Goal: Contribute content: Contribute content

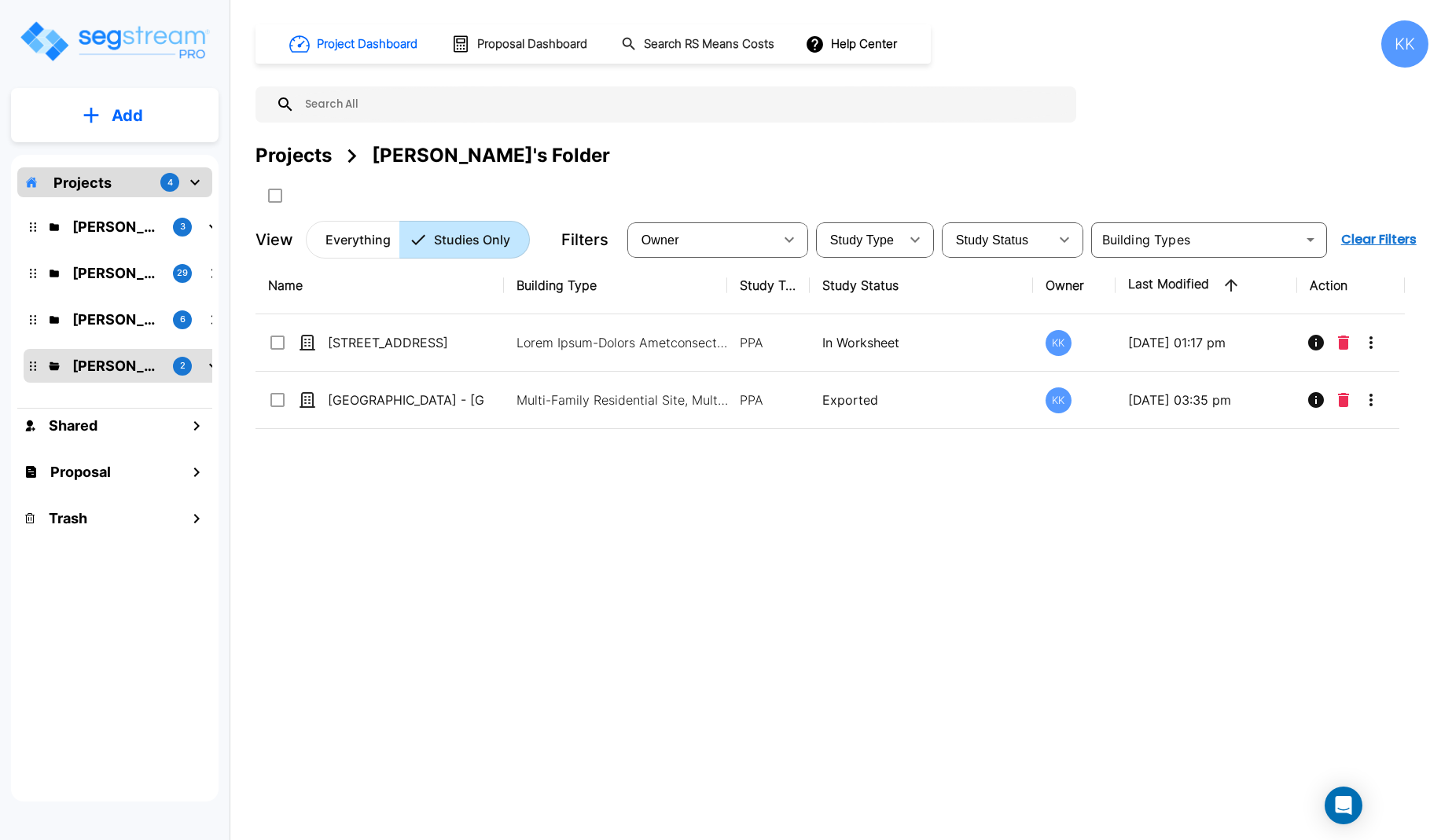
click at [52, 661] on div "Projects 4 [PERSON_NAME] 3 [PERSON_NAME]'s Folder (Finalized Reports) 29 [PERSO…" at bounding box center [115, 478] width 208 height 647
click at [110, 222] on p "[PERSON_NAME]" at bounding box center [117, 226] width 88 height 21
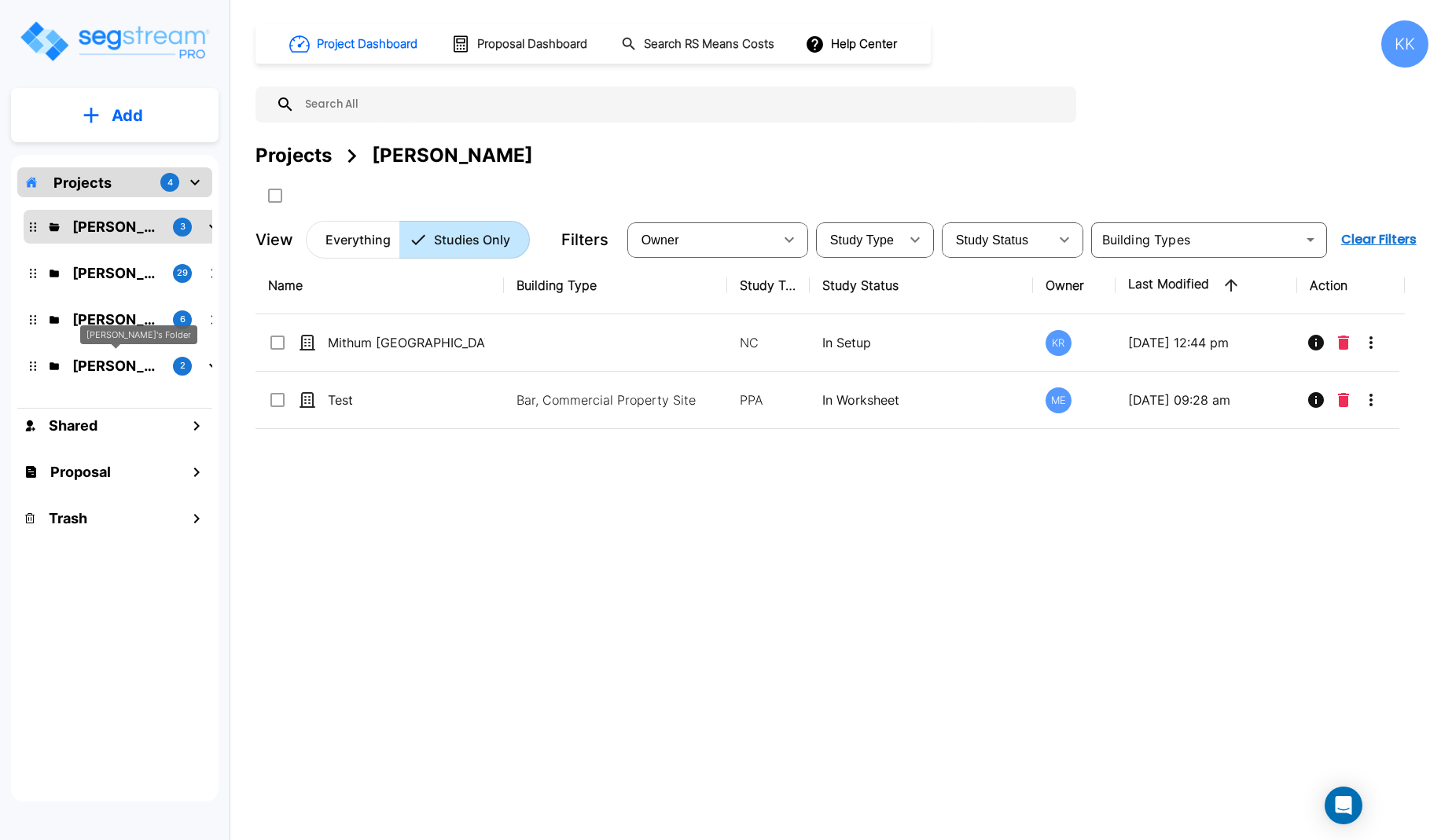
click at [116, 360] on p "[PERSON_NAME]'s Folder" at bounding box center [117, 365] width 88 height 21
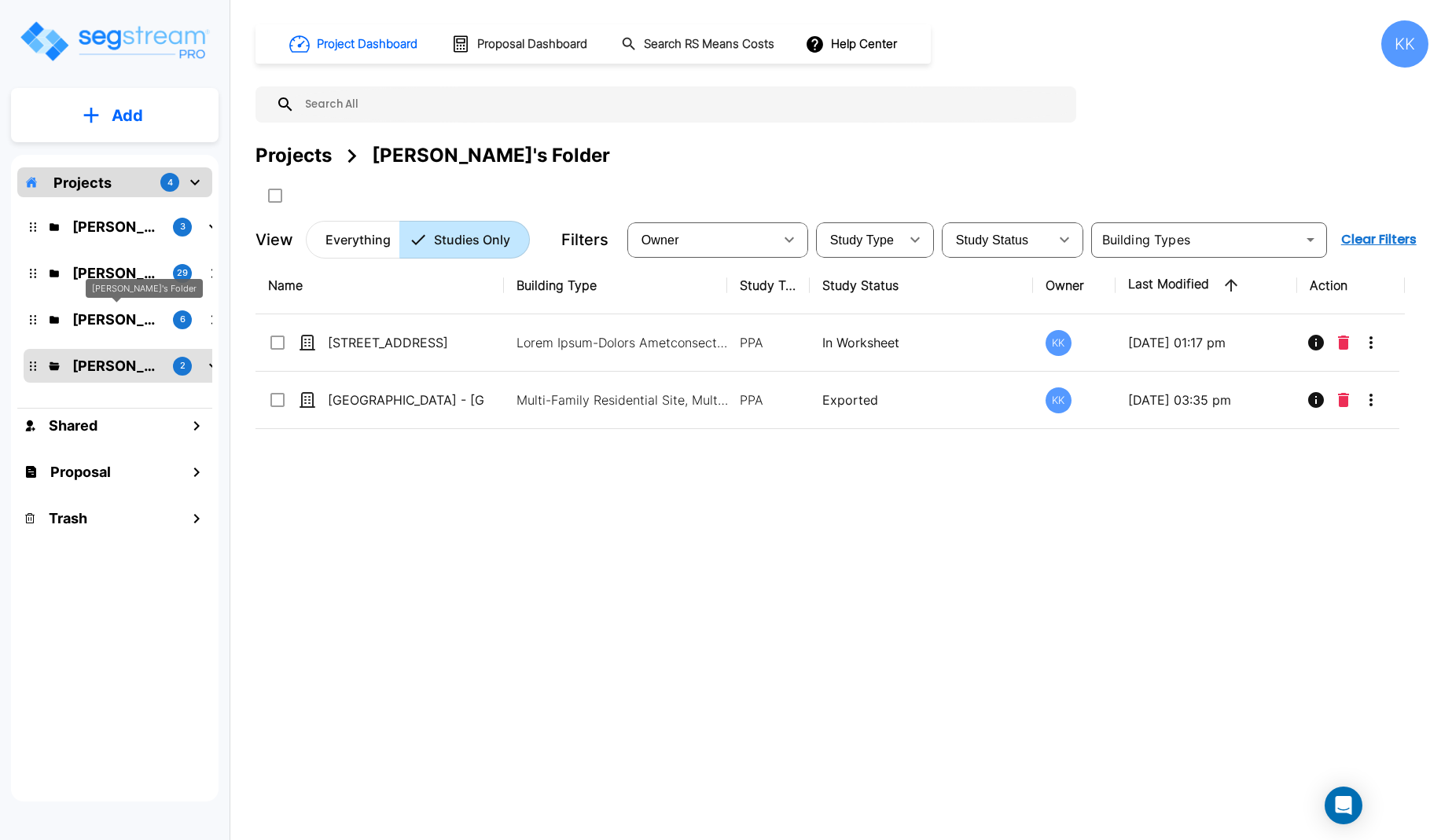
click at [126, 320] on p "[PERSON_NAME]'s Folder" at bounding box center [117, 319] width 88 height 21
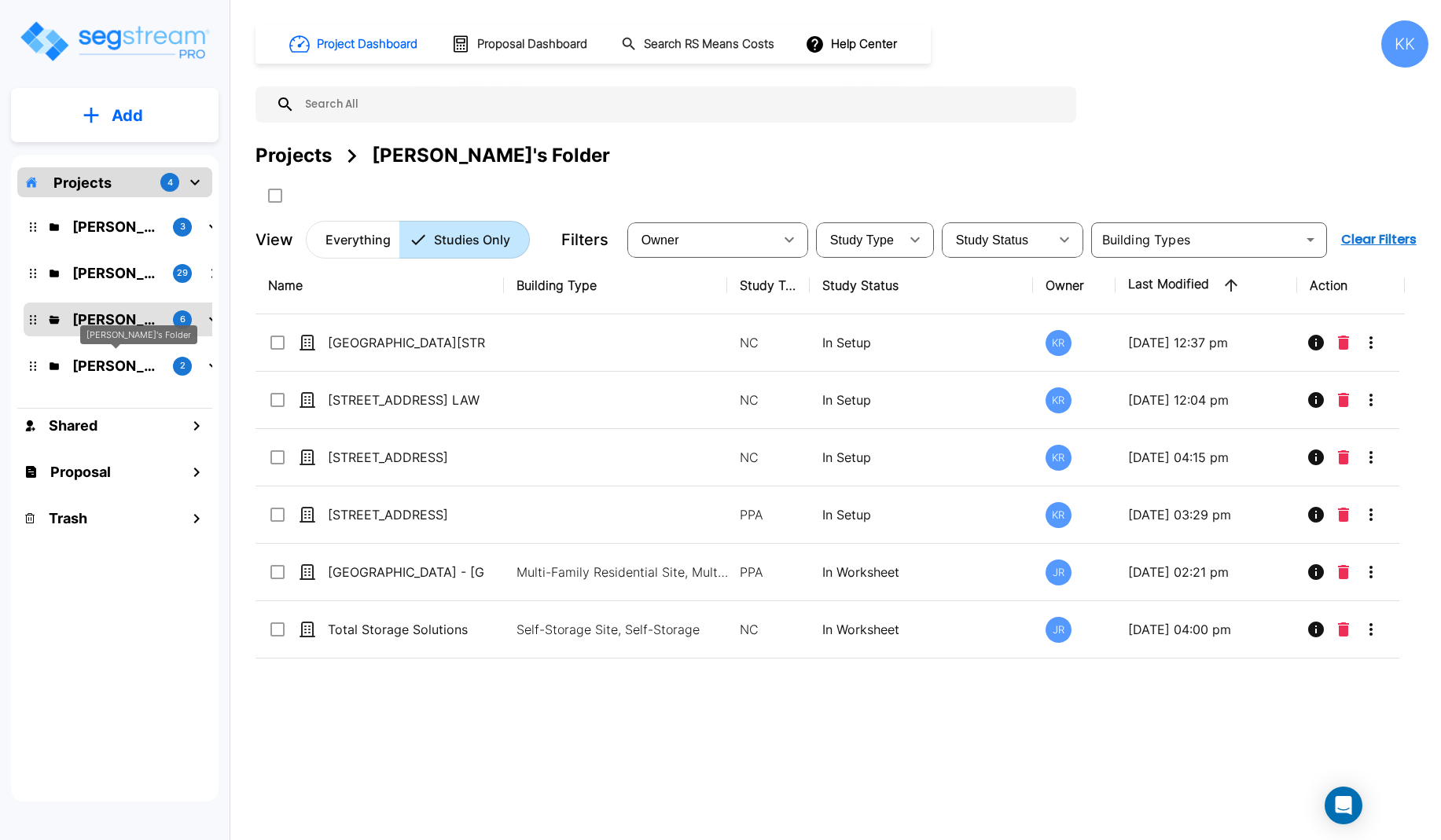
click at [95, 359] on p "[PERSON_NAME]'s Folder" at bounding box center [117, 365] width 88 height 21
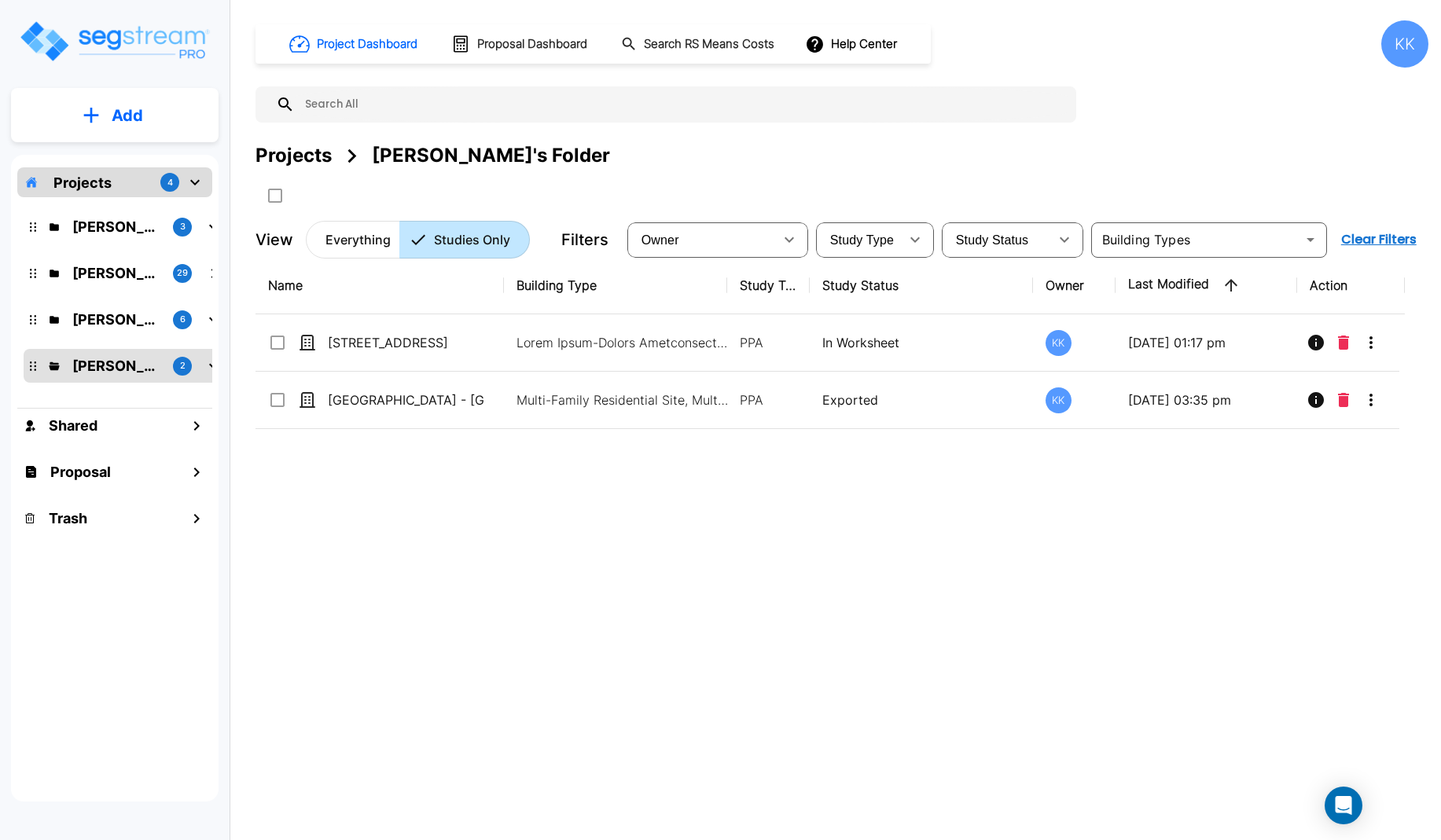
click at [105, 592] on div "Projects 4 [PERSON_NAME] 3 [PERSON_NAME]'s Folder (Finalized Reports) 29 [PERSO…" at bounding box center [115, 478] width 208 height 647
click at [61, 597] on div "Projects 4 M.E. Folder 3 Kristina's Folder (Finalized Reports) 29 Jon's Folder …" at bounding box center [115, 478] width 208 height 647
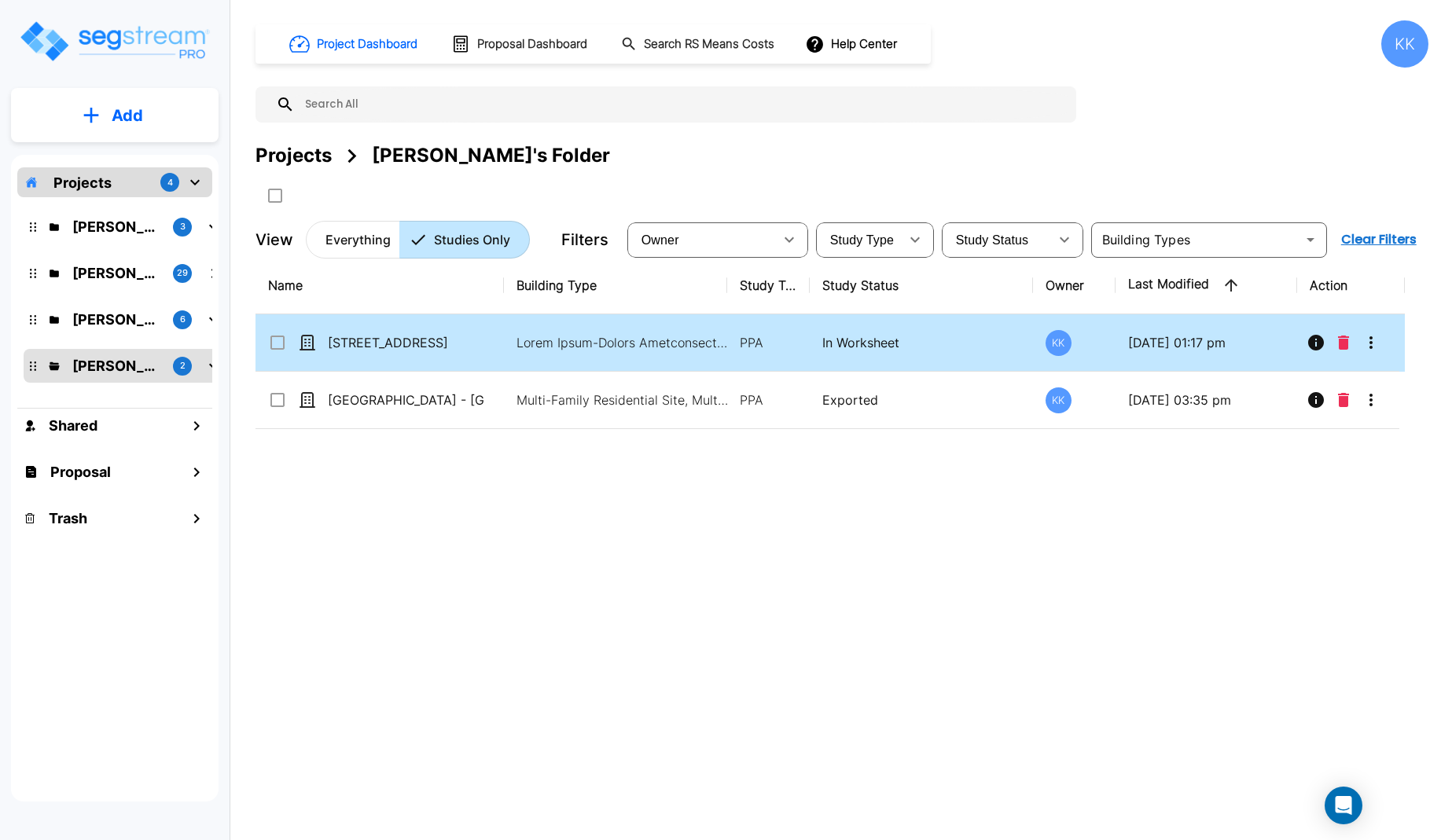
click at [404, 332] on td "[STREET_ADDRESS]" at bounding box center [380, 343] width 248 height 57
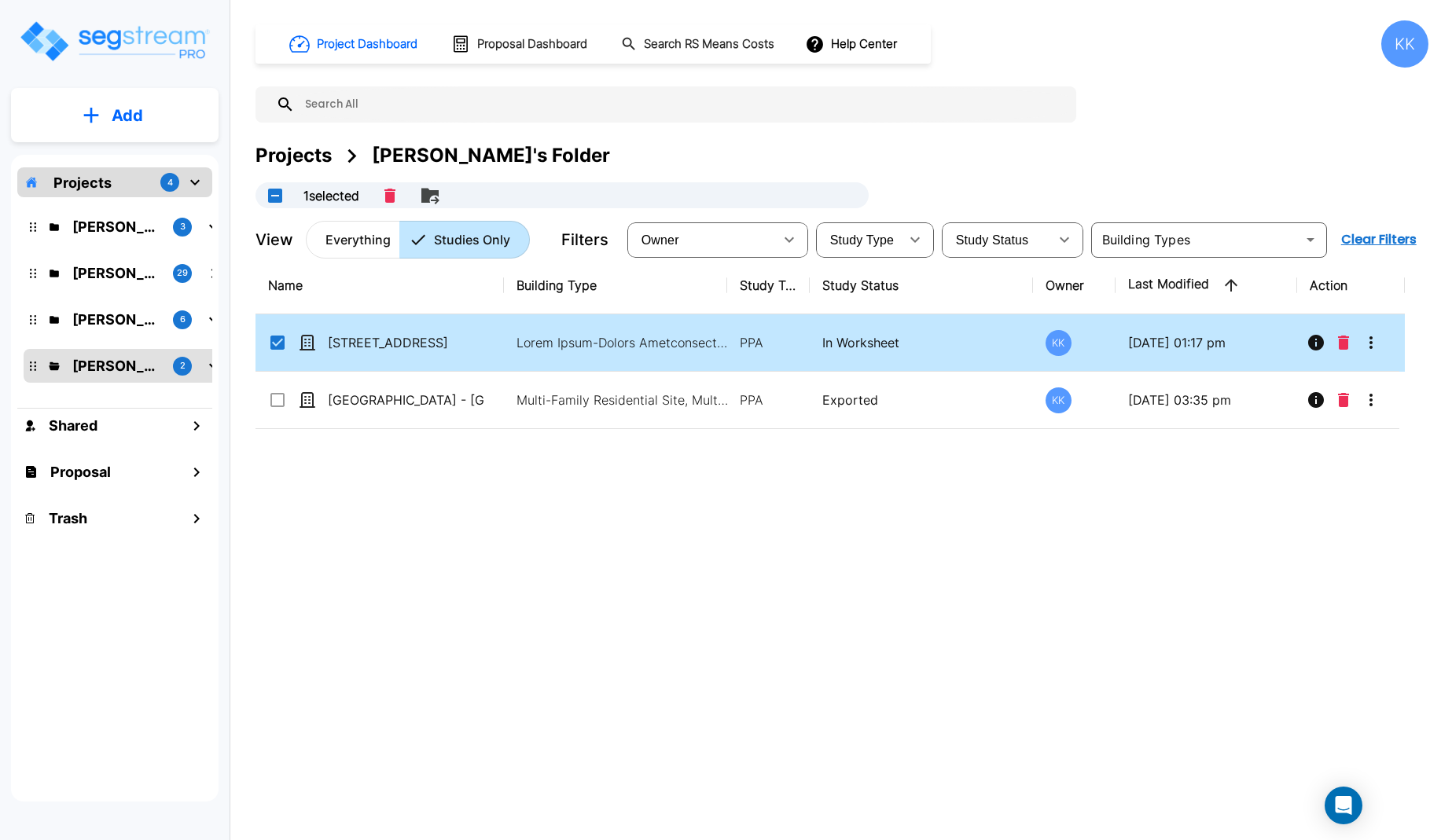
checkbox input "true"
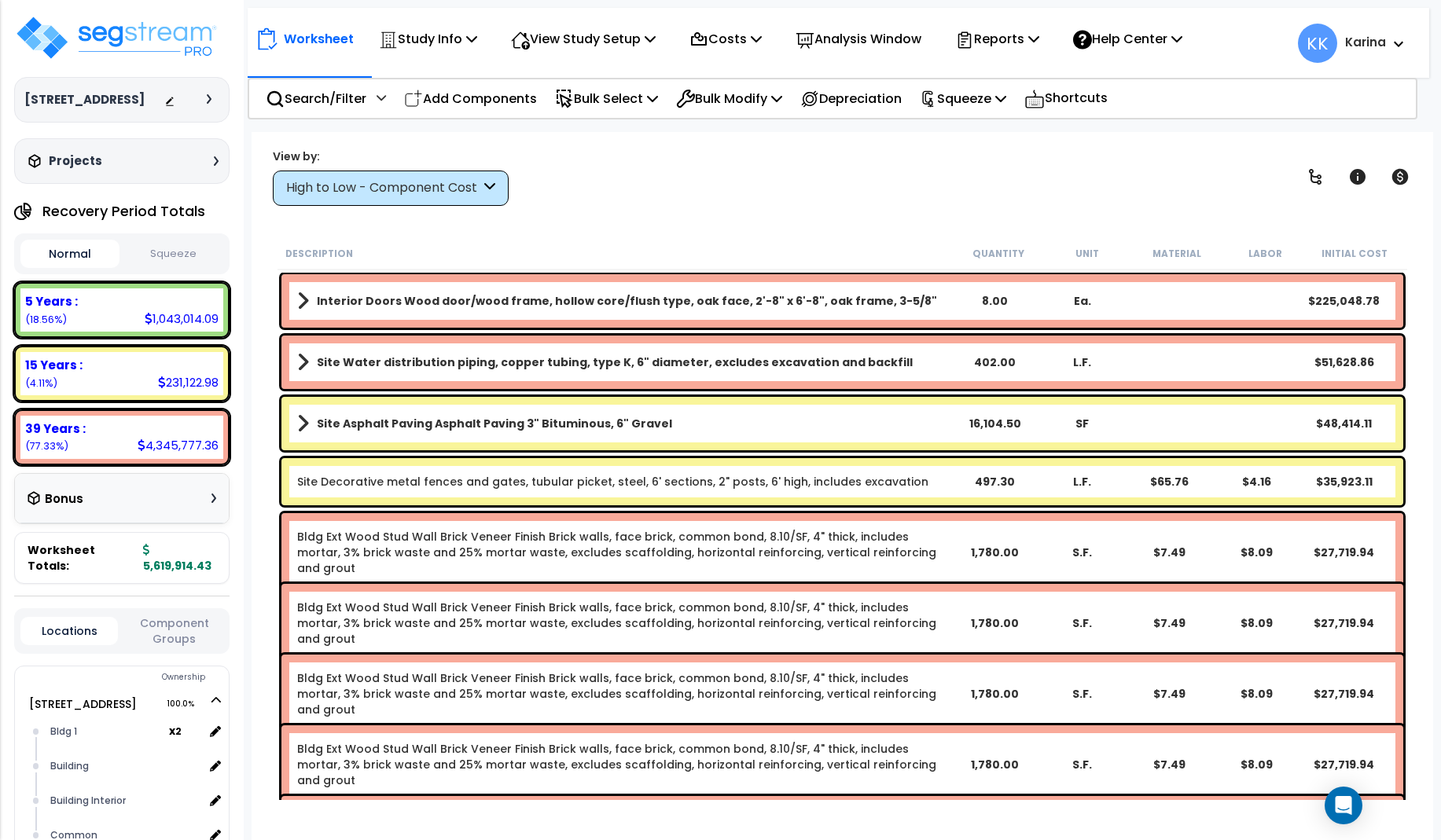
click at [432, 189] on div "High to Low - Component Cost" at bounding box center [383, 189] width 194 height 18
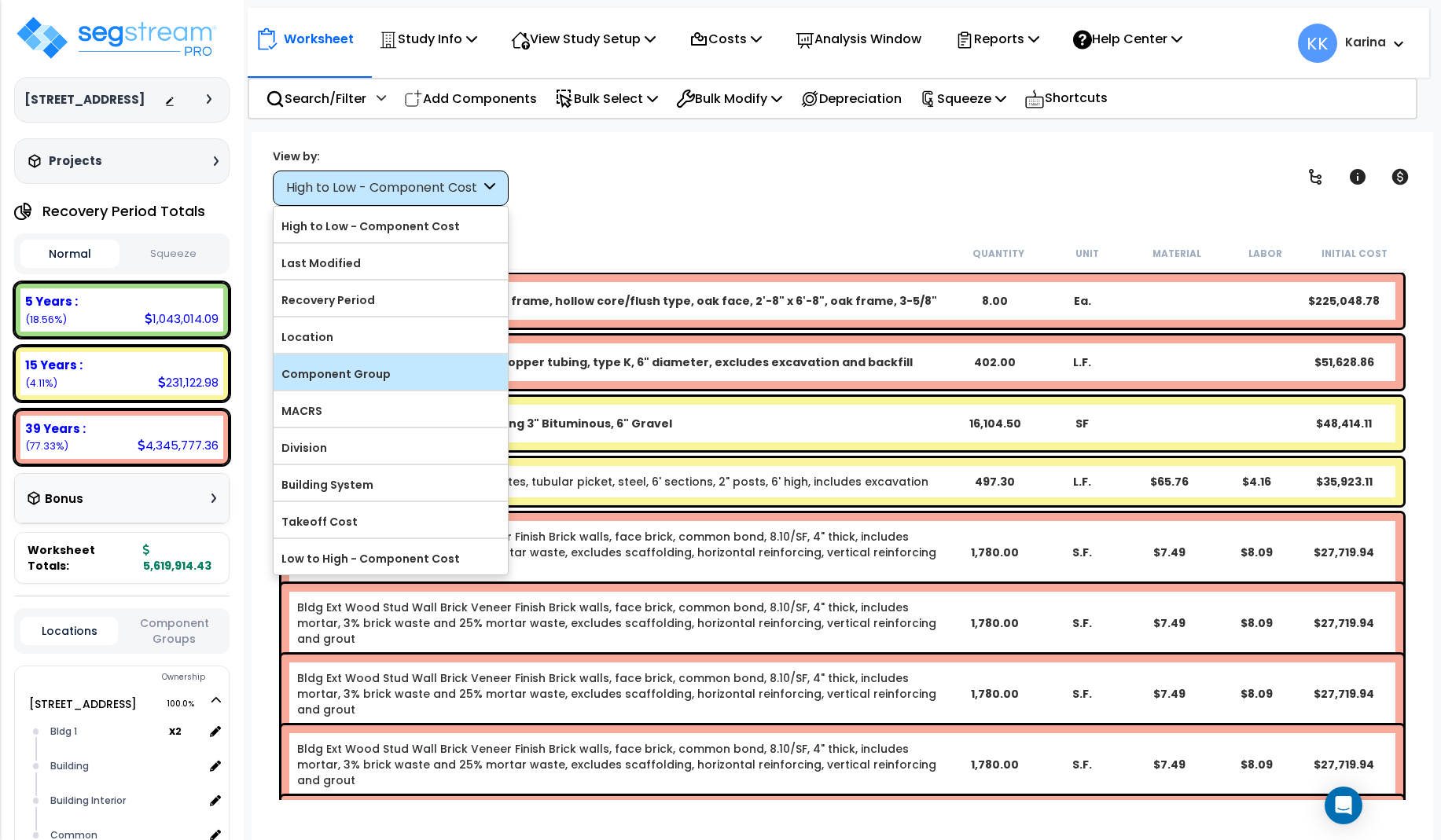
click at [349, 380] on label "Component Group" at bounding box center [390, 374] width 235 height 24
click at [0, 0] on input "Component Group" at bounding box center [0, 0] width 0 height 0
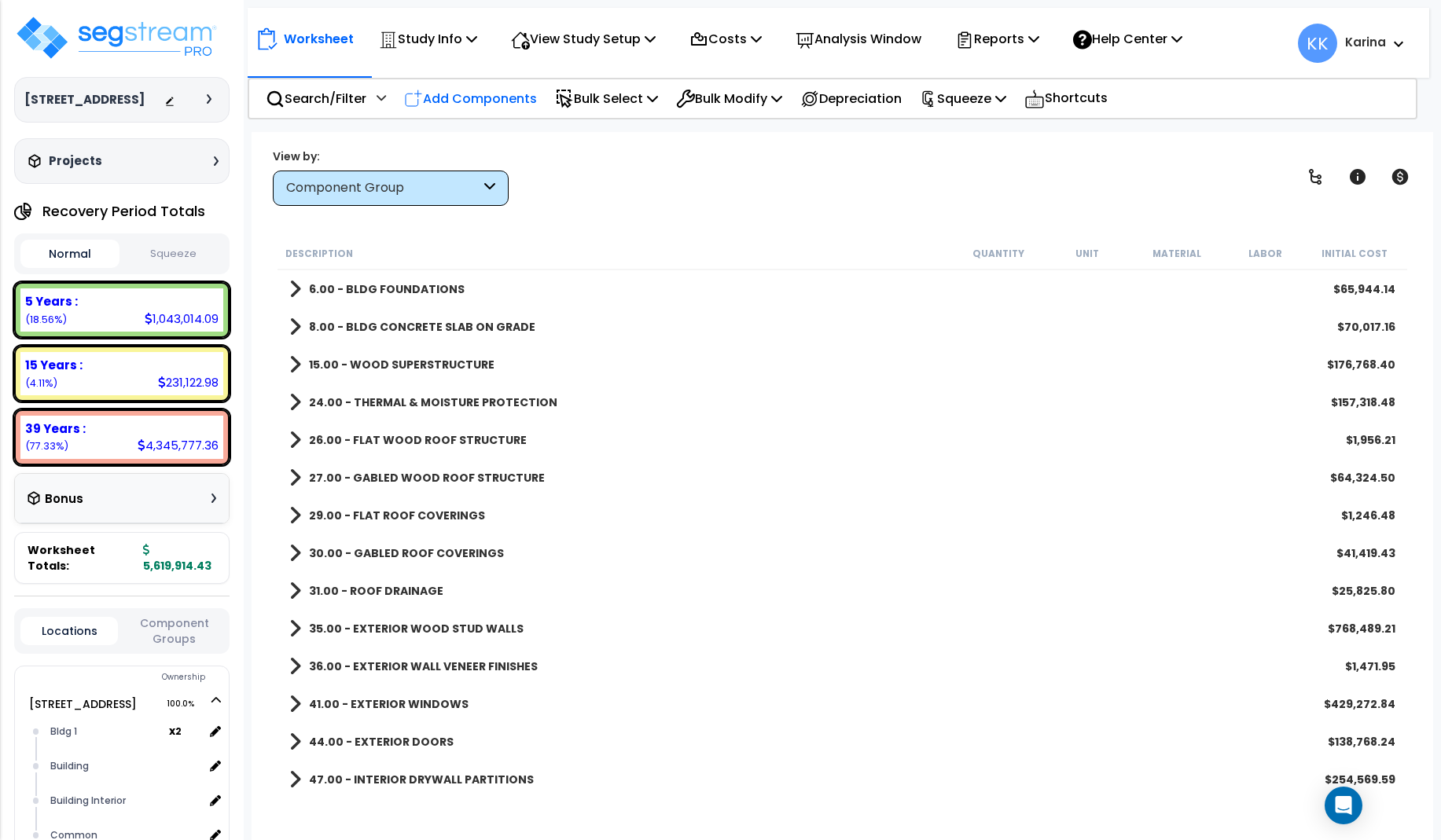
click at [479, 95] on p "Add Components" at bounding box center [470, 98] width 133 height 21
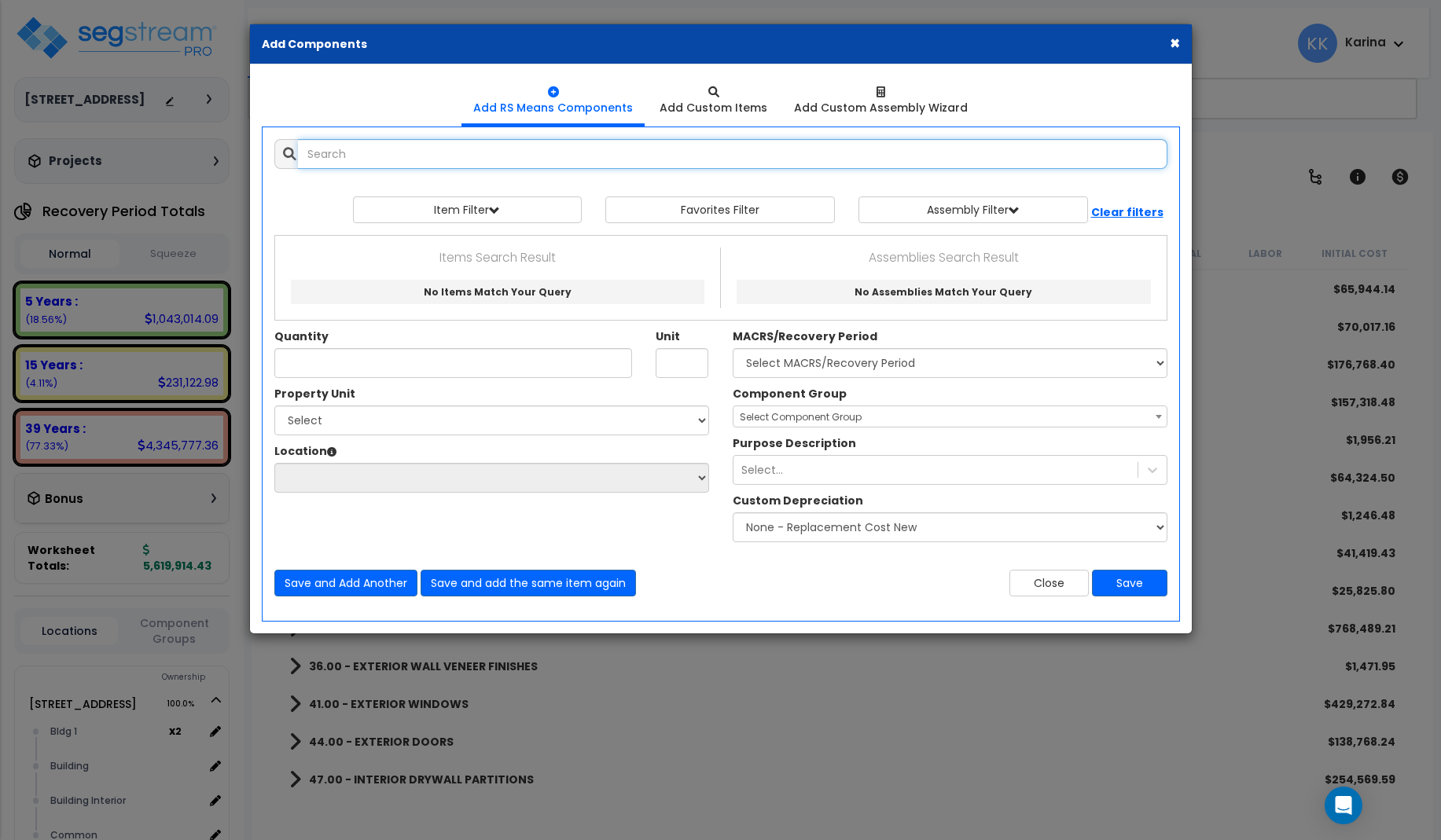
select select
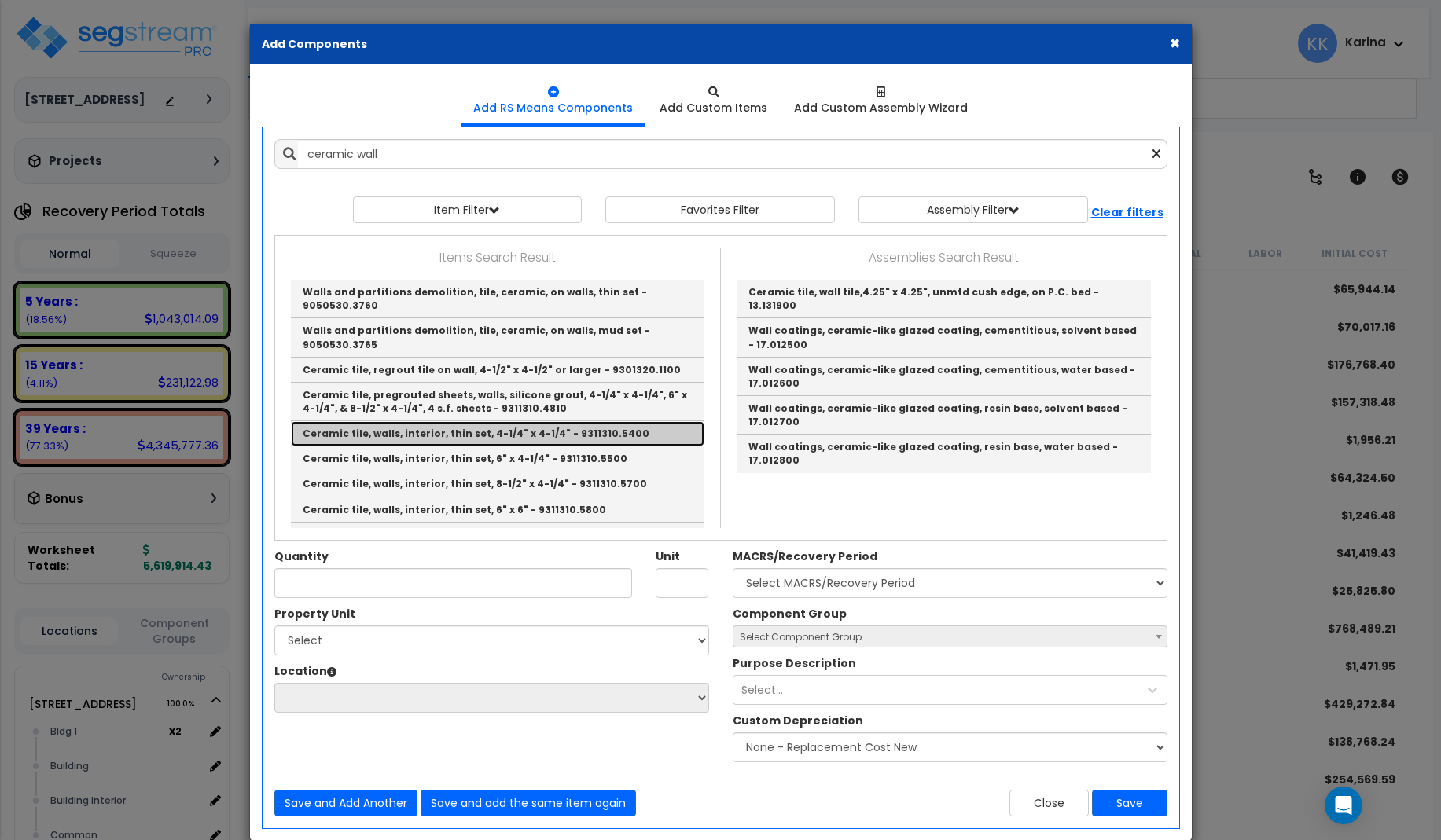
click at [452, 421] on link "Ceramic tile, walls, interior, thin set, 4-1/4" x 4-1/4" - 9311310.5400" at bounding box center [497, 433] width 413 height 25
type input "Ceramic tile, walls, interior, thin set, 4-1/4" x 4-1/4" - 9311310.5400"
checkbox input "false"
type input "S.F."
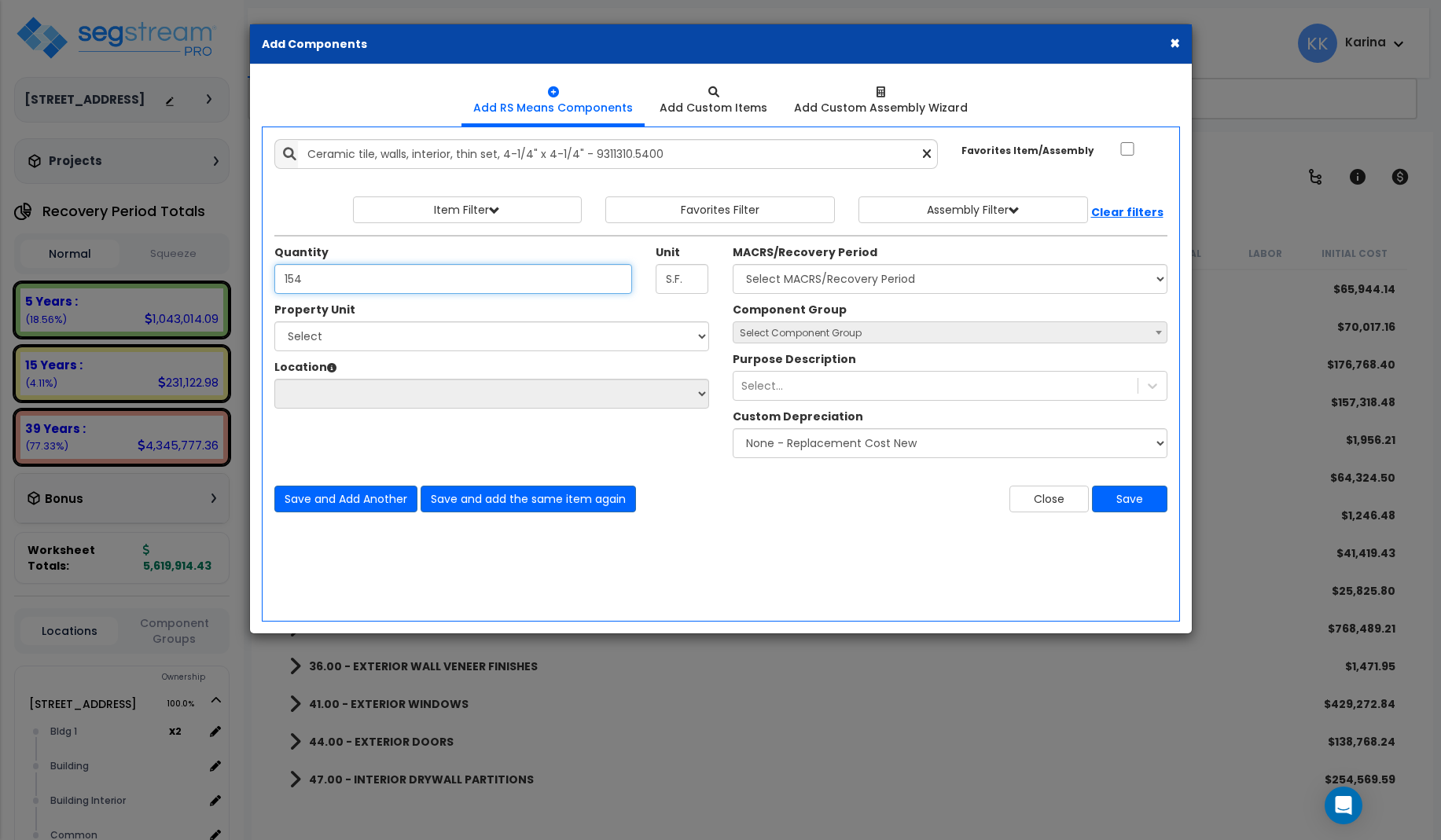
type input "154"
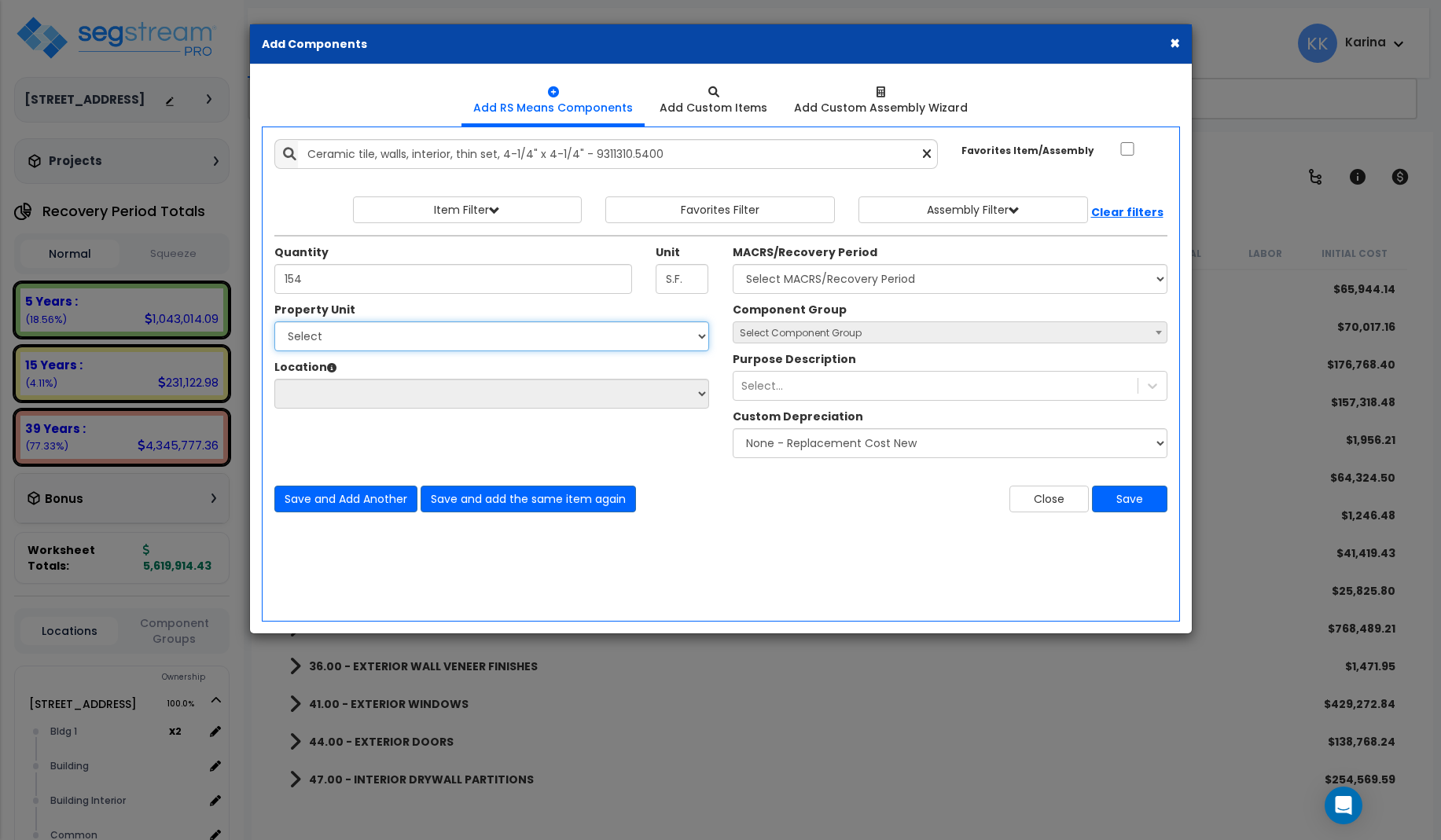
click at [274, 321] on select "Select [STREET_ADDRESS] [STREET_ADDRESS] [STREET_ADDRESS] [STREET_ADDRESS] Bldg…" at bounding box center [491, 336] width 434 height 29
select select "171660"
click option "Bldg 1" at bounding box center [0, 0] width 0 height 0
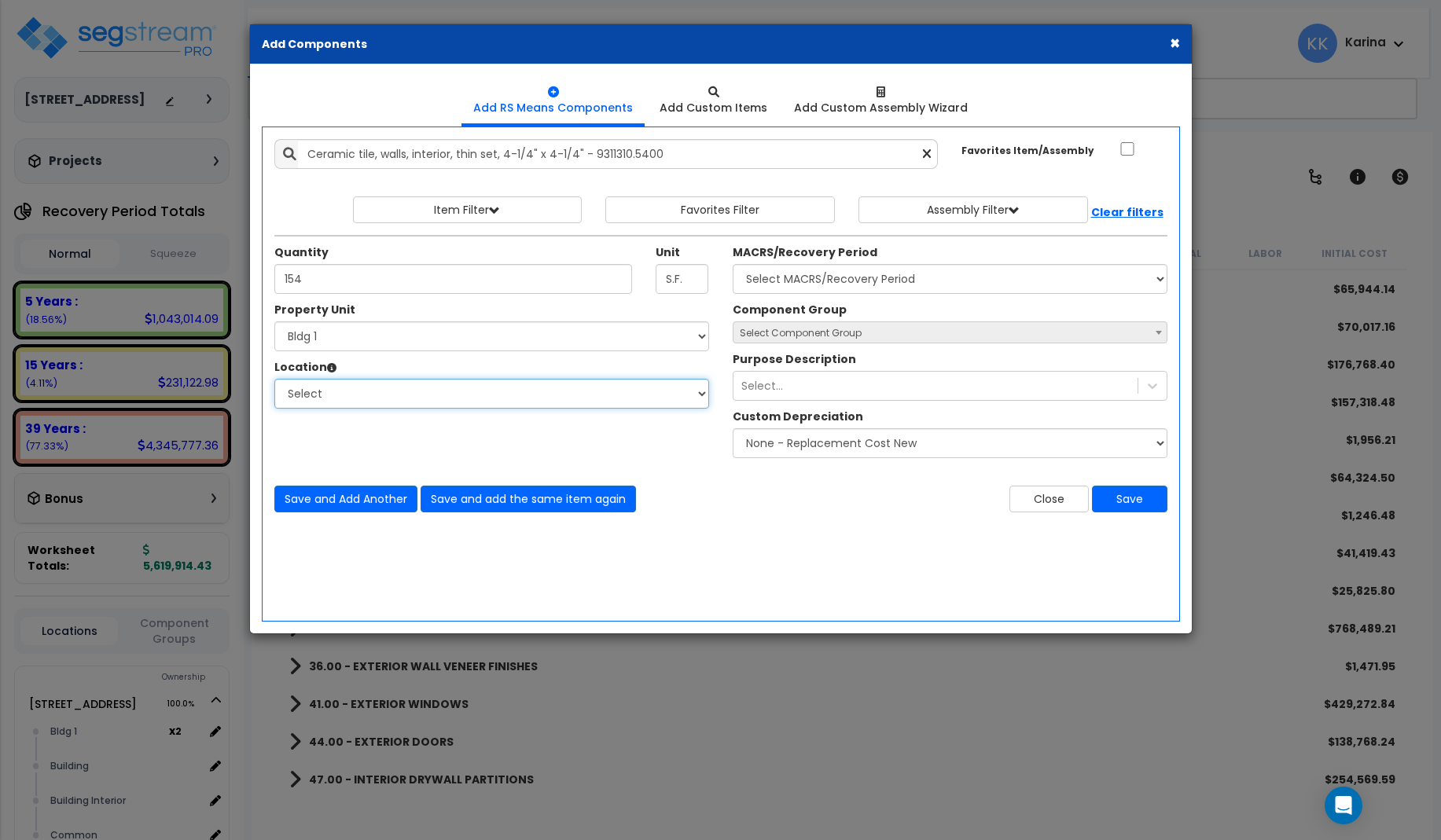
click at [274, 379] on select "Select [GEOGRAPHIC_DATA] Bedrooms Bldg 1 Building Building Interior Exterior Ki…" at bounding box center [491, 394] width 434 height 29
select select "31631"
click option "Bath" at bounding box center [0, 0] width 0 height 0
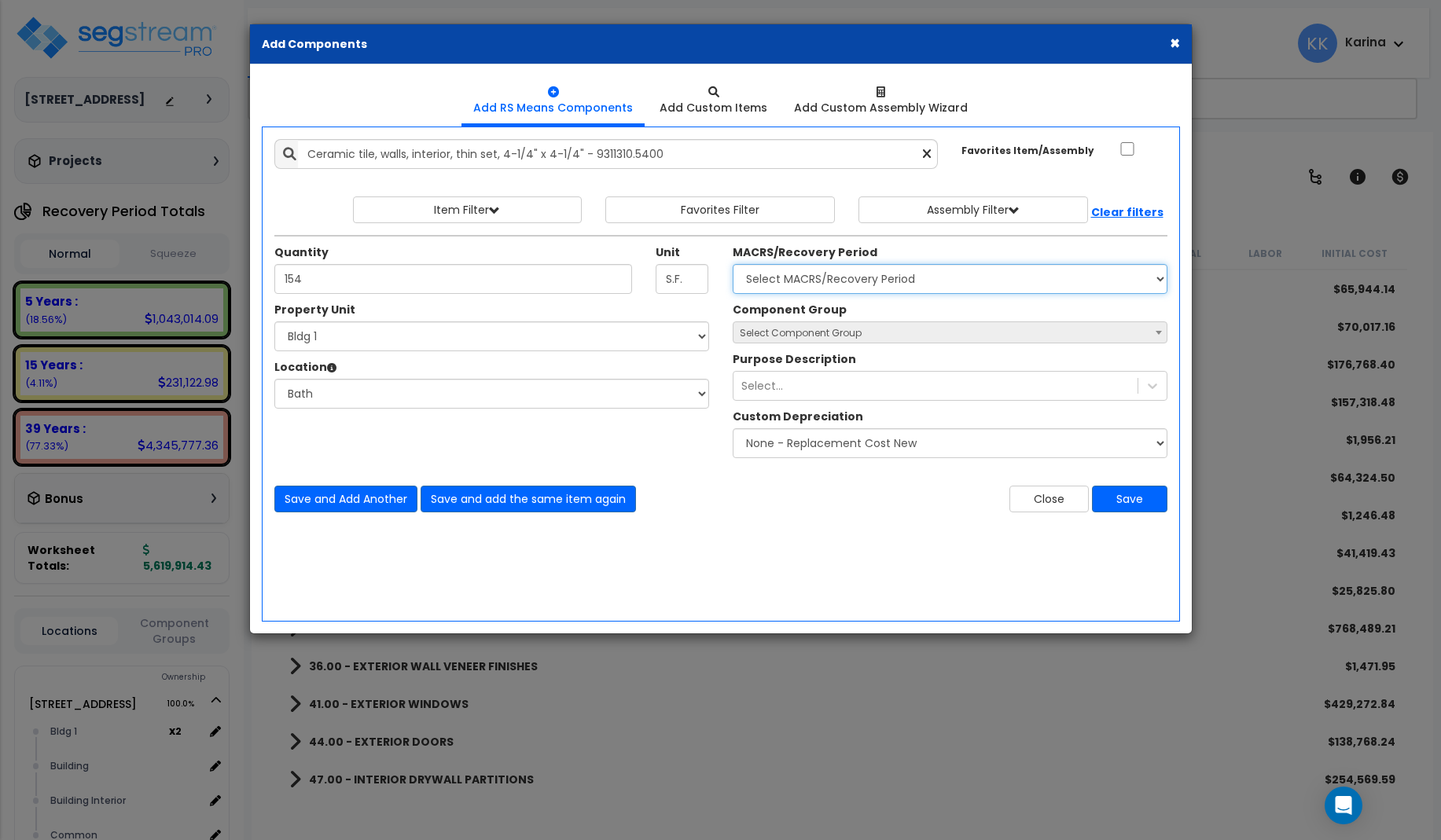
click at [732, 264] on select "Select MACRS/Recovery Period 5 Years - 57.0 - Distributive Trades & Services 5 …" at bounding box center [950, 279] width 434 height 29
select select "3669"
click option "39 Years - NA - Long-Life Property" at bounding box center [0, 0] width 0 height 0
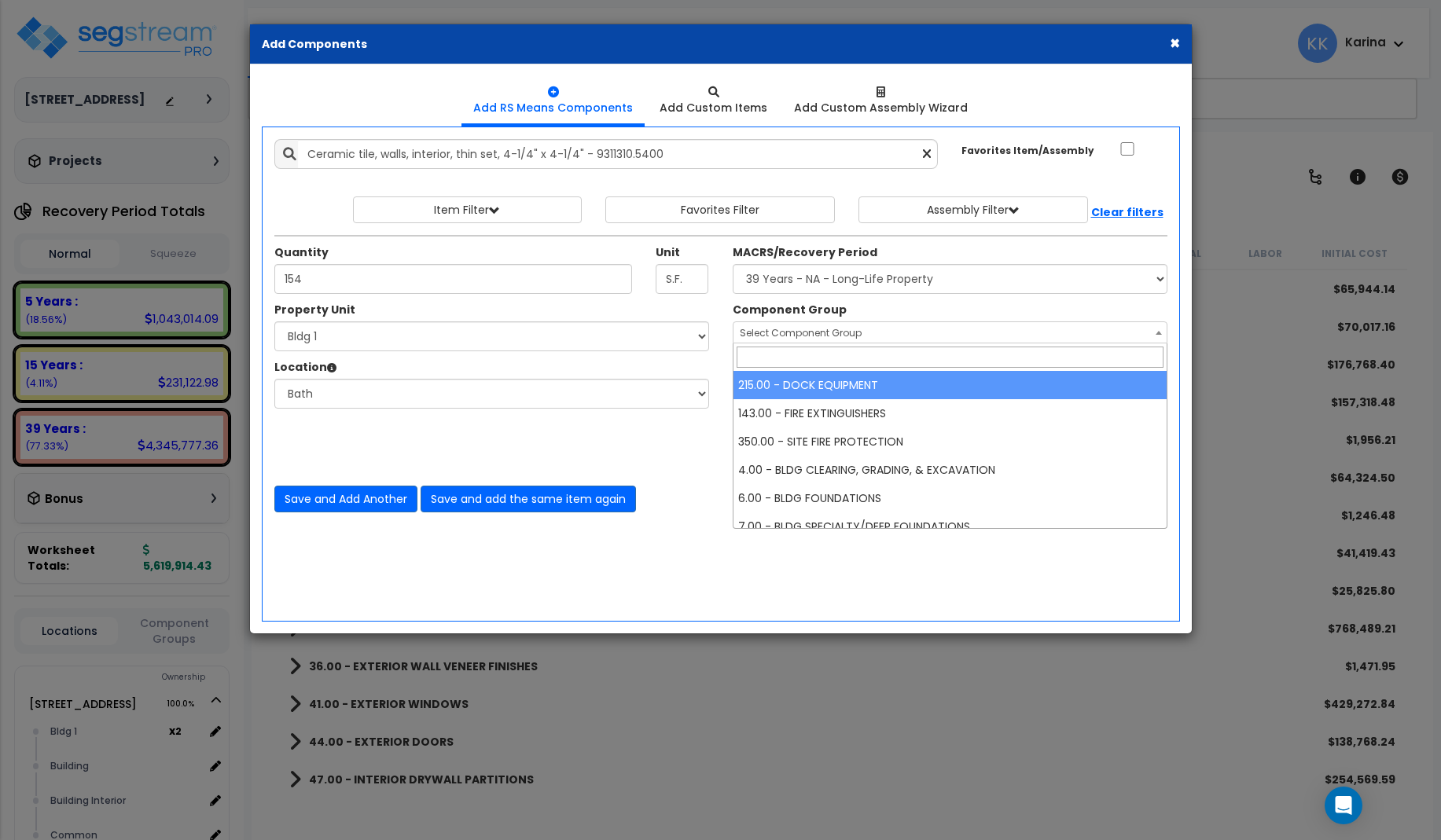
click at [783, 333] on span "Select Component Group" at bounding box center [801, 332] width 121 height 14
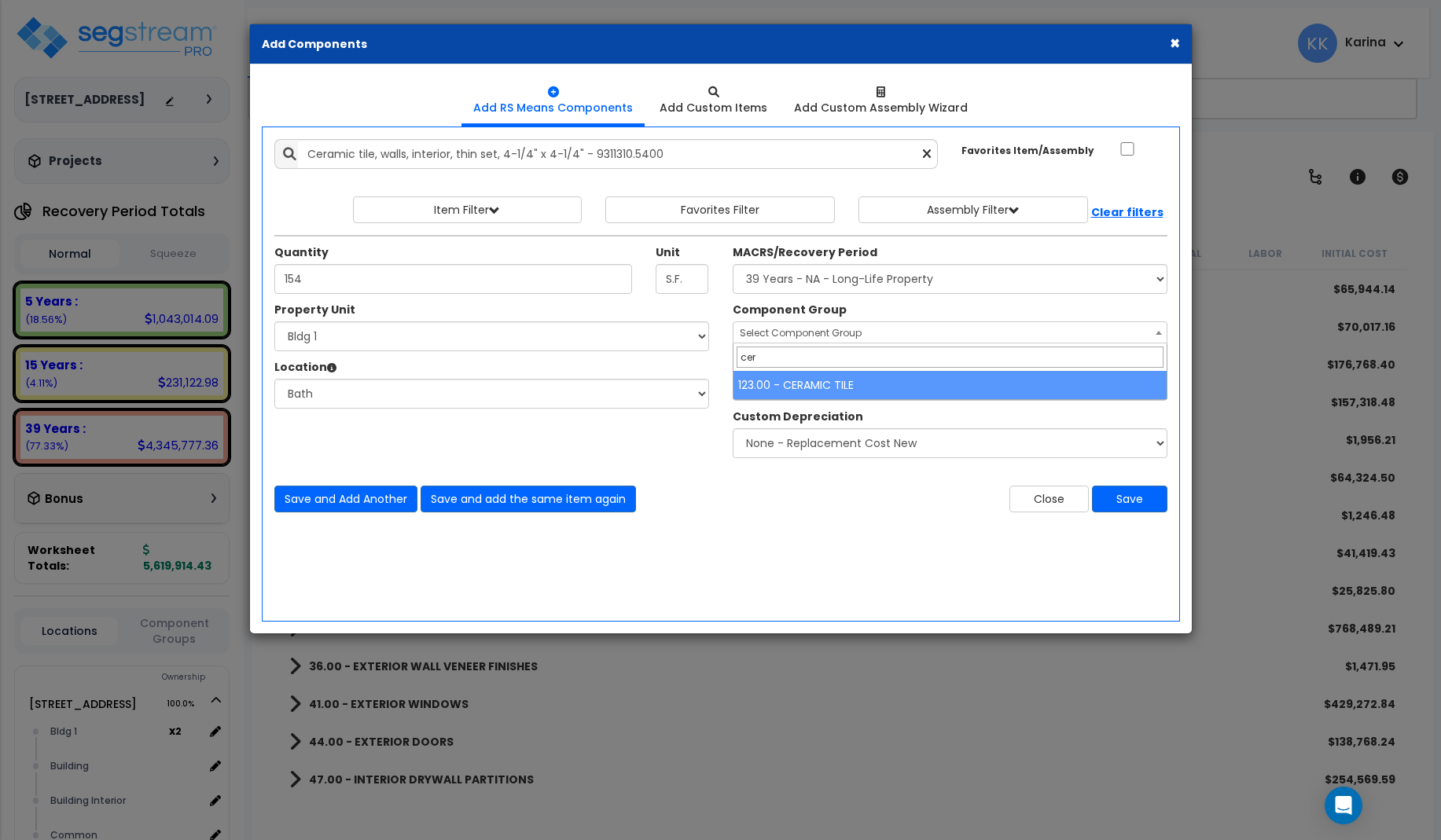
type input "cer"
select select "56938"
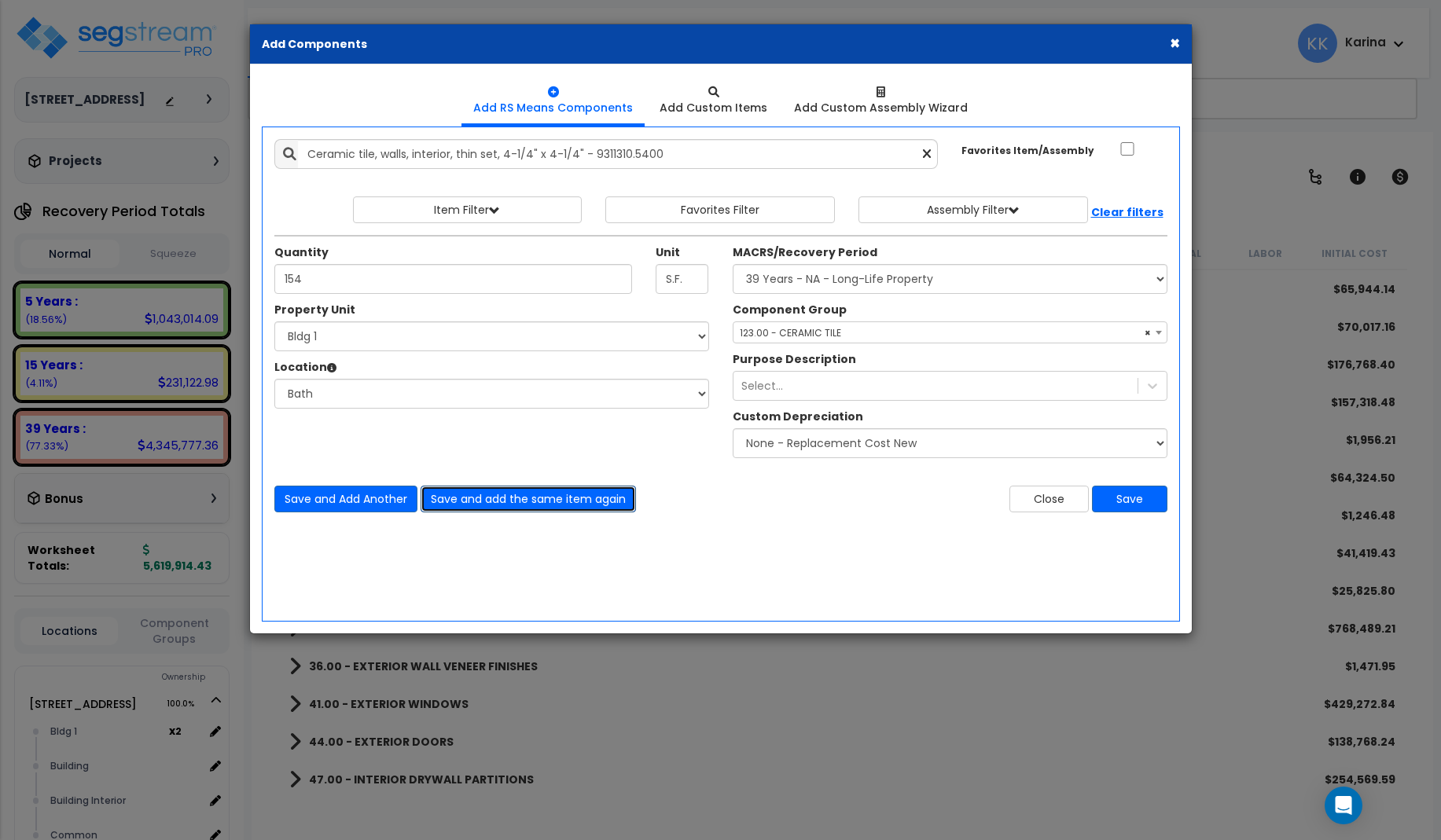
click at [465, 497] on button "Save and add the same item again" at bounding box center [528, 499] width 215 height 27
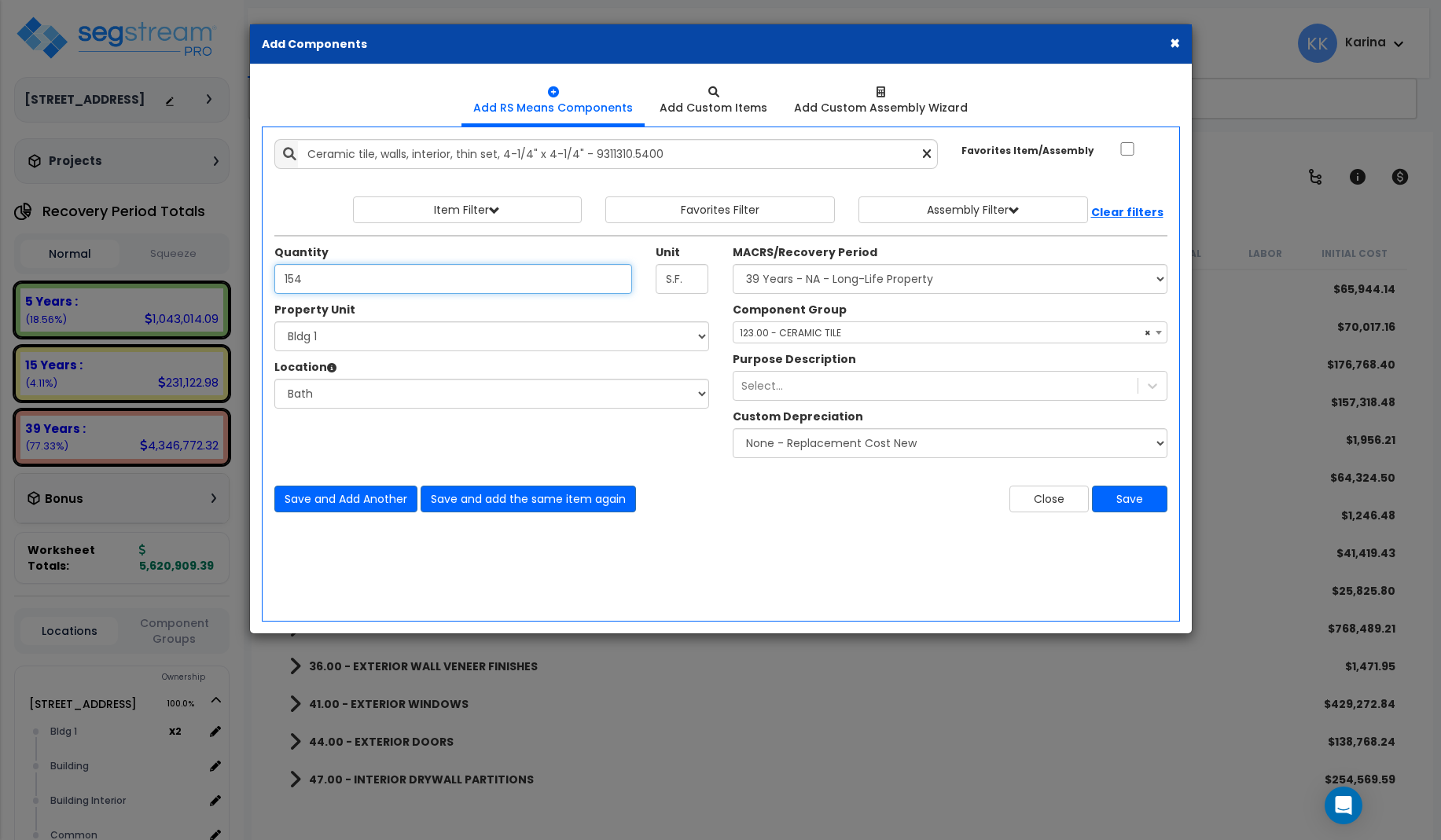
type input "154"
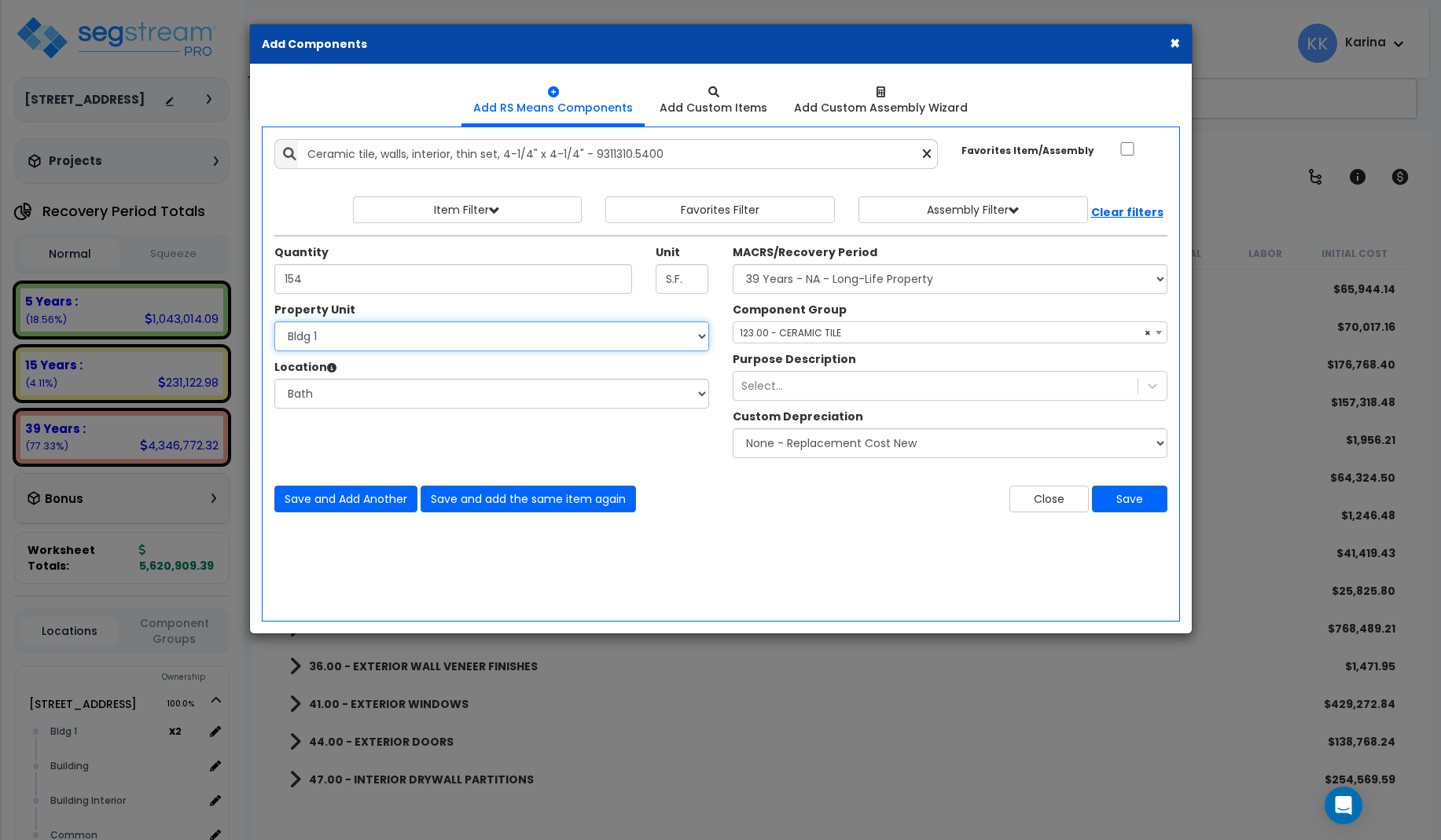
click at [274, 321] on select "Select [STREET_ADDRESS] [STREET_ADDRESS] [STREET_ADDRESS] [STREET_ADDRESS] Bldg…" at bounding box center [491, 336] width 434 height 29
select select "171701"
click option "Bldg 2" at bounding box center [0, 0] width 0 height 0
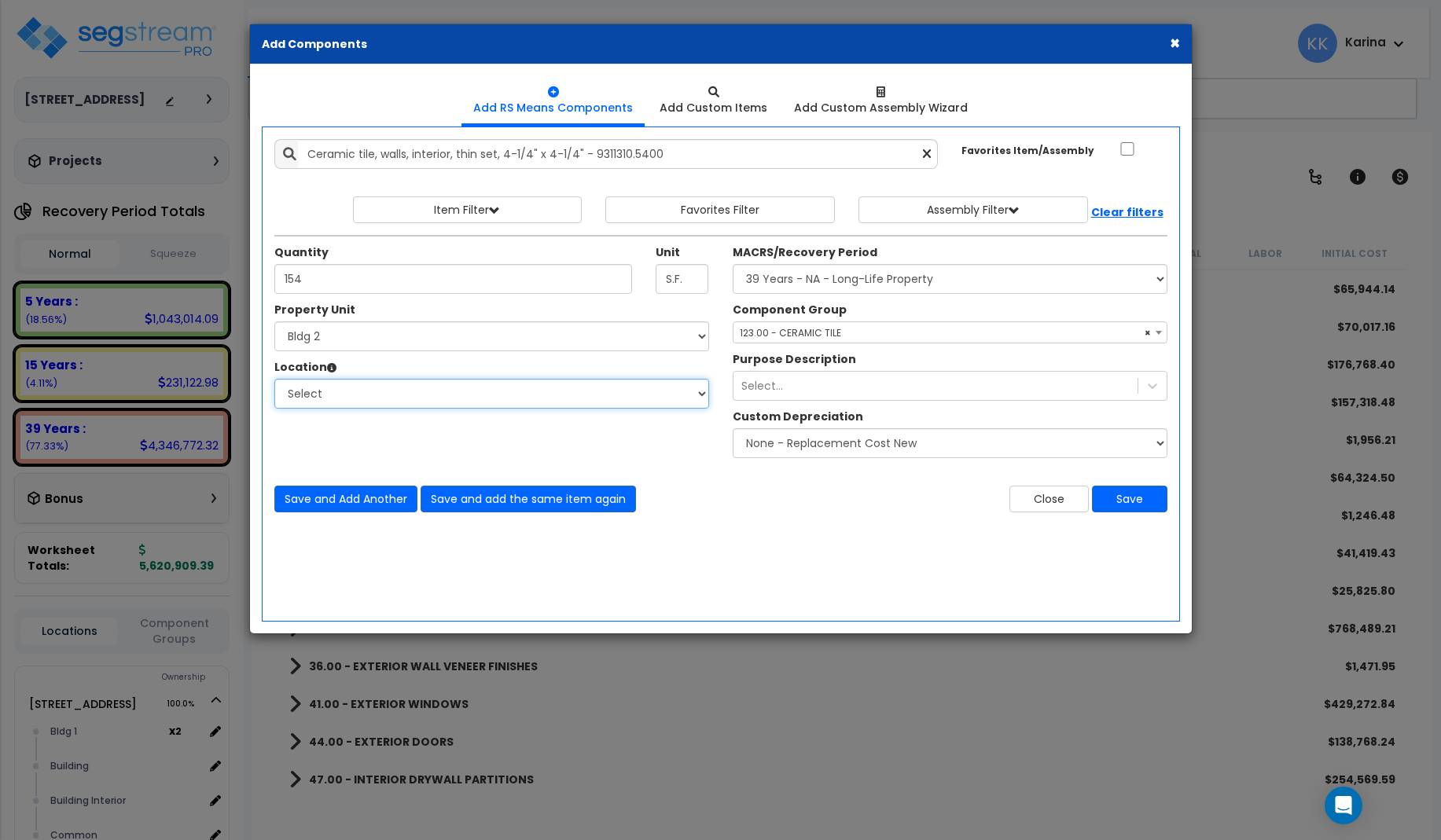
click at [274, 379] on select "Select [GEOGRAPHIC_DATA] Bedrooms Bldg exterior Kitchen Living Site Exterior Ad…" at bounding box center [491, 394] width 434 height 29
select select "31631"
click option "Bath" at bounding box center [0, 0] width 0 height 0
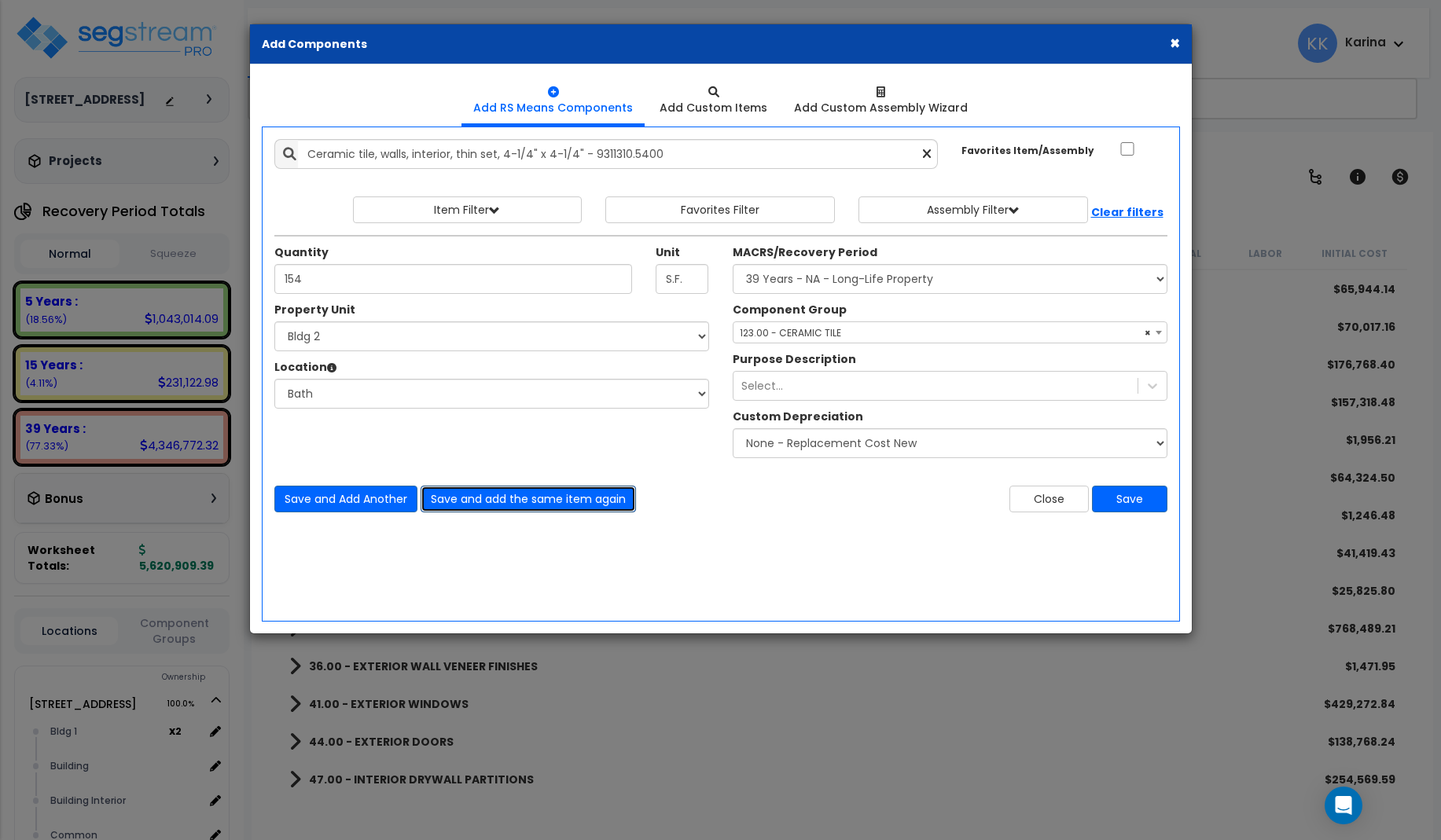
click at [473, 493] on button "Save and add the same item again" at bounding box center [528, 499] width 215 height 27
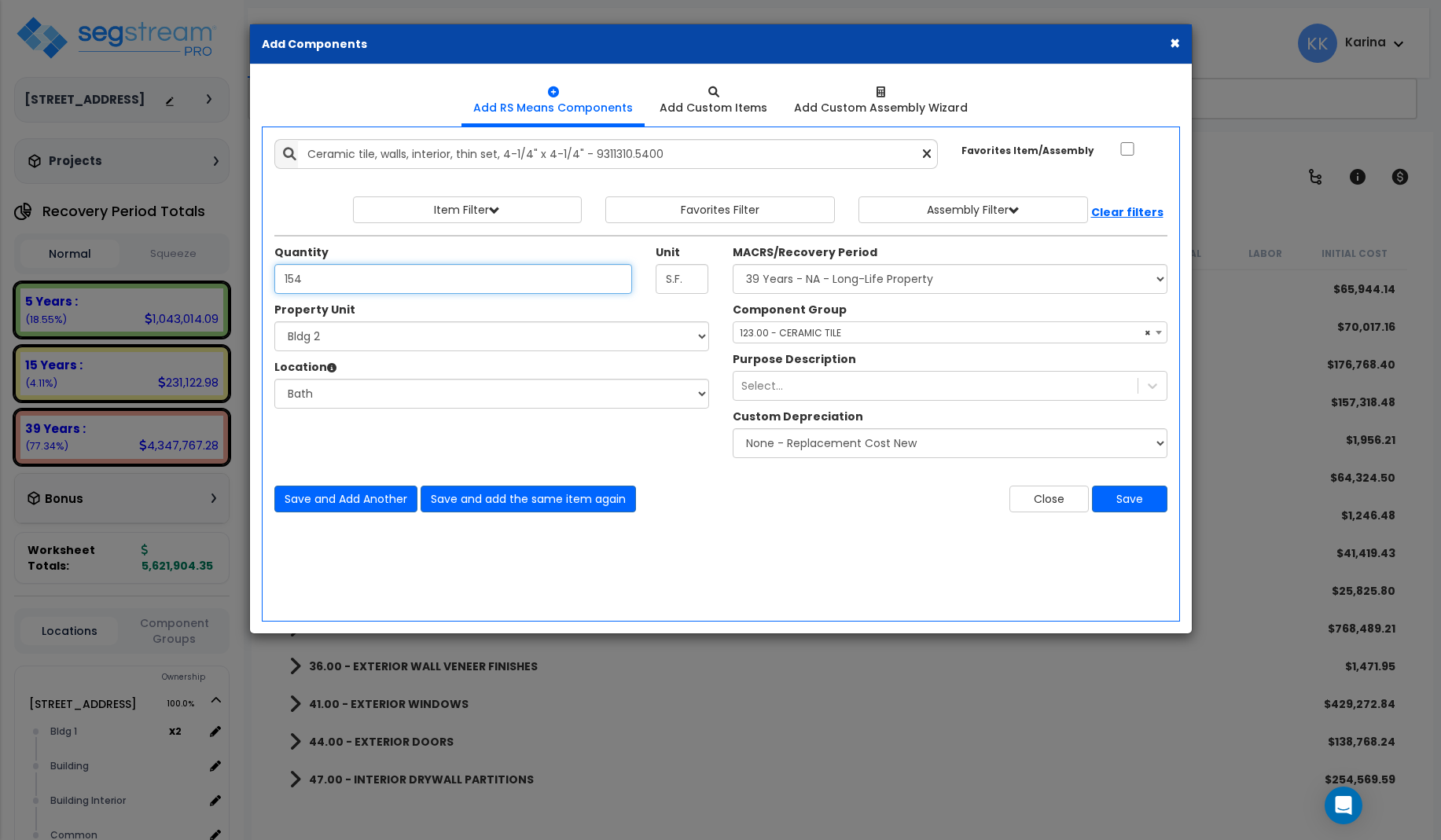
type input "154"
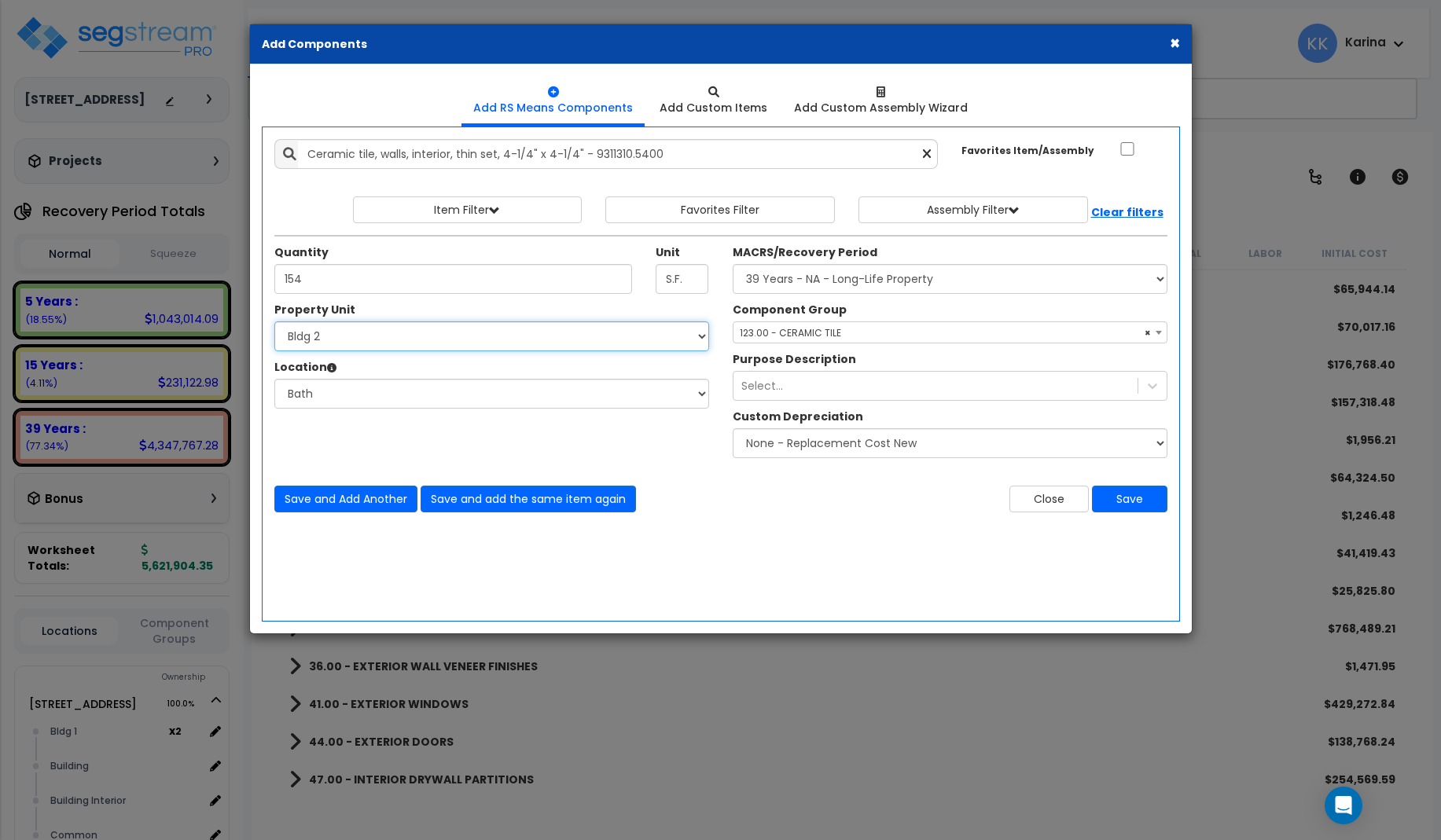
click at [274, 321] on select "Select [STREET_ADDRESS] [STREET_ADDRESS] [STREET_ADDRESS] [STREET_ADDRESS] Bldg…" at bounding box center [491, 336] width 434 height 29
select select "171702"
click option "Bldg 3" at bounding box center [0, 0] width 0 height 0
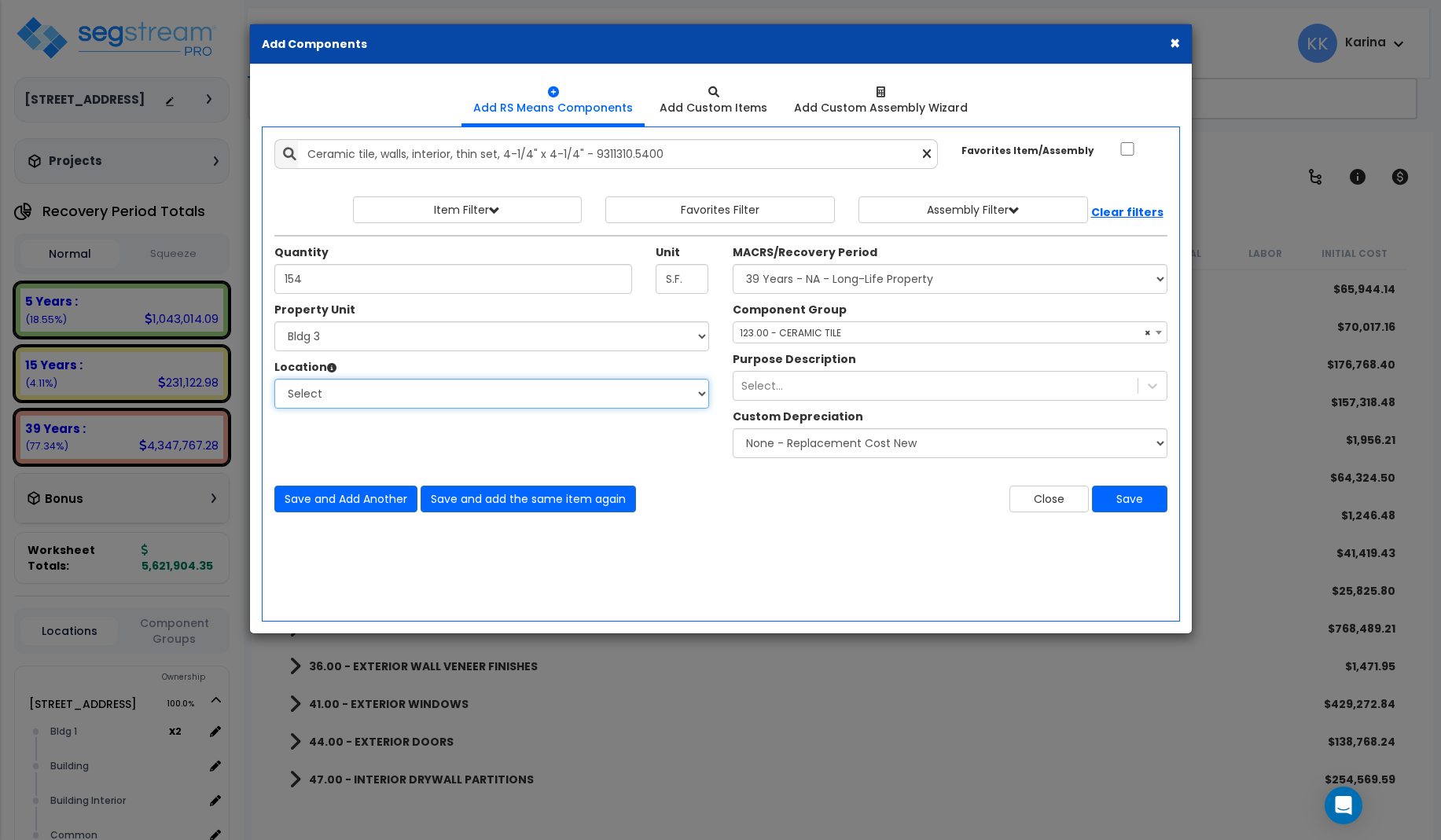
click at [274, 379] on select "Select [GEOGRAPHIC_DATA] Bedrooms Bldg exterior Kitchen Living Site Exterior Ad…" at bounding box center [491, 394] width 434 height 29
select select "31631"
click option "Bath" at bounding box center [0, 0] width 0 height 0
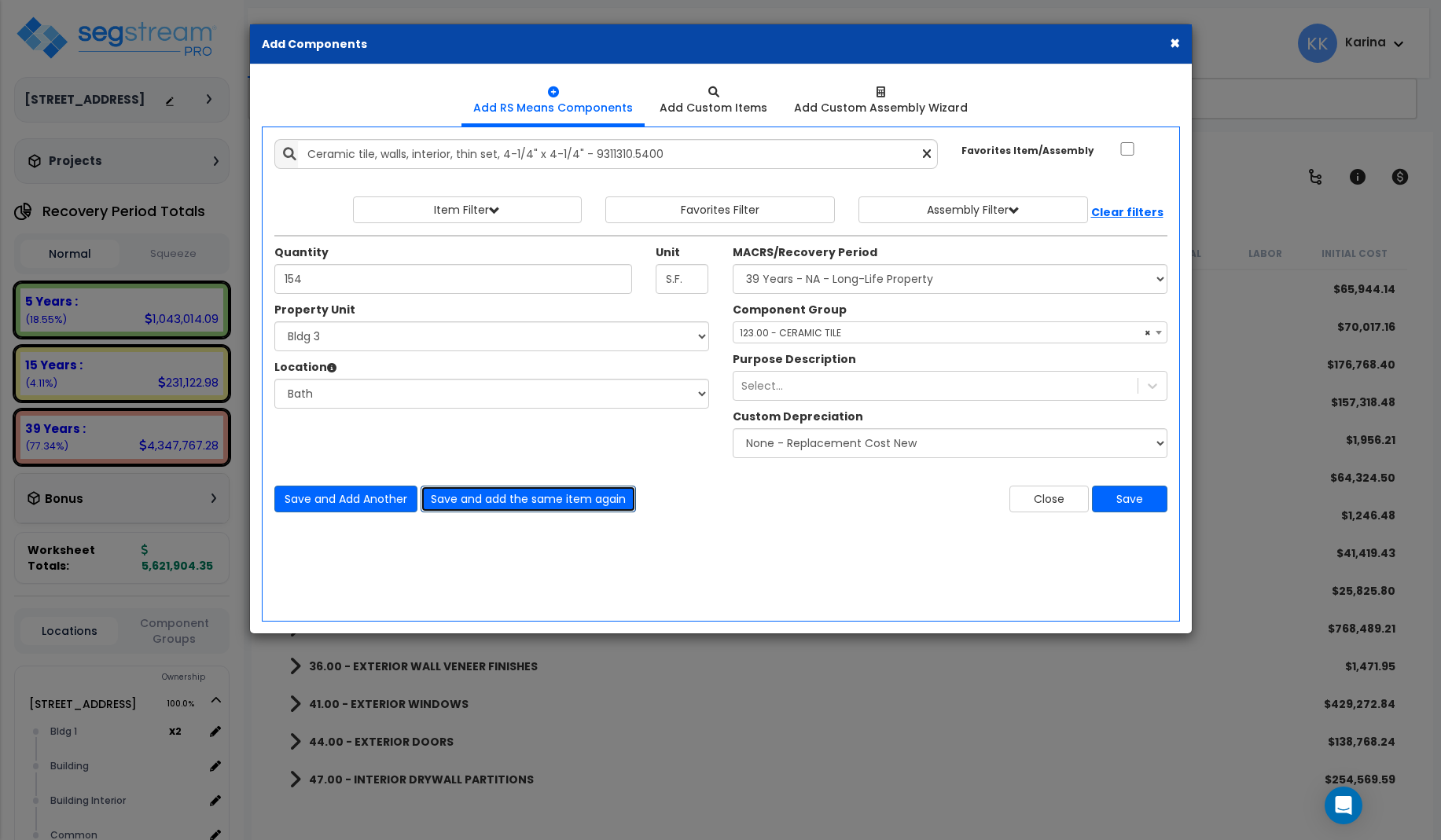
click at [469, 500] on button "Save and add the same item again" at bounding box center [528, 499] width 215 height 27
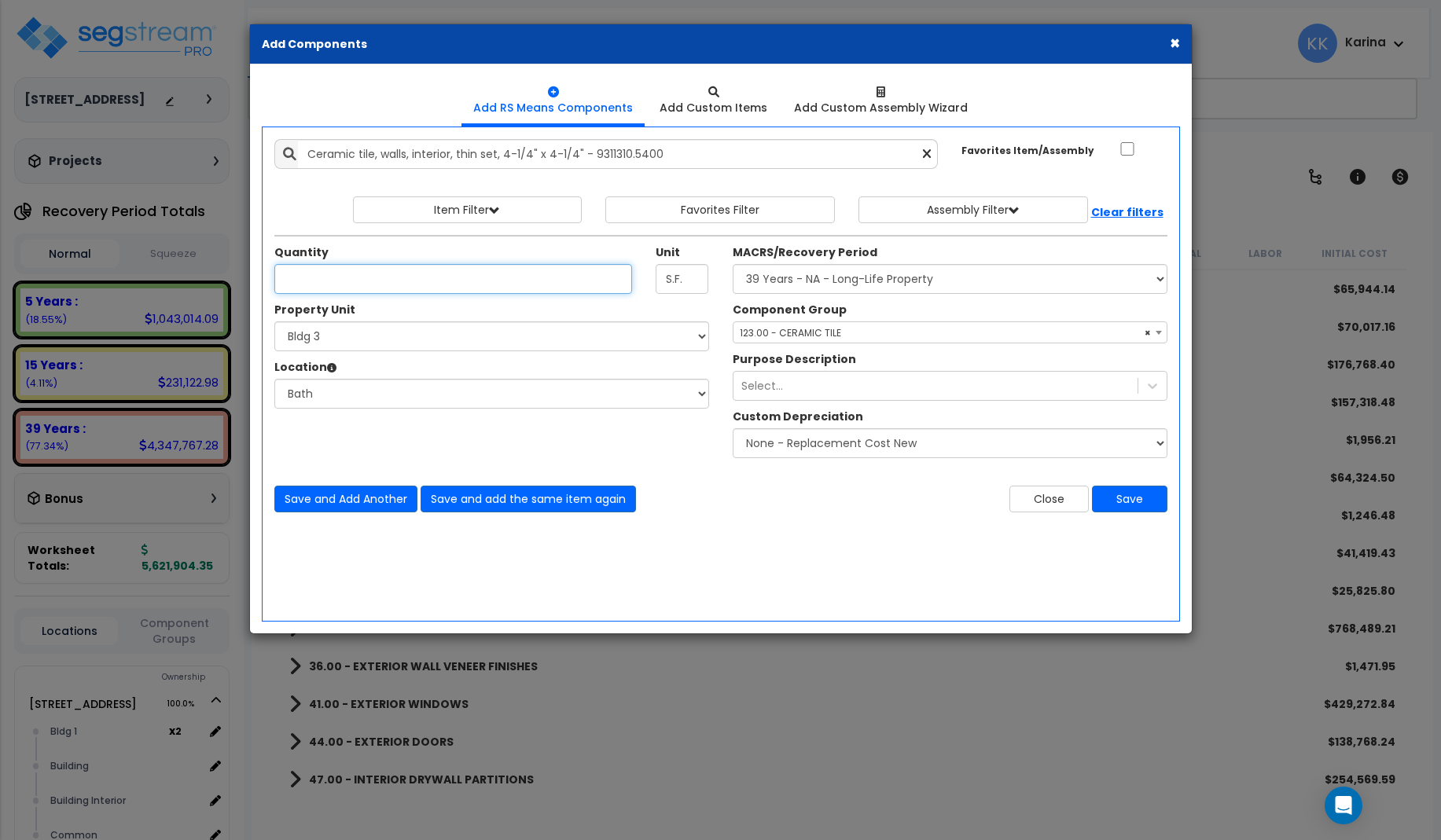
click at [339, 276] on input "Quantity" at bounding box center [454, 279] width 359 height 29
type input "154"
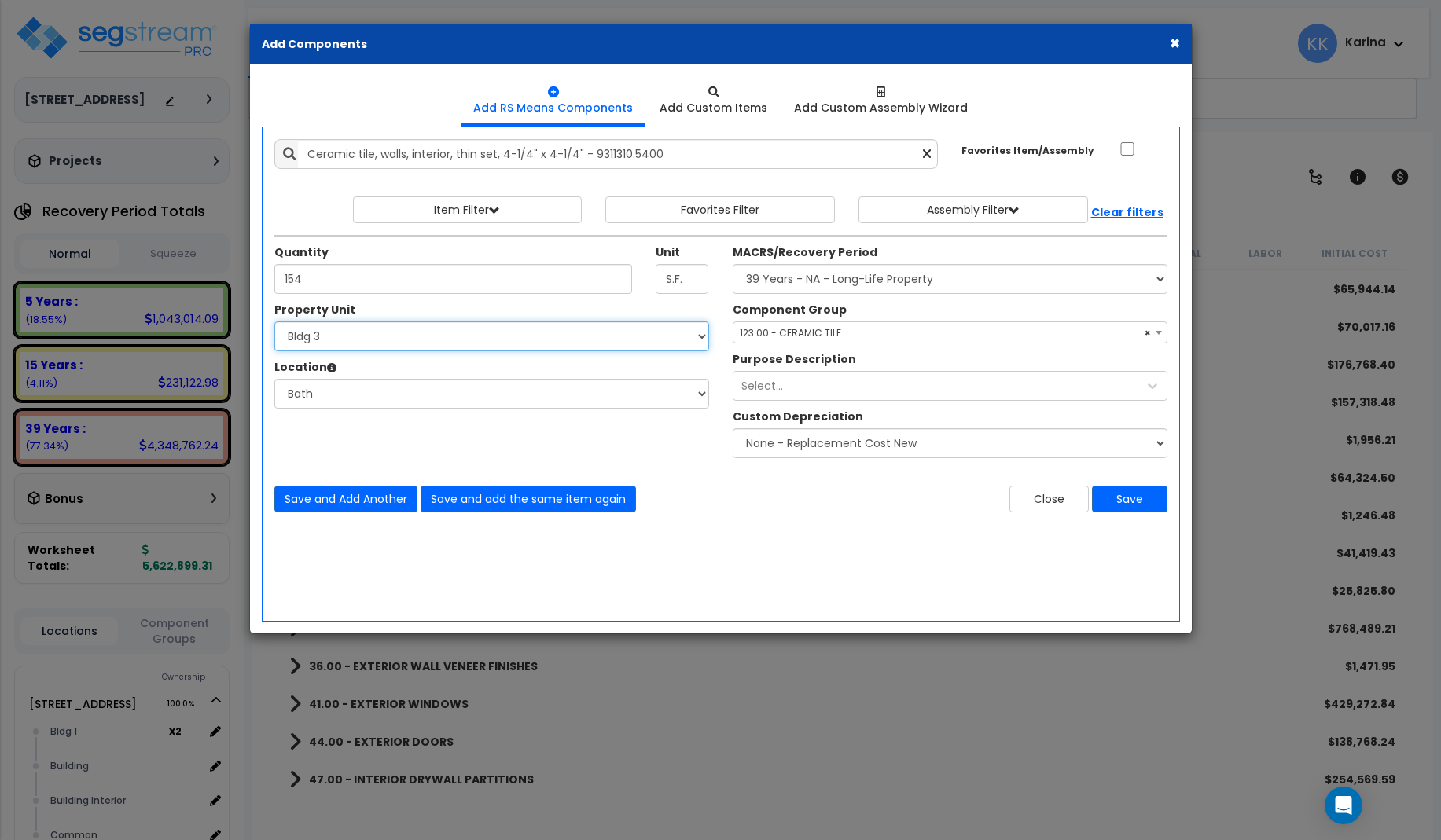
click at [274, 321] on select "Select [STREET_ADDRESS] [STREET_ADDRESS] [STREET_ADDRESS] [STREET_ADDRESS] Bldg…" at bounding box center [491, 336] width 434 height 29
select select "171703"
click option "Bldg 4" at bounding box center [0, 0] width 0 height 0
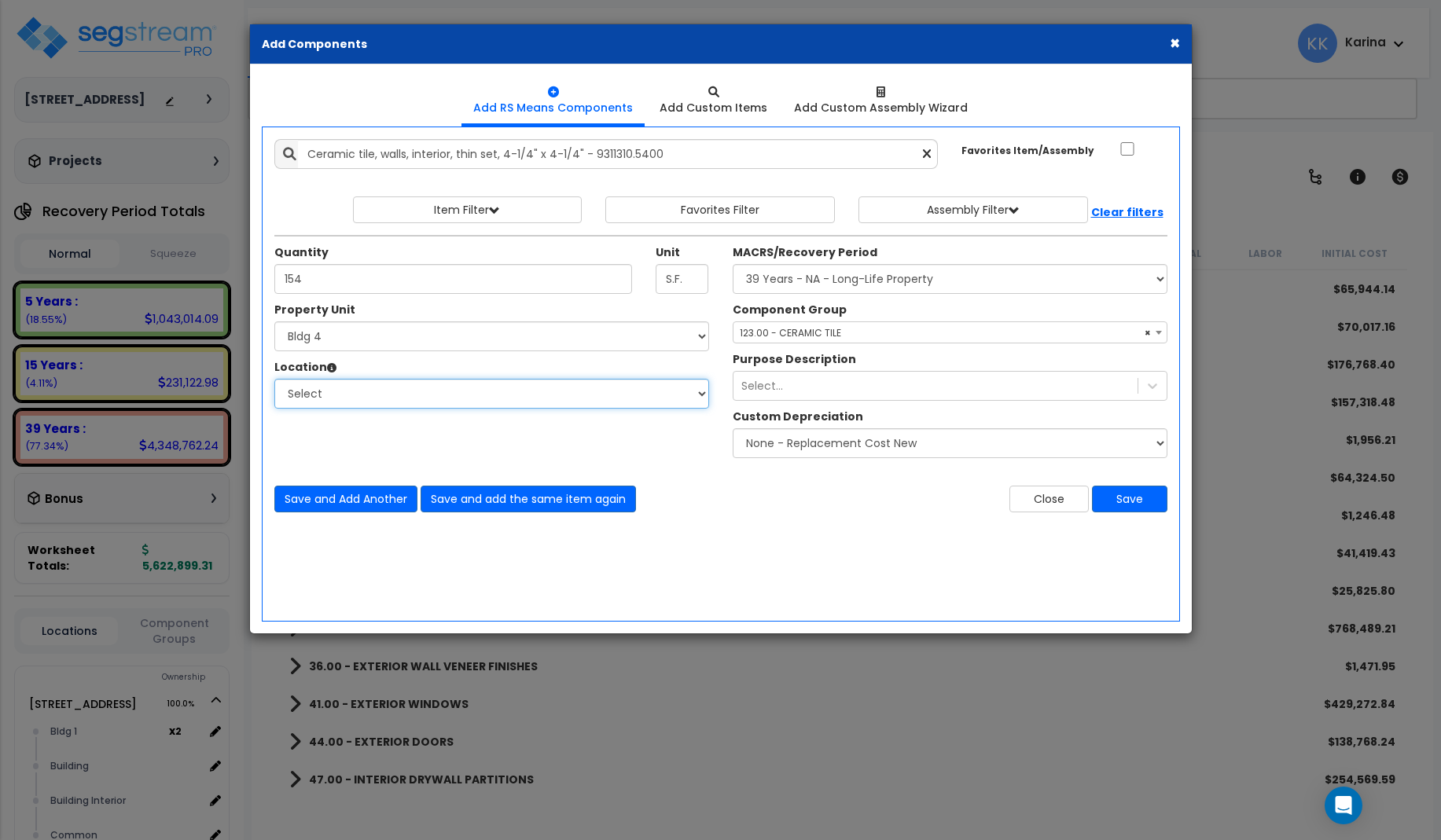
click at [274, 379] on select "Select [GEOGRAPHIC_DATA] Bedrooms Bldg exterior Kitchen Living Site Exterior Ad…" at bounding box center [491, 394] width 434 height 29
select select "31631"
click option "Bath" at bounding box center [0, 0] width 0 height 0
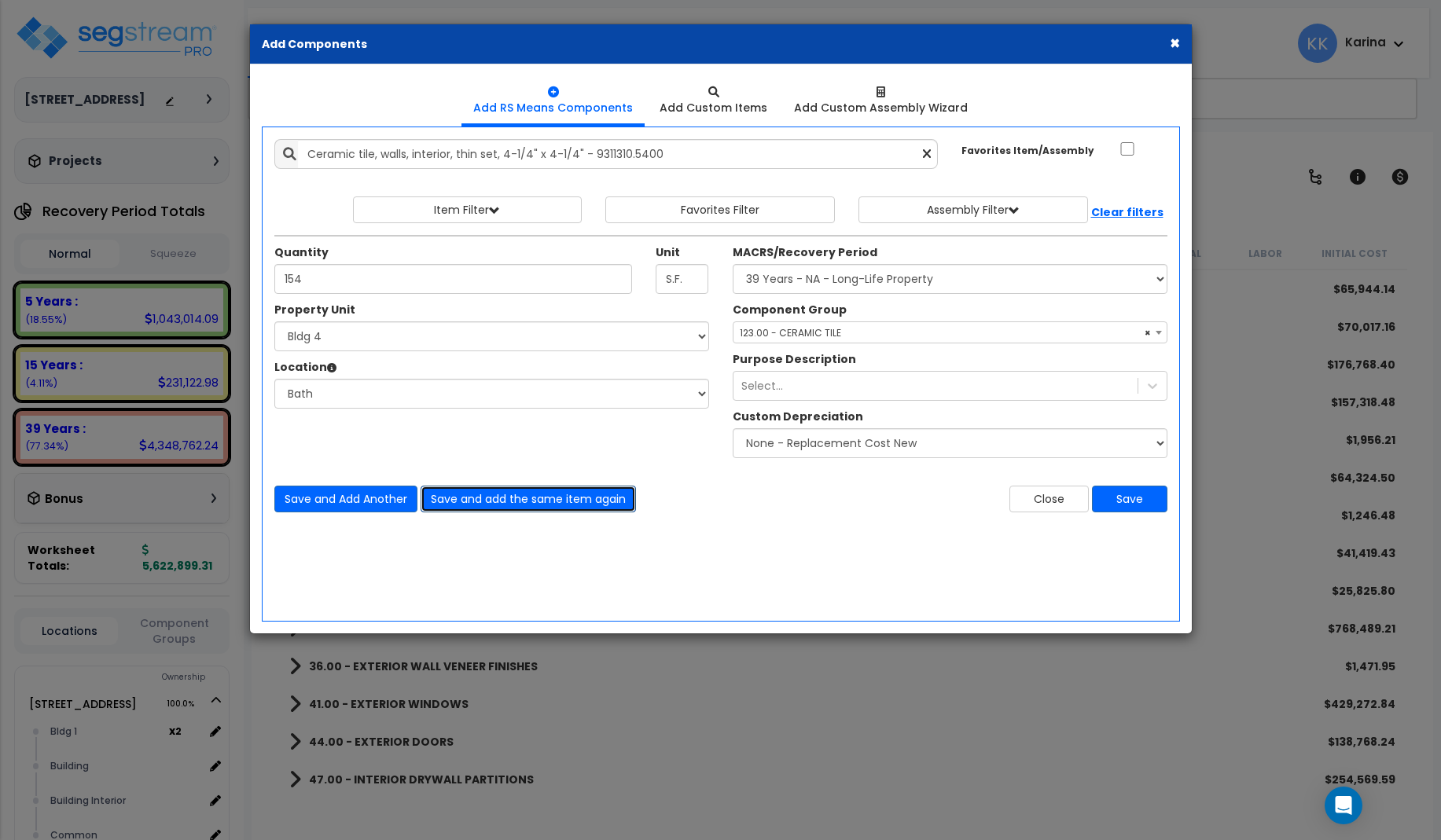
click at [456, 499] on button "Save and add the same item again" at bounding box center [528, 499] width 215 height 27
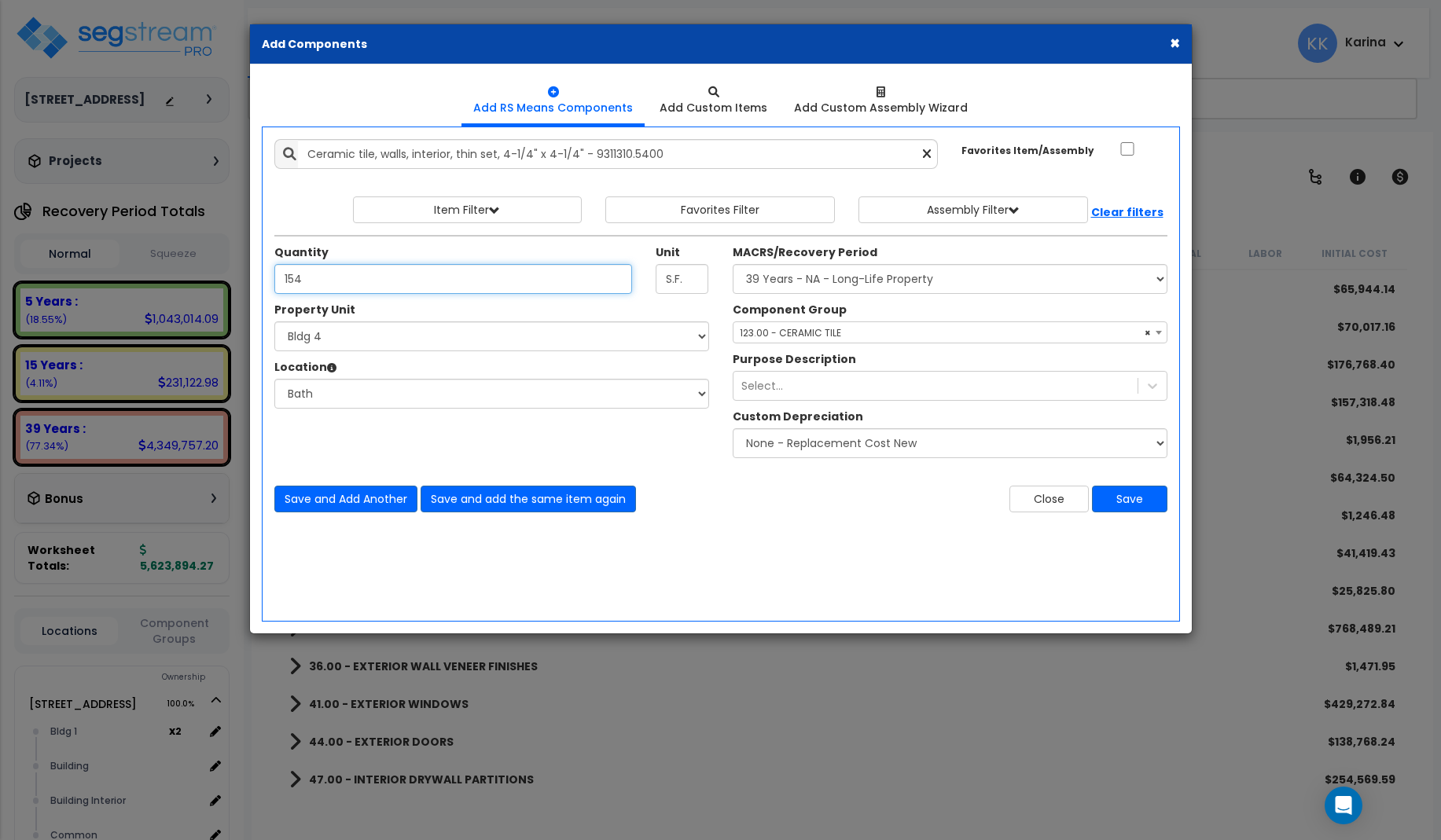
type input "154"
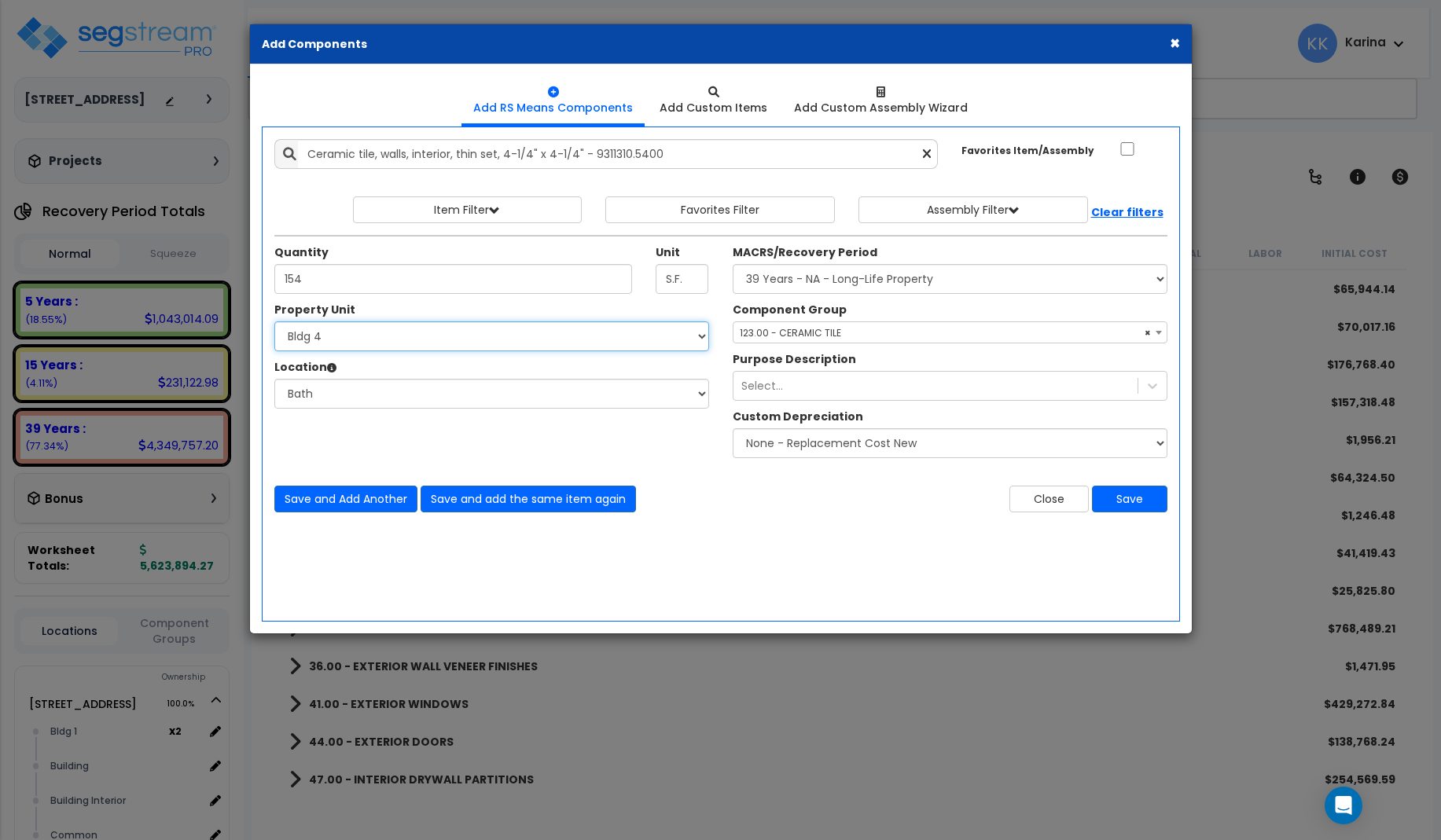
click at [274, 321] on select "Select [STREET_ADDRESS] [STREET_ADDRESS] [STREET_ADDRESS] [STREET_ADDRESS] Bldg…" at bounding box center [491, 336] width 434 height 29
select select "171704"
click option "Bldg 5" at bounding box center [0, 0] width 0 height 0
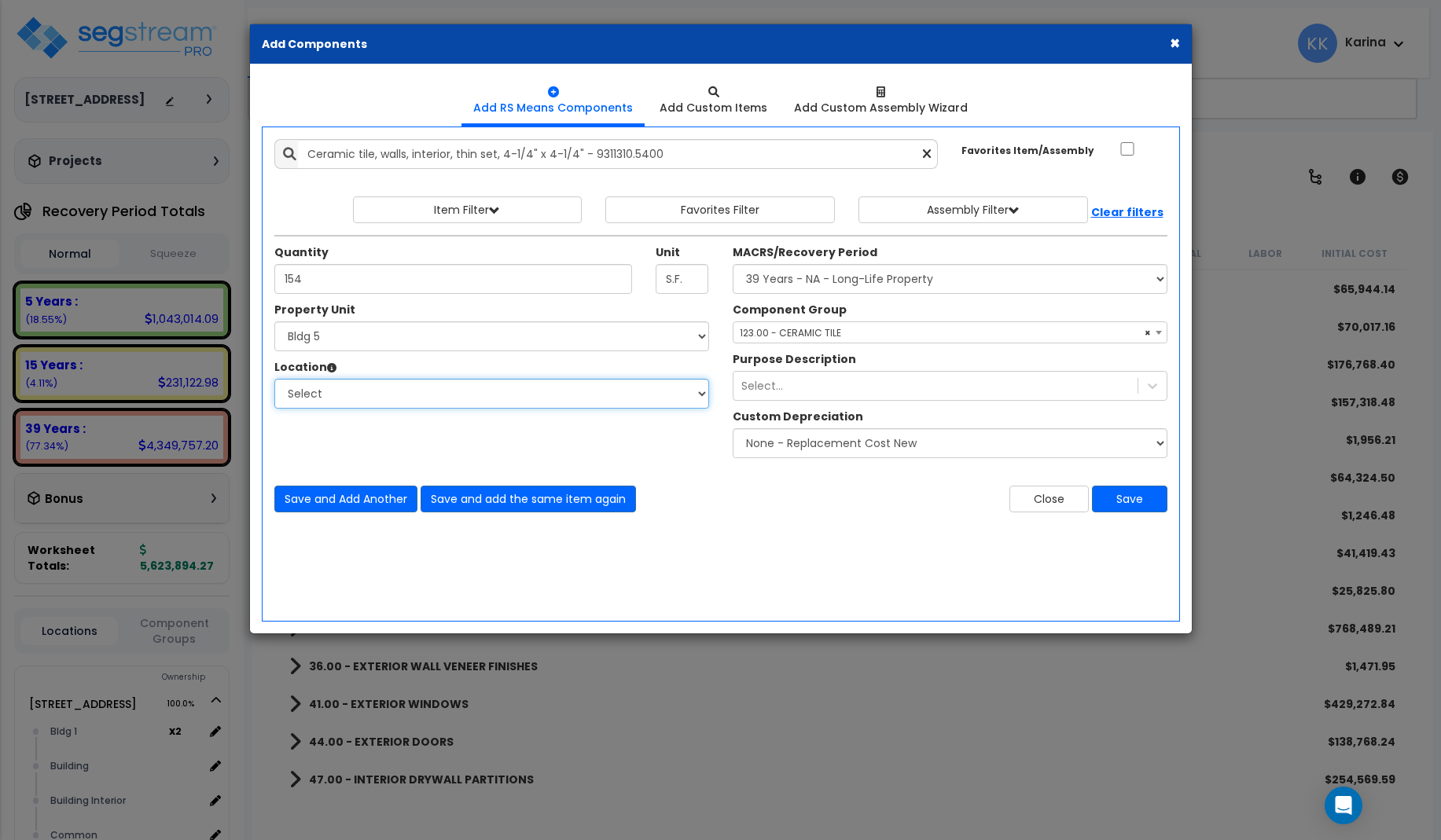
click at [274, 379] on select "Select [GEOGRAPHIC_DATA] Bedrooms Bldg exterior Kitchen Living Site Exterior Ad…" at bounding box center [491, 394] width 434 height 29
select select "31631"
click option "Bath" at bounding box center [0, 0] width 0 height 0
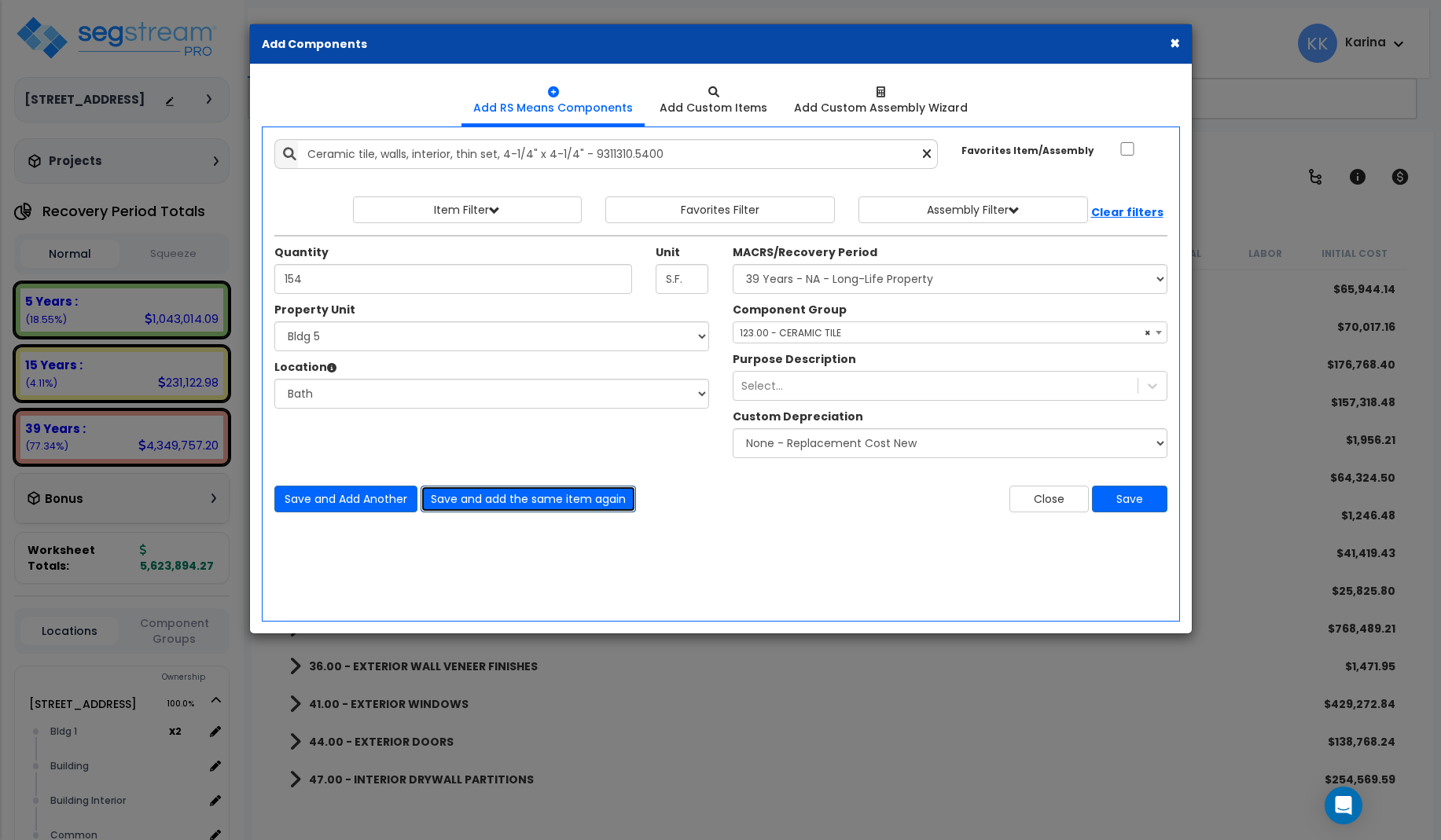
click at [461, 501] on button "Save and add the same item again" at bounding box center [528, 499] width 215 height 27
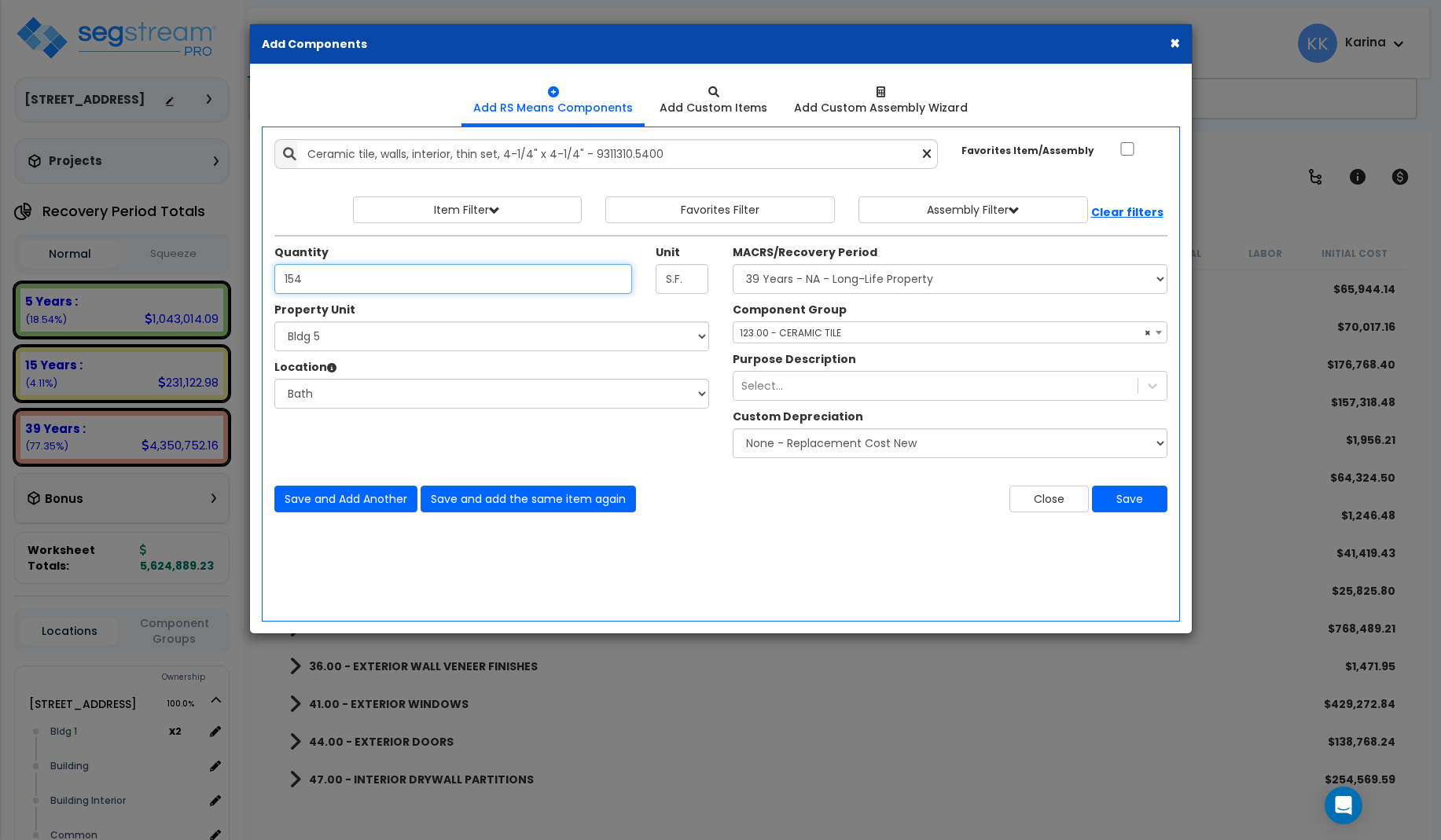
type input "154"
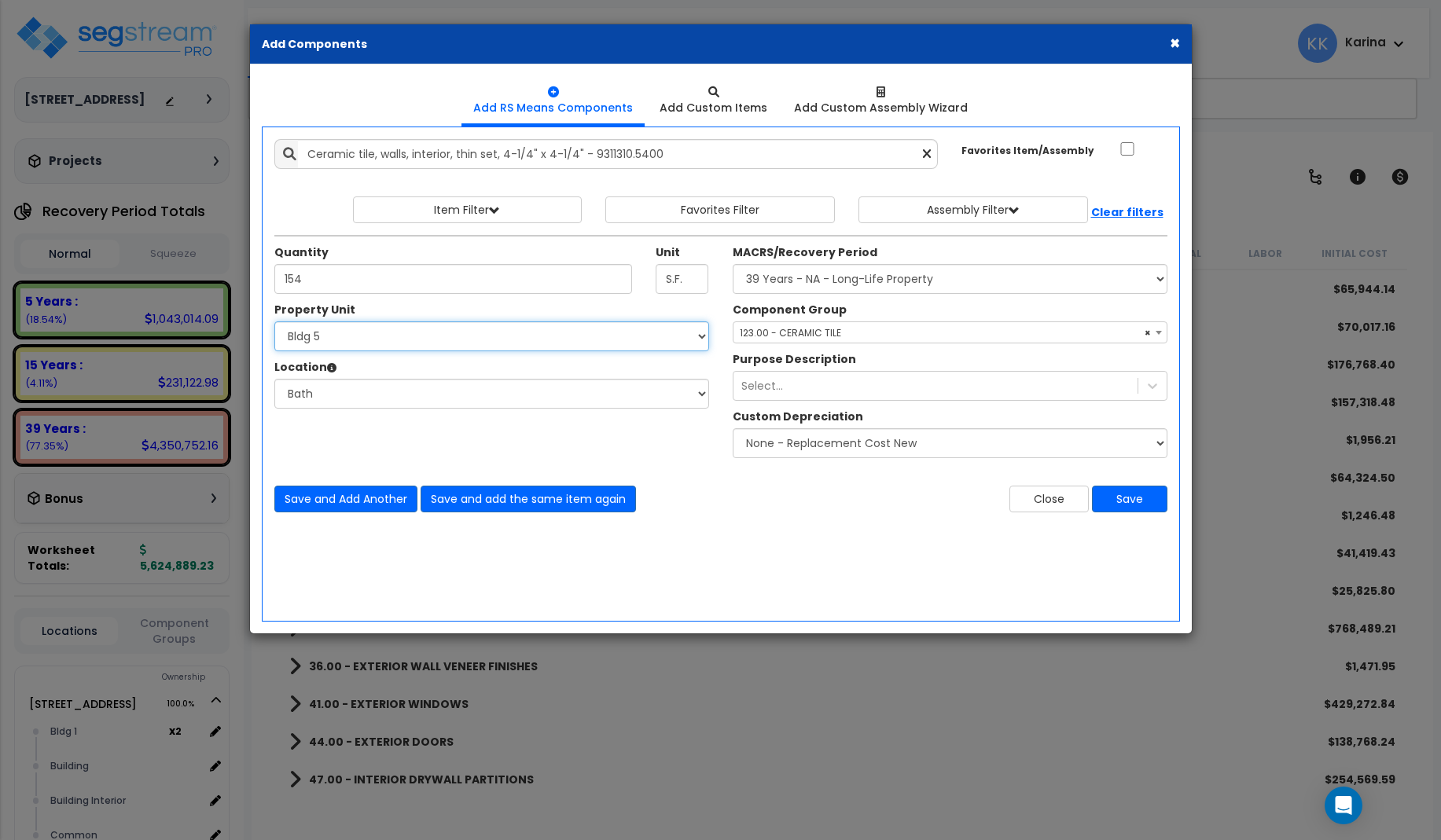
click at [274, 321] on select "Select [STREET_ADDRESS] [STREET_ADDRESS] [STREET_ADDRESS] [STREET_ADDRESS] Bldg…" at bounding box center [491, 336] width 434 height 29
select select "171705"
click option "Bldg 6" at bounding box center [0, 0] width 0 height 0
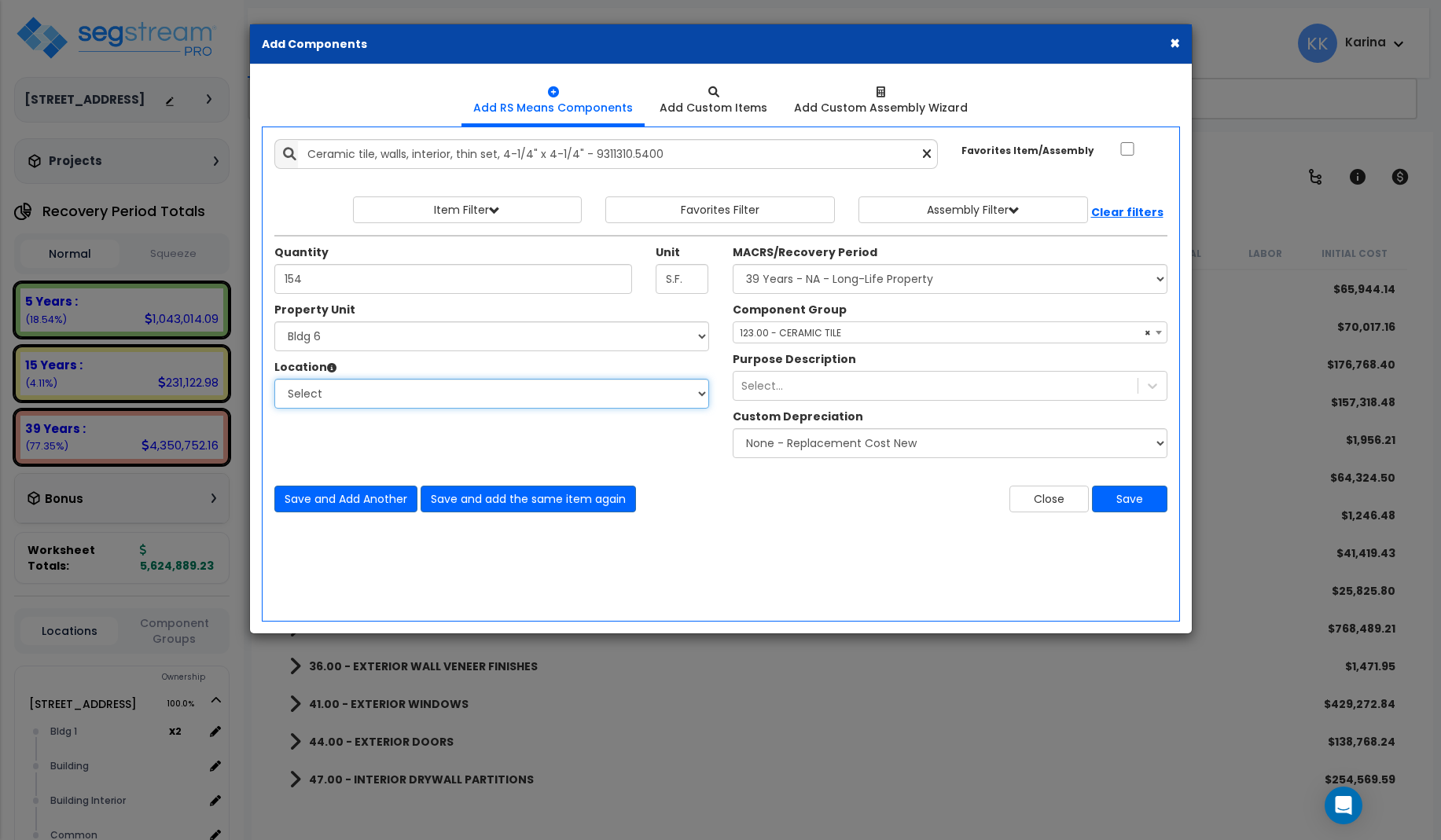
click at [274, 379] on select "Select [GEOGRAPHIC_DATA] Bedrooms Bldg exterior Kitchen Living Site Exterior Ad…" at bounding box center [491, 394] width 434 height 29
select select "31631"
click option "Bath" at bounding box center [0, 0] width 0 height 0
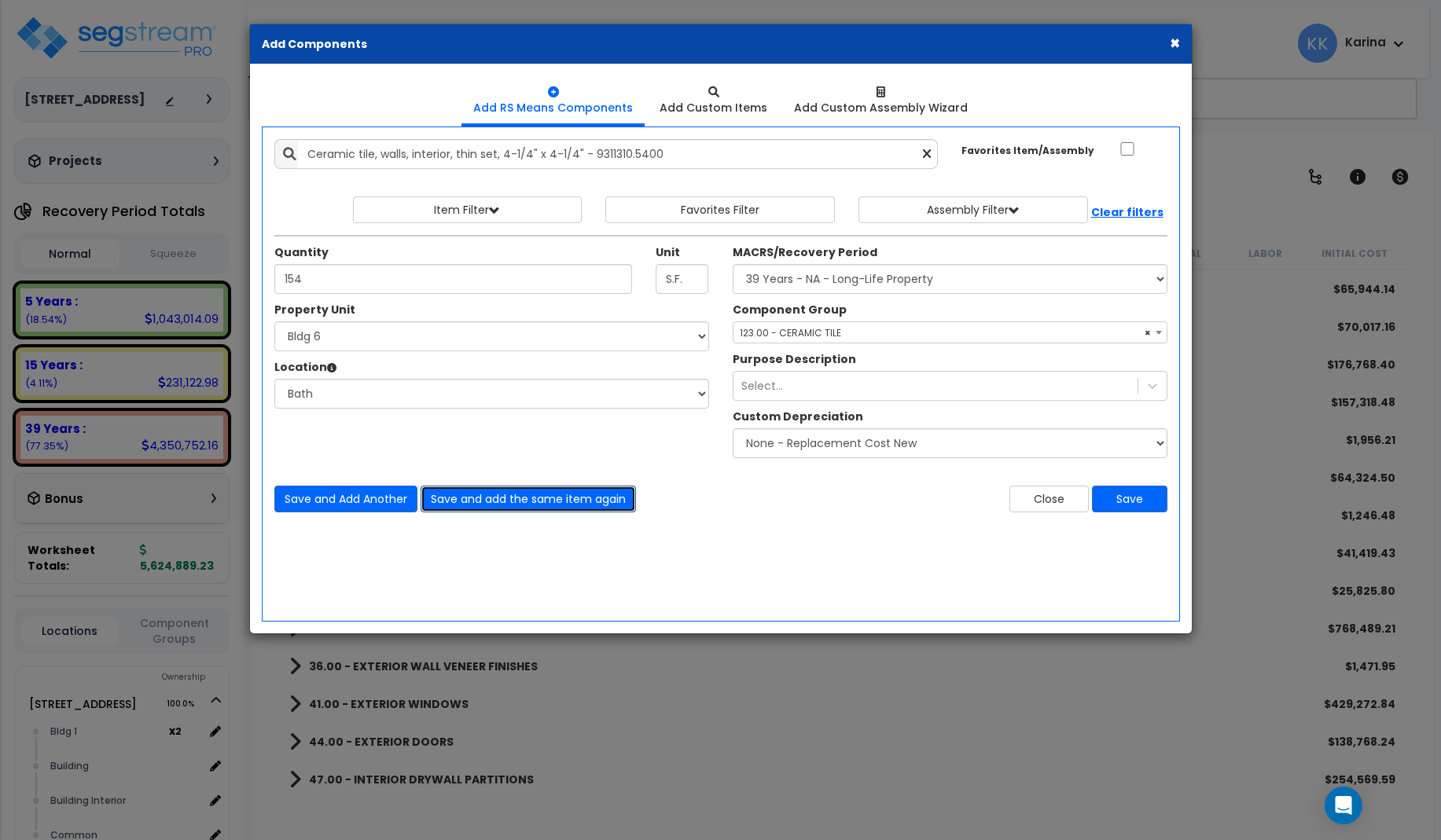
click at [491, 499] on button "Save and add the same item again" at bounding box center [528, 499] width 215 height 27
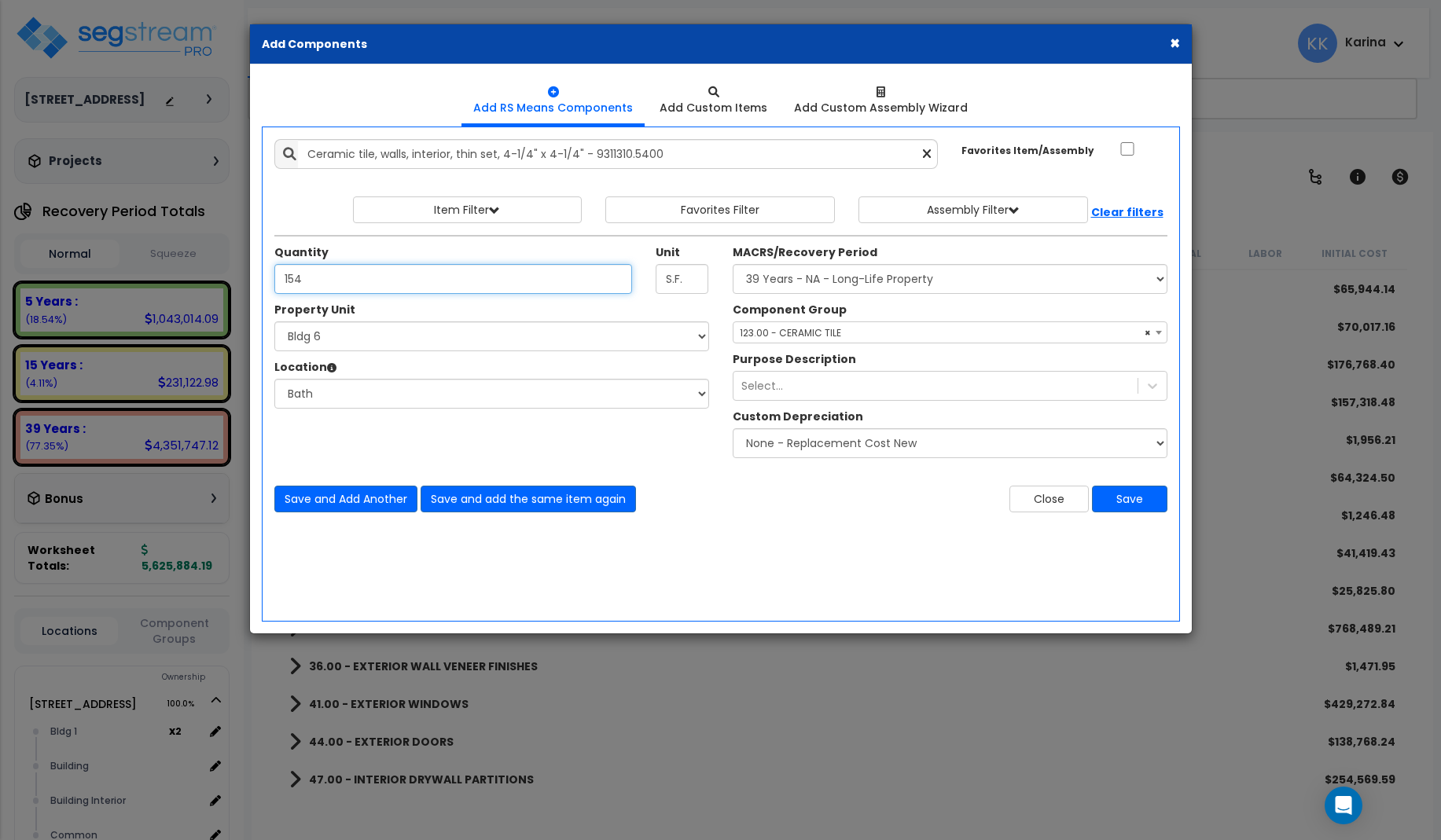
type input "154"
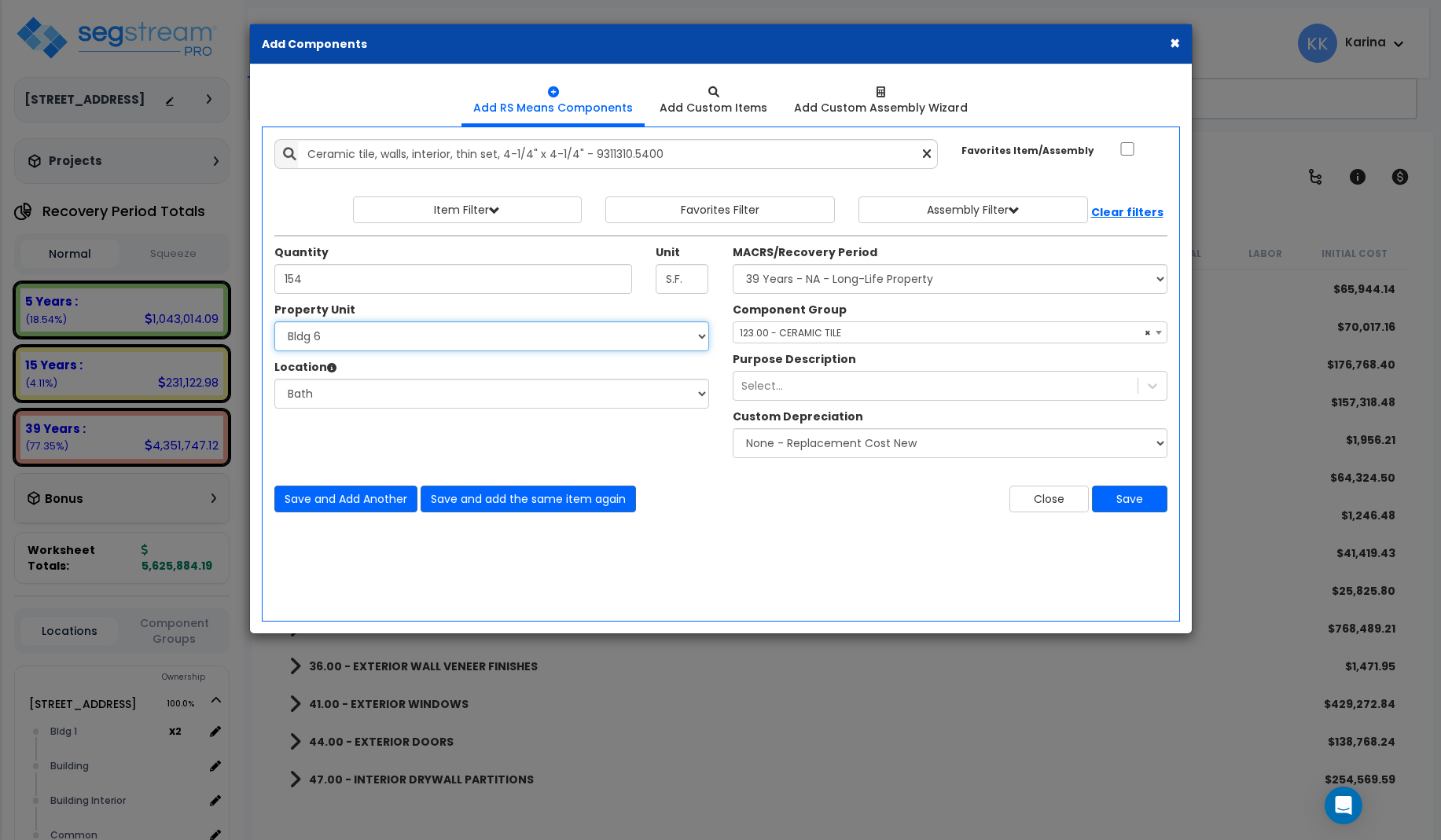
click at [274, 321] on select "Select [STREET_ADDRESS] [STREET_ADDRESS] [STREET_ADDRESS] [STREET_ADDRESS] Bldg…" at bounding box center [491, 336] width 434 height 29
select select "171706"
click option "Bldg 7" at bounding box center [0, 0] width 0 height 0
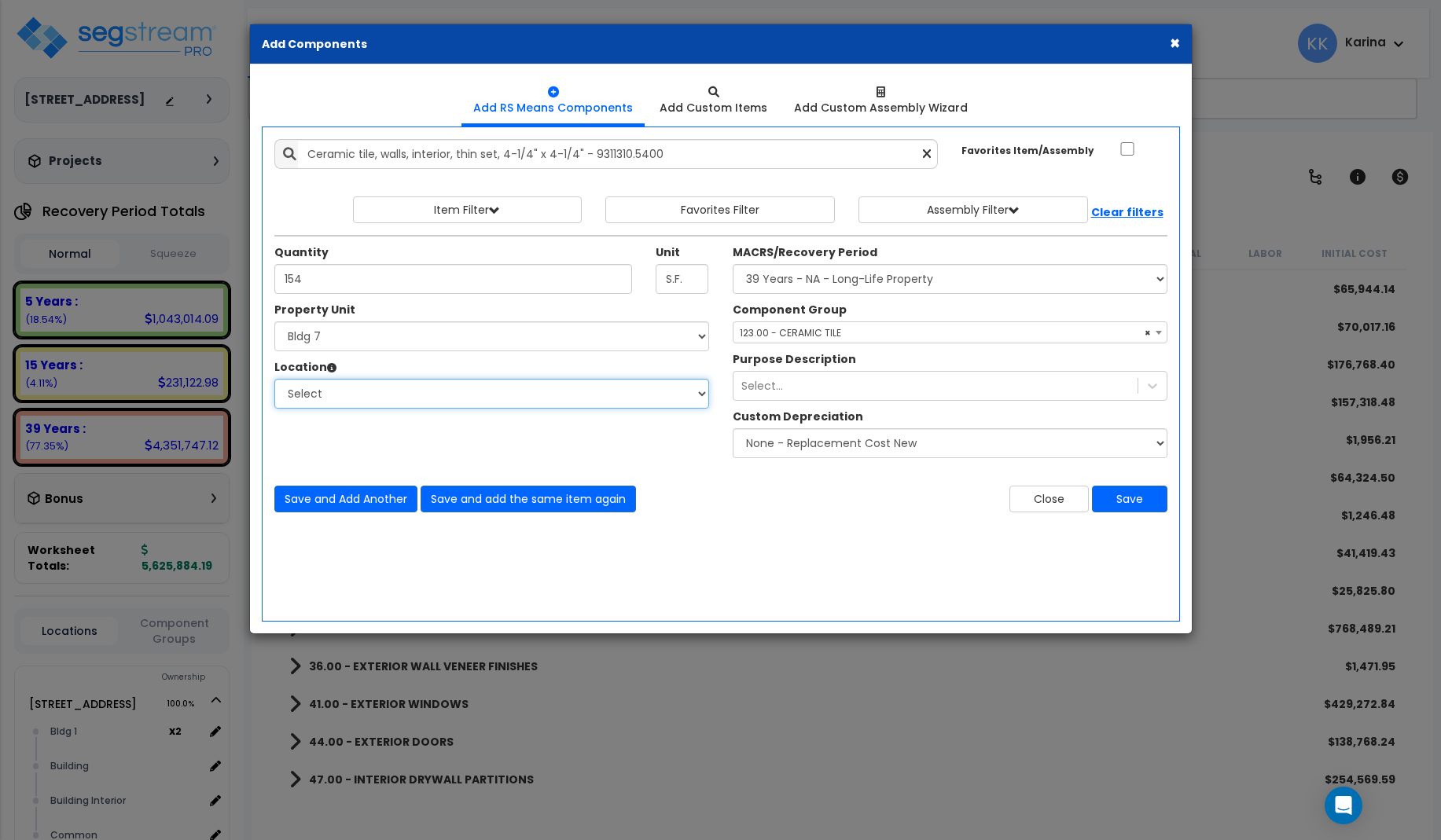
click at [274, 379] on select "Select [GEOGRAPHIC_DATA] Bedrooms Bldg exterior Kitchen Living Site Exterior Ad…" at bounding box center [491, 394] width 434 height 29
select select "31631"
click option "Bath" at bounding box center [0, 0] width 0 height 0
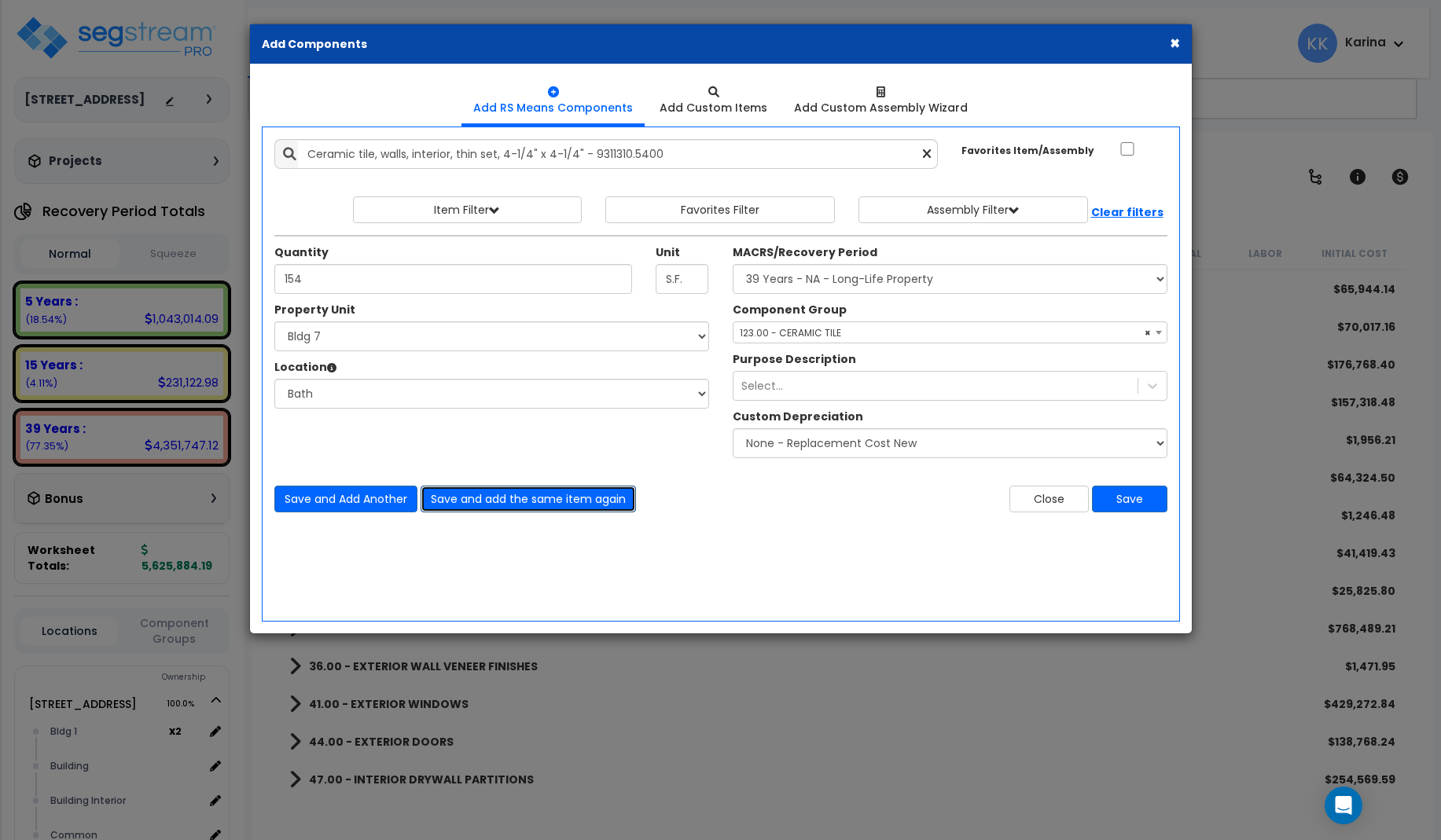
click at [455, 495] on button "Save and add the same item again" at bounding box center [528, 499] width 215 height 27
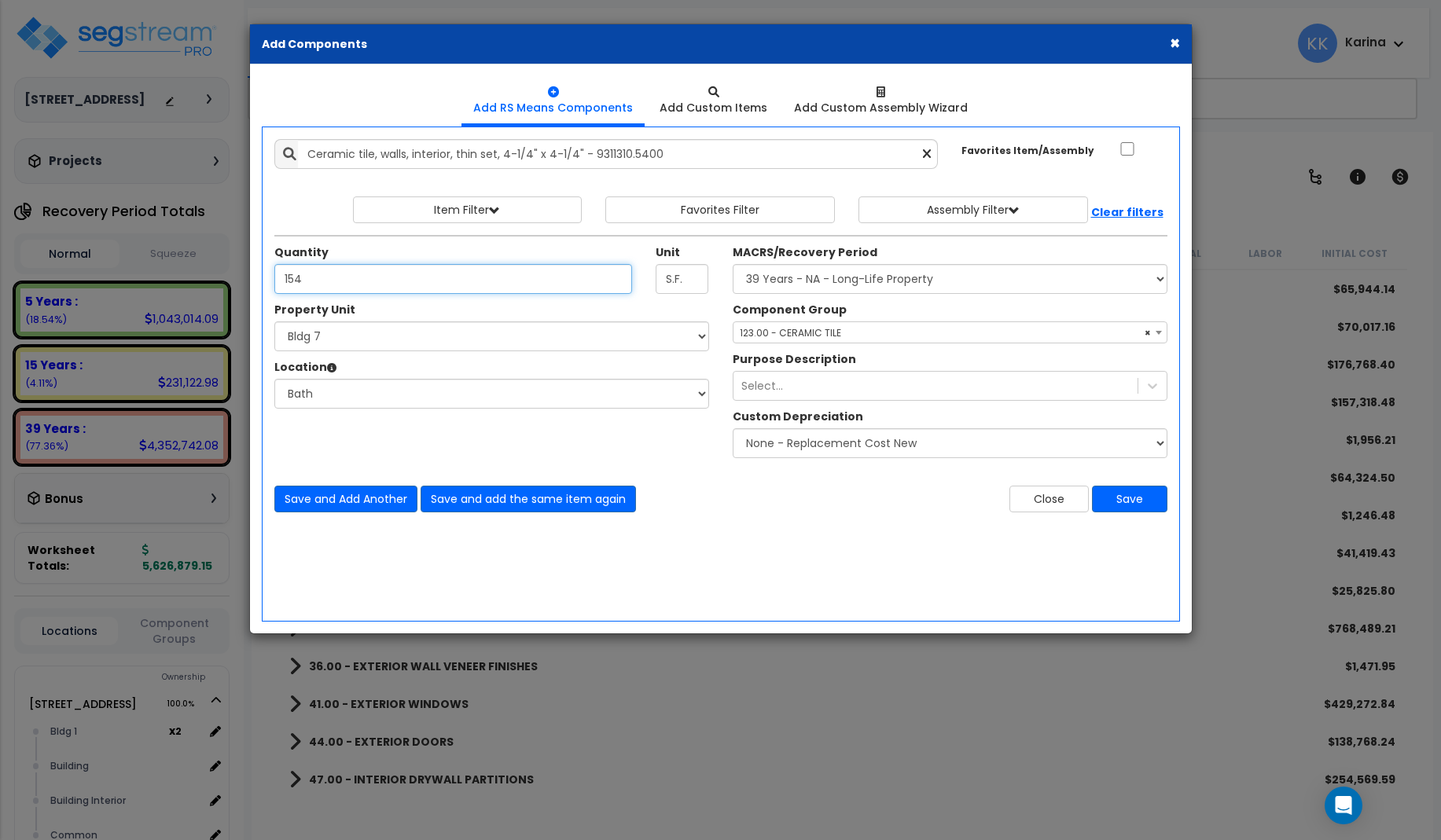
type input "154"
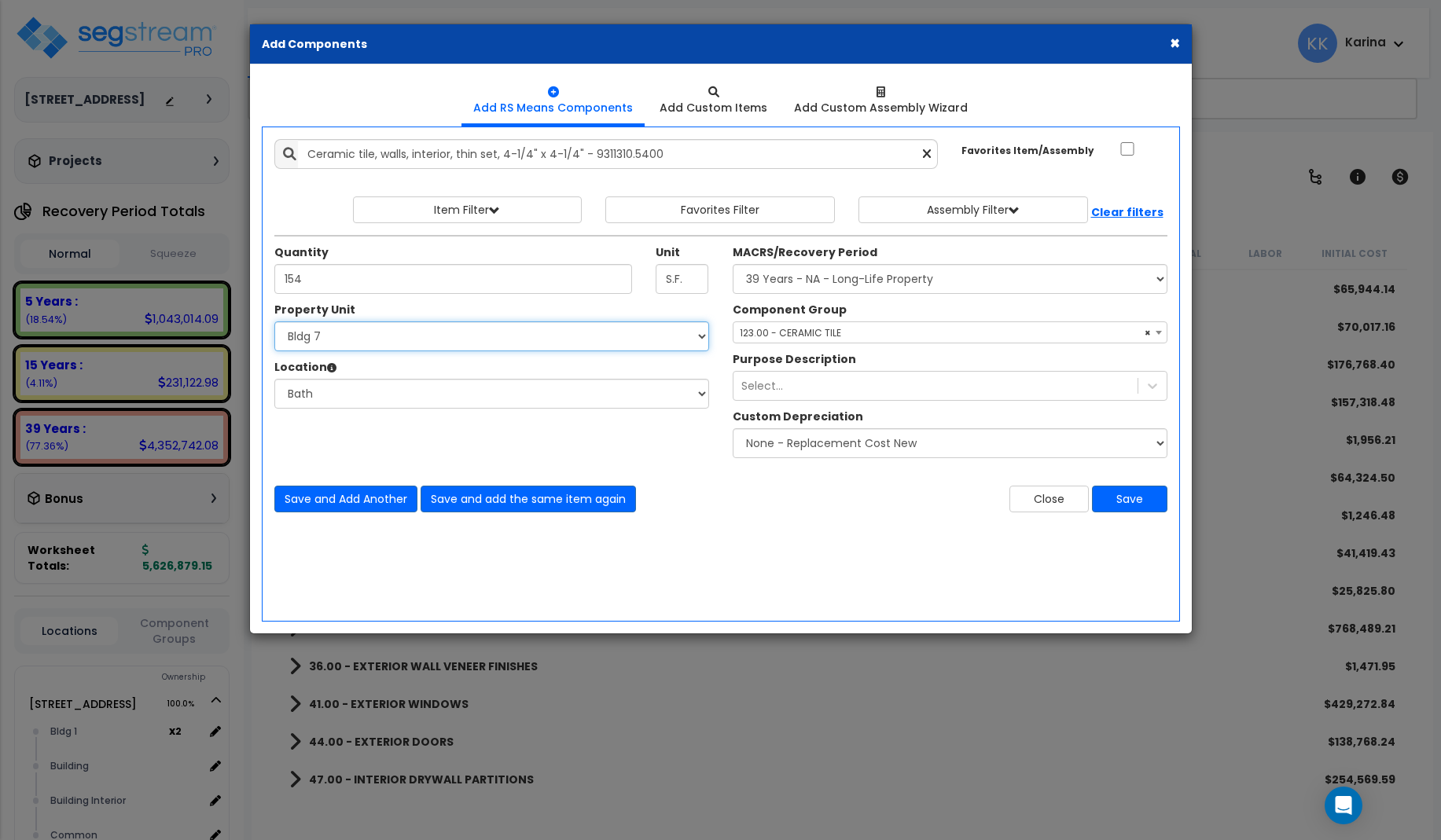
click at [274, 321] on select "Select [STREET_ADDRESS] [STREET_ADDRESS] [STREET_ADDRESS] [STREET_ADDRESS] Bldg…" at bounding box center [491, 336] width 434 height 29
select select "171707"
click option "Bldg 8" at bounding box center [0, 0] width 0 height 0
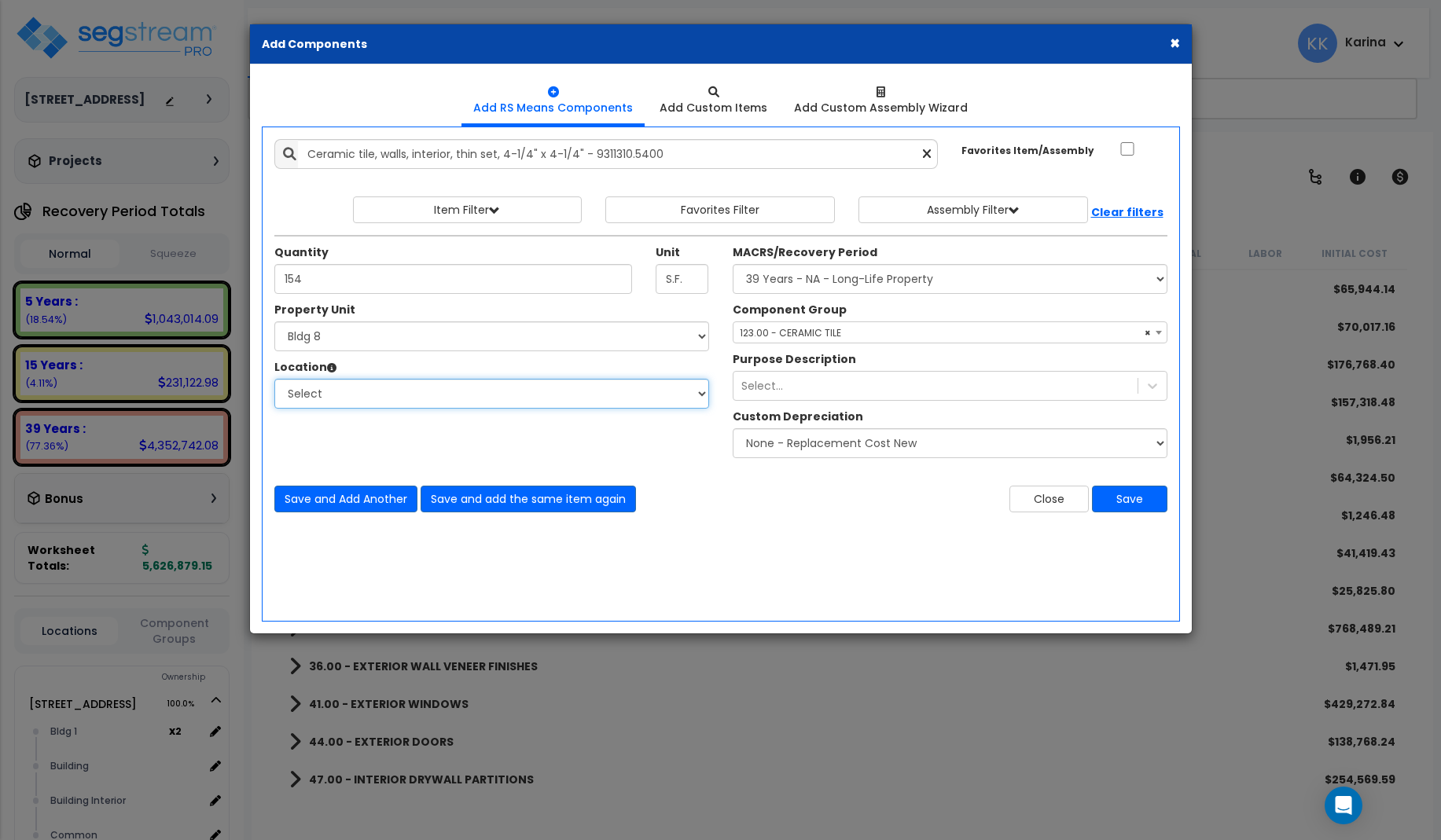
click at [274, 379] on select "Select [GEOGRAPHIC_DATA] Bedrooms Bldg exterior Kitchen Living Site Exterior Ad…" at bounding box center [491, 394] width 434 height 29
select select "31631"
click option "Bath" at bounding box center [0, 0] width 0 height 0
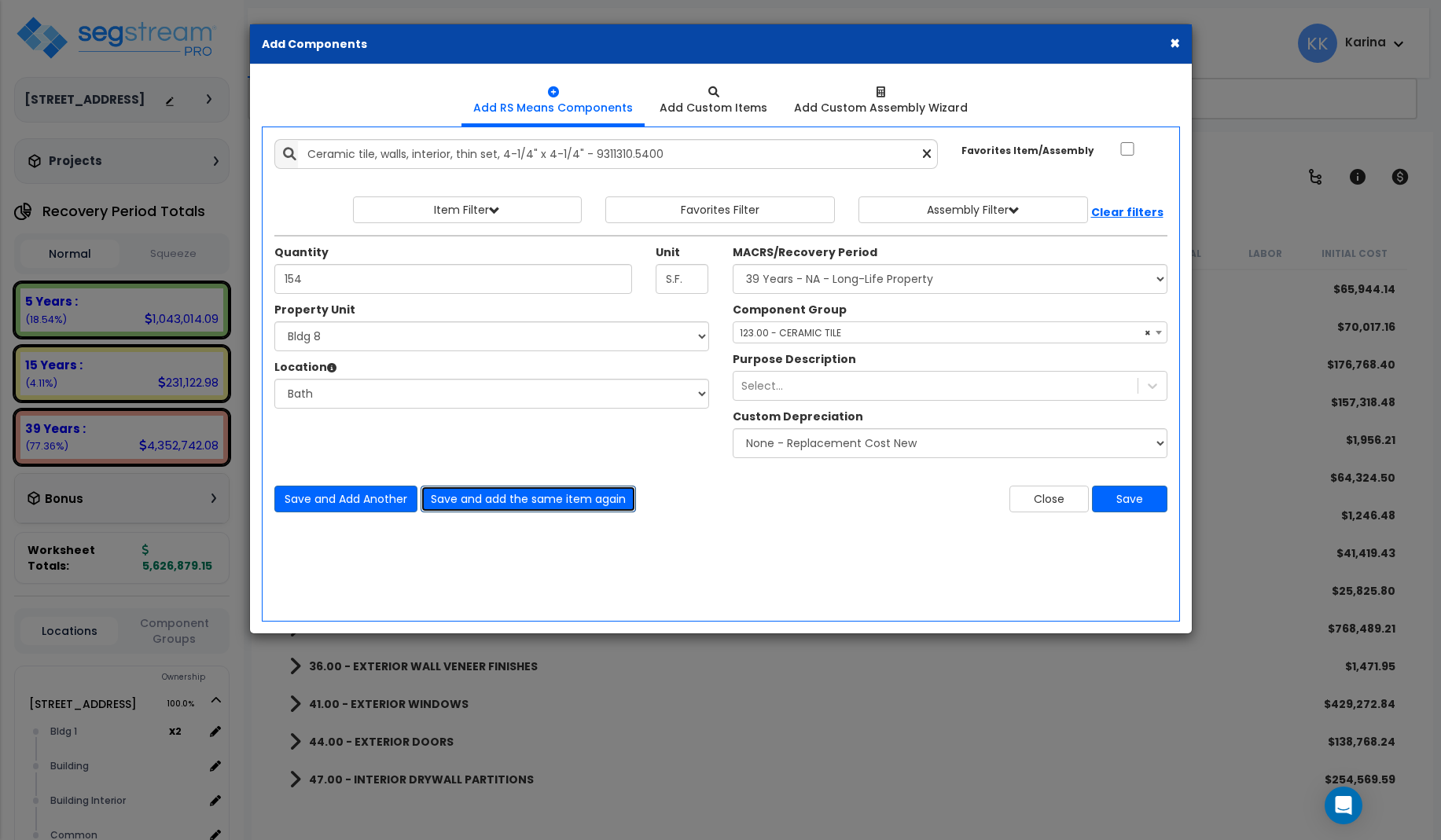
click at [469, 499] on button "Save and add the same item again" at bounding box center [528, 499] width 215 height 27
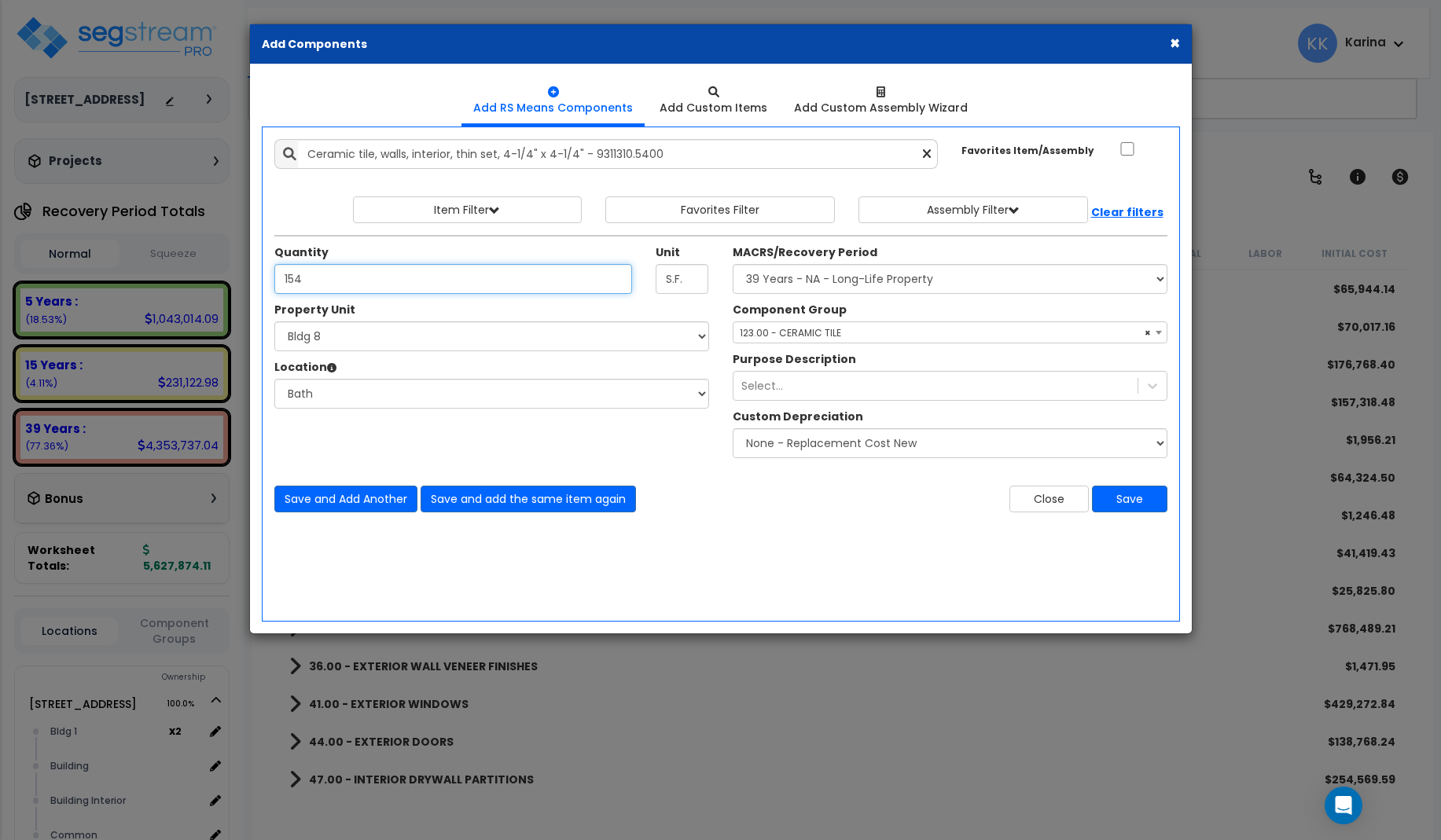
type input "154"
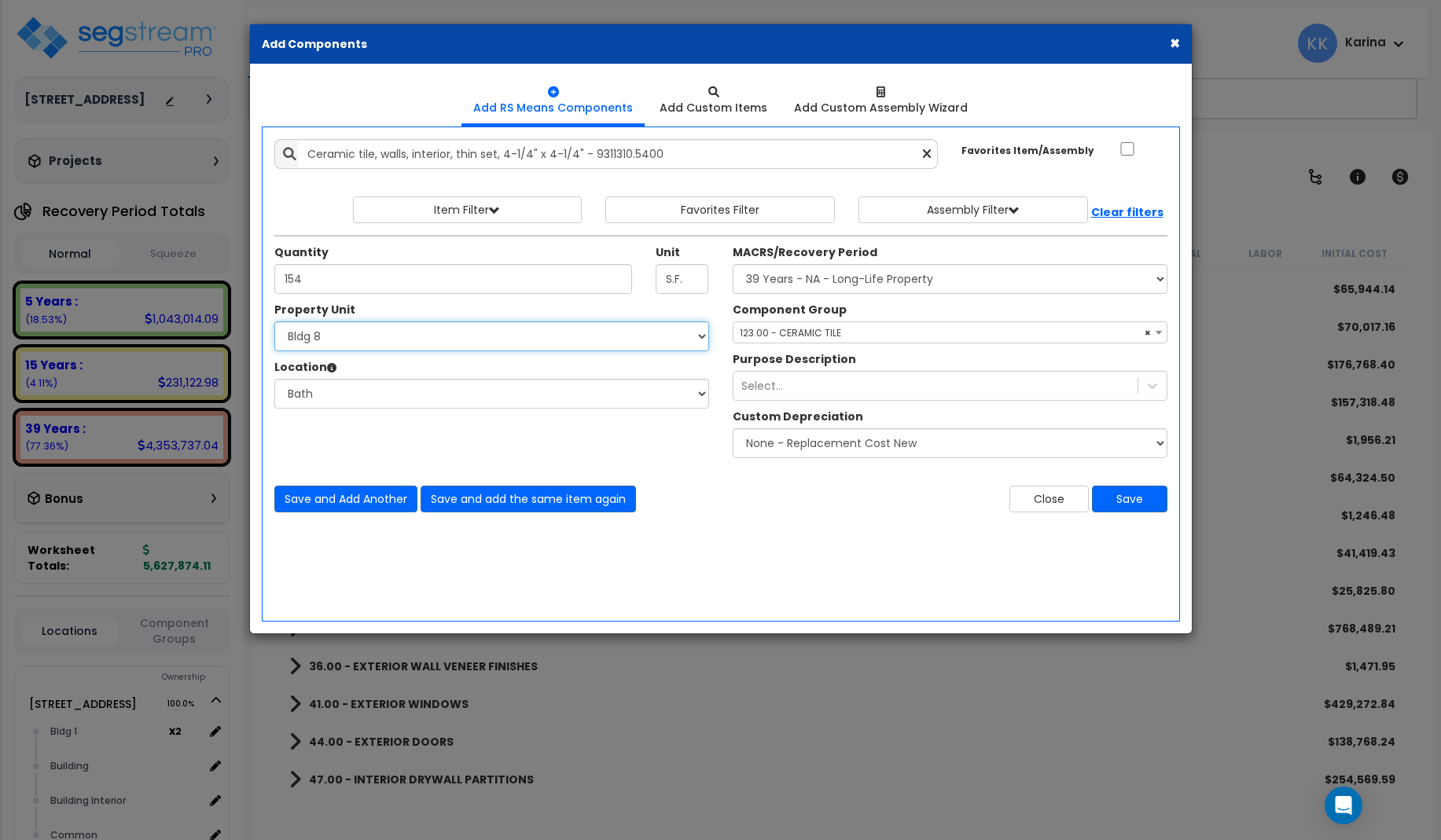
click at [274, 321] on select "Select [STREET_ADDRESS] [STREET_ADDRESS] [STREET_ADDRESS] [STREET_ADDRESS] Bldg…" at bounding box center [491, 336] width 434 height 29
select select "171708"
click option "Bldg 9" at bounding box center [0, 0] width 0 height 0
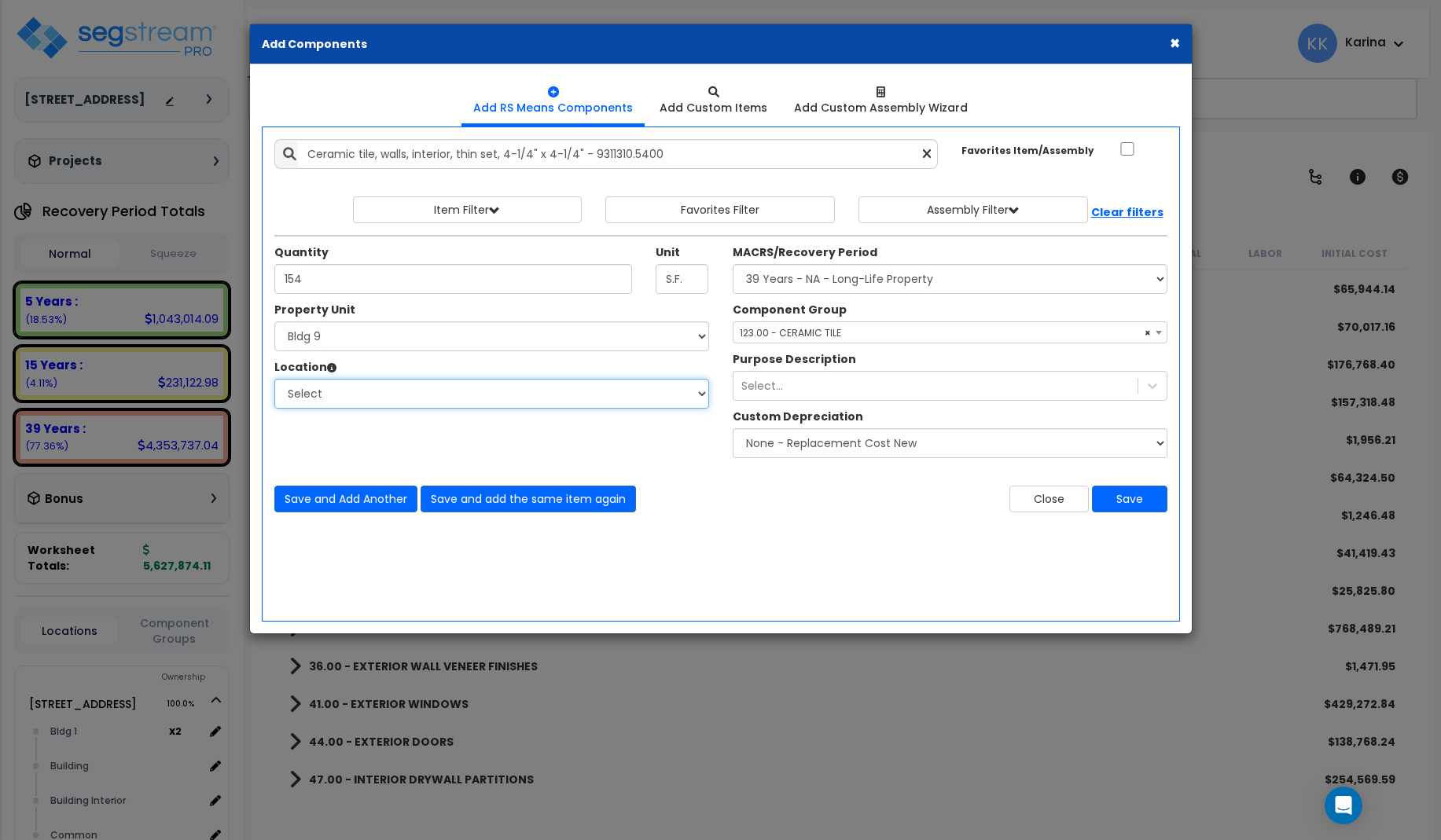
click at [274, 379] on select "Select [GEOGRAPHIC_DATA] Bedrooms Bldg exterior Kitchen Living Site Exterior Ad…" at bounding box center [491, 394] width 434 height 29
select select "31631"
click option "Bath" at bounding box center [0, 0] width 0 height 0
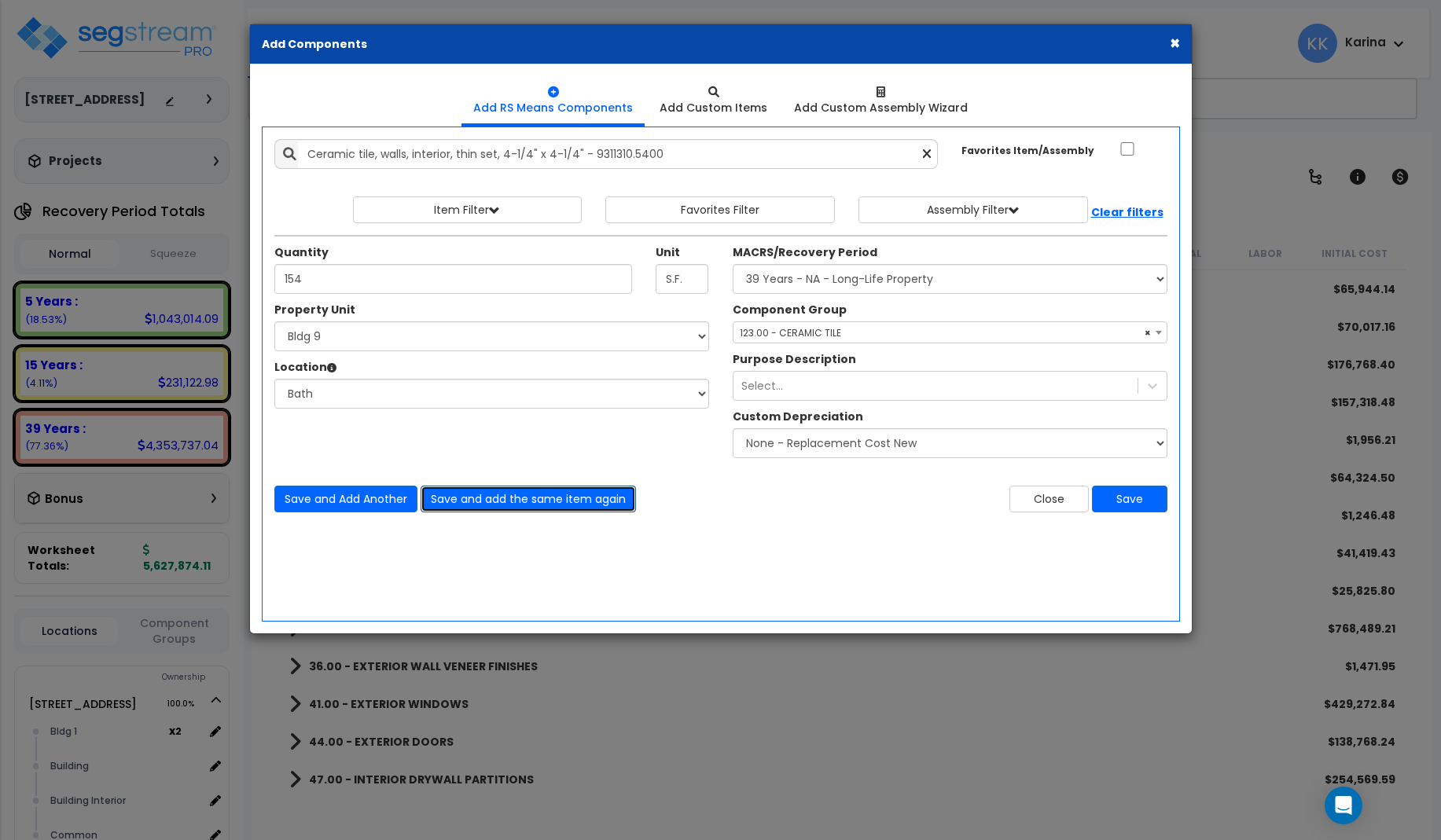
click at [450, 499] on button "Save and add the same item again" at bounding box center [528, 499] width 215 height 27
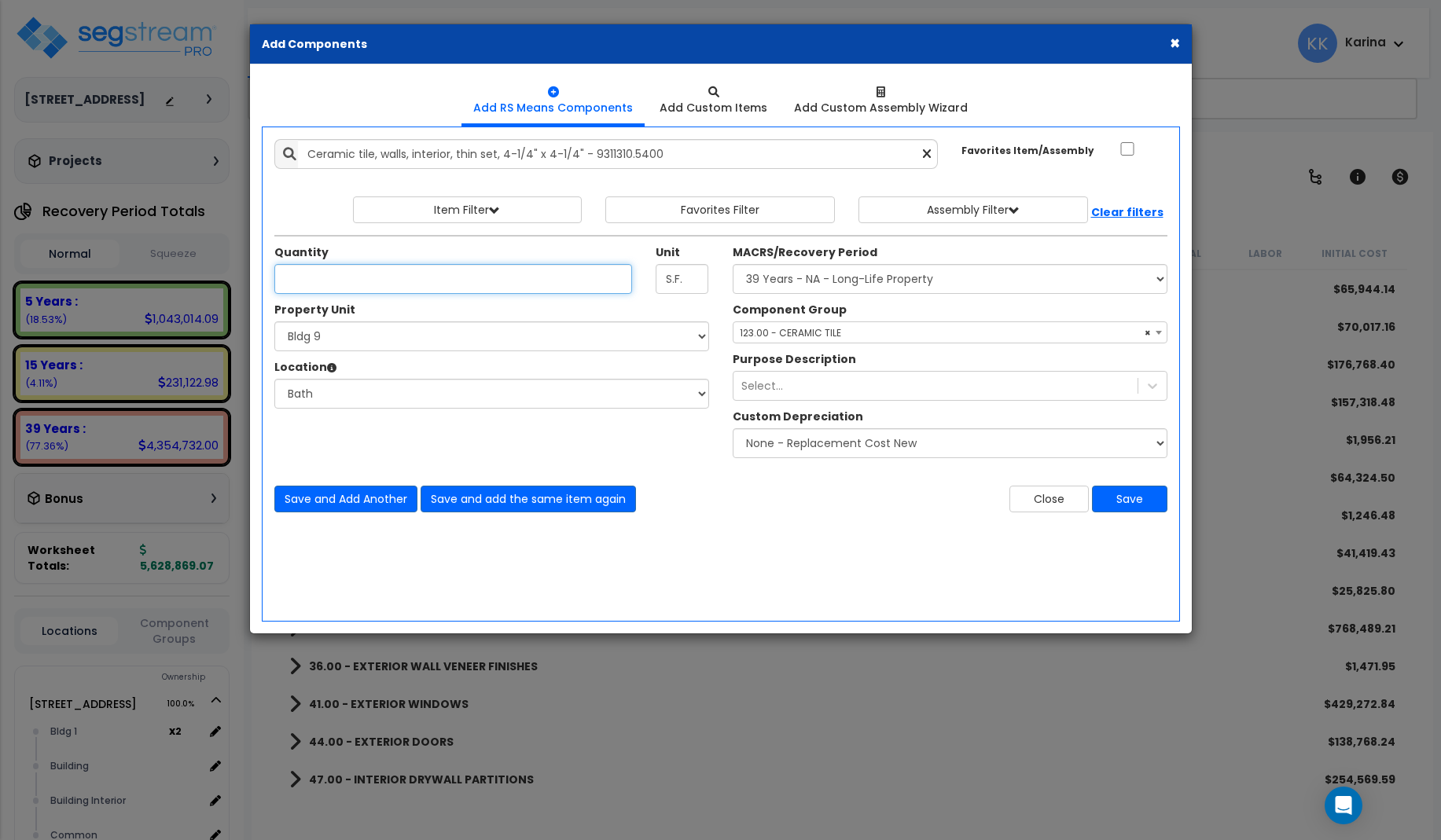
click at [321, 282] on input "Quantity" at bounding box center [454, 279] width 359 height 29
type input "154"
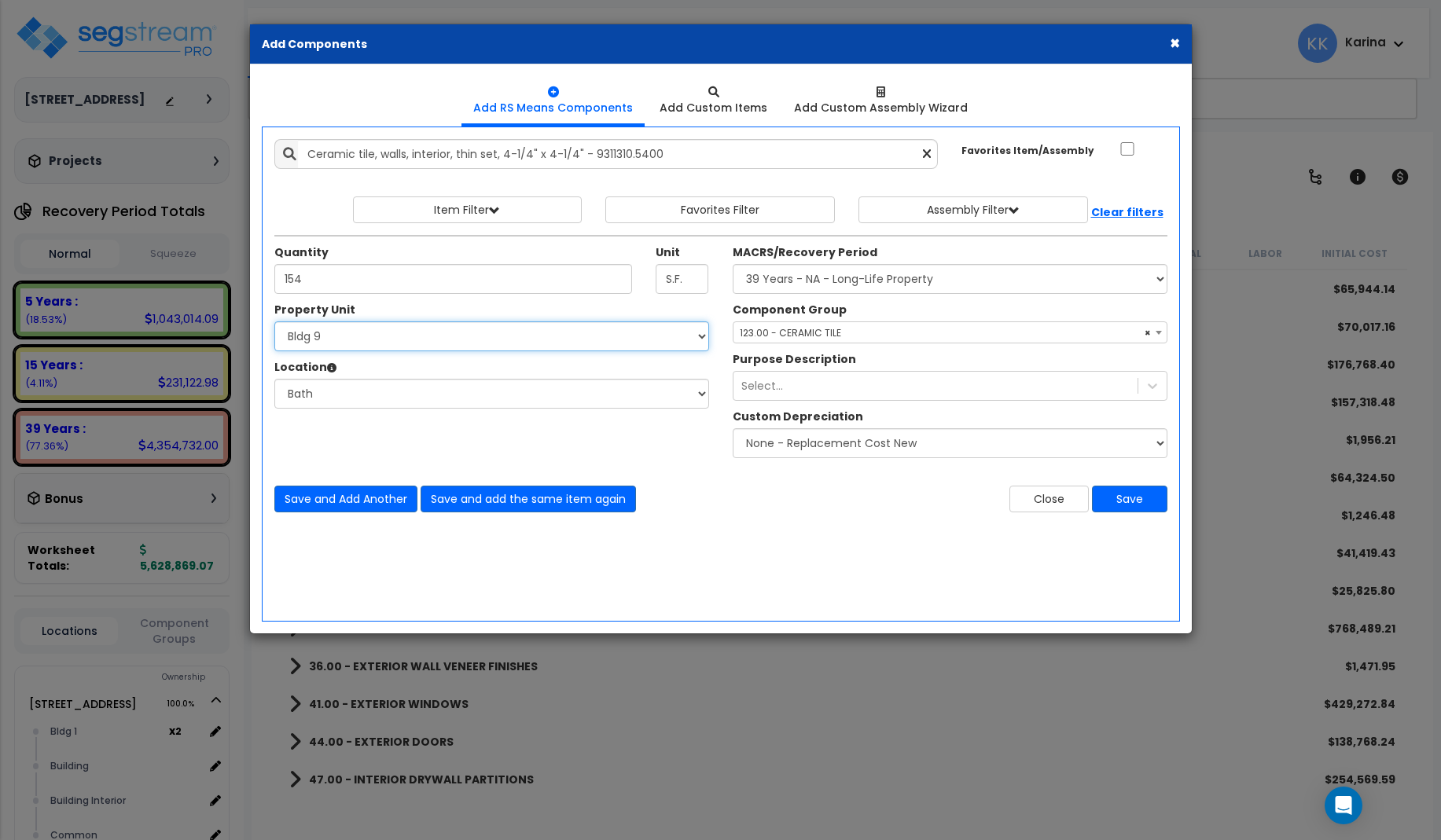
click at [274, 321] on select "Select [STREET_ADDRESS] [STREET_ADDRESS] [STREET_ADDRESS] [STREET_ADDRESS] Bldg…" at bounding box center [491, 336] width 434 height 29
select select "171709"
click option "Bldg 10" at bounding box center [0, 0] width 0 height 0
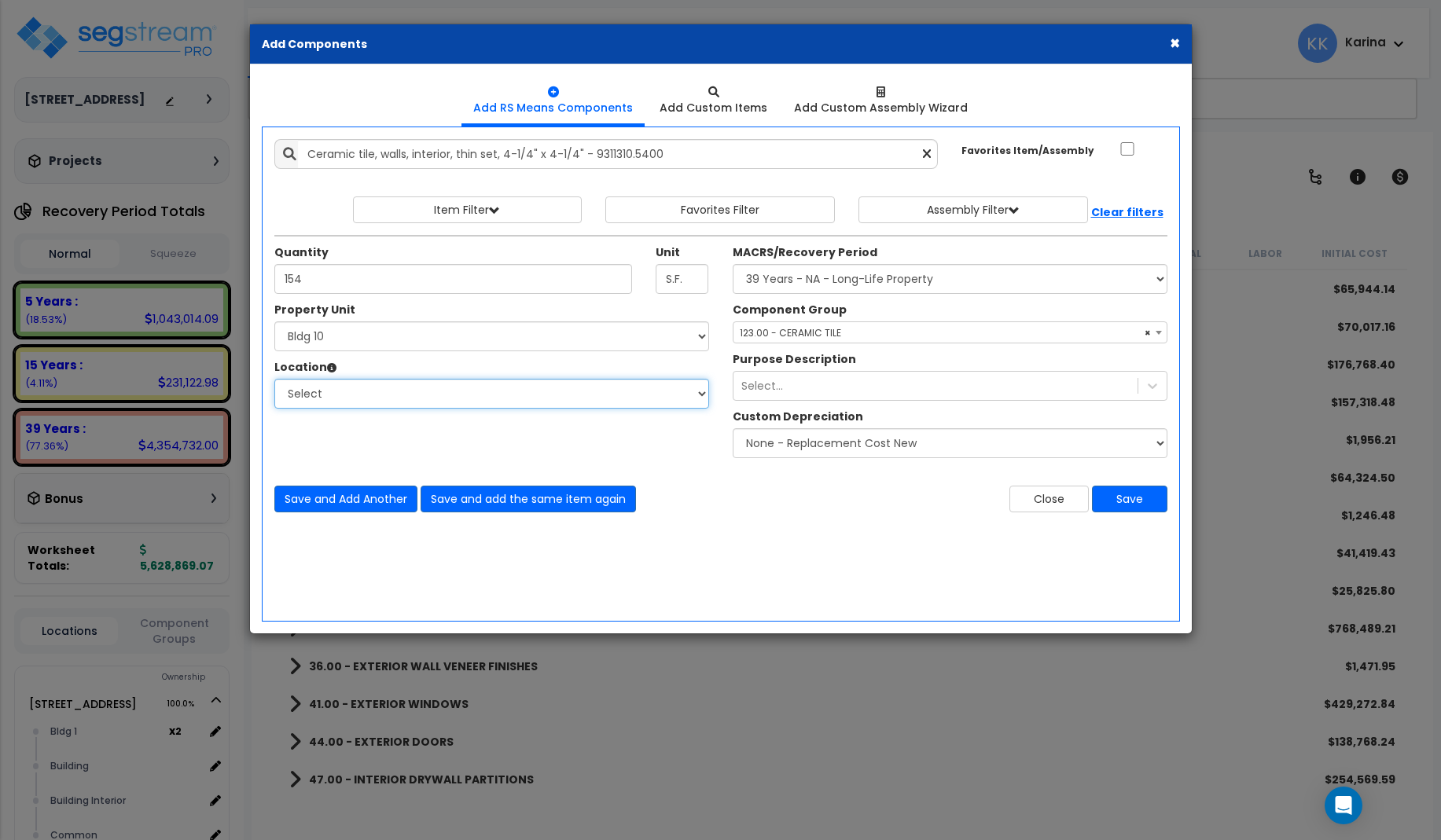
click at [274, 379] on select "Select [GEOGRAPHIC_DATA] Bedrooms Bldg exterior Kitchen Living Site Exterior Ad…" at bounding box center [491, 394] width 434 height 29
select select "31631"
click option "Bath" at bounding box center [0, 0] width 0 height 0
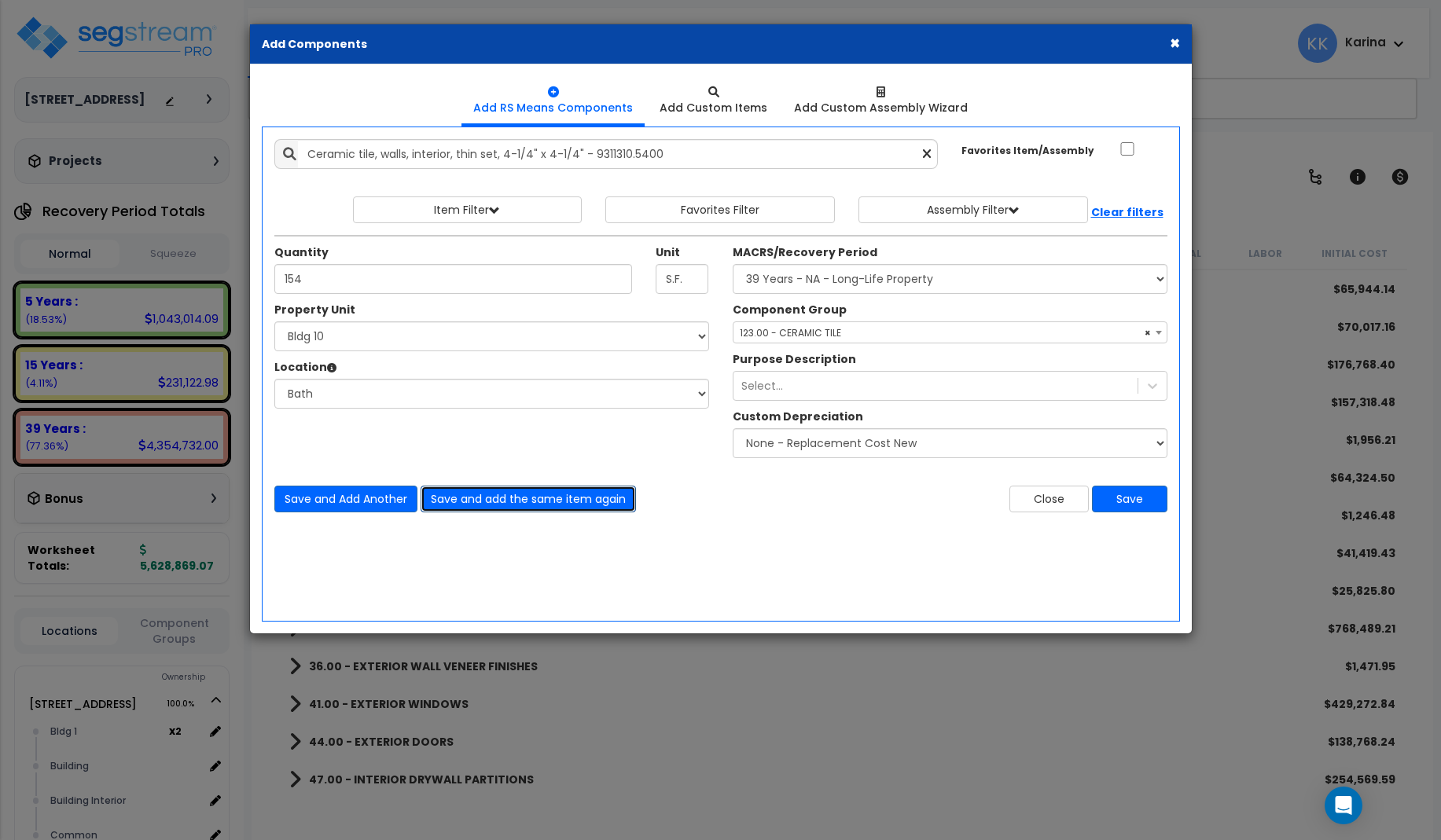
click at [493, 497] on button "Save and add the same item again" at bounding box center [528, 499] width 215 height 27
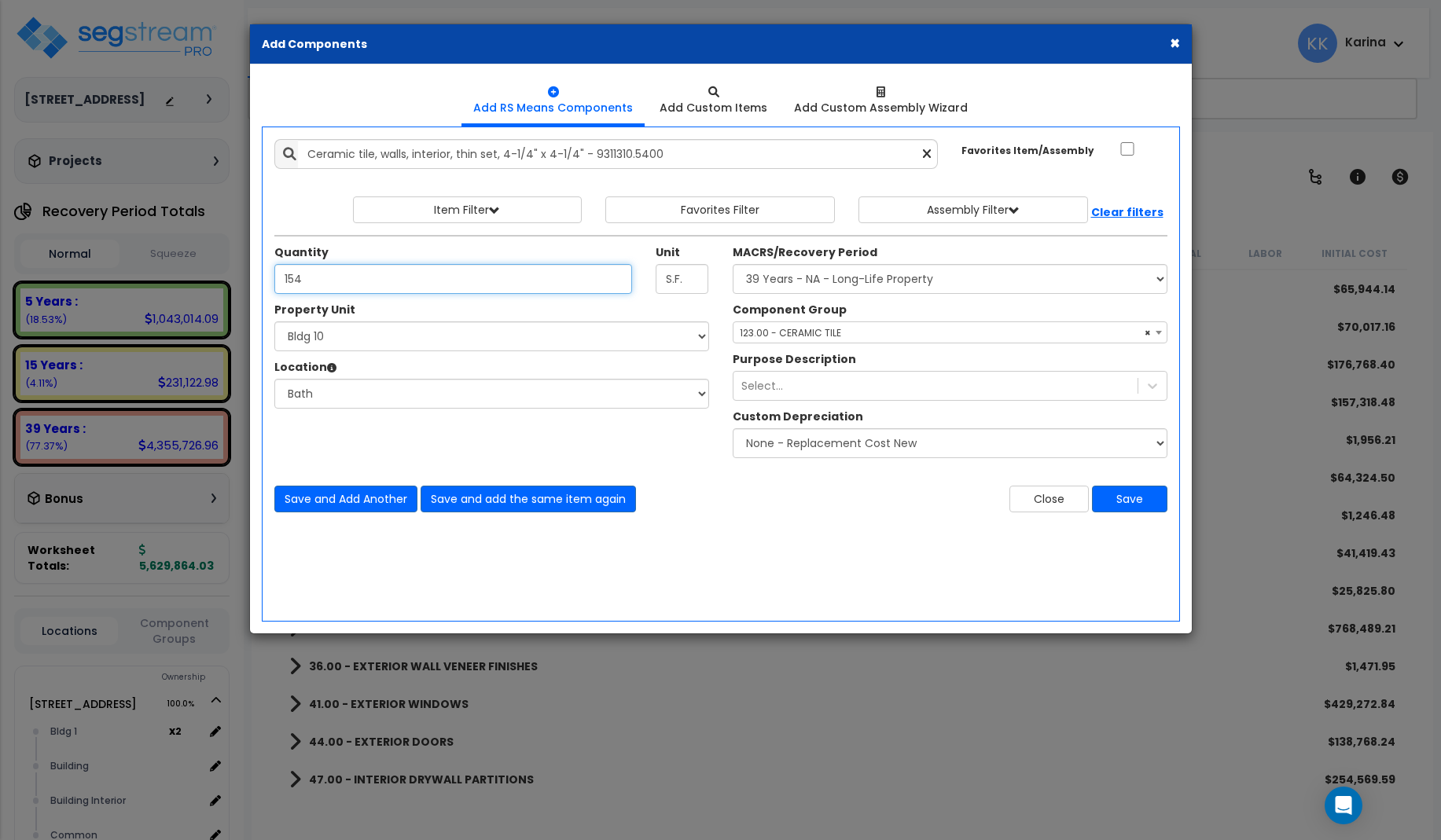
type input "154"
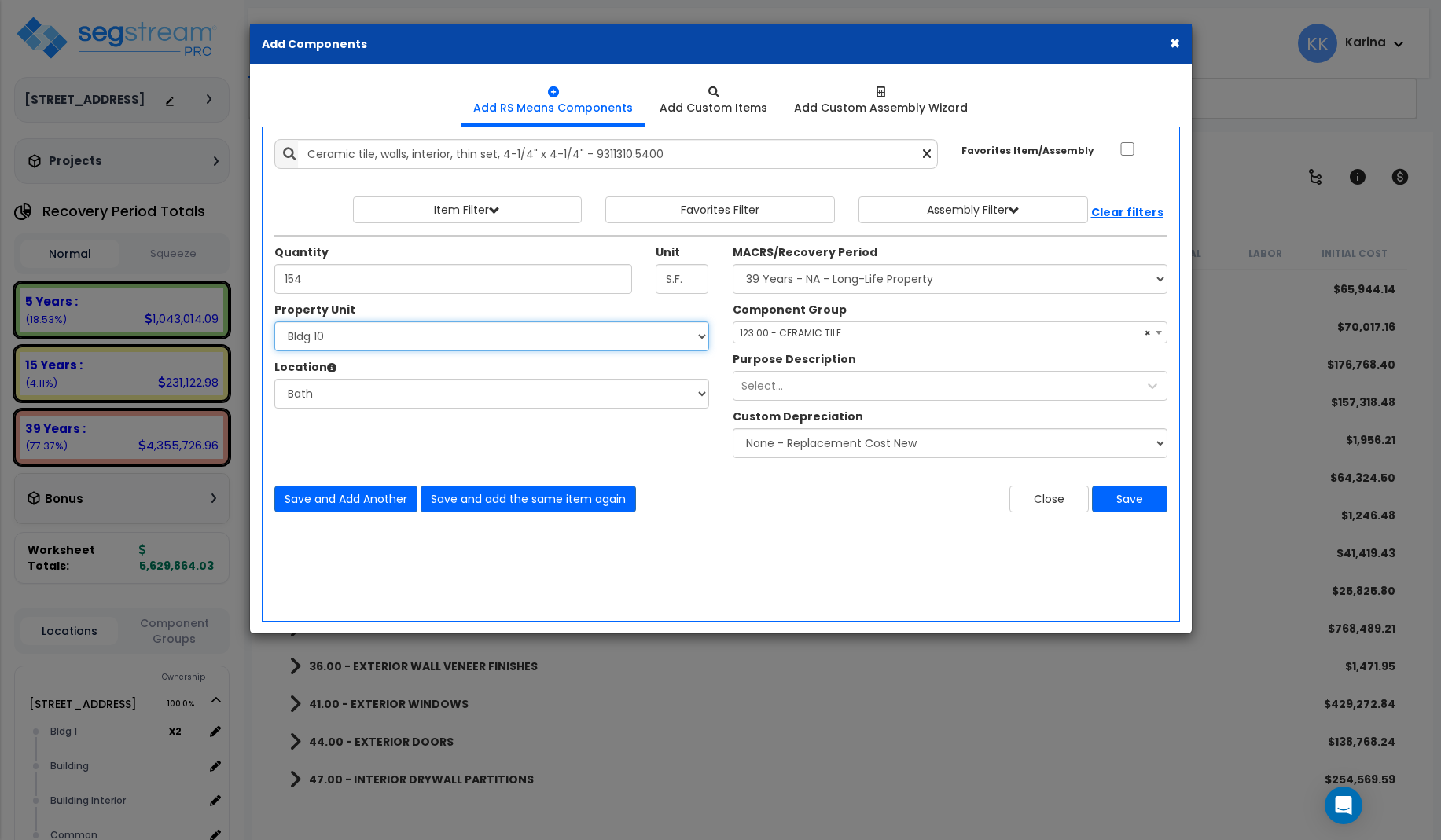
click at [274, 321] on select "Select [STREET_ADDRESS] [STREET_ADDRESS] [STREET_ADDRESS] [STREET_ADDRESS] Bldg…" at bounding box center [491, 336] width 434 height 29
select select "171710"
click option "Bldg 11" at bounding box center [0, 0] width 0 height 0
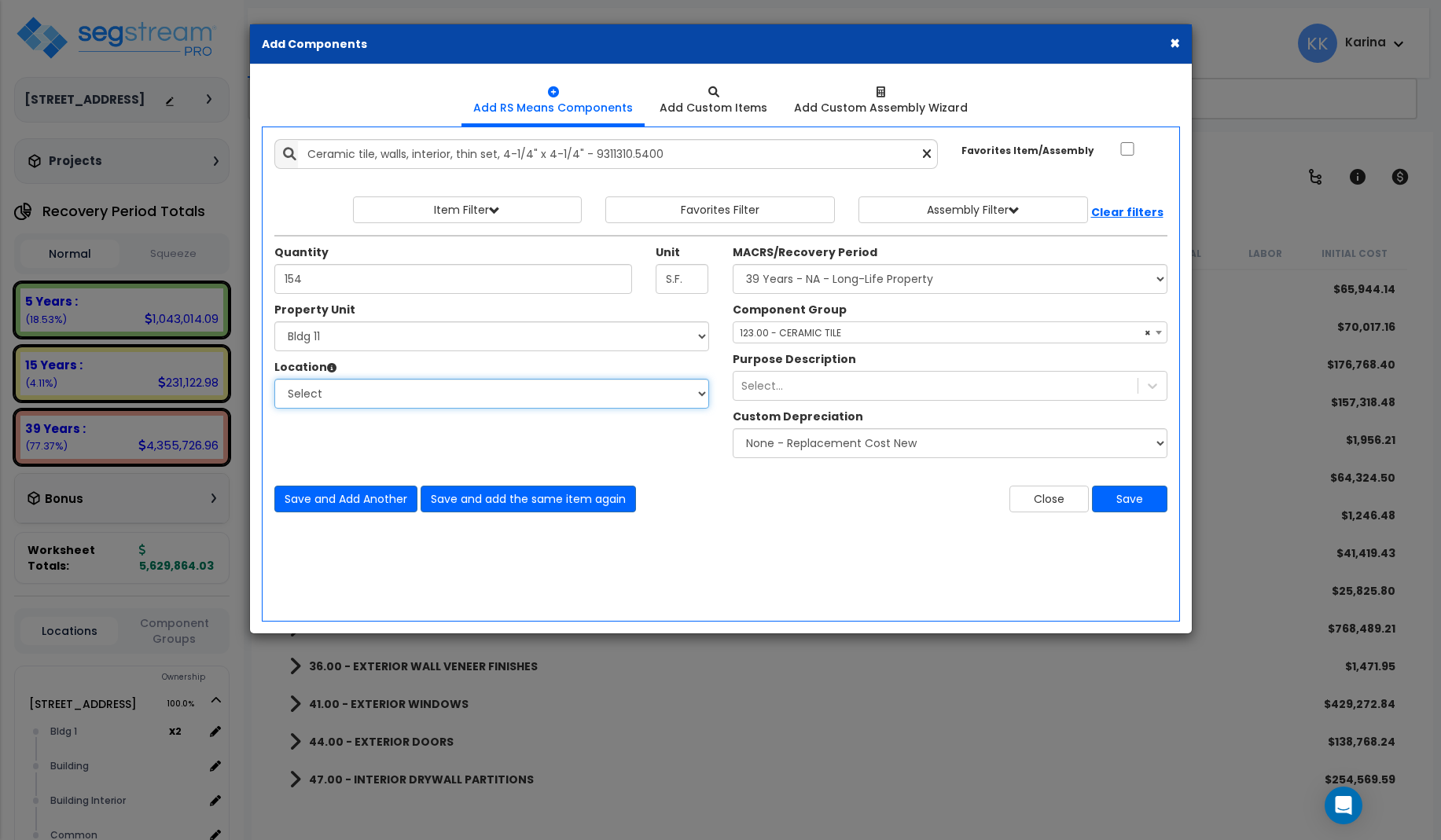
click at [274, 379] on select "Select [GEOGRAPHIC_DATA] Bedrooms Bldg exterior Kitchen Living Site Exterior Ad…" at bounding box center [491, 394] width 434 height 29
select select "31631"
click option "Bath" at bounding box center [0, 0] width 0 height 0
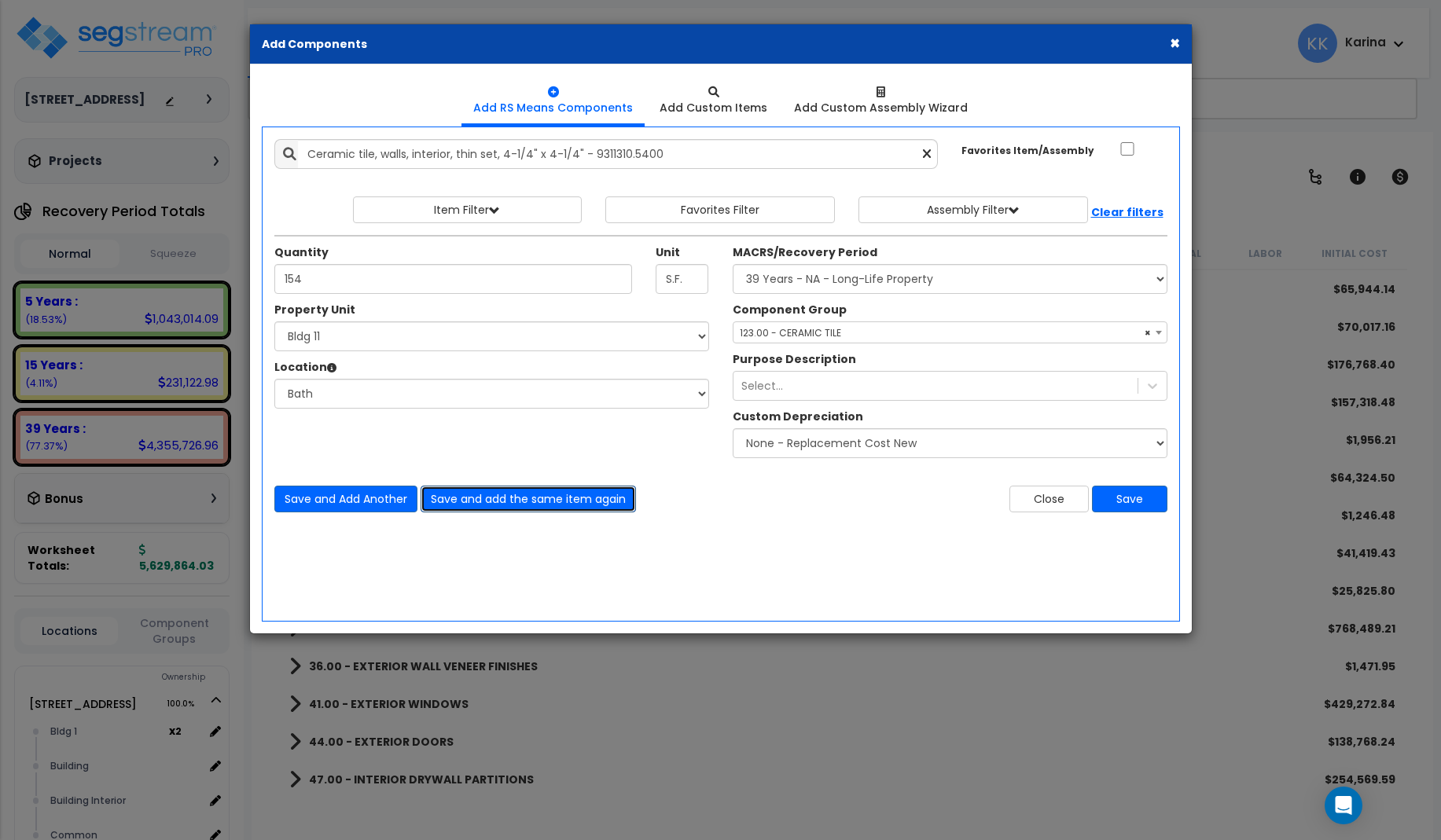
click at [461, 499] on button "Save and add the same item again" at bounding box center [528, 499] width 215 height 27
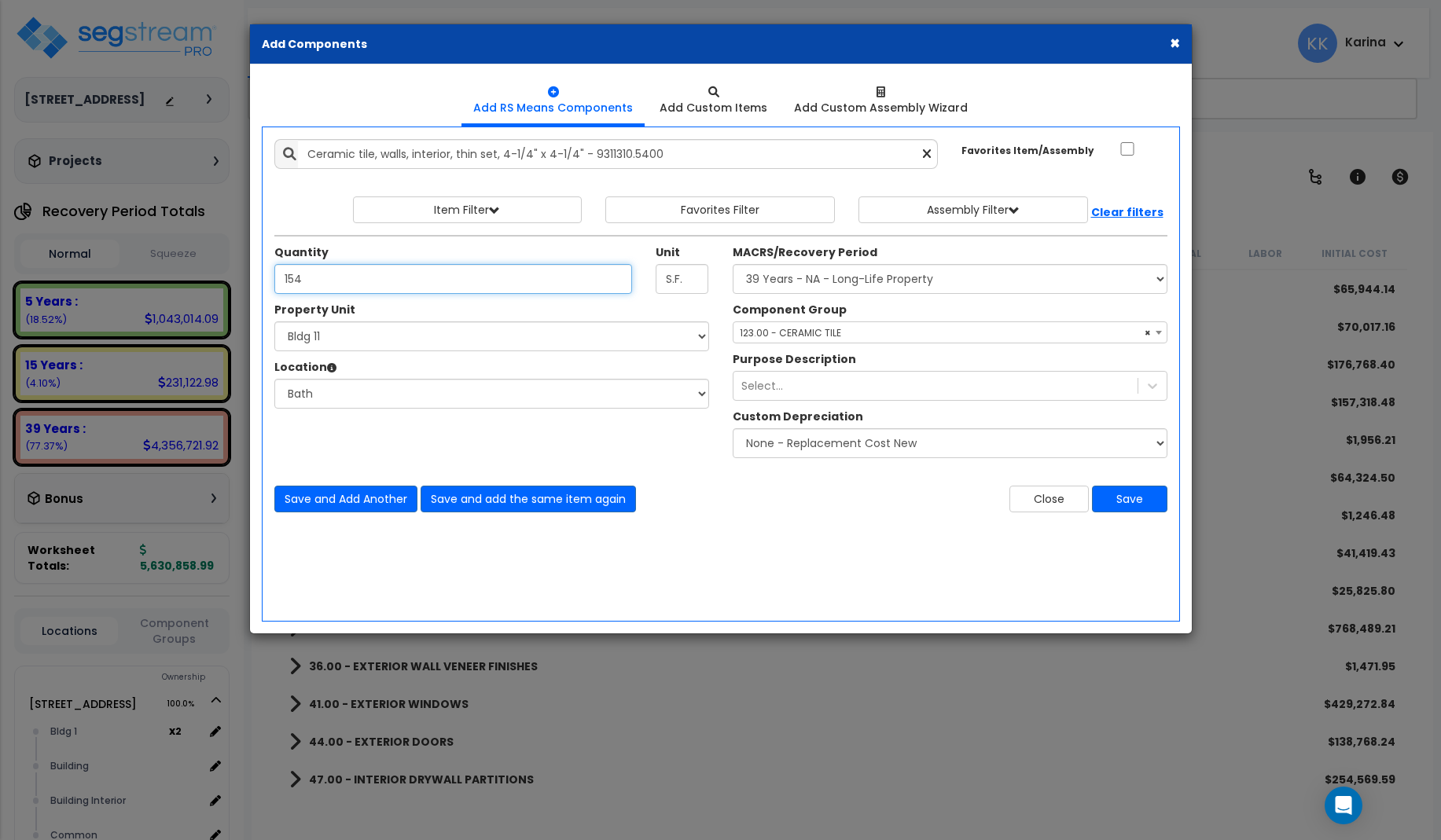
type input "154"
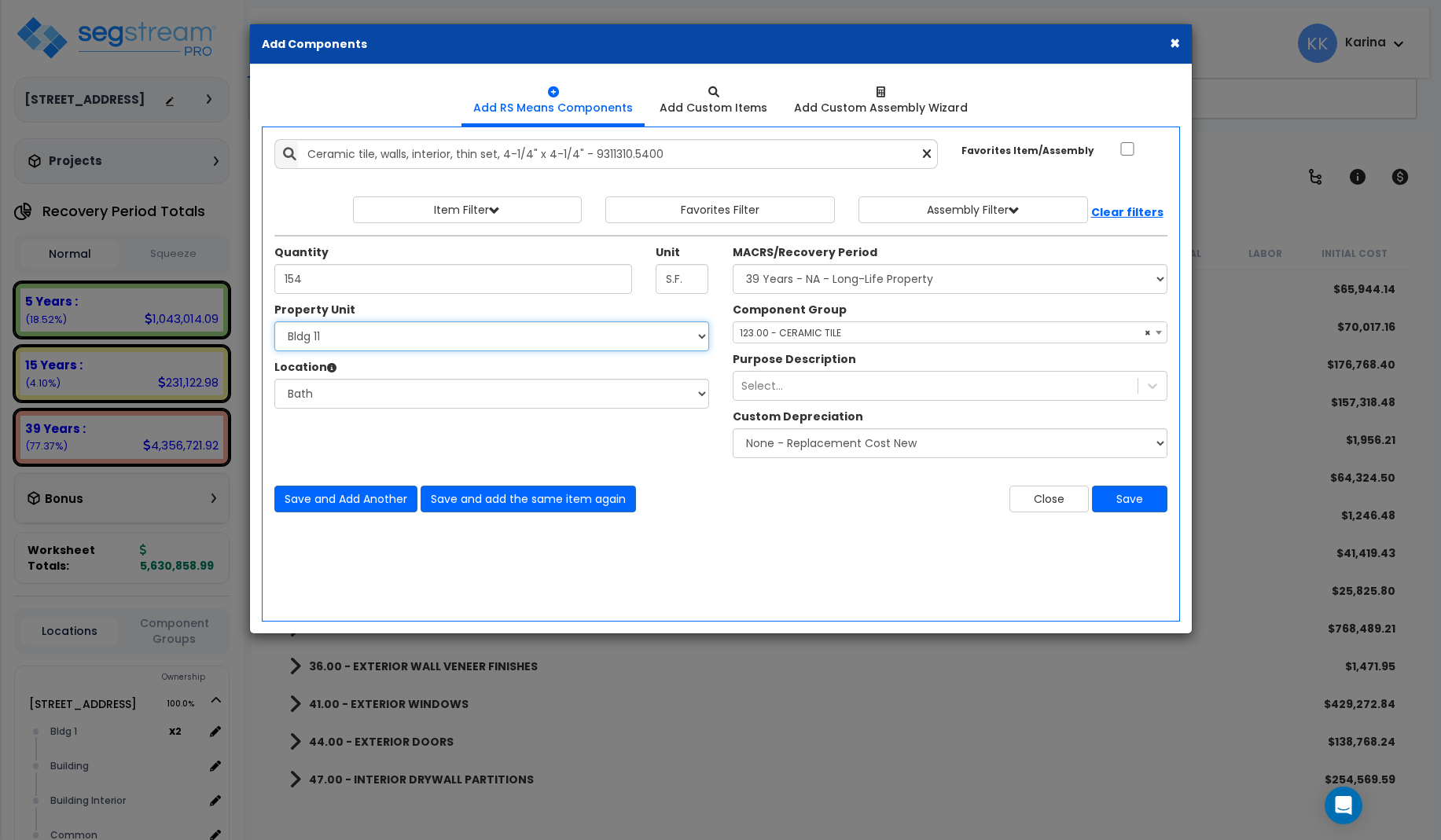
click at [274, 321] on select "Select [STREET_ADDRESS] [STREET_ADDRESS] [STREET_ADDRESS] [STREET_ADDRESS] Bldg…" at bounding box center [491, 336] width 434 height 29
select select "171711"
click option "Bldg 12" at bounding box center [0, 0] width 0 height 0
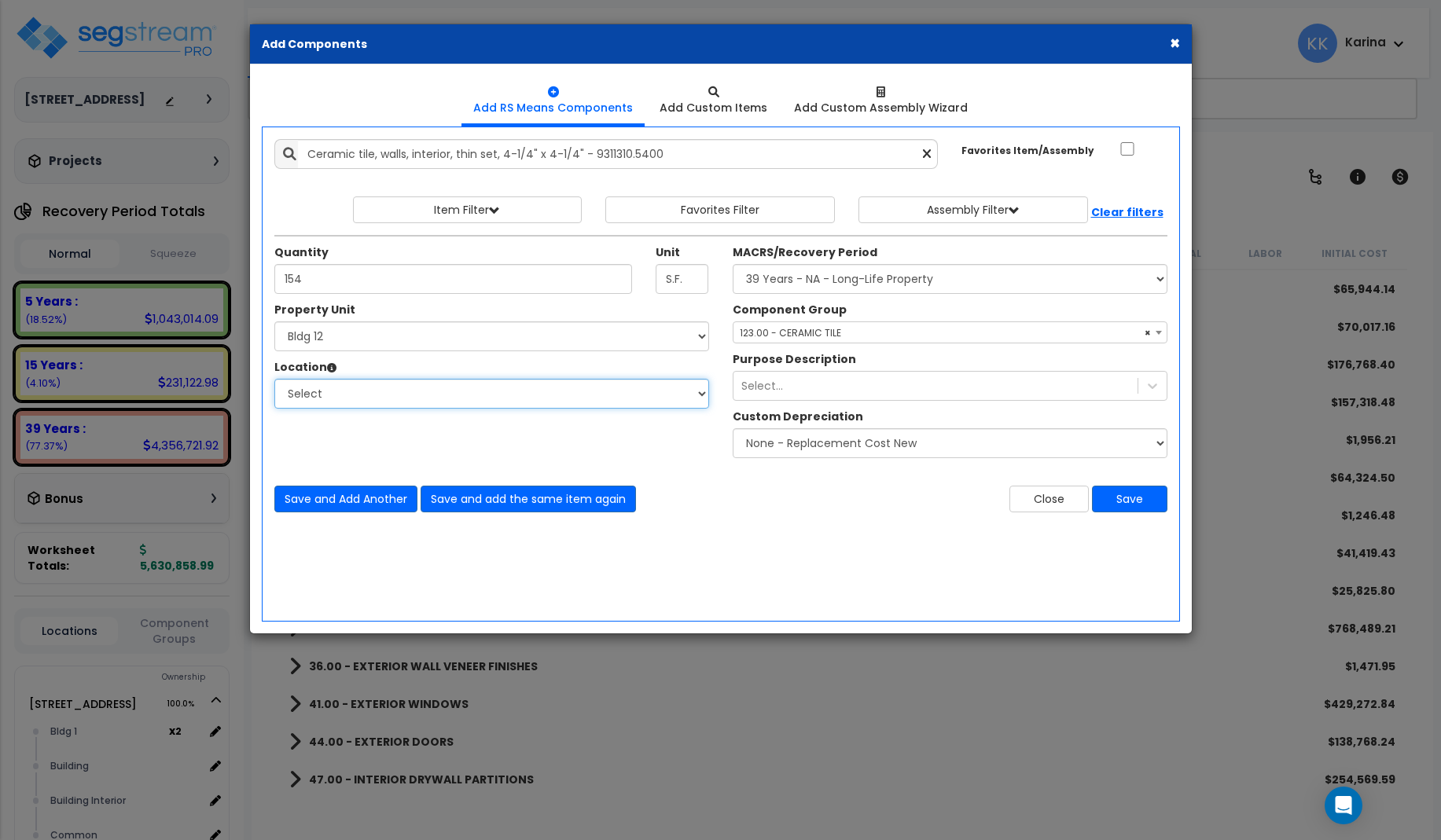
click at [274, 379] on select "Select [GEOGRAPHIC_DATA] Bedrooms Bldg exterior Kitchen Living Site Exterior Ad…" at bounding box center [491, 394] width 434 height 29
select select "31631"
click option "Bath" at bounding box center [0, 0] width 0 height 0
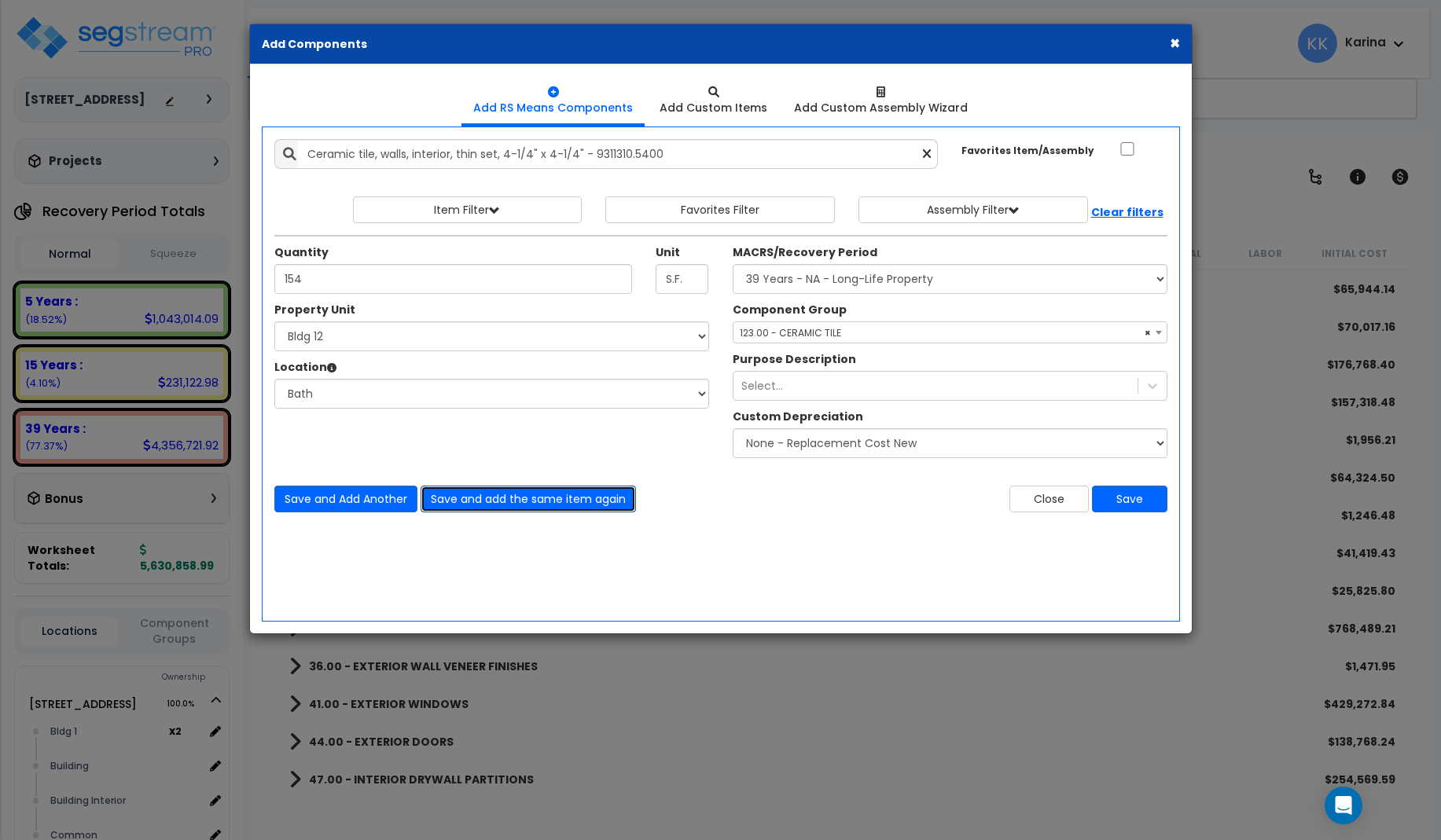
click at [484, 494] on button "Save and add the same item again" at bounding box center [528, 499] width 215 height 27
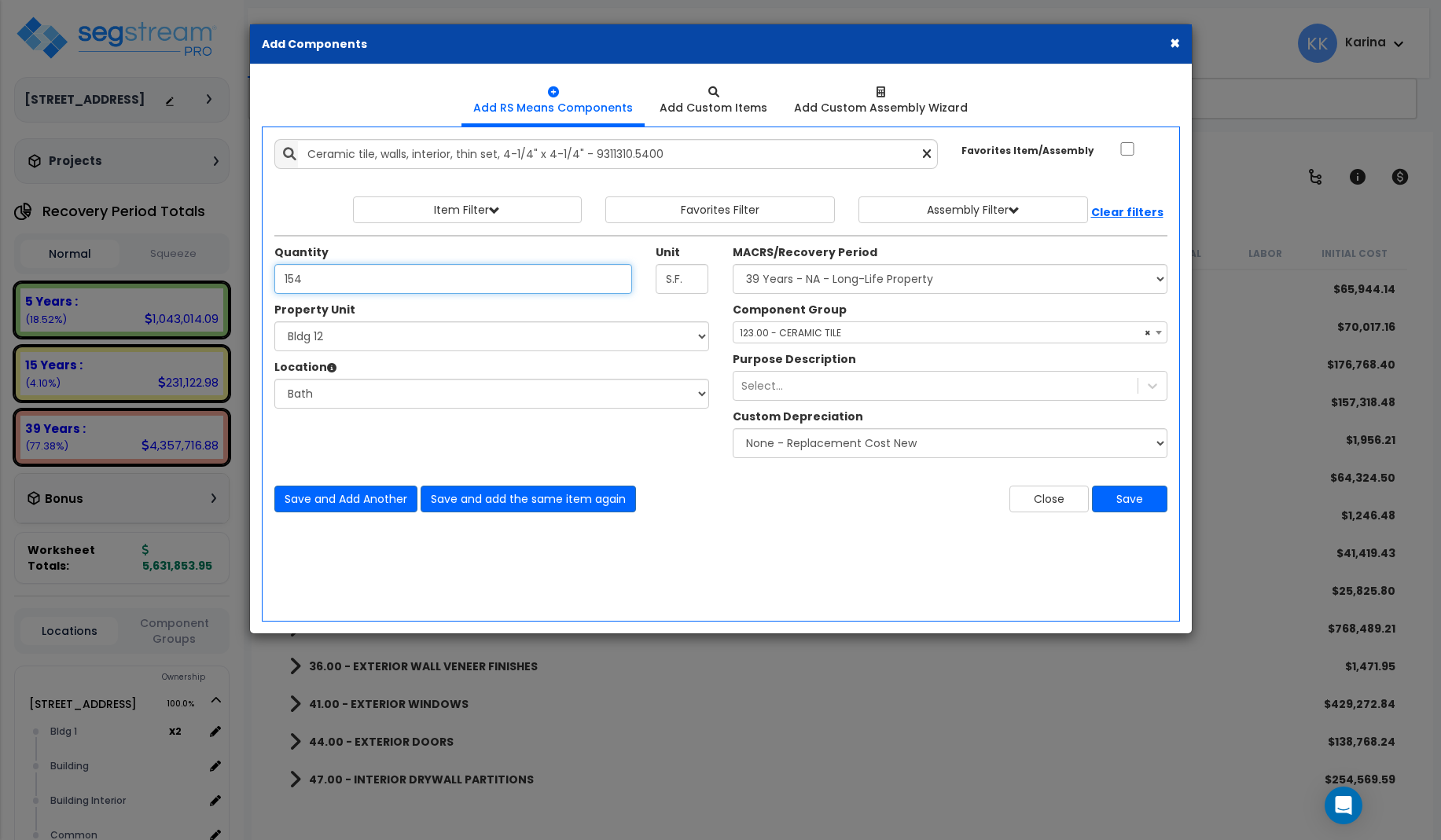
type input "154"
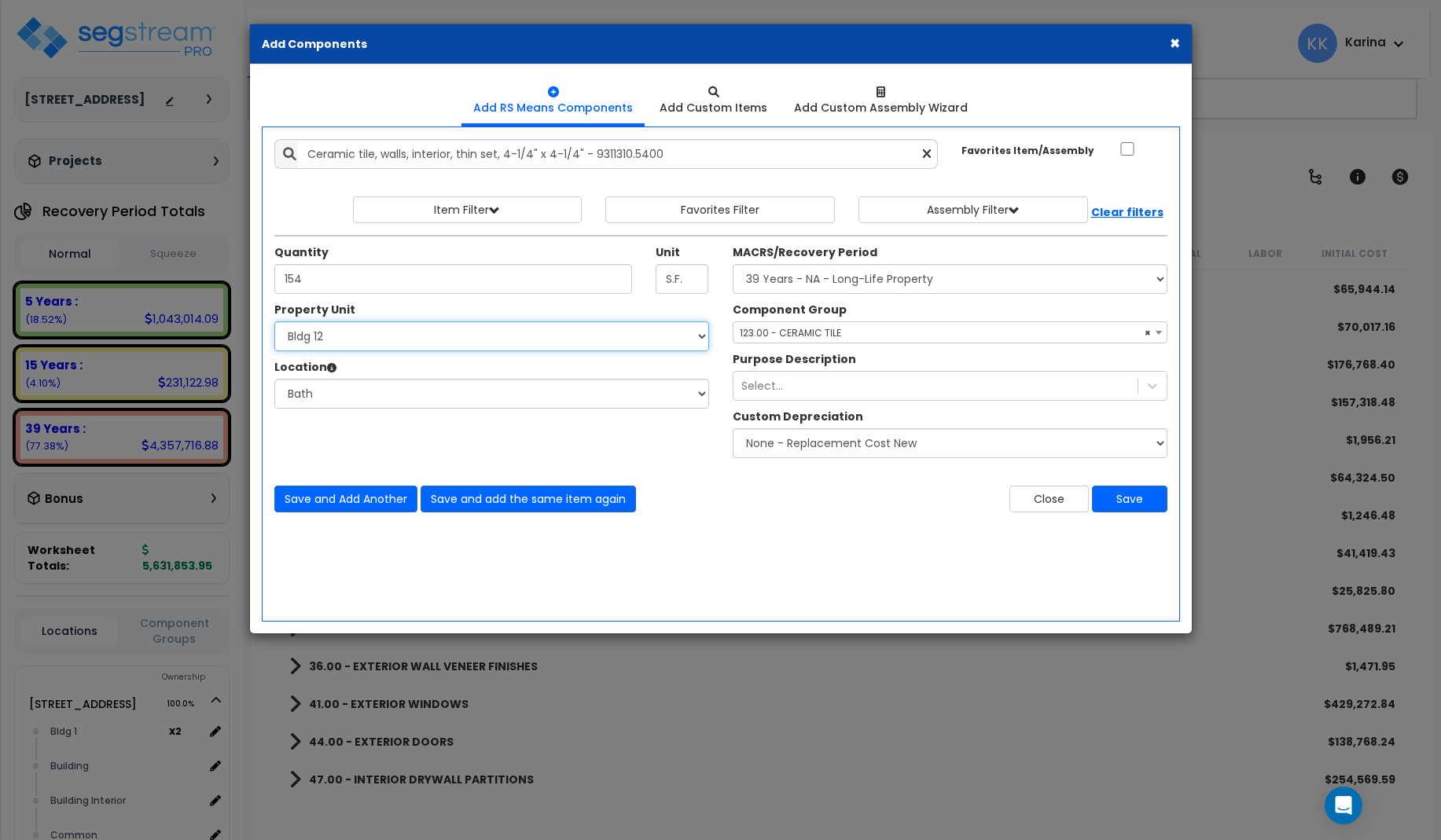
click at [274, 321] on select "Select [STREET_ADDRESS] [STREET_ADDRESS] [STREET_ADDRESS] [STREET_ADDRESS] Bldg…" at bounding box center [491, 336] width 434 height 29
select select "171712"
click option "Bldg 13" at bounding box center [0, 0] width 0 height 0
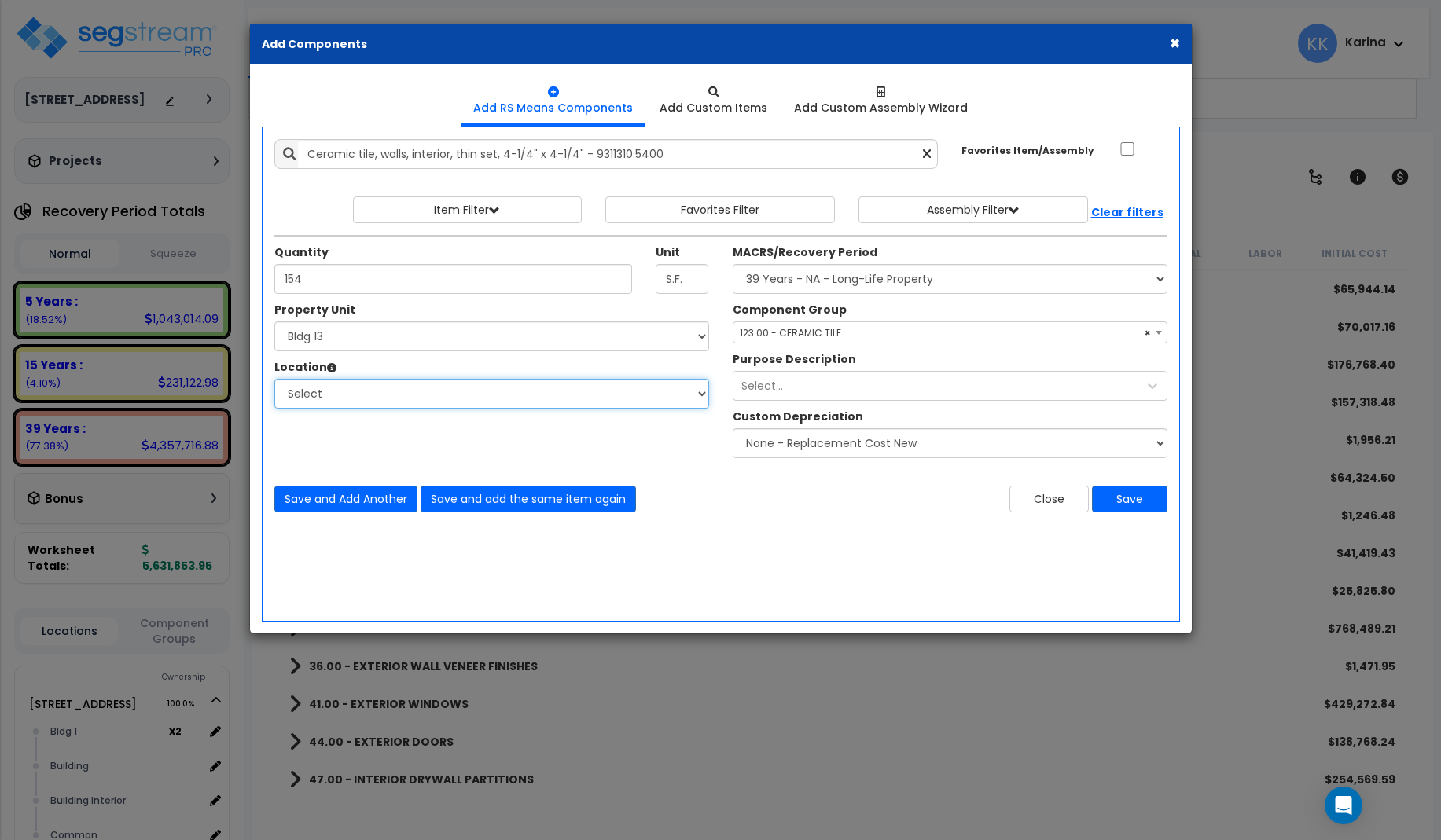
click at [274, 379] on select "Select [GEOGRAPHIC_DATA] Bedrooms Bldg exterior Kitchen Living Site Exterior Ad…" at bounding box center [491, 394] width 434 height 29
select select "31631"
click option "Bath" at bounding box center [0, 0] width 0 height 0
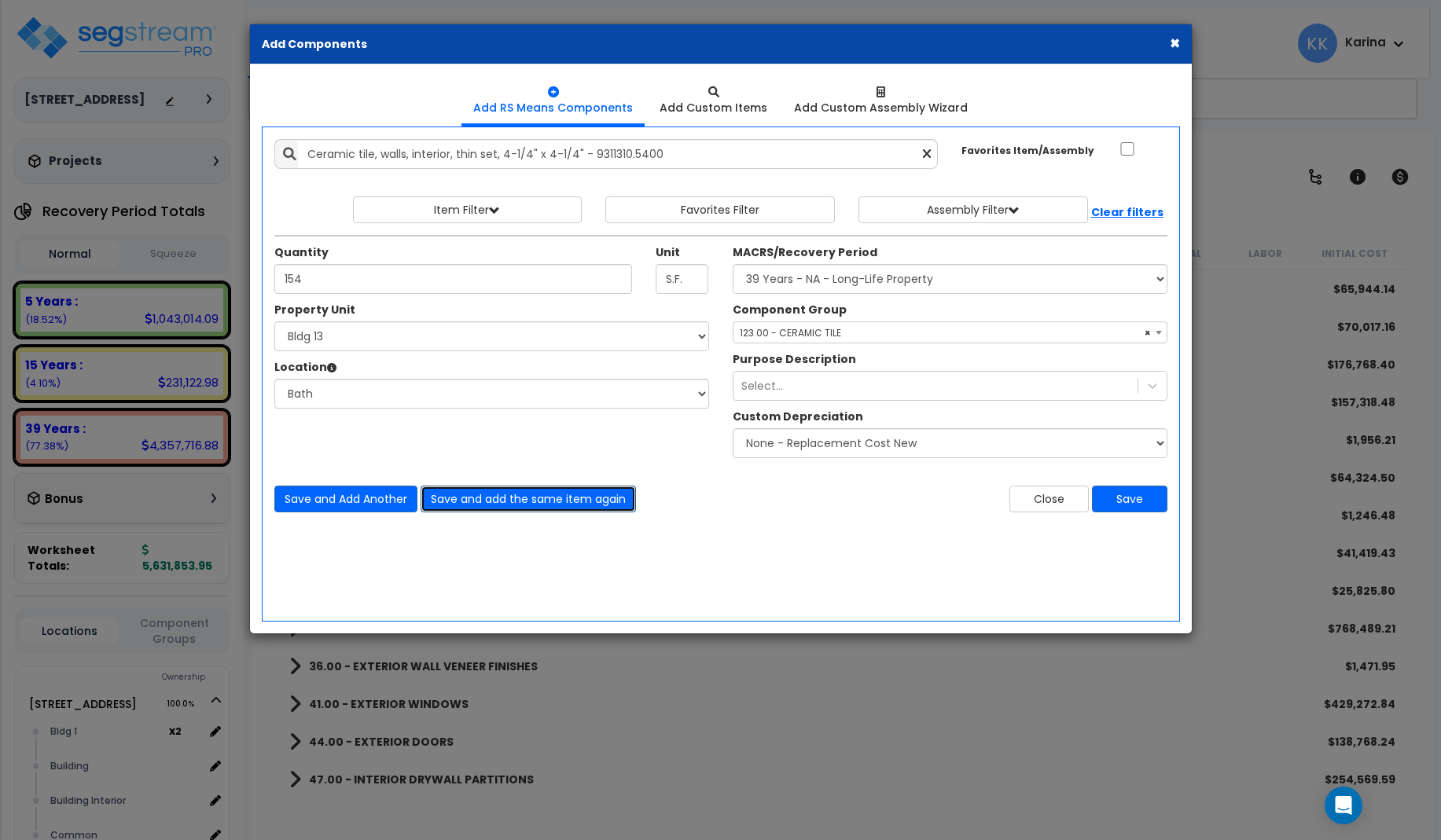
click at [470, 493] on button "Save and add the same item again" at bounding box center [528, 499] width 215 height 27
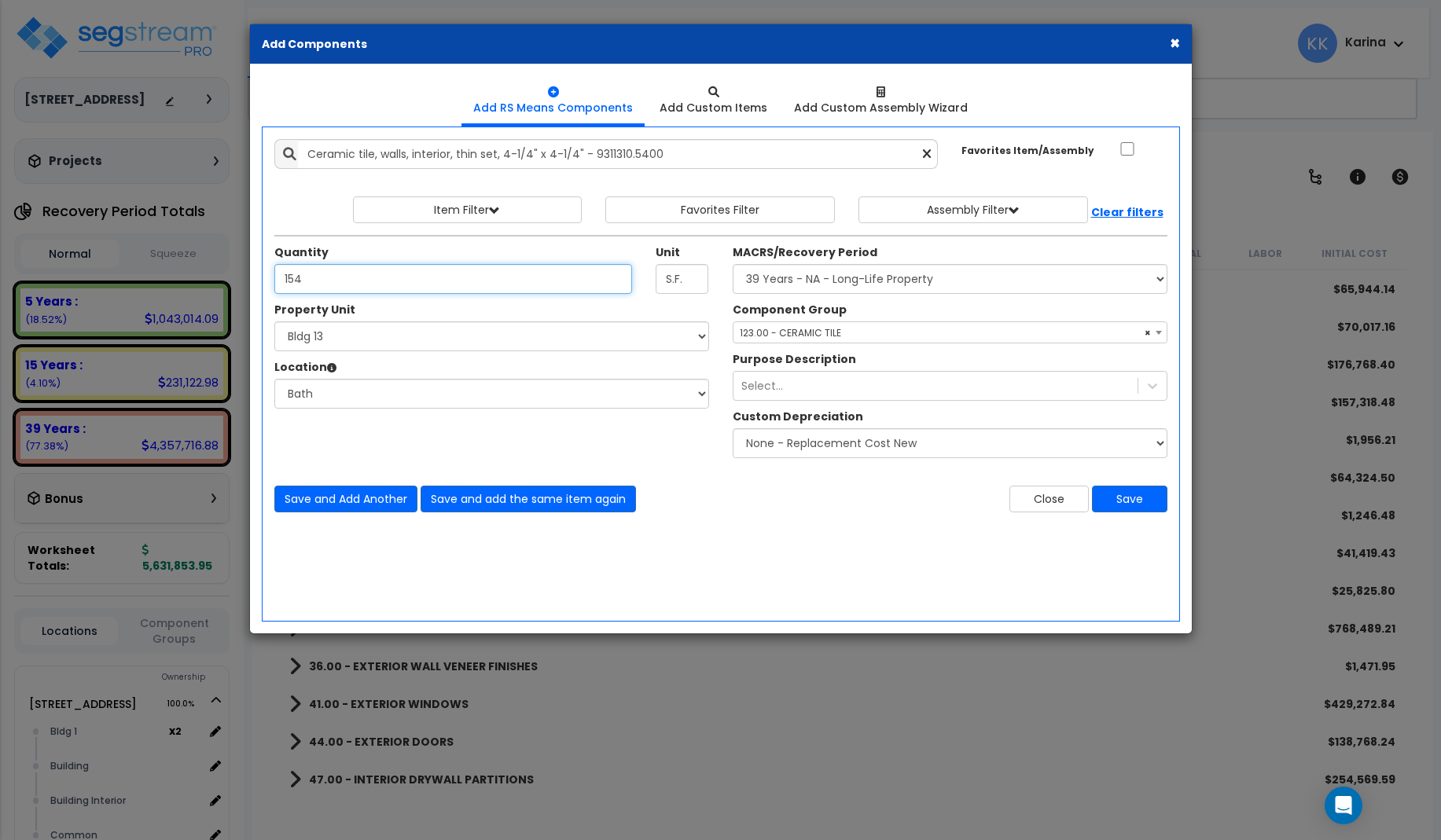
type input "154"
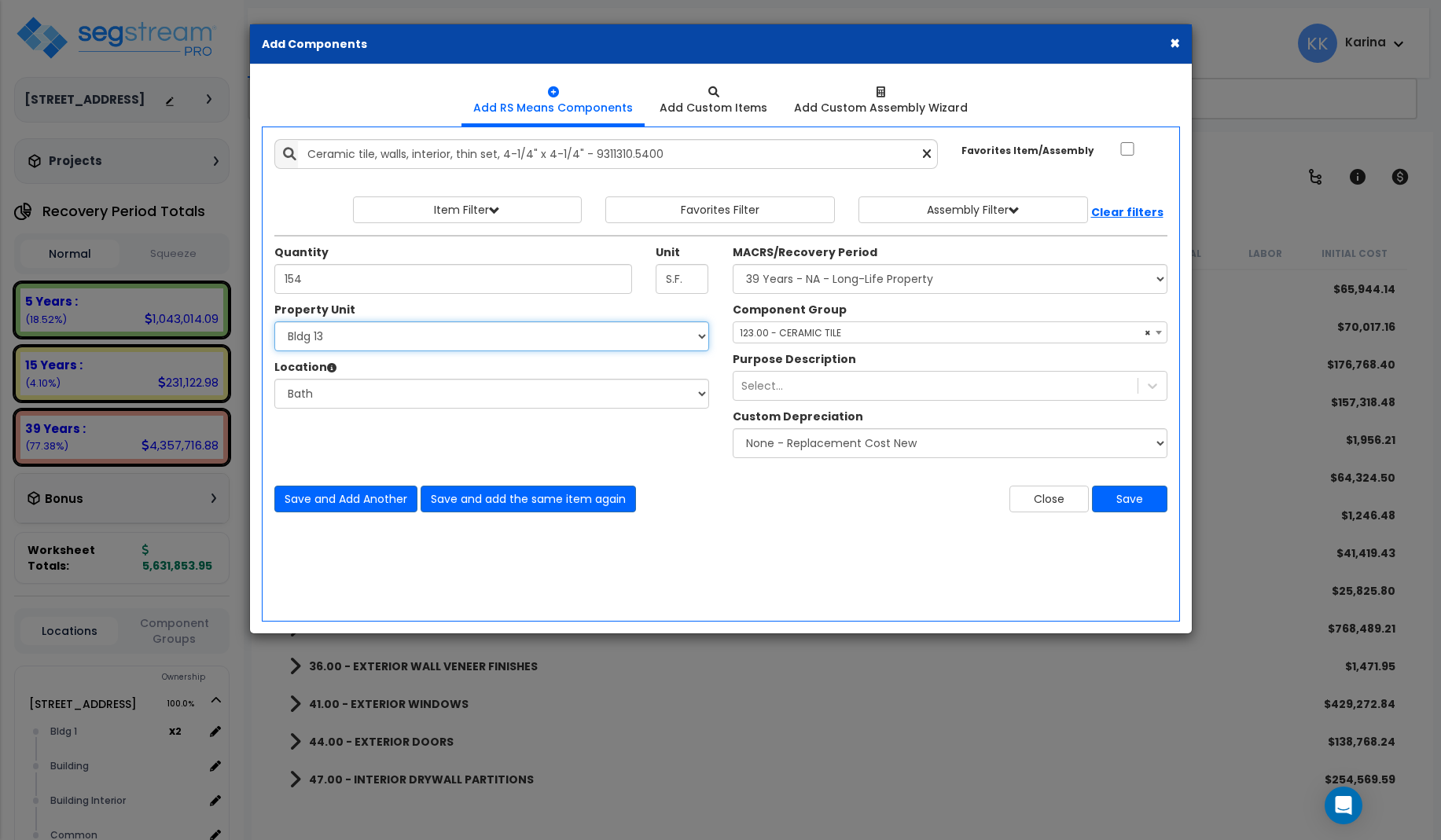
click at [274, 321] on select "Select [STREET_ADDRESS] [STREET_ADDRESS] [STREET_ADDRESS] [STREET_ADDRESS] Bldg…" at bounding box center [491, 336] width 434 height 29
select select "171713"
click option "Bldg 14" at bounding box center [0, 0] width 0 height 0
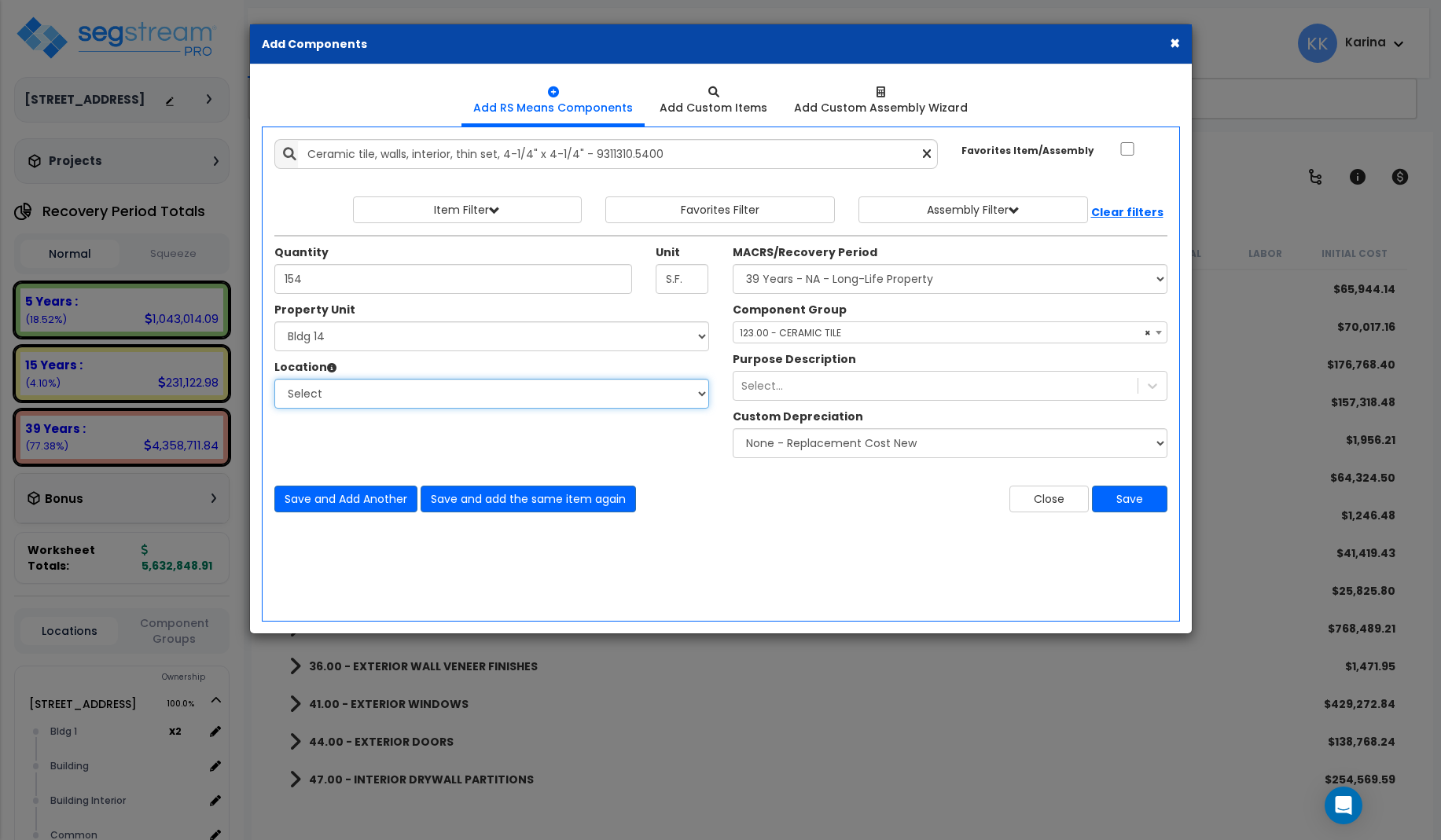
click at [274, 379] on select "Select [GEOGRAPHIC_DATA] Bedrooms Bldg exterior Kitchen Living Site Exterior Ad…" at bounding box center [491, 394] width 434 height 29
select select "31631"
click option "Bath" at bounding box center [0, 0] width 0 height 0
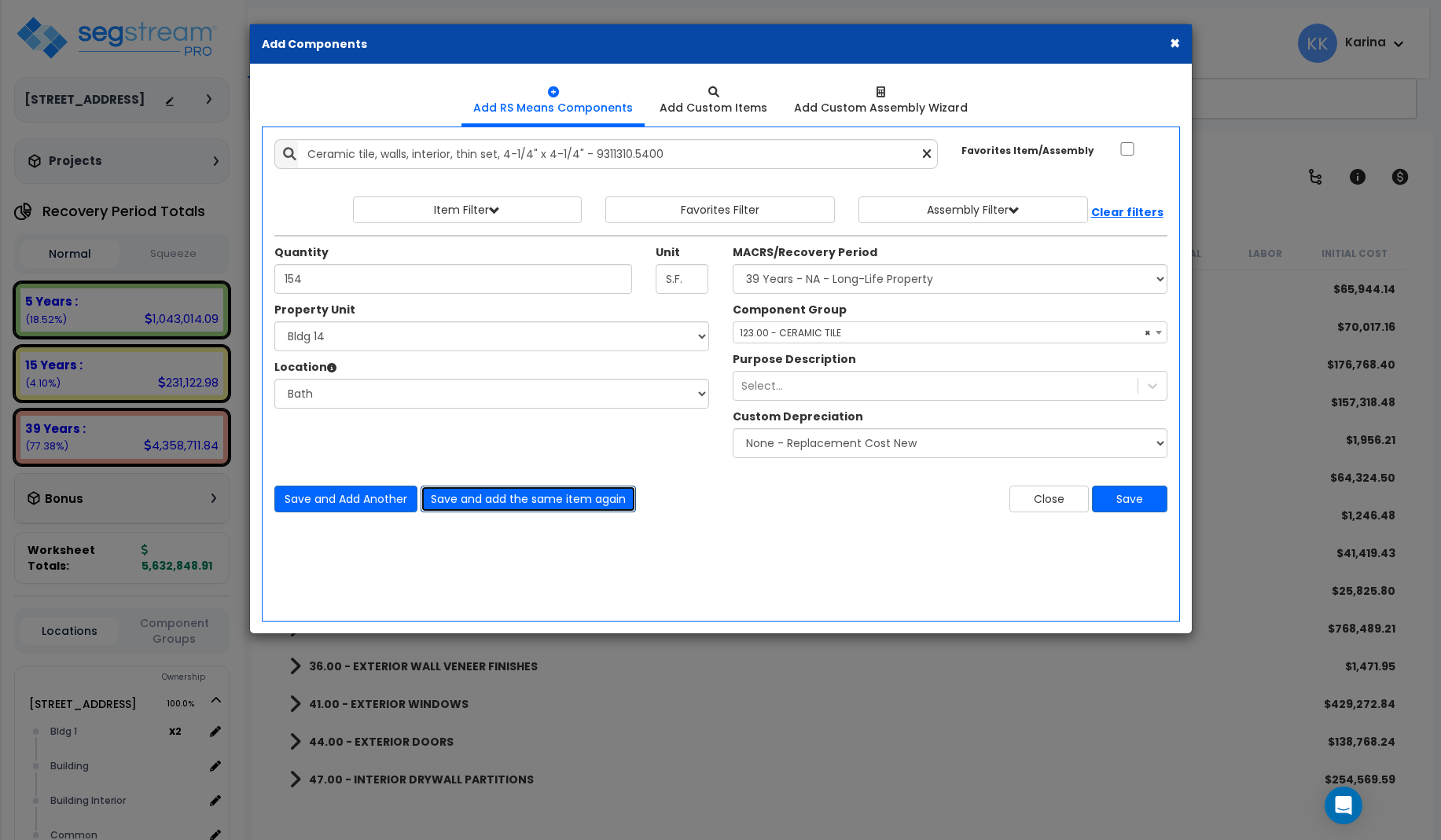
click at [457, 503] on button "Save and add the same item again" at bounding box center [528, 499] width 215 height 27
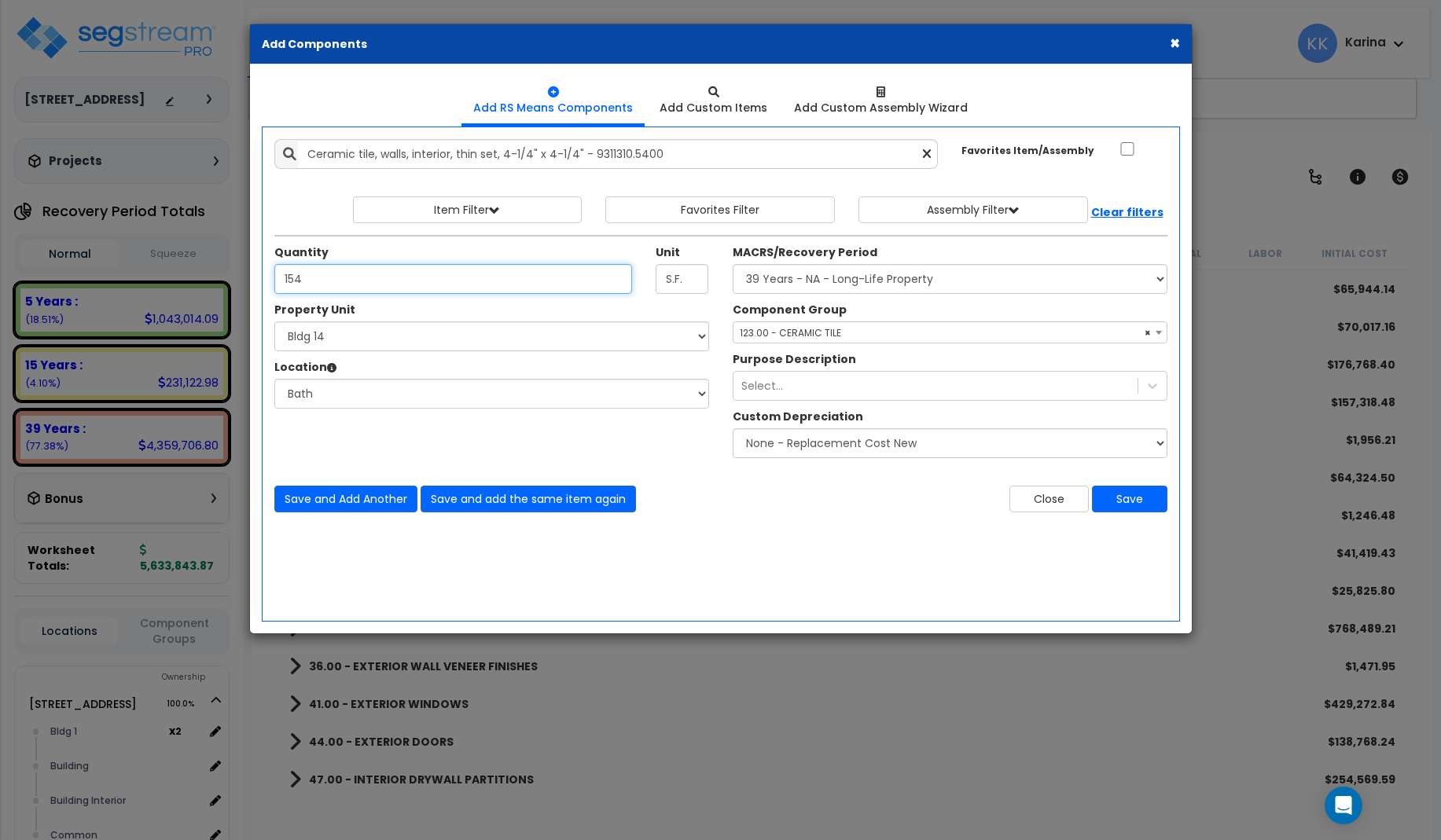
type input "154"
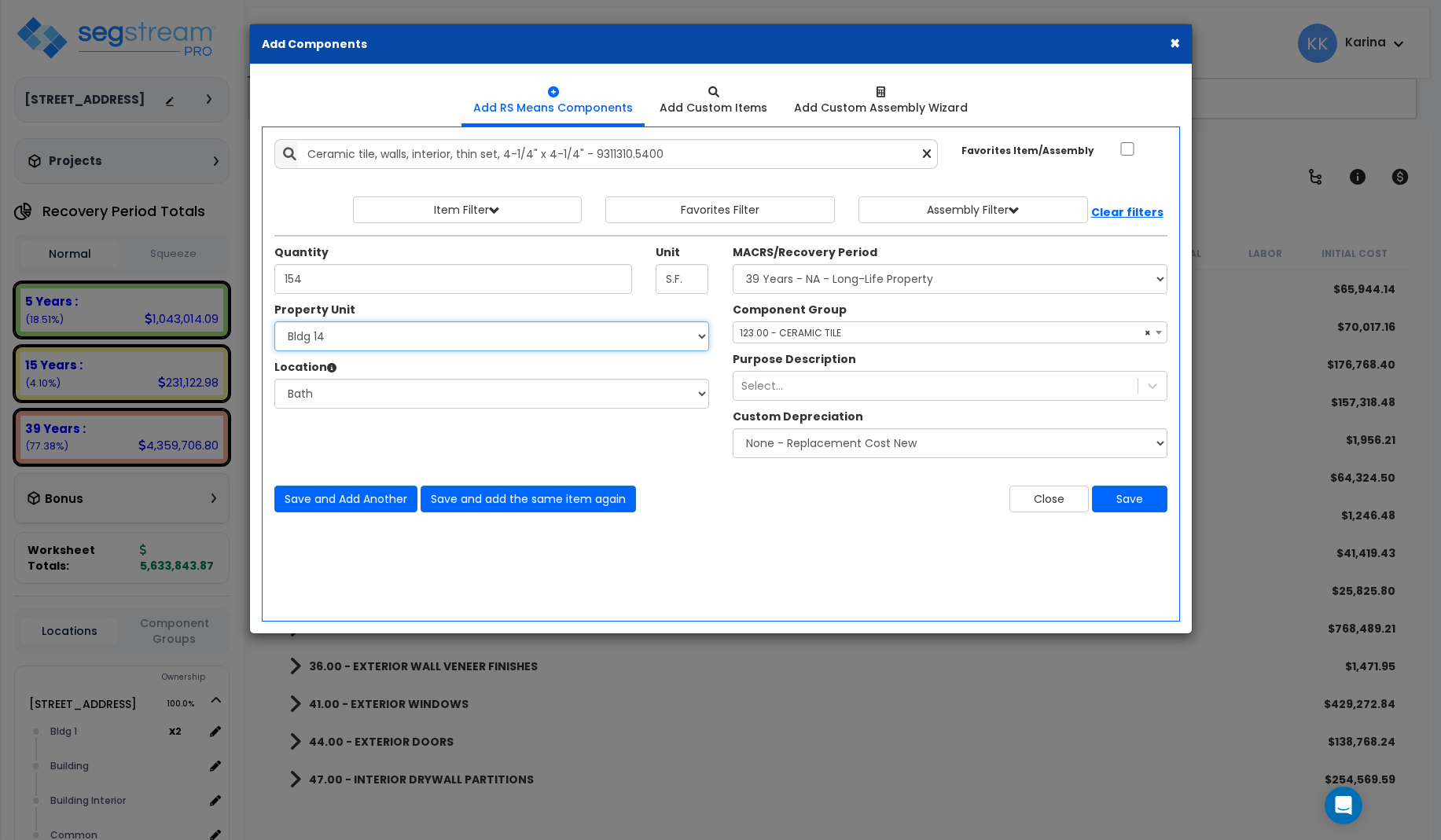
click at [274, 321] on select "Select [STREET_ADDRESS] [STREET_ADDRESS] [STREET_ADDRESS] [STREET_ADDRESS] Bldg…" at bounding box center [491, 336] width 434 height 29
select select "171714"
click option "Bldg 15" at bounding box center [0, 0] width 0 height 0
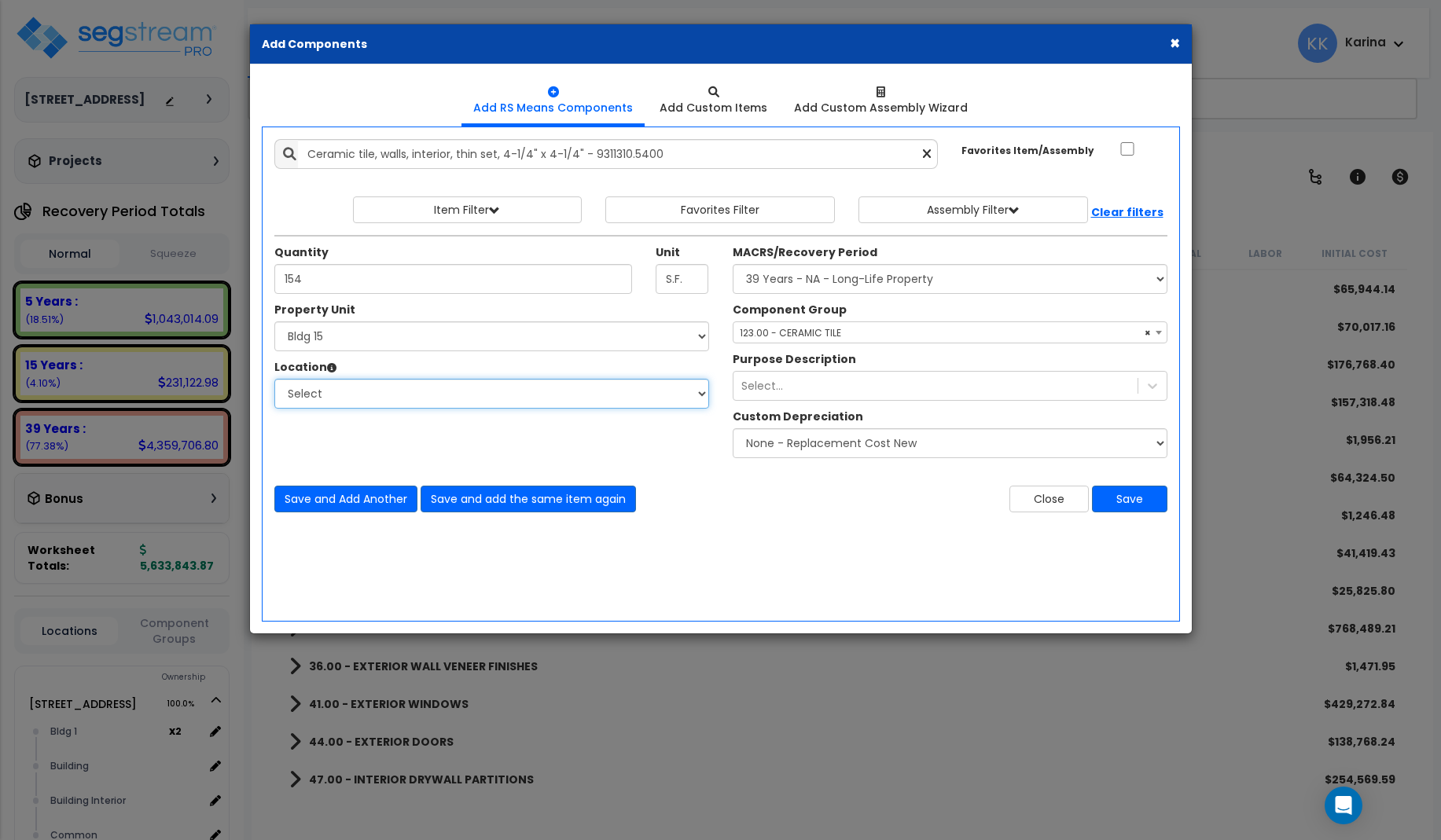
click at [274, 379] on select "Select [GEOGRAPHIC_DATA] Bedrooms Bldg exterior Kitchen Living Site Exterior Ad…" at bounding box center [491, 394] width 434 height 29
select select "31631"
click option "Bath" at bounding box center [0, 0] width 0 height 0
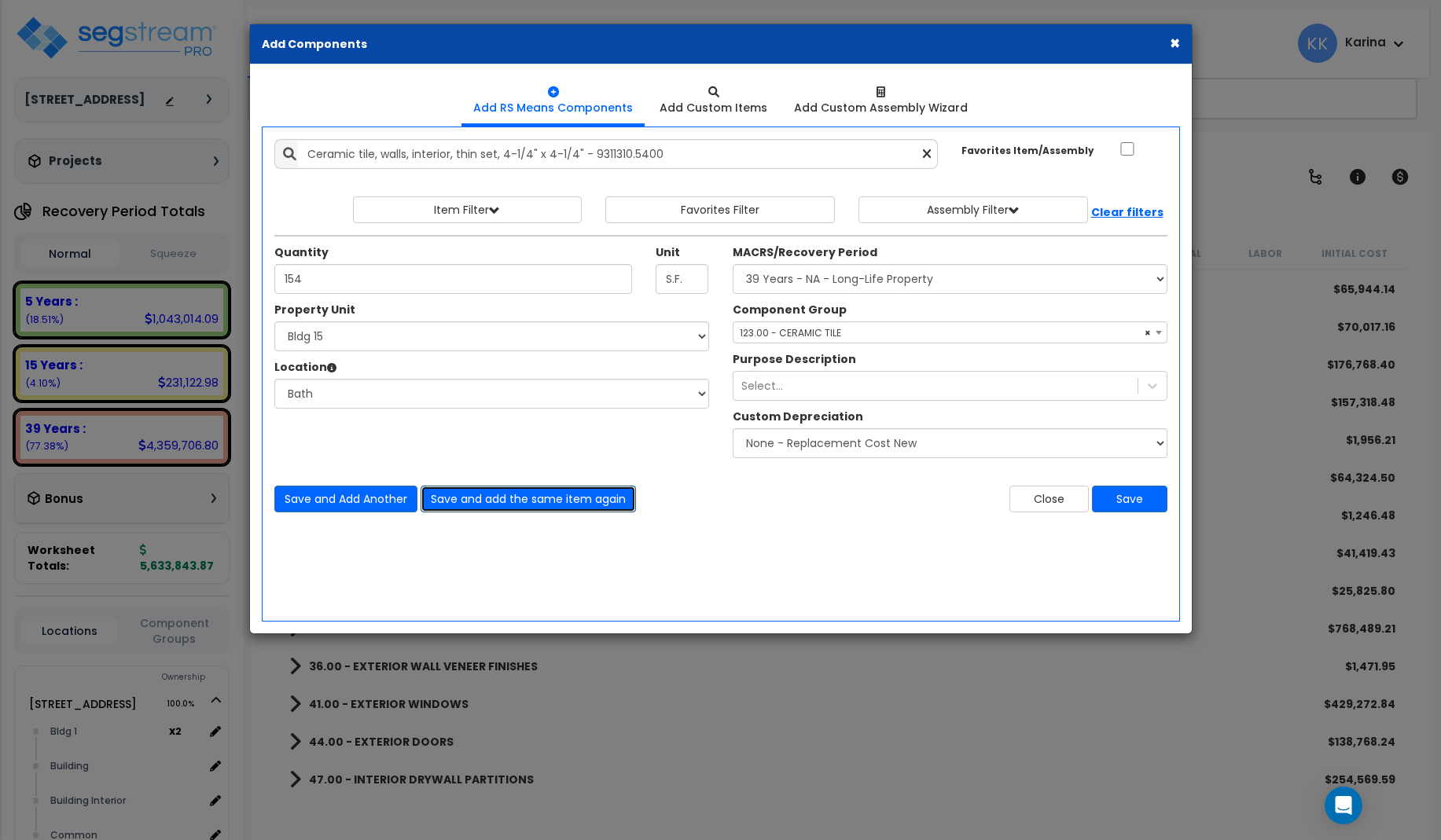
click at [460, 496] on button "Save and add the same item again" at bounding box center [528, 499] width 215 height 27
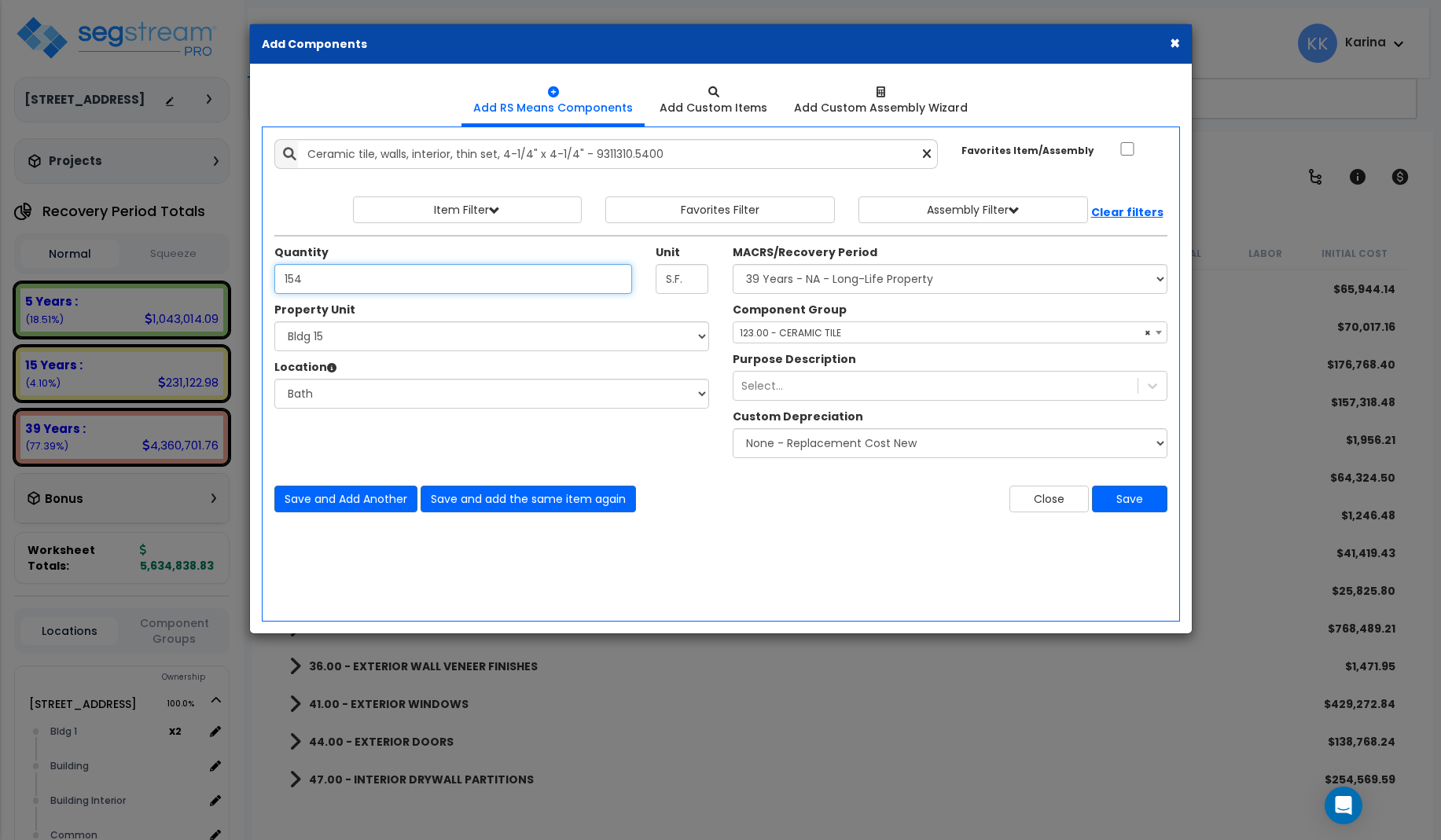
type input "154"
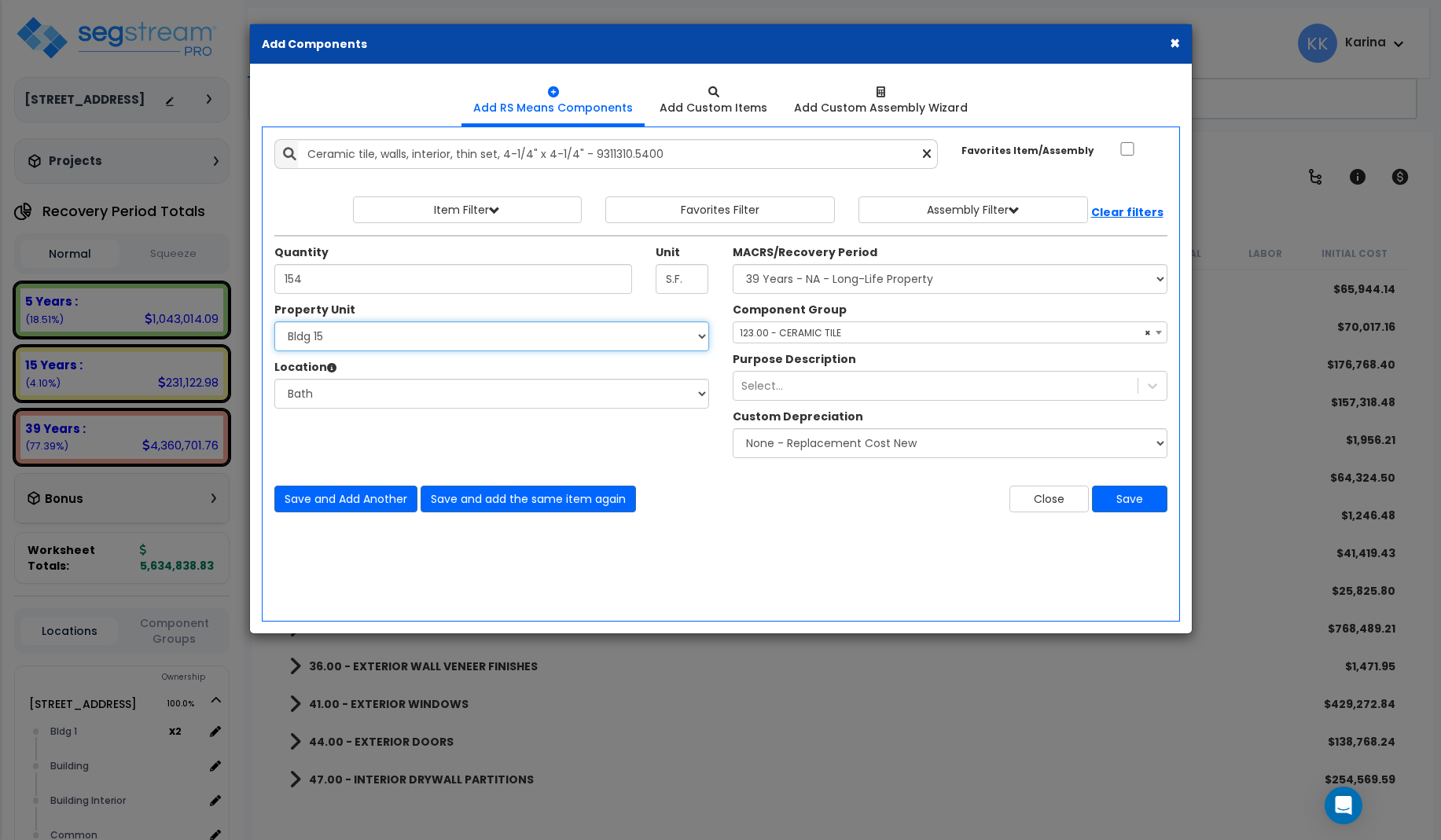
click at [274, 321] on select "Select [STREET_ADDRESS] [STREET_ADDRESS] [STREET_ADDRESS] [STREET_ADDRESS] Bldg…" at bounding box center [491, 336] width 434 height 29
select select "171715"
click option "Bldg 16" at bounding box center [0, 0] width 0 height 0
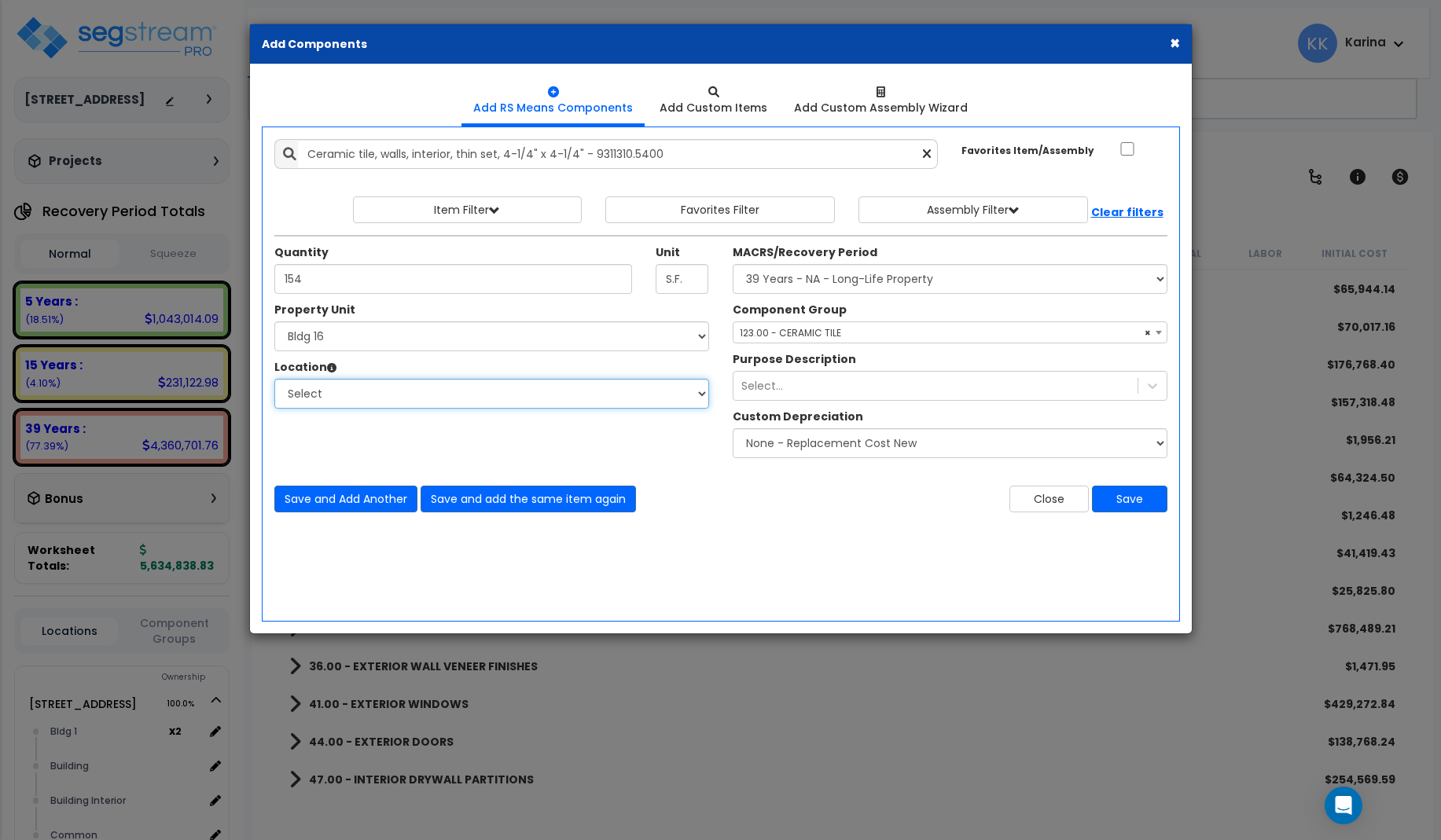
click at [274, 379] on select "Select [GEOGRAPHIC_DATA] Bedrooms Bldg exterior Kitchen Living Site Exterior Ad…" at bounding box center [491, 394] width 434 height 29
select select "31631"
click option "Bath" at bounding box center [0, 0] width 0 height 0
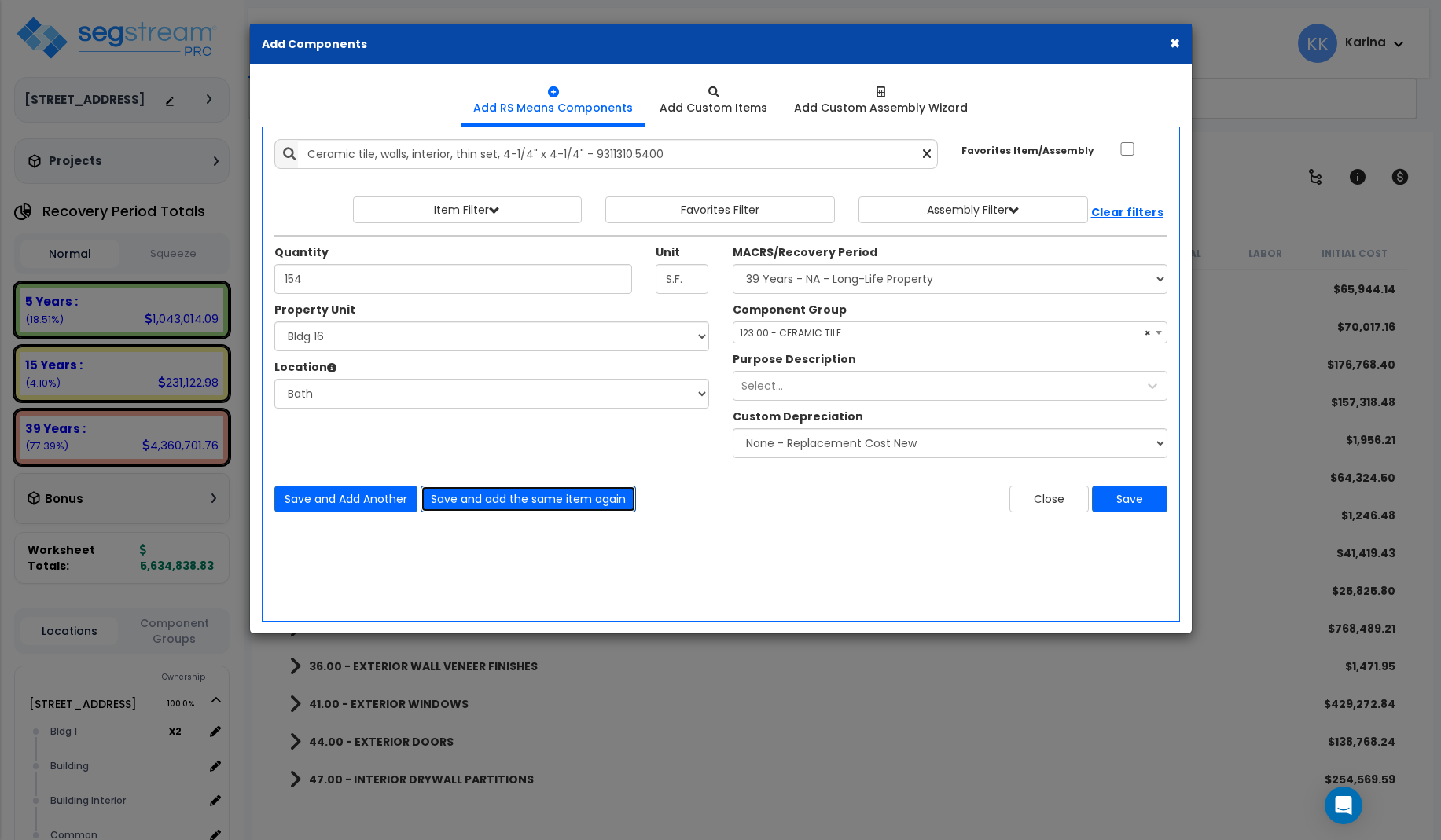
click at [467, 499] on button "Save and add the same item again" at bounding box center [528, 499] width 215 height 27
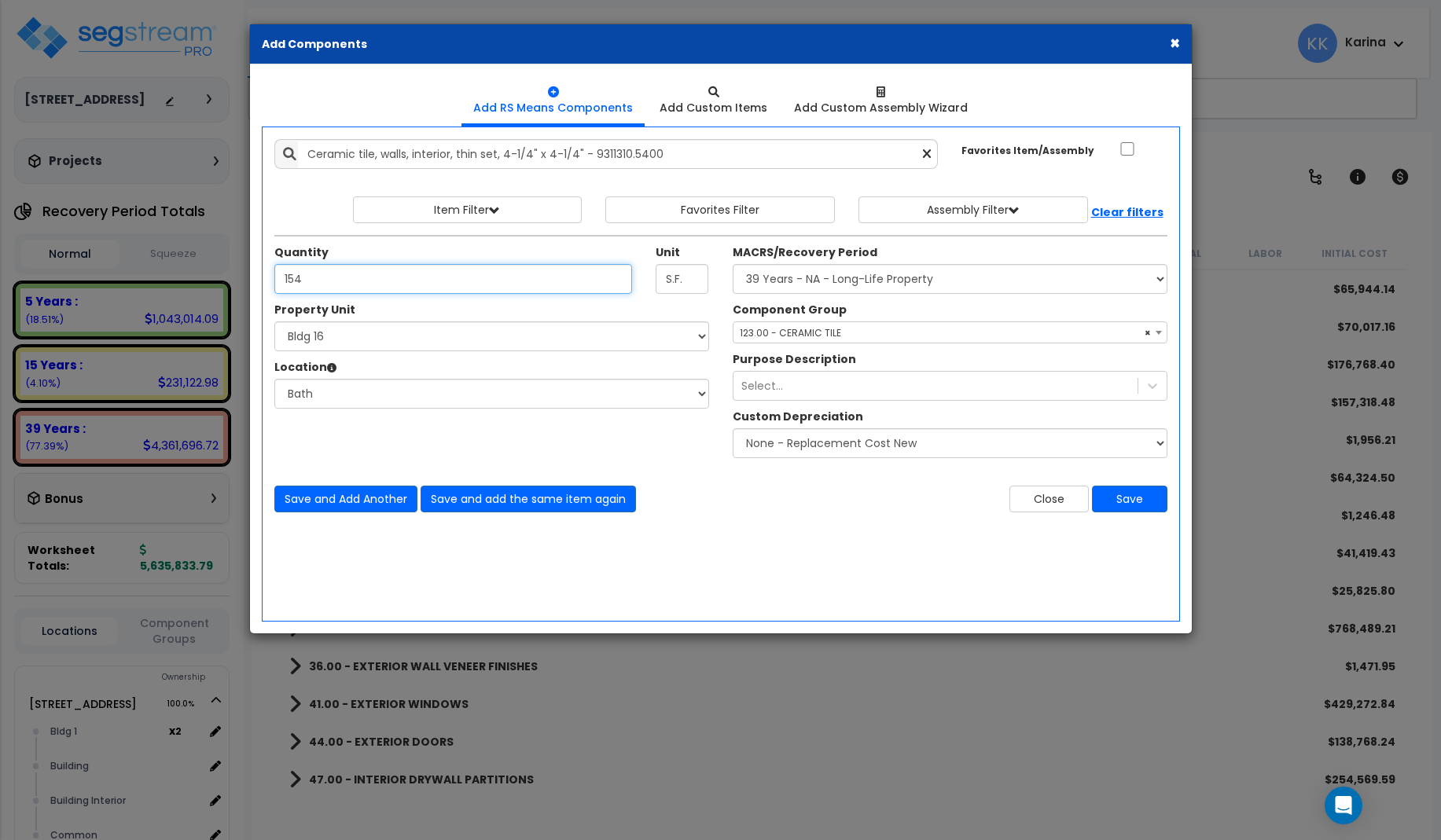
type input "154"
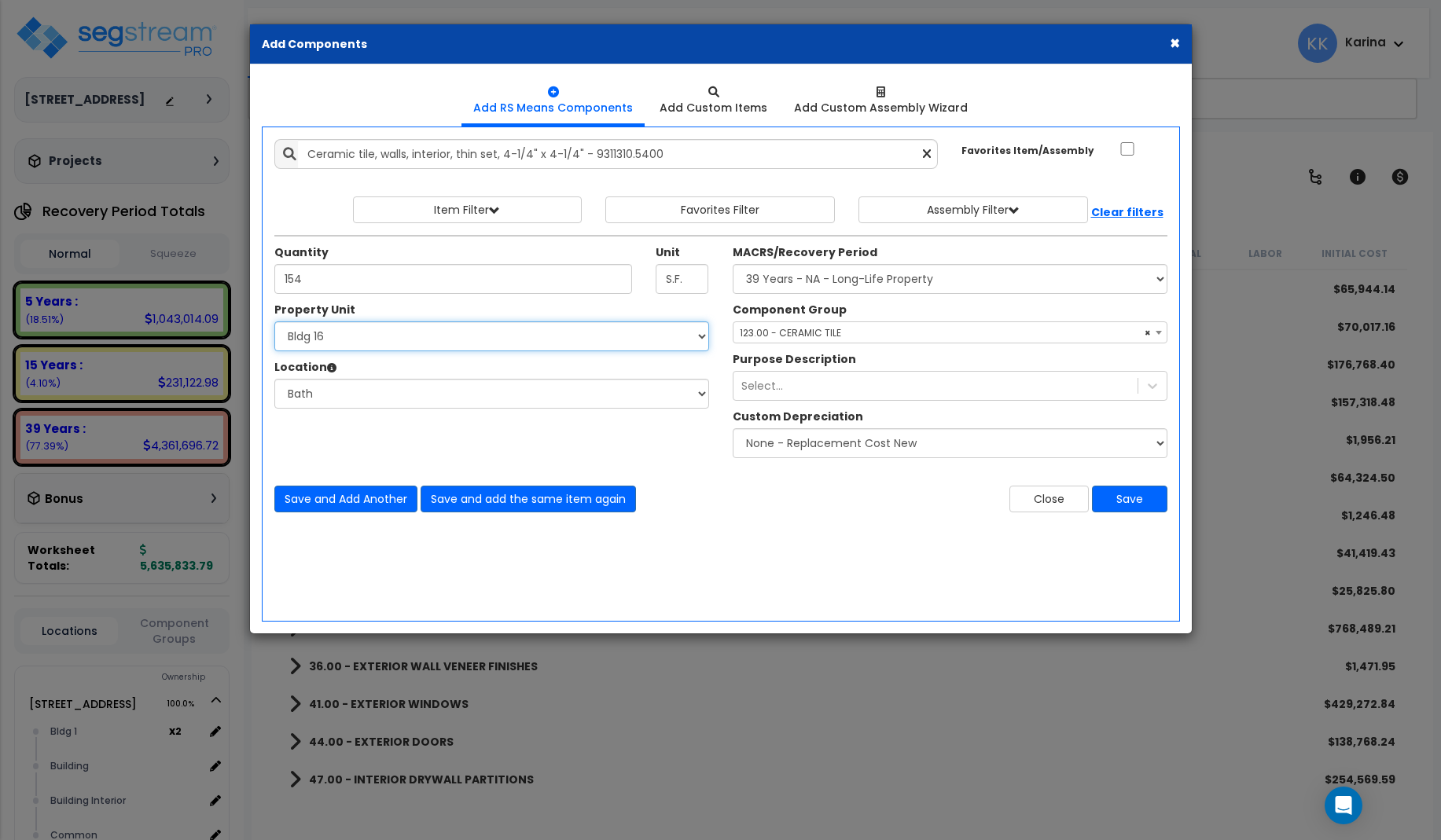
click at [274, 321] on select "Select [STREET_ADDRESS] [STREET_ADDRESS] [STREET_ADDRESS] [STREET_ADDRESS] Bldg…" at bounding box center [491, 336] width 434 height 29
select select "171716"
click option "Bldg 17" at bounding box center [0, 0] width 0 height 0
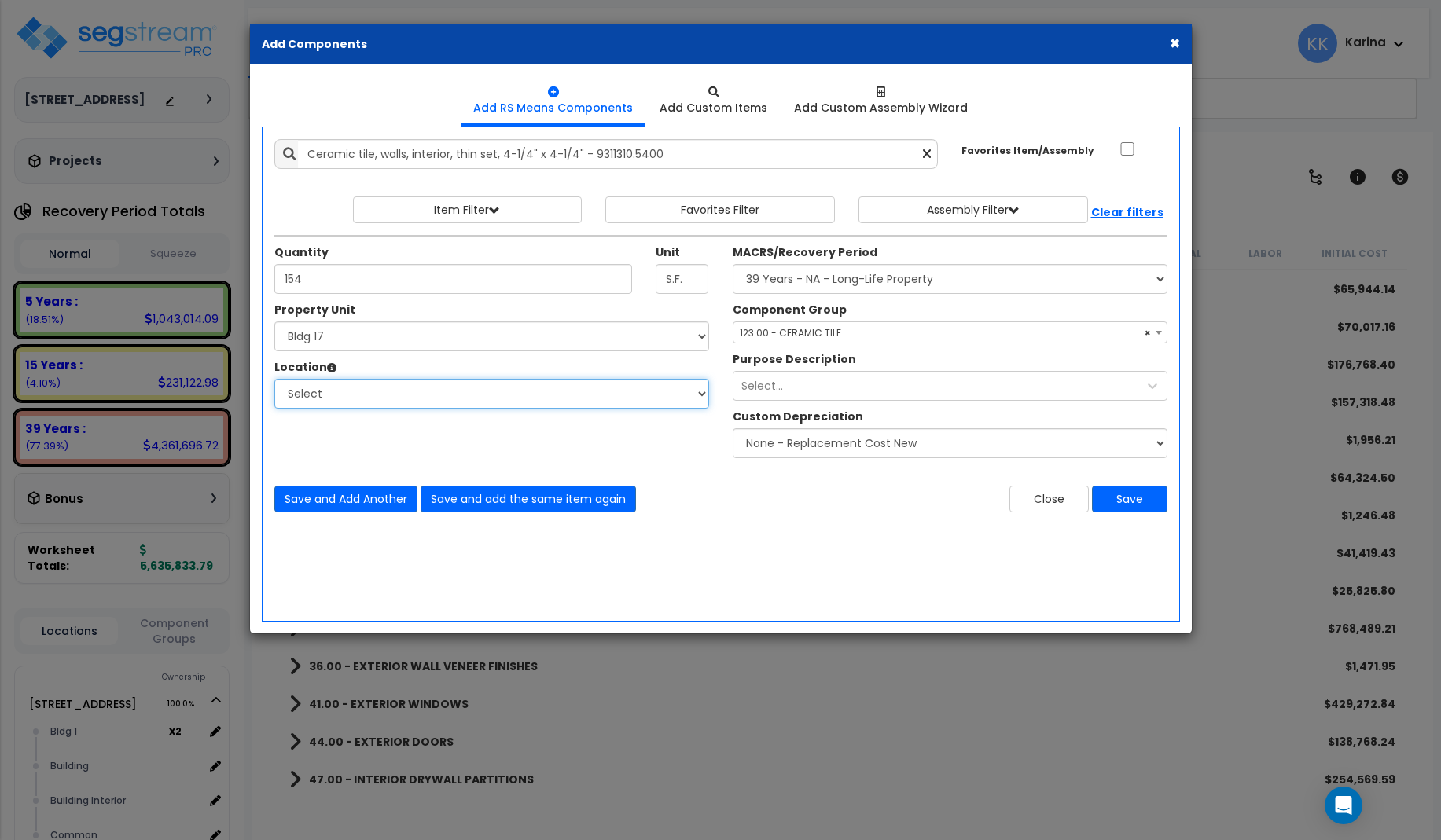
click at [274, 379] on select "Select [GEOGRAPHIC_DATA] Bedrooms Bldg exterior Kitchen Living Site Exterior Ad…" at bounding box center [491, 394] width 434 height 29
select select "31631"
click option "Bath" at bounding box center [0, 0] width 0 height 0
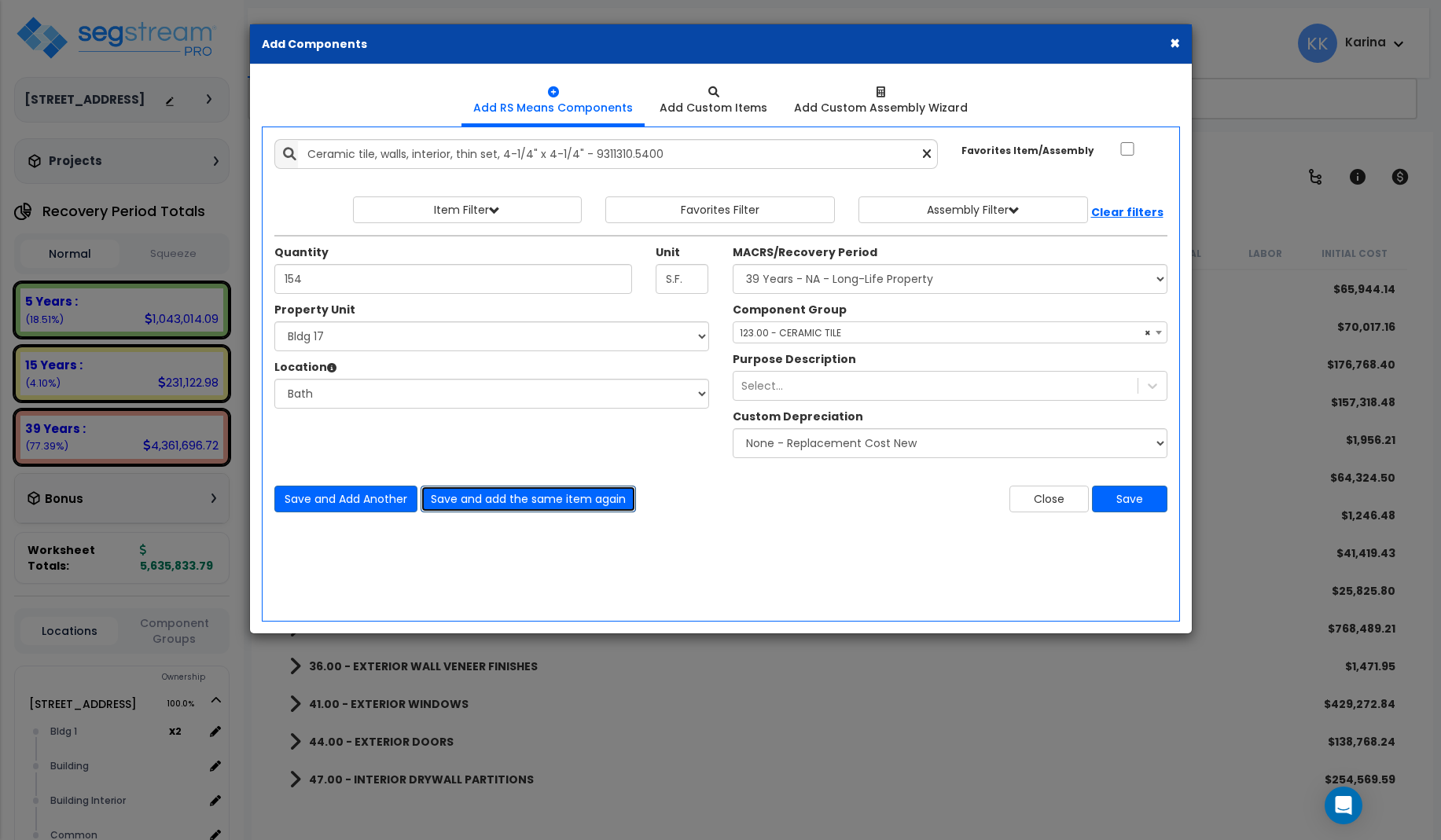
click at [453, 496] on button "Save and add the same item again" at bounding box center [528, 499] width 215 height 27
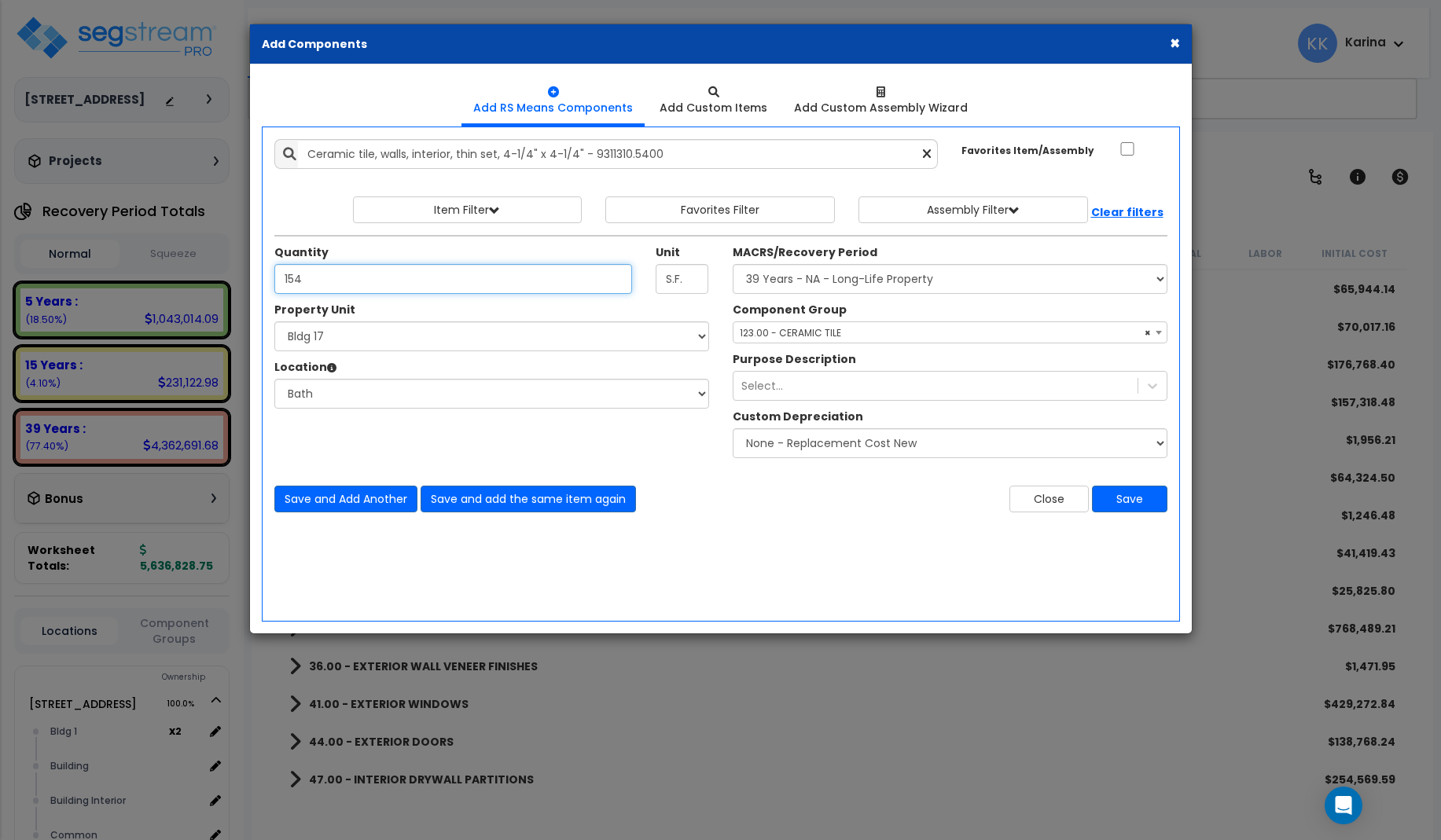
type input "154"
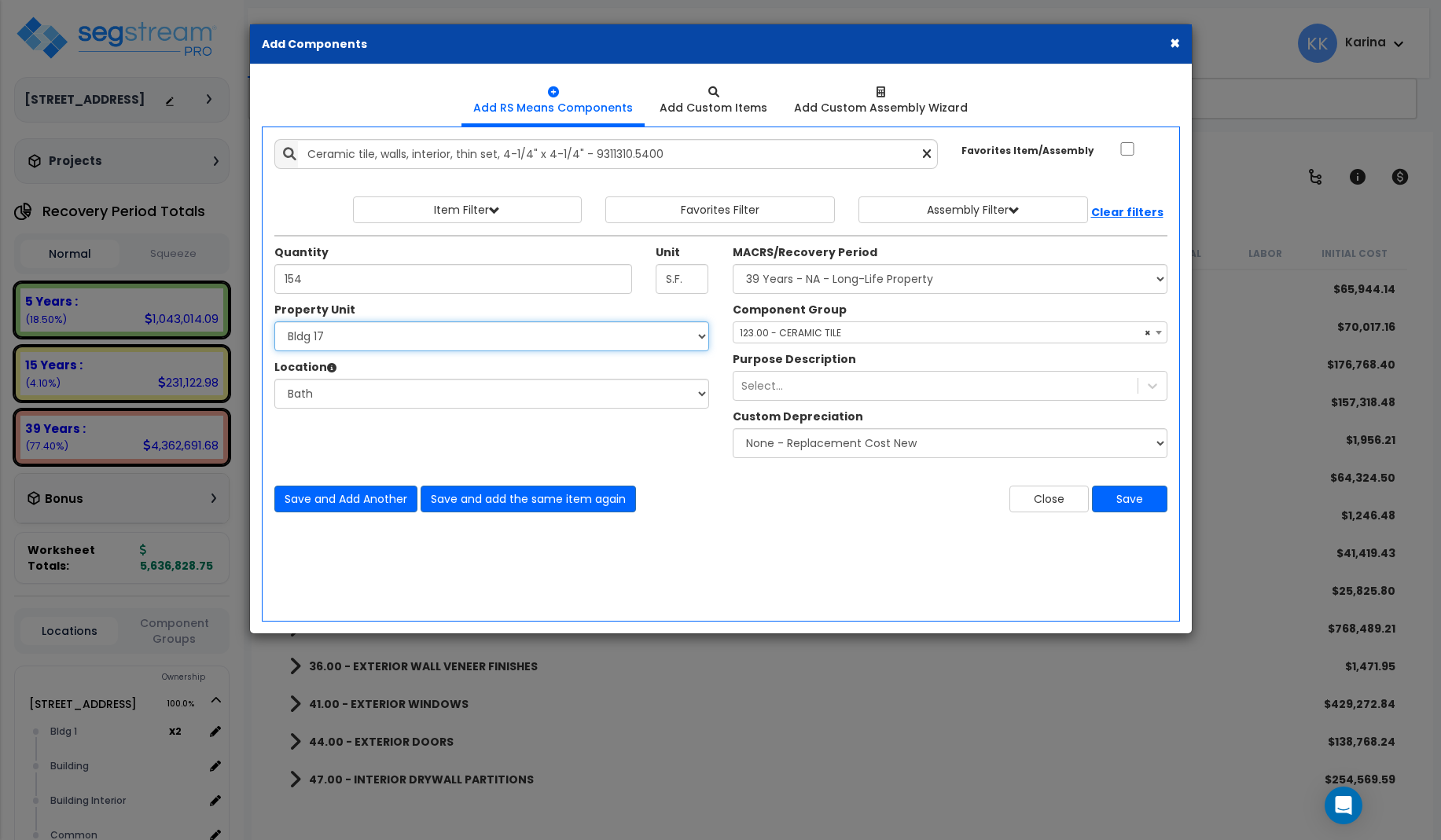
click at [274, 321] on select "Select [STREET_ADDRESS] [STREET_ADDRESS] [STREET_ADDRESS] [STREET_ADDRESS] Bldg…" at bounding box center [491, 336] width 434 height 29
select select "171717"
click option "Bldg 18" at bounding box center [0, 0] width 0 height 0
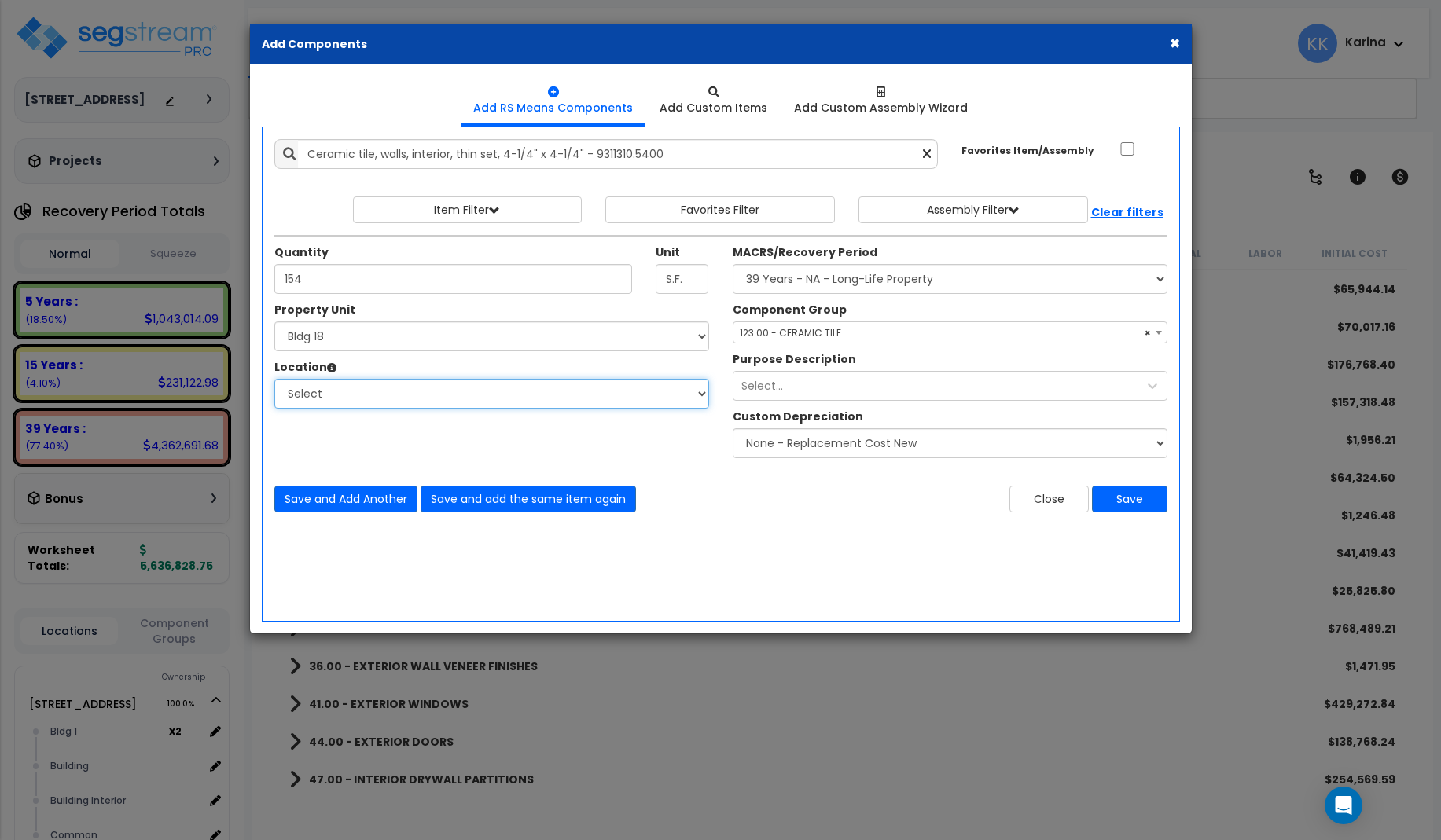
click at [274, 379] on select "Select [GEOGRAPHIC_DATA] Bedrooms Bldg exterior Kitchen Living Site Exterior Ad…" at bounding box center [491, 394] width 434 height 29
select select "31631"
click option "Bath" at bounding box center [0, 0] width 0 height 0
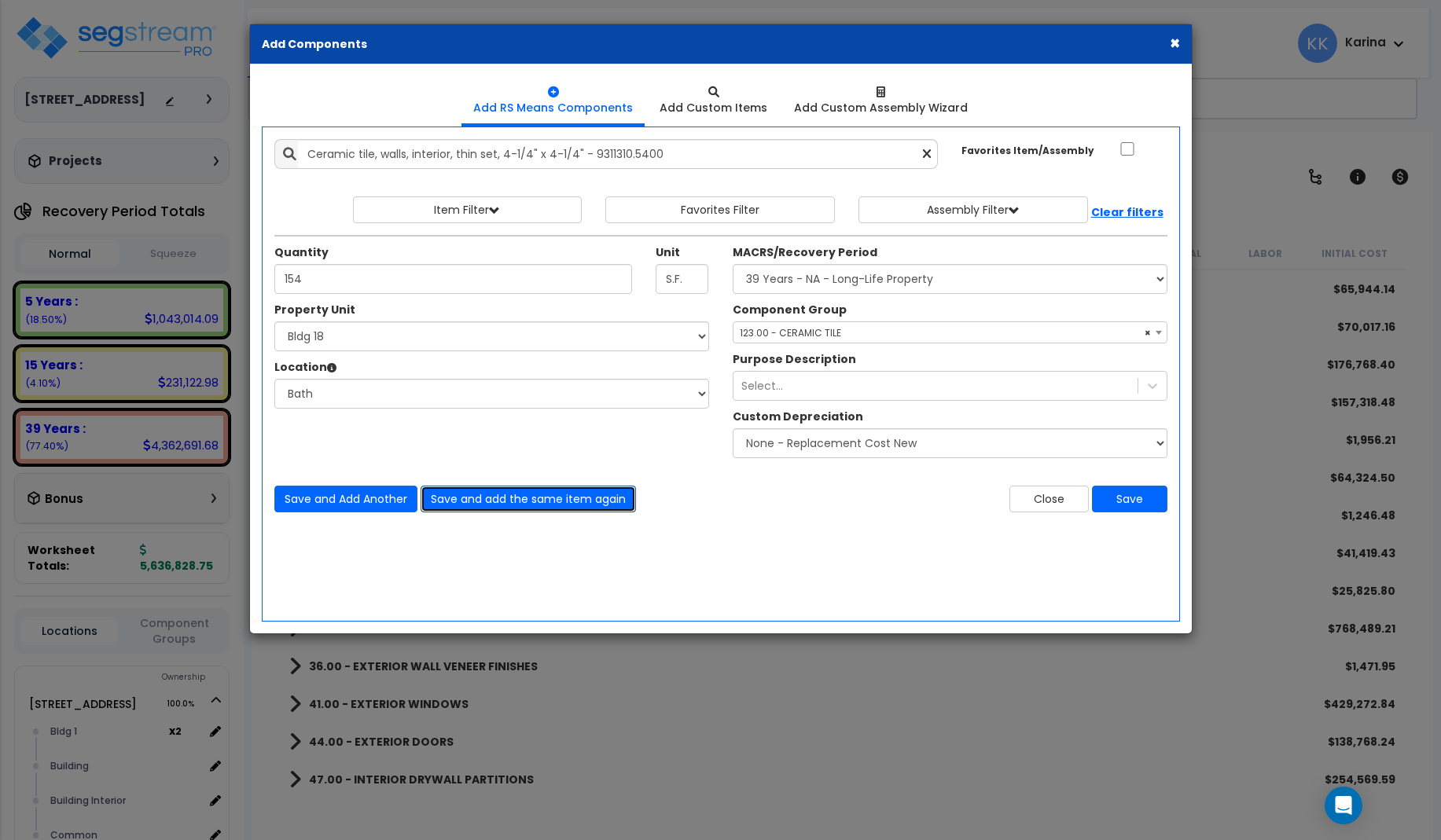
click at [455, 499] on button "Save and add the same item again" at bounding box center [528, 499] width 215 height 27
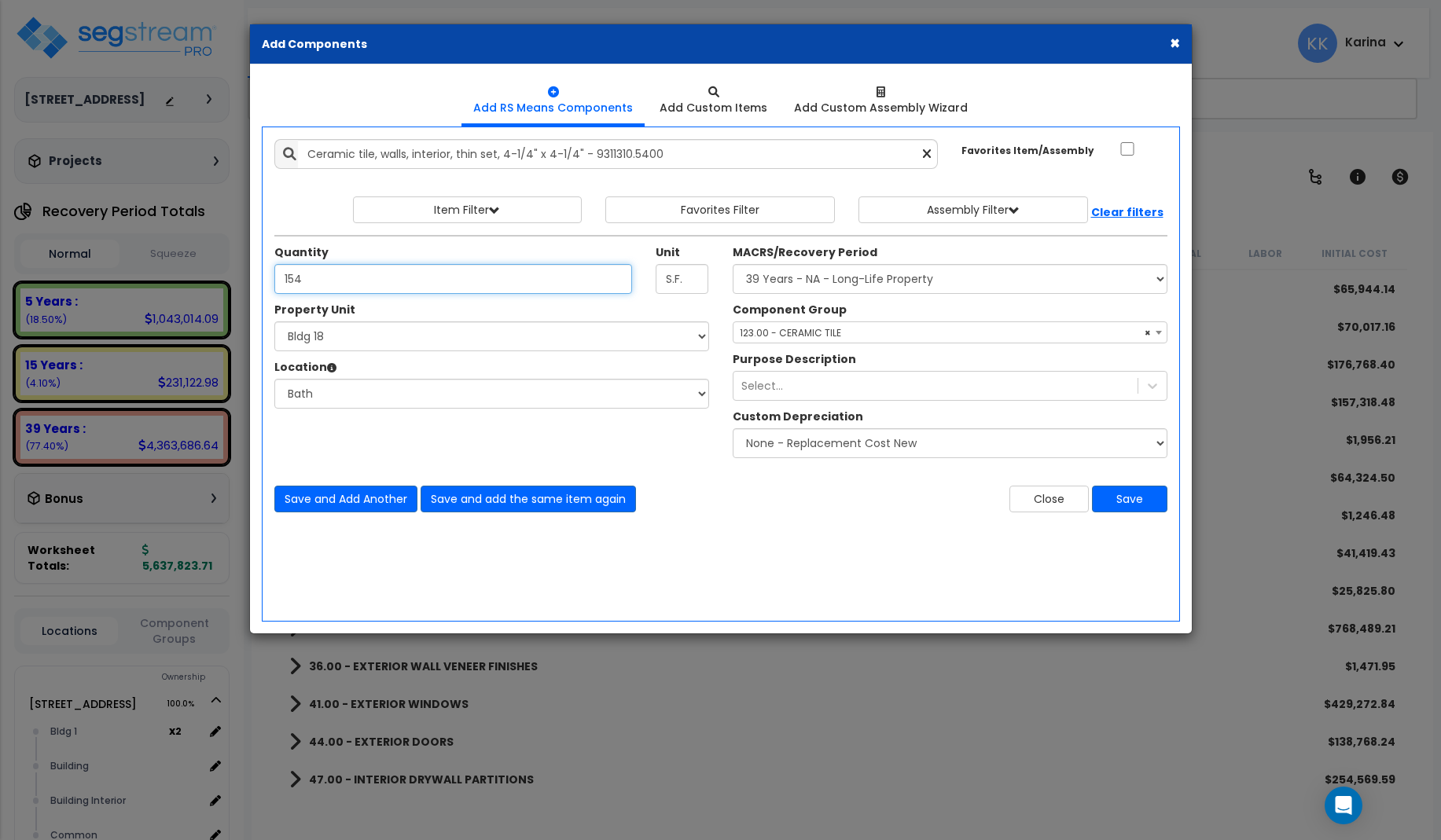
type input "154"
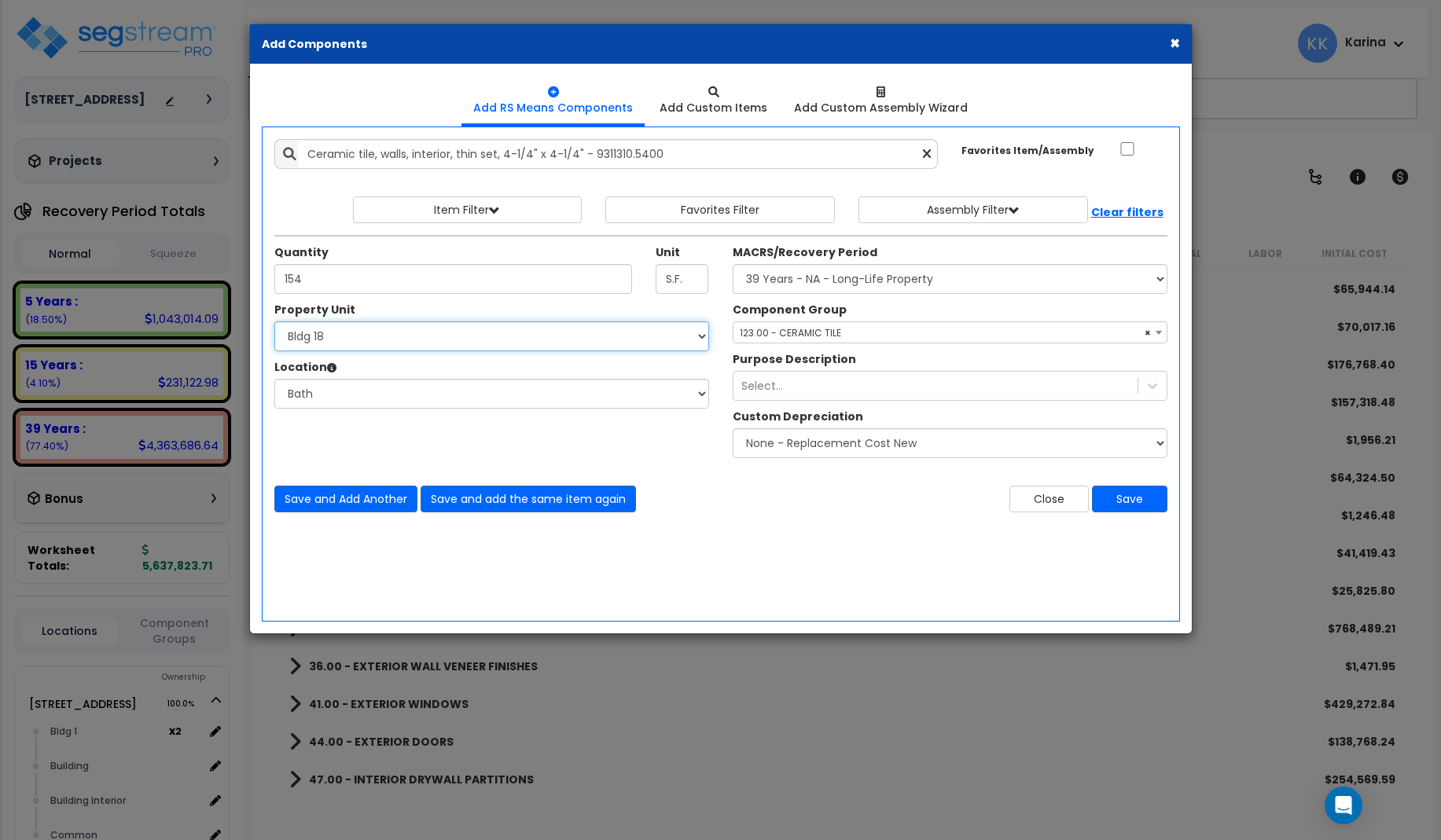
click at [274, 321] on select "Select [STREET_ADDRESS] [STREET_ADDRESS] [STREET_ADDRESS] [STREET_ADDRESS] Bldg…" at bounding box center [491, 336] width 434 height 29
select select "171718"
click option "Bldg 19" at bounding box center [0, 0] width 0 height 0
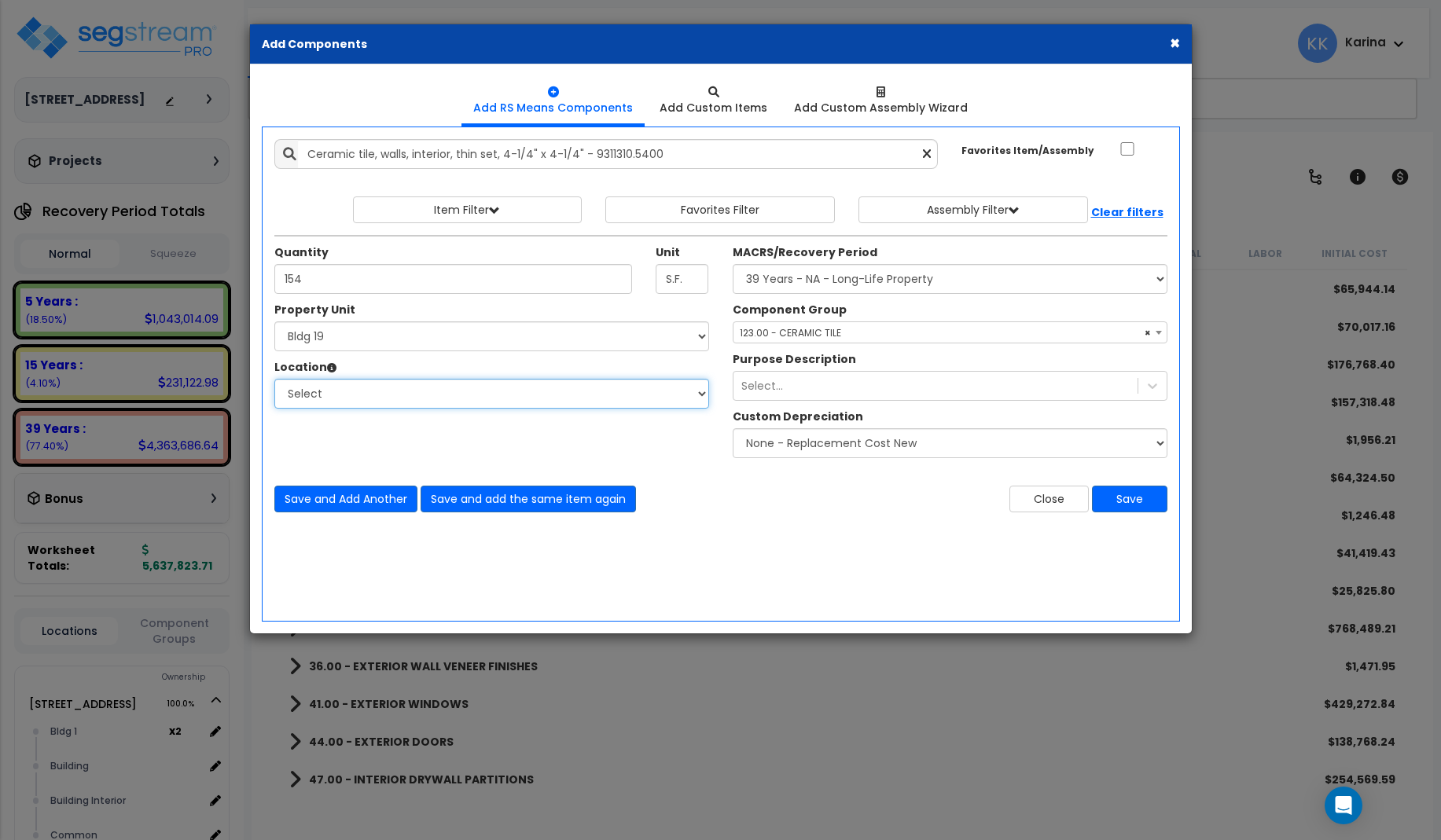
click at [274, 379] on select "Select [GEOGRAPHIC_DATA] Bedrooms Bldg exterior Kitchen Living Site Exterior Ad…" at bounding box center [491, 394] width 434 height 29
select select "31631"
click option "Bath" at bounding box center [0, 0] width 0 height 0
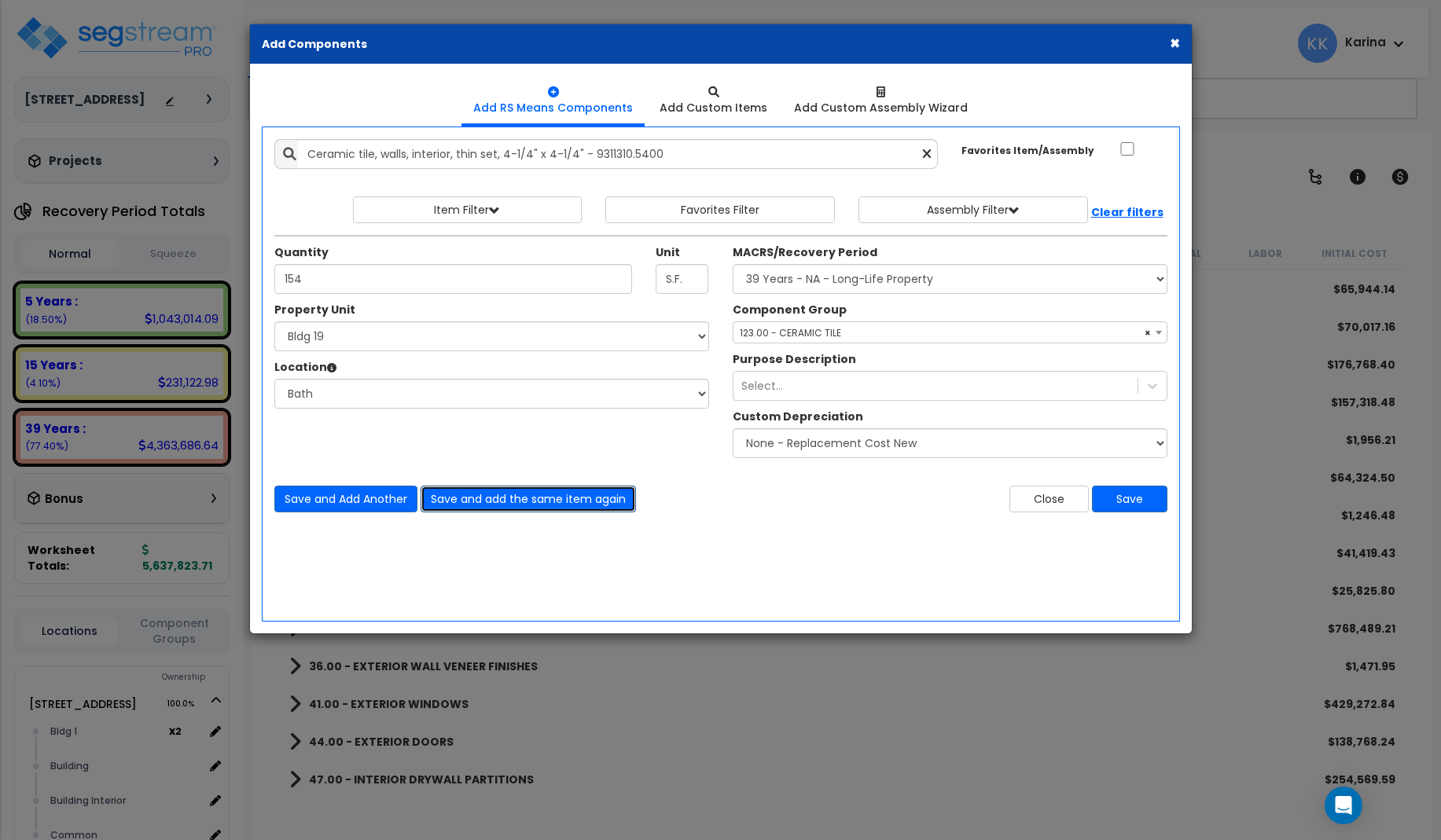
click at [470, 499] on button "Save and add the same item again" at bounding box center [528, 499] width 215 height 27
drag, startPoint x: 1056, startPoint y: 490, endPoint x: 855, endPoint y: 524, distance: 203.9
click at [1055, 490] on button "Close" at bounding box center [1049, 499] width 79 height 27
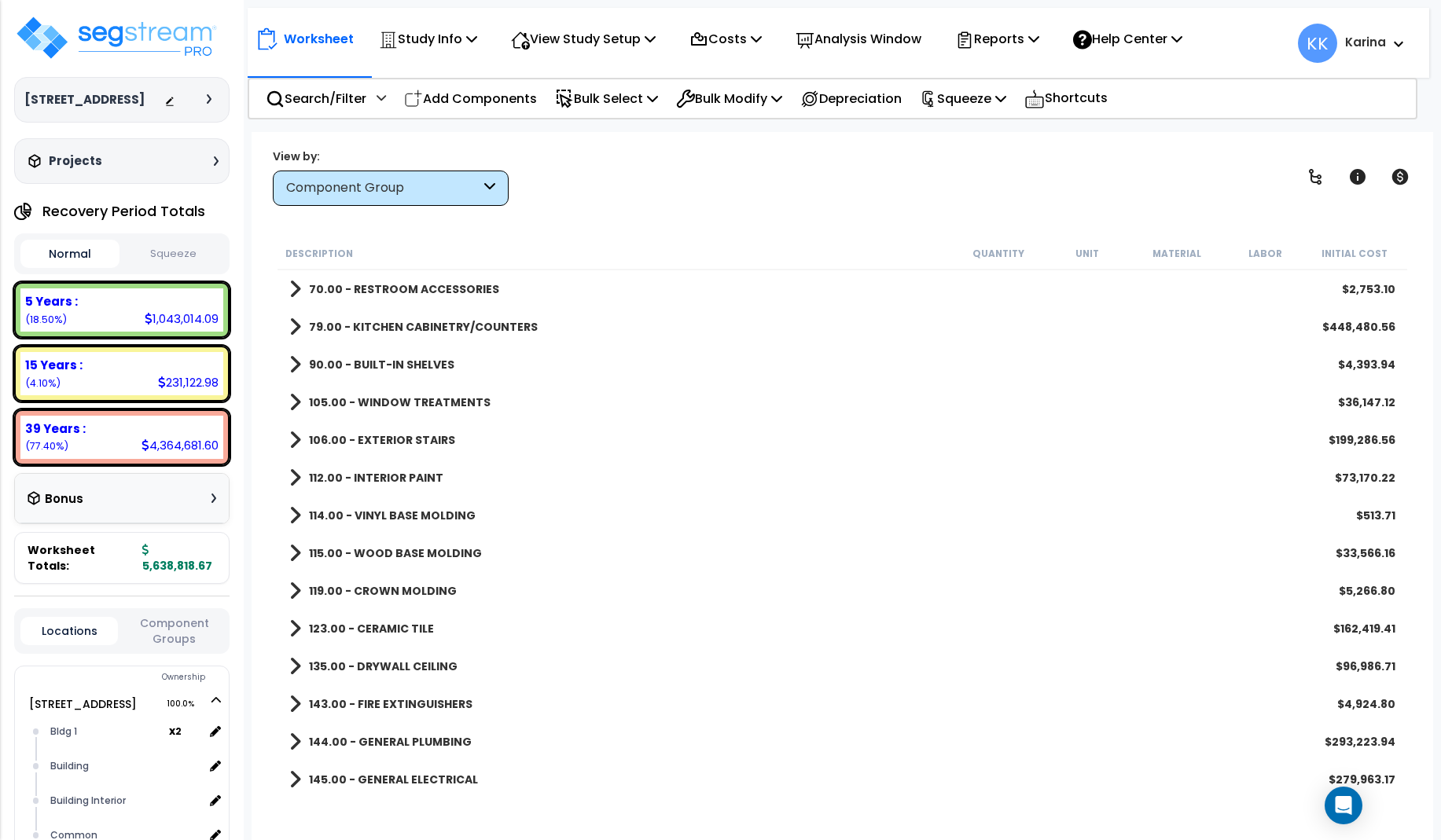
scroll to position [661, 0]
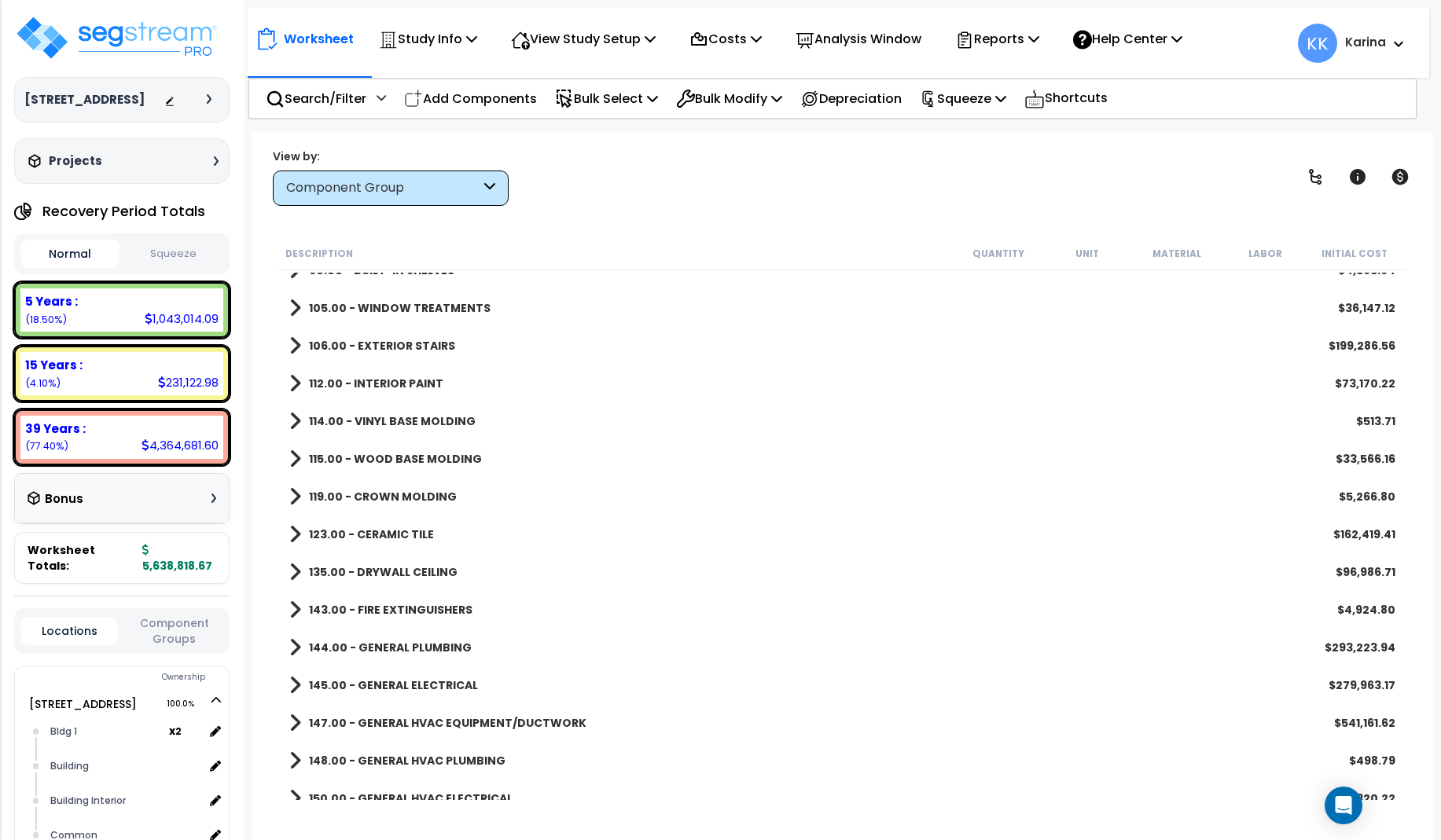
click at [294, 531] on span at bounding box center [294, 535] width 12 height 22
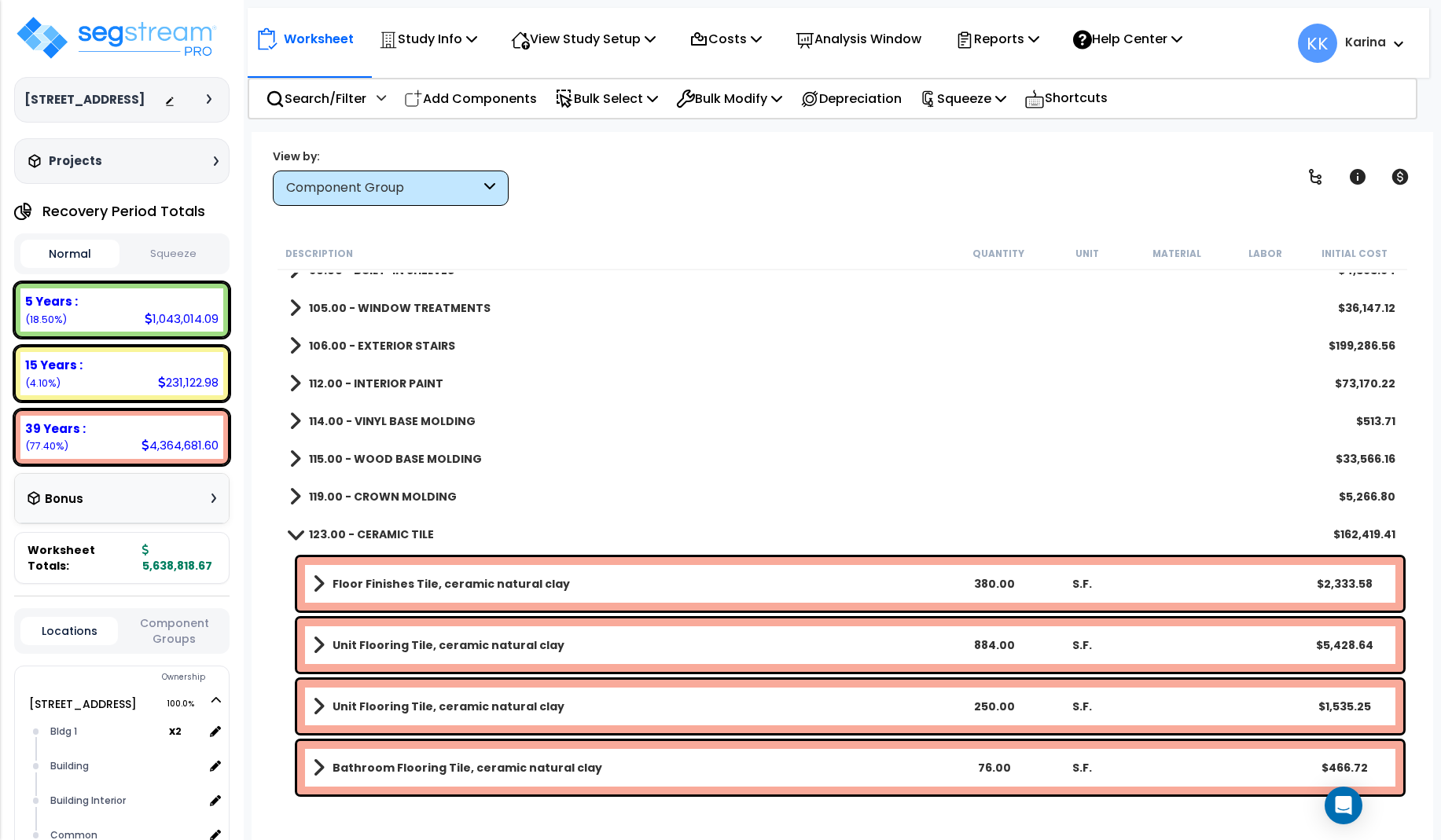
click at [292, 531] on span at bounding box center [294, 534] width 22 height 12
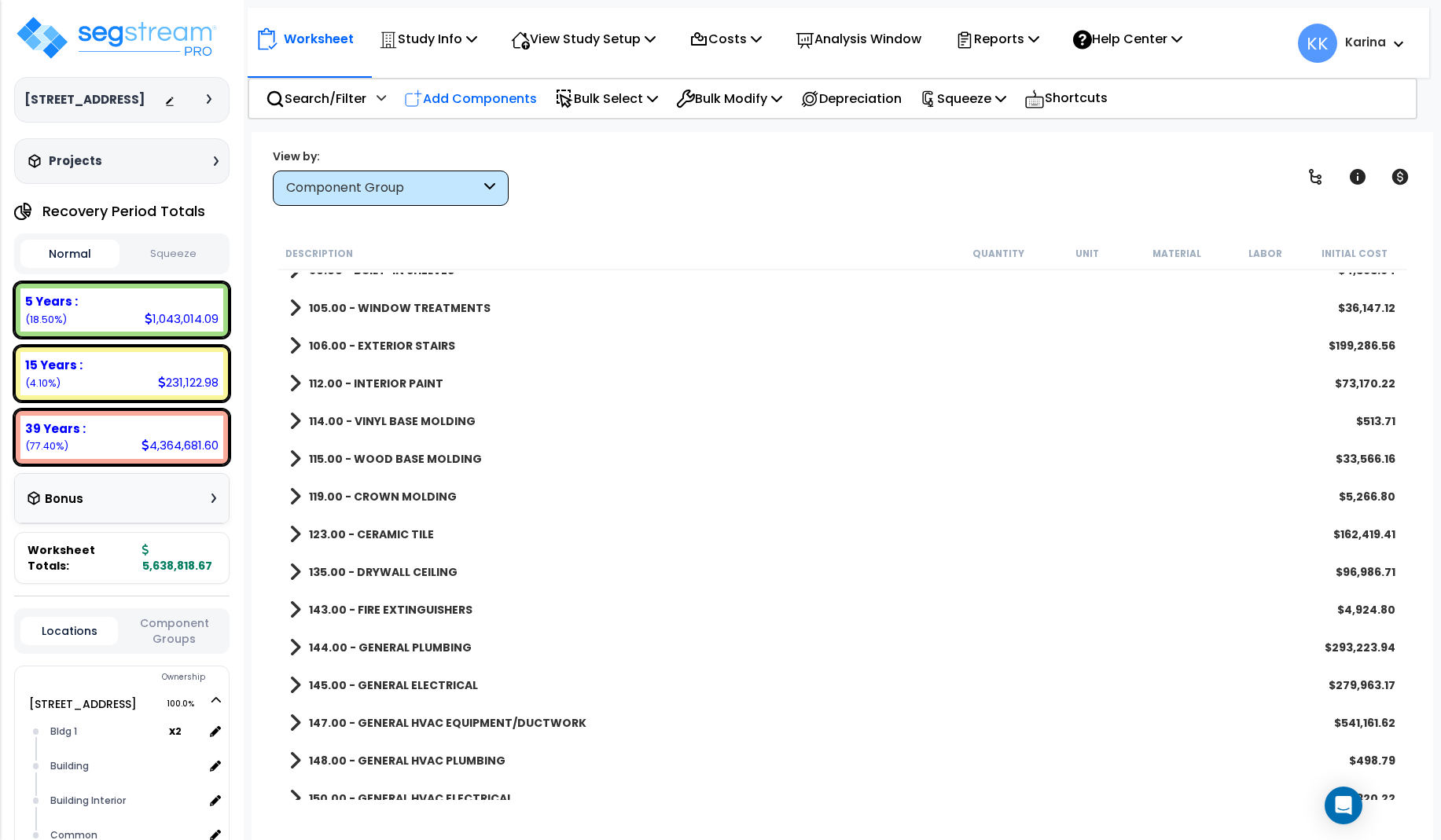
click at [461, 96] on p "Add Components" at bounding box center [470, 98] width 133 height 21
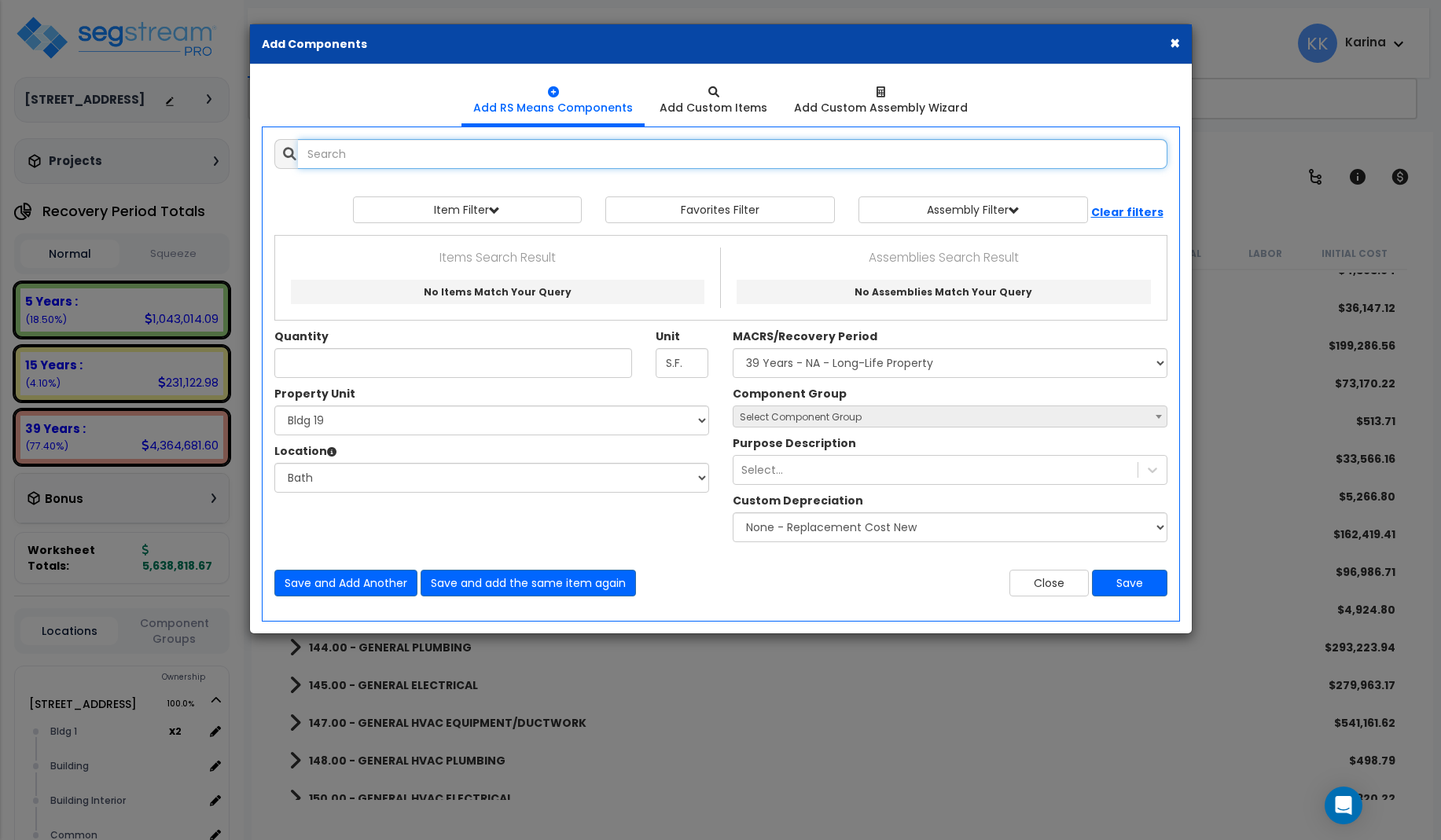
select select
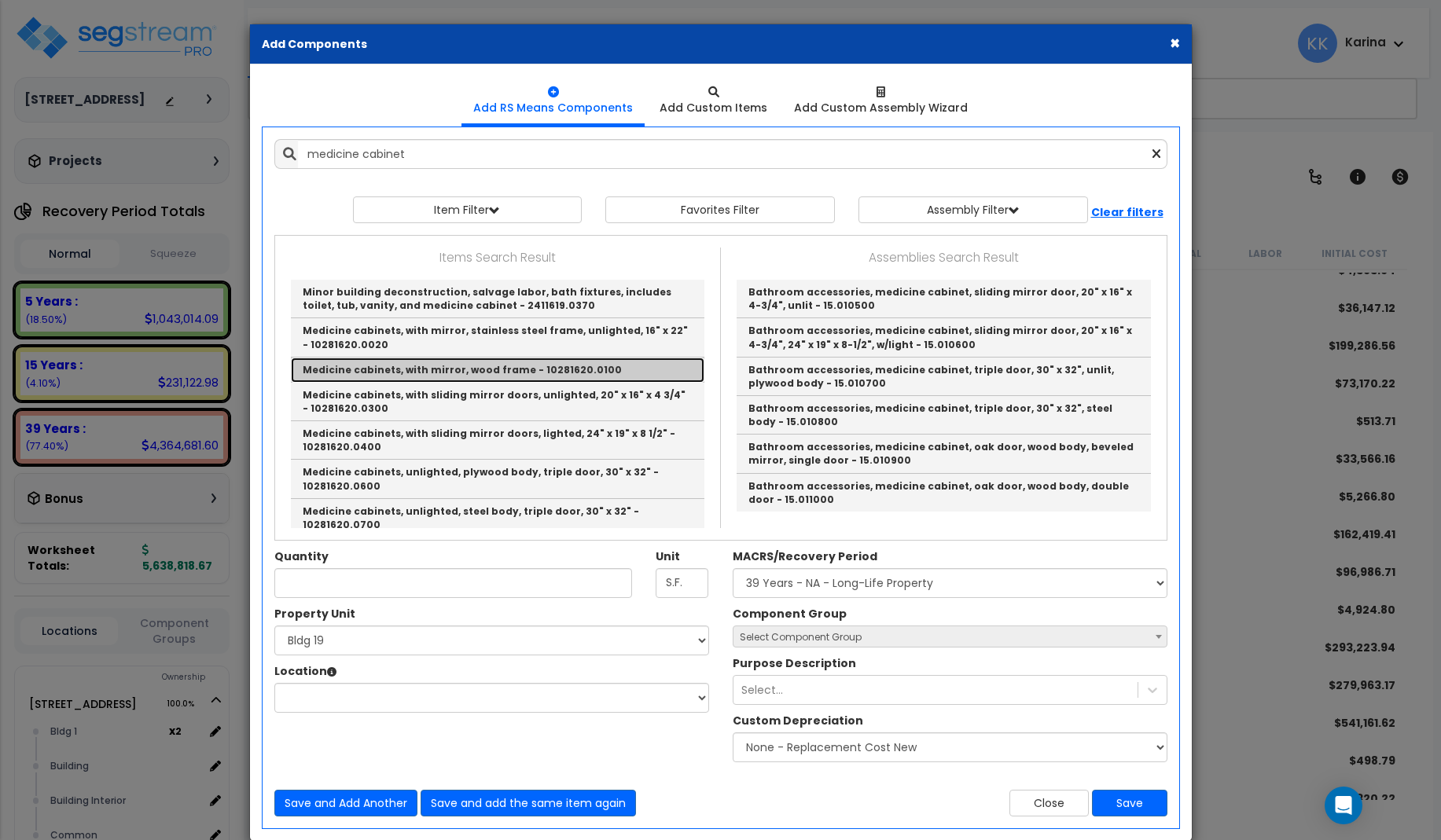
click at [414, 372] on link "Medicine cabinets, with mirror, wood frame - 10281620.0100" at bounding box center [497, 370] width 413 height 25
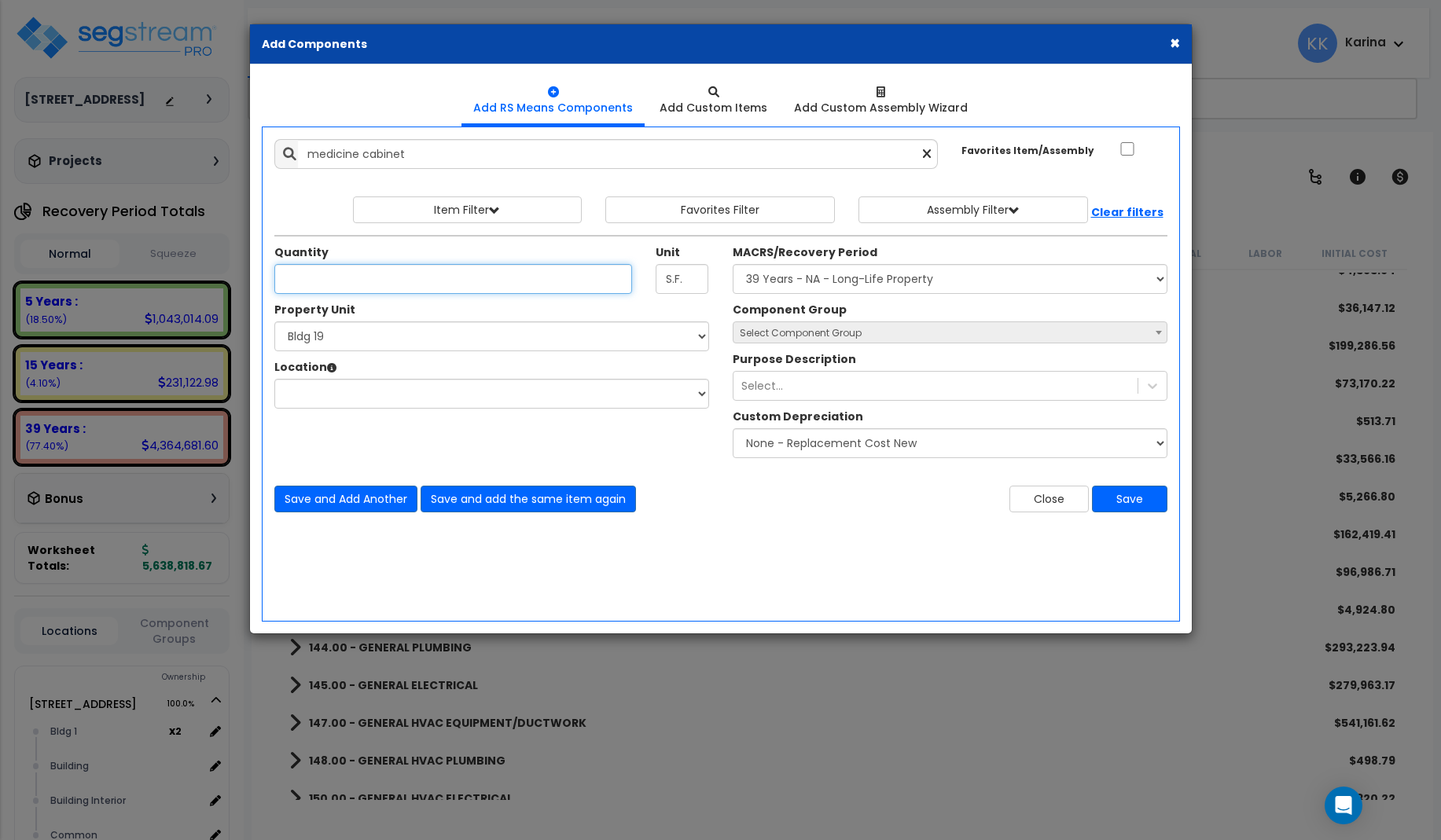
type input "Medicine cabinets, with mirror, wood frame - 10281620.0100"
type input "Ea."
type input "2"
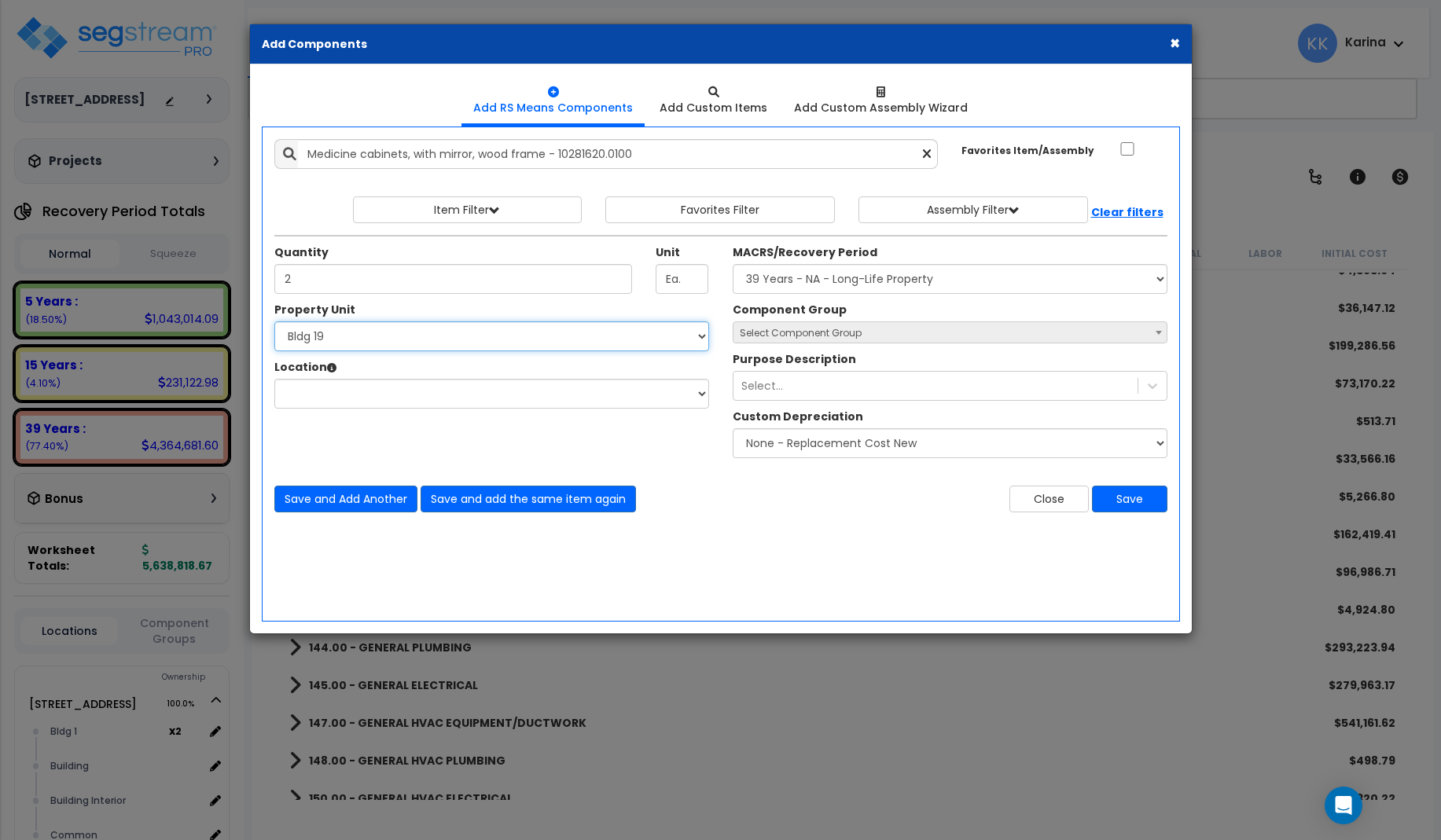
click at [274, 321] on select "Select 3620 Southmore Blvd 3620 Southmore Blvd Clone #10 3620 Southmore Blvd Cl…" at bounding box center [491, 336] width 434 height 29
select select "171660"
click option "Bldg 1" at bounding box center [0, 0] width 0 height 0
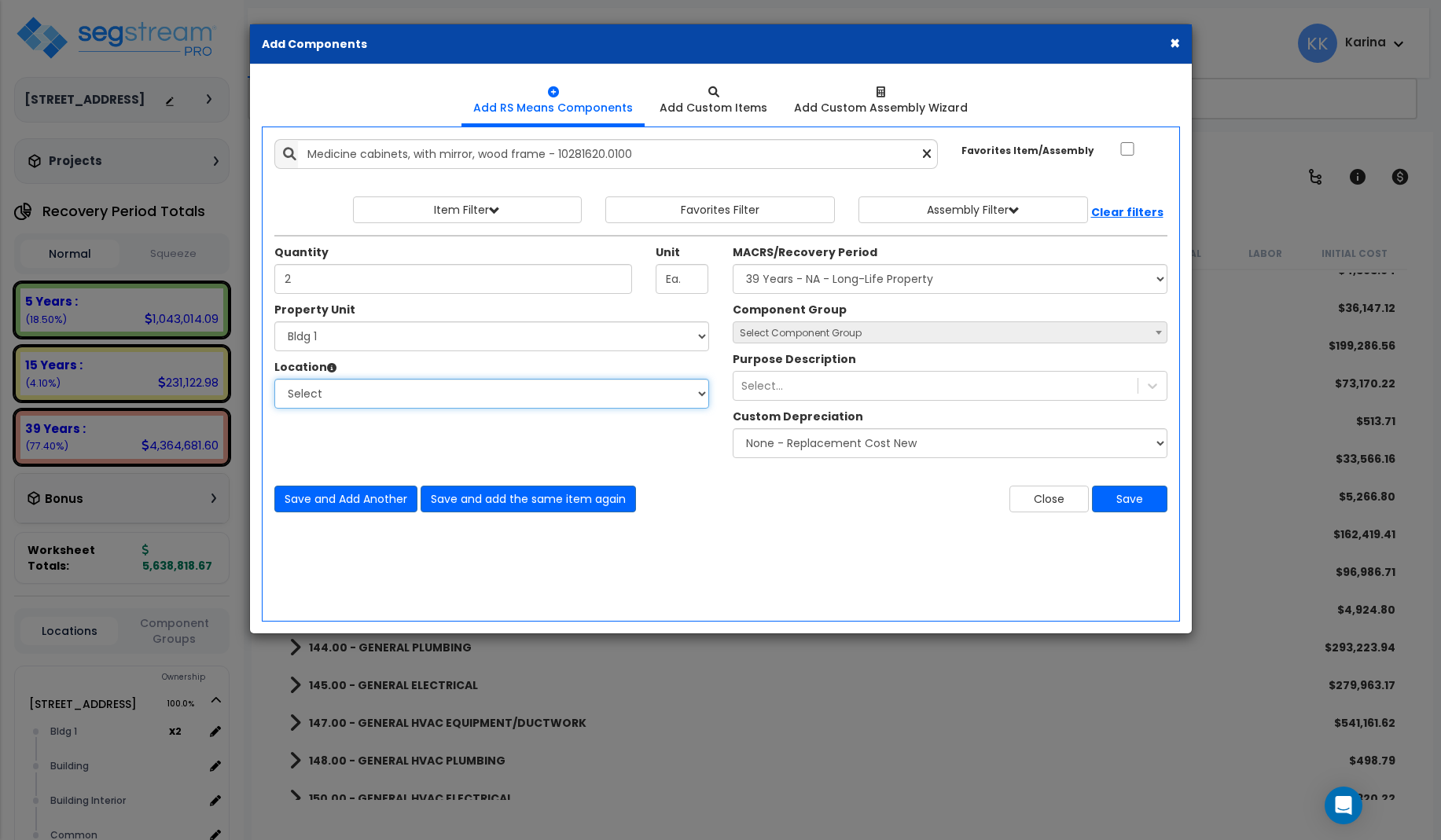
click at [274, 379] on select "Select Bath Bedrooms Bldg 1 Building Building Interior Exterior Kitchen Living …" at bounding box center [491, 394] width 434 height 29
select select "31631"
click option "Bath" at bounding box center [0, 0] width 0 height 0
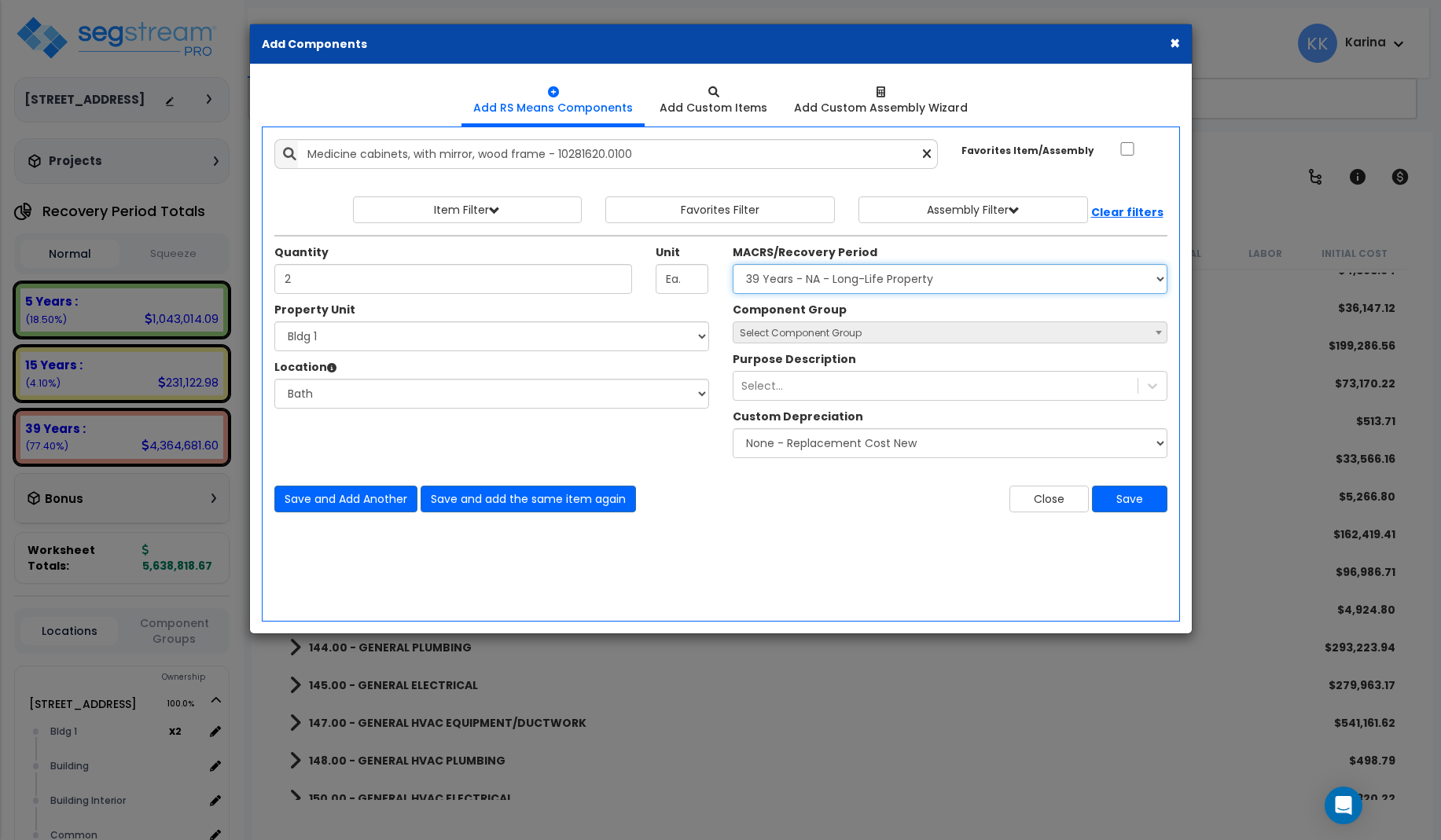
click at [732, 264] on select "Select MACRS/Recovery Period 5 Years - 57.0 - Distributive Trades & Services 5 …" at bounding box center [950, 279] width 434 height 29
select select "3669"
click option "39 Years - NA - Long-Life Property" at bounding box center [0, 0] width 0 height 0
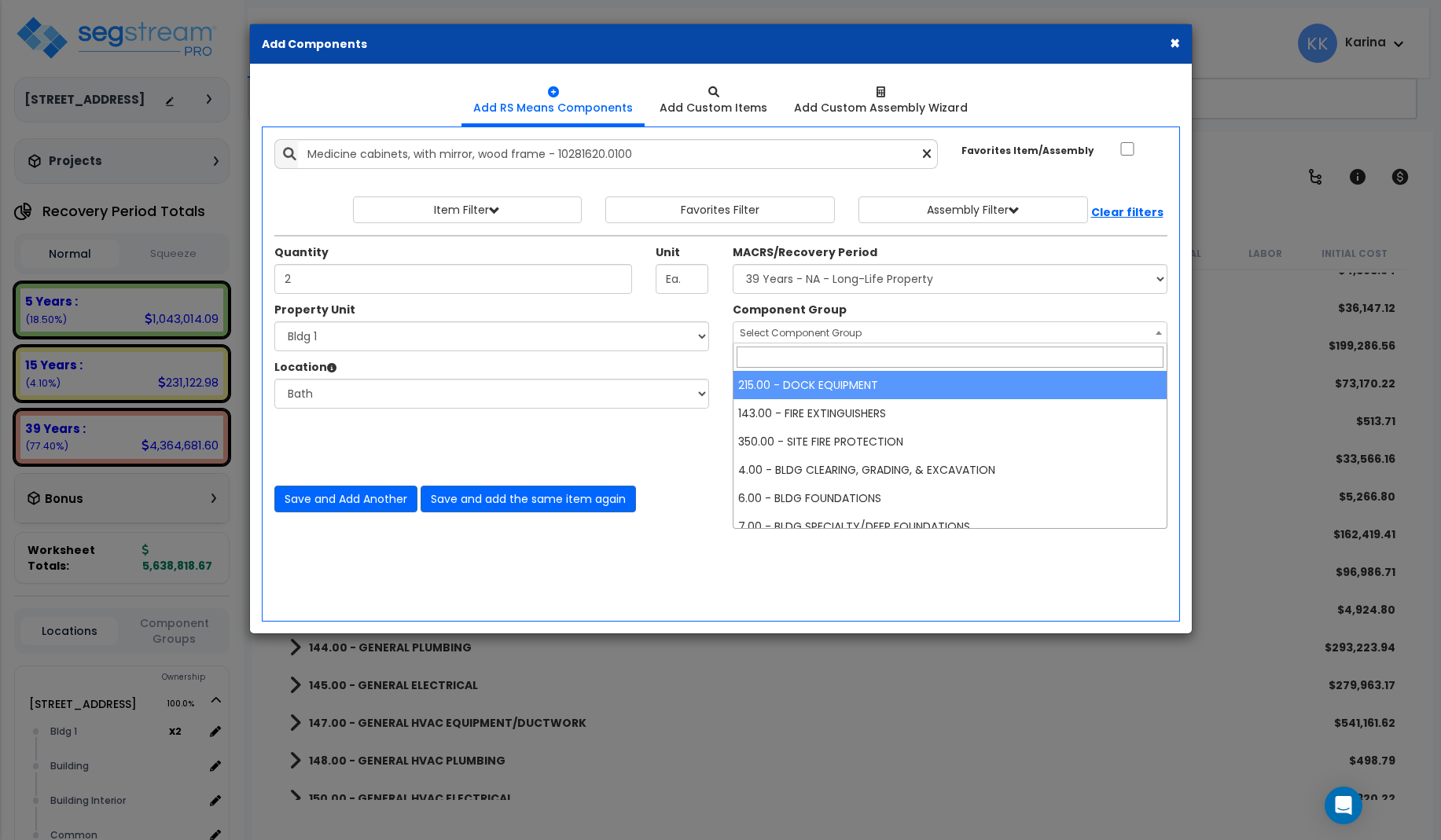
click at [787, 335] on span "Select Component Group" at bounding box center [801, 332] width 121 height 14
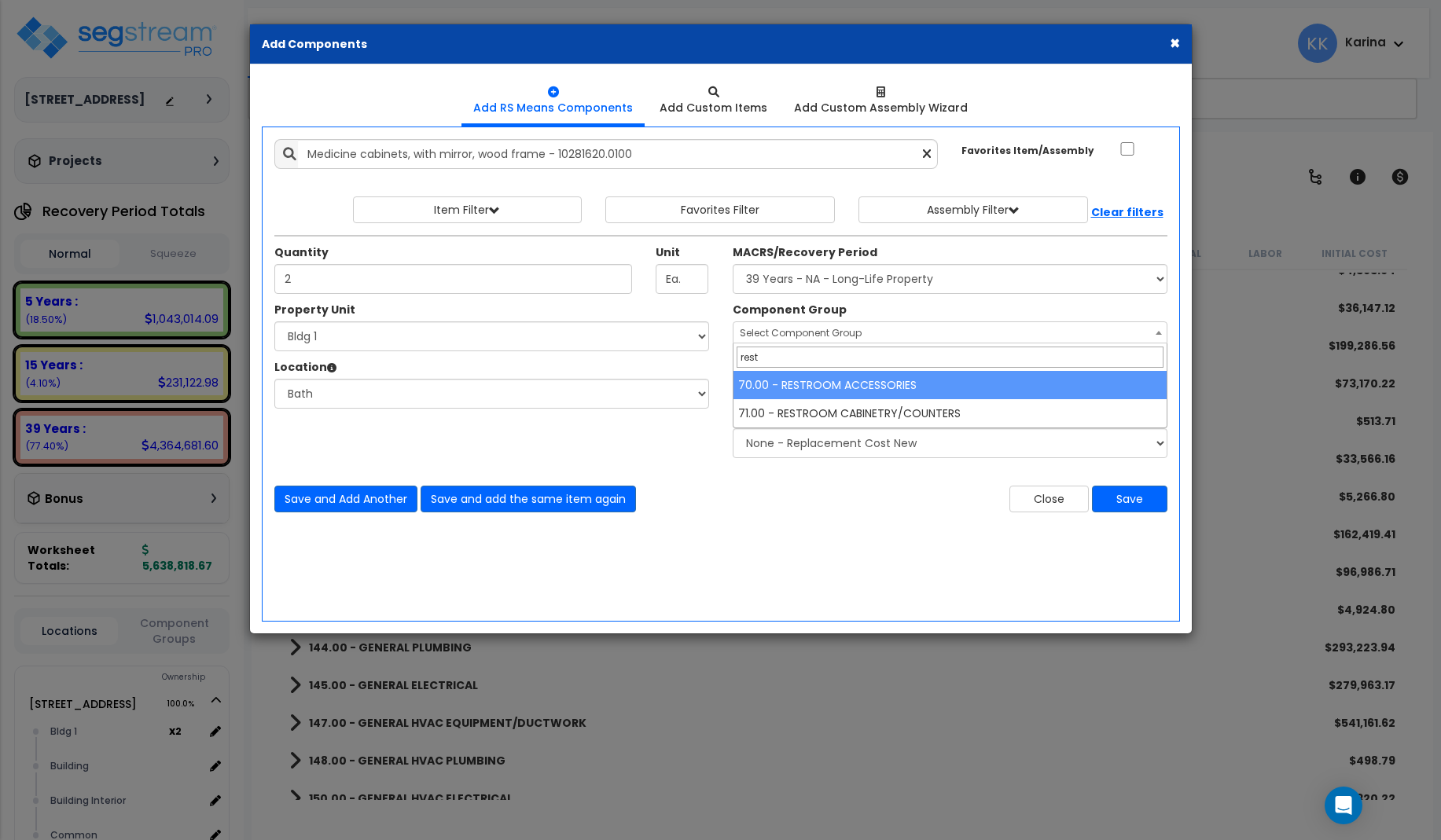
type input "rest"
select select "56891"
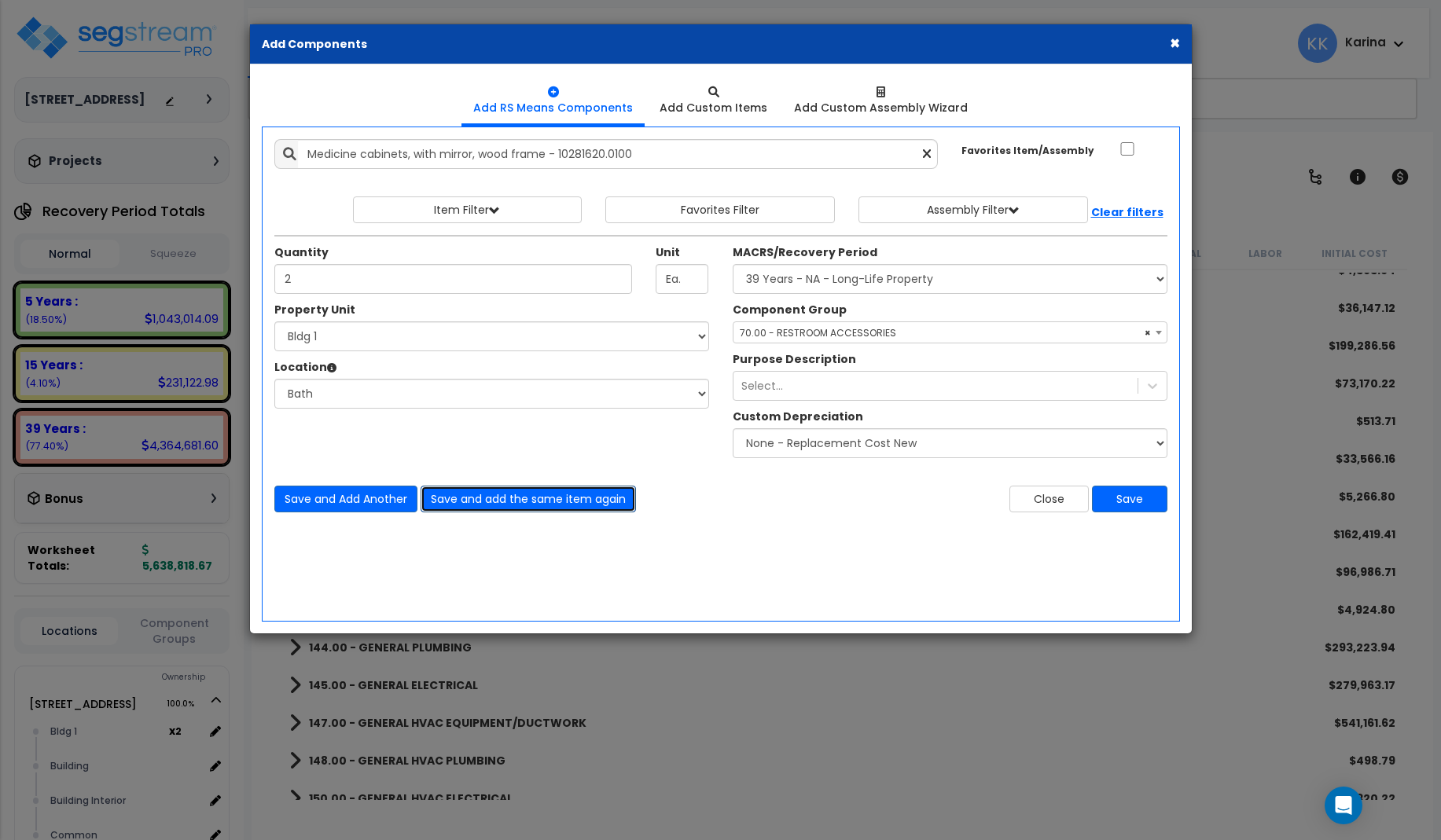
click at [470, 494] on button "Save and add the same item again" at bounding box center [528, 499] width 215 height 27
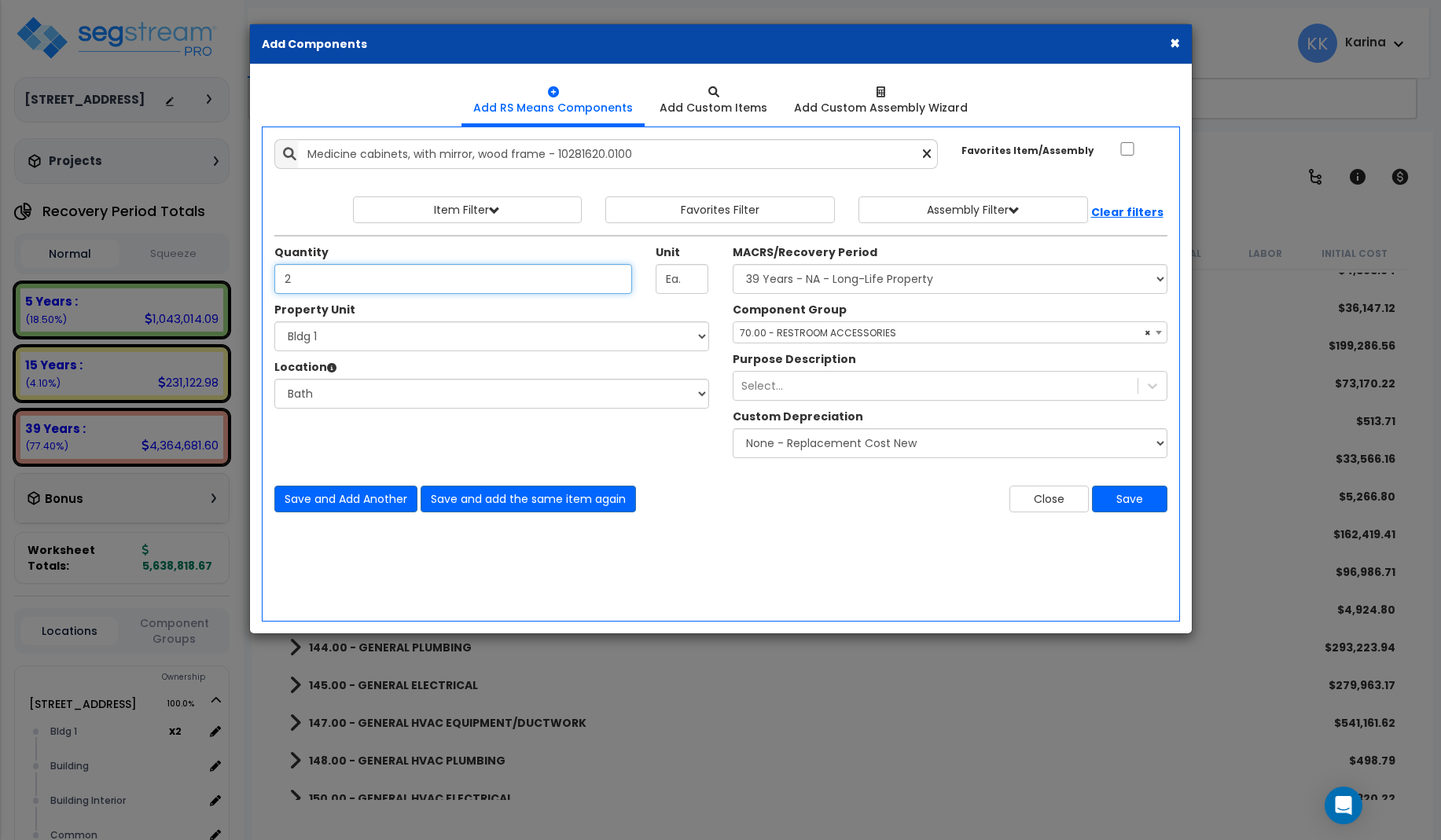
type input "2"
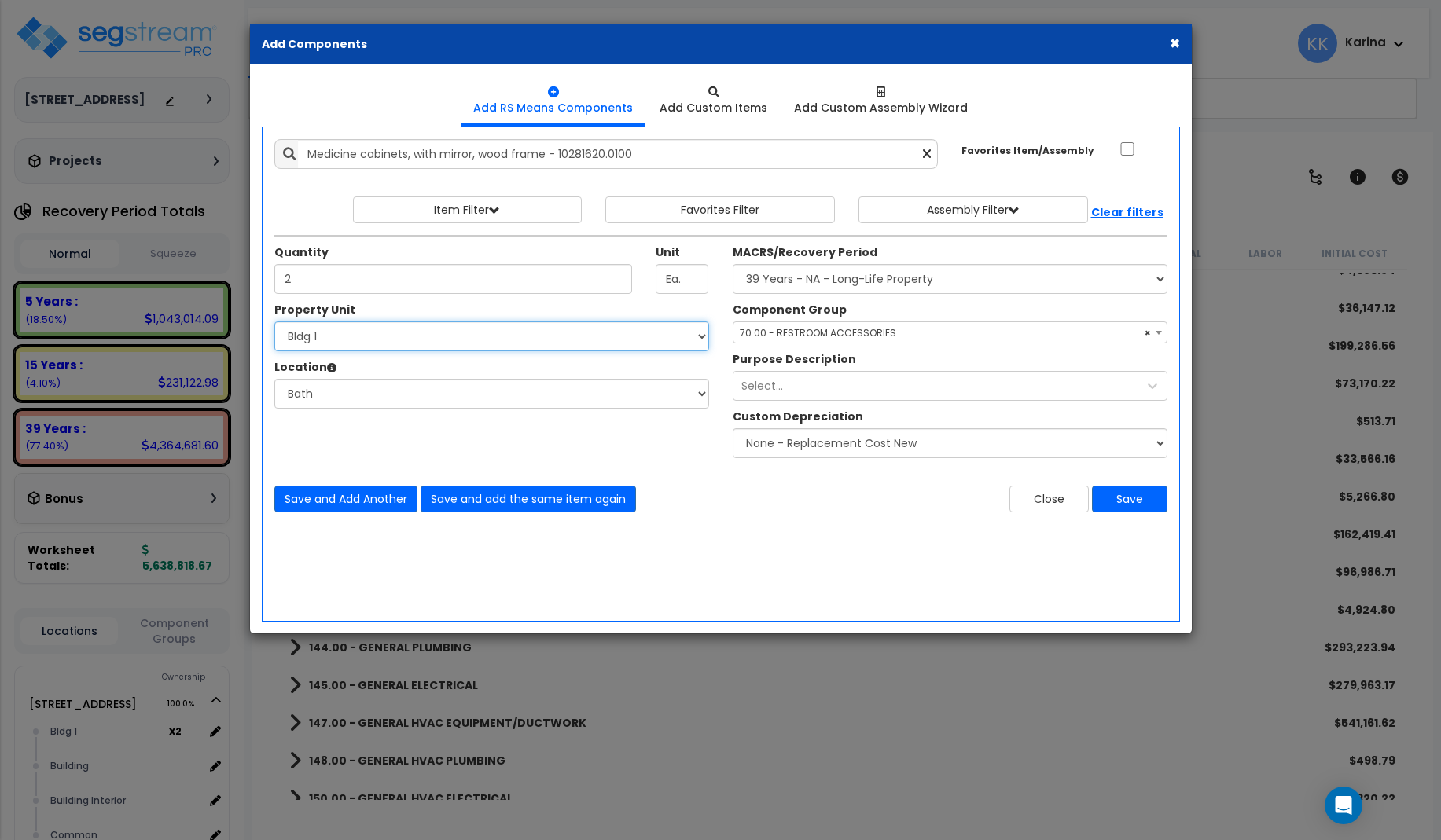
click at [274, 321] on select "Select 3620 Southmore Blvd 3620 Southmore Blvd Clone #10 3620 Southmore Blvd Cl…" at bounding box center [491, 336] width 434 height 29
select select "171701"
click option "Bldg 2" at bounding box center [0, 0] width 0 height 0
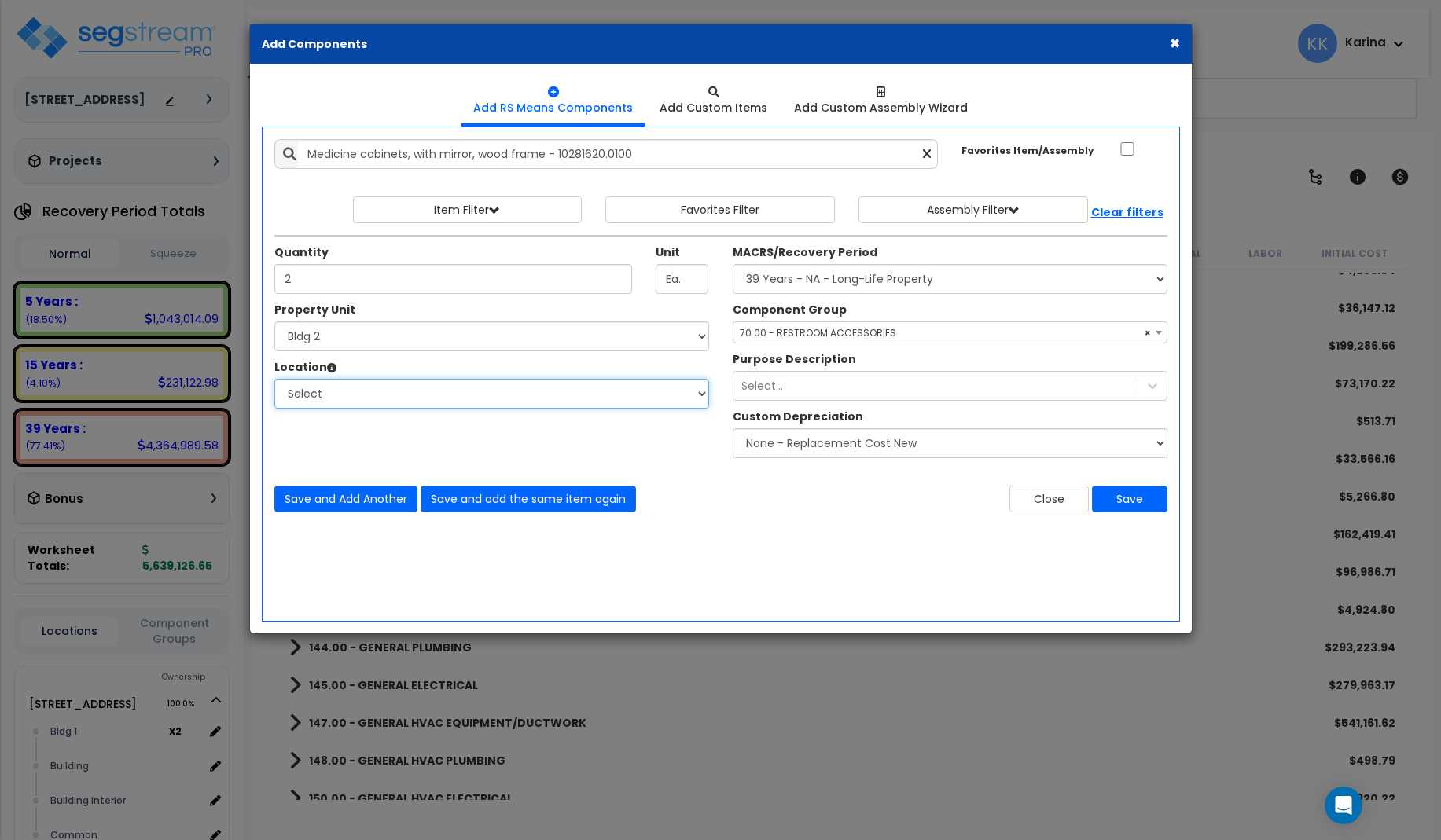
click at [274, 379] on select "Select Bath Bedrooms Bldg exterior Kitchen Living Site Exterior Add Additional …" at bounding box center [491, 394] width 434 height 29
select select "31631"
click option "Bath" at bounding box center [0, 0] width 0 height 0
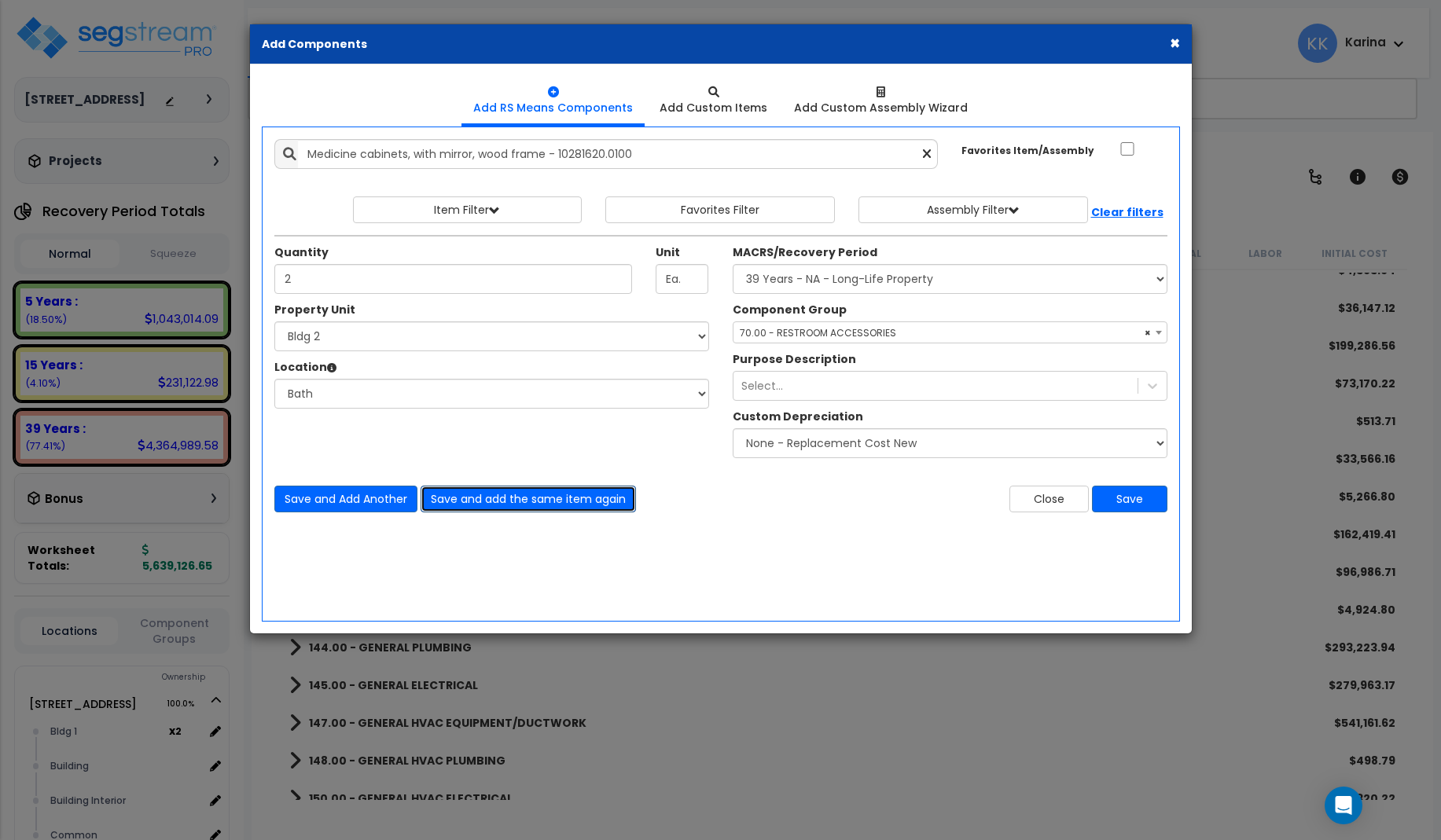
click at [464, 493] on button "Save and add the same item again" at bounding box center [528, 499] width 215 height 27
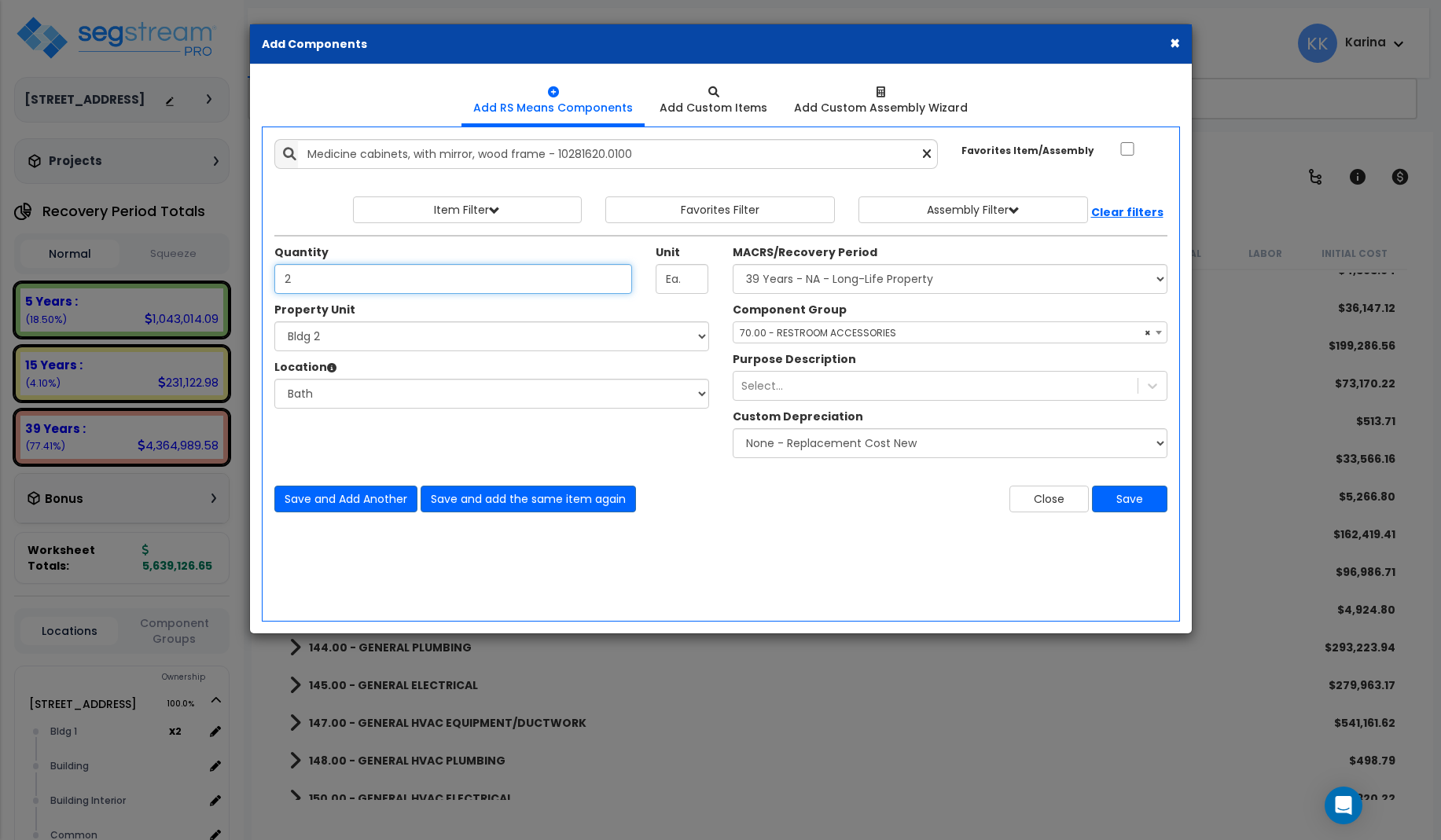
type input "2"
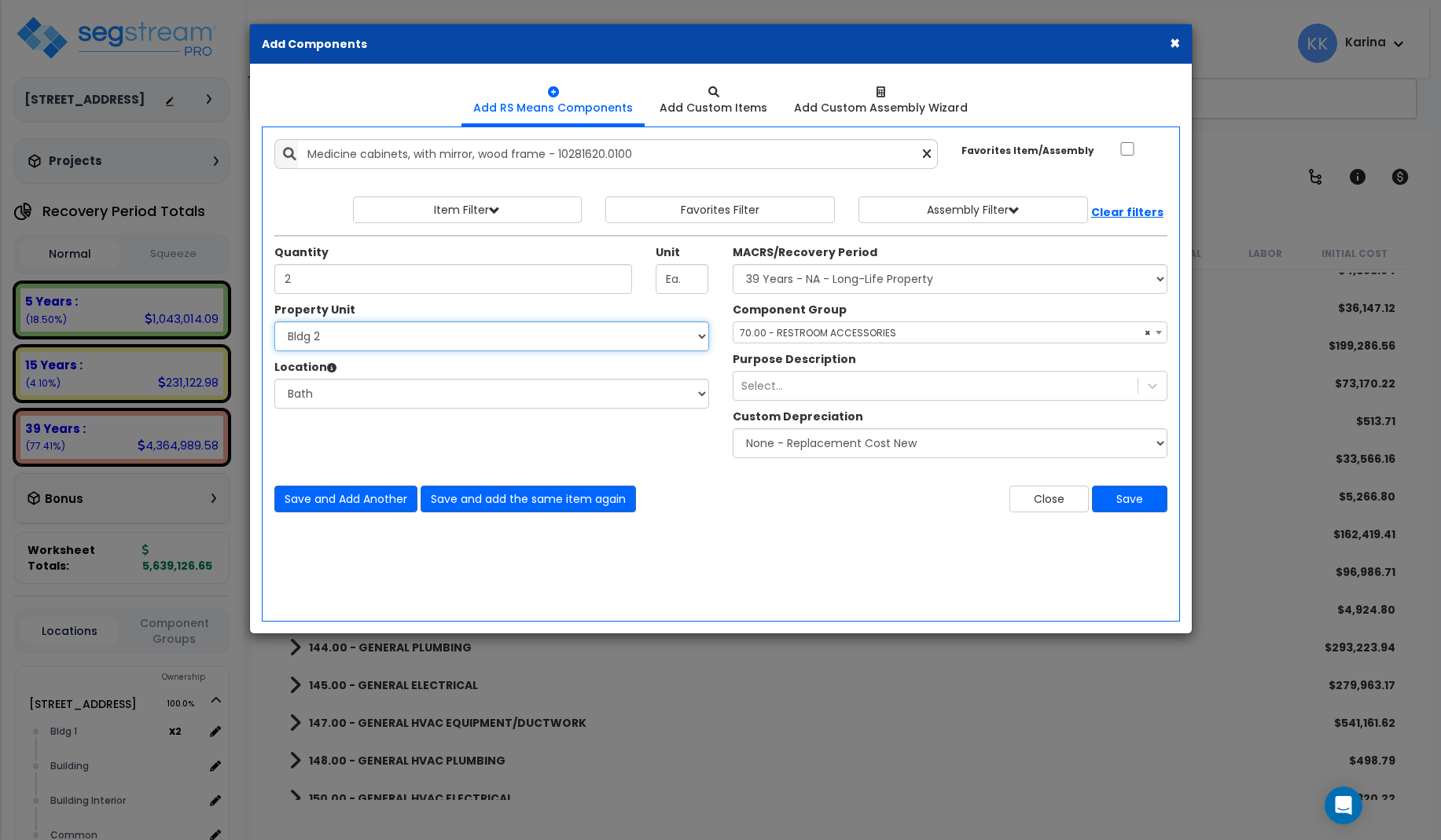
click at [274, 321] on select "Select 3620 Southmore Blvd 3620 Southmore Blvd Clone #10 3620 Southmore Blvd Cl…" at bounding box center [491, 336] width 434 height 29
select select "171702"
click option "Bldg 3" at bounding box center [0, 0] width 0 height 0
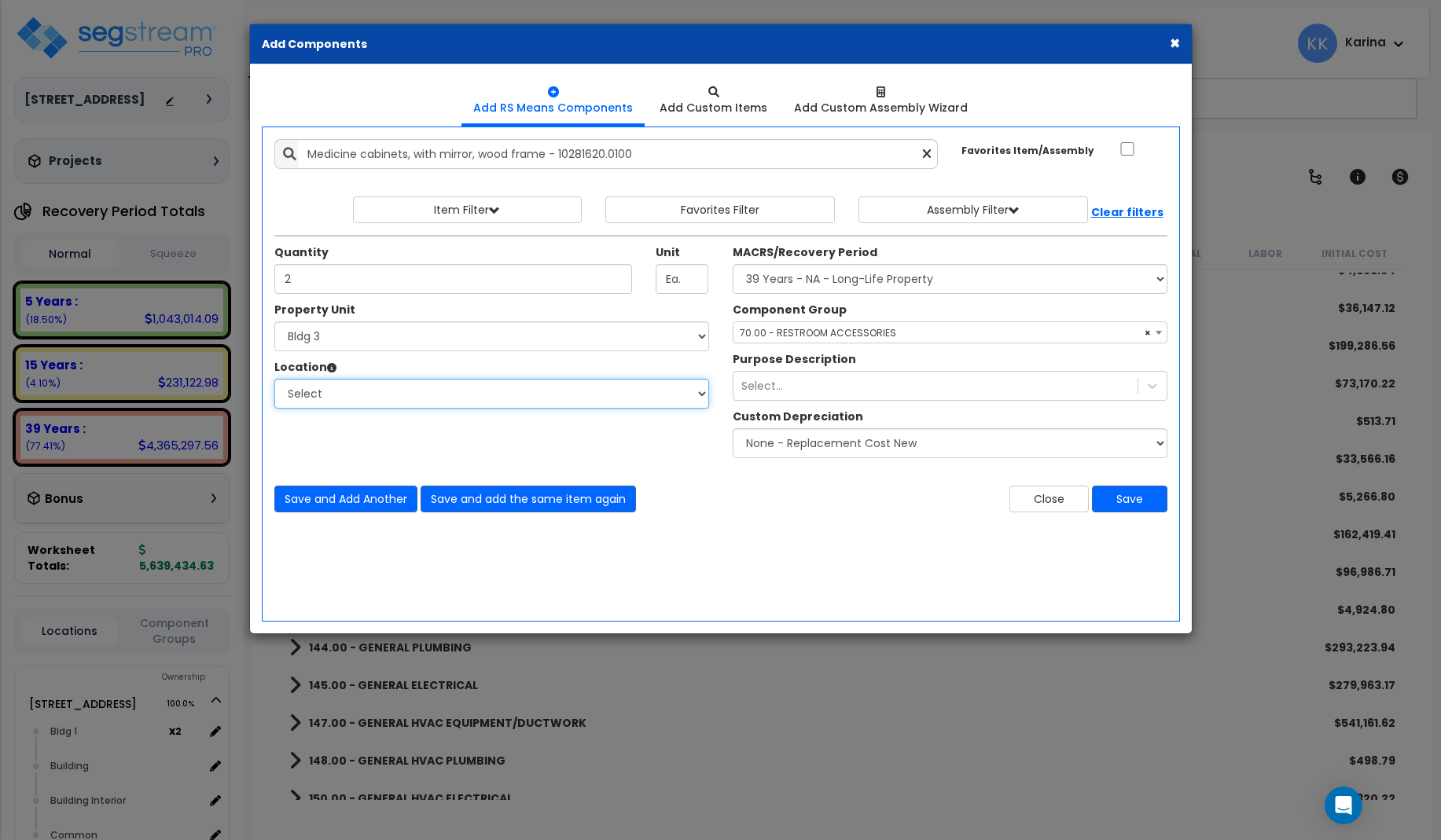
click at [274, 379] on select "Select Bath Bedrooms Bldg exterior Kitchen Living Site Exterior Add Additional …" at bounding box center [491, 394] width 434 height 29
select select "31631"
click option "Bath" at bounding box center [0, 0] width 0 height 0
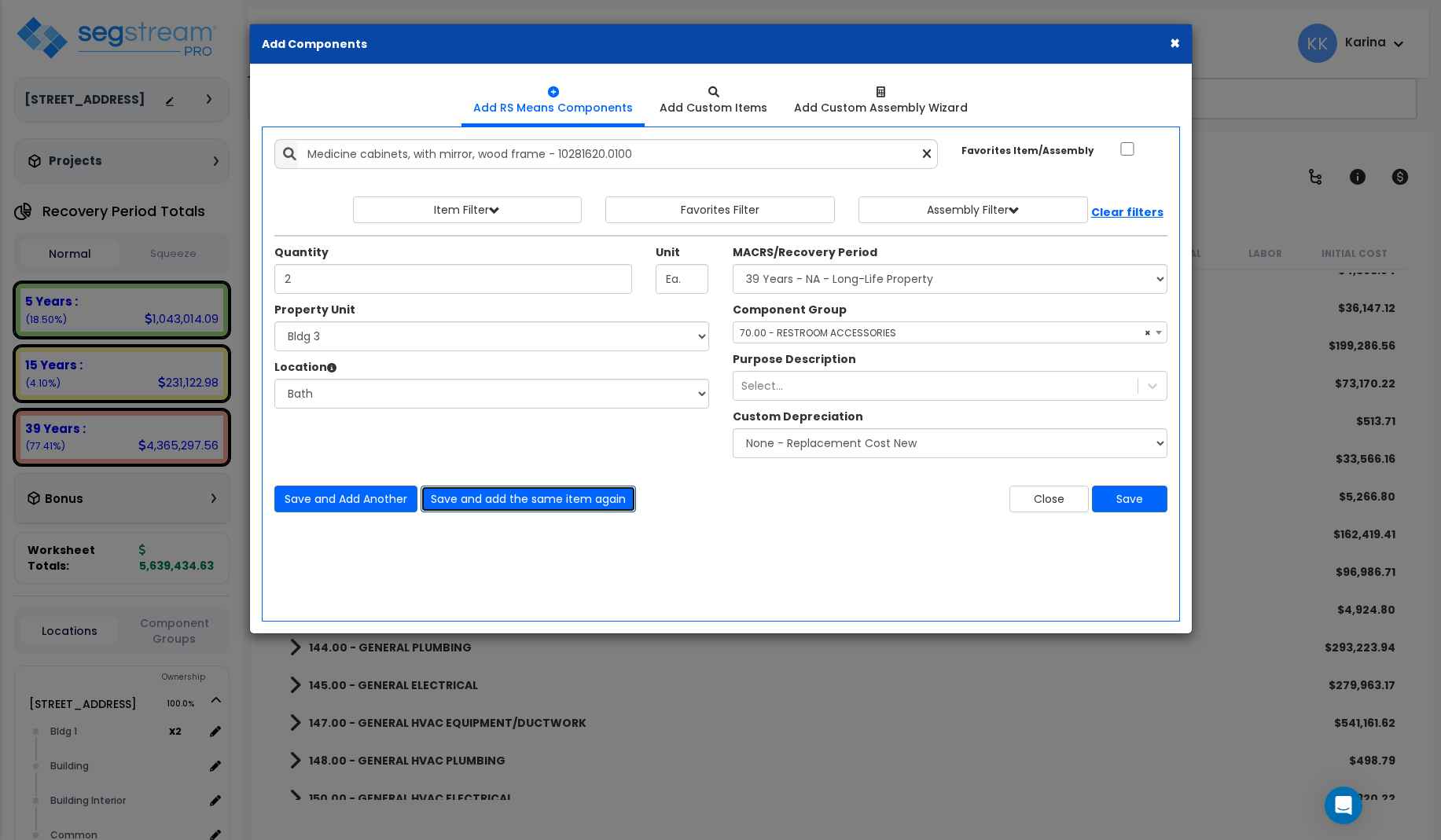
click at [478, 497] on button "Save and add the same item again" at bounding box center [528, 499] width 215 height 27
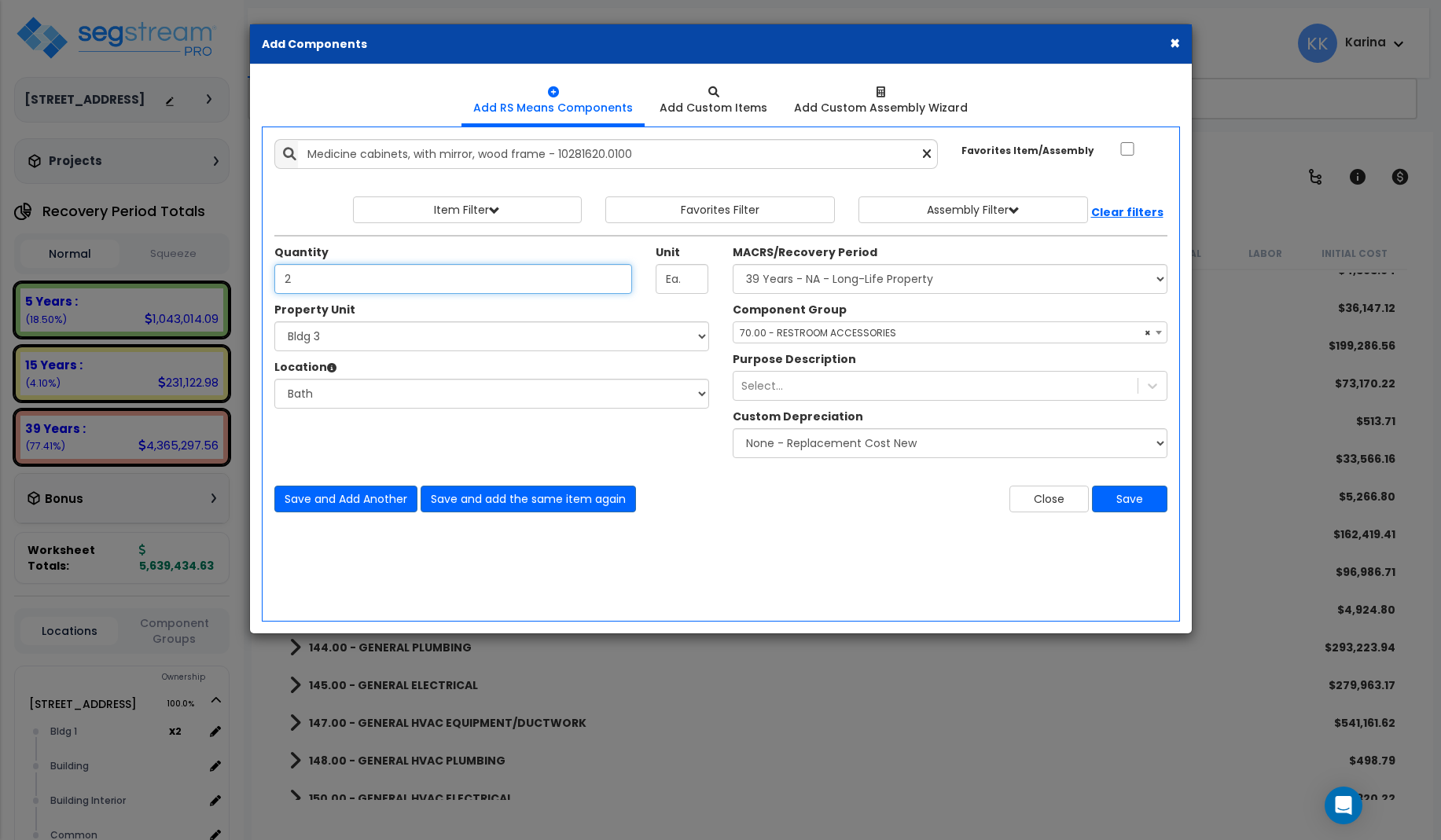
type input "2"
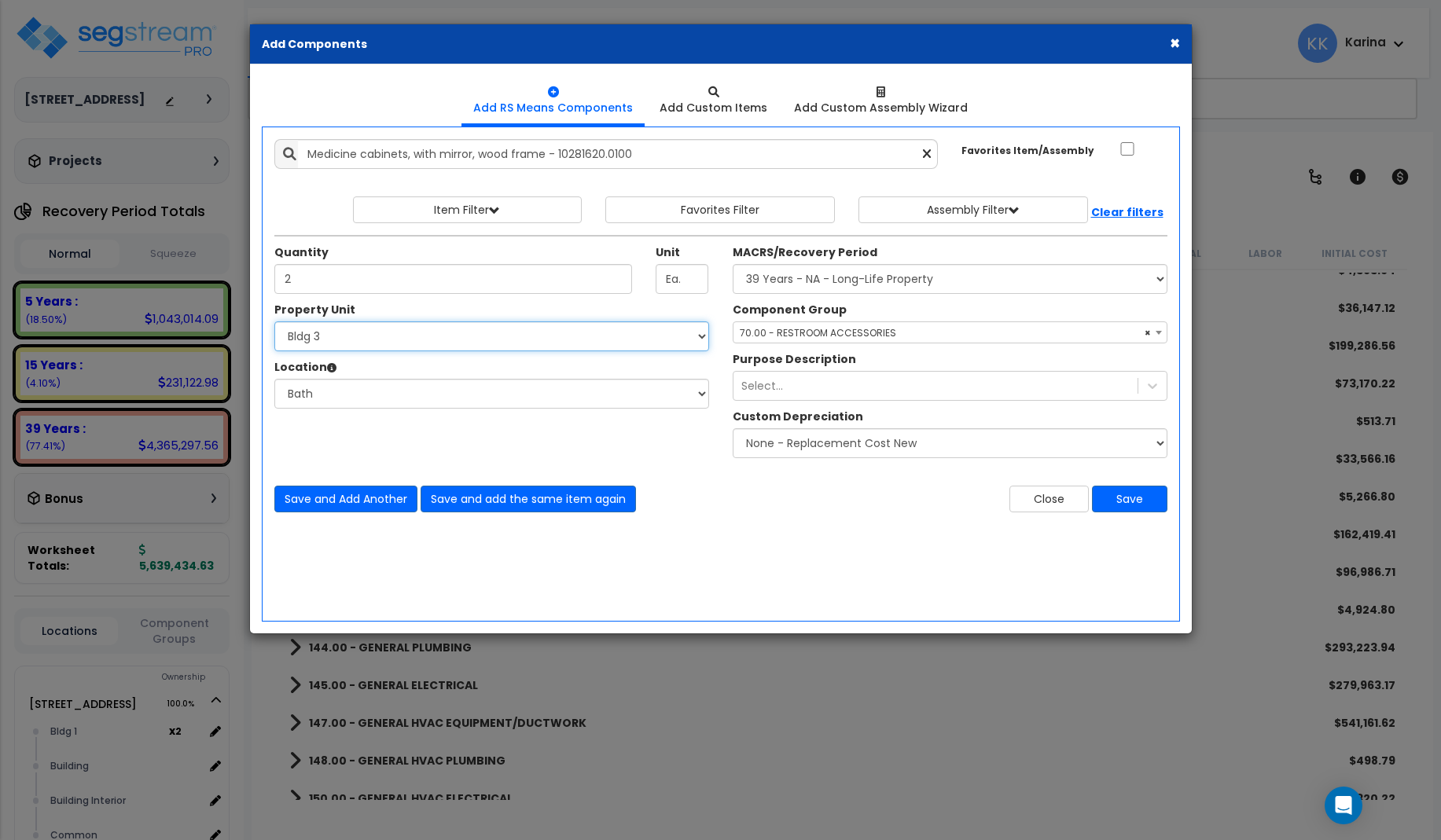
click at [274, 321] on select "Select 3620 Southmore Blvd 3620 Southmore Blvd Clone #10 3620 Southmore Blvd Cl…" at bounding box center [491, 336] width 434 height 29
select select "171703"
click option "Bldg 4" at bounding box center [0, 0] width 0 height 0
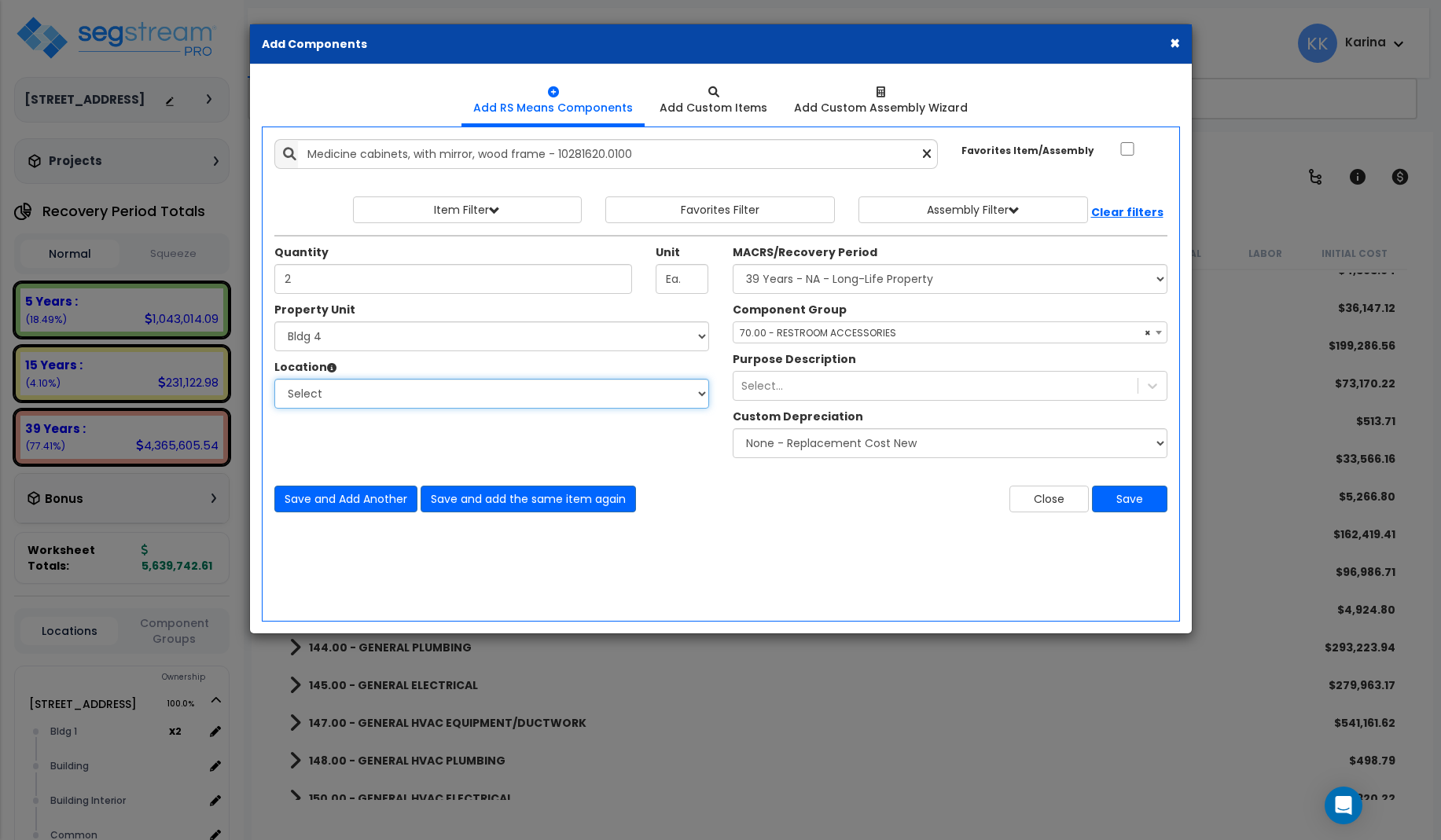
click at [274, 379] on select "Select Bath Bedrooms Bldg exterior Kitchen Living Site Exterior Add Additional …" at bounding box center [491, 394] width 434 height 29
select select "31631"
click option "Bath" at bounding box center [0, 0] width 0 height 0
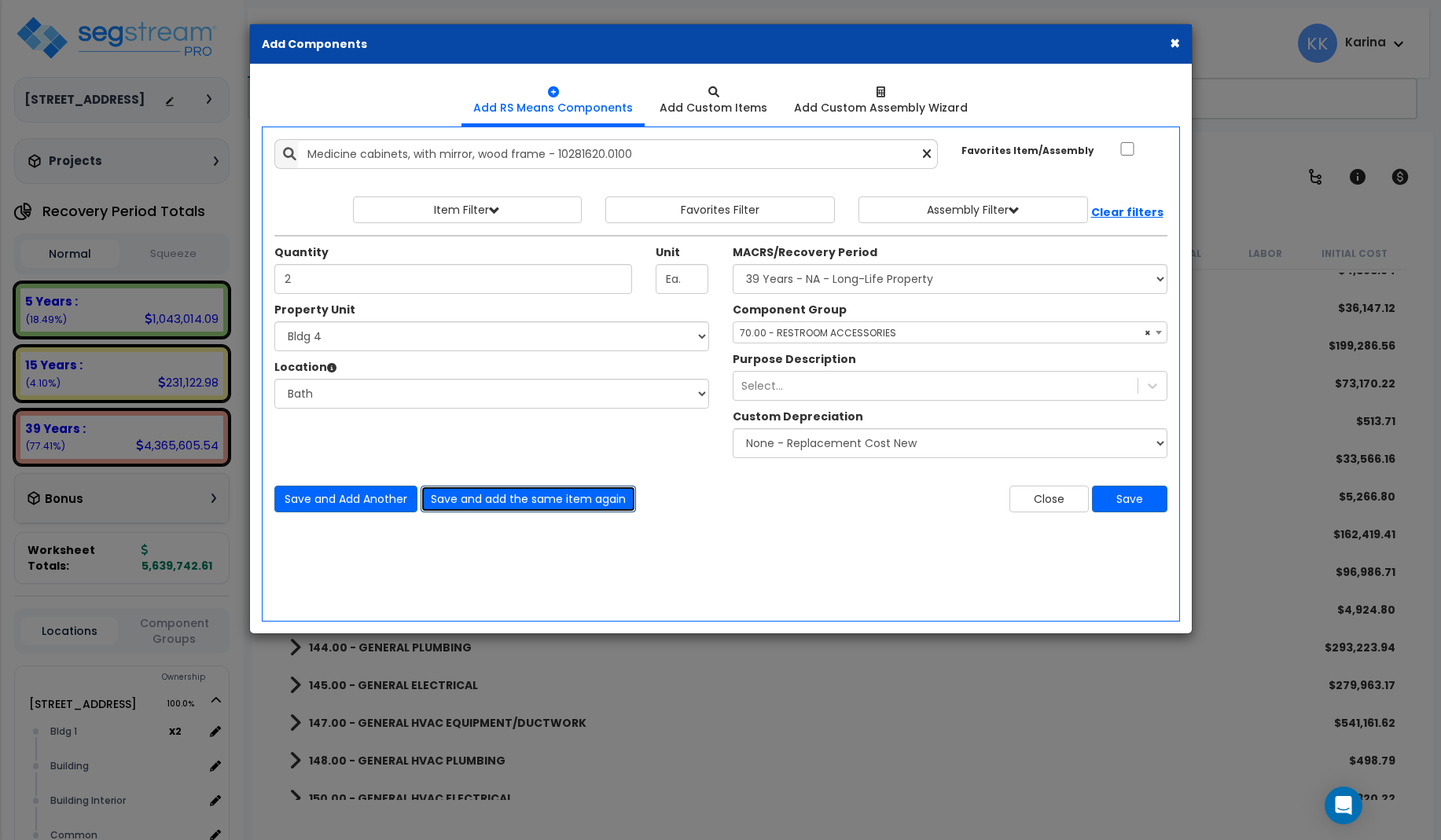
click at [461, 500] on button "Save and add the same item again" at bounding box center [528, 499] width 215 height 27
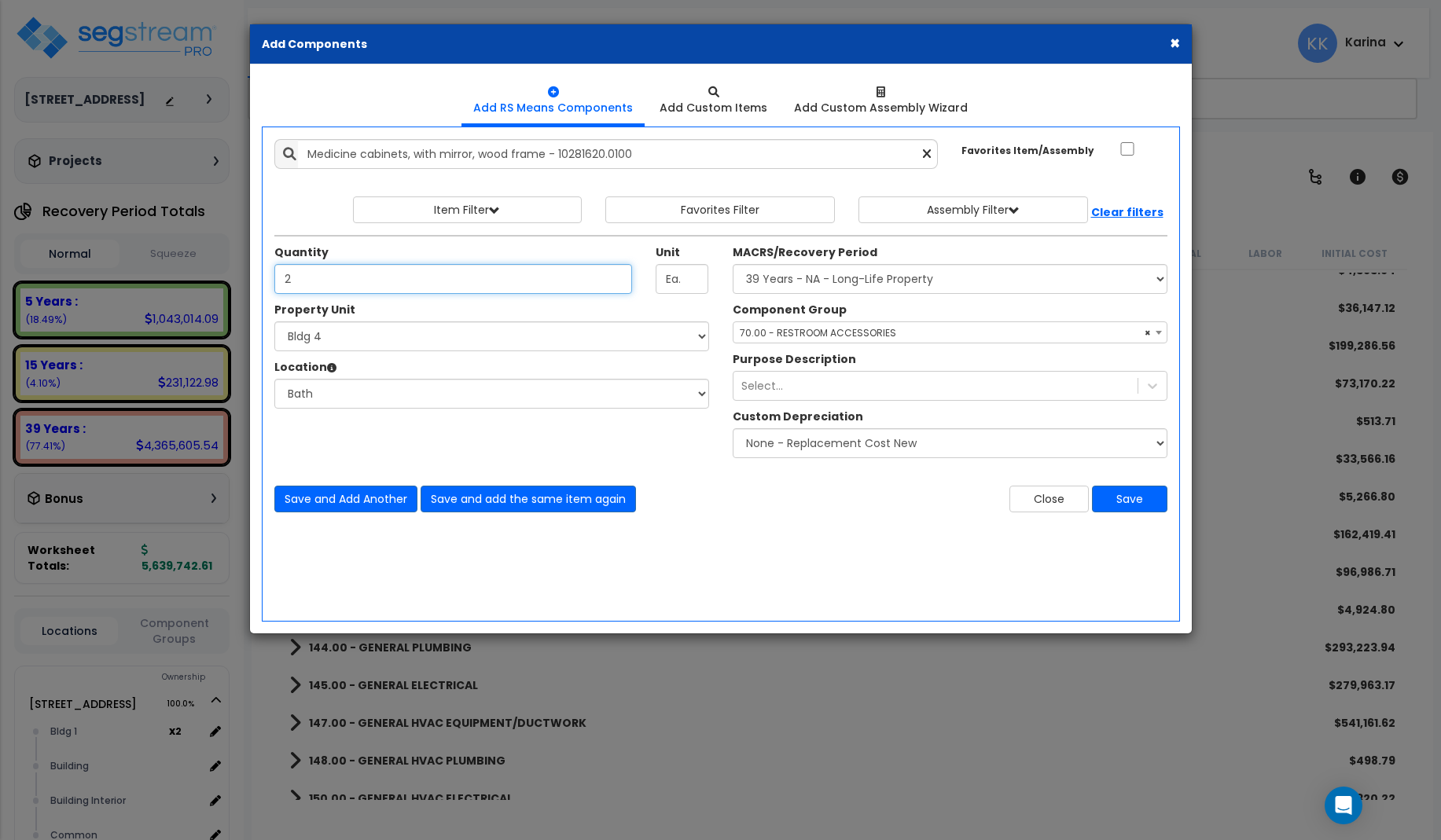
type input "2"
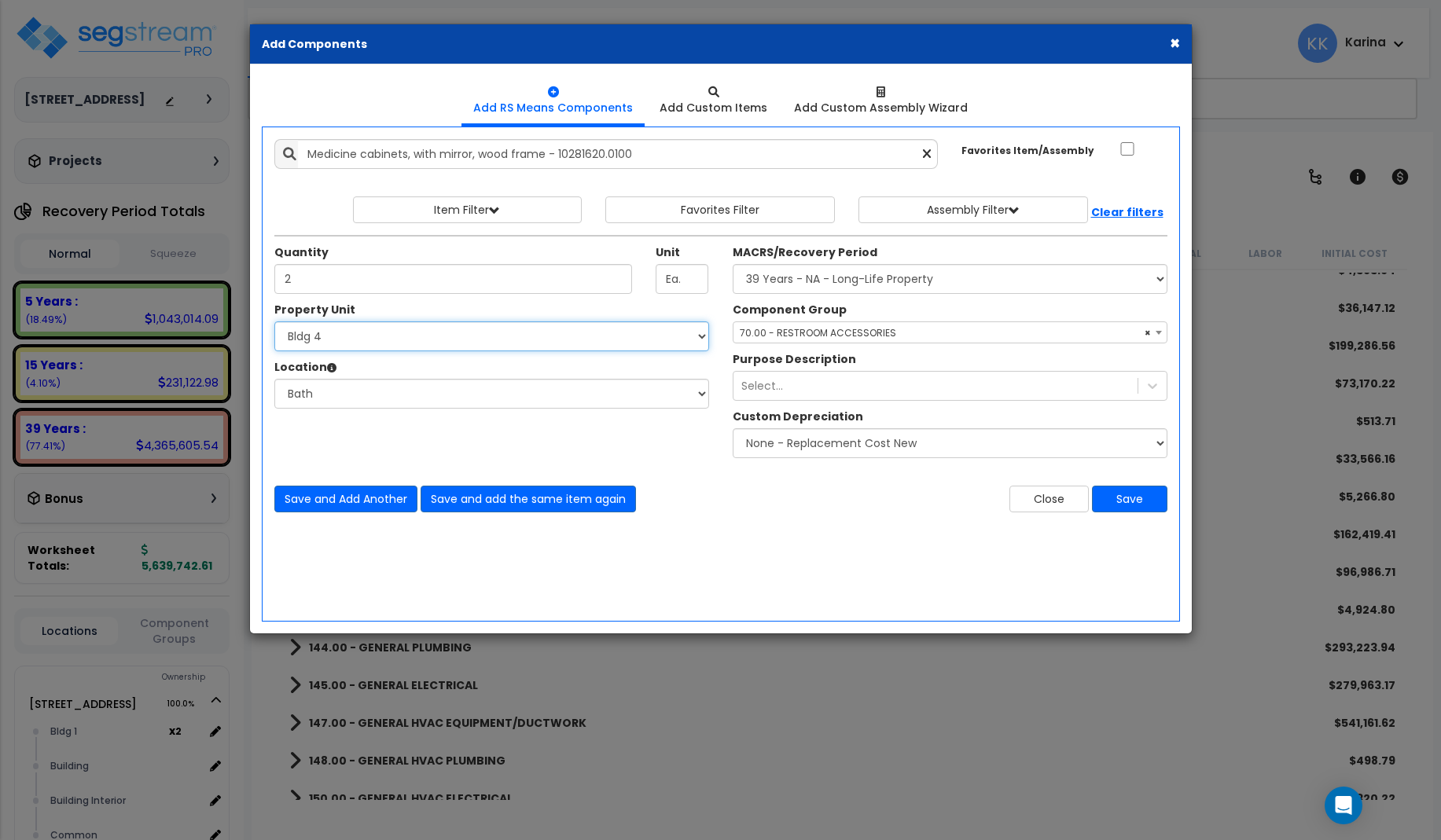
click at [274, 321] on select "Select 3620 Southmore Blvd 3620 Southmore Blvd Clone #10 3620 Southmore Blvd Cl…" at bounding box center [491, 336] width 434 height 29
select select "171704"
click option "Bldg 5" at bounding box center [0, 0] width 0 height 0
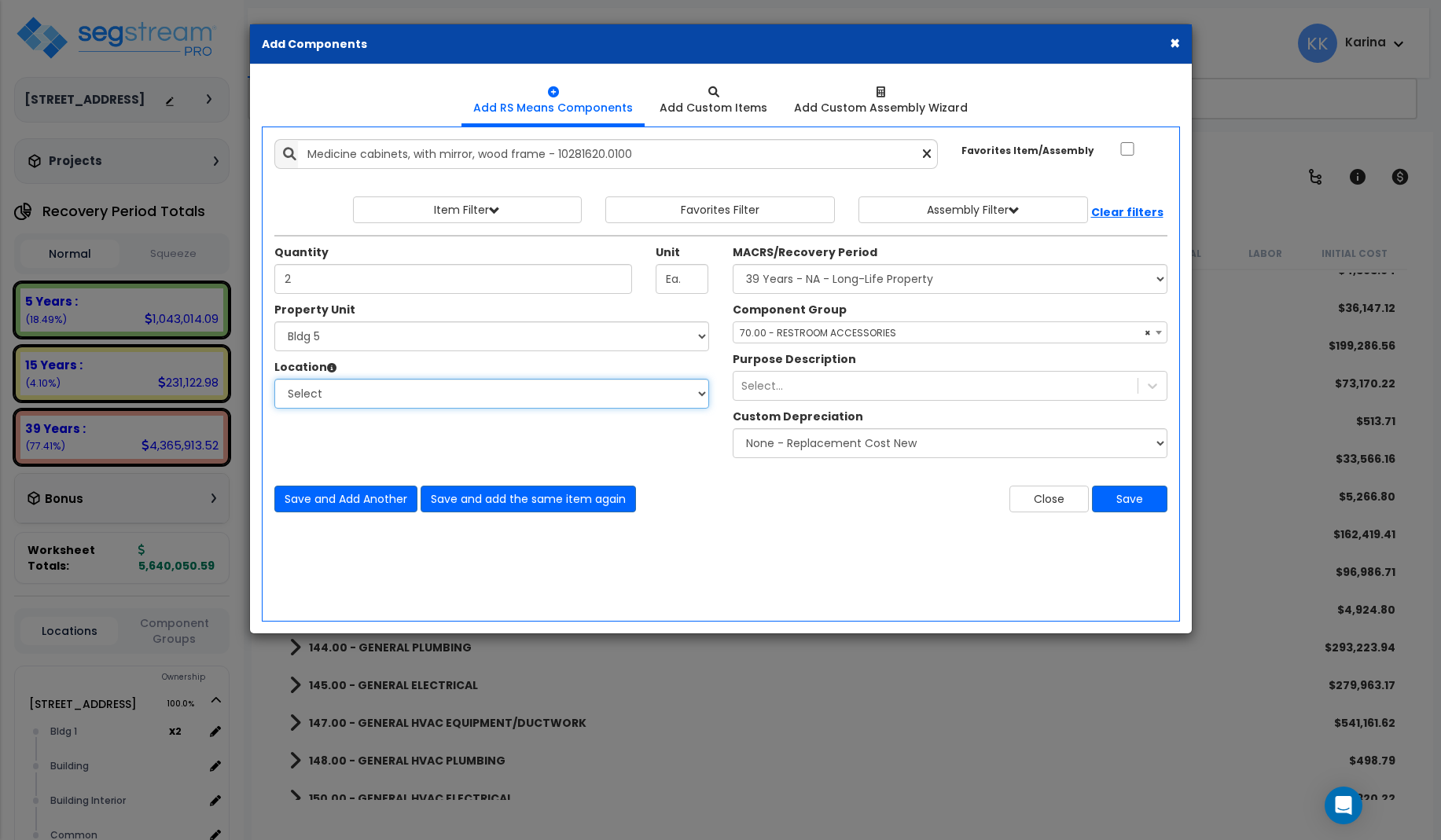
click at [274, 379] on select "Select Bath Bedrooms Bldg exterior Kitchen Living Site Exterior Add Additional …" at bounding box center [491, 394] width 434 height 29
select select "31631"
click option "Bath" at bounding box center [0, 0] width 0 height 0
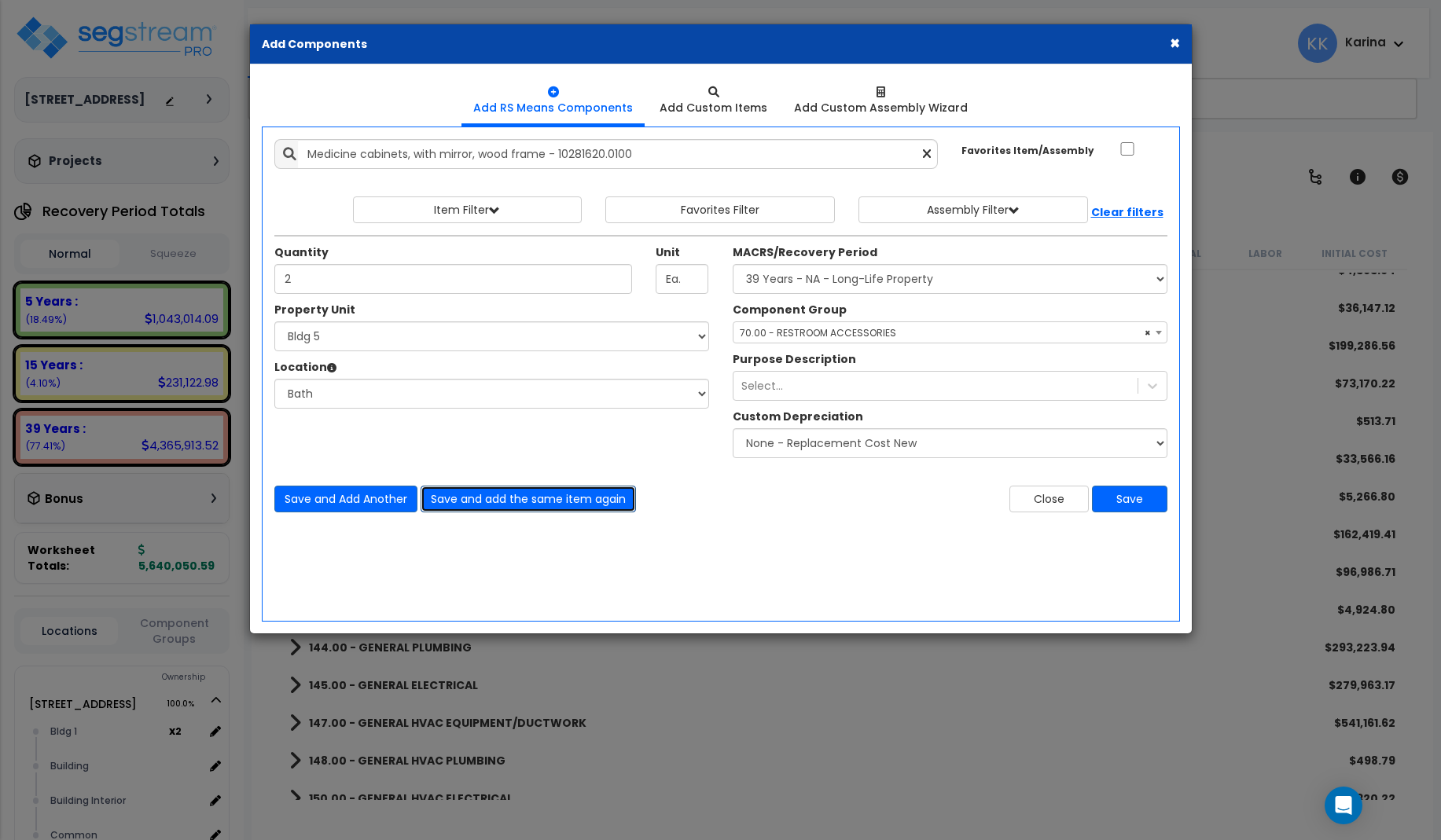
click at [478, 501] on button "Save and add the same item again" at bounding box center [528, 499] width 215 height 27
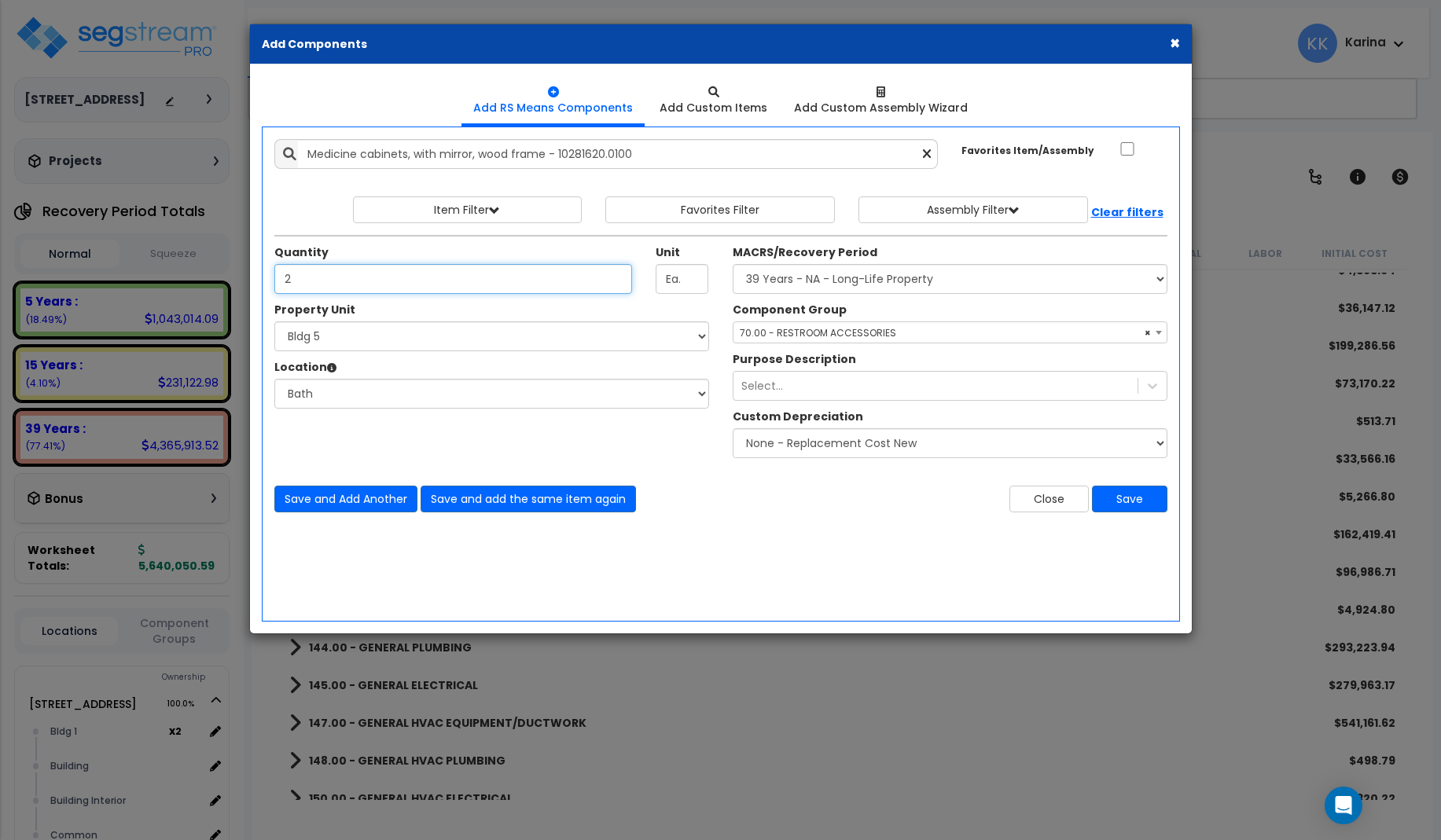
type input "2"
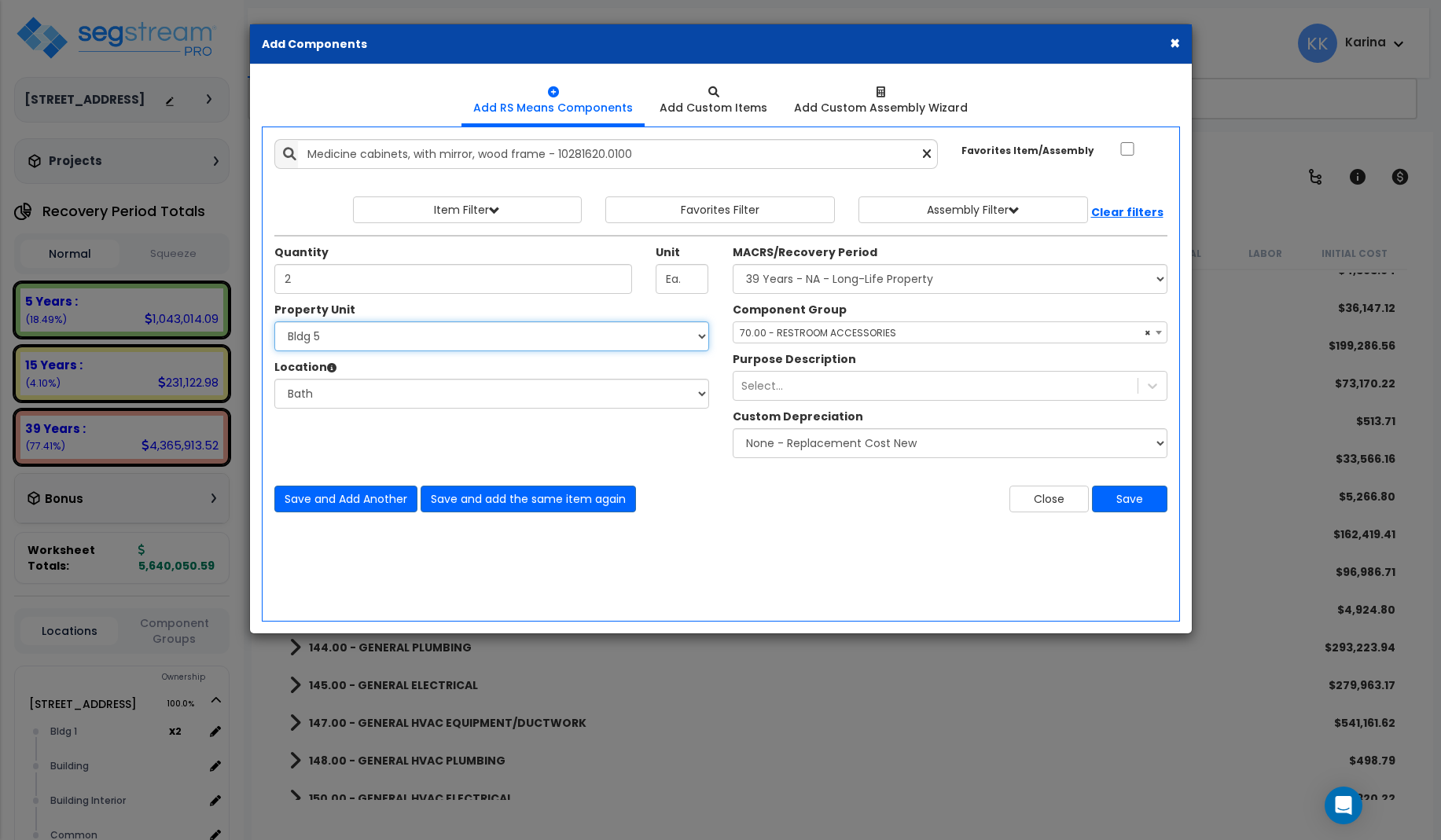
click at [274, 321] on select "Select 3620 Southmore Blvd 3620 Southmore Blvd Clone #10 3620 Southmore Blvd Cl…" at bounding box center [491, 336] width 434 height 29
select select "171705"
click option "Bldg 6" at bounding box center [0, 0] width 0 height 0
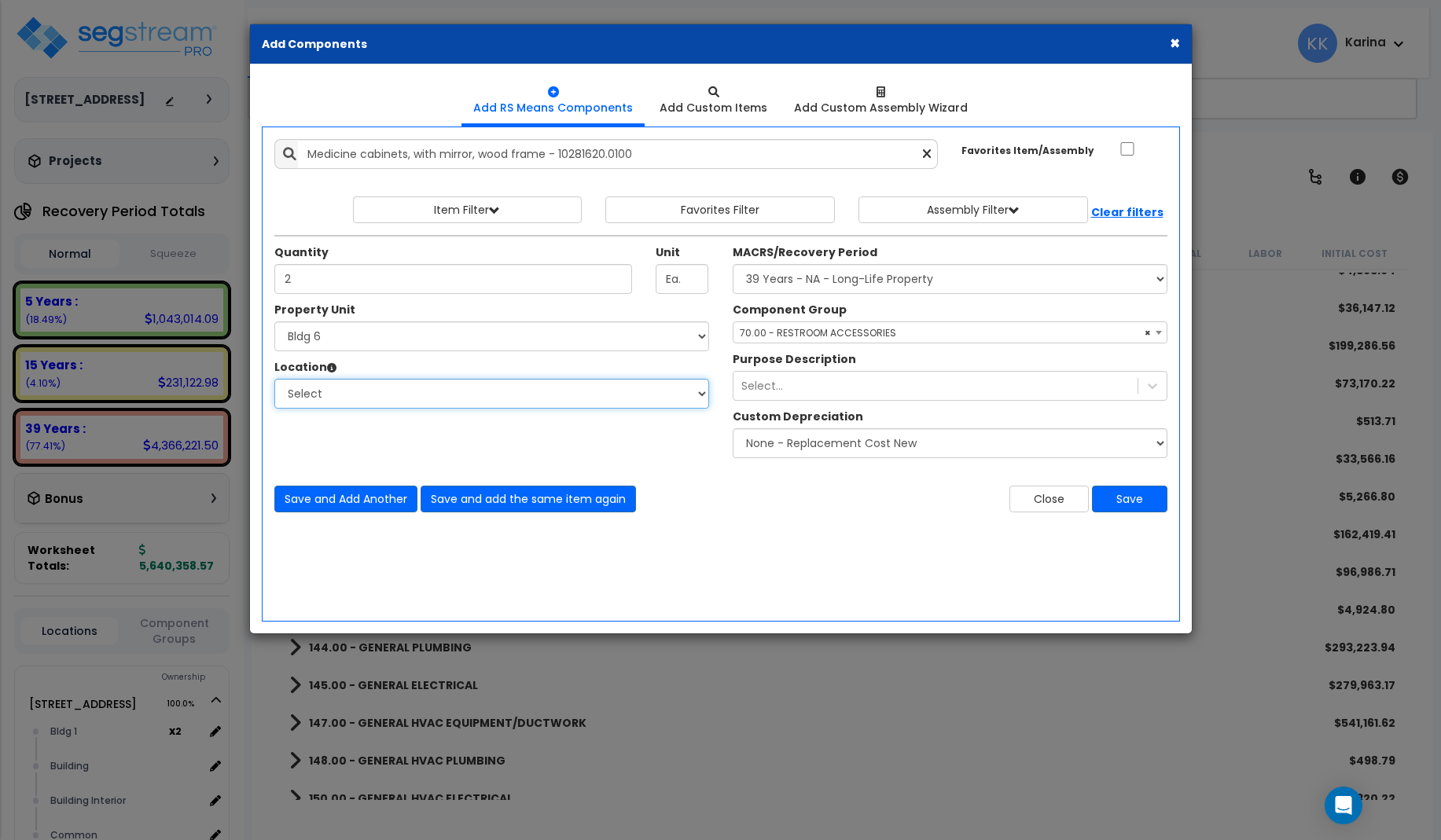
click at [274, 379] on select "Select Bath Bedrooms Bldg exterior Kitchen Living Site Exterior Add Additional …" at bounding box center [491, 394] width 434 height 29
select select "31631"
click option "Bath" at bounding box center [0, 0] width 0 height 0
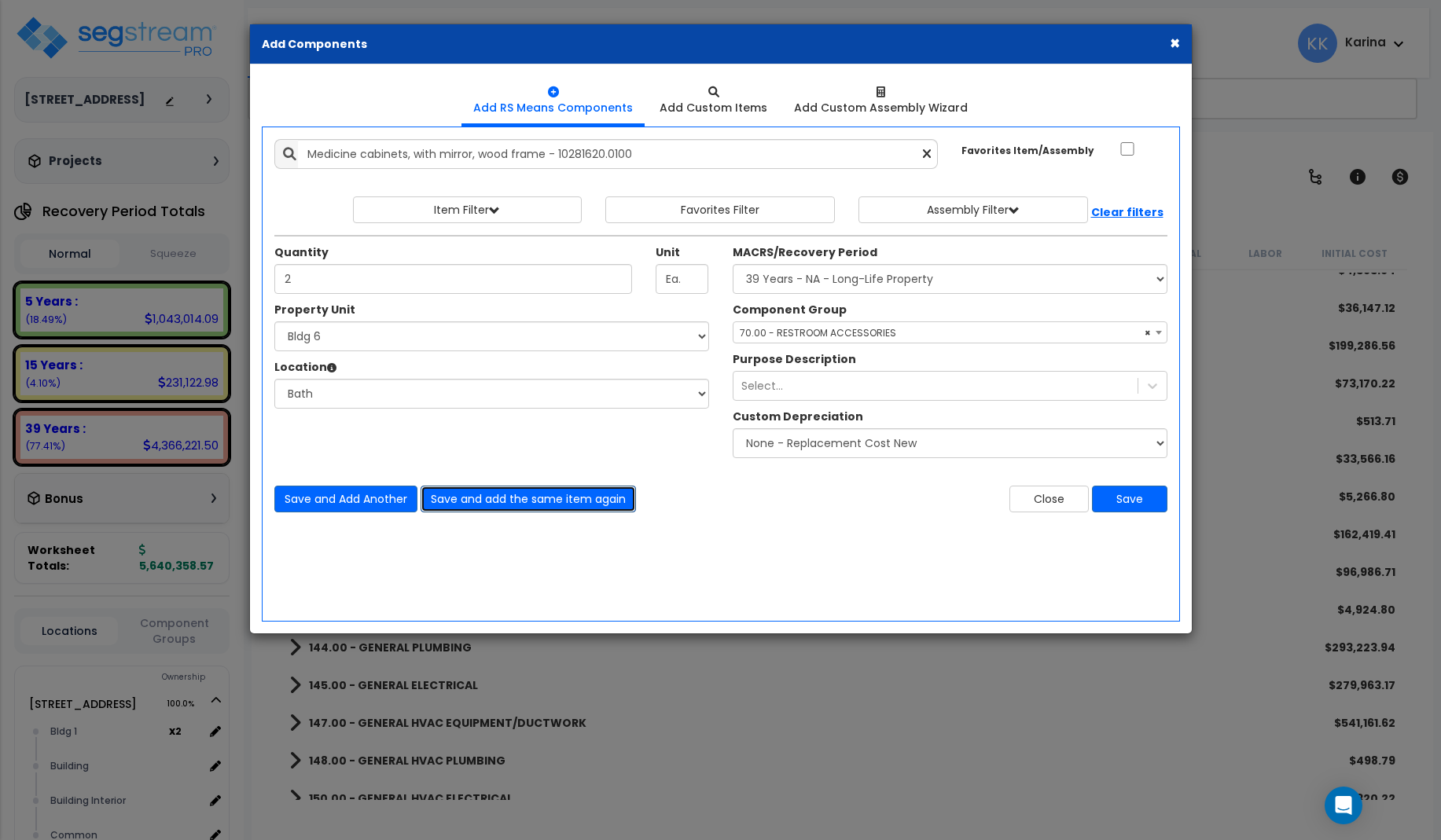
click at [467, 501] on button "Save and add the same item again" at bounding box center [528, 499] width 215 height 27
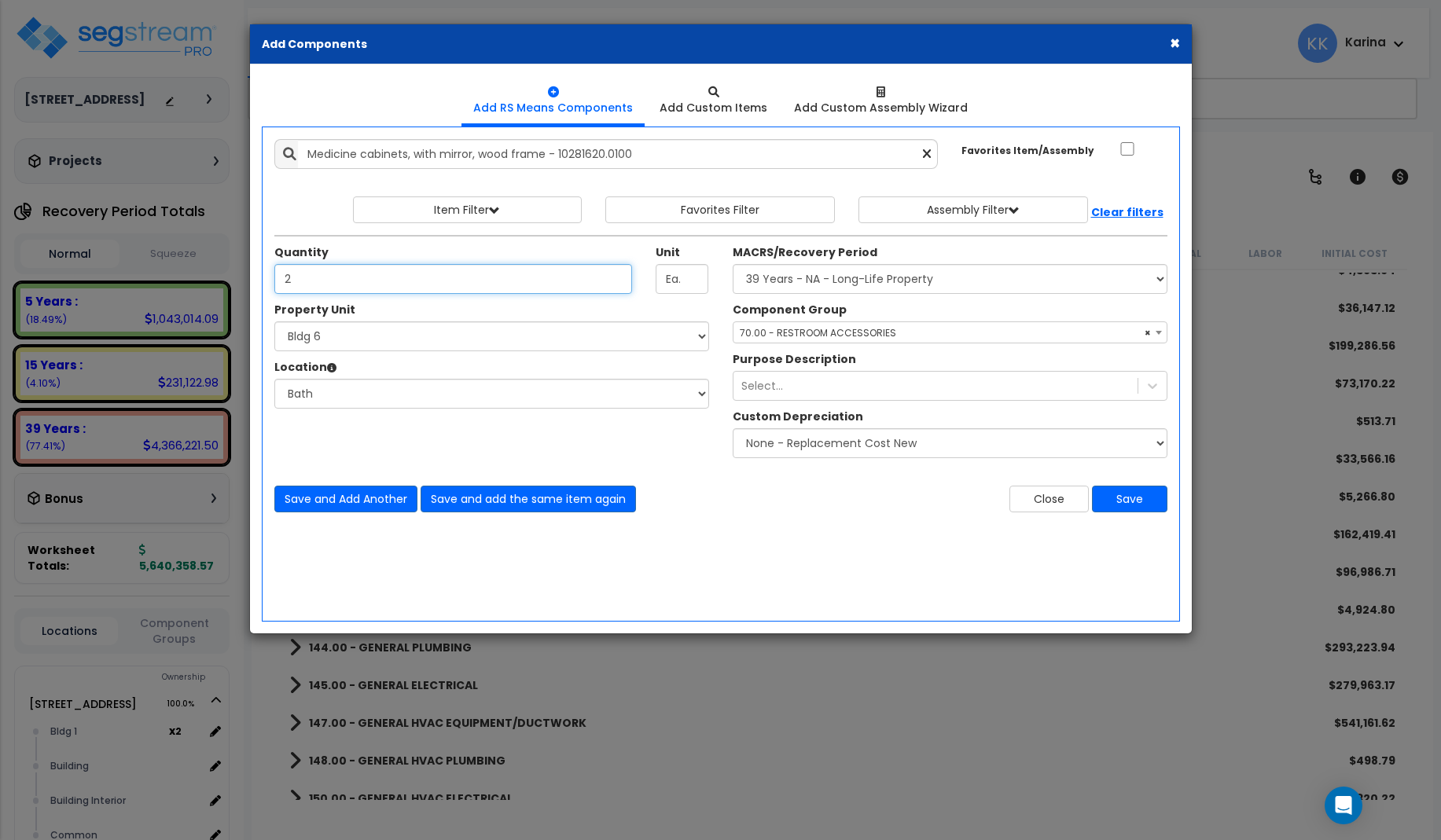
type input "2"
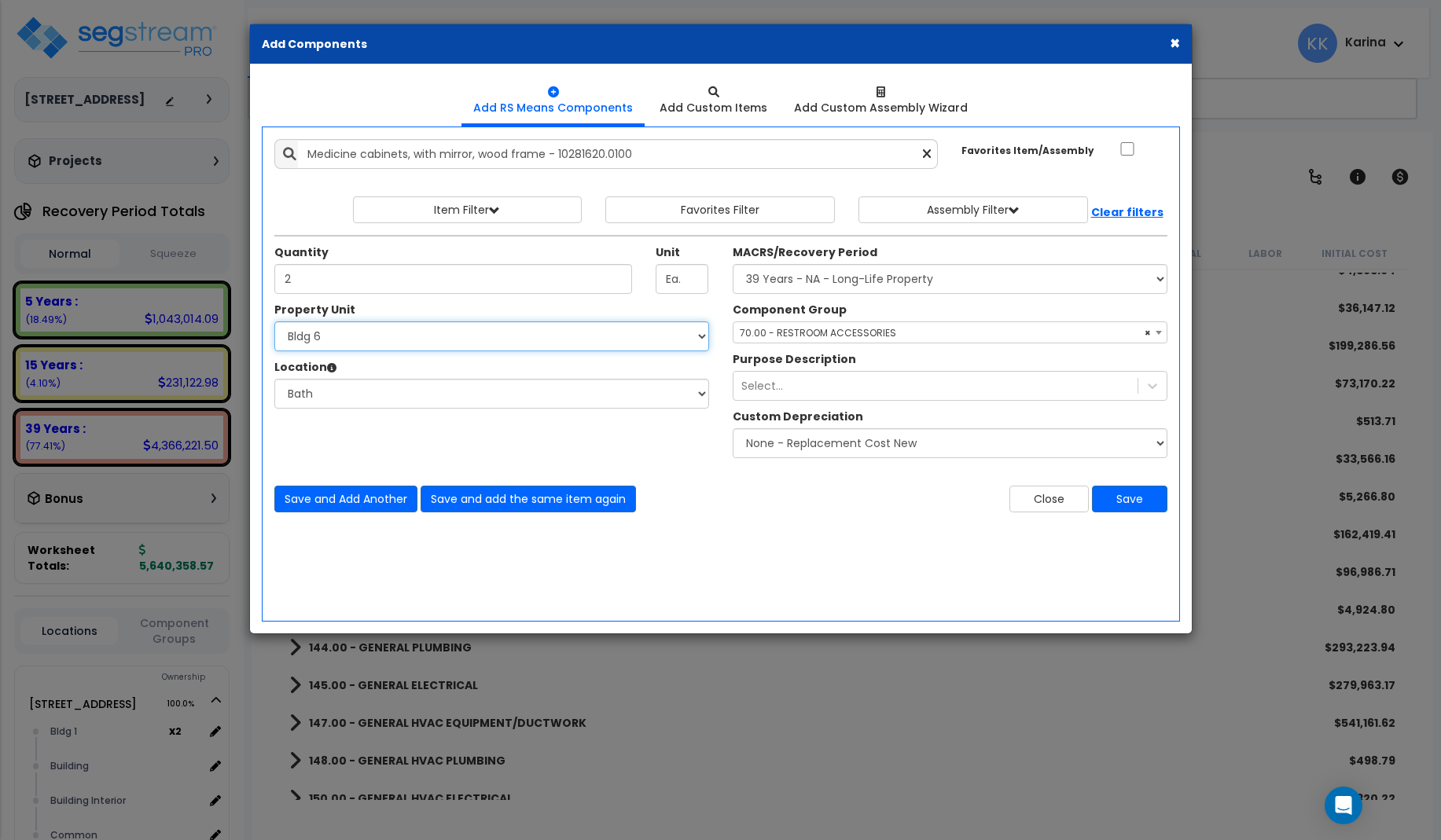
click at [274, 321] on select "Select 3620 Southmore Blvd 3620 Southmore Blvd Clone #10 3620 Southmore Blvd Cl…" at bounding box center [491, 336] width 434 height 29
select select "171706"
click option "Bldg 7" at bounding box center [0, 0] width 0 height 0
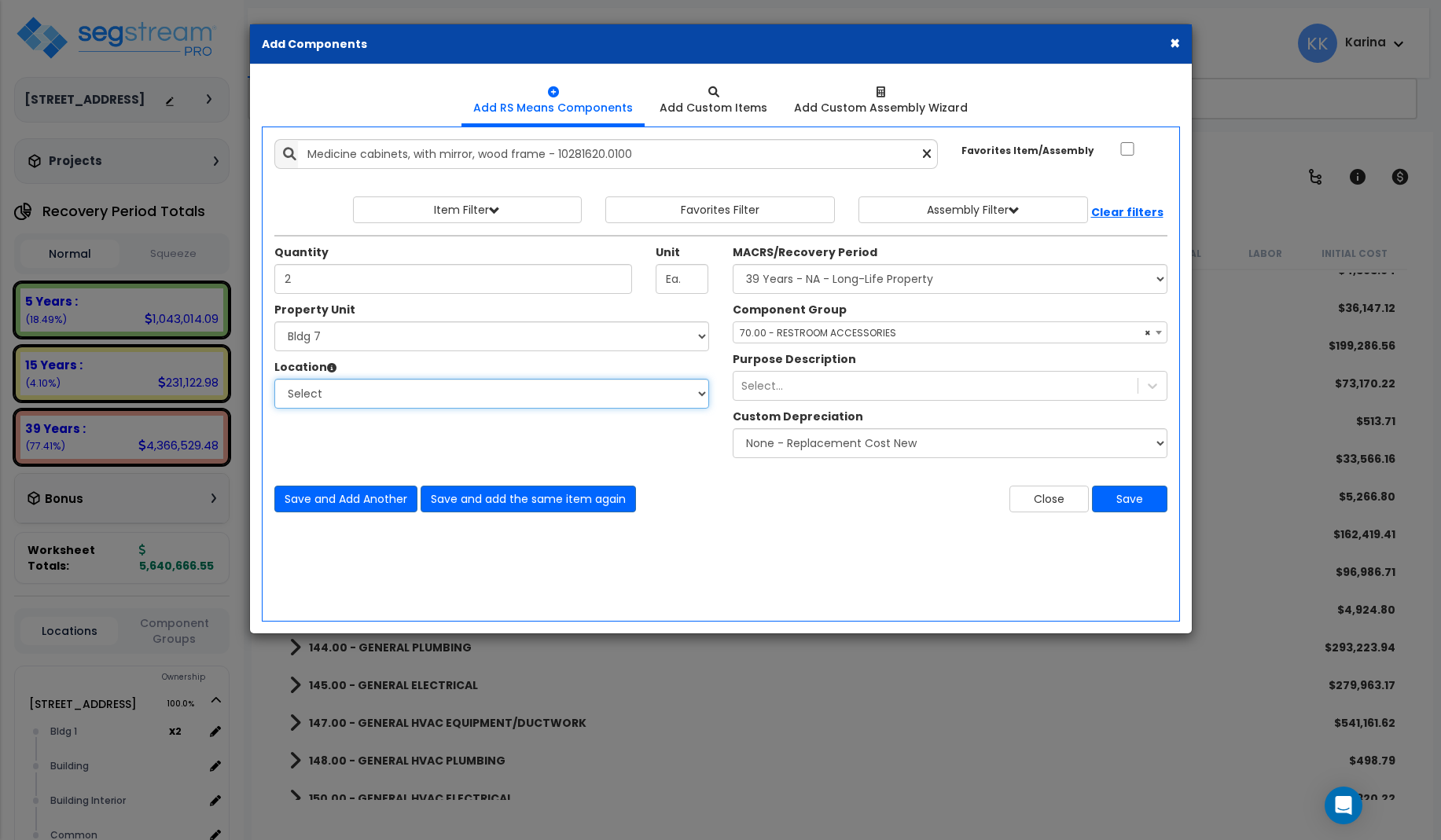
click at [274, 379] on select "Select Bath Bedrooms Bldg exterior Kitchen Living Site Exterior Add Additional …" at bounding box center [491, 394] width 434 height 29
select select "31631"
click option "Bath" at bounding box center [0, 0] width 0 height 0
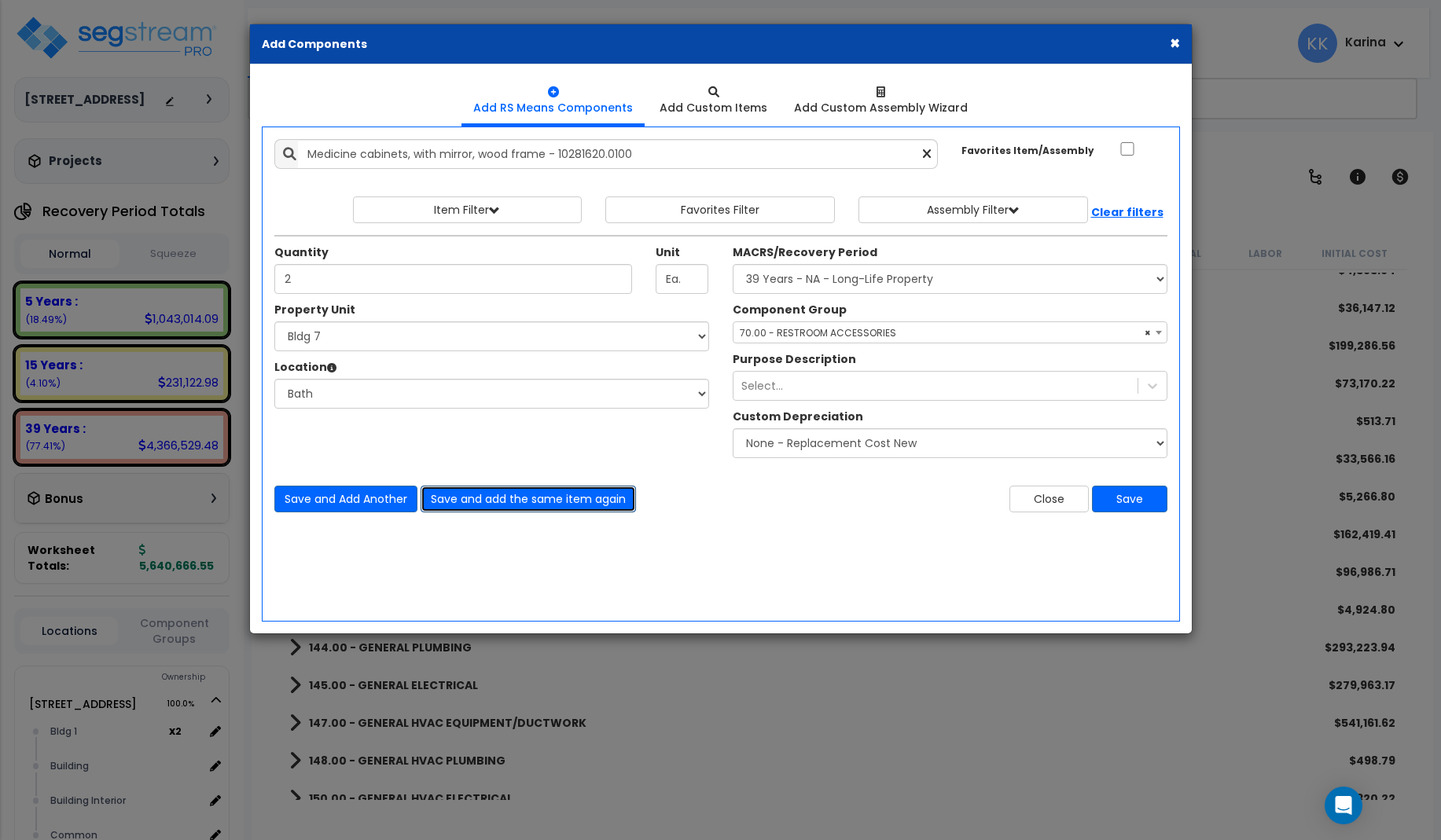
click at [465, 502] on button "Save and add the same item again" at bounding box center [528, 499] width 215 height 27
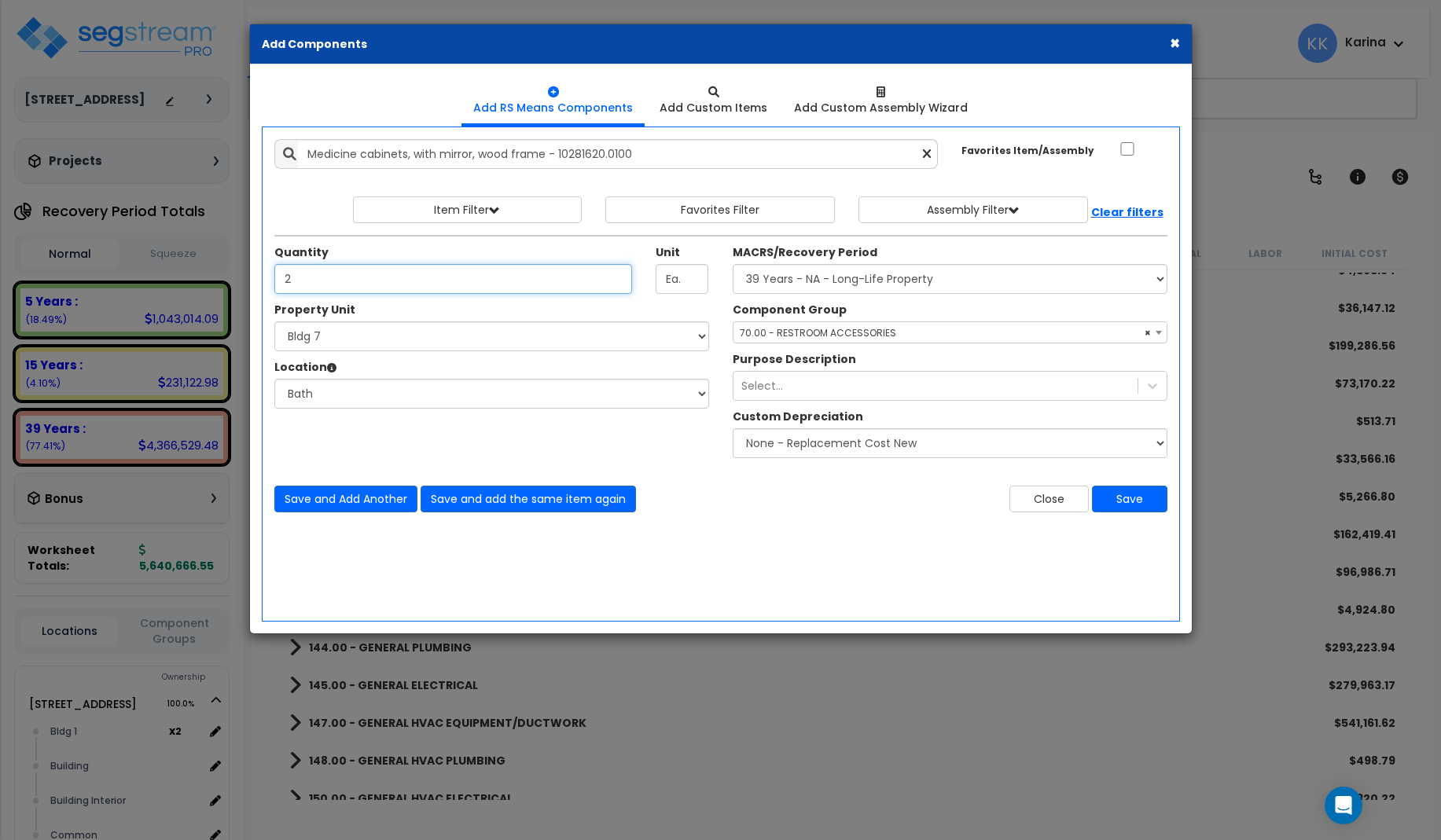
type input "2"
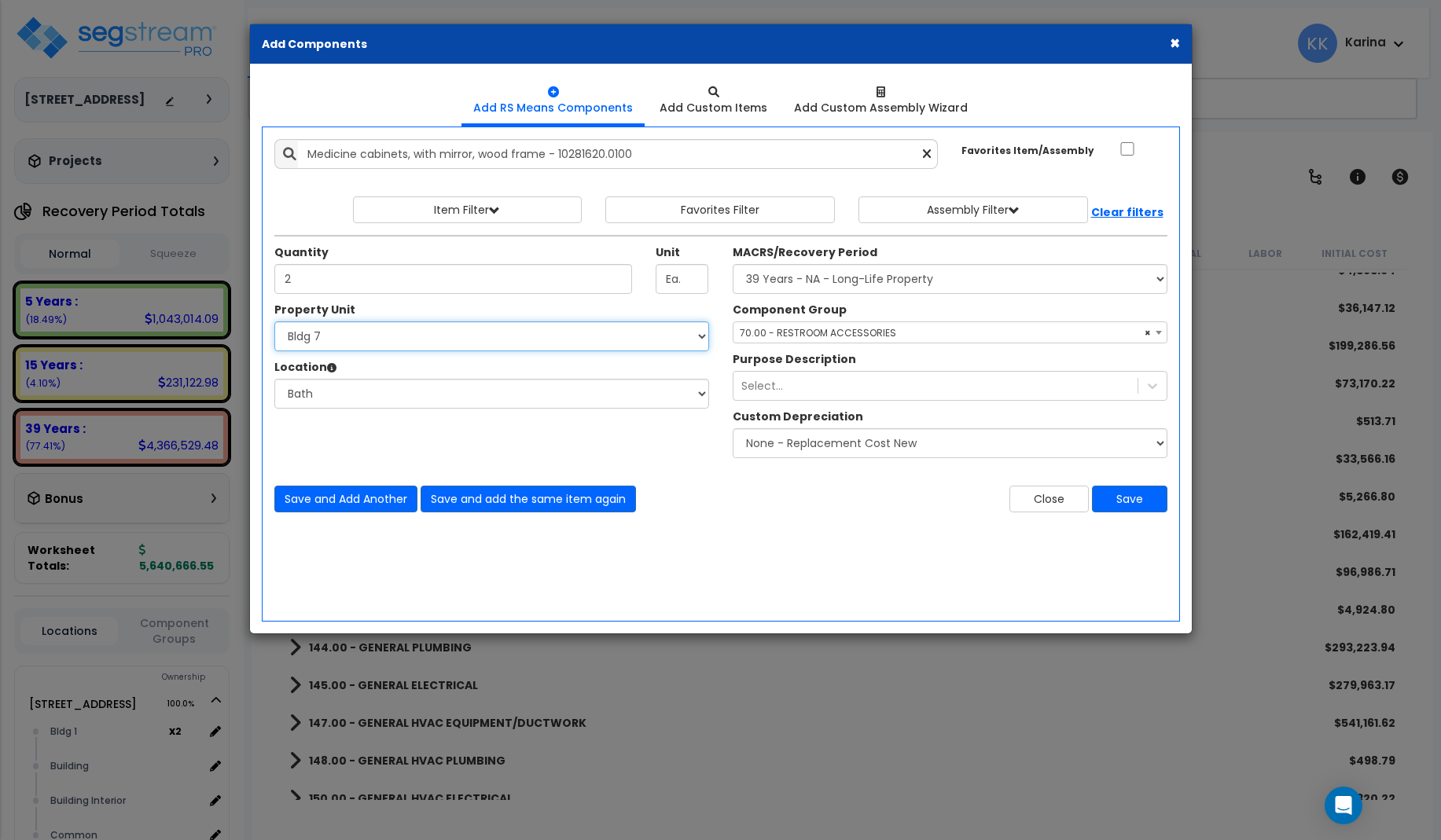
click at [274, 321] on select "Select 3620 Southmore Blvd 3620 Southmore Blvd Clone #10 3620 Southmore Blvd Cl…" at bounding box center [491, 336] width 434 height 29
select select "171707"
click option "Bldg 8" at bounding box center [0, 0] width 0 height 0
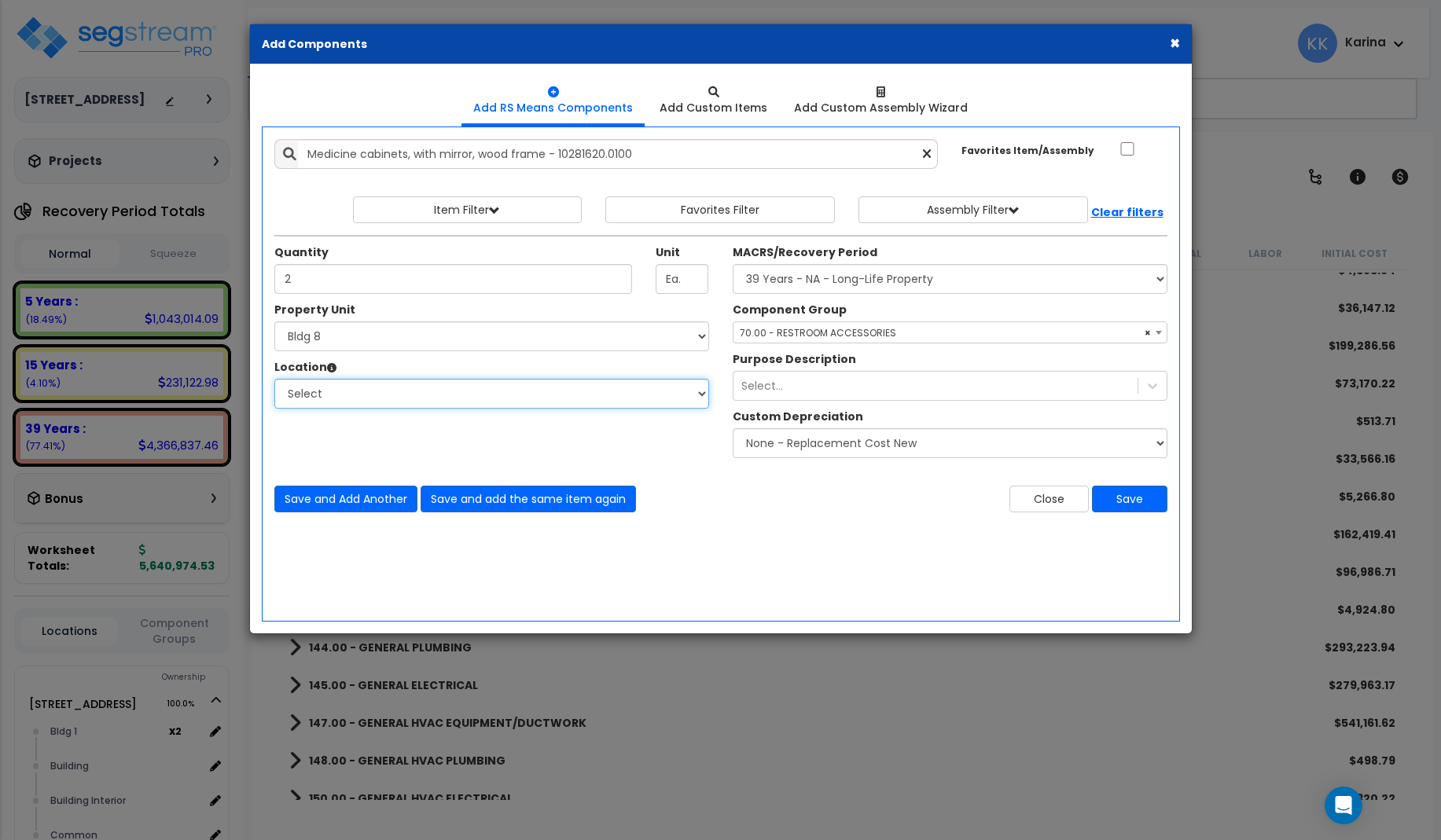
click at [274, 379] on select "Select Bath Bedrooms Bldg exterior Kitchen Living Site Exterior Add Additional …" at bounding box center [491, 394] width 434 height 29
select select "31631"
click option "Bath" at bounding box center [0, 0] width 0 height 0
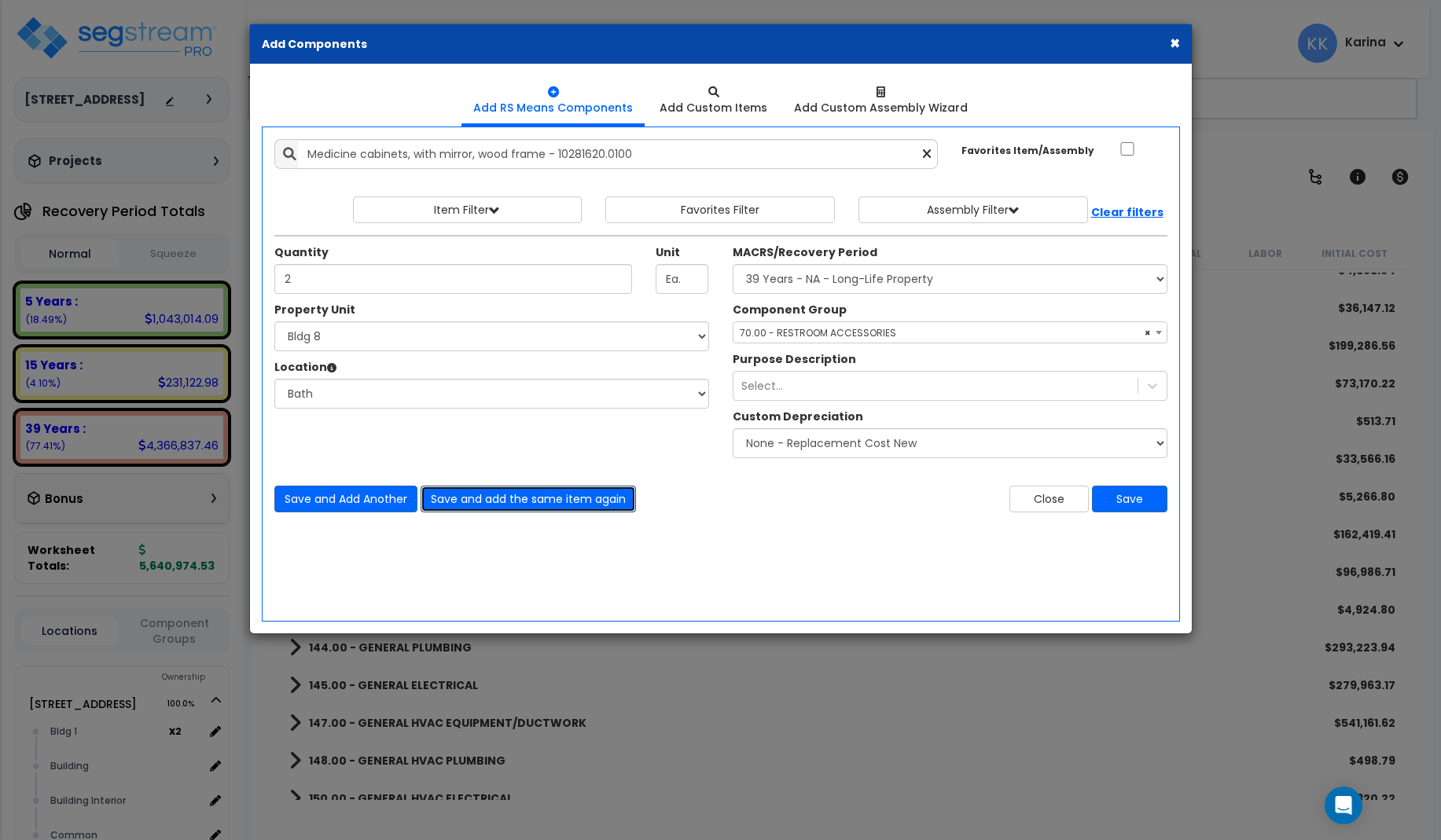
click at [455, 501] on button "Save and add the same item again" at bounding box center [528, 499] width 215 height 27
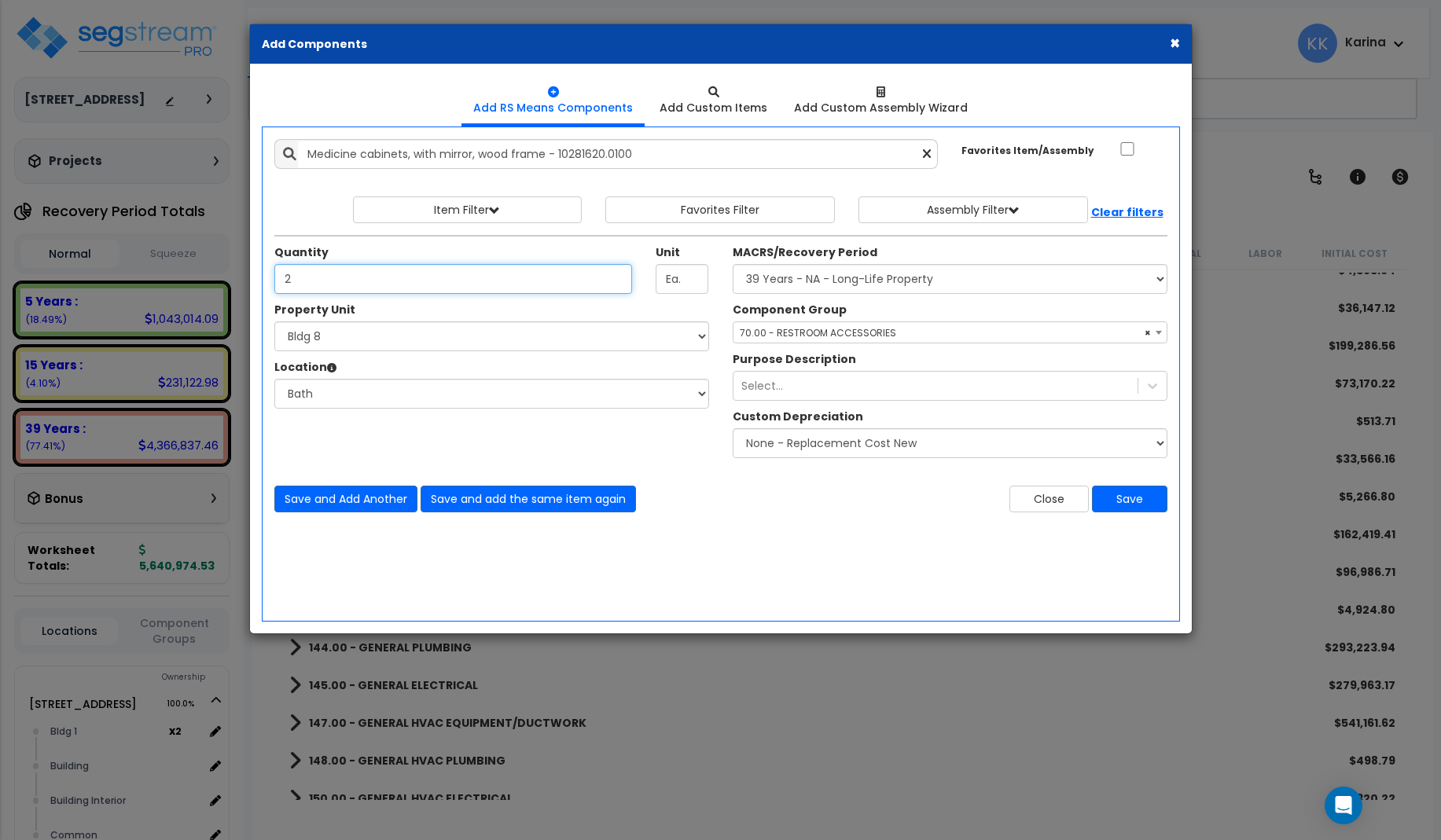
type input "2"
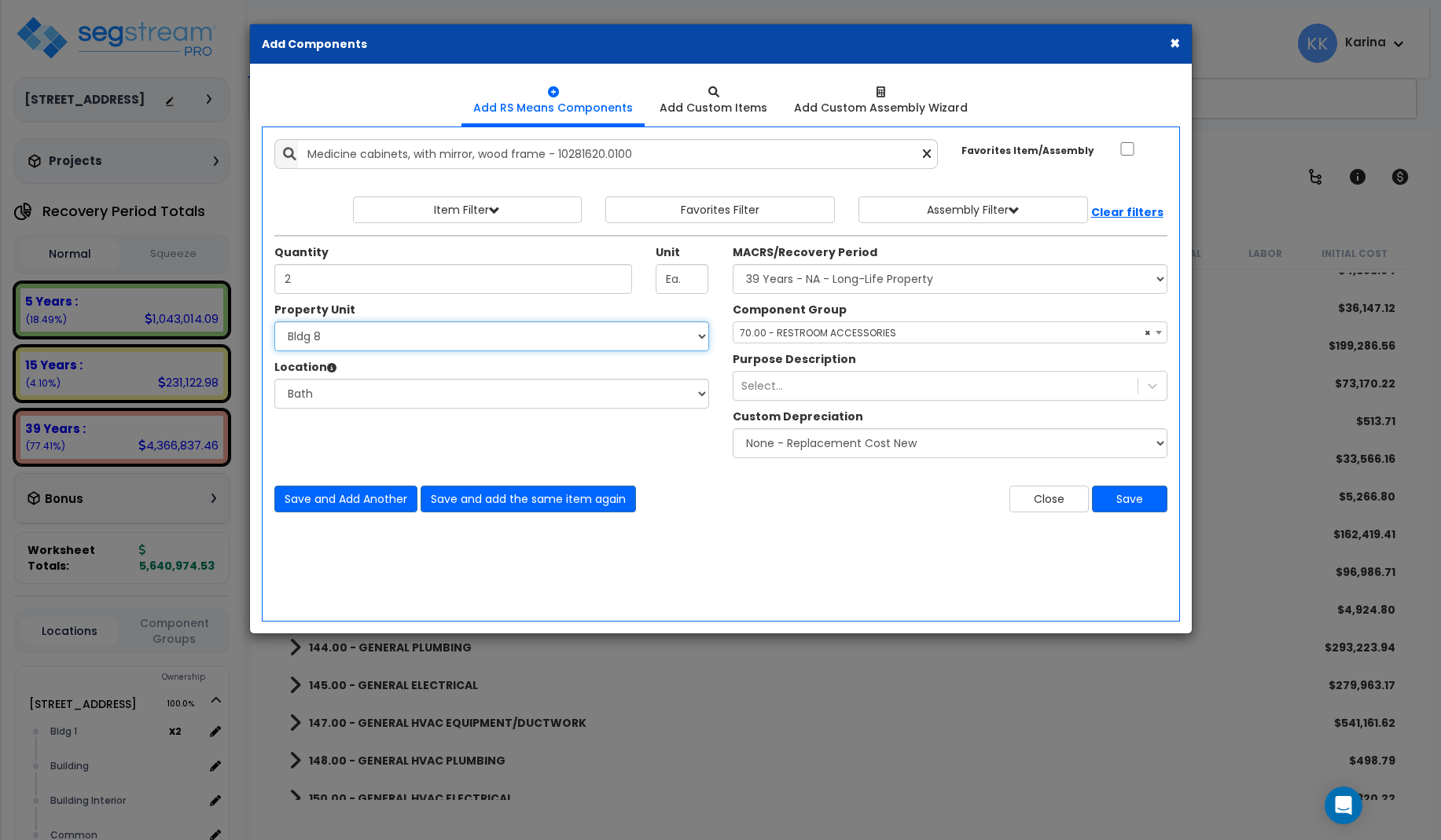
click at [274, 321] on select "Select 3620 Southmore Blvd 3620 Southmore Blvd Clone #10 3620 Southmore Blvd Cl…" at bounding box center [491, 336] width 434 height 29
select select "171708"
click option "Bldg 9" at bounding box center [0, 0] width 0 height 0
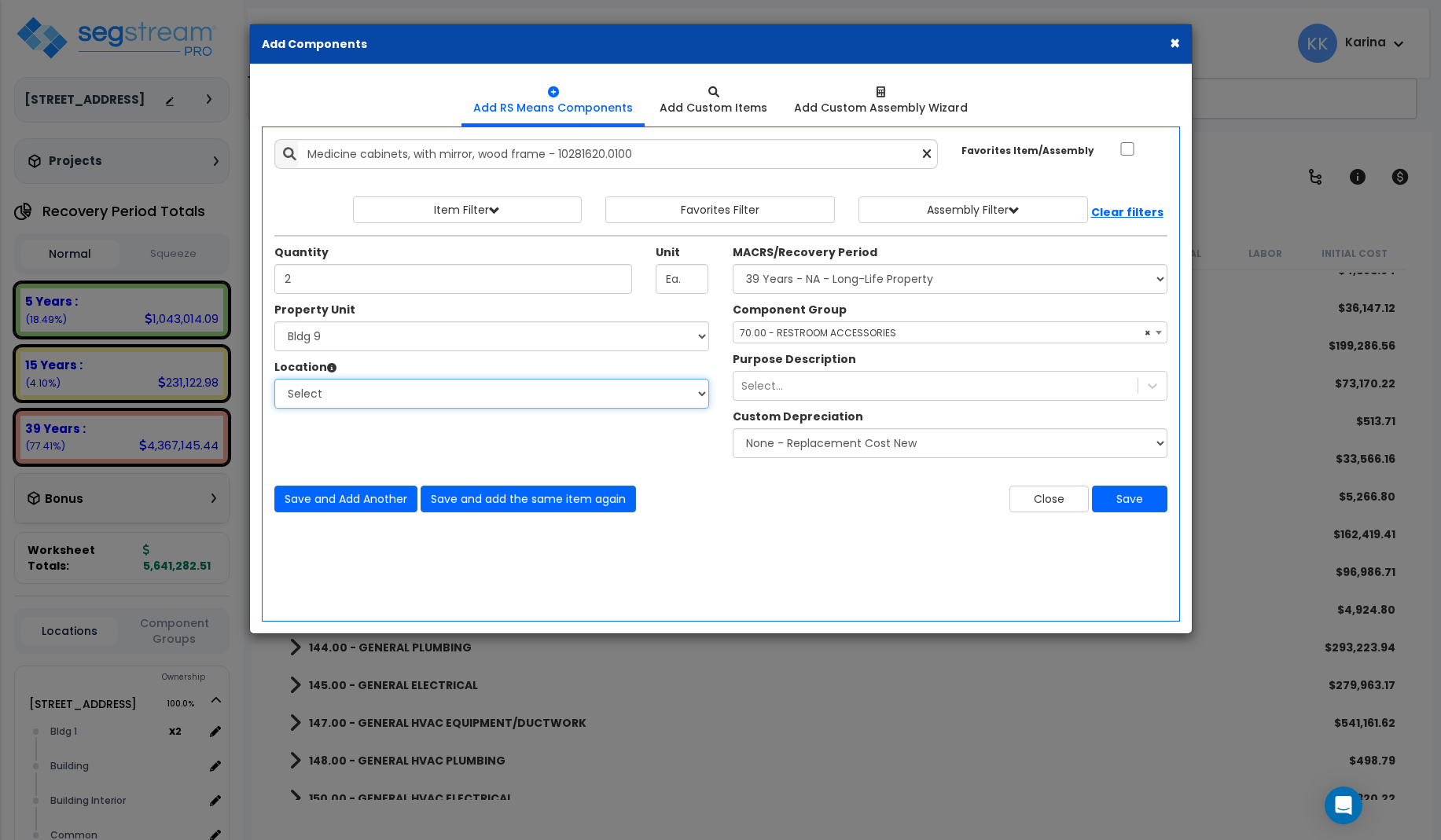
click at [274, 379] on select "Select Bath Bedrooms Bldg exterior Kitchen Living Site Exterior Add Additional …" at bounding box center [491, 394] width 434 height 29
select select "31631"
click option "Bath" at bounding box center [0, 0] width 0 height 0
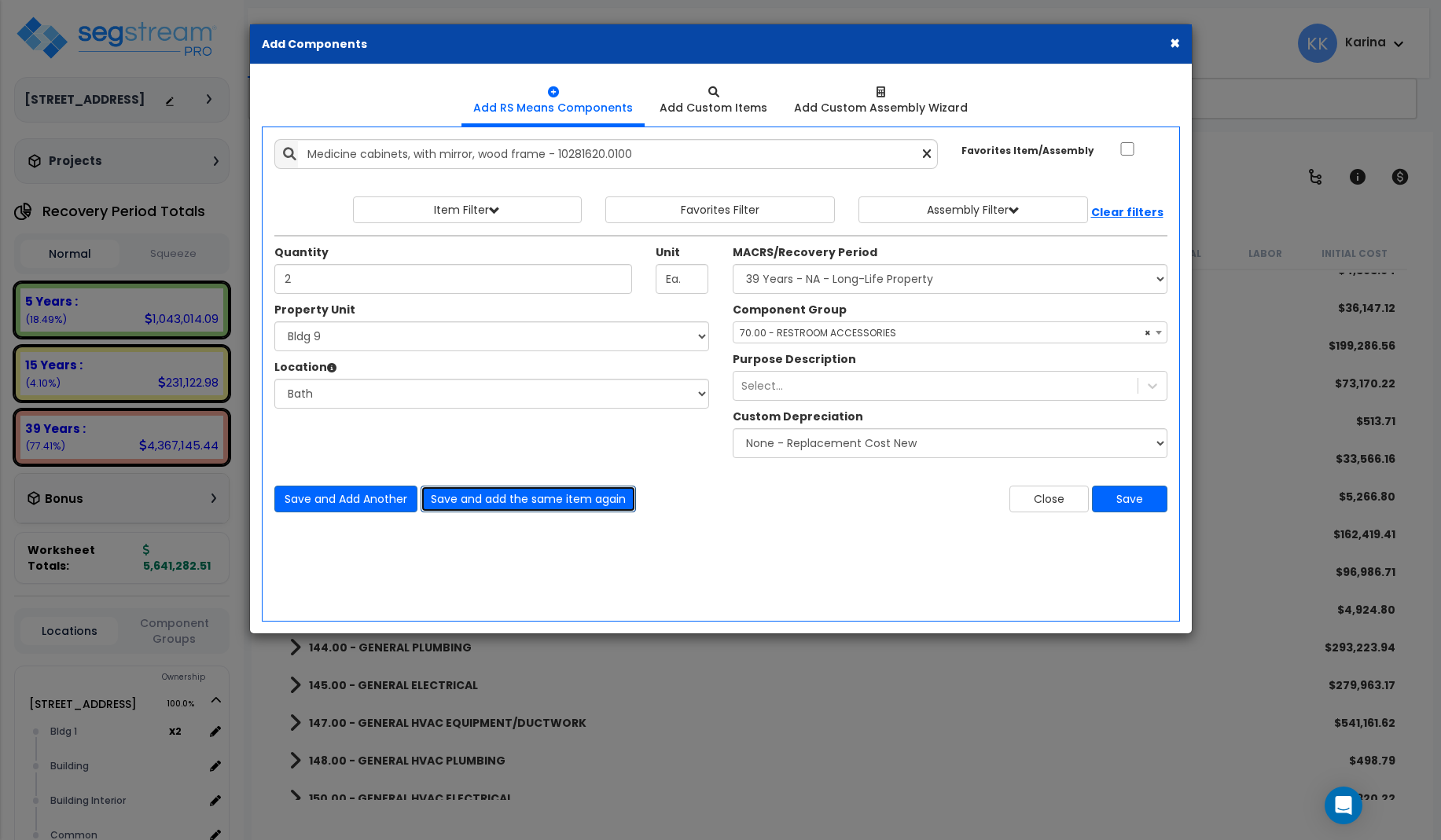
click at [462, 499] on button "Save and add the same item again" at bounding box center [528, 499] width 215 height 27
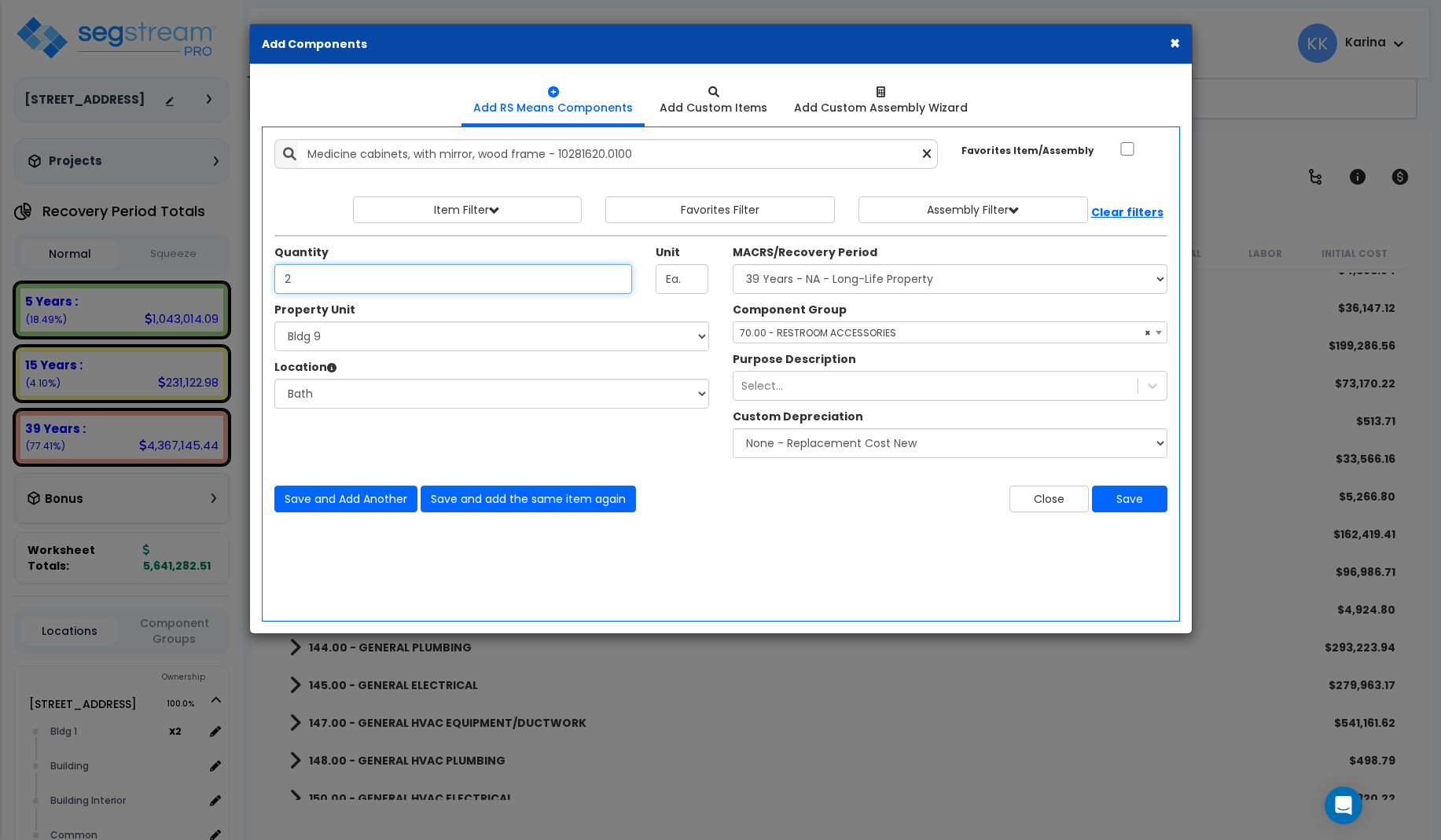
type input "2"
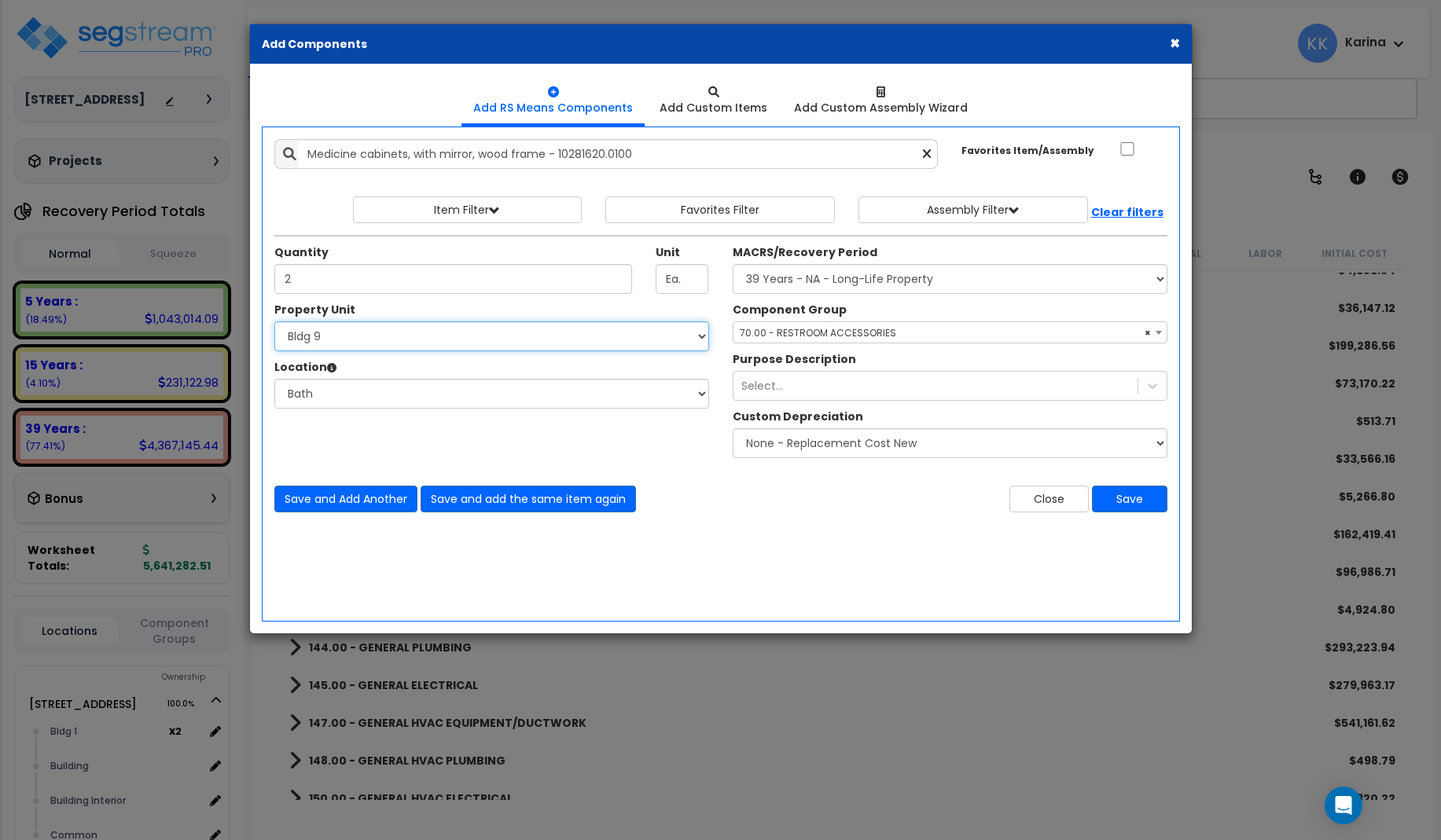
click at [274, 321] on select "Select 3620 Southmore Blvd 3620 Southmore Blvd Clone #10 3620 Southmore Blvd Cl…" at bounding box center [491, 336] width 434 height 29
select select "171709"
click option "Bldg 10" at bounding box center [0, 0] width 0 height 0
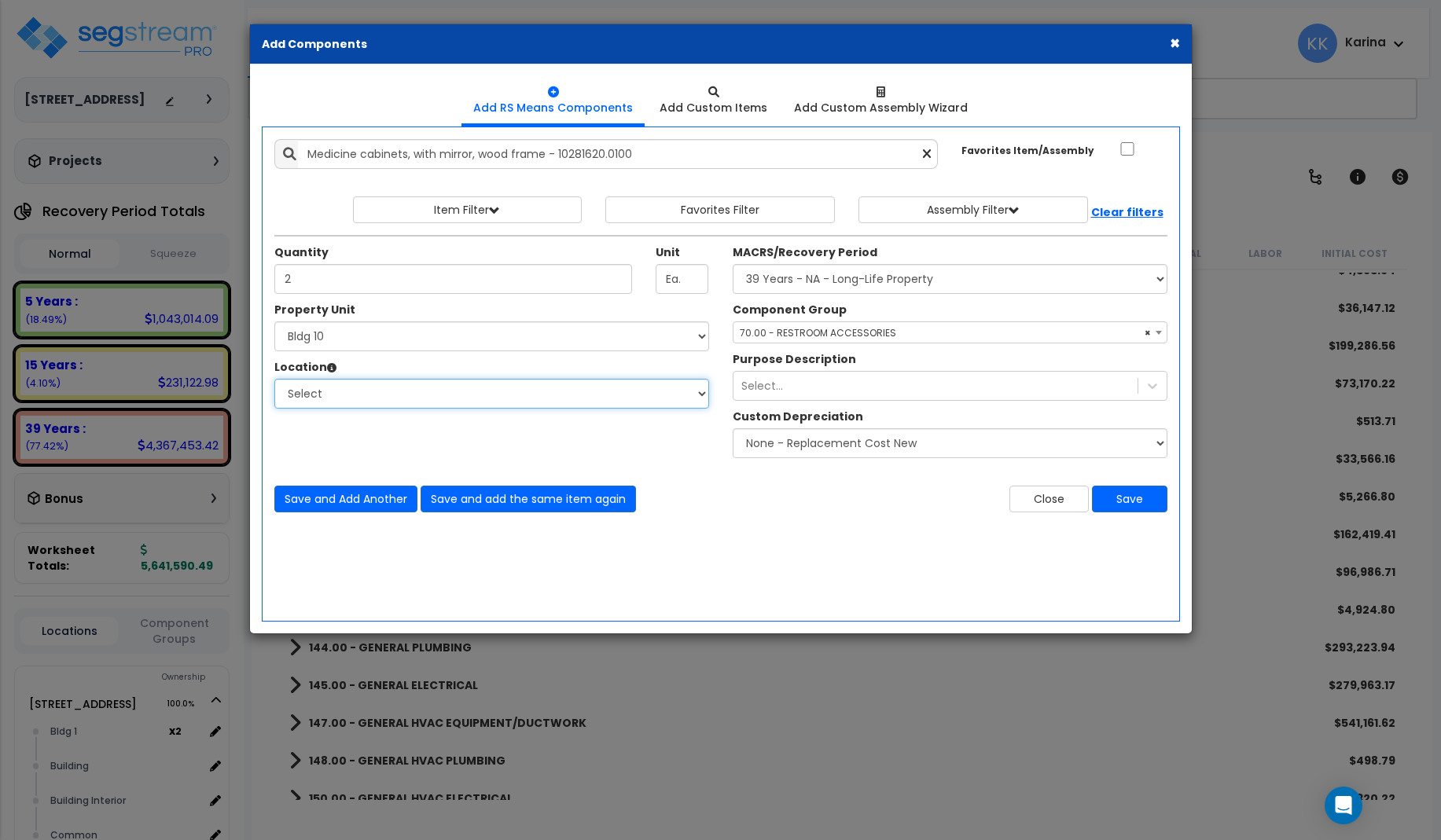
click at [274, 379] on select "Select Bath Bedrooms Bldg exterior Kitchen Living Site Exterior Add Additional …" at bounding box center [491, 394] width 434 height 29
select select "31631"
click option "Bath" at bounding box center [0, 0] width 0 height 0
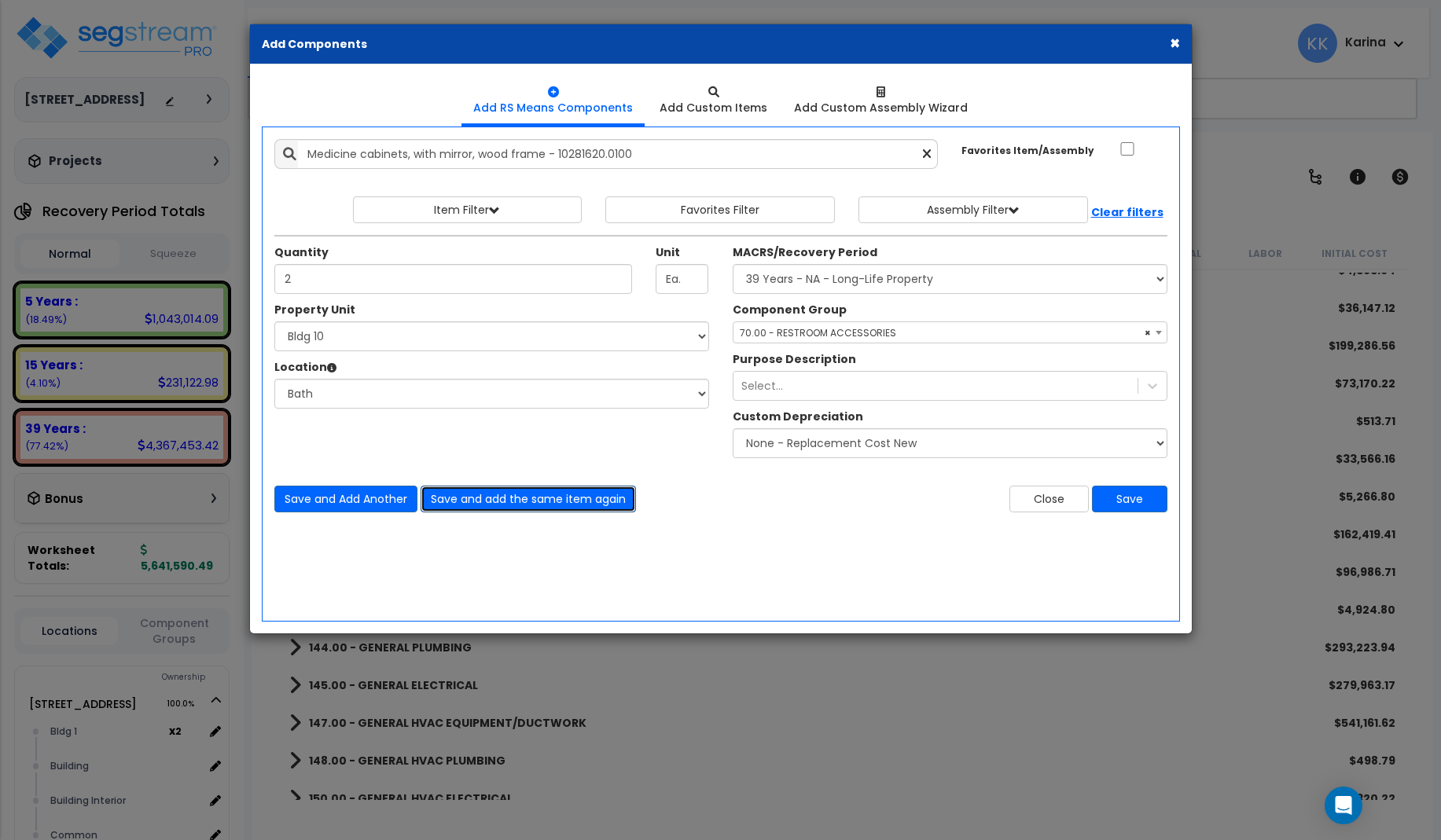
click at [461, 498] on button "Save and add the same item again" at bounding box center [528, 499] width 215 height 27
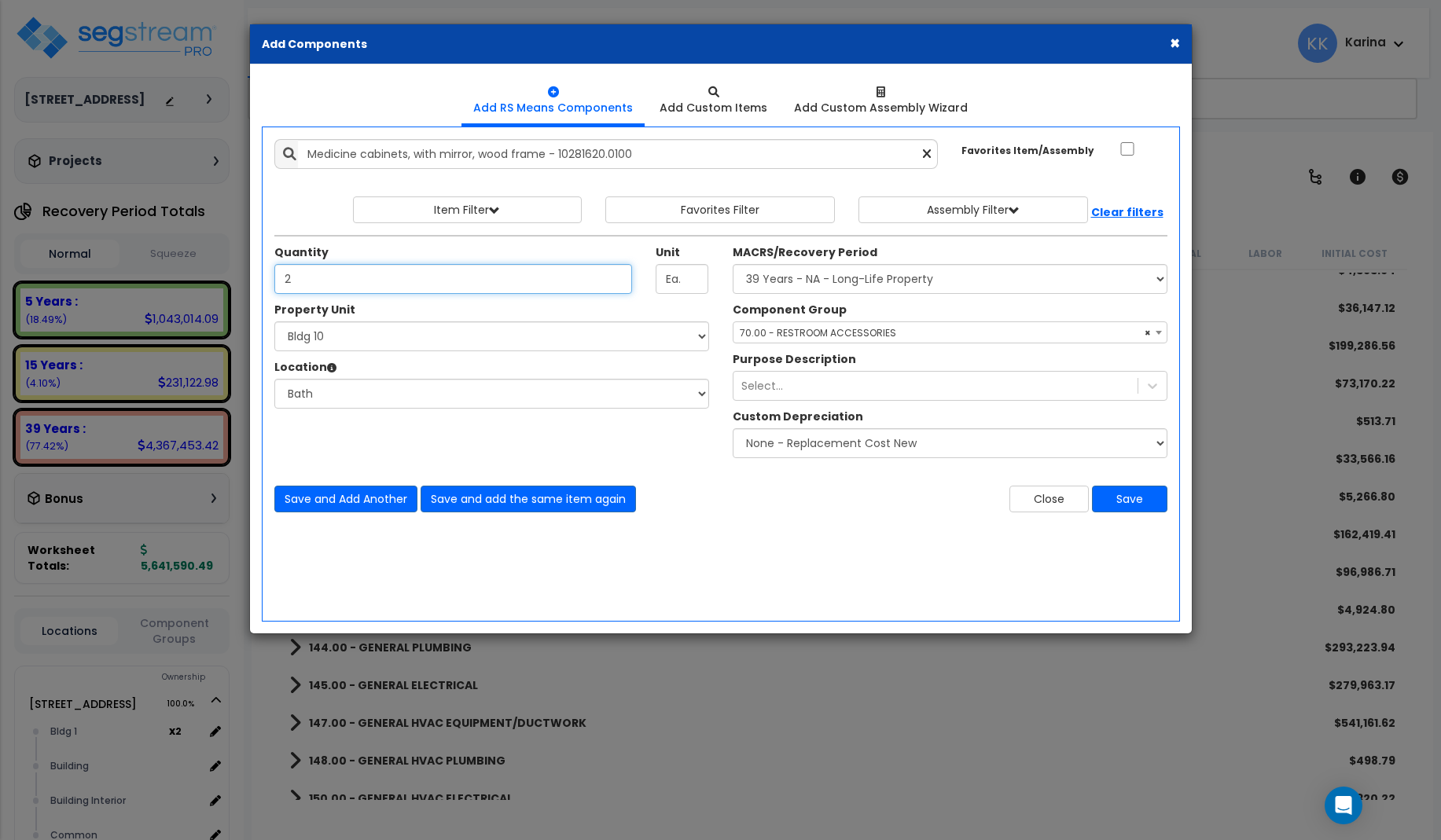
type input "2"
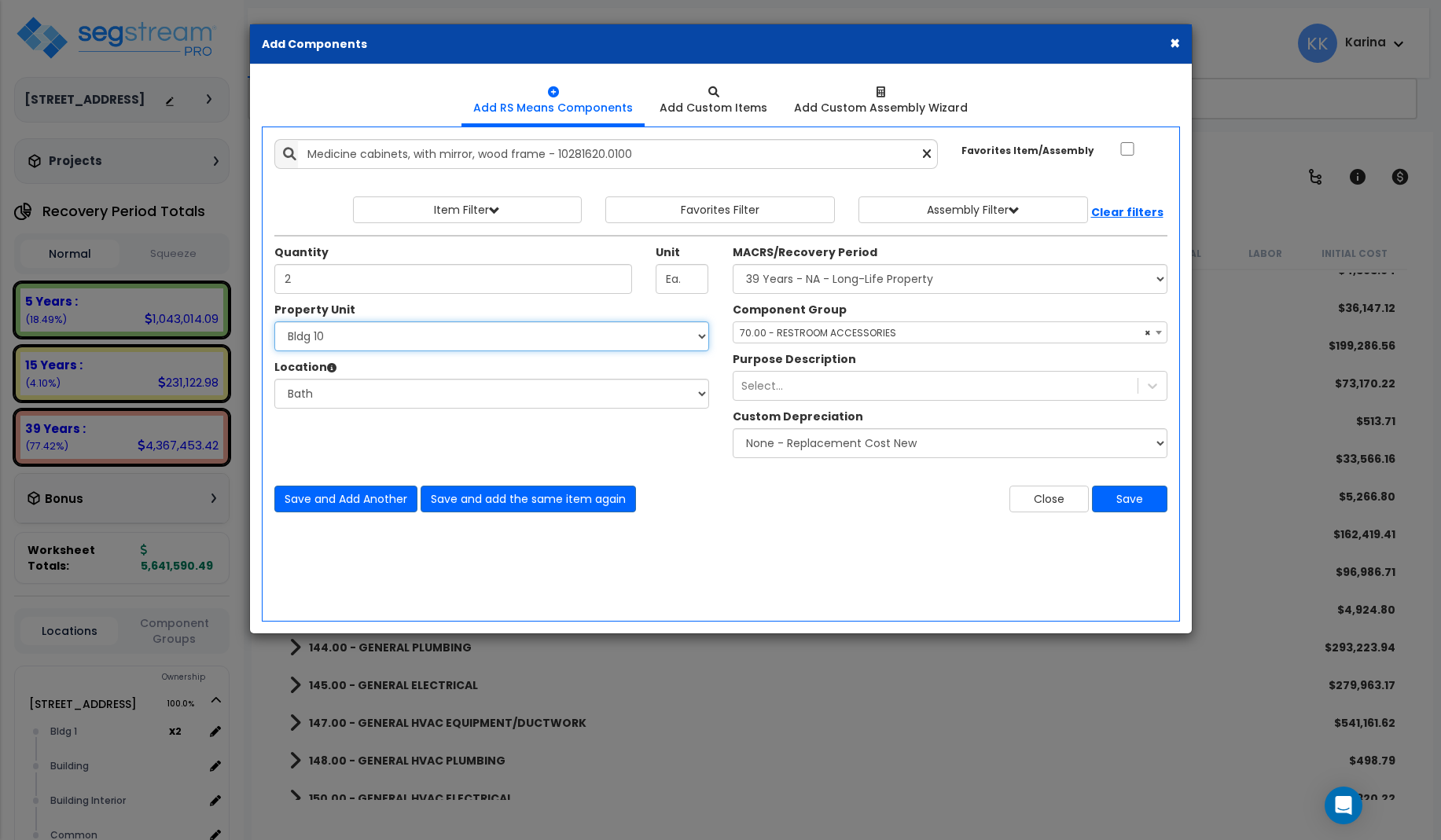
click at [274, 321] on select "Select 3620 Southmore Blvd 3620 Southmore Blvd Clone #10 3620 Southmore Blvd Cl…" at bounding box center [491, 336] width 434 height 29
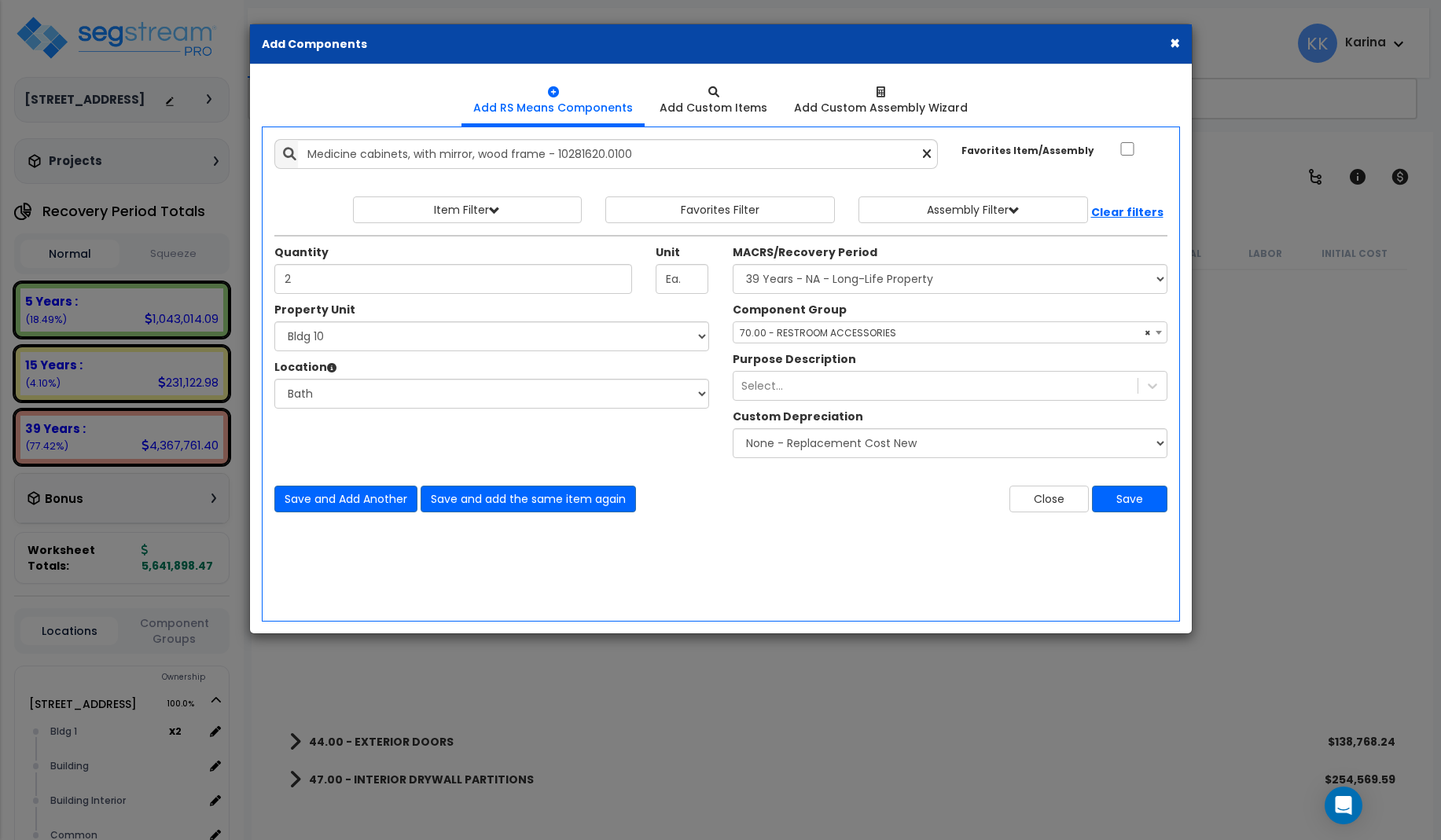
select select "3669"
select select "171709"
select select "31631"
select select "56891"
select select "171710"
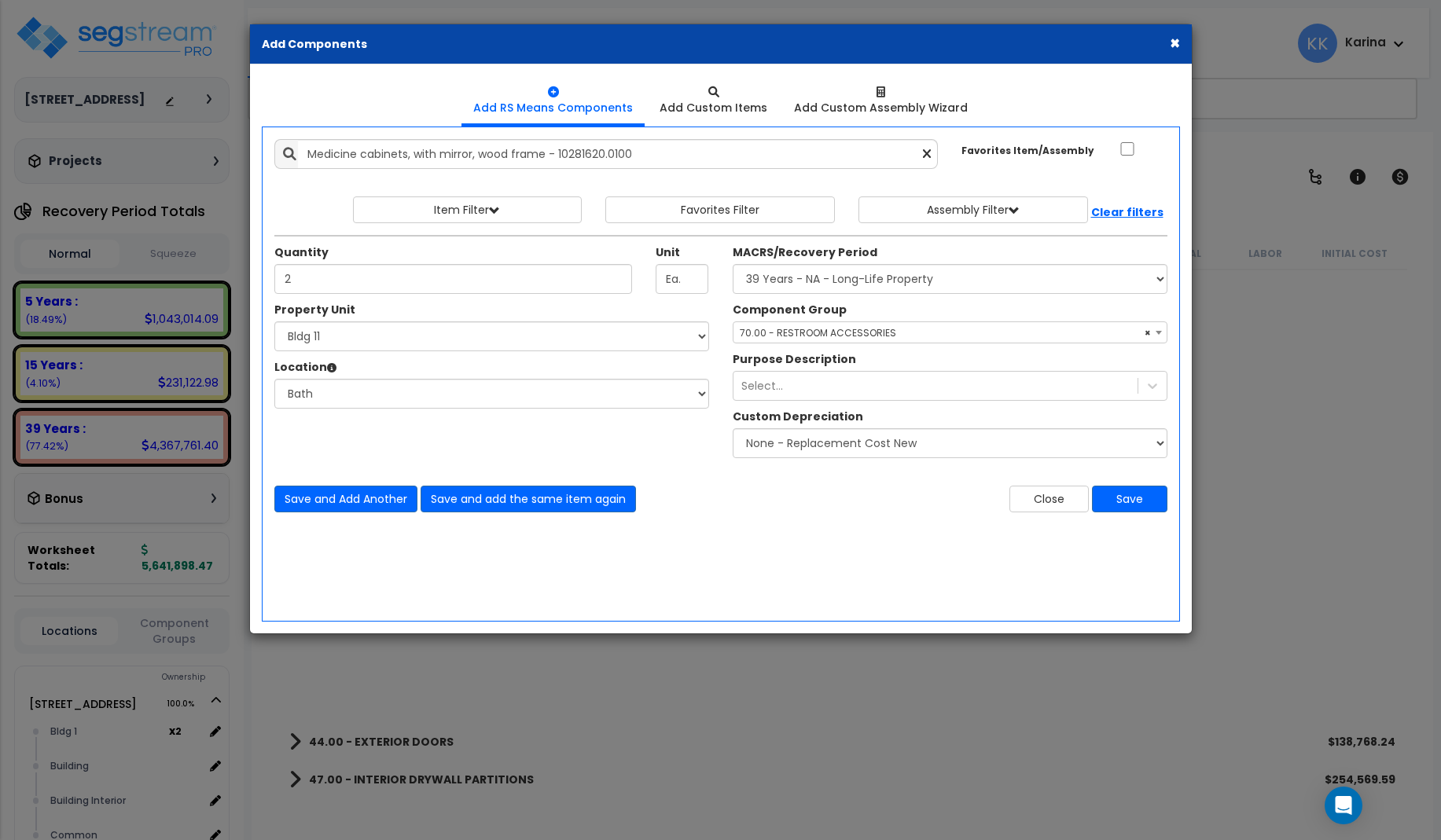
click option "Bldg 11" at bounding box center [0, 0] width 0 height 0
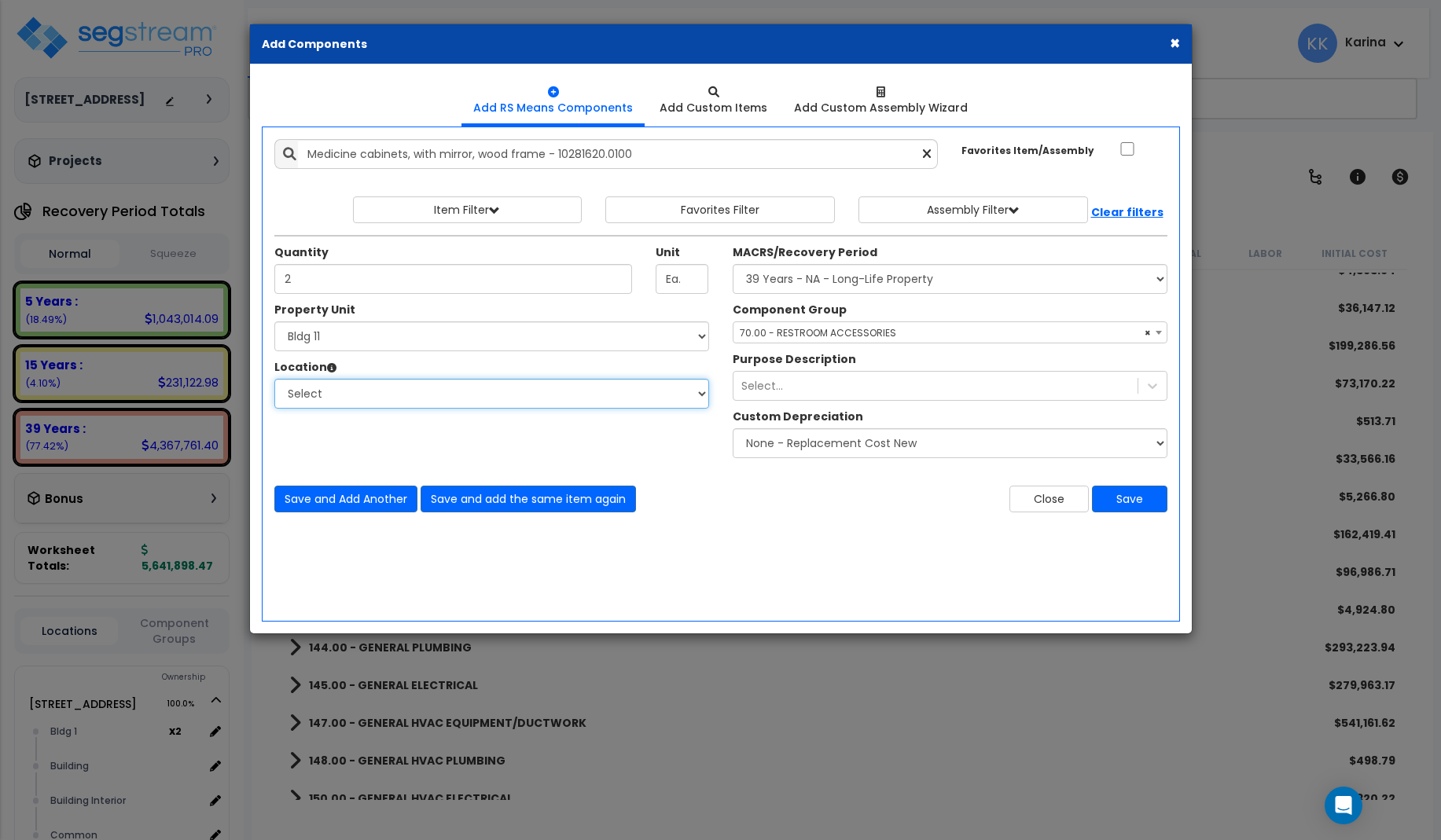
click at [274, 379] on select "Select [GEOGRAPHIC_DATA] Bedrooms Bldg exterior Kitchen Living Site Exterior Ad…" at bounding box center [491, 394] width 434 height 29
select select "31631"
click option "Bath" at bounding box center [0, 0] width 0 height 0
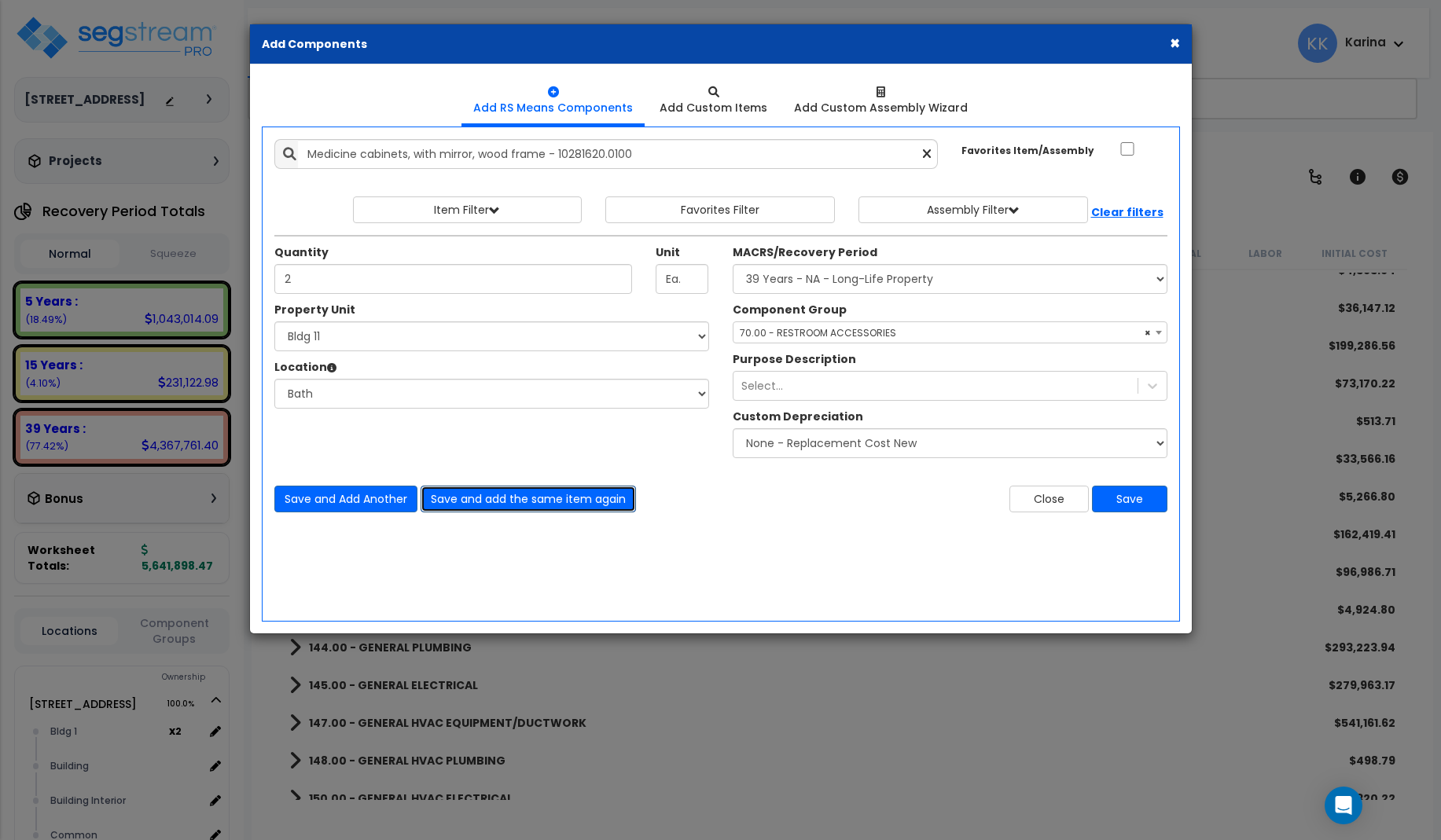
click at [467, 499] on button "Save and add the same item again" at bounding box center [528, 499] width 215 height 27
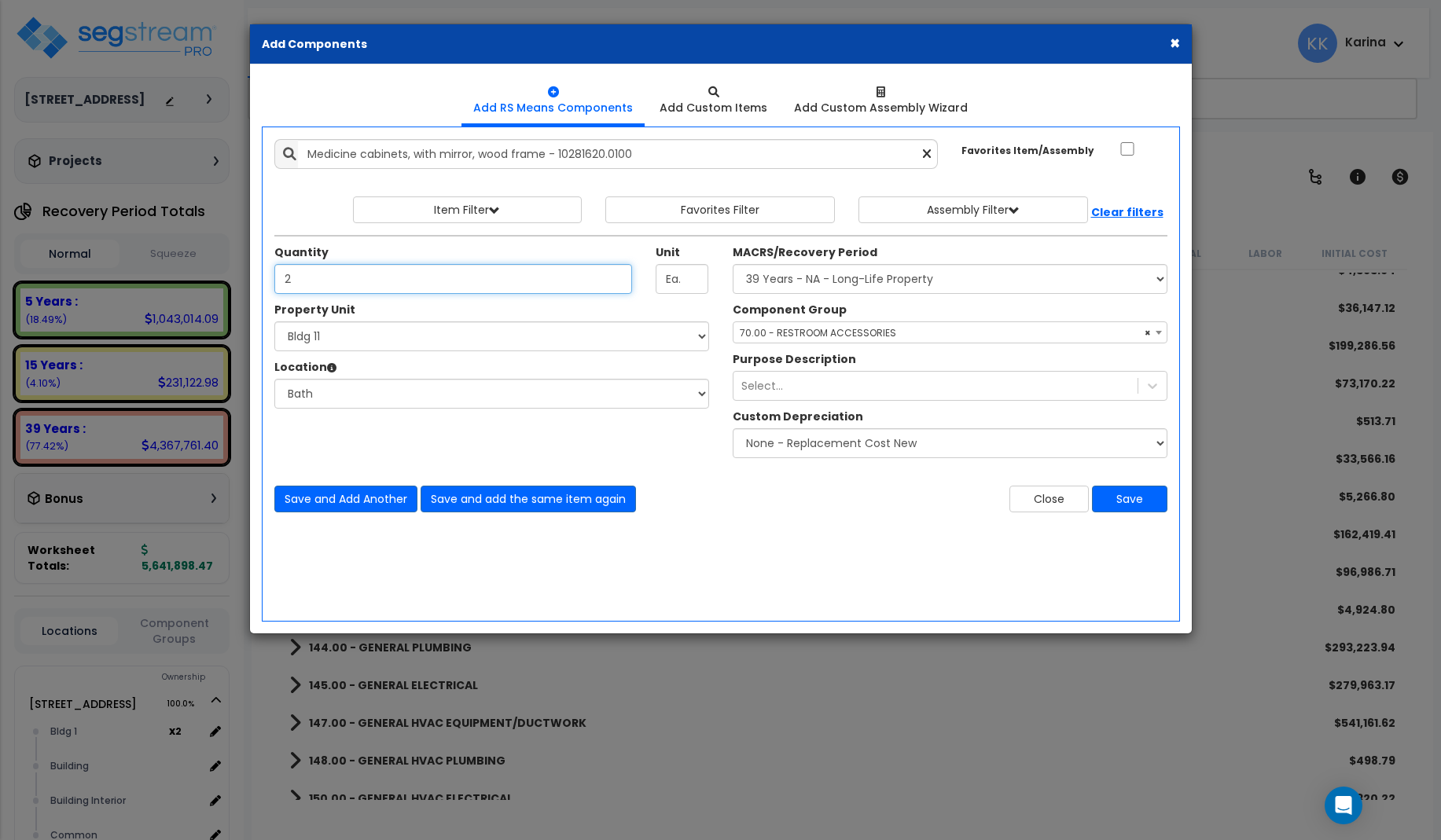
type input "2"
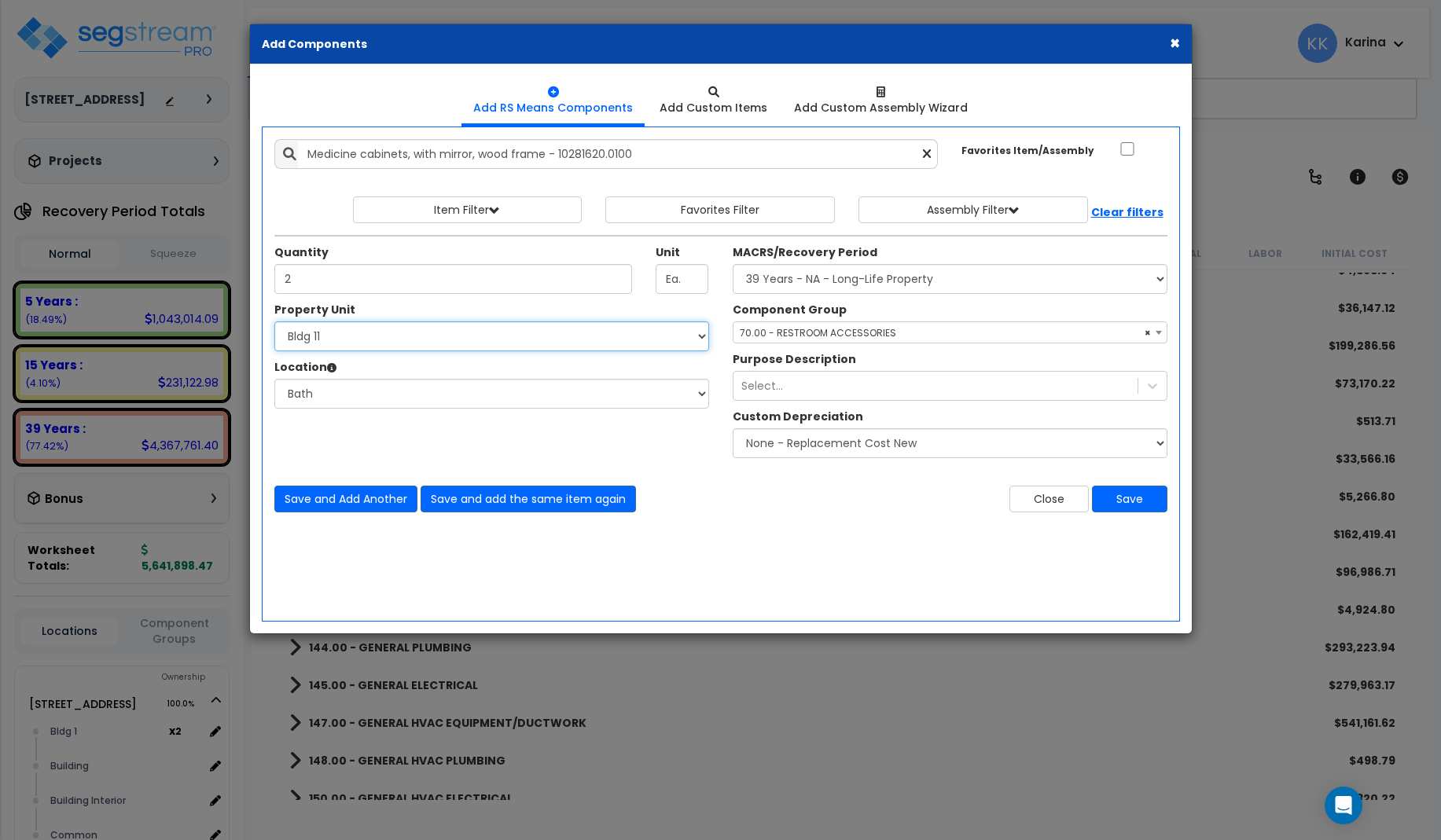
click at [274, 321] on select "Select [STREET_ADDRESS] [STREET_ADDRESS] [STREET_ADDRESS] [STREET_ADDRESS] Bldg…" at bounding box center [491, 336] width 434 height 29
select select "171711"
click option "Bldg 12" at bounding box center [0, 0] width 0 height 0
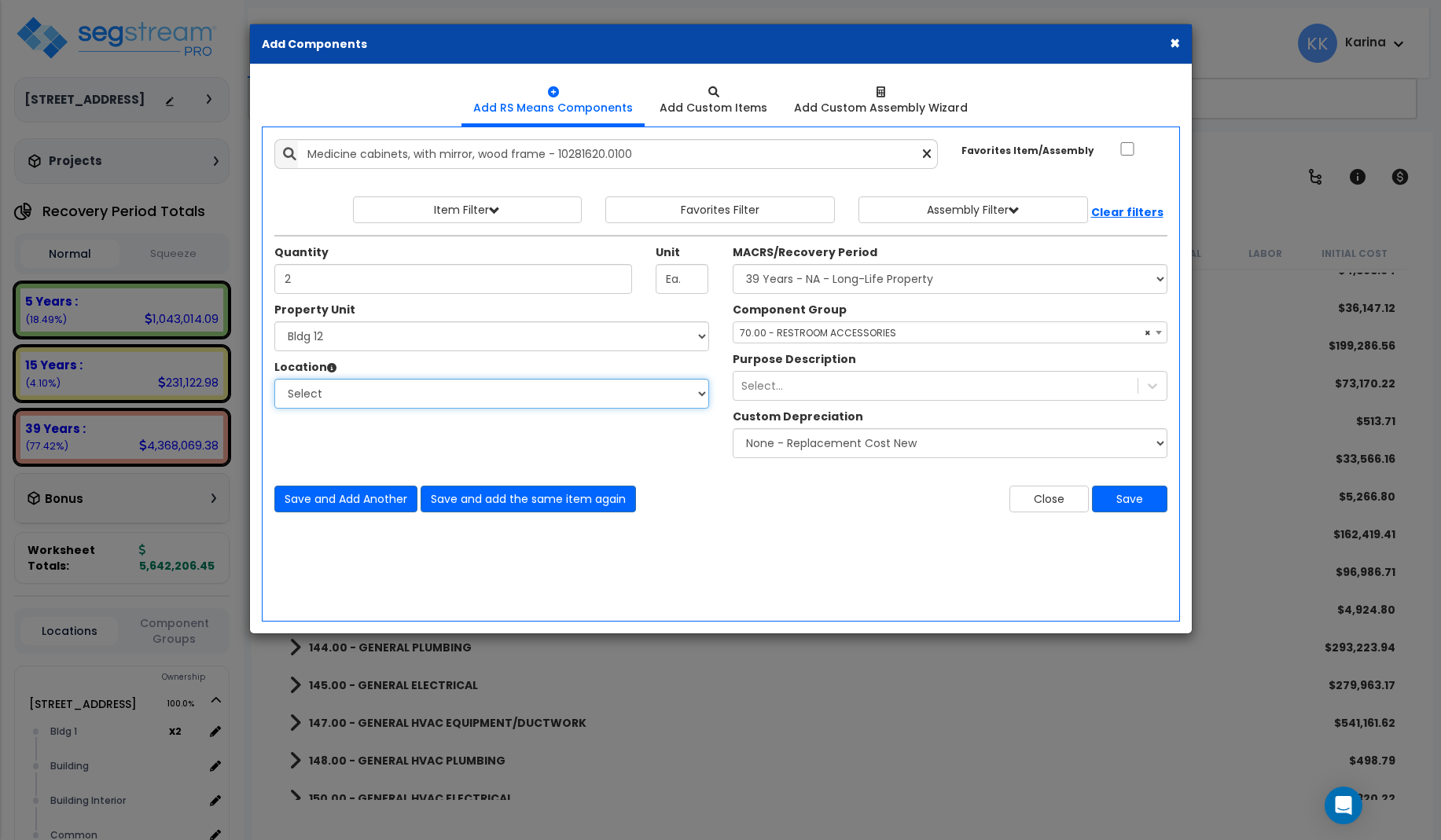
click at [274, 379] on select "Select Bath Bedrooms Bldg exterior Kitchen Living Site Exterior Add Additional …" at bounding box center [491, 394] width 434 height 29
select select "31631"
click option "Bath" at bounding box center [0, 0] width 0 height 0
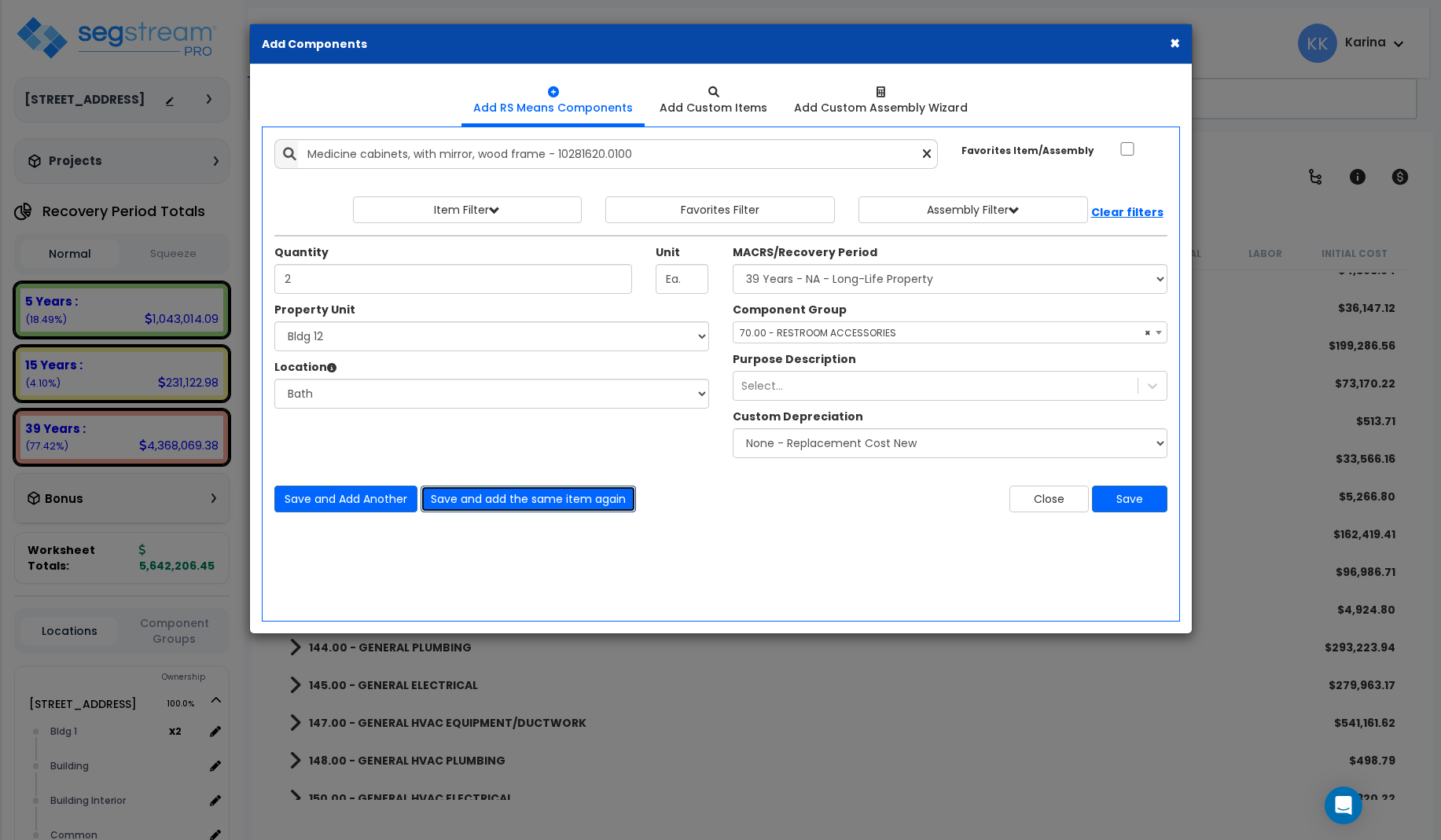
click at [459, 495] on button "Save and add the same item again" at bounding box center [528, 499] width 215 height 27
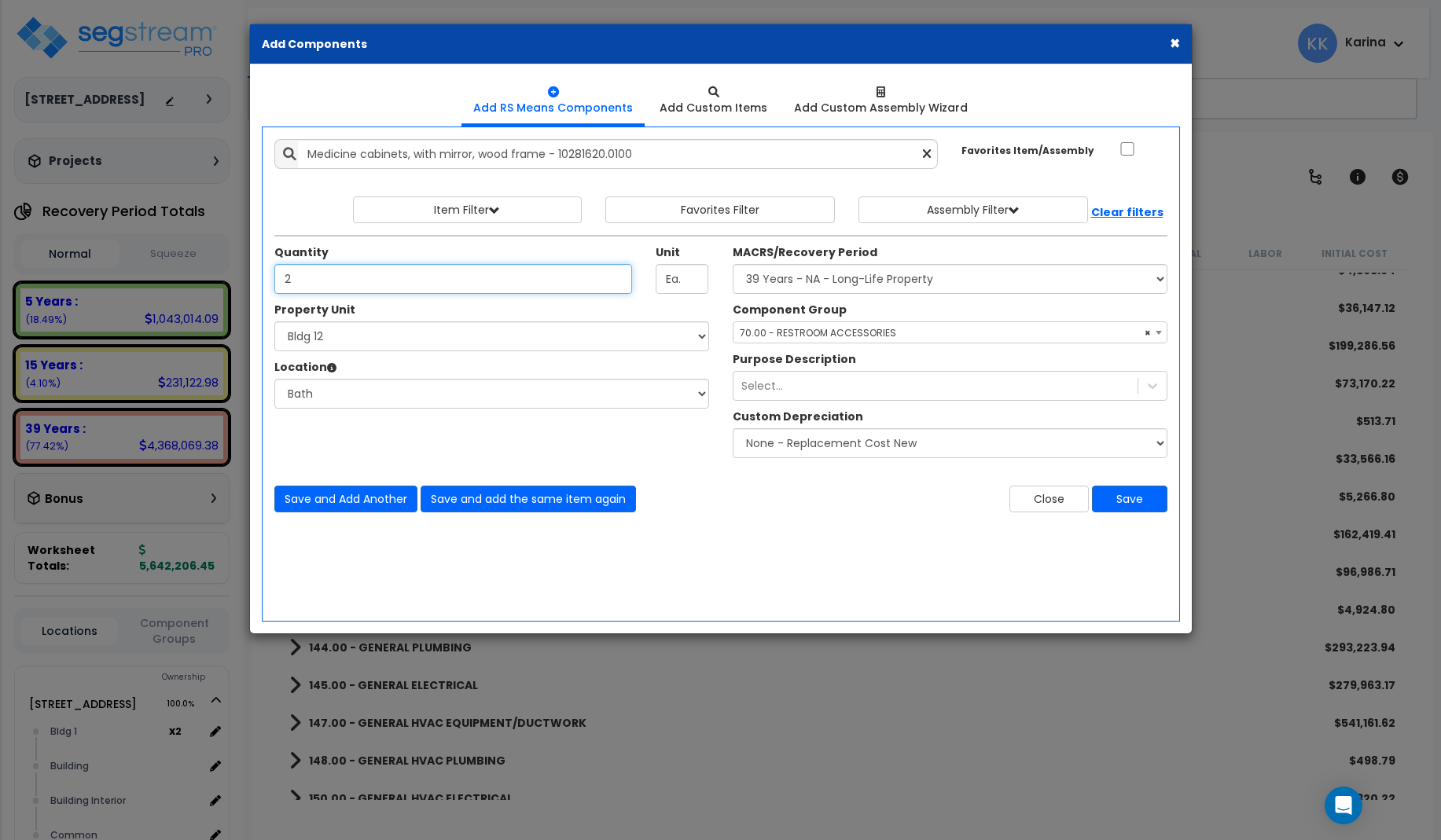
type input "2"
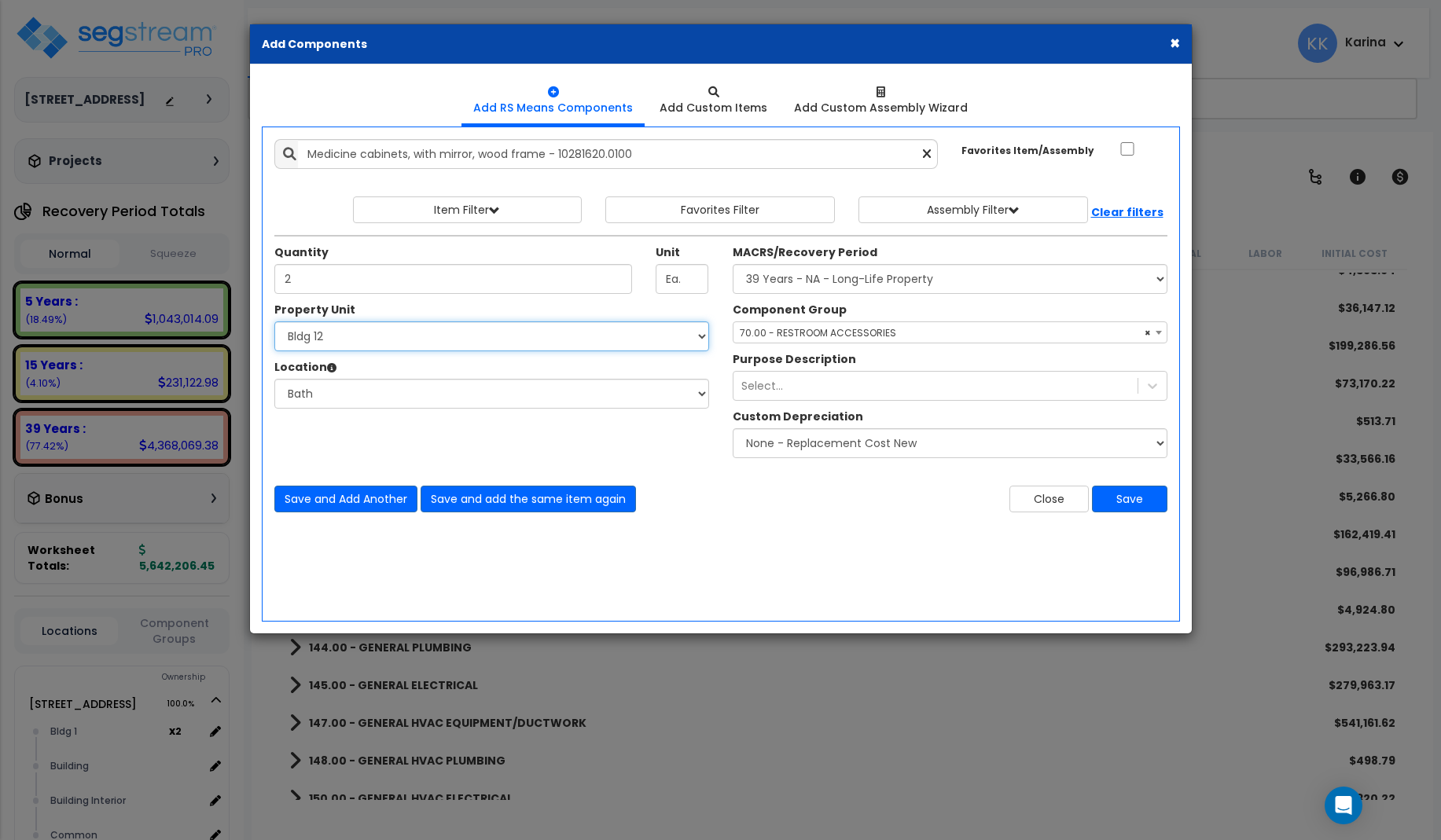
click at [274, 321] on select "Select 3620 Southmore Blvd 3620 Southmore Blvd Clone #10 3620 Southmore Blvd Cl…" at bounding box center [491, 336] width 434 height 29
select select "171712"
click option "Bldg 13" at bounding box center [0, 0] width 0 height 0
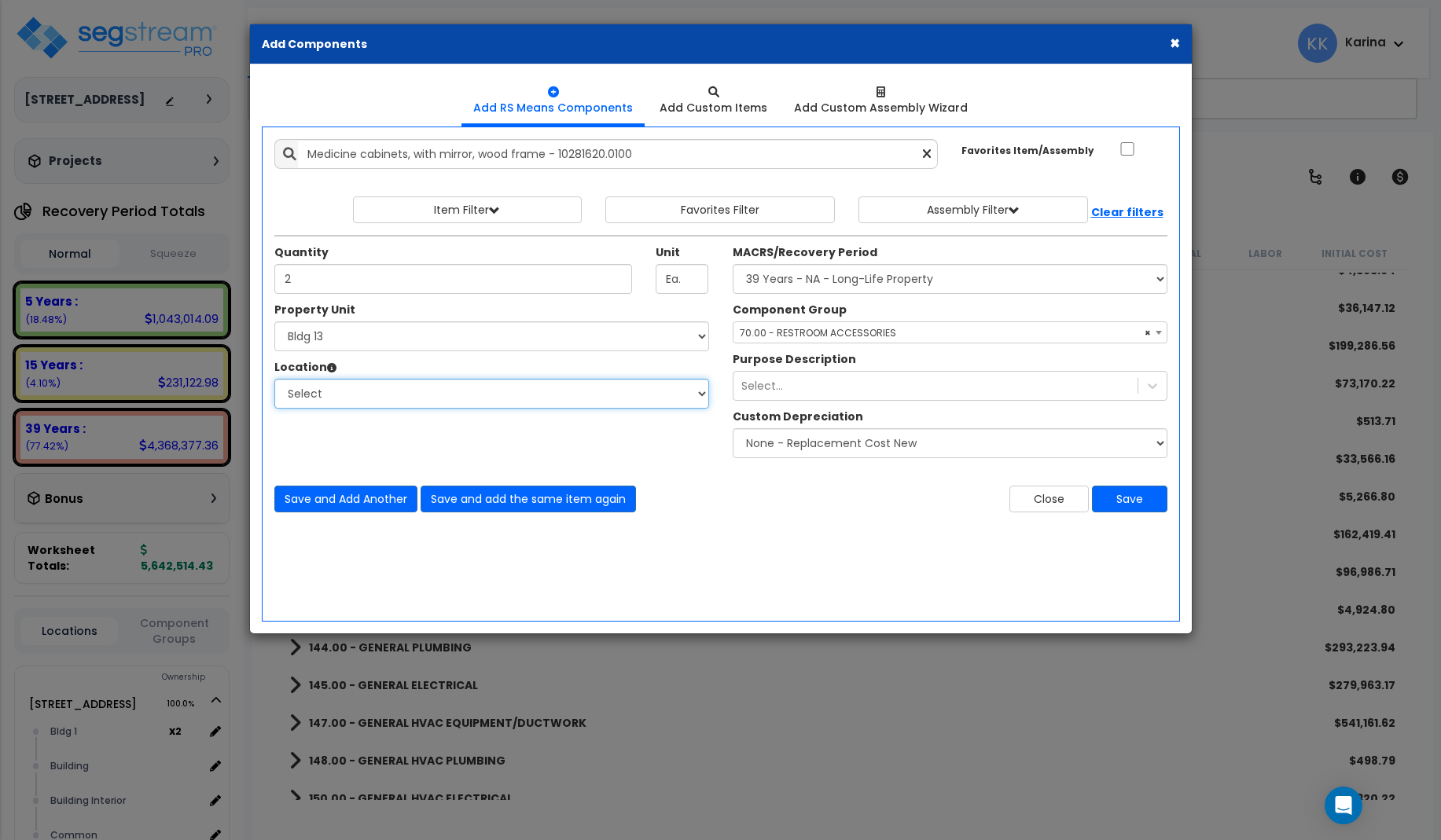
click at [274, 379] on select "Select Bath Bedrooms Bldg exterior Kitchen Living Site Exterior Add Additional …" at bounding box center [491, 394] width 434 height 29
select select "31631"
click option "Bath" at bounding box center [0, 0] width 0 height 0
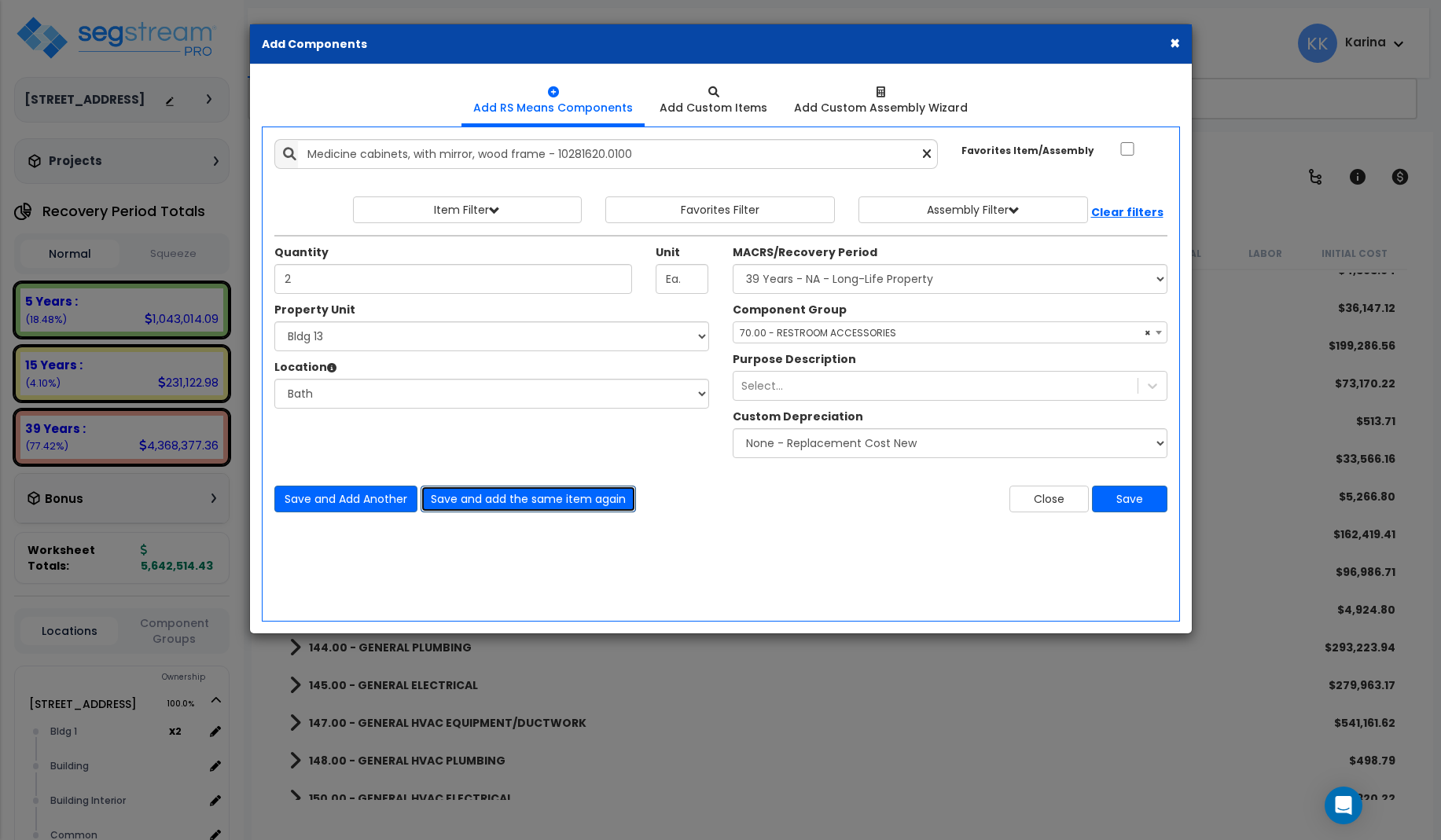
click at [467, 493] on button "Save and add the same item again" at bounding box center [528, 499] width 215 height 27
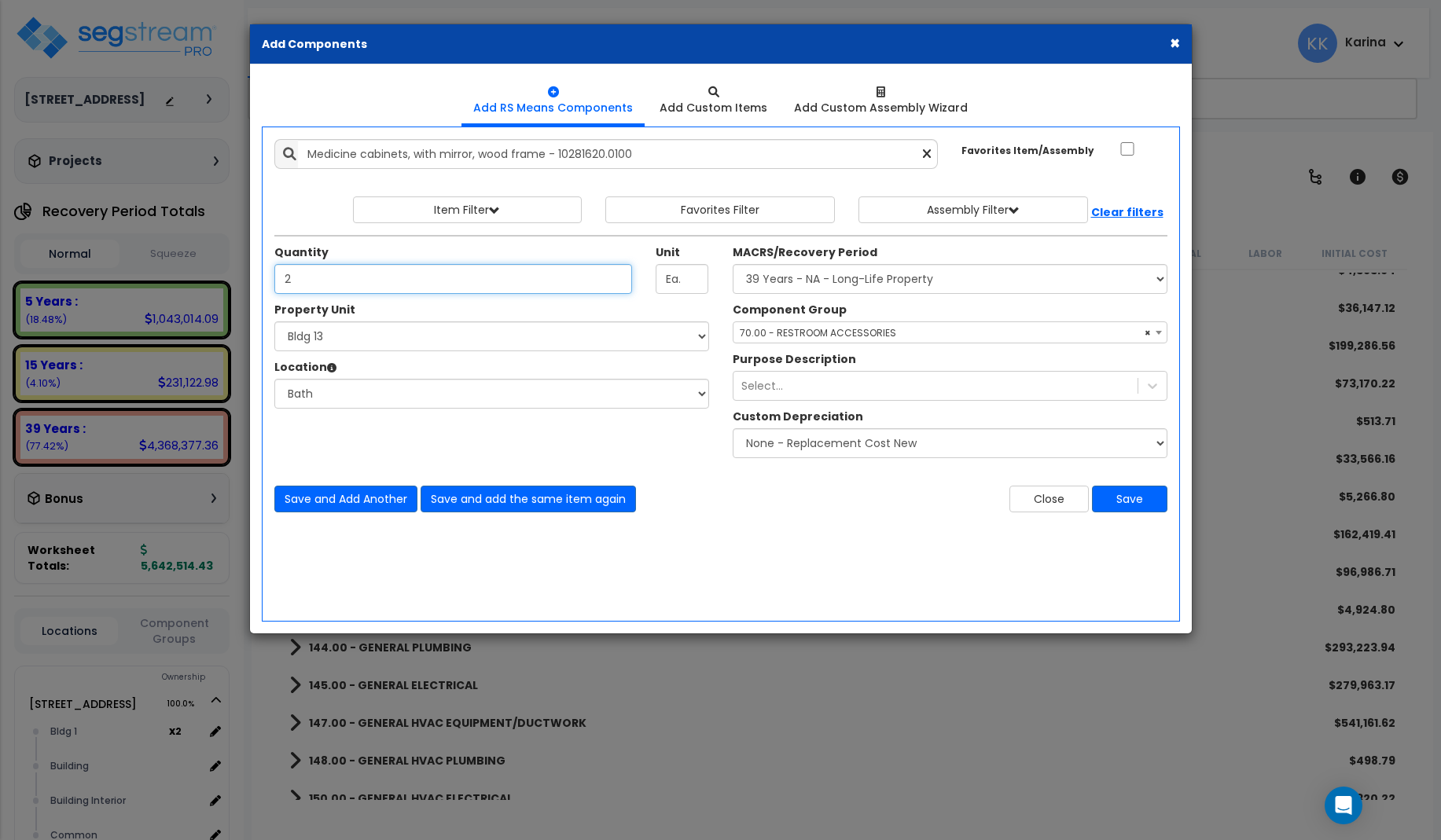
type input "2"
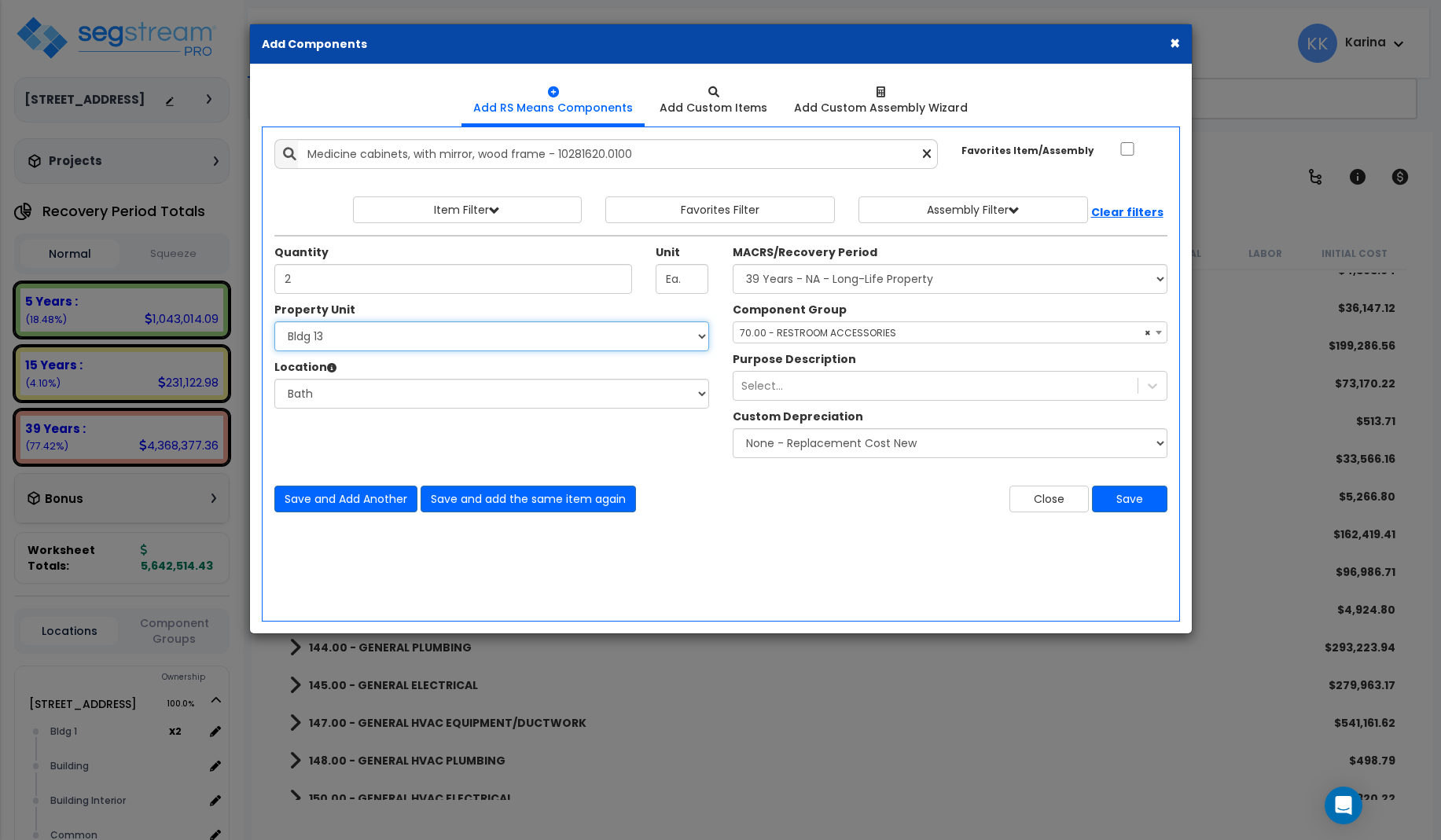
click at [274, 321] on select "Select 3620 Southmore Blvd 3620 Southmore Blvd Clone #10 3620 Southmore Blvd Cl…" at bounding box center [491, 336] width 434 height 29
select select "171713"
click option "Bldg 14" at bounding box center [0, 0] width 0 height 0
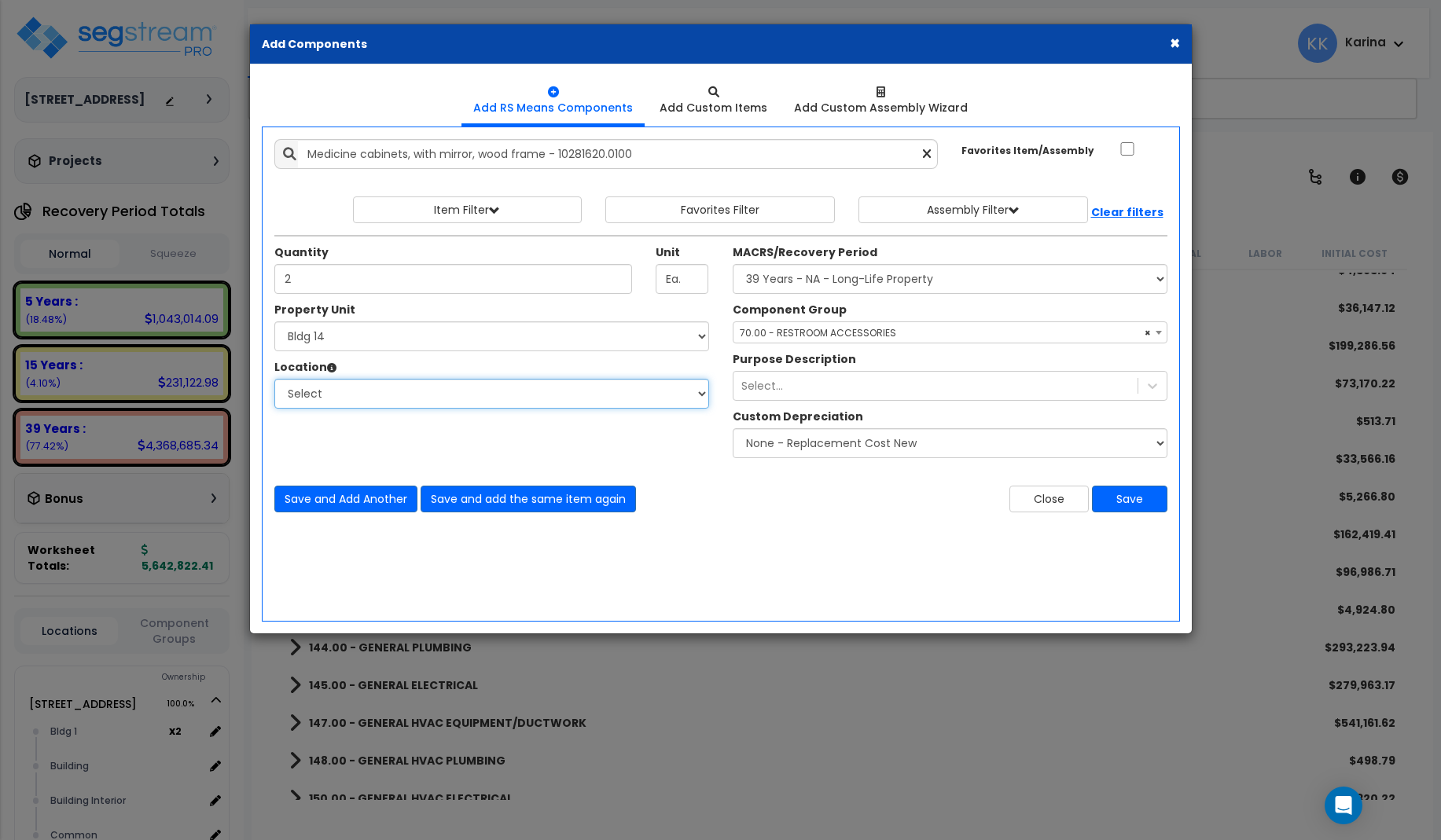
click at [274, 379] on select "Select Bath Bedrooms Bldg exterior Kitchen Living Site Exterior Add Additional …" at bounding box center [491, 394] width 434 height 29
select select "31631"
click option "Bath" at bounding box center [0, 0] width 0 height 0
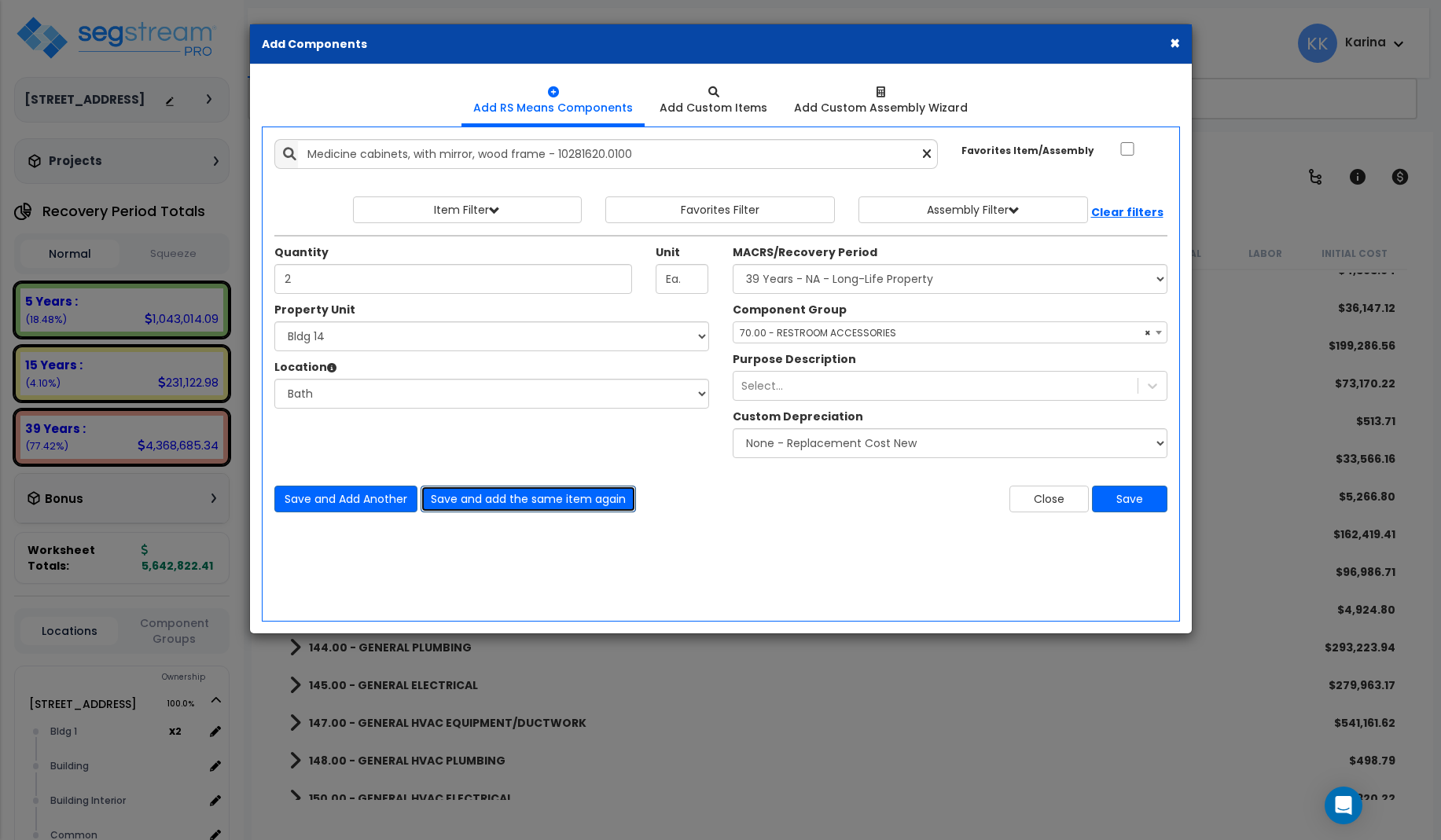
click at [471, 501] on button "Save and add the same item again" at bounding box center [528, 499] width 215 height 27
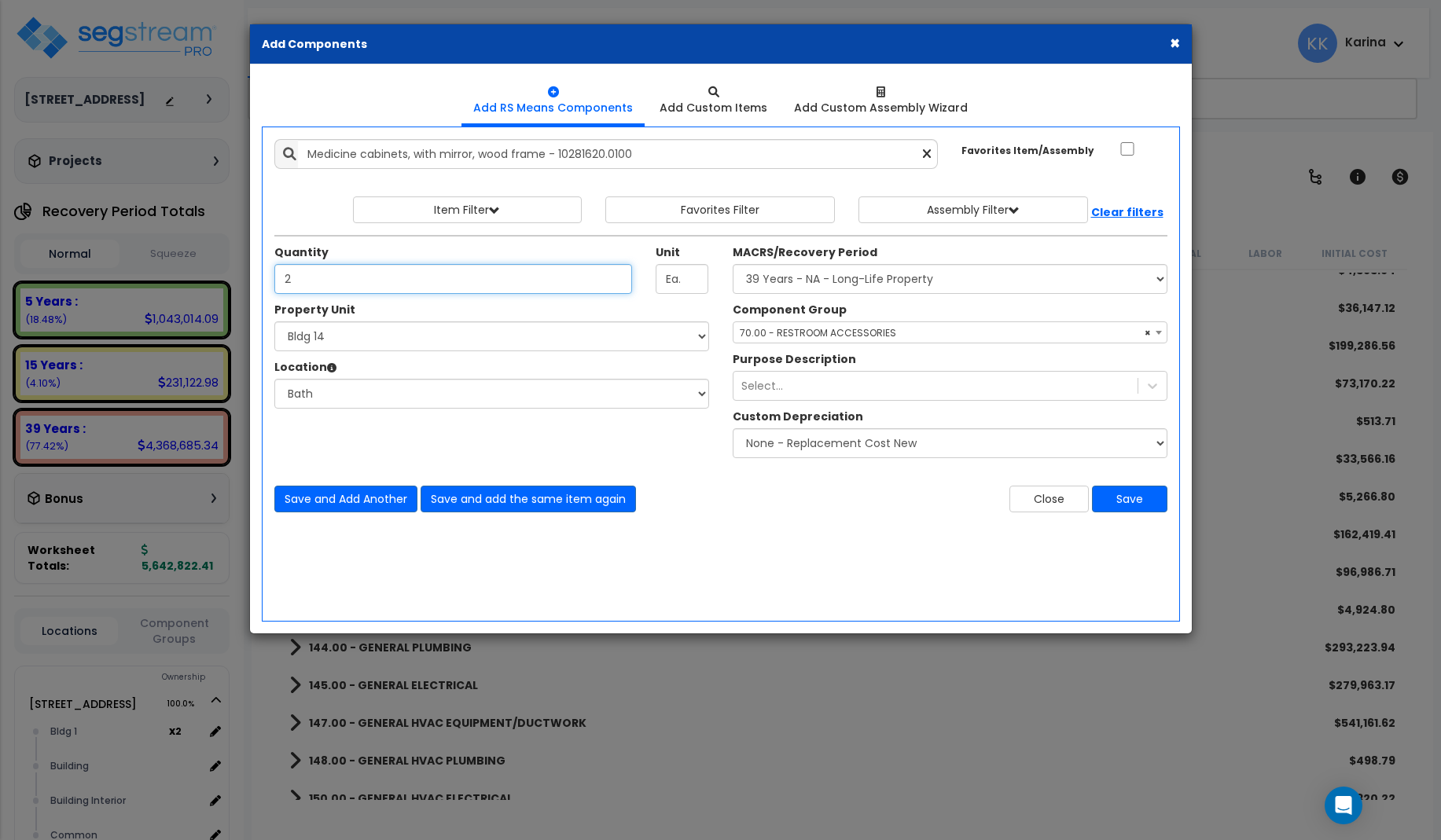
type input "2"
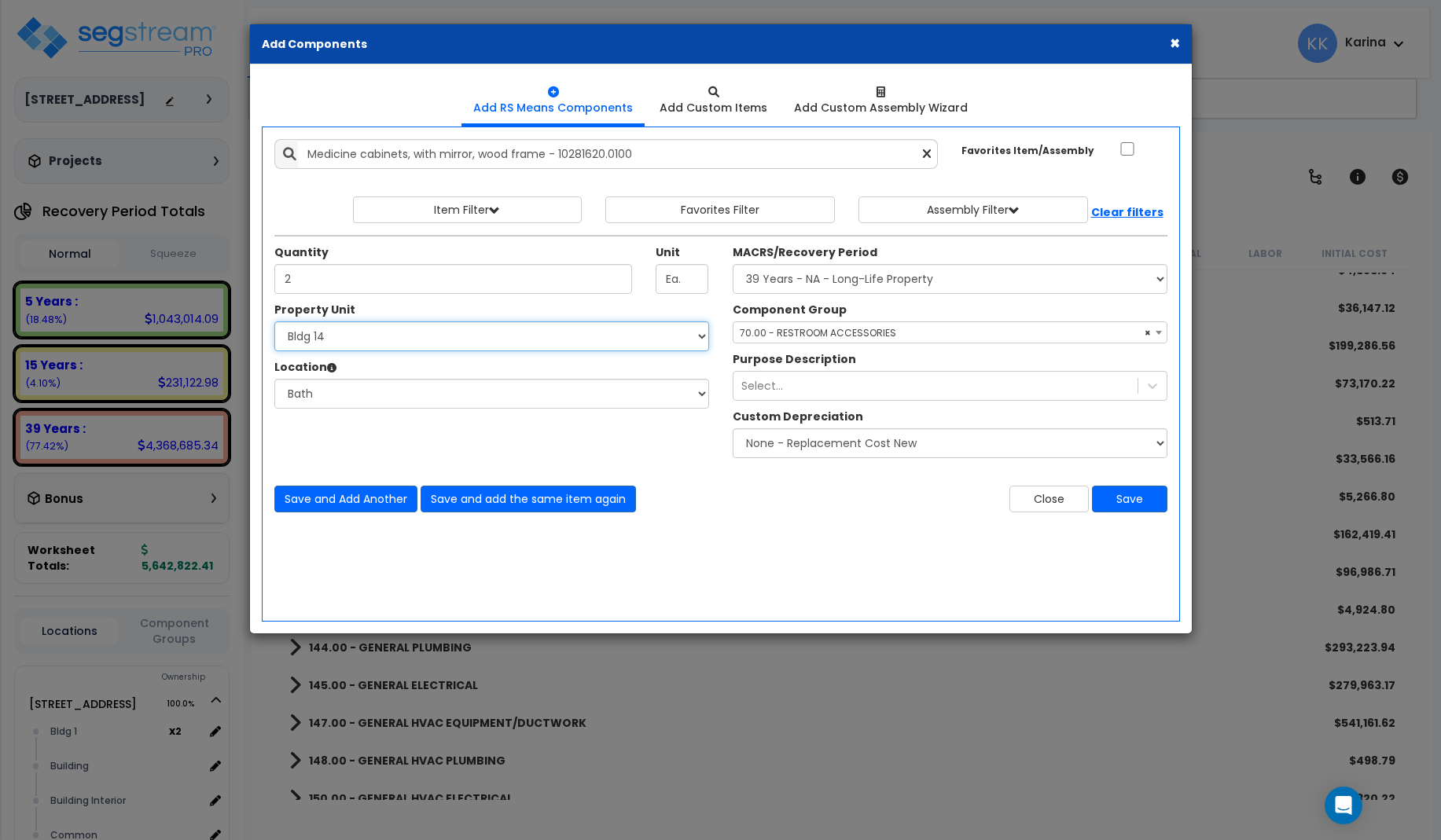
click at [274, 321] on select "Select 3620 Southmore Blvd 3620 Southmore Blvd Clone #10 3620 Southmore Blvd Cl…" at bounding box center [491, 336] width 434 height 29
select select "171714"
click option "Bldg 15" at bounding box center [0, 0] width 0 height 0
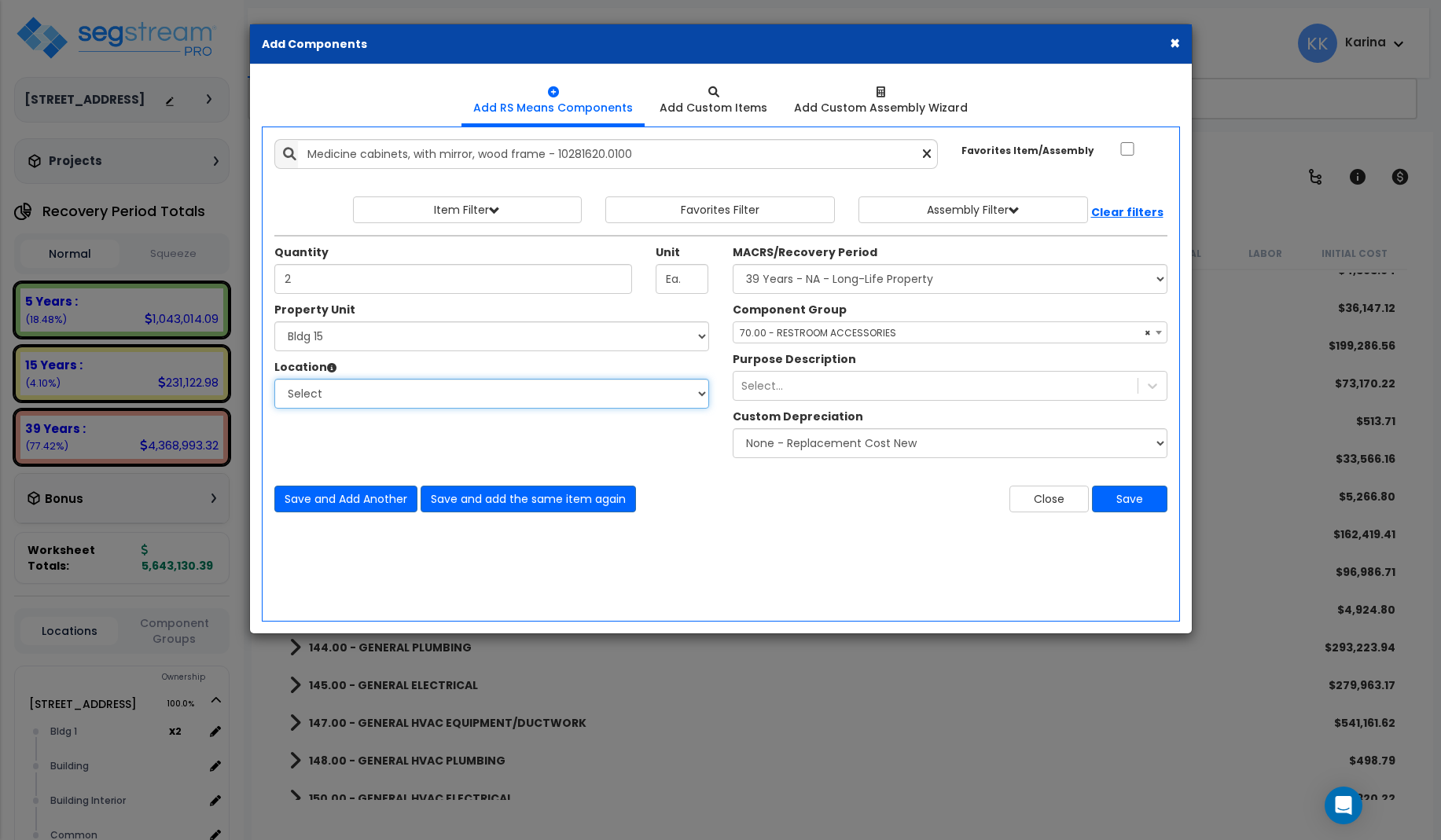
click at [274, 379] on select "Select Bath Bedrooms Bldg exterior Kitchen Living Site Exterior Add Additional …" at bounding box center [491, 394] width 434 height 29
select select "31631"
click option "Bath" at bounding box center [0, 0] width 0 height 0
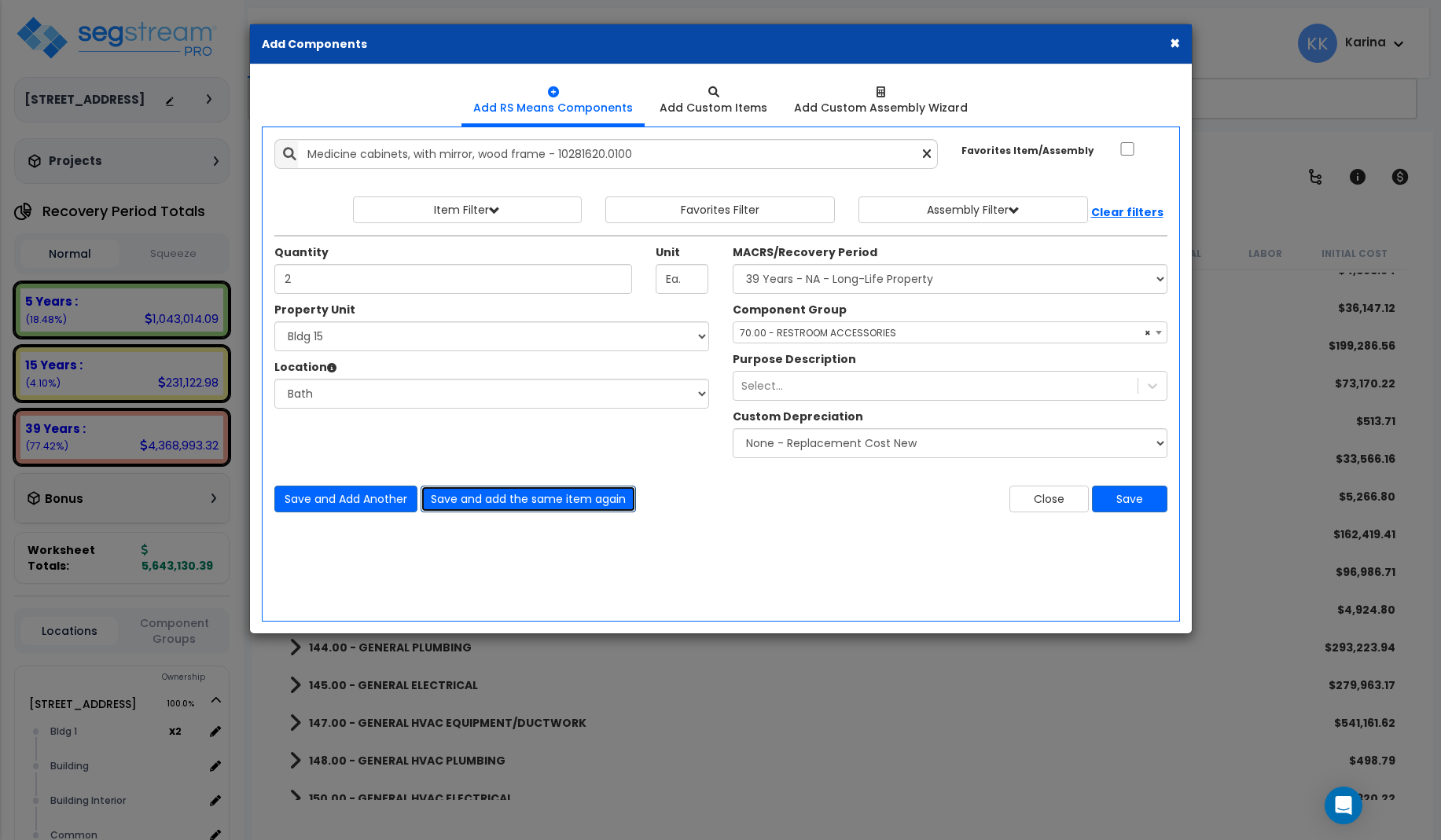
click at [455, 499] on button "Save and add the same item again" at bounding box center [528, 499] width 215 height 27
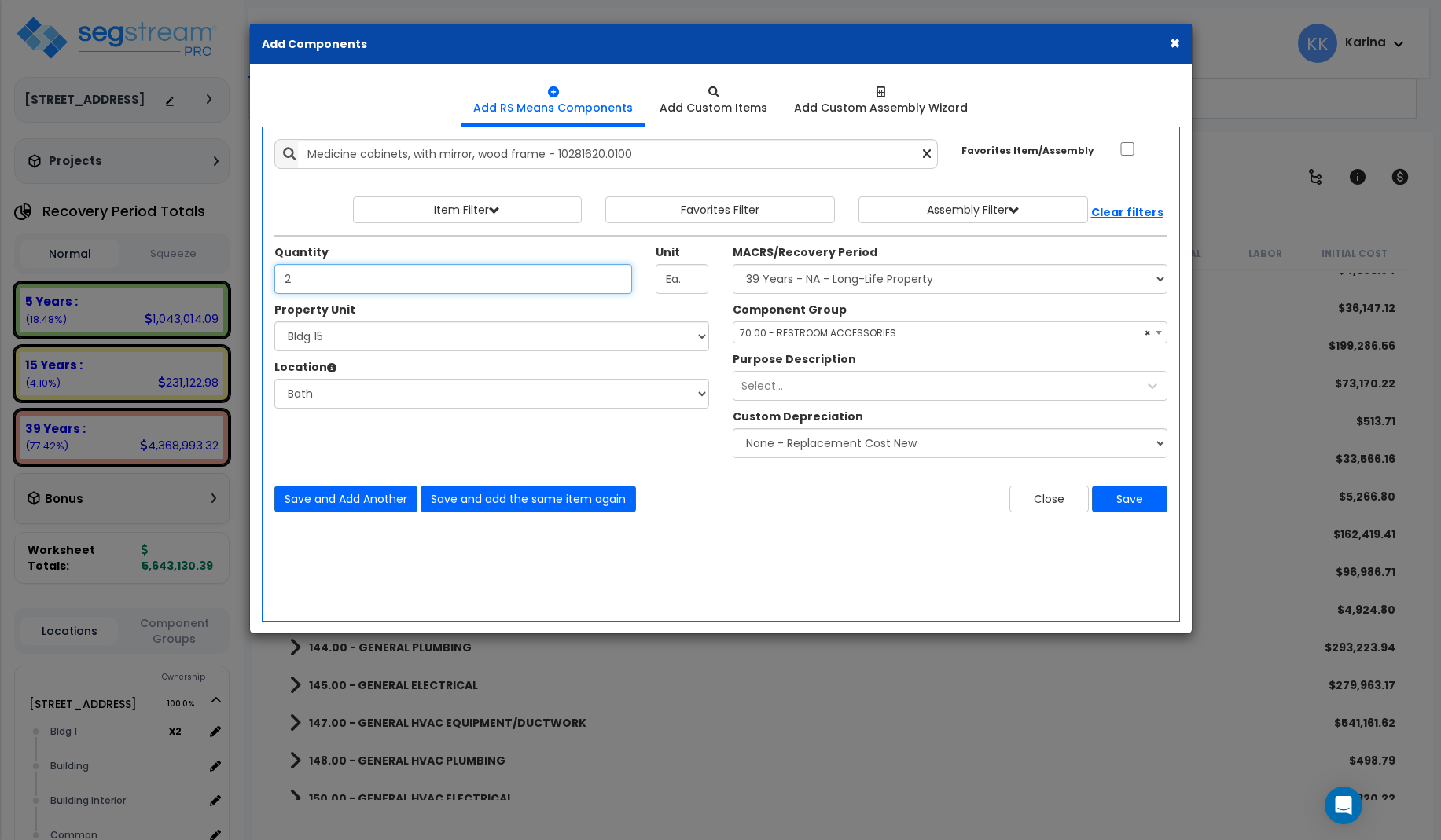
type input "2"
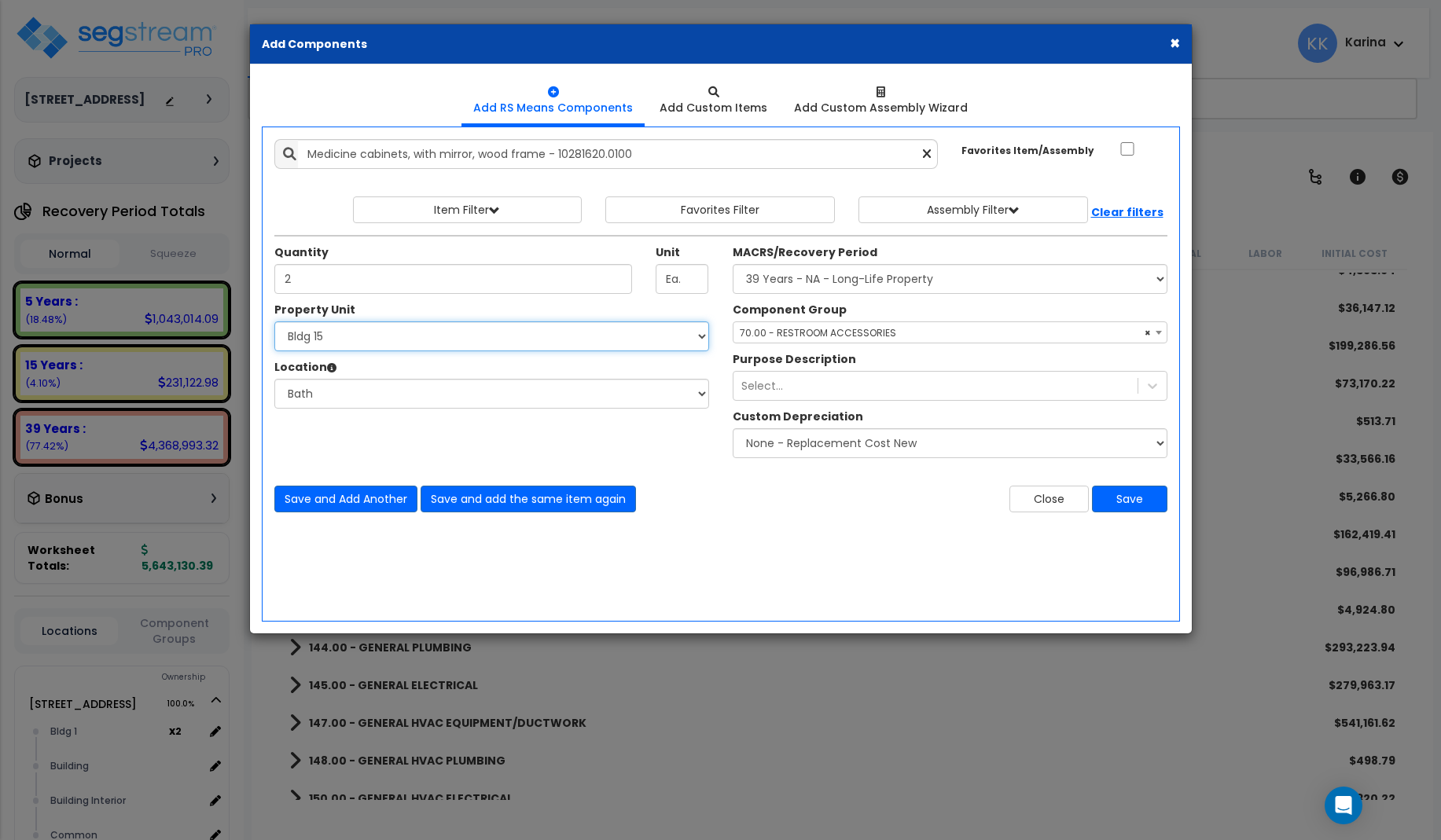
click at [274, 321] on select "Select 3620 Southmore Blvd 3620 Southmore Blvd Clone #10 3620 Southmore Blvd Cl…" at bounding box center [491, 336] width 434 height 29
select select "171715"
click option "Bldg 16" at bounding box center [0, 0] width 0 height 0
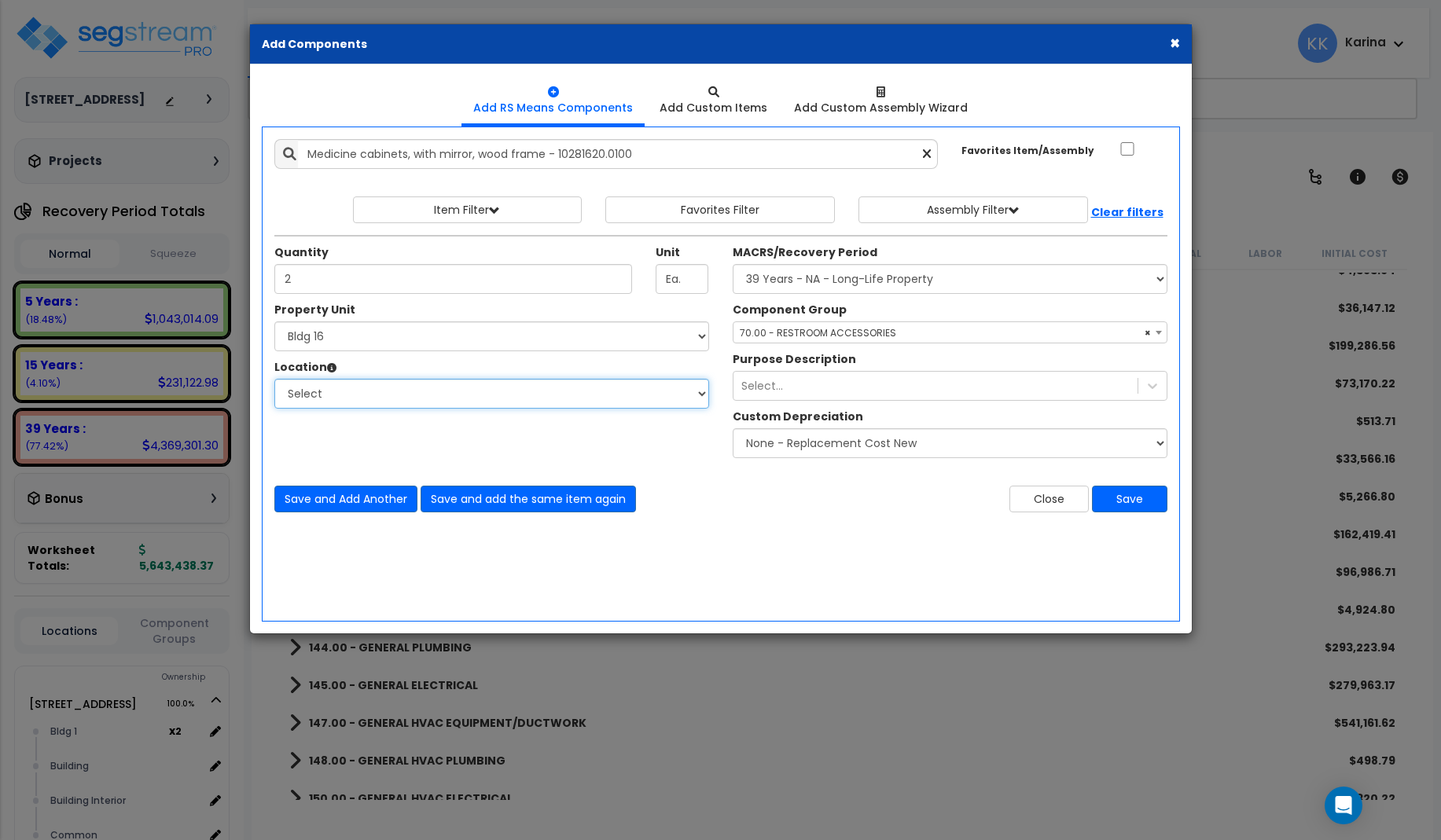
click at [274, 379] on select "Select Bath Bedrooms Bldg exterior Kitchen Living Site Exterior Add Additional …" at bounding box center [491, 394] width 434 height 29
select select "31631"
click option "Bath" at bounding box center [0, 0] width 0 height 0
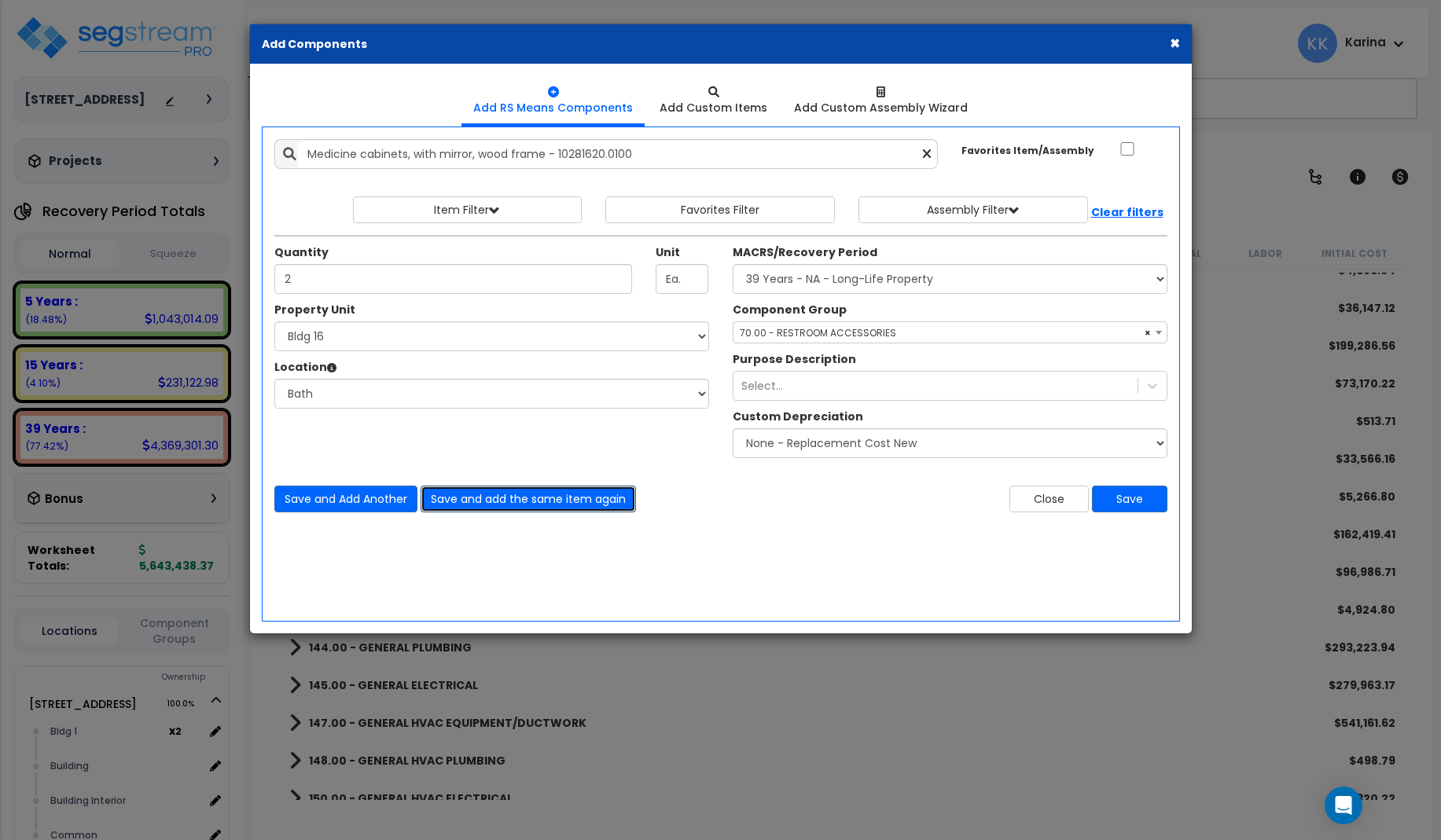
click at [467, 498] on button "Save and add the same item again" at bounding box center [528, 499] width 215 height 27
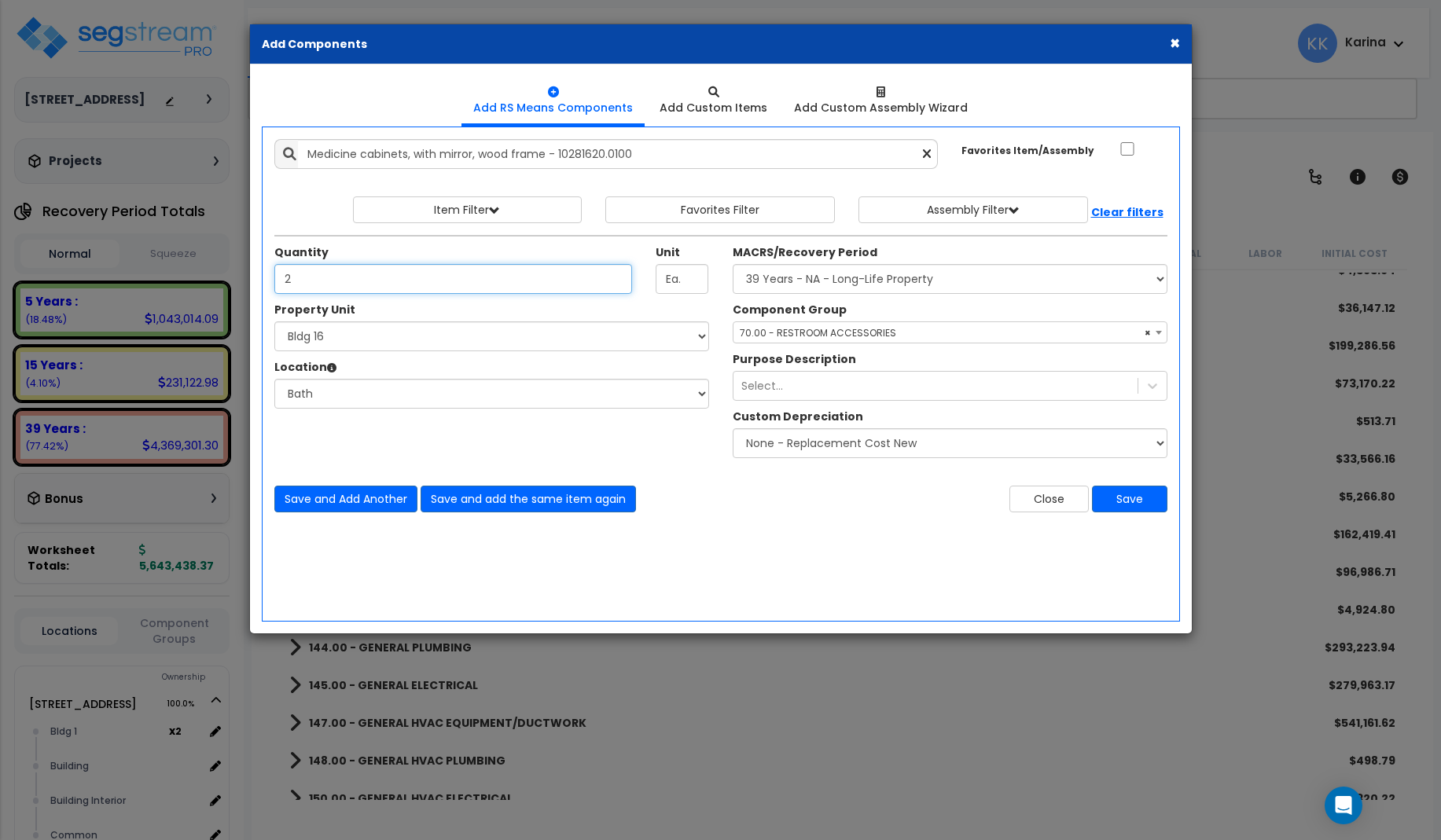
type input "2"
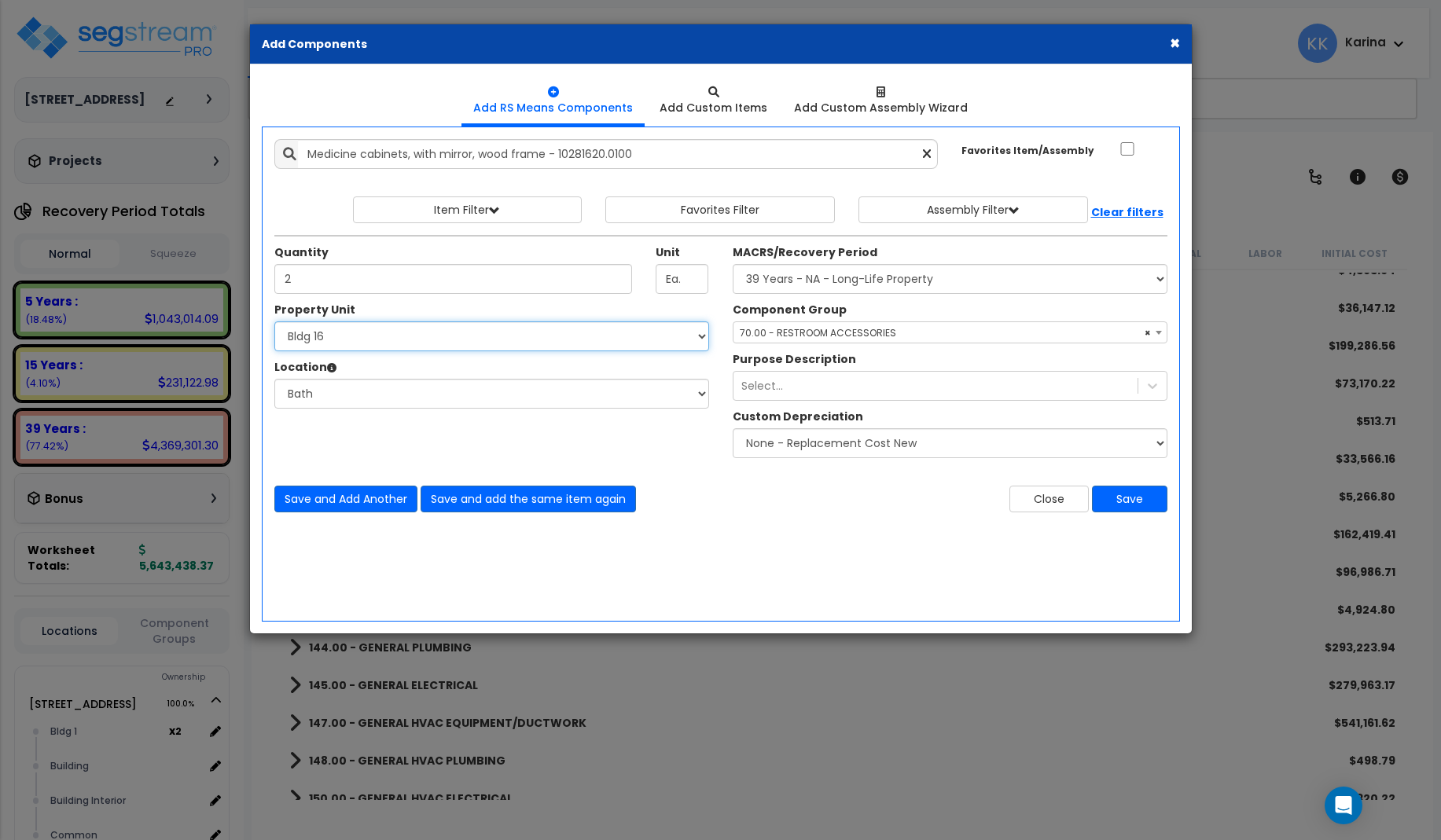
click at [274, 321] on select "Select 3620 Southmore Blvd 3620 Southmore Blvd Clone #10 3620 Southmore Blvd Cl…" at bounding box center [491, 336] width 434 height 29
select select "171716"
click option "Bldg 17" at bounding box center [0, 0] width 0 height 0
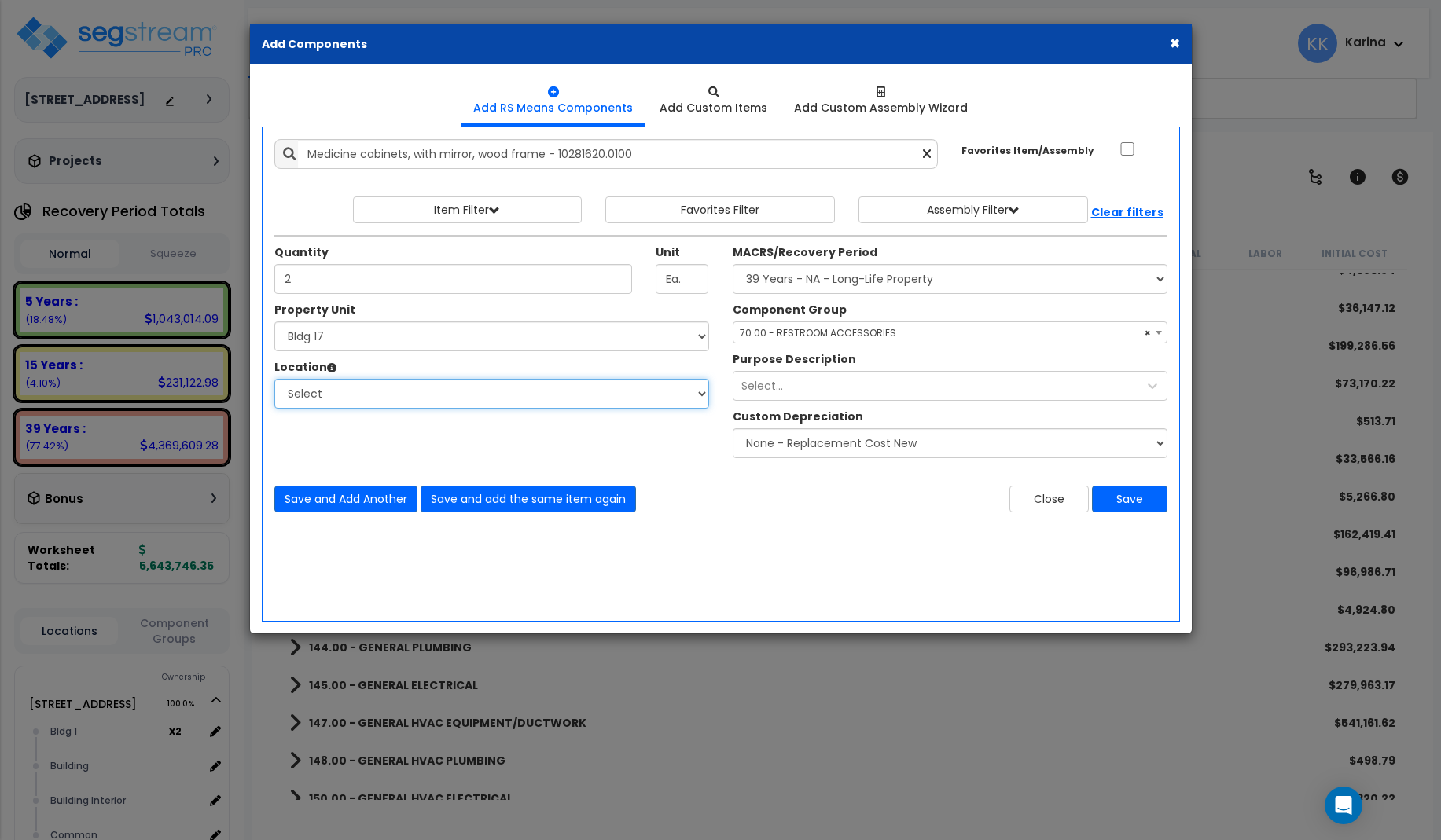
click at [274, 379] on select "Select Bath Bedrooms Bldg exterior Kitchen Living Site Exterior Add Additional …" at bounding box center [491, 394] width 434 height 29
select select "31631"
click option "Bath" at bounding box center [0, 0] width 0 height 0
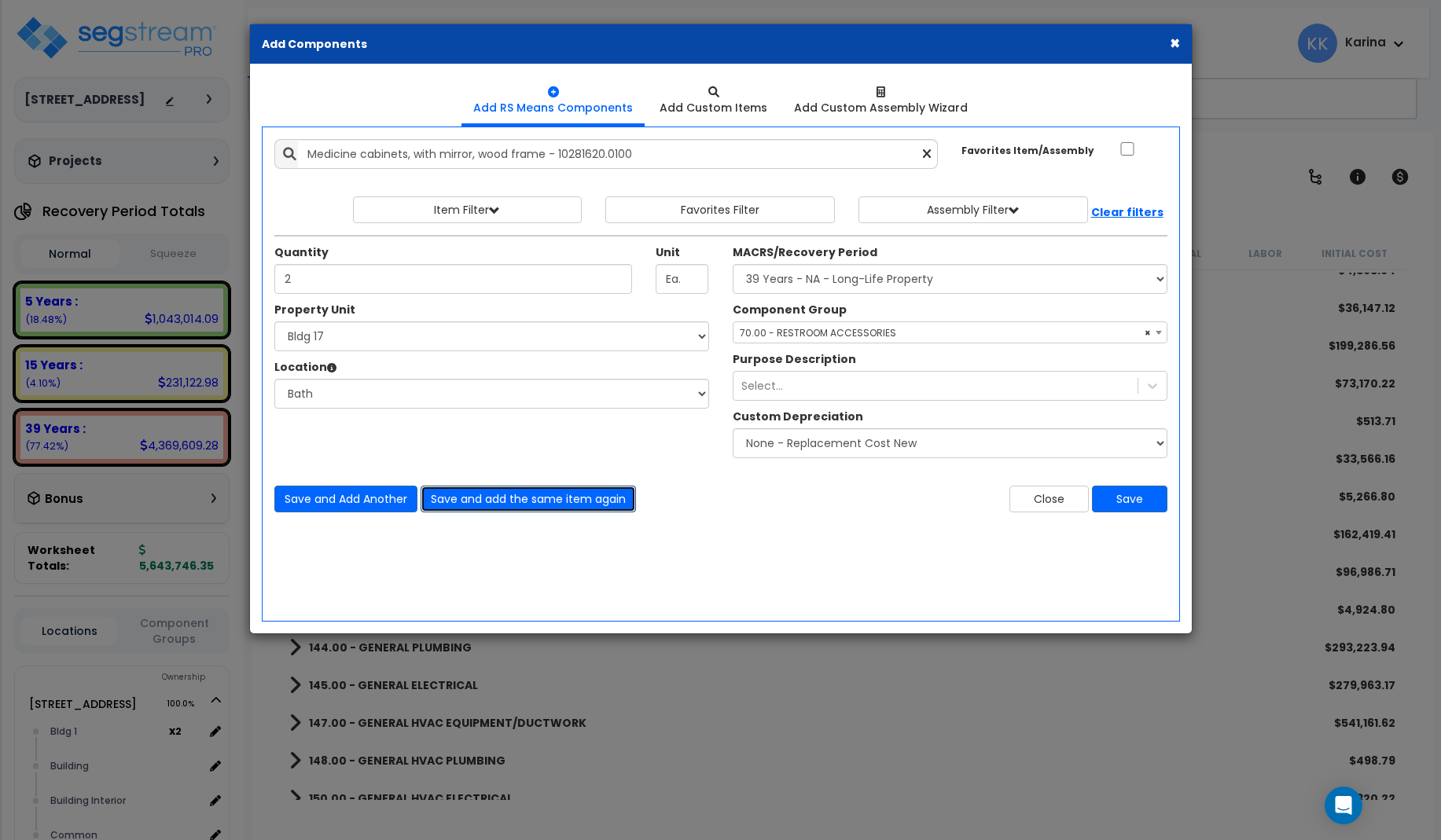
click at [455, 496] on button "Save and add the same item again" at bounding box center [528, 499] width 215 height 27
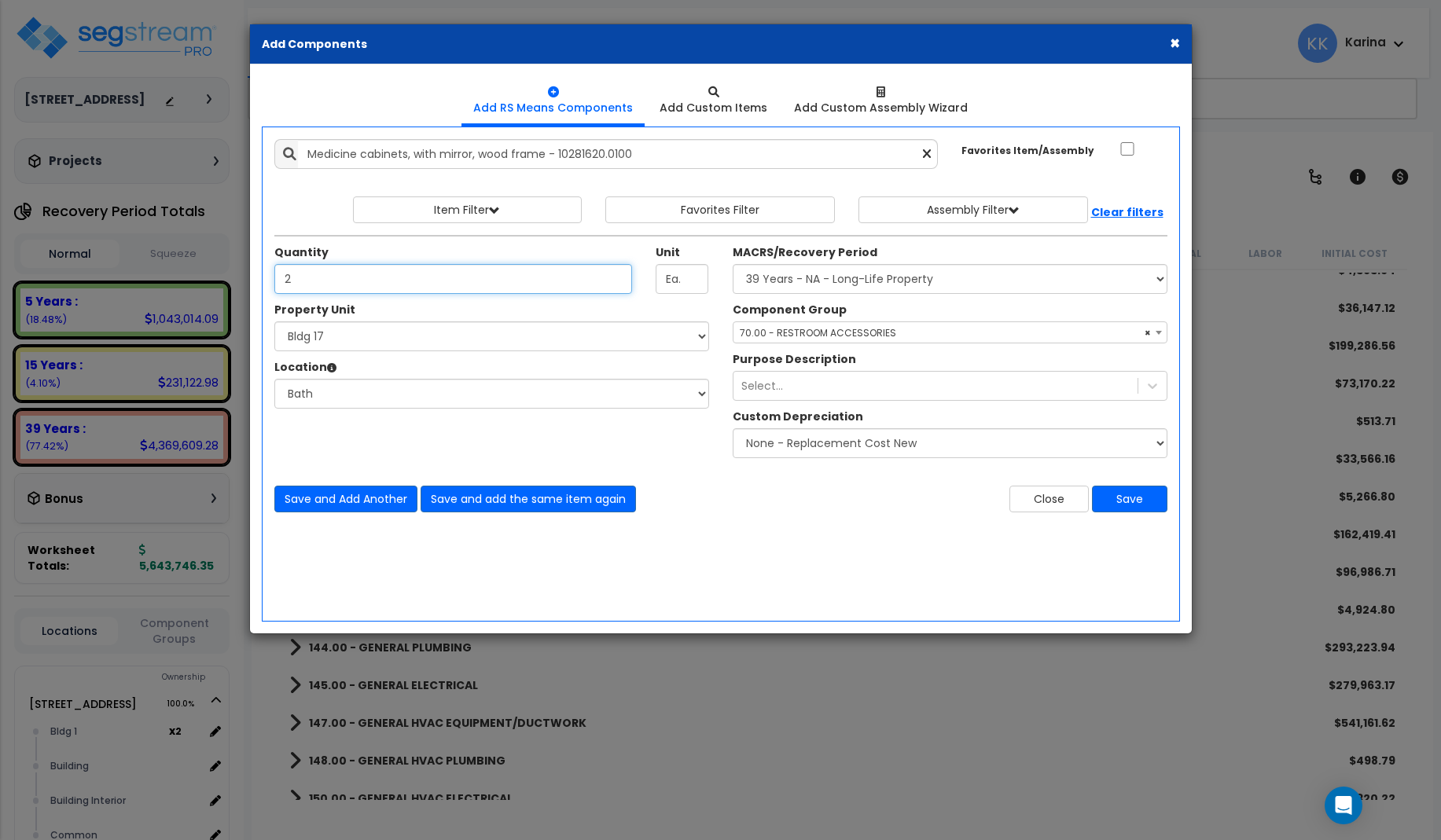
type input "2"
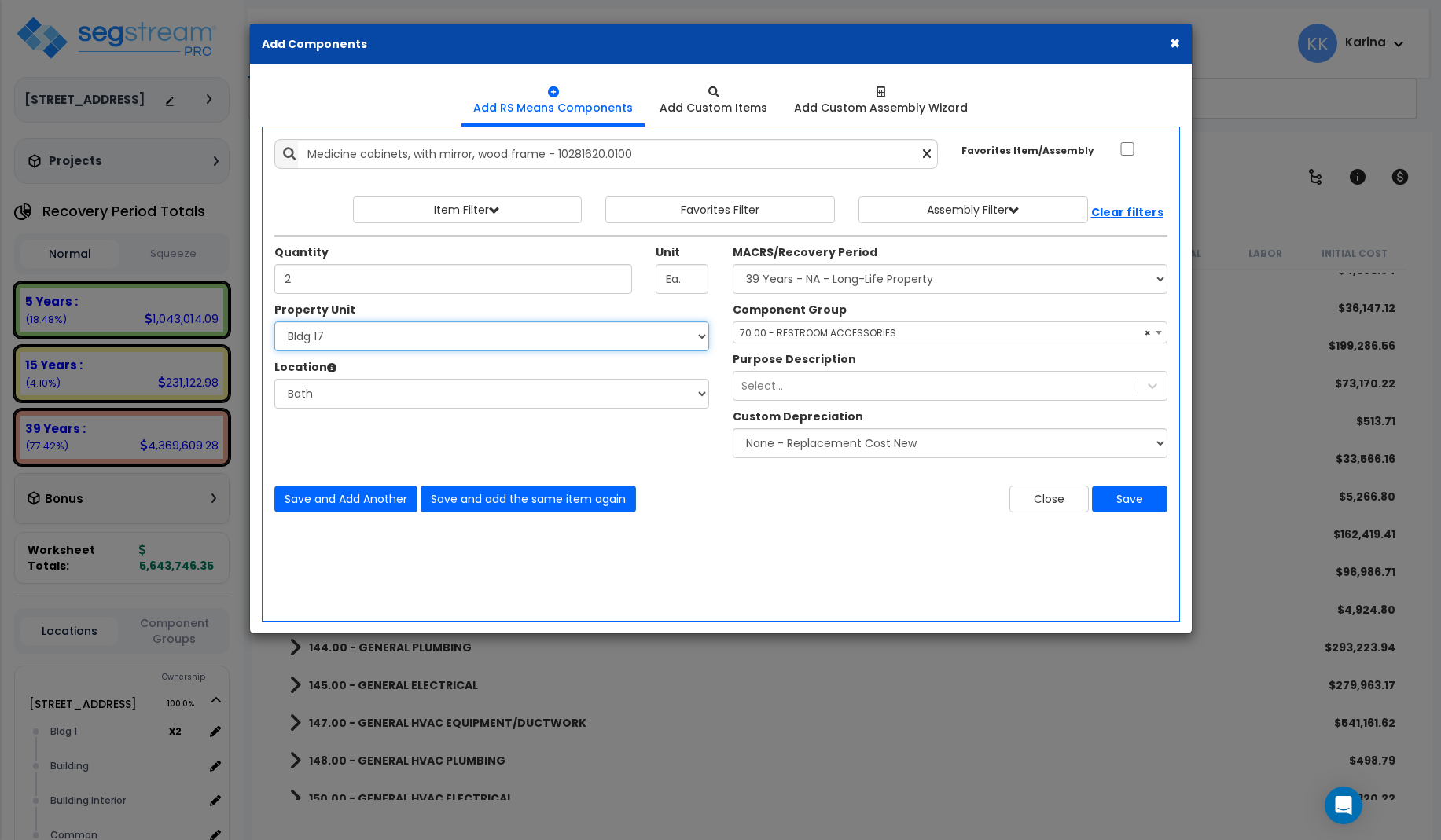
click at [274, 321] on select "Select 3620 Southmore Blvd 3620 Southmore Blvd Clone #10 3620 Southmore Blvd Cl…" at bounding box center [491, 336] width 434 height 29
select select "171717"
click option "Bldg 18" at bounding box center [0, 0] width 0 height 0
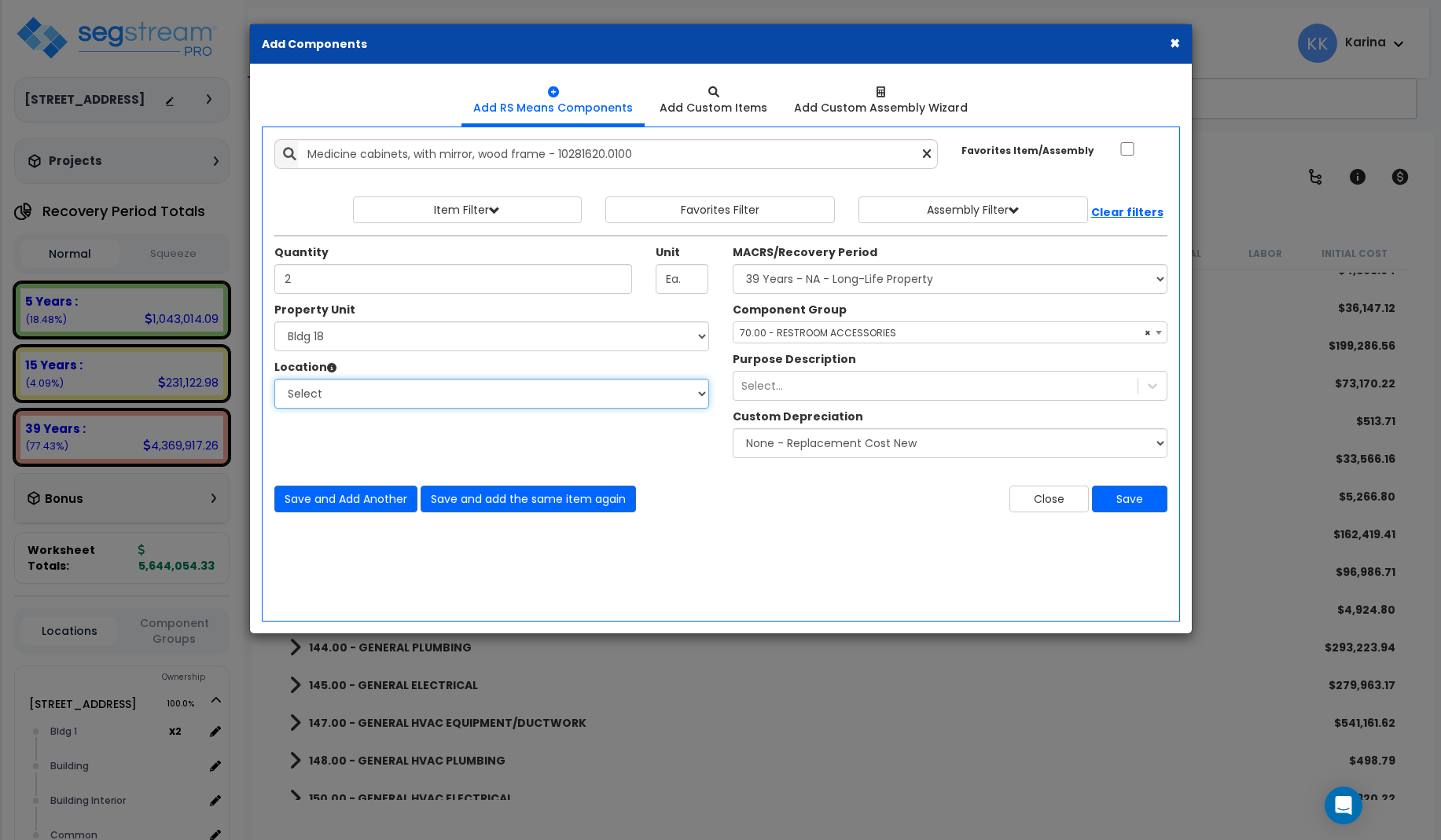
click at [274, 379] on select "Select Bath Bedrooms Bldg exterior Kitchen Living Site Exterior Add Additional …" at bounding box center [491, 394] width 434 height 29
select select "31631"
click option "Bath" at bounding box center [0, 0] width 0 height 0
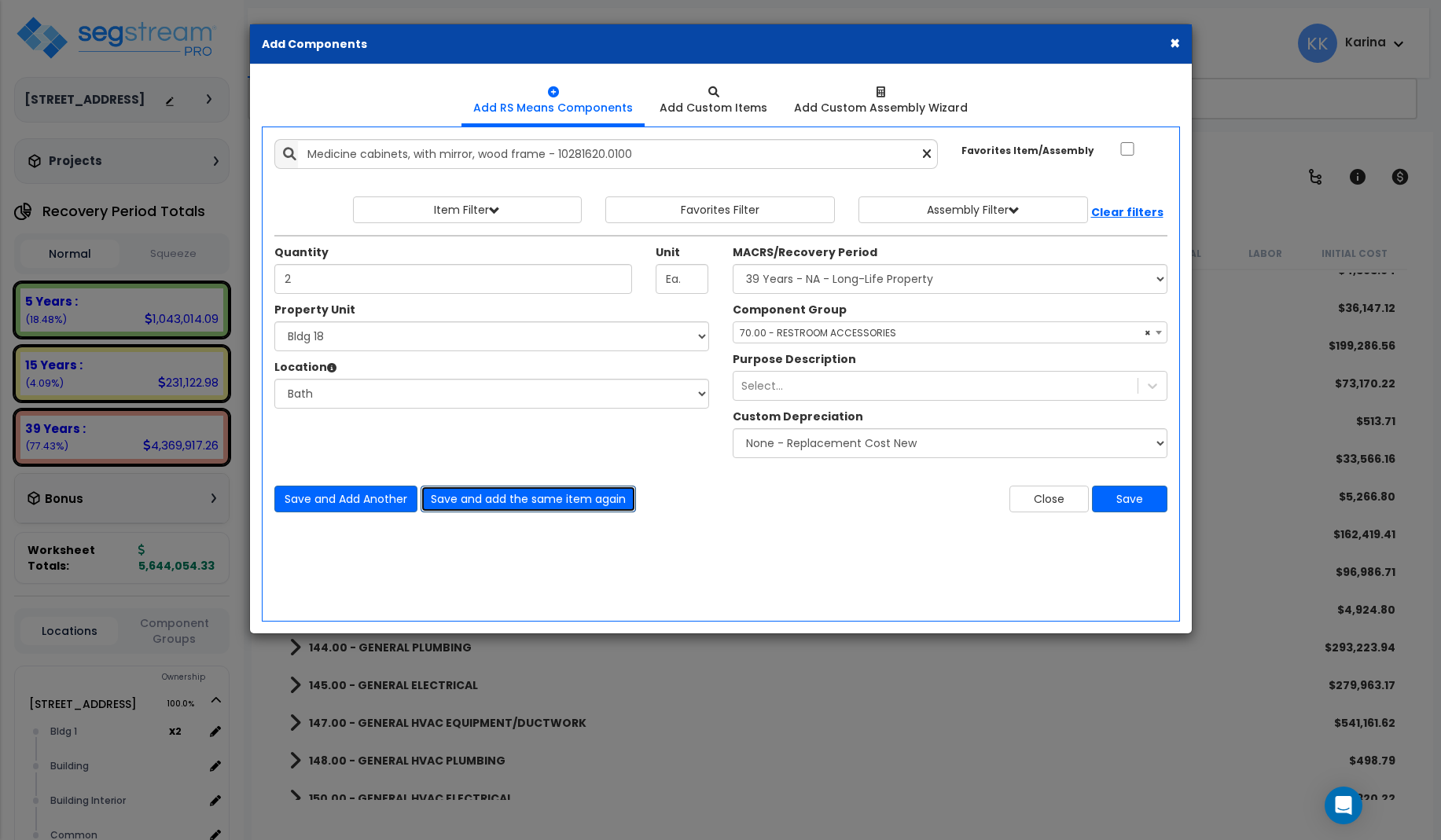
click at [464, 496] on button "Save and add the same item again" at bounding box center [528, 499] width 215 height 27
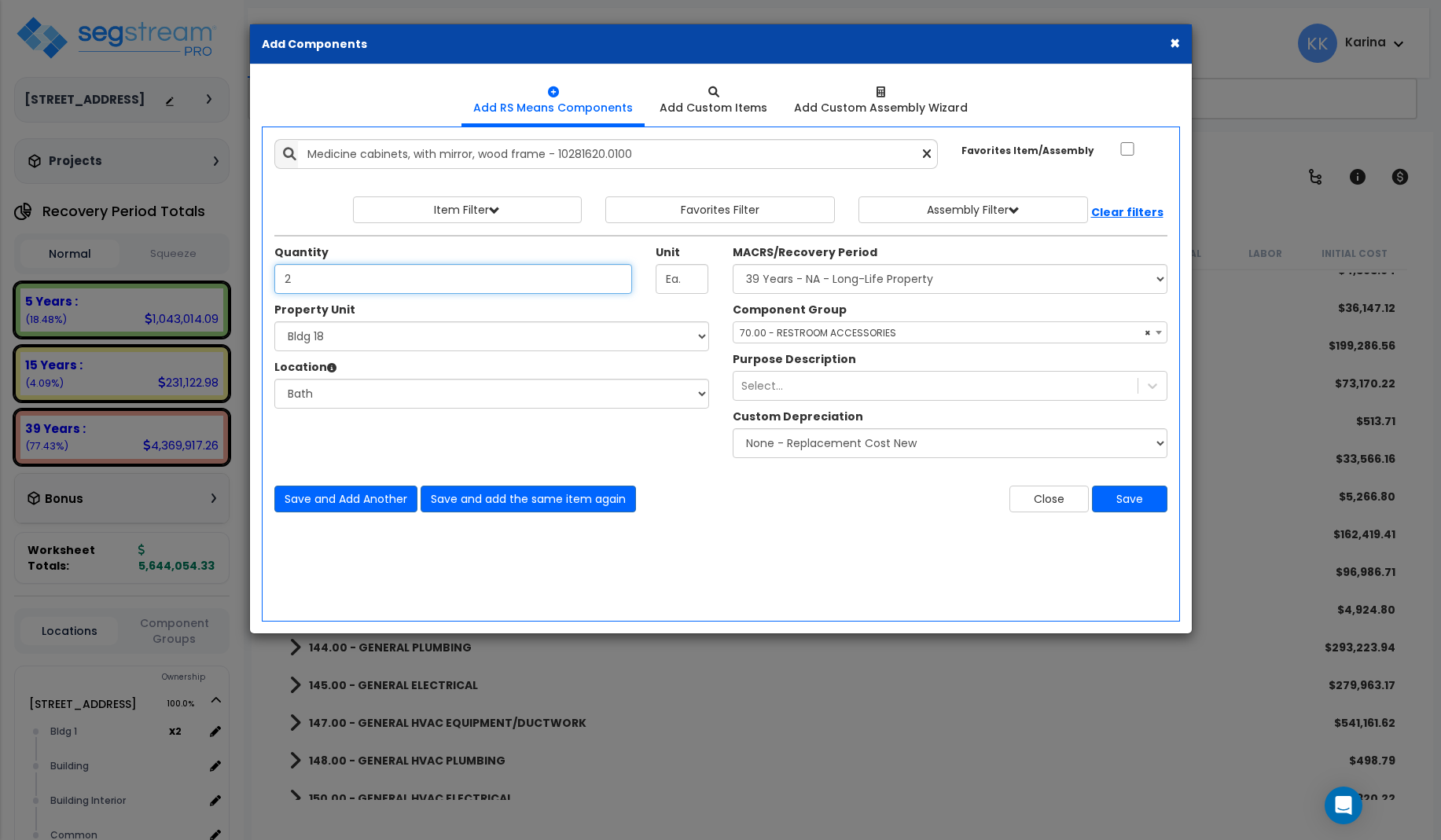
type input "2"
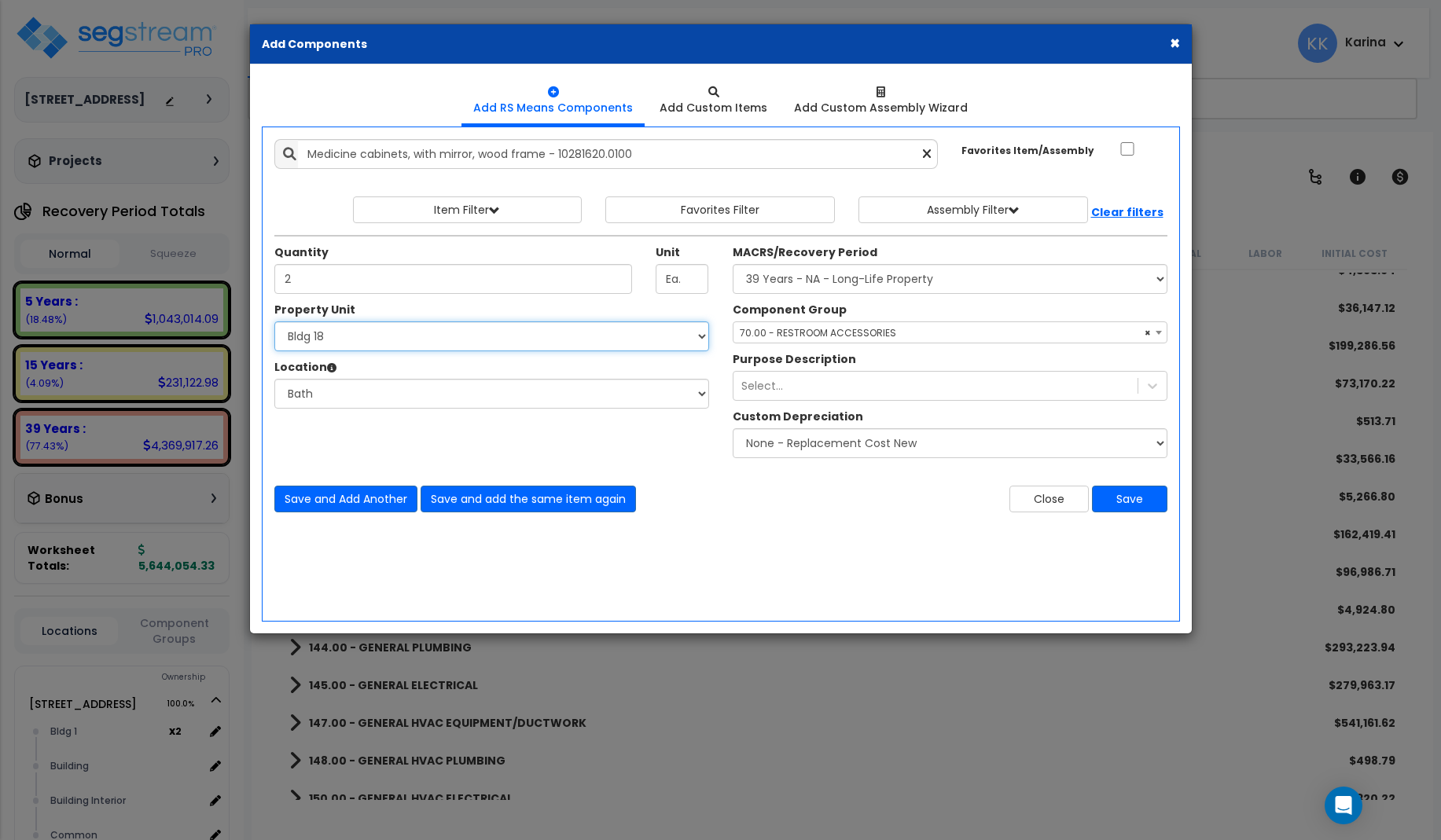
click at [274, 321] on select "Select 3620 Southmore Blvd 3620 Southmore Blvd Clone #10 3620 Southmore Blvd Cl…" at bounding box center [491, 336] width 434 height 29
select select "171718"
click option "Bldg 19" at bounding box center [0, 0] width 0 height 0
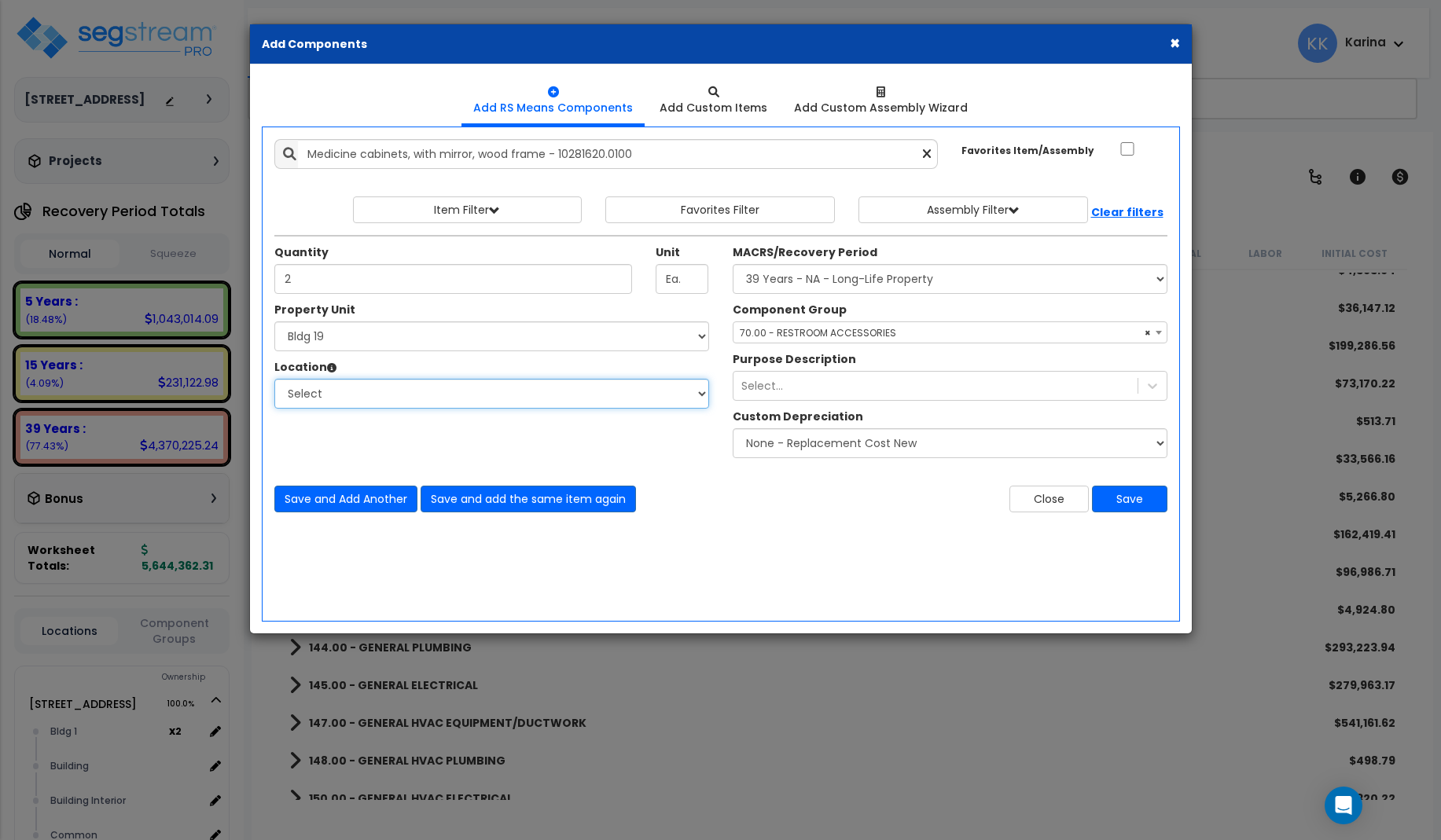
click at [274, 379] on select "Select Bath Bedrooms Bldg exterior Kitchen Living Site Exterior Add Additional …" at bounding box center [491, 394] width 434 height 29
select select "31631"
click option "Bath" at bounding box center [0, 0] width 0 height 0
click at [1133, 494] on button "Save" at bounding box center [1130, 499] width 75 height 27
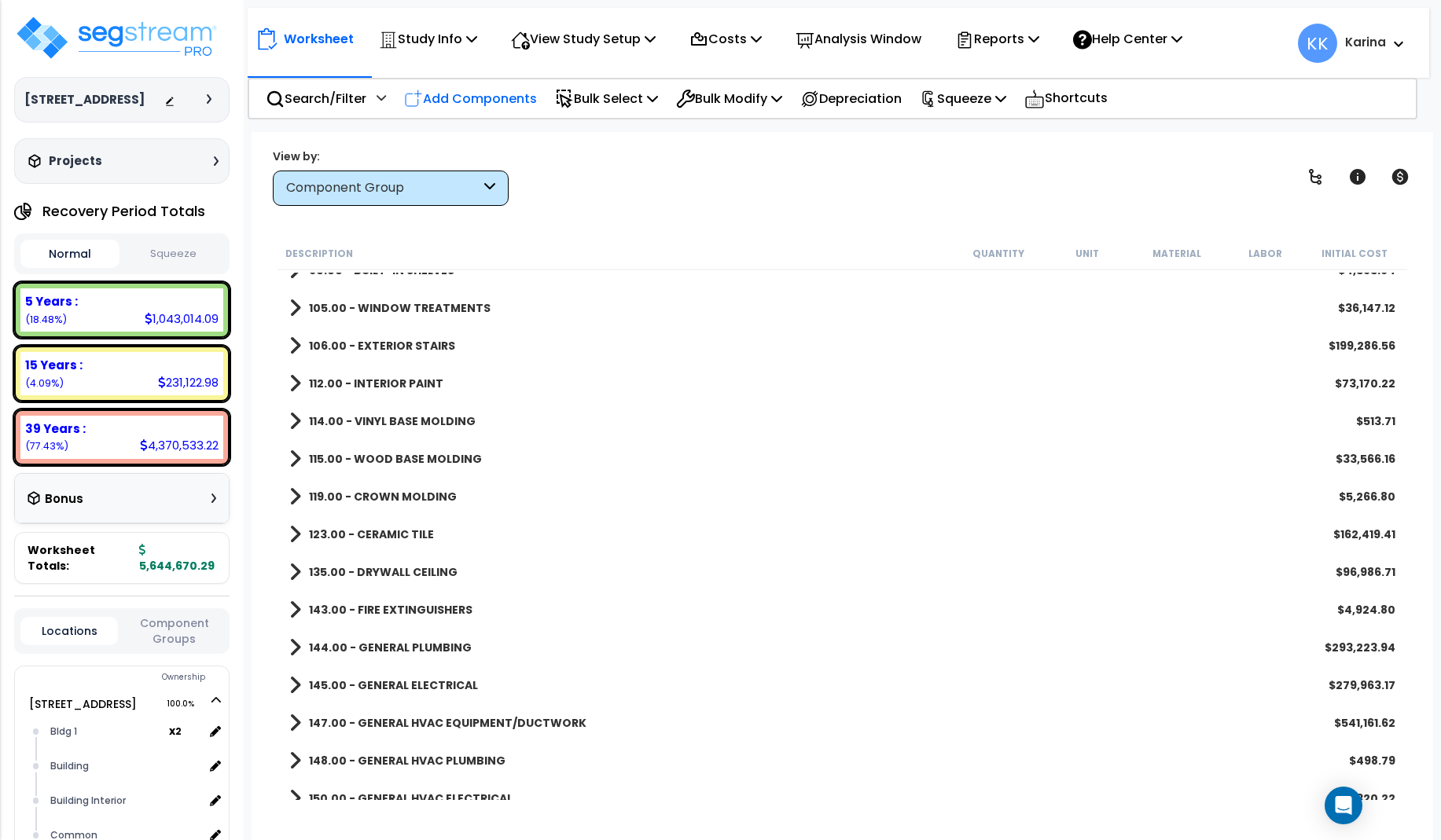
click at [485, 94] on p "Add Components" at bounding box center [470, 98] width 133 height 21
select select
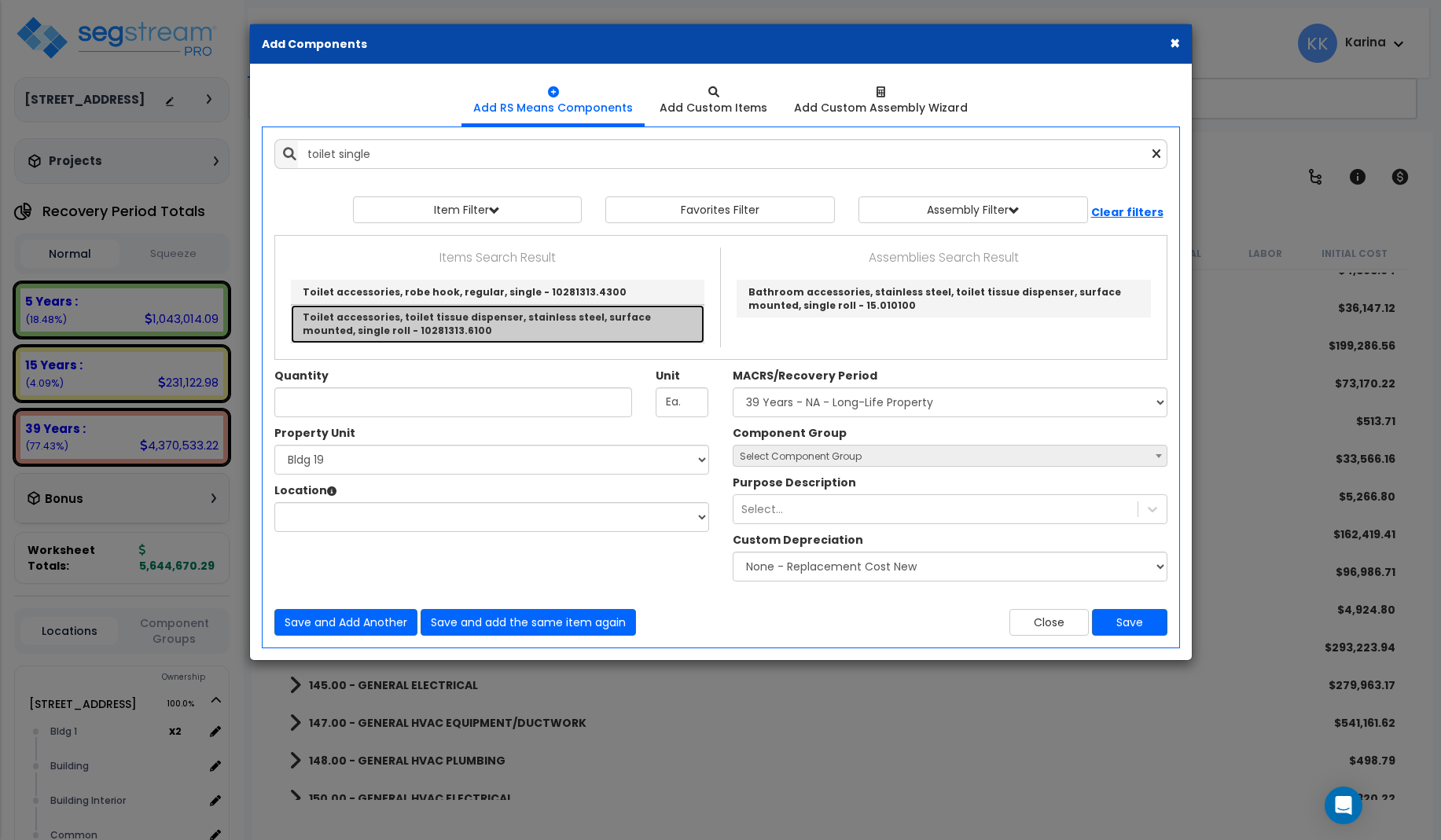
click at [457, 323] on link "Toilet accessories, toilet tissue dispenser, stainless steel, surface mounted, …" at bounding box center [497, 323] width 413 height 38
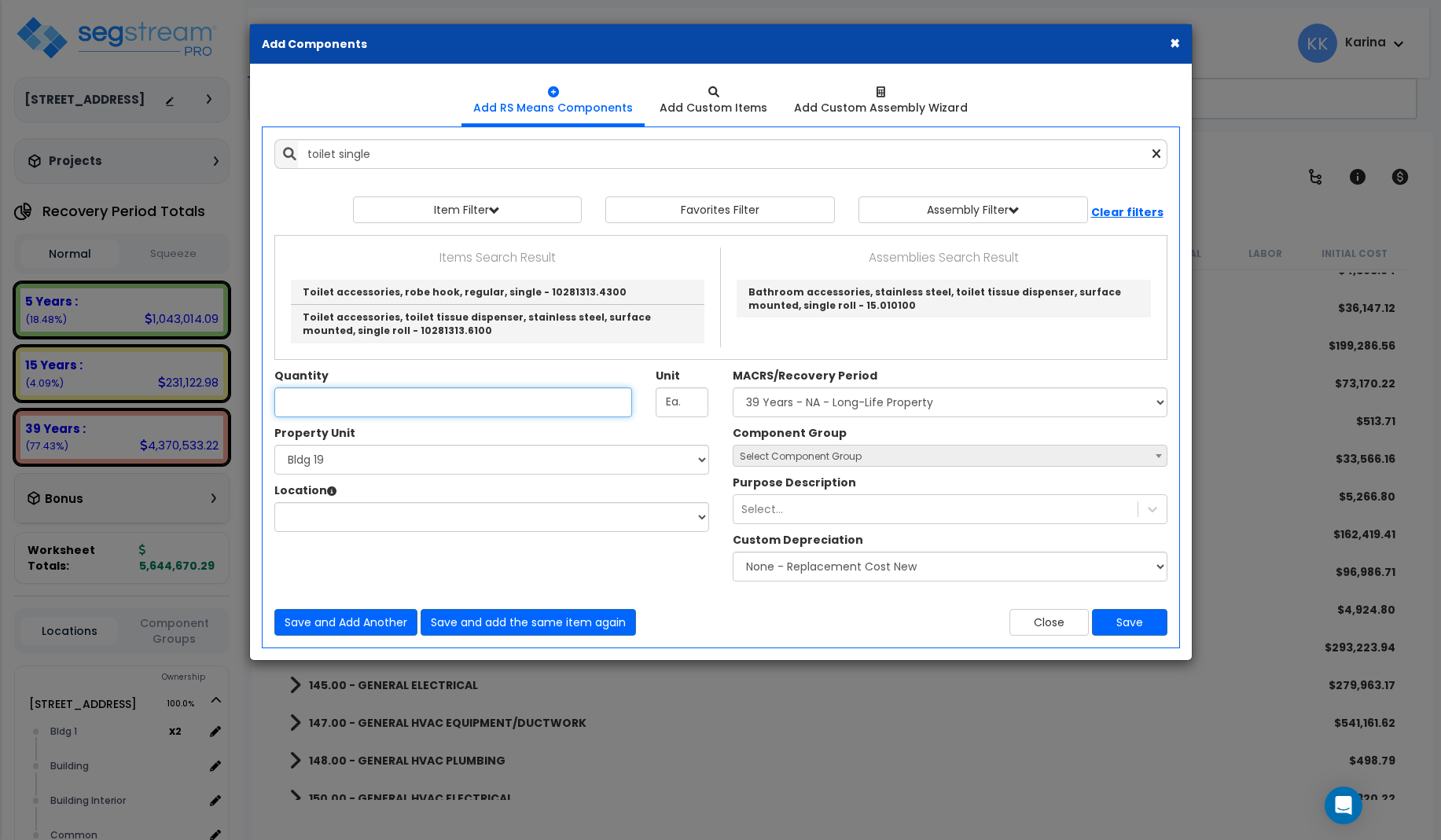
type input "Toilet accessories, toilet tissue dispenser, stainless steel, surface mounted, …"
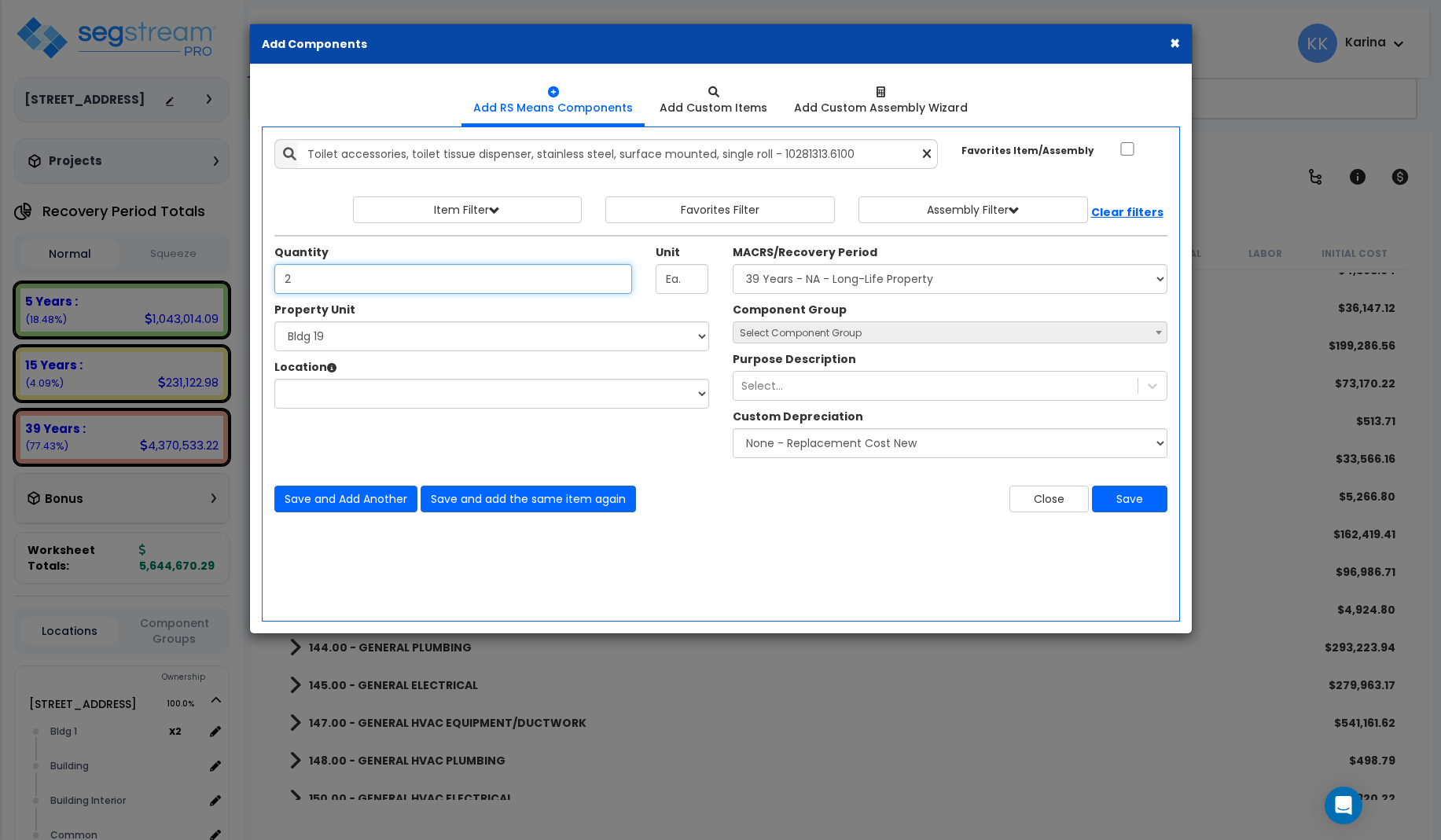
type input "2"
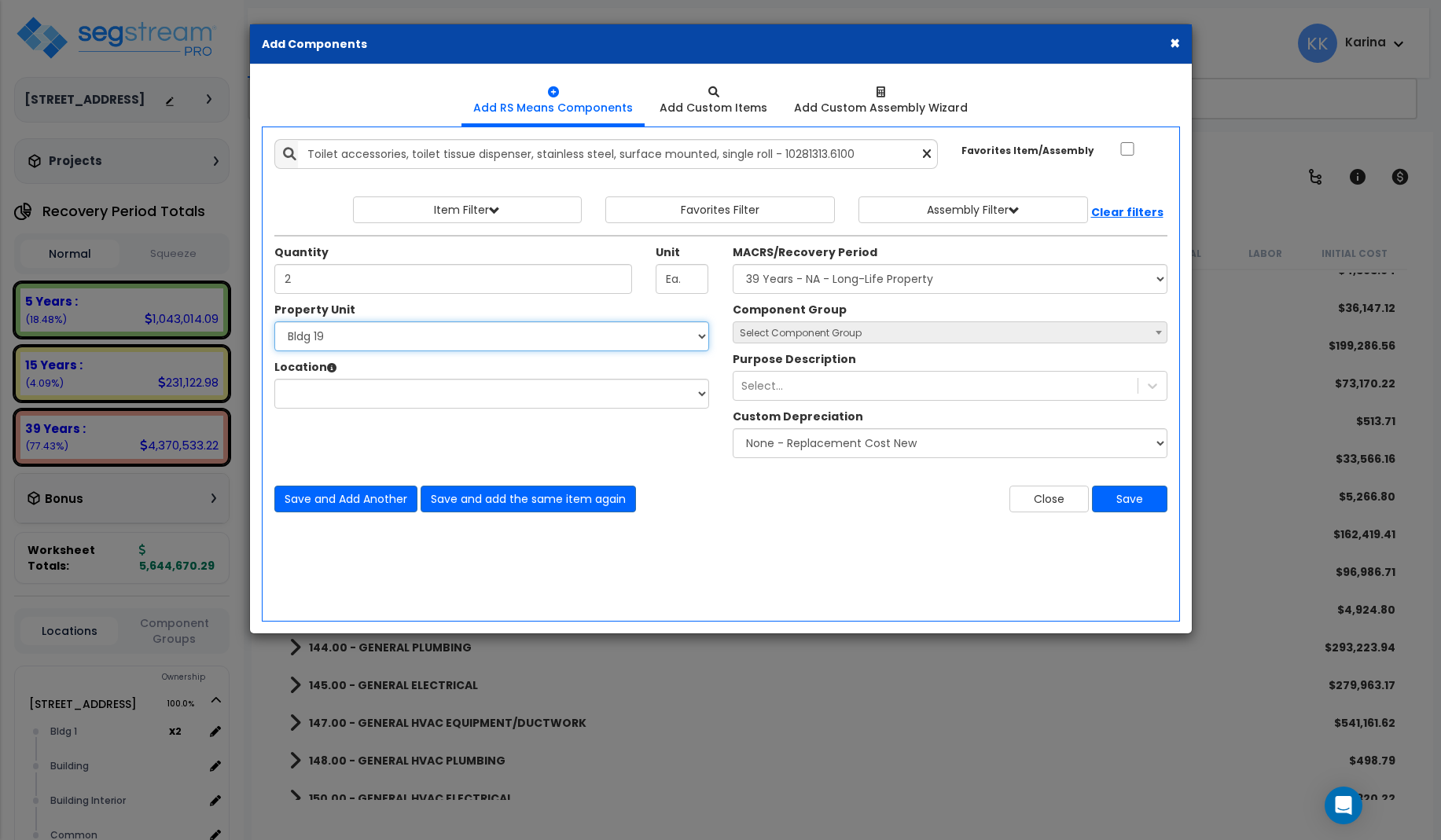
click at [274, 321] on select "Select 3620 Southmore Blvd 3620 Southmore Blvd Clone #10 3620 Southmore Blvd Cl…" at bounding box center [491, 336] width 434 height 29
select select "171660"
click option "Bldg 1" at bounding box center [0, 0] width 0 height 0
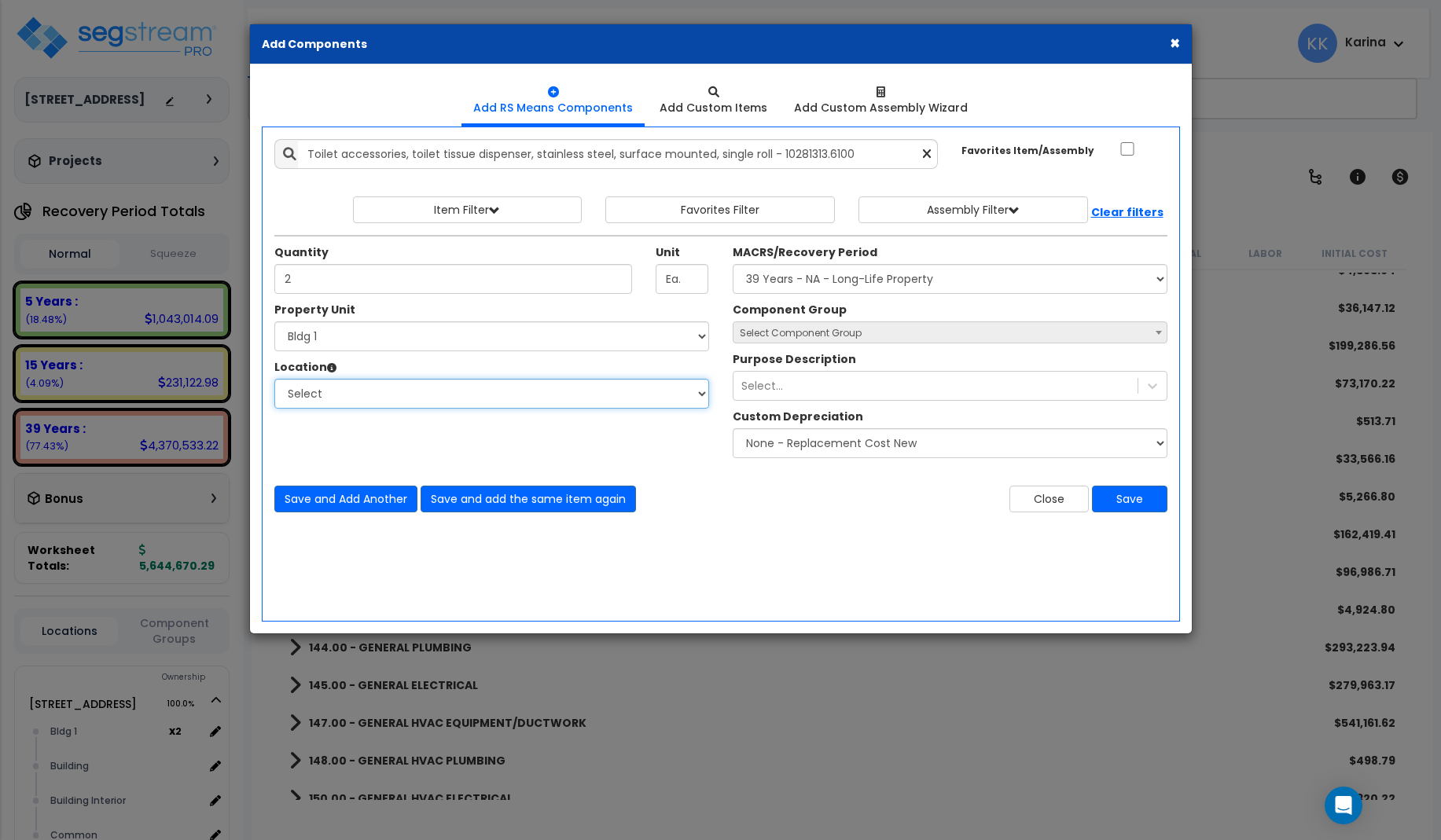
click at [274, 379] on select "Select Bath Bedrooms Bldg 1 Building Building Interior Exterior Kitchen Living …" at bounding box center [491, 394] width 434 height 29
select select "31631"
click option "Bath" at bounding box center [0, 0] width 0 height 0
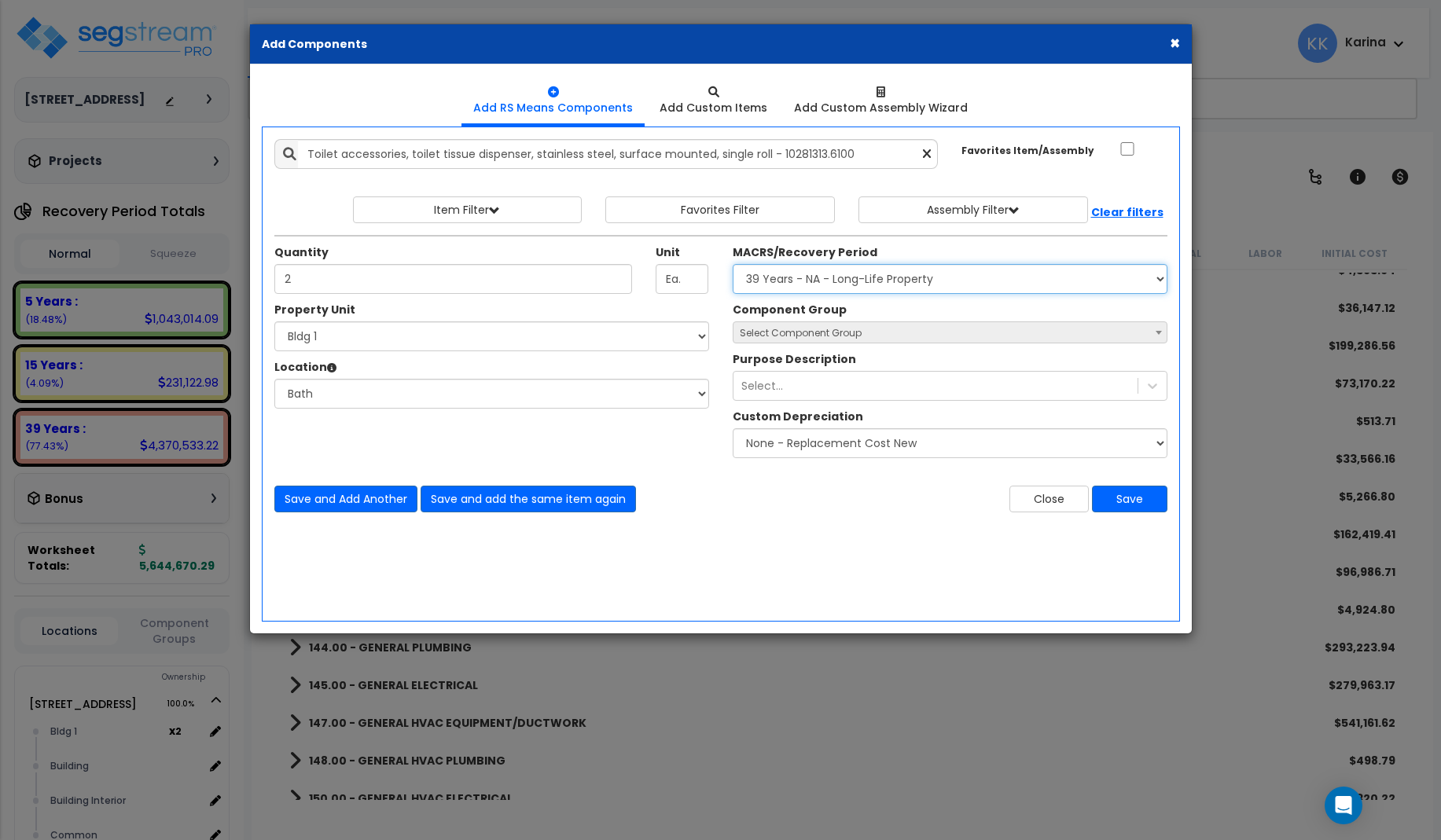
click at [732, 264] on select "Select MACRS/Recovery Period 5 Years - 57.0 - Distributive Trades & Services 5 …" at bounding box center [950, 279] width 434 height 29
select select "3669"
click option "39 Years - NA - Long-Life Property" at bounding box center [0, 0] width 0 height 0
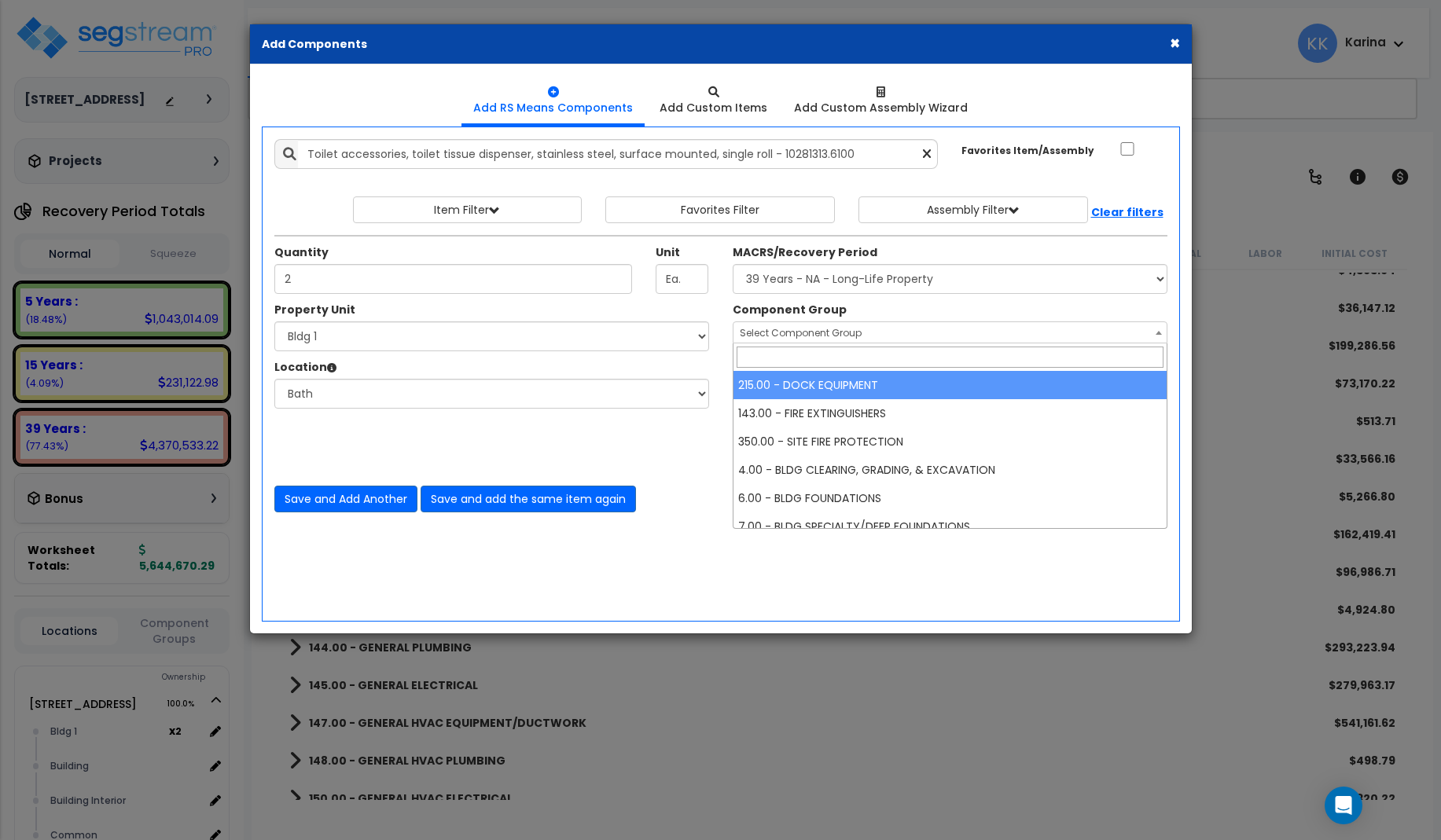
click at [770, 337] on span "Select Component Group" at bounding box center [801, 332] width 121 height 14
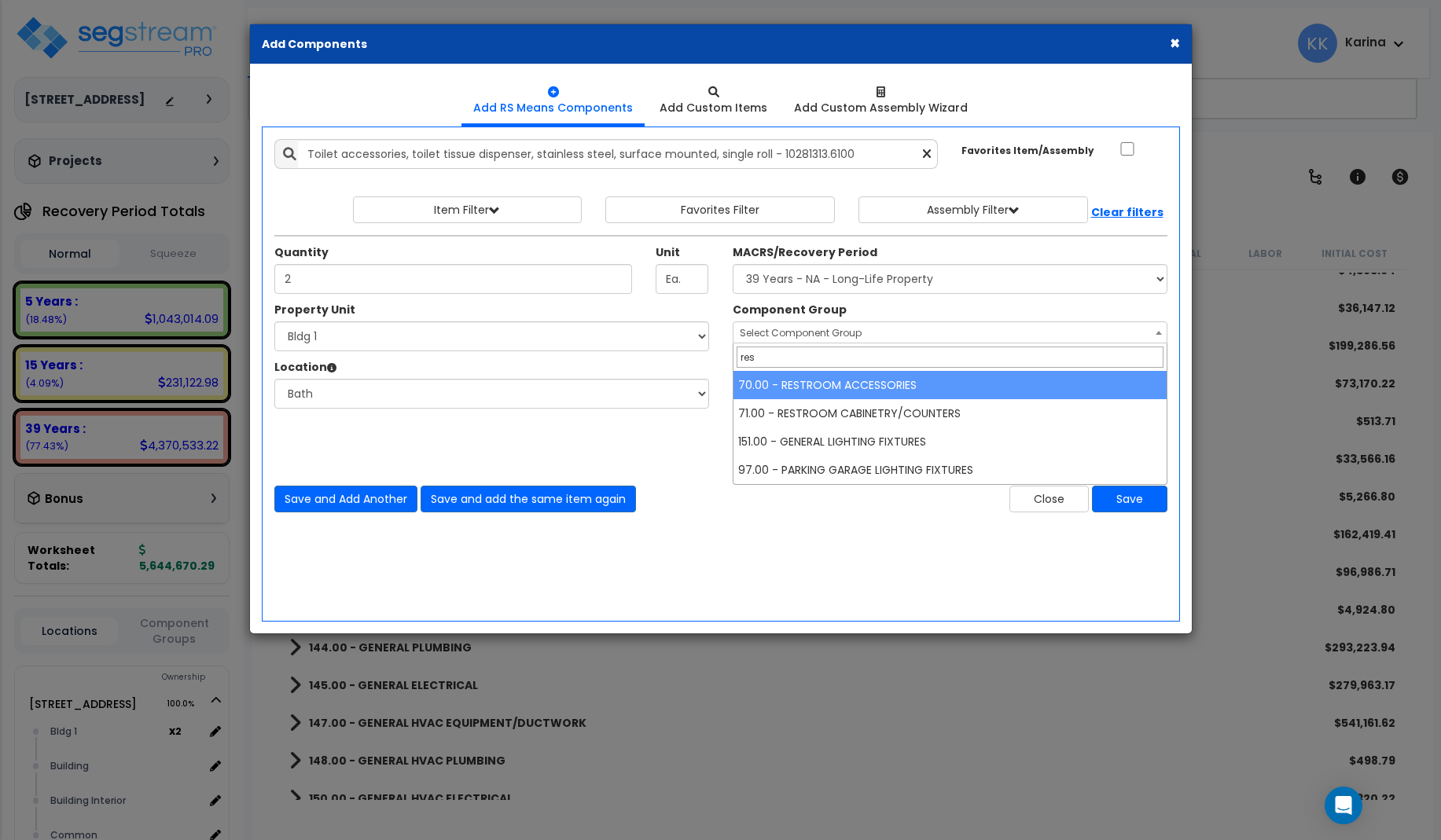
type input "res"
select select "56891"
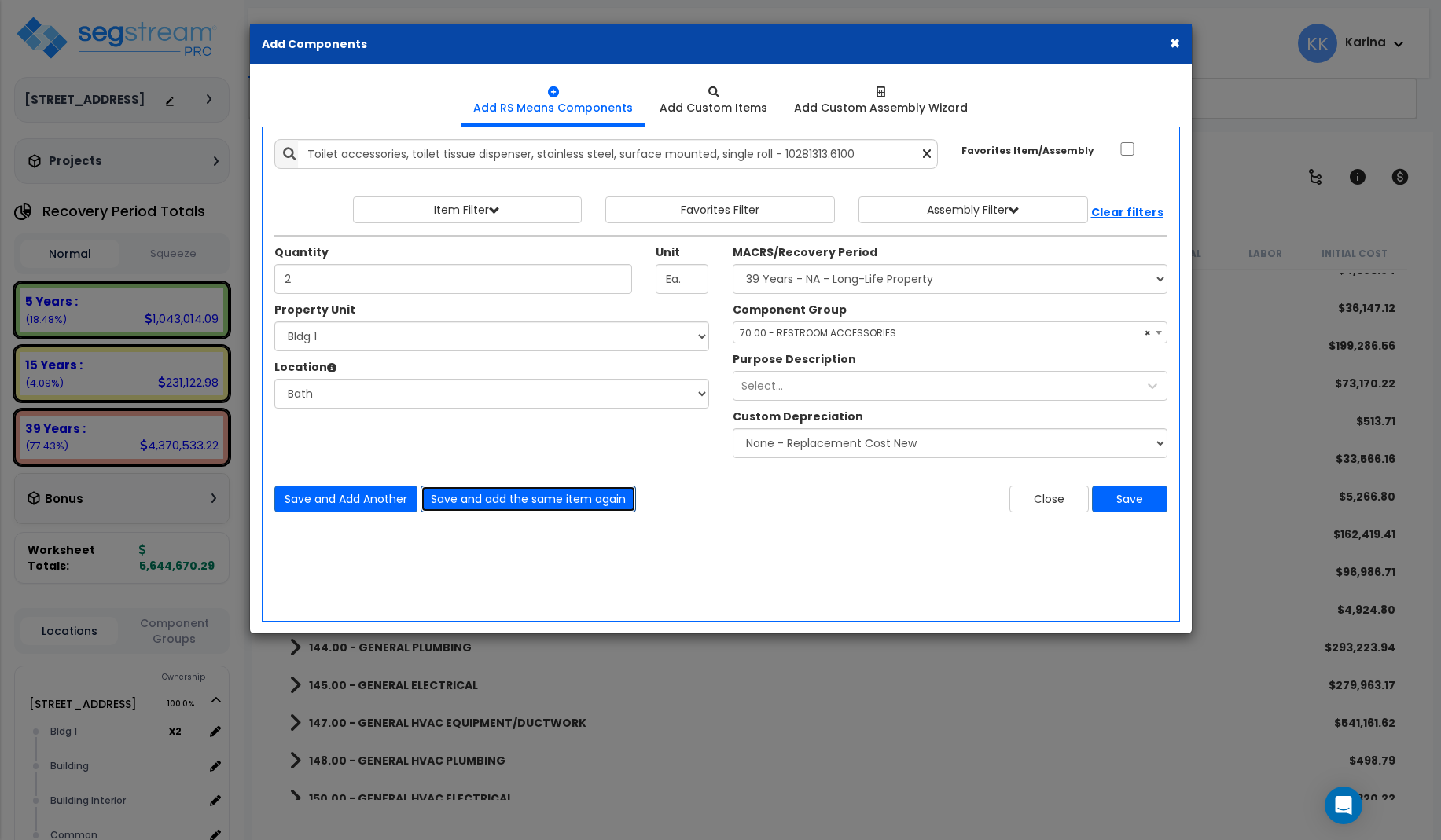
click at [494, 494] on button "Save and add the same item again" at bounding box center [528, 499] width 215 height 27
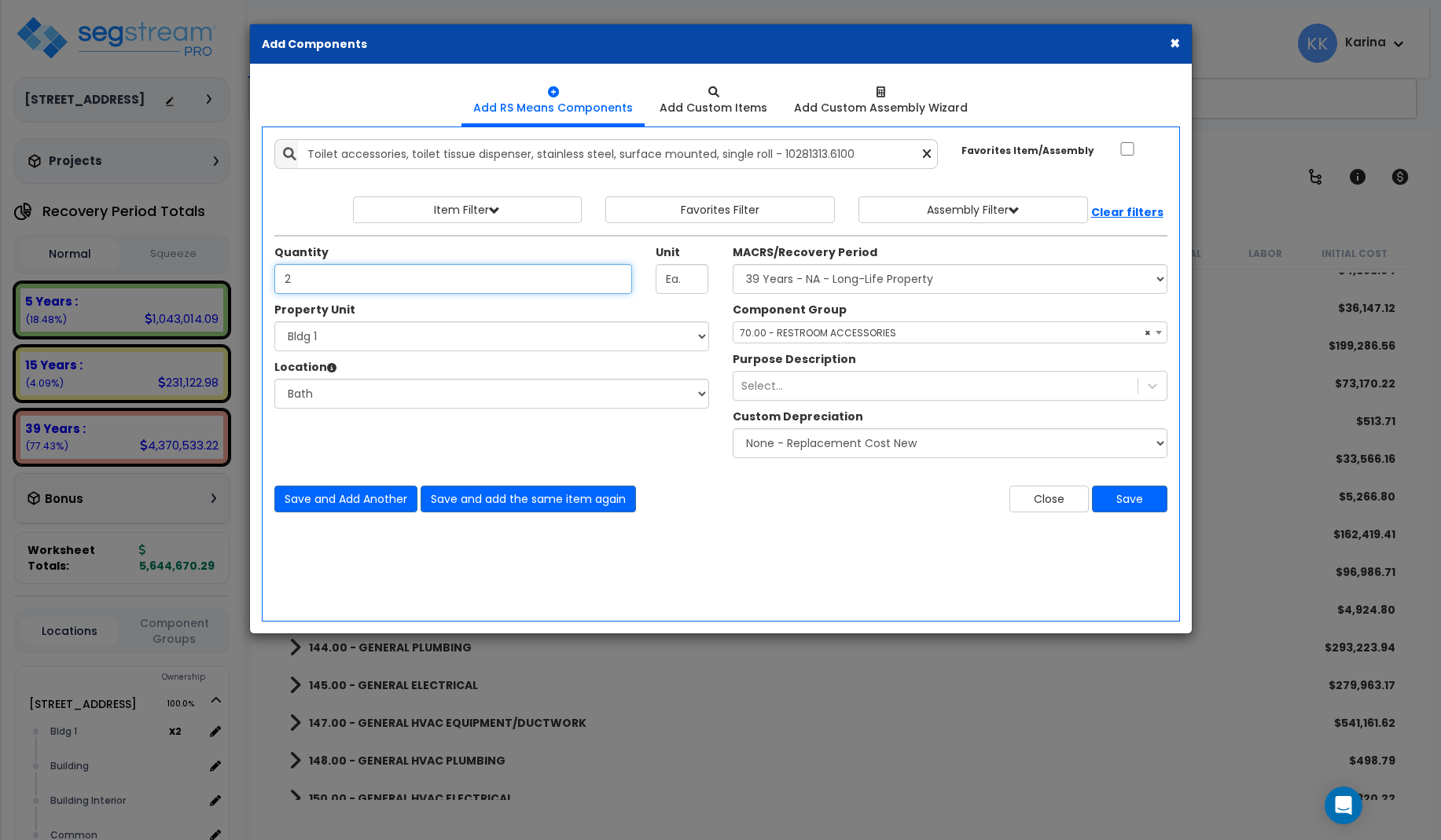
type input "2"
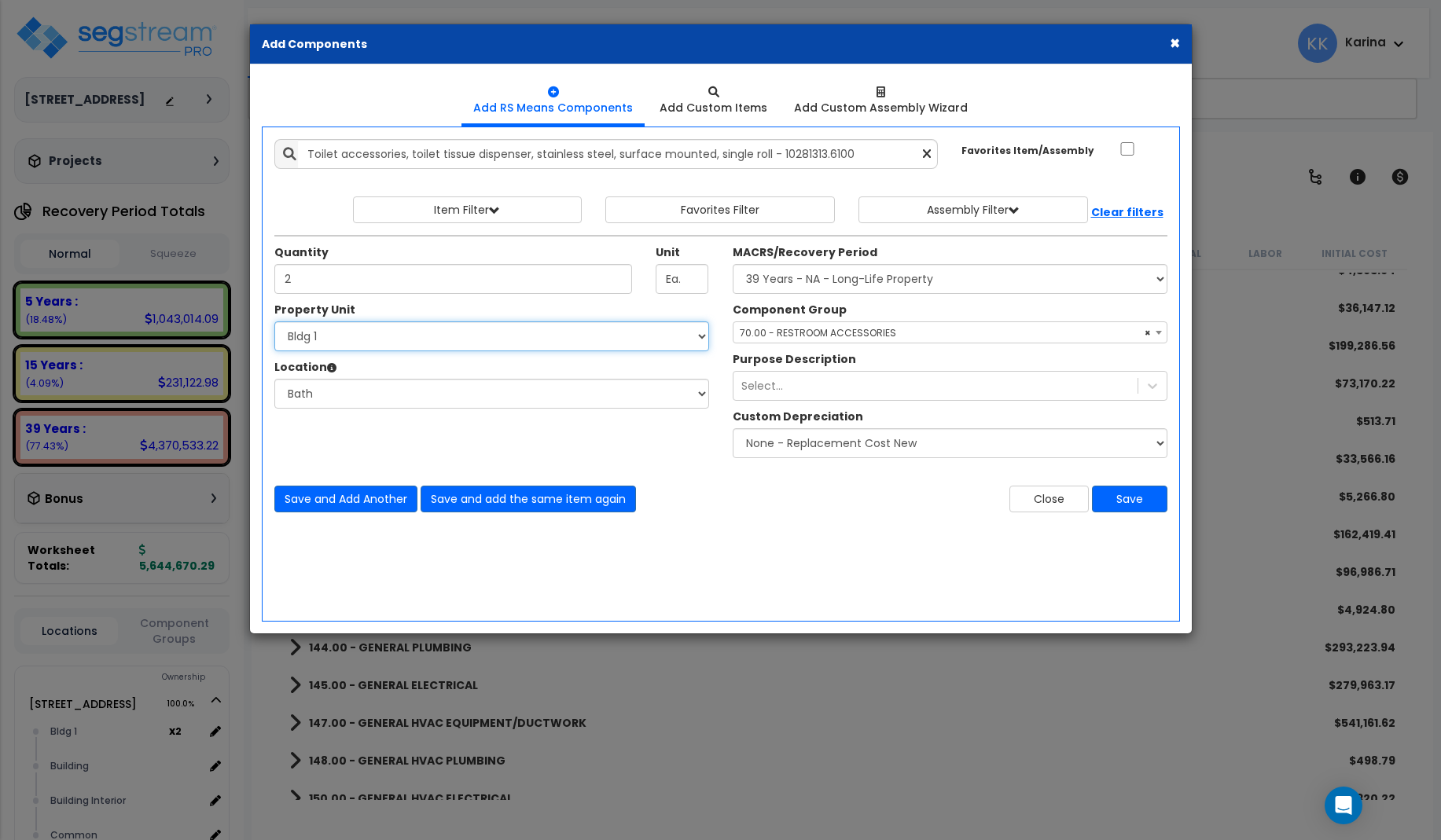
click at [274, 321] on select "Select 3620 Southmore Blvd 3620 Southmore Blvd Clone #10 3620 Southmore Blvd Cl…" at bounding box center [491, 336] width 434 height 29
select select "171701"
click option "Bldg 2" at bounding box center [0, 0] width 0 height 0
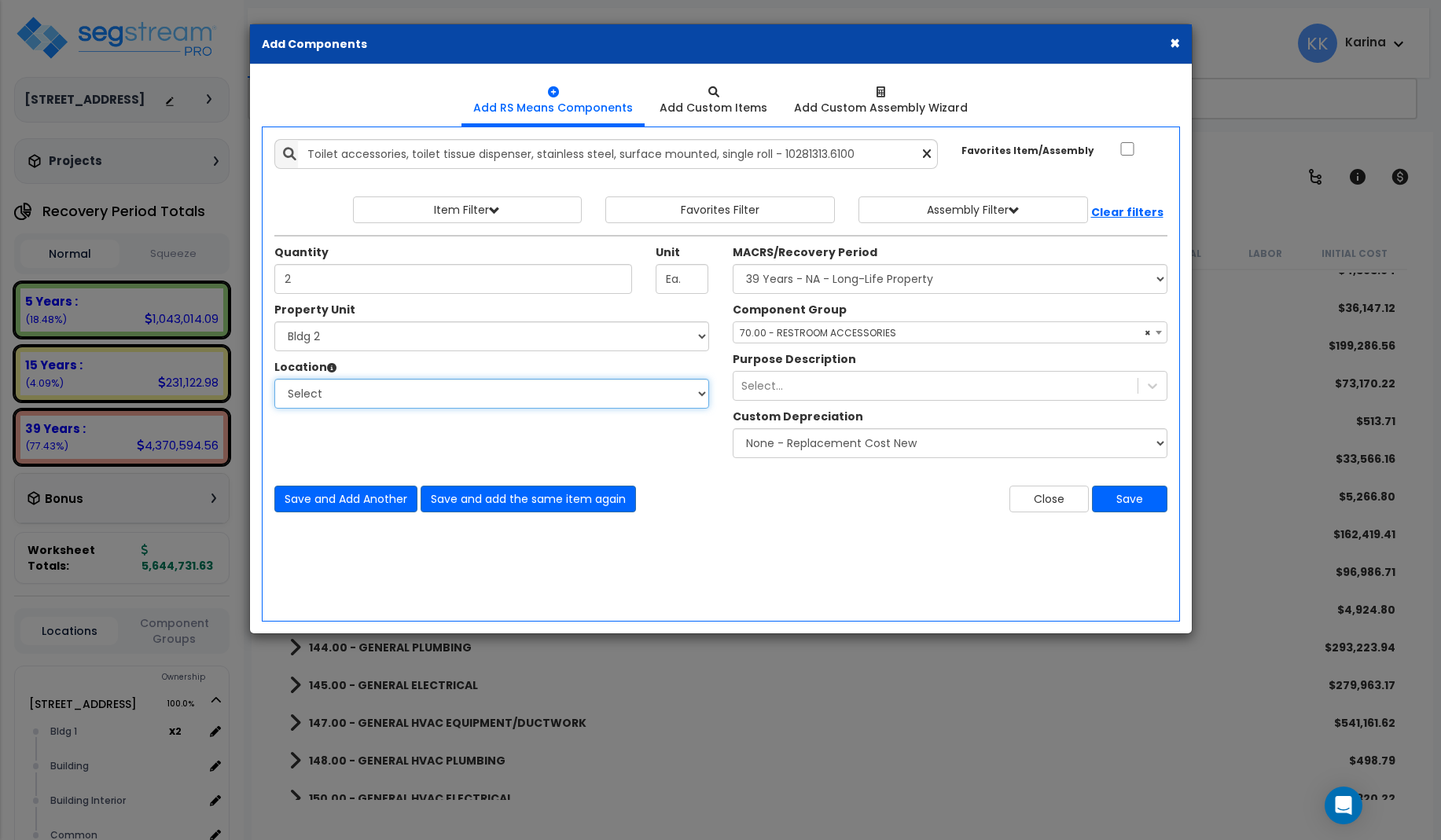
click at [274, 379] on select "Select Bath Bedrooms Bldg exterior Kitchen Living Site Exterior Add Additional …" at bounding box center [491, 394] width 434 height 29
select select "31631"
click option "Bath" at bounding box center [0, 0] width 0 height 0
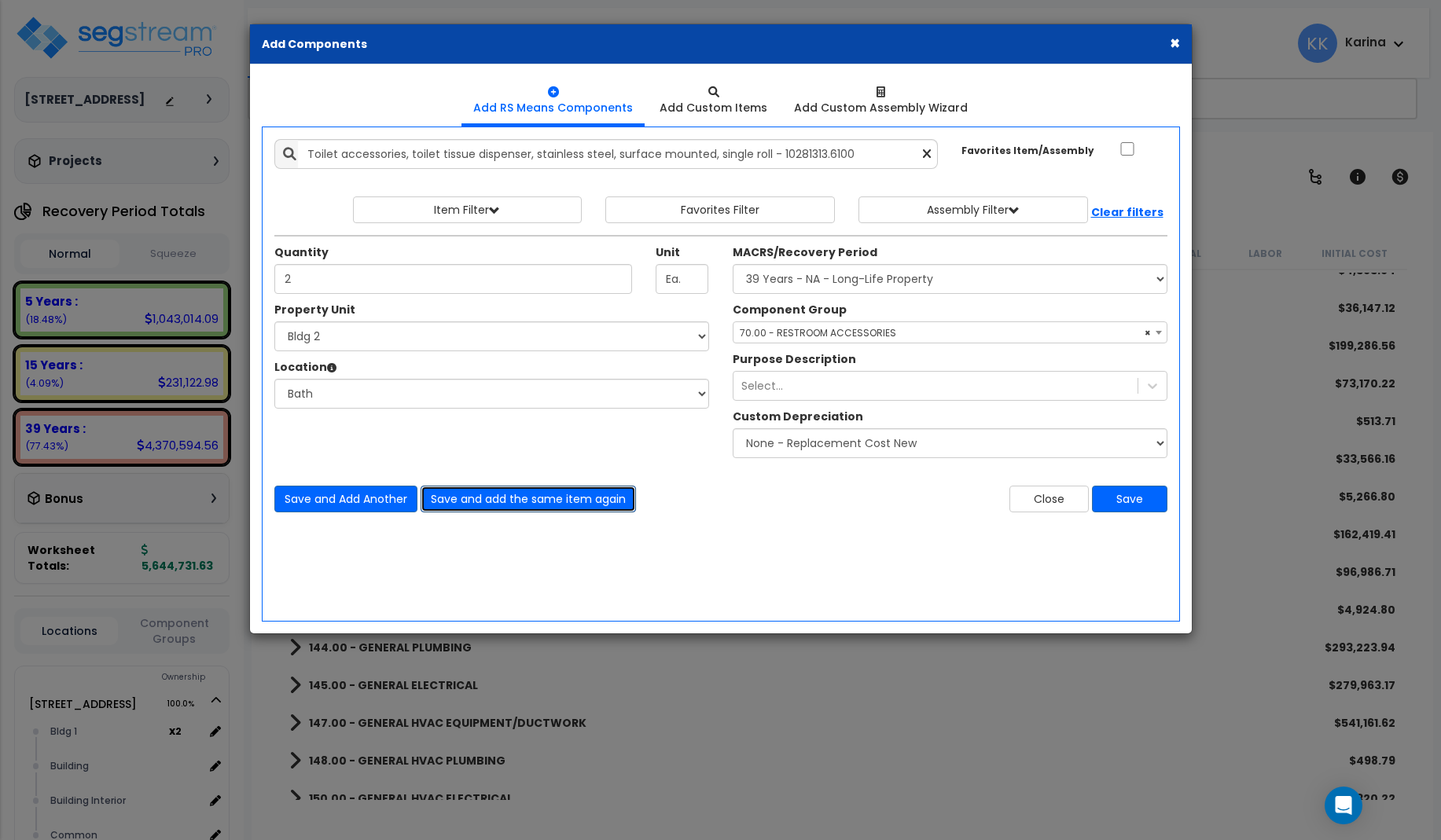
click at [467, 496] on button "Save and add the same item again" at bounding box center [528, 499] width 215 height 27
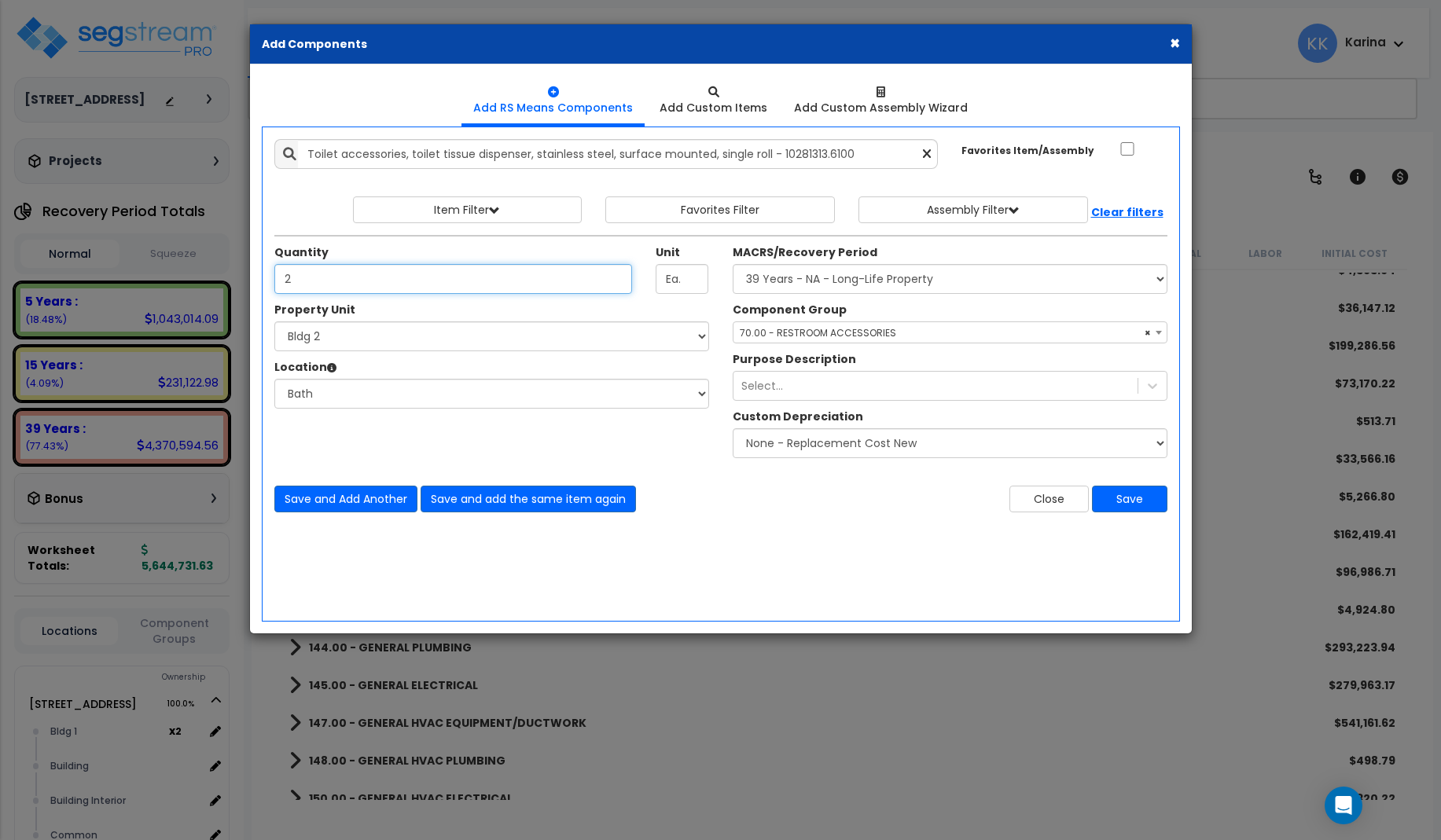
type input "2"
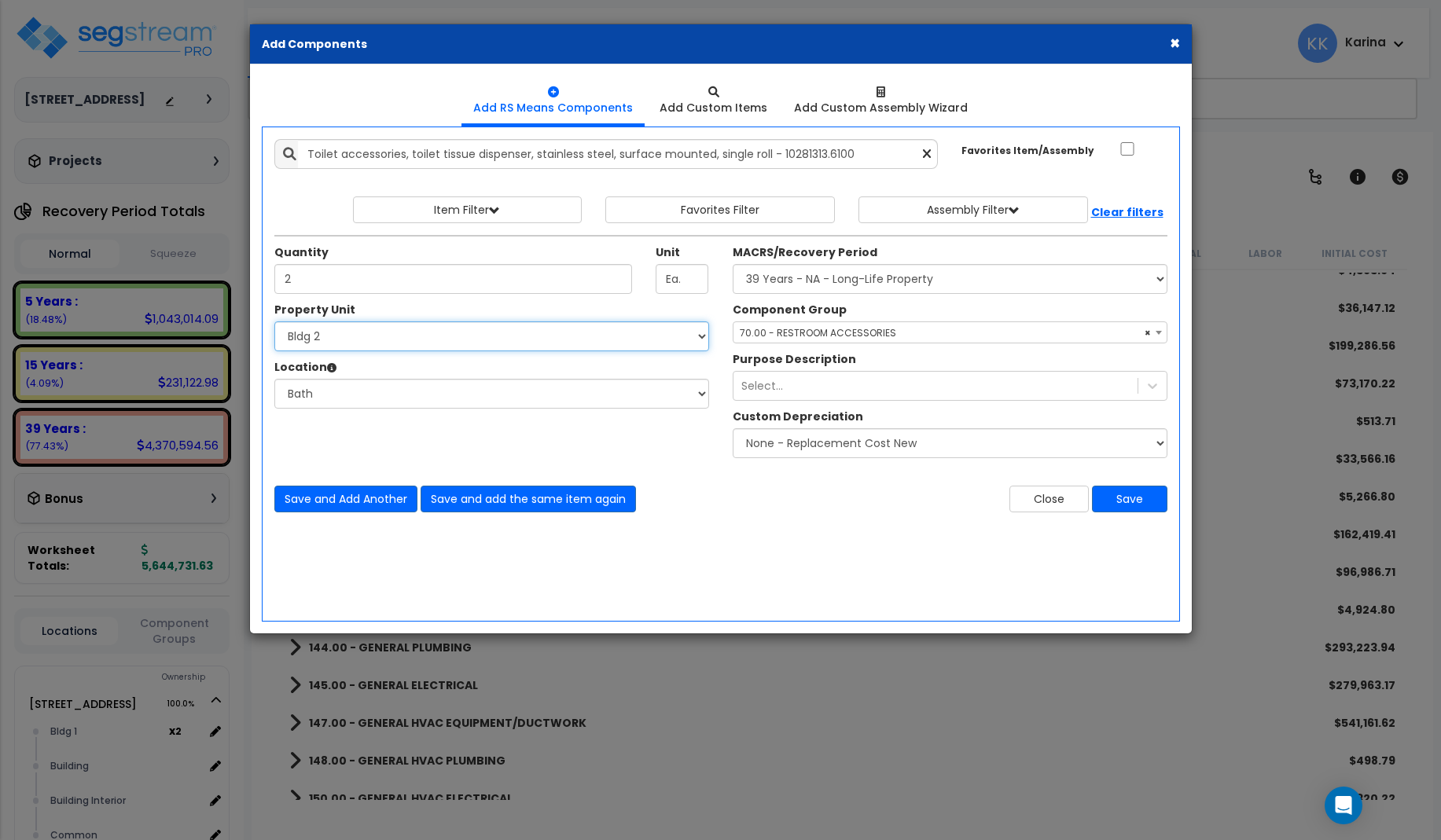
click at [274, 321] on select "Select 3620 Southmore Blvd 3620 Southmore Blvd Clone #10 3620 Southmore Blvd Cl…" at bounding box center [491, 336] width 434 height 29
select select "171702"
click option "Bldg 3" at bounding box center [0, 0] width 0 height 0
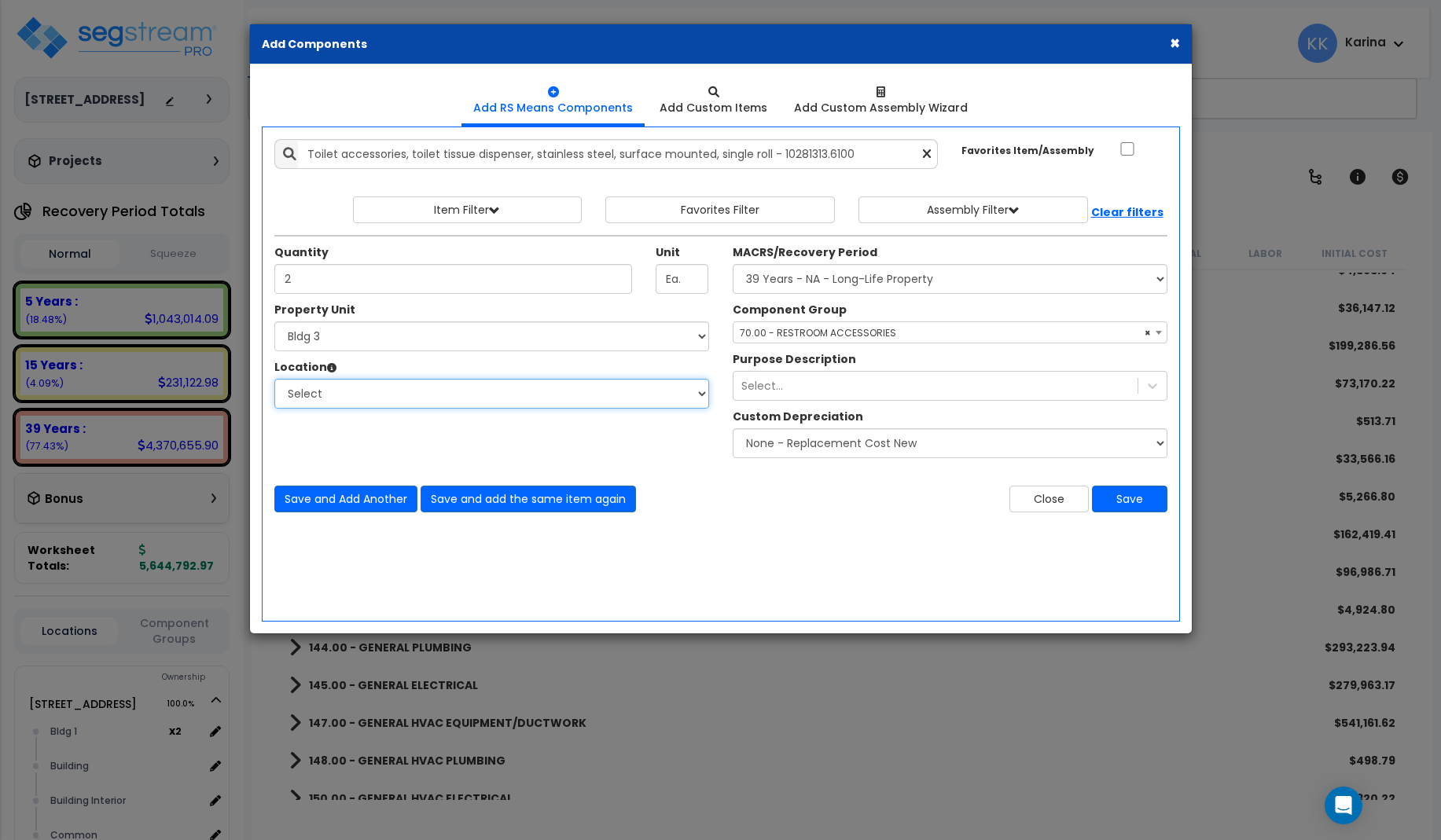
click at [274, 379] on select "Select Bath Bedrooms Bldg exterior Kitchen Living Site Exterior Add Additional …" at bounding box center [491, 394] width 434 height 29
select select "31631"
click option "Bath" at bounding box center [0, 0] width 0 height 0
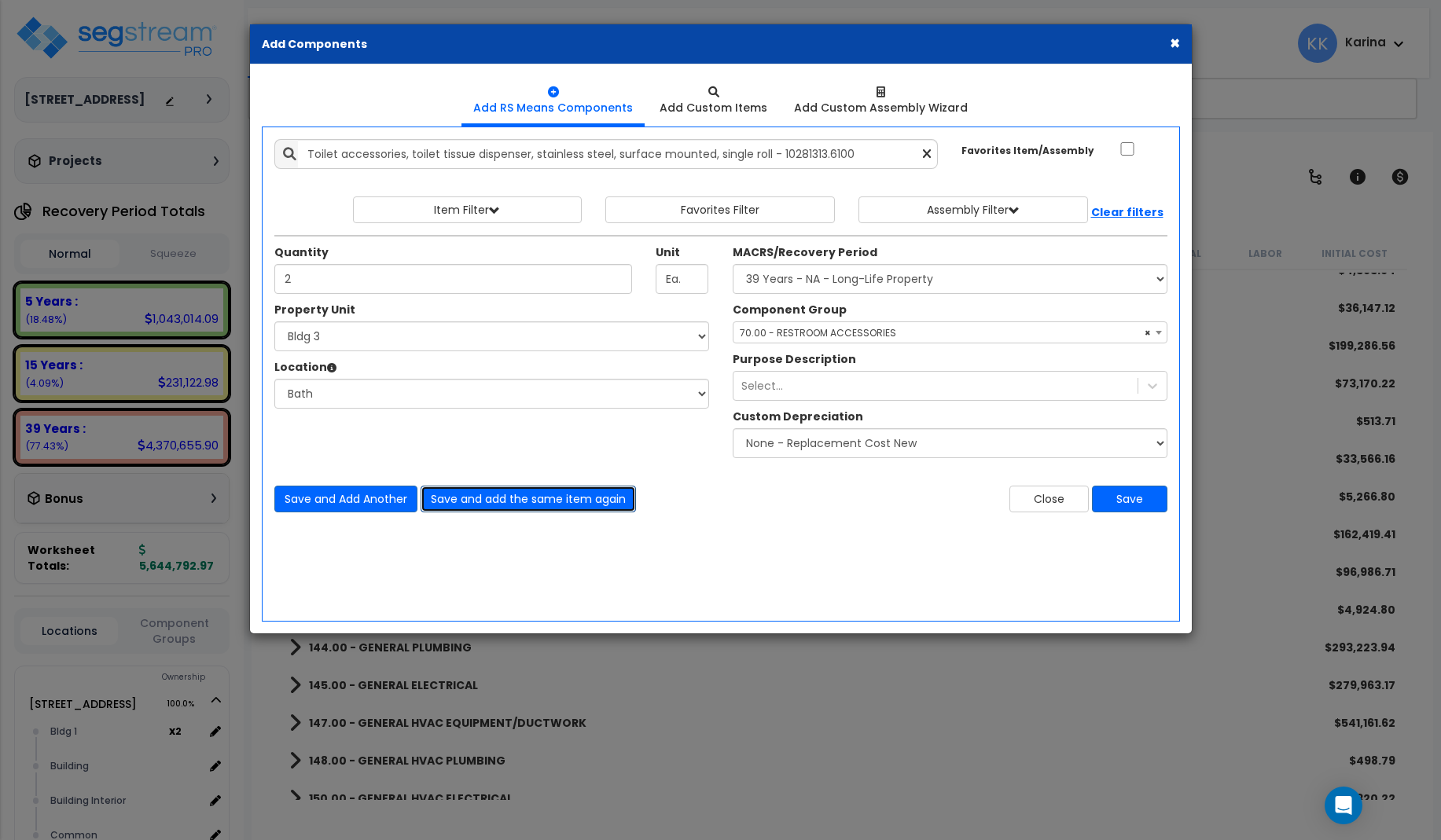
click at [467, 494] on button "Save and add the same item again" at bounding box center [528, 499] width 215 height 27
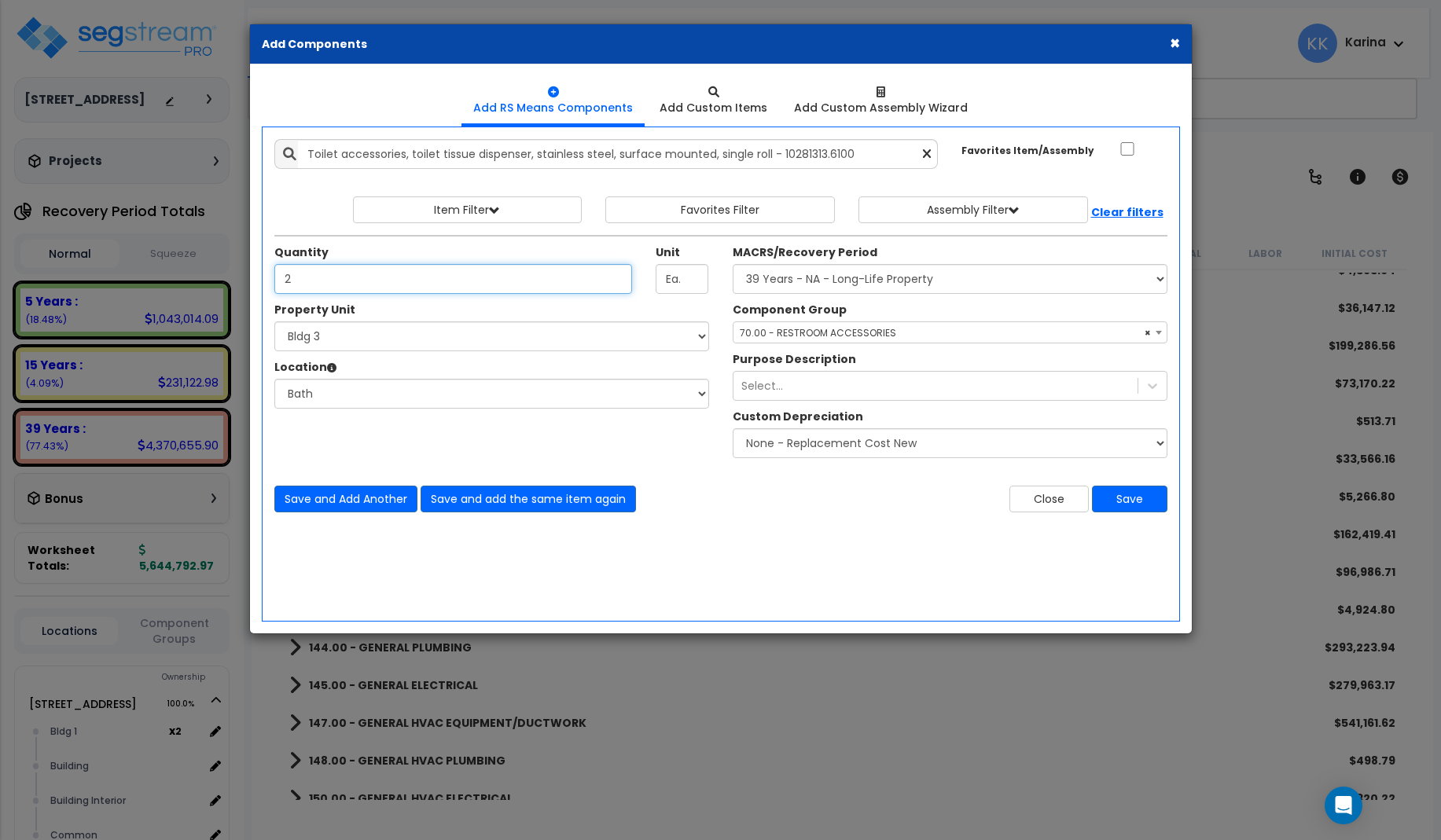
type input "2"
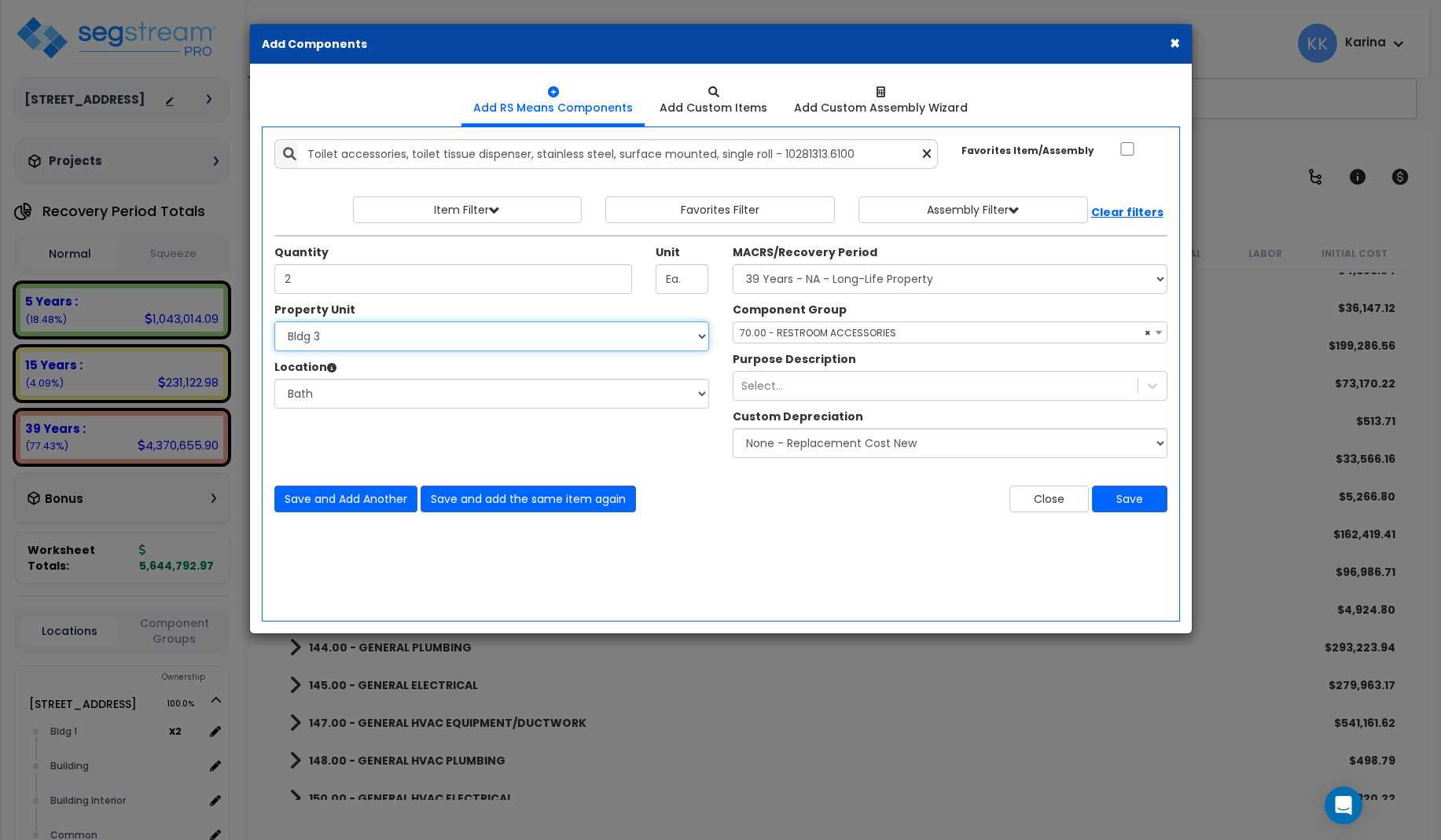
click at [274, 321] on select "Select 3620 Southmore Blvd 3620 Southmore Blvd Clone #10 3620 Southmore Blvd Cl…" at bounding box center [491, 336] width 434 height 29
select select "171703"
click option "Bldg 4" at bounding box center [0, 0] width 0 height 0
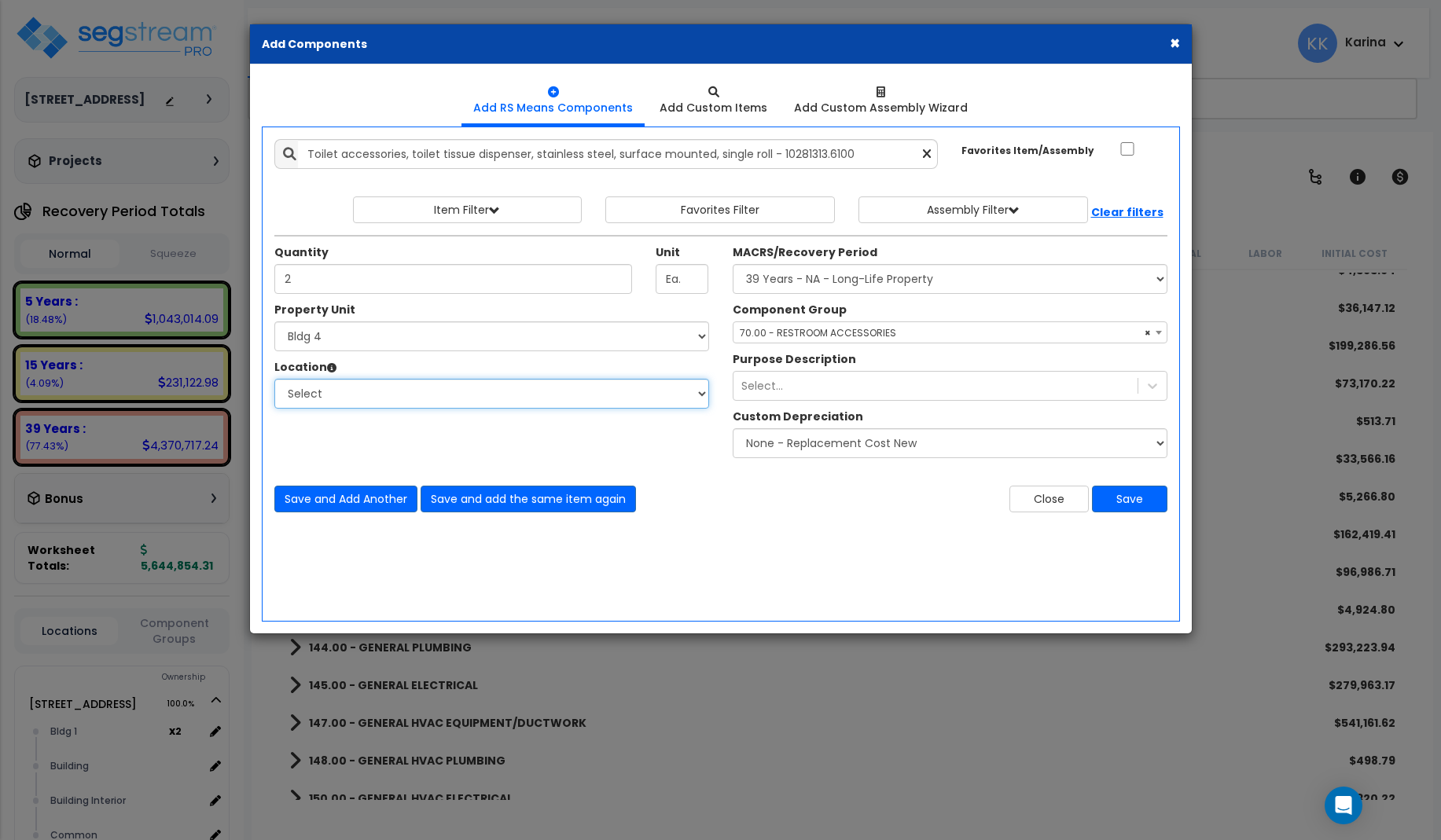
click at [274, 379] on select "Select Bath Bedrooms Bldg exterior Kitchen Living Site Exterior Add Additional …" at bounding box center [491, 394] width 434 height 29
select select "31631"
click option "Bath" at bounding box center [0, 0] width 0 height 0
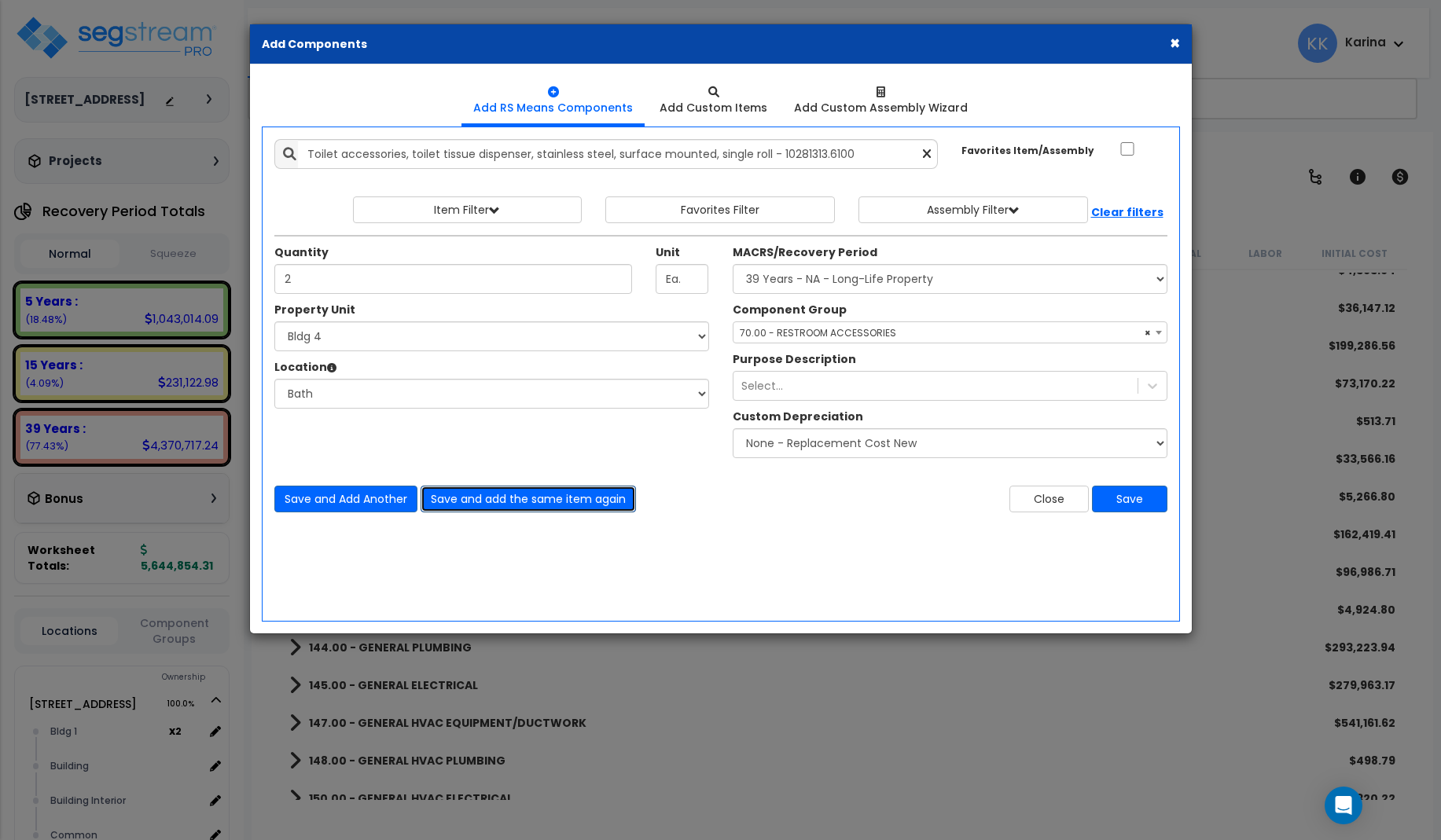
click at [459, 496] on button "Save and add the same item again" at bounding box center [528, 499] width 215 height 27
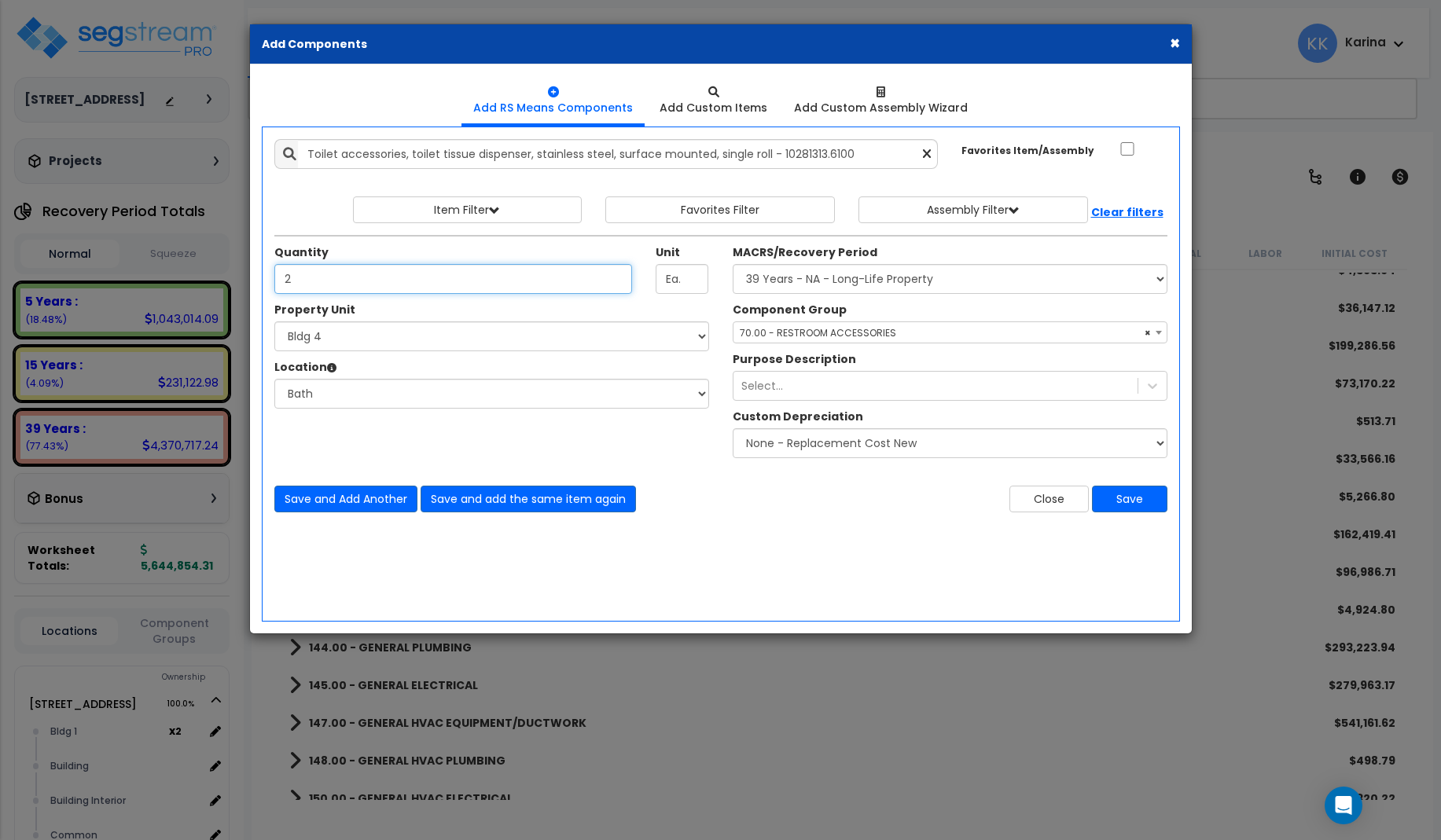
type input "2"
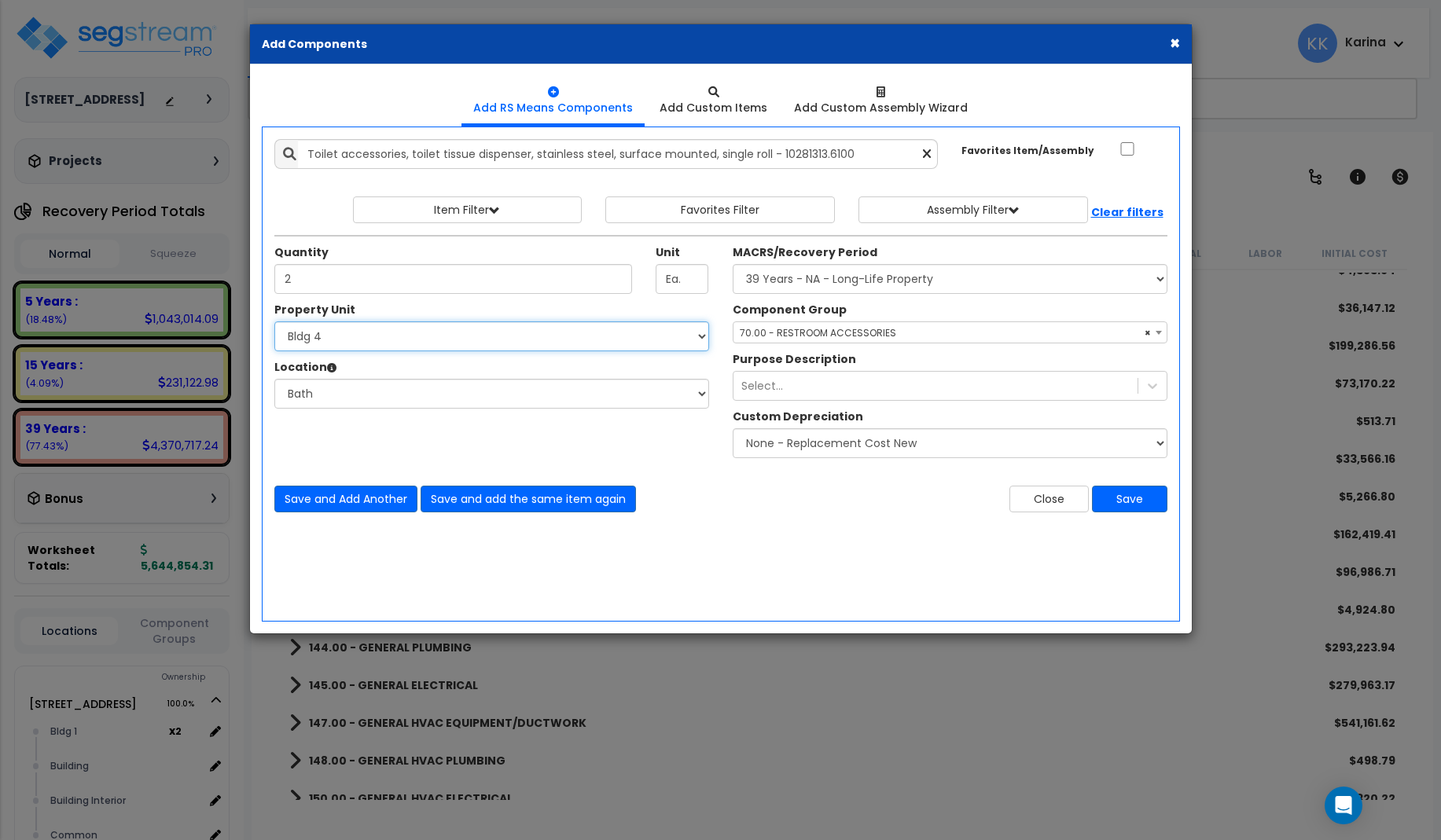
click at [274, 321] on select "Select 3620 Southmore Blvd 3620 Southmore Blvd Clone #10 3620 Southmore Blvd Cl…" at bounding box center [491, 336] width 434 height 29
select select "171704"
click option "Bldg 5" at bounding box center [0, 0] width 0 height 0
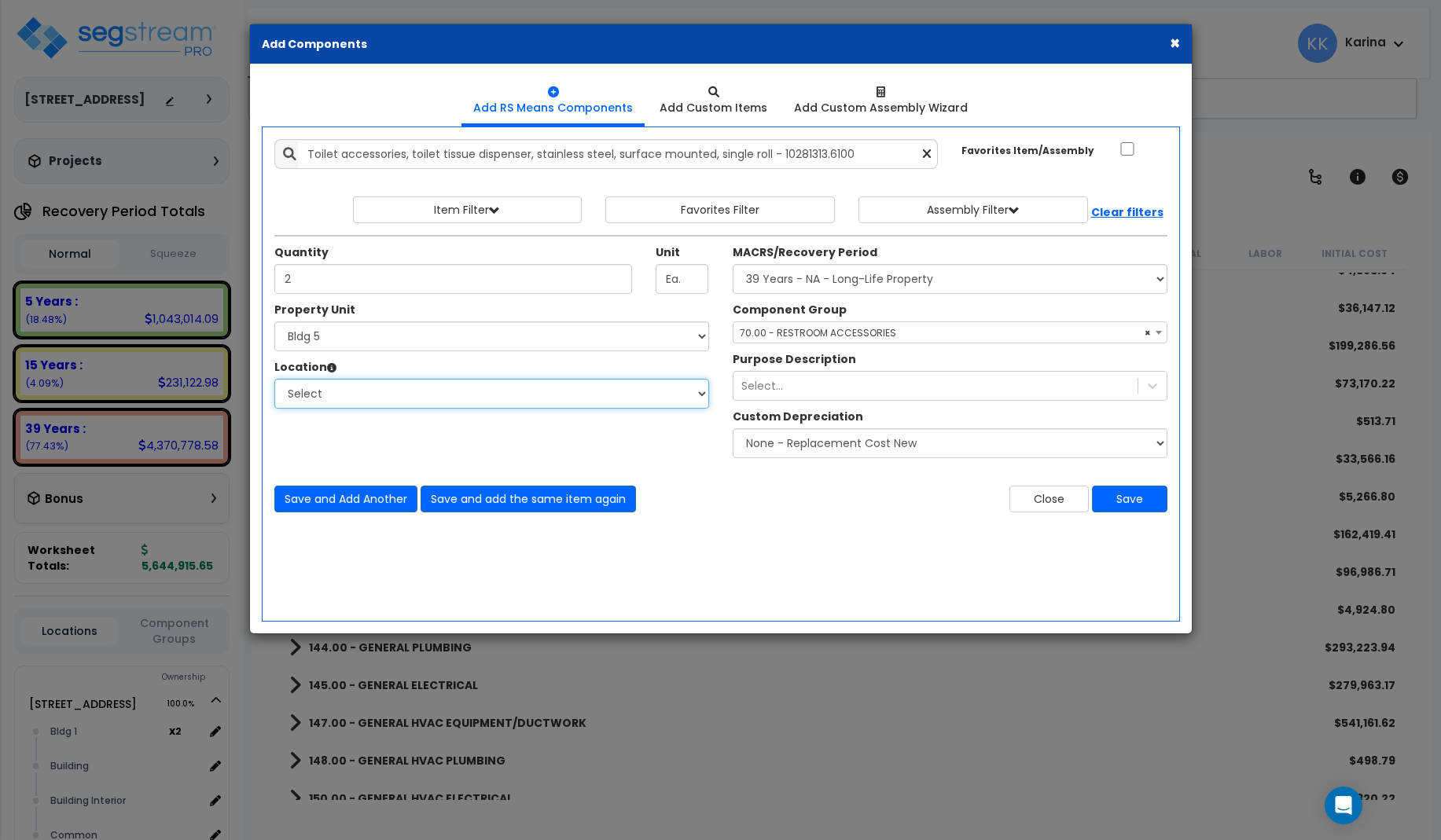
click at [274, 379] on select "Select Bath Bedrooms Bldg exterior Kitchen Living Site Exterior Add Additional …" at bounding box center [491, 394] width 434 height 29
select select "31631"
click option "Bath" at bounding box center [0, 0] width 0 height 0
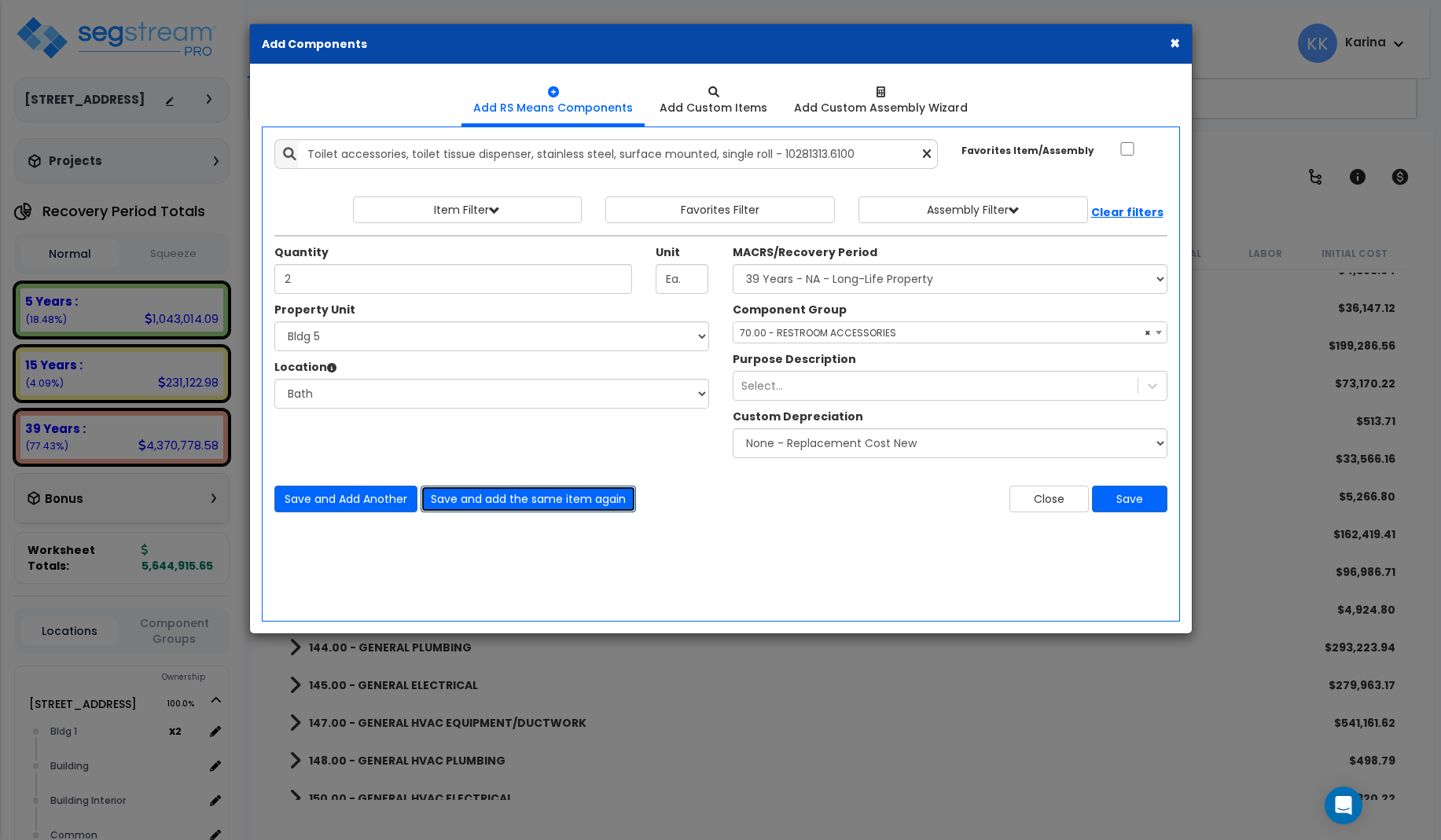
click at [464, 497] on button "Save and add the same item again" at bounding box center [528, 499] width 215 height 27
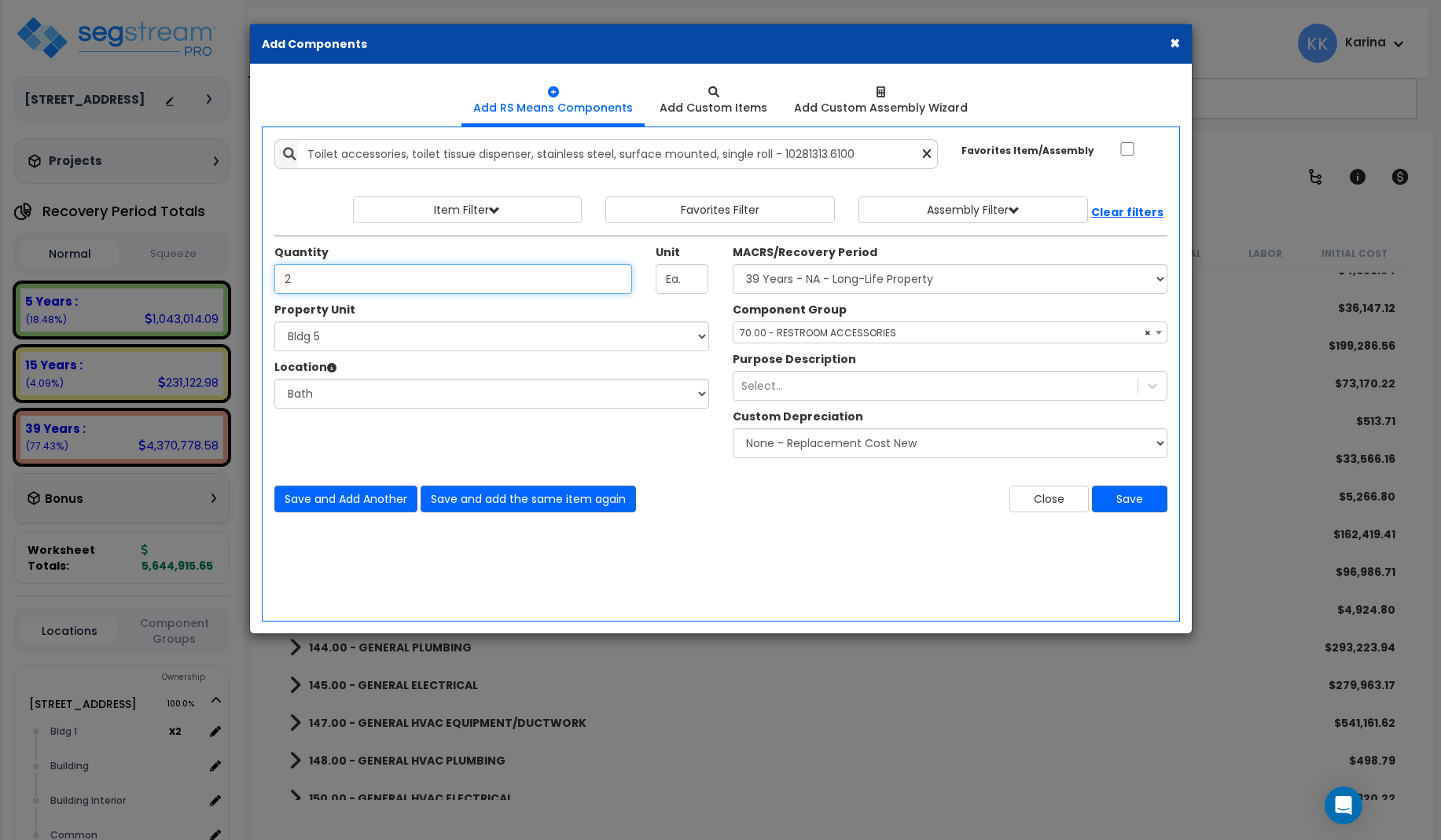
type input "2"
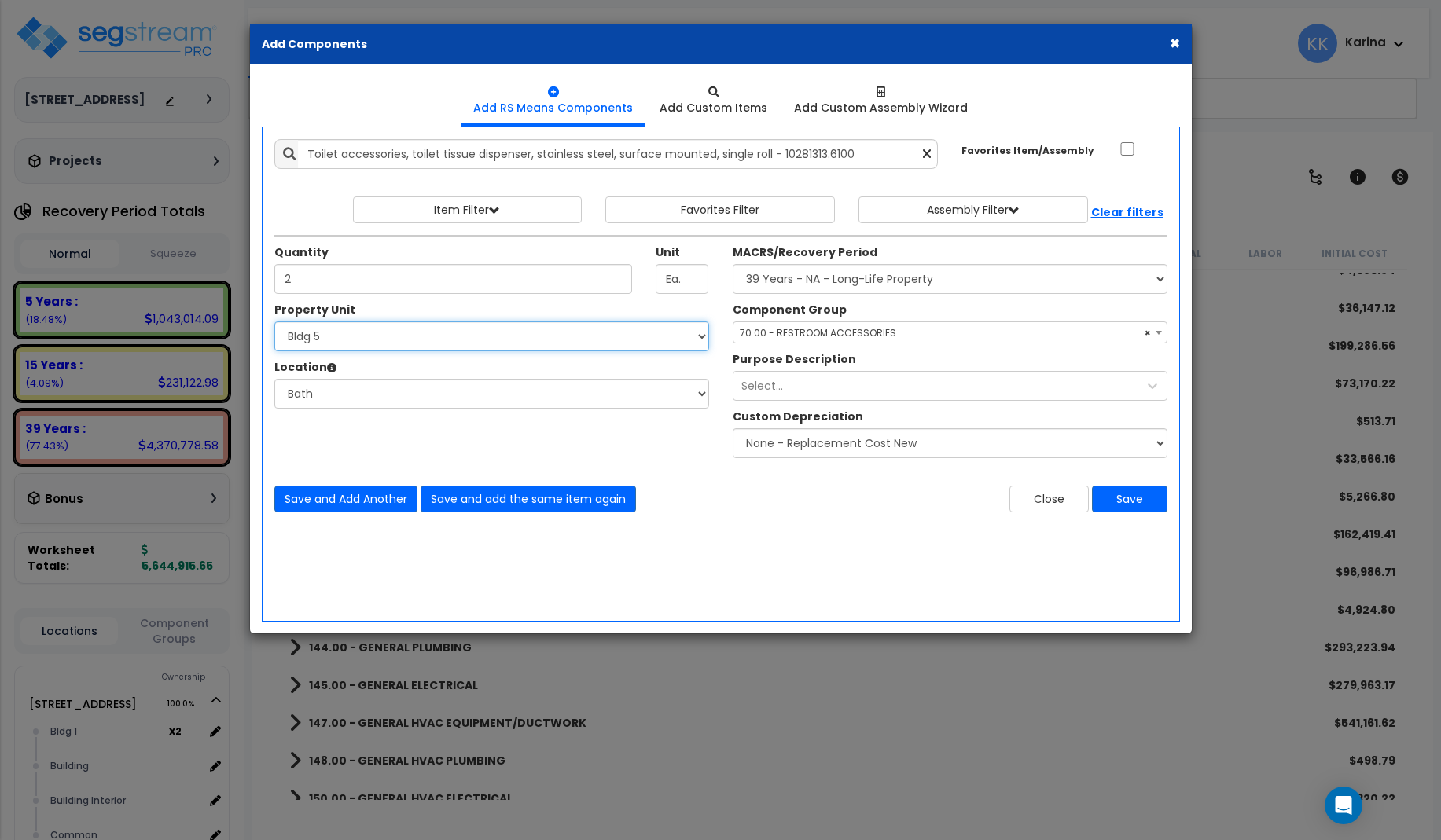
click at [274, 321] on select "Select 3620 Southmore Blvd 3620 Southmore Blvd Clone #10 3620 Southmore Blvd Cl…" at bounding box center [491, 336] width 434 height 29
select select "171705"
click option "Bldg 6" at bounding box center [0, 0] width 0 height 0
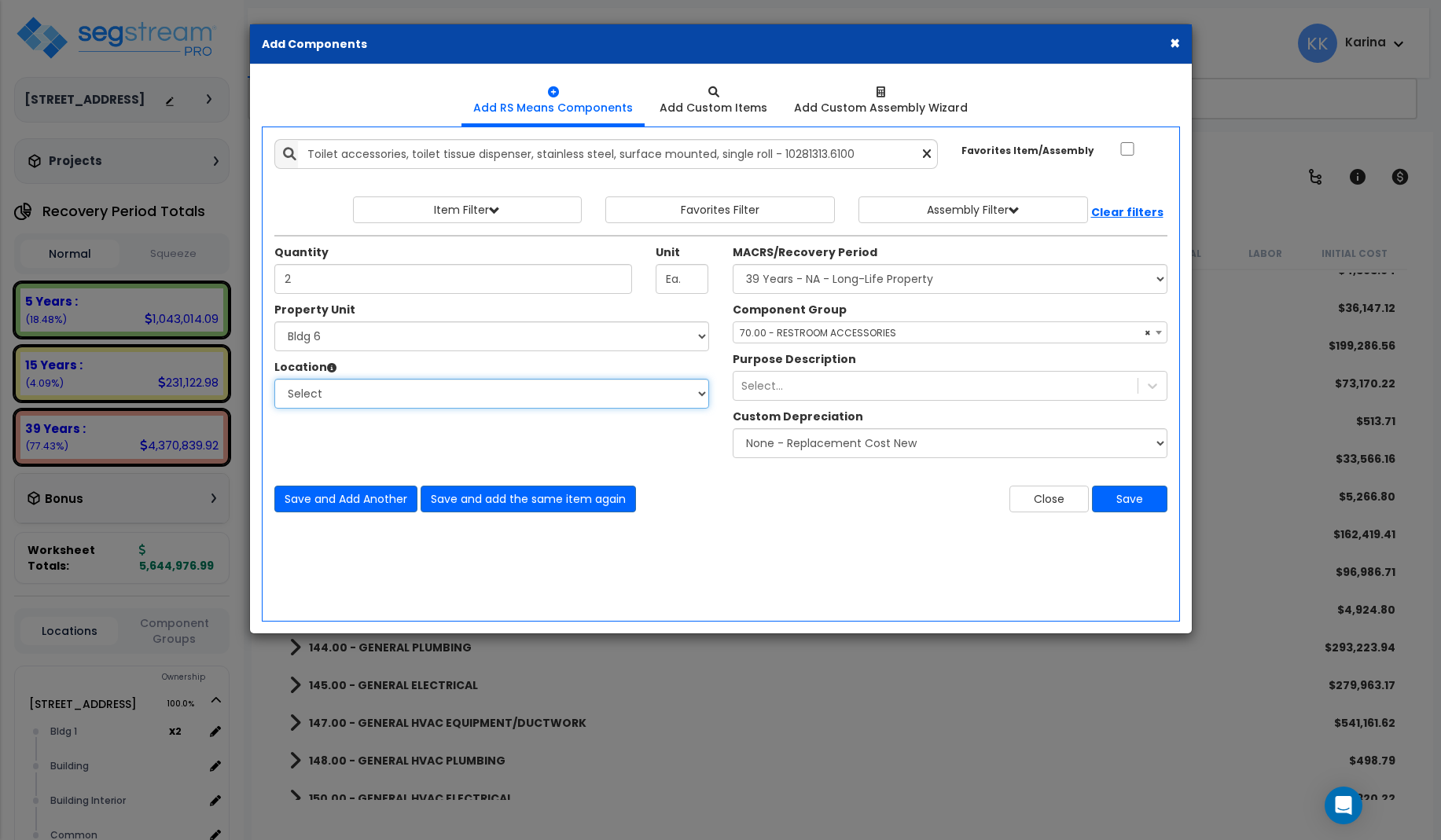
click at [274, 379] on select "Select Bath Bedrooms Bldg exterior Kitchen Living Site Exterior Add Additional …" at bounding box center [491, 394] width 434 height 29
select select "31631"
click option "Bath" at bounding box center [0, 0] width 0 height 0
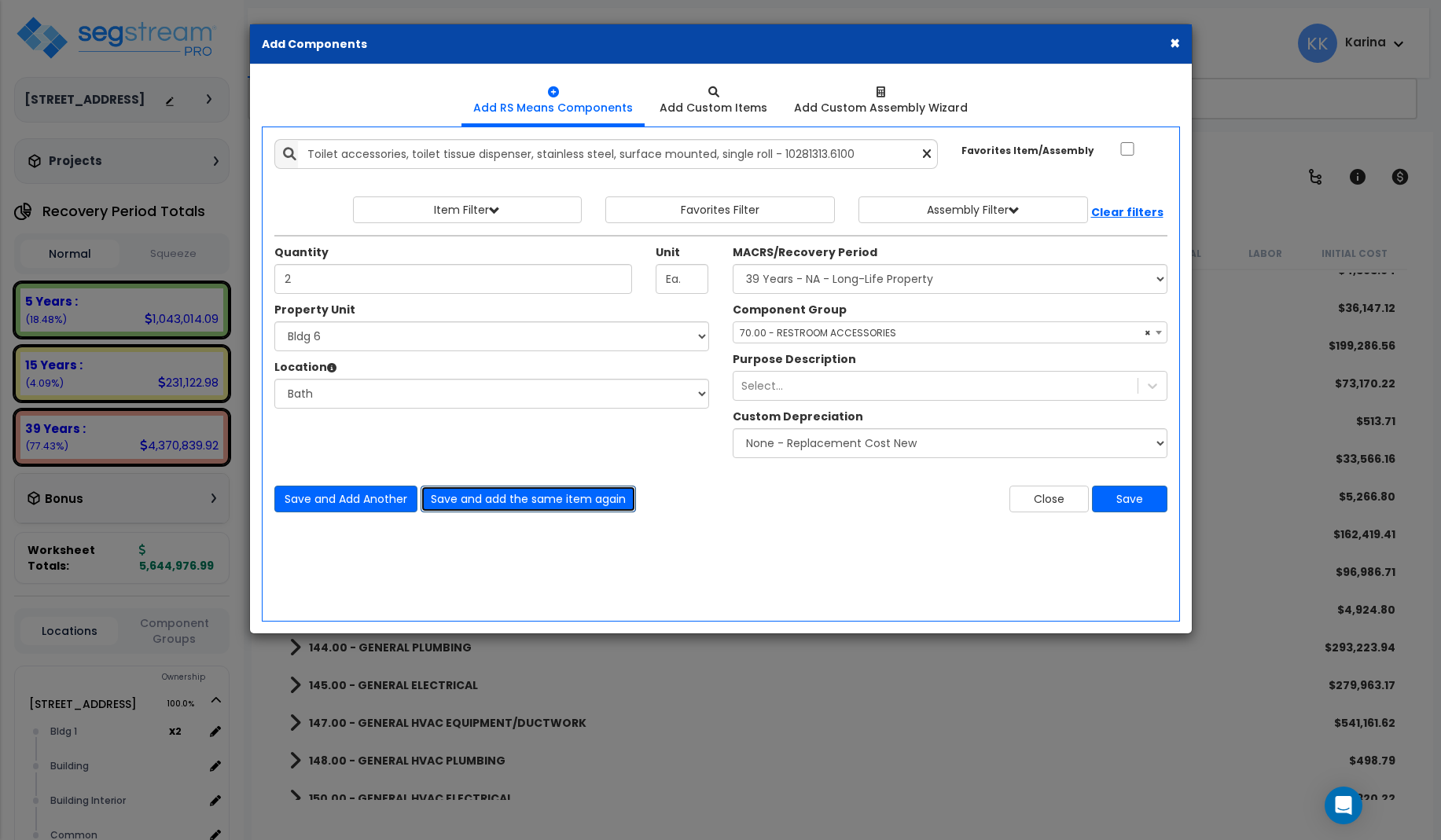
click at [443, 497] on button "Save and add the same item again" at bounding box center [528, 499] width 215 height 27
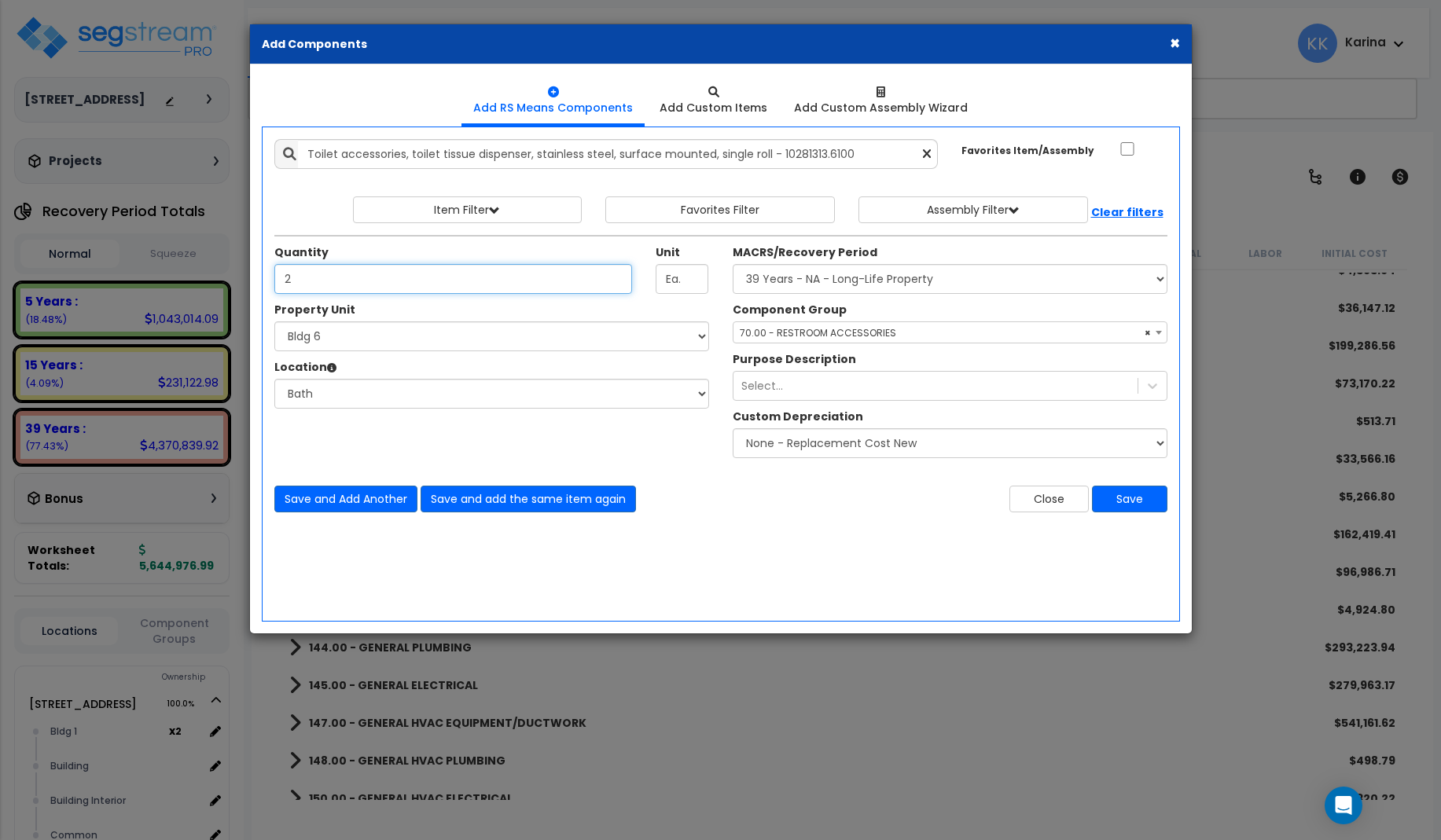
type input "2"
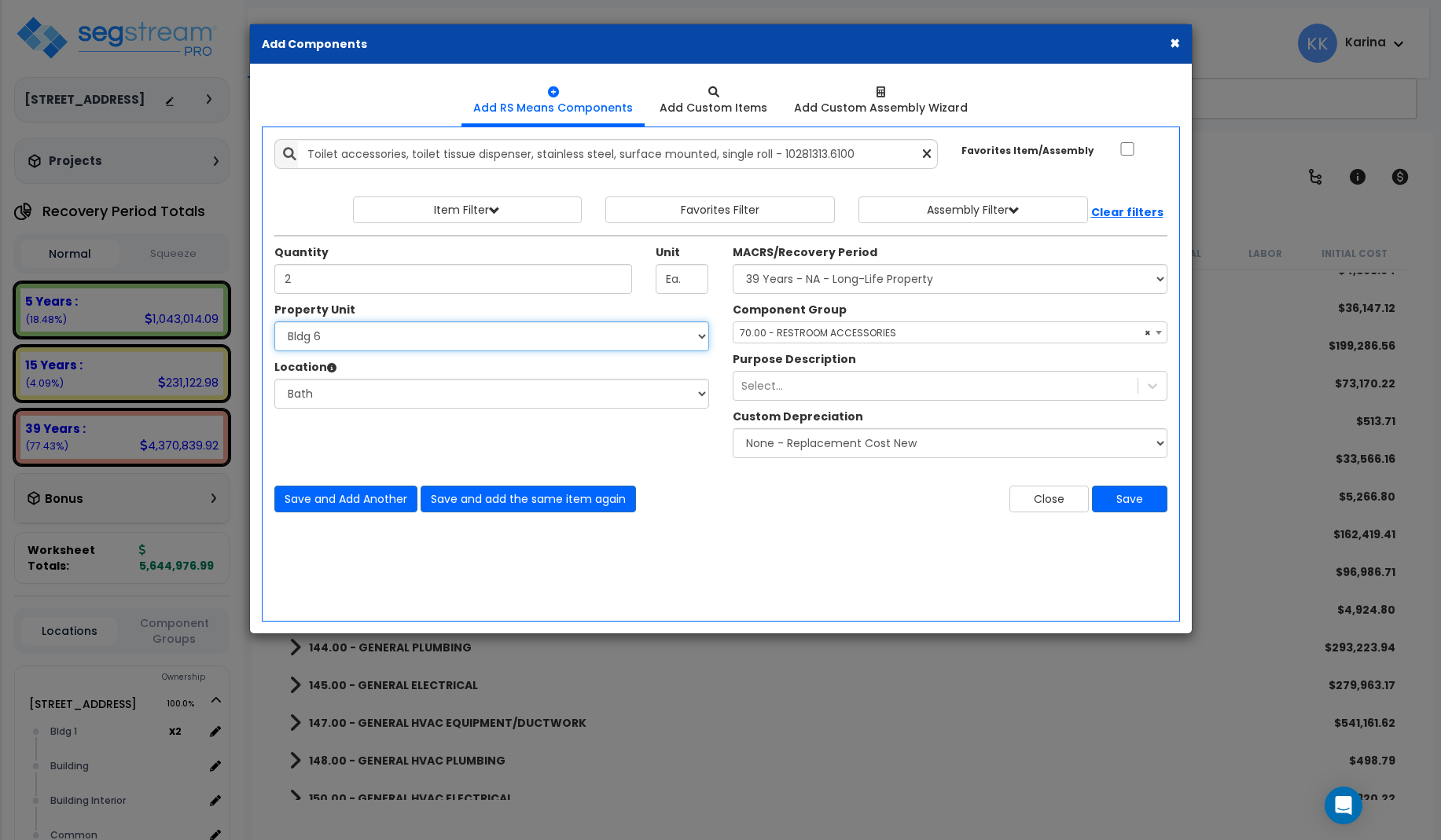
click at [274, 321] on select "Select 3620 Southmore Blvd 3620 Southmore Blvd Clone #10 3620 Southmore Blvd Cl…" at bounding box center [491, 336] width 434 height 29
select select "171706"
click option "Bldg 7" at bounding box center [0, 0] width 0 height 0
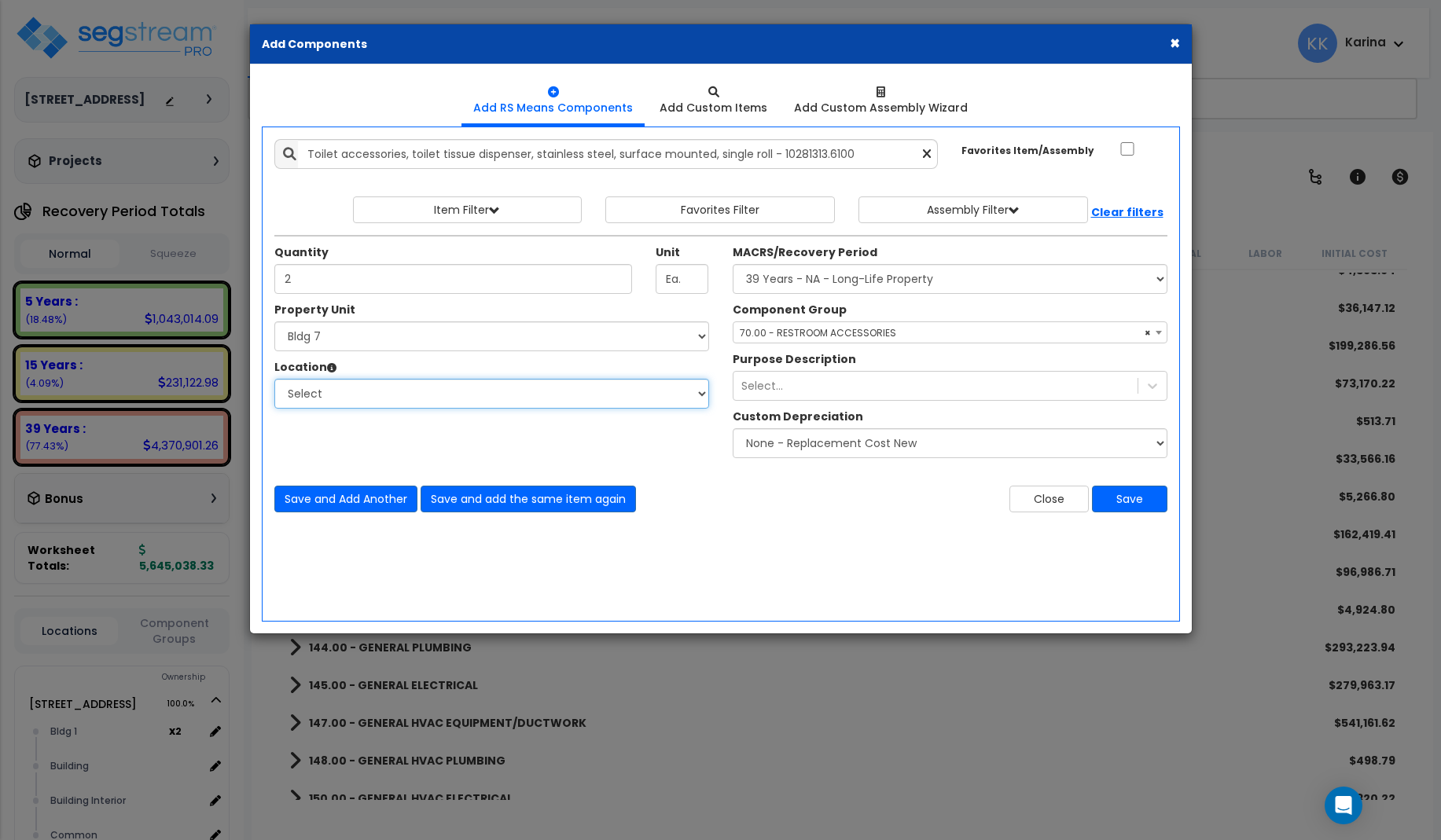
click at [274, 379] on select "Select Bath Bedrooms Bldg exterior Kitchen Living Site Exterior Add Additional …" at bounding box center [491, 394] width 434 height 29
select select "31631"
click option "Bath" at bounding box center [0, 0] width 0 height 0
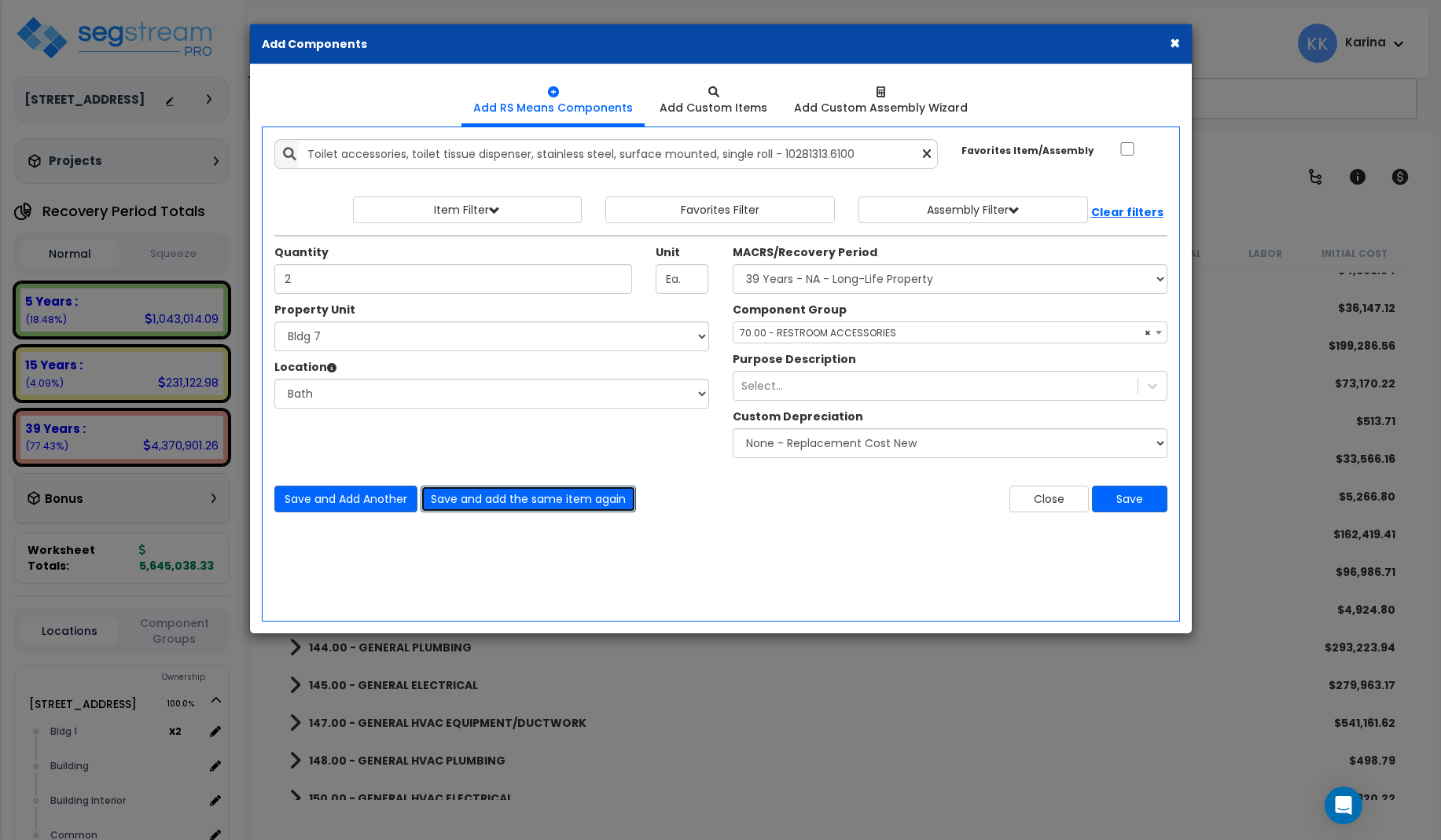
click at [462, 498] on button "Save and add the same item again" at bounding box center [528, 499] width 215 height 27
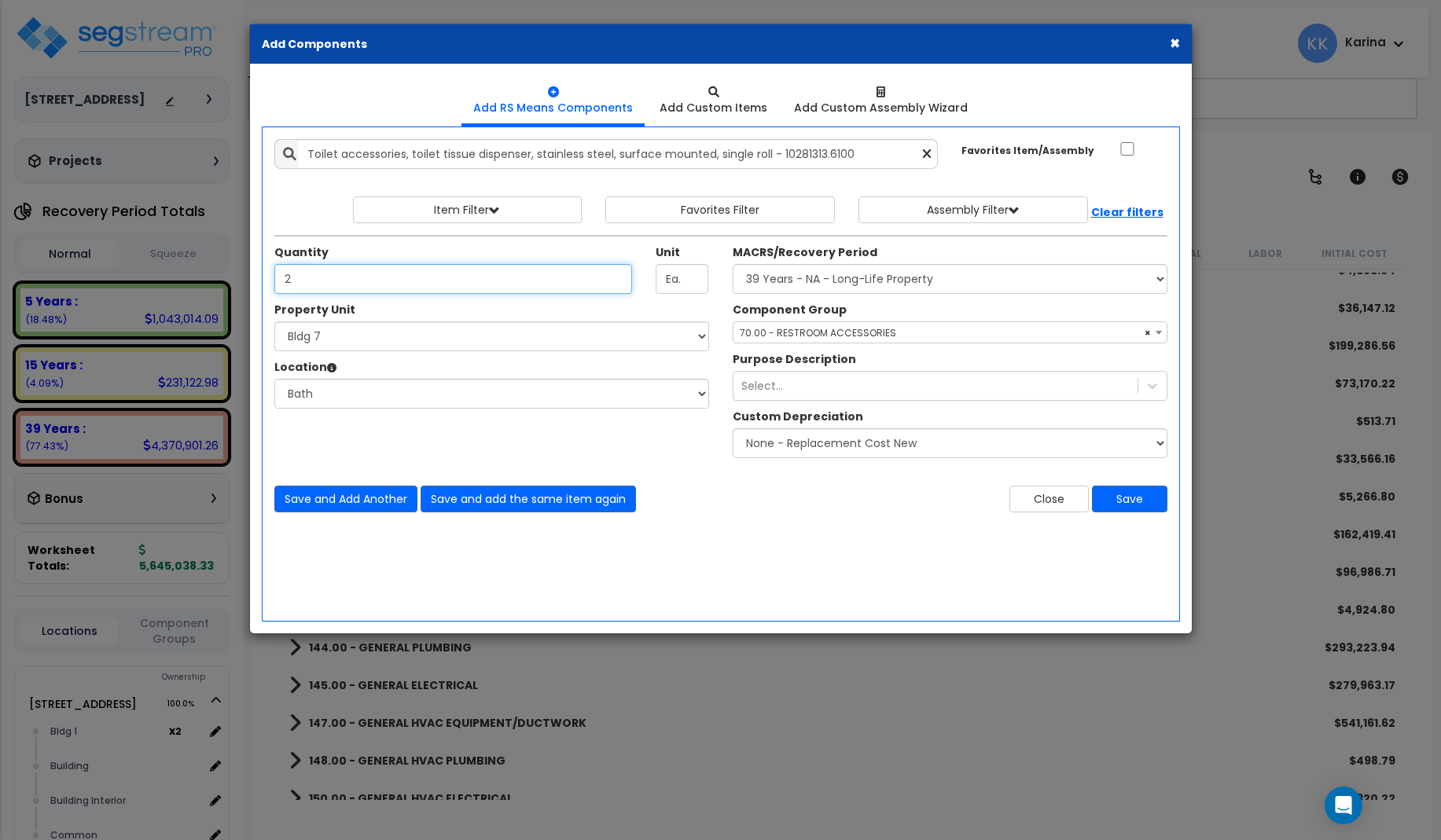
type input "2"
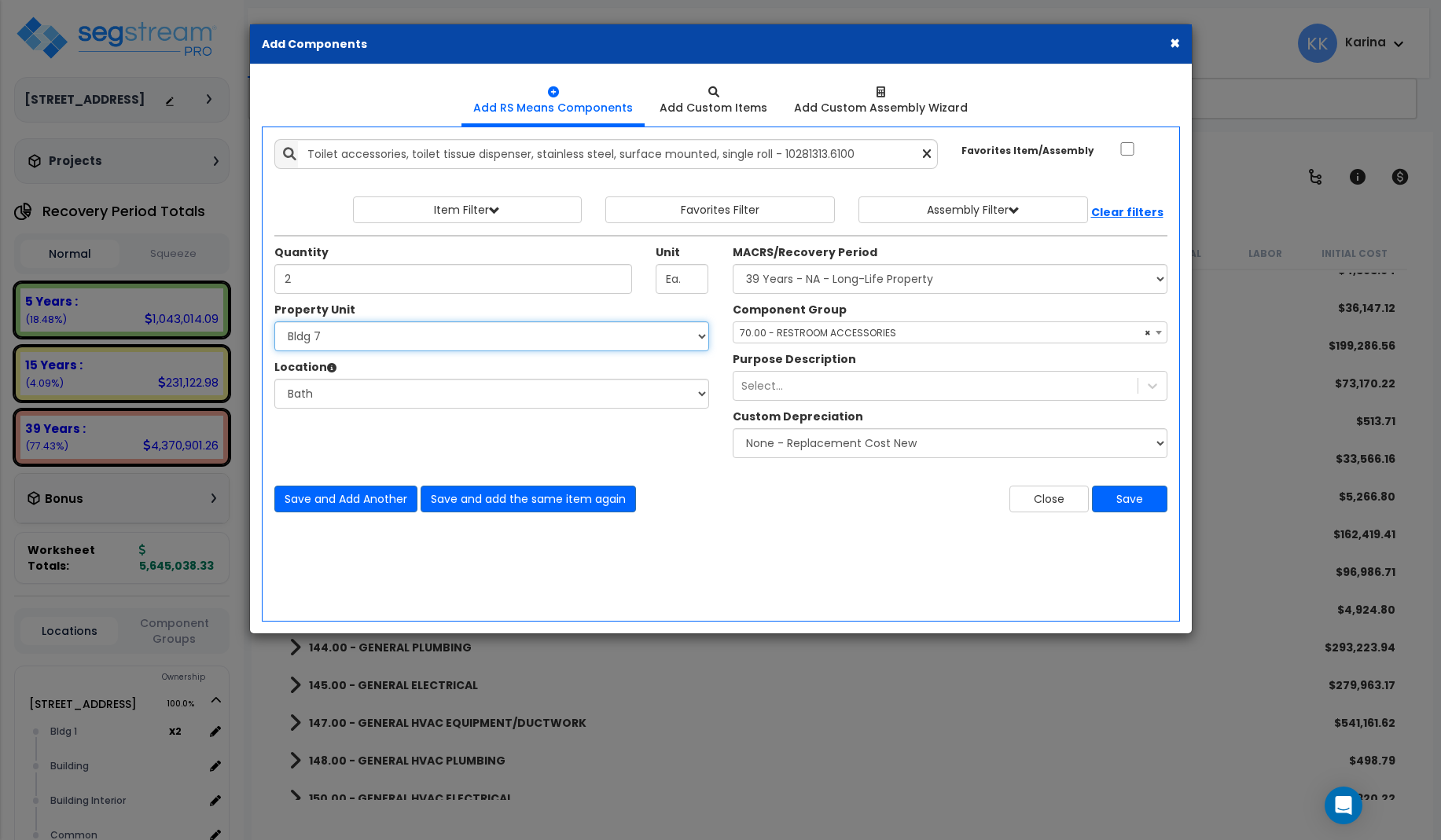
click at [274, 321] on select "Select 3620 Southmore Blvd 3620 Southmore Blvd Clone #10 3620 Southmore Blvd Cl…" at bounding box center [491, 336] width 434 height 29
select select "171707"
click option "Bldg 8" at bounding box center [0, 0] width 0 height 0
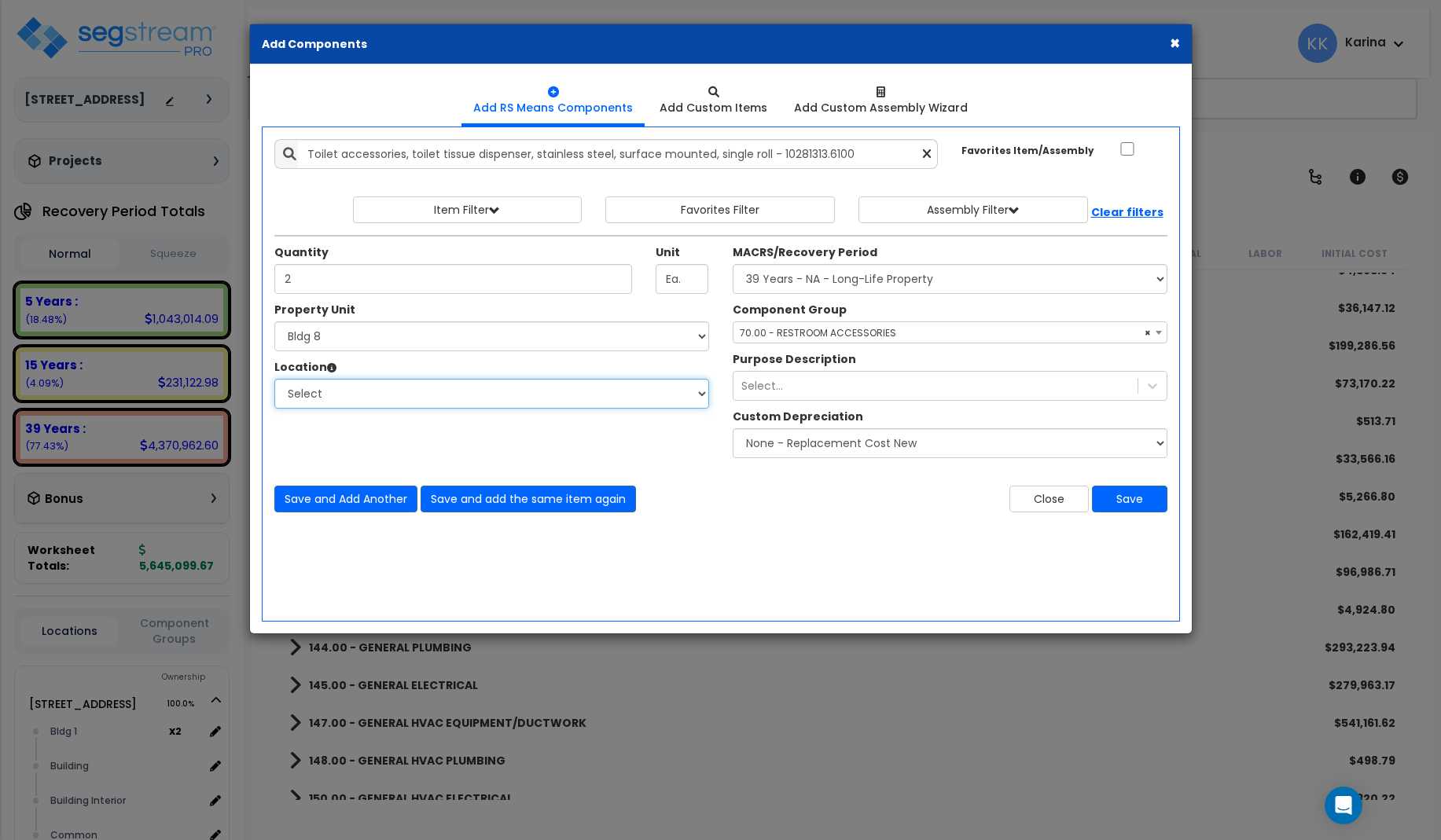
click at [274, 379] on select "Select Bath Bedrooms Bldg exterior Kitchen Living Site Exterior Add Additional …" at bounding box center [491, 394] width 434 height 29
select select "31631"
click option "Bath" at bounding box center [0, 0] width 0 height 0
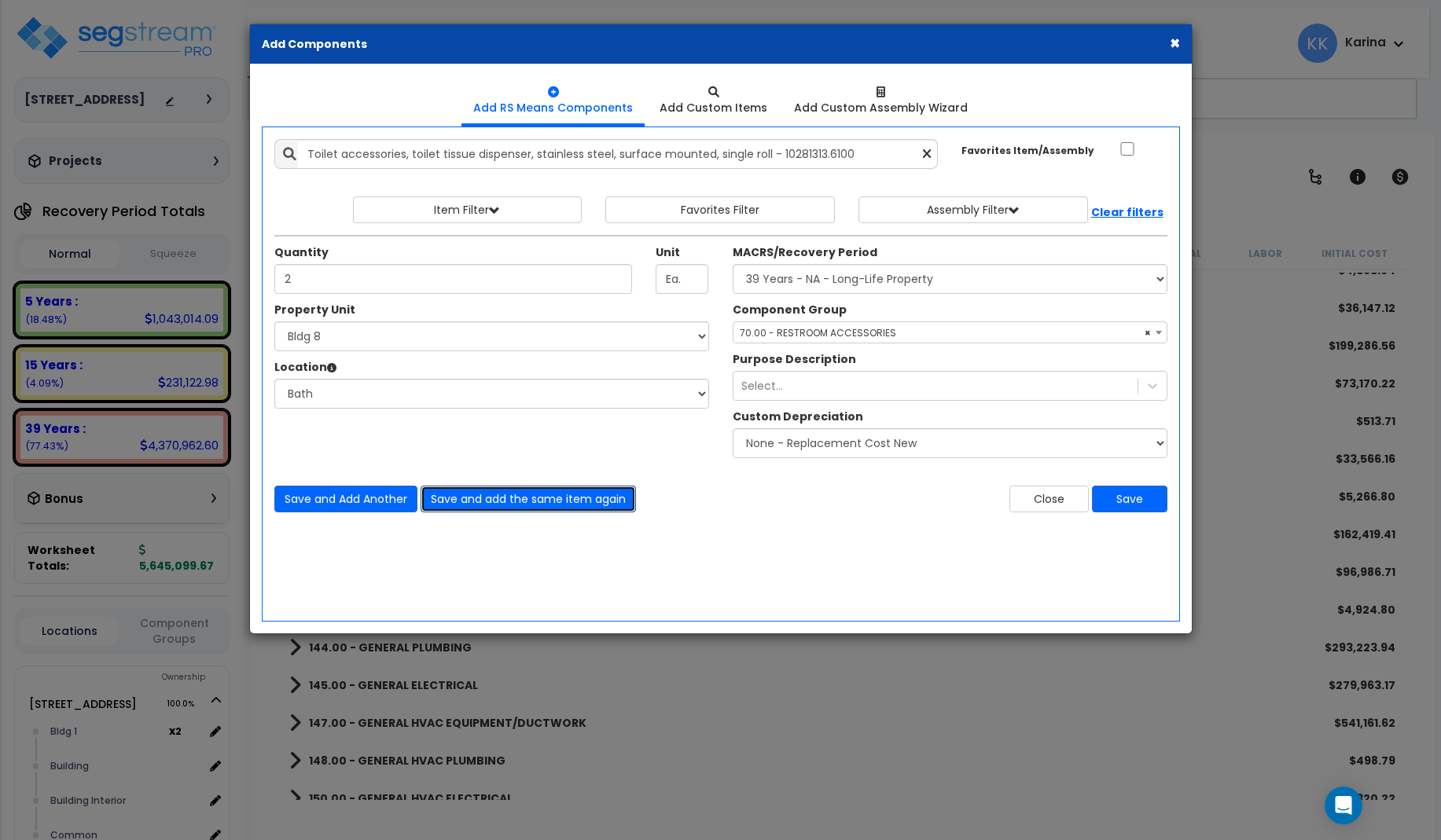
click at [465, 495] on button "Save and add the same item again" at bounding box center [528, 499] width 215 height 27
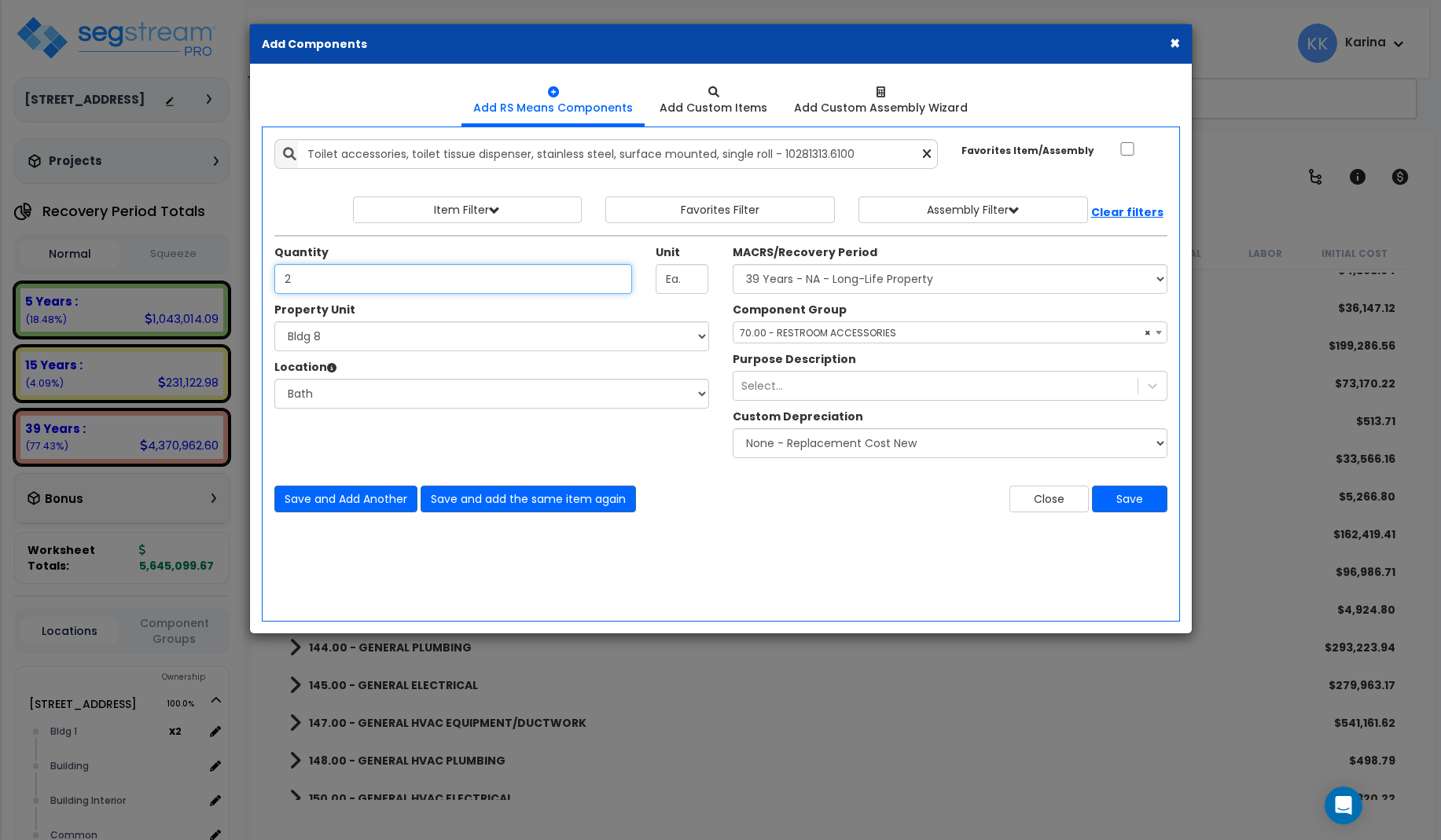
type input "2"
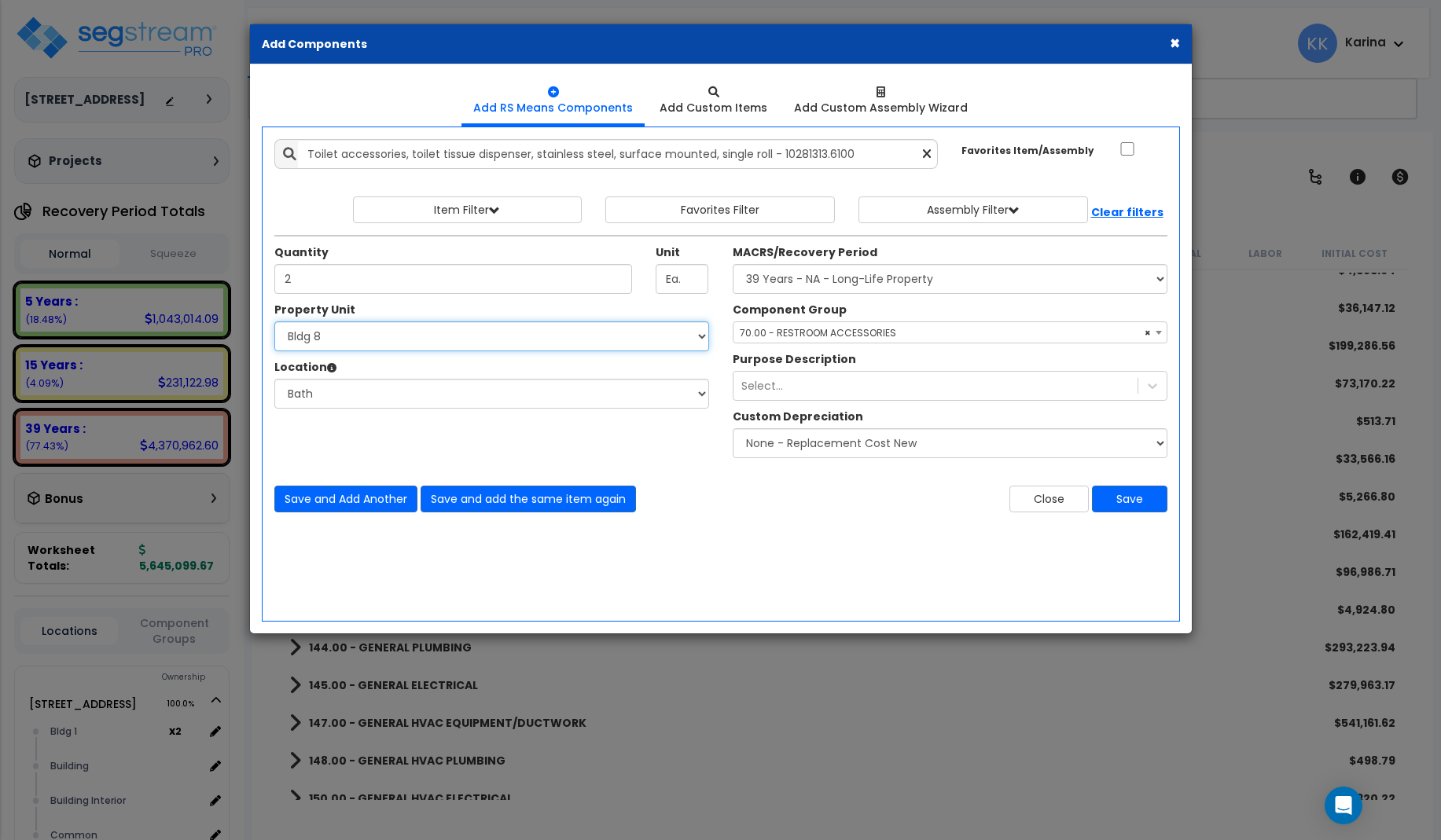
click at [274, 321] on select "Select 3620 Southmore Blvd 3620 Southmore Blvd Clone #10 3620 Southmore Blvd Cl…" at bounding box center [491, 336] width 434 height 29
select select "171708"
click option "Bldg 9" at bounding box center [0, 0] width 0 height 0
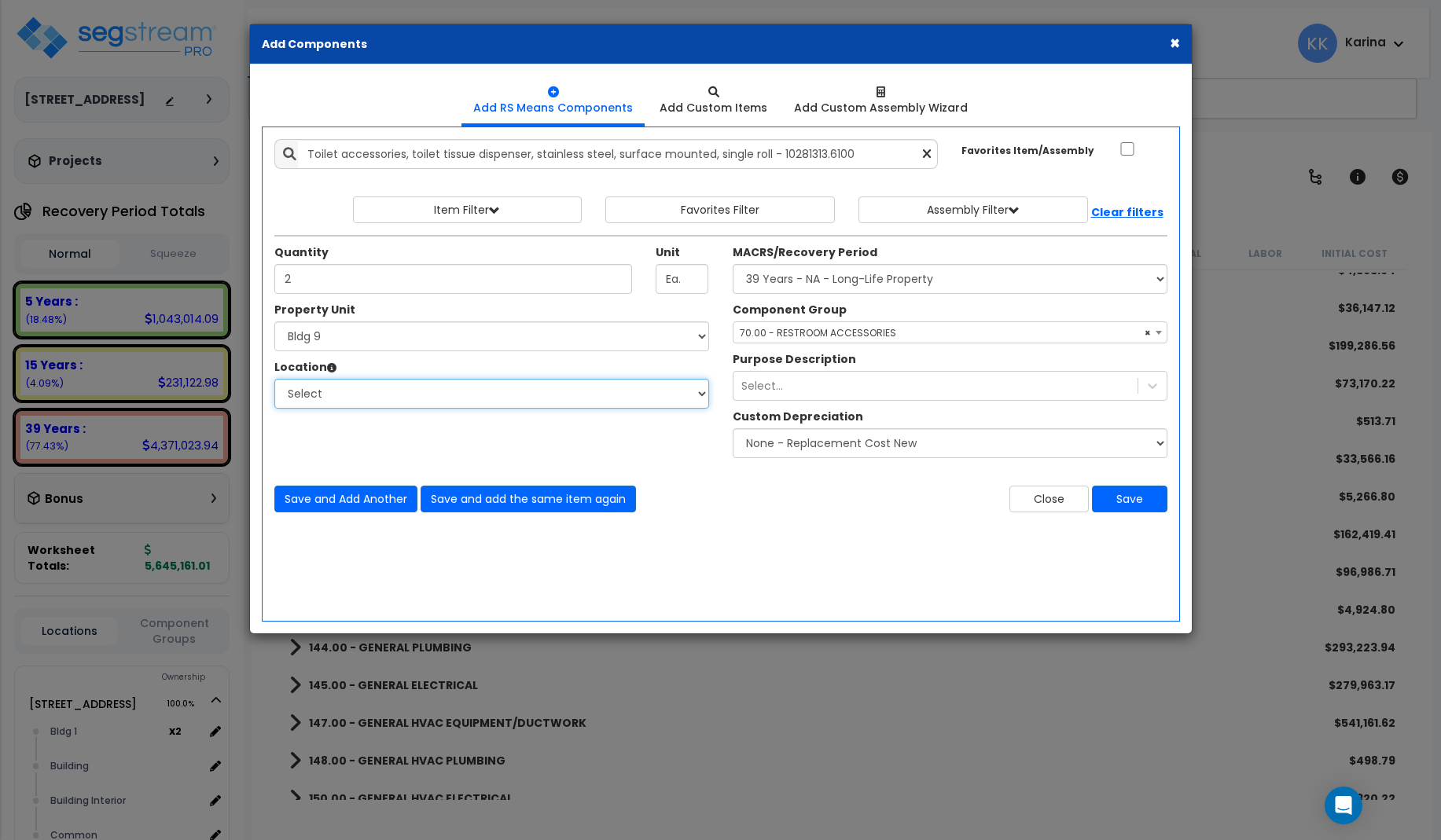
click at [274, 379] on select "Select Bath Bedrooms Bldg exterior Kitchen Living Site Exterior Add Additional …" at bounding box center [491, 394] width 434 height 29
select select "31631"
click option "Bath" at bounding box center [0, 0] width 0 height 0
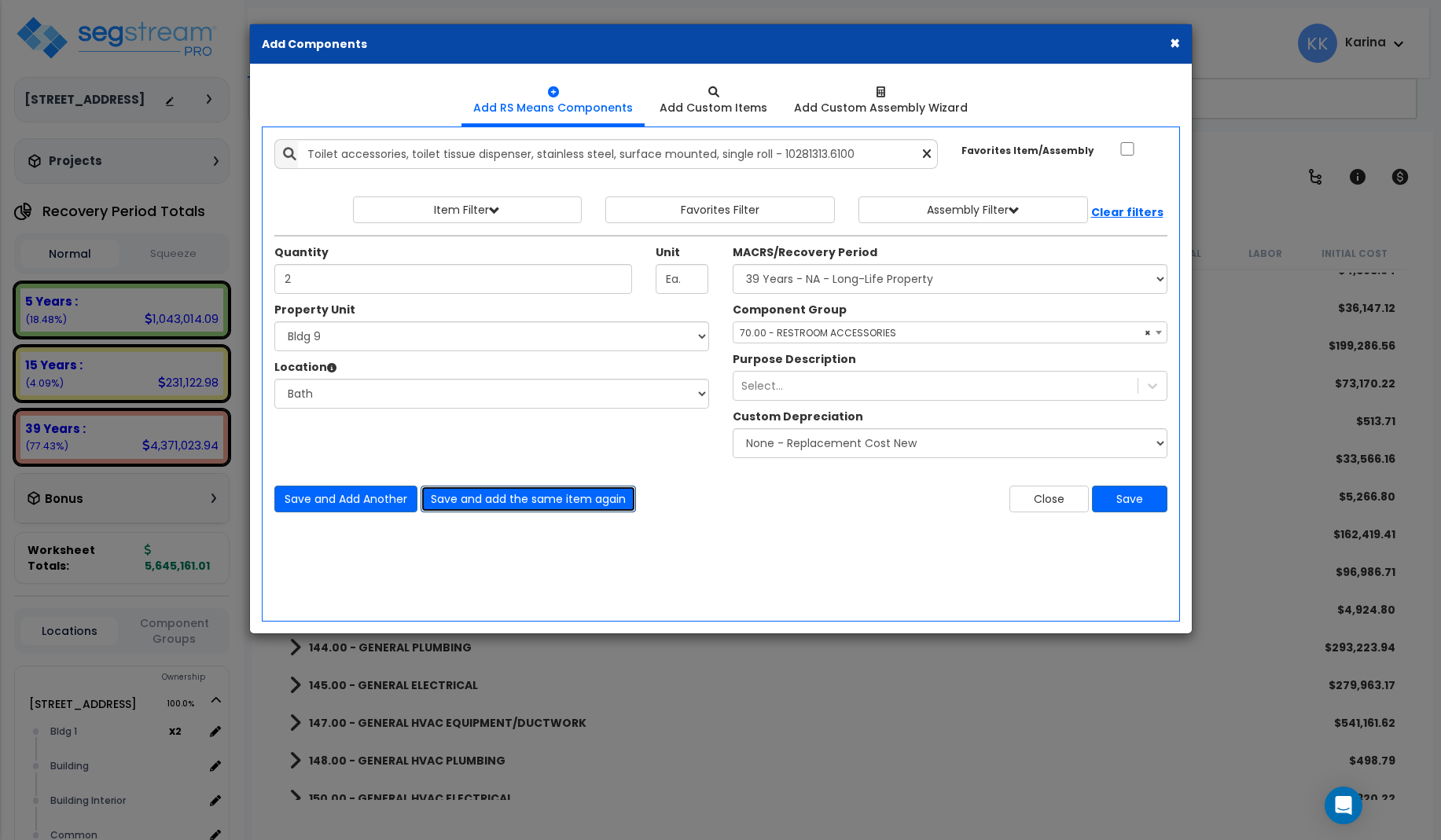
click at [463, 501] on button "Save and add the same item again" at bounding box center [528, 499] width 215 height 27
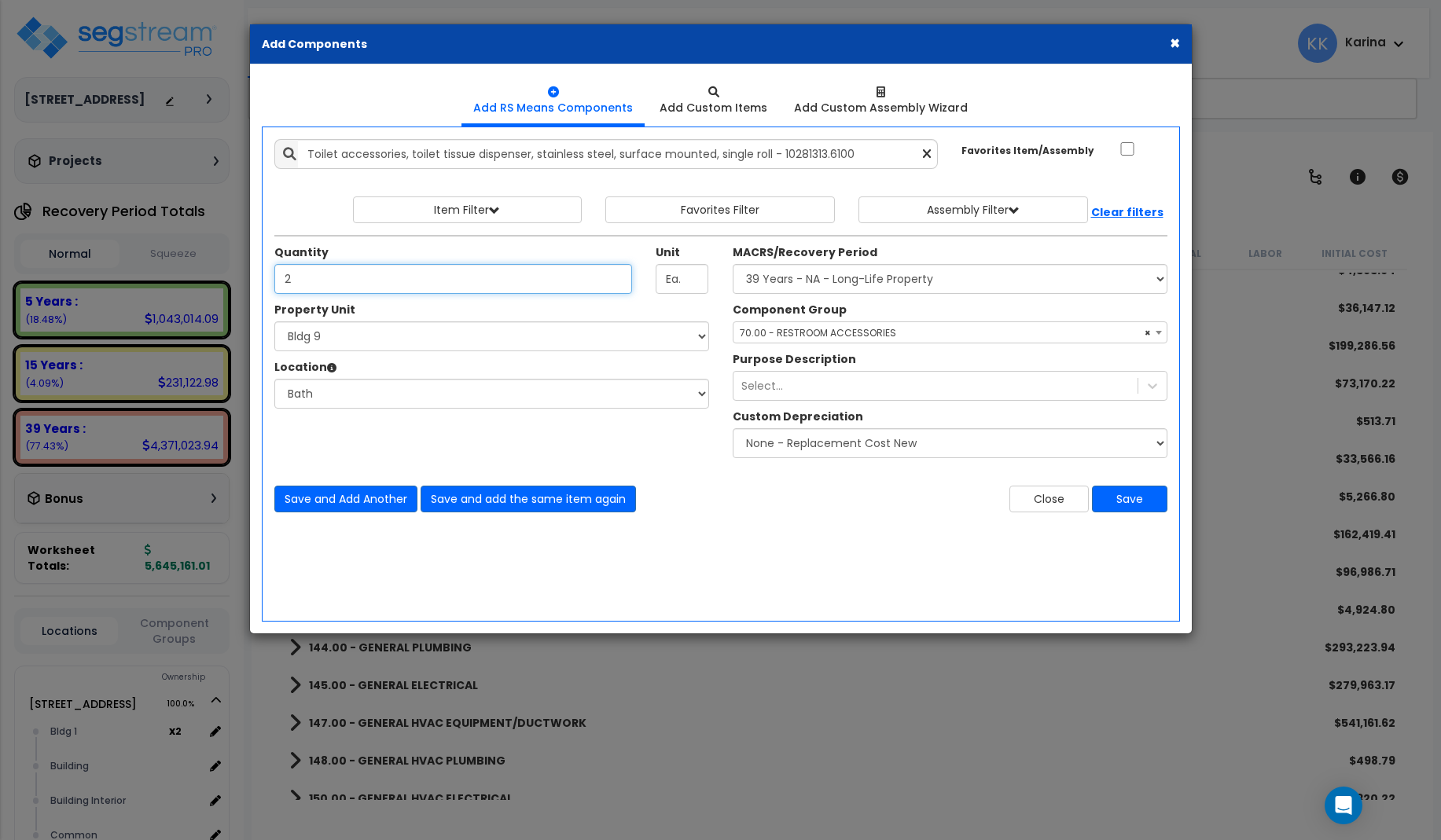
type input "2"
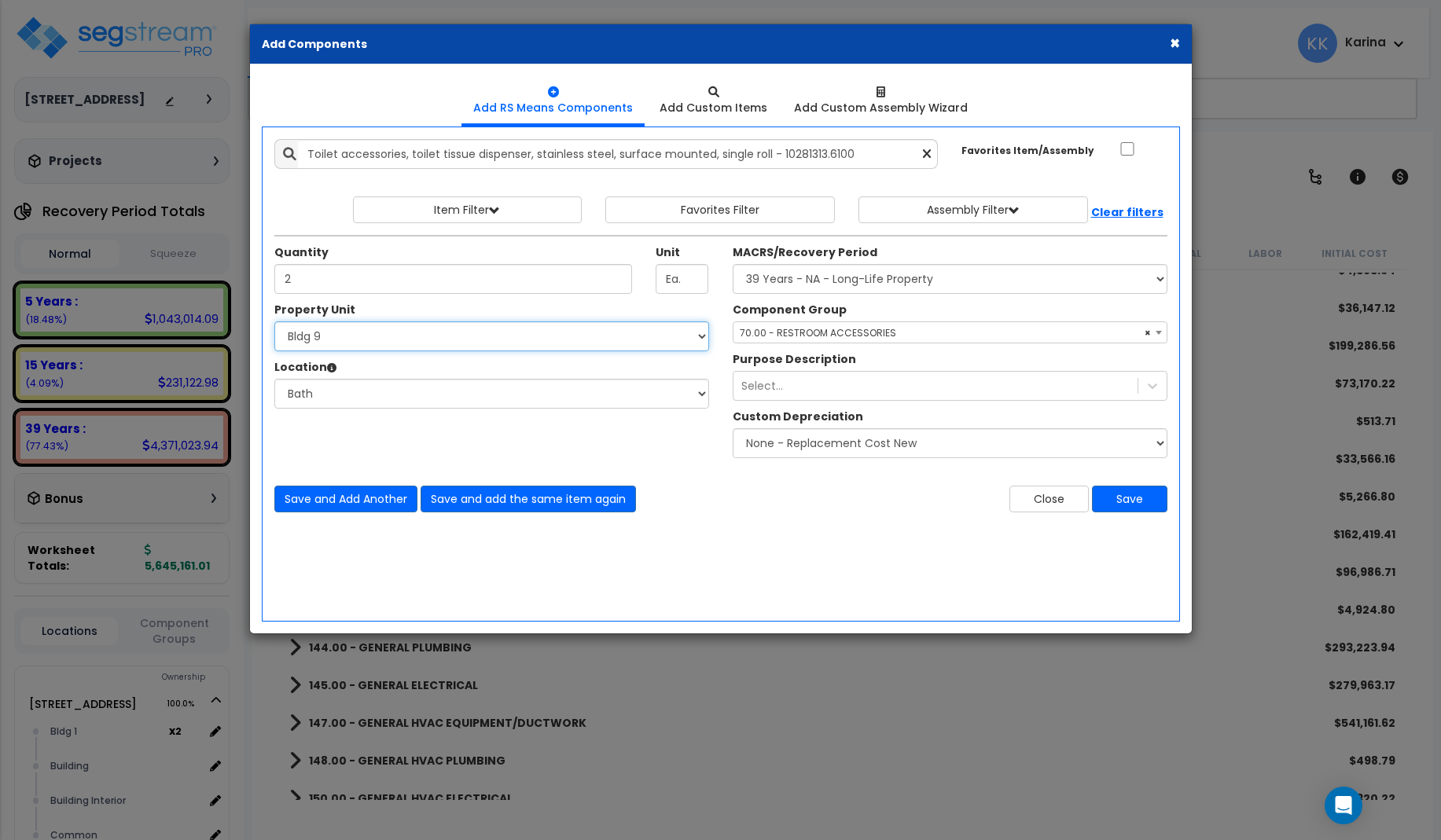
click at [274, 321] on select "Select 3620 Southmore Blvd 3620 Southmore Blvd Clone #10 3620 Southmore Blvd Cl…" at bounding box center [491, 336] width 434 height 29
select select "171709"
click option "Bldg 10" at bounding box center [0, 0] width 0 height 0
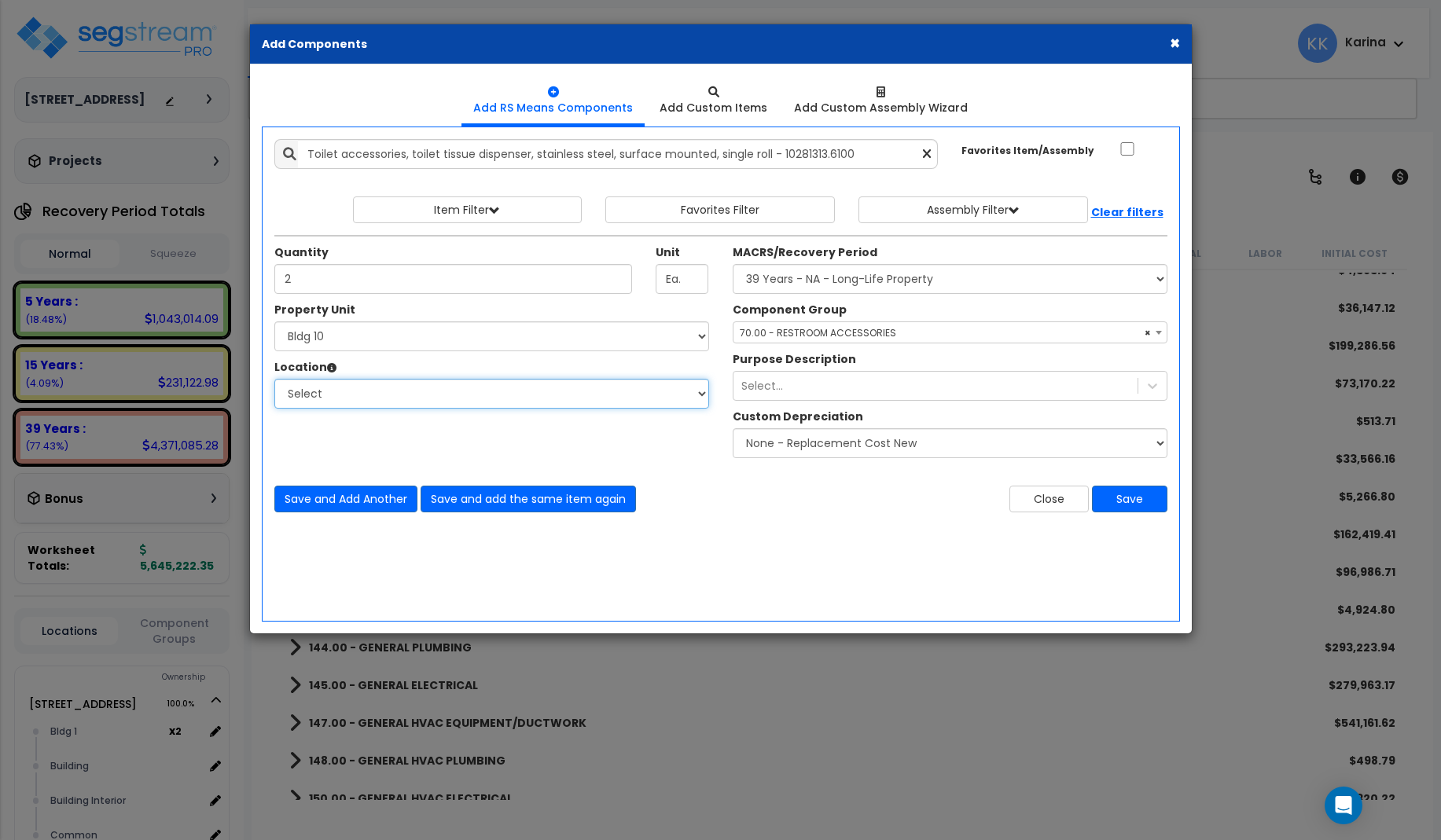
click at [274, 379] on select "Select Bath Bedrooms Bldg exterior Kitchen Living Site Exterior Add Additional …" at bounding box center [491, 394] width 434 height 29
select select "31631"
click option "Bath" at bounding box center [0, 0] width 0 height 0
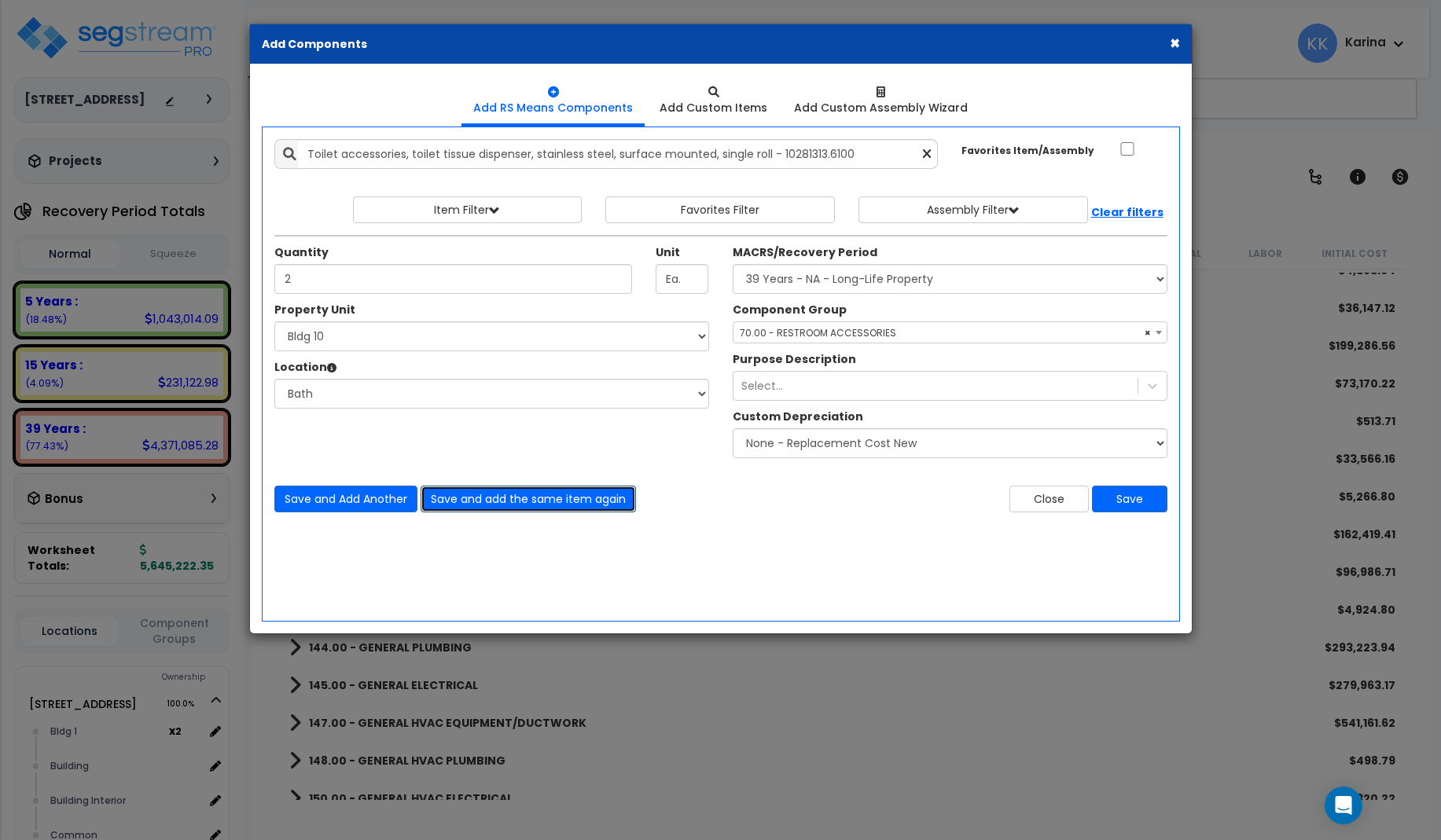
click at [448, 498] on button "Save and add the same item again" at bounding box center [528, 499] width 215 height 27
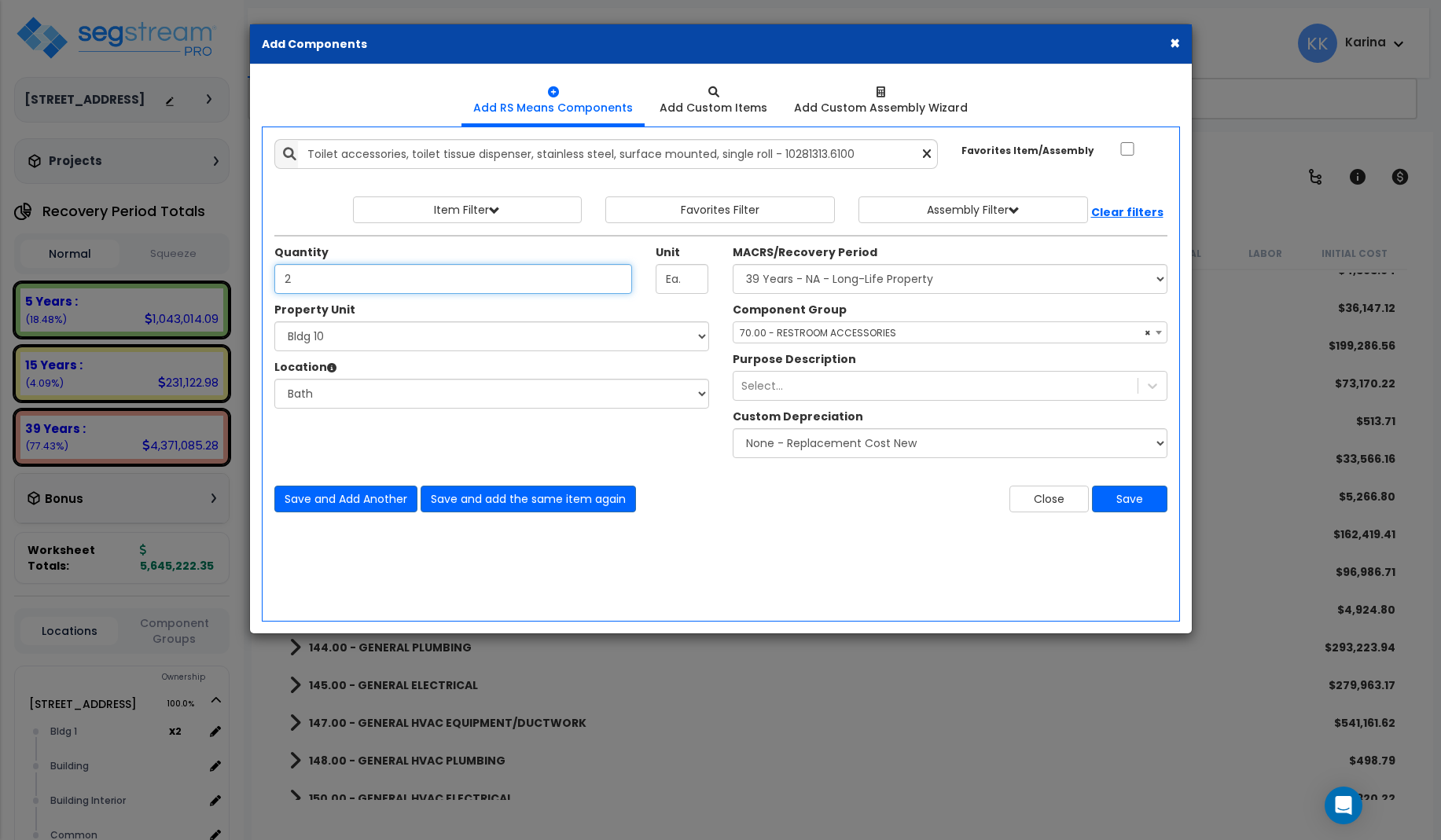
type input "2"
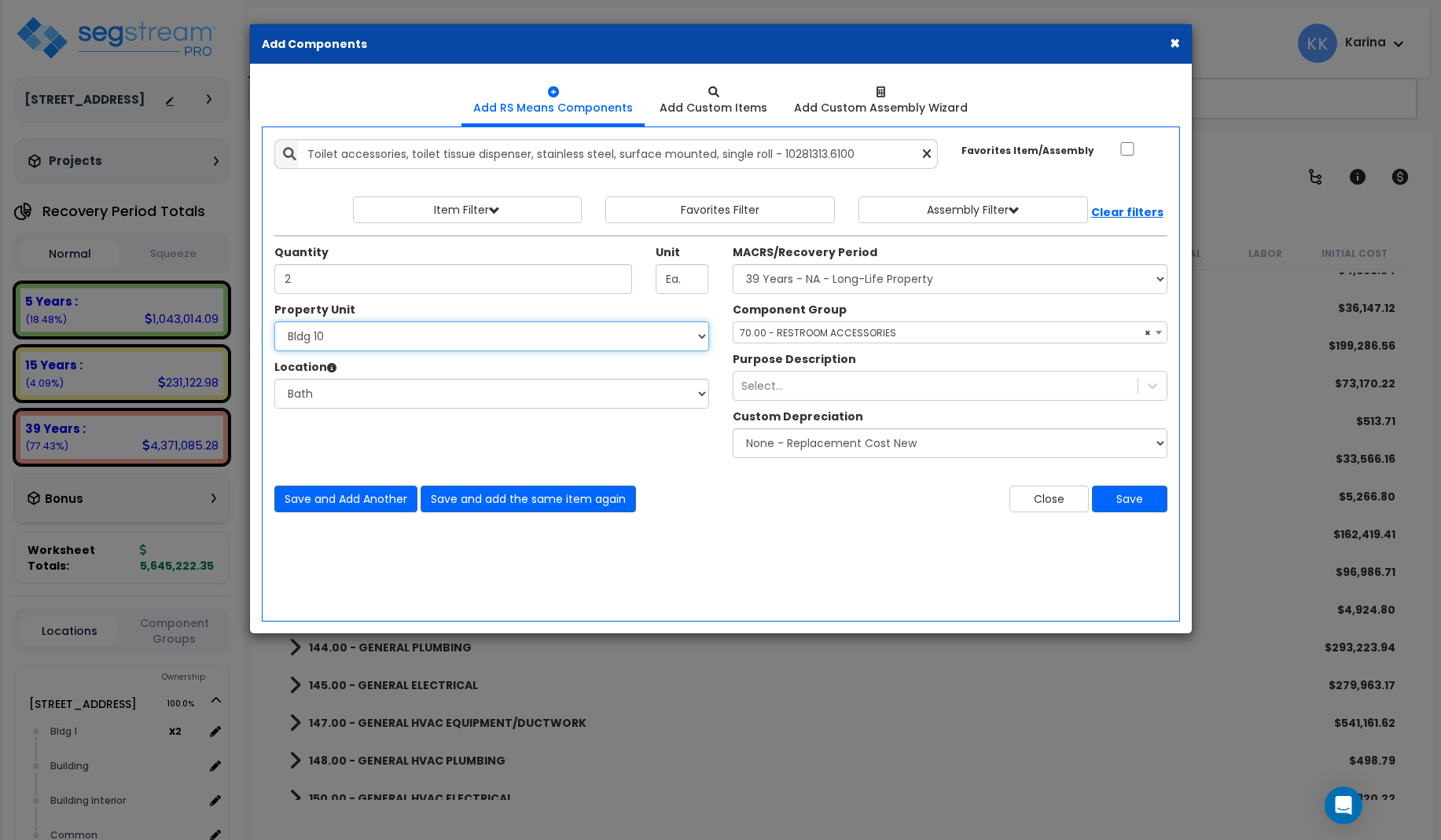
click at [274, 321] on select "Select 3620 Southmore Blvd 3620 Southmore Blvd Clone #10 3620 Southmore Blvd Cl…" at bounding box center [491, 336] width 434 height 29
select select "171710"
click option "Bldg 11" at bounding box center [0, 0] width 0 height 0
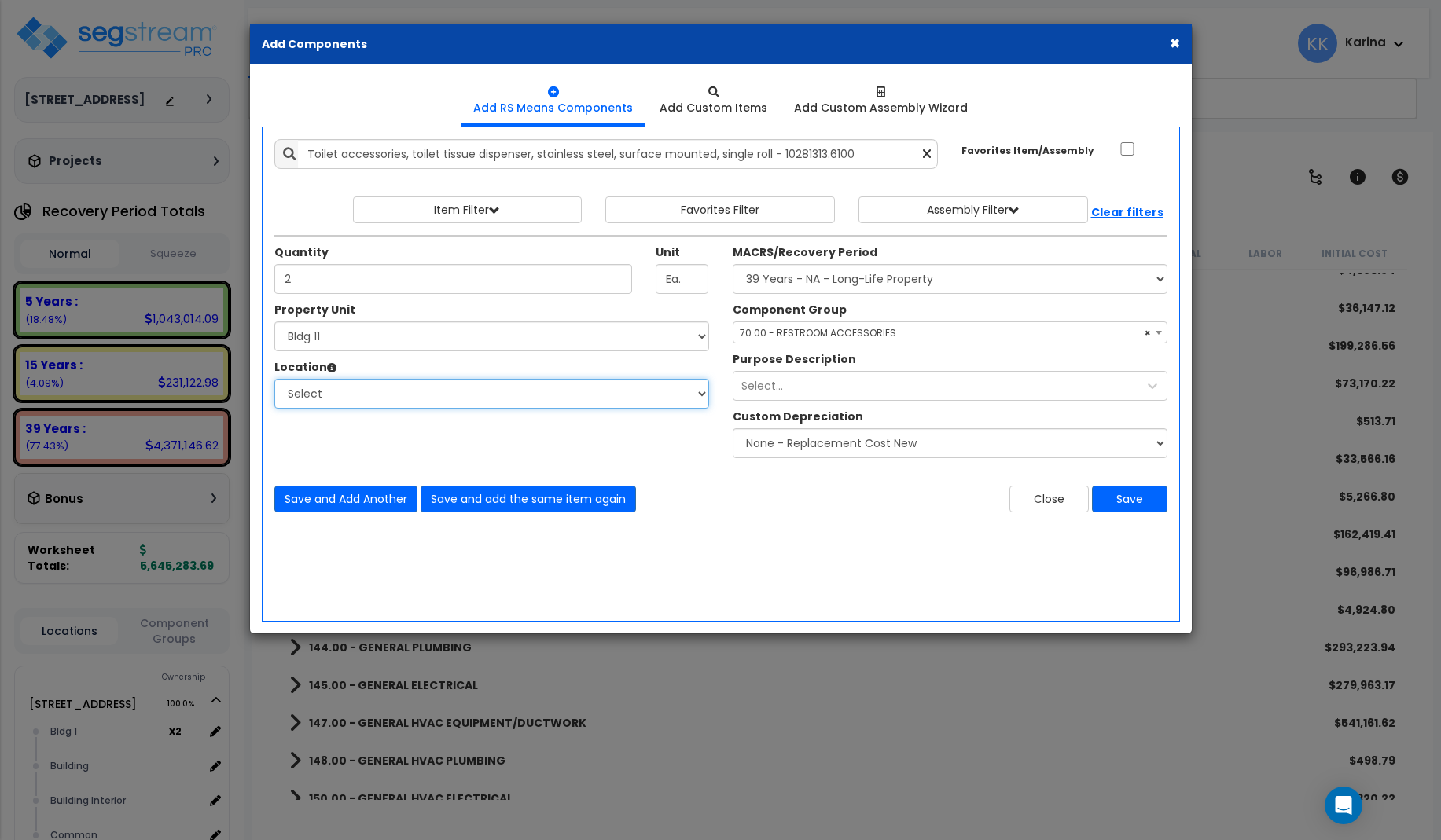
click at [274, 379] on select "Select Bath Bedrooms Bldg exterior Kitchen Living Site Exterior Add Additional …" at bounding box center [491, 394] width 434 height 29
select select "31631"
click option "Bath" at bounding box center [0, 0] width 0 height 0
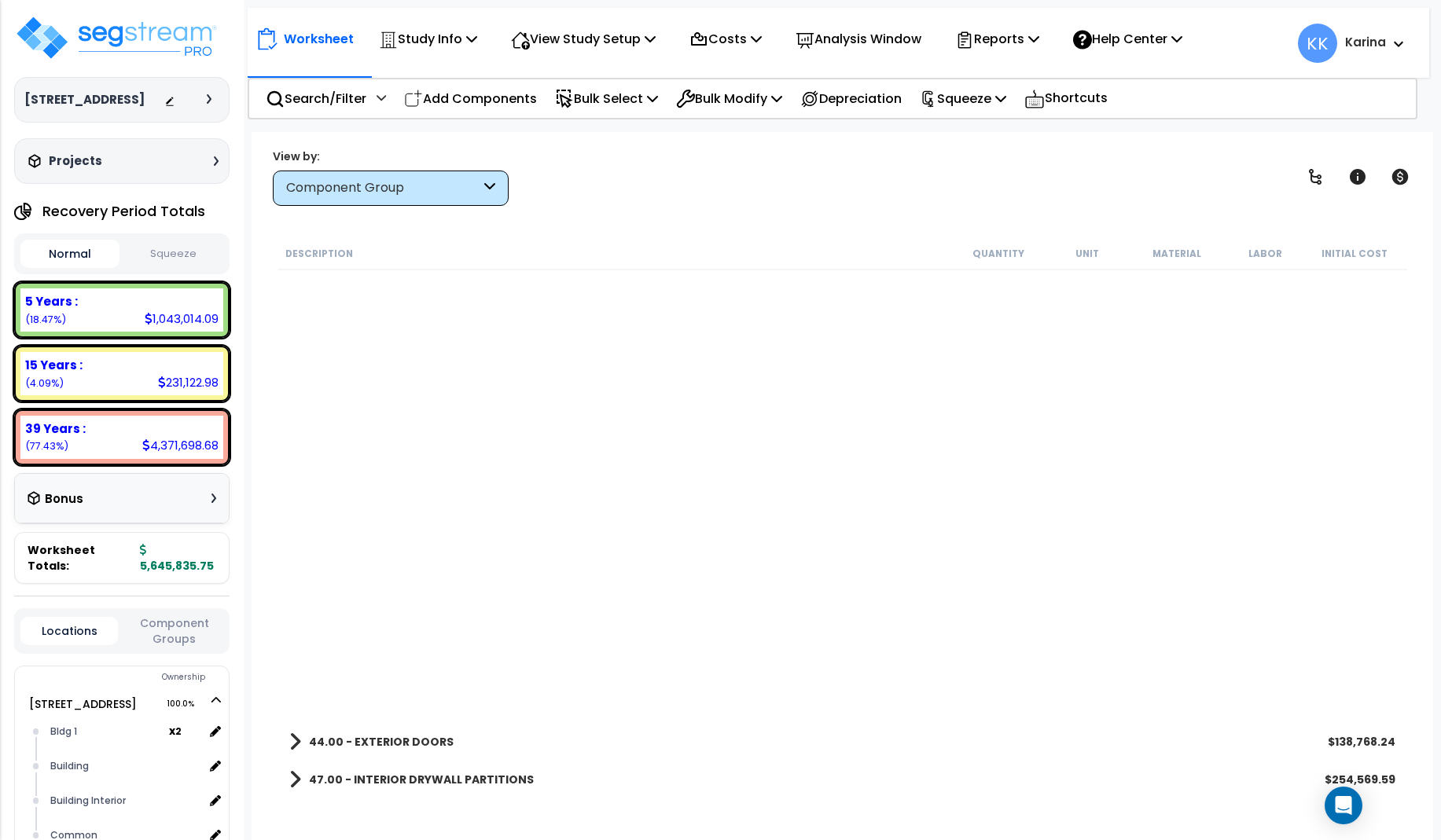
select select "3669"
select select "171718"
select select "31631"
select select "56891"
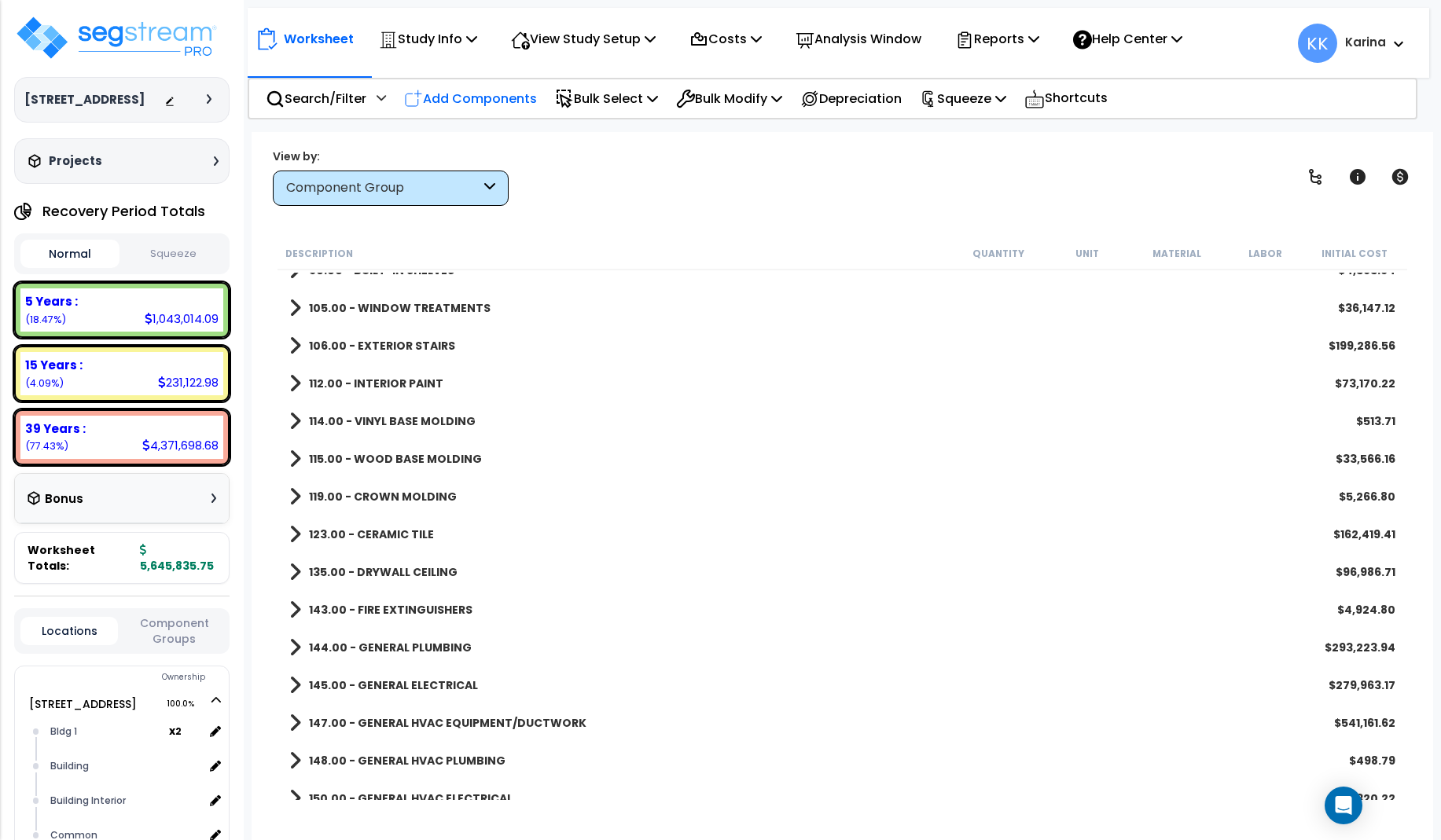
click at [476, 99] on p "Add Components" at bounding box center [470, 98] width 133 height 21
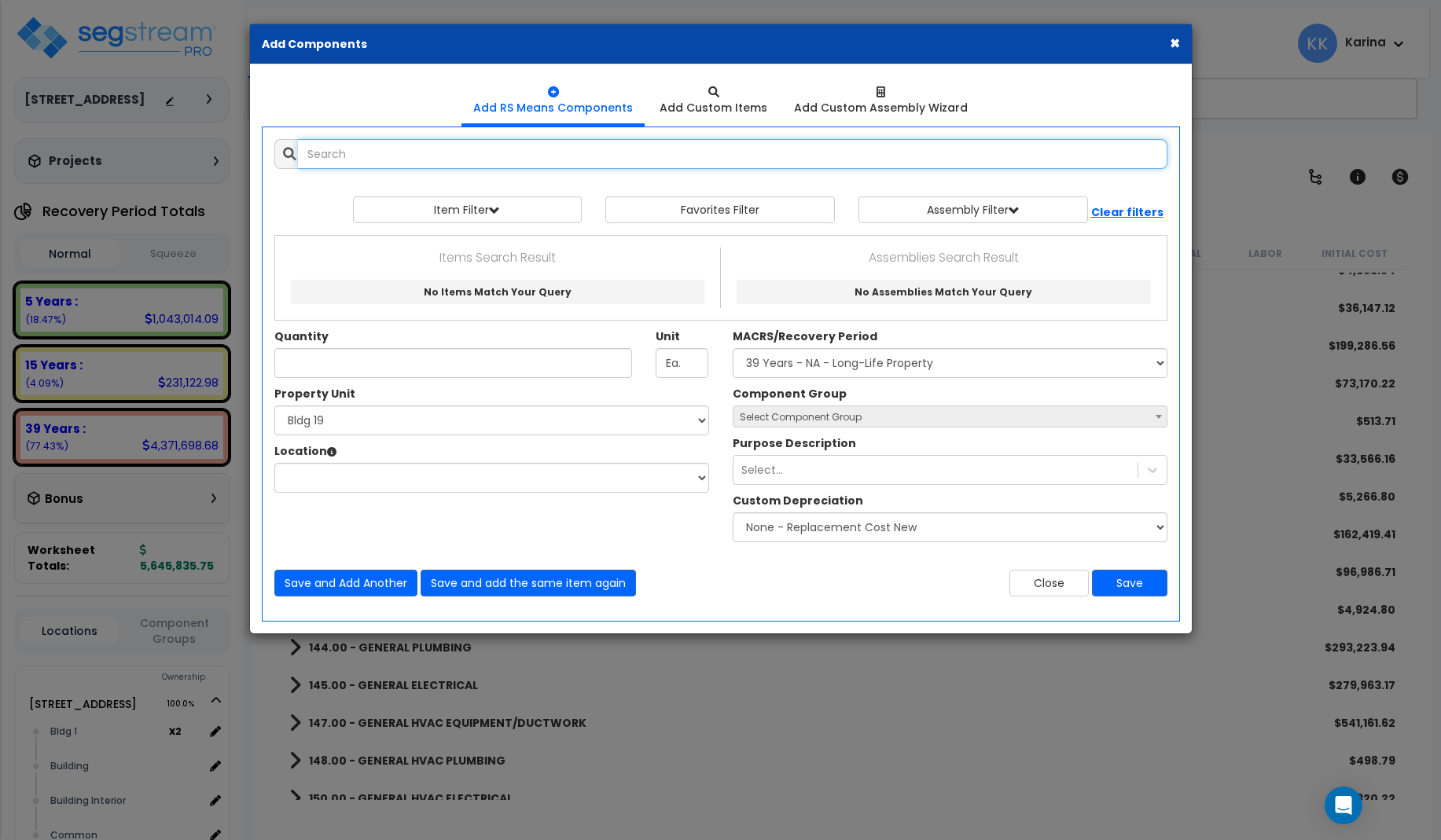
select select
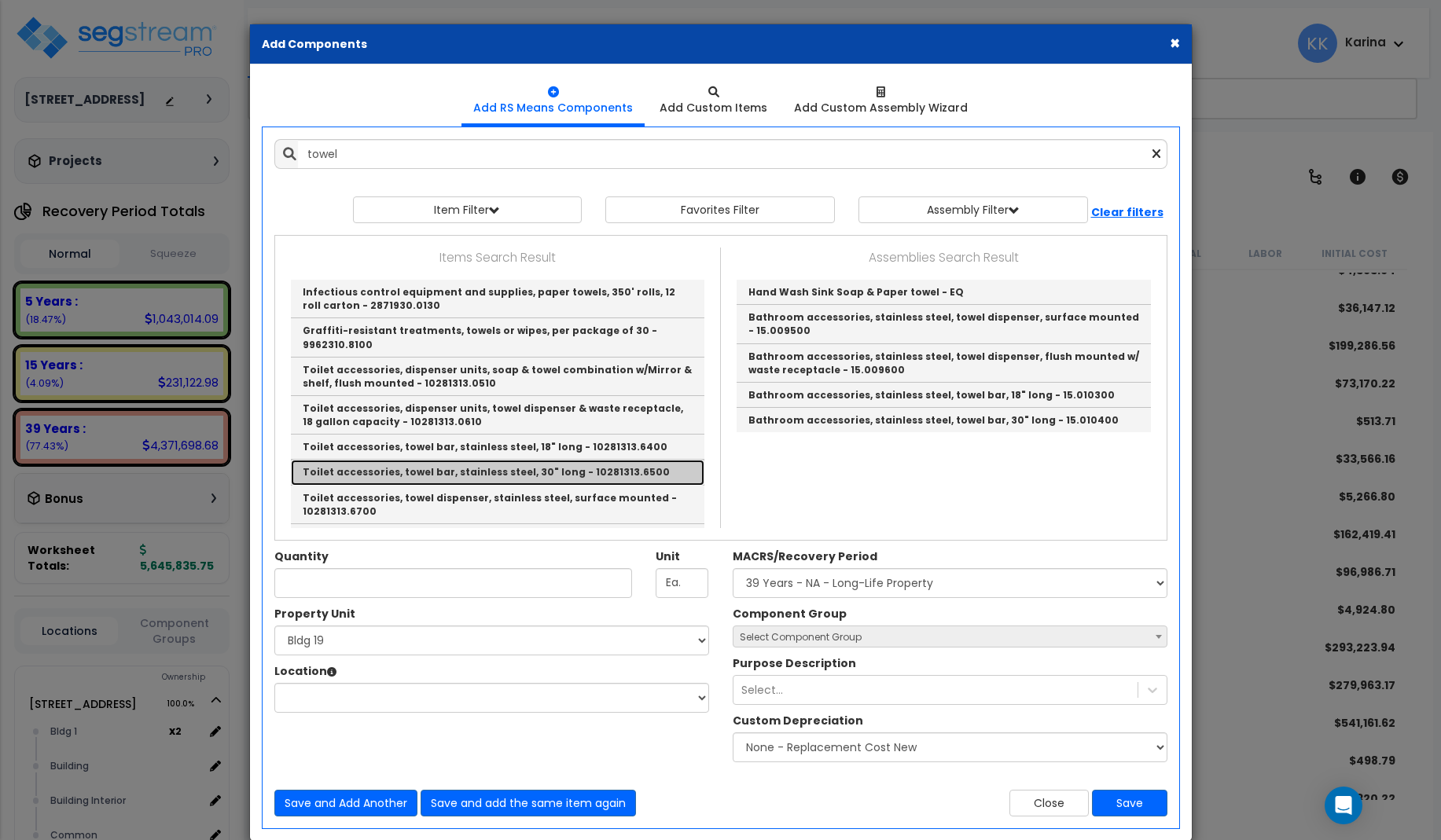
click at [396, 460] on link "Toilet accessories, towel bar, stainless steel, 30" long - 10281313.6500" at bounding box center [497, 472] width 413 height 25
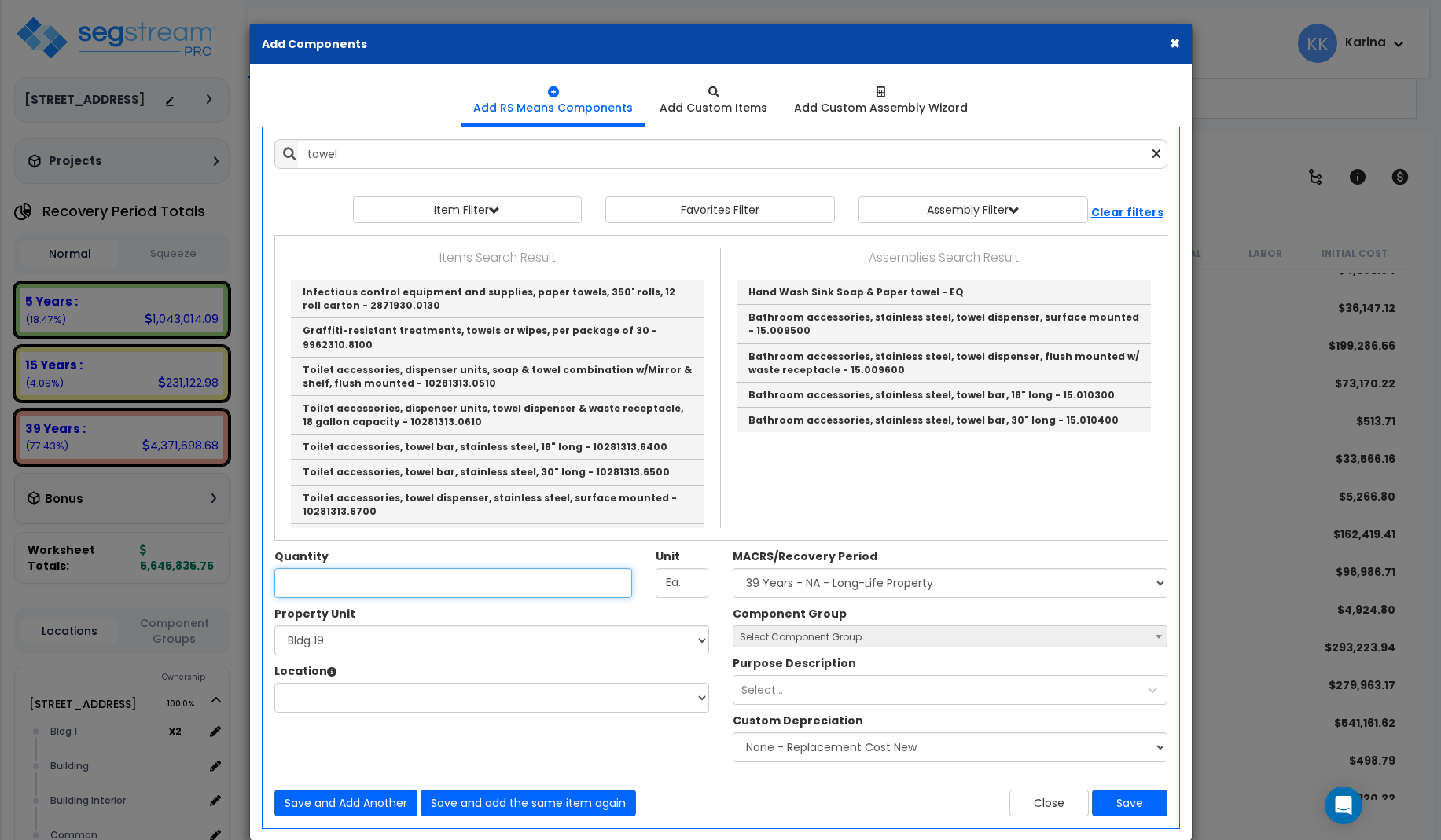
type input "Toilet accessories, towel bar, stainless steel, 30" long - 10281313.6500"
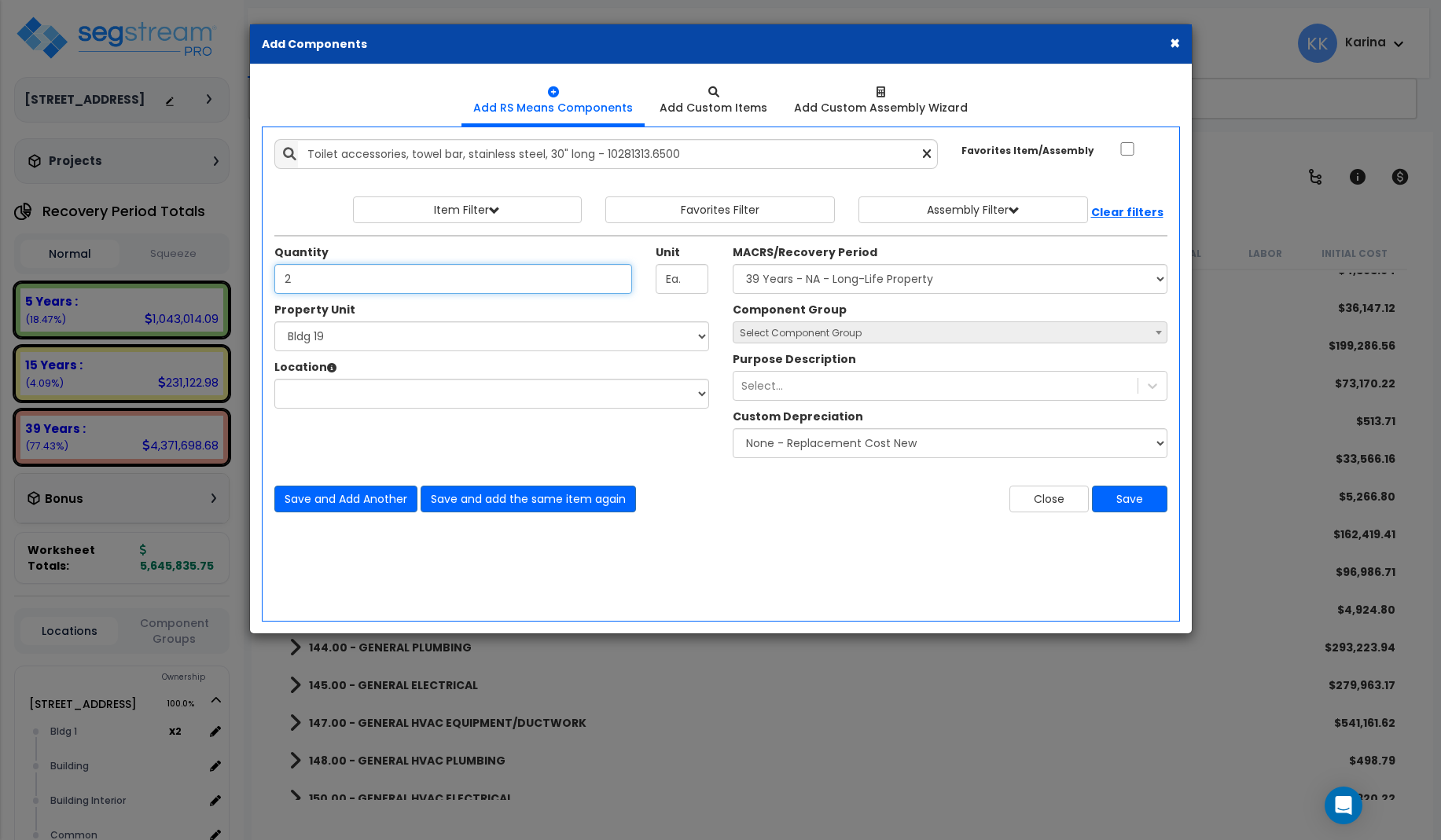
type input "2"
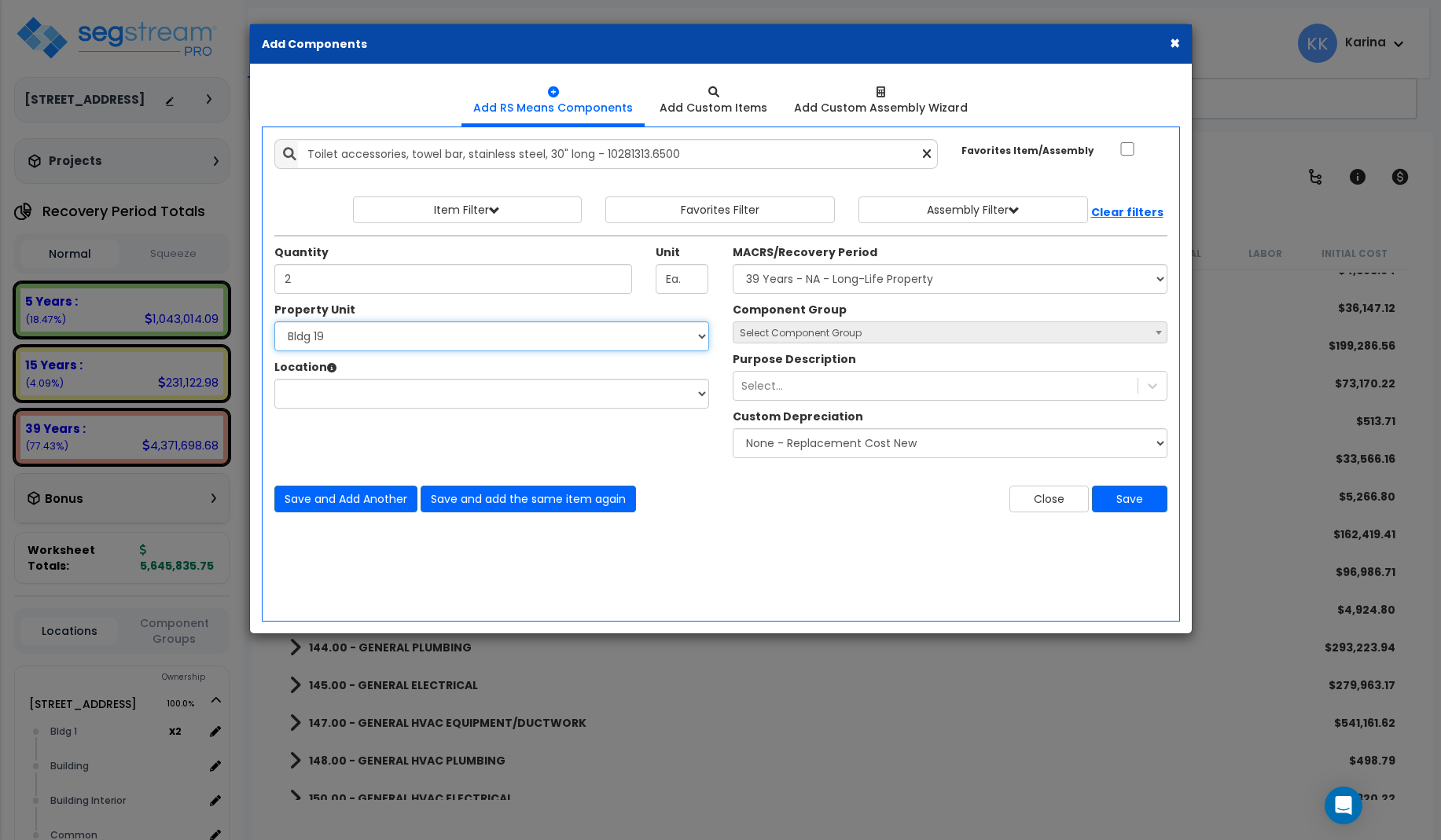
click at [274, 321] on select "Select [STREET_ADDRESS] [STREET_ADDRESS] [STREET_ADDRESS] [STREET_ADDRESS] Bldg…" at bounding box center [491, 336] width 434 height 29
select select "171660"
click option "Bldg 1" at bounding box center [0, 0] width 0 height 0
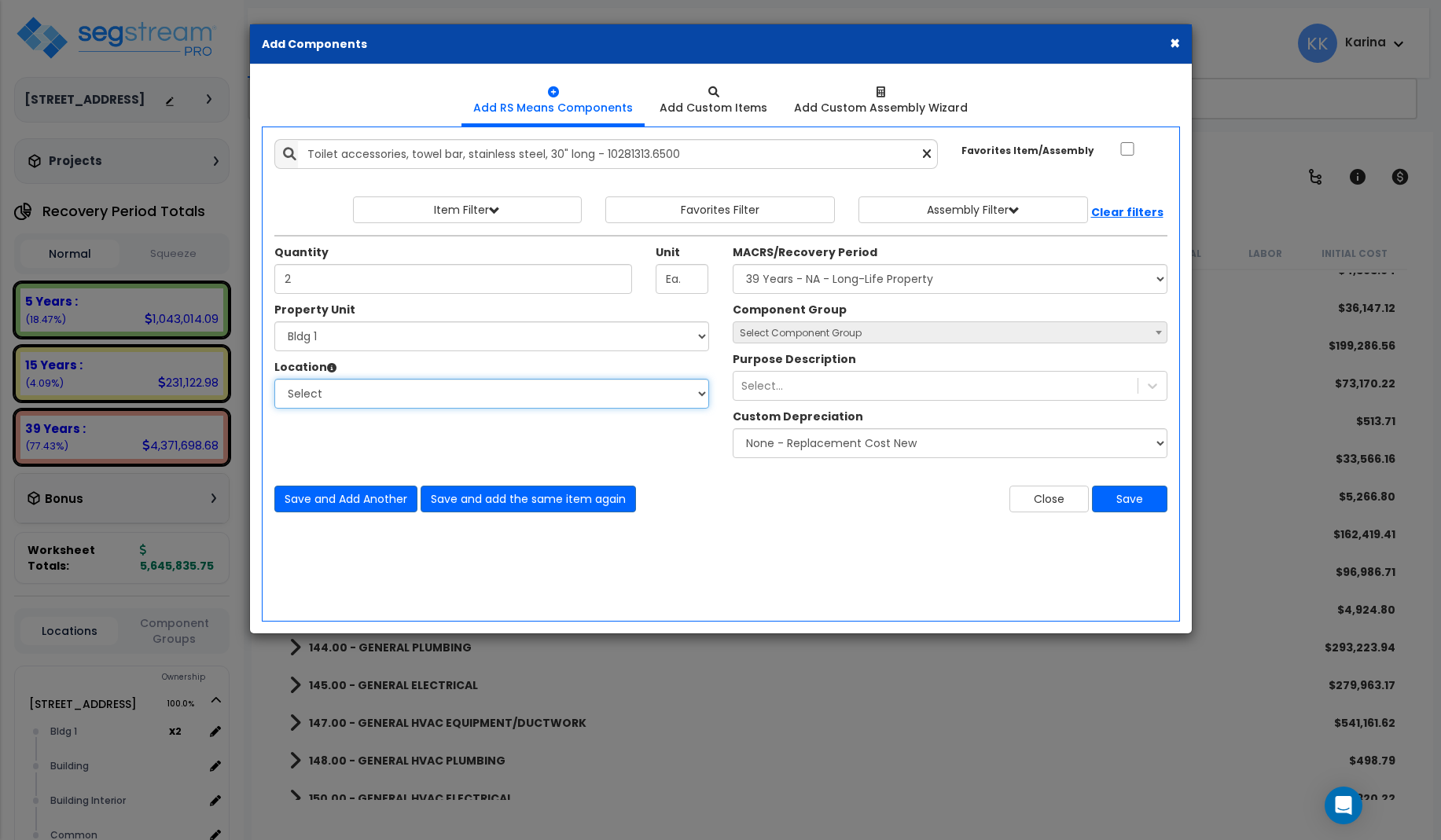
click at [274, 379] on select "Select Bath Bedrooms Bldg 1 Building Building Interior Exterior Kitchen Living …" at bounding box center [491, 394] width 434 height 29
select select "31631"
click option "Bath" at bounding box center [0, 0] width 0 height 0
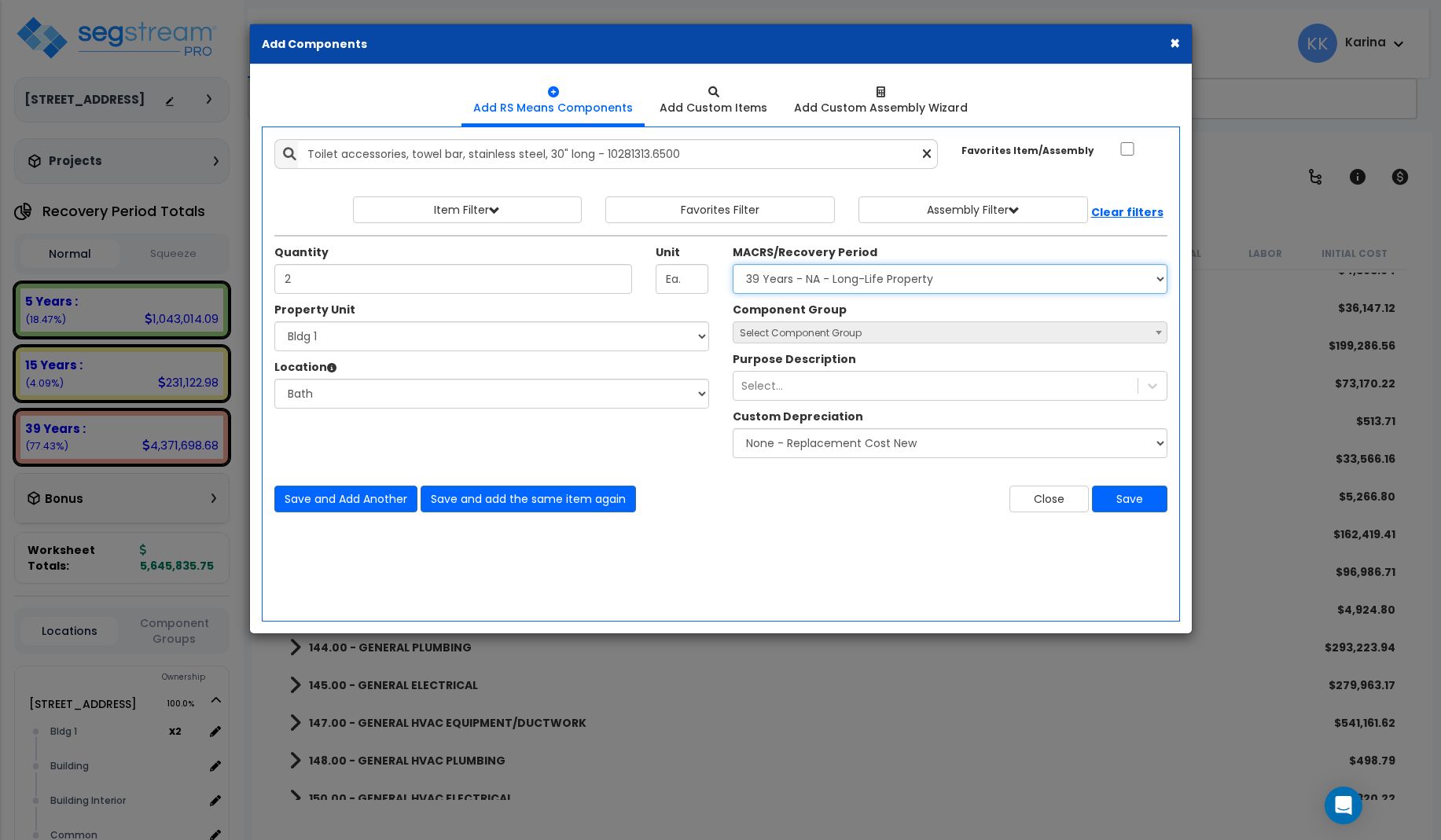
click at [732, 264] on select "Select MACRS/Recovery Period 5 Years - 57.0 - Distributive Trades & Services 5 …" at bounding box center [950, 279] width 434 height 29
select select "3669"
click option "39 Years - NA - Long-Life Property" at bounding box center [0, 0] width 0 height 0
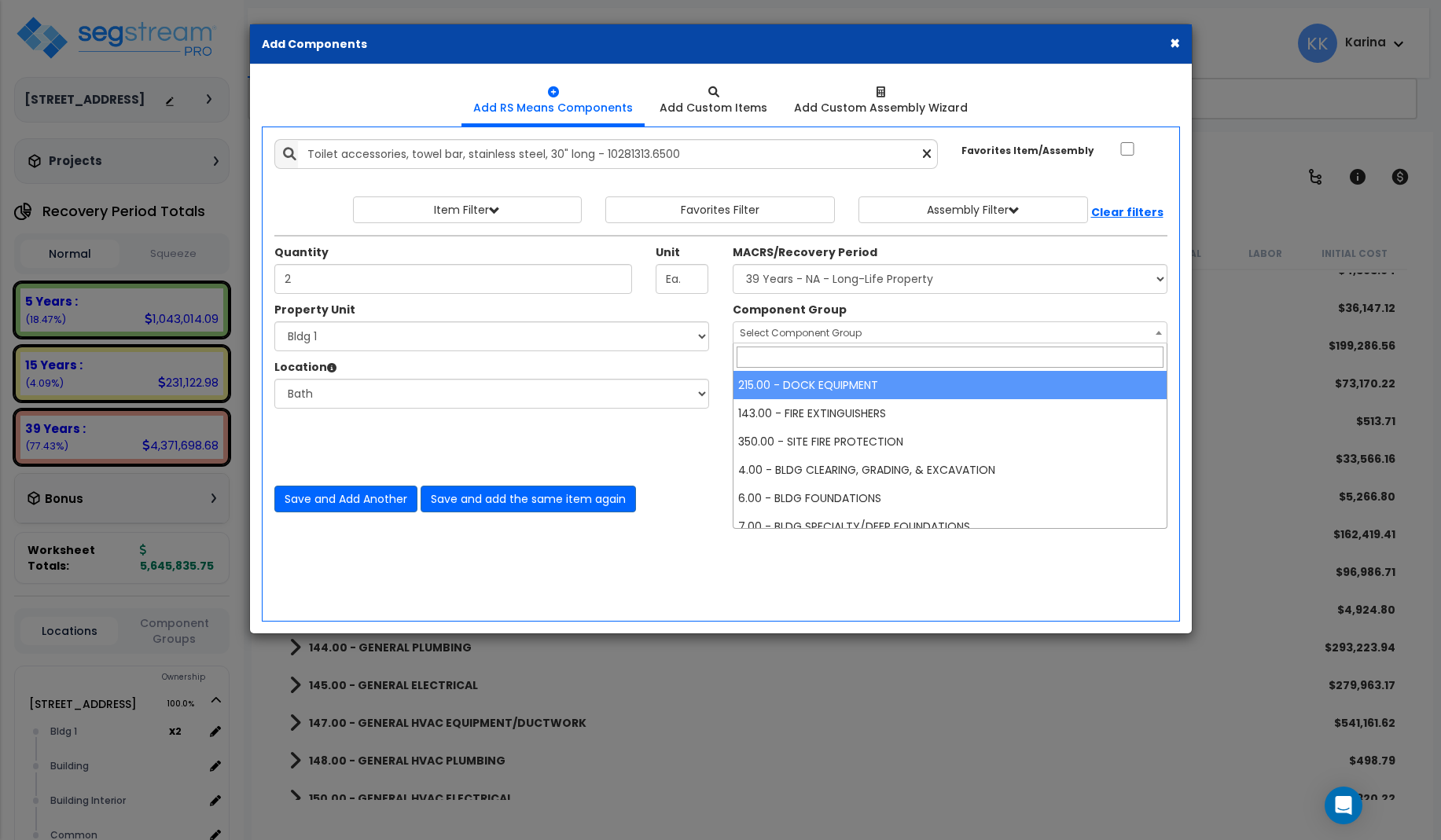
click at [777, 336] on span "Select Component Group" at bounding box center [801, 332] width 121 height 14
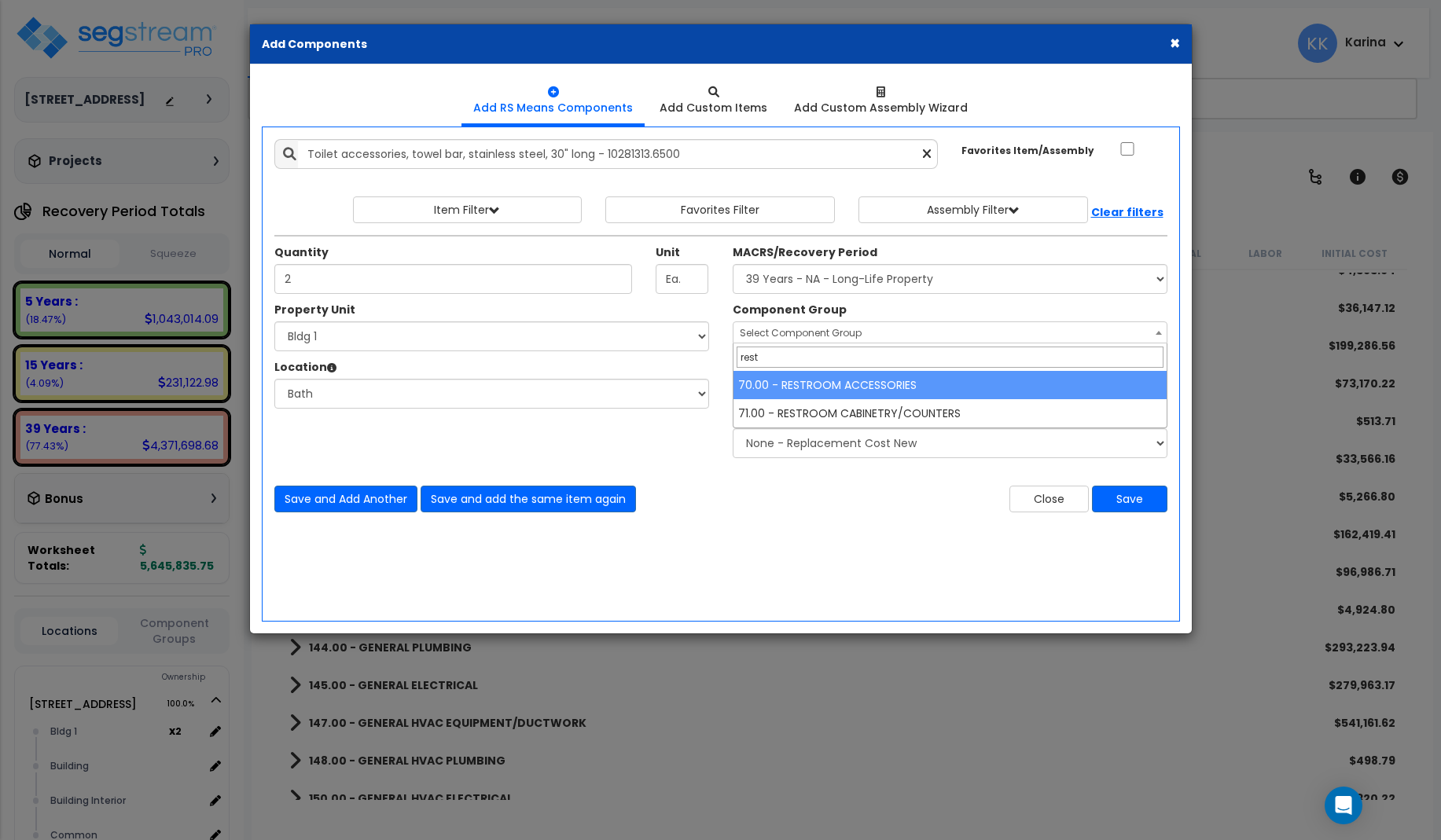
type input "rest"
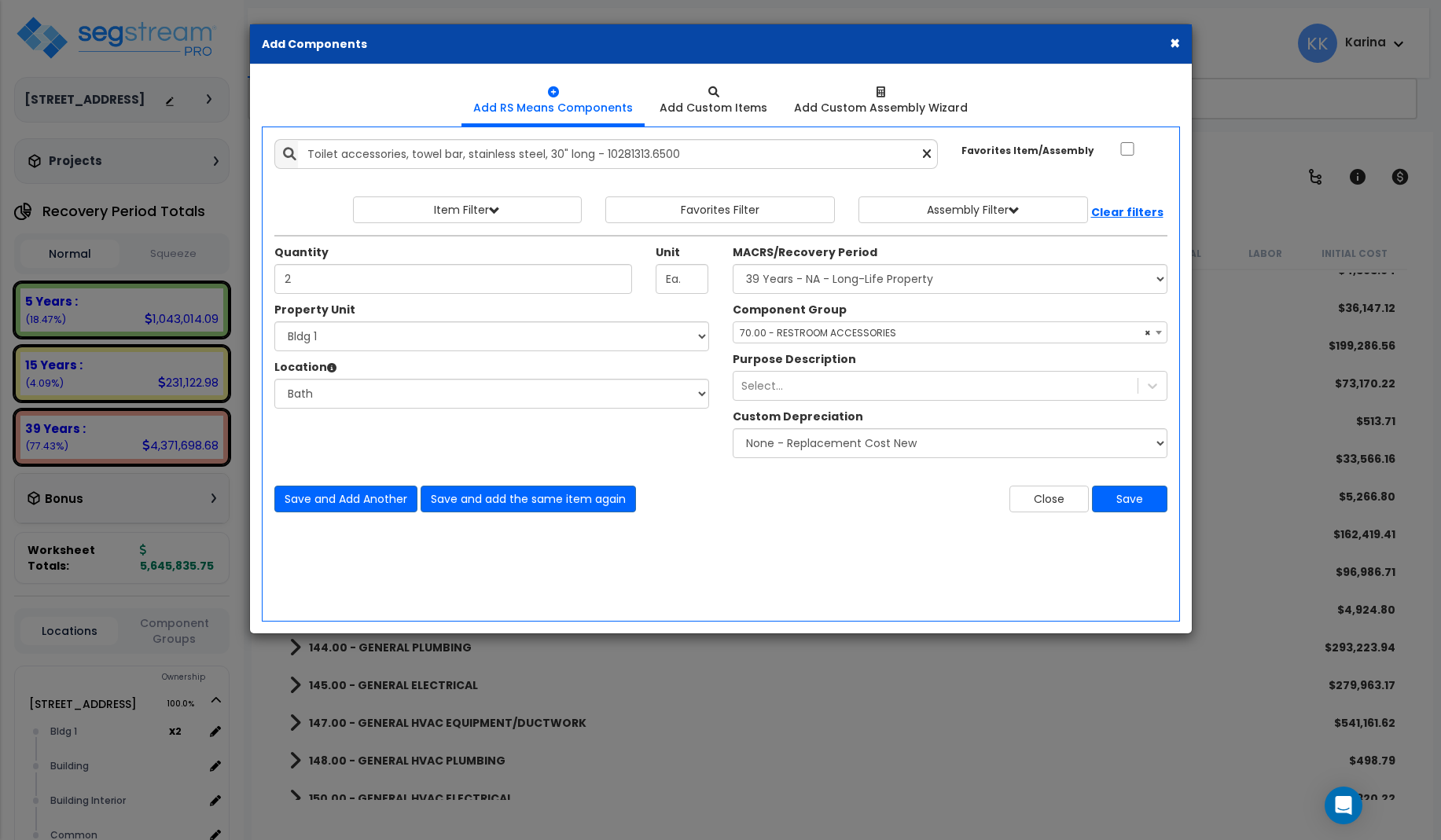
select select "56891"
click at [470, 497] on button "Save and add the same item again" at bounding box center [528, 499] width 215 height 27
type input "2"
click at [274, 321] on select "Select [STREET_ADDRESS] [STREET_ADDRESS] [STREET_ADDRESS] [STREET_ADDRESS] Bldg…" at bounding box center [491, 336] width 434 height 29
select select "171701"
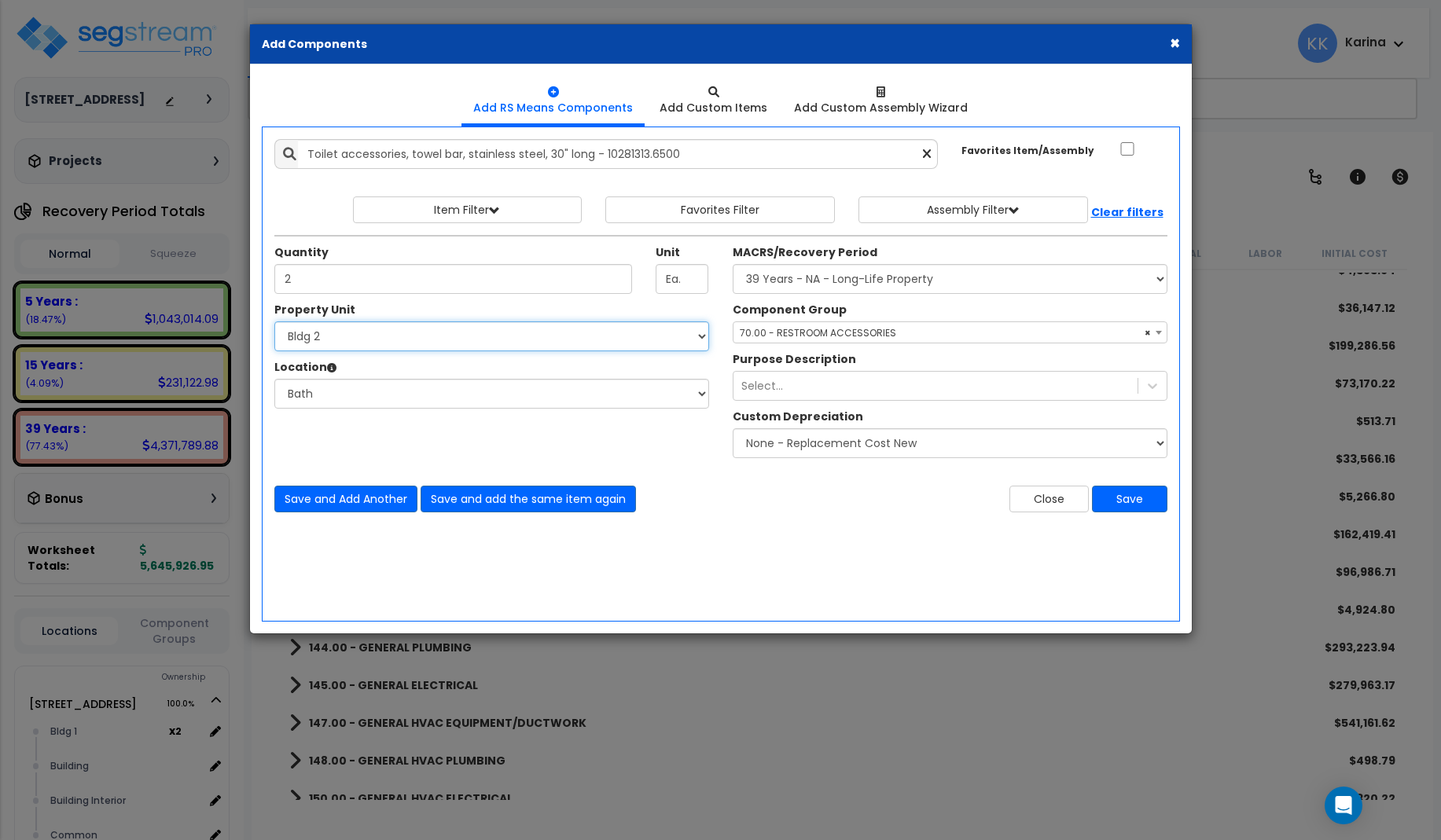
click option "Bldg 2" at bounding box center [0, 0] width 0 height 0
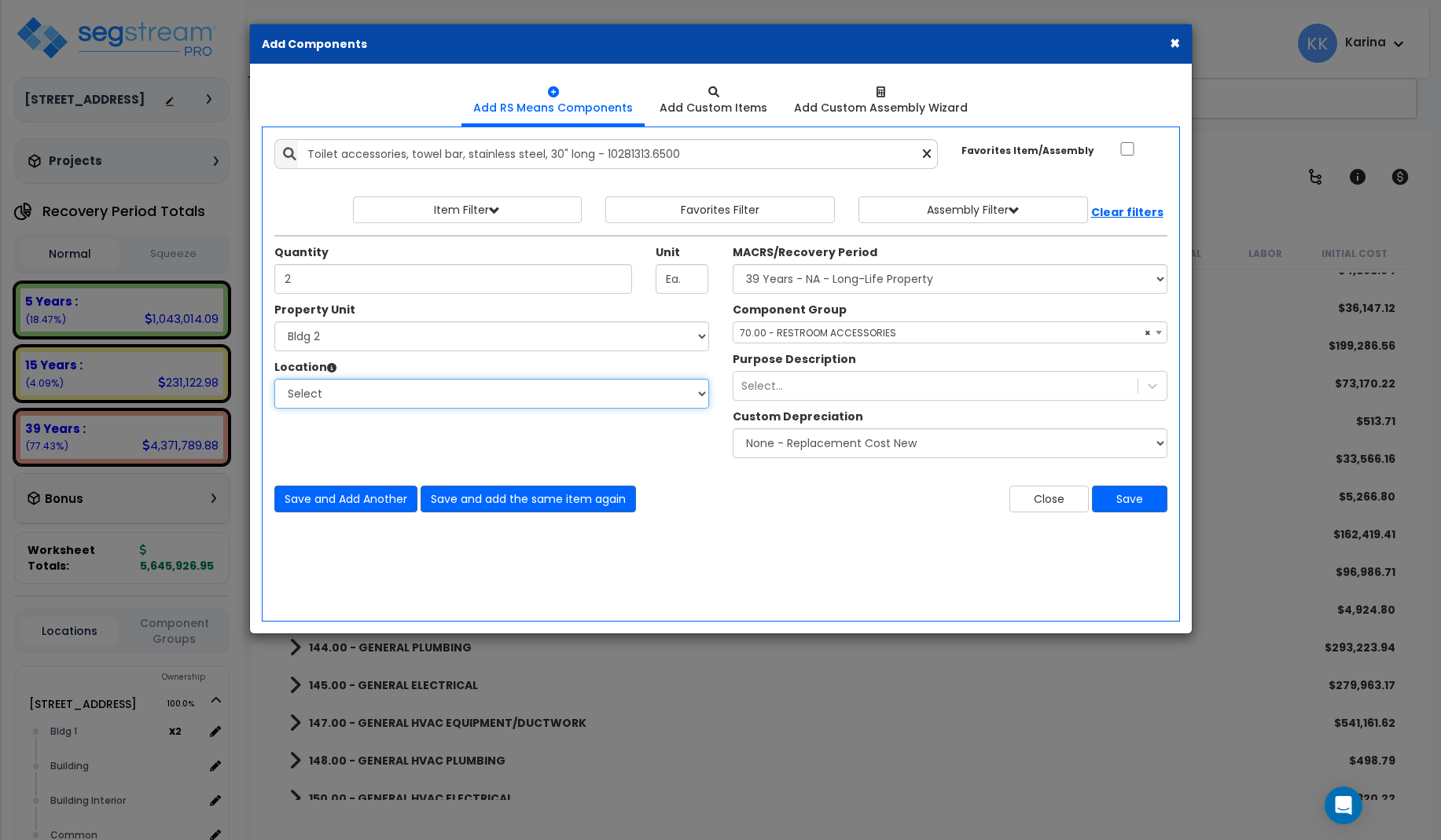
click at [274, 379] on select "Select [GEOGRAPHIC_DATA] Bedrooms Bldg exterior Kitchen Living Site Exterior Ad…" at bounding box center [491, 394] width 434 height 29
select select "31631"
click option "Bath" at bounding box center [0, 0] width 0 height 0
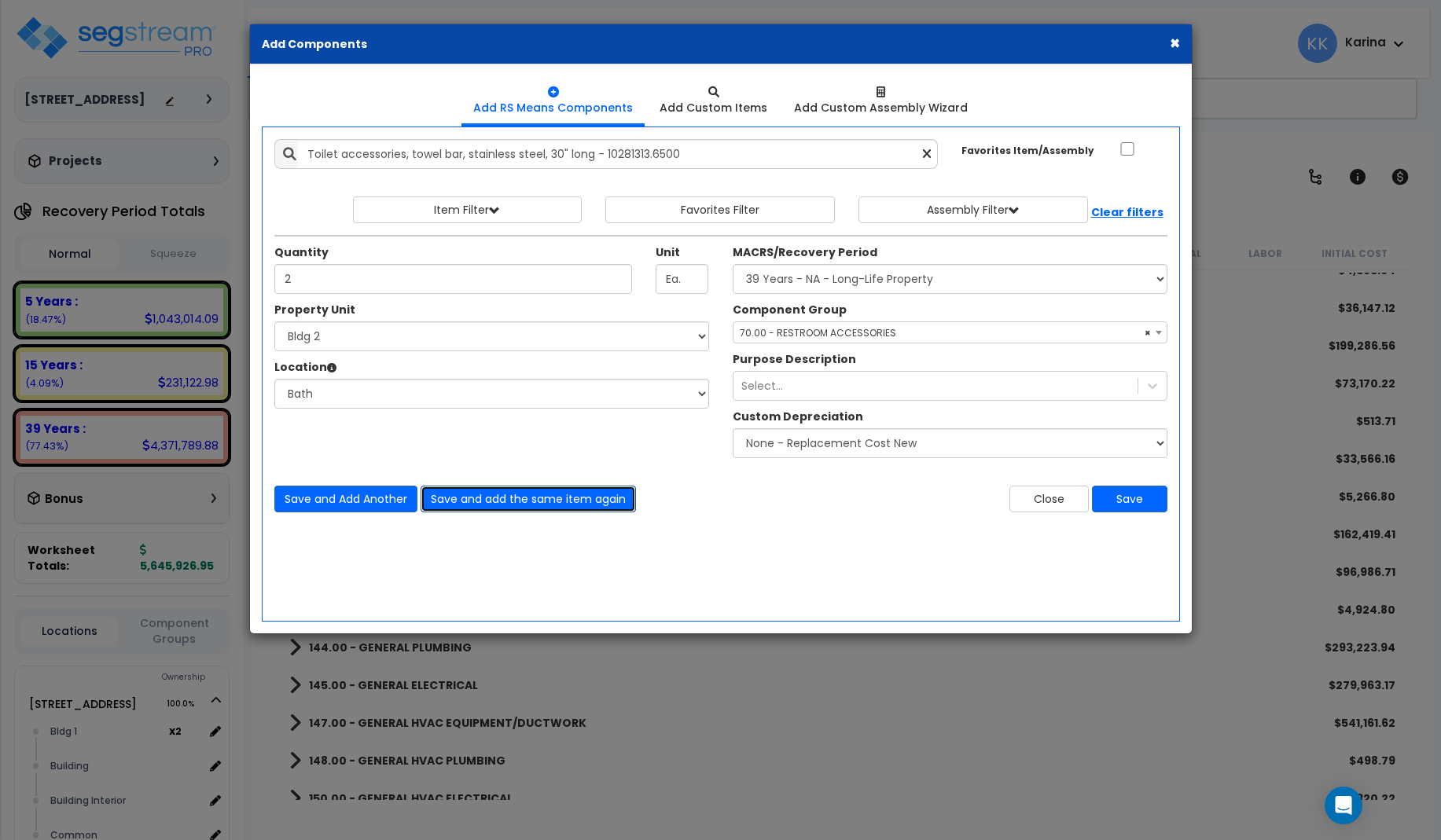
click at [477, 498] on button "Save and add the same item again" at bounding box center [528, 499] width 215 height 27
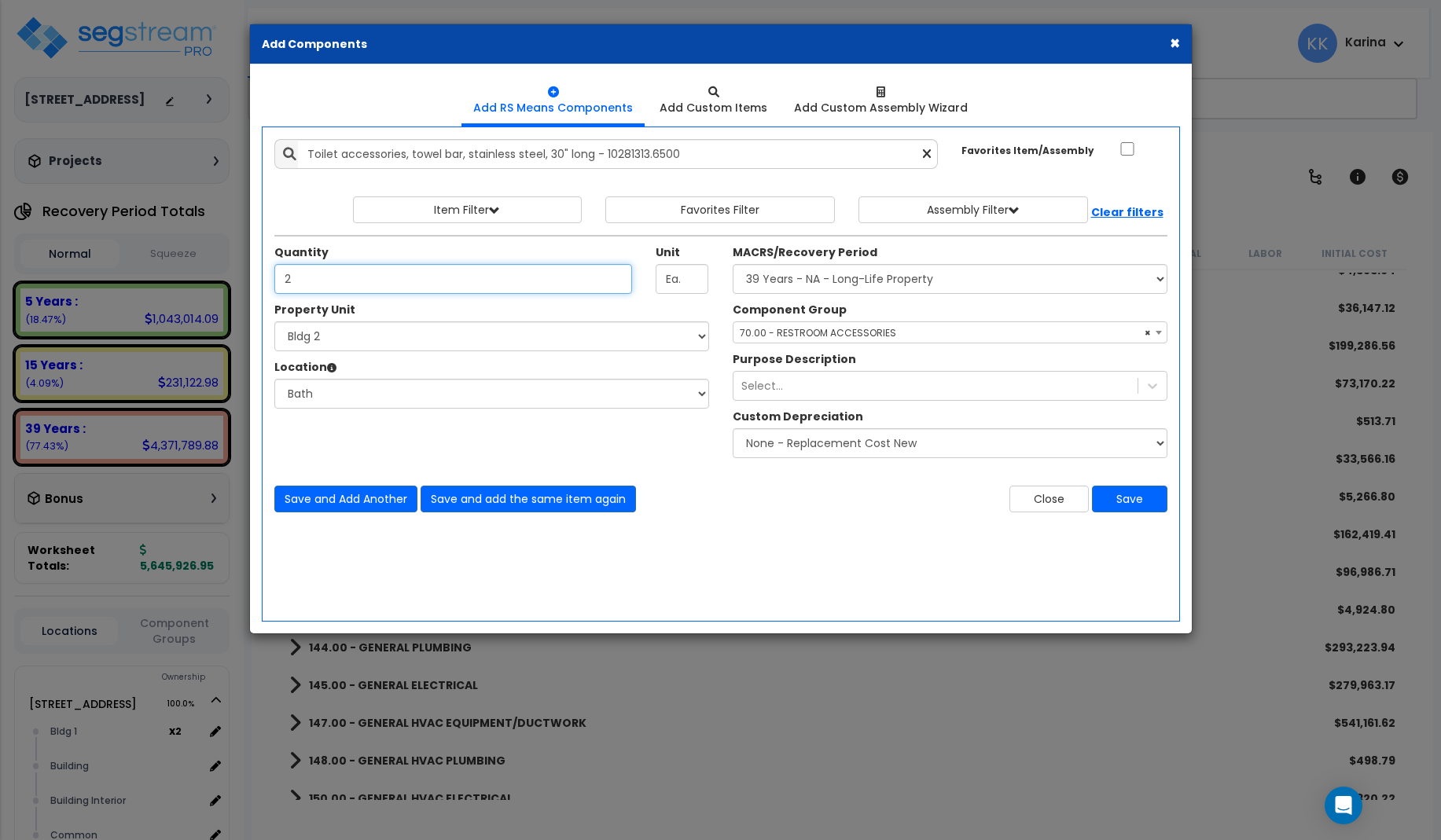
type input "2"
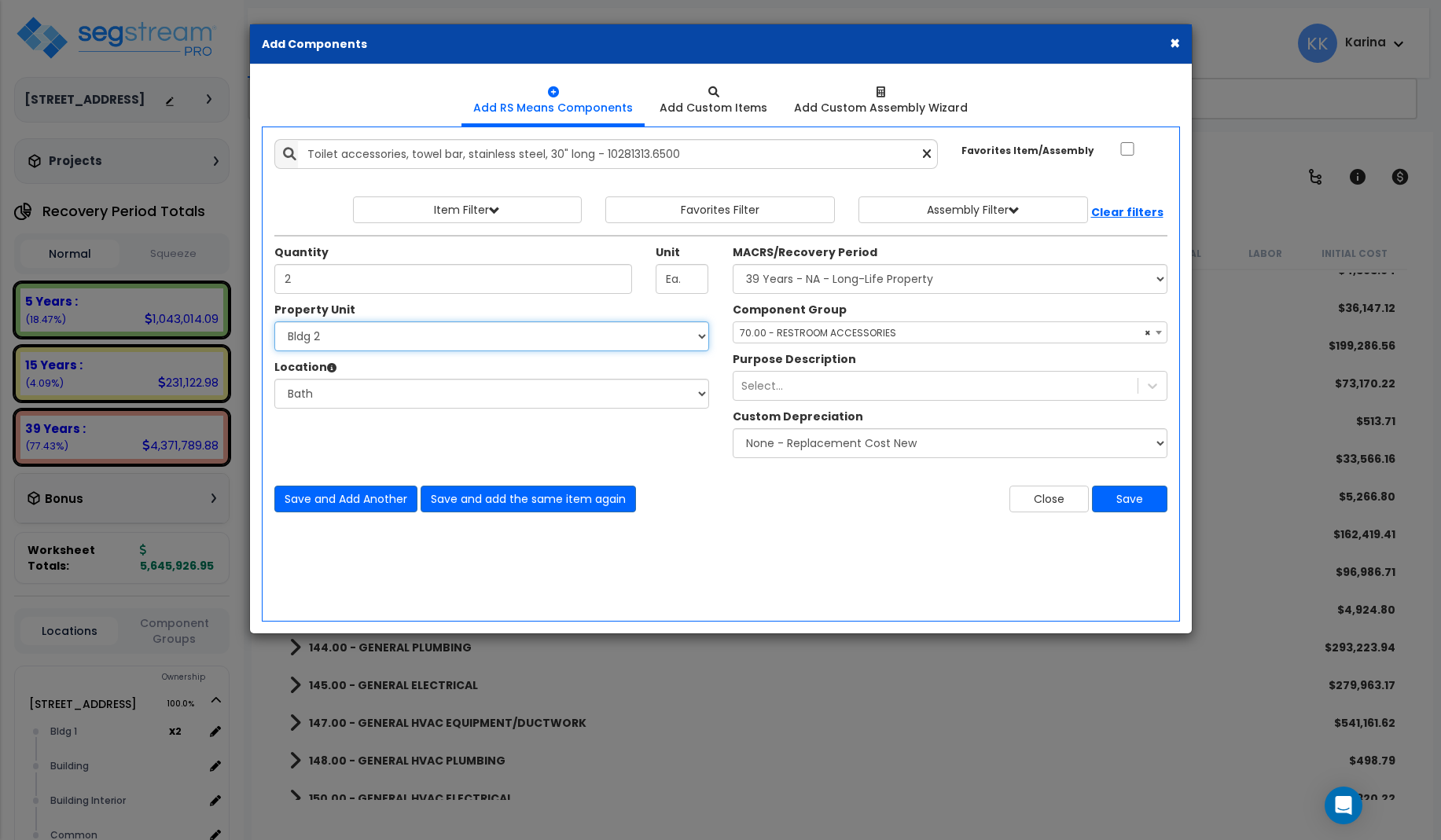
click at [274, 321] on select "Select [STREET_ADDRESS] [STREET_ADDRESS] [STREET_ADDRESS] [STREET_ADDRESS] Bldg…" at bounding box center [491, 336] width 434 height 29
select select "171702"
click option "Bldg 3" at bounding box center [0, 0] width 0 height 0
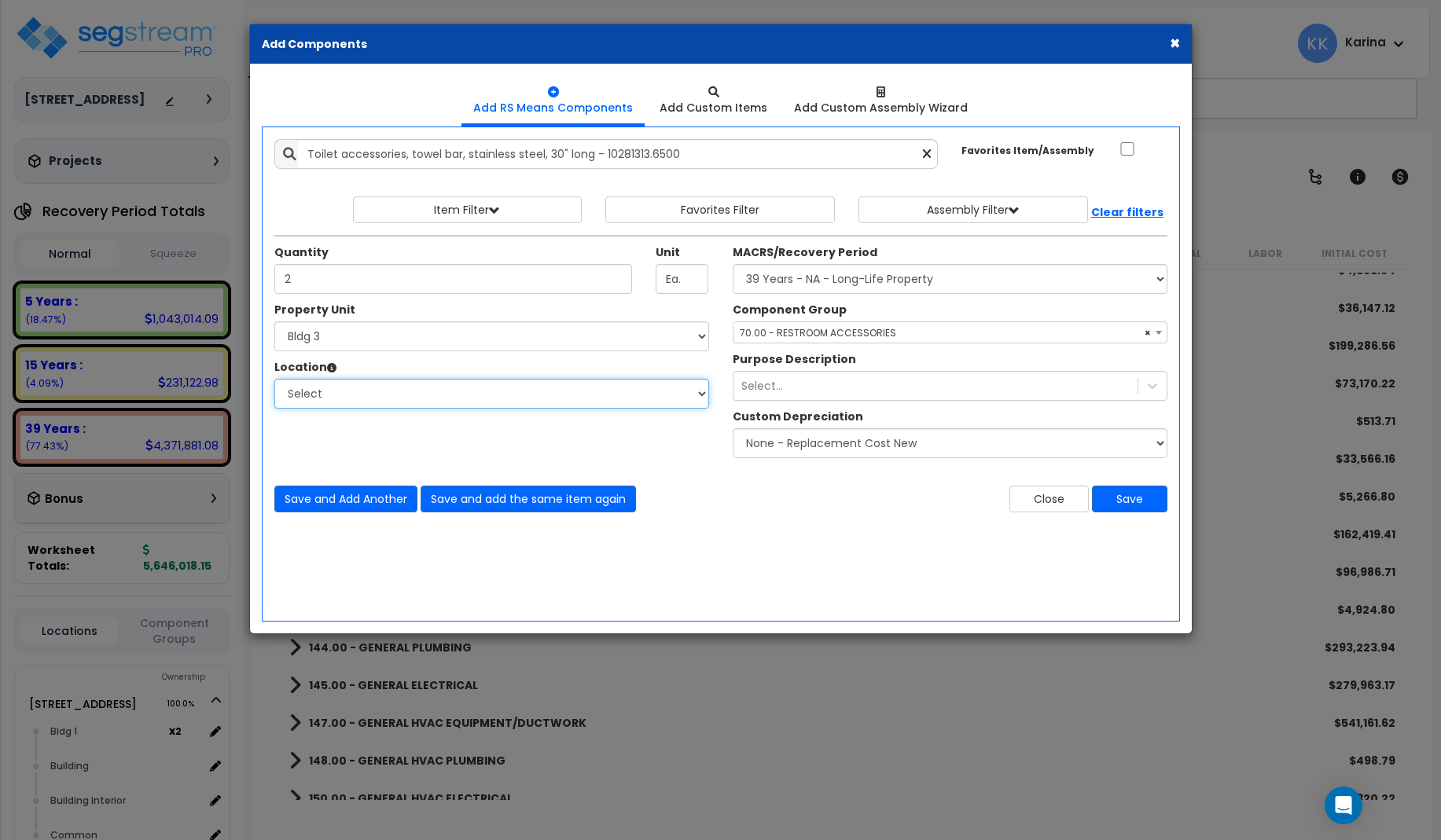
click at [274, 379] on select "Select [GEOGRAPHIC_DATA] Bedrooms Bldg exterior Kitchen Living Site Exterior Ad…" at bounding box center [491, 394] width 434 height 29
select select "31631"
click option "Bath" at bounding box center [0, 0] width 0 height 0
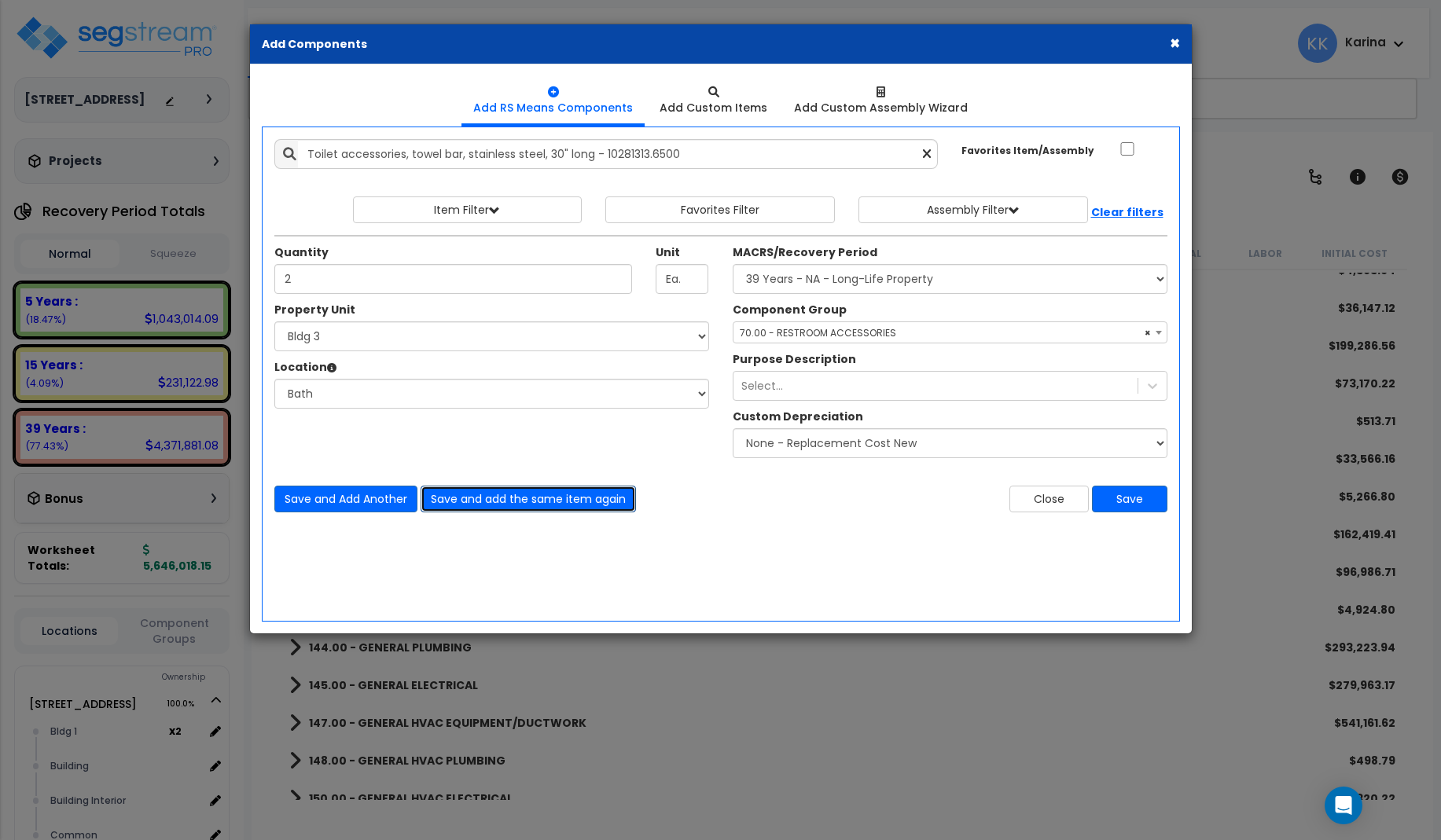
click at [470, 496] on button "Save and add the same item again" at bounding box center [528, 499] width 215 height 27
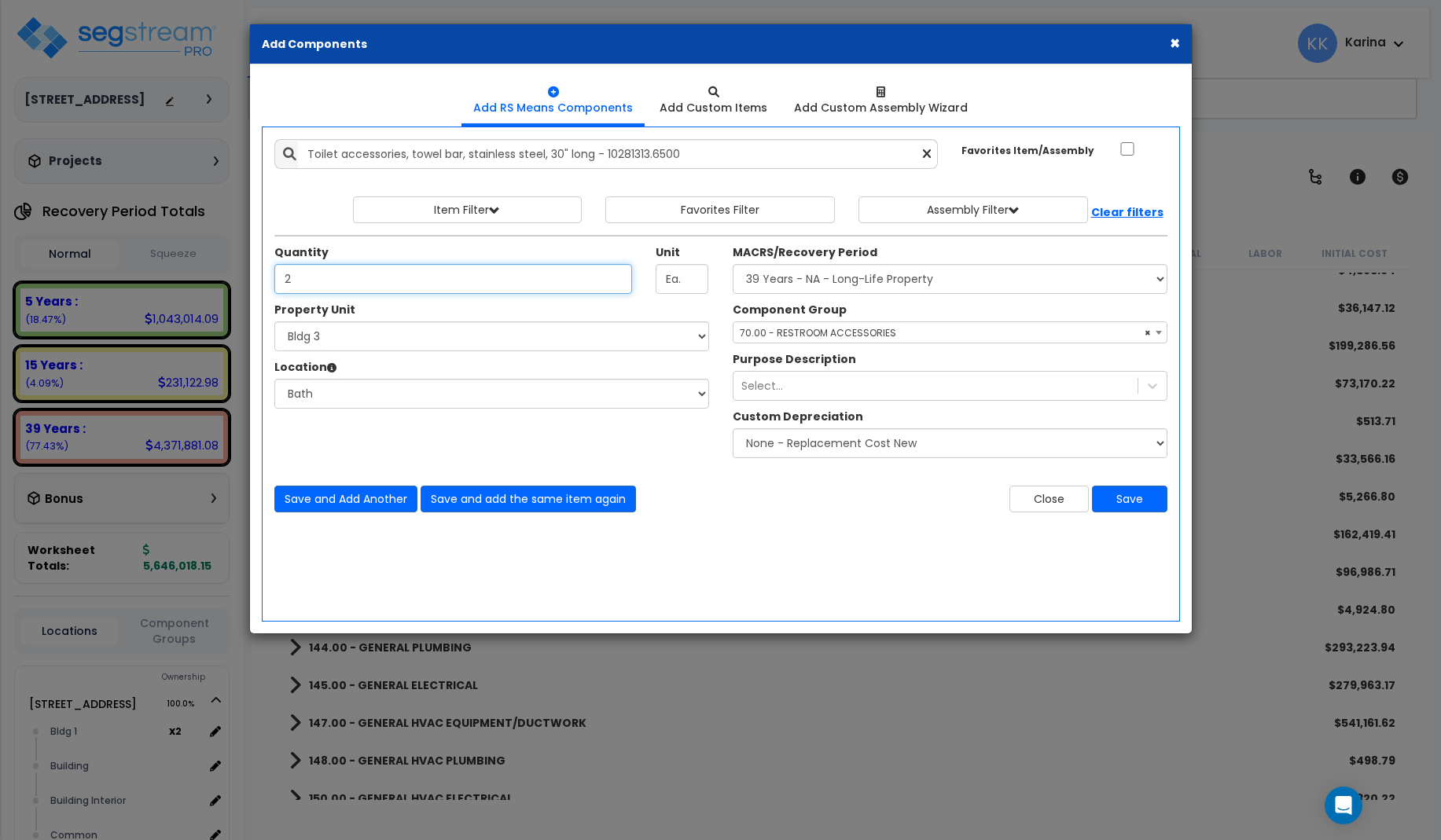
type input "2"
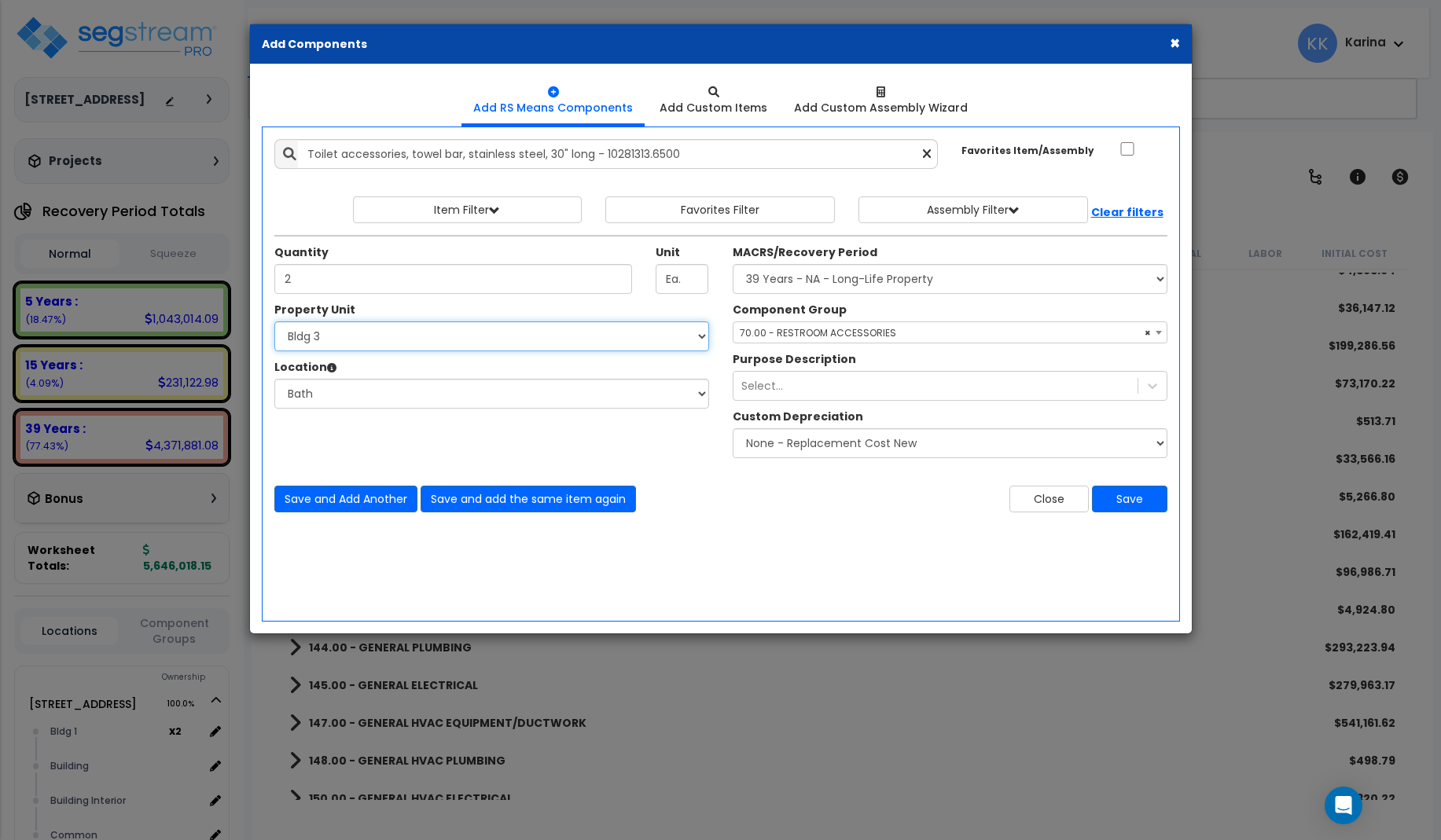
click at [274, 321] on select "Select [STREET_ADDRESS] [STREET_ADDRESS] [STREET_ADDRESS] [STREET_ADDRESS] Bldg…" at bounding box center [491, 336] width 434 height 29
select select "171703"
click option "Bldg 4" at bounding box center [0, 0] width 0 height 0
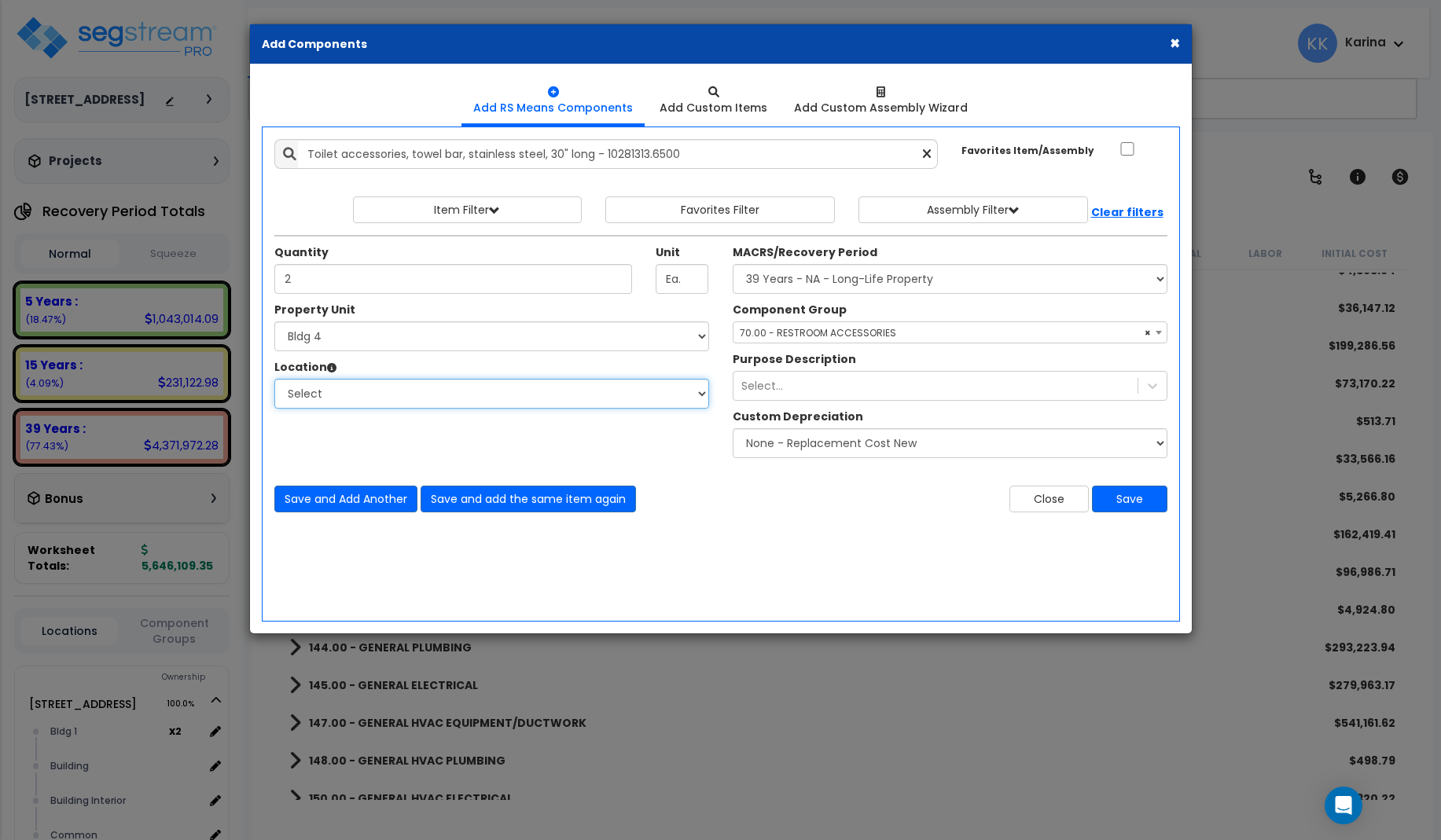
click at [274, 379] on select "Select [GEOGRAPHIC_DATA] Bedrooms Bldg exterior Kitchen Living Site Exterior Ad…" at bounding box center [491, 394] width 434 height 29
select select "31631"
click option "Bath" at bounding box center [0, 0] width 0 height 0
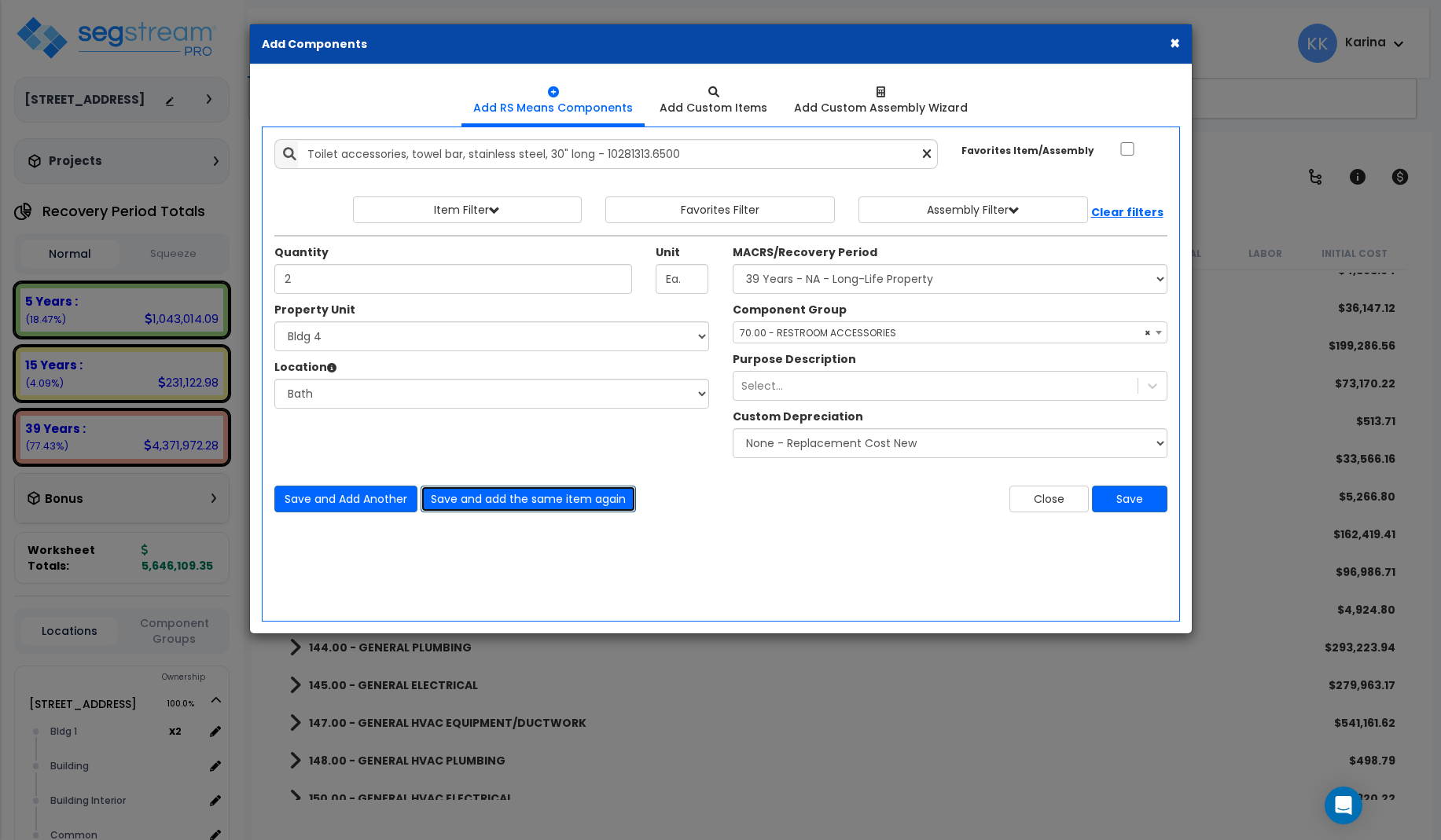
click at [465, 496] on button "Save and add the same item again" at bounding box center [528, 499] width 215 height 27
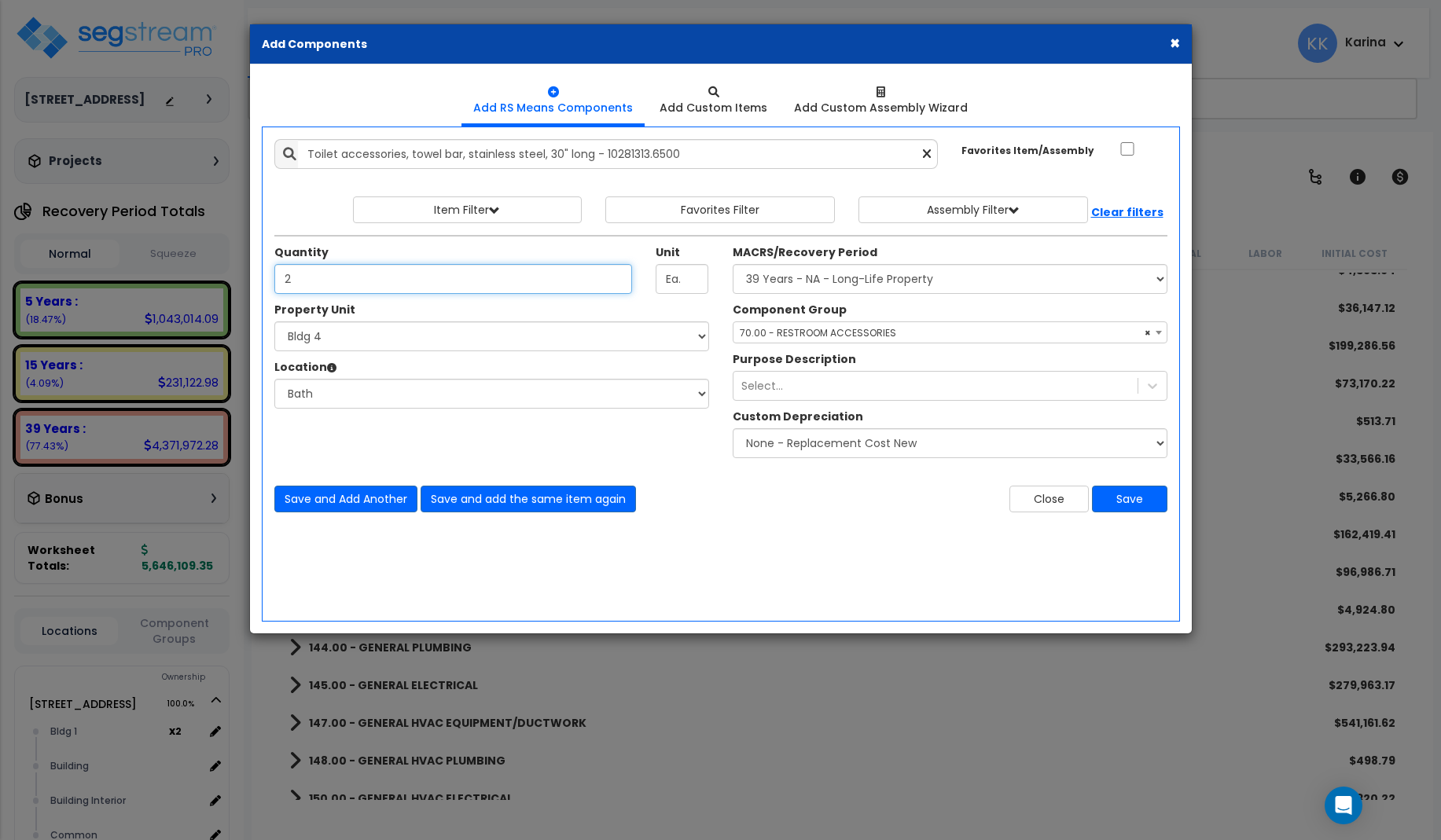
type input "2"
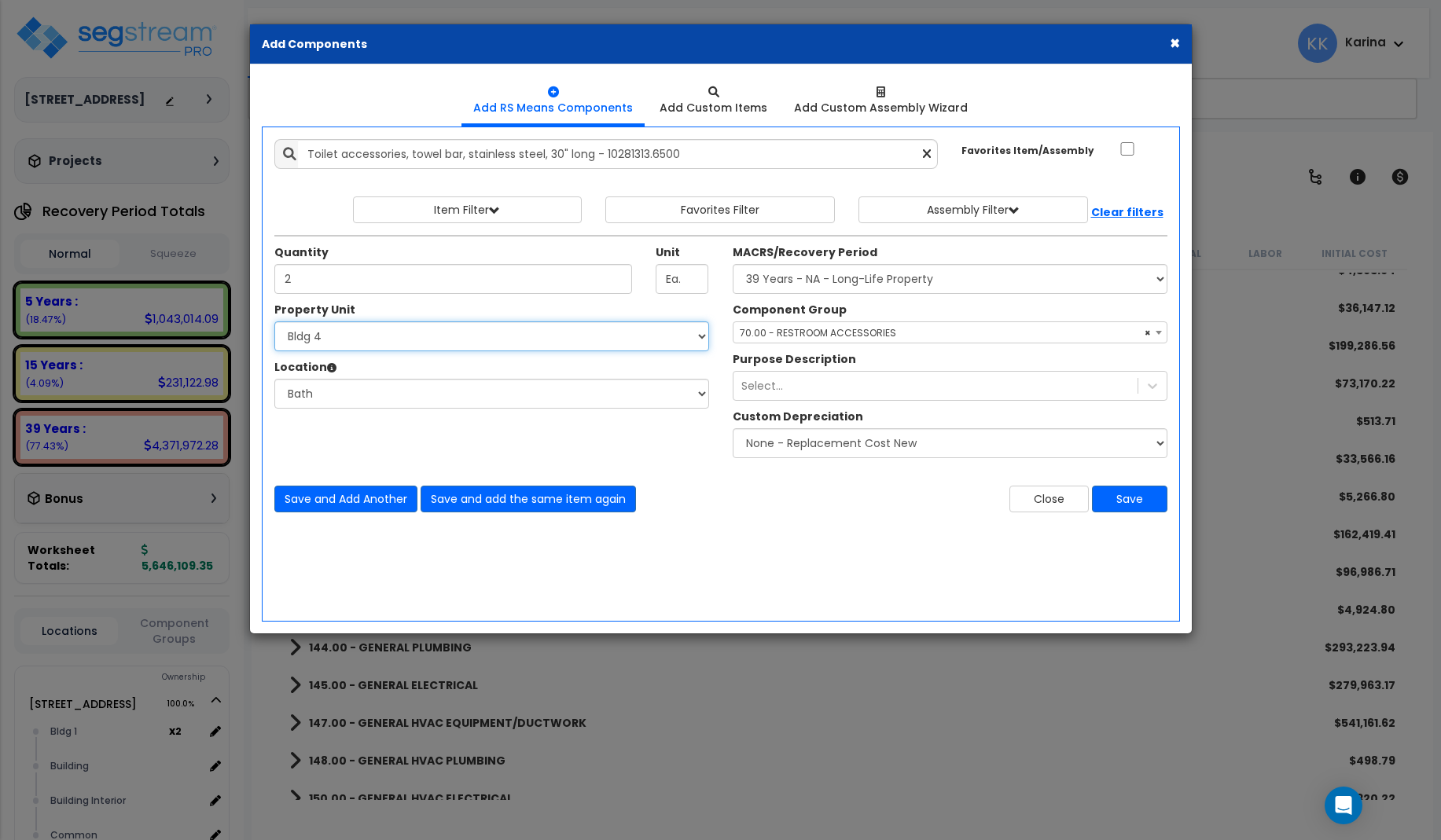
click at [274, 321] on select "Select [STREET_ADDRESS] [STREET_ADDRESS] [STREET_ADDRESS] [STREET_ADDRESS] Bldg…" at bounding box center [491, 336] width 434 height 29
select select "171704"
click option "Bldg 5" at bounding box center [0, 0] width 0 height 0
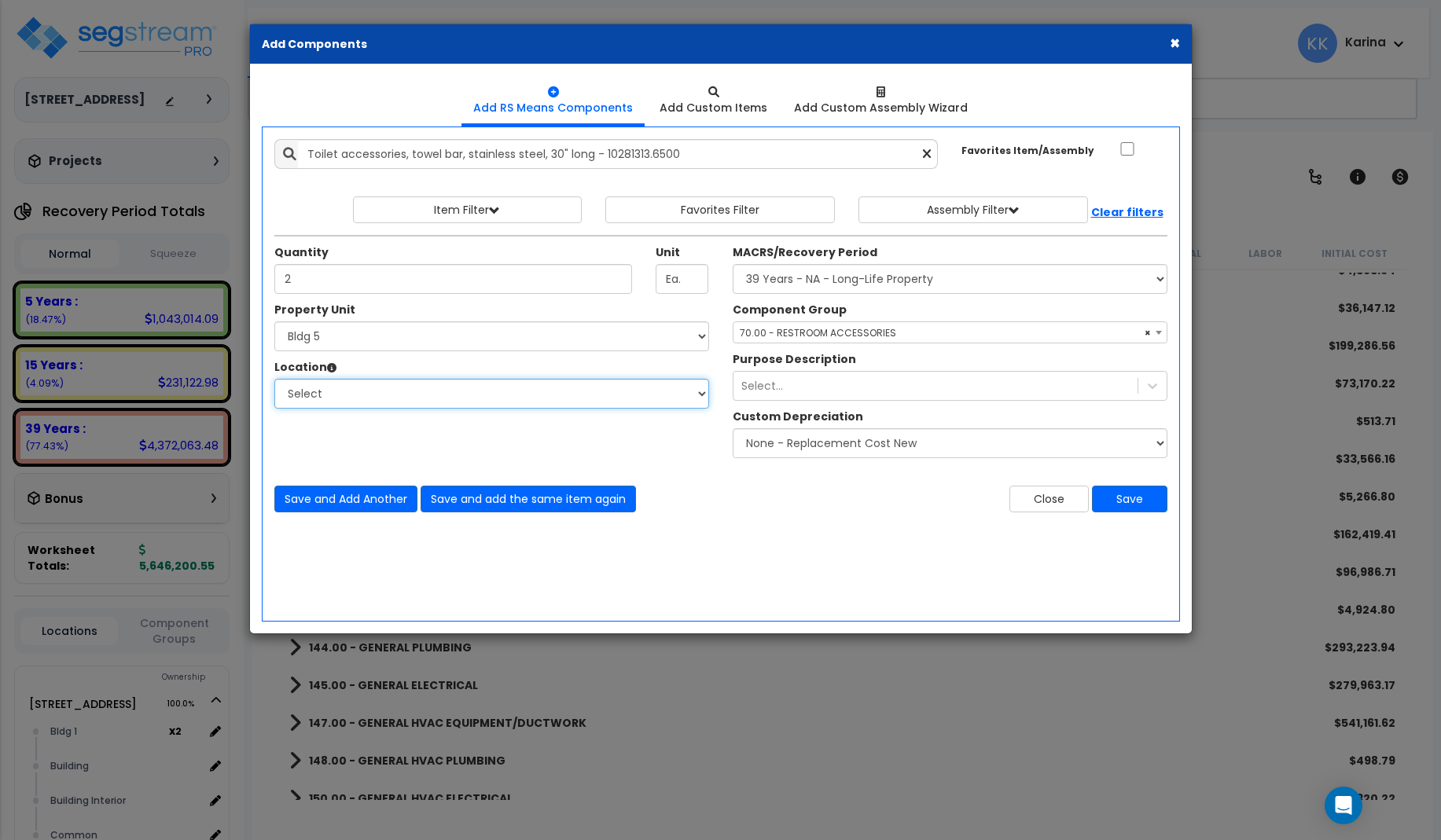
click at [274, 379] on select "Select [GEOGRAPHIC_DATA] Bedrooms Bldg exterior Kitchen Living Site Exterior Ad…" at bounding box center [491, 394] width 434 height 29
select select "31631"
click option "Bath" at bounding box center [0, 0] width 0 height 0
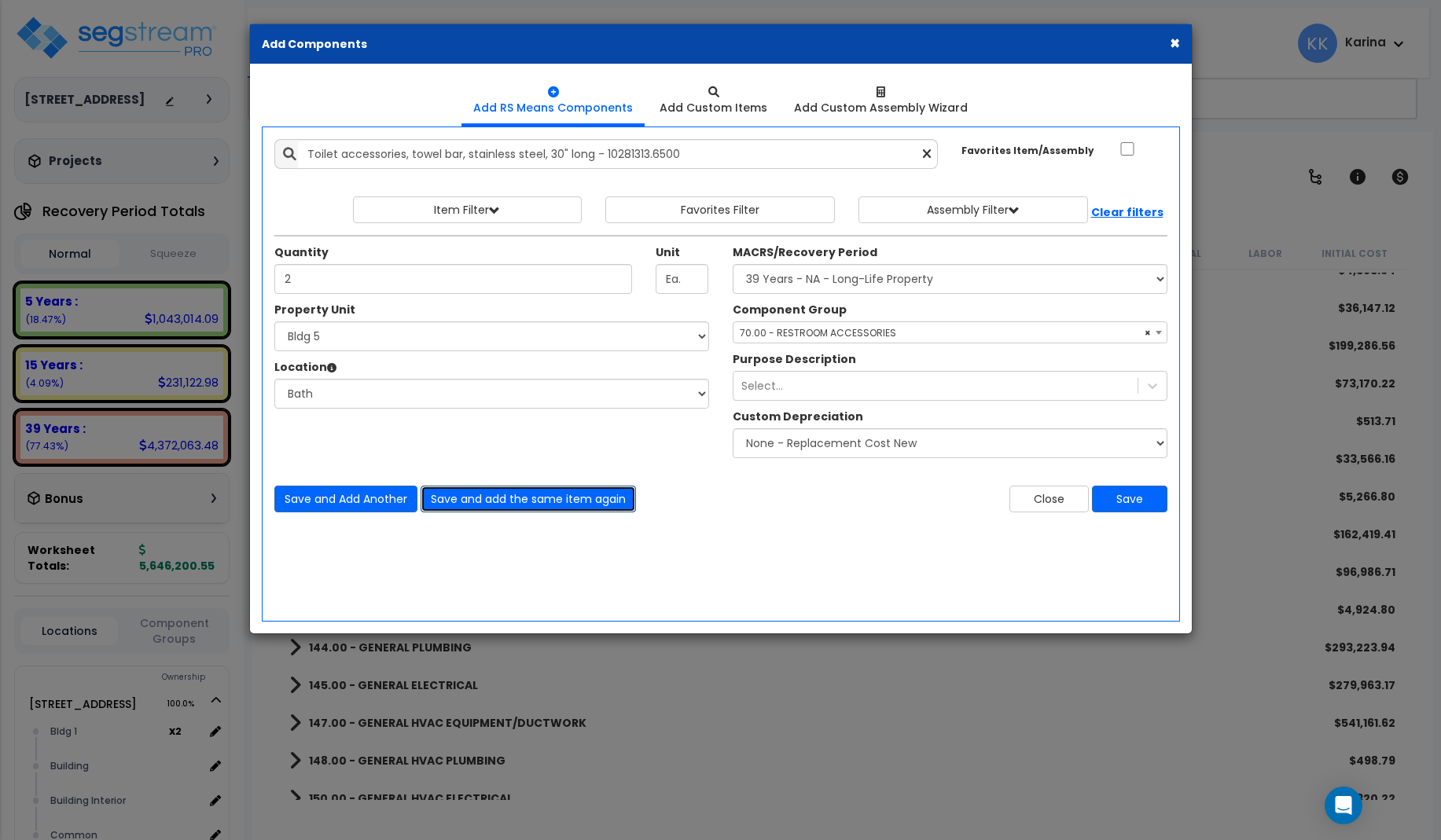
click at [458, 501] on button "Save and add the same item again" at bounding box center [528, 499] width 215 height 27
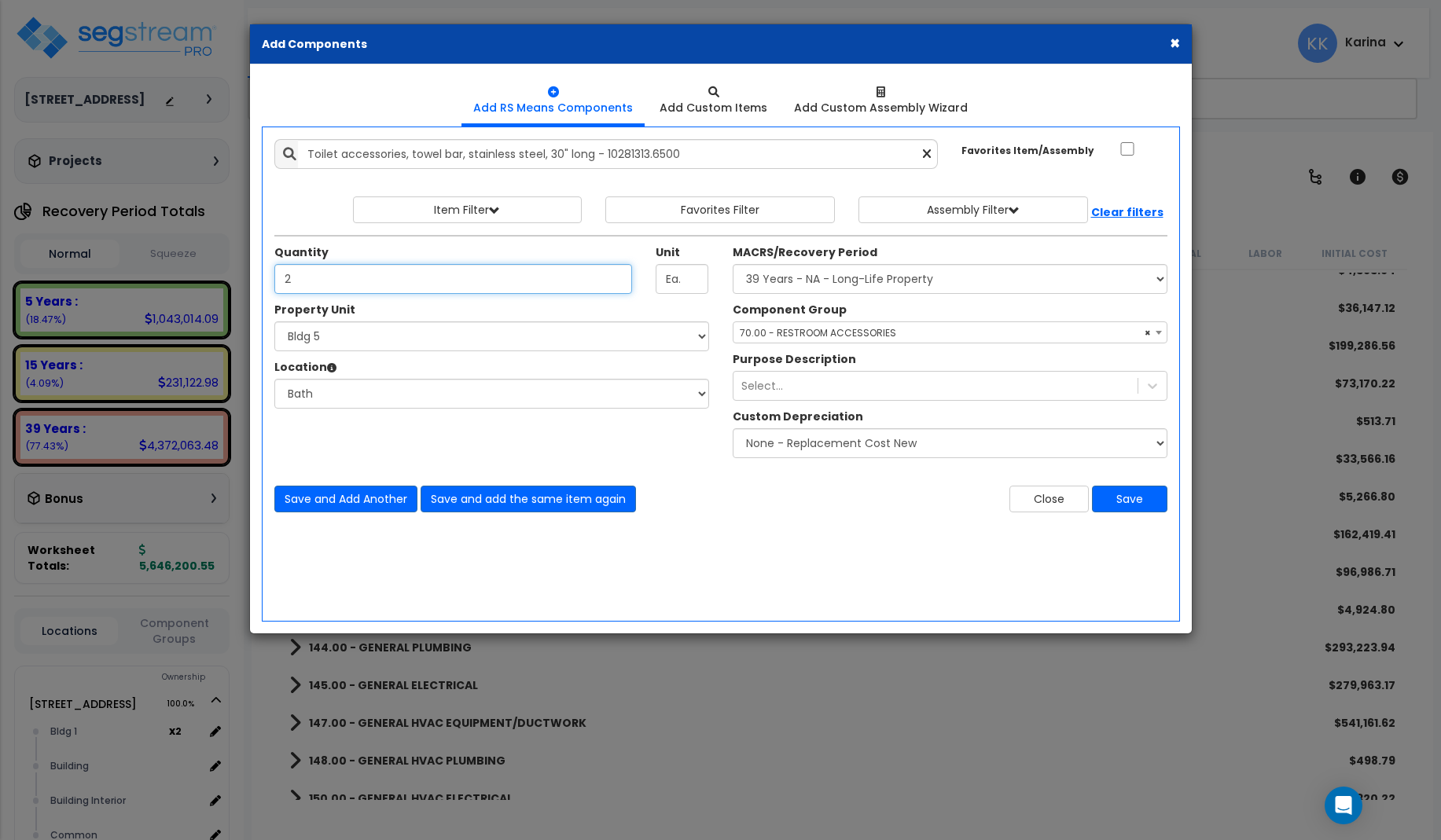
type input "2"
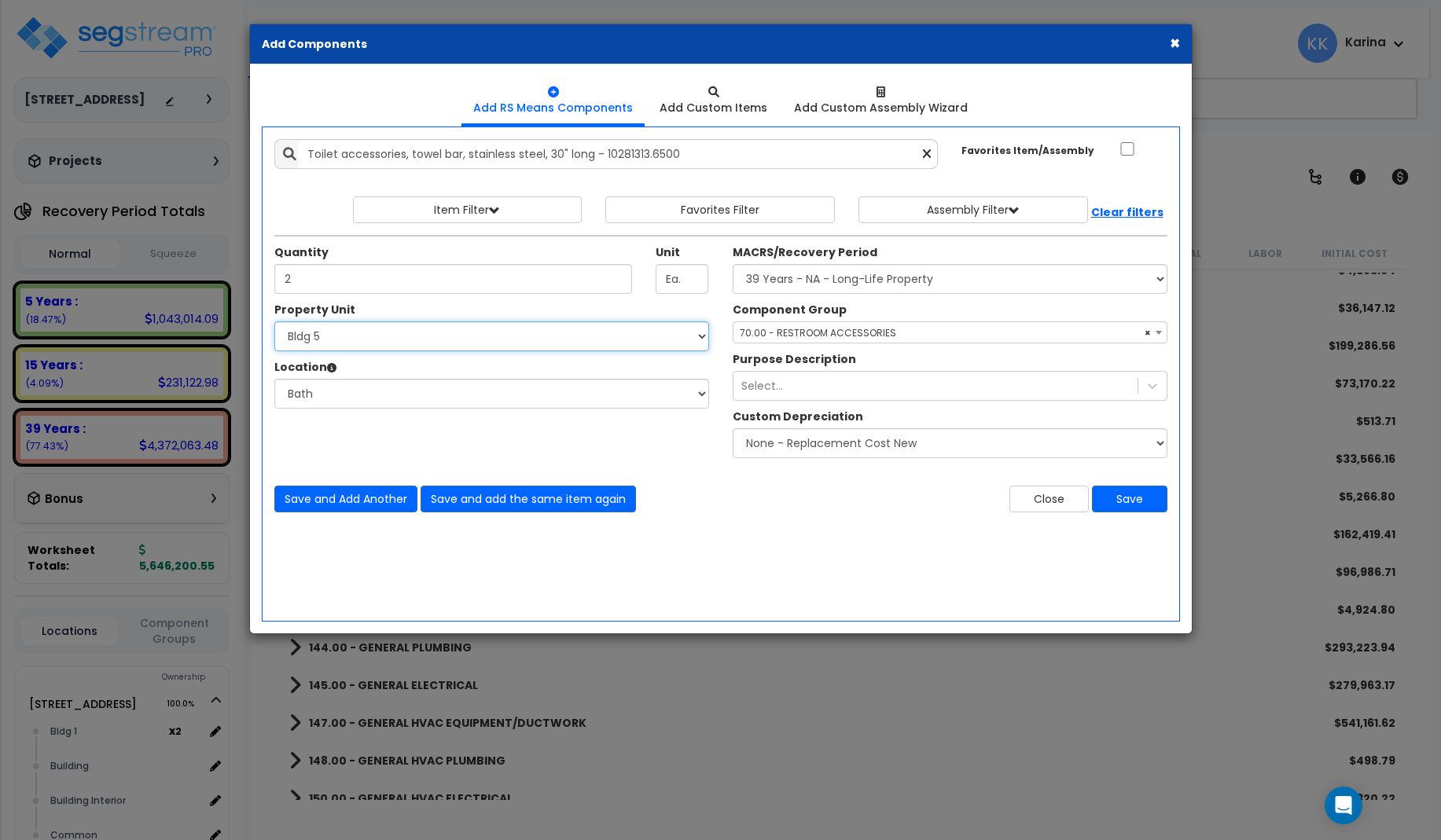
click at [274, 321] on select "Select [STREET_ADDRESS] [STREET_ADDRESS] [STREET_ADDRESS] [STREET_ADDRESS] Bldg…" at bounding box center [491, 336] width 434 height 29
select select "171705"
click option "Bldg 6" at bounding box center [0, 0] width 0 height 0
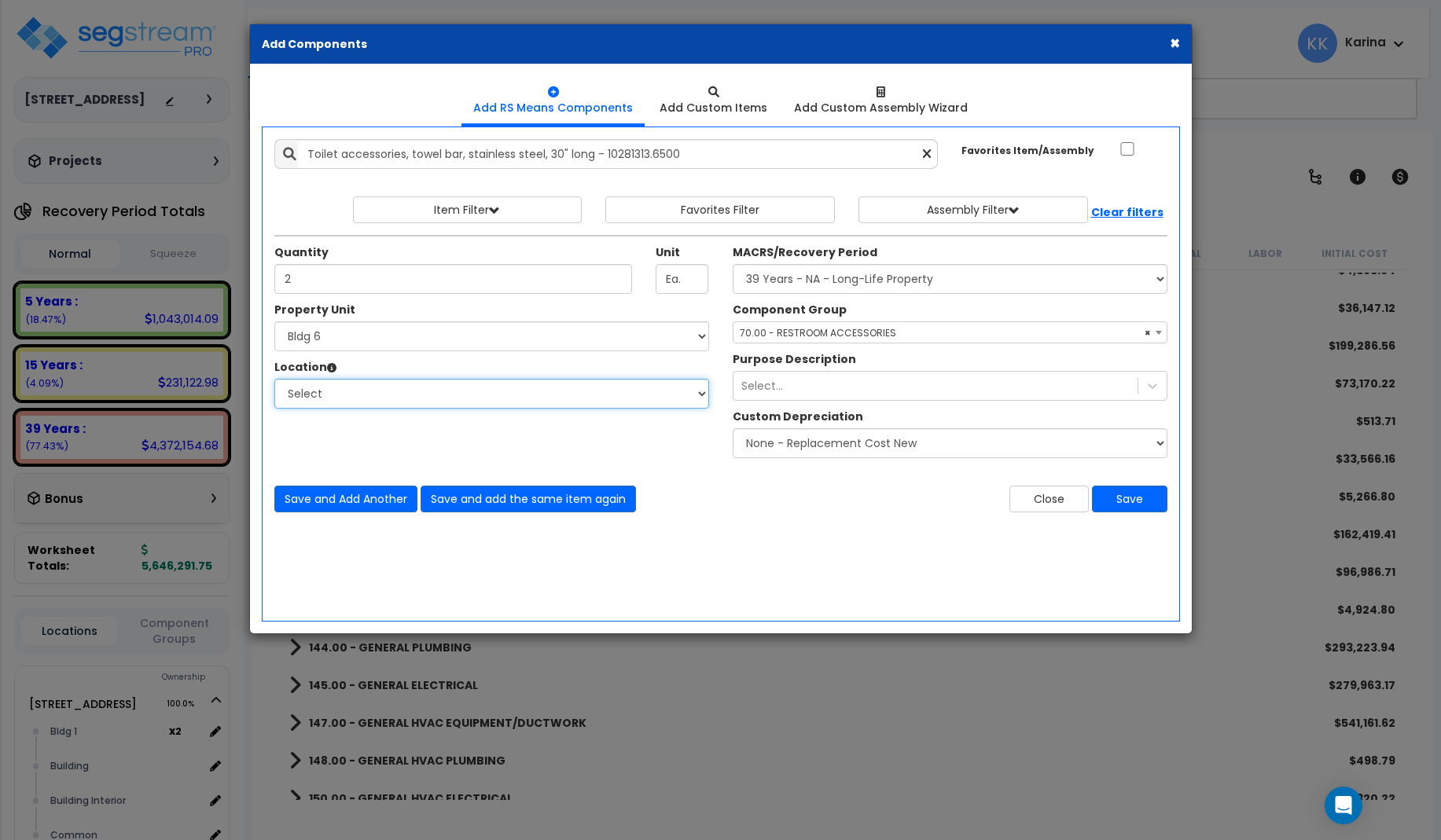
click at [274, 379] on select "Select [GEOGRAPHIC_DATA] Bedrooms Bldg exterior Kitchen Living Site Exterior Ad…" at bounding box center [491, 394] width 434 height 29
select select "31631"
click option "Bath" at bounding box center [0, 0] width 0 height 0
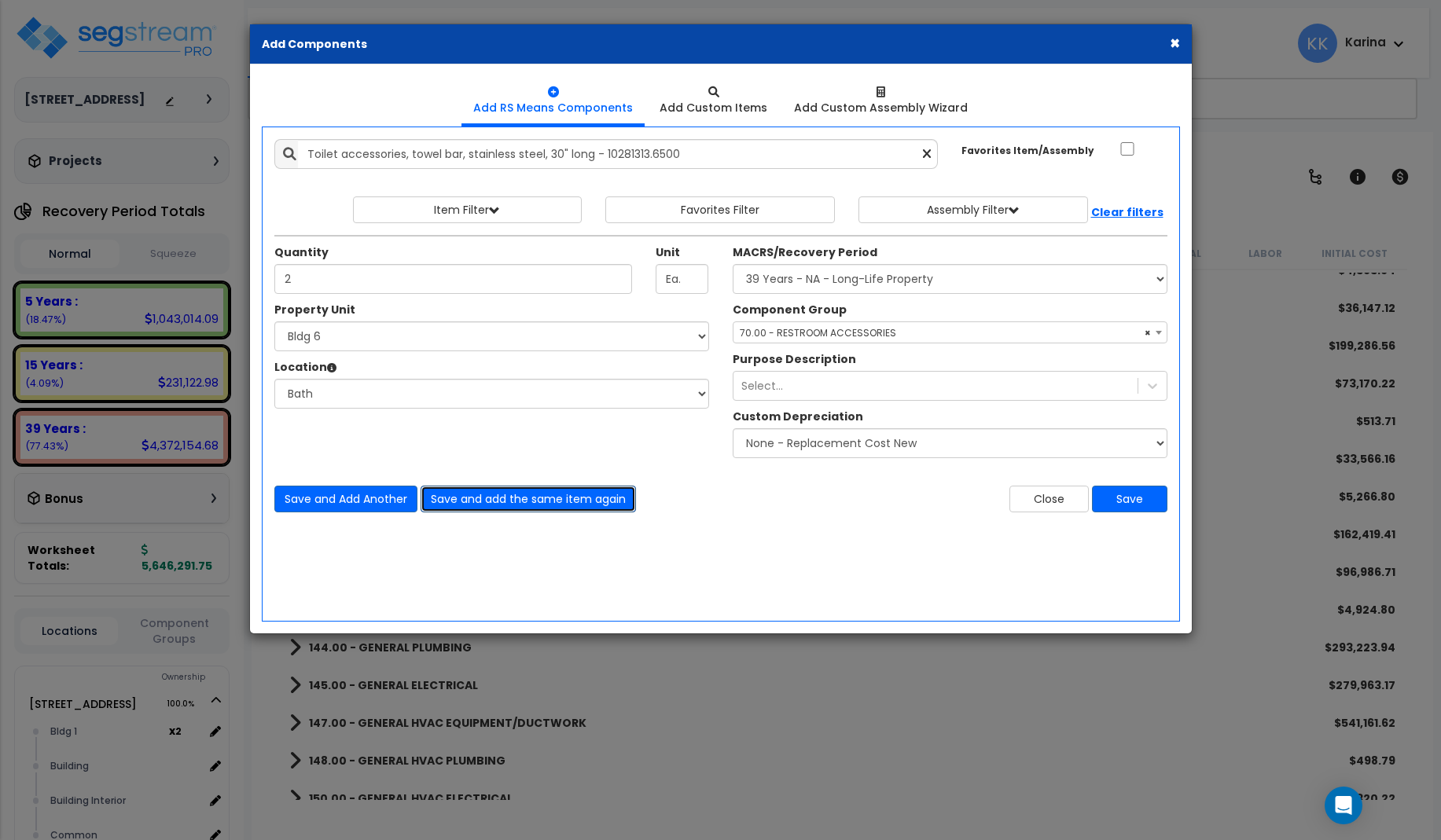
click at [453, 494] on button "Save and add the same item again" at bounding box center [528, 499] width 215 height 27
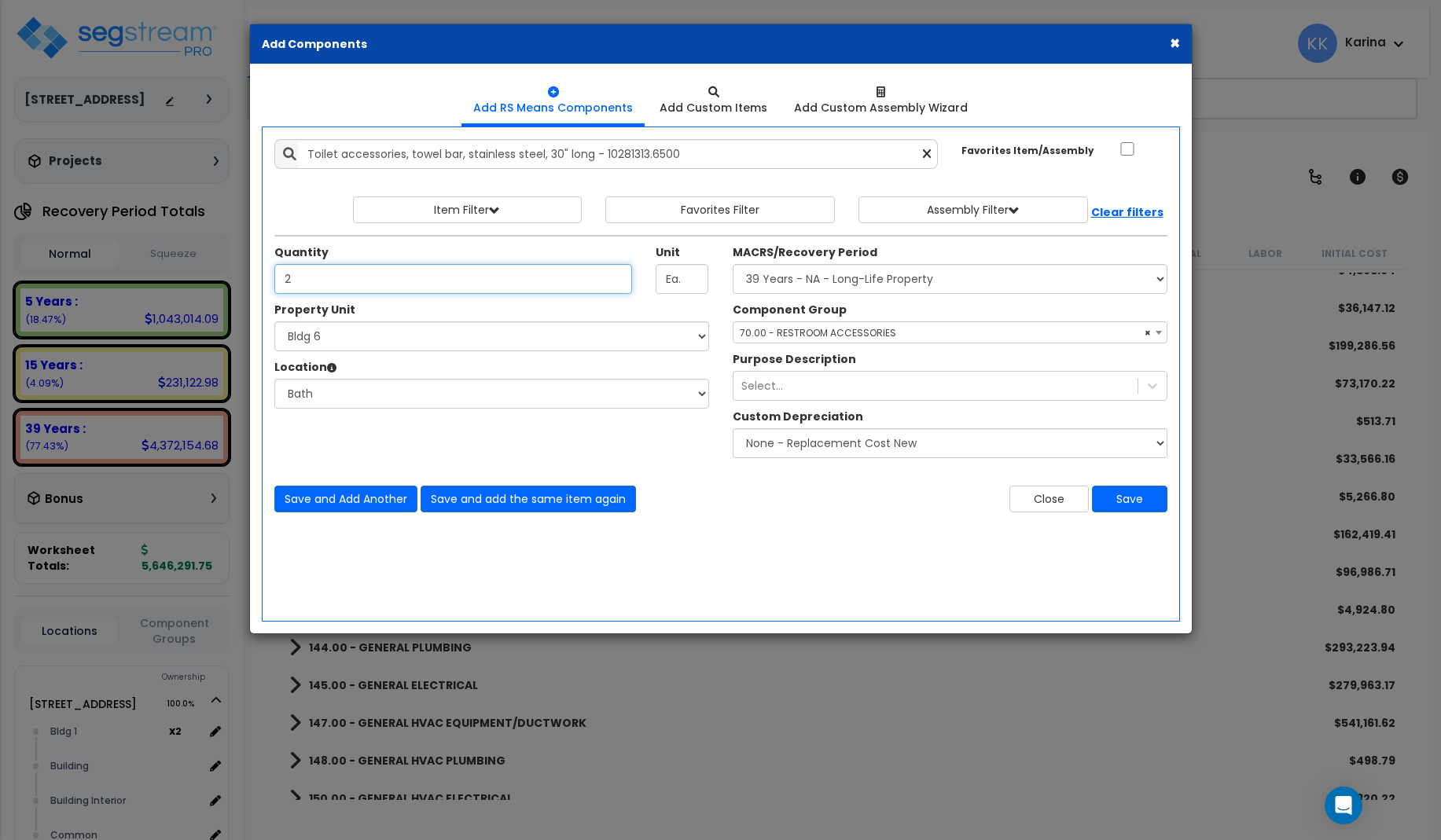
type input "2"
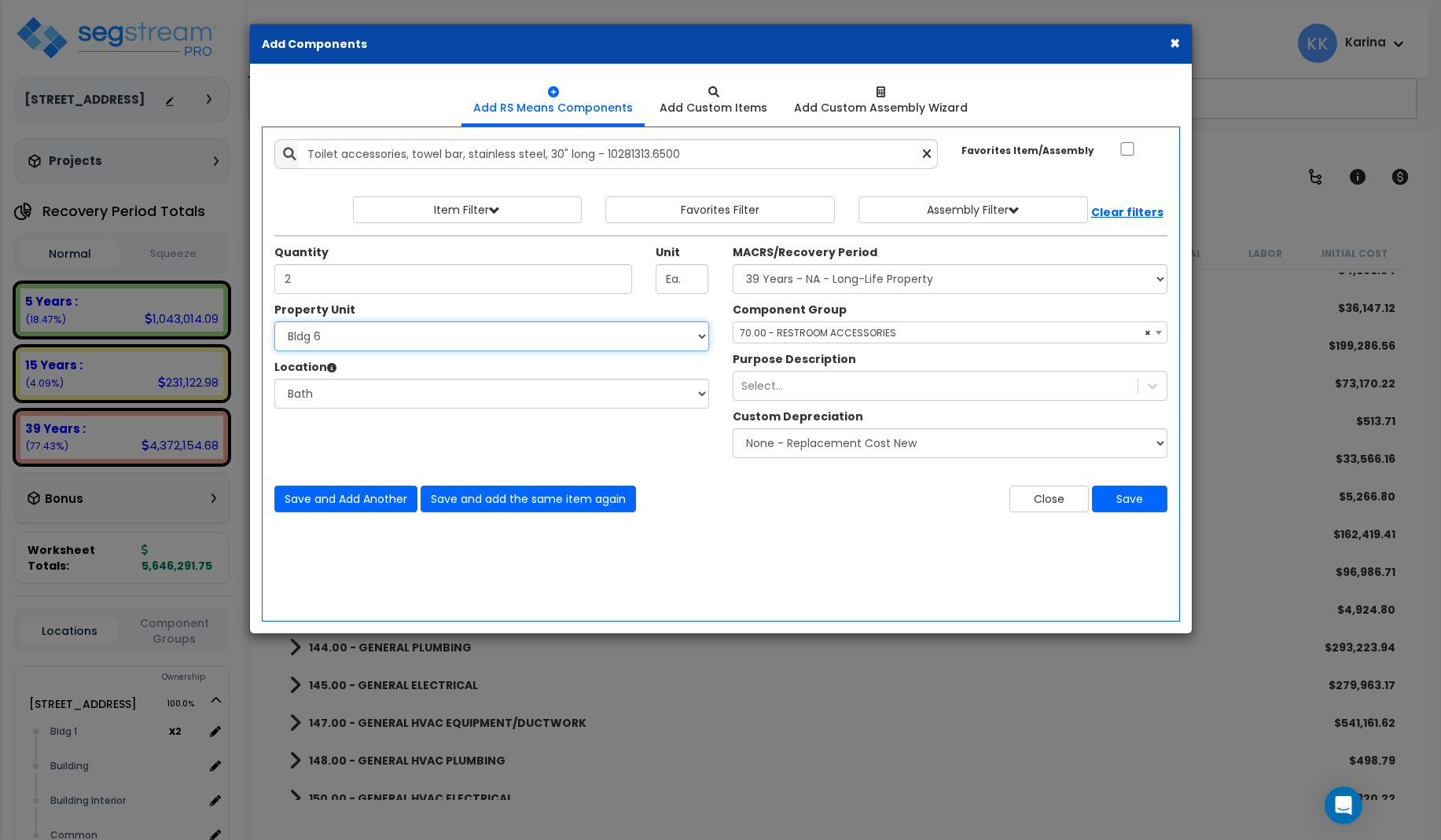
click at [274, 321] on select "Select [STREET_ADDRESS] [STREET_ADDRESS] [STREET_ADDRESS] [STREET_ADDRESS] Bldg…" at bounding box center [491, 336] width 434 height 29
select select "171706"
click option "Bldg 7" at bounding box center [0, 0] width 0 height 0
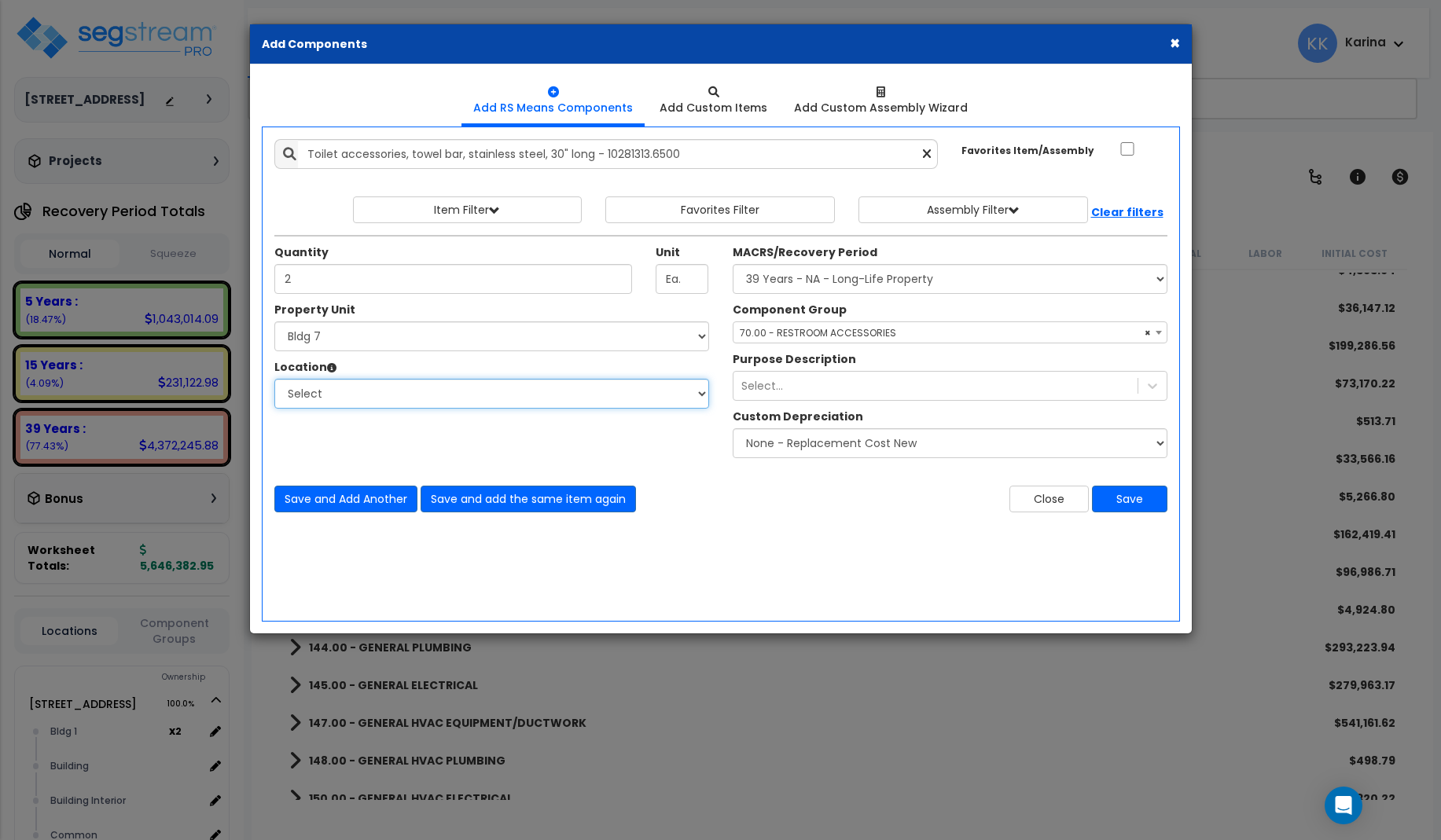
click at [274, 379] on select "Select [GEOGRAPHIC_DATA] Bedrooms Bldg exterior Kitchen Living Site Exterior Ad…" at bounding box center [491, 394] width 434 height 29
select select "31631"
click option "Bath" at bounding box center [0, 0] width 0 height 0
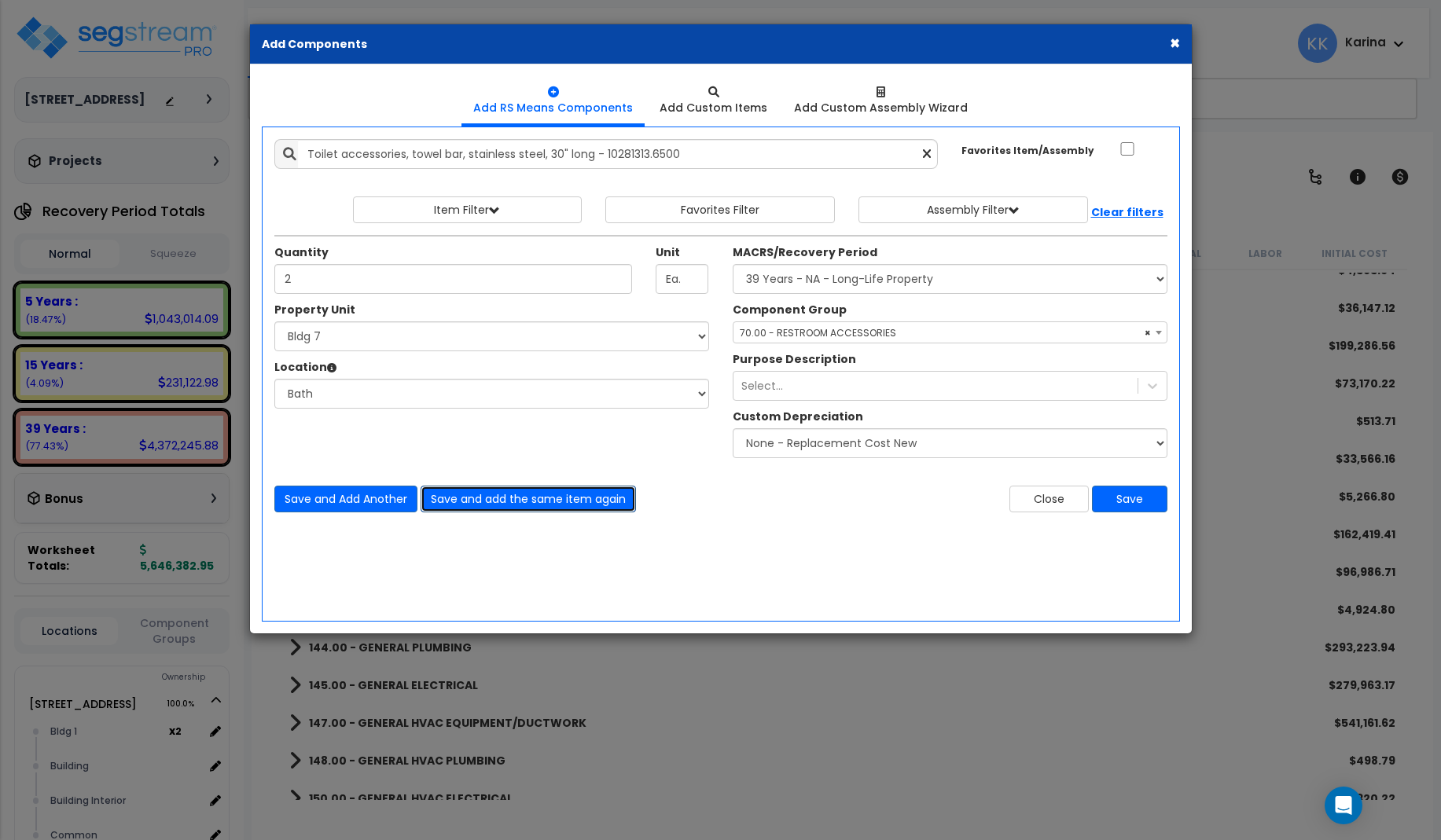
click at [453, 498] on button "Save and add the same item again" at bounding box center [528, 499] width 215 height 27
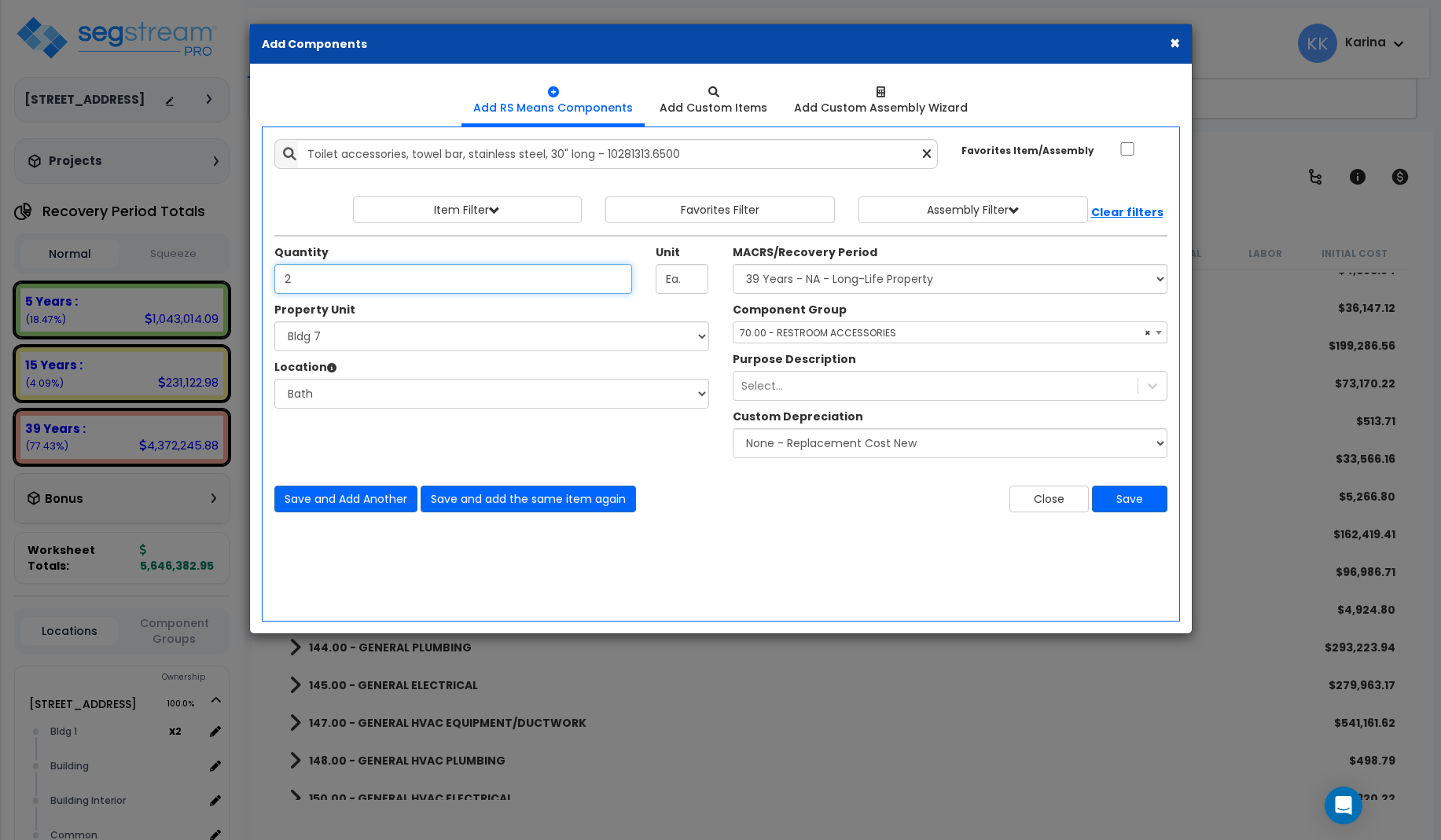
type input "2"
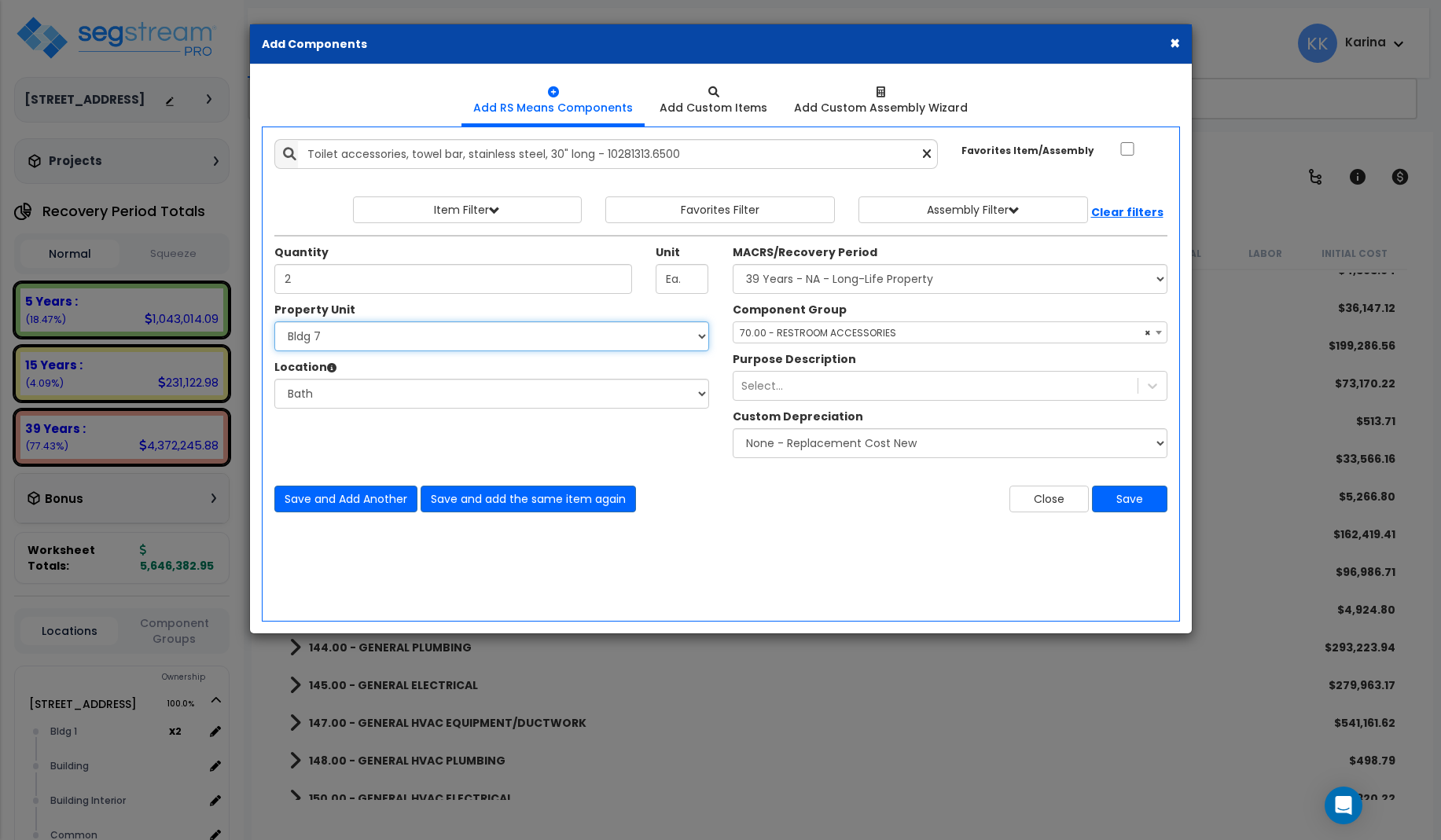
click at [274, 321] on select "Select [STREET_ADDRESS] [STREET_ADDRESS] [STREET_ADDRESS] [STREET_ADDRESS] Bldg…" at bounding box center [491, 336] width 434 height 29
select select "171707"
click option "Bldg 8" at bounding box center [0, 0] width 0 height 0
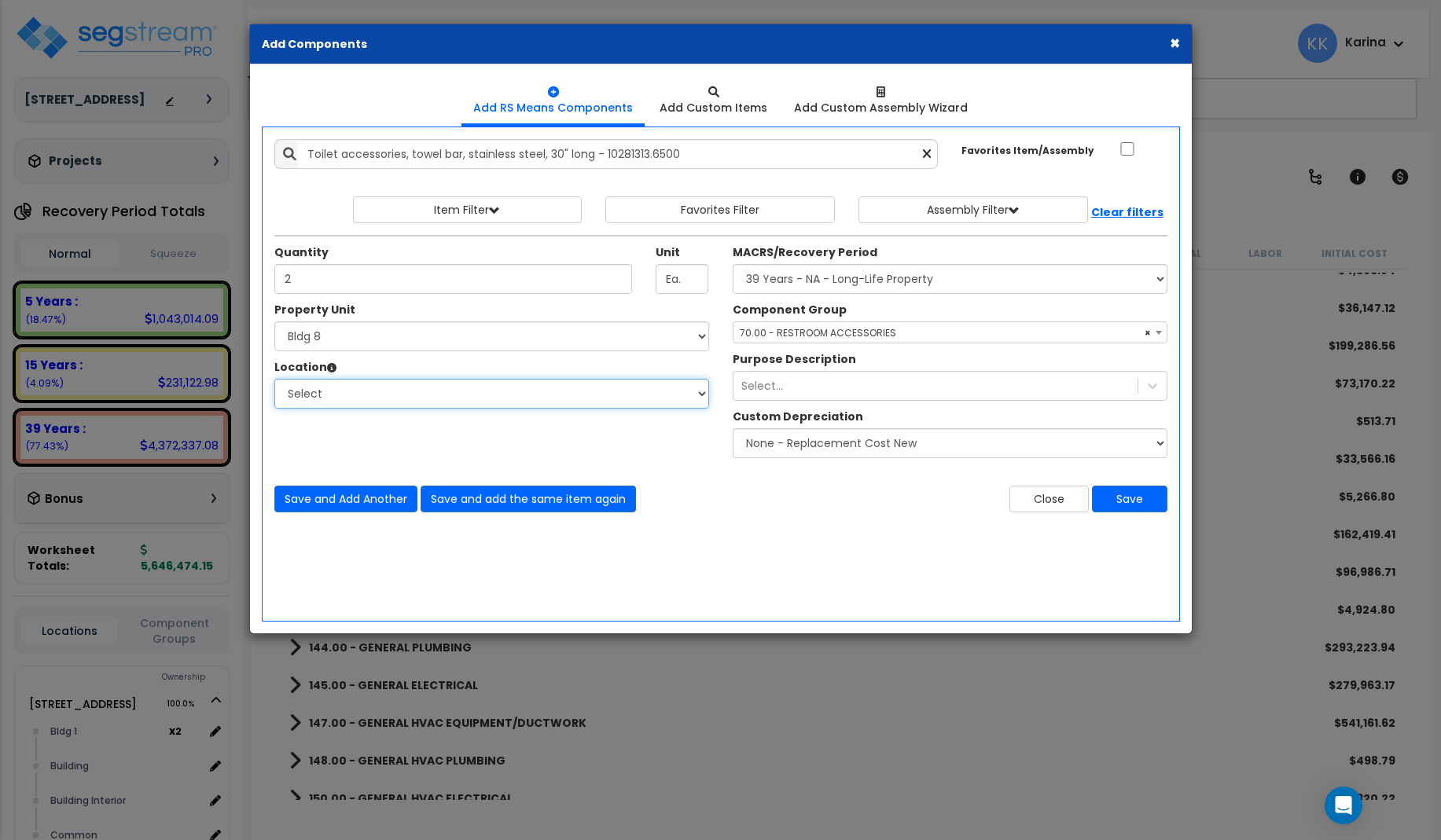
click at [274, 379] on select "Select [GEOGRAPHIC_DATA] Bedrooms Bldg exterior Kitchen Living Site Exterior Ad…" at bounding box center [491, 394] width 434 height 29
select select "31631"
click option "Bath" at bounding box center [0, 0] width 0 height 0
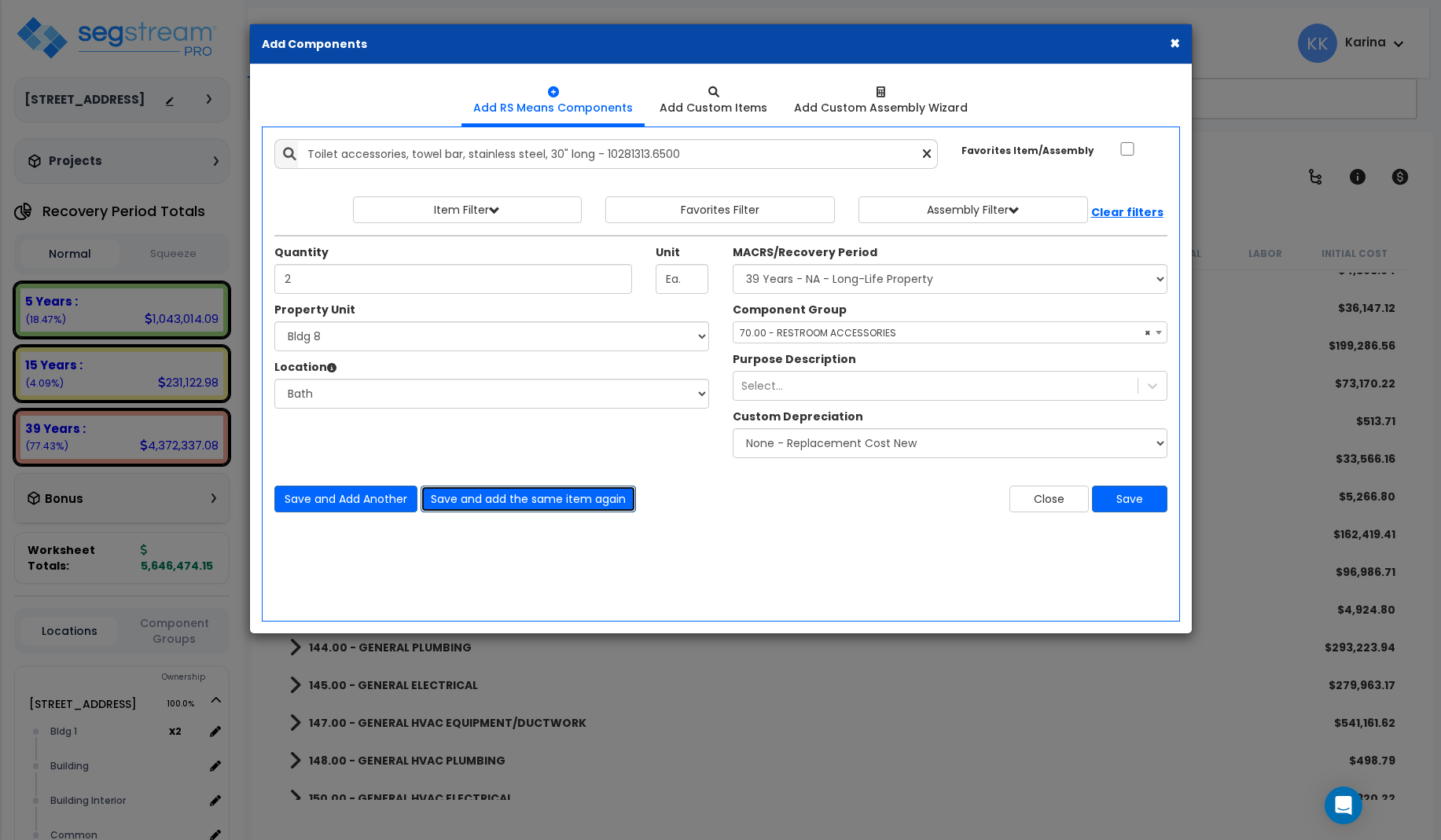
click at [448, 495] on button "Save and add the same item again" at bounding box center [528, 499] width 215 height 27
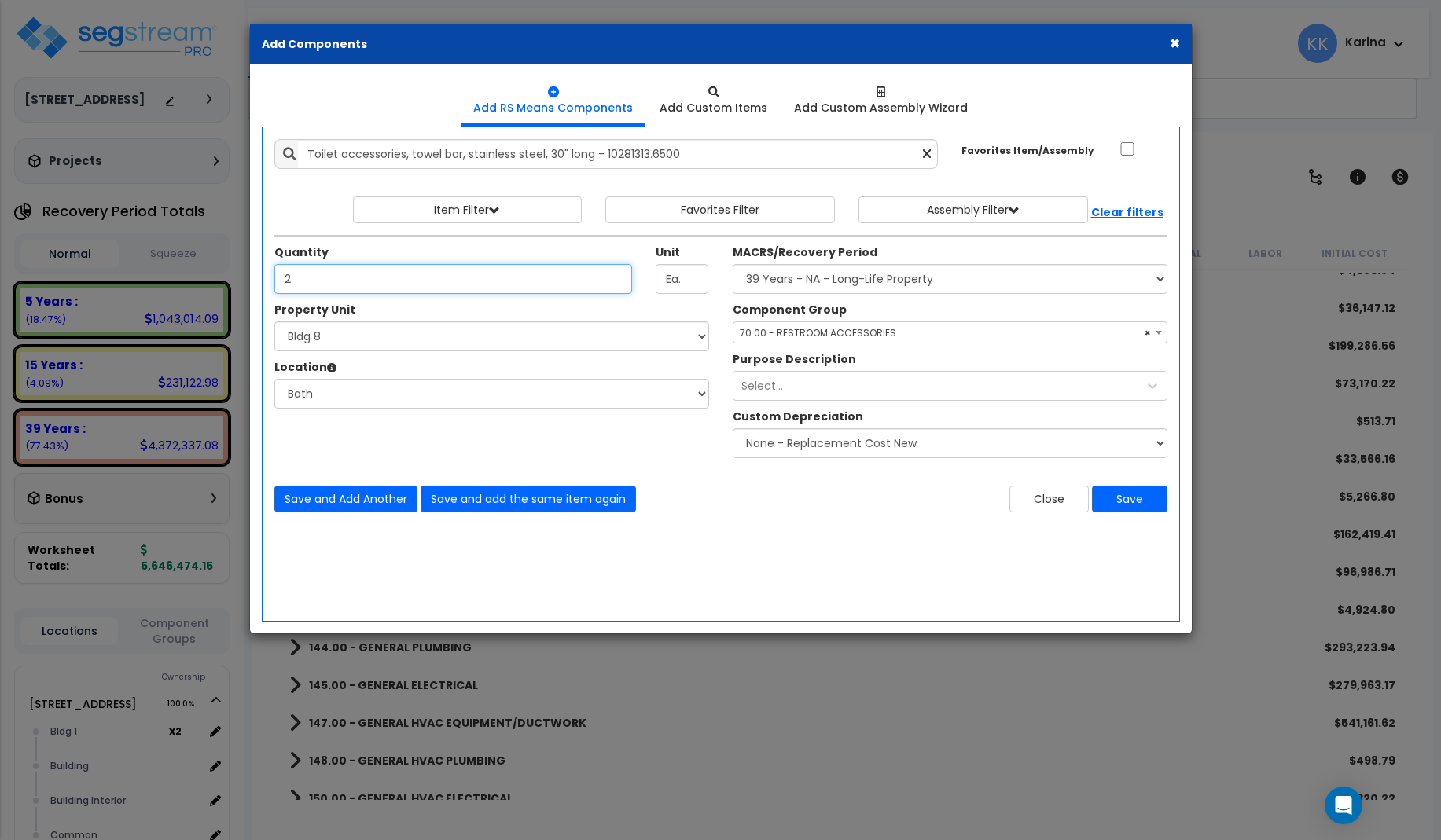
type input "2"
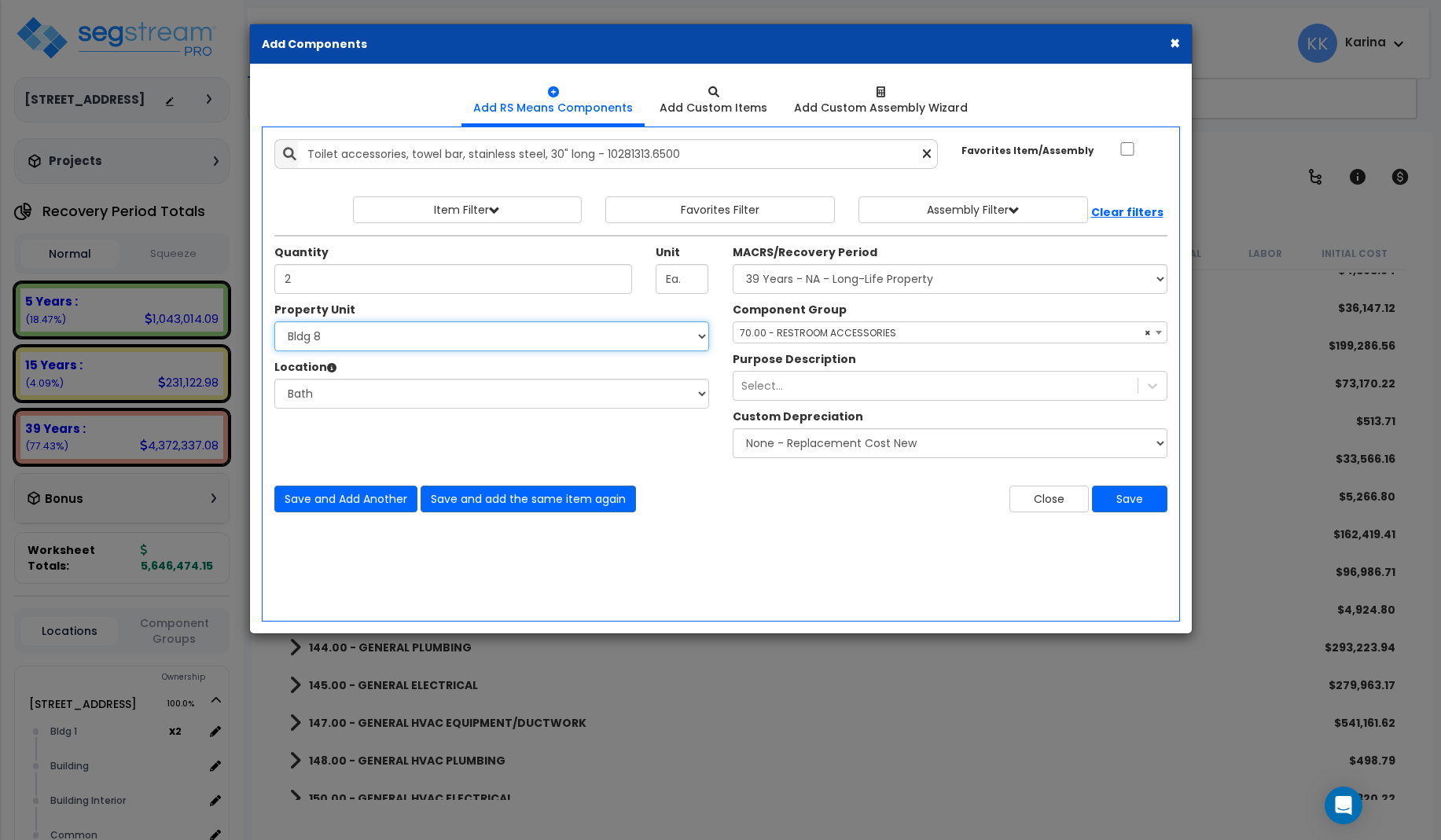
click at [274, 321] on select "Select [STREET_ADDRESS] [STREET_ADDRESS] [STREET_ADDRESS] [STREET_ADDRESS] Bldg…" at bounding box center [491, 336] width 434 height 29
select select "171708"
click option "Bldg 9" at bounding box center [0, 0] width 0 height 0
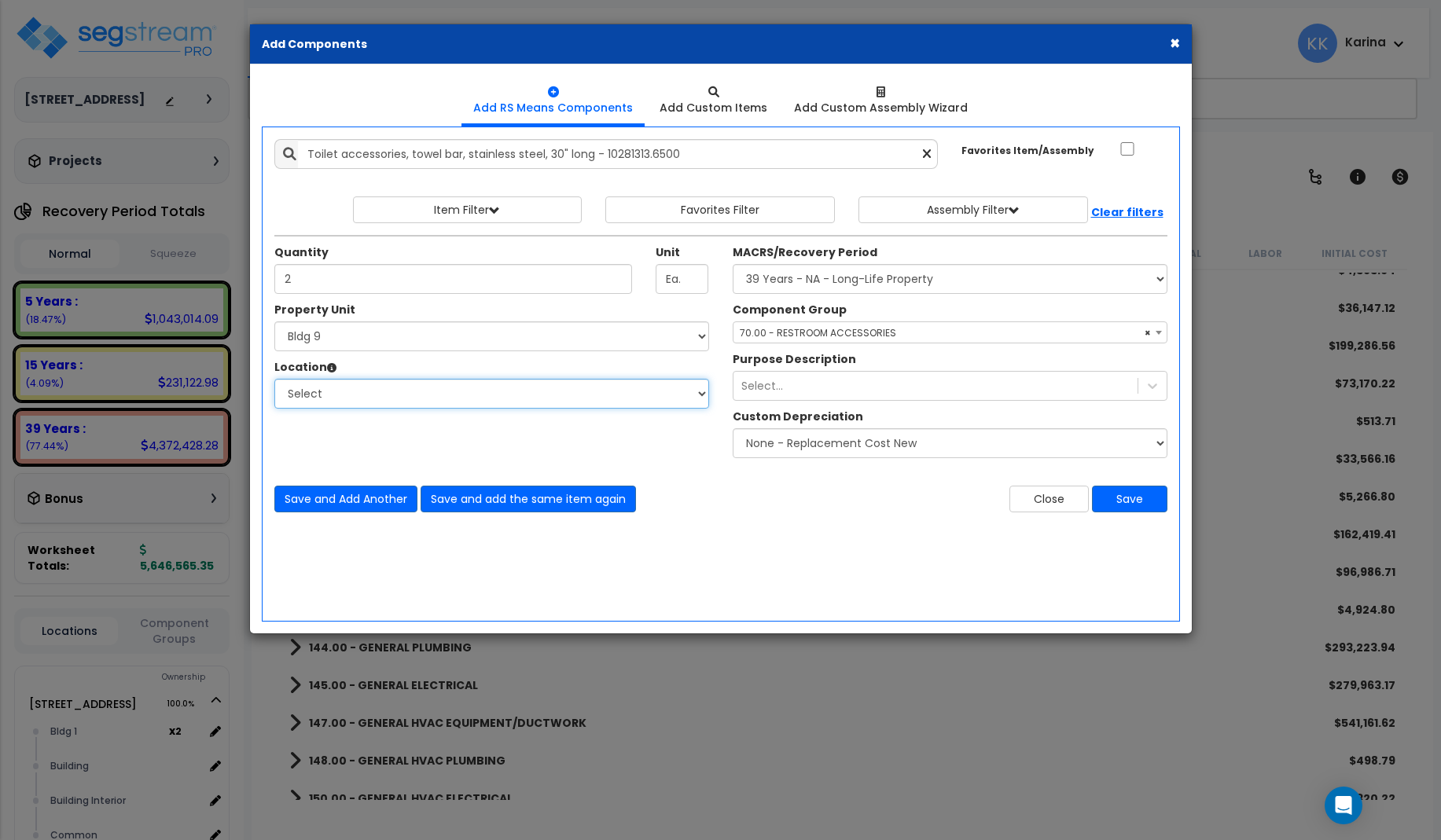
click at [274, 379] on select "Select [GEOGRAPHIC_DATA] Bedrooms Bldg exterior Kitchen Living Site Exterior Ad…" at bounding box center [491, 394] width 434 height 29
select select "31631"
click option "Bath" at bounding box center [0, 0] width 0 height 0
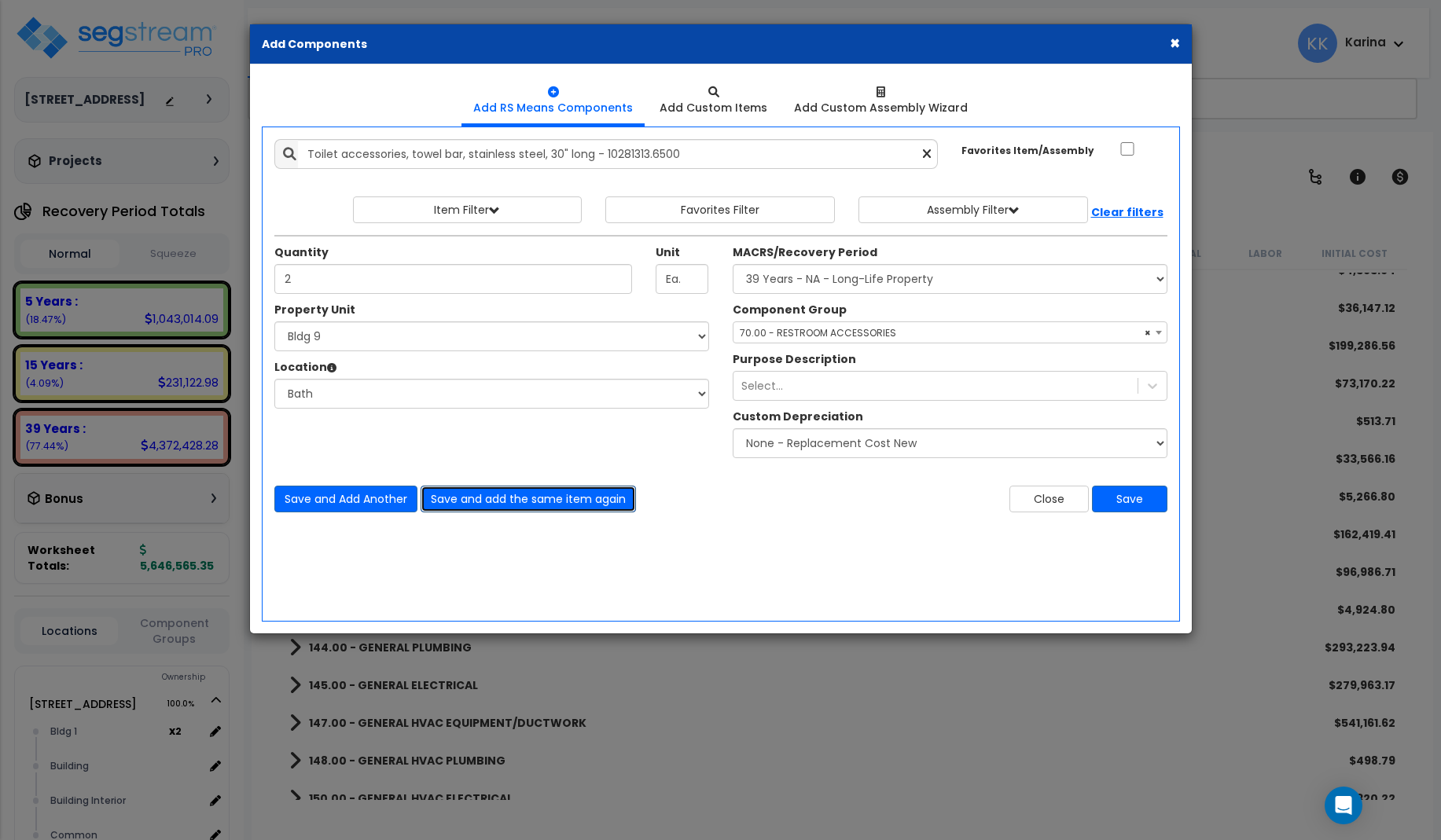
click at [451, 501] on button "Save and add the same item again" at bounding box center [528, 499] width 215 height 27
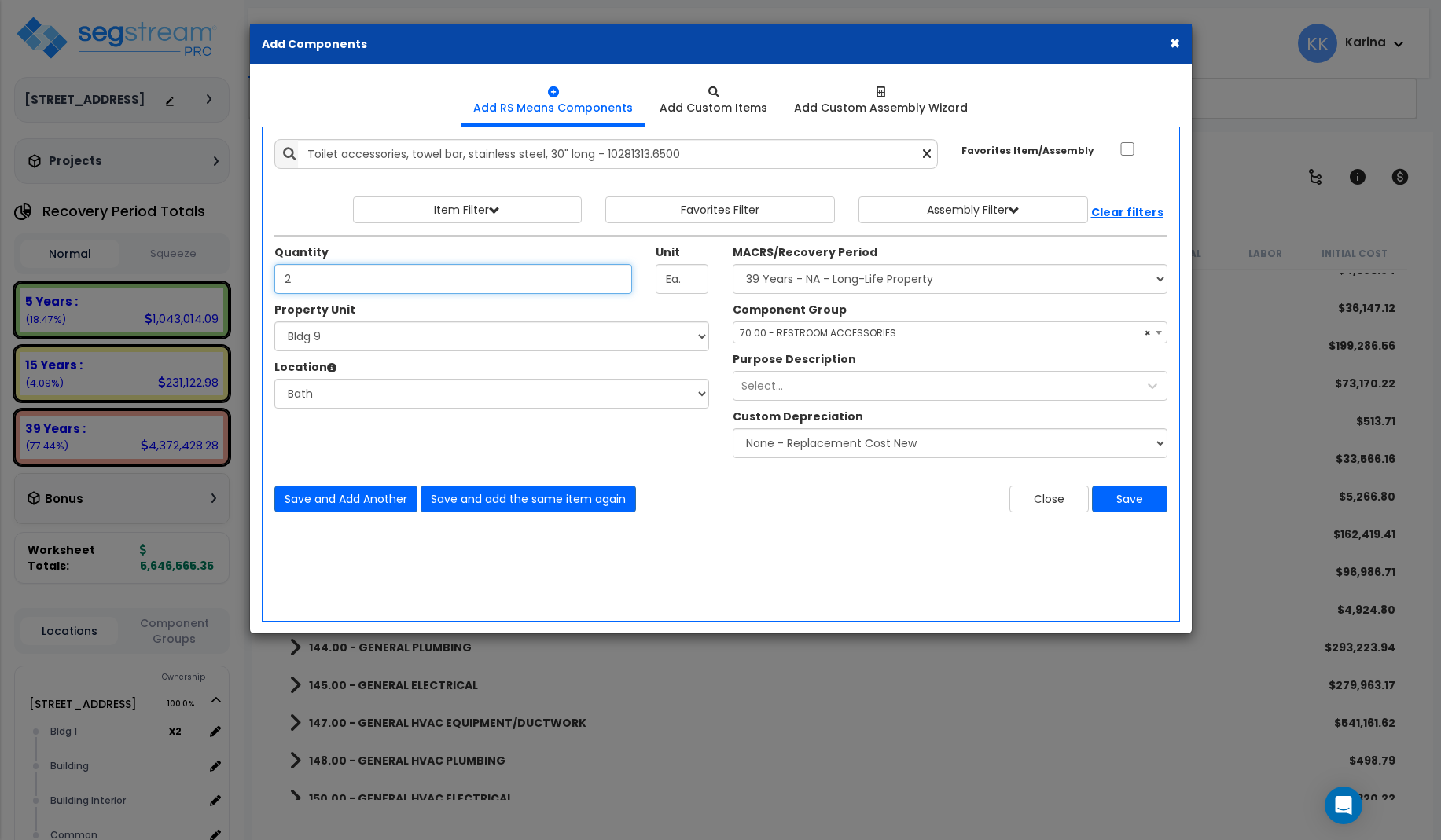
type input "2"
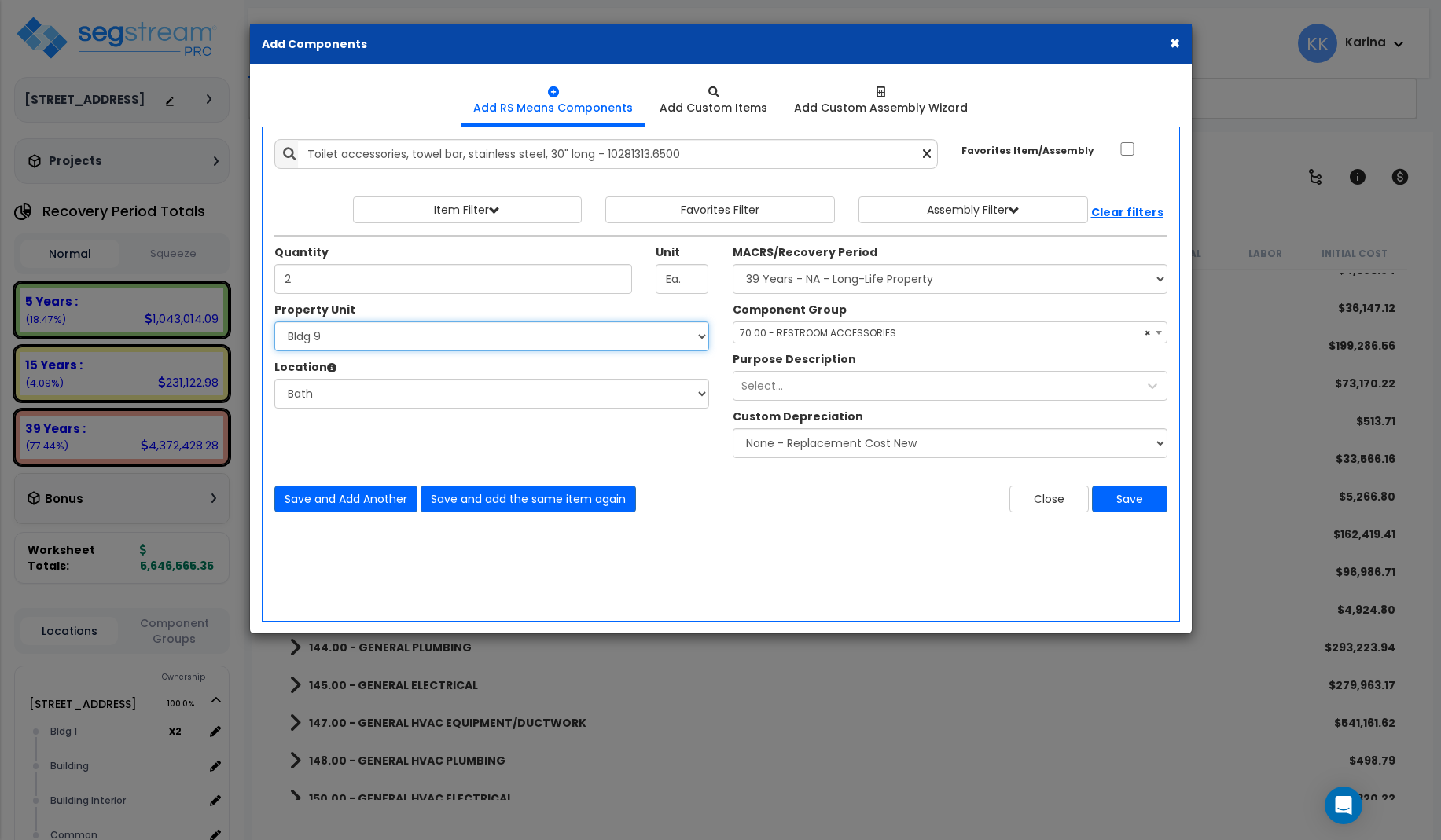
click at [274, 321] on select "Select [STREET_ADDRESS] [STREET_ADDRESS] [STREET_ADDRESS] [STREET_ADDRESS] Bldg…" at bounding box center [491, 336] width 434 height 29
select select "171709"
click option "Bldg 10" at bounding box center [0, 0] width 0 height 0
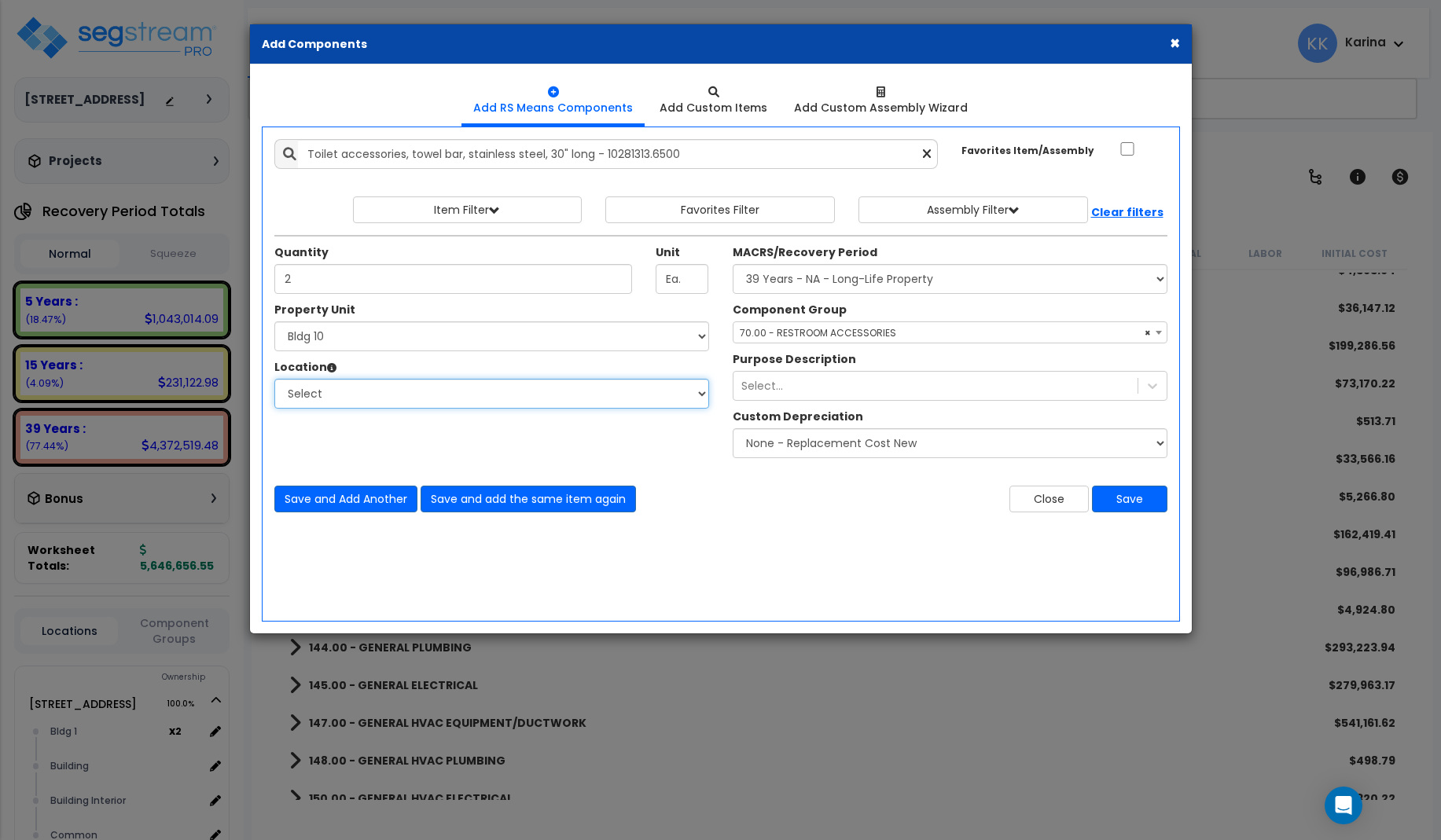
click at [274, 379] on select "Select [GEOGRAPHIC_DATA] Bedrooms Bldg exterior Kitchen Living Site Exterior Ad…" at bounding box center [491, 394] width 434 height 29
select select "31631"
click option "Bath" at bounding box center [0, 0] width 0 height 0
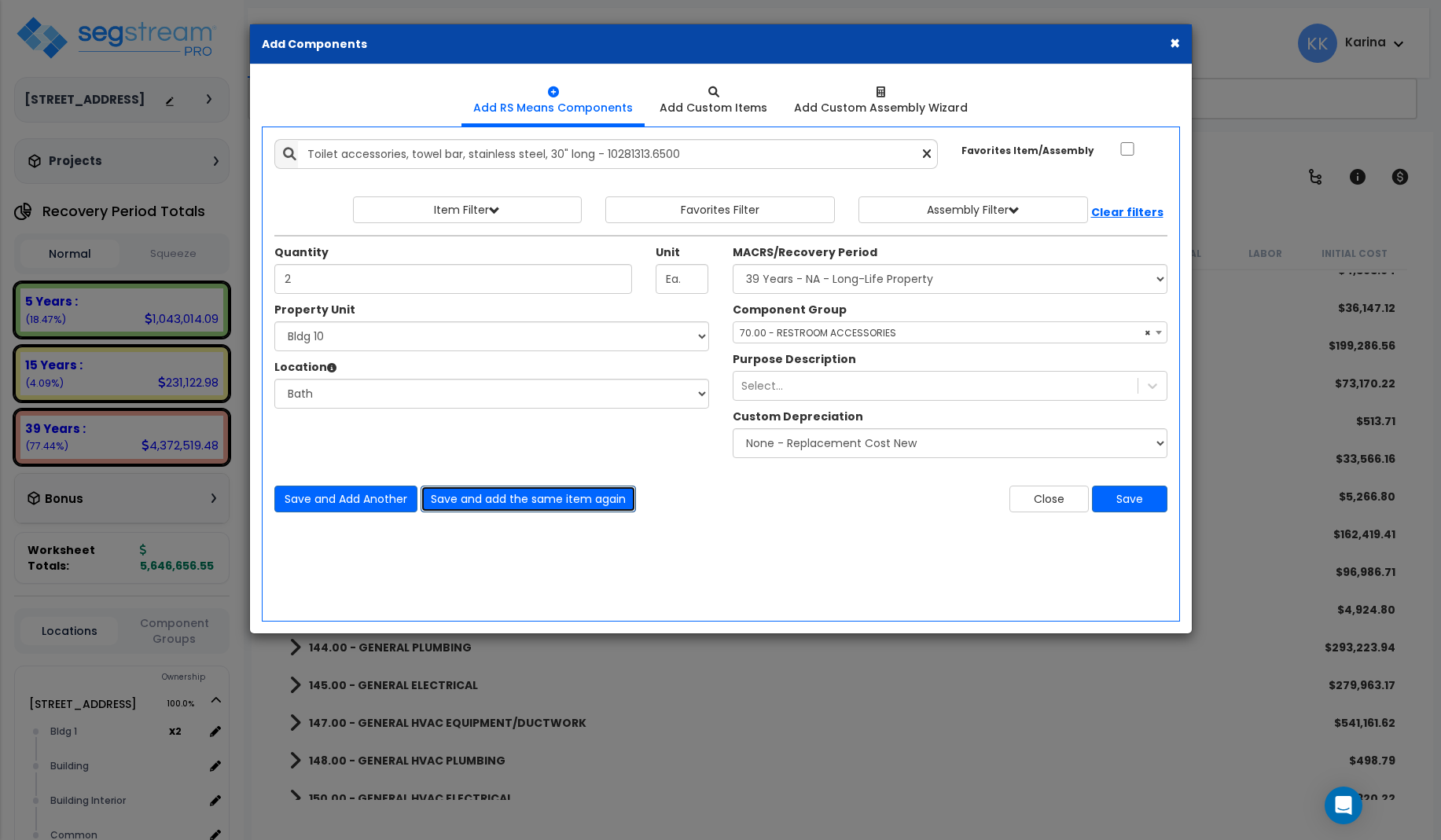
click at [458, 501] on button "Save and add the same item again" at bounding box center [528, 499] width 215 height 27
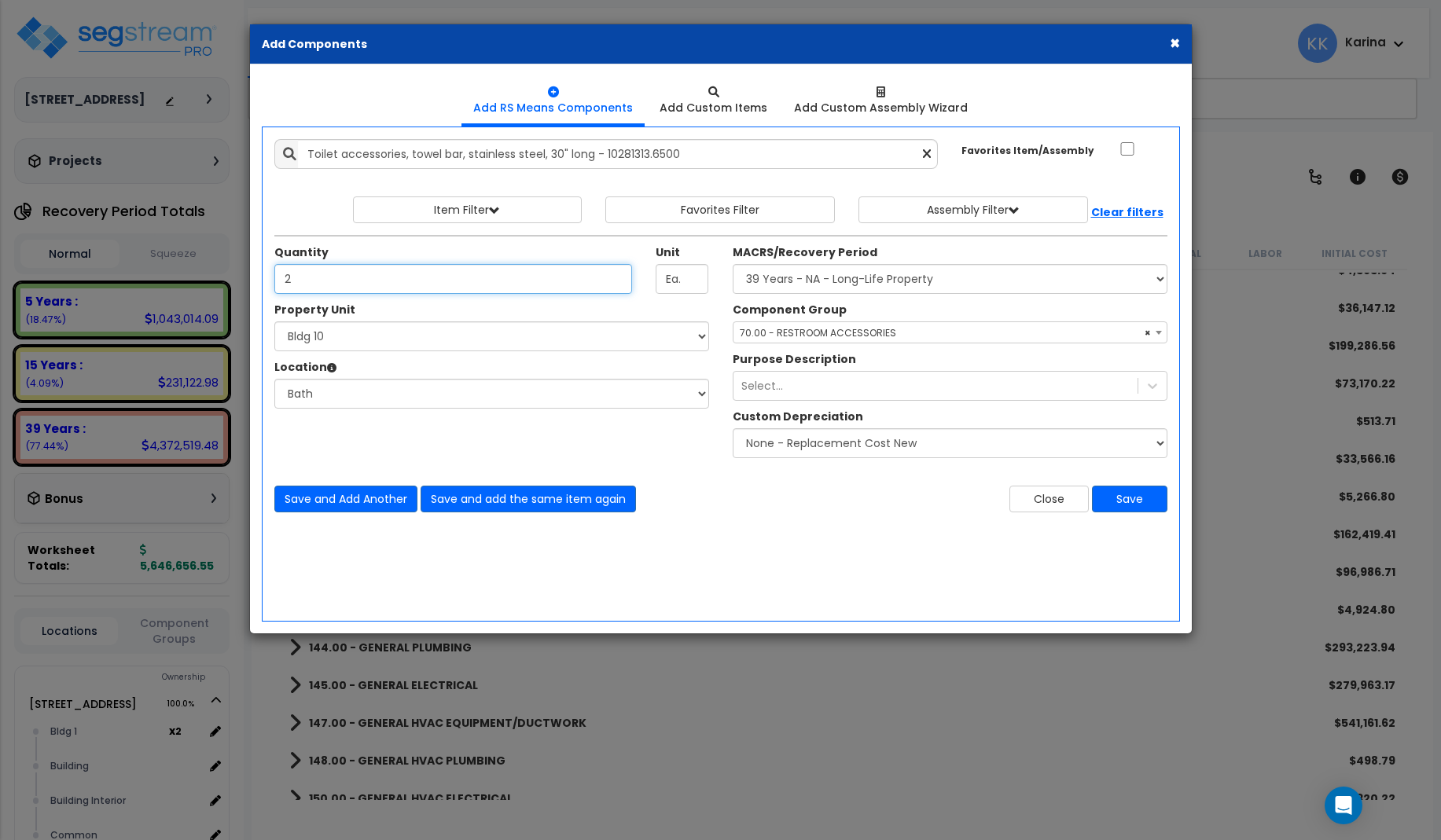
type input "2"
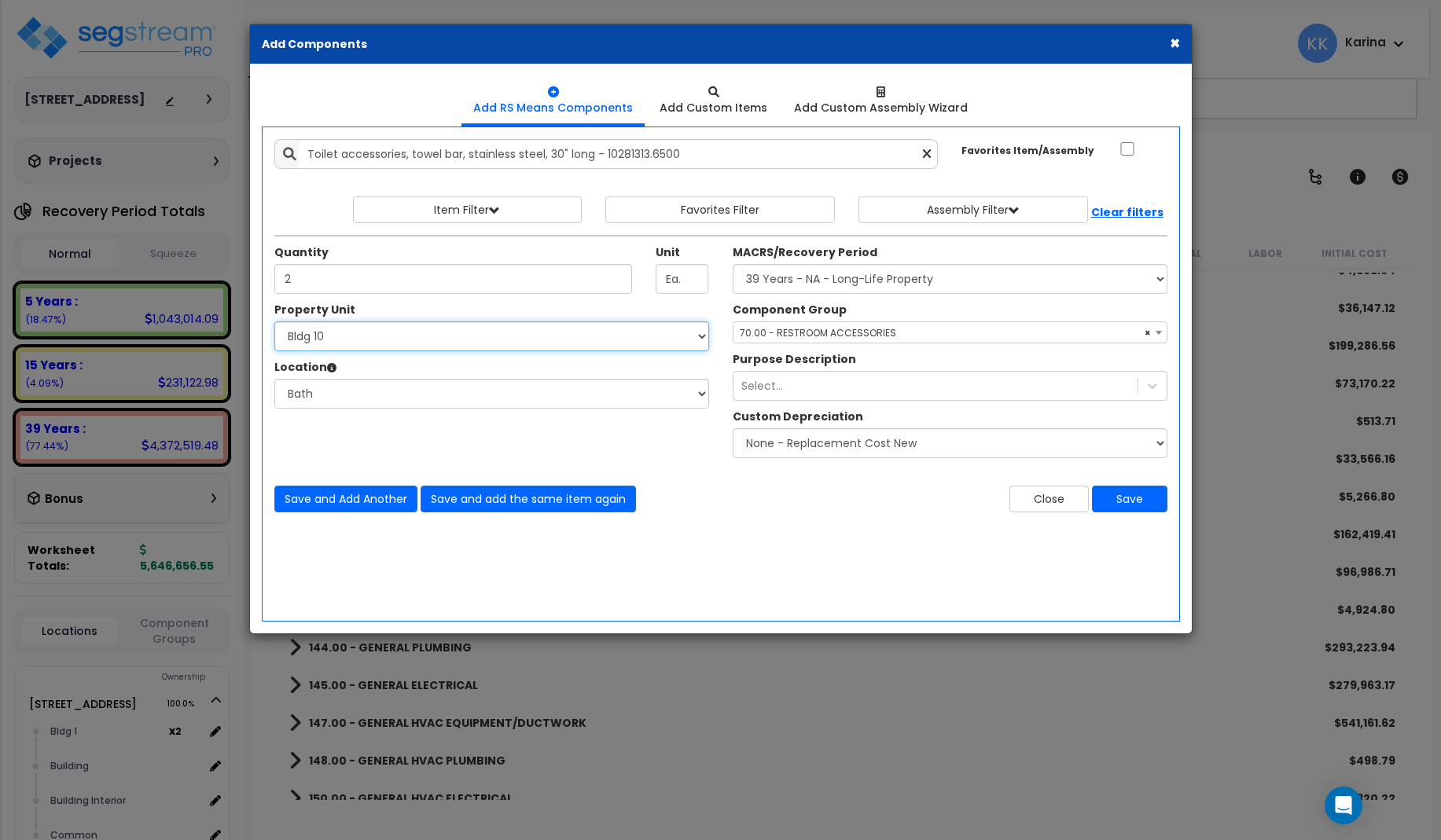
click at [274, 321] on select "Select [STREET_ADDRESS] [STREET_ADDRESS] [STREET_ADDRESS] [STREET_ADDRESS] Bldg…" at bounding box center [491, 336] width 434 height 29
select select "171710"
click option "Bldg 11" at bounding box center [0, 0] width 0 height 0
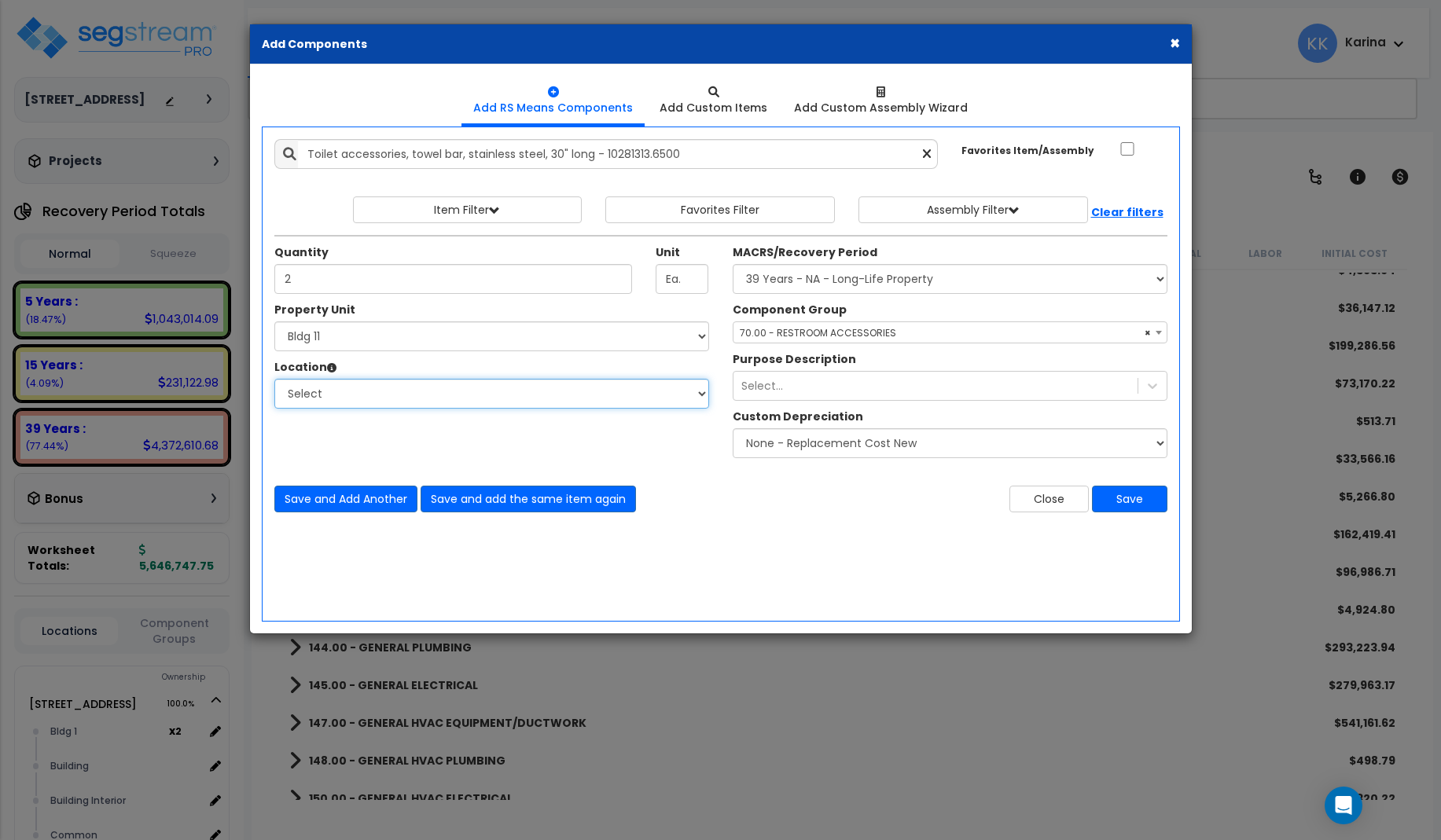
click at [274, 379] on select "Select [GEOGRAPHIC_DATA] Bedrooms Bldg exterior Kitchen Living Site Exterior Ad…" at bounding box center [491, 394] width 434 height 29
select select "31631"
click option "Bath" at bounding box center [0, 0] width 0 height 0
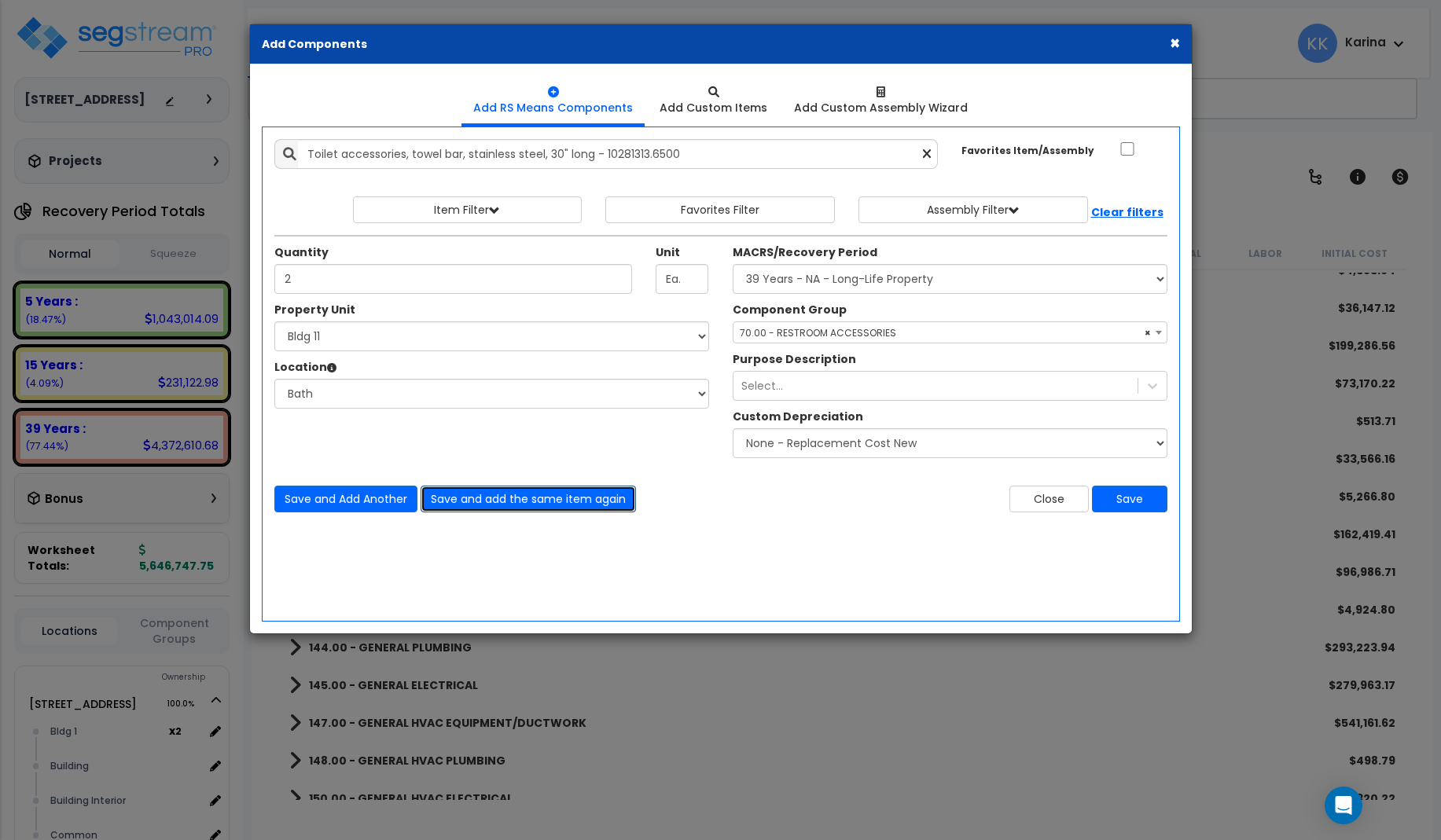
click at [444, 499] on button "Save and add the same item again" at bounding box center [528, 499] width 215 height 27
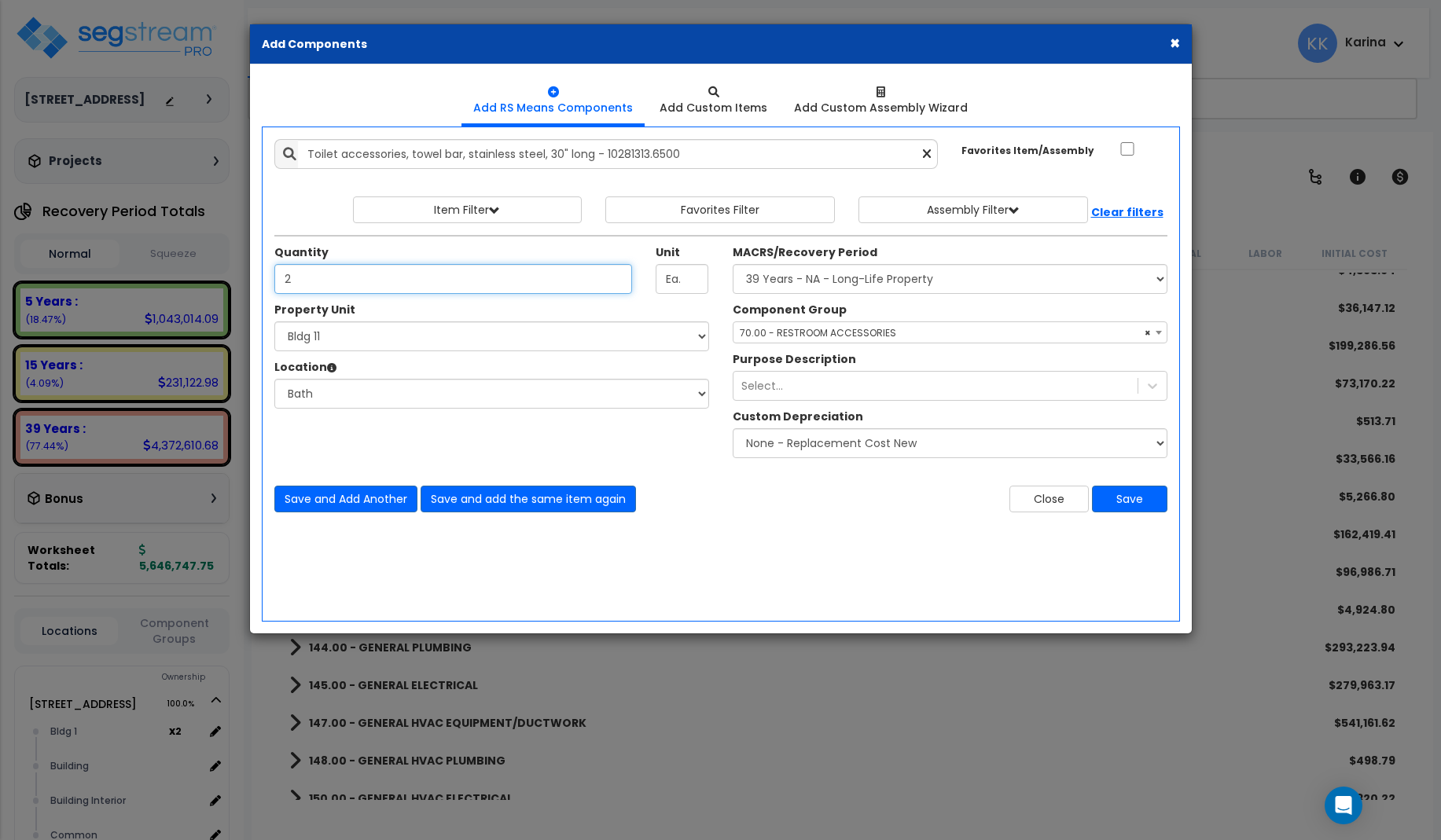
type input "2"
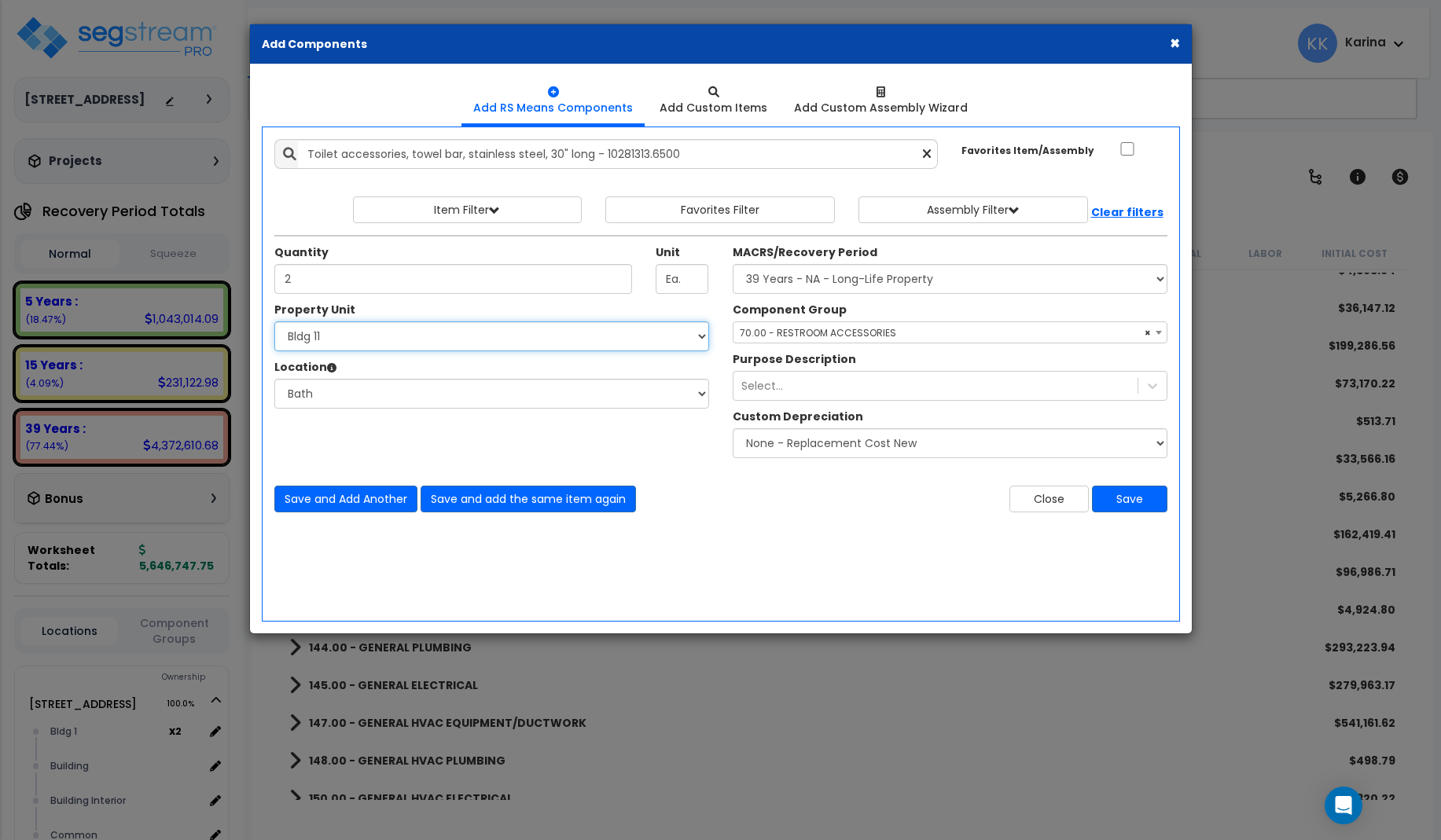
click at [274, 321] on select "Select [STREET_ADDRESS] [STREET_ADDRESS] [STREET_ADDRESS] [STREET_ADDRESS] Bldg…" at bounding box center [491, 336] width 434 height 29
select select "171711"
click option "Bldg 12" at bounding box center [0, 0] width 0 height 0
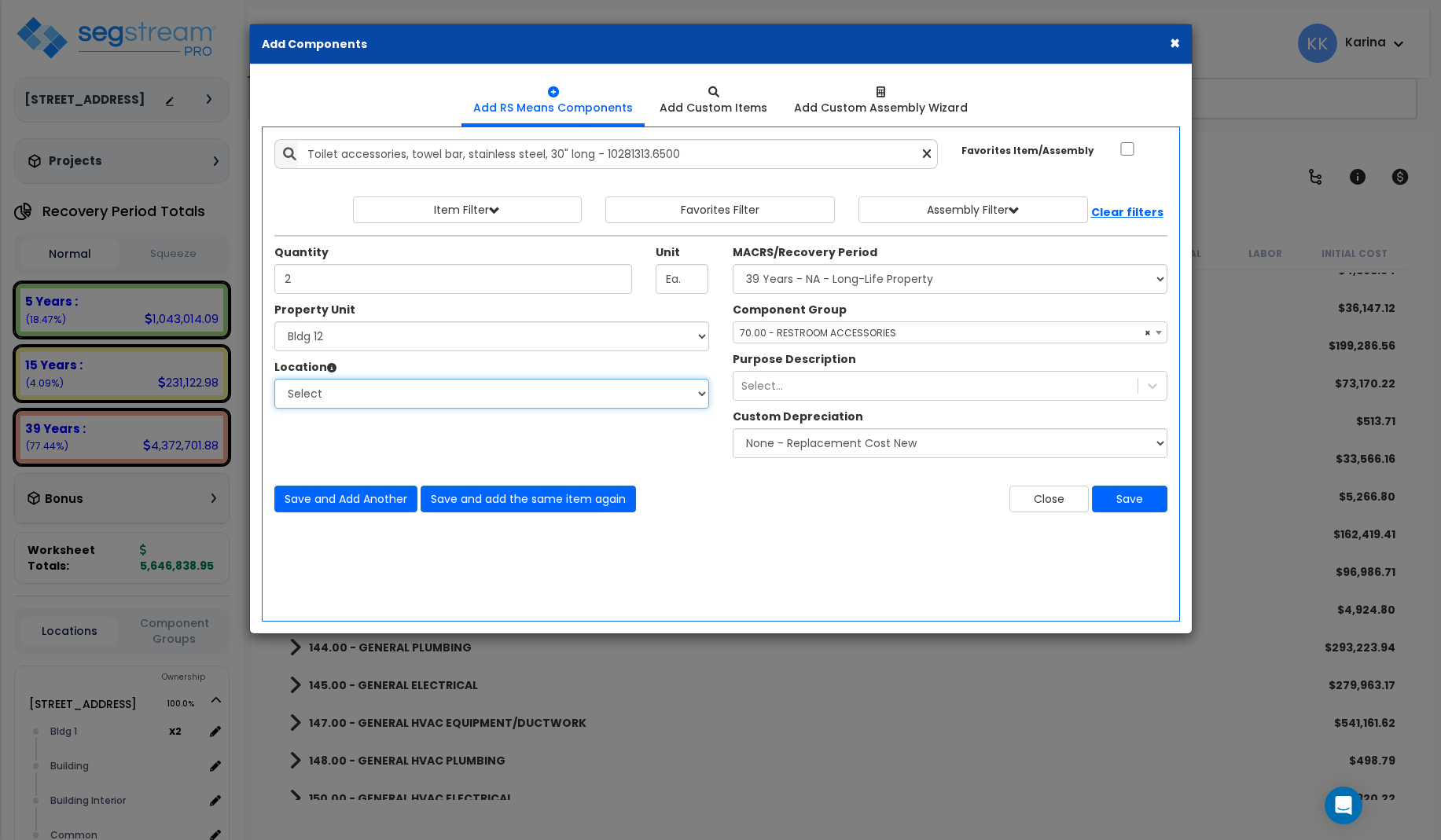
click at [274, 379] on select "Select [GEOGRAPHIC_DATA] Bedrooms Bldg exterior Kitchen Living Site Exterior Ad…" at bounding box center [491, 394] width 434 height 29
select select "31631"
click option "Bath" at bounding box center [0, 0] width 0 height 0
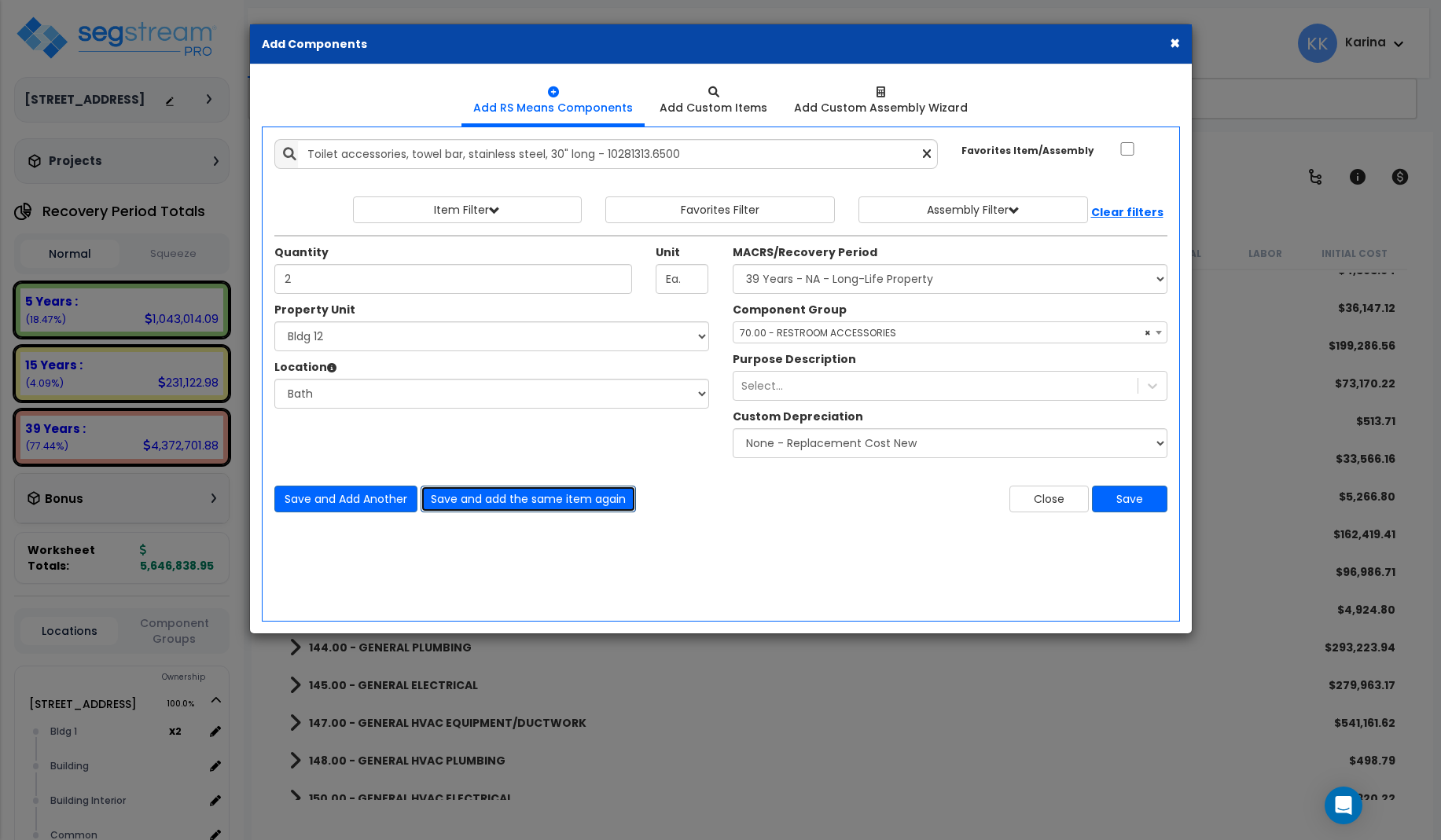
click at [453, 496] on button "Save and add the same item again" at bounding box center [528, 499] width 215 height 27
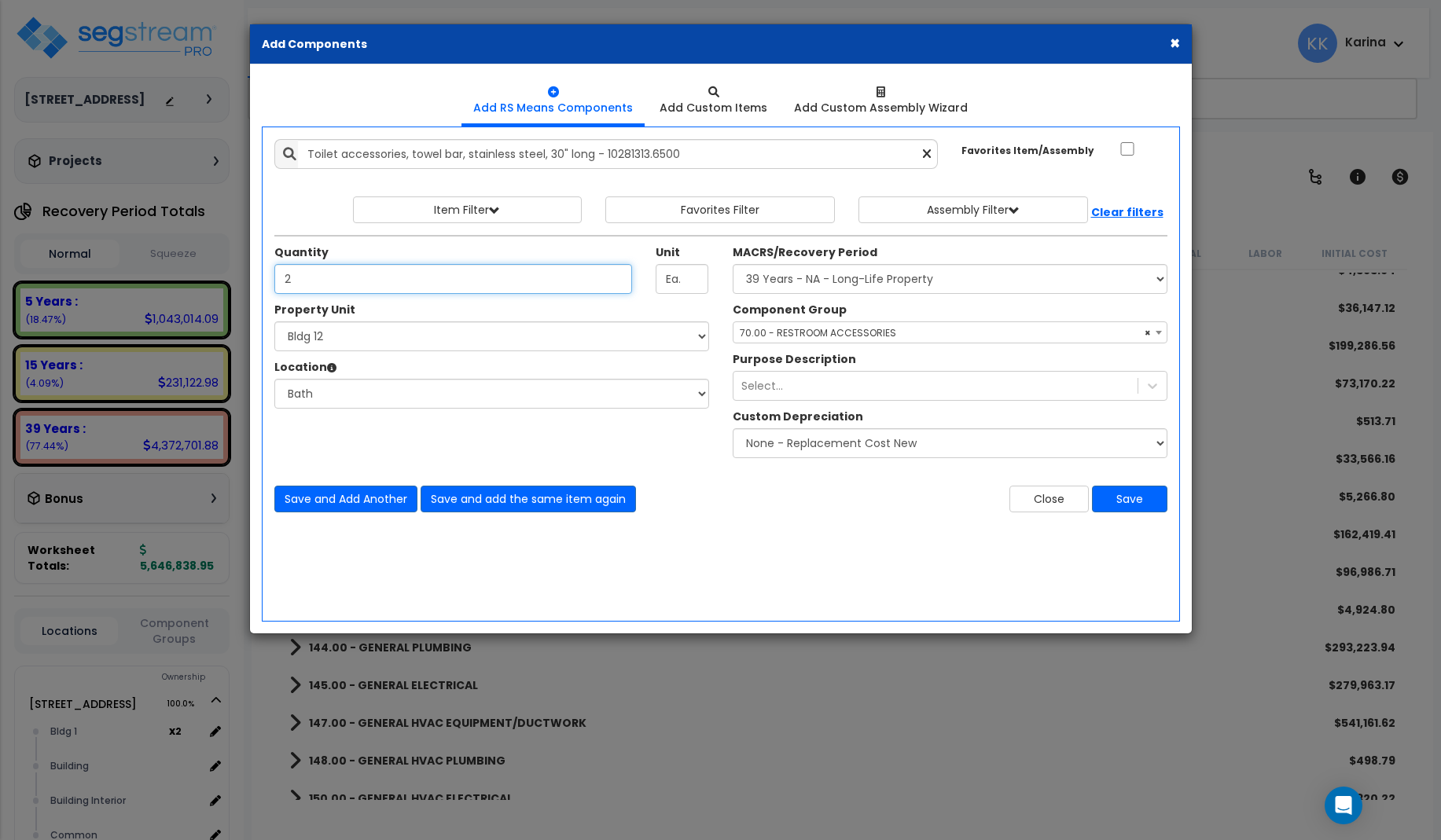
type input "2"
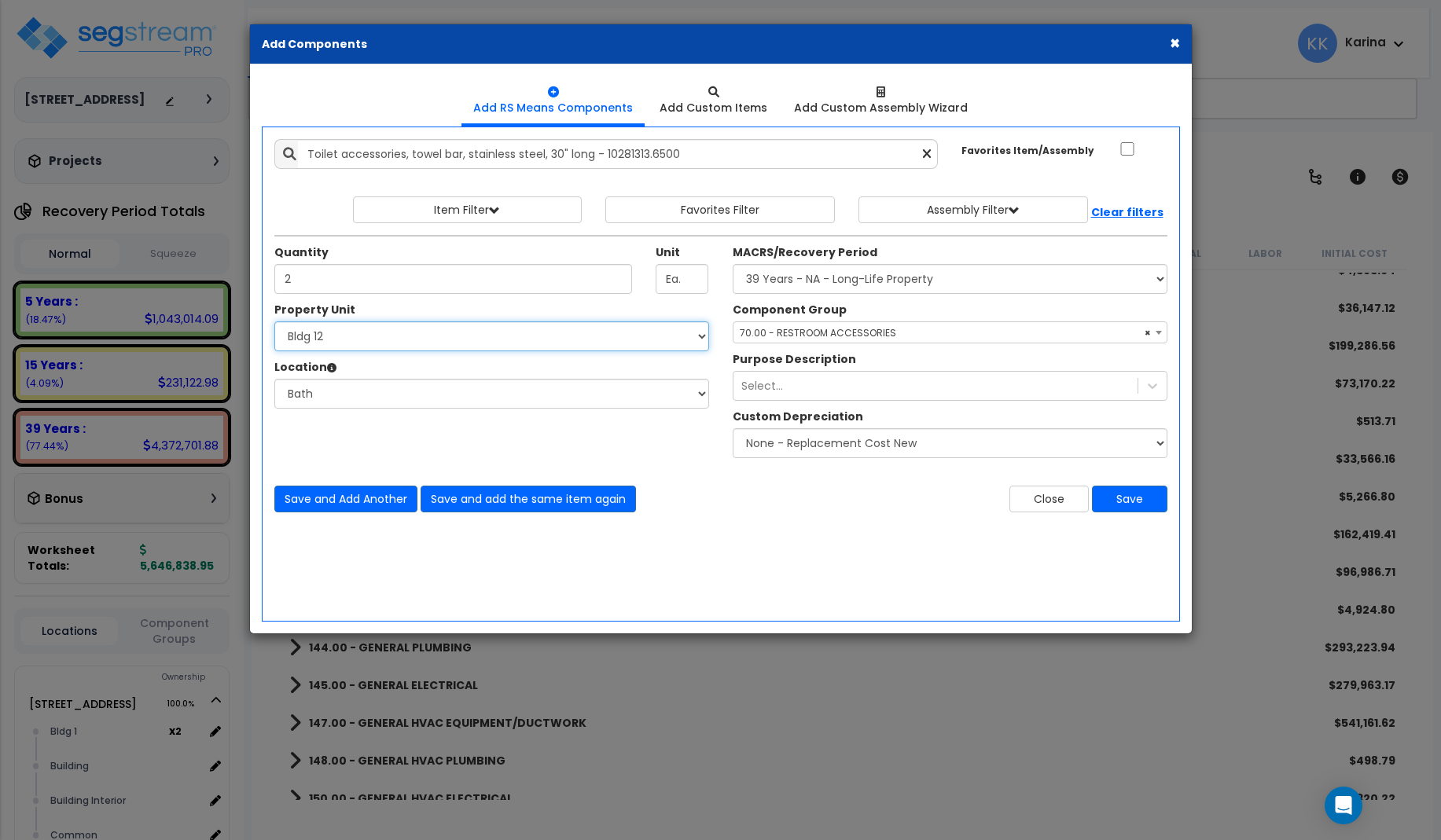
click at [274, 321] on select "Select [STREET_ADDRESS] [STREET_ADDRESS] [STREET_ADDRESS] [STREET_ADDRESS] Bldg…" at bounding box center [491, 336] width 434 height 29
select select "171712"
click option "Bldg 13" at bounding box center [0, 0] width 0 height 0
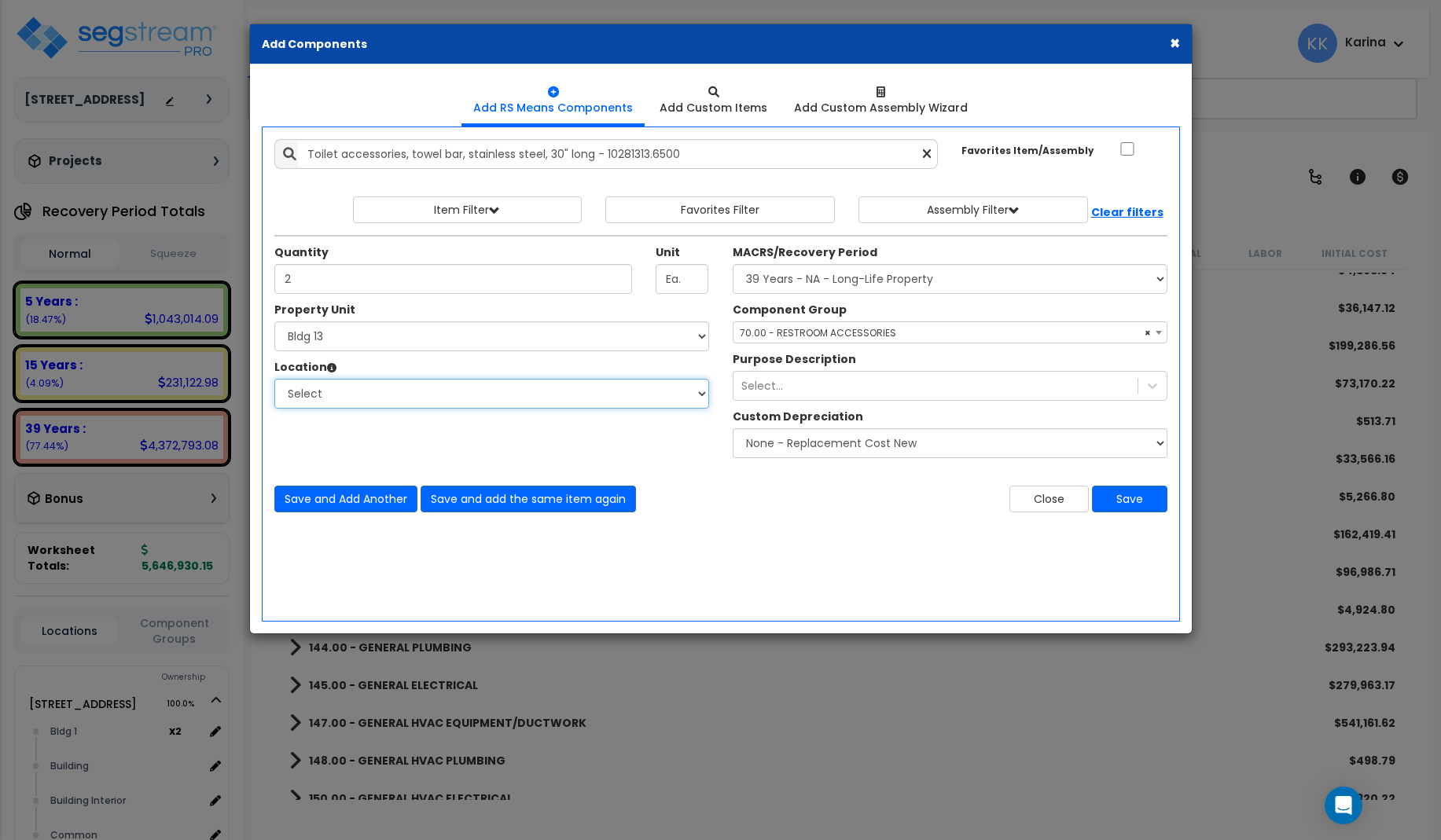
click at [274, 379] on select "Select [GEOGRAPHIC_DATA] Bedrooms Bldg exterior Kitchen Living Site Exterior Ad…" at bounding box center [491, 394] width 434 height 29
select select "31631"
click option "Bath" at bounding box center [0, 0] width 0 height 0
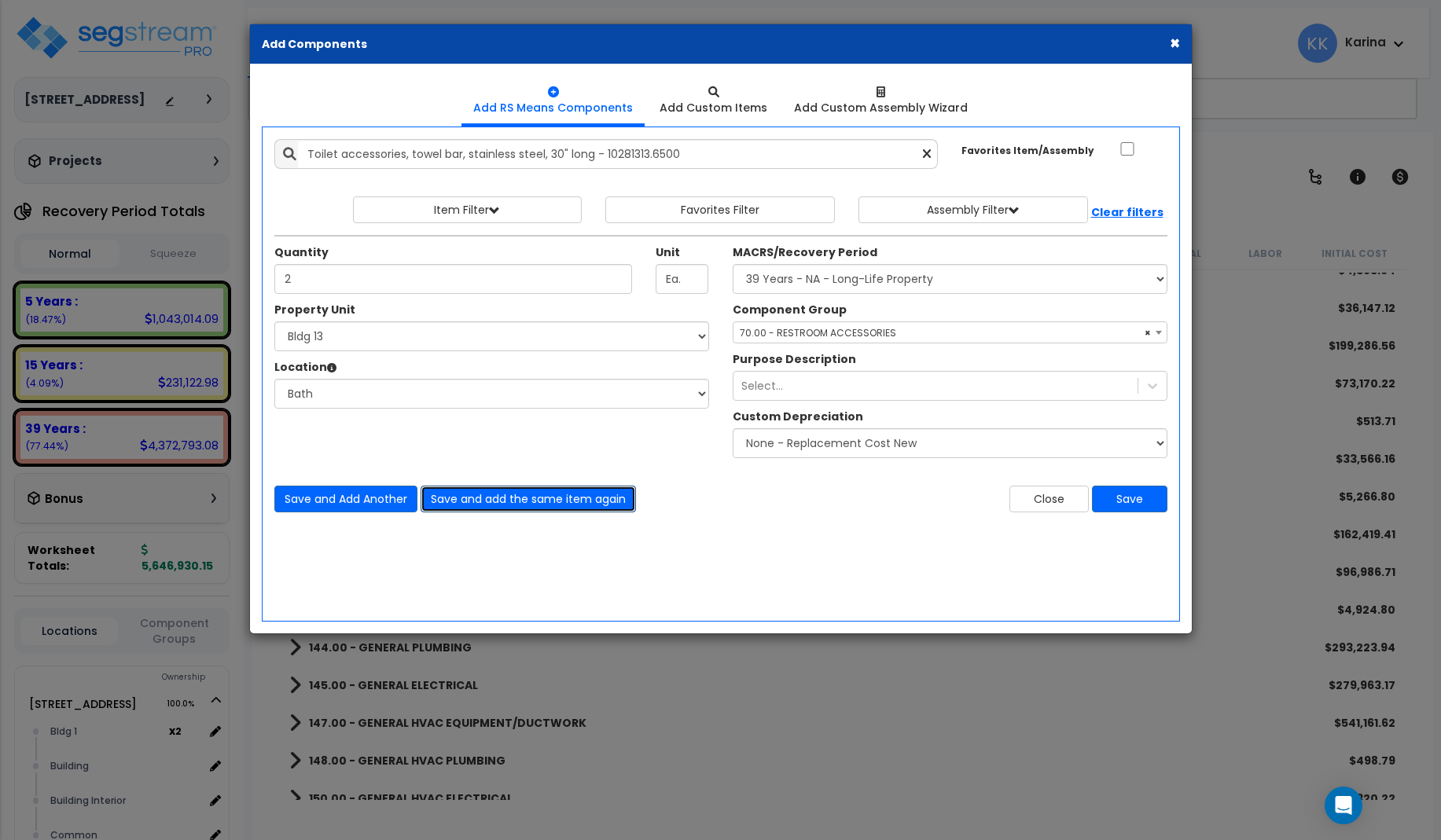
click at [444, 494] on button "Save and add the same item again" at bounding box center [528, 499] width 215 height 27
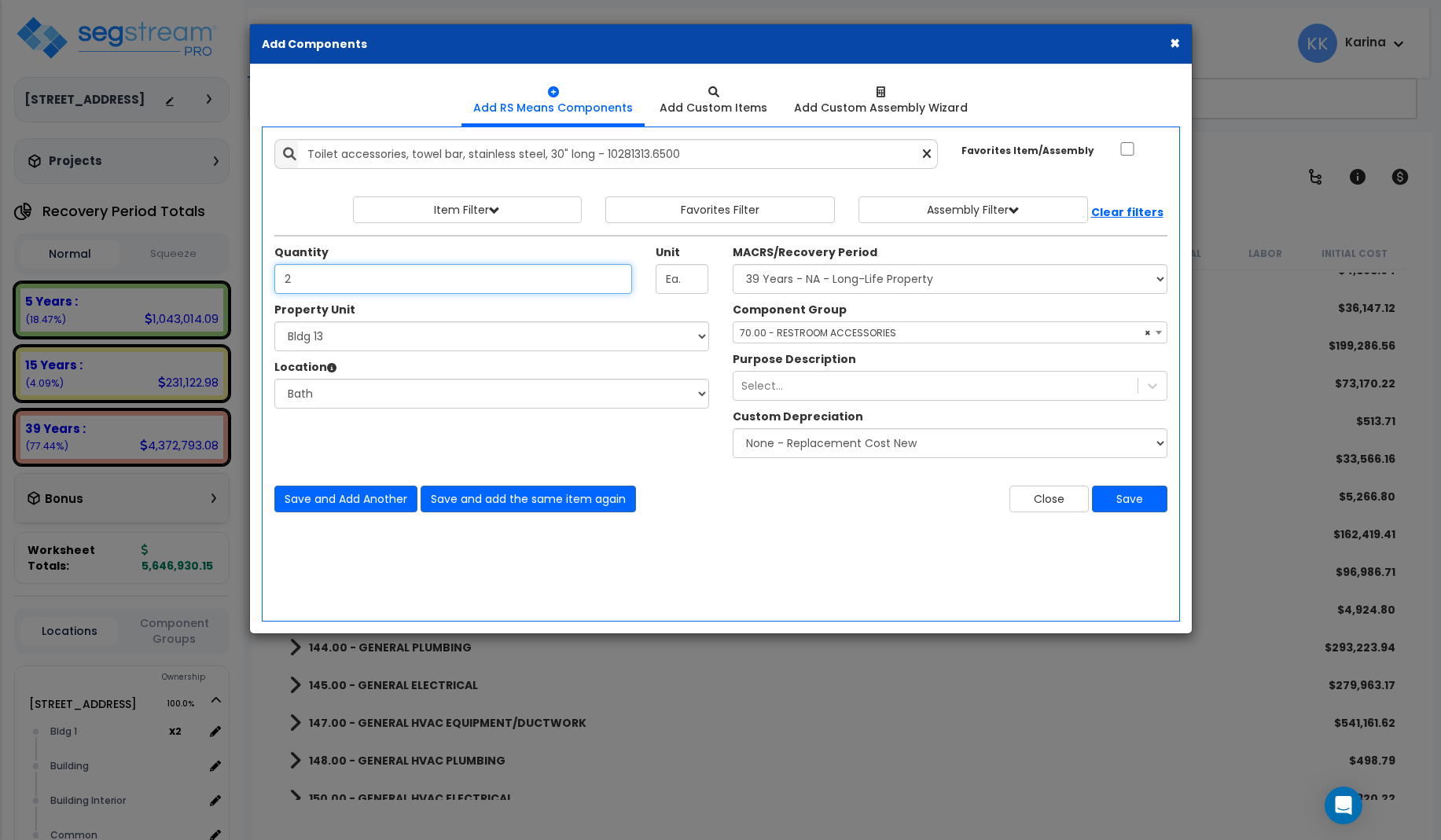
type input "2"
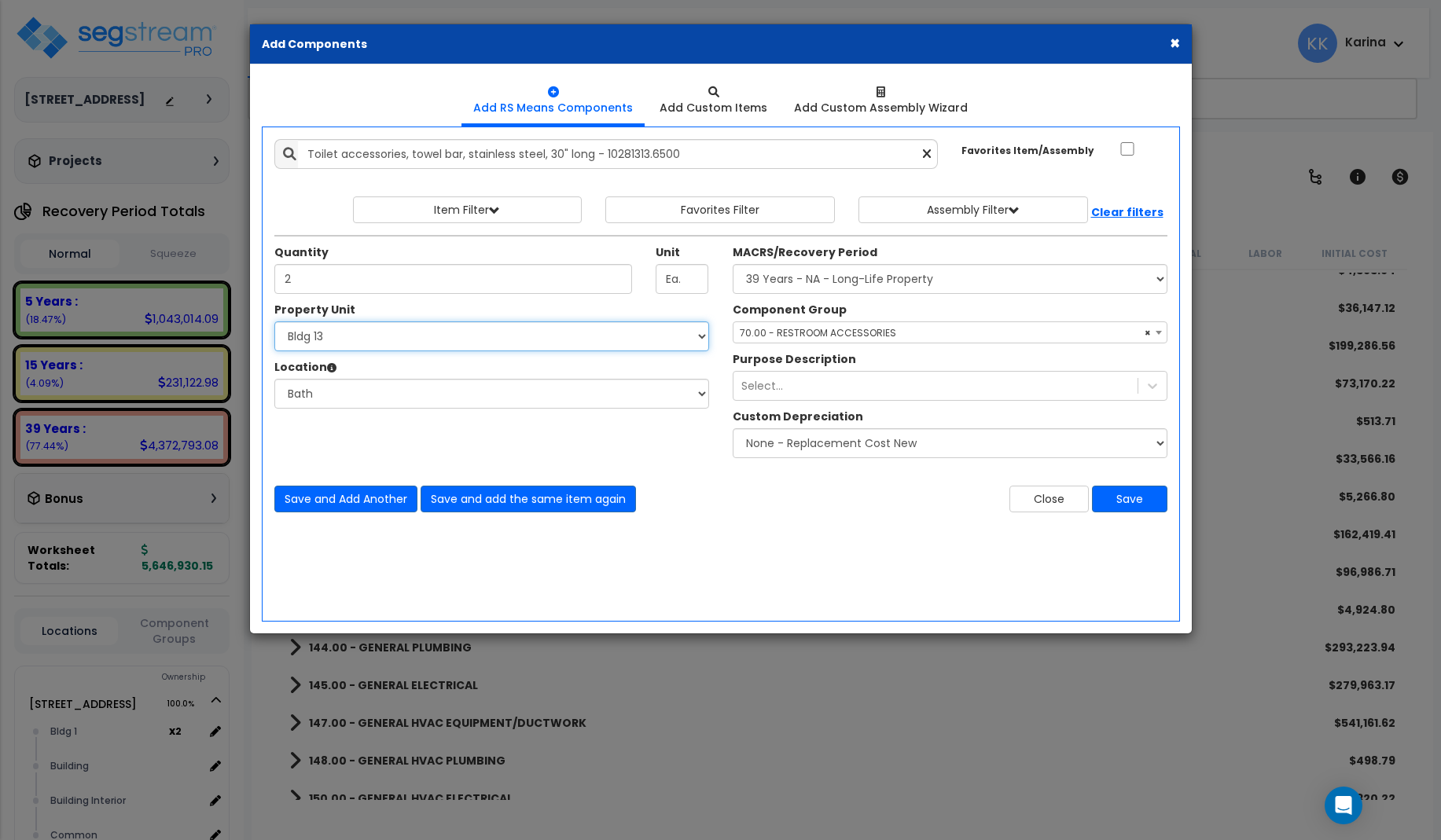
click at [274, 321] on select "Select [STREET_ADDRESS] [STREET_ADDRESS] [STREET_ADDRESS] [STREET_ADDRESS] Bldg…" at bounding box center [491, 336] width 434 height 29
select select "171713"
click option "Bldg 14" at bounding box center [0, 0] width 0 height 0
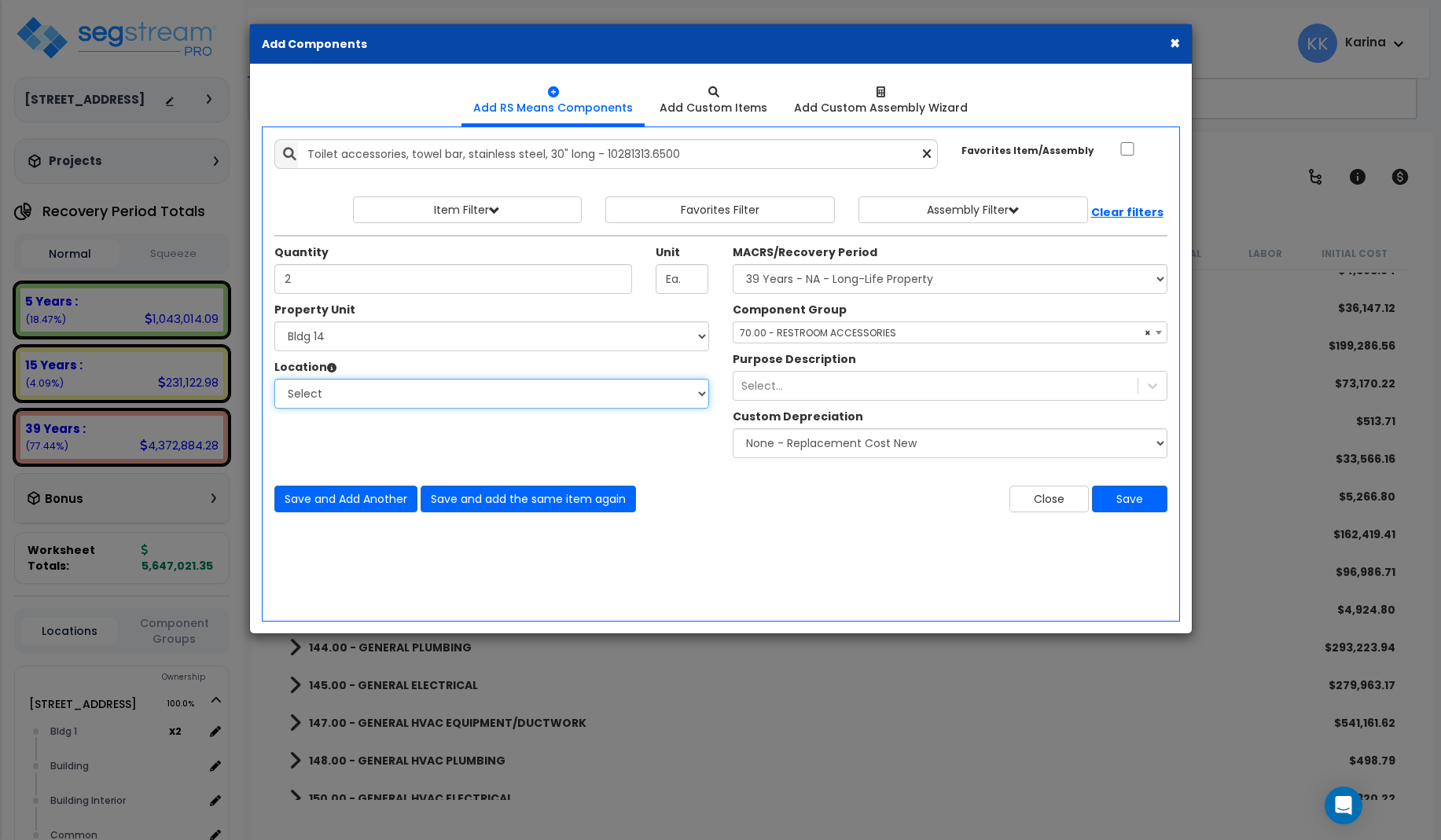
click at [274, 379] on select "Select [GEOGRAPHIC_DATA] Bedrooms Bldg exterior Kitchen Living Site Exterior Ad…" at bounding box center [491, 394] width 434 height 29
select select "31631"
click option "Bath" at bounding box center [0, 0] width 0 height 0
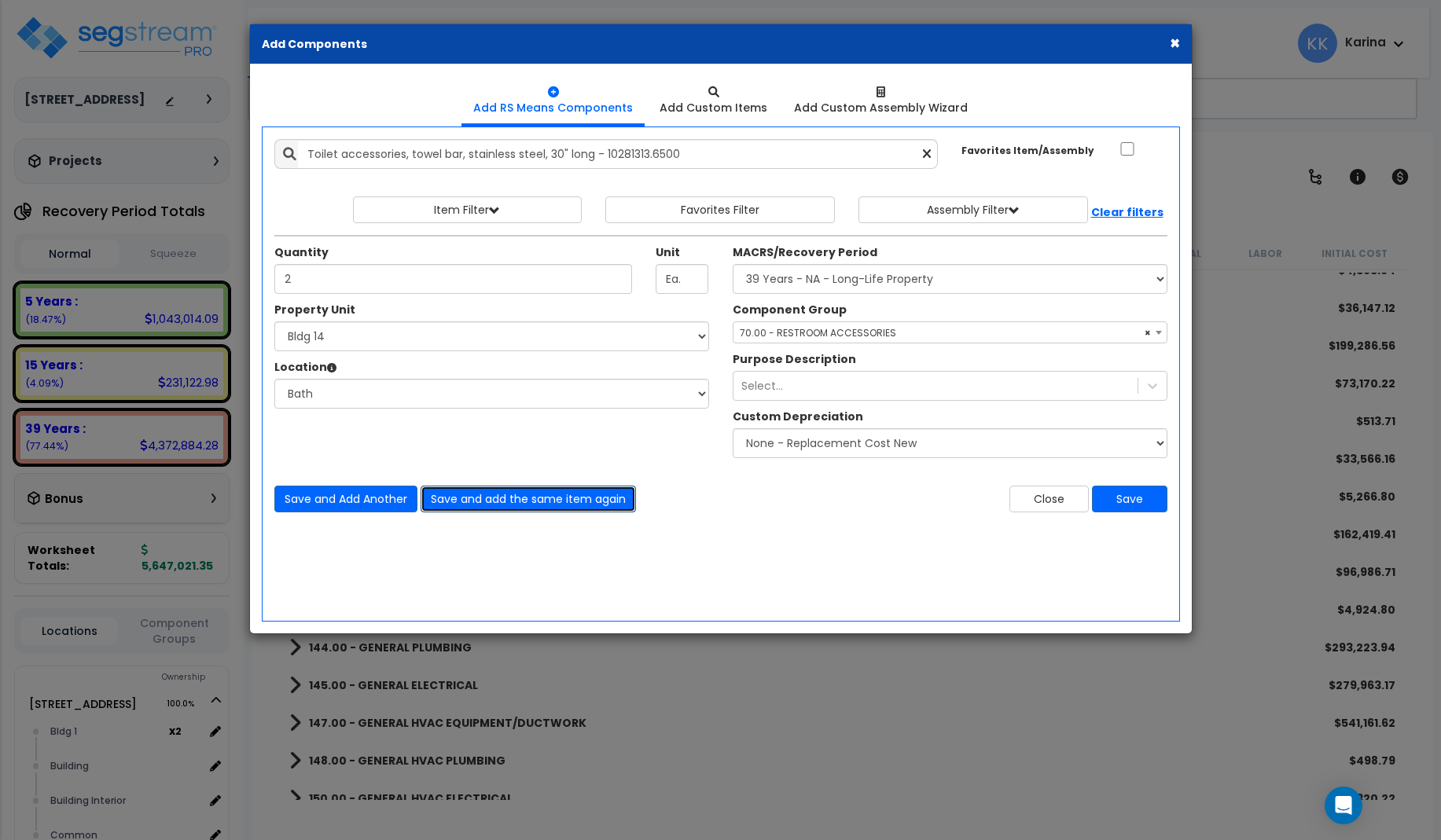
click at [451, 496] on button "Save and add the same item again" at bounding box center [528, 499] width 215 height 27
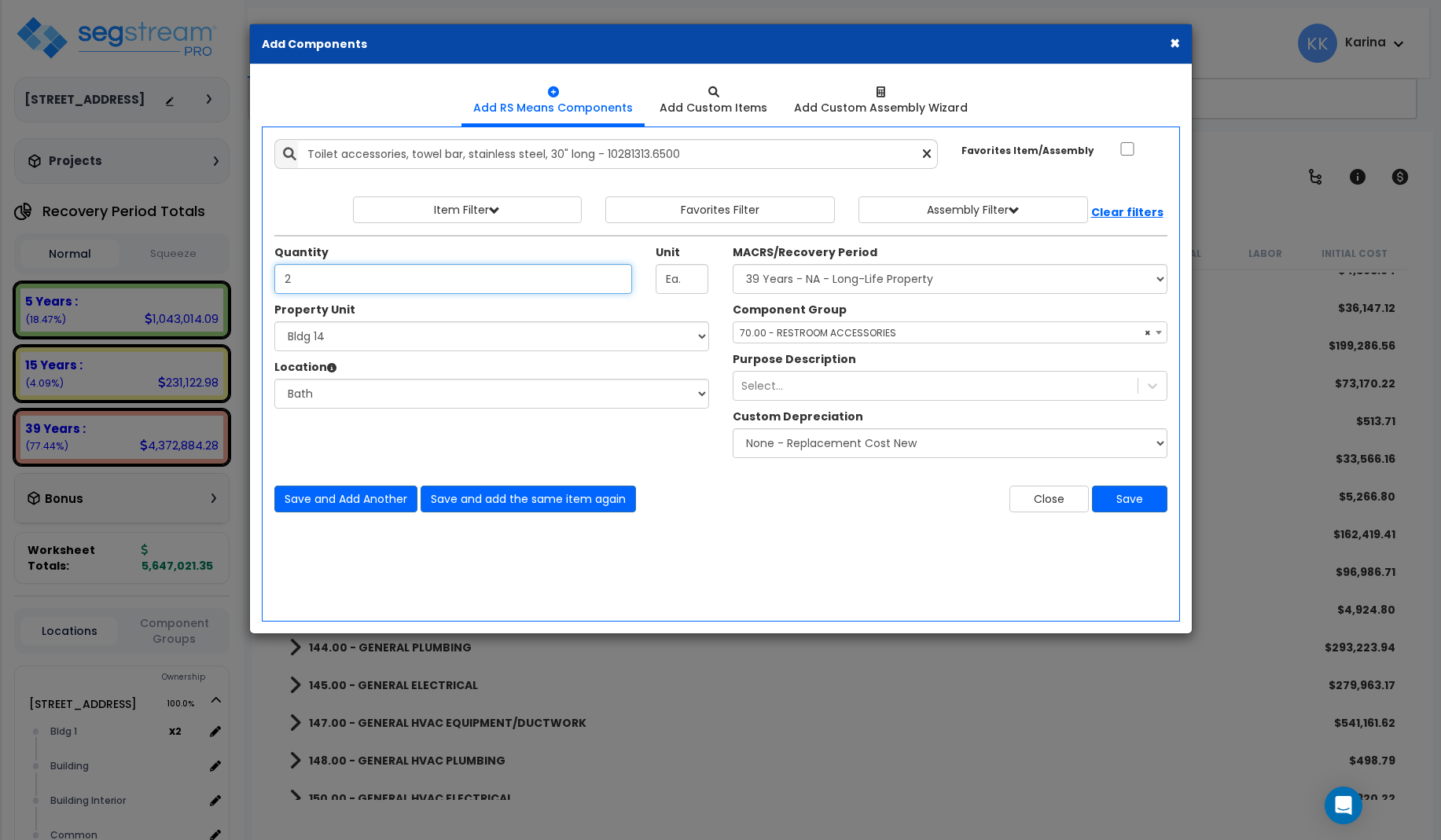
type input "2"
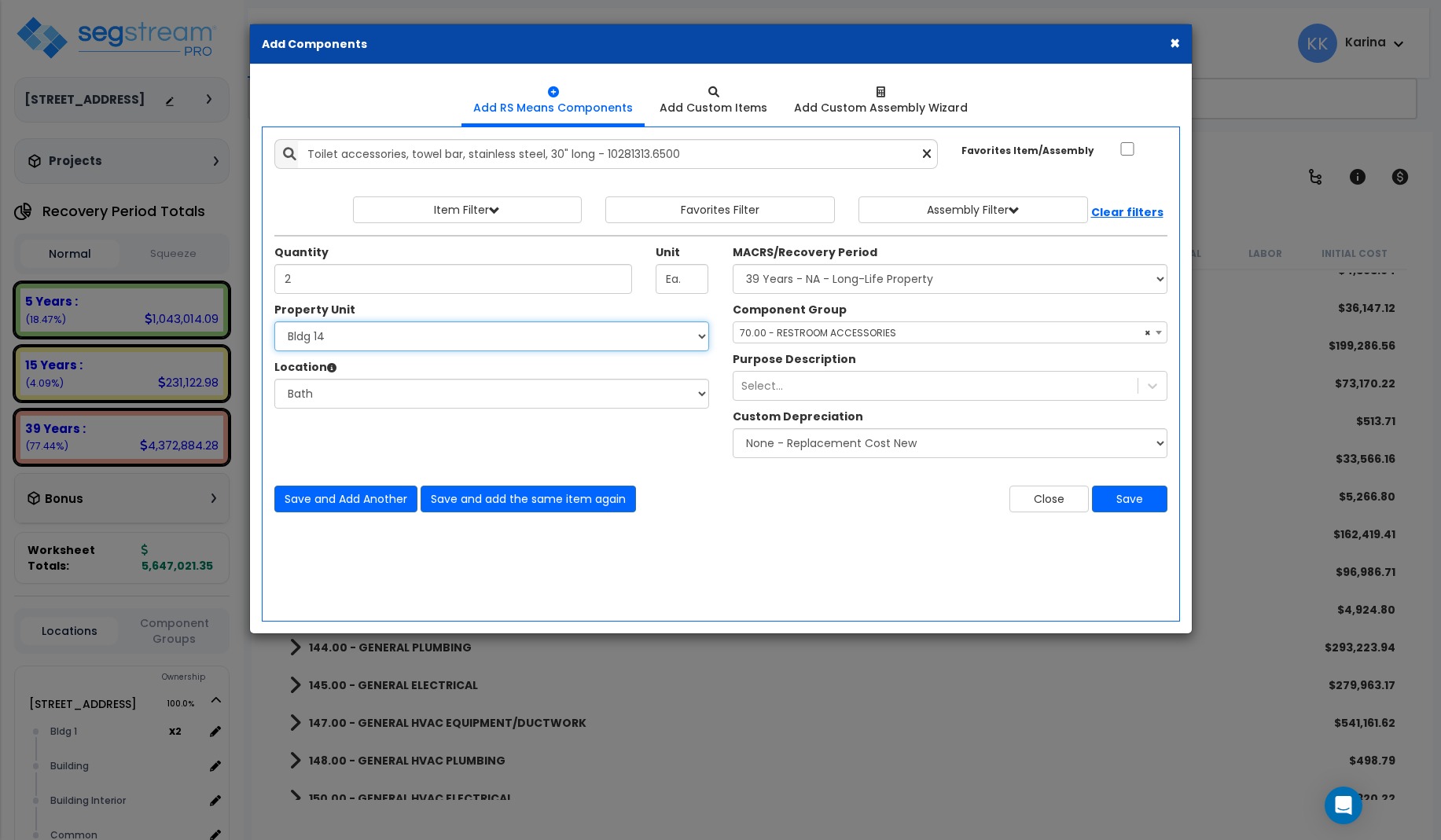
click at [274, 321] on select "Select [STREET_ADDRESS] [STREET_ADDRESS] [STREET_ADDRESS] [STREET_ADDRESS] Bldg…" at bounding box center [491, 336] width 434 height 29
select select "171714"
click option "Bldg 15" at bounding box center [0, 0] width 0 height 0
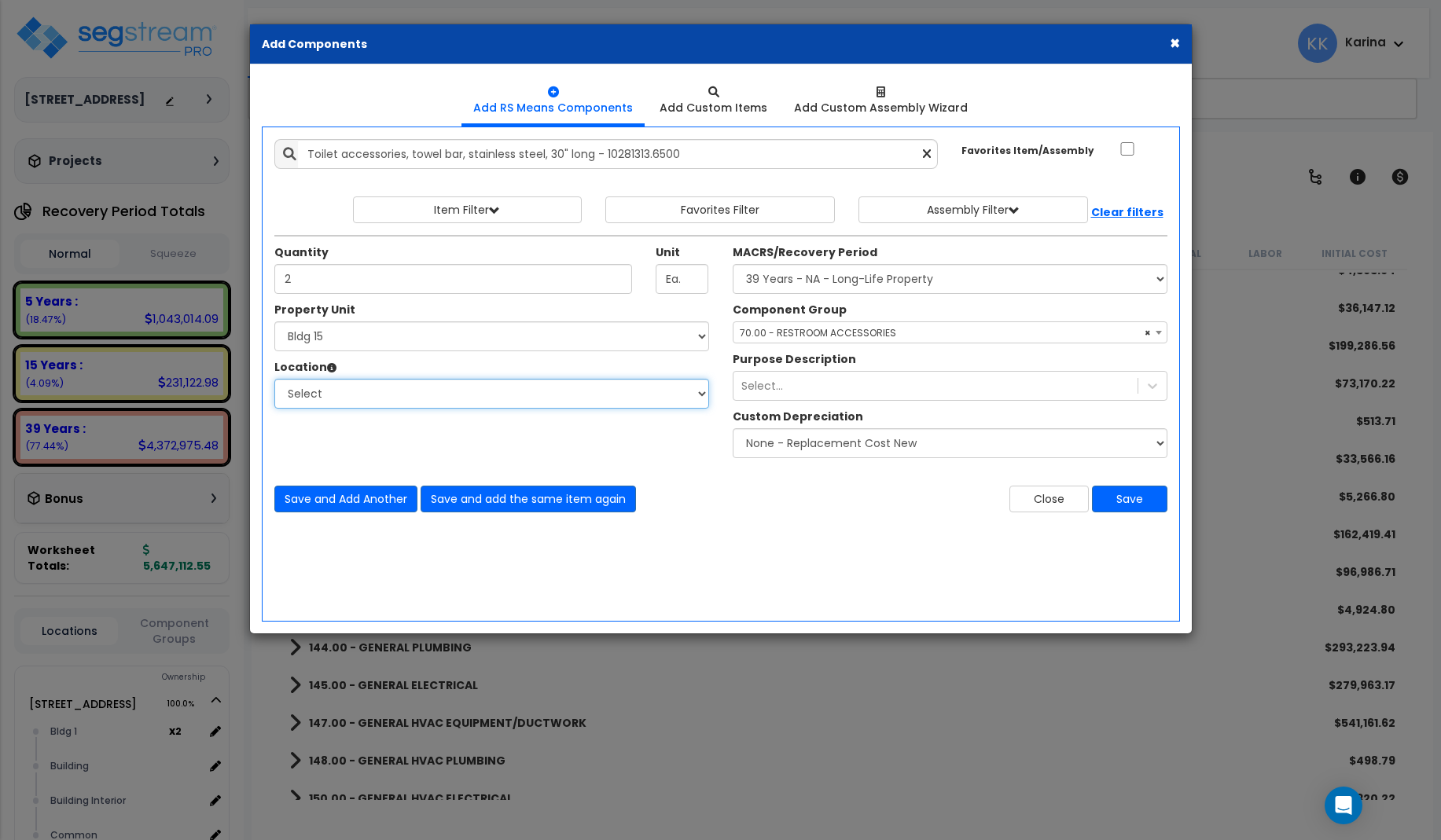
click at [274, 379] on select "Select [GEOGRAPHIC_DATA] Bedrooms Bldg exterior Kitchen Living Site Exterior Ad…" at bounding box center [491, 394] width 434 height 29
select select "31631"
click option "Bath" at bounding box center [0, 0] width 0 height 0
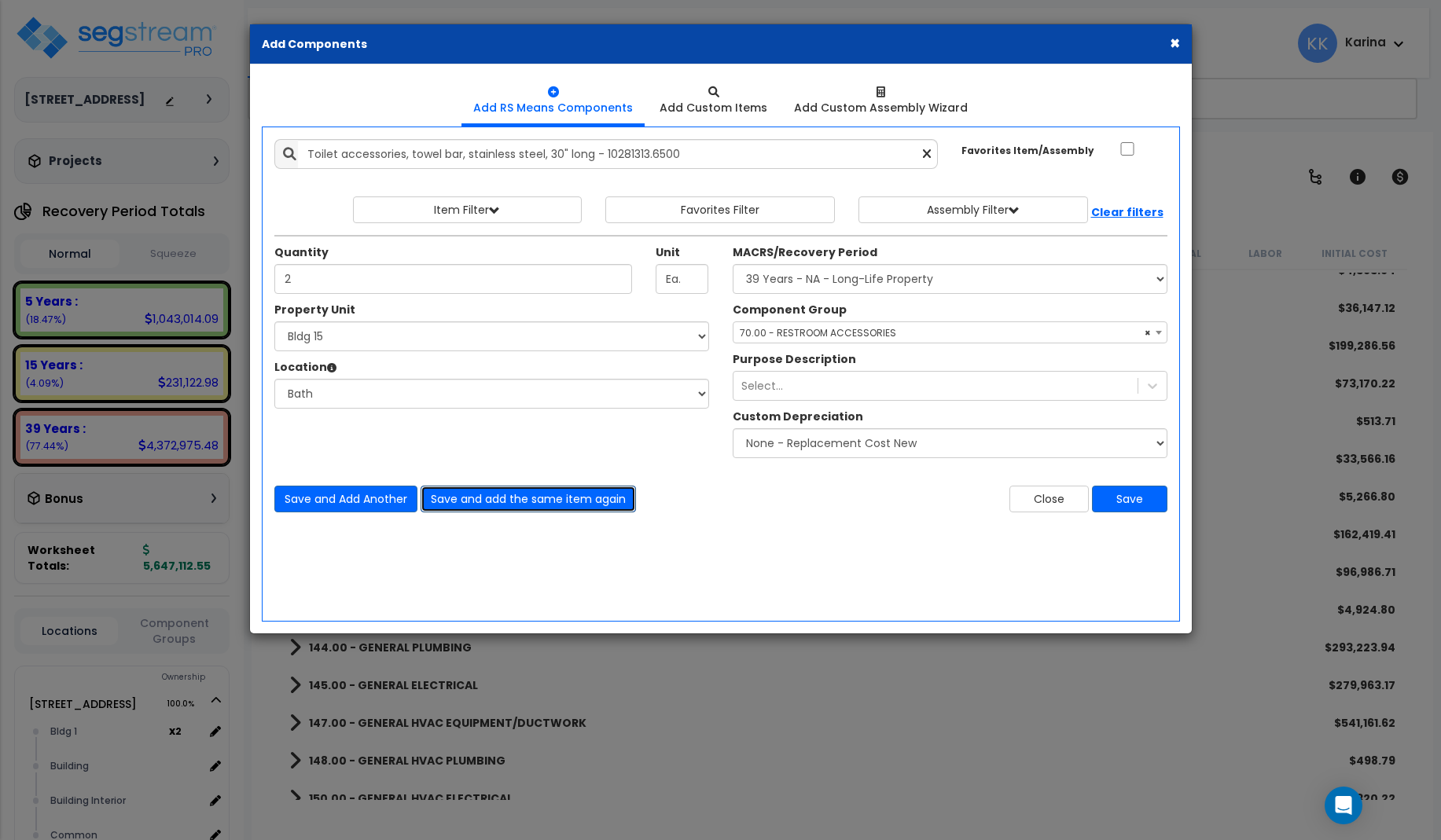
click at [455, 496] on button "Save and add the same item again" at bounding box center [528, 499] width 215 height 27
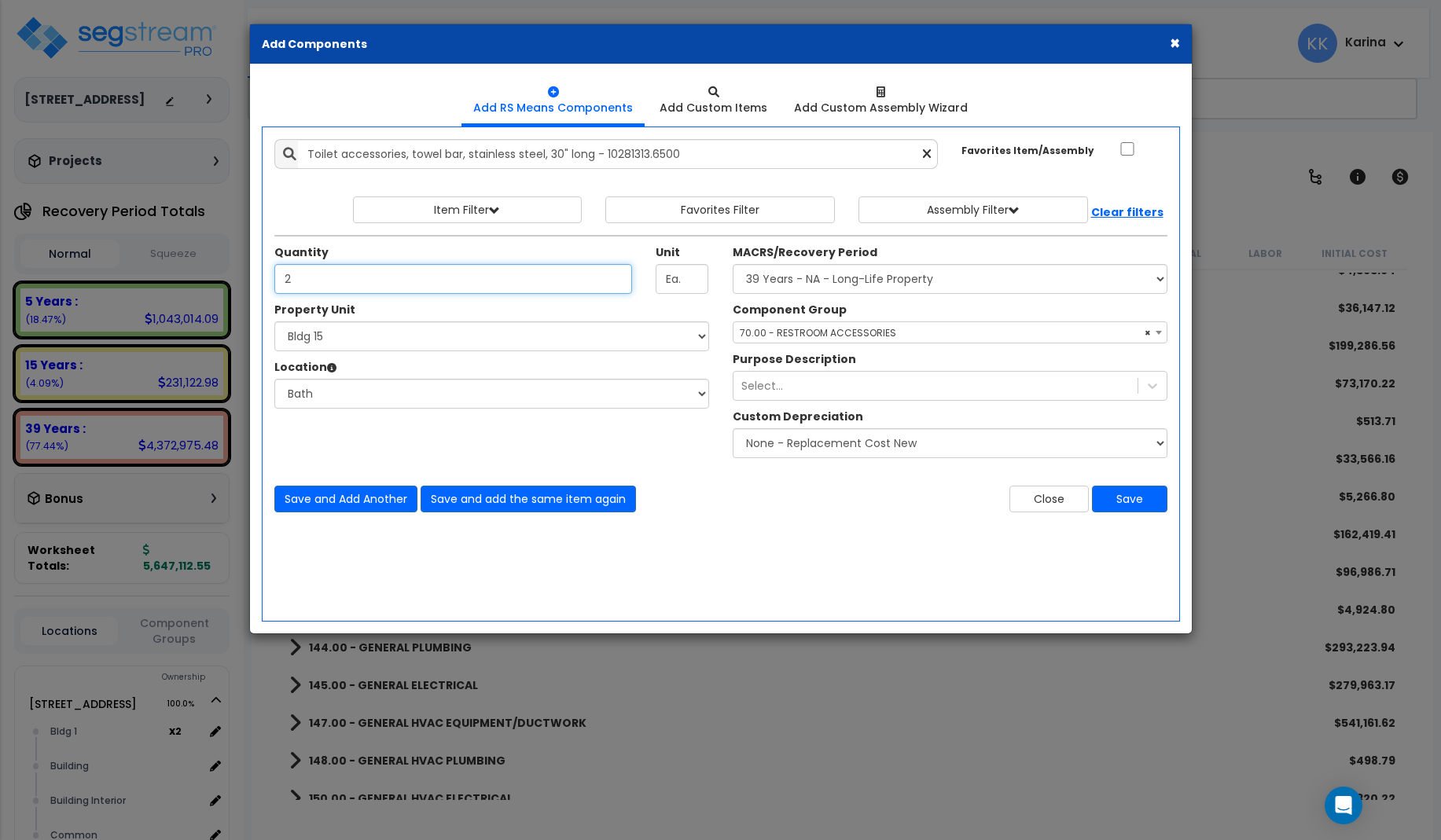
type input "2"
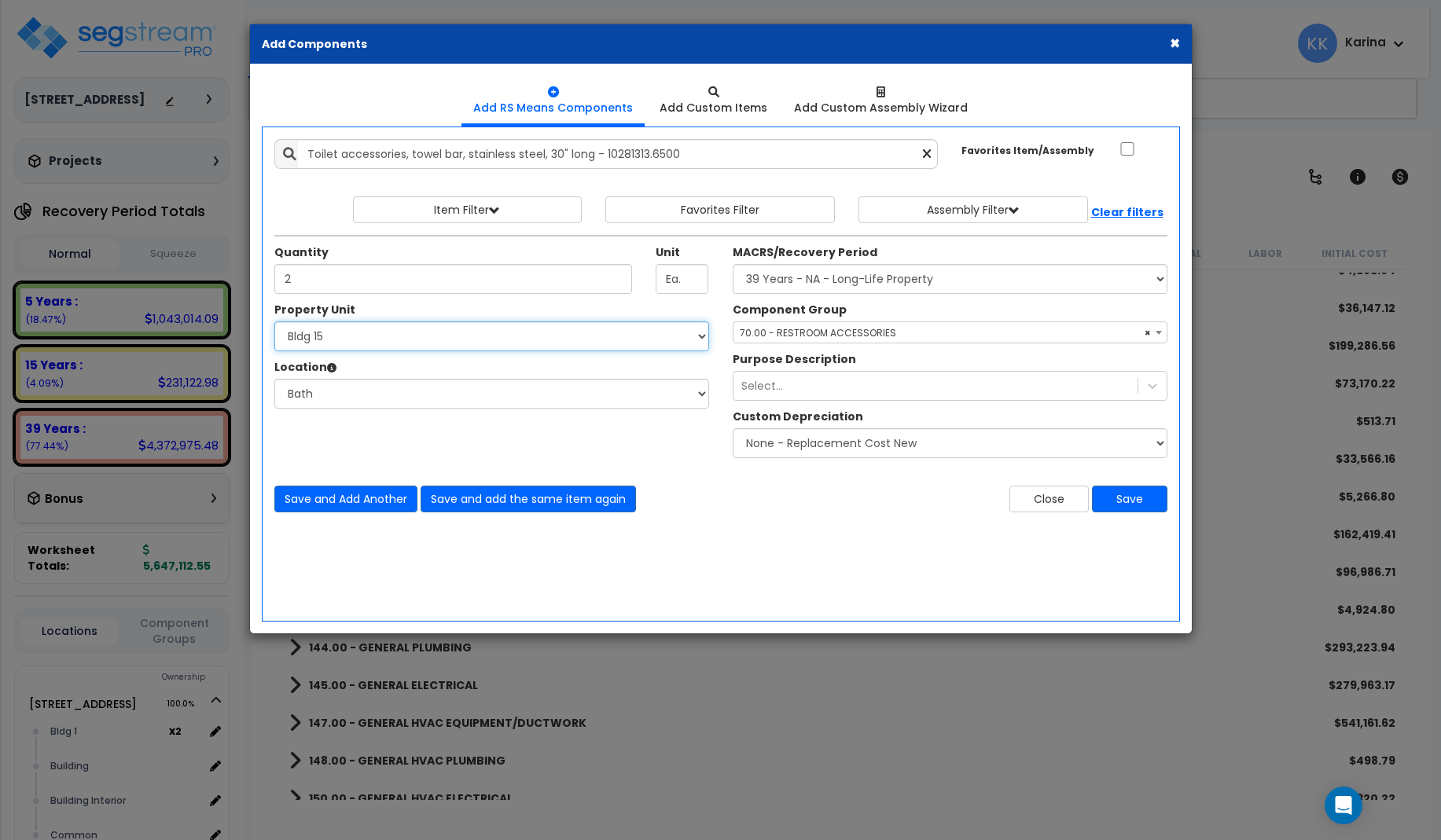
click at [274, 321] on select "Select [STREET_ADDRESS] [STREET_ADDRESS] [STREET_ADDRESS] [STREET_ADDRESS] Bldg…" at bounding box center [491, 336] width 434 height 29
select select "171715"
click option "Bldg 16" at bounding box center [0, 0] width 0 height 0
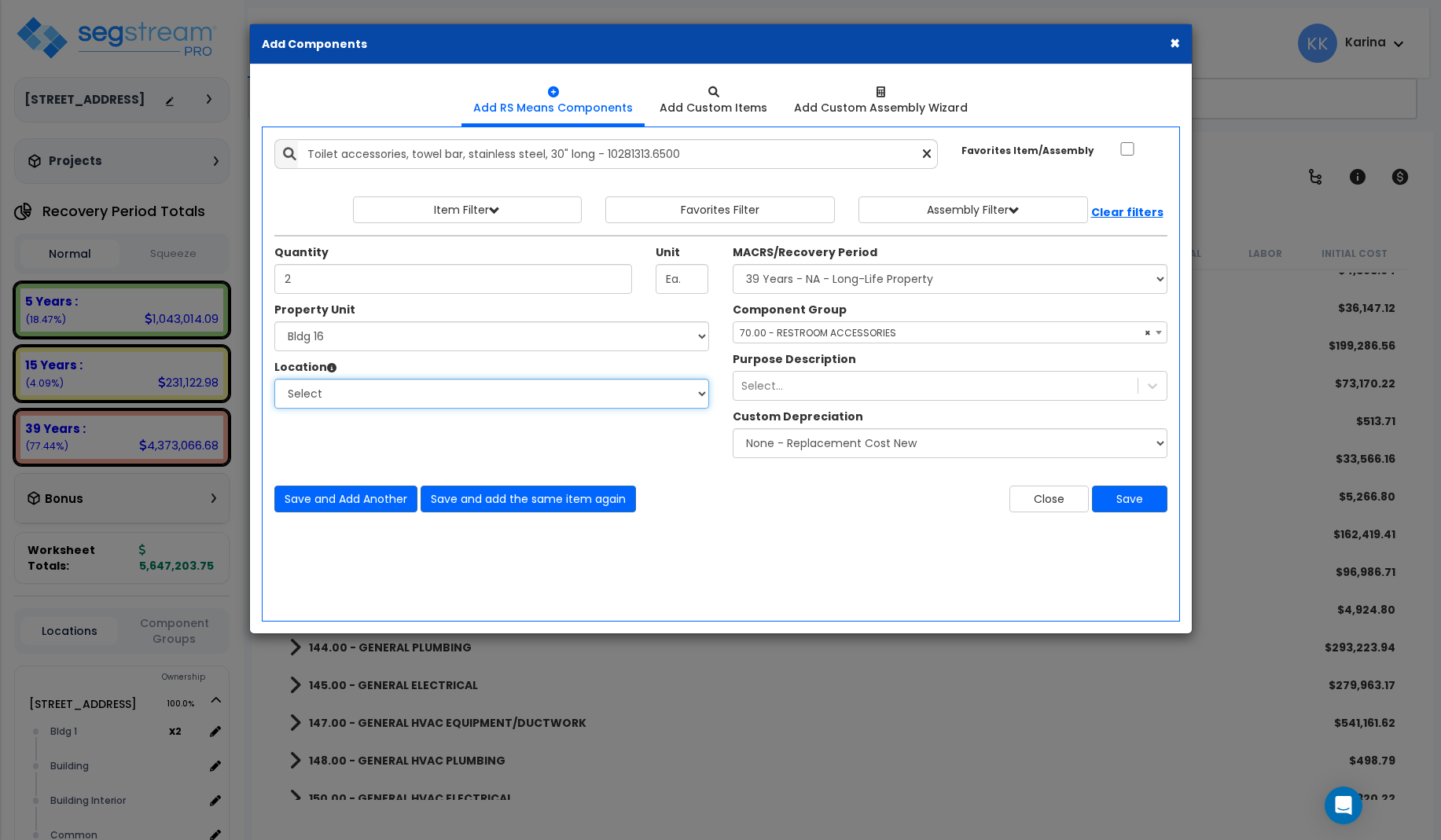
click at [274, 379] on select "Select [GEOGRAPHIC_DATA] Bedrooms Bldg exterior Kitchen Living Site Exterior Ad…" at bounding box center [491, 394] width 434 height 29
select select "31631"
click option "Bath" at bounding box center [0, 0] width 0 height 0
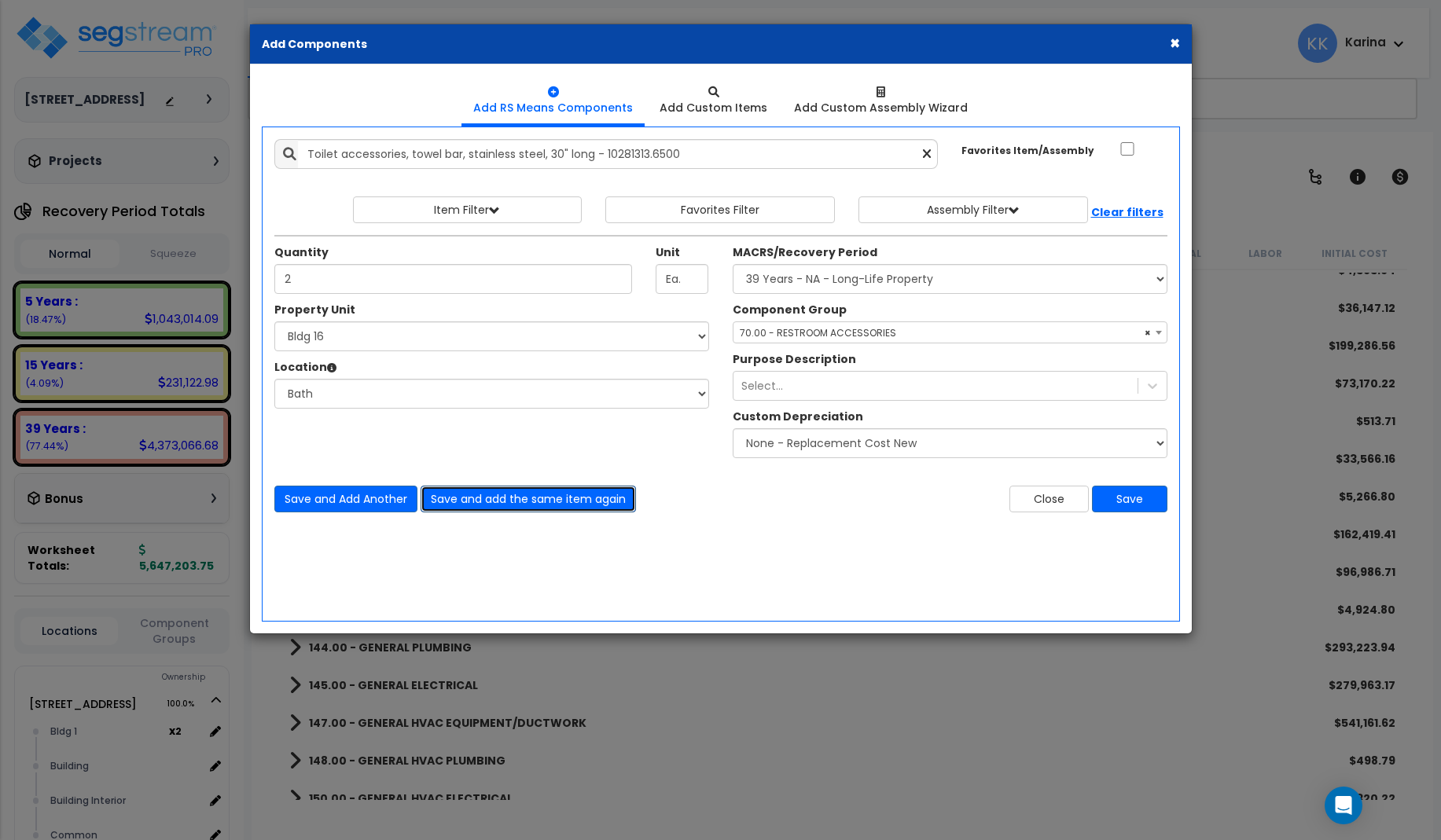
click at [462, 495] on button "Save and add the same item again" at bounding box center [528, 499] width 215 height 27
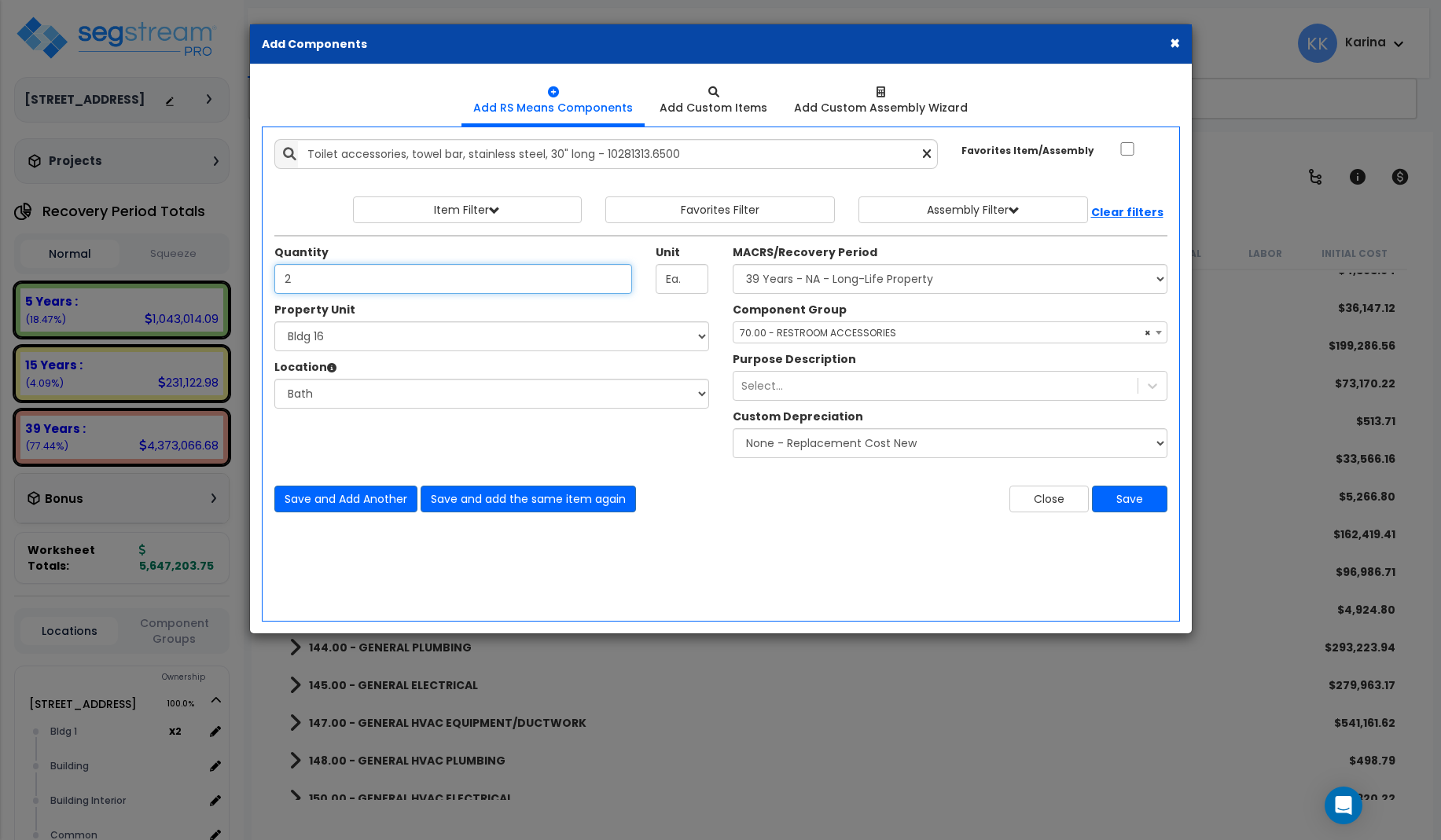
type input "2"
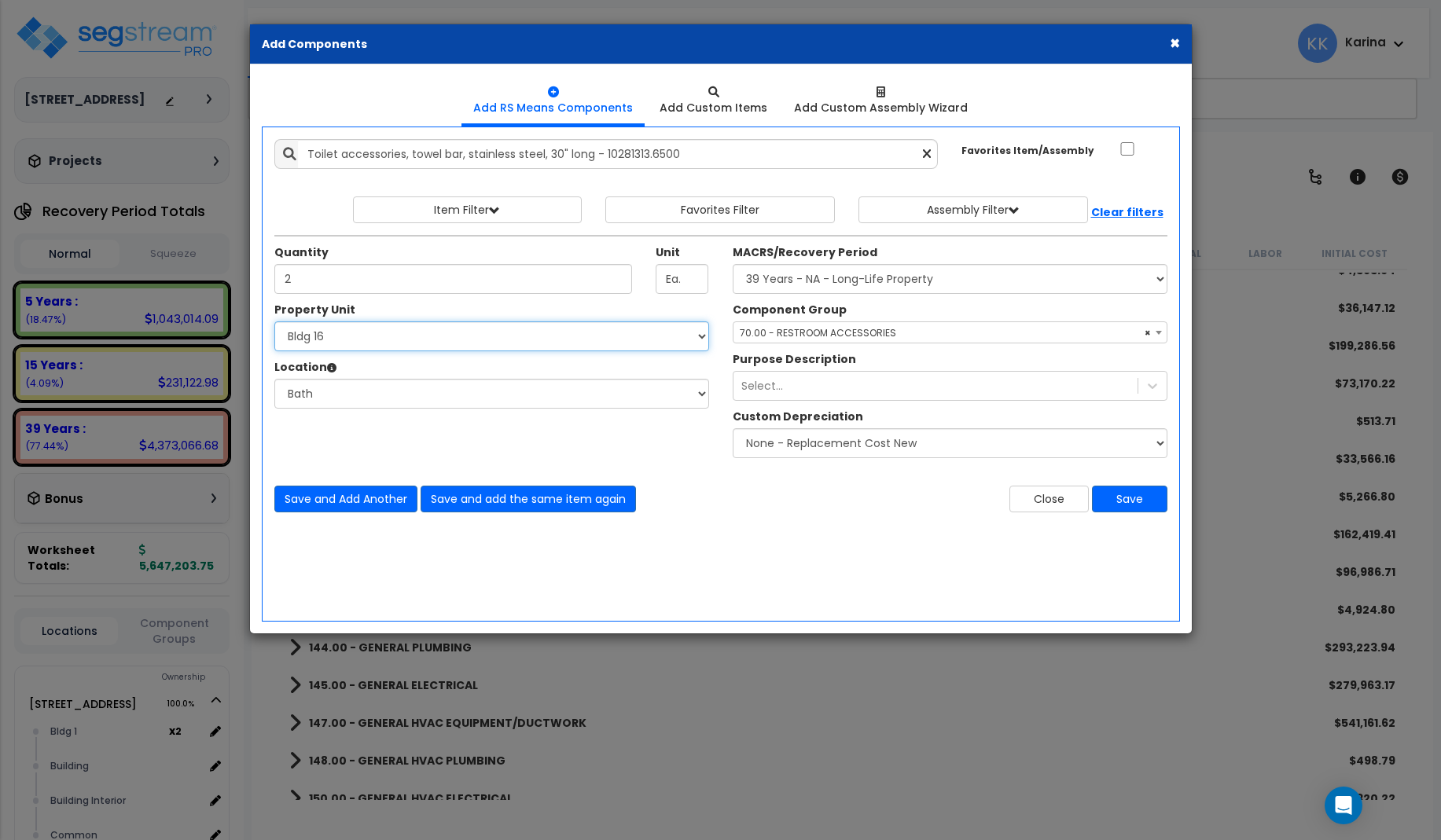
click at [274, 321] on select "Select [STREET_ADDRESS] [STREET_ADDRESS] [STREET_ADDRESS] [STREET_ADDRESS] Bldg…" at bounding box center [491, 336] width 434 height 29
select select "171716"
click option "Bldg 17" at bounding box center [0, 0] width 0 height 0
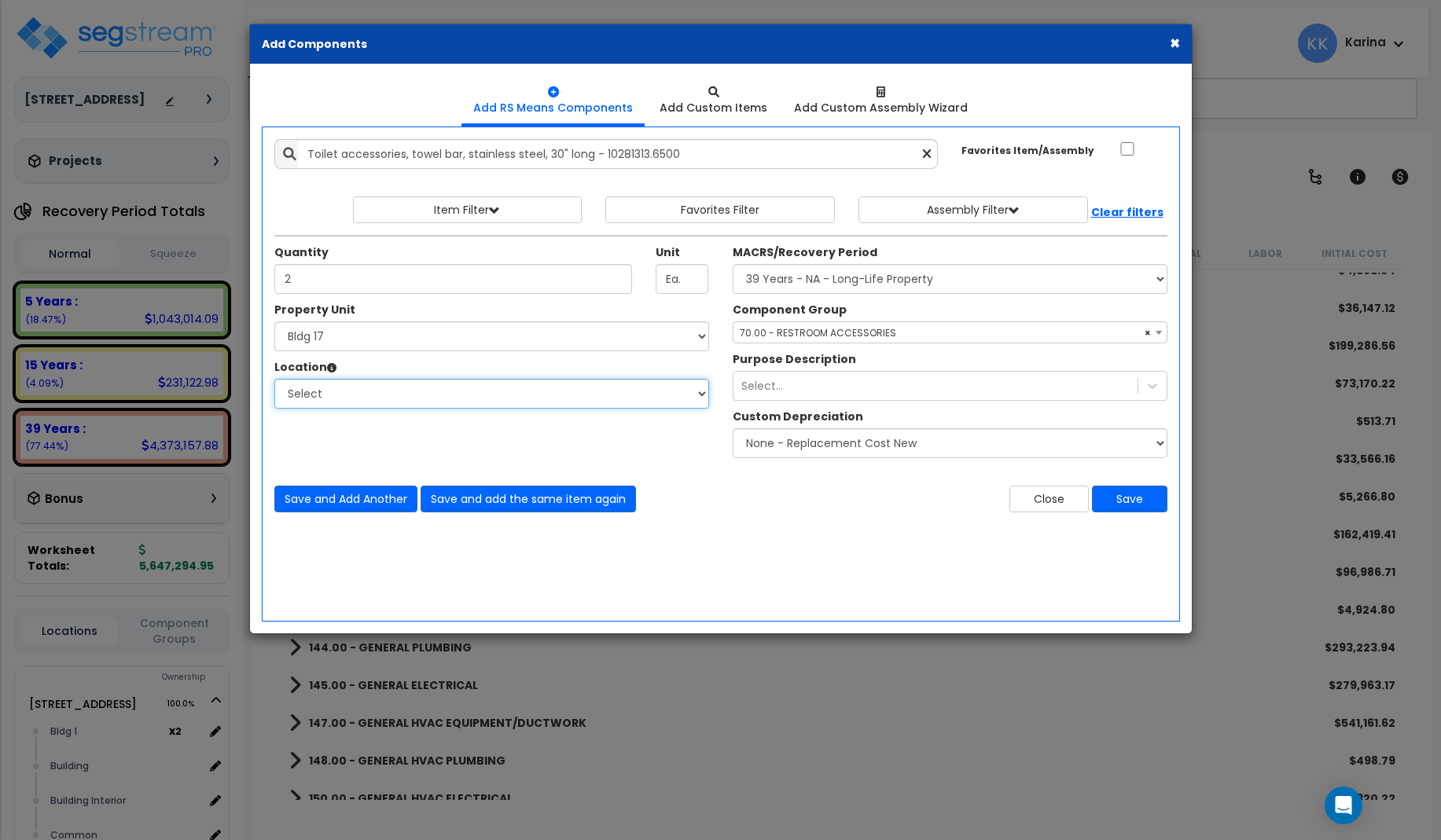
click at [274, 379] on select "Select [GEOGRAPHIC_DATA] Bedrooms Bldg exterior Kitchen Living Site Exterior Ad…" at bounding box center [491, 394] width 434 height 29
select select "31631"
click option "Bath" at bounding box center [0, 0] width 0 height 0
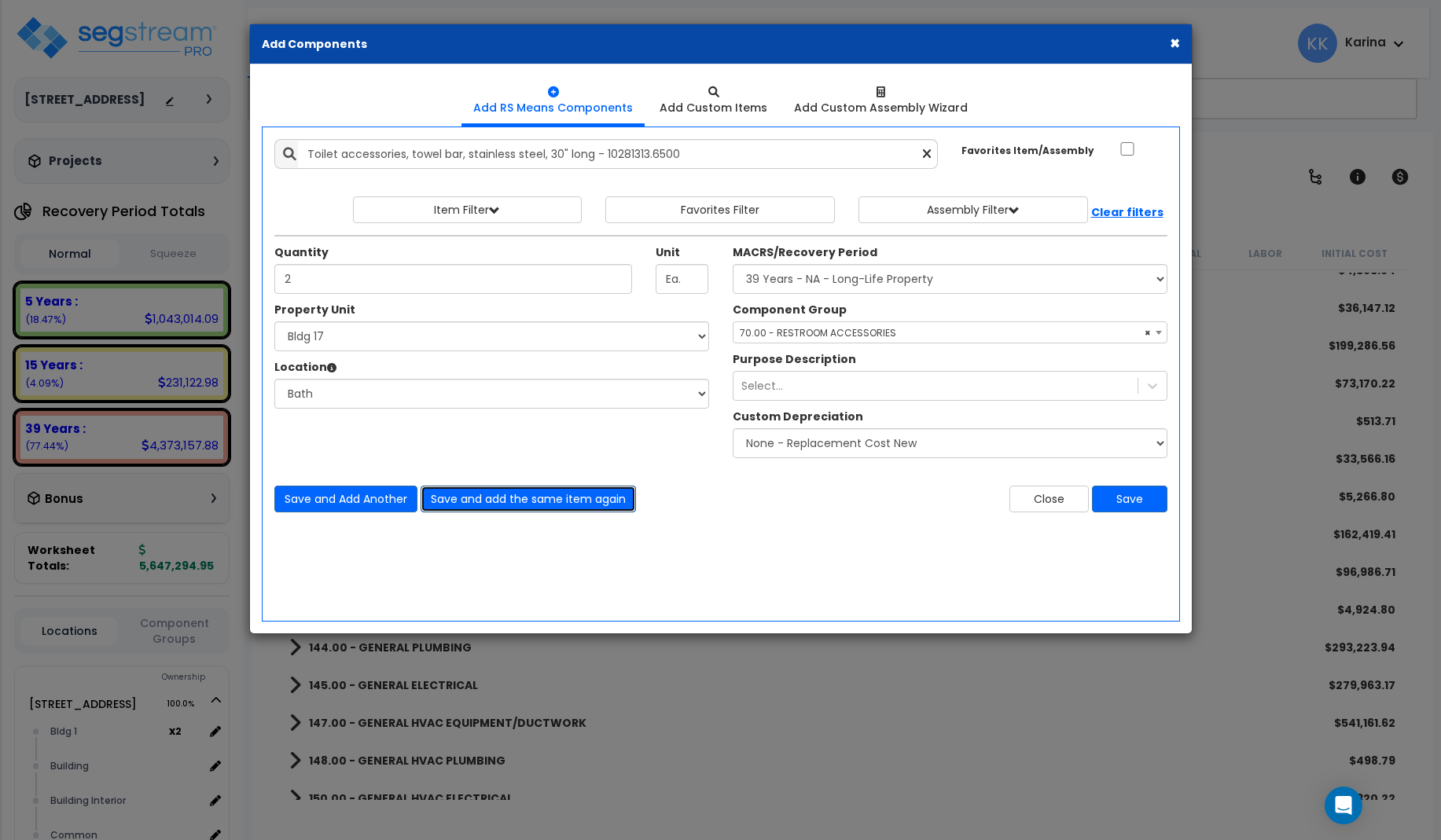
click at [478, 495] on button "Save and add the same item again" at bounding box center [528, 499] width 215 height 27
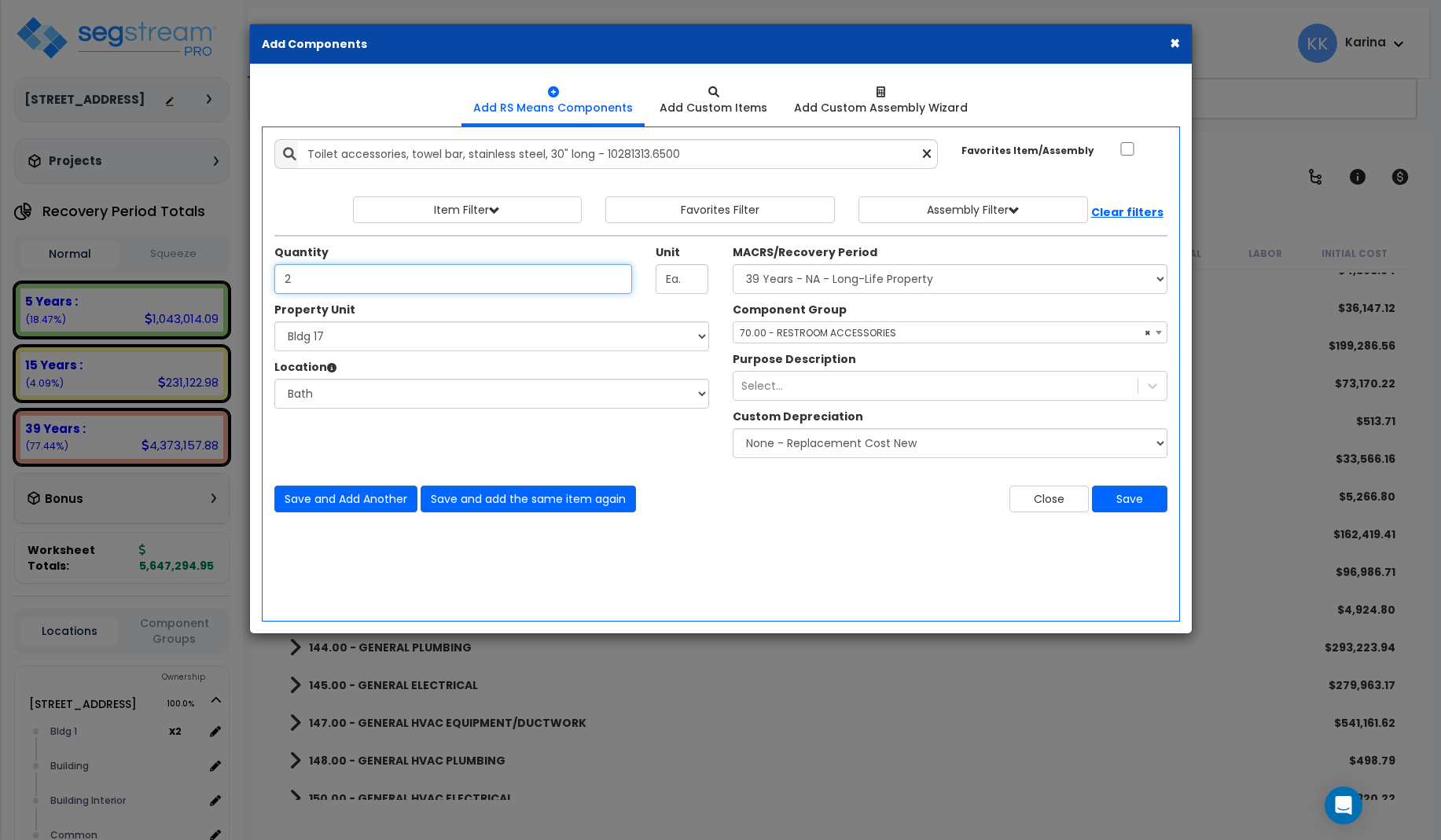
type input "2"
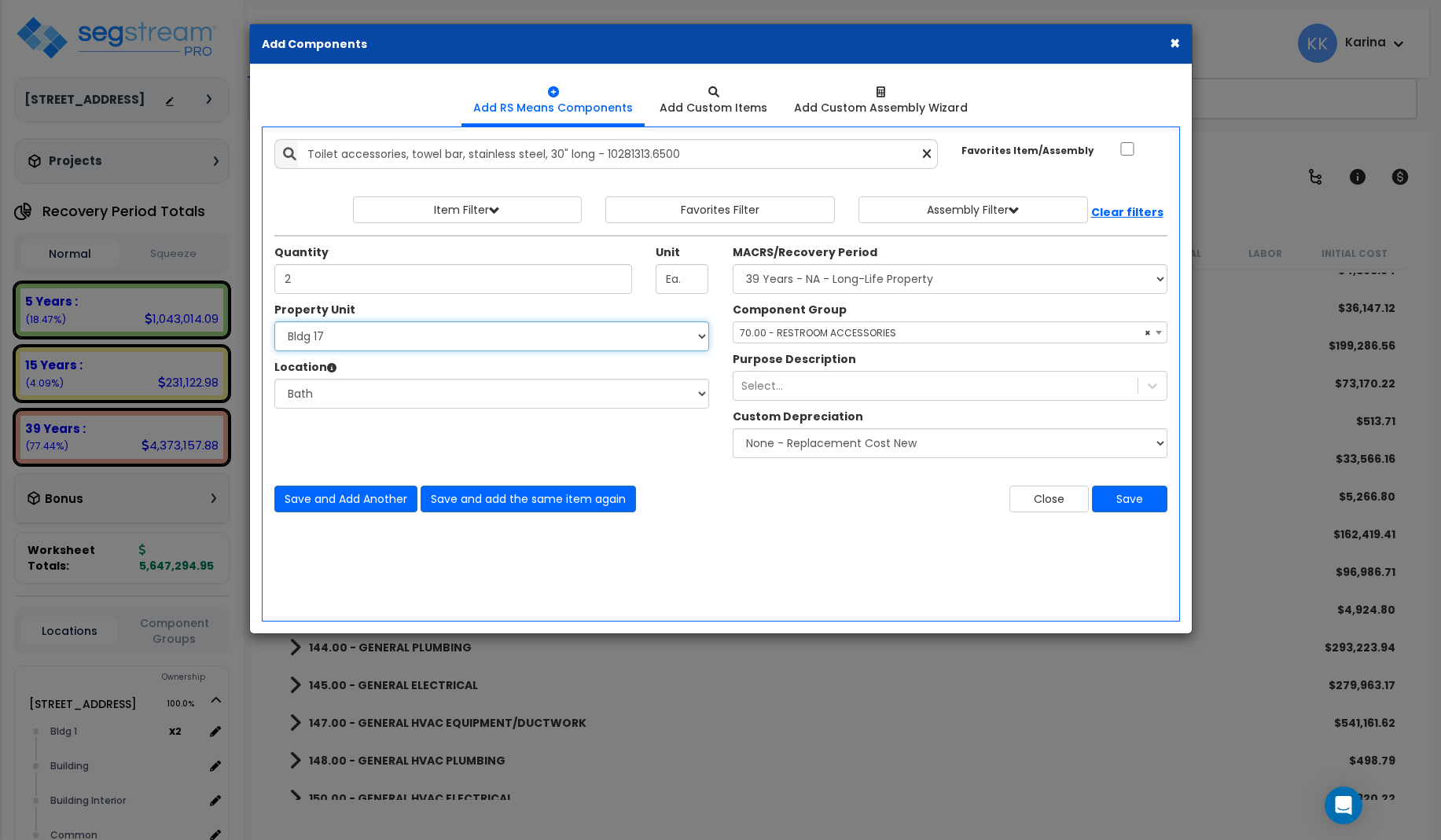
click at [274, 321] on select "Select [STREET_ADDRESS] [STREET_ADDRESS] [STREET_ADDRESS] [STREET_ADDRESS] Bldg…" at bounding box center [491, 336] width 434 height 29
select select "171717"
click option "Bldg 18" at bounding box center [0, 0] width 0 height 0
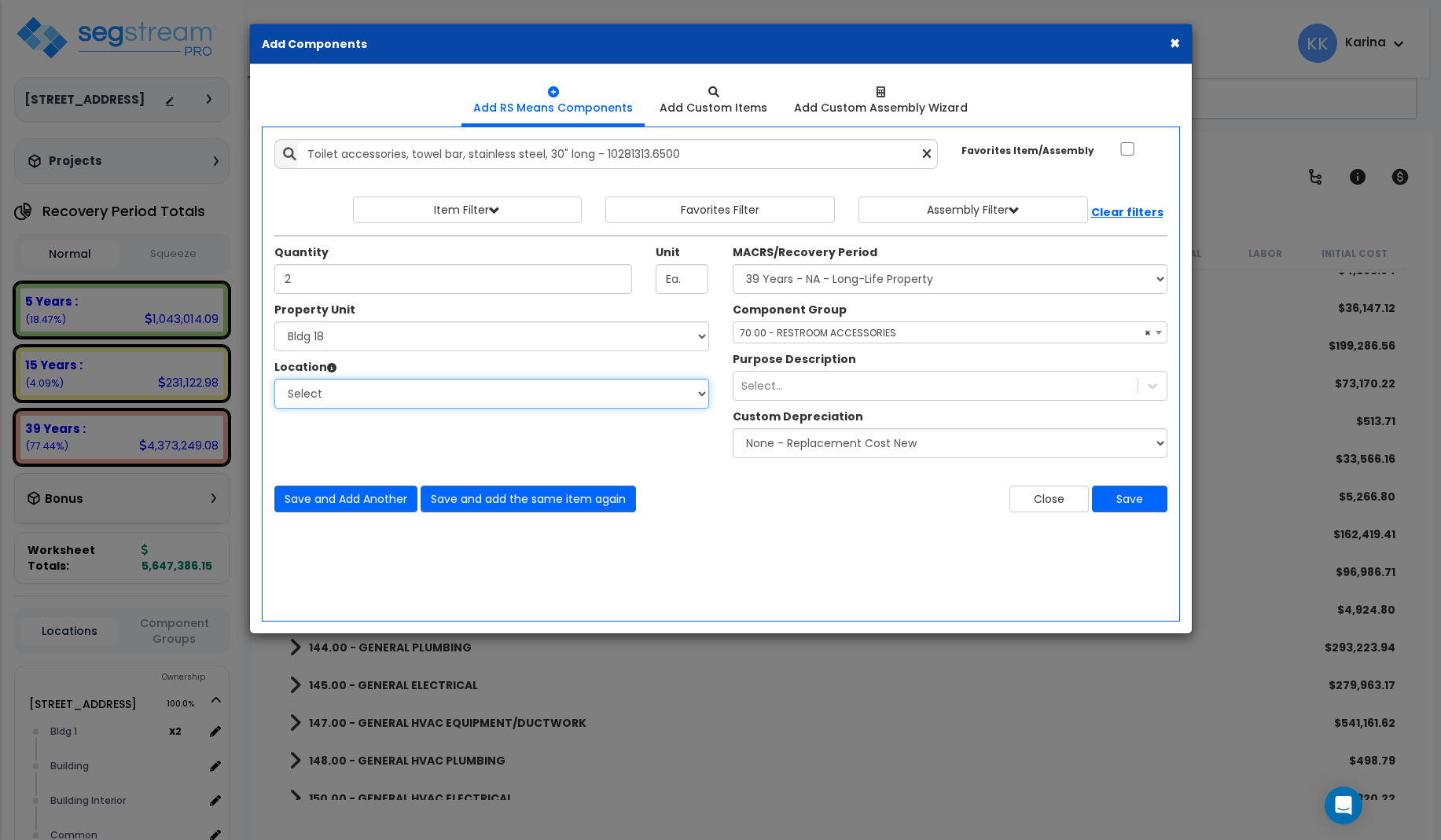
click at [274, 379] on select "Select [GEOGRAPHIC_DATA] Bedrooms Bldg exterior Kitchen Living Site Exterior Ad…" at bounding box center [491, 394] width 434 height 29
select select "31631"
click option "Bath" at bounding box center [0, 0] width 0 height 0
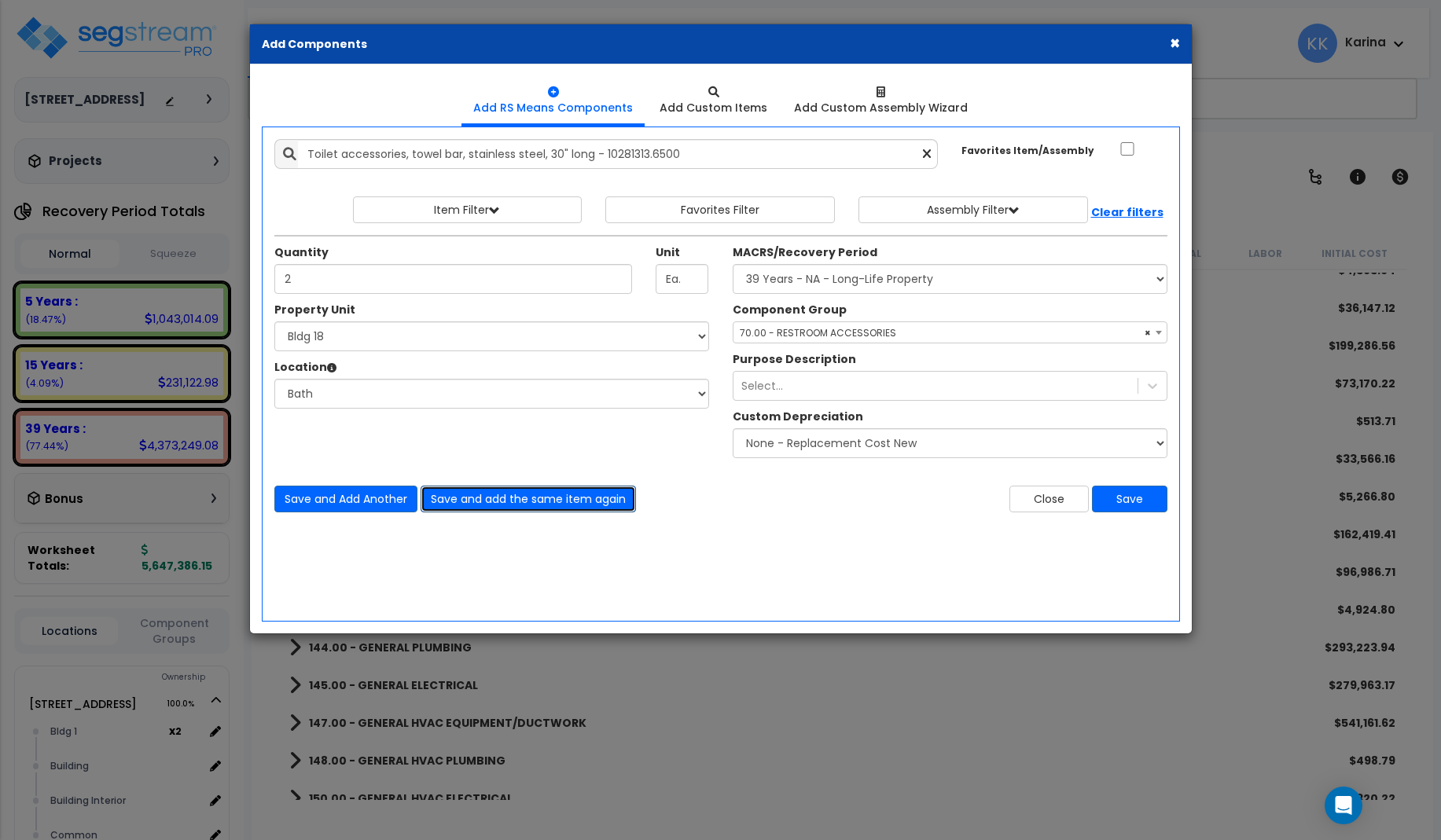
click at [453, 498] on button "Save and add the same item again" at bounding box center [528, 499] width 215 height 27
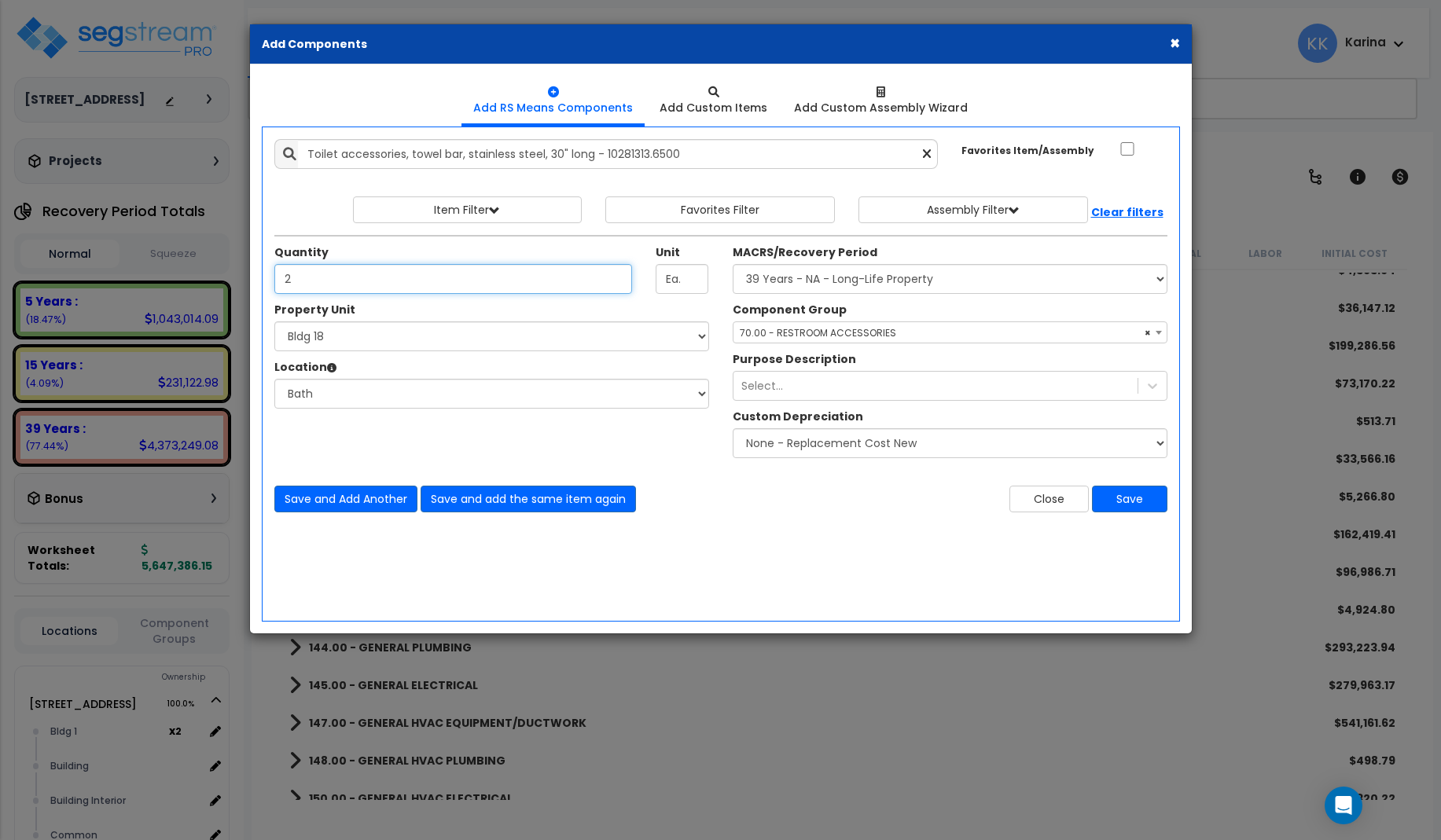
type input "2"
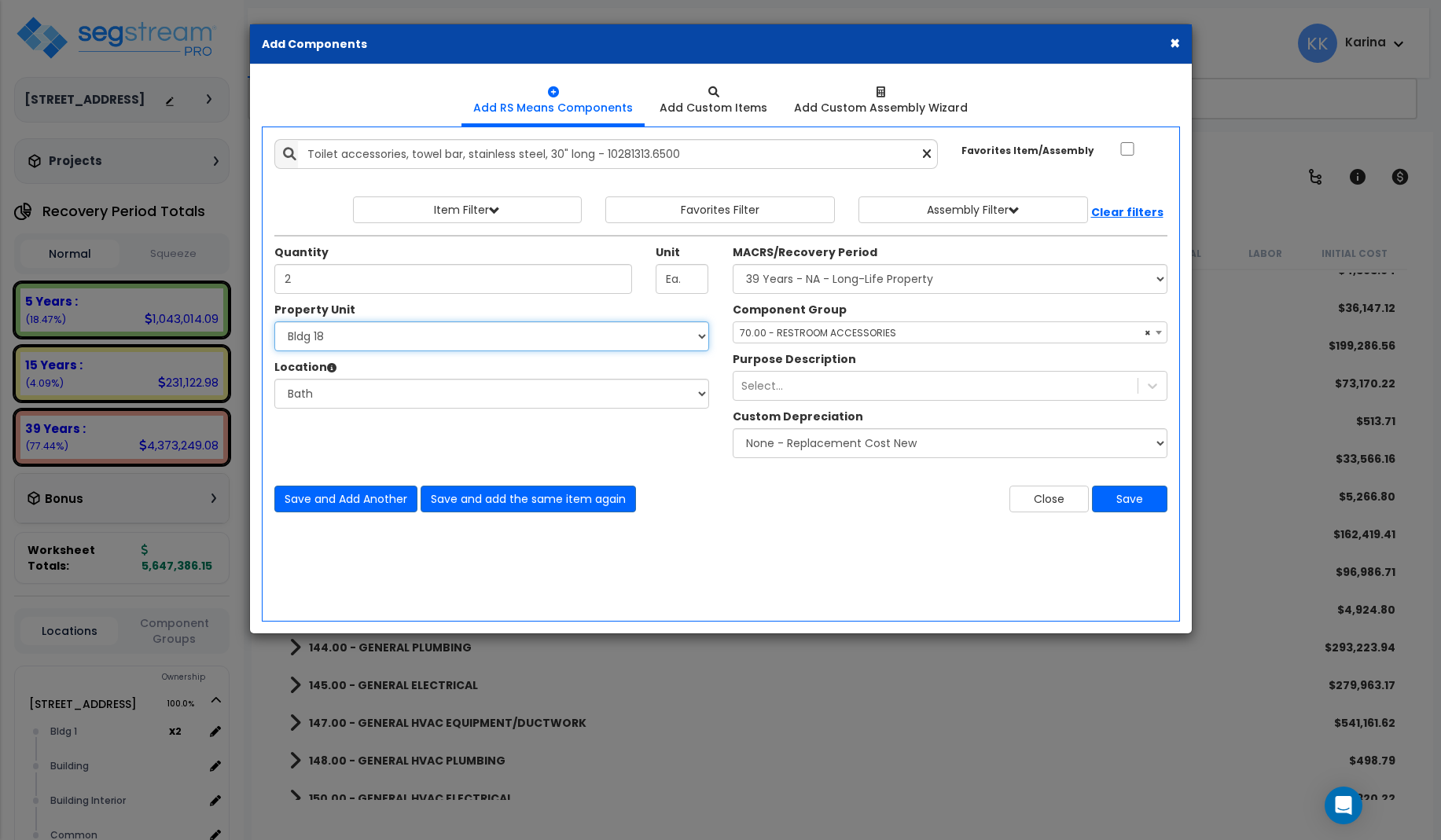
click at [274, 321] on select "Select [STREET_ADDRESS] [STREET_ADDRESS] [STREET_ADDRESS] [STREET_ADDRESS] Bldg…" at bounding box center [491, 336] width 434 height 29
select select "171718"
click option "Bldg 19" at bounding box center [0, 0] width 0 height 0
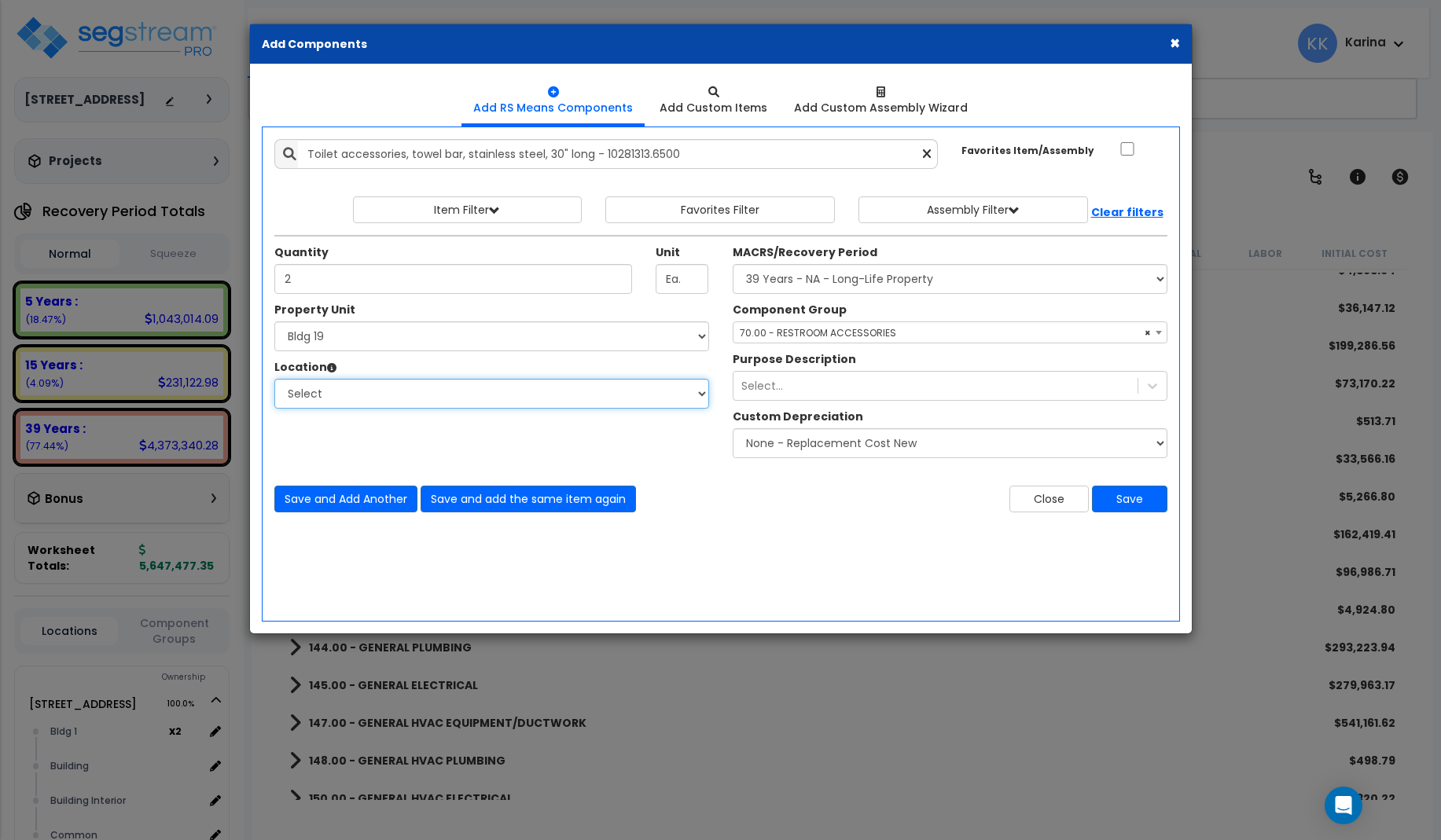
click at [274, 379] on select "Select [GEOGRAPHIC_DATA] Bedrooms Bldg exterior Kitchen Living Site Exterior Ad…" at bounding box center [491, 394] width 434 height 29
select select "31631"
click option "Bath" at bounding box center [0, 0] width 0 height 0
click at [1124, 499] on button "Save" at bounding box center [1130, 499] width 75 height 27
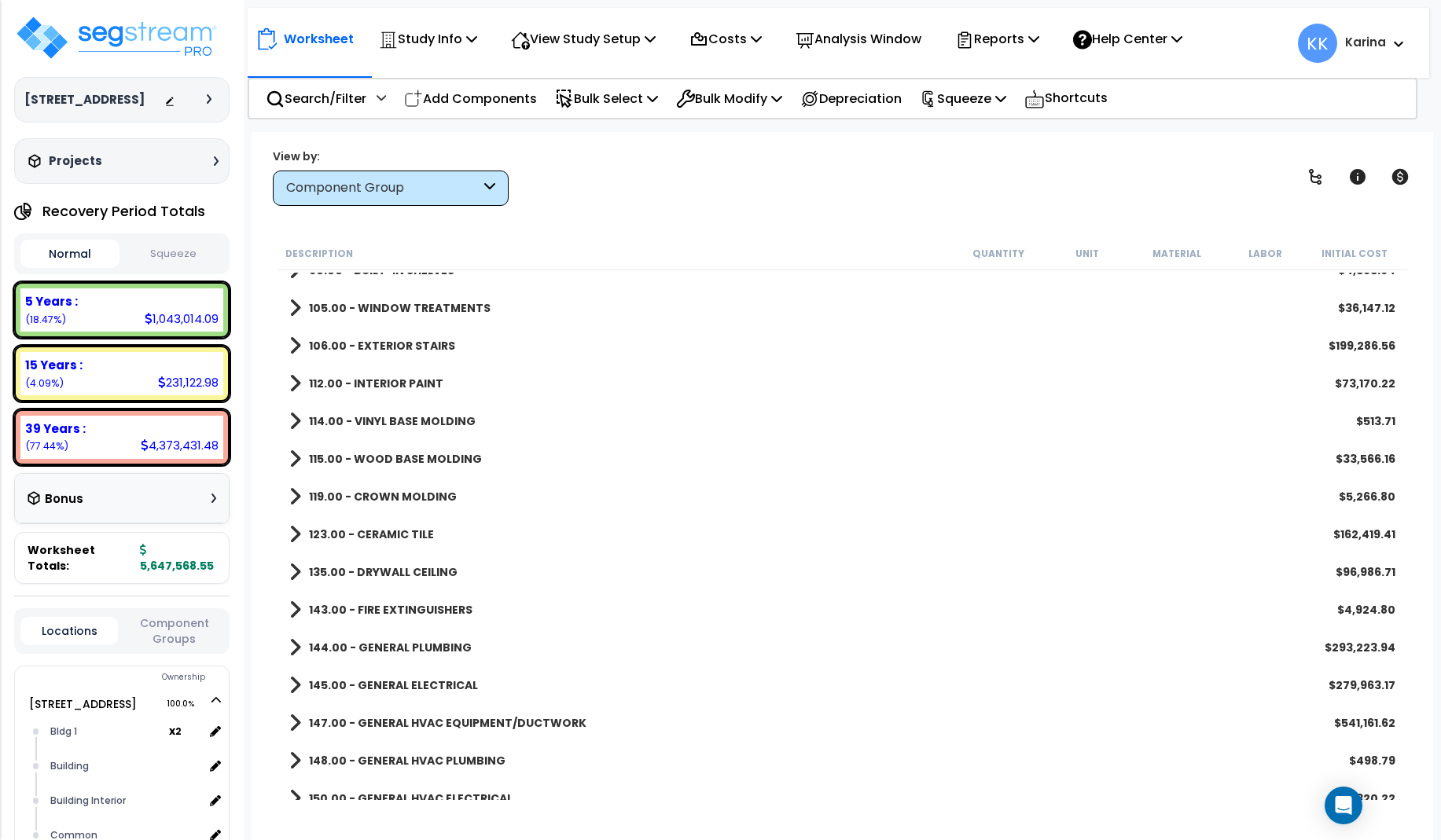
click at [778, 439] on div "114.00 - VINYL BASE MOLDING $513.71" at bounding box center [842, 420] width 1122 height 38
click at [454, 93] on p "Add Components" at bounding box center [470, 98] width 133 height 21
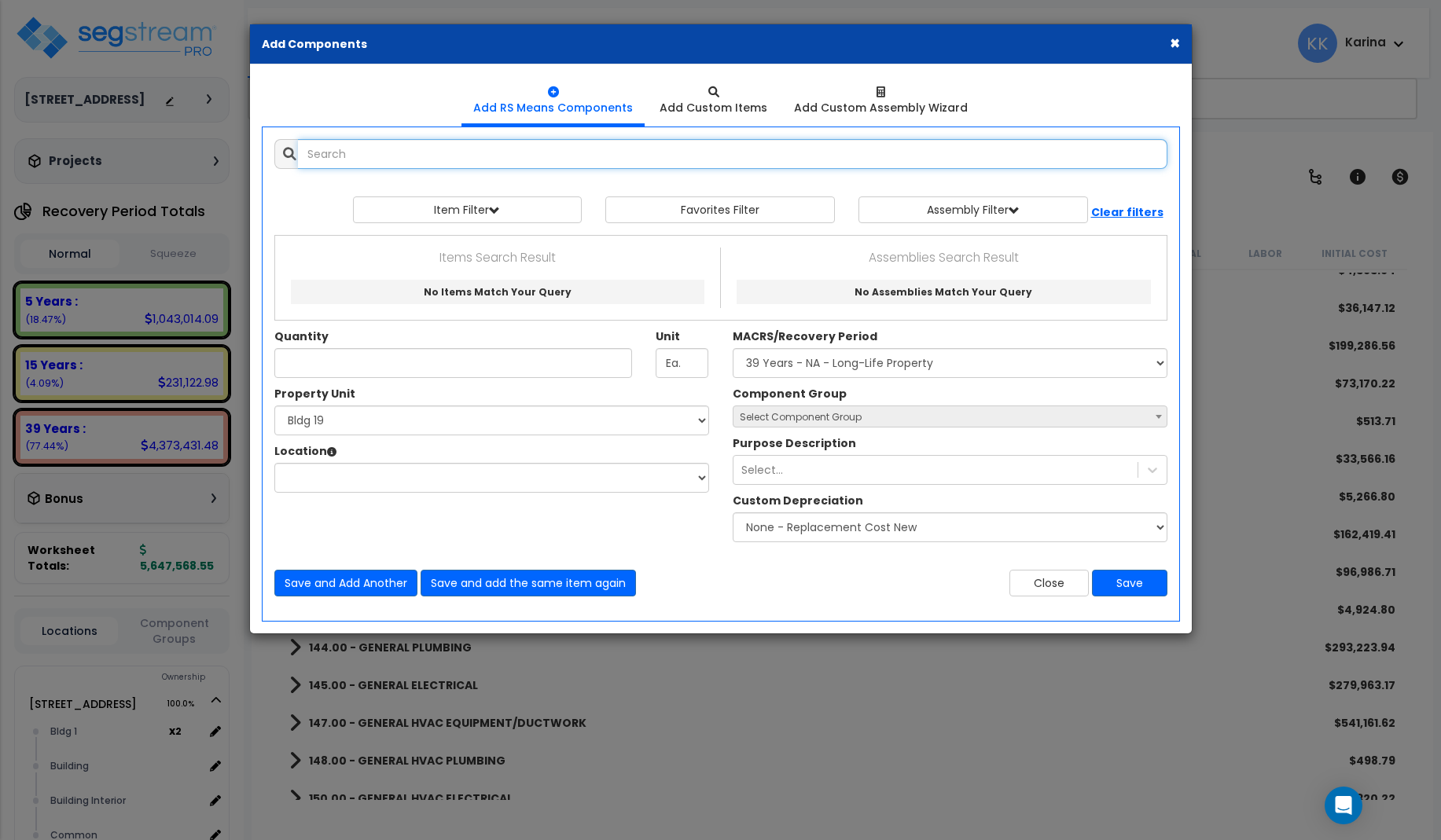
select select
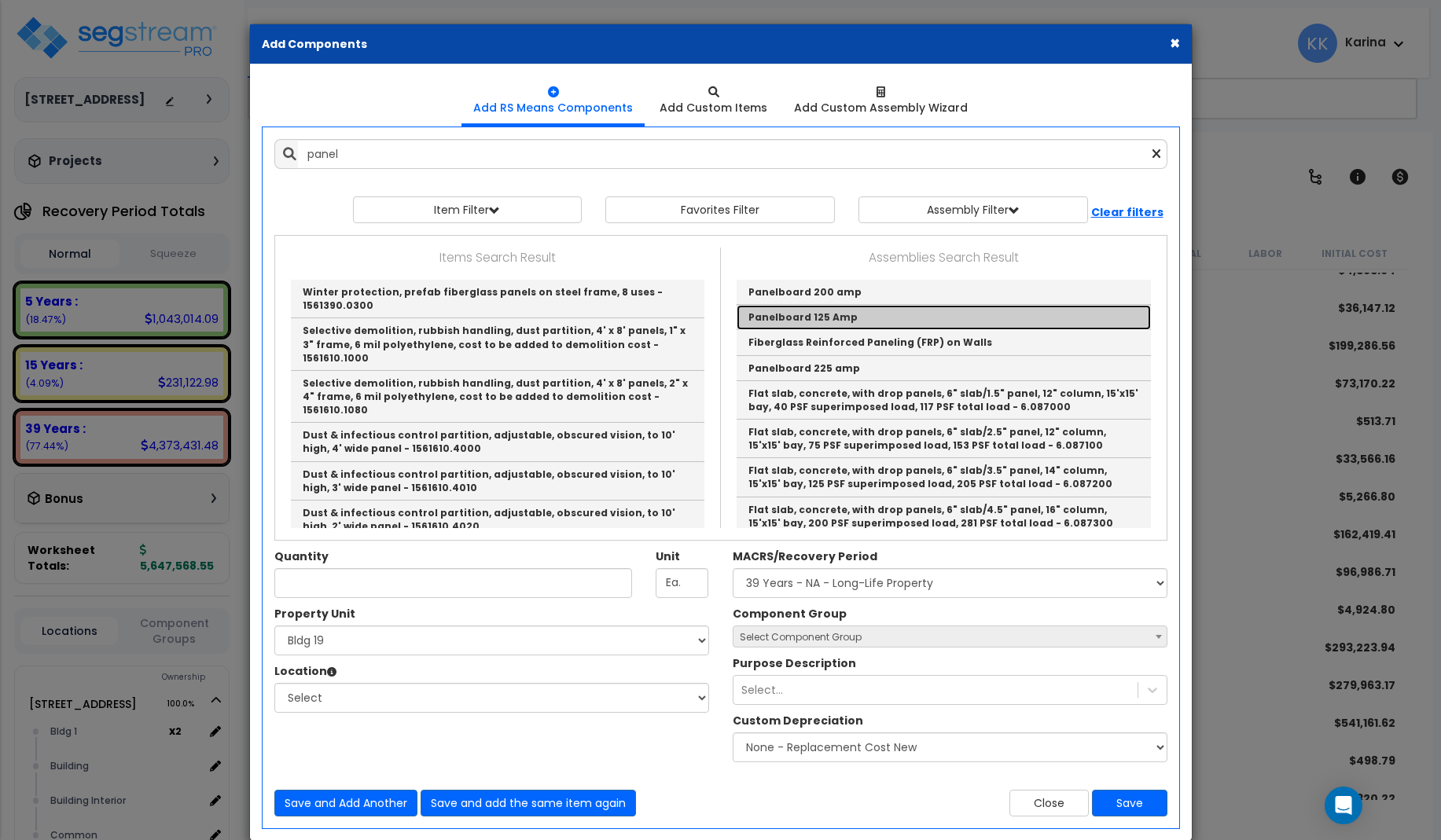
click at [781, 313] on link "Panelboard 125 Amp" at bounding box center [943, 316] width 414 height 25
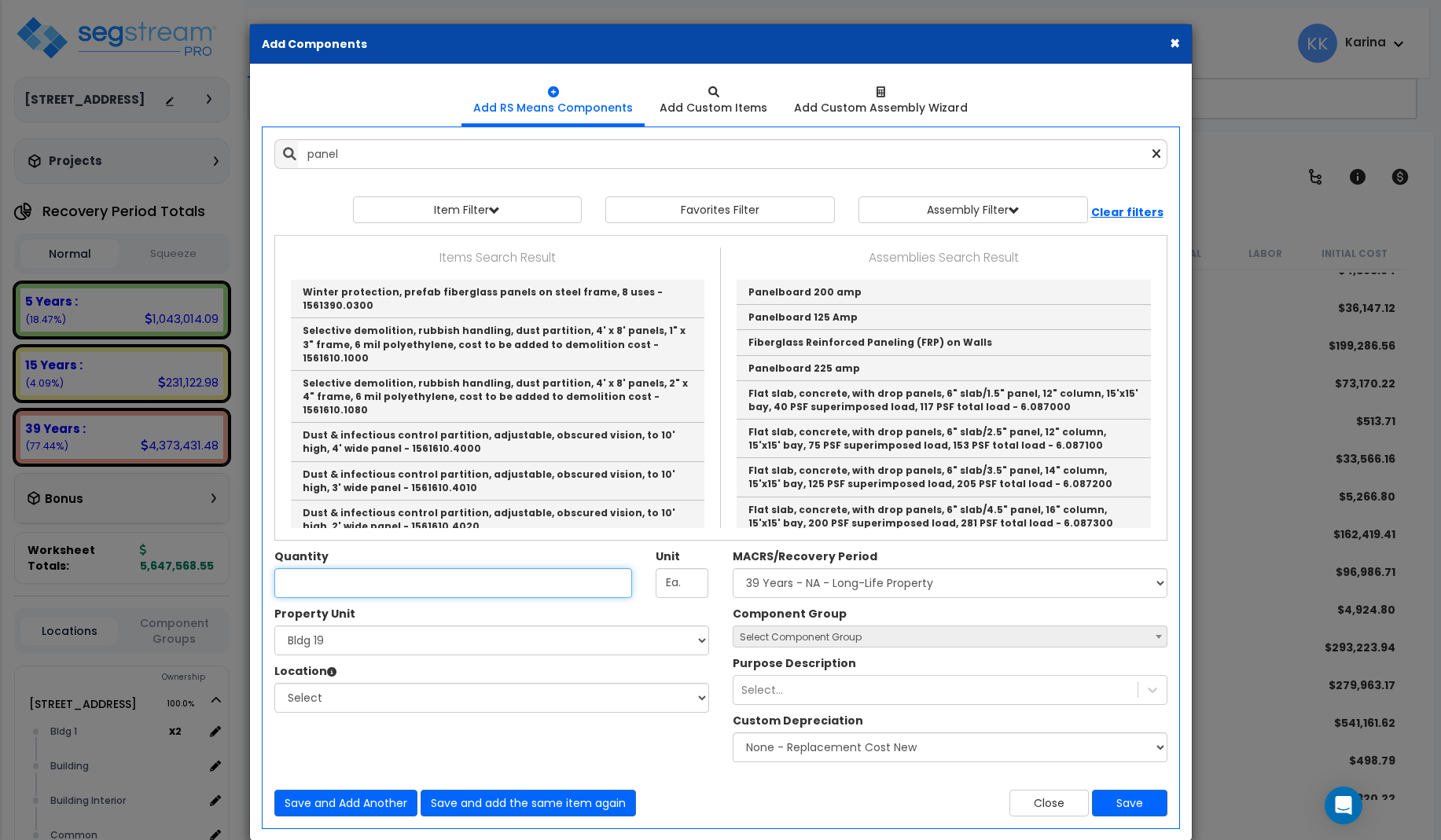
type input "Panelboard 125 Amp"
checkbox input "true"
type input "EA"
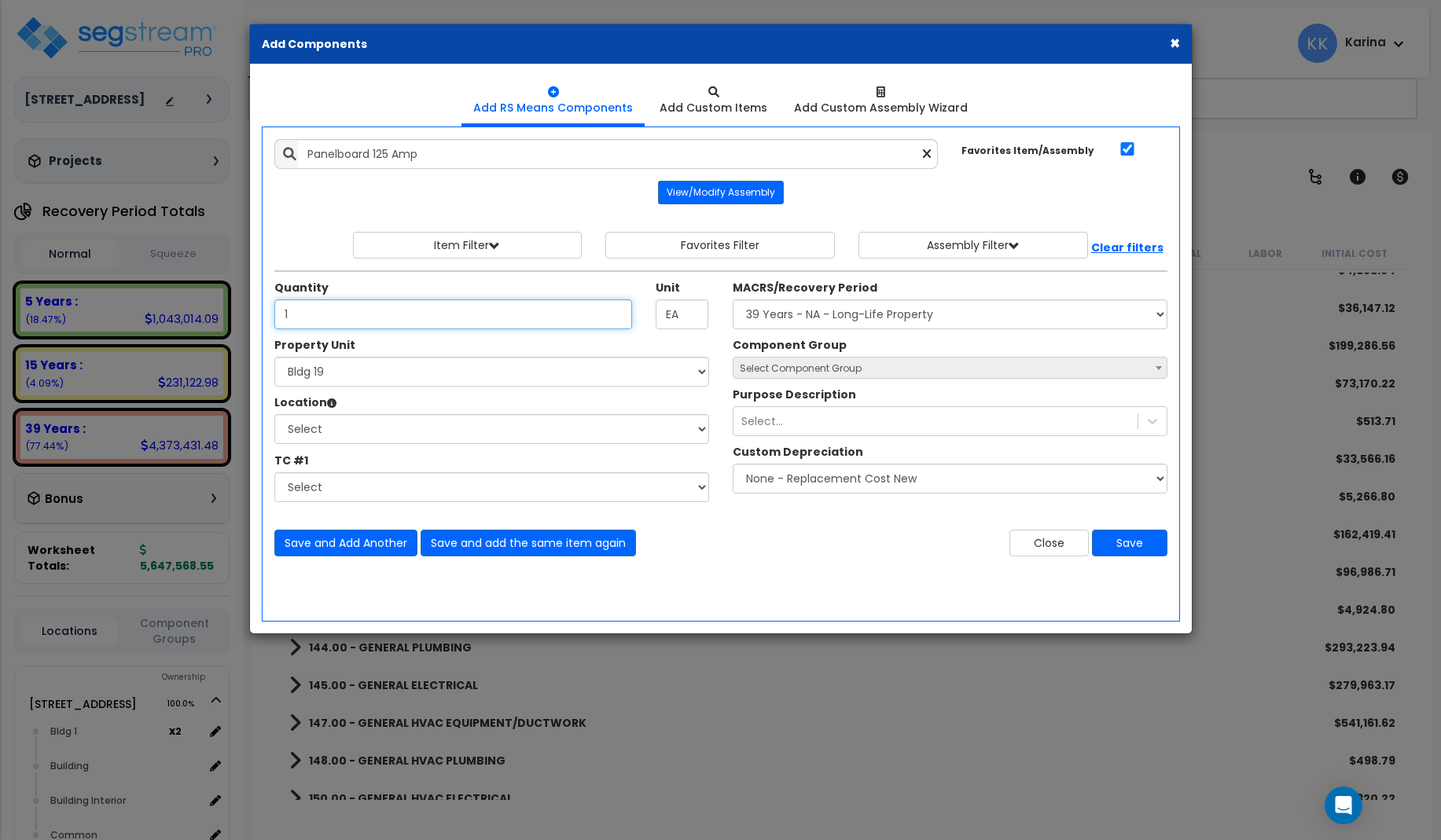
type input "1"
click at [274, 357] on select "Select [STREET_ADDRESS] [STREET_ADDRESS] [STREET_ADDRESS] [STREET_ADDRESS] Bldg…" at bounding box center [491, 372] width 434 height 29
select select "171660"
click option "Bldg 1" at bounding box center [0, 0] width 0 height 0
click at [274, 414] on select "Select [GEOGRAPHIC_DATA] Bedrooms Bldg 1 Building Building Interior Exterior Ki…" at bounding box center [491, 429] width 434 height 29
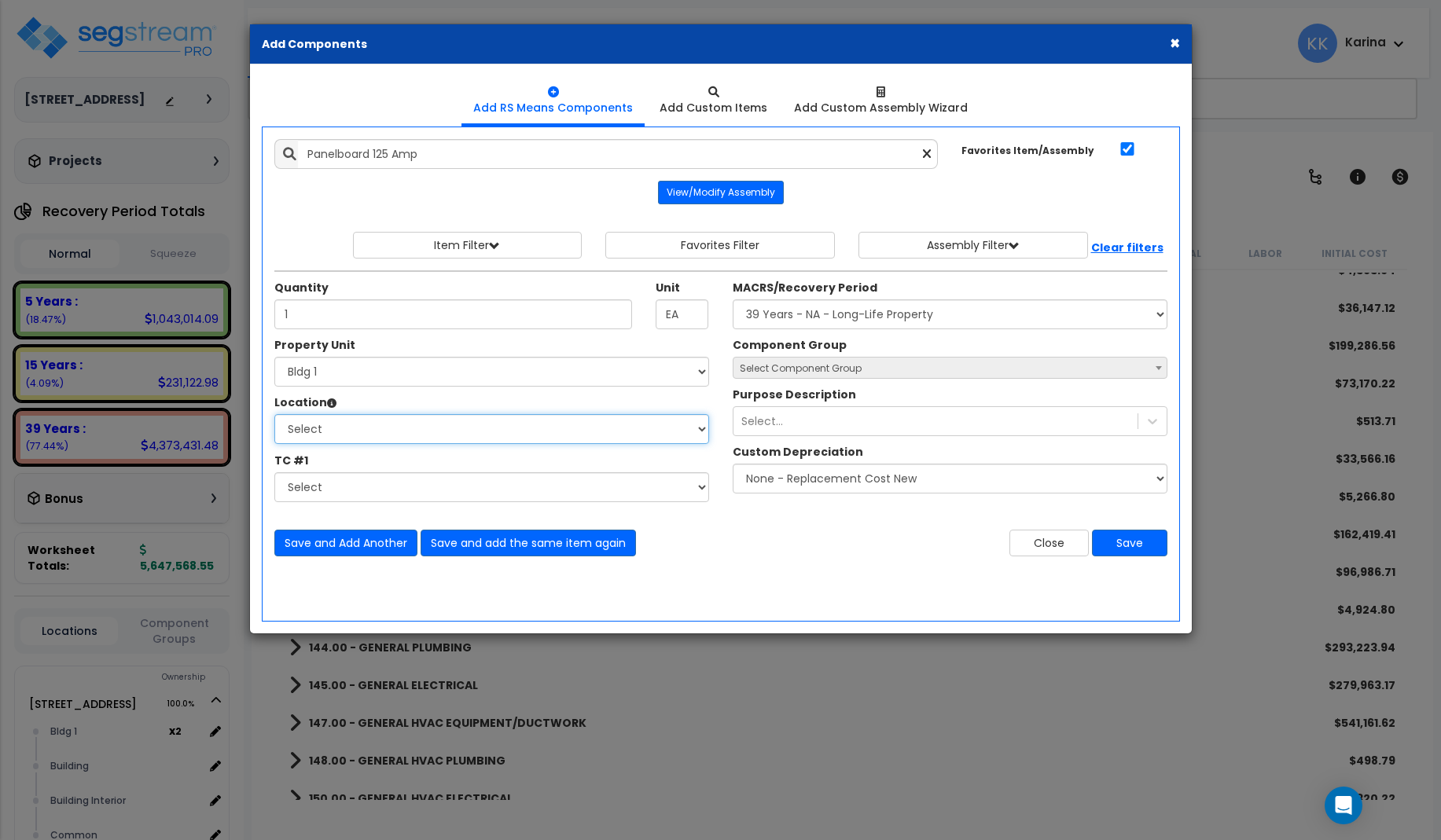
select select "6"
click option "Building" at bounding box center [0, 0] width 0 height 0
click at [732, 299] on select "Select MACRS/Recovery Period 5 Years - 57.0 - Distributive Trades & Services 5 …" at bounding box center [950, 314] width 434 height 29
select select "3669"
click option "39 Years - NA - Long-Life Property" at bounding box center [0, 0] width 0 height 0
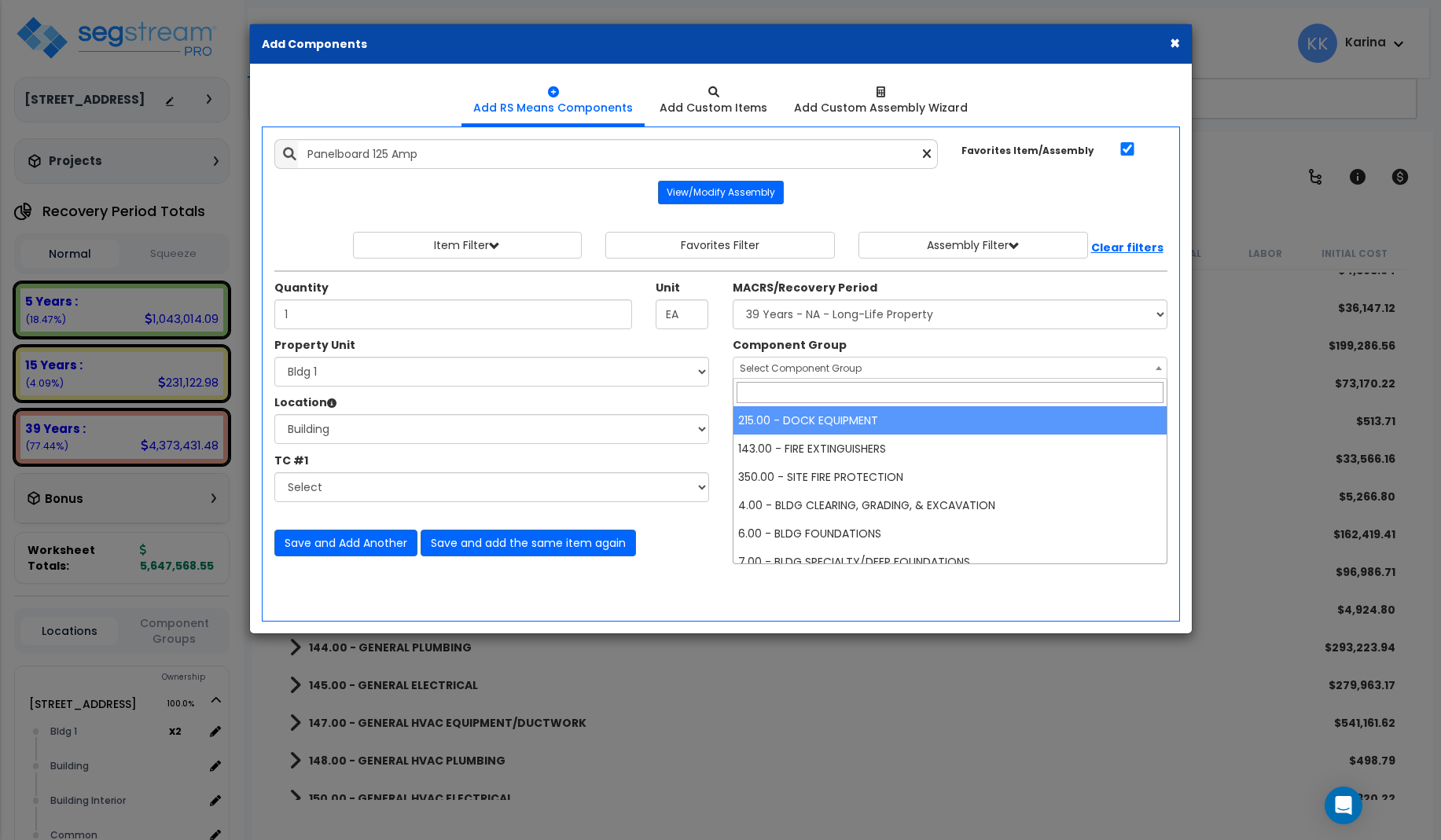
click at [836, 373] on span "Select Component Group" at bounding box center [801, 368] width 121 height 14
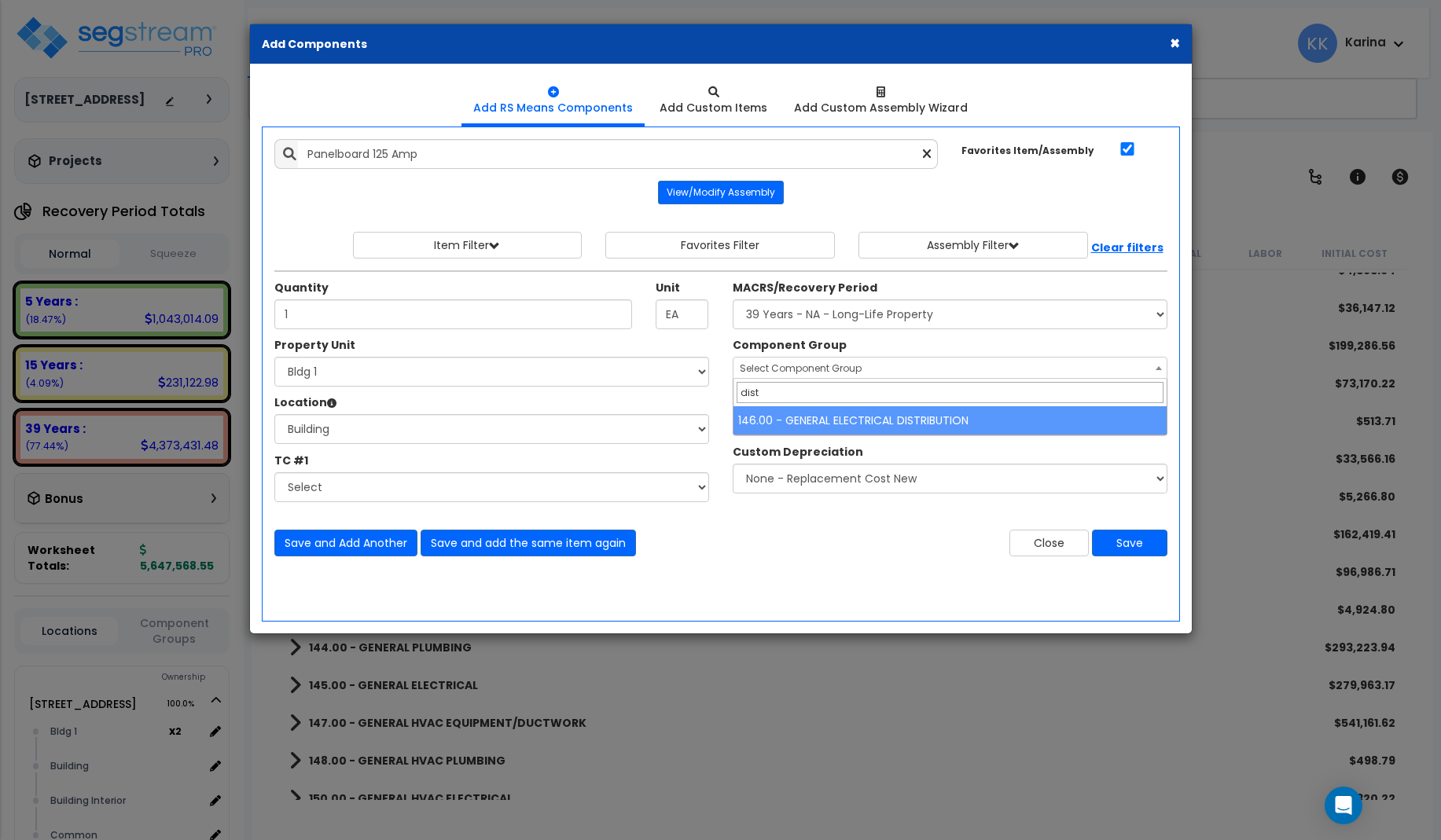
type input "dist"
select select "56956"
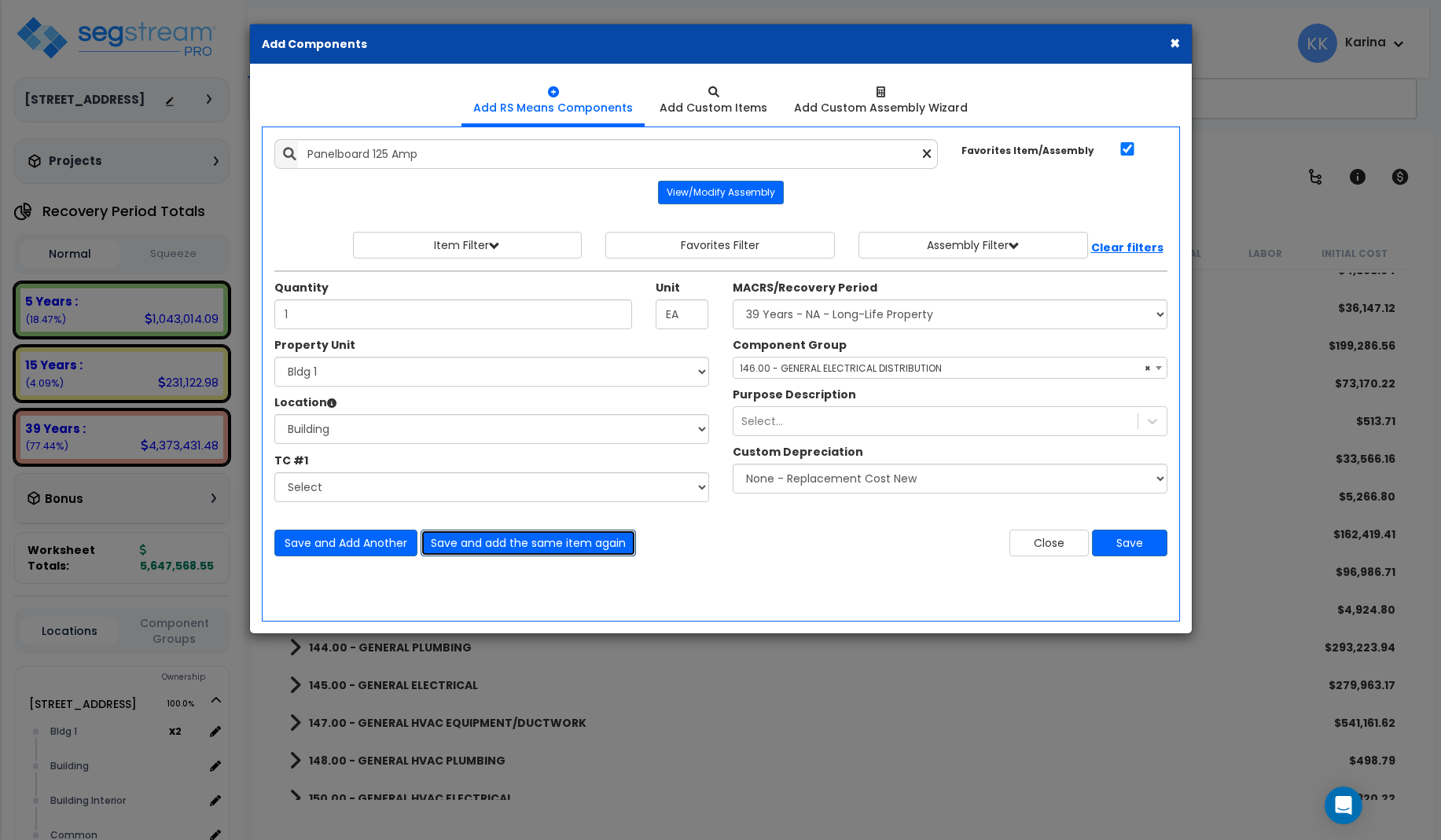
click at [510, 543] on button "Save and add the same item again" at bounding box center [528, 543] width 215 height 27
type input "1"
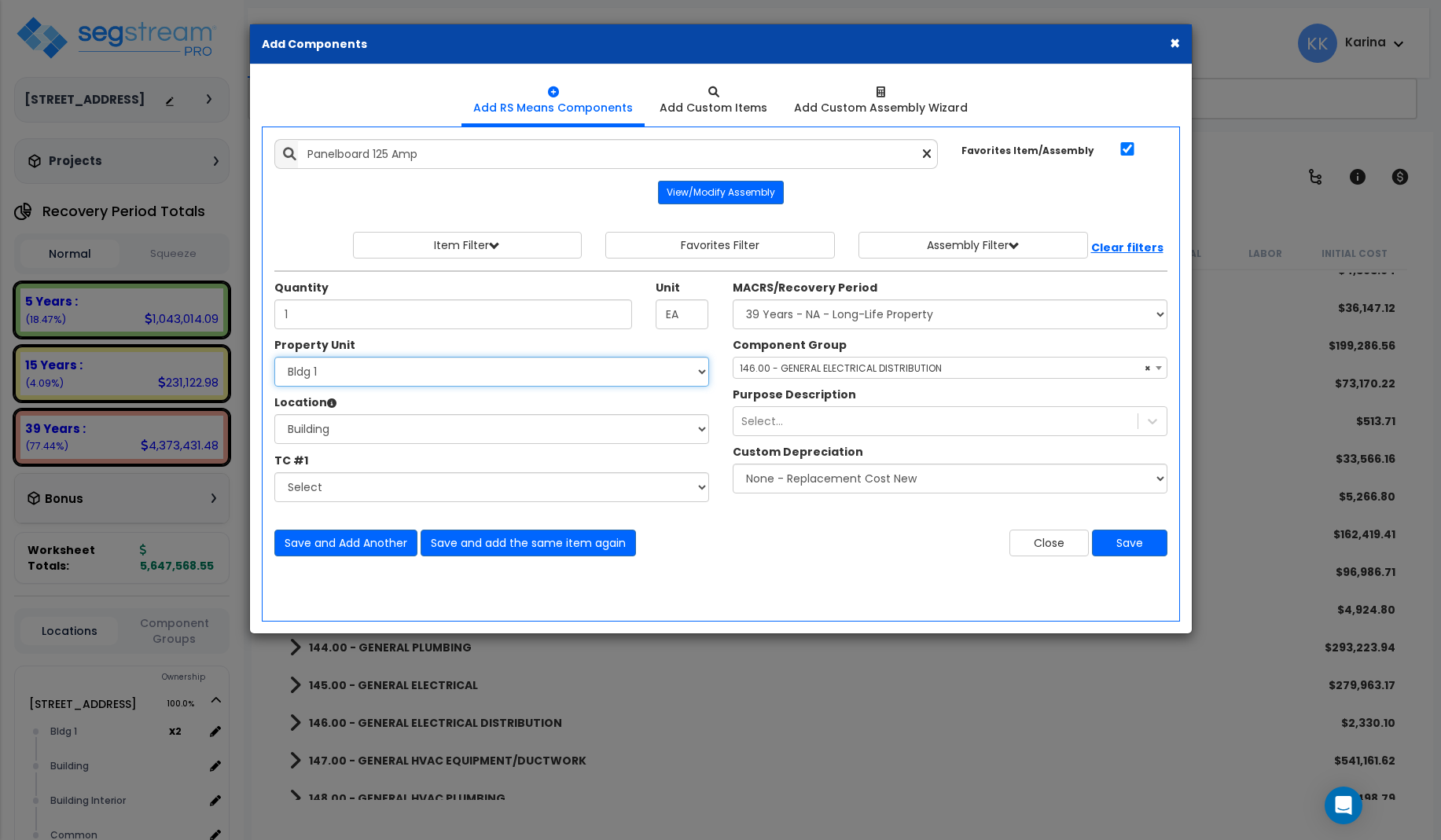
click at [274, 357] on select "Select [STREET_ADDRESS] [STREET_ADDRESS] [STREET_ADDRESS] [STREET_ADDRESS] Bldg…" at bounding box center [491, 372] width 434 height 29
select select "171701"
click option "Bldg 2" at bounding box center [0, 0] width 0 height 0
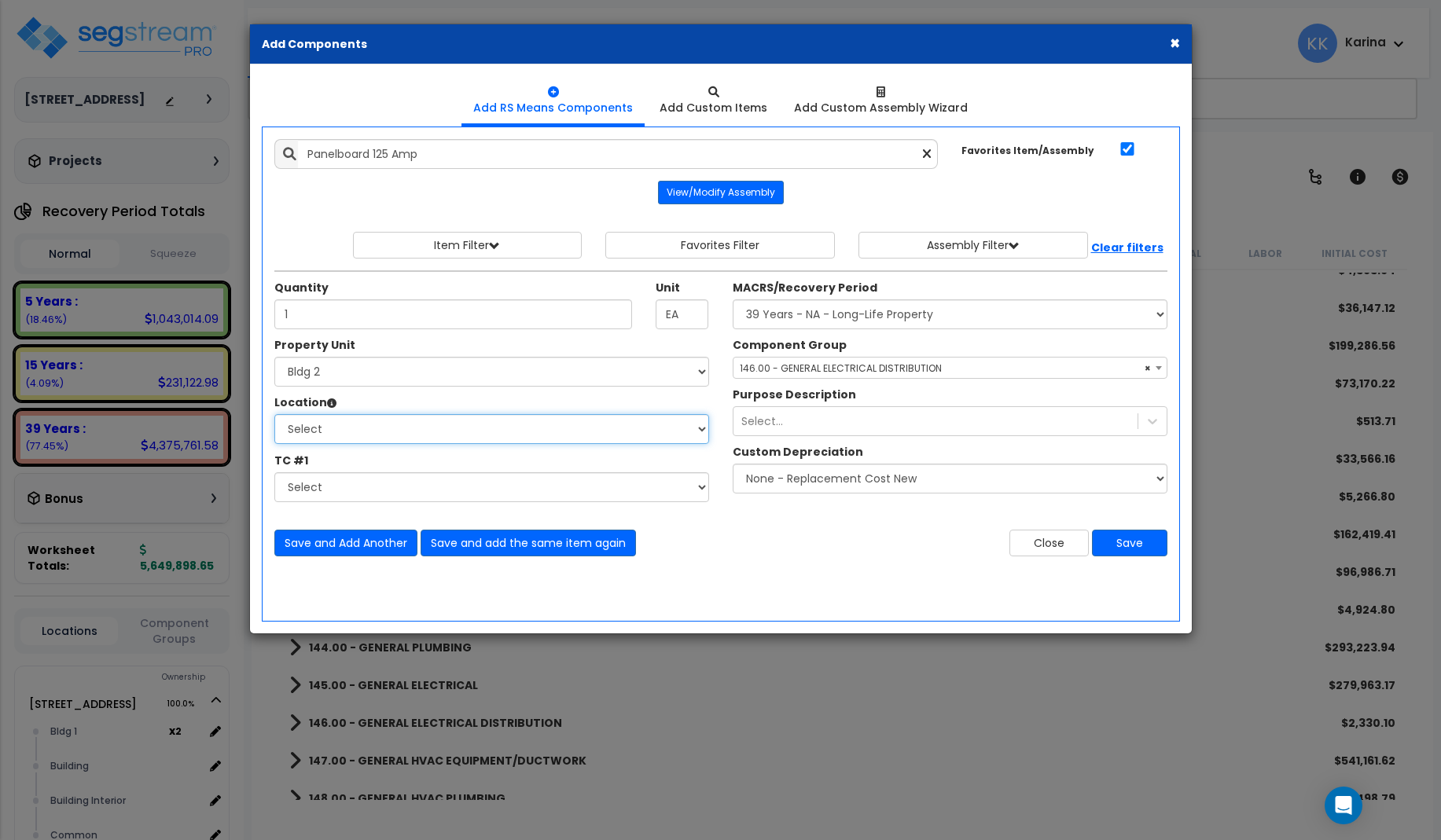
click at [274, 414] on select "Select [GEOGRAPHIC_DATA] Bedrooms Bldg exterior Kitchen Living Site Exterior Ad…" at bounding box center [491, 429] width 434 height 29
select select "31998"
click option "Bldg exterior" at bounding box center [0, 0] width 0 height 0
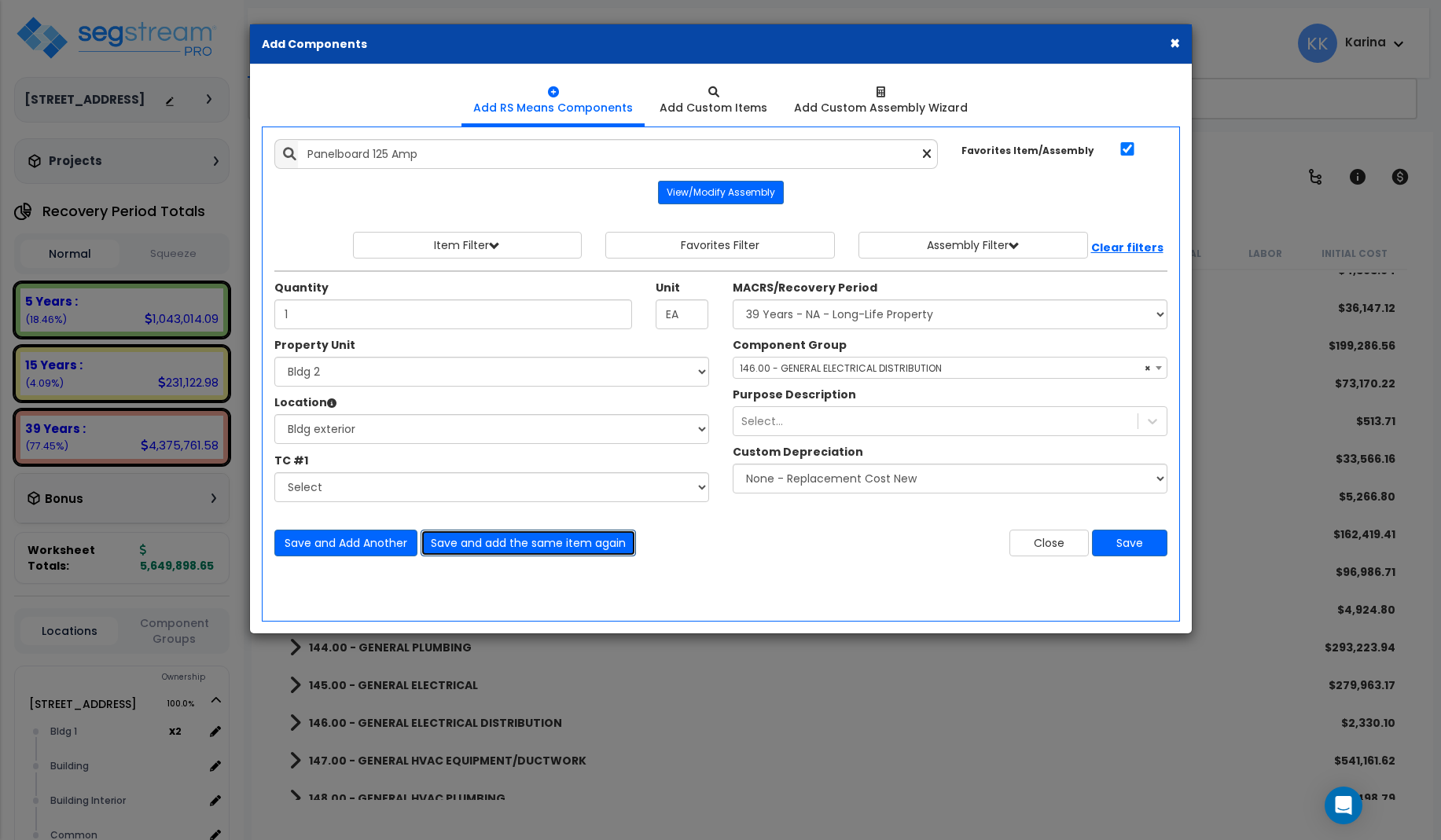
click at [469, 540] on button "Save and add the same item again" at bounding box center [528, 543] width 215 height 27
type input "1"
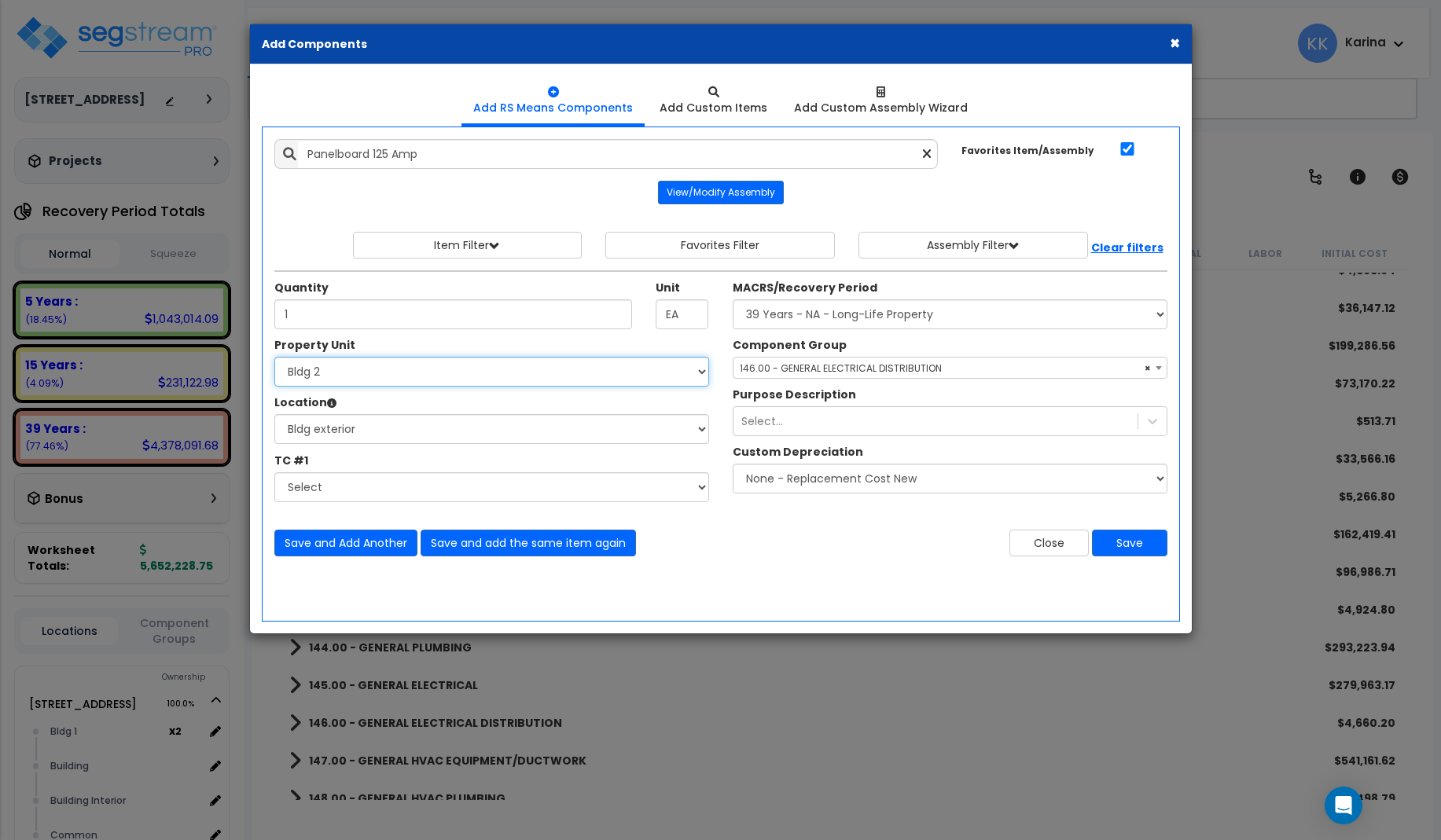
click at [274, 357] on select "Select [STREET_ADDRESS] [STREET_ADDRESS] [STREET_ADDRESS] [STREET_ADDRESS] Bldg…" at bounding box center [491, 372] width 434 height 29
select select "171702"
click option "Bldg 3" at bounding box center [0, 0] width 0 height 0
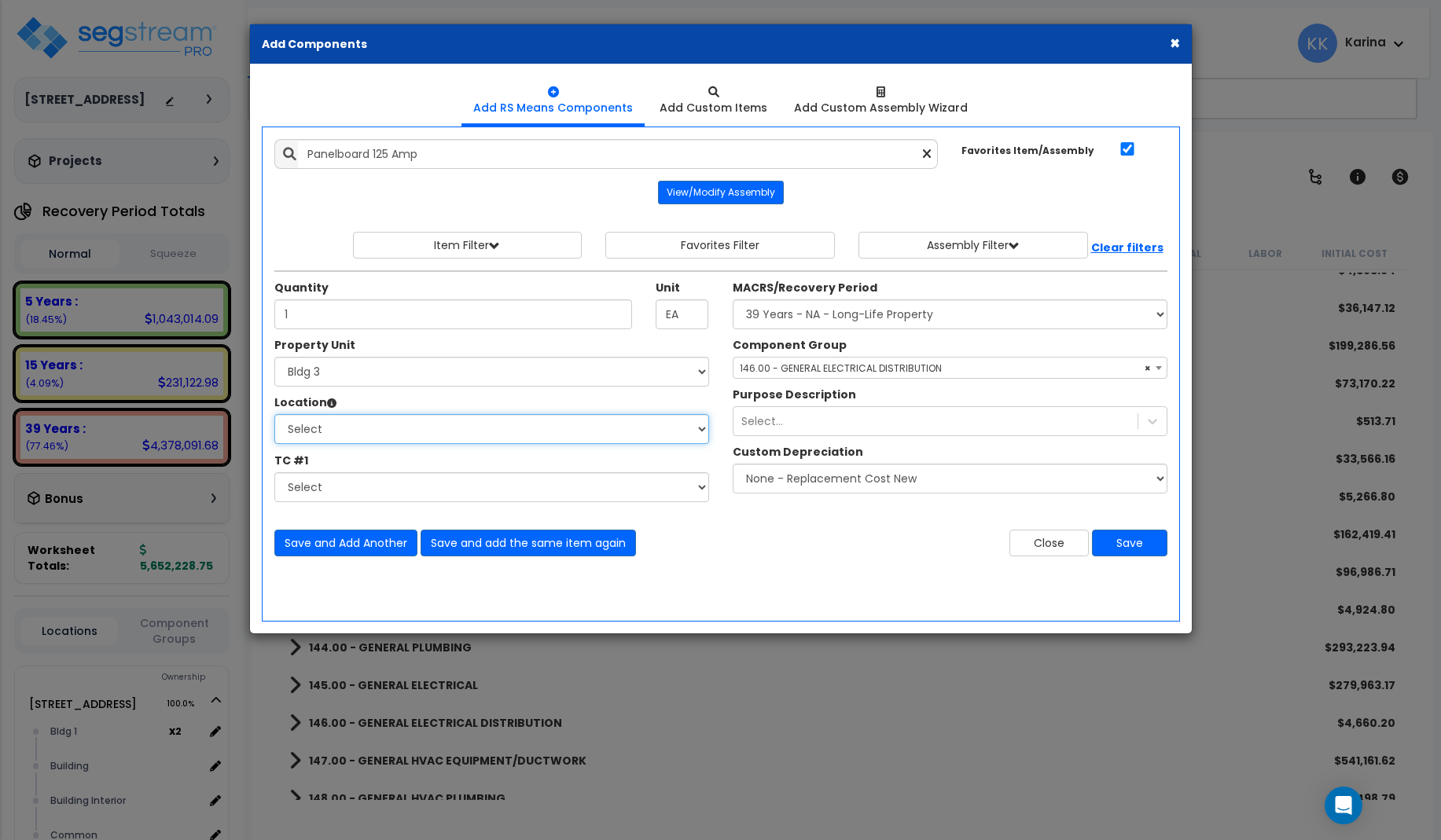
click at [274, 414] on select "Select [GEOGRAPHIC_DATA] Bedrooms Bldg exterior Kitchen Living Site Exterior Ad…" at bounding box center [491, 429] width 434 height 29
select select "31998"
click option "Bldg exterior" at bounding box center [0, 0] width 0 height 0
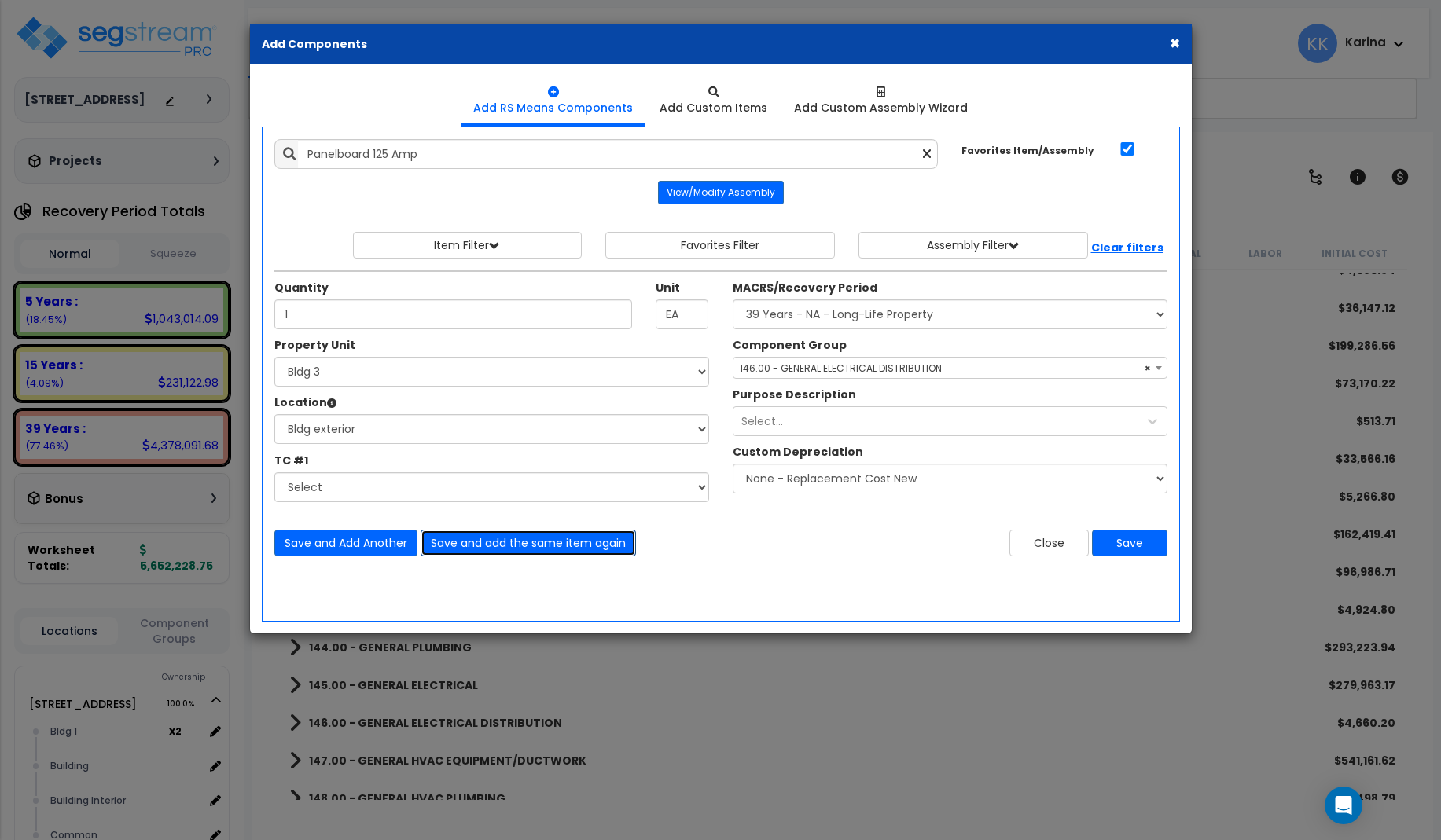
click at [467, 539] on button "Save and add the same item again" at bounding box center [528, 543] width 215 height 27
click at [313, 312] on input "Quantity" at bounding box center [454, 314] width 359 height 29
type input "1"
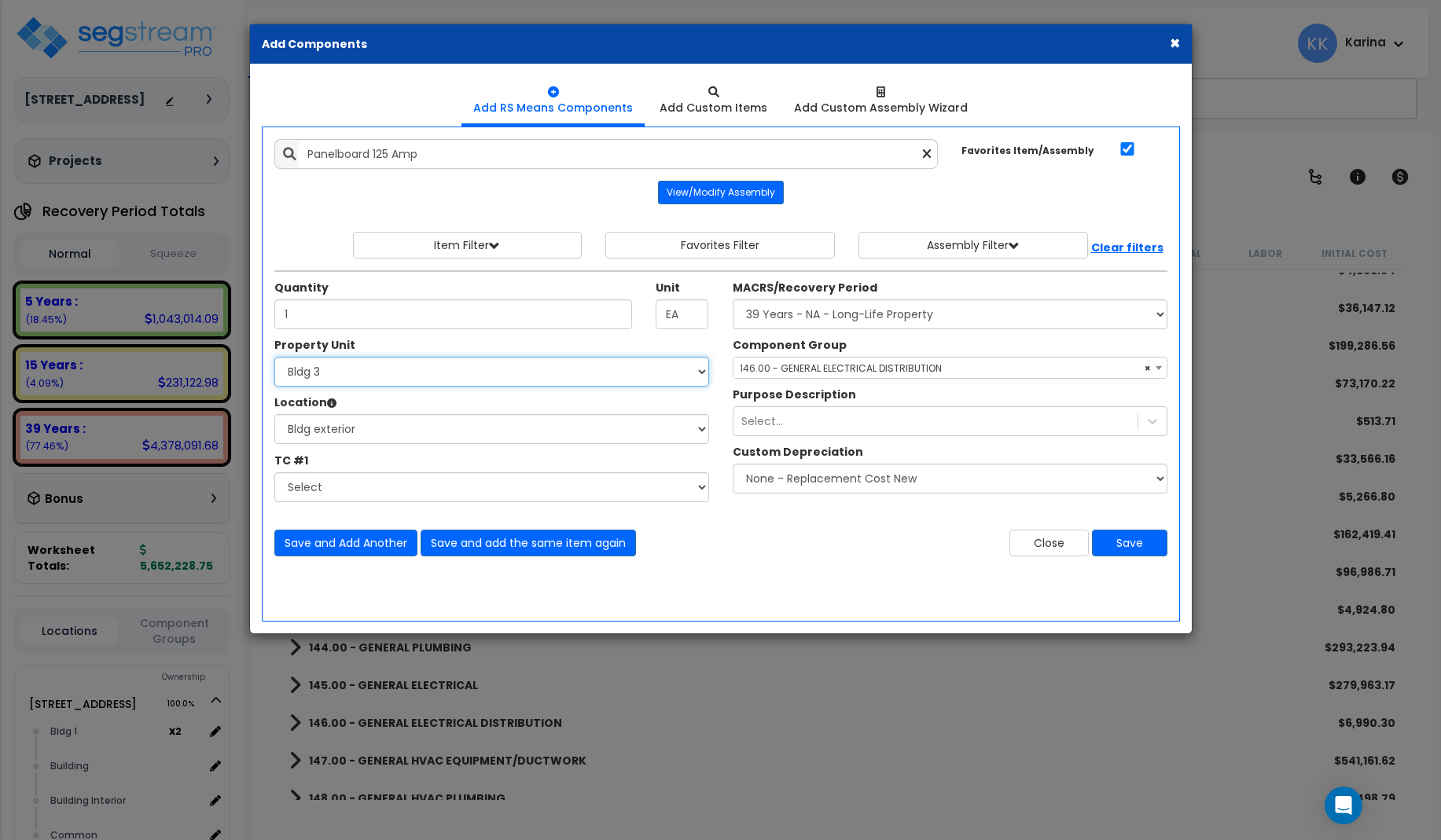
click at [274, 357] on select "Select [STREET_ADDRESS] [STREET_ADDRESS] [STREET_ADDRESS] [STREET_ADDRESS] Bldg…" at bounding box center [491, 372] width 434 height 29
select select "171703"
click option "Bldg 4" at bounding box center [0, 0] width 0 height 0
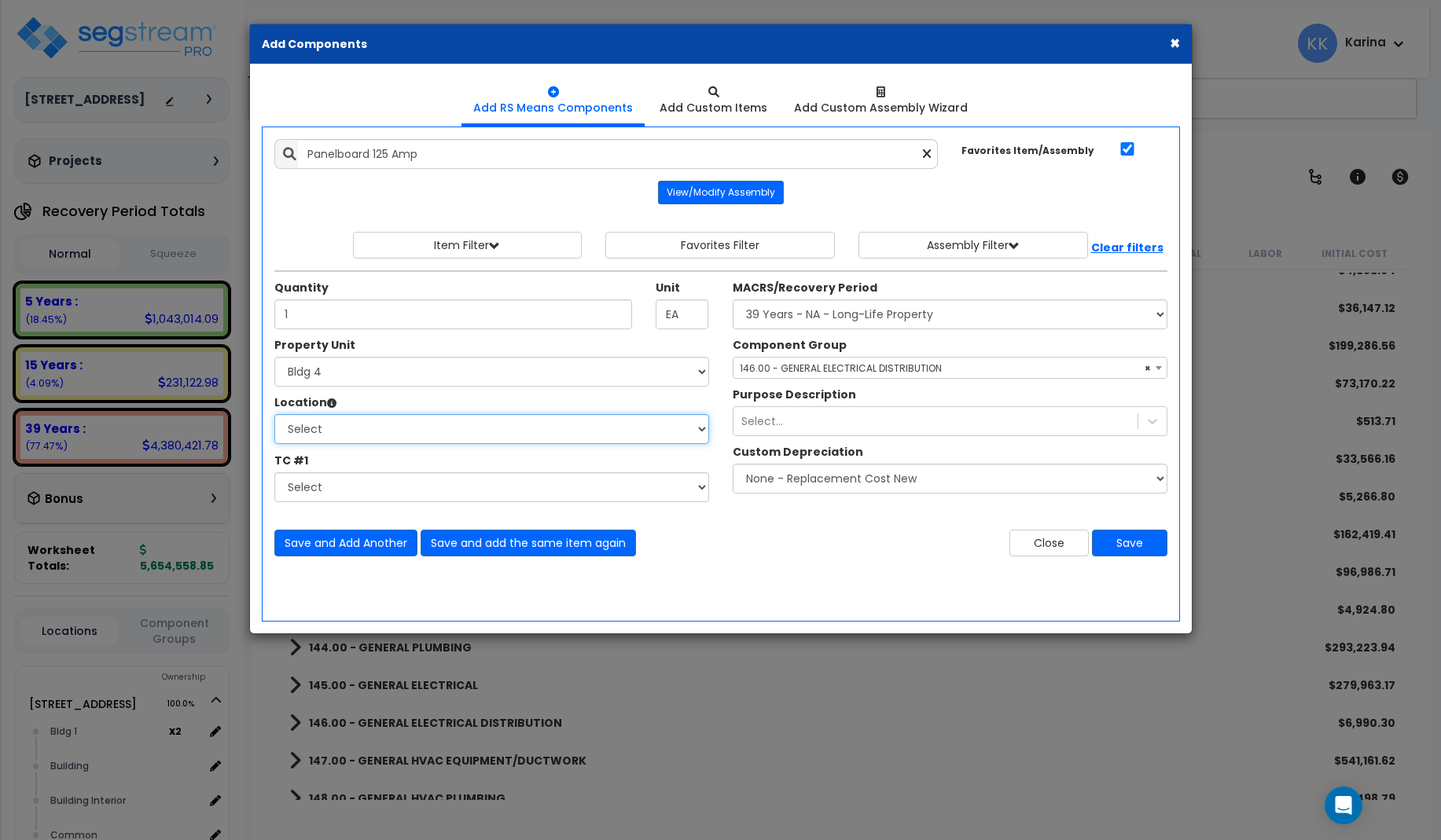
click at [274, 414] on select "Select [GEOGRAPHIC_DATA] Bedrooms Bldg exterior Kitchen Living Site Exterior Ad…" at bounding box center [491, 429] width 434 height 29
select select "31998"
click option "Bldg exterior" at bounding box center [0, 0] width 0 height 0
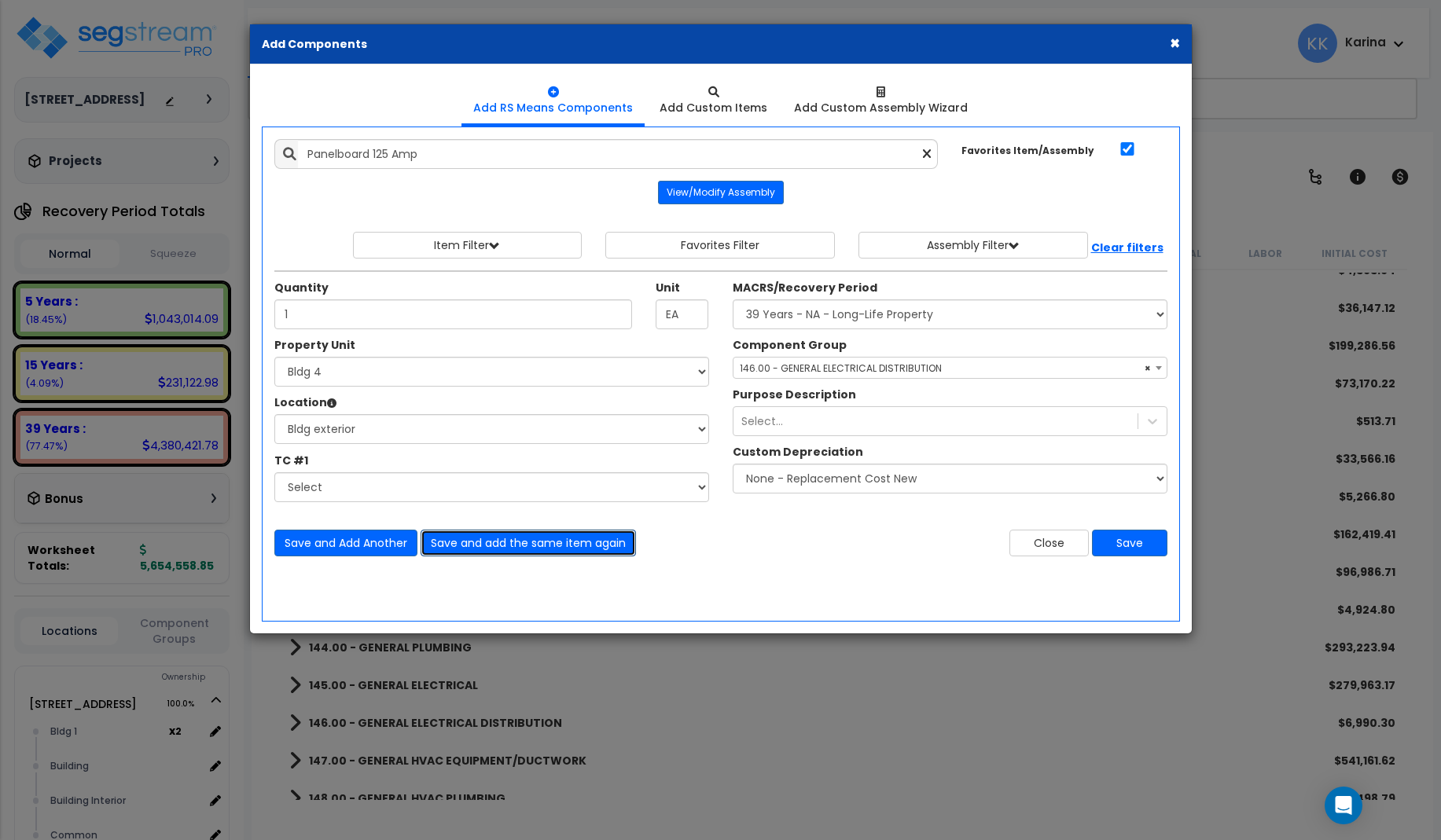
click at [472, 542] on button "Save and add the same item again" at bounding box center [528, 543] width 215 height 27
type input "1"
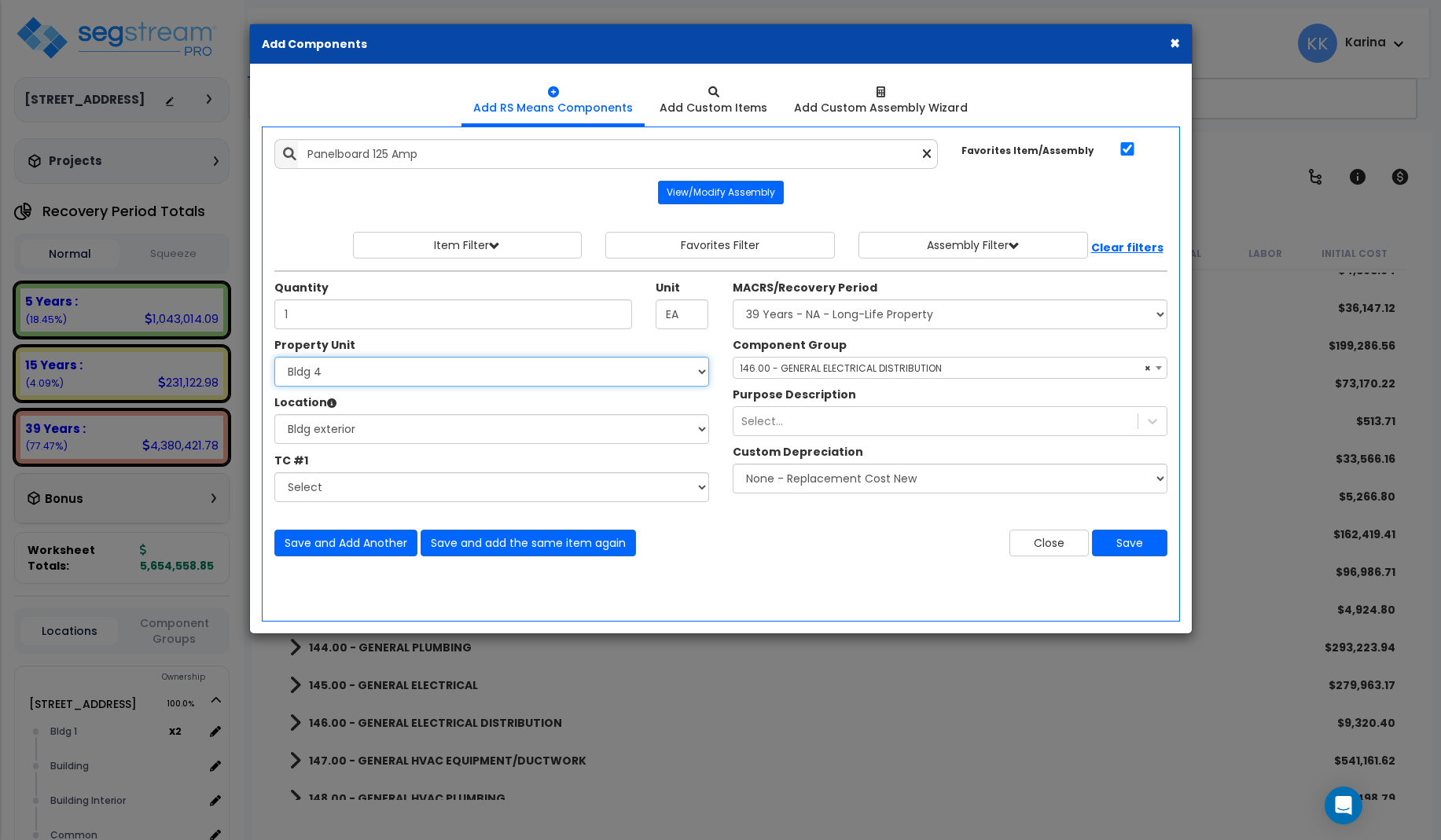
click at [274, 357] on select "Select [STREET_ADDRESS] [STREET_ADDRESS] [STREET_ADDRESS] [STREET_ADDRESS] Bldg…" at bounding box center [491, 372] width 434 height 29
select select "171704"
click option "Bldg 5" at bounding box center [0, 0] width 0 height 0
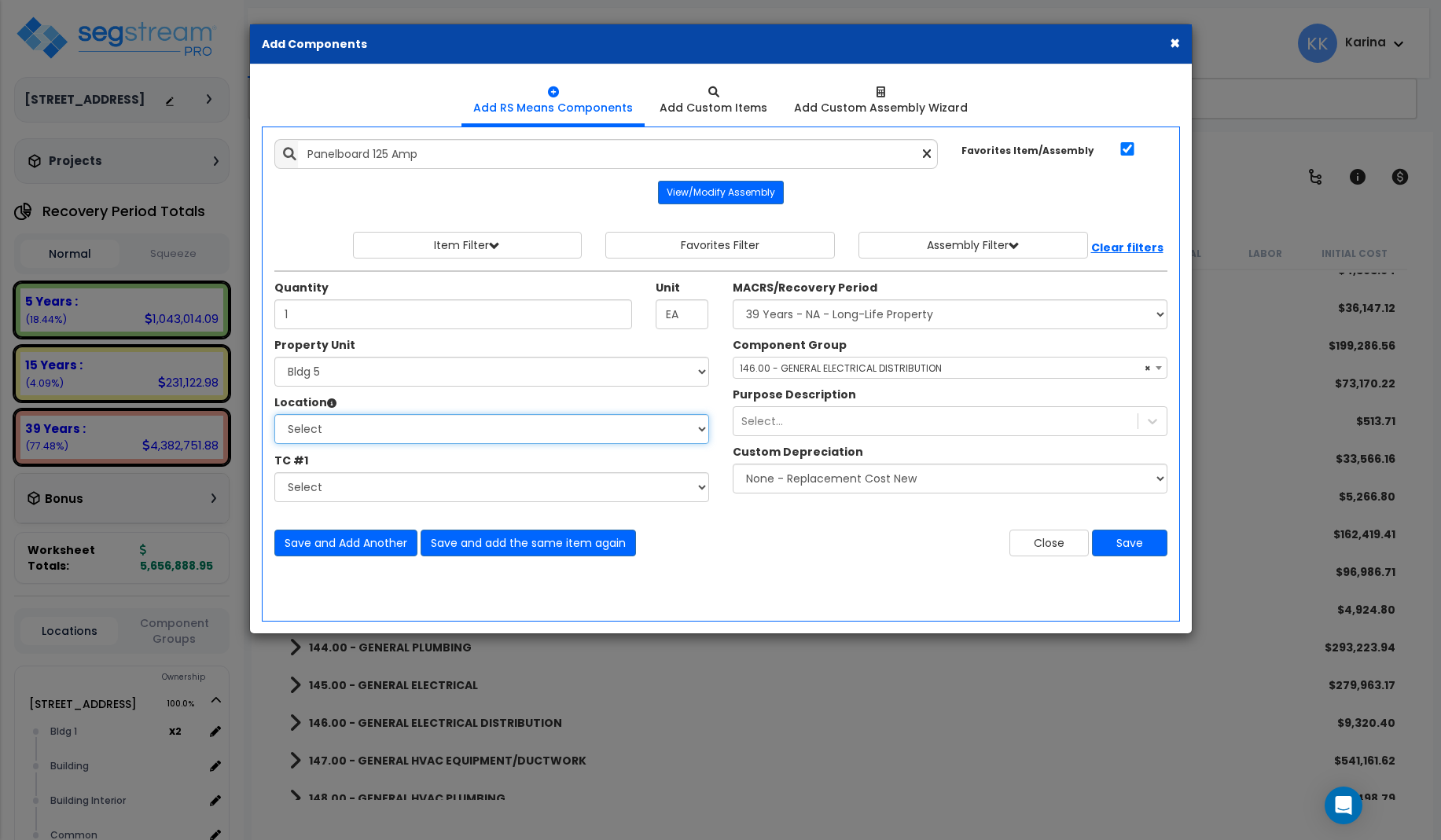
click at [274, 414] on select "Select [GEOGRAPHIC_DATA] Bedrooms Bldg exterior Kitchen Living Site Exterior Ad…" at bounding box center [491, 429] width 434 height 29
select select "31998"
click option "Bldg exterior" at bounding box center [0, 0] width 0 height 0
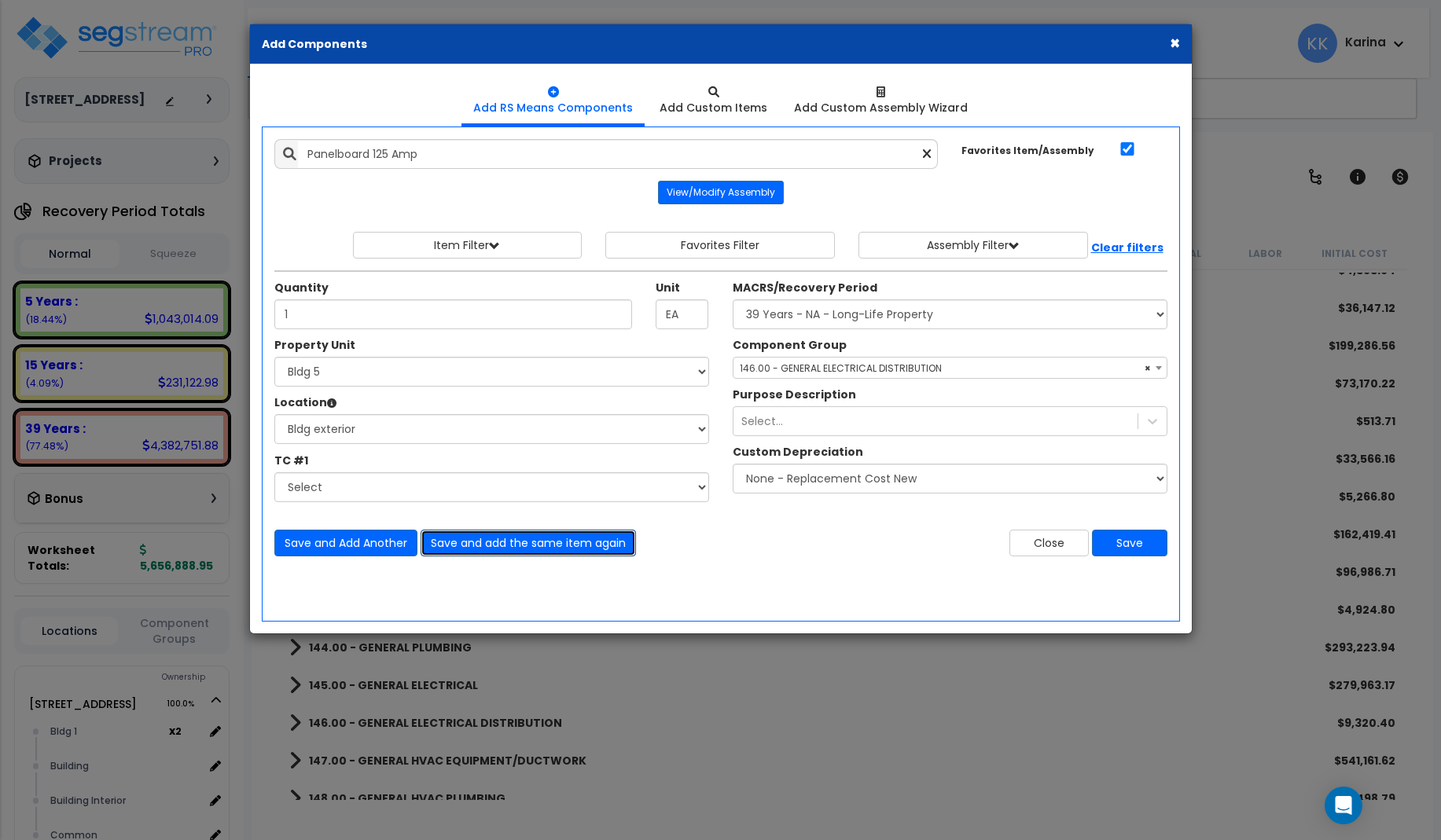
click at [473, 541] on button "Save and add the same item again" at bounding box center [528, 543] width 215 height 27
type input "1"
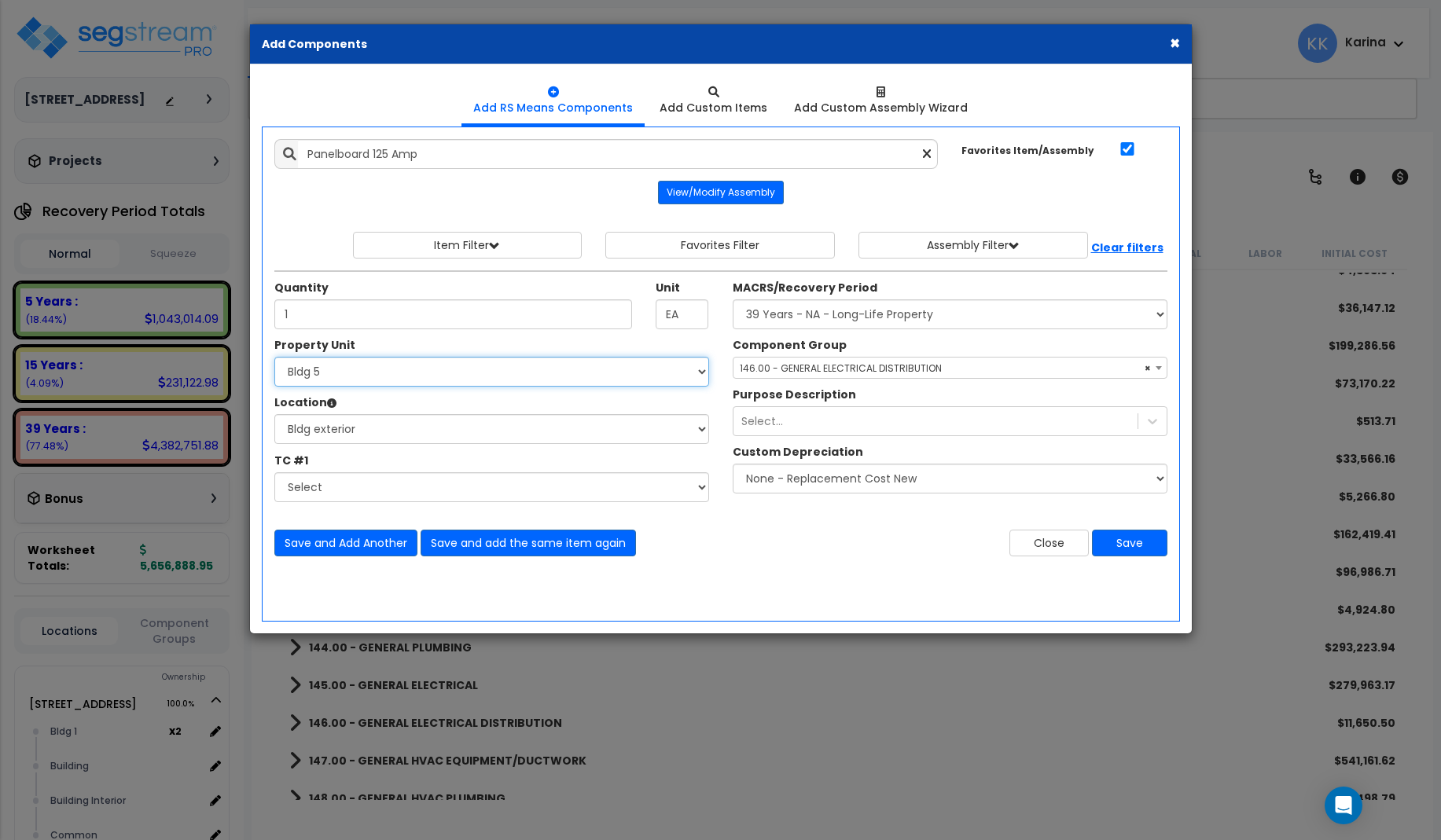
click at [274, 357] on select "Select [STREET_ADDRESS] [STREET_ADDRESS] [STREET_ADDRESS] [STREET_ADDRESS] Bldg…" at bounding box center [491, 372] width 434 height 29
select select "171705"
click option "Bldg 6" at bounding box center [0, 0] width 0 height 0
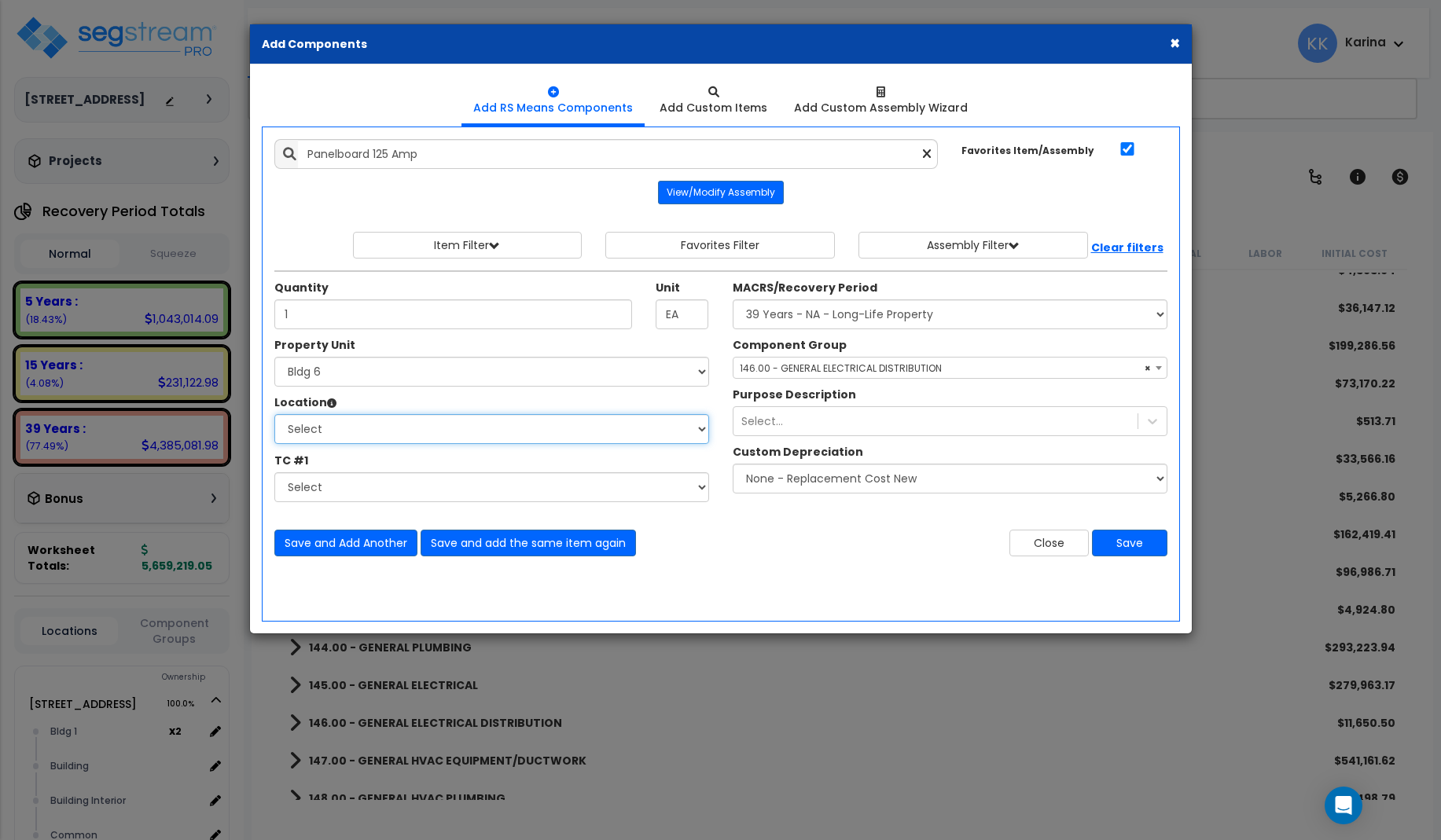
click at [274, 414] on select "Select [GEOGRAPHIC_DATA] Bedrooms Bldg exterior Kitchen Living Site Exterior Ad…" at bounding box center [491, 429] width 434 height 29
select select "31998"
click option "Bldg exterior" at bounding box center [0, 0] width 0 height 0
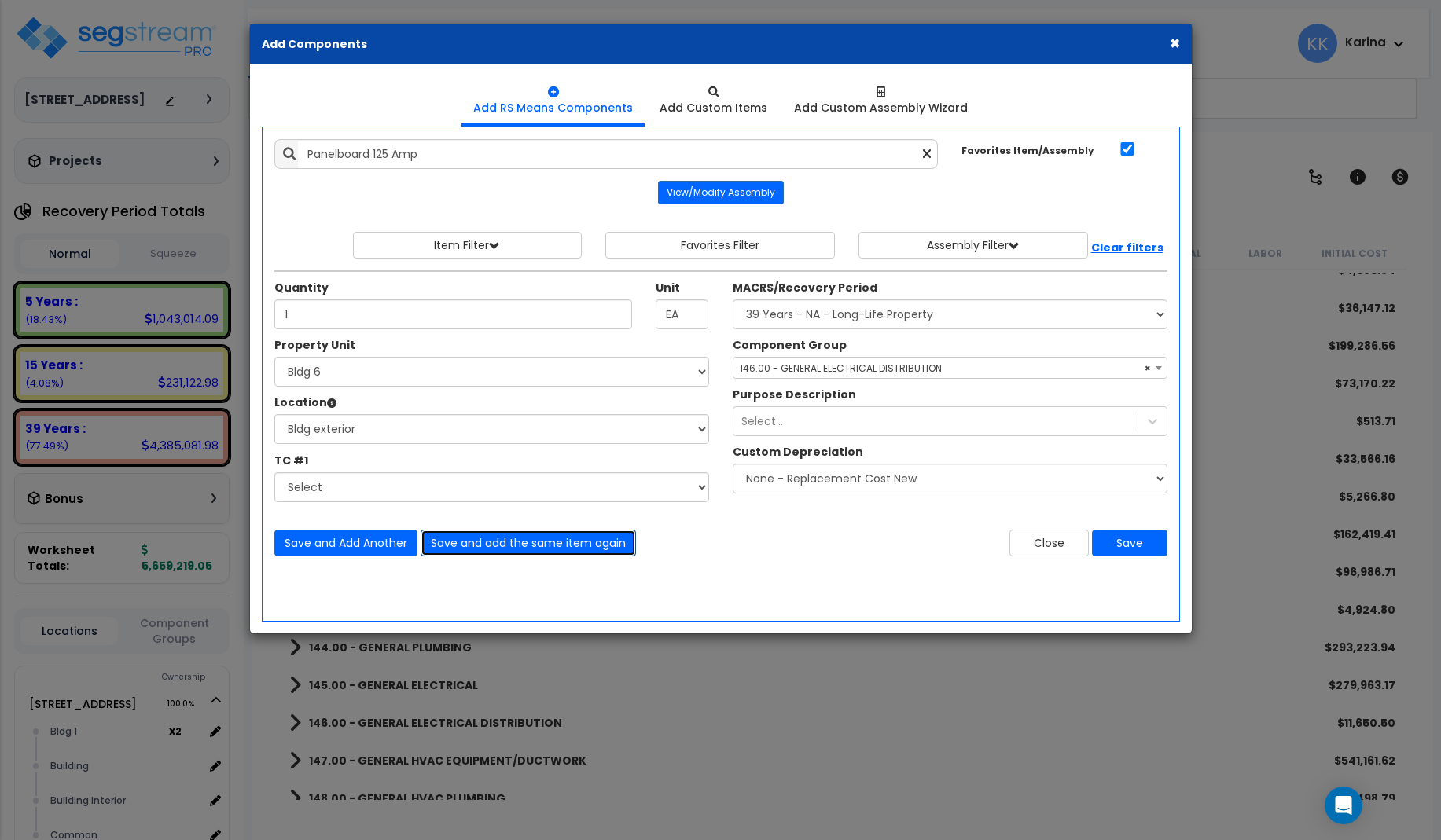
click at [460, 540] on button "Save and add the same item again" at bounding box center [528, 543] width 215 height 27
type input "1"
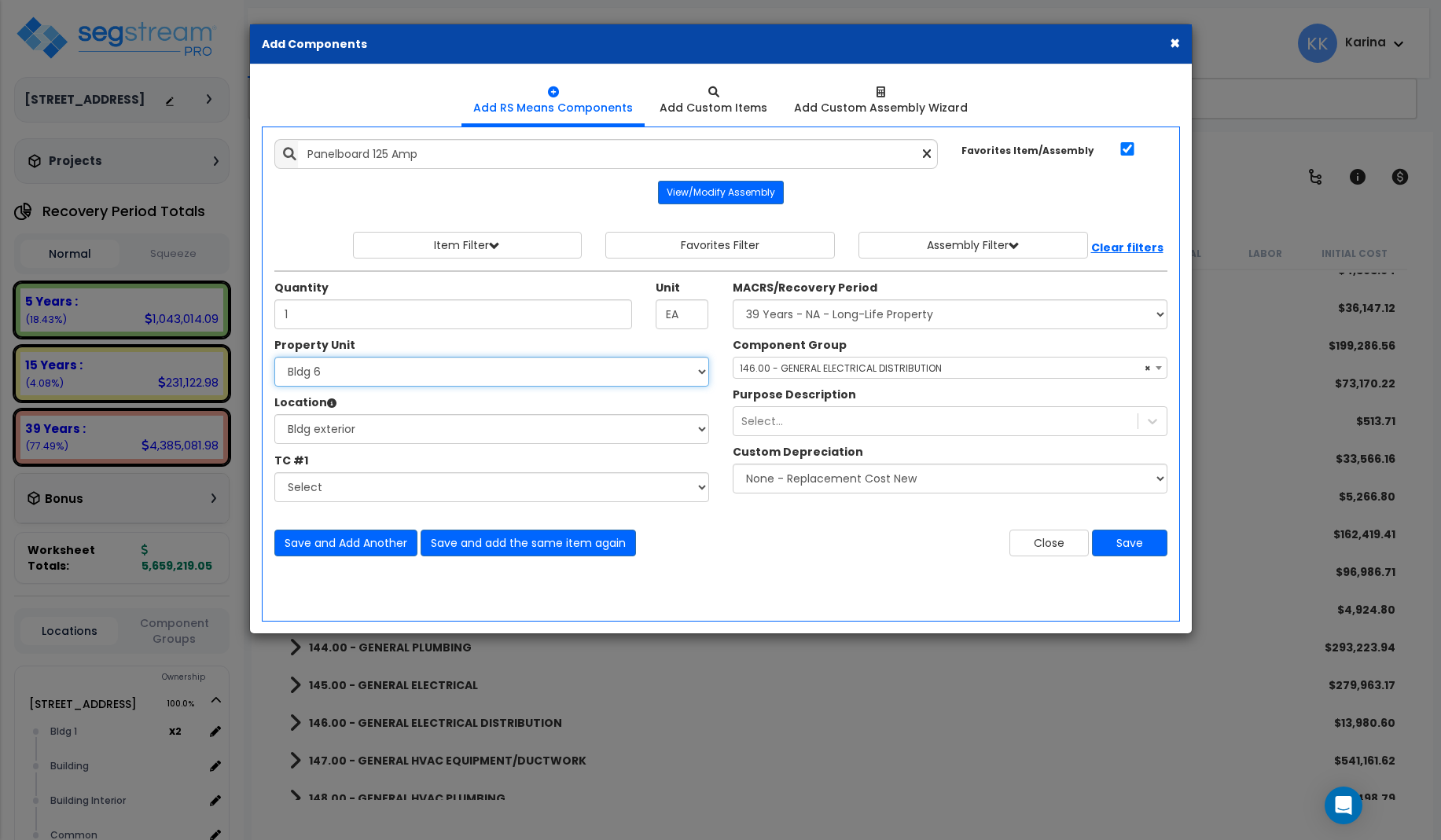
click at [274, 357] on select "Select [STREET_ADDRESS] [STREET_ADDRESS] [STREET_ADDRESS] [STREET_ADDRESS] Bldg…" at bounding box center [491, 372] width 434 height 29
select select "171706"
click option "Bldg 7" at bounding box center [0, 0] width 0 height 0
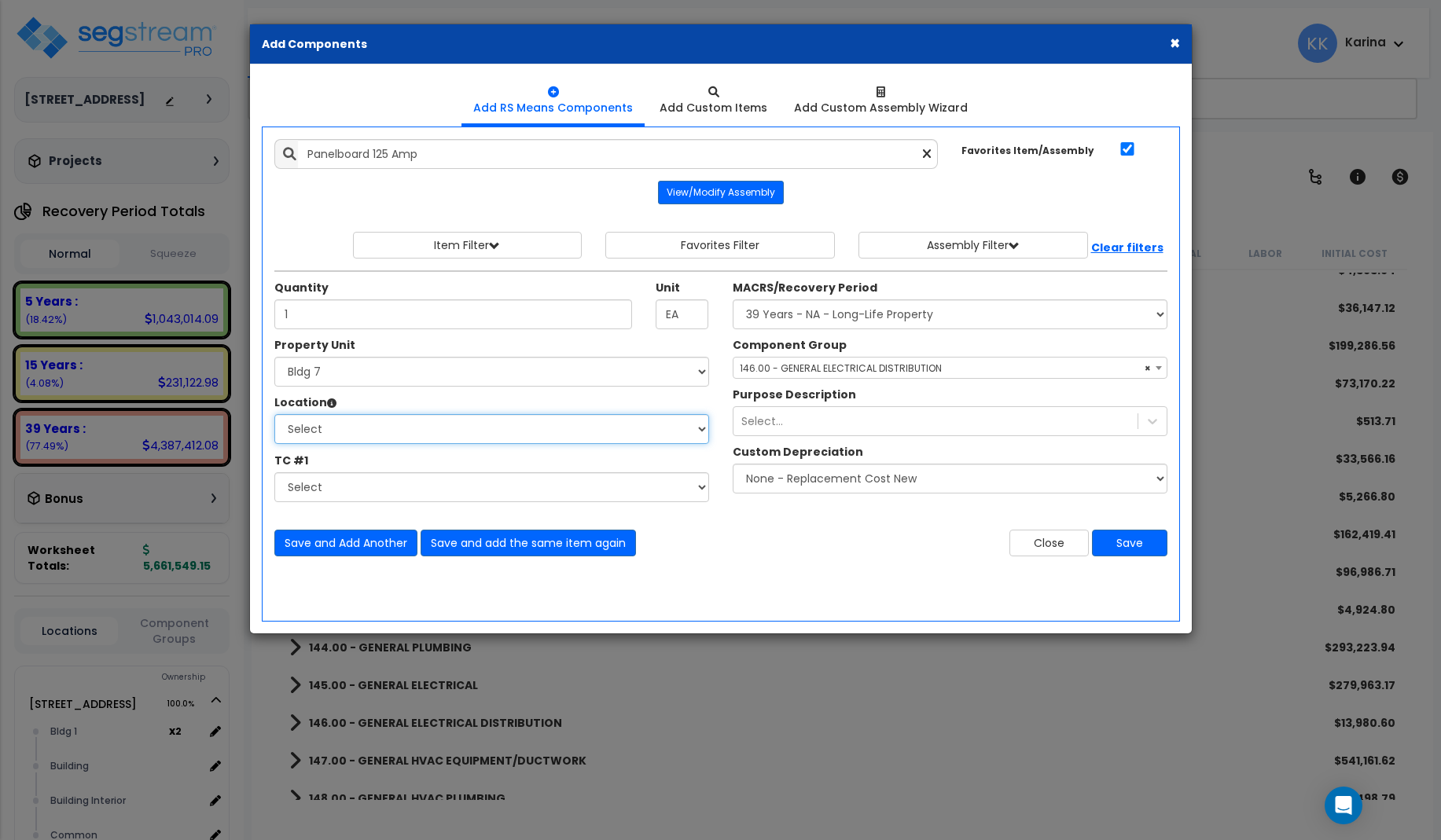
click at [274, 414] on select "Select [GEOGRAPHIC_DATA] Bedrooms Bldg exterior Kitchen Living Site Exterior Ad…" at bounding box center [491, 429] width 434 height 29
select select "31998"
click option "Bldg exterior" at bounding box center [0, 0] width 0 height 0
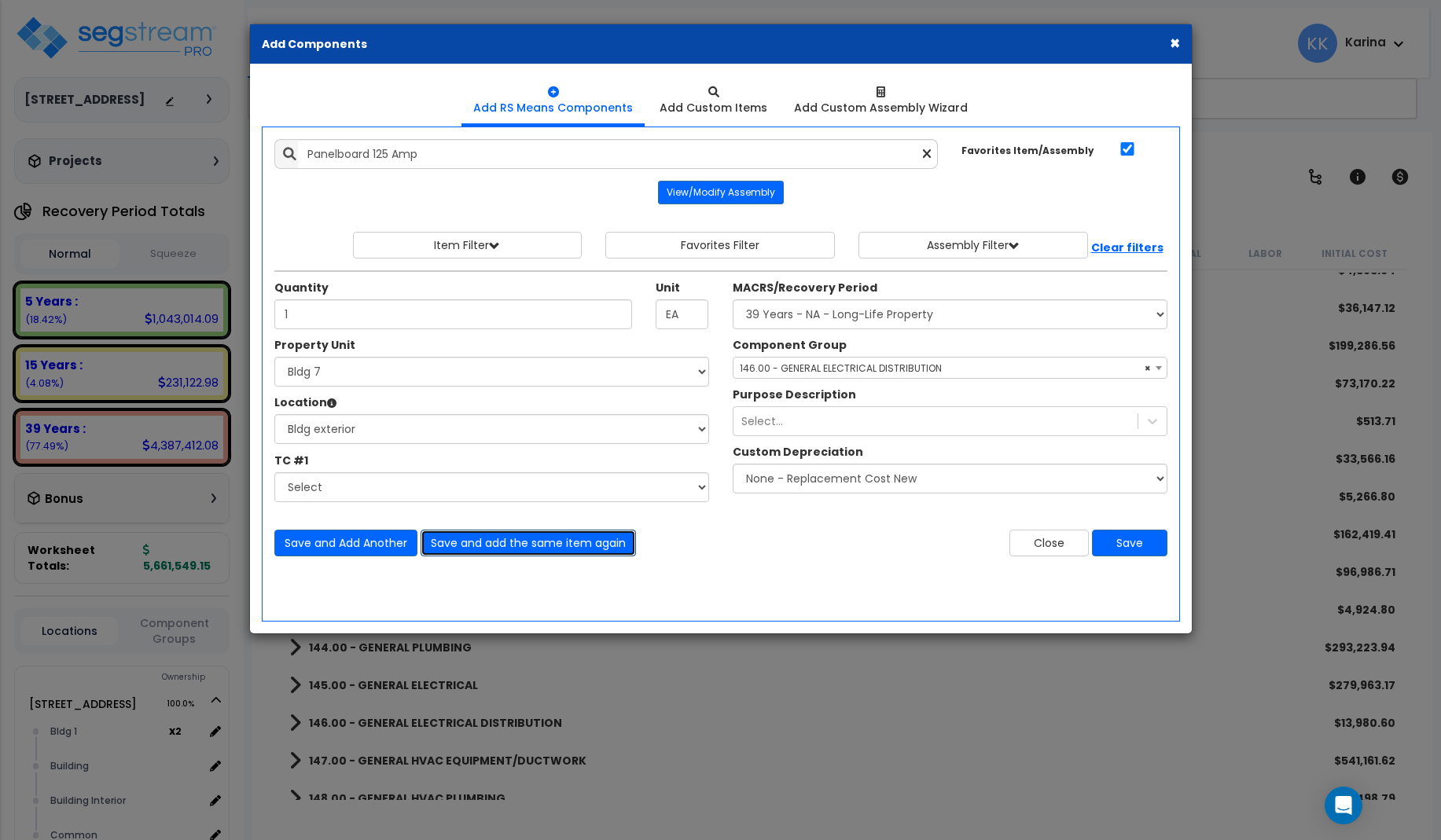
click at [461, 542] on button "Save and add the same item again" at bounding box center [528, 543] width 215 height 27
type input "1"
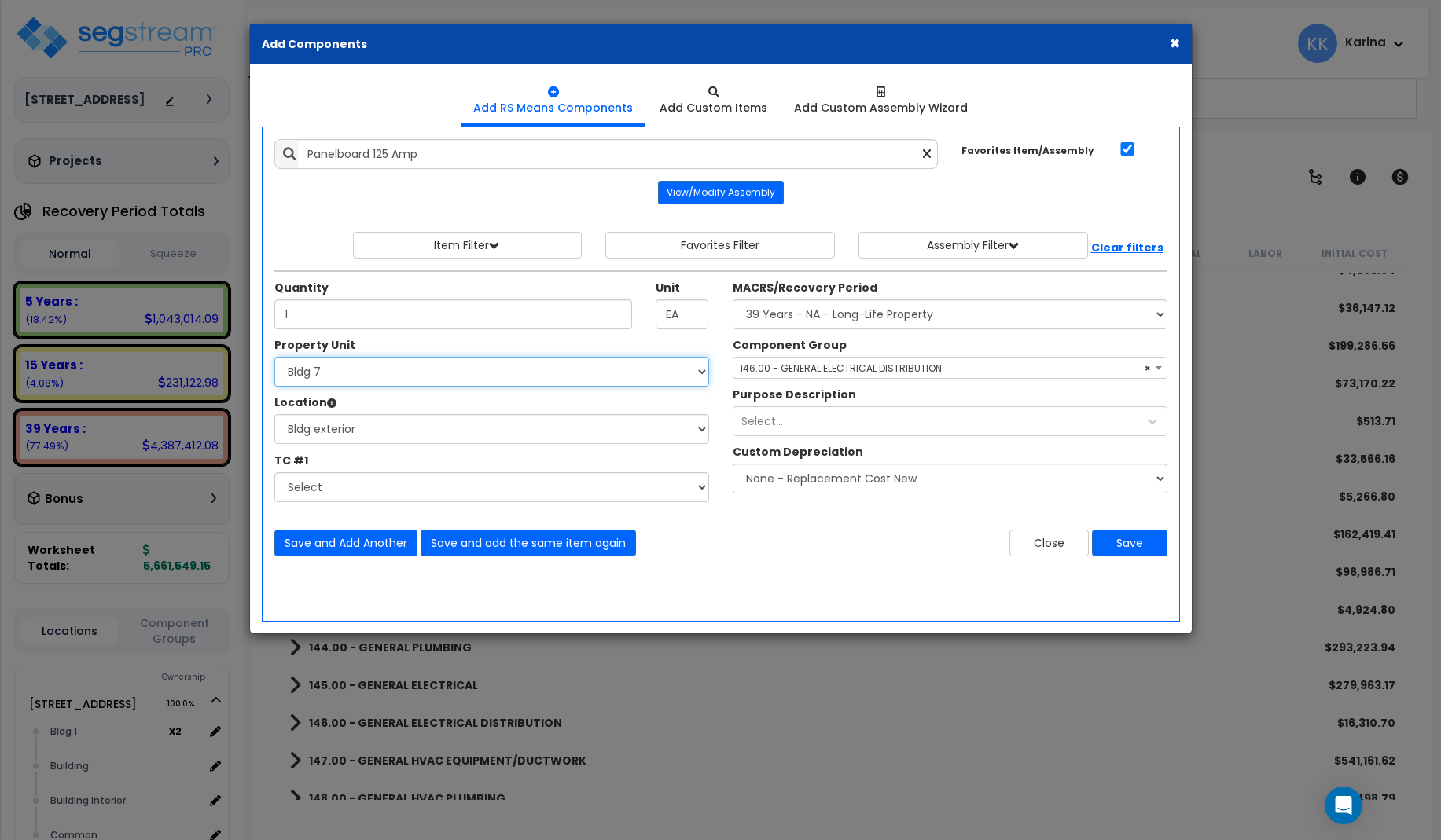
click at [274, 357] on select "Select [STREET_ADDRESS] [STREET_ADDRESS] [STREET_ADDRESS] [STREET_ADDRESS] Bldg…" at bounding box center [491, 372] width 434 height 29
select select "171707"
click option "Bldg 8" at bounding box center [0, 0] width 0 height 0
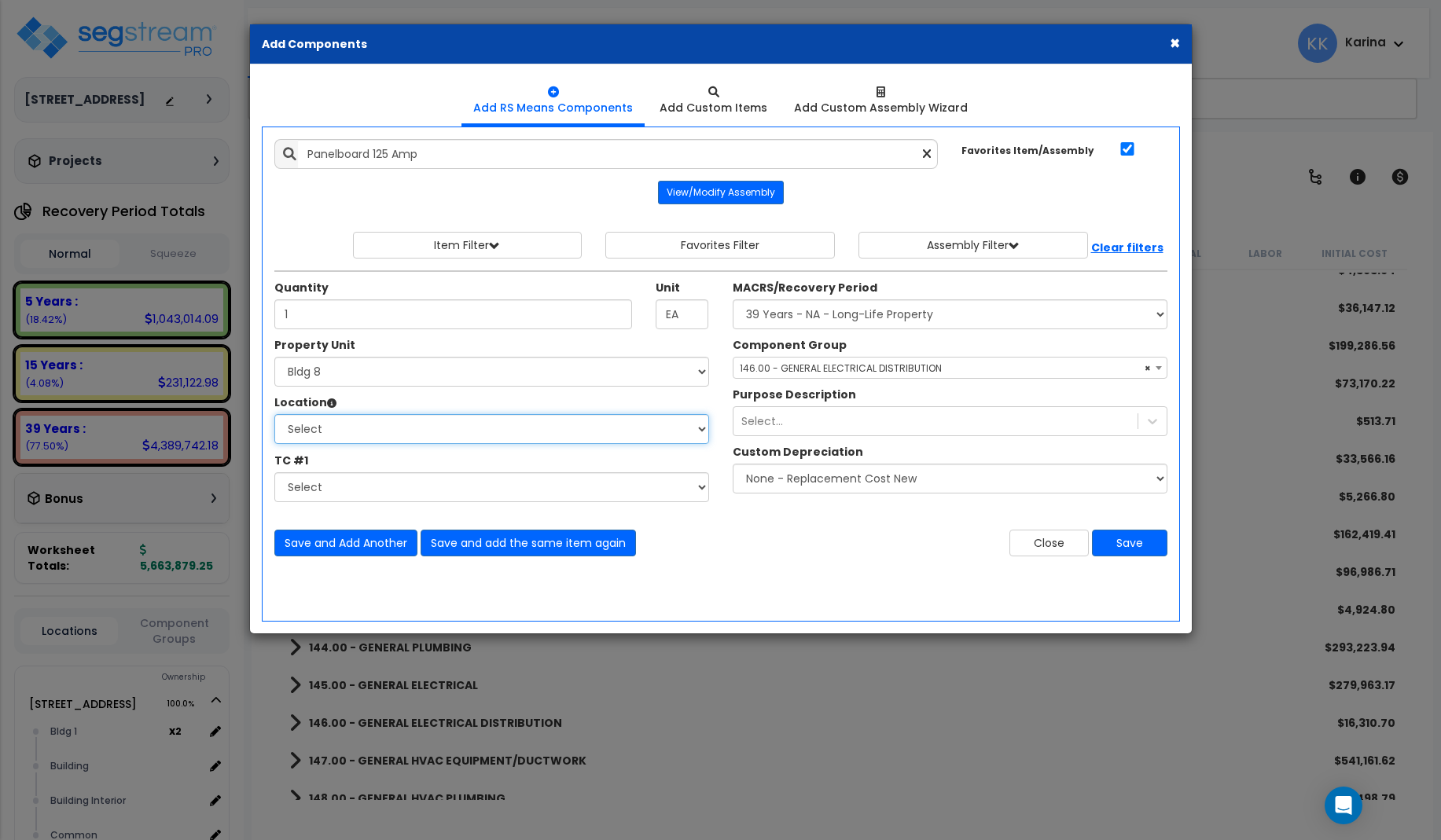
click at [274, 414] on select "Select [GEOGRAPHIC_DATA] Bedrooms Bldg exterior Kitchen Living Site Exterior Ad…" at bounding box center [491, 429] width 434 height 29
select select "31998"
click option "Bldg exterior" at bounding box center [0, 0] width 0 height 0
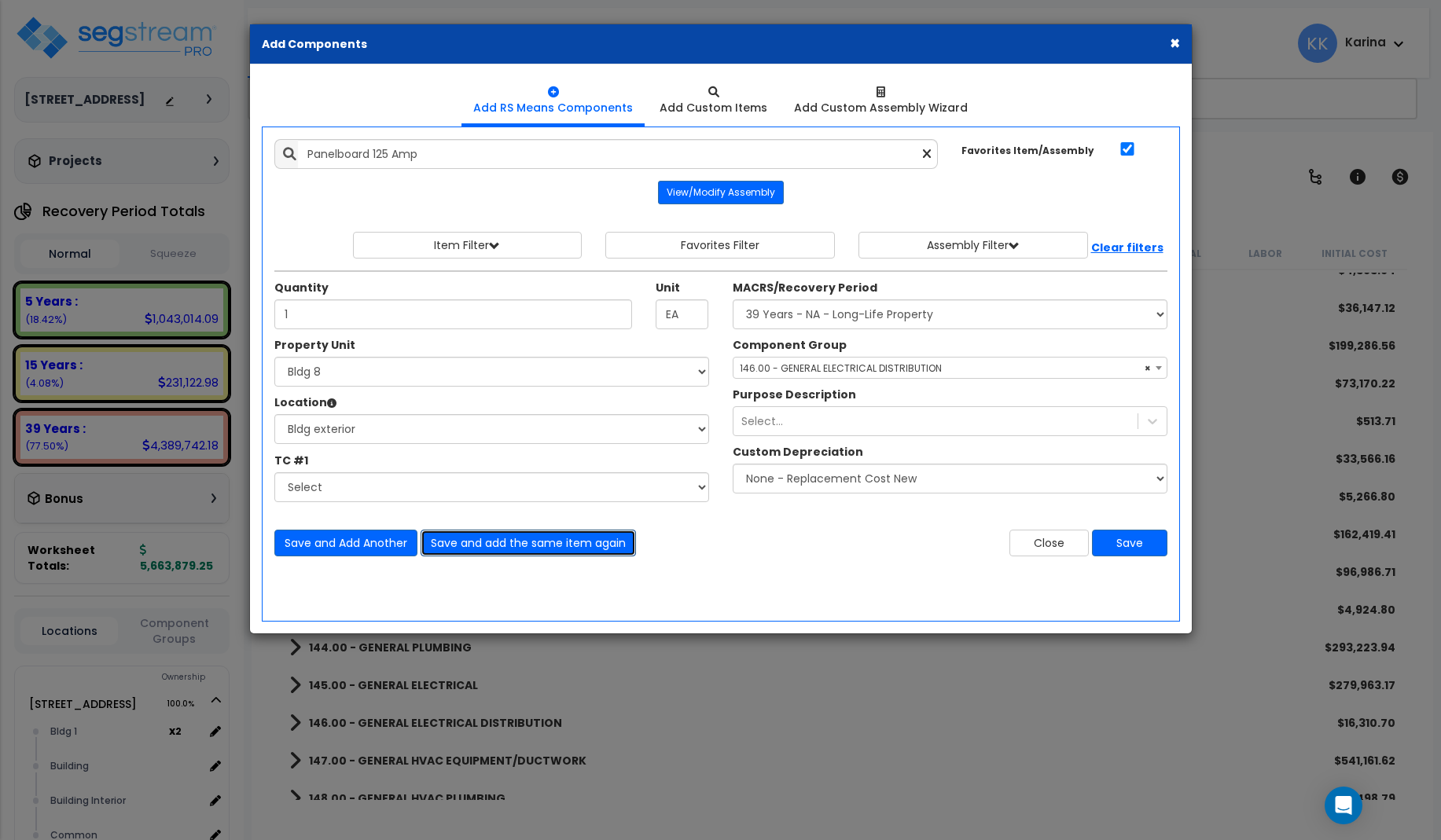
click at [476, 542] on button "Save and add the same item again" at bounding box center [528, 543] width 215 height 27
type input "1"
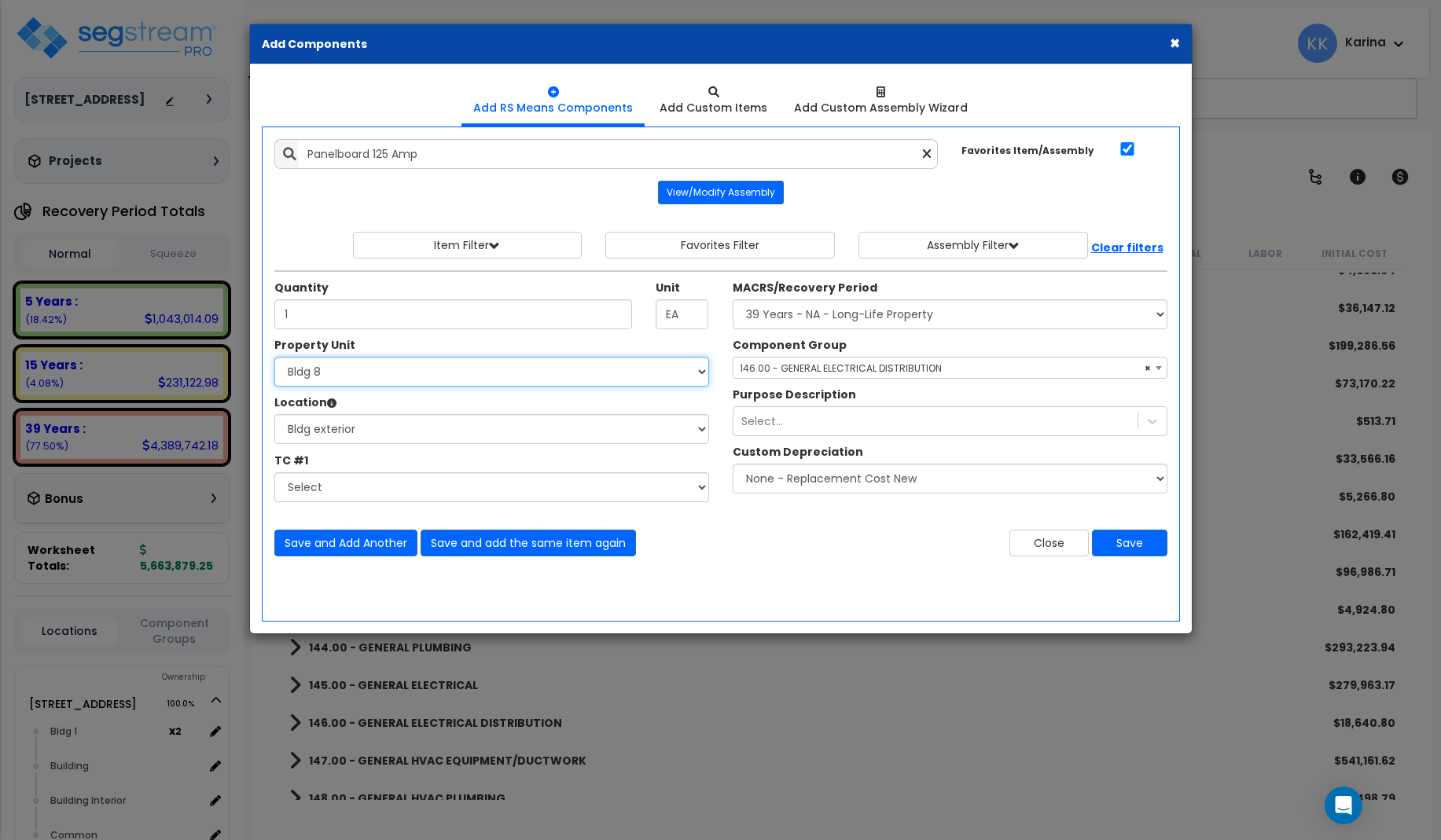
click at [274, 357] on select "Select [STREET_ADDRESS] [STREET_ADDRESS] [STREET_ADDRESS] [STREET_ADDRESS] Bldg…" at bounding box center [491, 372] width 434 height 29
select select "171708"
click option "Bldg 9" at bounding box center [0, 0] width 0 height 0
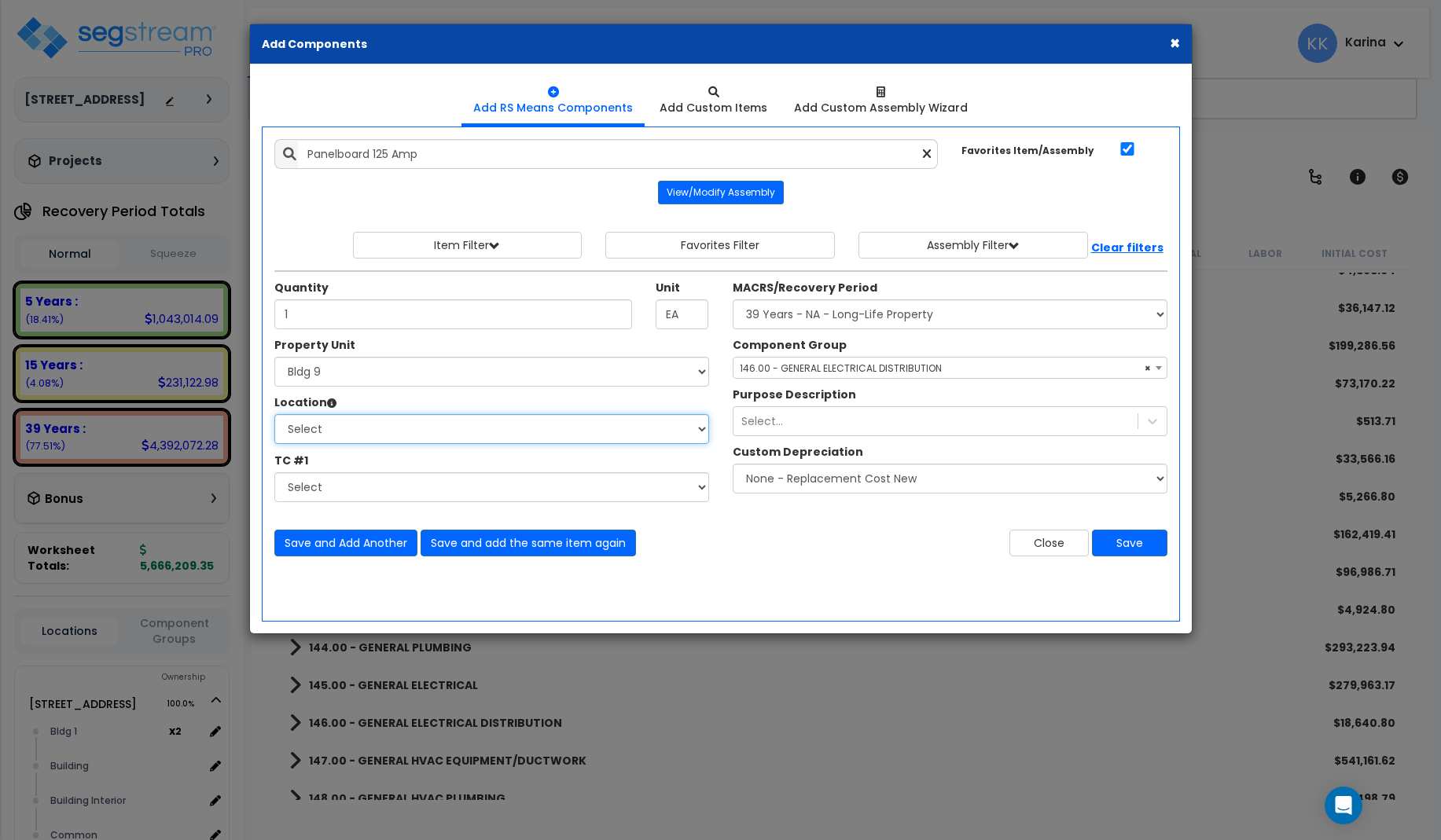
click at [274, 414] on select "Select [GEOGRAPHIC_DATA] Bedrooms Bldg exterior Kitchen Living Site Exterior Ad…" at bounding box center [491, 429] width 434 height 29
select select "31998"
click option "Bldg exterior" at bounding box center [0, 0] width 0 height 0
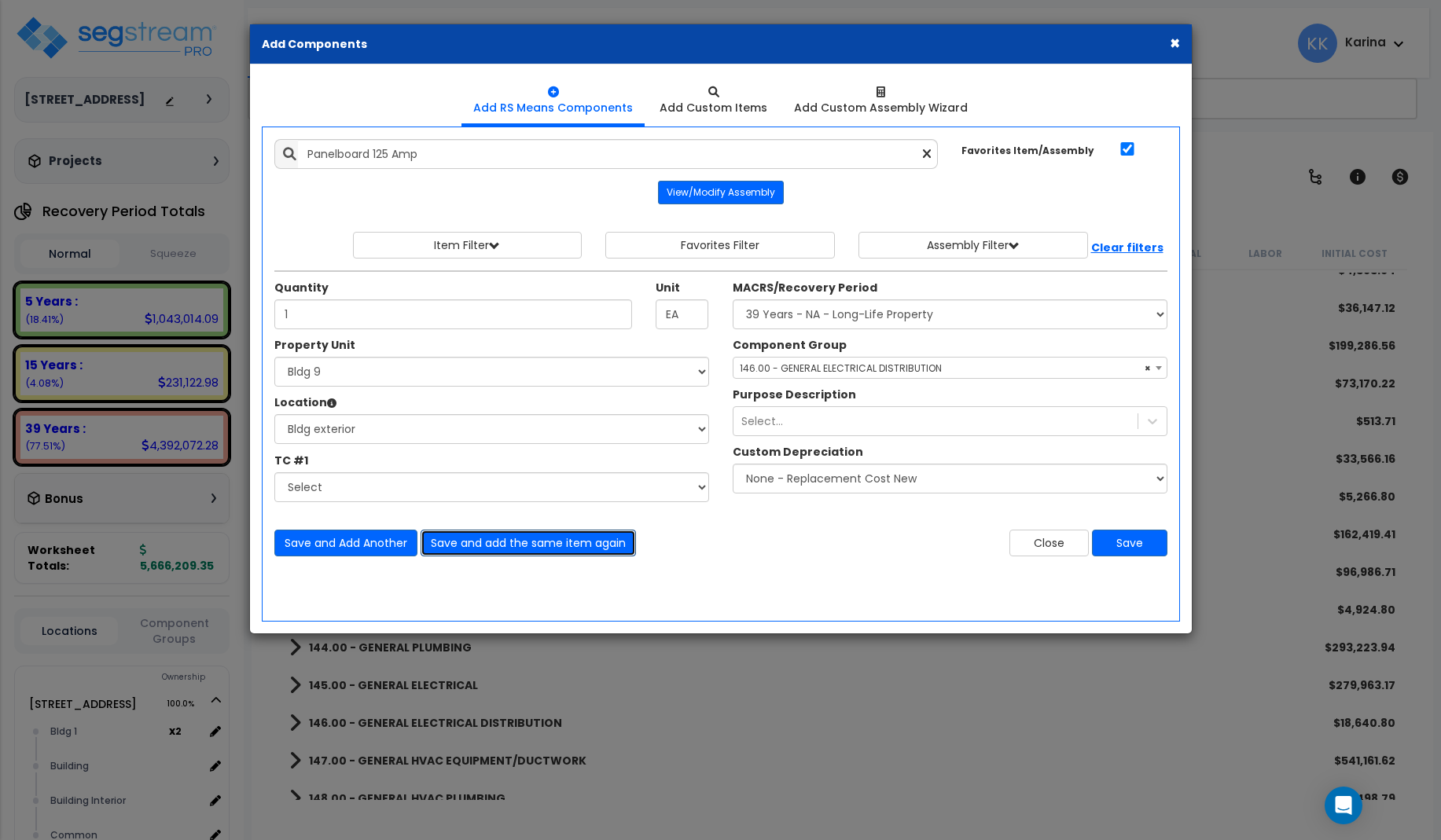
click at [450, 539] on button "Save and add the same item again" at bounding box center [528, 543] width 215 height 27
type input "1"
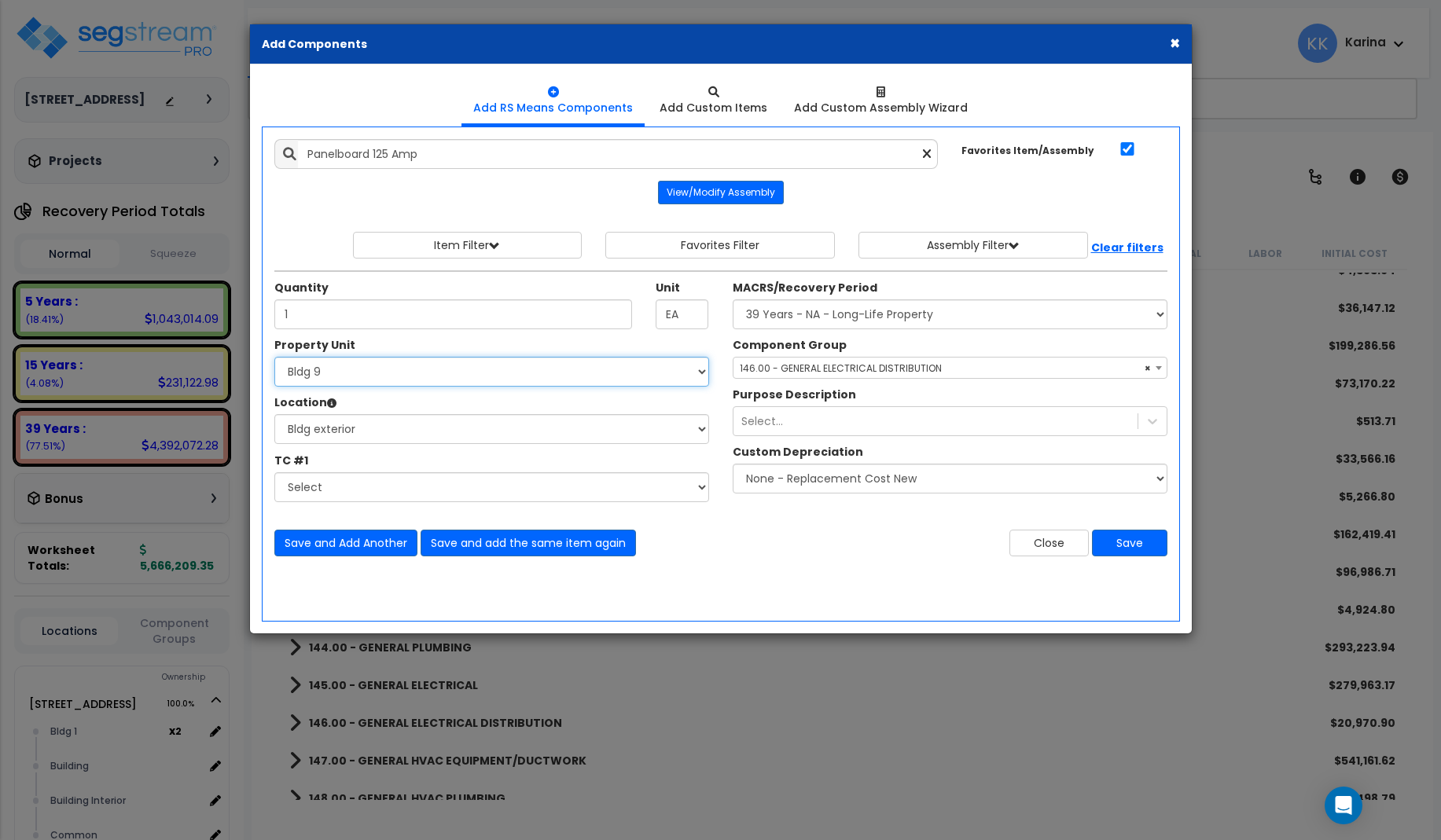
click at [274, 357] on select "Select [STREET_ADDRESS] [STREET_ADDRESS] [STREET_ADDRESS] [STREET_ADDRESS] Bldg…" at bounding box center [491, 372] width 434 height 29
select select "171709"
click option "Bldg 10" at bounding box center [0, 0] width 0 height 0
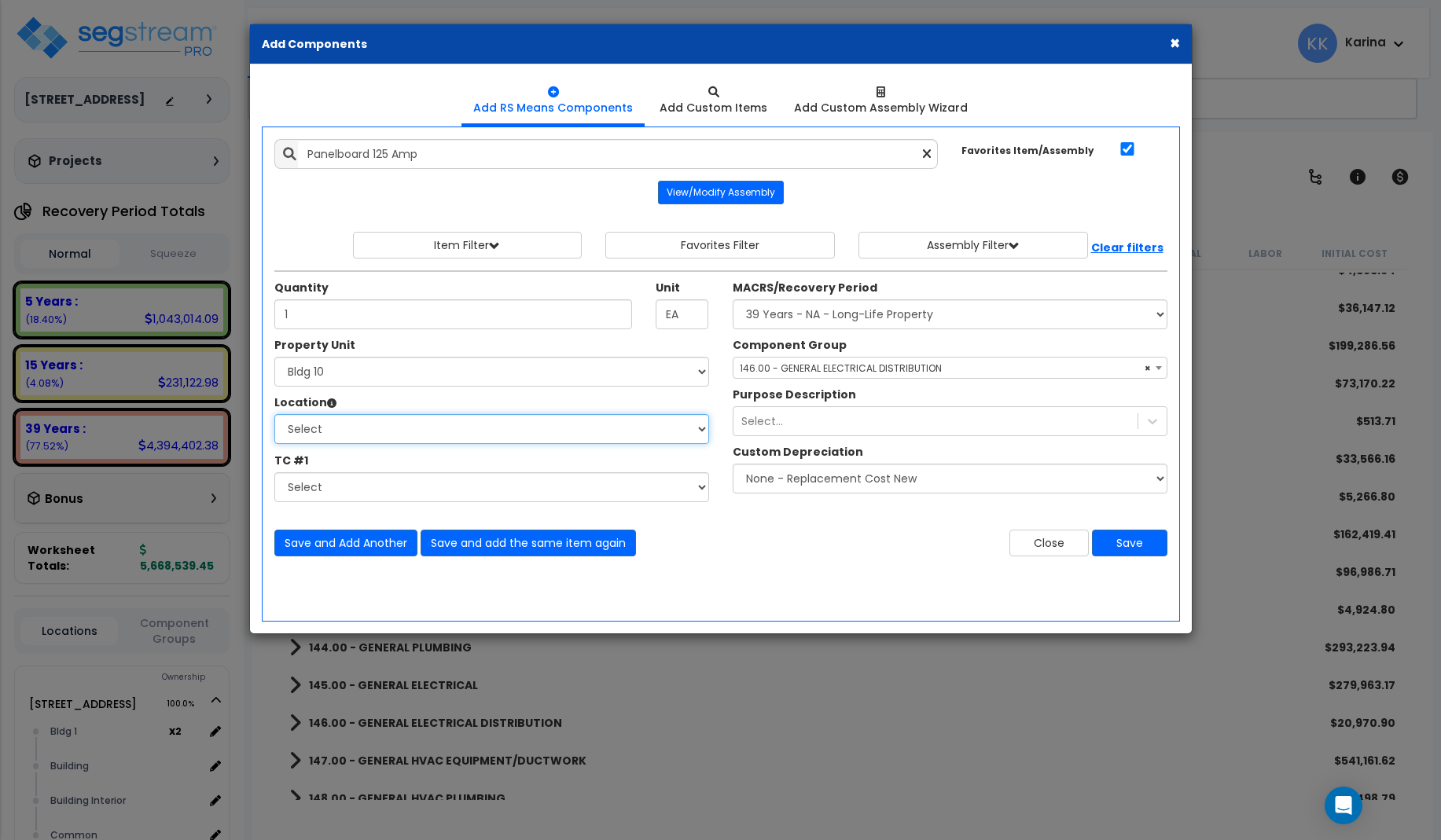
click at [274, 414] on select "Select [GEOGRAPHIC_DATA] Bedrooms Bldg exterior Kitchen Living Site Exterior Ad…" at bounding box center [491, 429] width 434 height 29
select select "31998"
click option "Bldg exterior" at bounding box center [0, 0] width 0 height 0
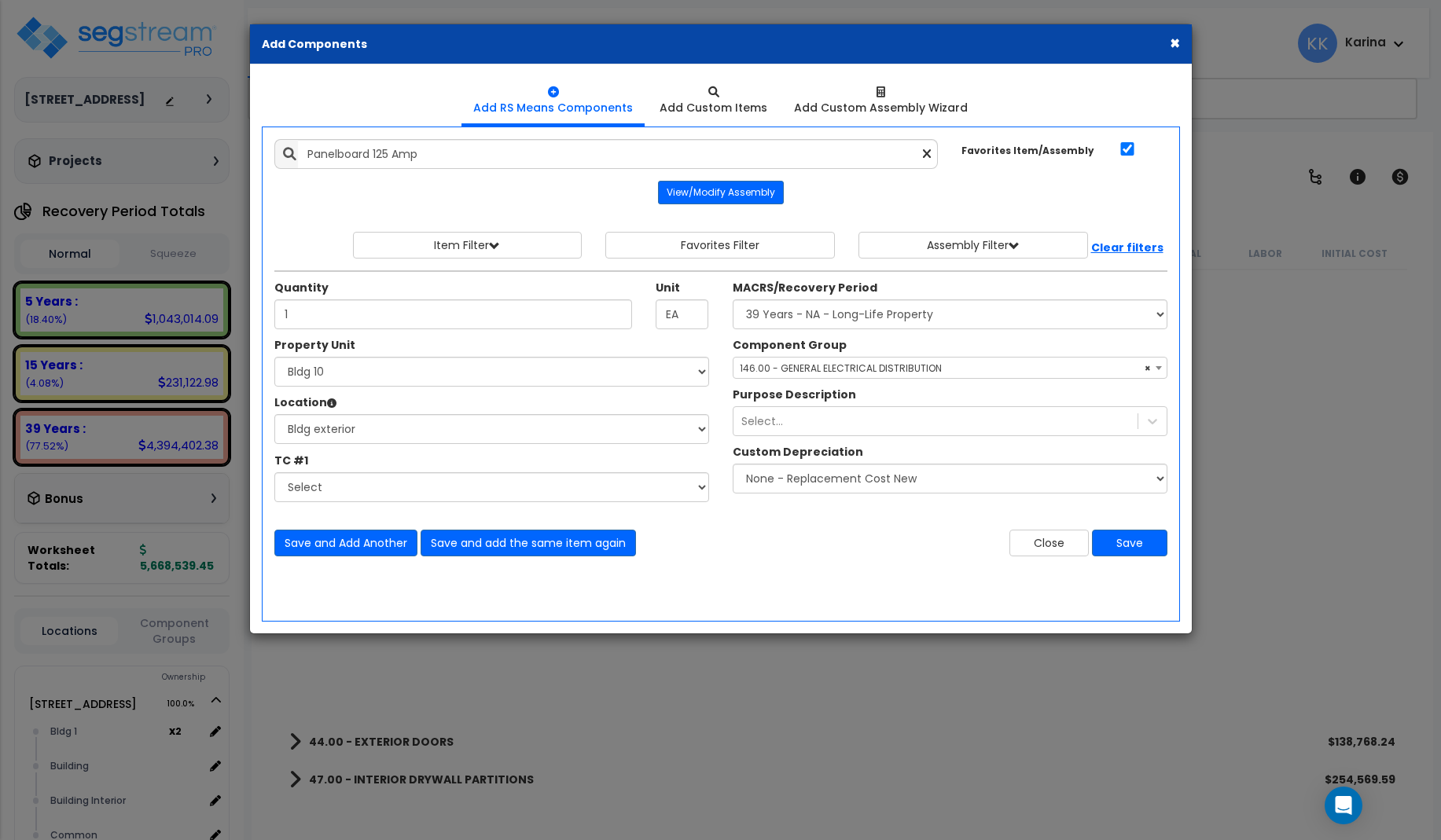
select select "3669"
select select "171709"
select select "31998"
select select "56956"
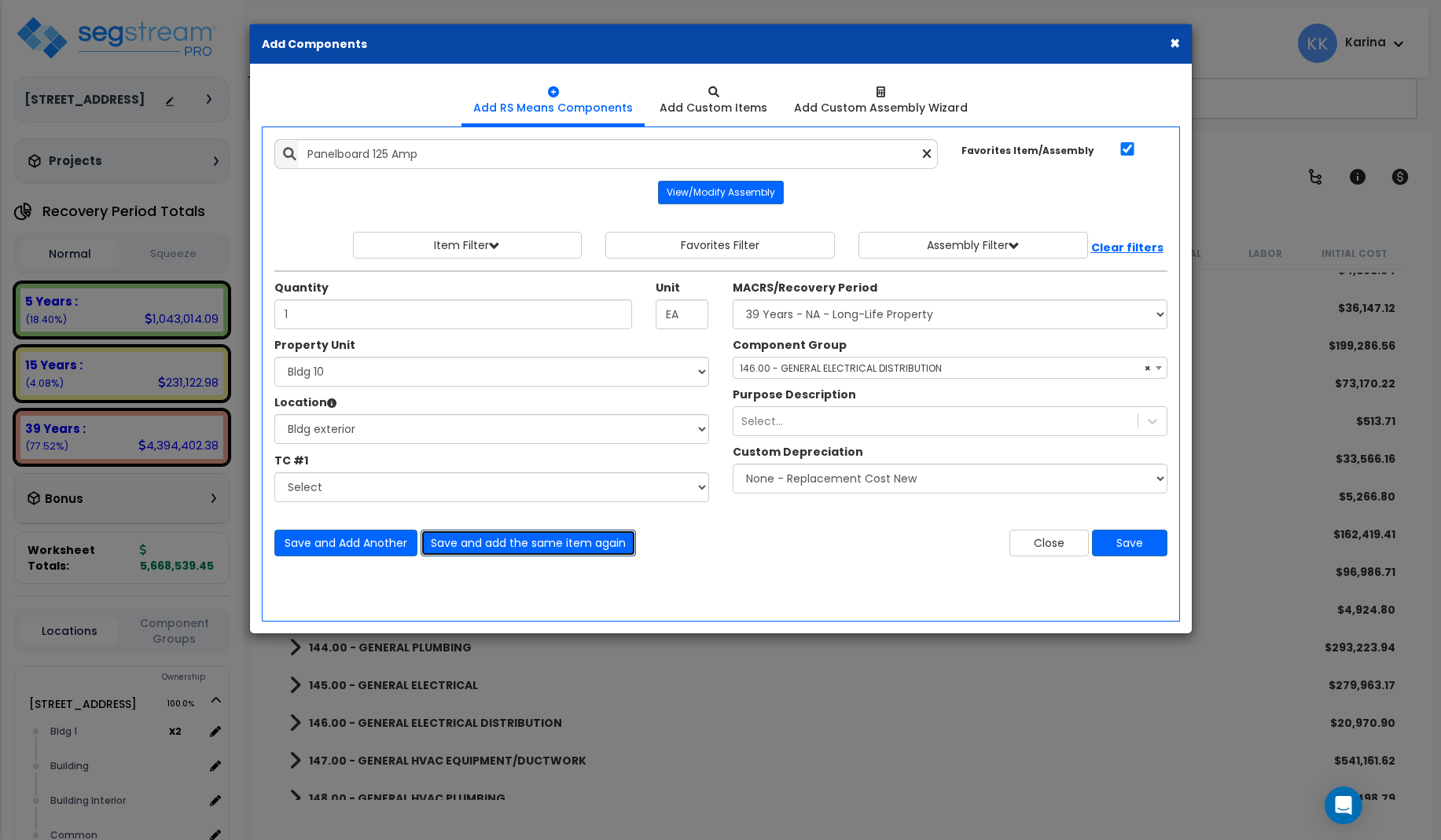
click at [466, 538] on button "Save and add the same item again" at bounding box center [528, 543] width 215 height 27
type input "1"
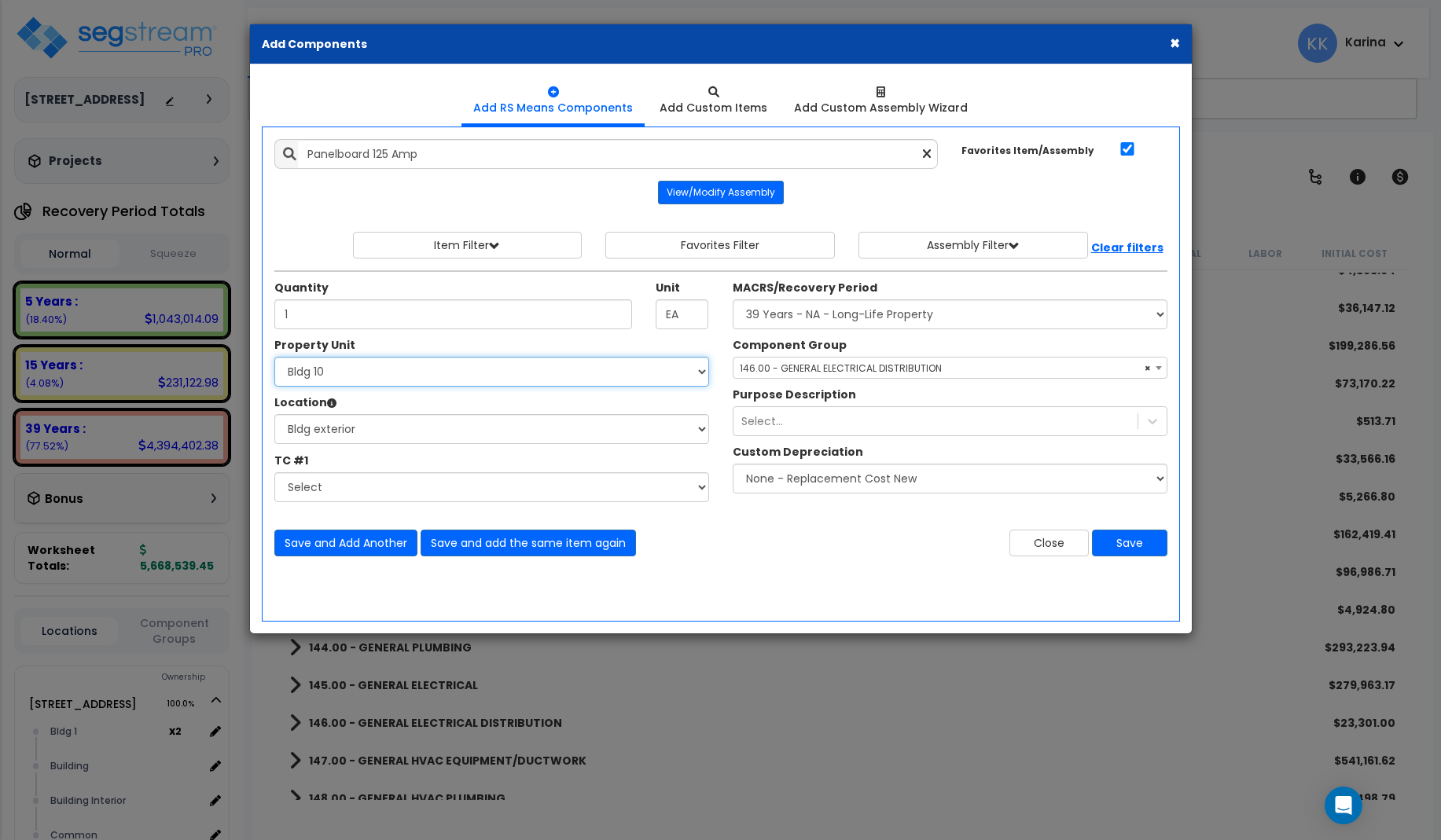
click at [274, 357] on select "Select [STREET_ADDRESS] [STREET_ADDRESS] [STREET_ADDRESS] [STREET_ADDRESS] Bldg…" at bounding box center [491, 372] width 434 height 29
select select "171710"
click option "Bldg 11" at bounding box center [0, 0] width 0 height 0
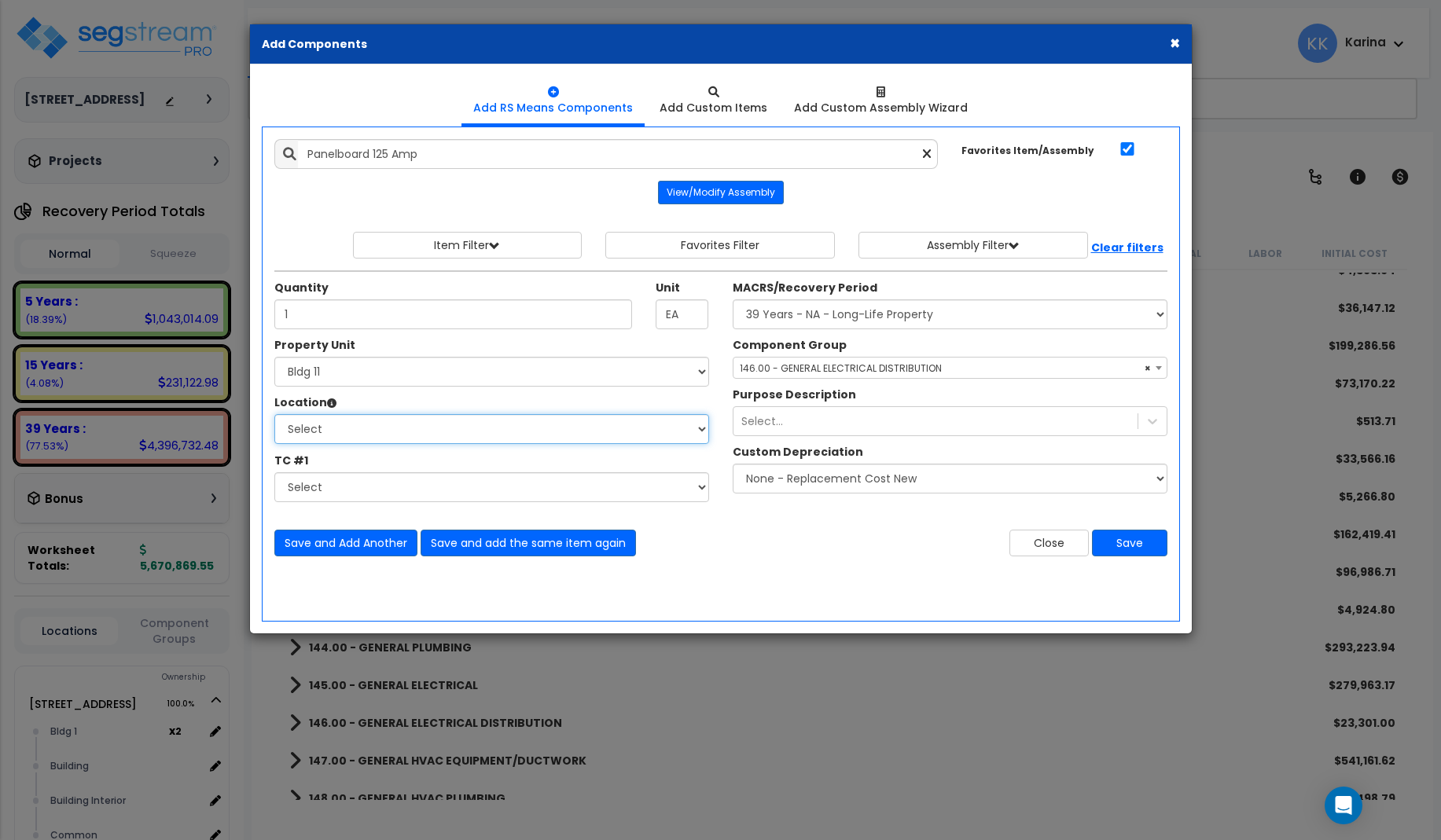
click at [274, 414] on select "Select [GEOGRAPHIC_DATA] Bedrooms Bldg exterior Kitchen Living Site Exterior Ad…" at bounding box center [491, 429] width 434 height 29
select select "31998"
click option "Bldg exterior" at bounding box center [0, 0] width 0 height 0
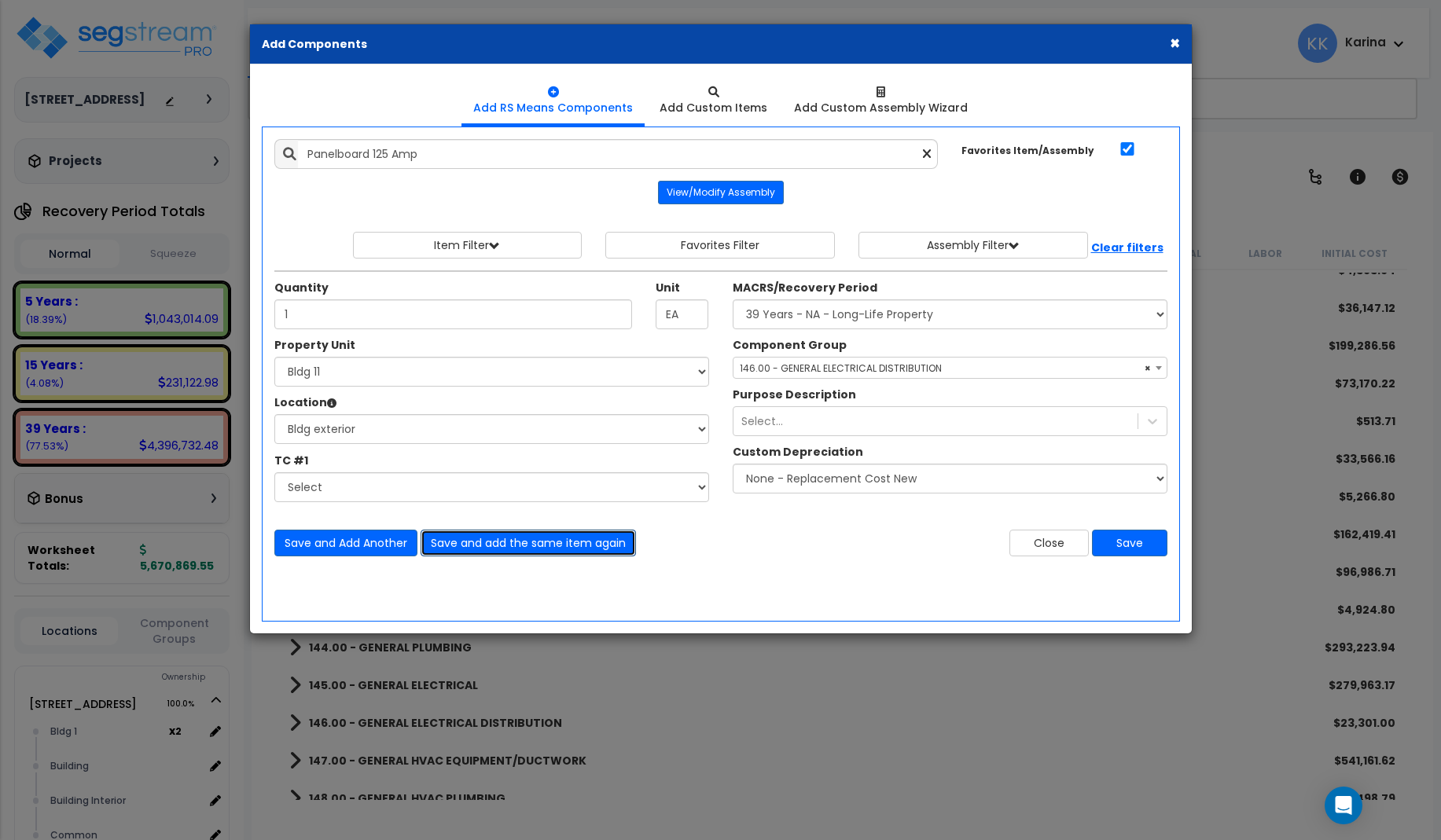
click at [461, 537] on button "Save and add the same item again" at bounding box center [528, 543] width 215 height 27
type input "1"
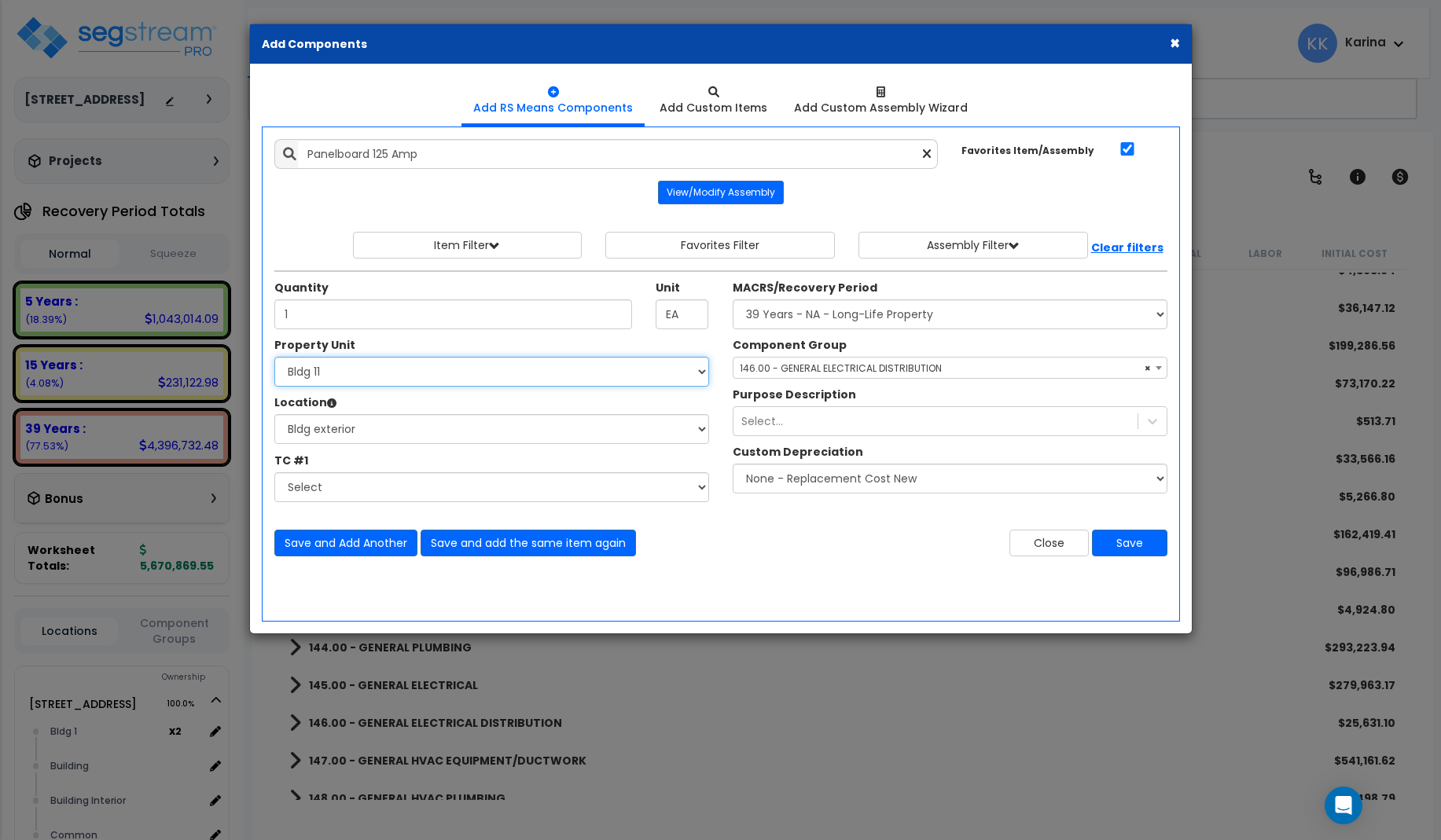
click at [274, 357] on select "Select [STREET_ADDRESS] [STREET_ADDRESS] [STREET_ADDRESS] [STREET_ADDRESS] Bldg…" at bounding box center [491, 372] width 434 height 29
select select "171711"
click option "Bldg 12" at bounding box center [0, 0] width 0 height 0
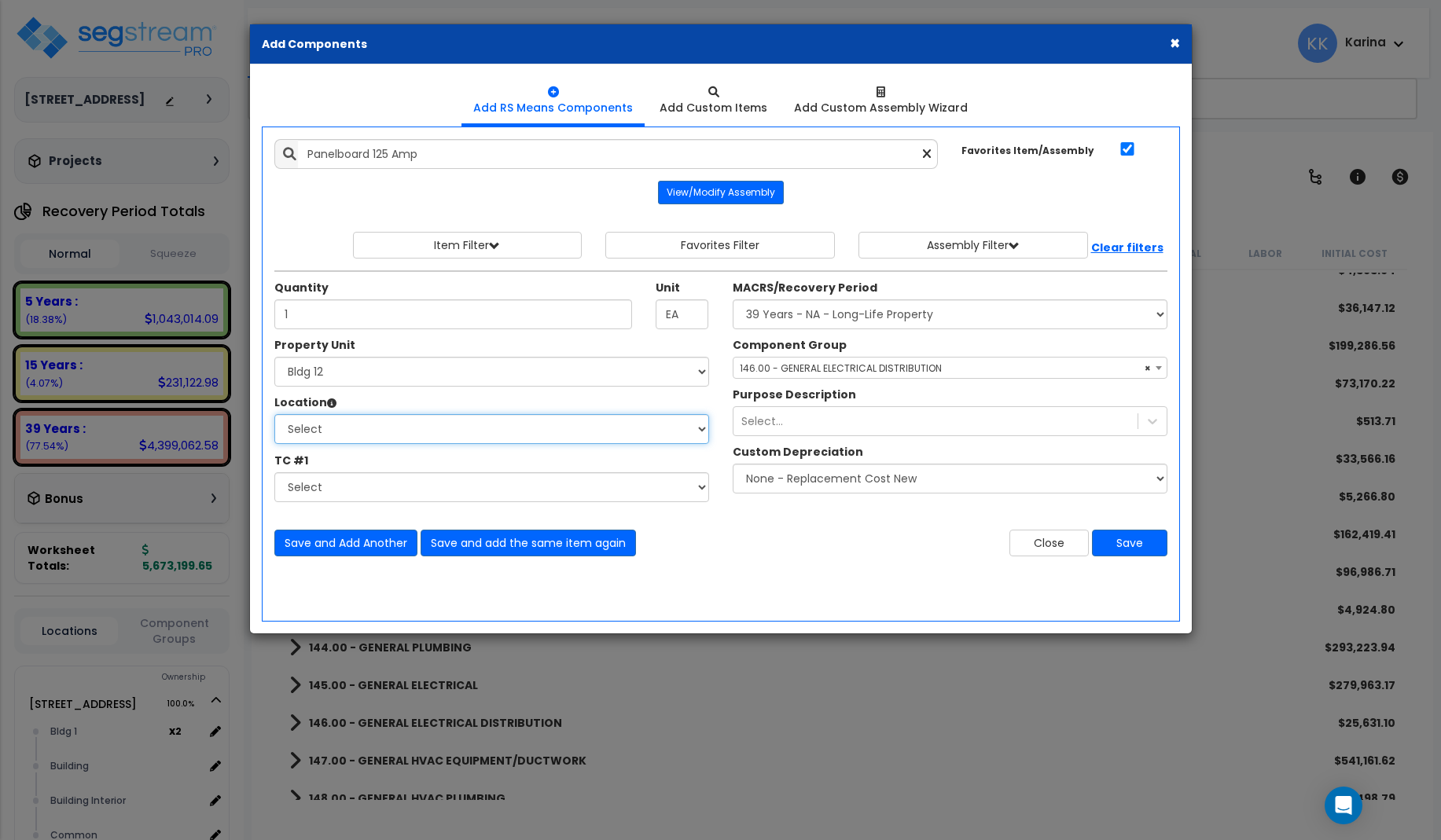
click at [274, 414] on select "Select [GEOGRAPHIC_DATA] Bedrooms Bldg exterior Kitchen Living Site Exterior Ad…" at bounding box center [491, 429] width 434 height 29
select select "31998"
click option "Bldg exterior" at bounding box center [0, 0] width 0 height 0
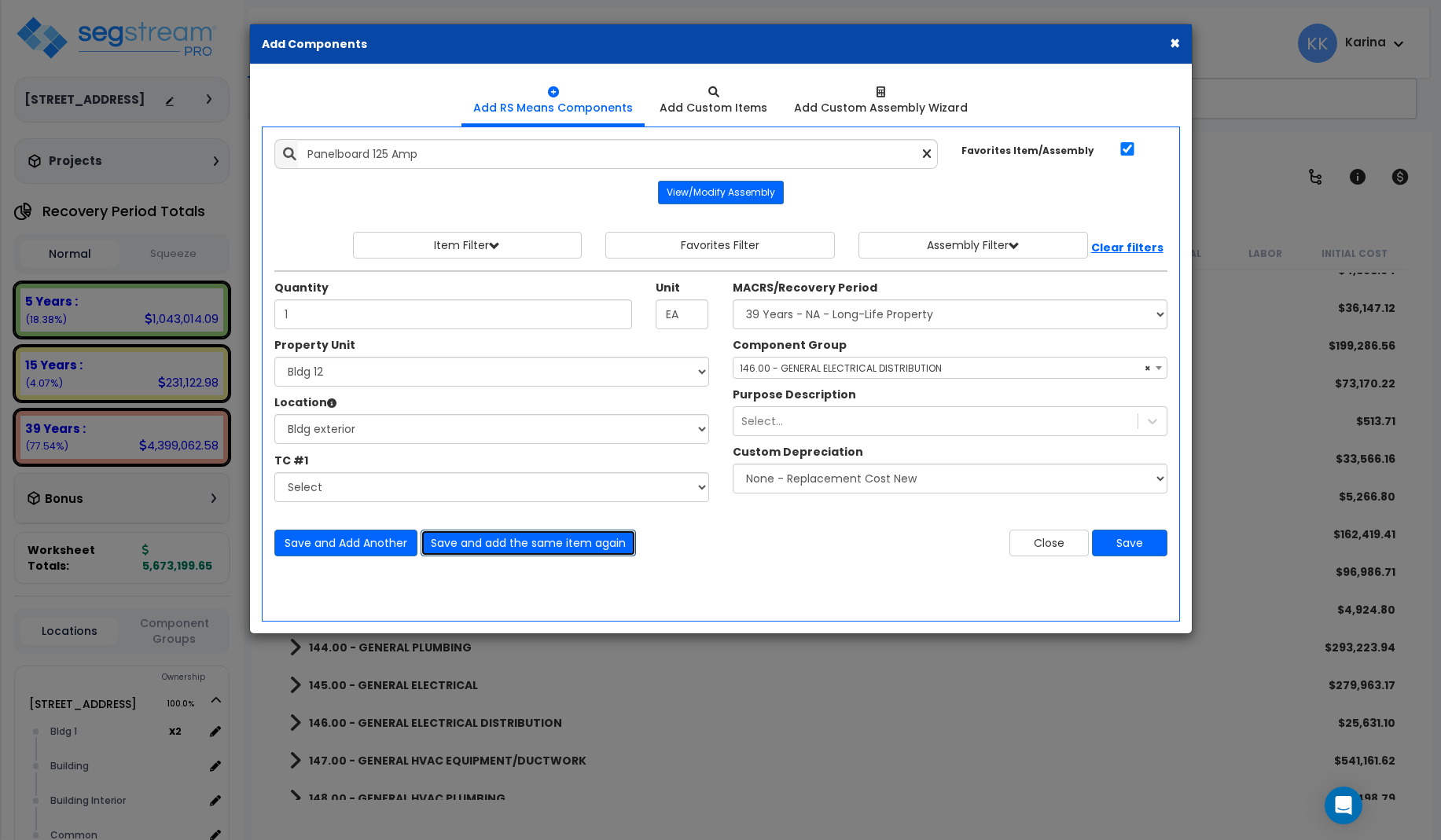
click at [467, 543] on button "Save and add the same item again" at bounding box center [528, 543] width 215 height 27
type input "1"
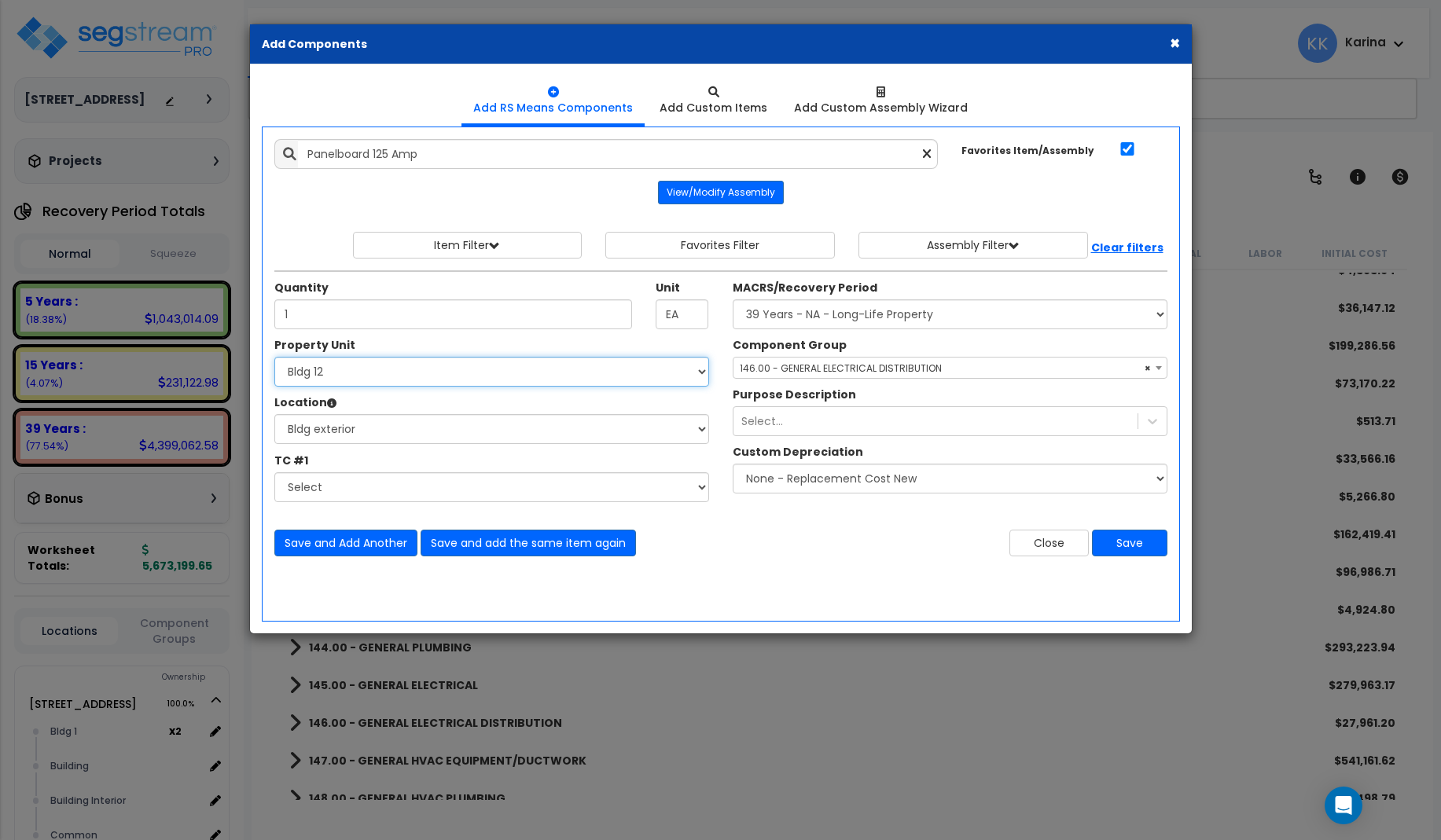
click at [274, 357] on select "Select [STREET_ADDRESS] [STREET_ADDRESS] [STREET_ADDRESS] [STREET_ADDRESS] Bldg…" at bounding box center [491, 372] width 434 height 29
select select "171712"
click option "Bldg 13" at bounding box center [0, 0] width 0 height 0
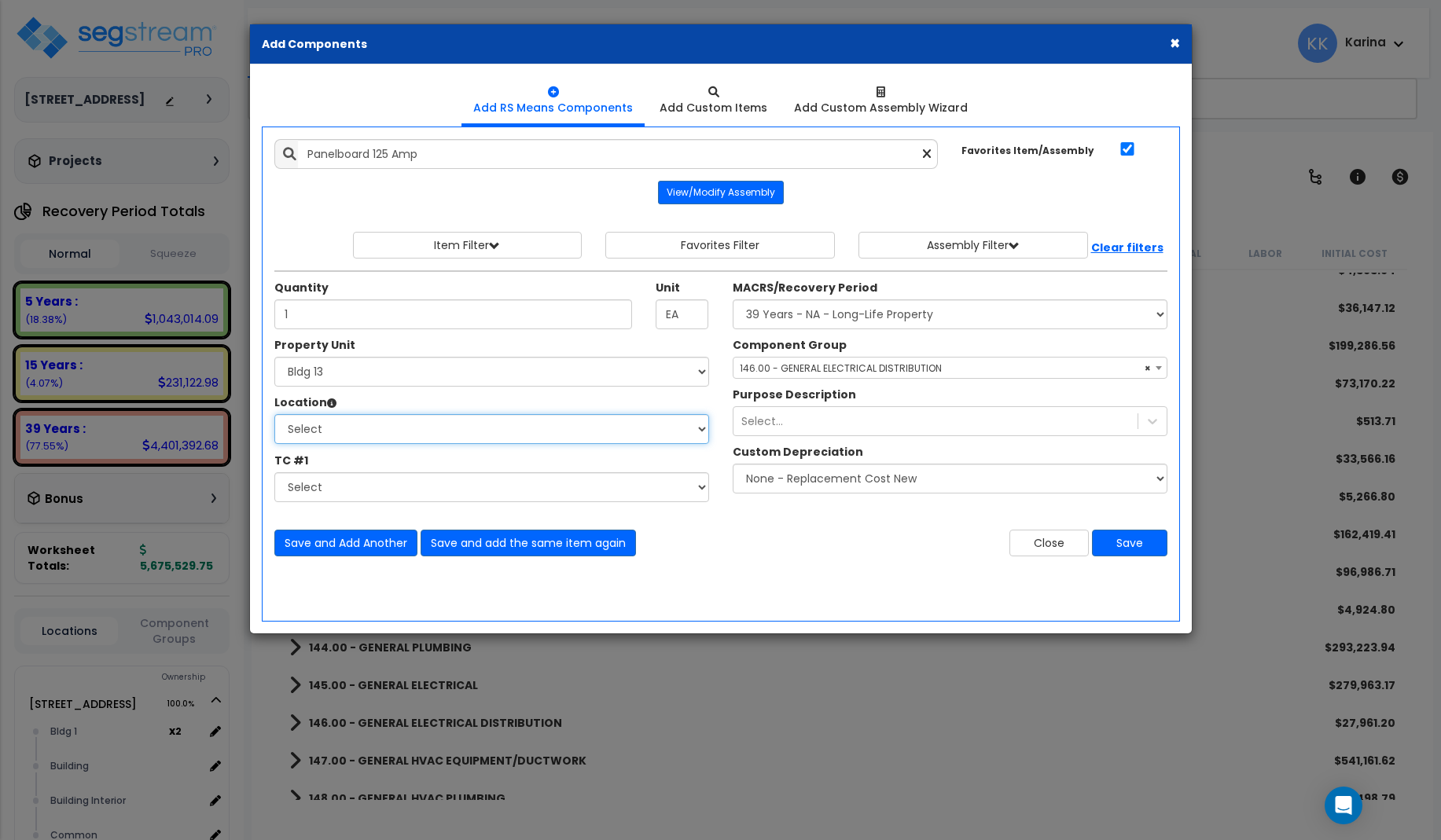
click at [274, 414] on select "Select [GEOGRAPHIC_DATA] Bedrooms Bldg exterior Kitchen Living Site Exterior Ad…" at bounding box center [491, 429] width 434 height 29
select select "31998"
click option "Bldg exterior" at bounding box center [0, 0] width 0 height 0
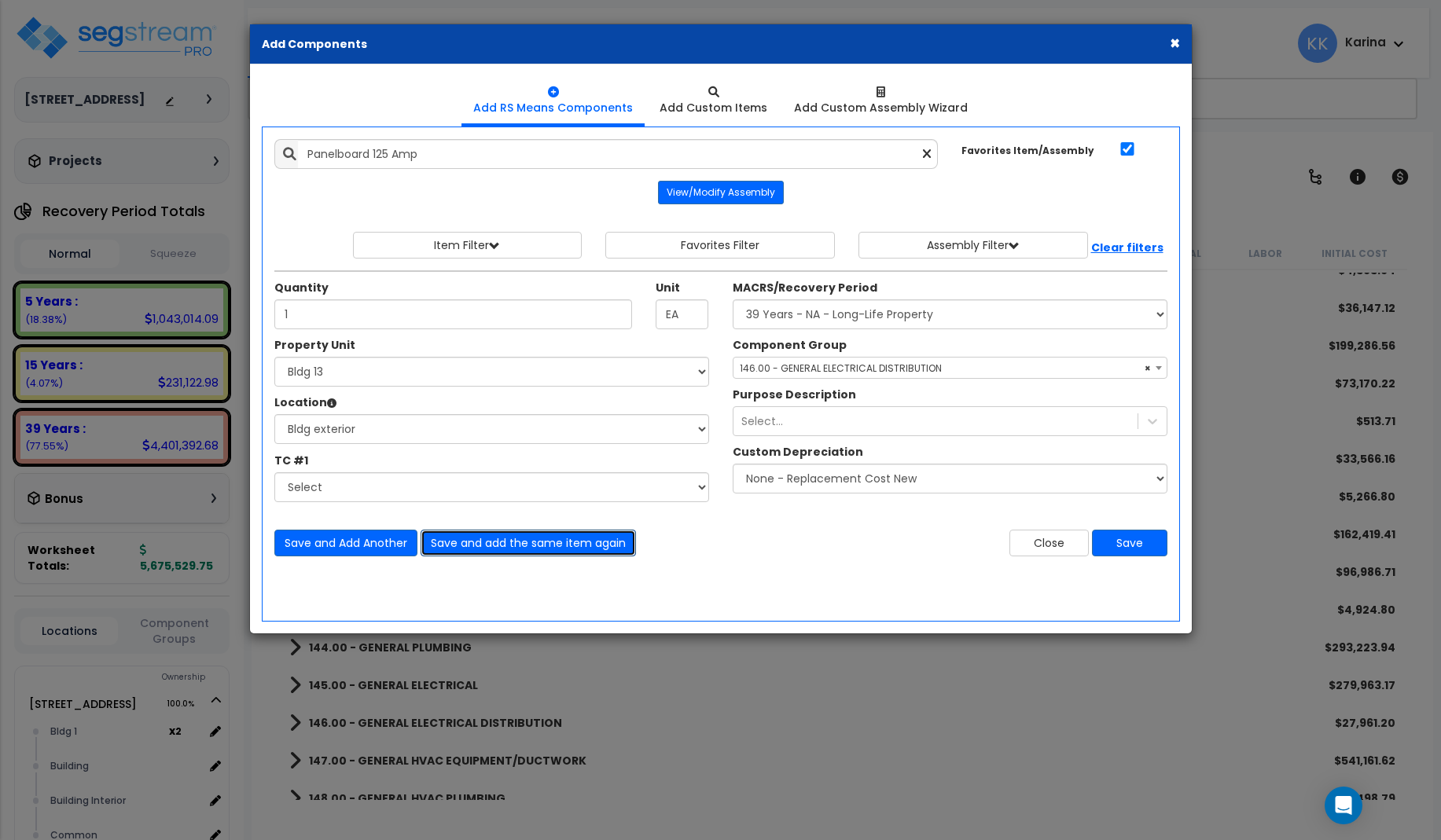
click at [480, 544] on button "Save and add the same item again" at bounding box center [528, 543] width 215 height 27
type input "1"
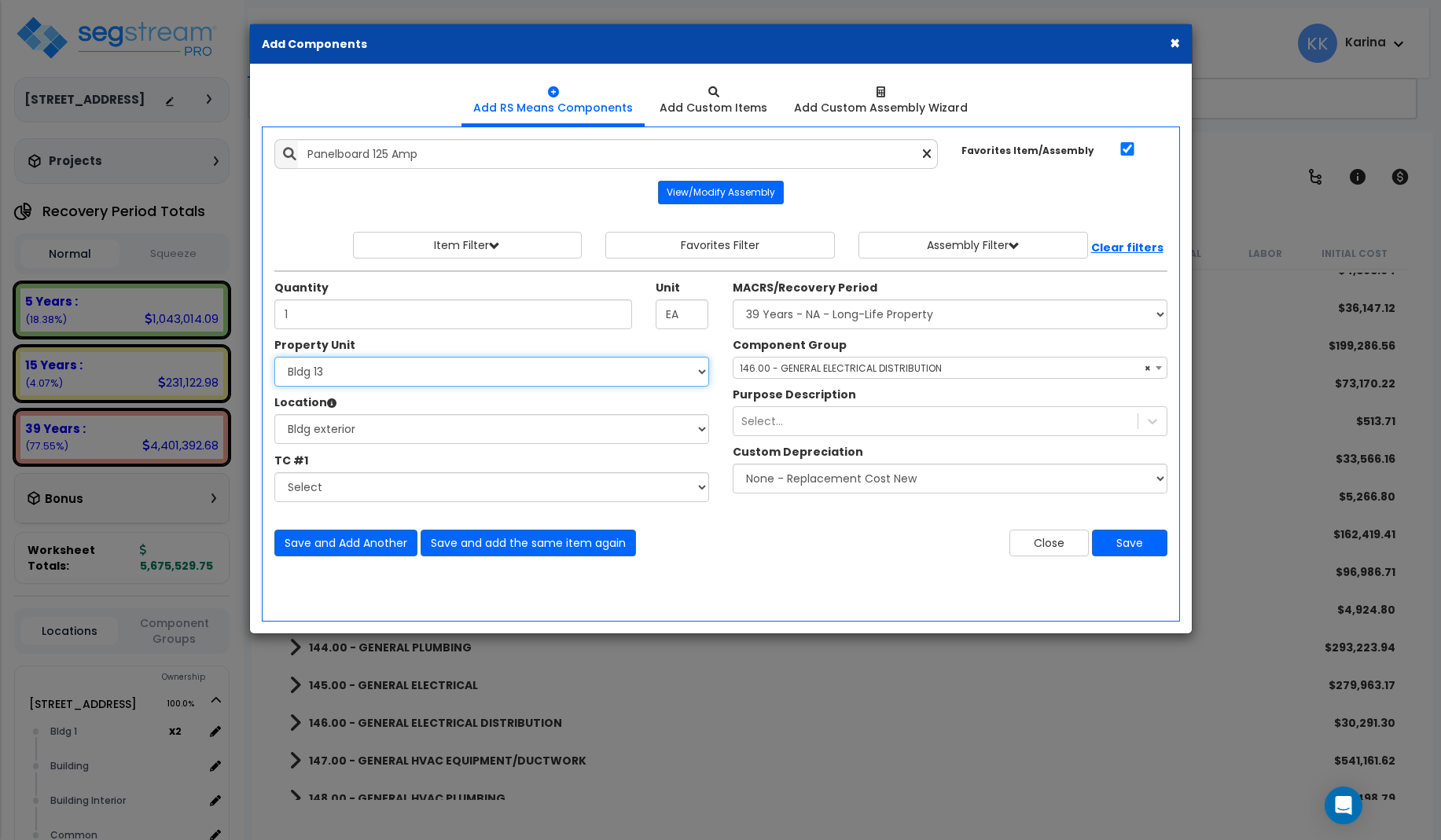
click at [274, 357] on select "Select [STREET_ADDRESS] [STREET_ADDRESS] [STREET_ADDRESS] [STREET_ADDRESS] Bldg…" at bounding box center [491, 372] width 434 height 29
select select "171713"
click option "Bldg 14" at bounding box center [0, 0] width 0 height 0
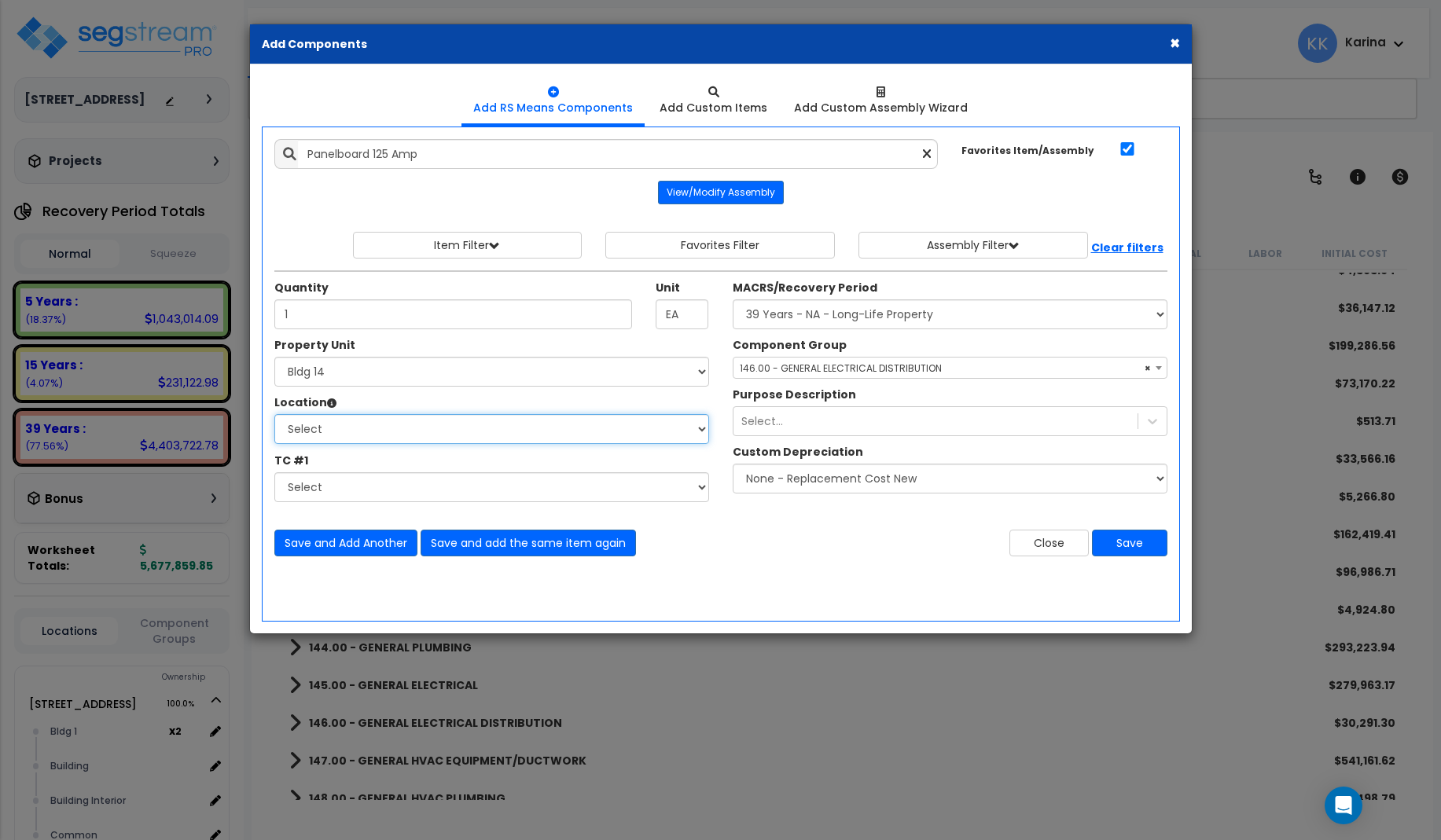
click at [274, 414] on select "Select [GEOGRAPHIC_DATA] Bedrooms Bldg exterior Kitchen Living Site Exterior Ad…" at bounding box center [491, 429] width 434 height 29
select select "31998"
click option "Bldg exterior" at bounding box center [0, 0] width 0 height 0
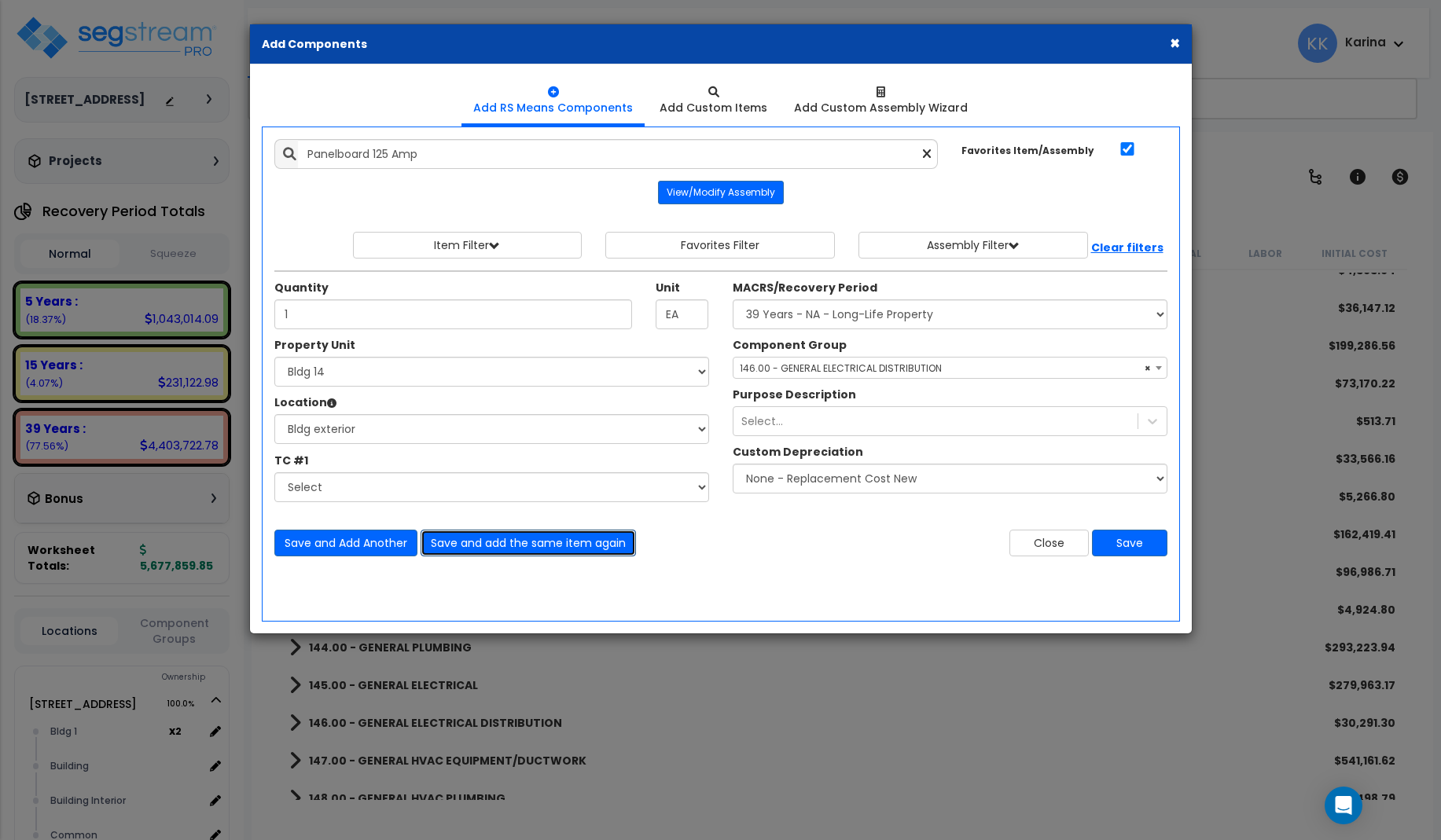
click at [456, 537] on button "Save and add the same item again" at bounding box center [528, 543] width 215 height 27
type input "1"
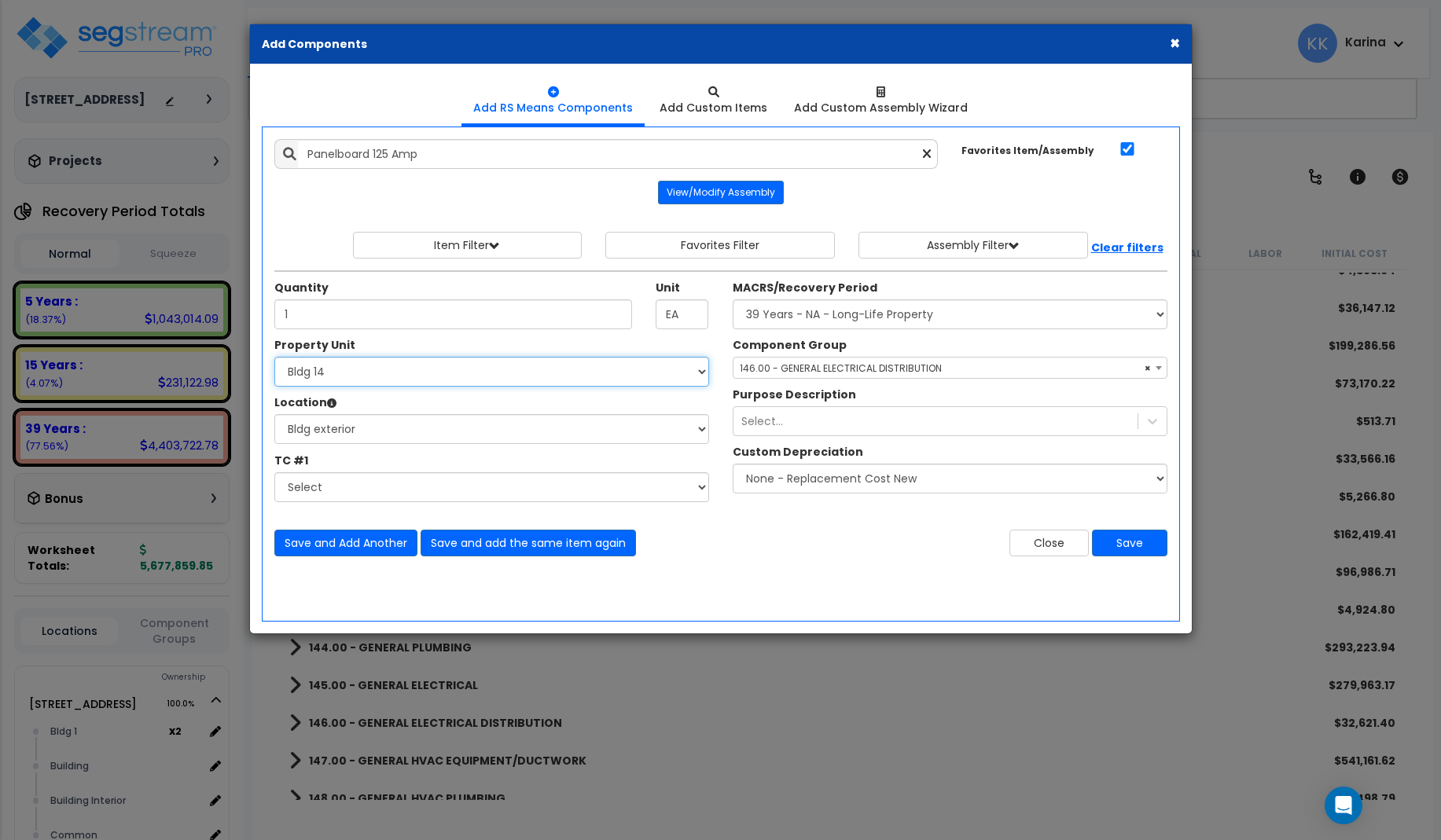
click at [274, 357] on select "Select [STREET_ADDRESS] [STREET_ADDRESS] [STREET_ADDRESS] [STREET_ADDRESS] Bldg…" at bounding box center [491, 372] width 434 height 29
select select "171714"
click option "Bldg 15" at bounding box center [0, 0] width 0 height 0
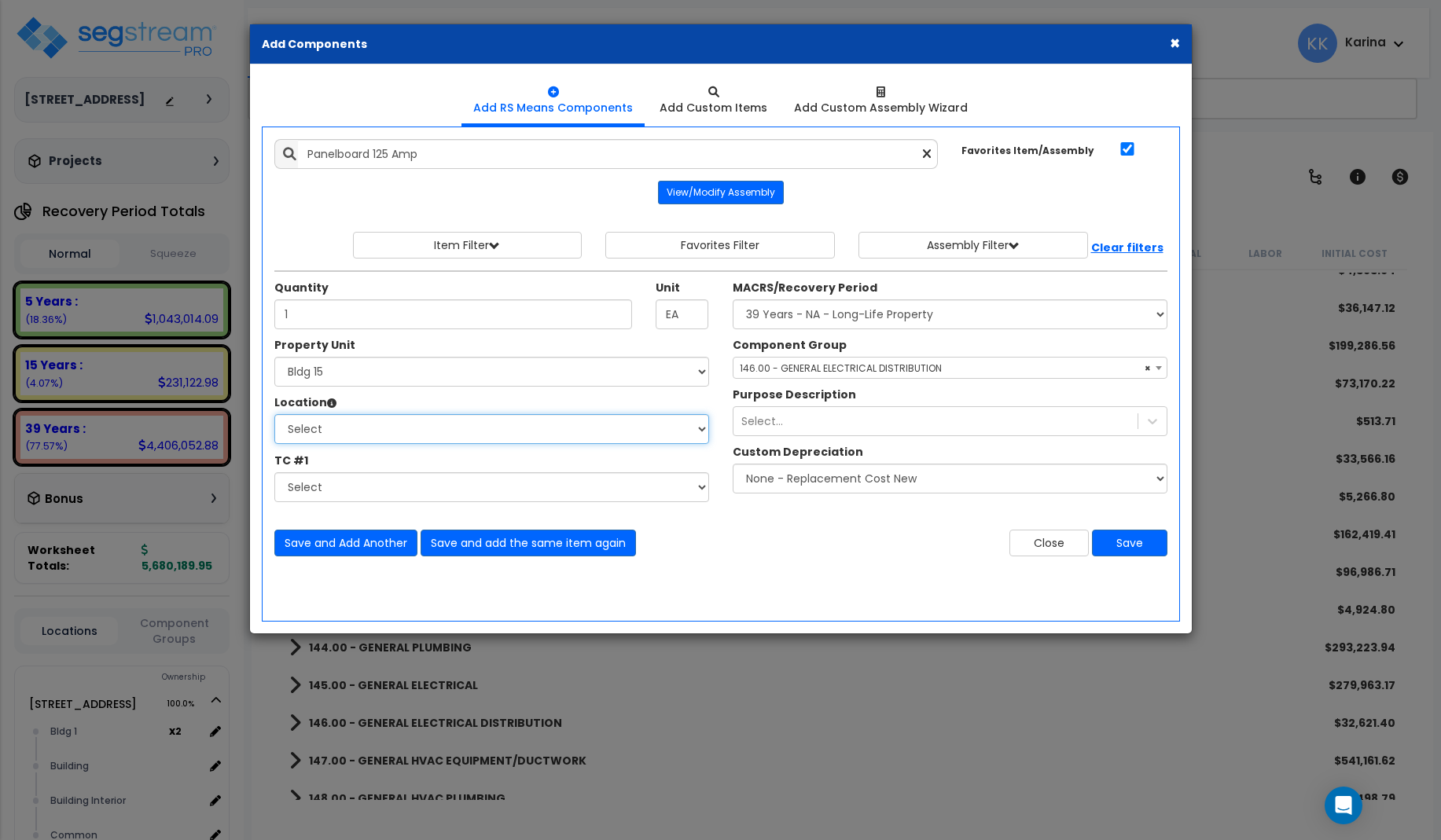
click at [274, 414] on select "Select [GEOGRAPHIC_DATA] Bedrooms Bldg exterior Kitchen Living Site Exterior Ad…" at bounding box center [491, 429] width 434 height 29
select select "31998"
click option "Bldg exterior" at bounding box center [0, 0] width 0 height 0
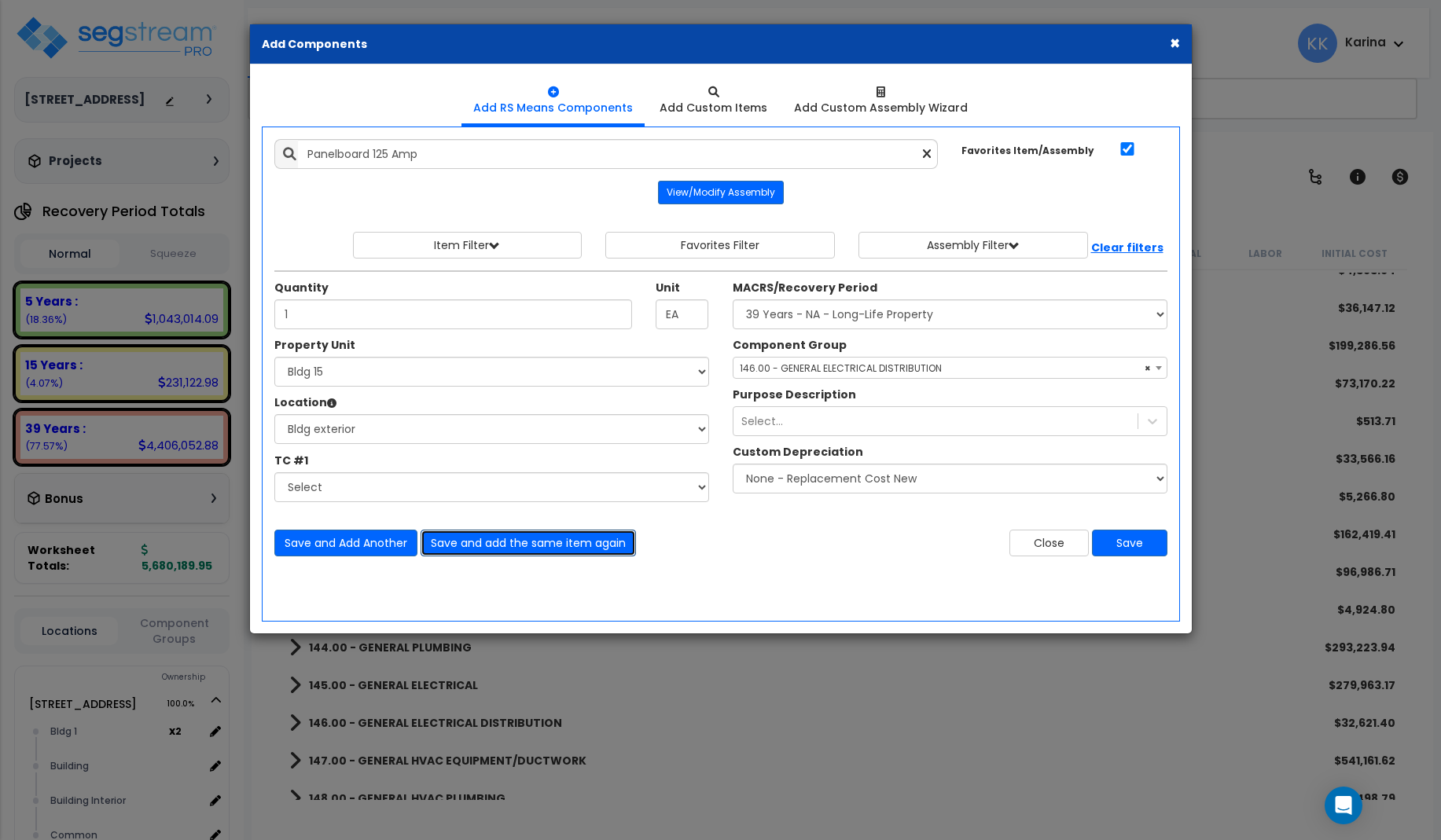
click at [465, 539] on button "Save and add the same item again" at bounding box center [528, 543] width 215 height 27
type input "1"
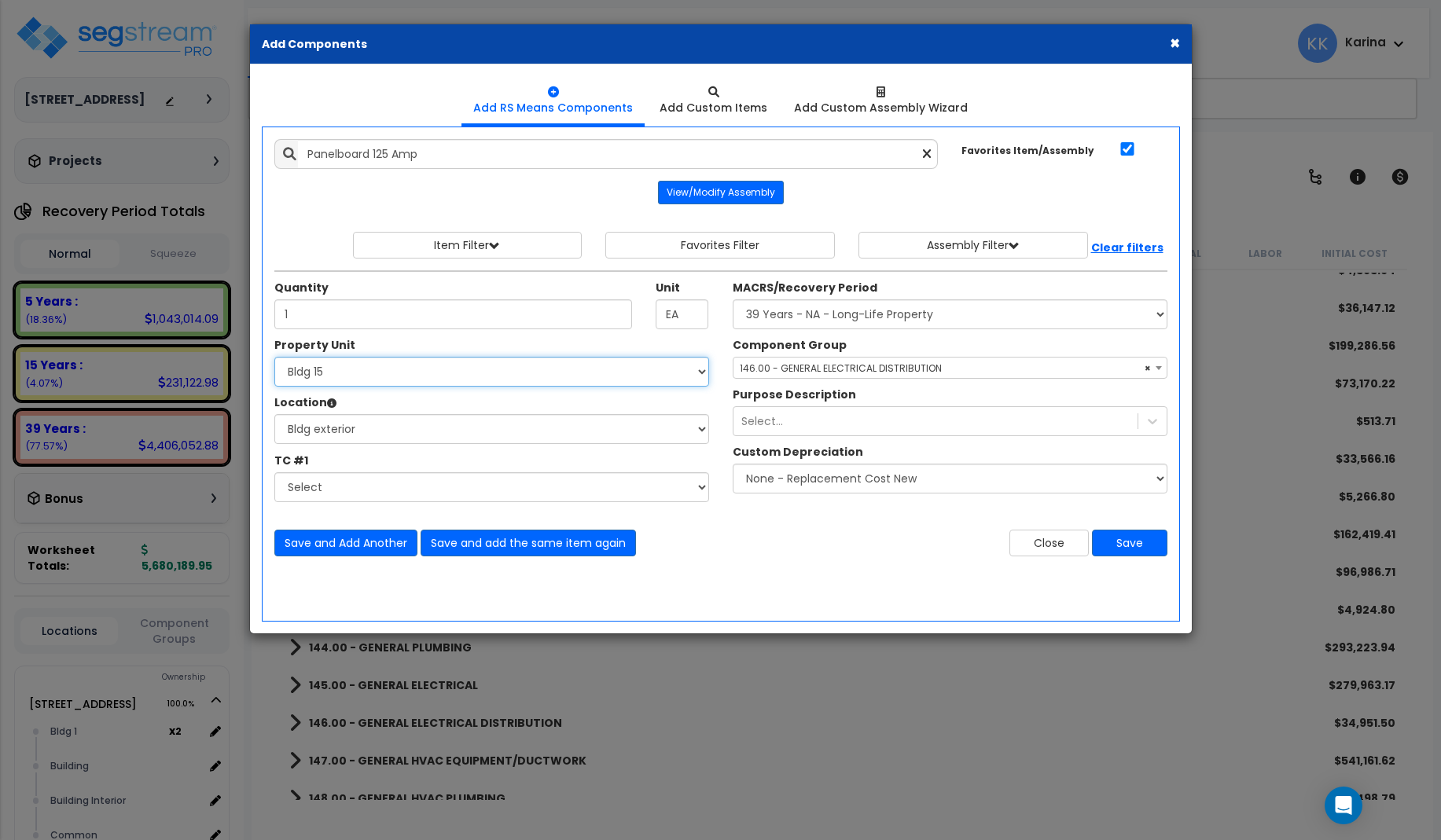
click at [274, 357] on select "Select [STREET_ADDRESS] [STREET_ADDRESS] [STREET_ADDRESS] [STREET_ADDRESS] Bldg…" at bounding box center [491, 372] width 434 height 29
select select "171715"
click option "Bldg 16" at bounding box center [0, 0] width 0 height 0
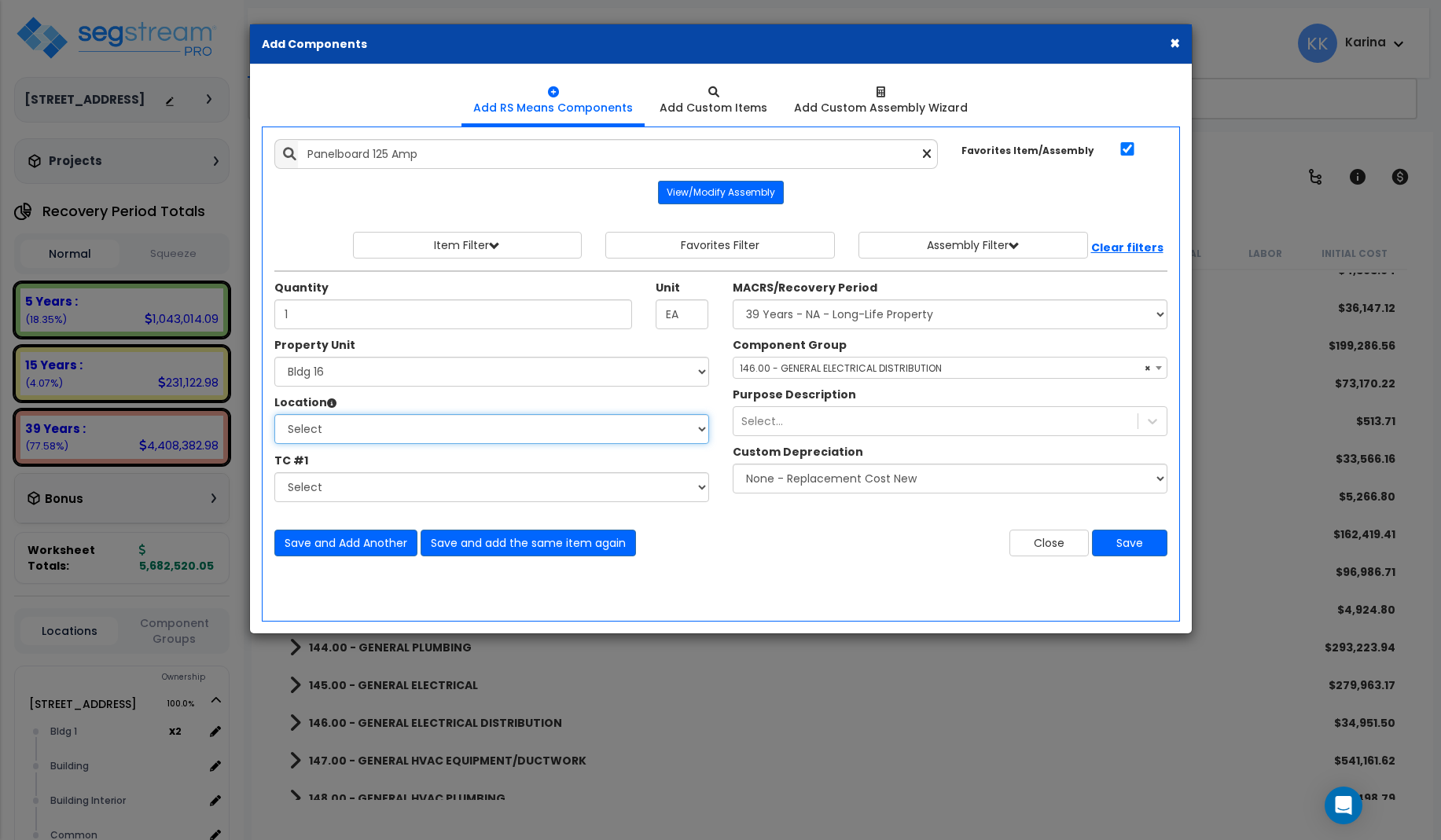
click at [274, 414] on select "Select [GEOGRAPHIC_DATA] Bedrooms Bldg exterior Kitchen Living Site Exterior Ad…" at bounding box center [491, 429] width 434 height 29
select select "31998"
click option "Bldg exterior" at bounding box center [0, 0] width 0 height 0
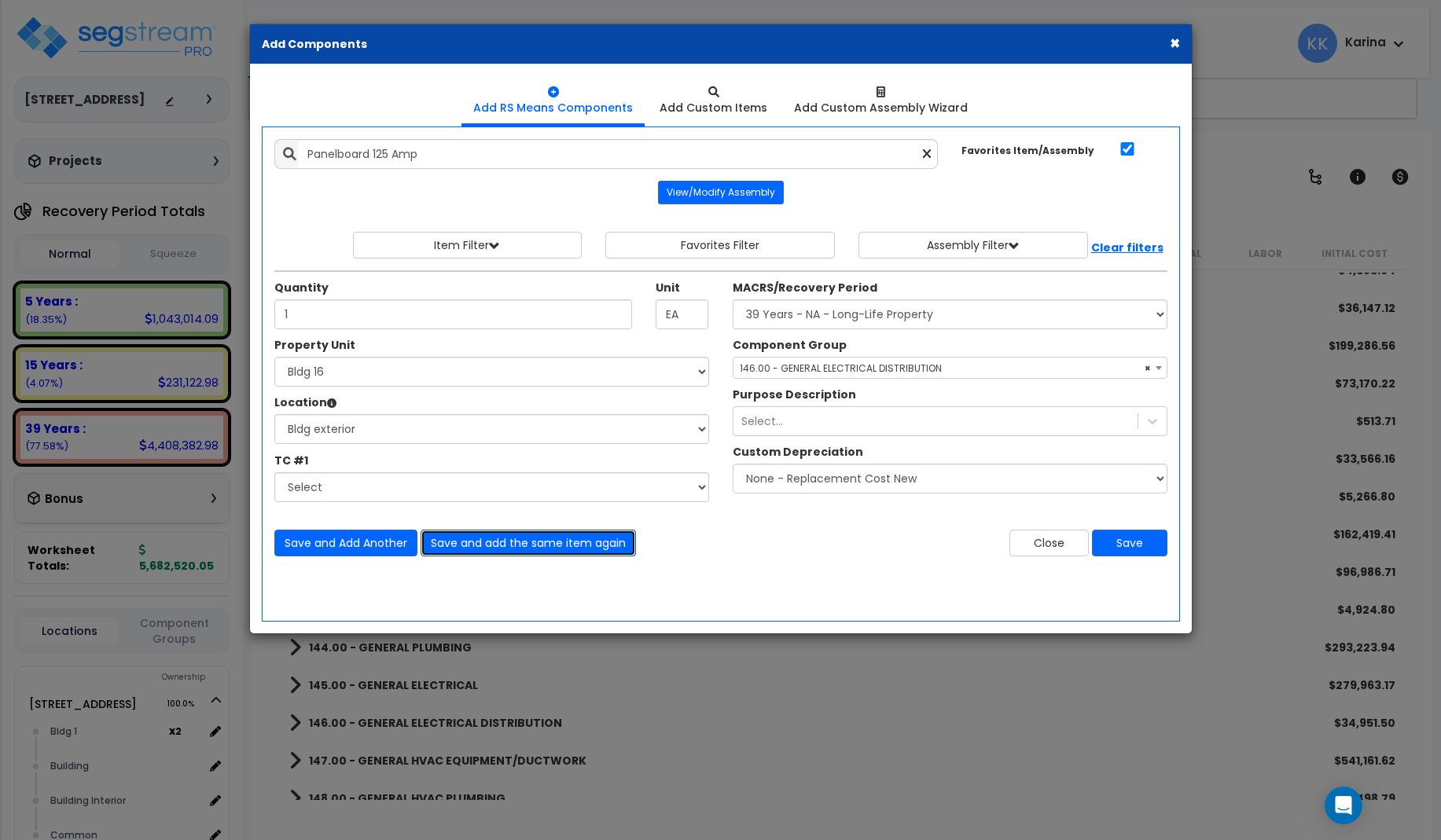
click at [460, 546] on button "Save and add the same item again" at bounding box center [528, 543] width 215 height 27
type input "1"
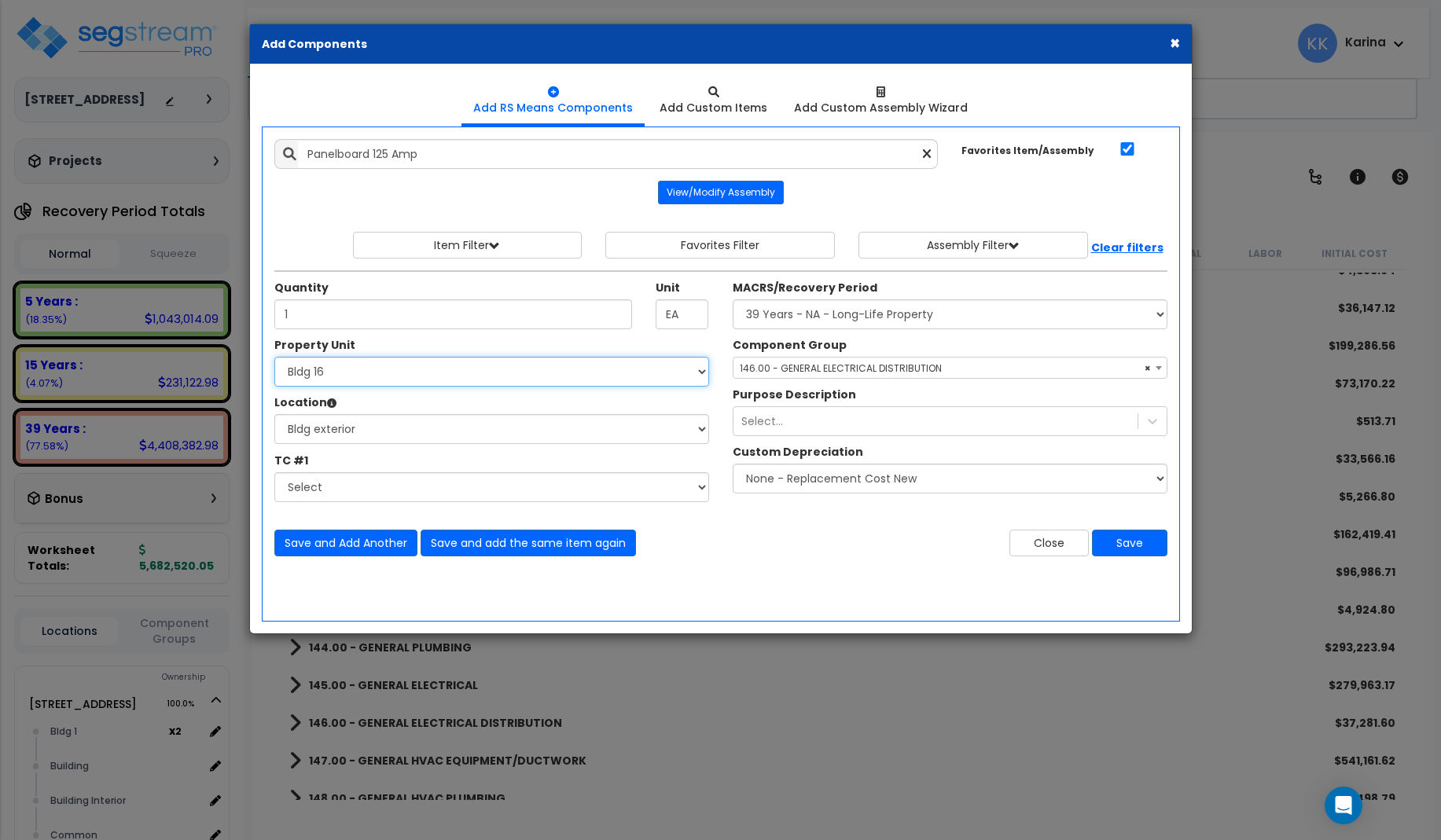
click at [274, 357] on select "Select [STREET_ADDRESS] [STREET_ADDRESS] [STREET_ADDRESS] [STREET_ADDRESS] Bldg…" at bounding box center [491, 372] width 434 height 29
select select "171716"
click option "Bldg 17" at bounding box center [0, 0] width 0 height 0
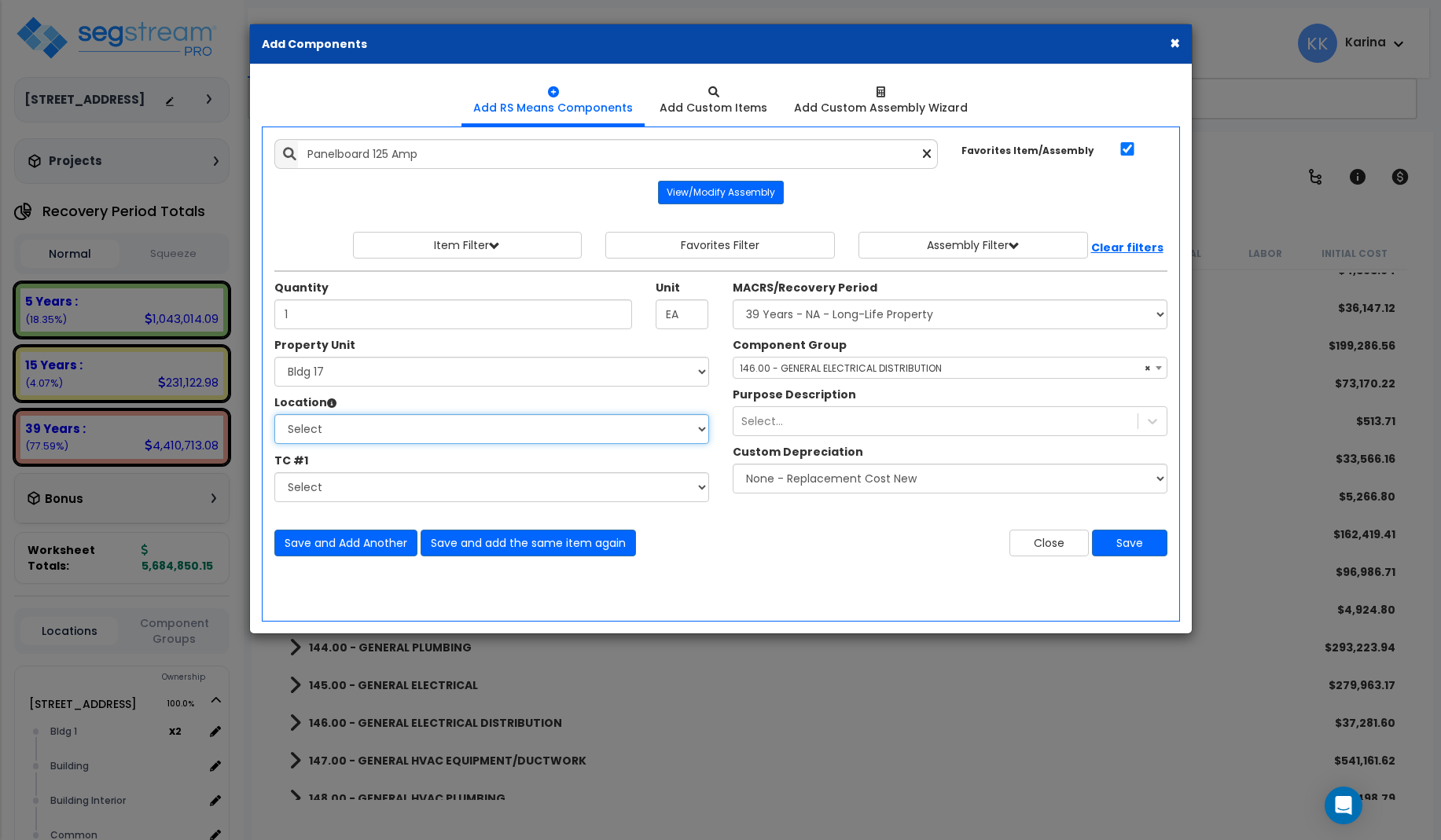
click at [274, 414] on select "Select [GEOGRAPHIC_DATA] Bedrooms Bldg exterior Kitchen Living Site Exterior Ad…" at bounding box center [491, 429] width 434 height 29
select select "31998"
click option "Bldg exterior" at bounding box center [0, 0] width 0 height 0
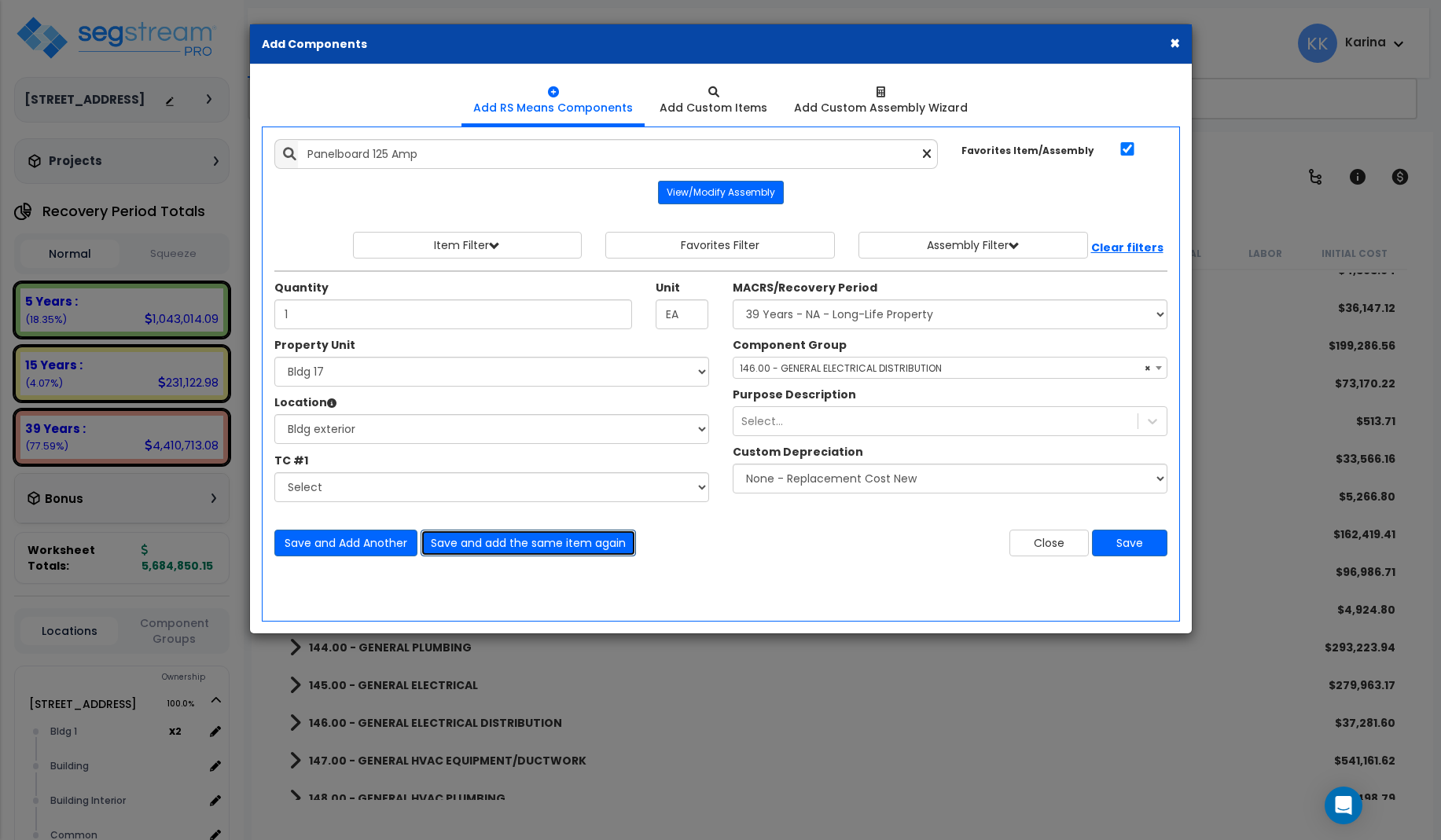
click at [453, 547] on button "Save and add the same item again" at bounding box center [528, 543] width 215 height 27
type input "1"
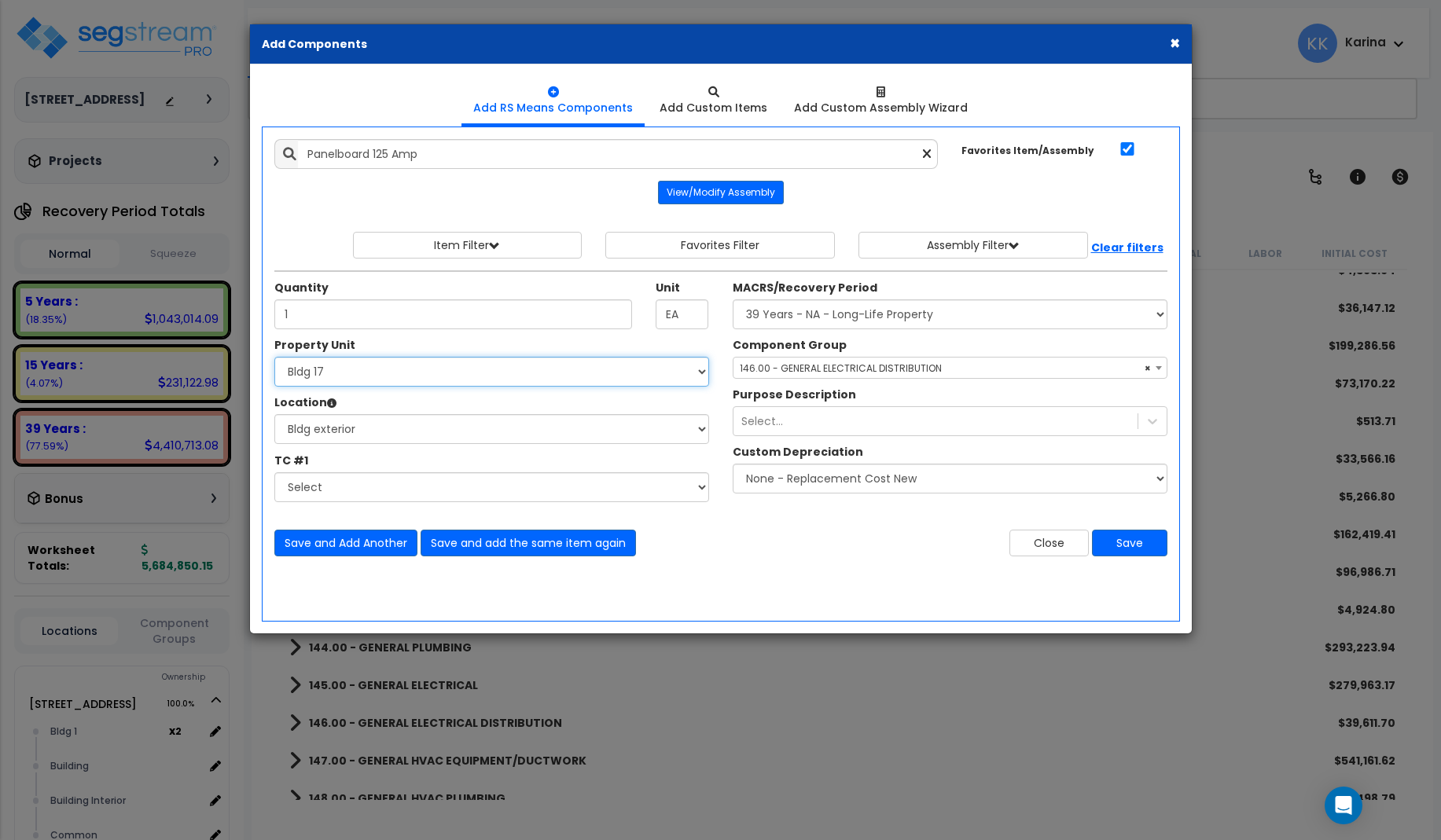
click at [274, 357] on select "Select [STREET_ADDRESS] [STREET_ADDRESS] [STREET_ADDRESS] [STREET_ADDRESS] Bldg…" at bounding box center [491, 372] width 434 height 29
select select "171717"
click option "Bldg 18" at bounding box center [0, 0] width 0 height 0
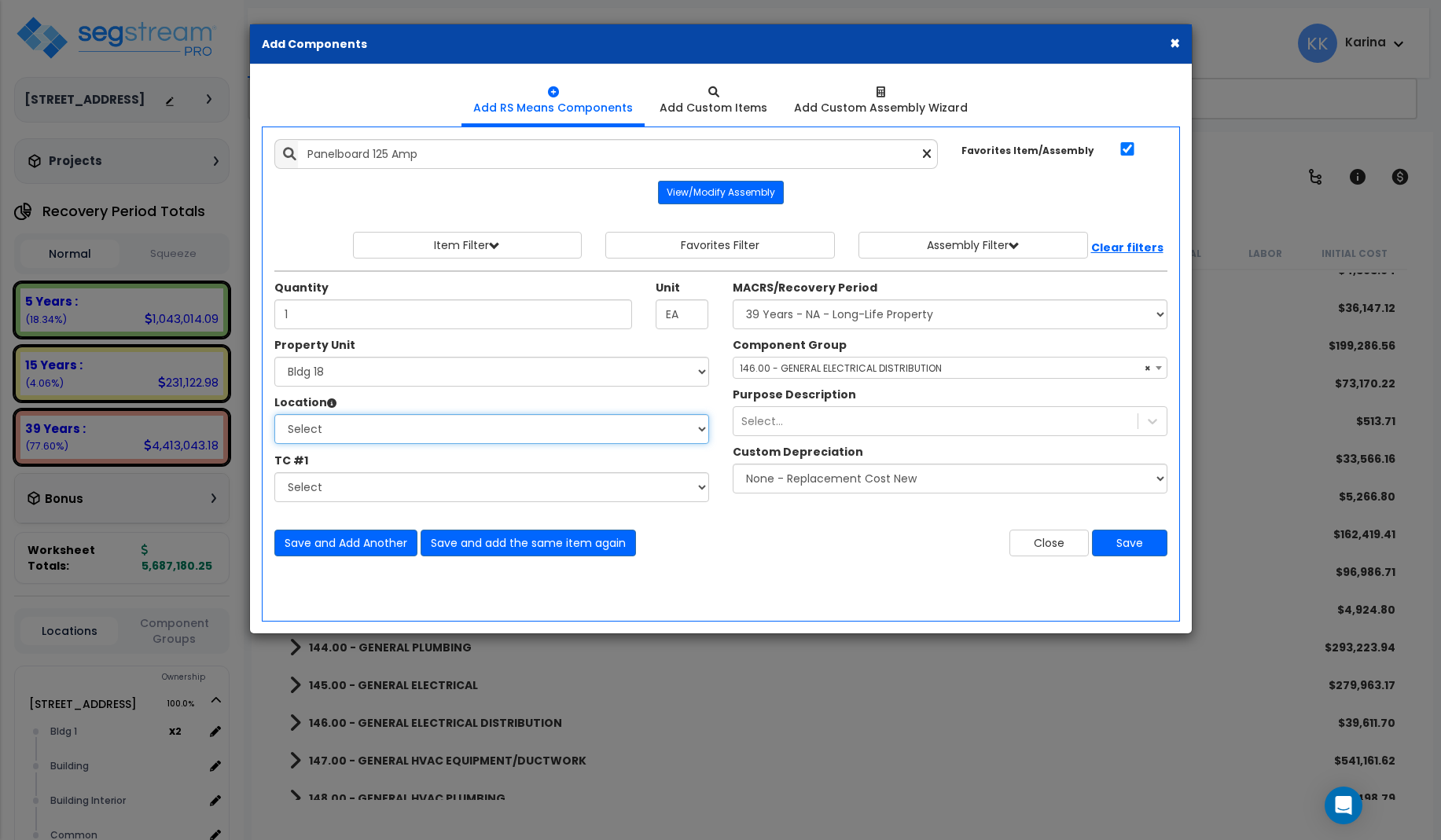
click at [274, 414] on select "Select [GEOGRAPHIC_DATA] Bedrooms Bldg exterior Kitchen Living Site Exterior Ad…" at bounding box center [491, 429] width 434 height 29
click option "Bath" at bounding box center [0, 0] width 0 height 0
click at [274, 414] on select "Select [GEOGRAPHIC_DATA] Bedrooms Bldg exterior Kitchen Living Site Exterior Ad…" at bounding box center [491, 429] width 434 height 29
select select "31998"
click option "Bldg exterior" at bounding box center [0, 0] width 0 height 0
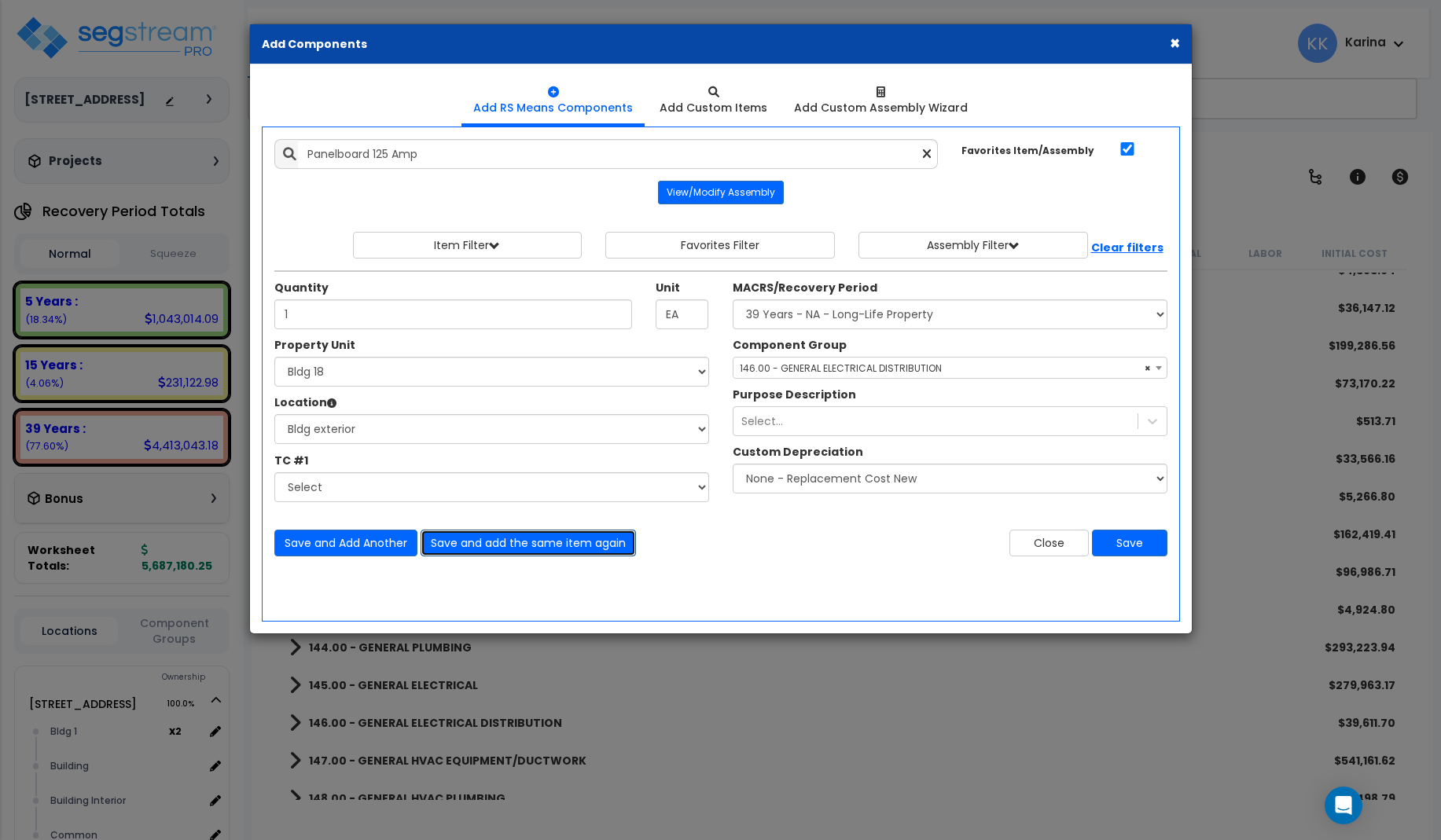
click at [444, 540] on button "Save and add the same item again" at bounding box center [528, 543] width 215 height 27
type input "1"
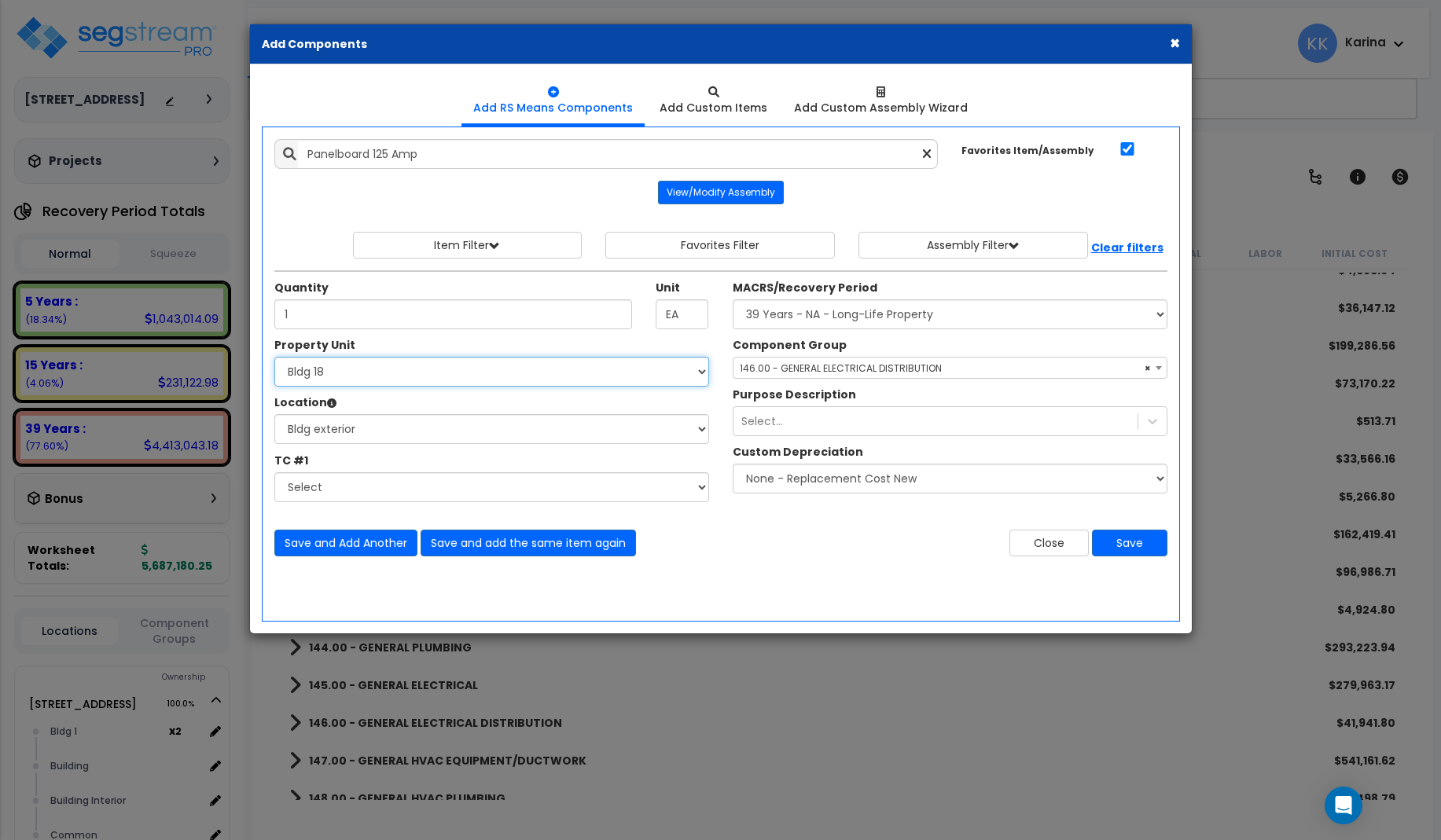
click at [274, 357] on select "Select [STREET_ADDRESS] [STREET_ADDRESS] [STREET_ADDRESS] [STREET_ADDRESS] Bldg…" at bounding box center [491, 372] width 434 height 29
select select "171718"
click option "Bldg 19" at bounding box center [0, 0] width 0 height 0
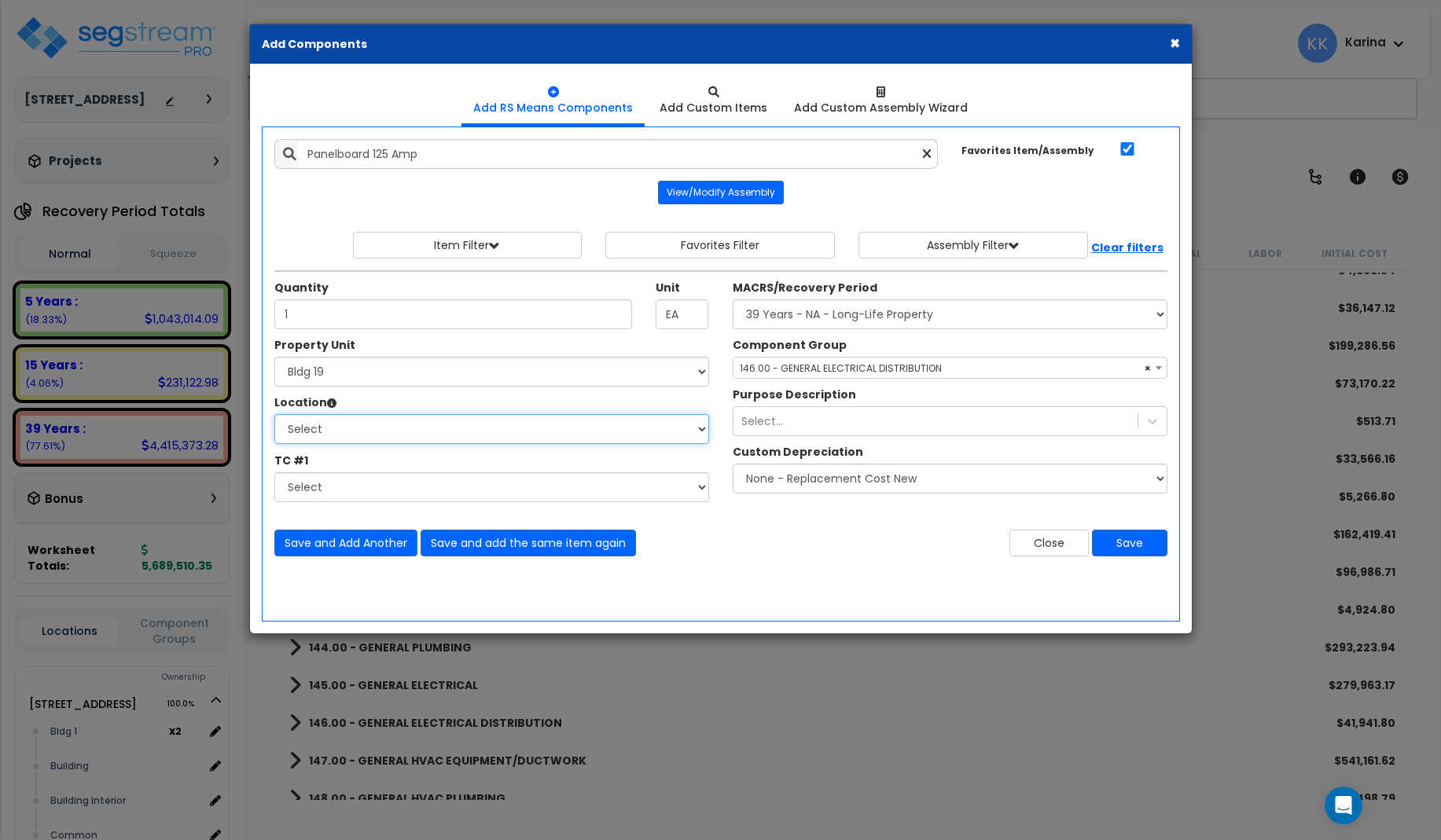
click at [274, 414] on select "Select [GEOGRAPHIC_DATA] Bedrooms Bldg exterior Kitchen Living Site Exterior Ad…" at bounding box center [491, 429] width 434 height 29
select select "31998"
click option "Bldg exterior" at bounding box center [0, 0] width 0 height 0
click at [1135, 539] on button "Save" at bounding box center [1130, 543] width 75 height 27
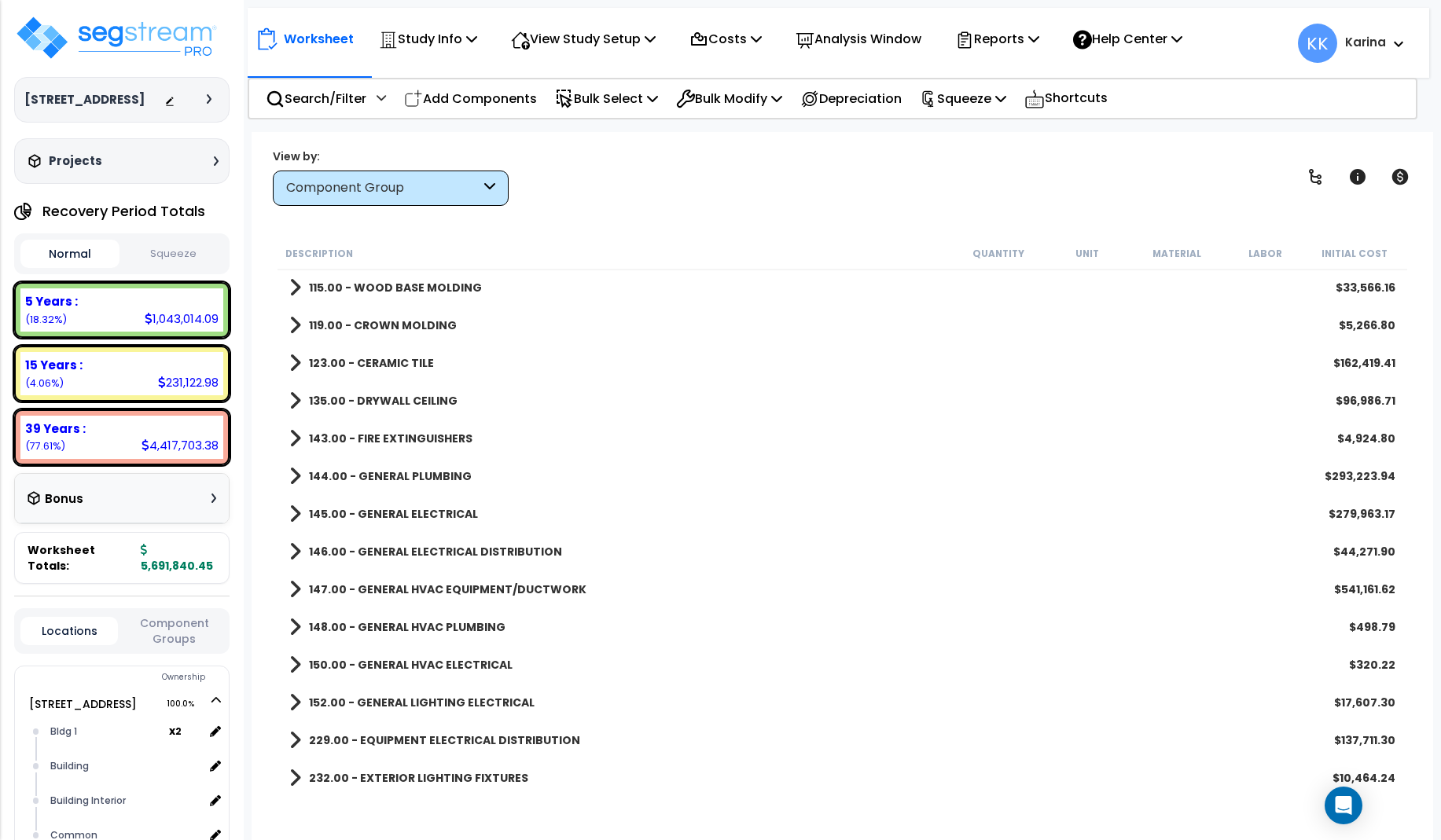
scroll to position [849, 0]
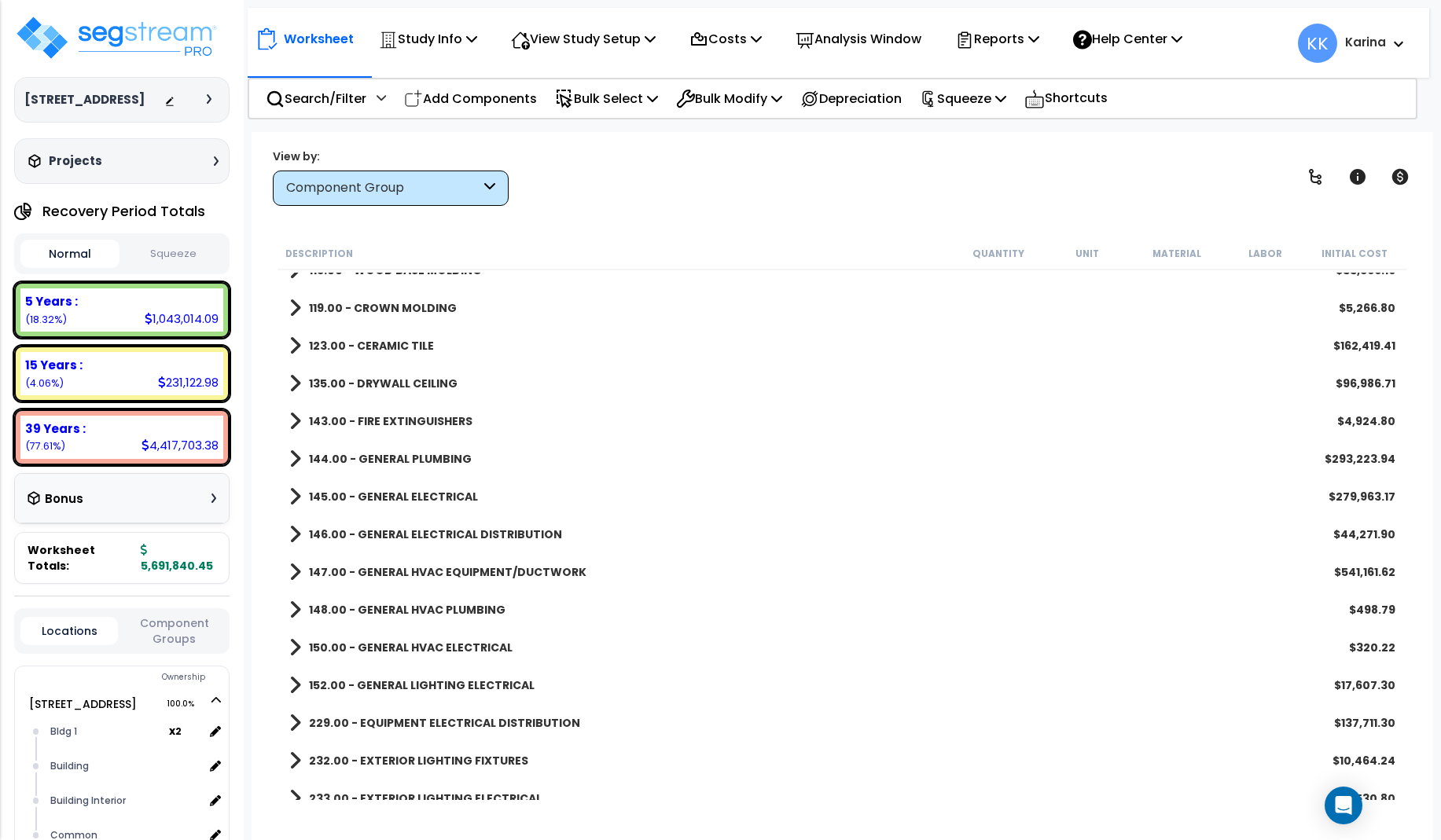
click at [294, 532] on span at bounding box center [294, 535] width 12 height 22
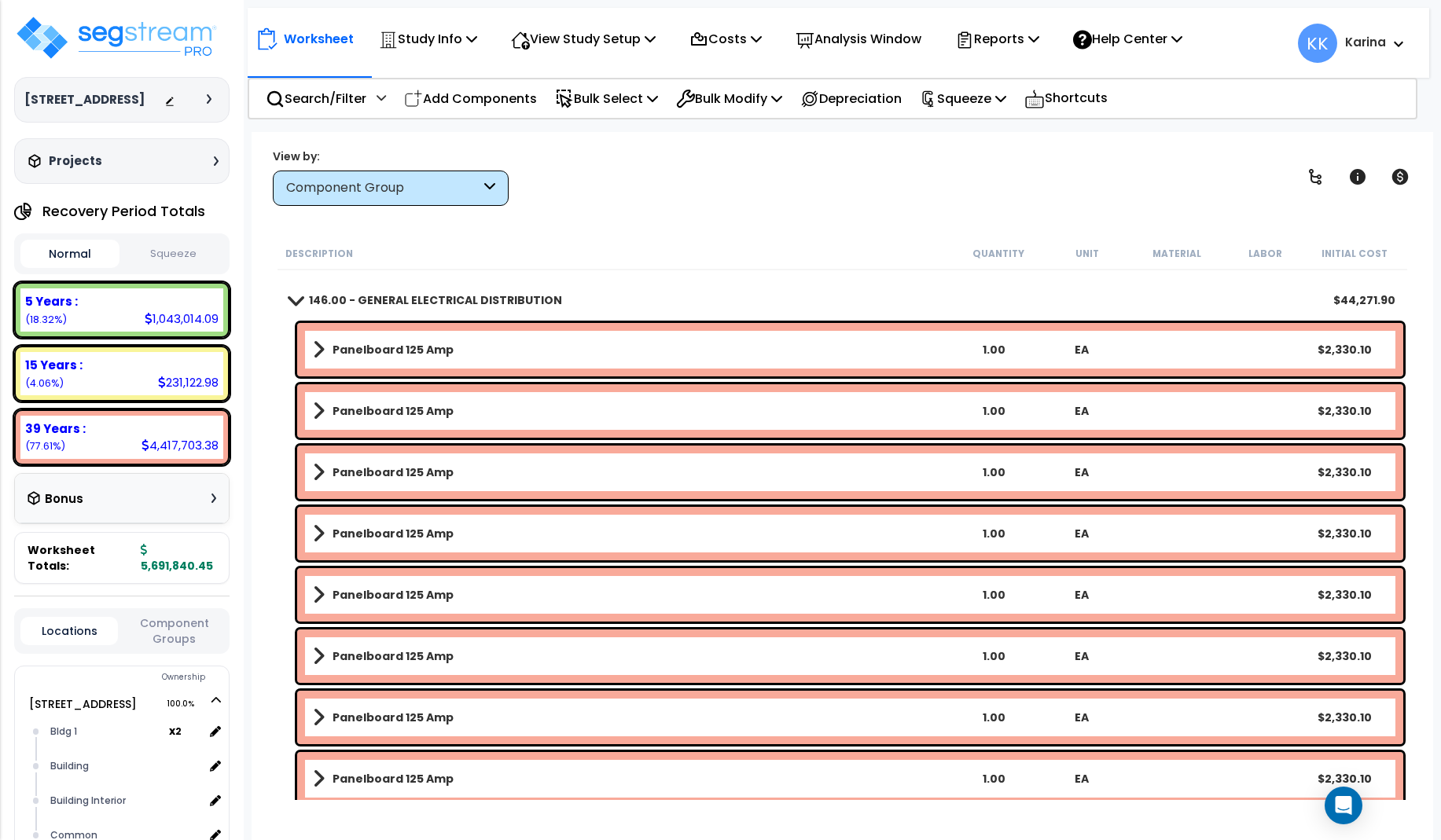
scroll to position [1038, 0]
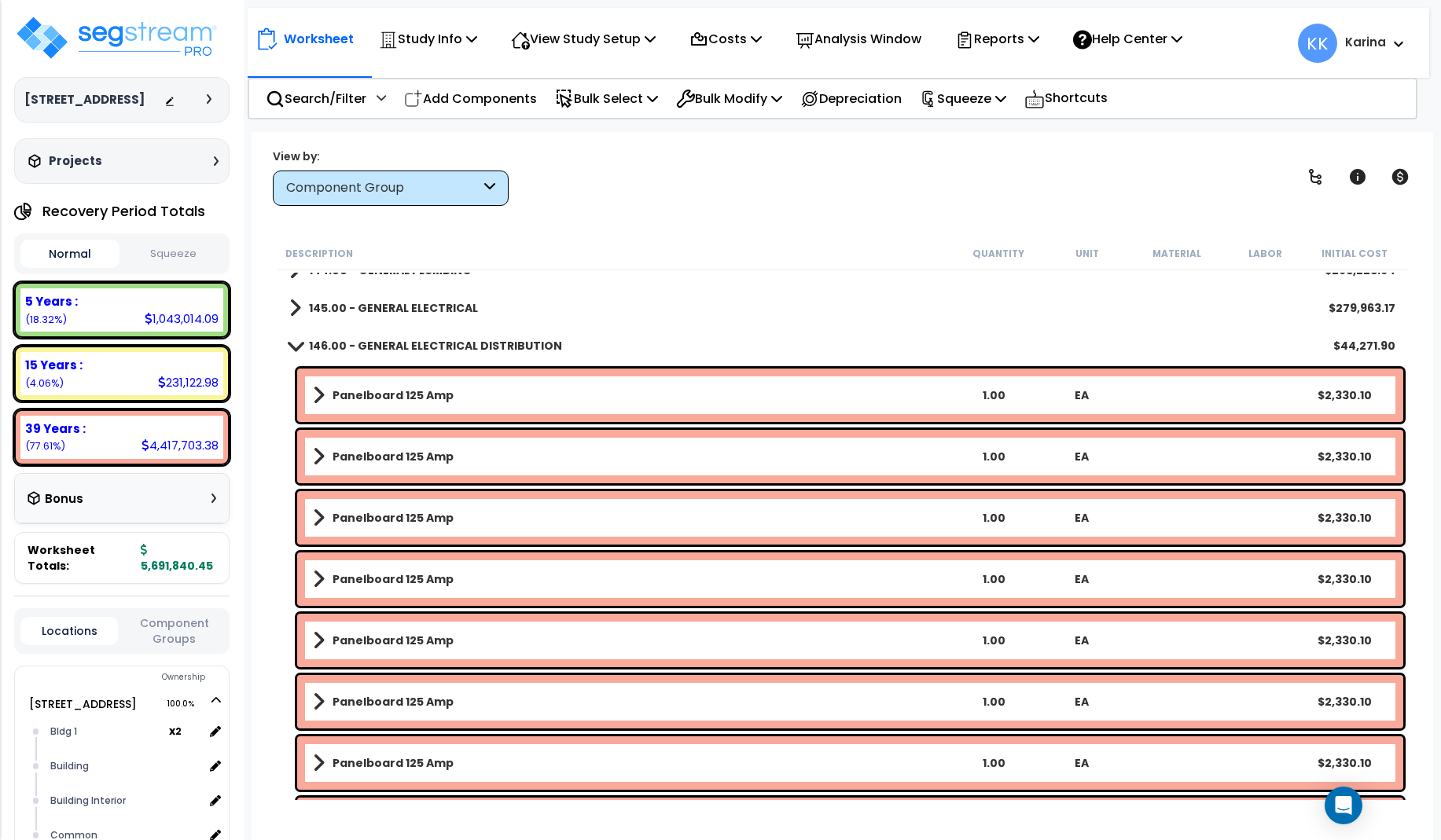
click at [360, 391] on b "Panelboard 125 Amp" at bounding box center [393, 395] width 121 height 16
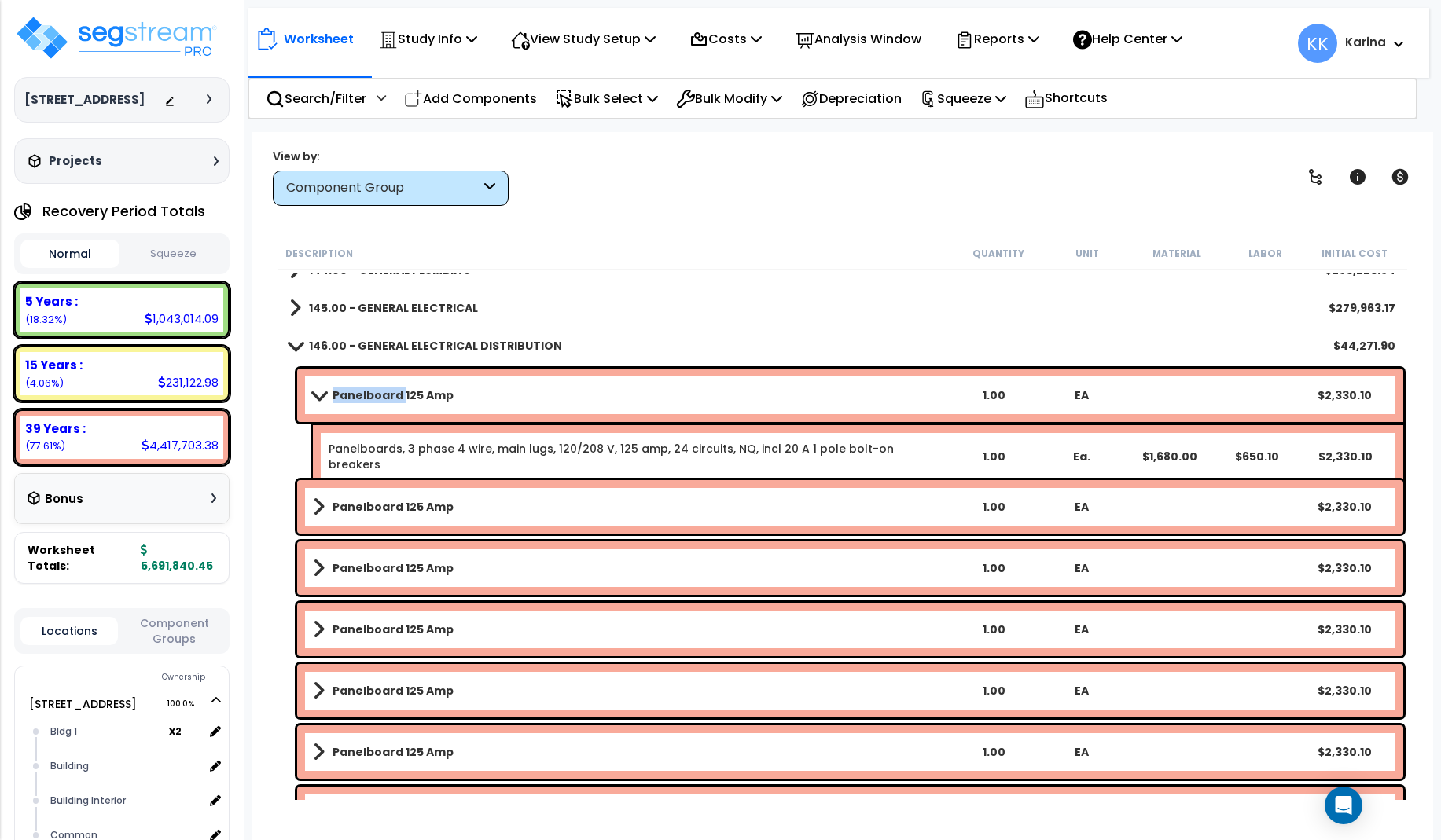
click at [360, 391] on b "Panelboard 125 Amp" at bounding box center [393, 395] width 121 height 16
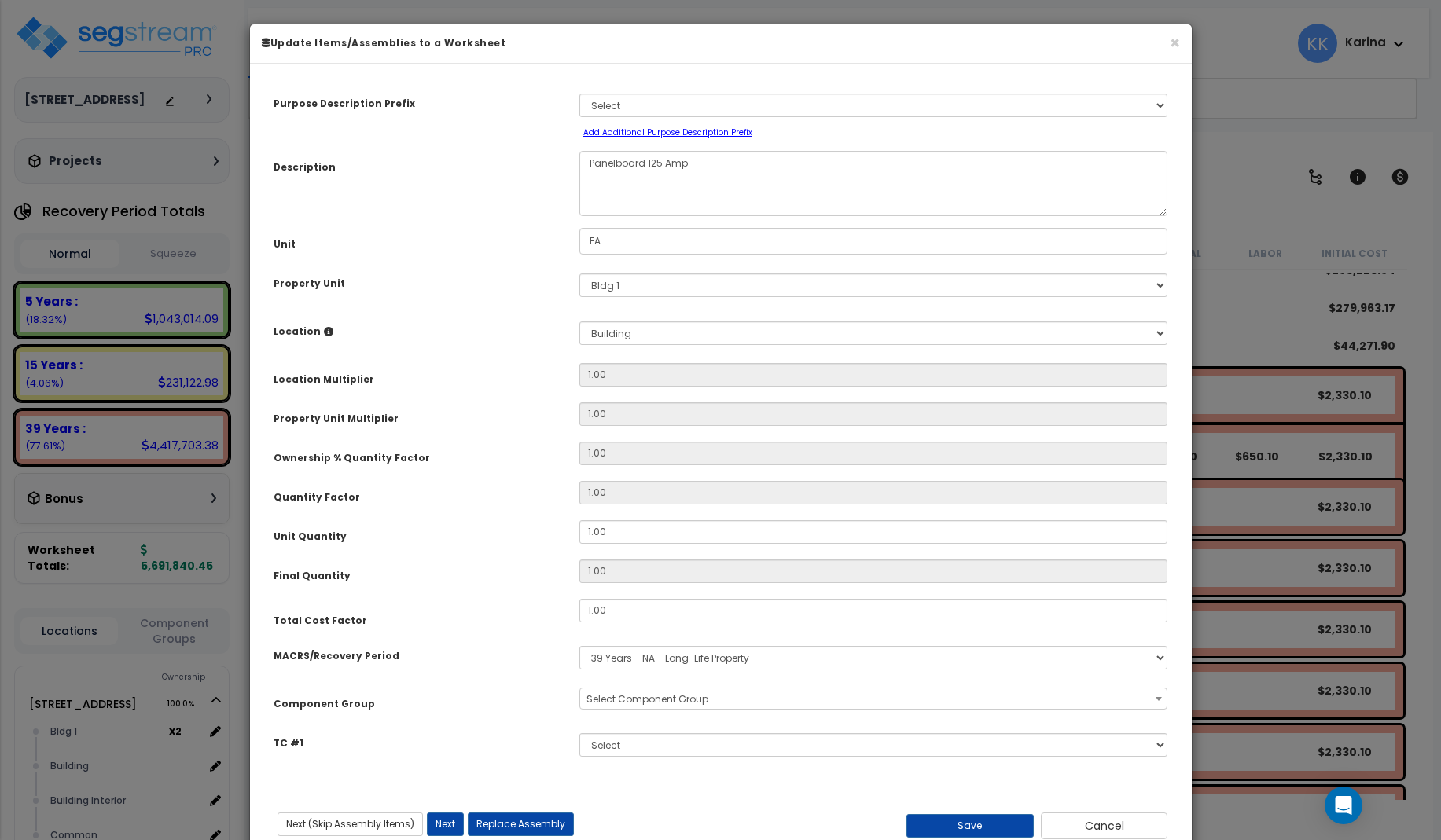
select select "56956"
click at [586, 166] on textarea "Panelboard 125 Amp" at bounding box center [874, 183] width 589 height 65
type textarea "dm Panelboard 125 Amp"
click at [979, 829] on button "Save" at bounding box center [970, 826] width 127 height 24
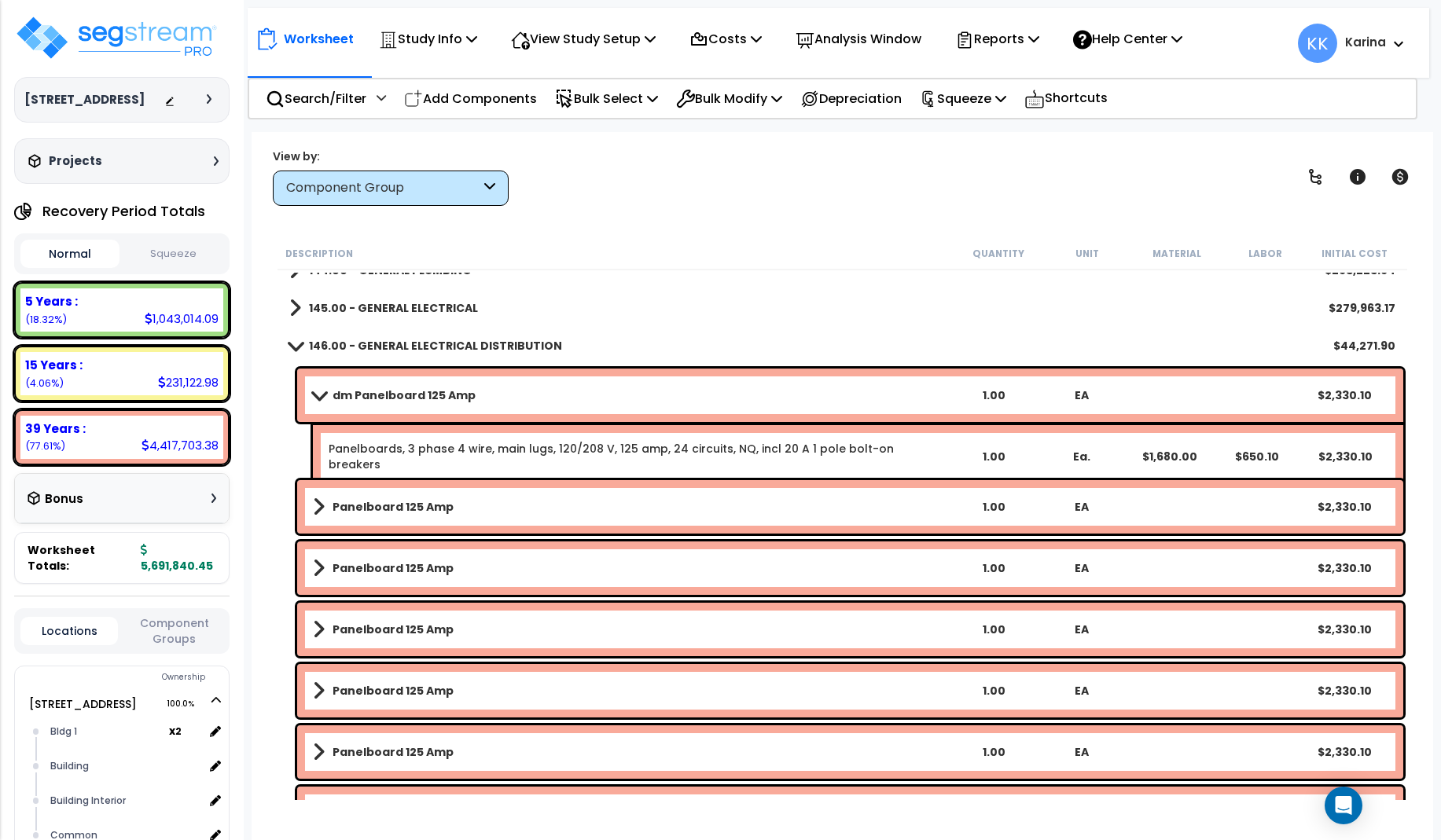
click at [375, 502] on b "Panelboard 125 Amp" at bounding box center [393, 506] width 121 height 16
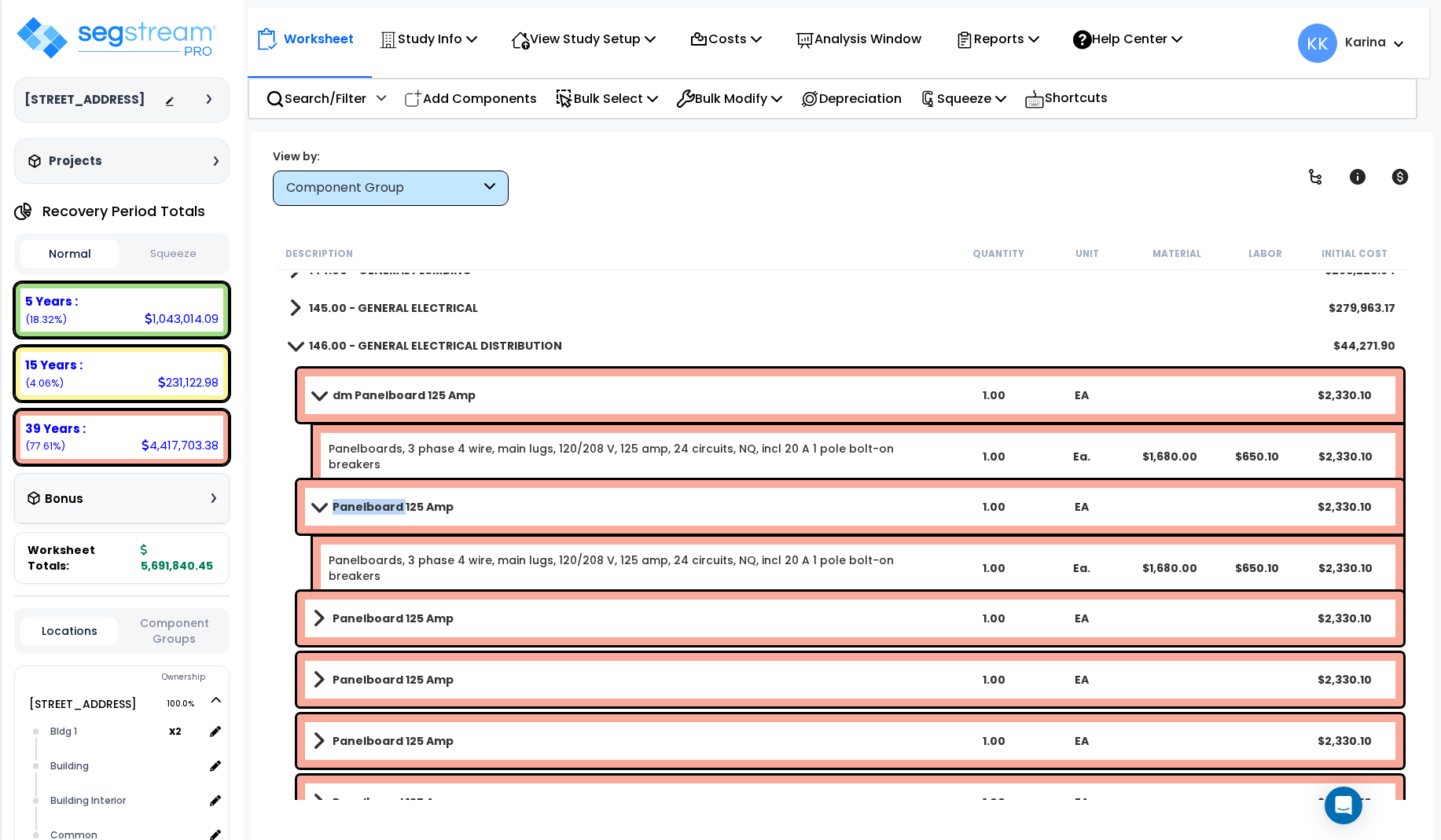
click at [375, 502] on b "Panelboard 125 Amp" at bounding box center [393, 506] width 121 height 16
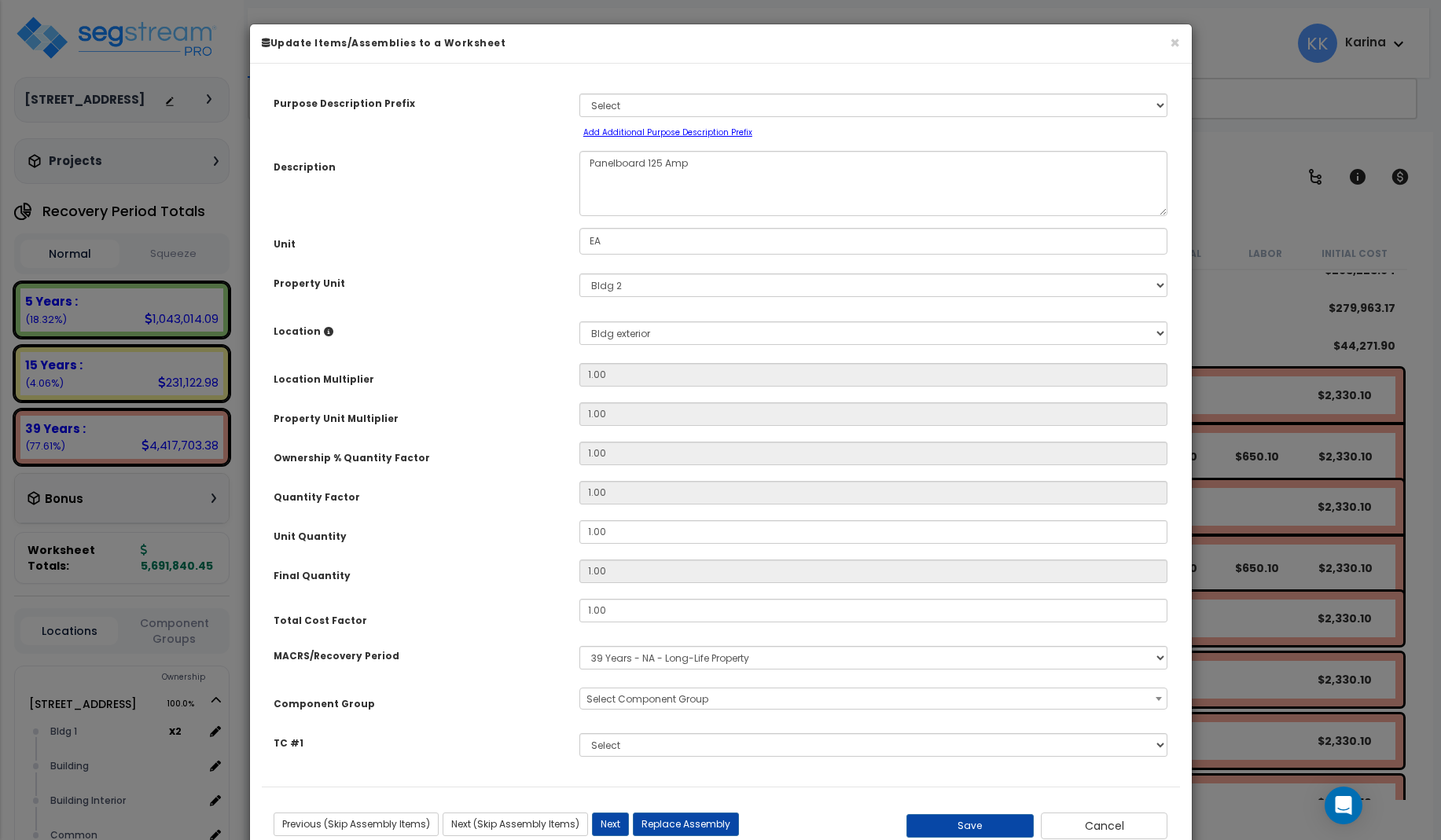
select select "56956"
click at [585, 165] on textarea "Panelboard 125 Amp" at bounding box center [874, 183] width 589 height 65
type textarea "dm Panelboard 125 Amp"
click at [967, 826] on button "Save" at bounding box center [970, 826] width 127 height 24
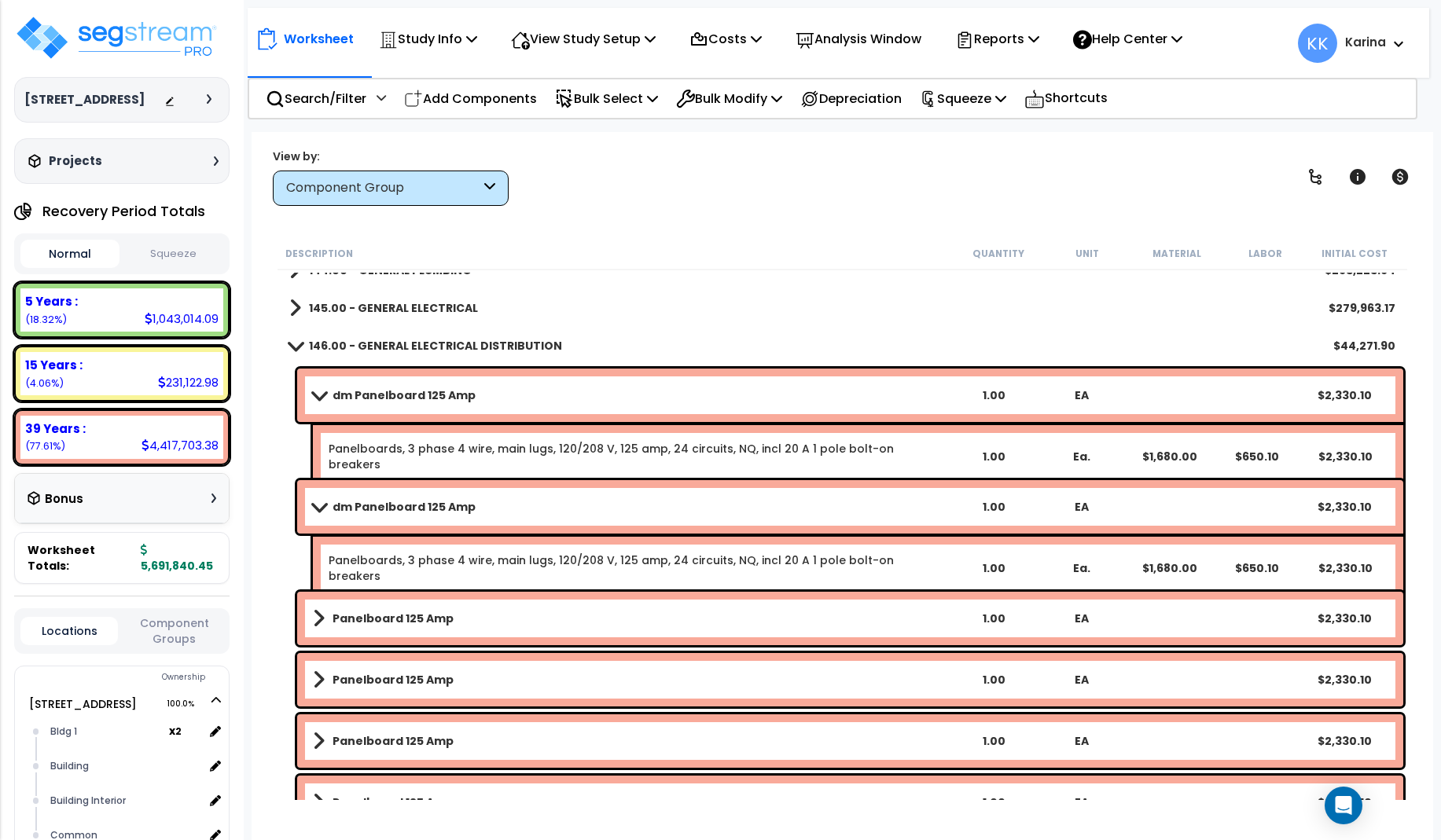
click at [395, 618] on b "Panelboard 125 Amp" at bounding box center [393, 618] width 121 height 16
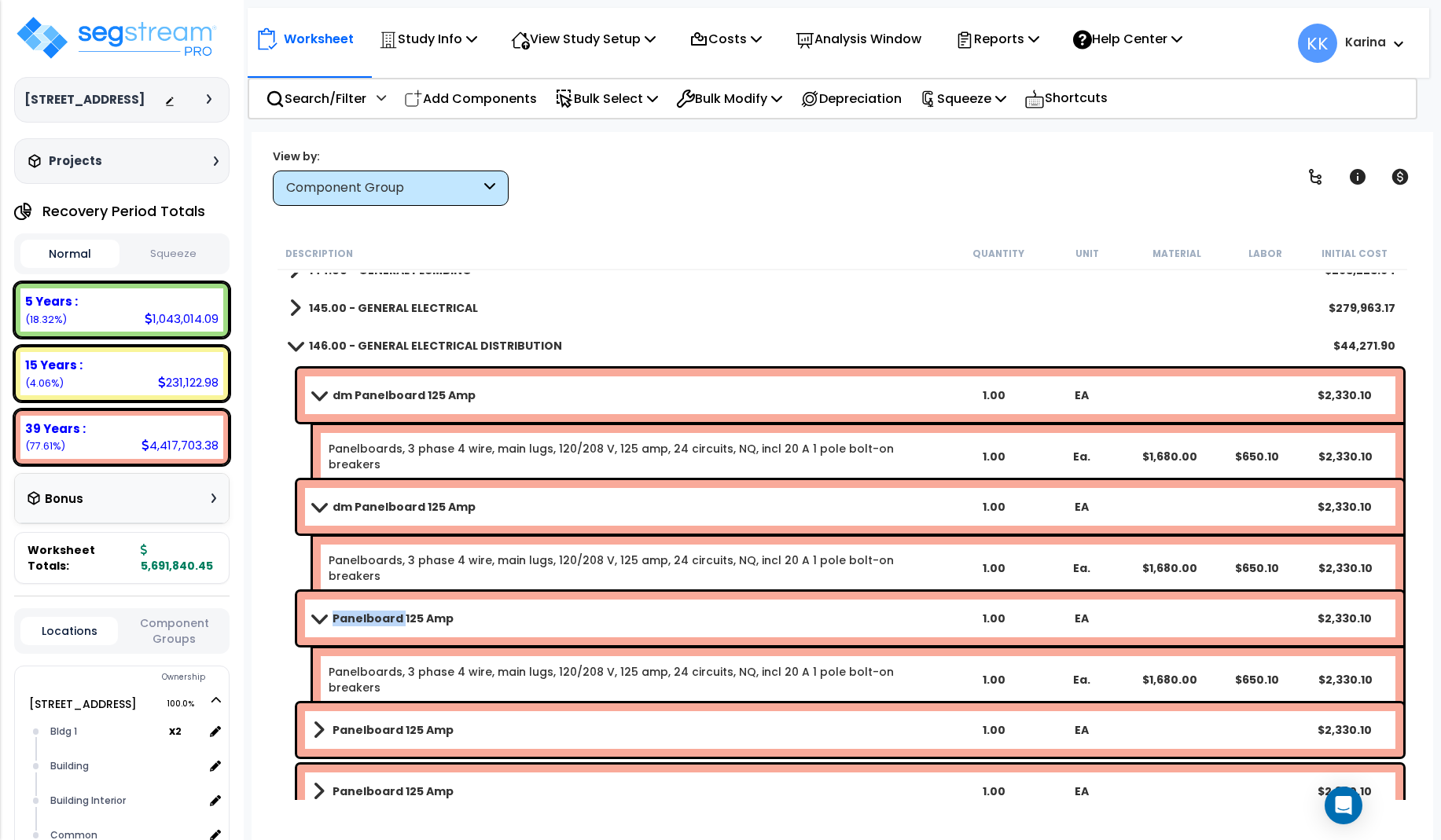
click at [395, 618] on b "Panelboard 125 Amp" at bounding box center [393, 618] width 121 height 16
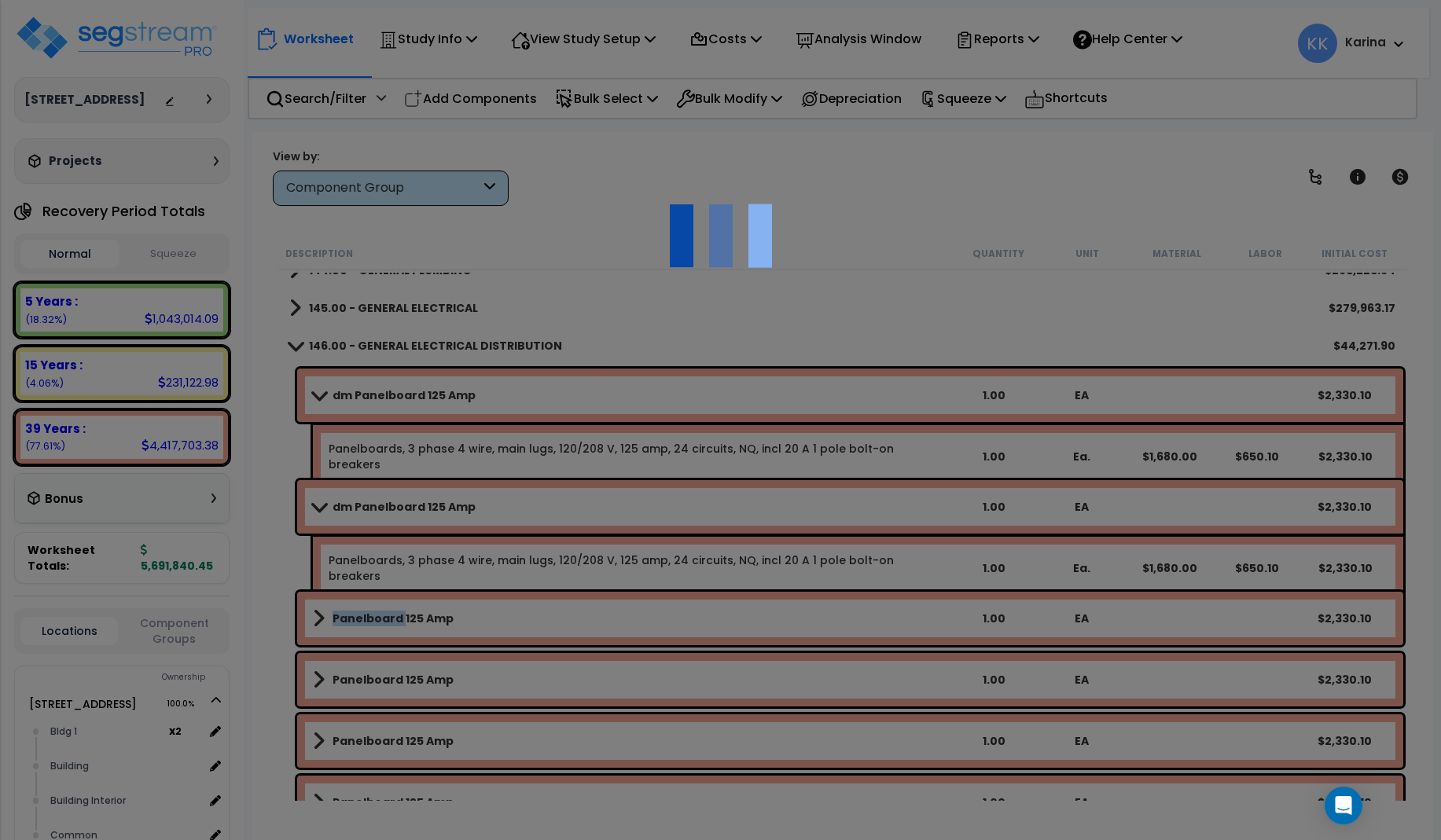
scroll to position [69, 0]
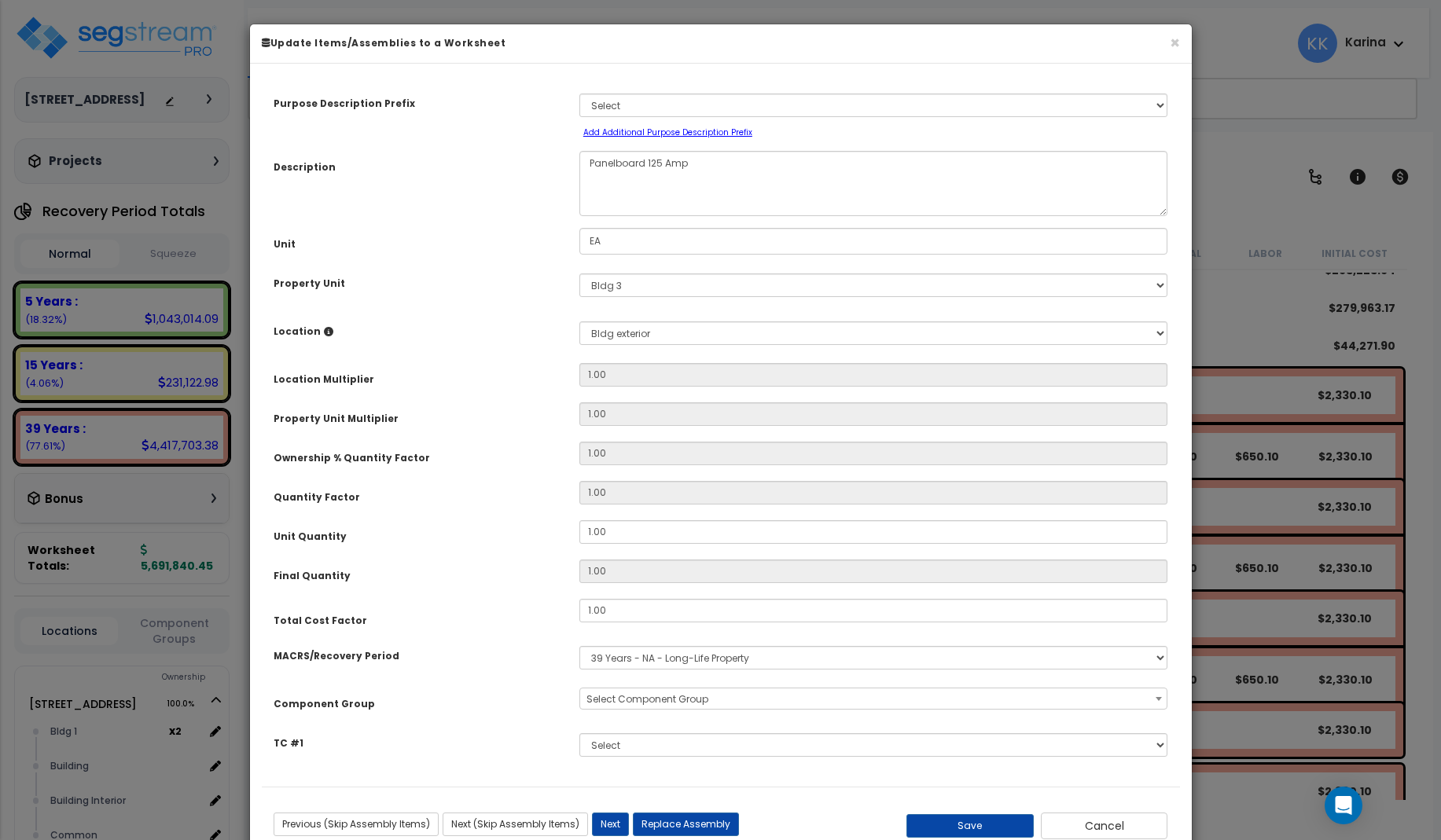
select select "56956"
click at [583, 157] on textarea "Panelboard 125 Amp" at bounding box center [874, 183] width 589 height 65
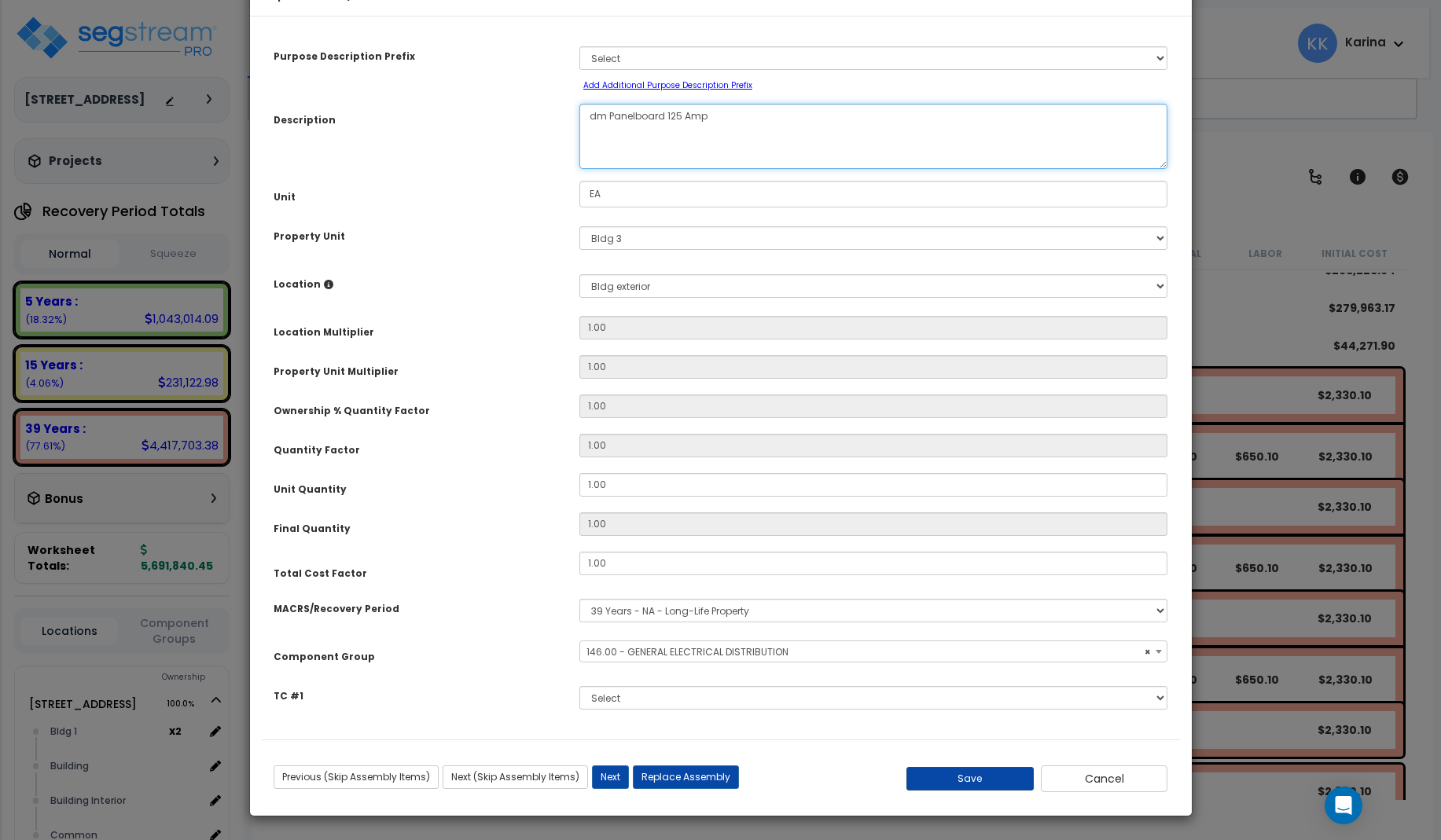
type textarea "dm Panelboard 125 Amp"
click at [974, 777] on button "Save" at bounding box center [970, 779] width 127 height 24
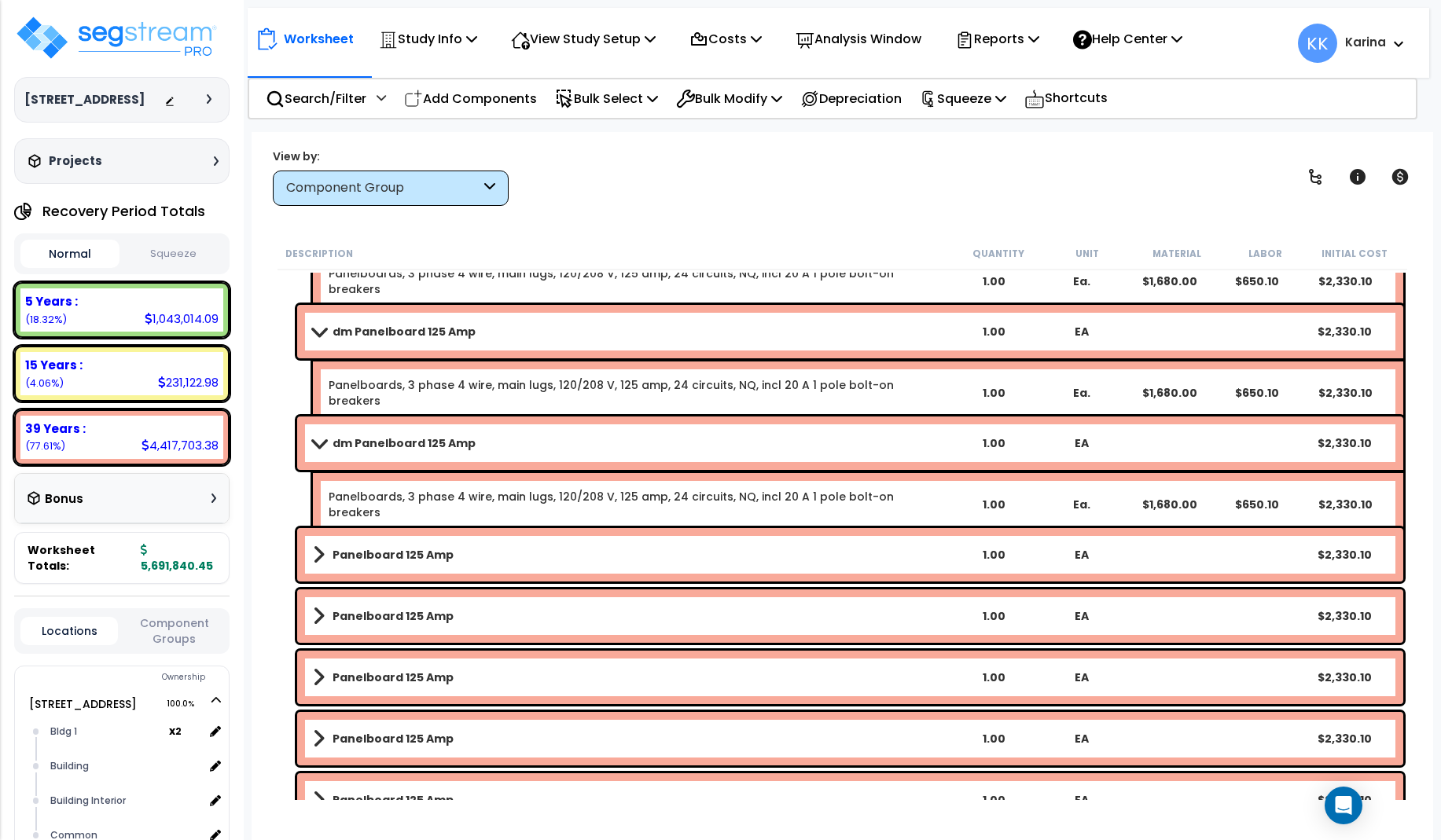
scroll to position [1226, 0]
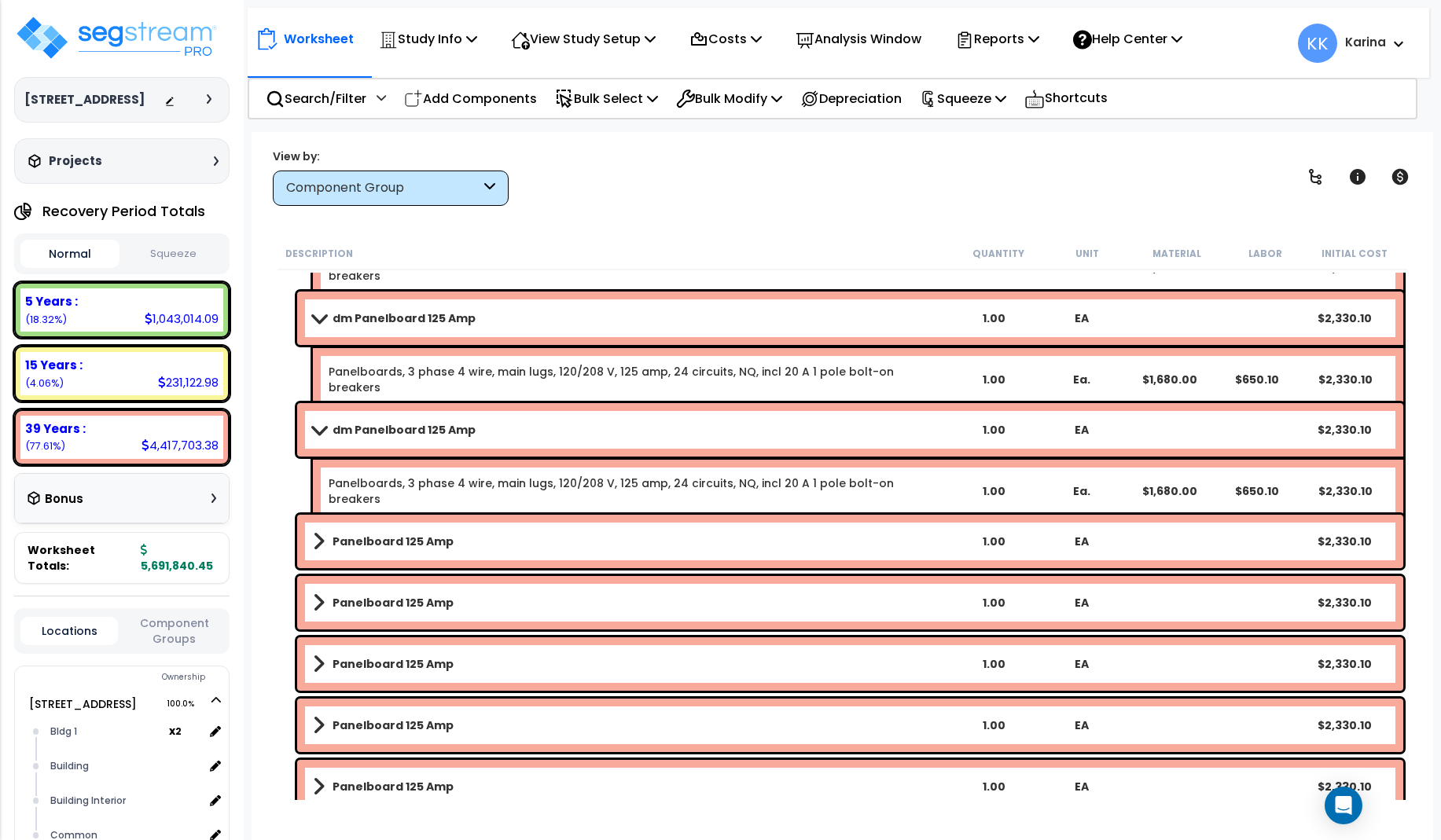
click at [402, 538] on b "Panelboard 125 Amp" at bounding box center [393, 541] width 121 height 16
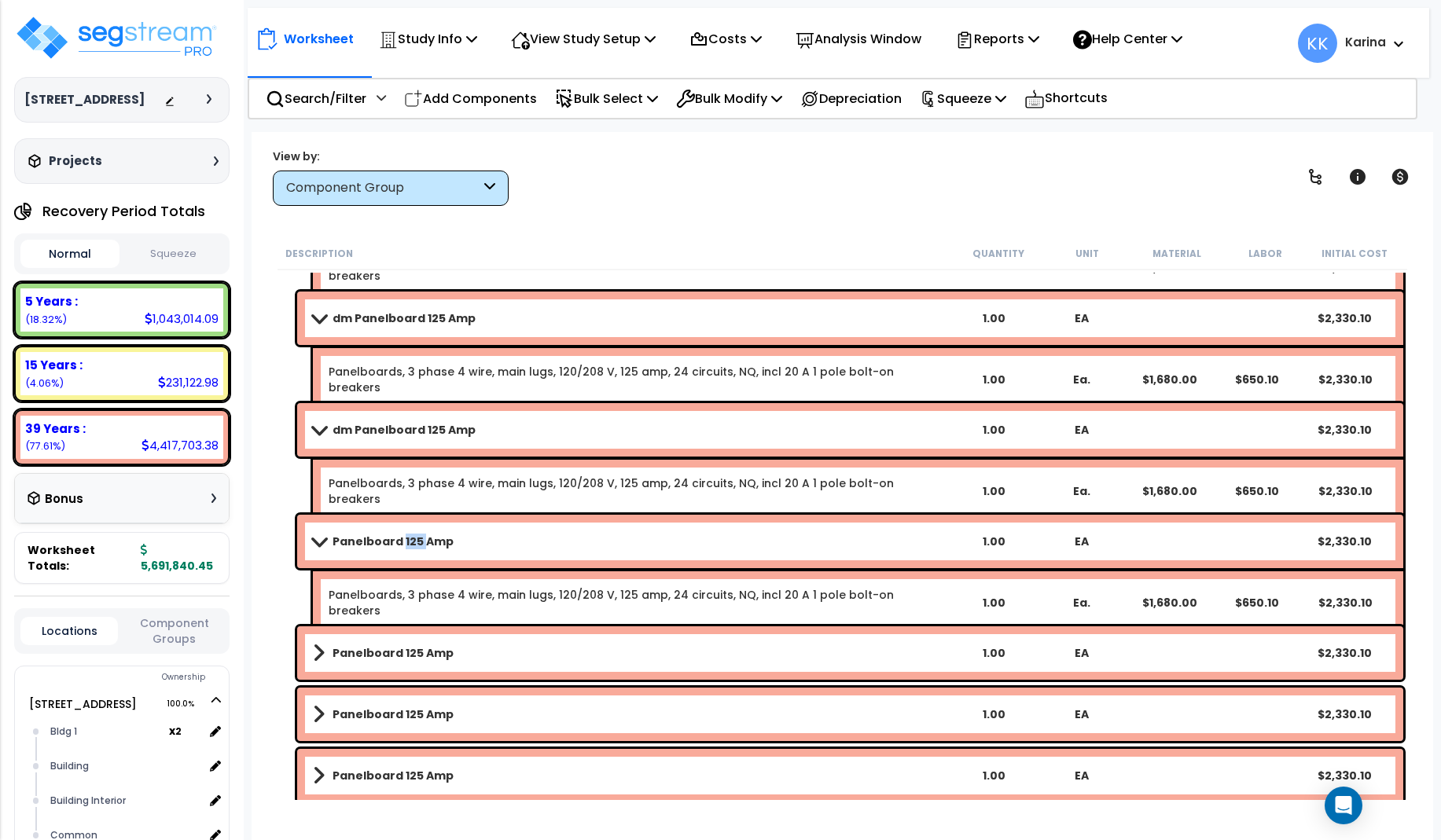
click at [402, 538] on b "Panelboard 125 Amp" at bounding box center [393, 541] width 121 height 16
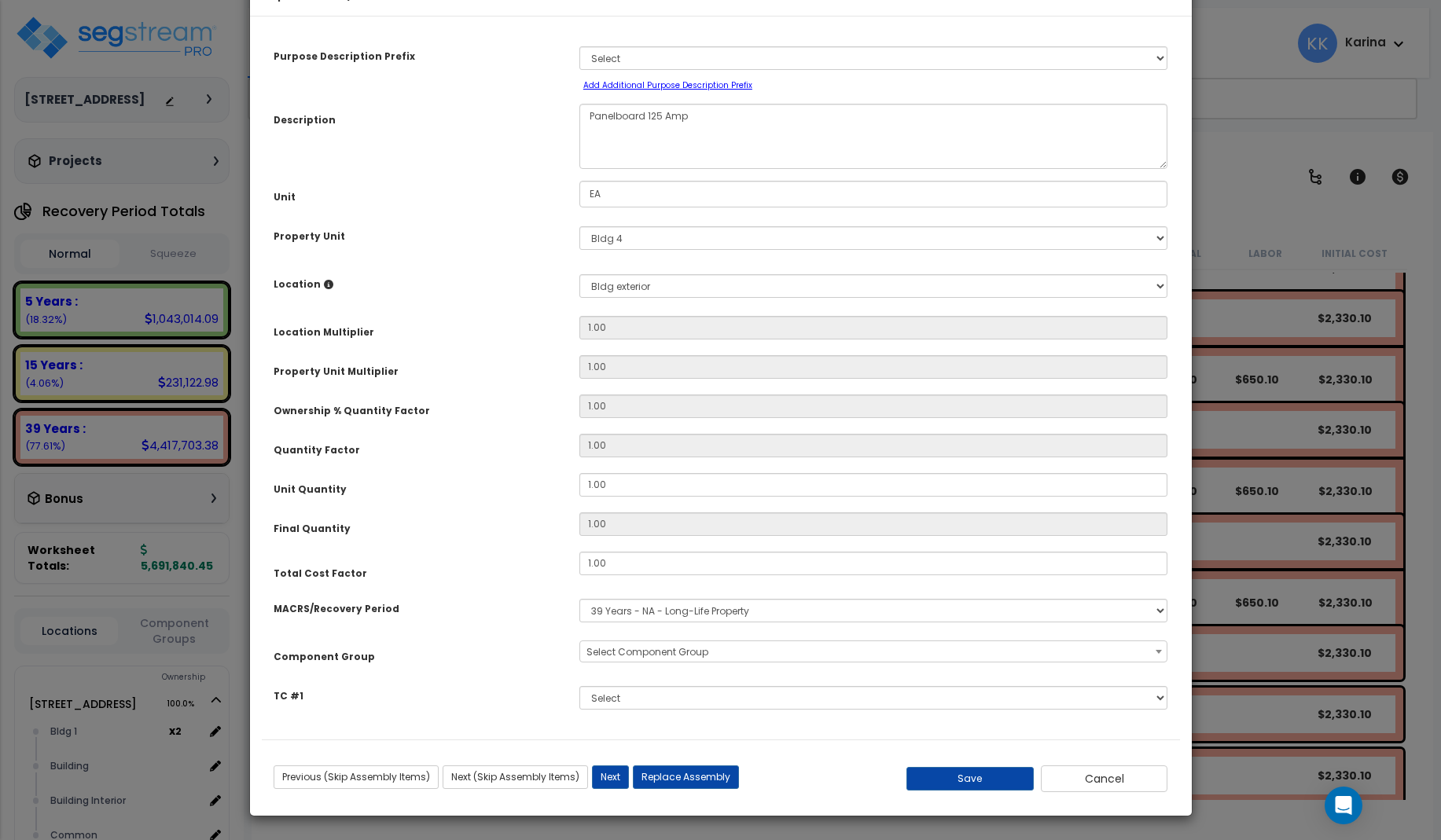
select select "56956"
click at [585, 169] on textarea "Panelboard 125 Amp" at bounding box center [874, 136] width 589 height 65
type textarea "dm Panelboard 125 Amp"
click at [964, 790] on button "Save" at bounding box center [970, 779] width 127 height 24
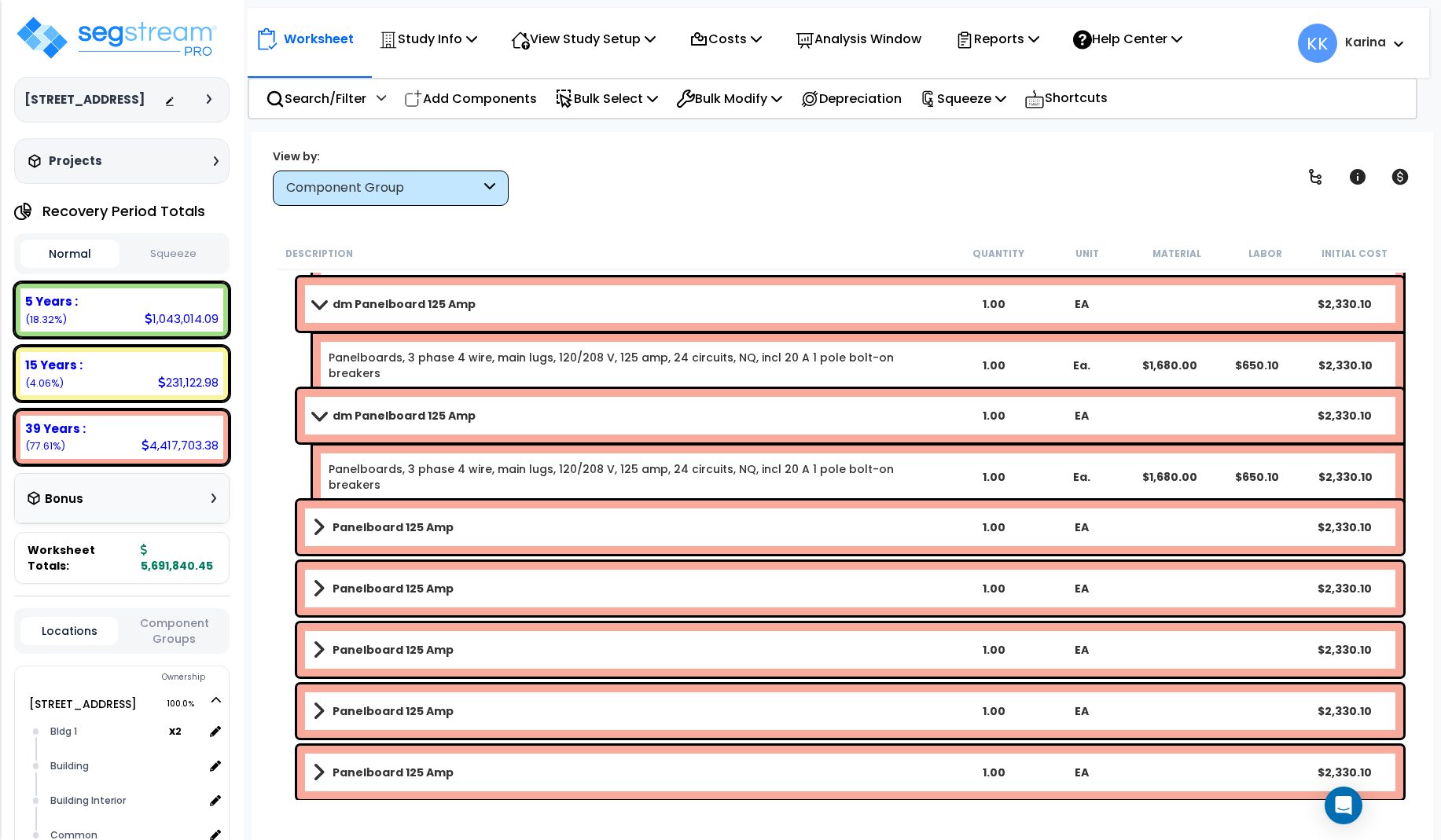
scroll to position [1415, 0]
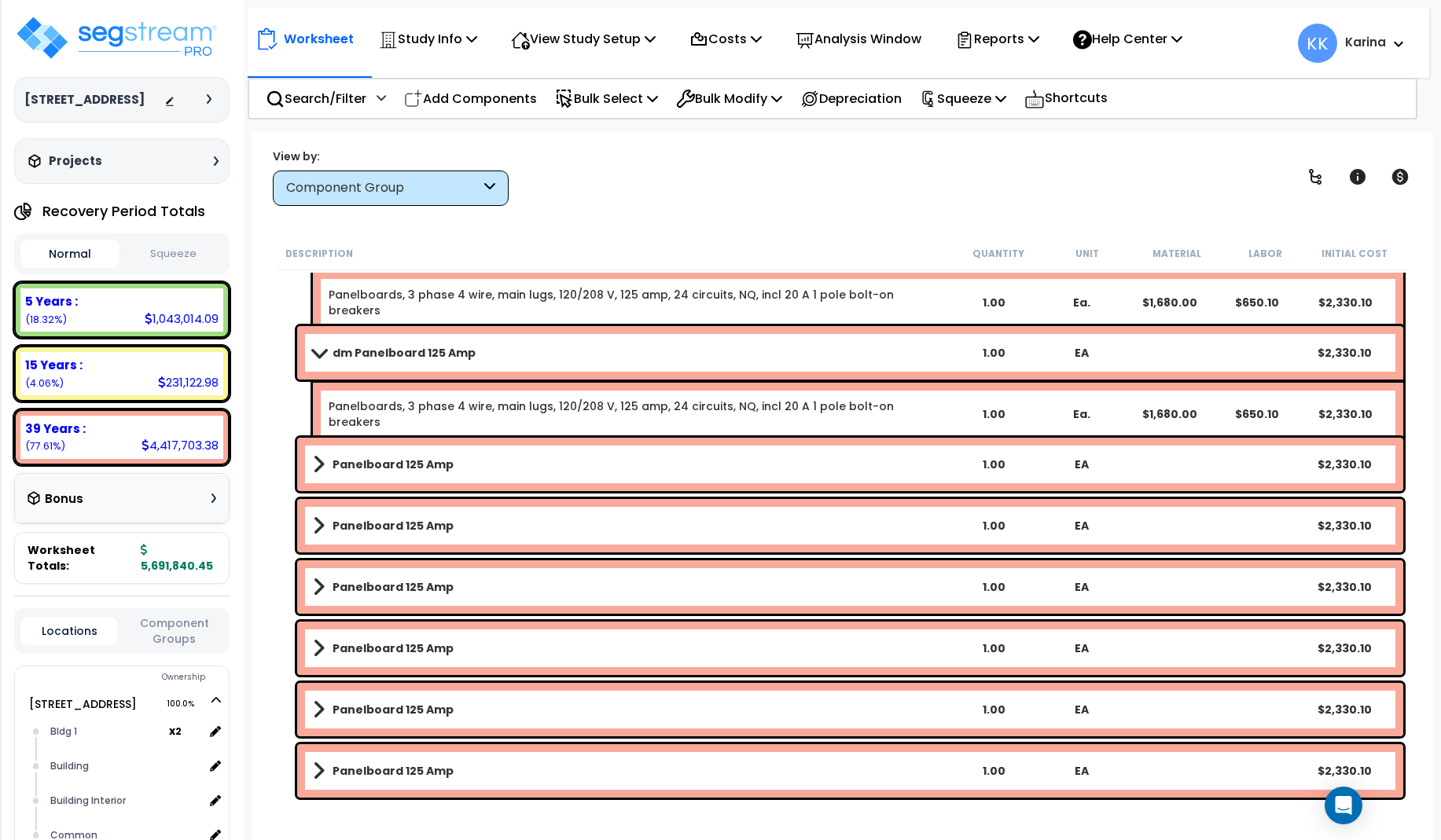
click at [433, 467] on b "Panelboard 125 Amp" at bounding box center [393, 464] width 121 height 16
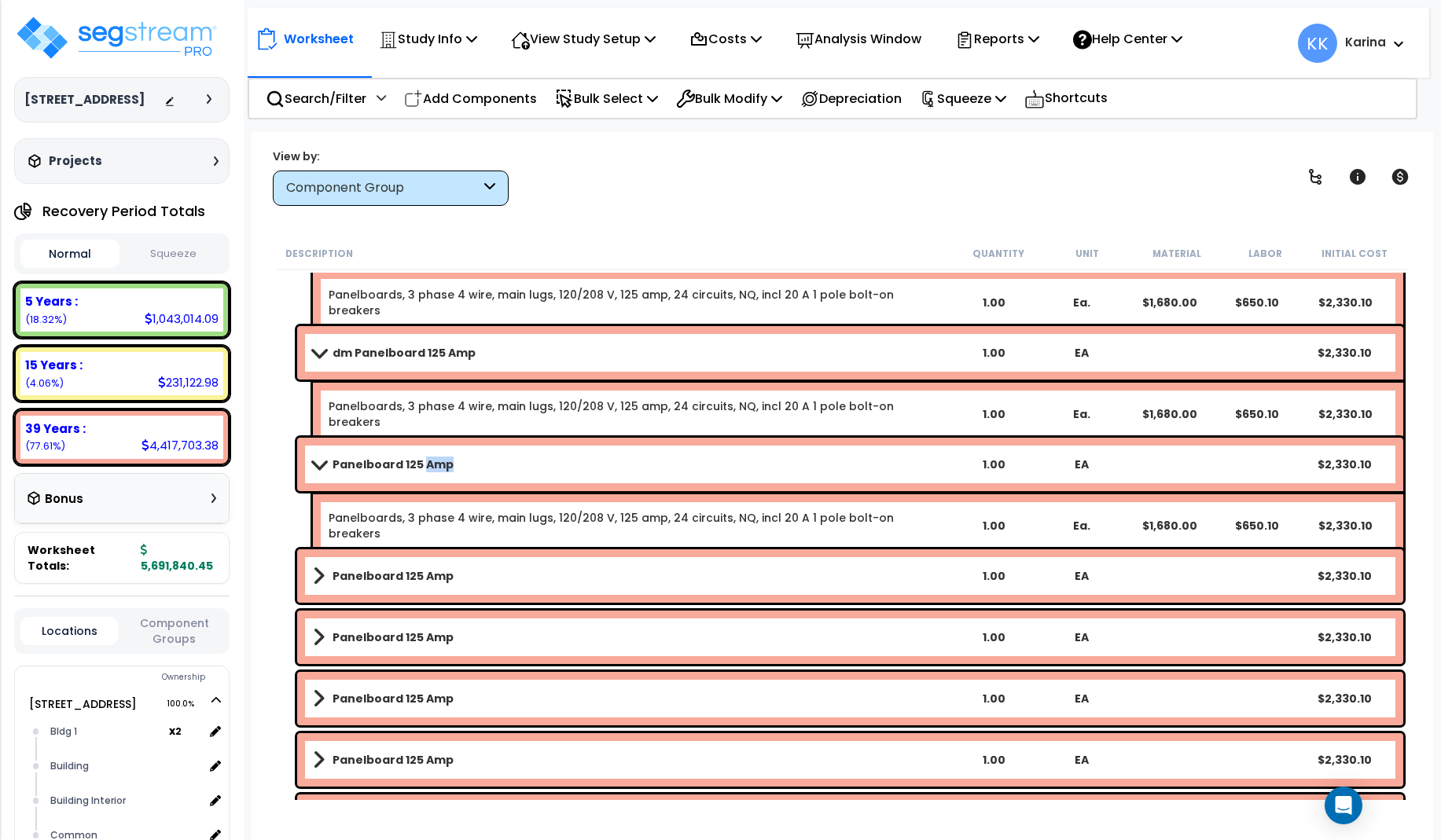
click at [433, 467] on b "Panelboard 125 Amp" at bounding box center [393, 464] width 121 height 16
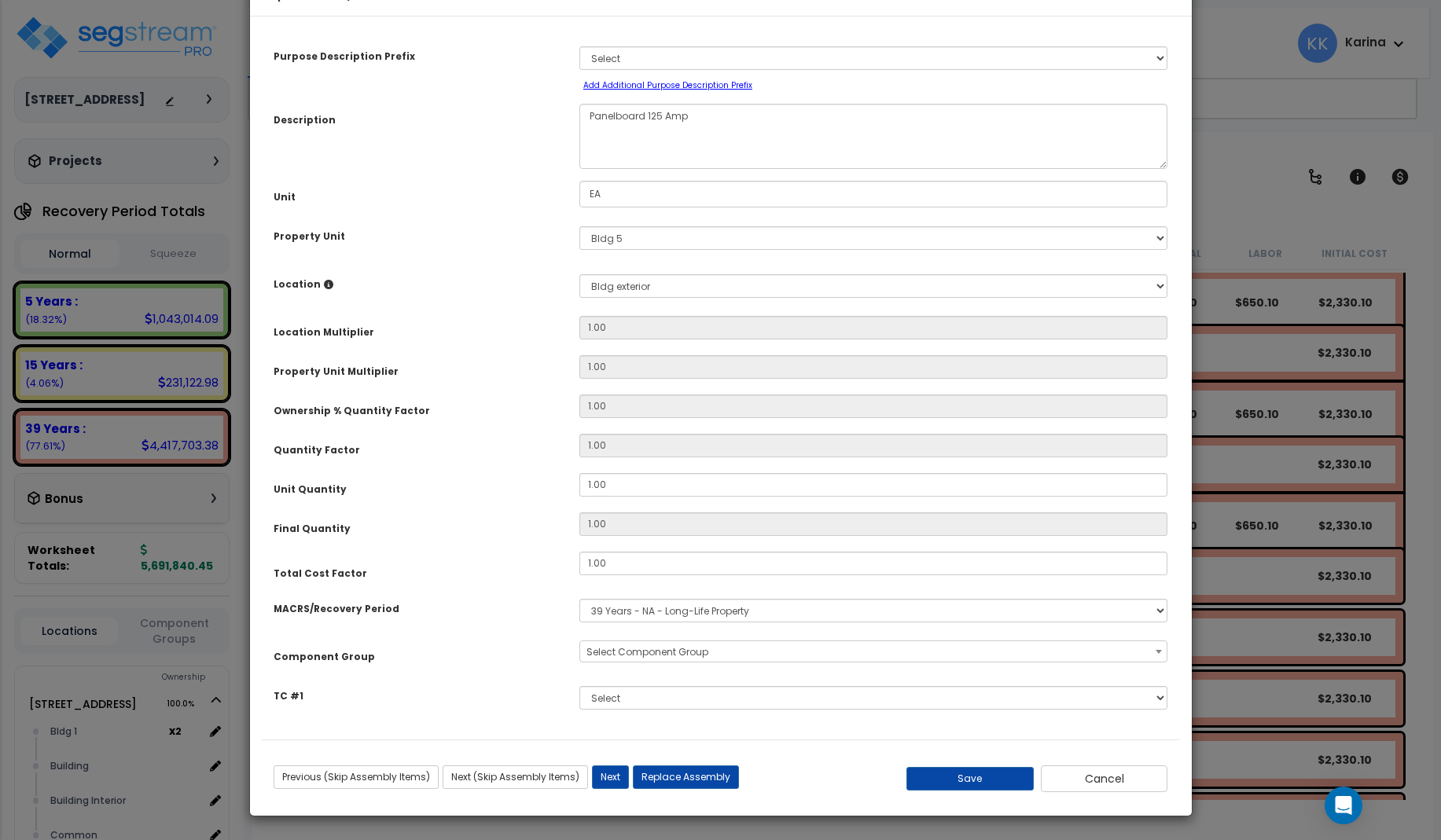
select select "56956"
click at [585, 166] on textarea "Panelboard 125 Amp" at bounding box center [874, 136] width 589 height 65
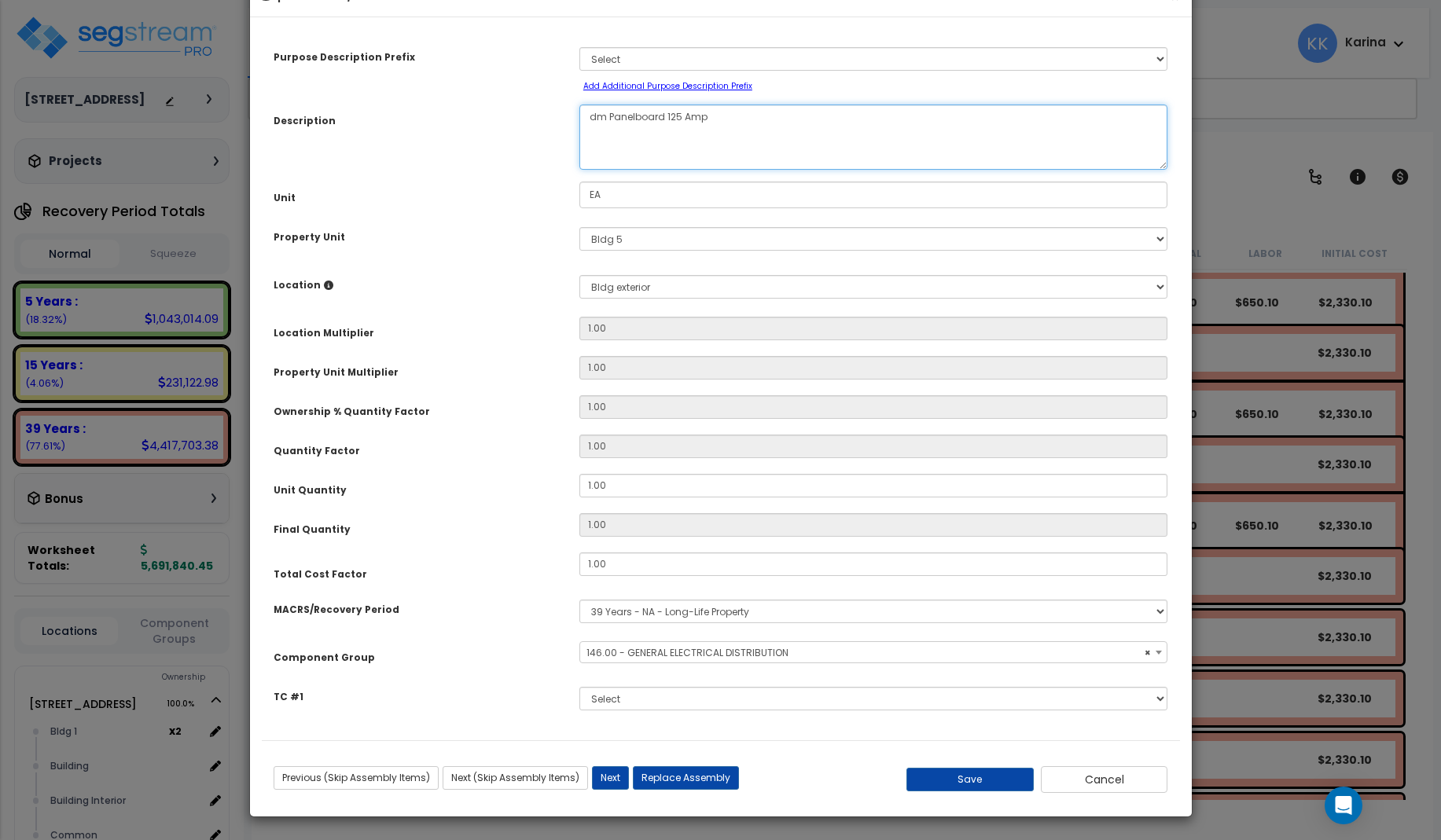
scroll to position [47, 0]
type textarea "dm Panelboard 125 Amp"
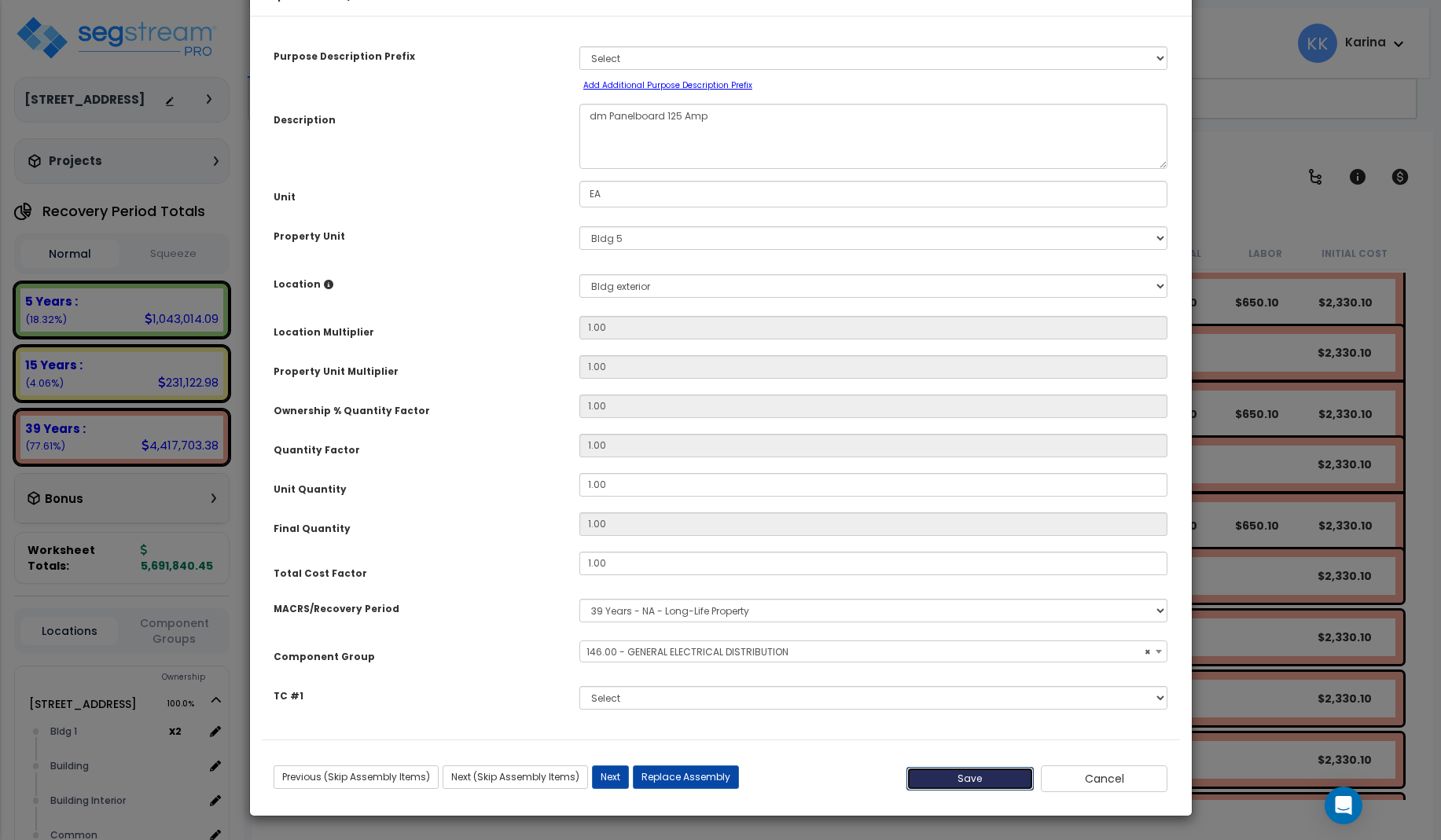
click at [961, 777] on button "Save" at bounding box center [970, 779] width 127 height 24
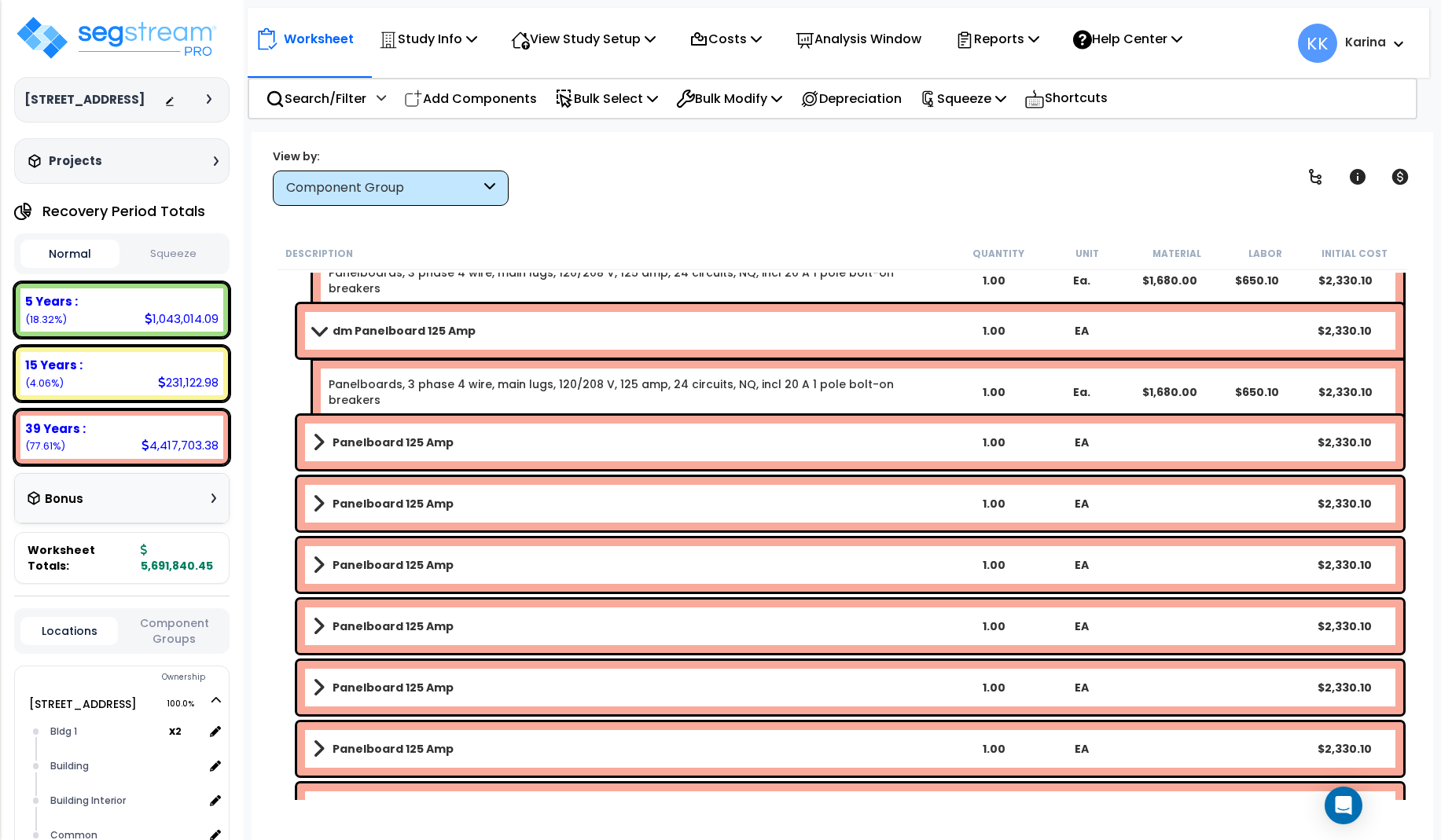
scroll to position [1604, 0]
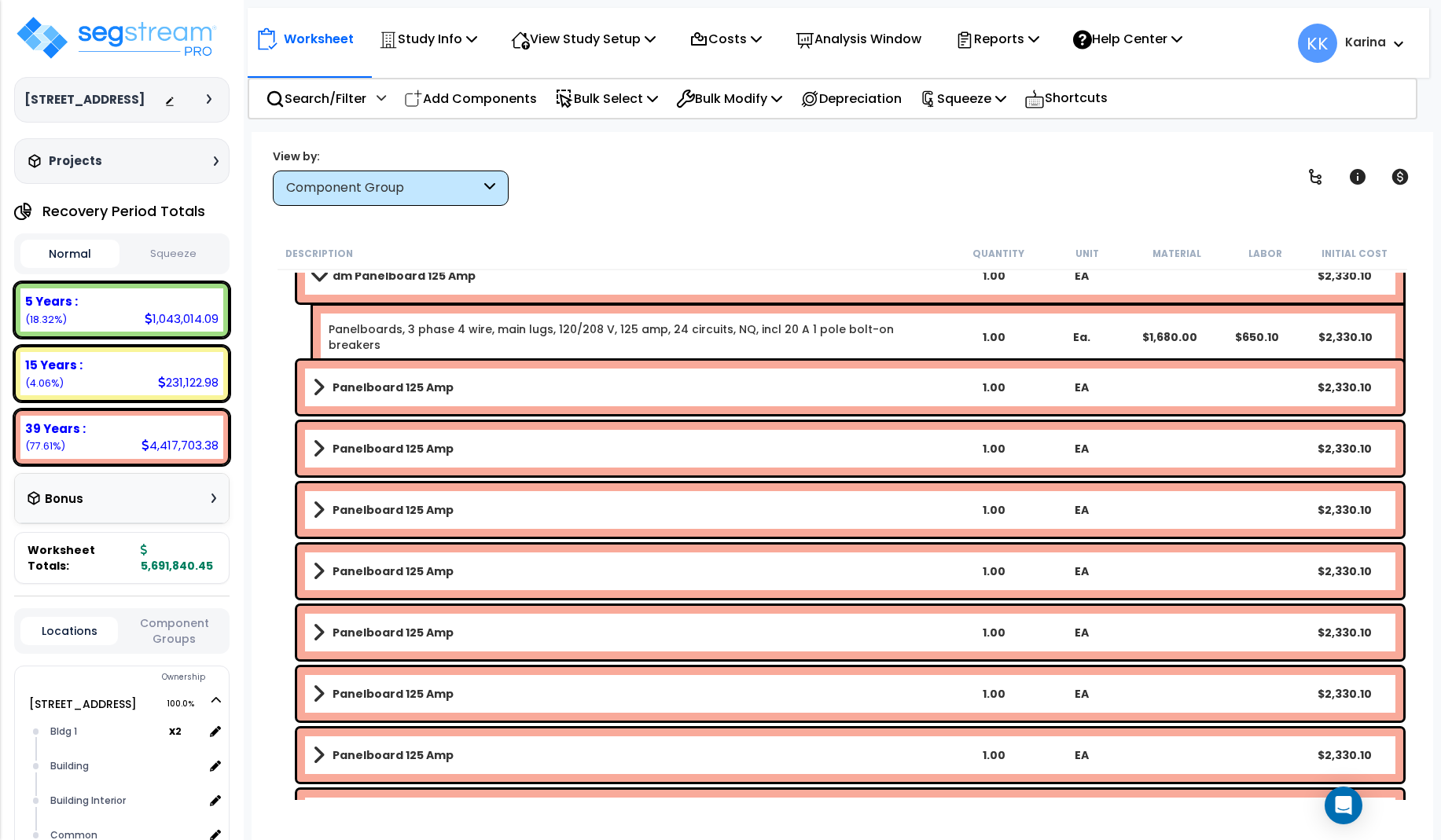
click at [432, 379] on link "Panelboard 125 Amp" at bounding box center [631, 387] width 637 height 22
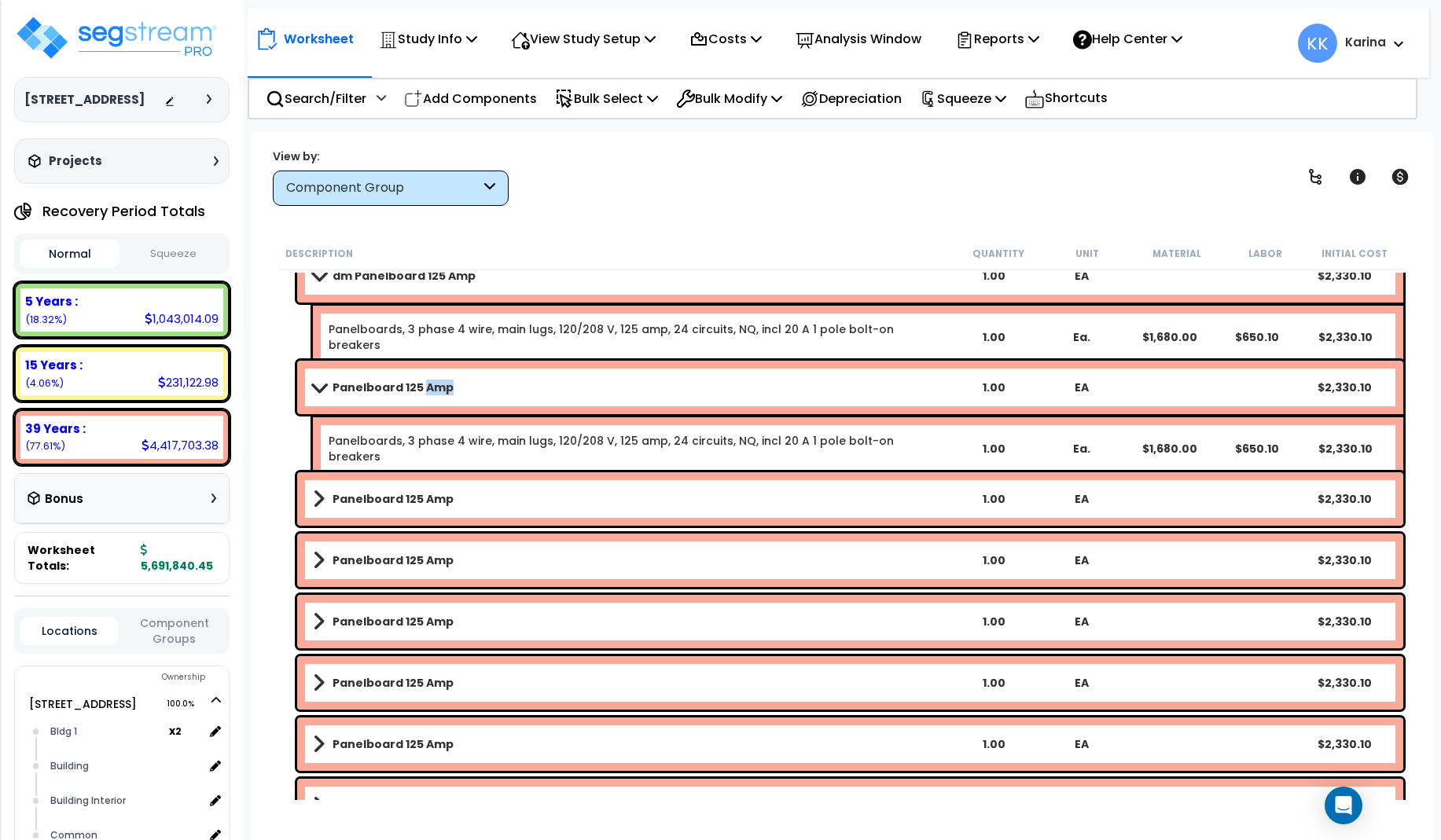
click at [432, 379] on link "Panelboard 125 Amp" at bounding box center [631, 387] width 637 height 22
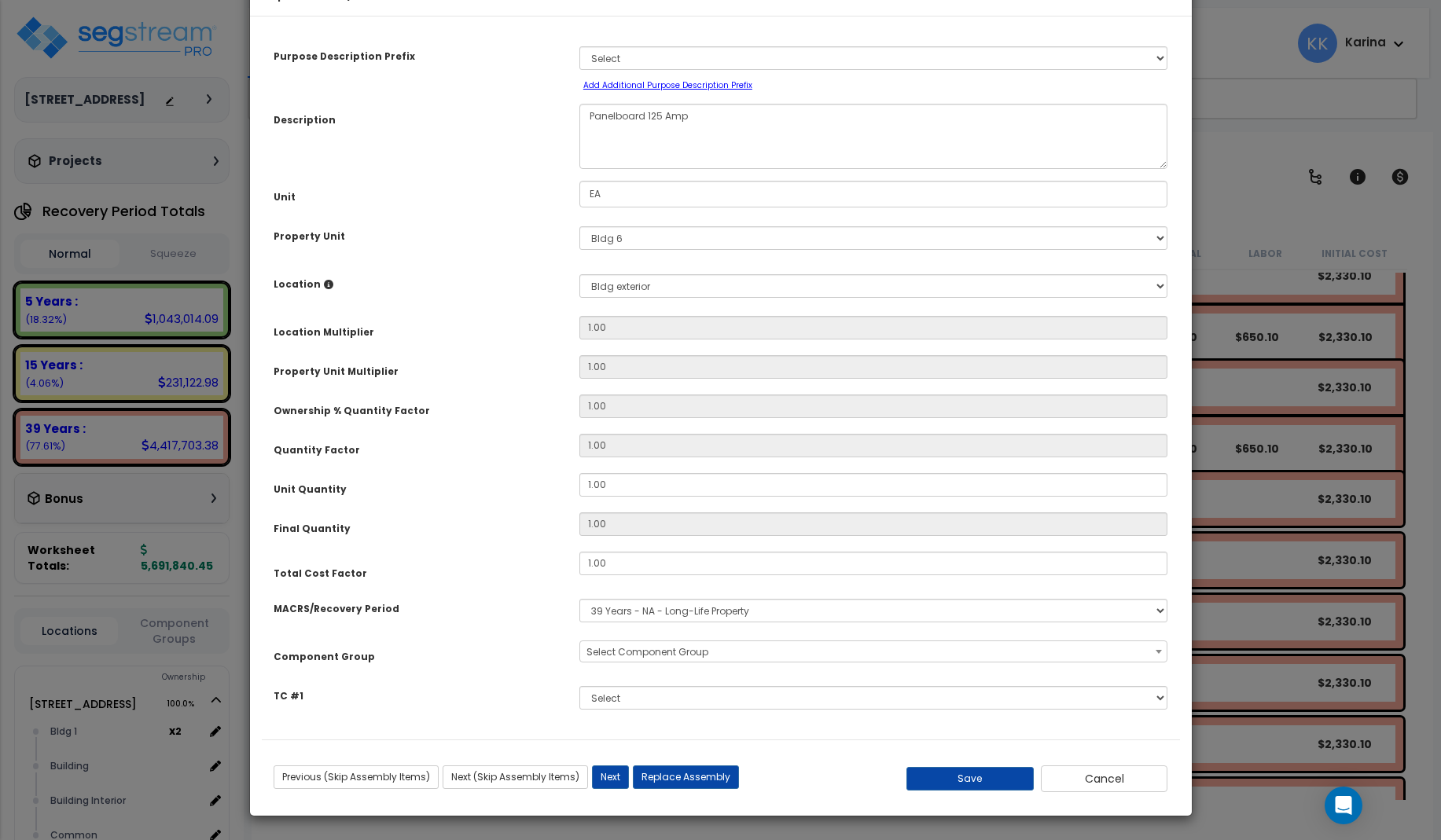
select select "56956"
click at [590, 164] on textarea "Panelboard 125 Amp" at bounding box center [874, 136] width 589 height 65
type textarea "dm Panelboard 125 Amp"
click at [974, 790] on button "Save" at bounding box center [970, 779] width 127 height 24
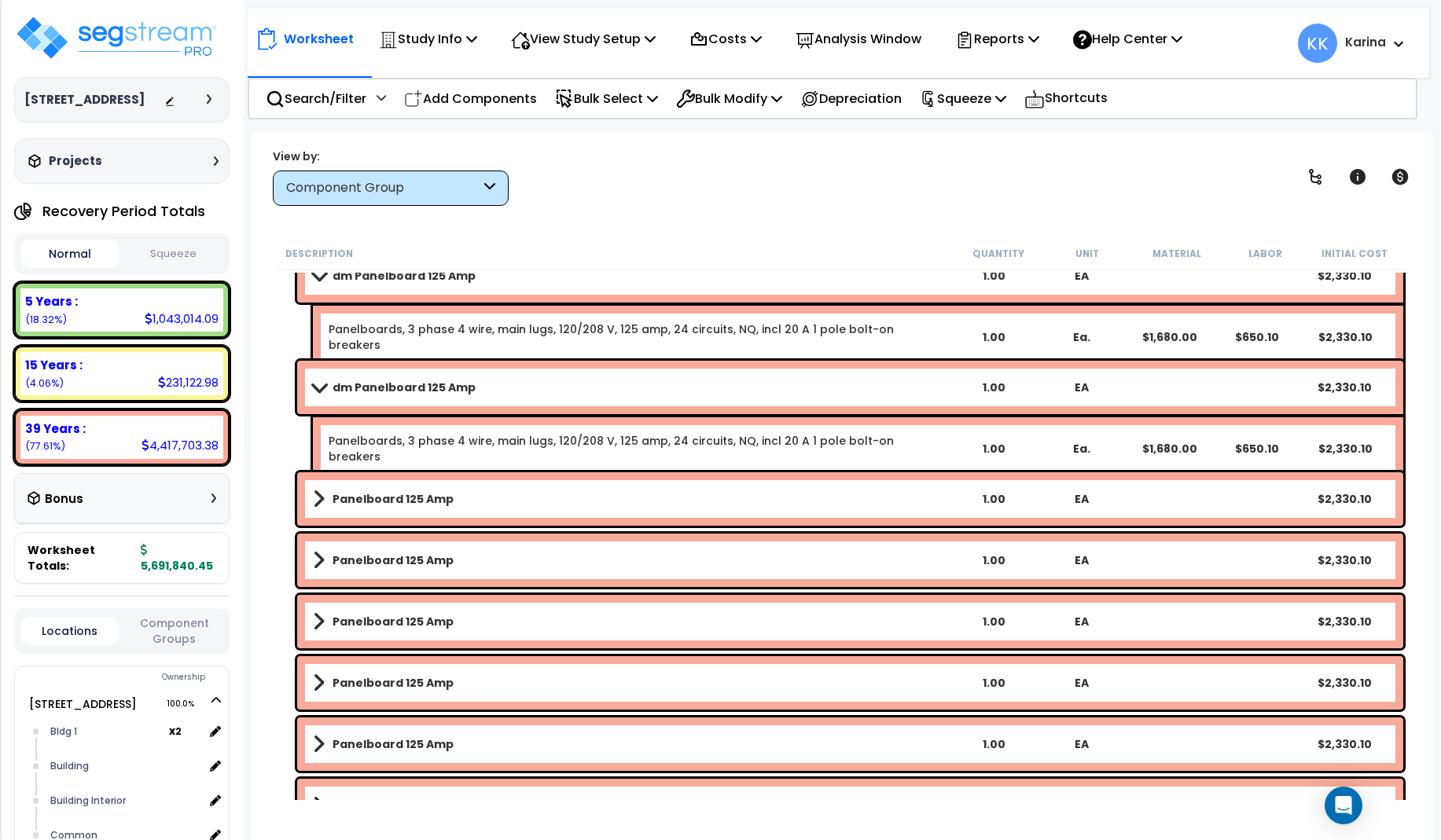
click at [419, 501] on b "Panelboard 125 Amp" at bounding box center [393, 499] width 121 height 16
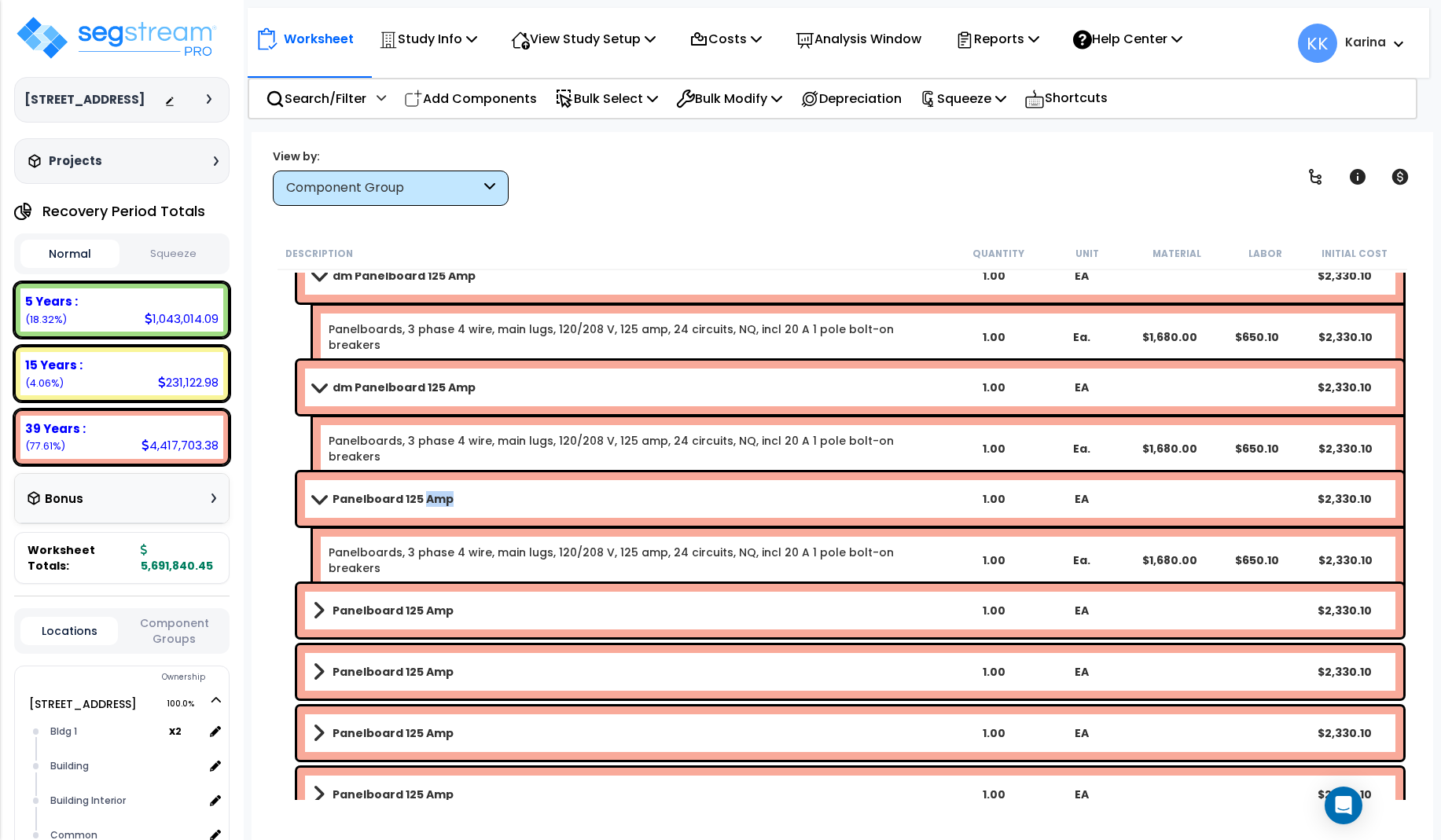
click at [419, 501] on b "Panelboard 125 Amp" at bounding box center [393, 499] width 121 height 16
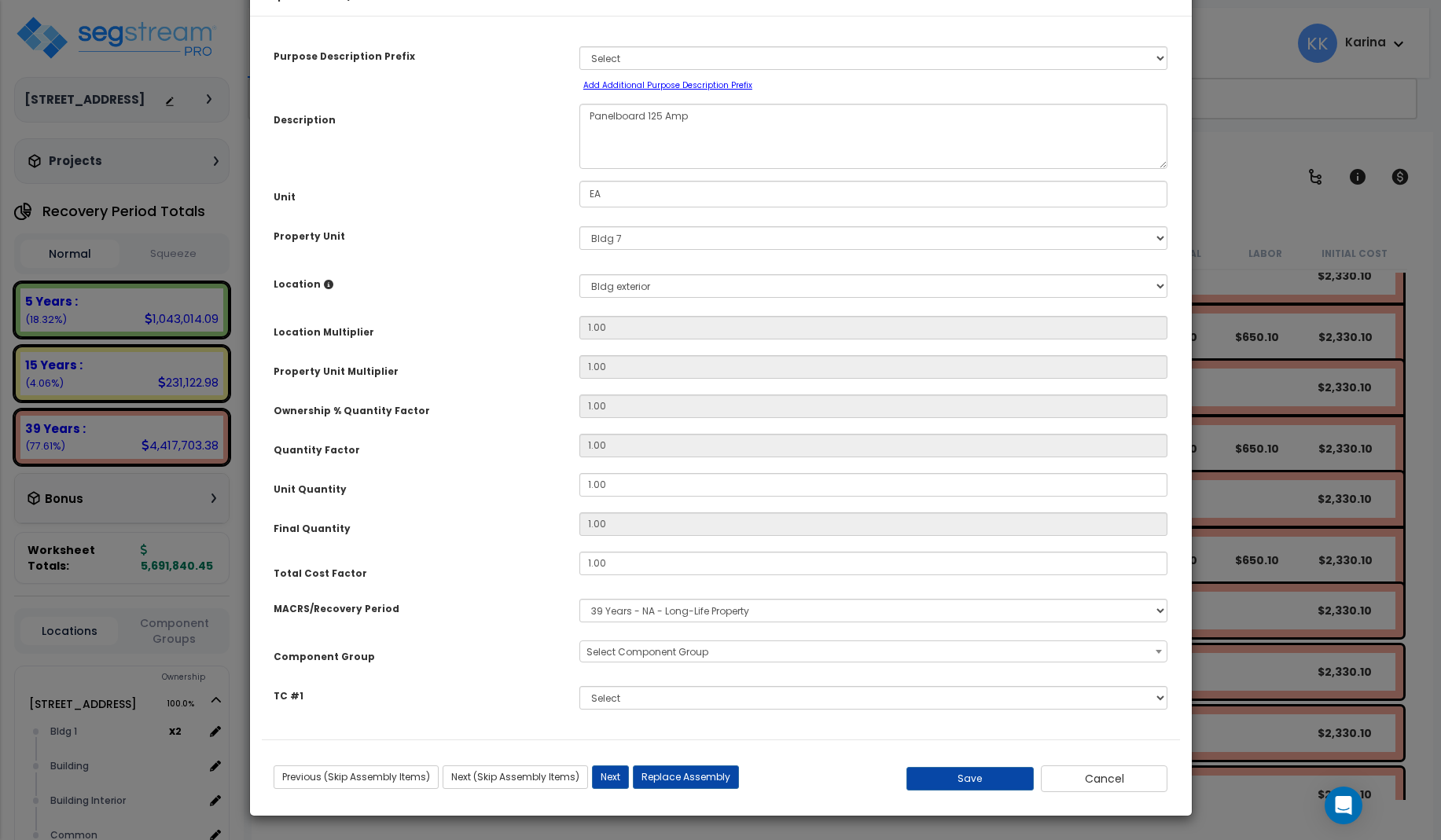
select select "56956"
click at [587, 159] on textarea "Panelboard 125 Amp" at bounding box center [874, 136] width 589 height 65
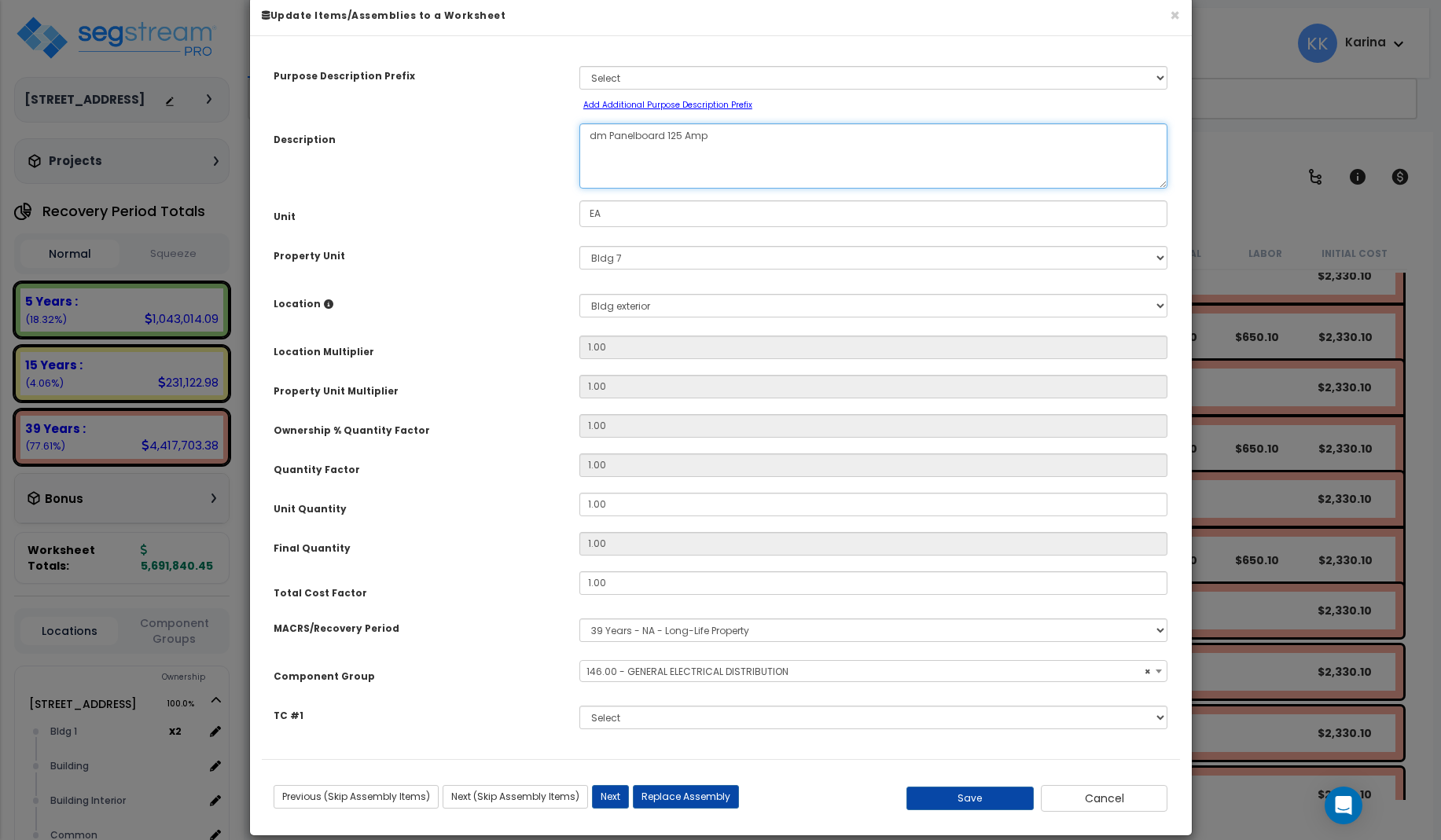
scroll to position [47, 0]
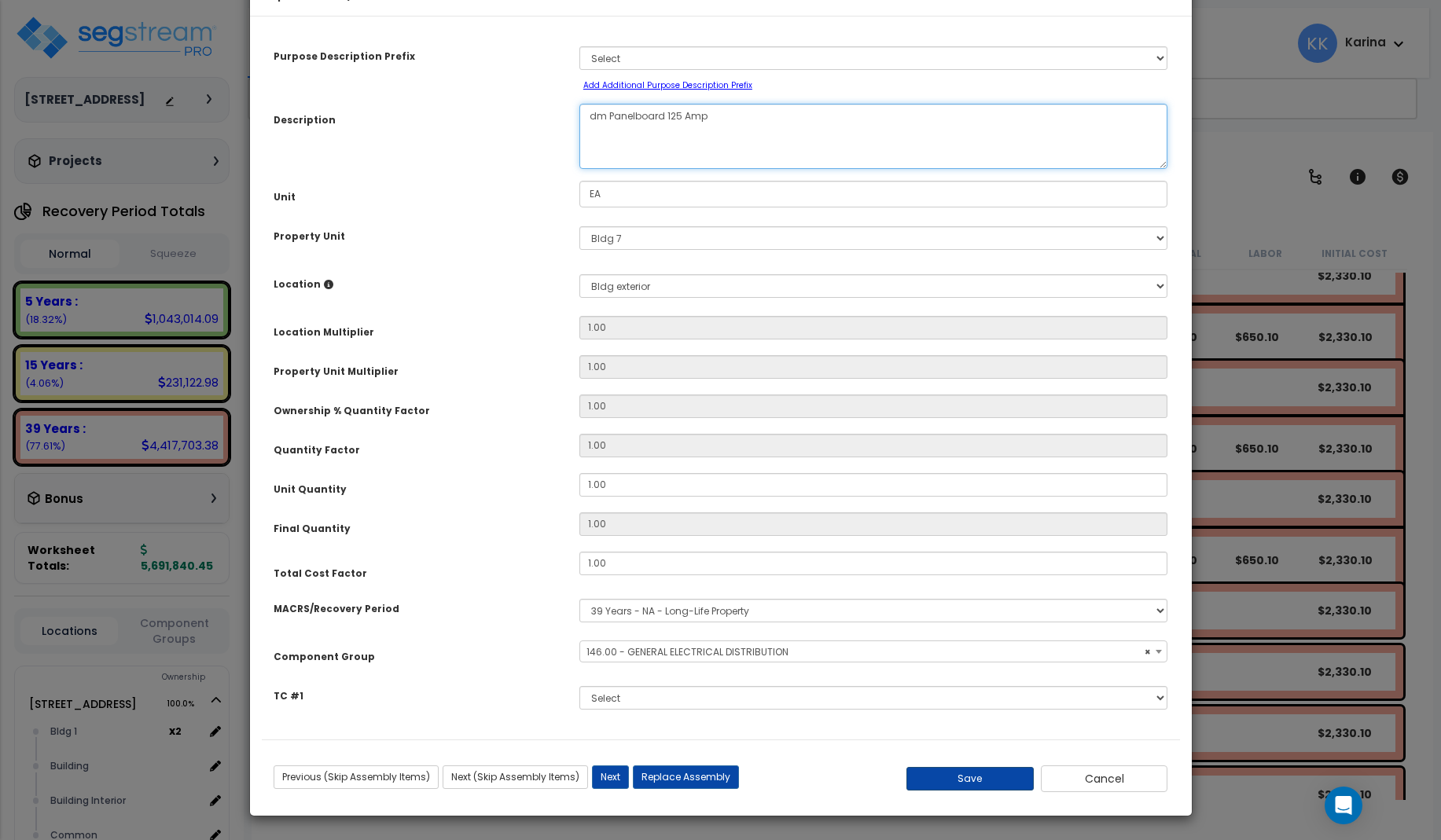
type textarea "dm Panelboard 125 Amp"
click at [970, 781] on button "Save" at bounding box center [970, 779] width 127 height 24
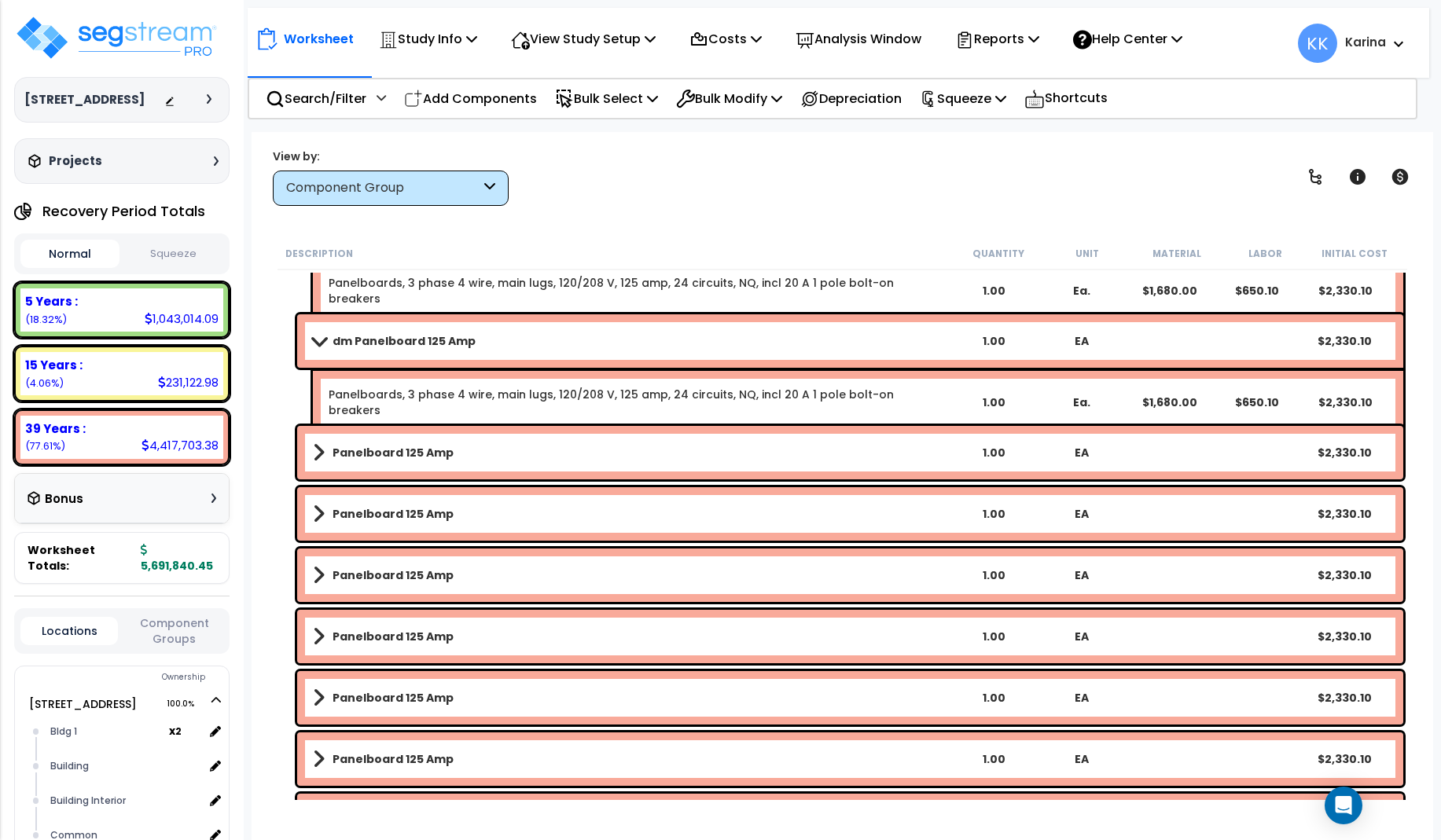
scroll to position [1792, 0]
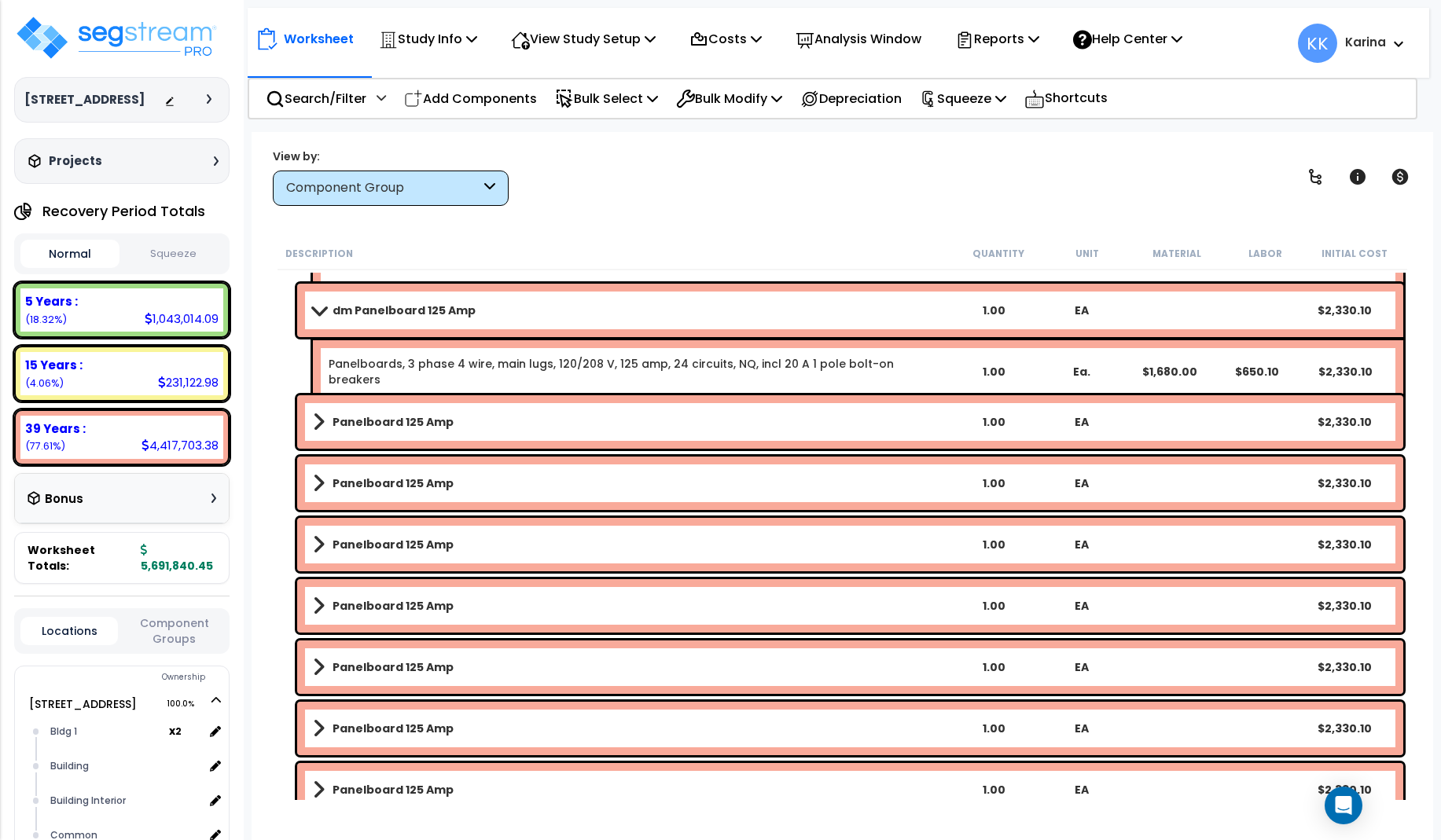
click at [383, 422] on b "Panelboard 125 Amp" at bounding box center [393, 421] width 121 height 16
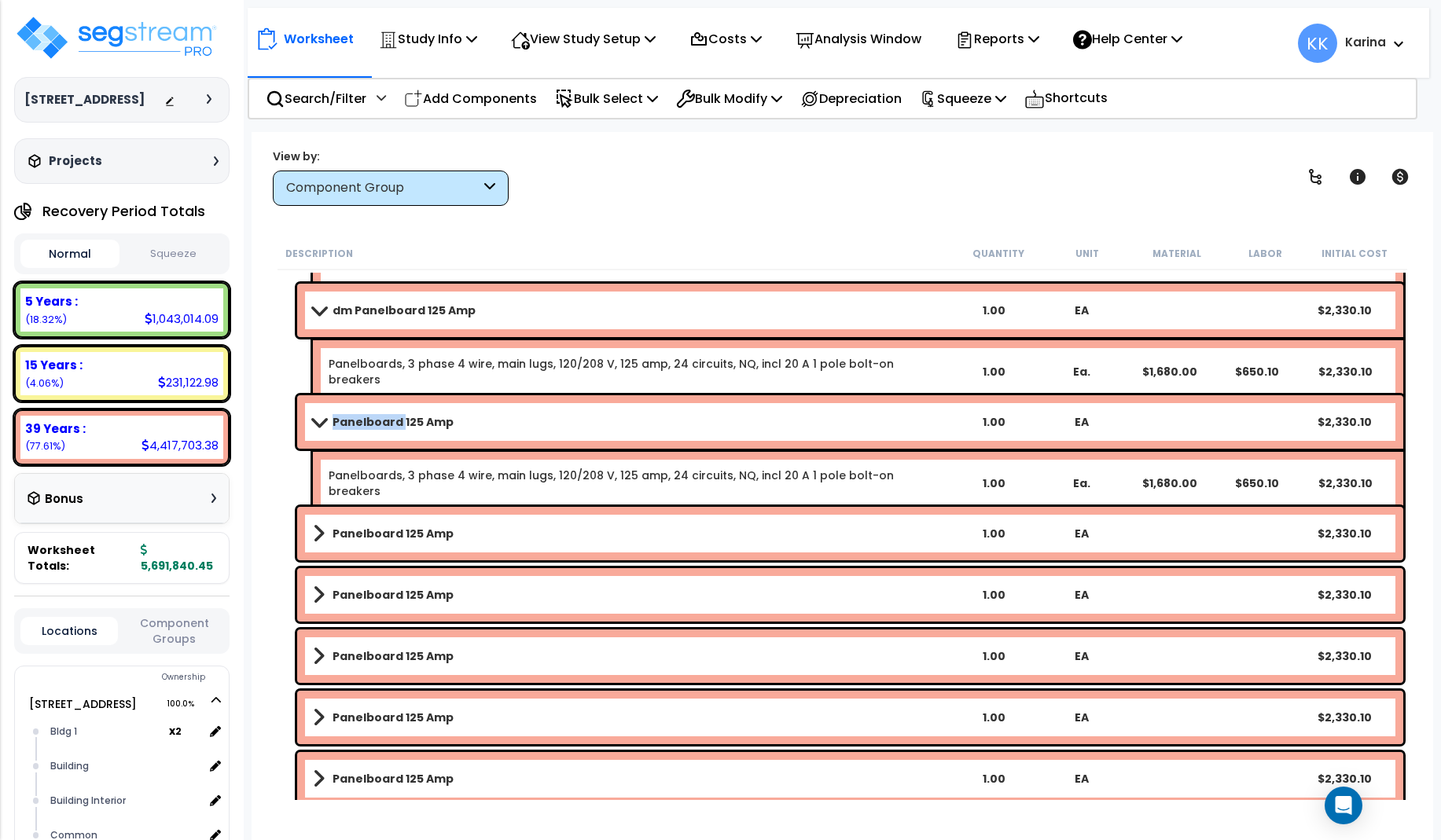
click at [383, 422] on b "Panelboard 125 Amp" at bounding box center [393, 421] width 121 height 16
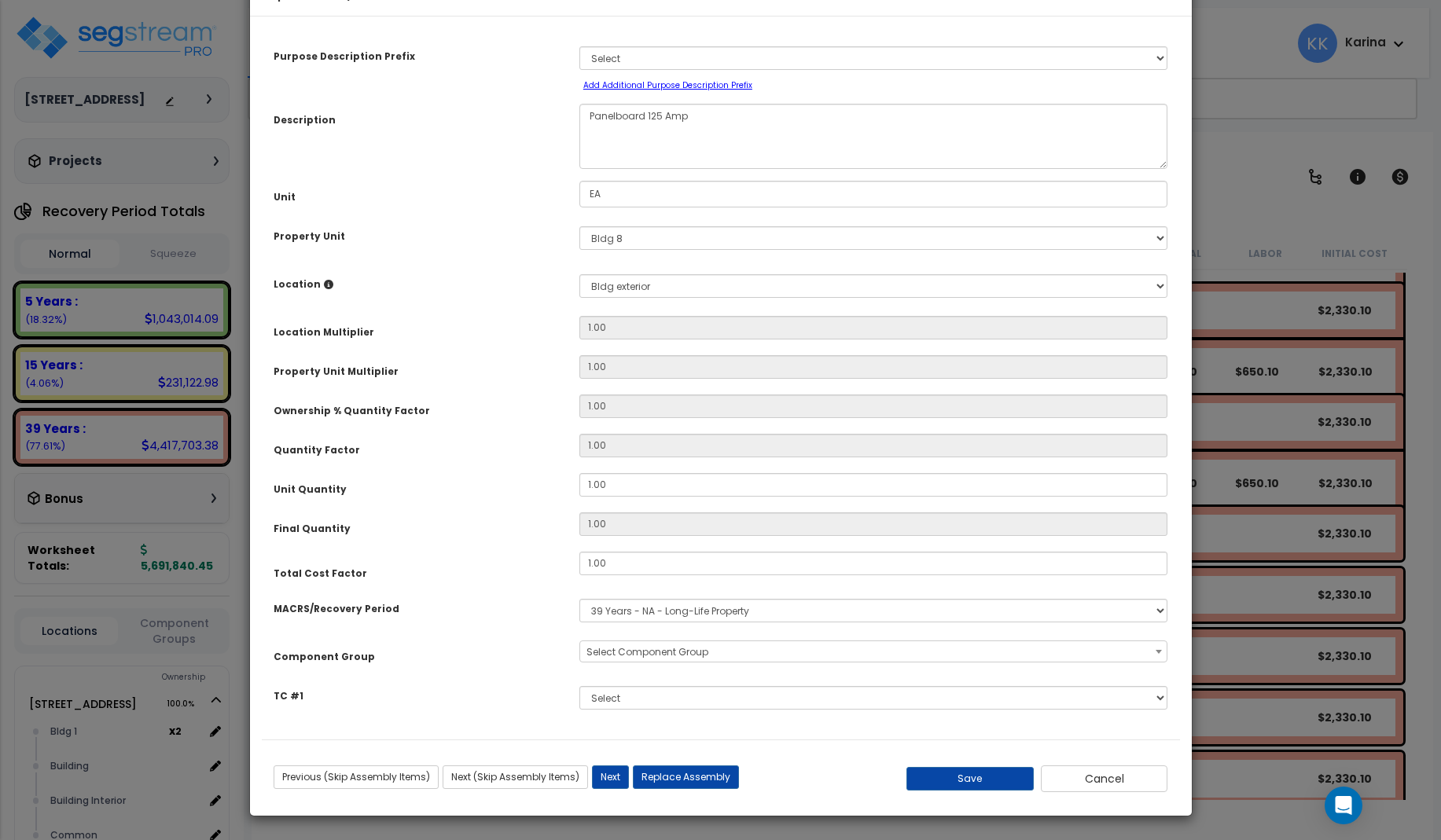
select select "56956"
click at [583, 163] on textarea "Panelboard 125 Amp" at bounding box center [874, 136] width 589 height 65
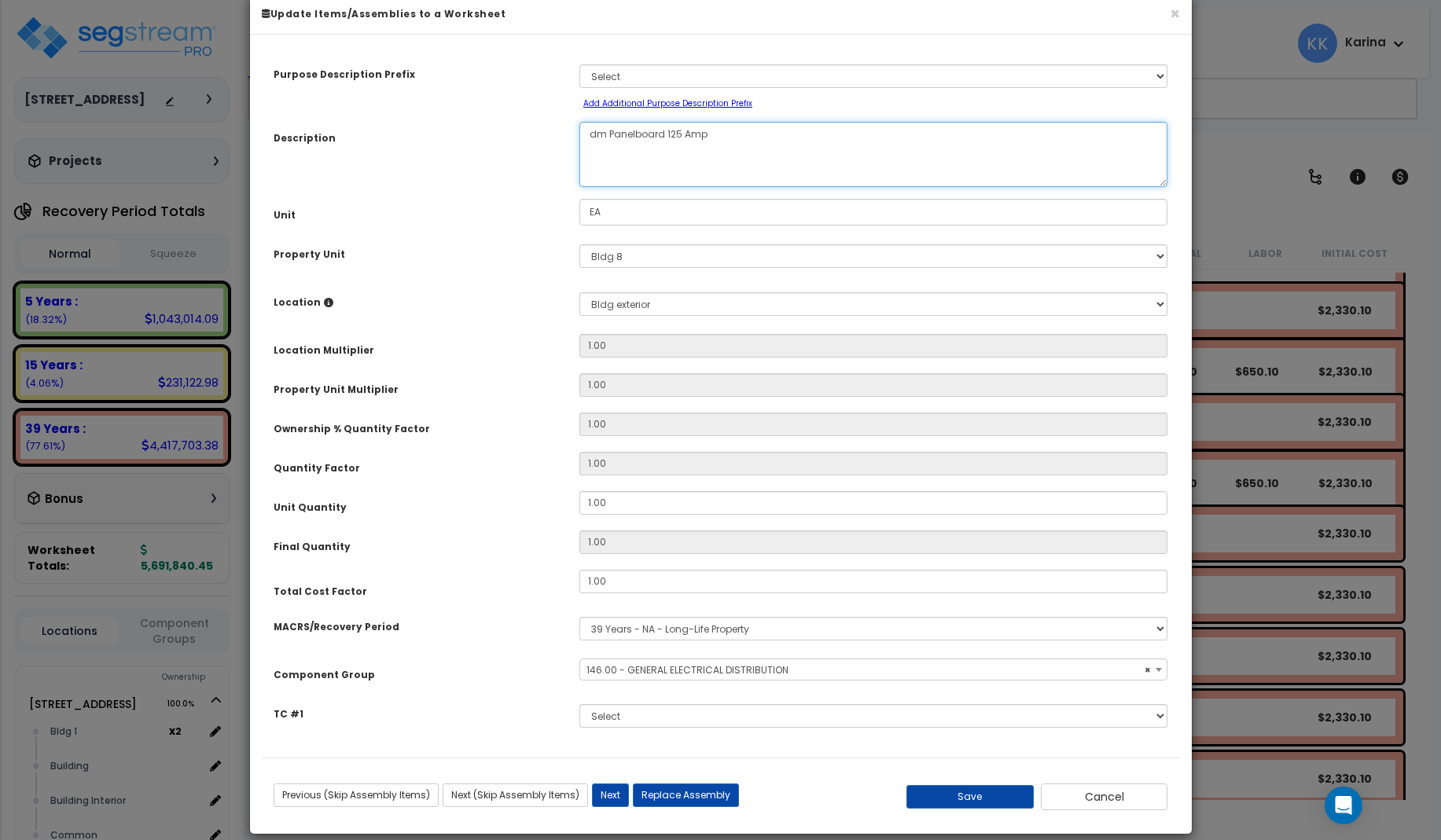
scroll to position [47, 0]
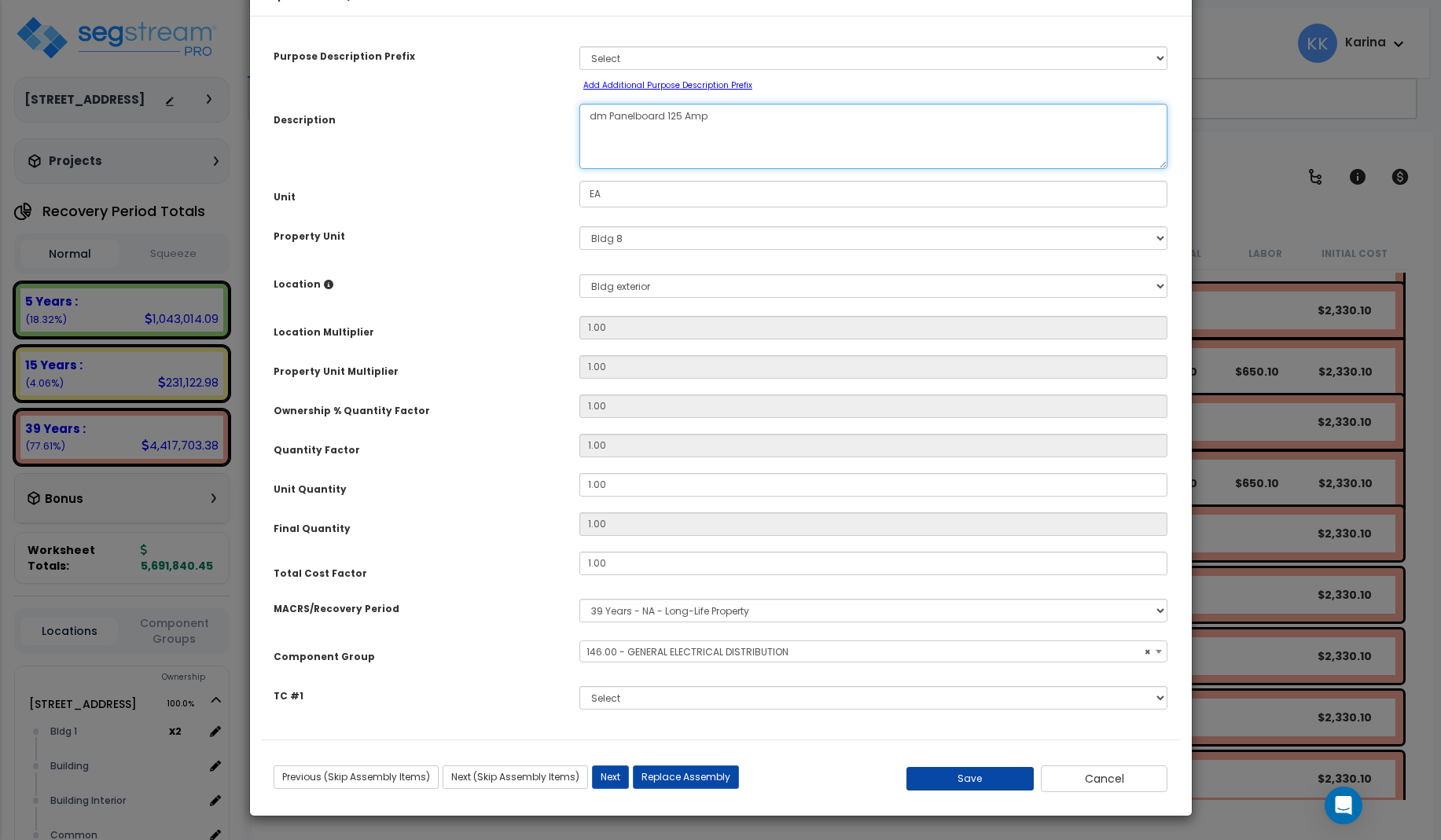
type textarea "dm Panelboard 125 Amp"
click at [964, 777] on button "Save" at bounding box center [970, 779] width 127 height 24
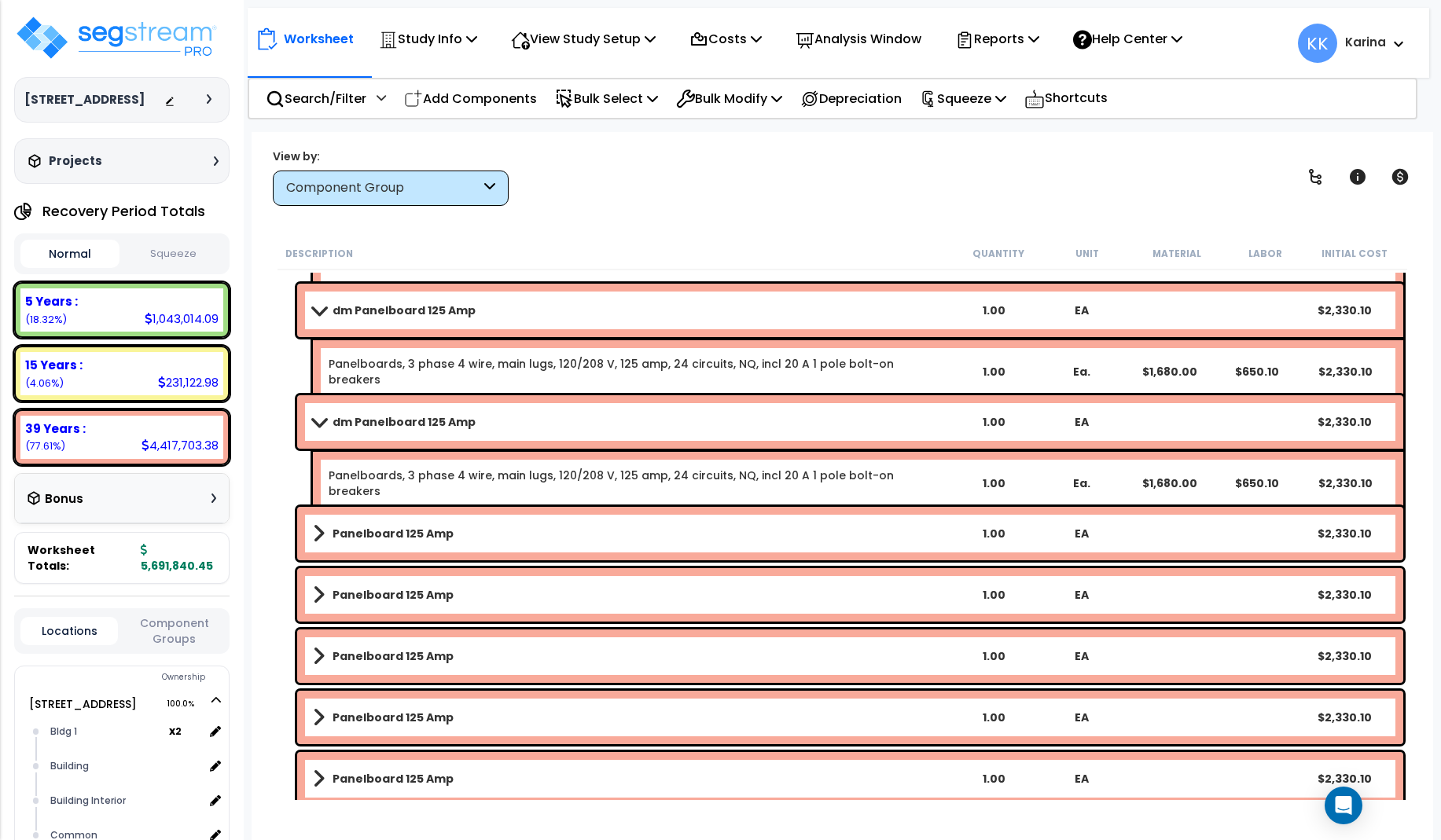
click at [353, 531] on b "Panelboard 125 Amp" at bounding box center [393, 533] width 121 height 16
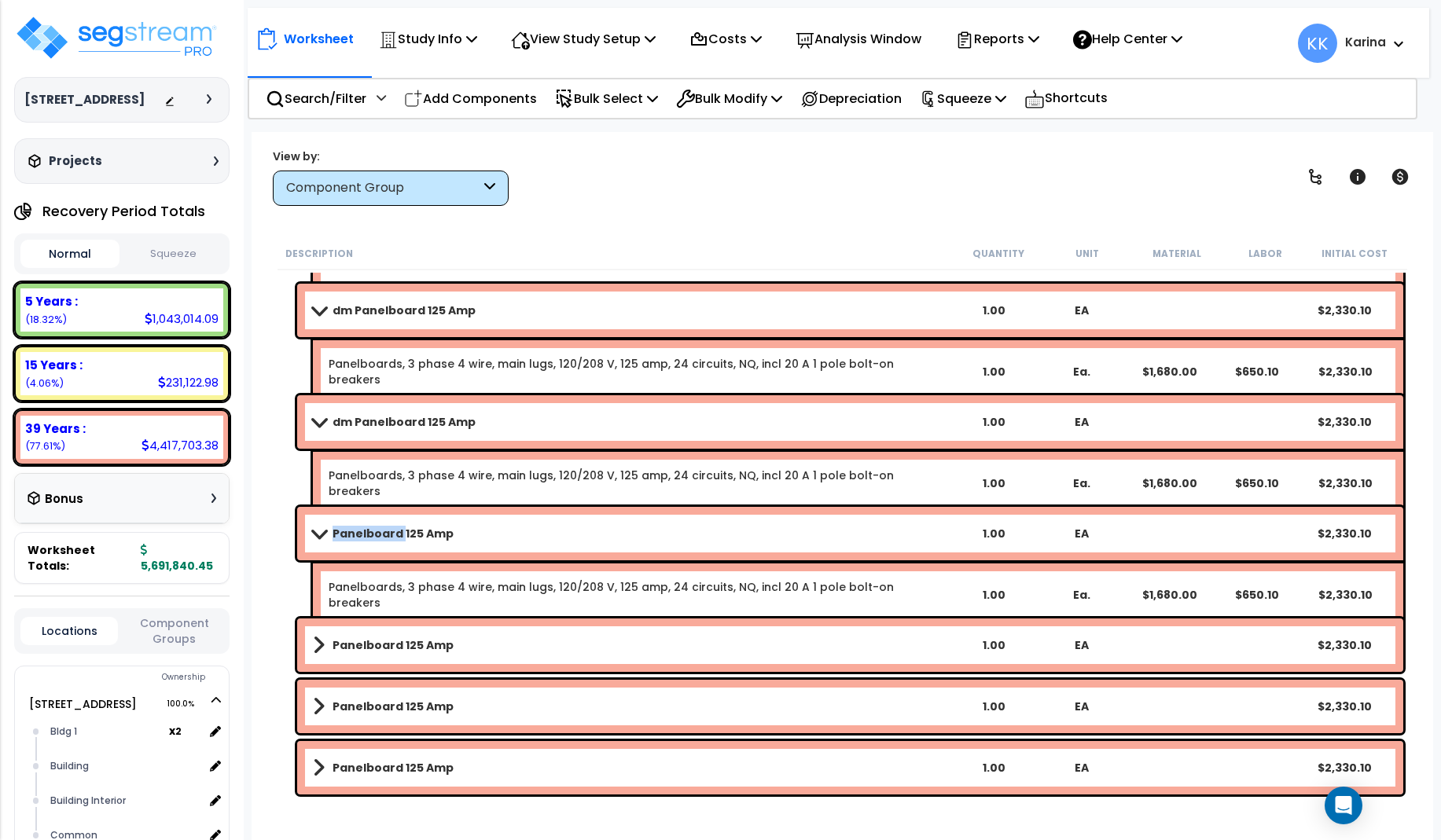
click at [353, 531] on b "Panelboard 125 Amp" at bounding box center [393, 533] width 121 height 16
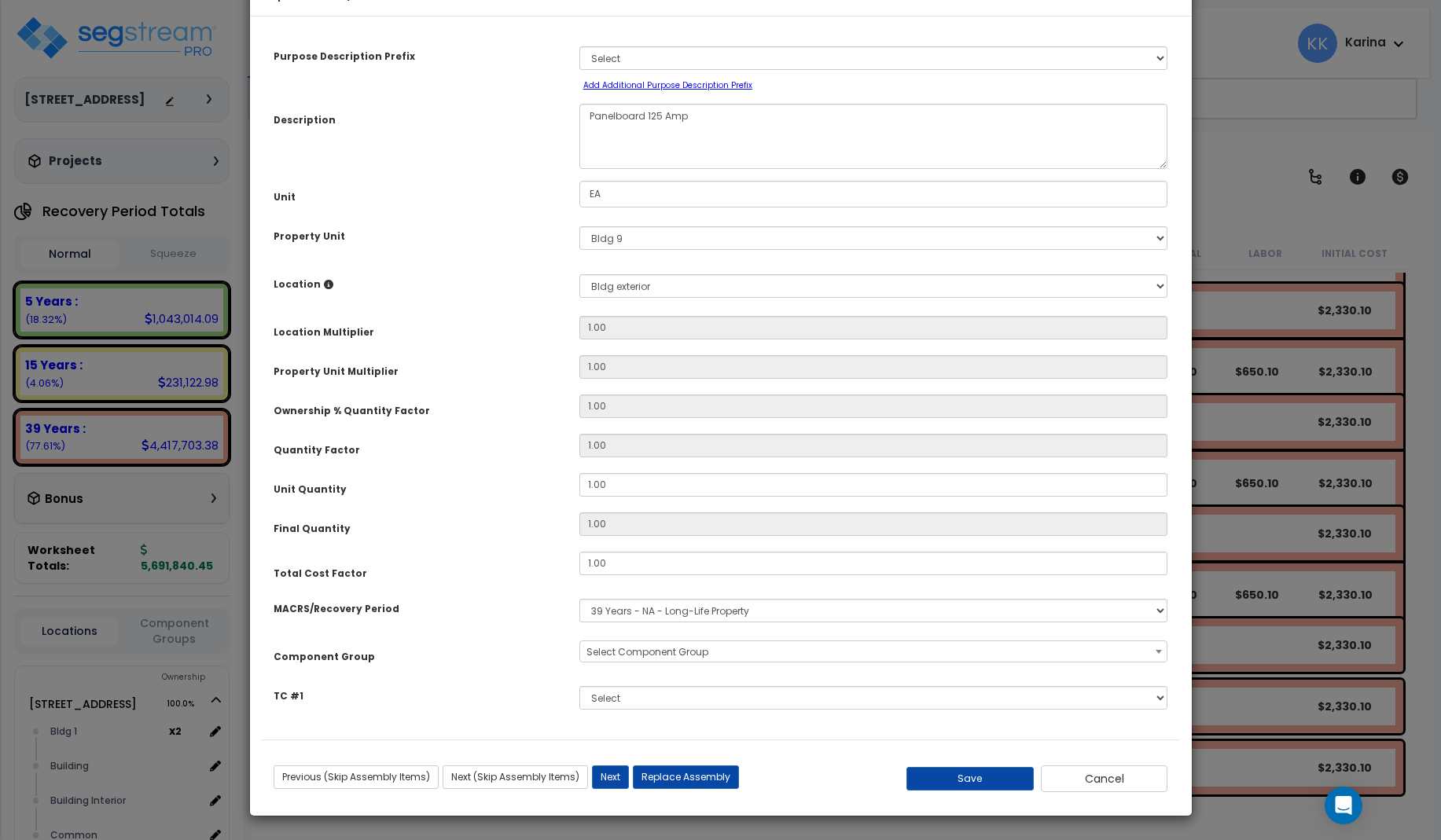
select select "56956"
click at [582, 166] on textarea "Panelboard 125 Amp" at bounding box center [874, 136] width 589 height 65
type textarea "dm Panelboard 125 Amp"
click at [976, 790] on button "Save" at bounding box center [970, 779] width 127 height 24
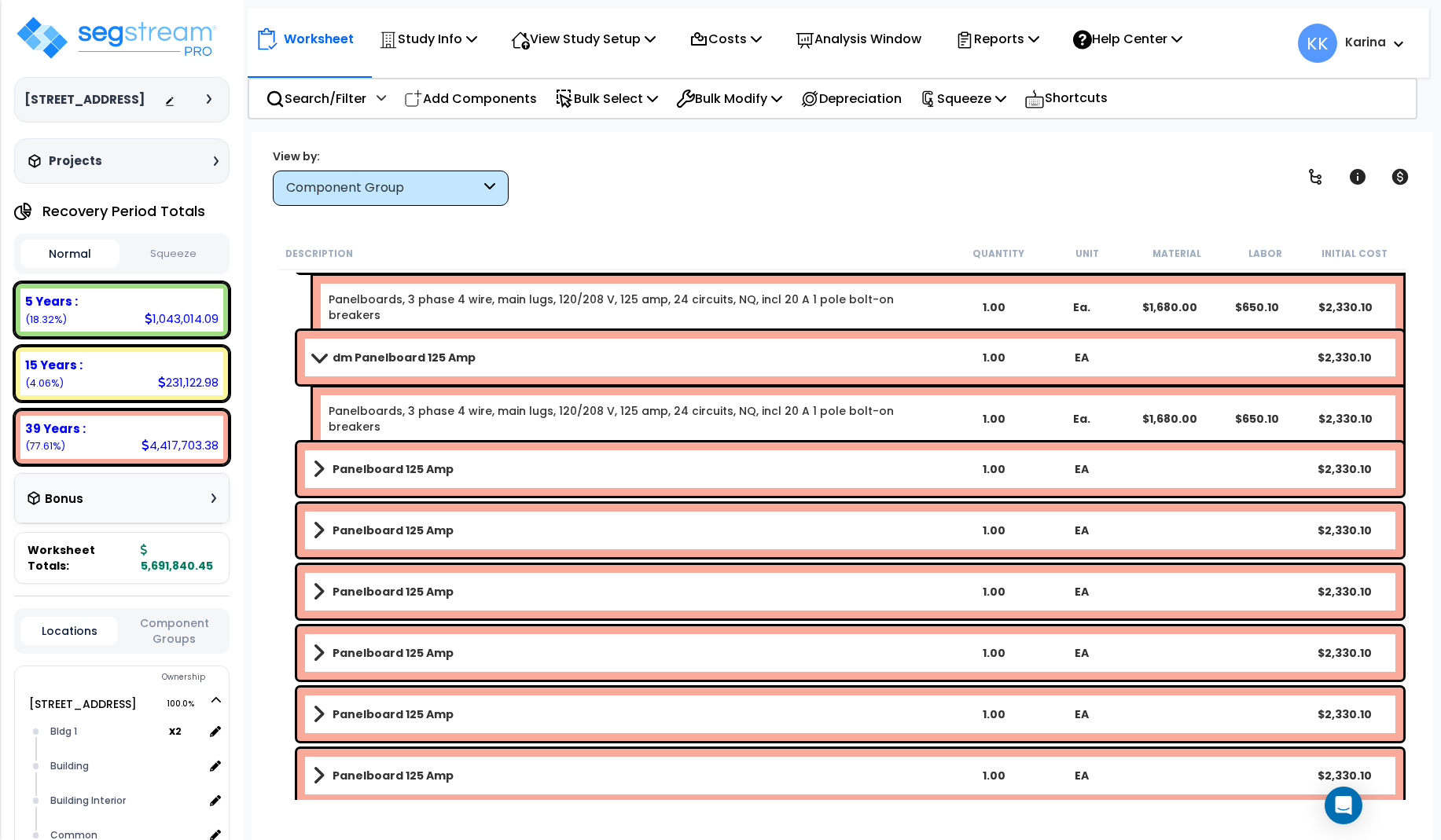
scroll to position [1981, 0]
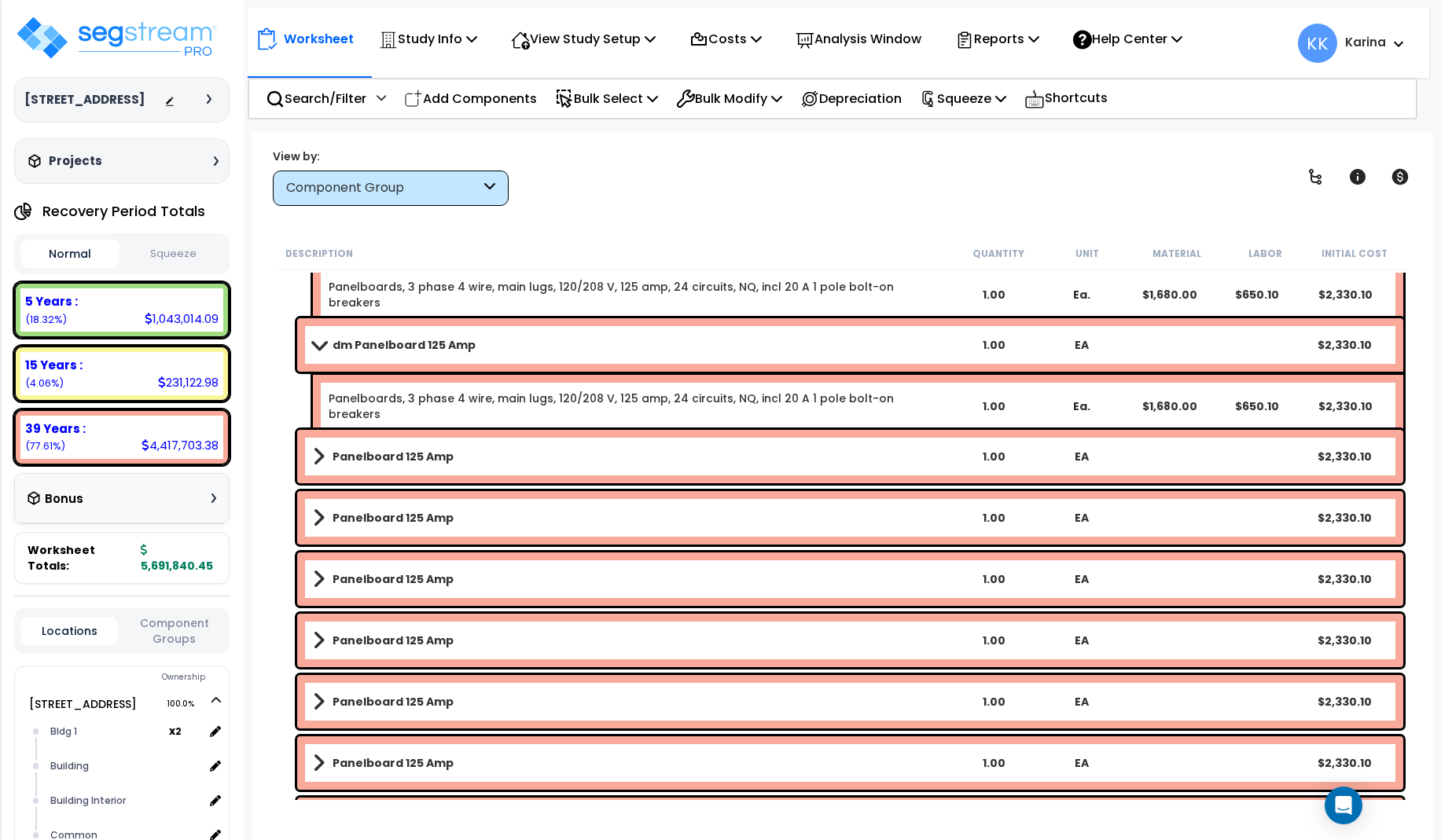
click at [428, 461] on b "Panelboard 125 Amp" at bounding box center [393, 456] width 121 height 16
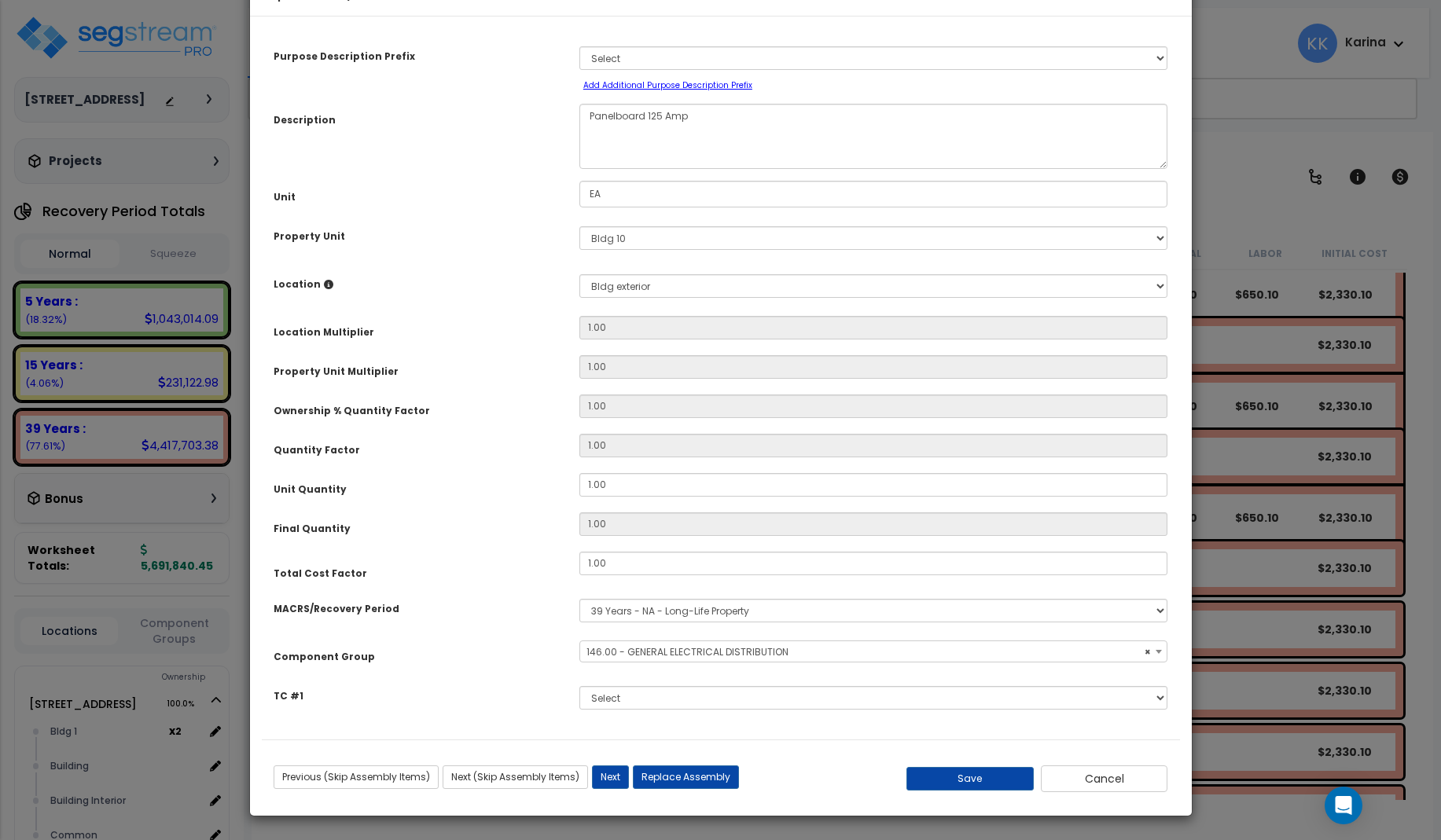
select select "56956"
click at [588, 167] on textarea "Panelboard 125 Amp" at bounding box center [874, 136] width 589 height 65
type textarea "dm Panelboard 125 Amp"
click at [990, 790] on button "Save" at bounding box center [970, 779] width 127 height 24
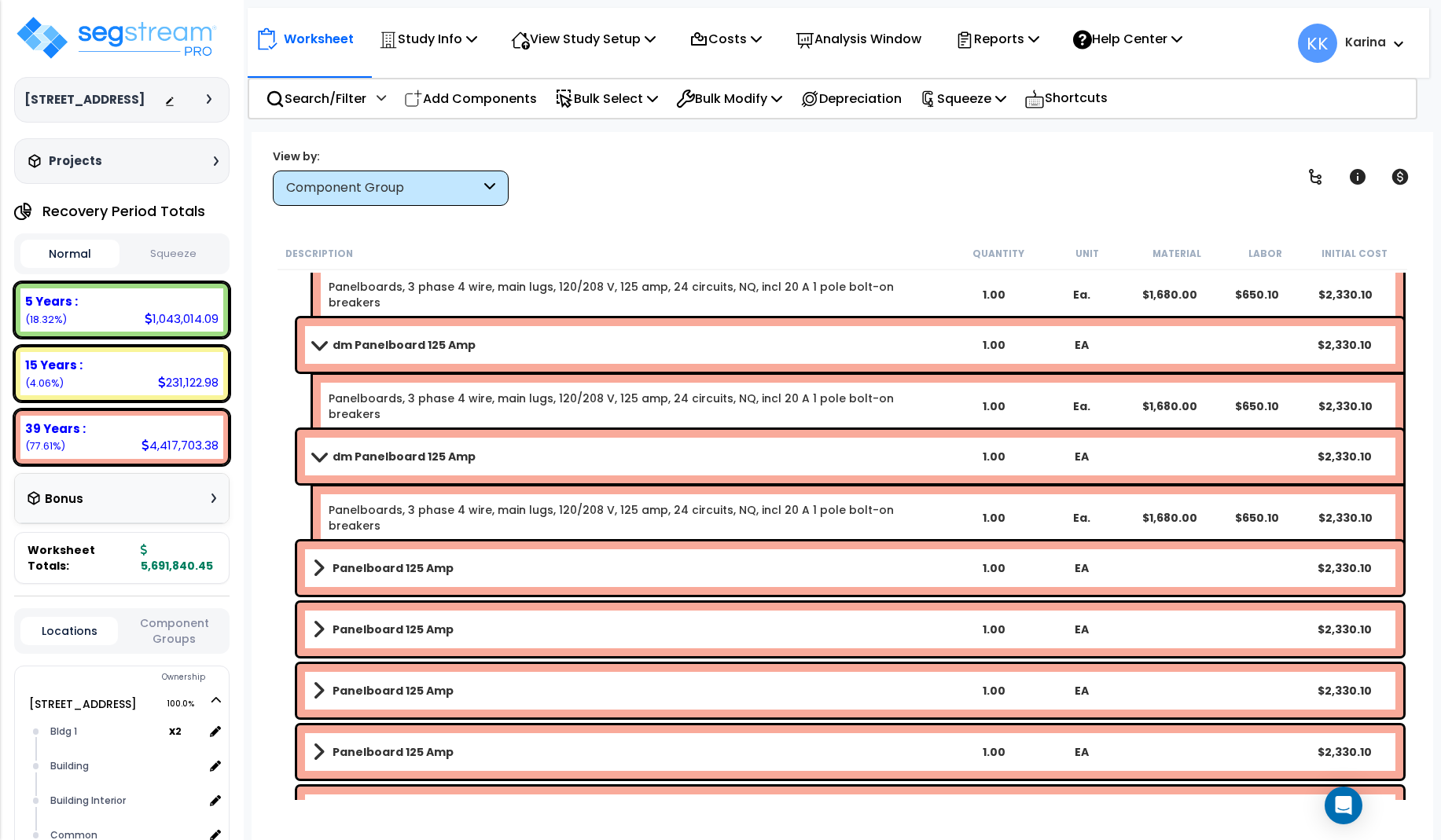
click at [441, 573] on b "Panelboard 125 Amp" at bounding box center [393, 568] width 121 height 16
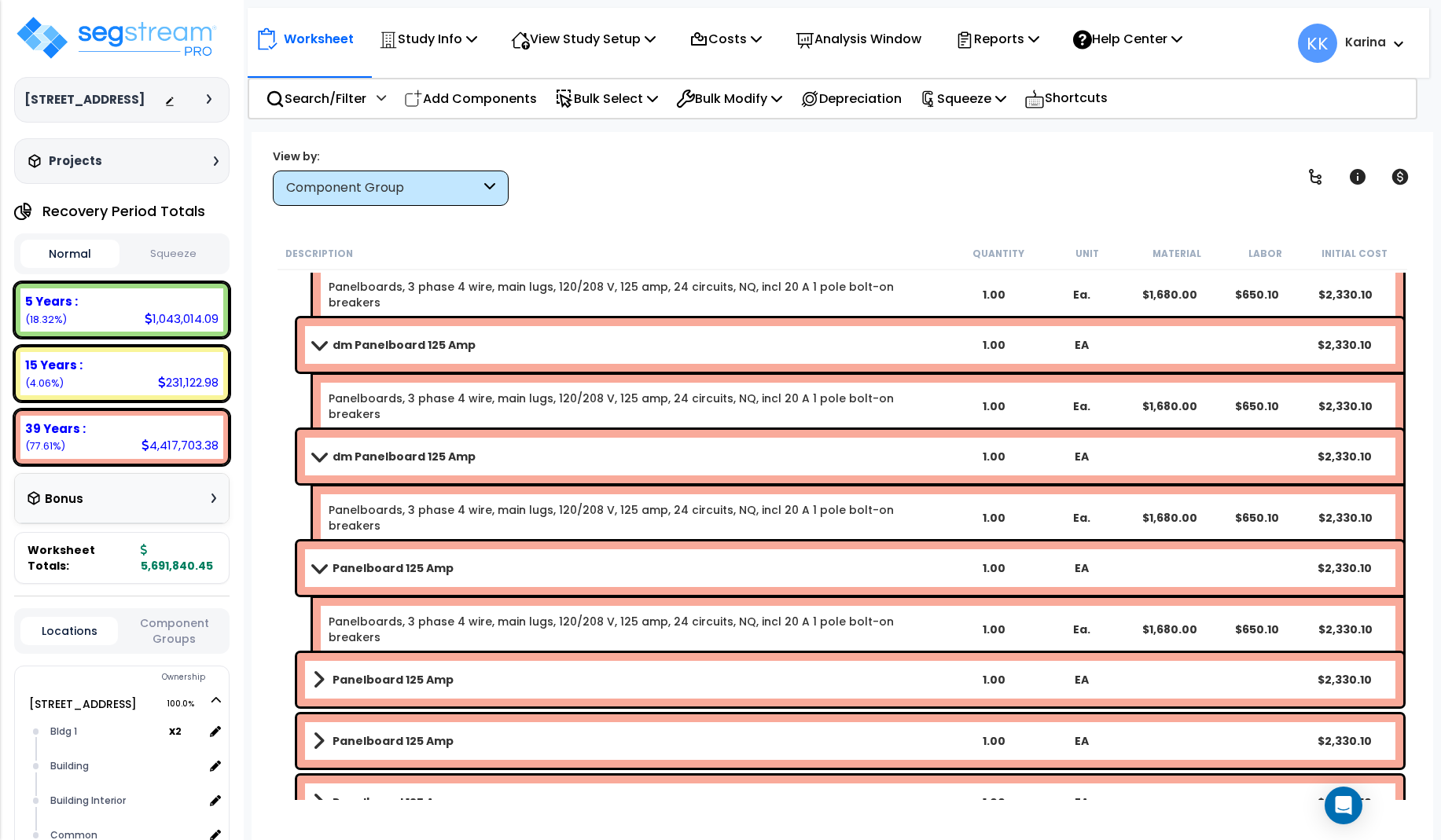
click at [441, 573] on b "Panelboard 125 Amp" at bounding box center [393, 568] width 121 height 16
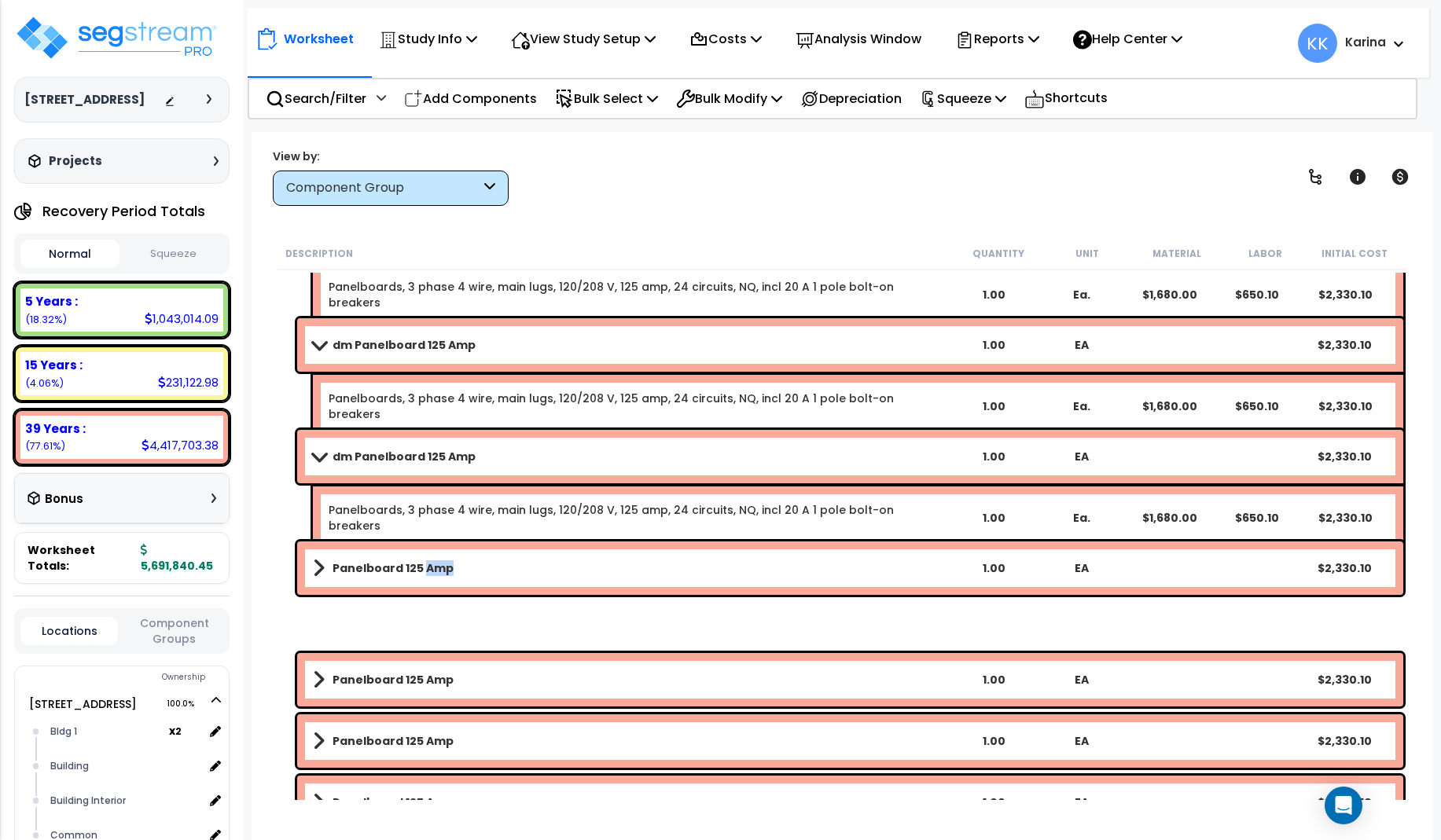
click at [441, 573] on b "Panelboard 125 Amp" at bounding box center [393, 568] width 121 height 16
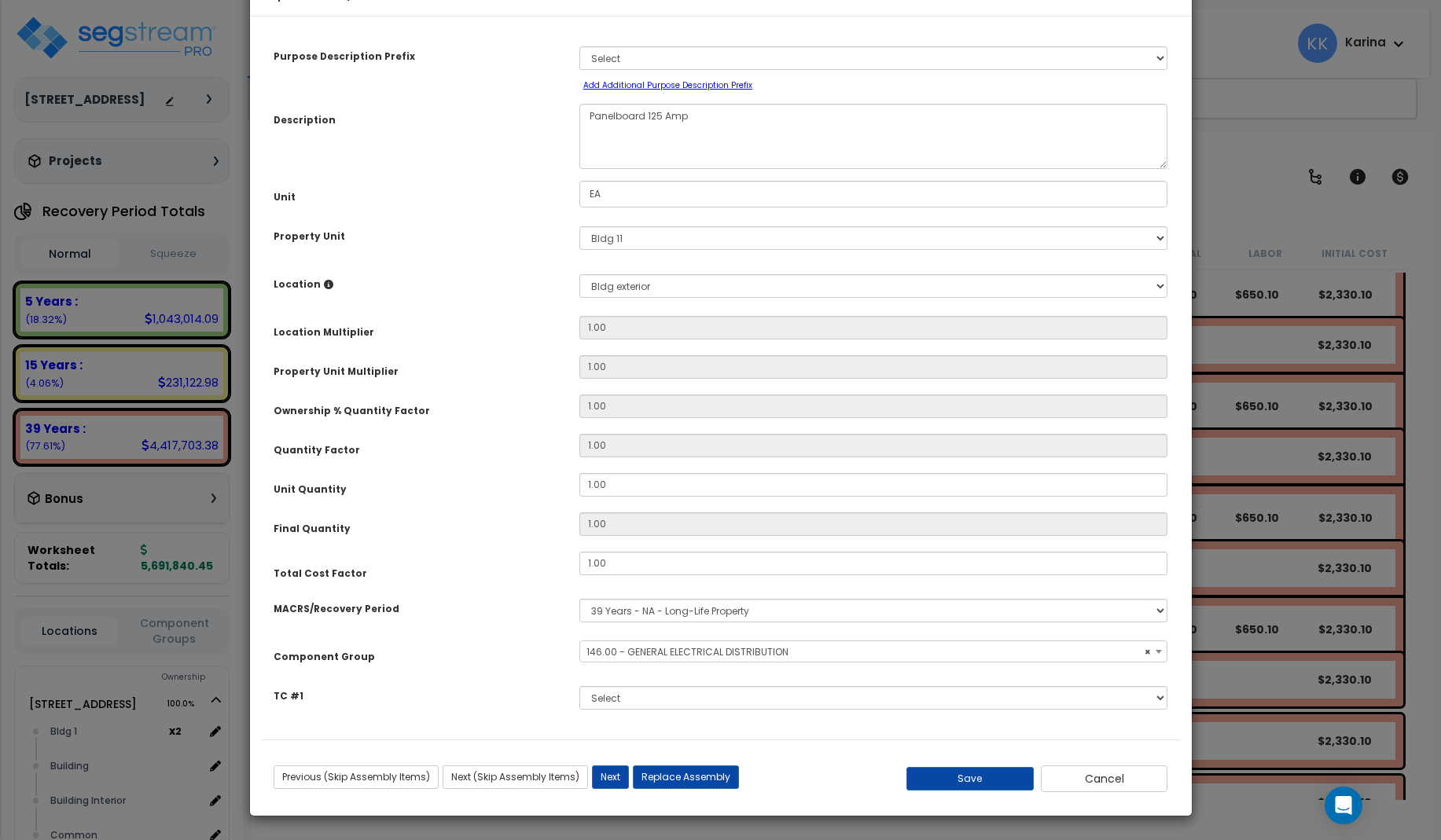
select select "56956"
click at [584, 162] on textarea "Panelboard 125 Amp" at bounding box center [874, 136] width 589 height 65
type textarea "dm Panelboard 125 Amp"
click at [964, 773] on button "Save" at bounding box center [970, 779] width 127 height 24
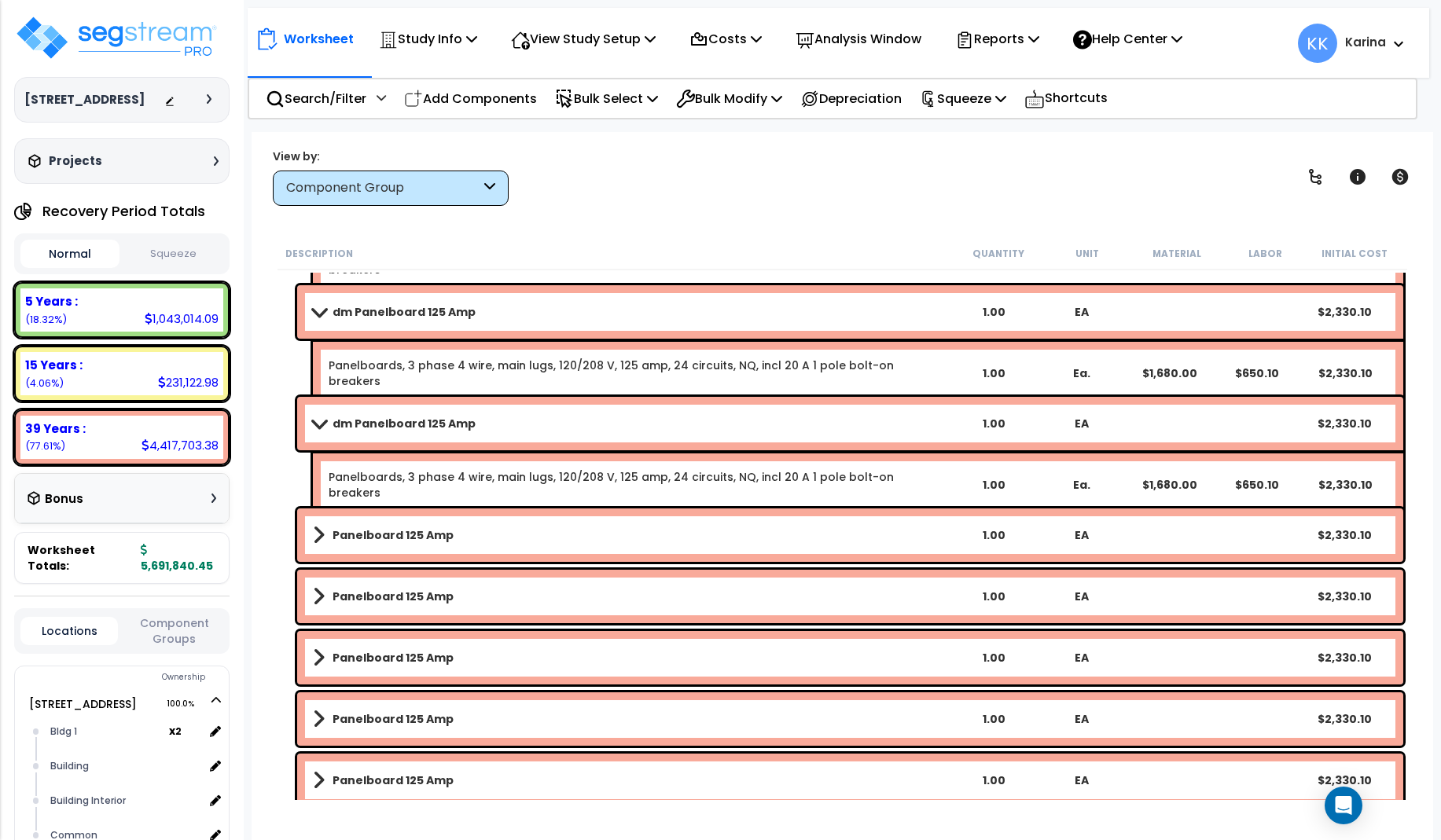
scroll to position [2263, 0]
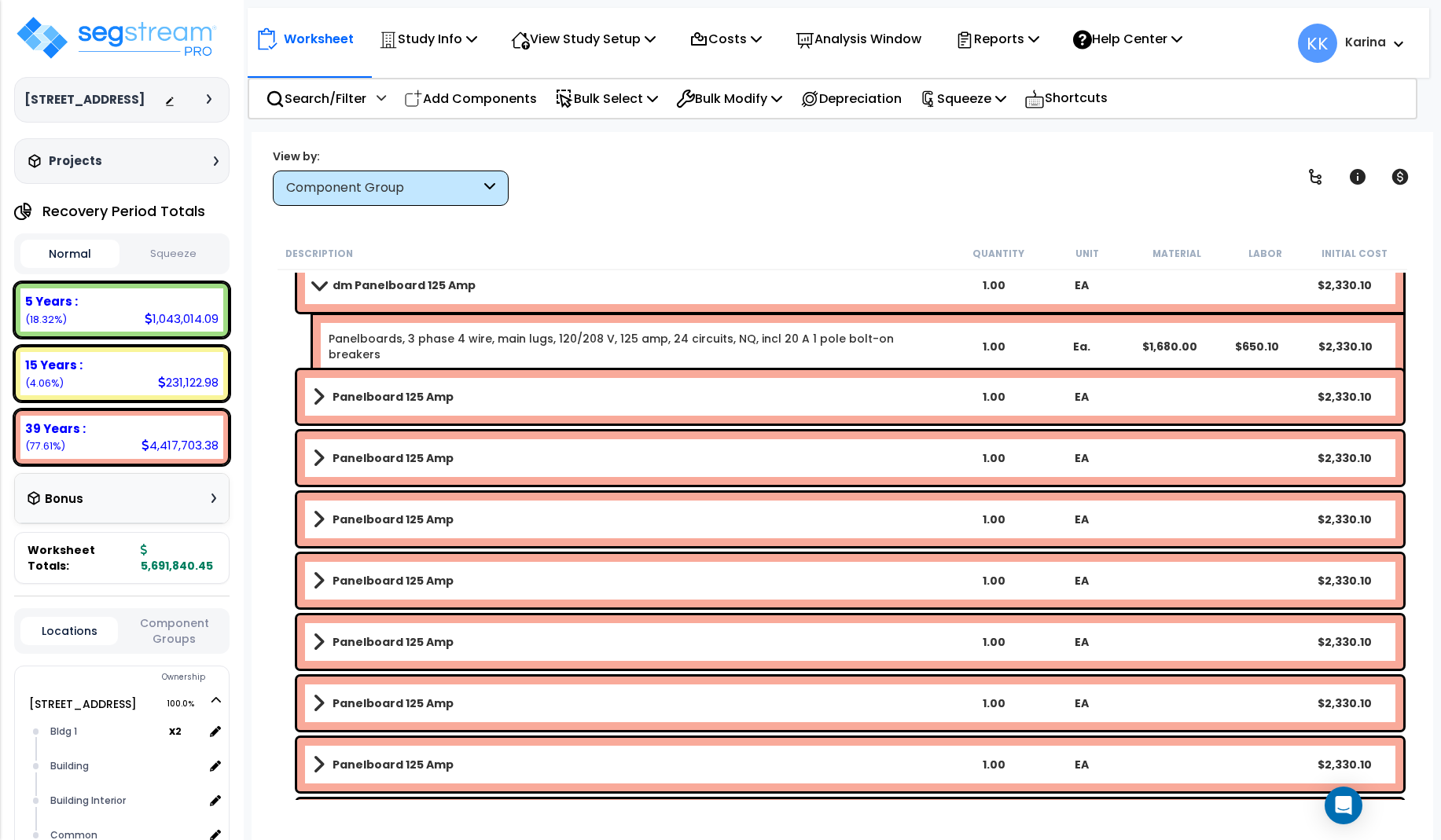
click at [394, 395] on b "Panelboard 125 Amp" at bounding box center [393, 397] width 121 height 16
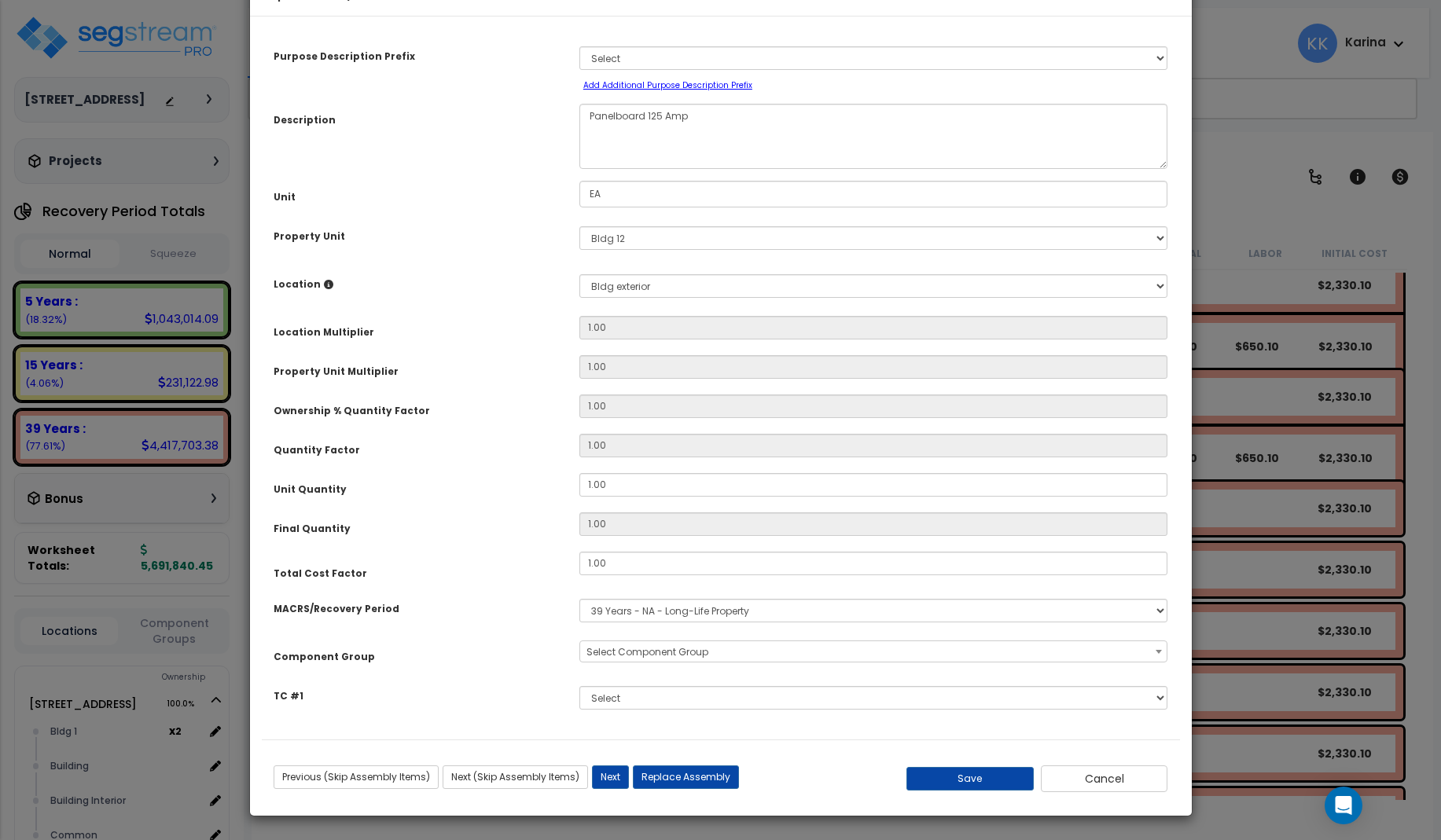
select select "56956"
click at [587, 167] on textarea "Panelboard 125 Amp" at bounding box center [874, 136] width 589 height 65
type textarea "dm Panelboard 125 Amp"
click at [978, 790] on button "Save" at bounding box center [970, 779] width 127 height 24
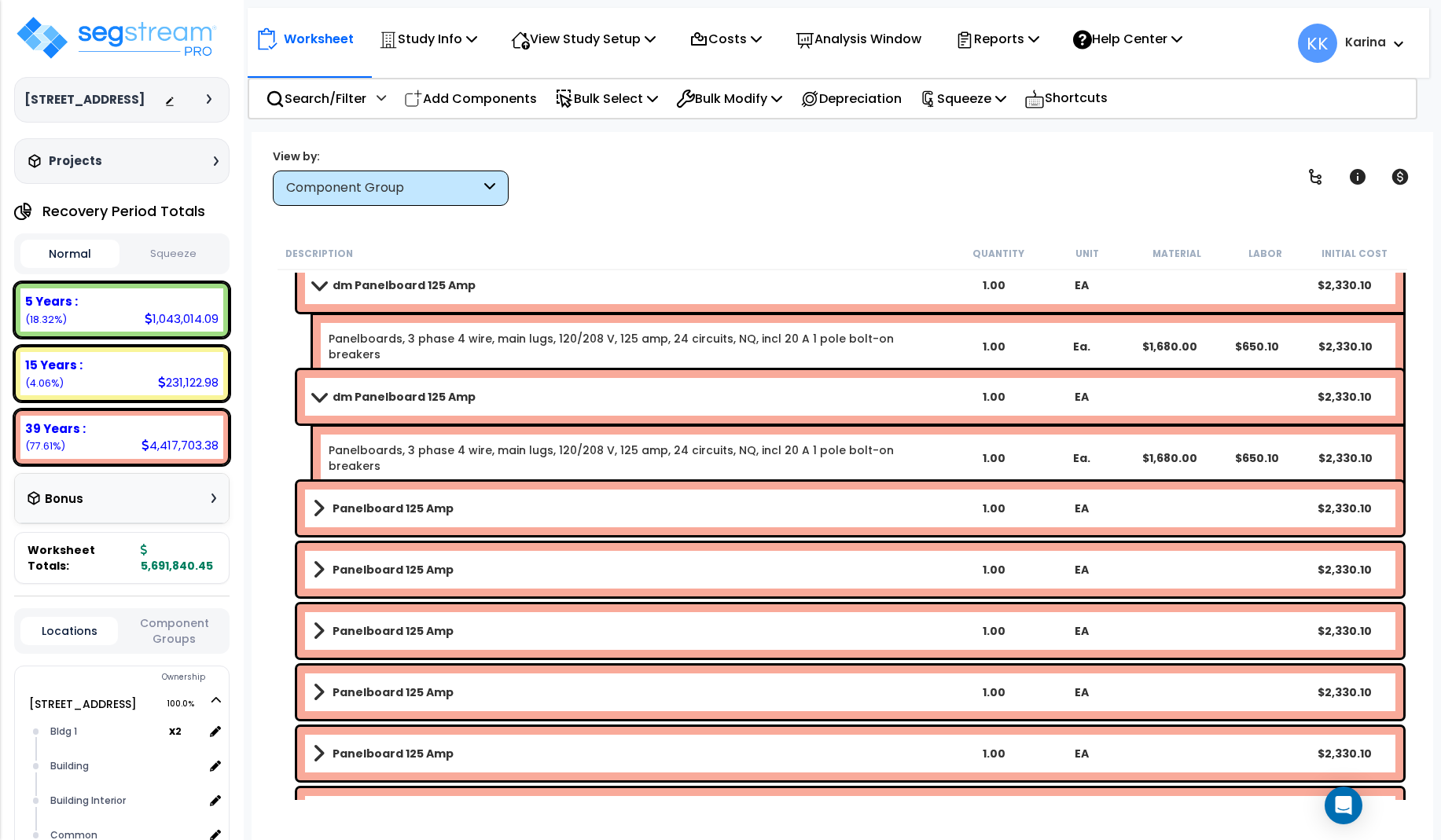
click at [448, 507] on link "Panelboard 125 Amp" at bounding box center [631, 509] width 637 height 22
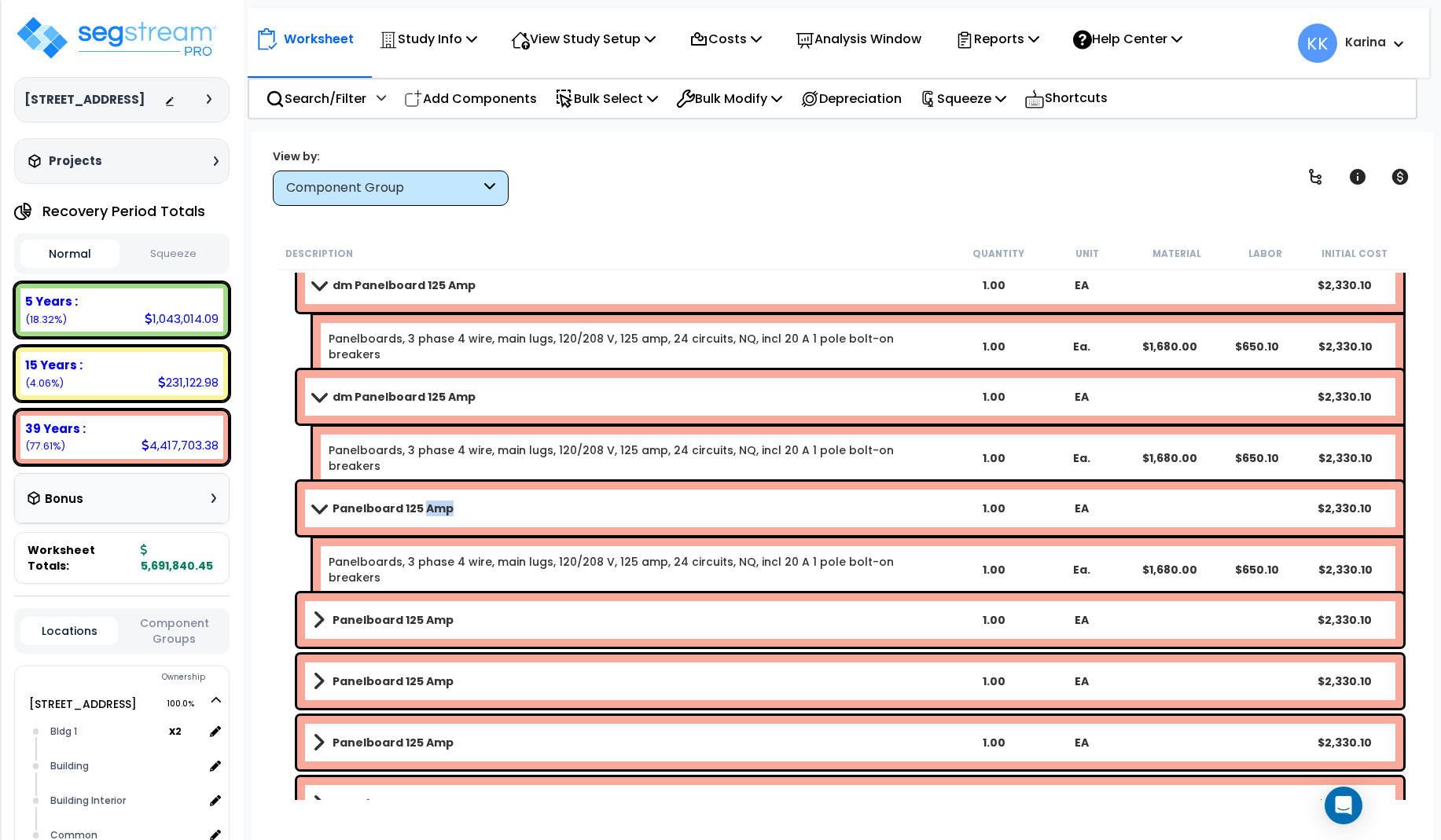
click at [448, 507] on link "Panelboard 125 Amp" at bounding box center [631, 509] width 637 height 22
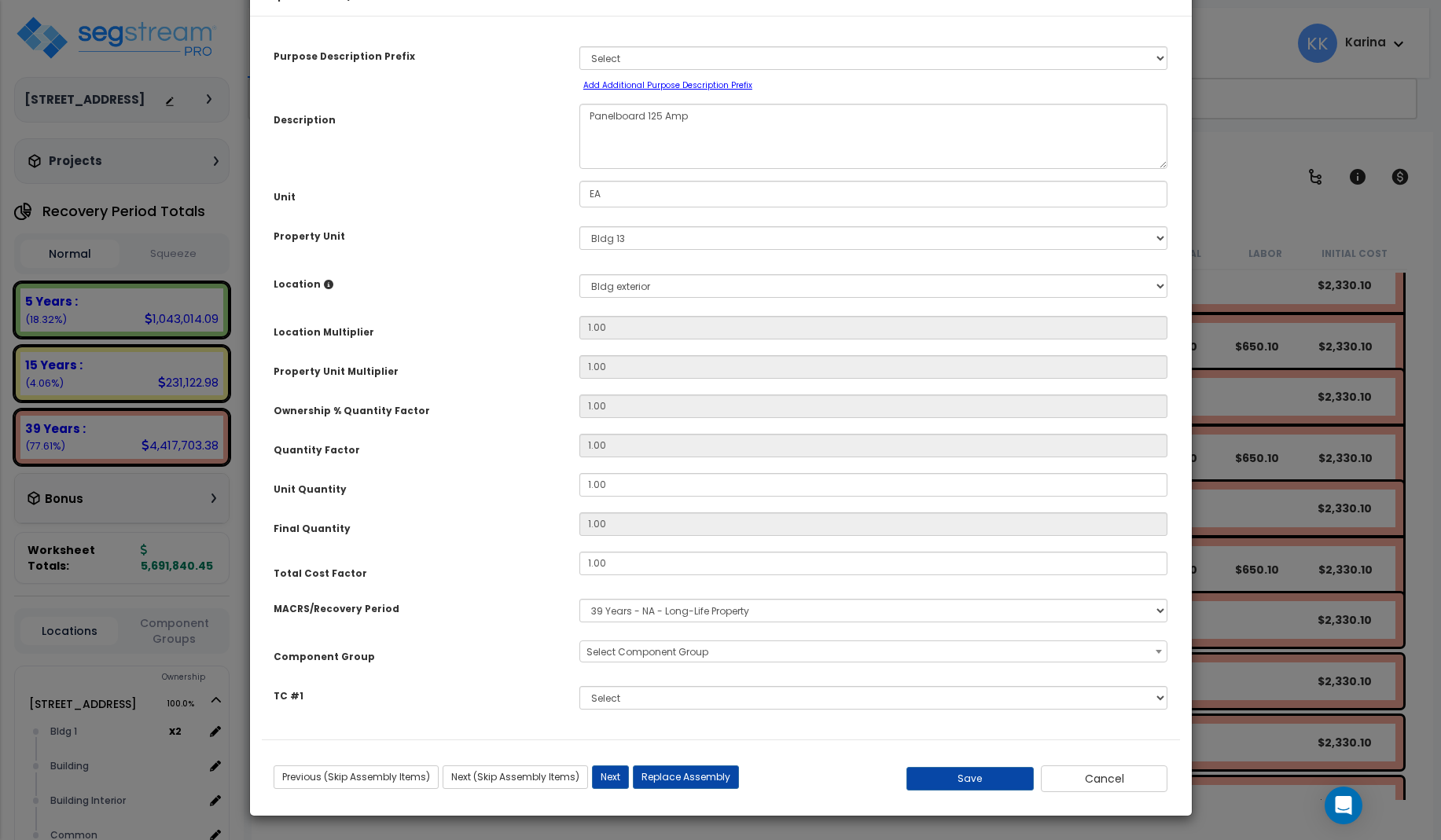
select select "56956"
click at [585, 166] on textarea "Panelboard 125 Amp" at bounding box center [874, 136] width 589 height 65
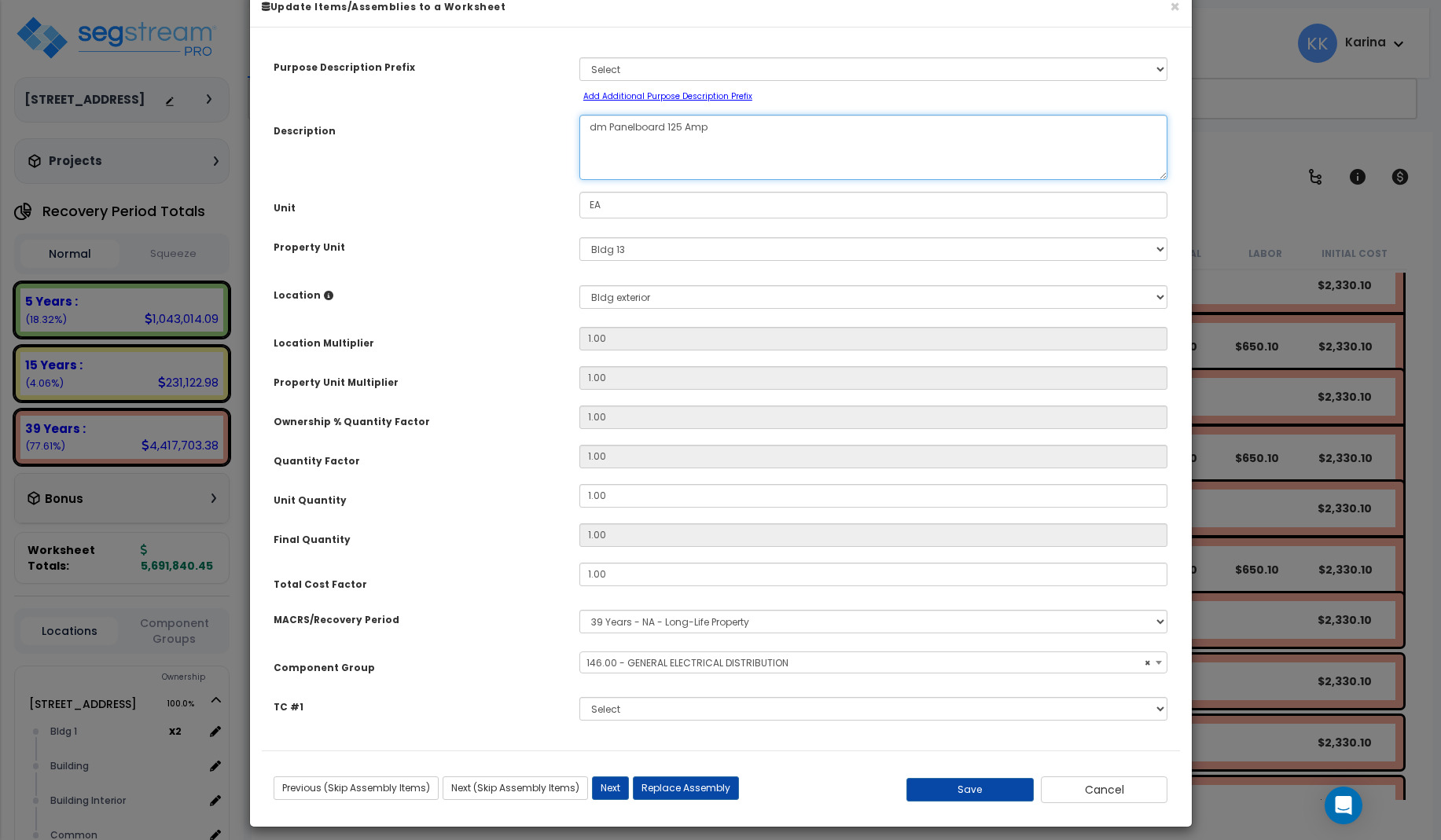
scroll to position [47, 0]
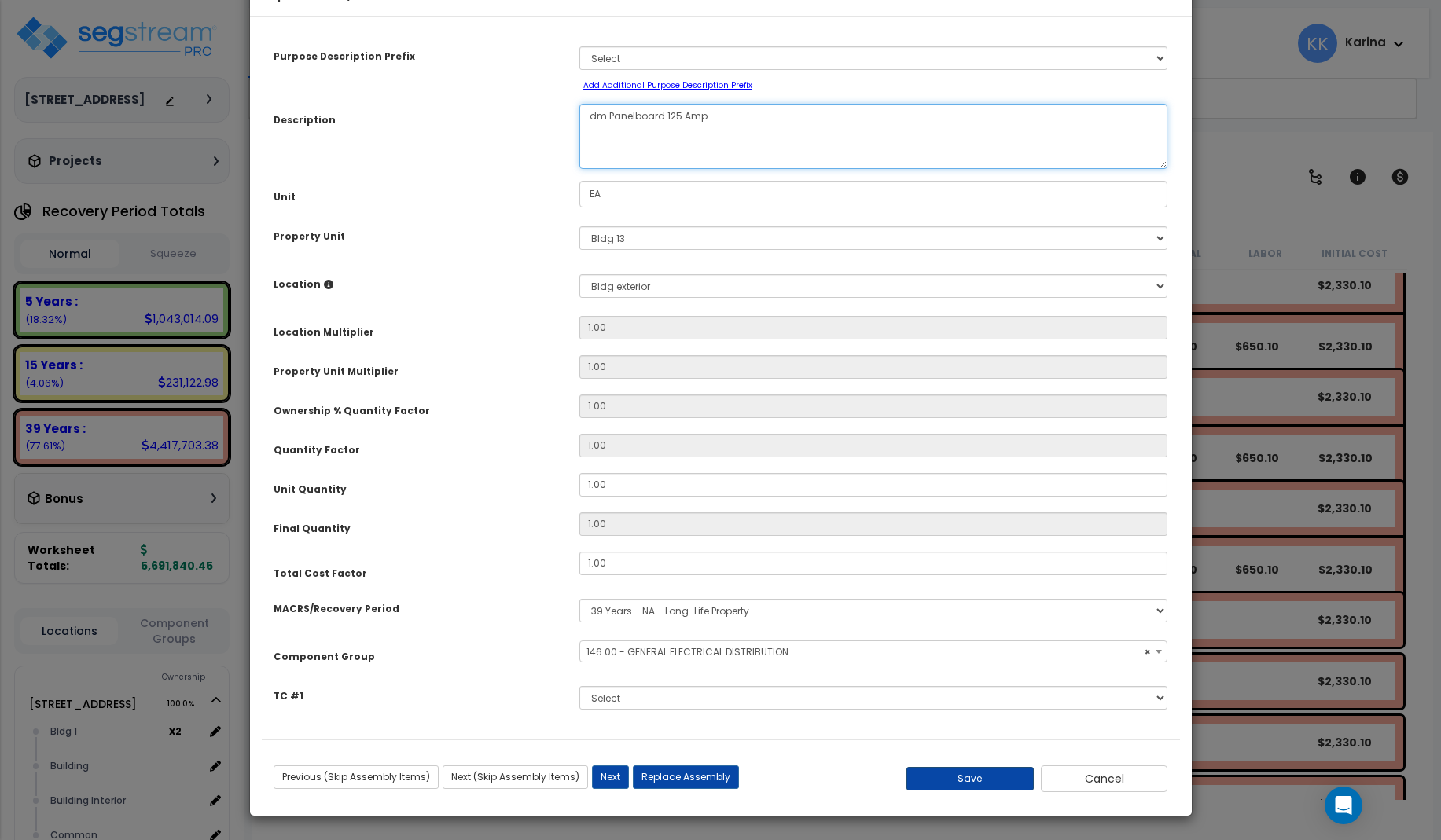
type textarea "dm Panelboard 125 Amp"
click at [959, 782] on button "Save" at bounding box center [970, 779] width 127 height 24
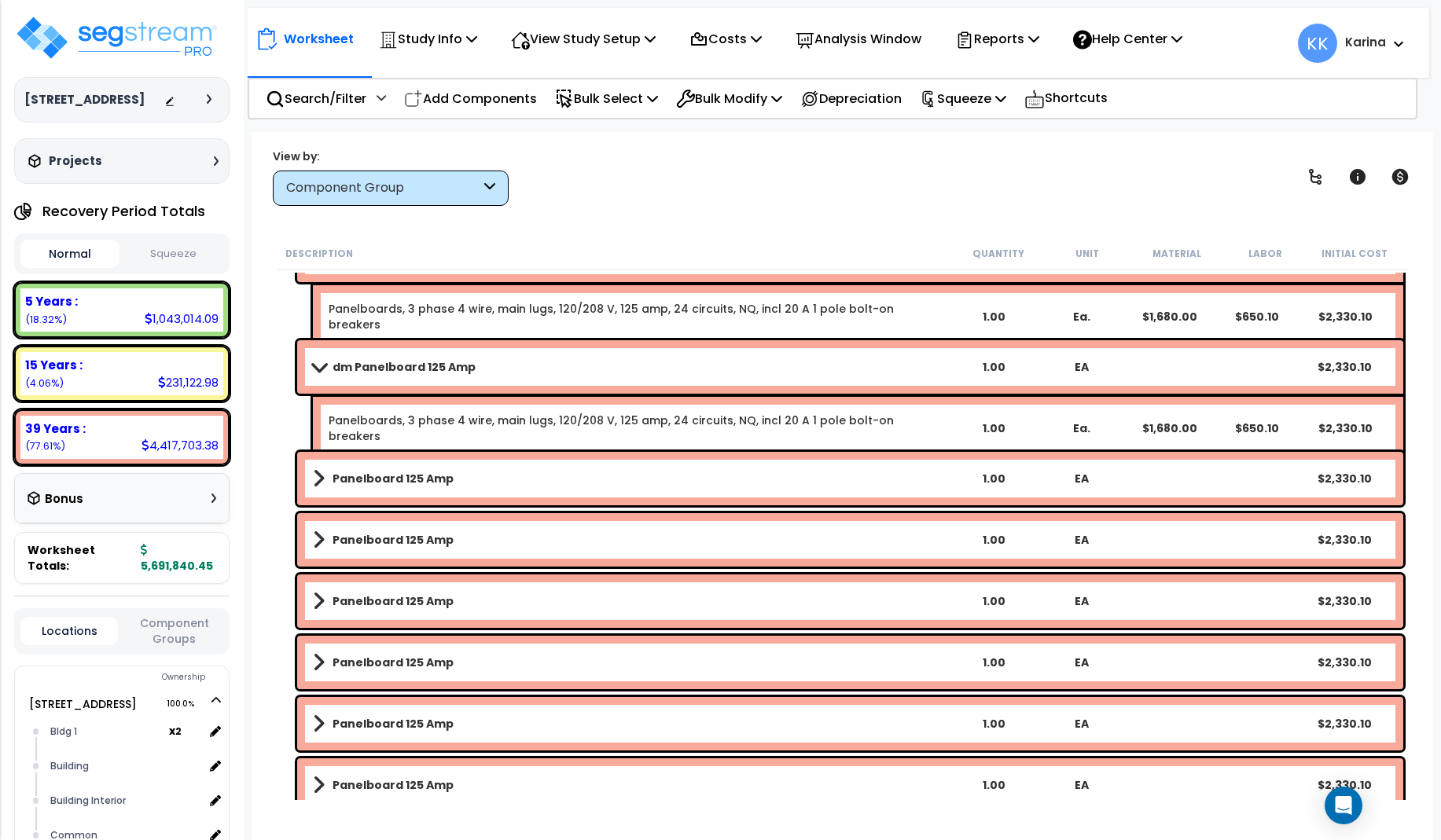
scroll to position [2452, 0]
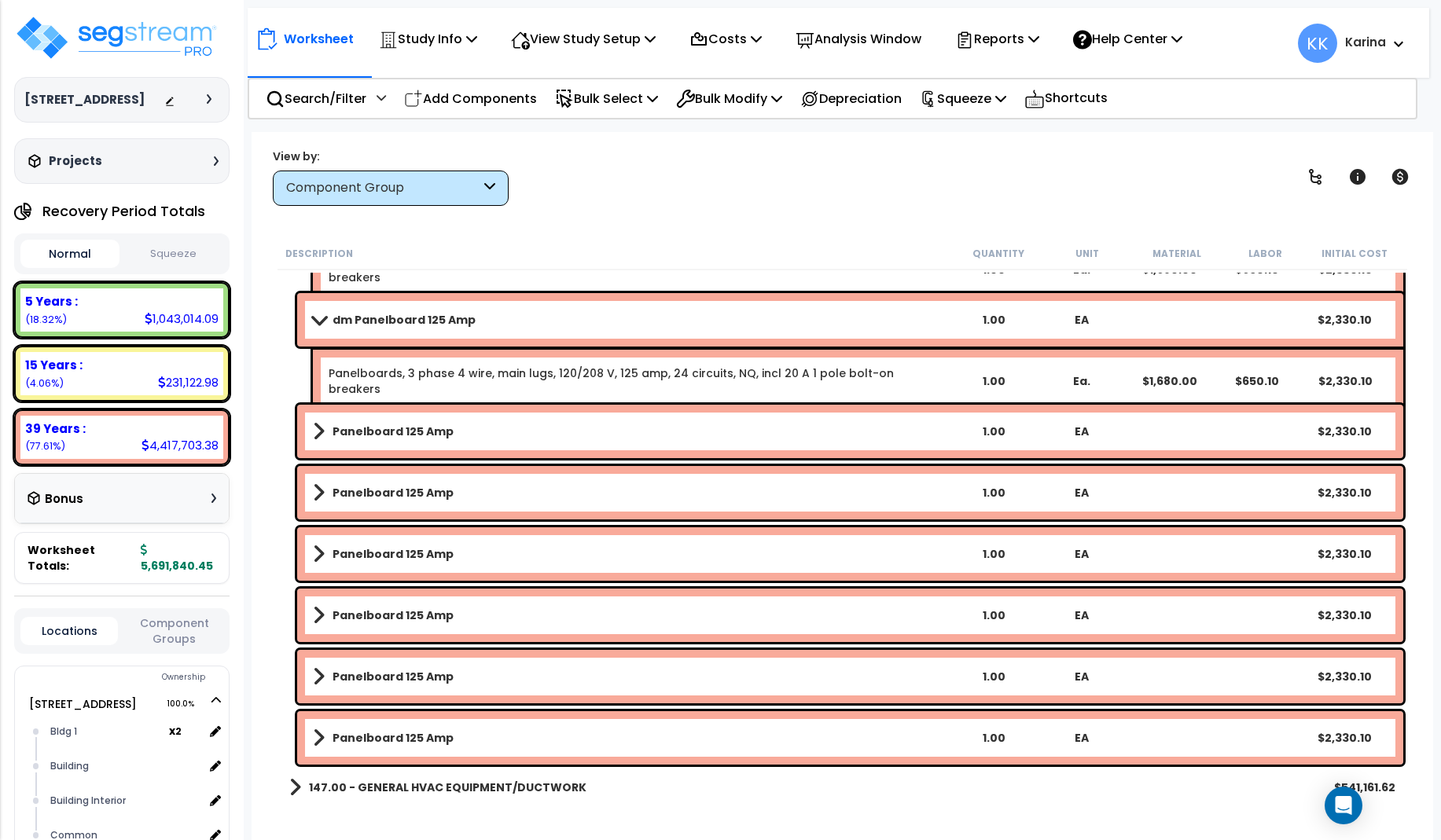
click at [402, 436] on b "Panelboard 125 Amp" at bounding box center [393, 431] width 121 height 16
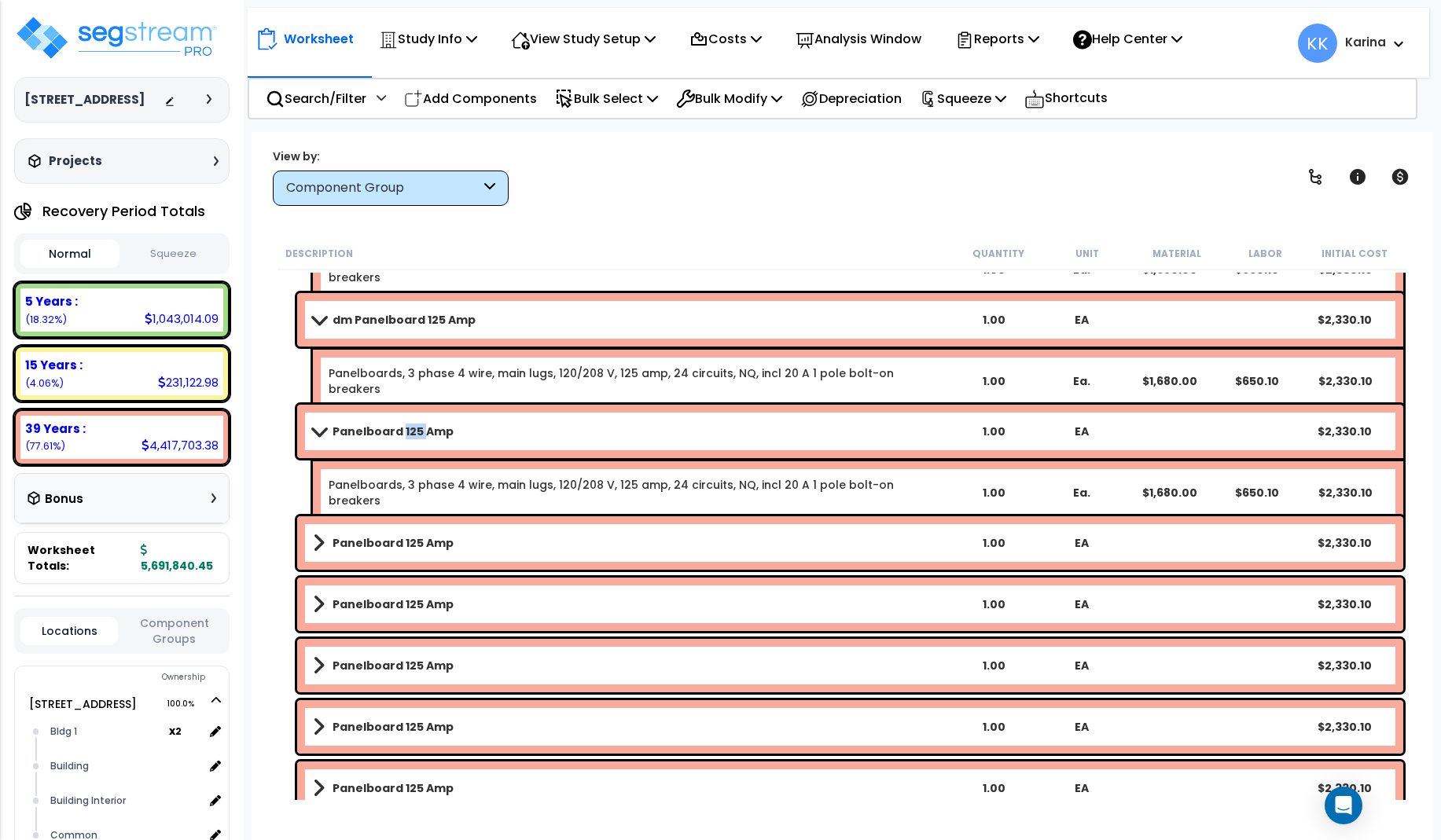
click at [402, 436] on b "Panelboard 125 Amp" at bounding box center [393, 431] width 121 height 16
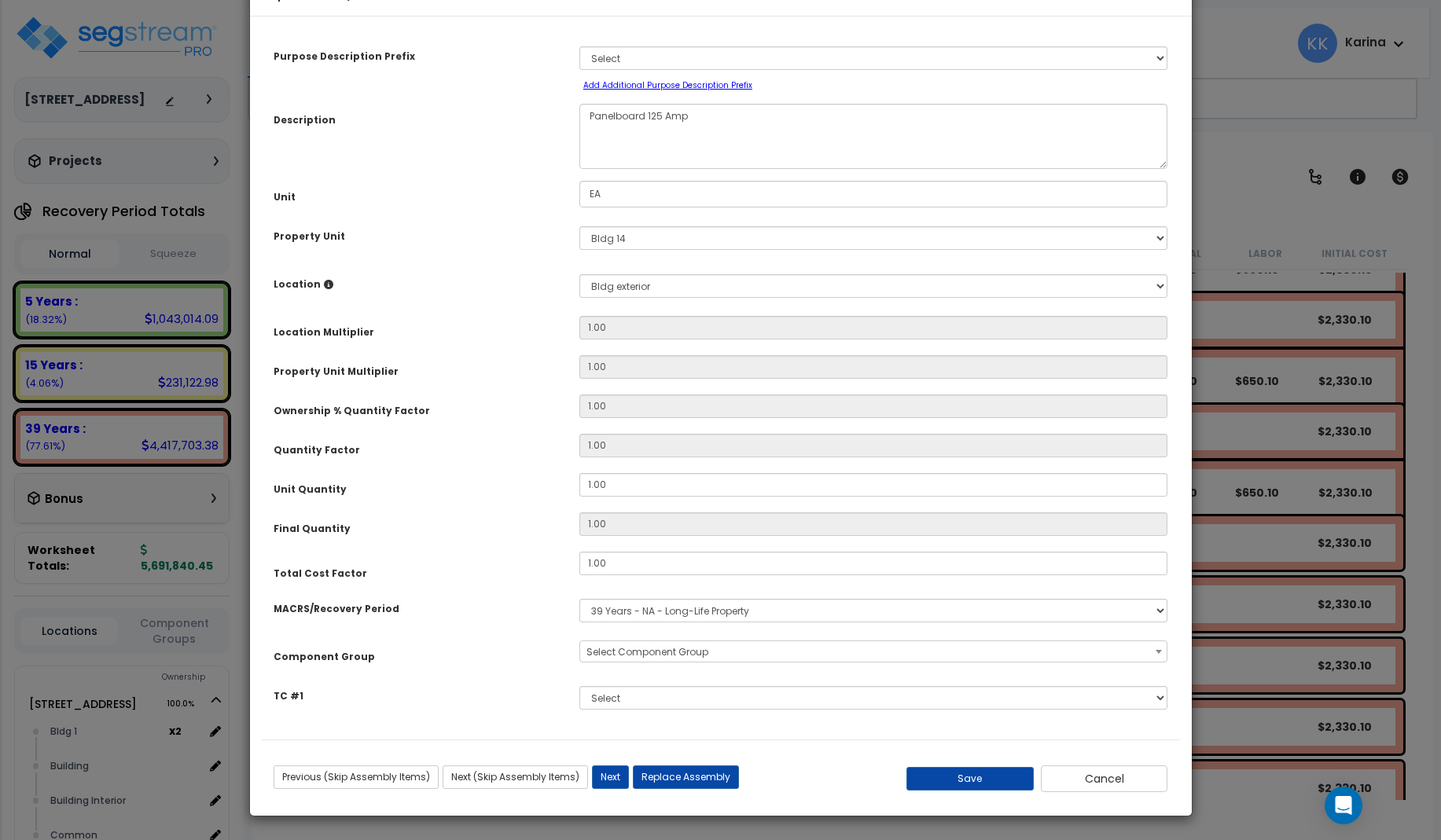
select select "56956"
click at [584, 161] on textarea "Panelboard 125 Amp" at bounding box center [874, 136] width 589 height 65
type textarea "dm Panelboard 125 Amp"
click at [984, 790] on button "Save" at bounding box center [970, 779] width 127 height 24
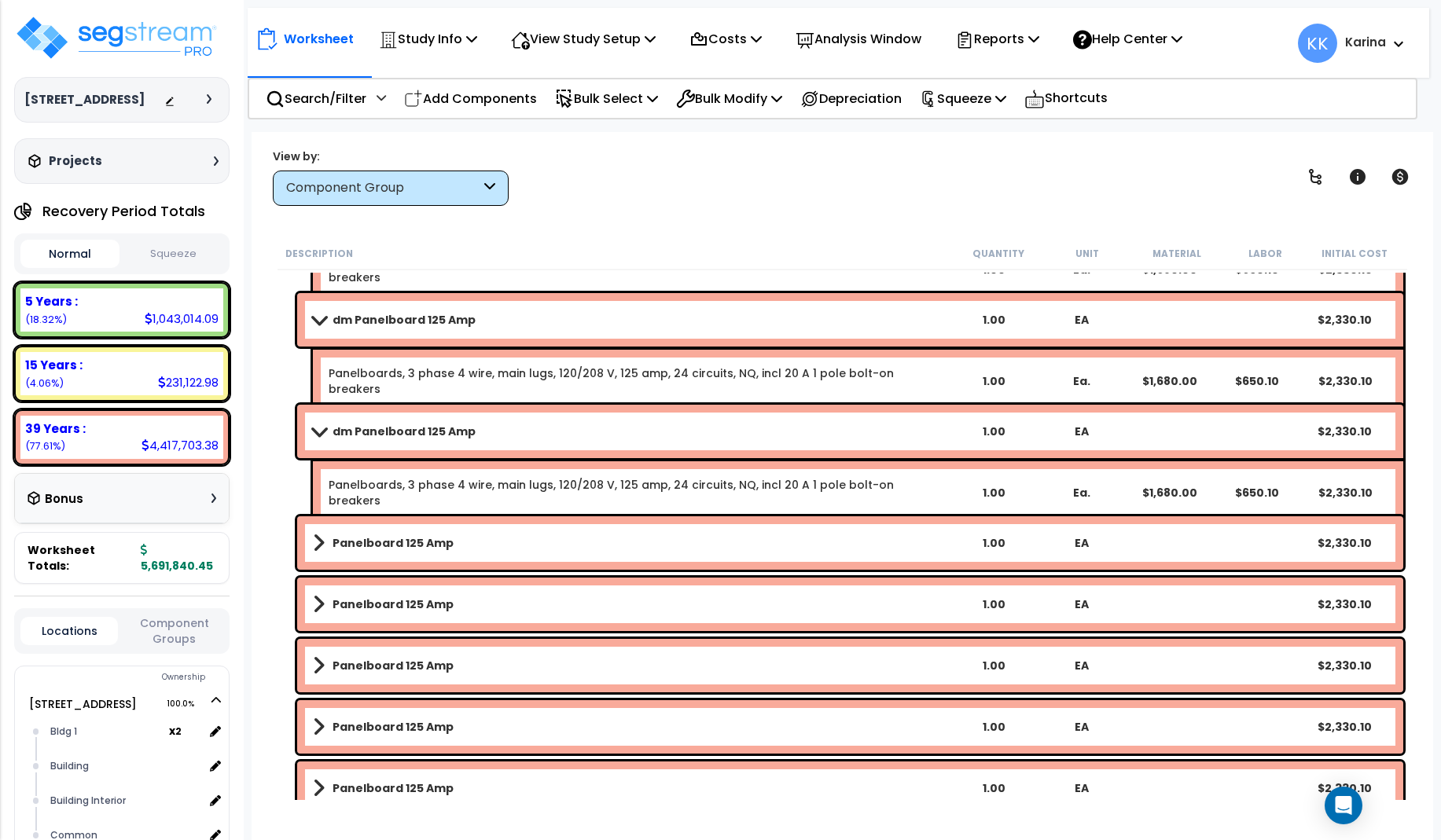
click at [398, 548] on b "Panelboard 125 Amp" at bounding box center [393, 543] width 121 height 16
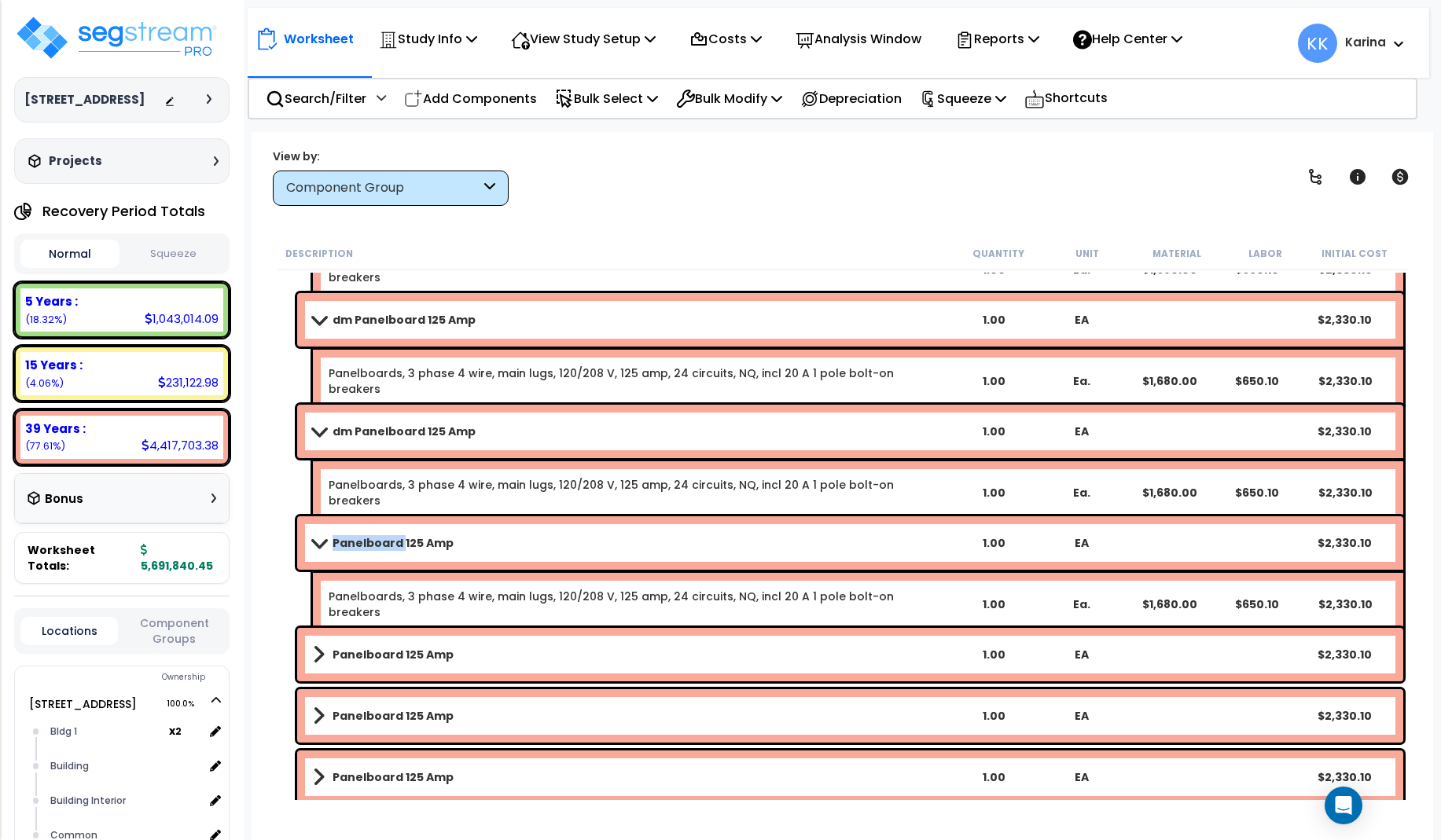
click at [398, 548] on b "Panelboard 125 Amp" at bounding box center [393, 543] width 121 height 16
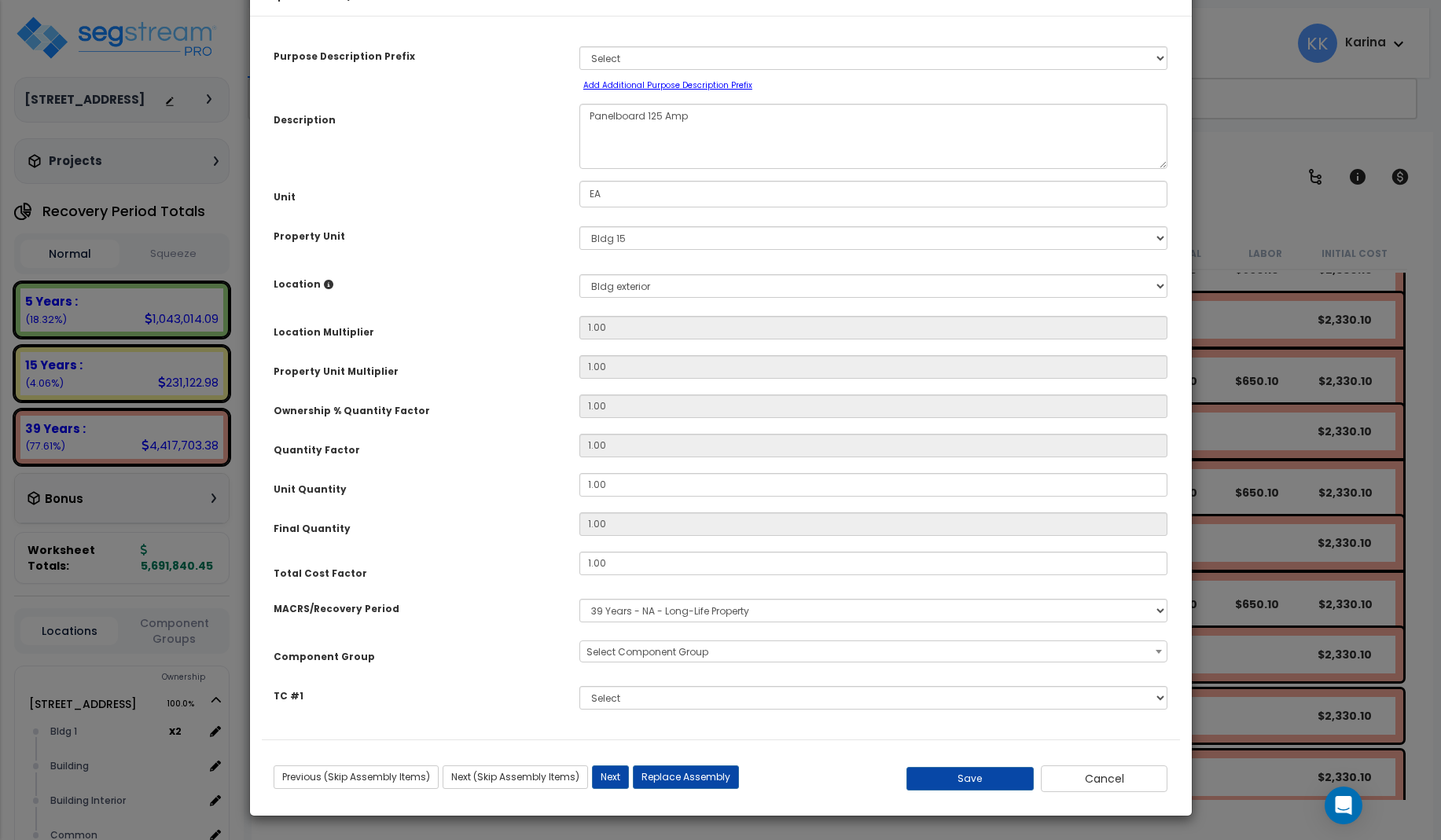
select select "56956"
click at [585, 166] on textarea "Panelboard 125 Amp" at bounding box center [874, 136] width 589 height 65
type textarea "dm Panelboard 125 Amp"
click at [969, 769] on button "Save" at bounding box center [970, 779] width 127 height 24
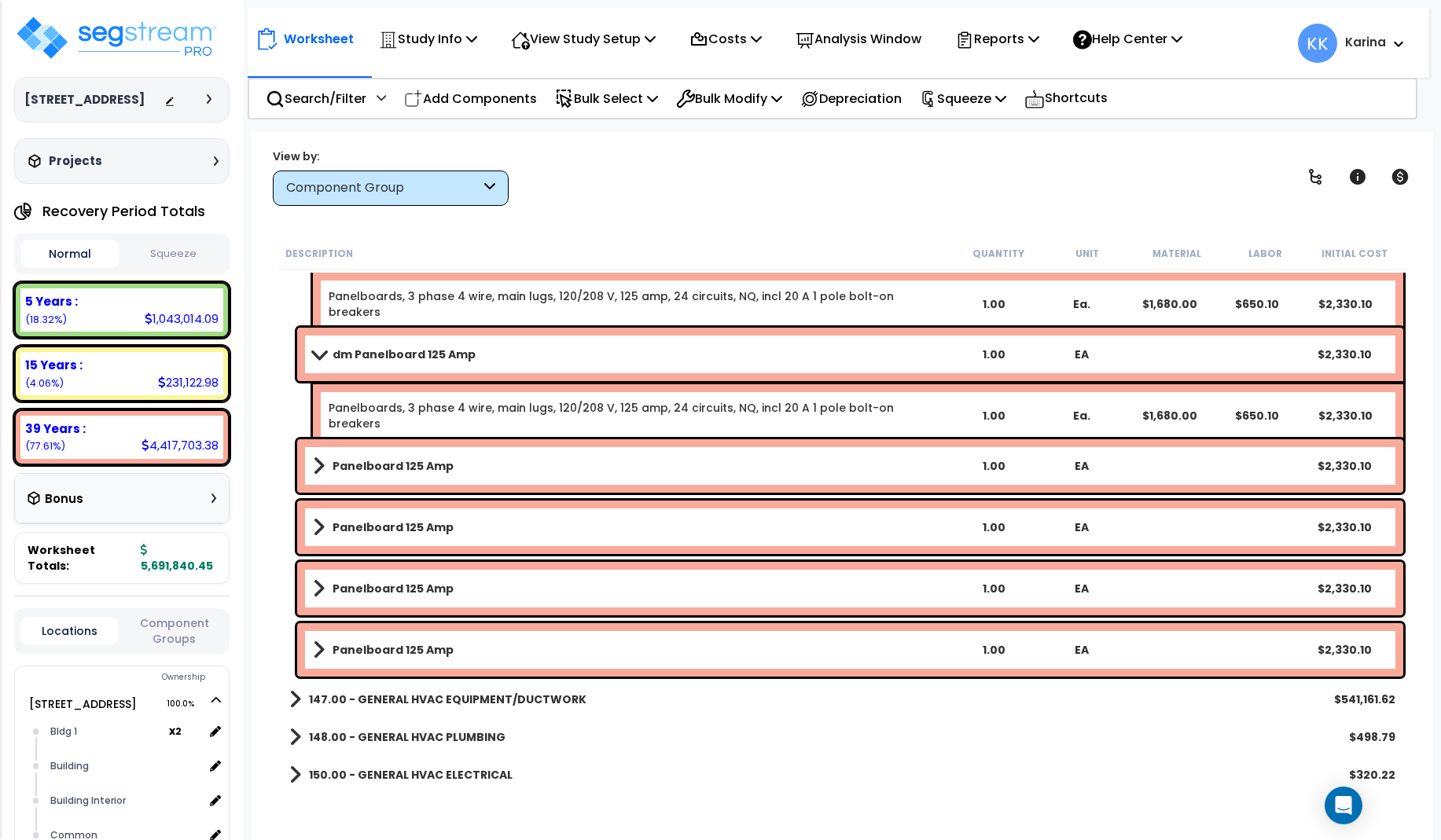
scroll to position [2735, 0]
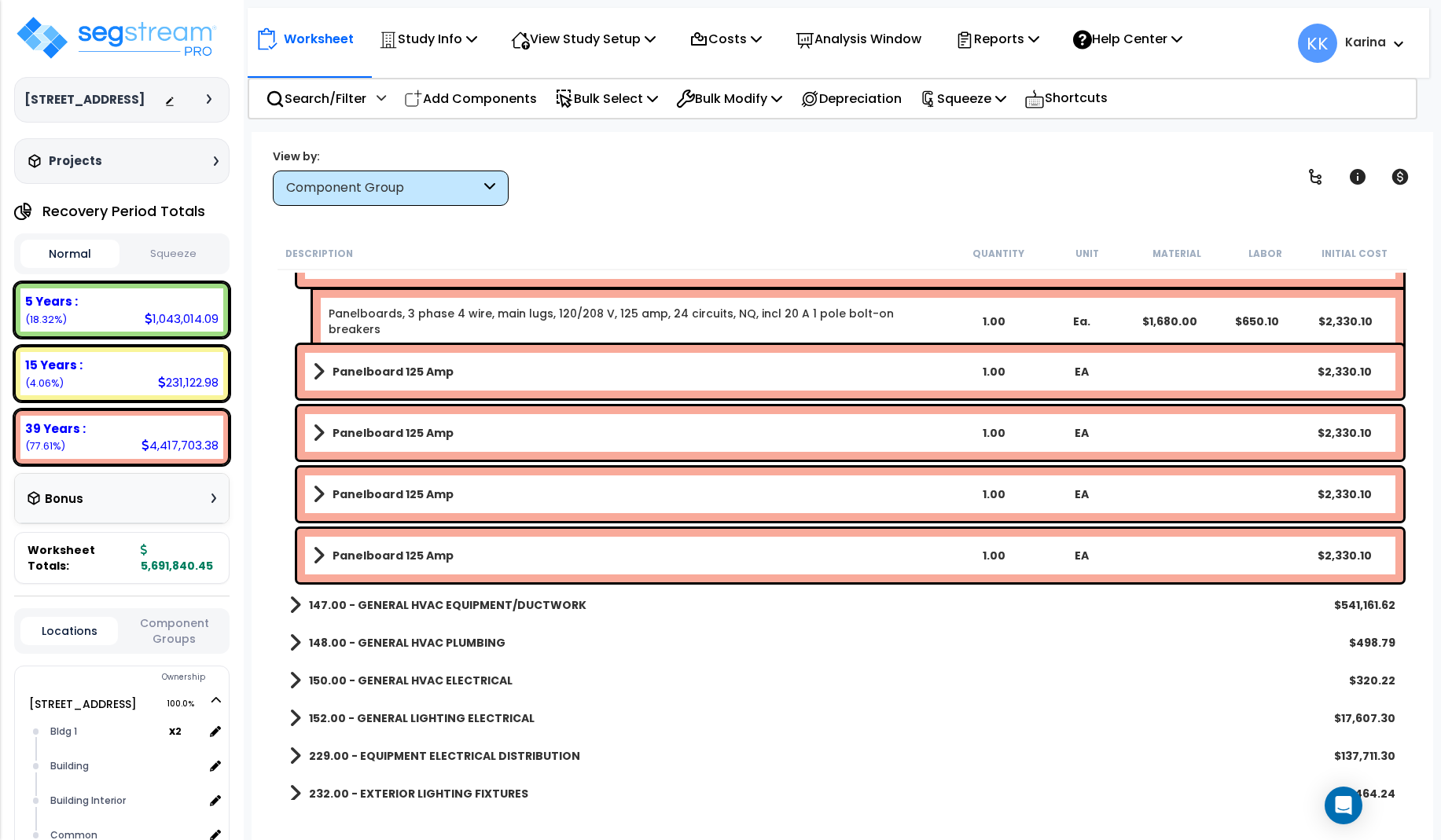
click at [431, 361] on link "Panelboard 125 Amp" at bounding box center [631, 372] width 637 height 22
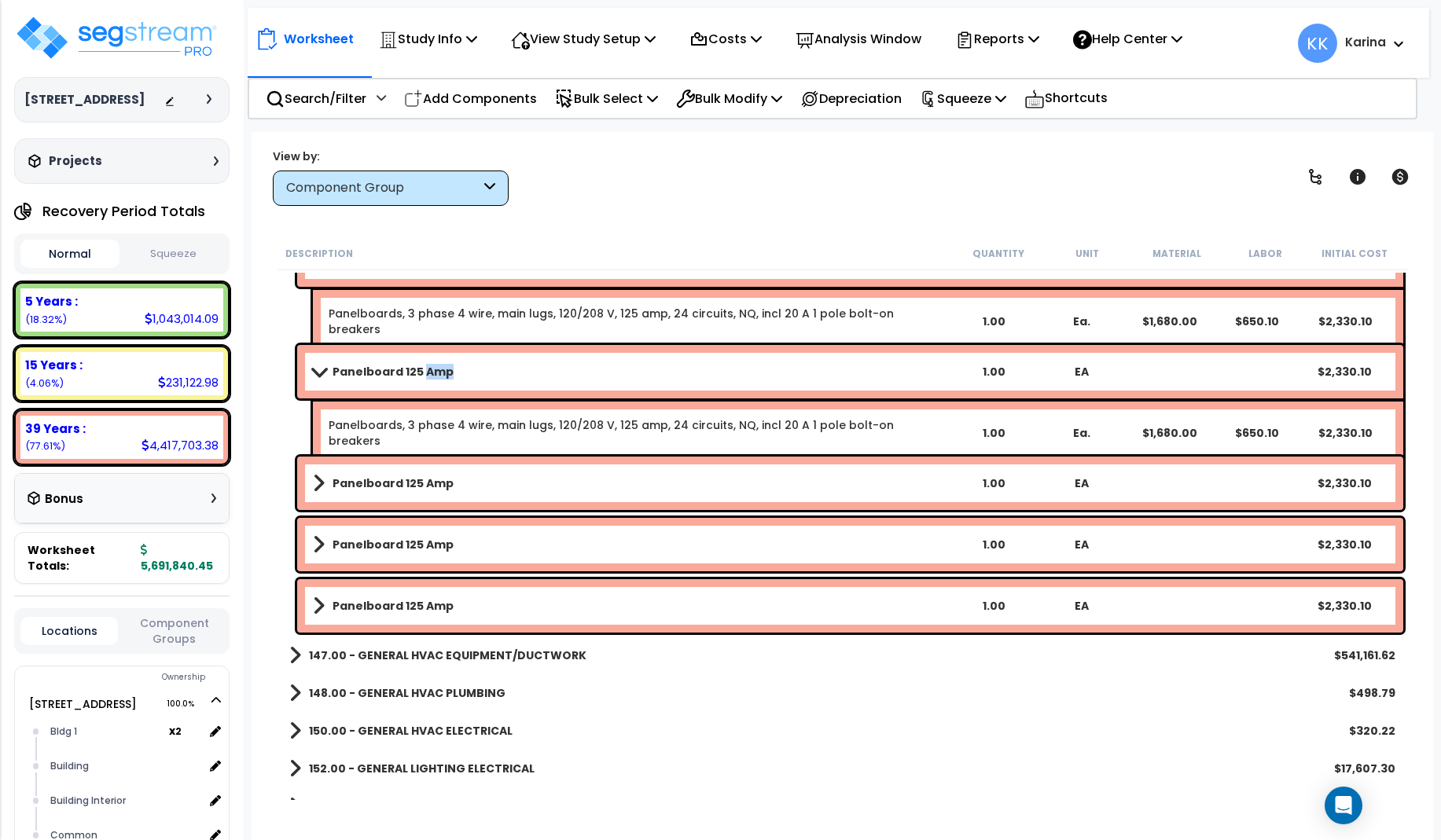
click at [431, 361] on link "Panelboard 125 Amp" at bounding box center [631, 372] width 637 height 22
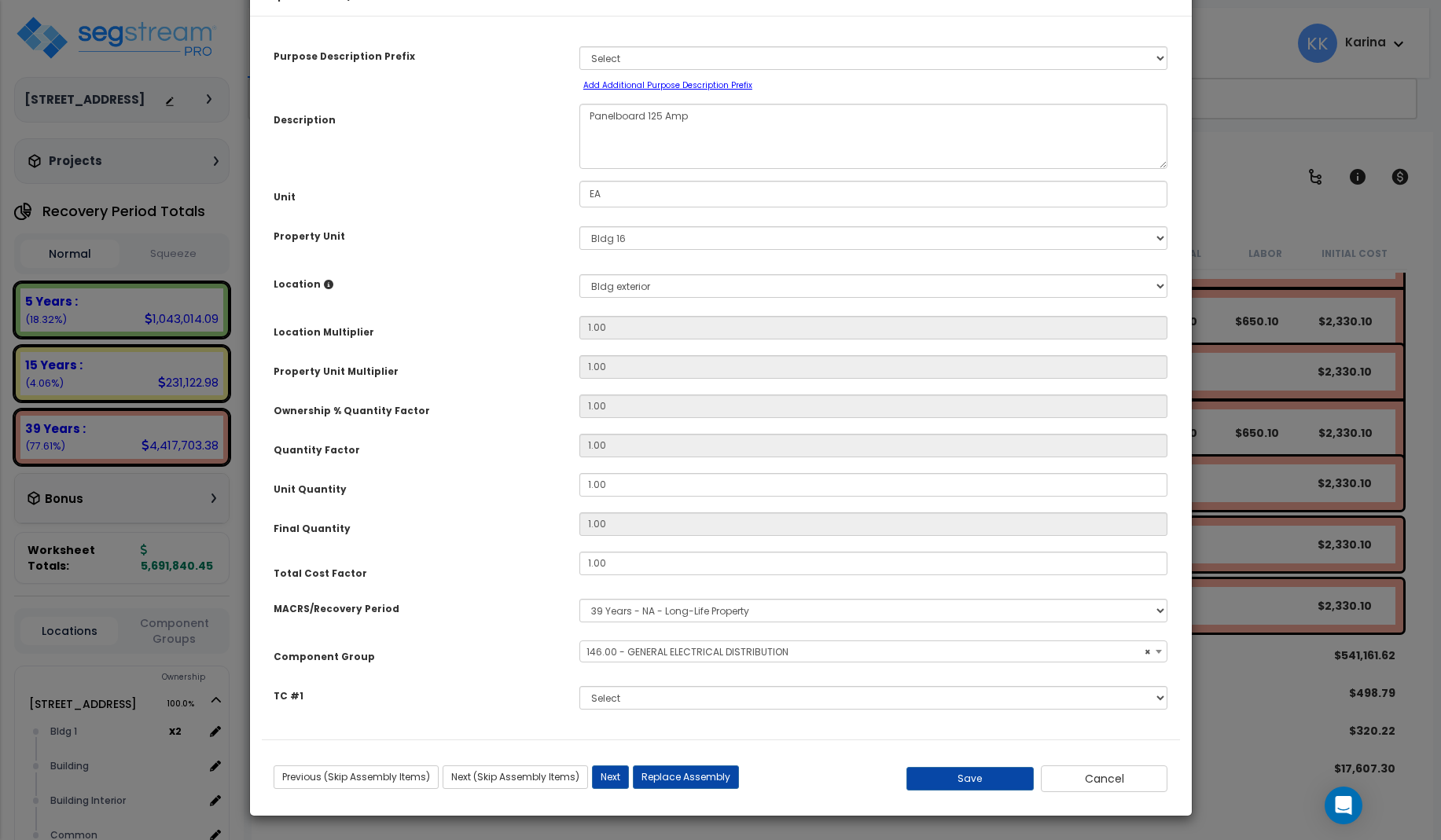
select select "56956"
click at [589, 165] on textarea "Panelboard 125 Amp" at bounding box center [874, 136] width 589 height 65
type textarea "dm Panelboard 125 Amp"
click at [979, 790] on button "Save" at bounding box center [970, 779] width 127 height 24
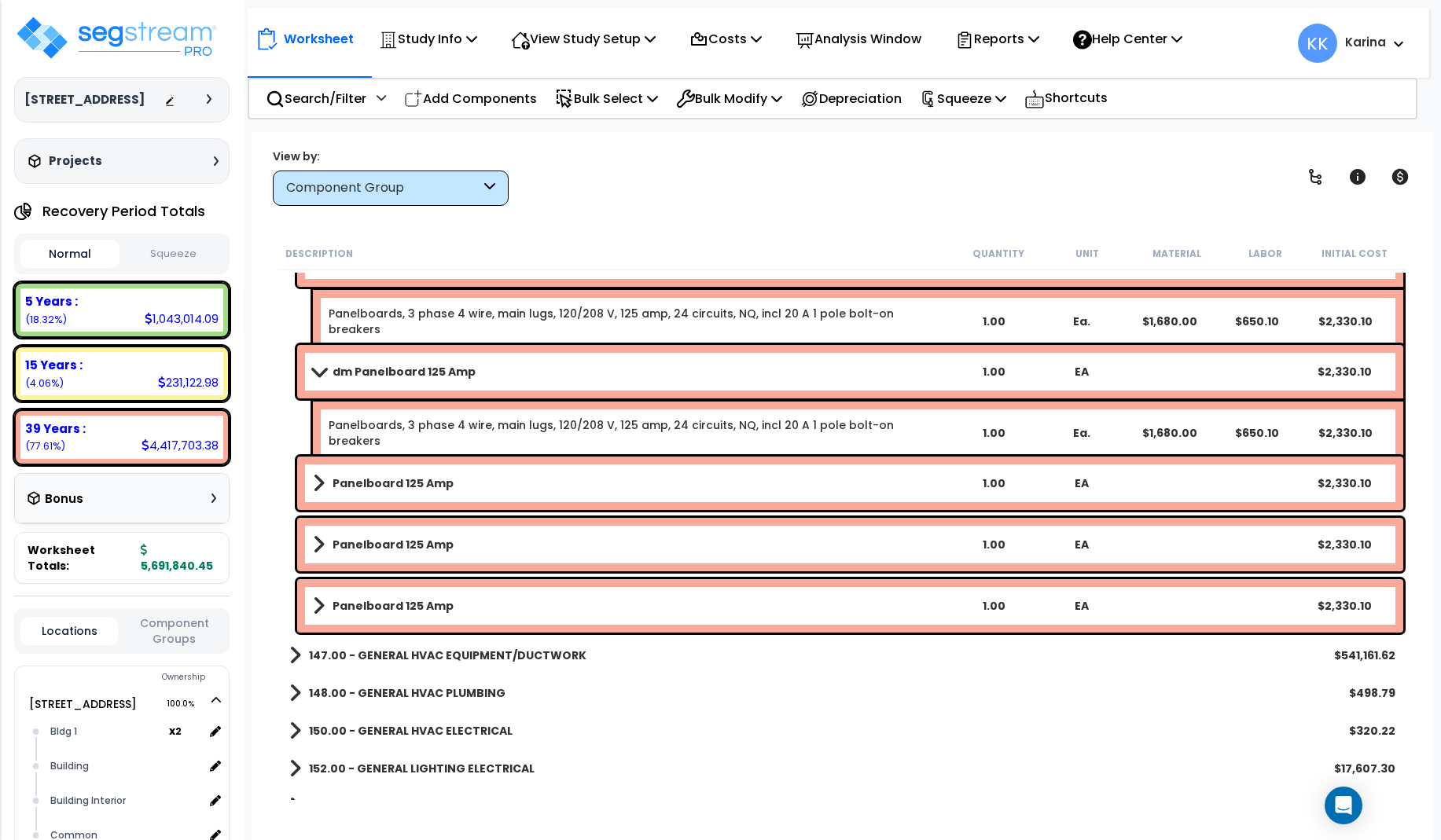
click at [363, 483] on b "Panelboard 125 Amp" at bounding box center [393, 483] width 121 height 16
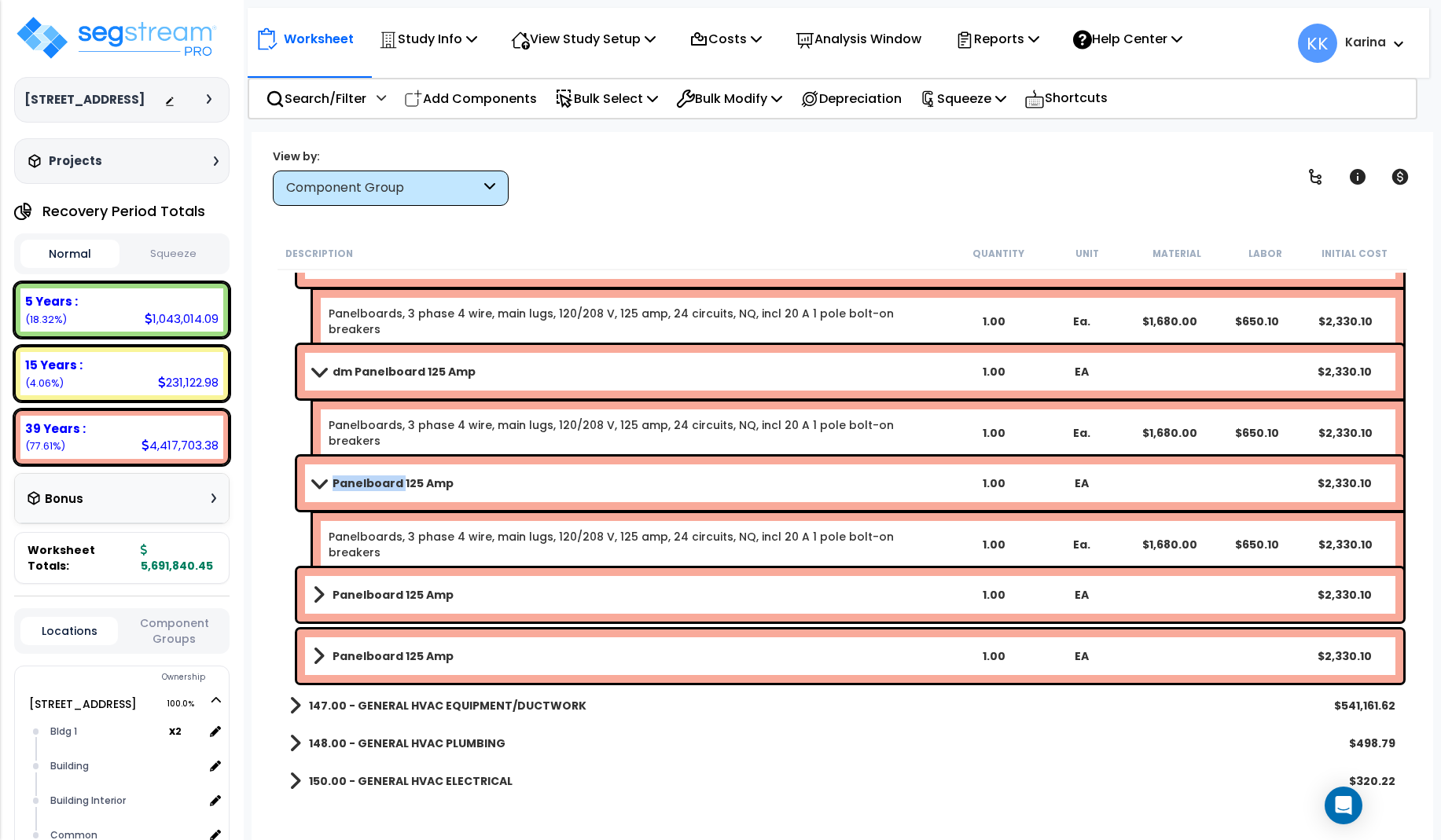
click at [363, 483] on b "Panelboard 125 Amp" at bounding box center [393, 483] width 121 height 16
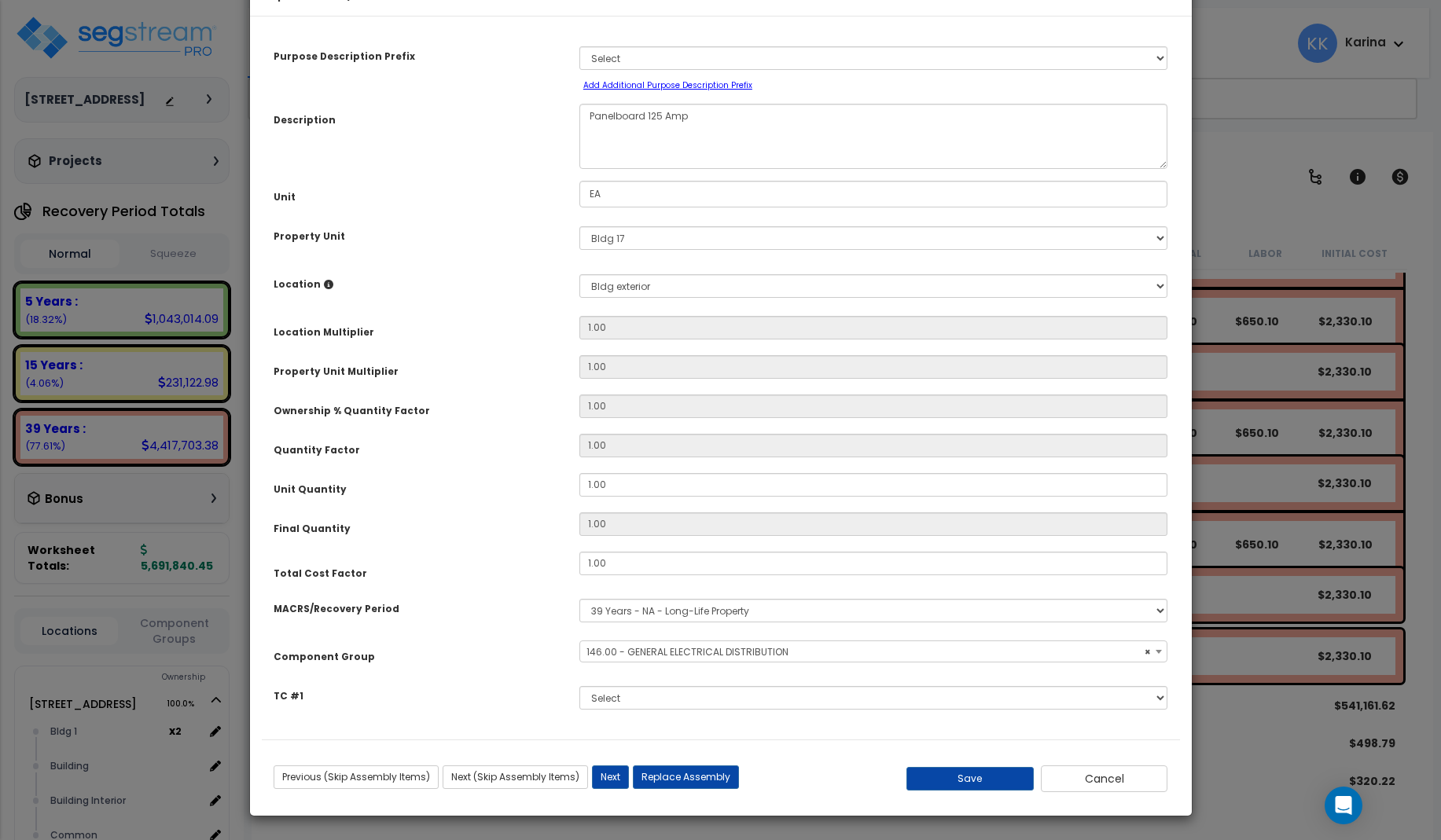
select select "56956"
click at [584, 164] on textarea "Panelboard 125 Amp" at bounding box center [874, 136] width 589 height 65
type textarea "dmPanelboard 125 Amp"
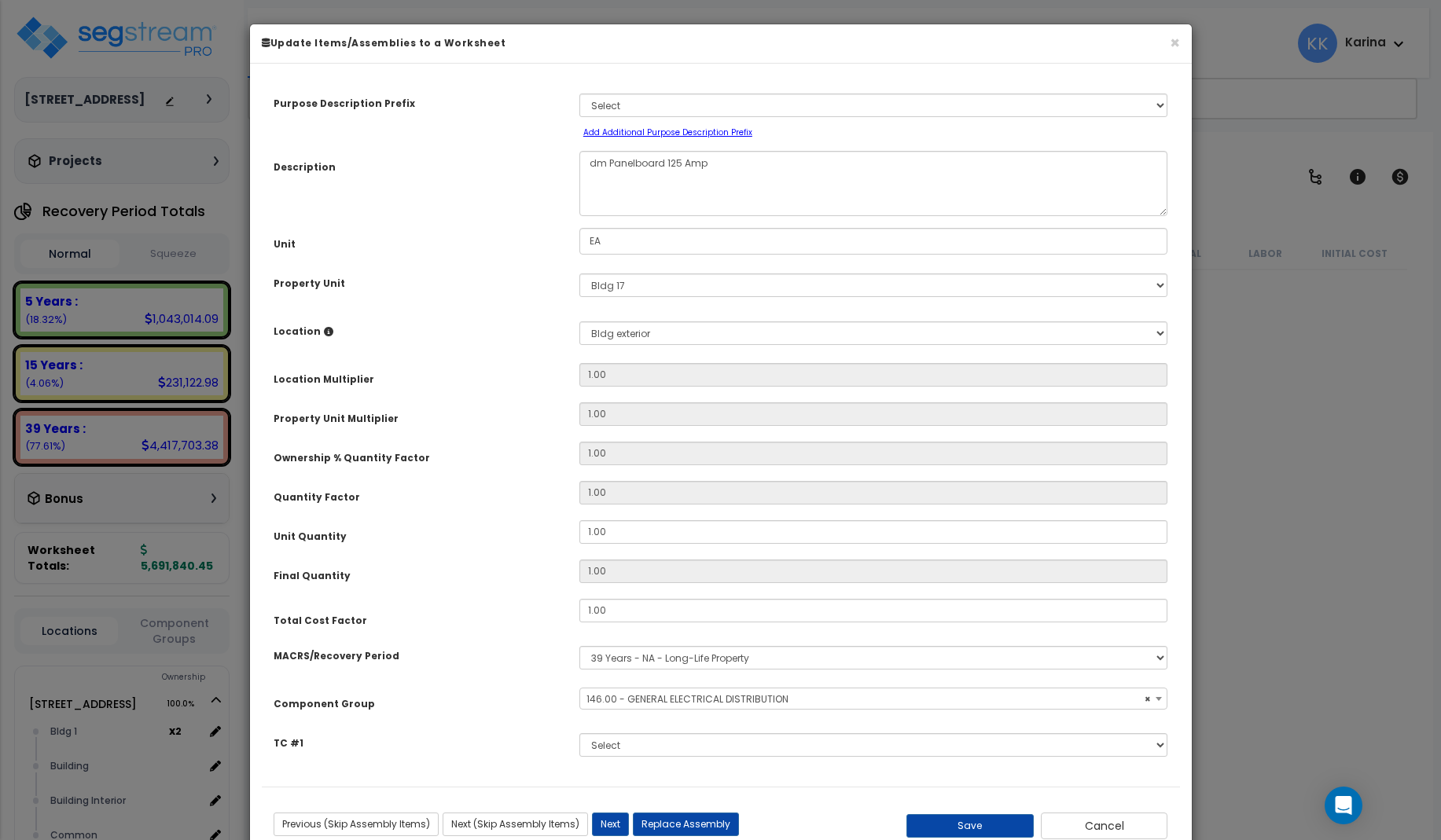
select select "56956"
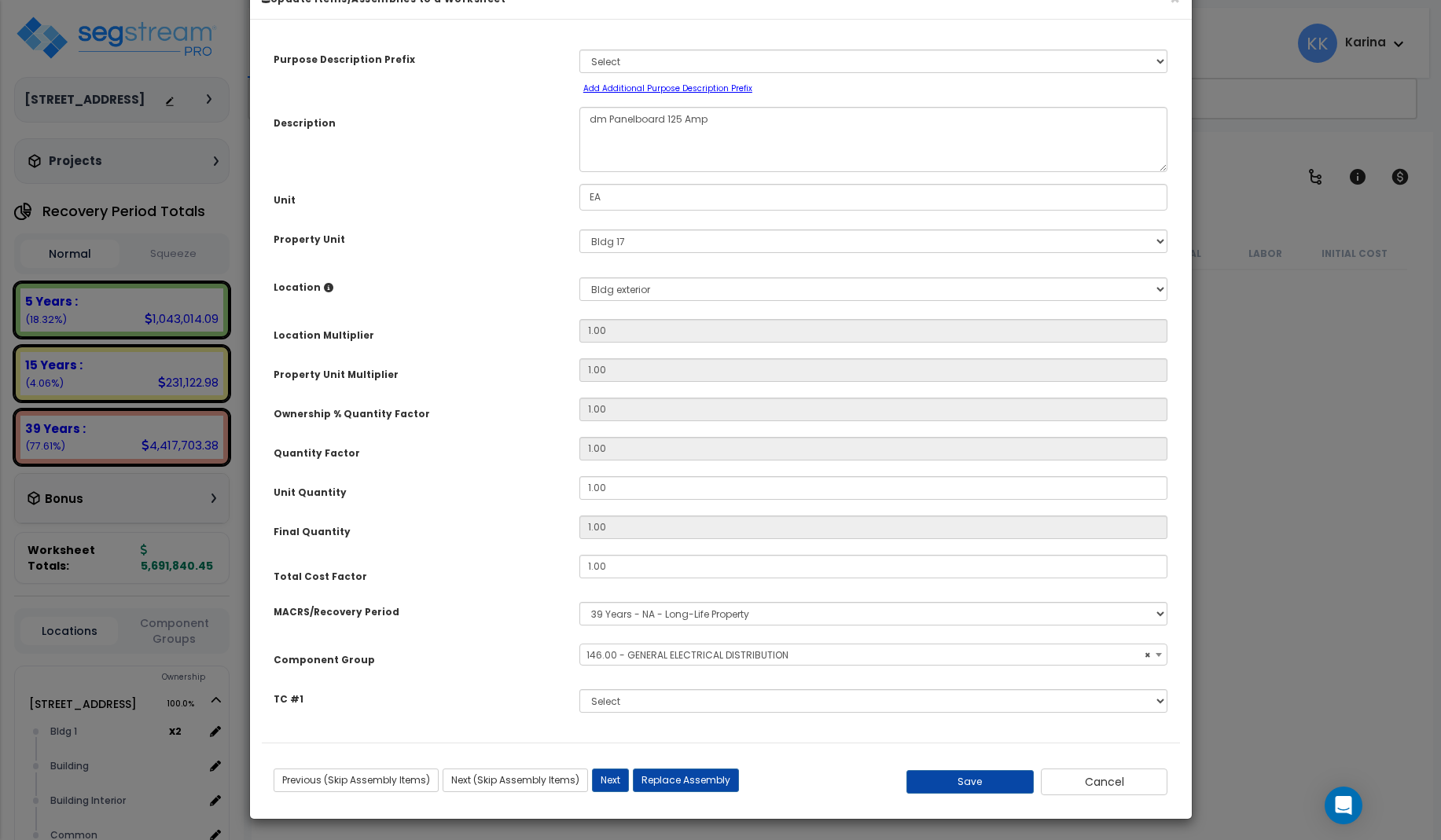
scroll to position [2735, 0]
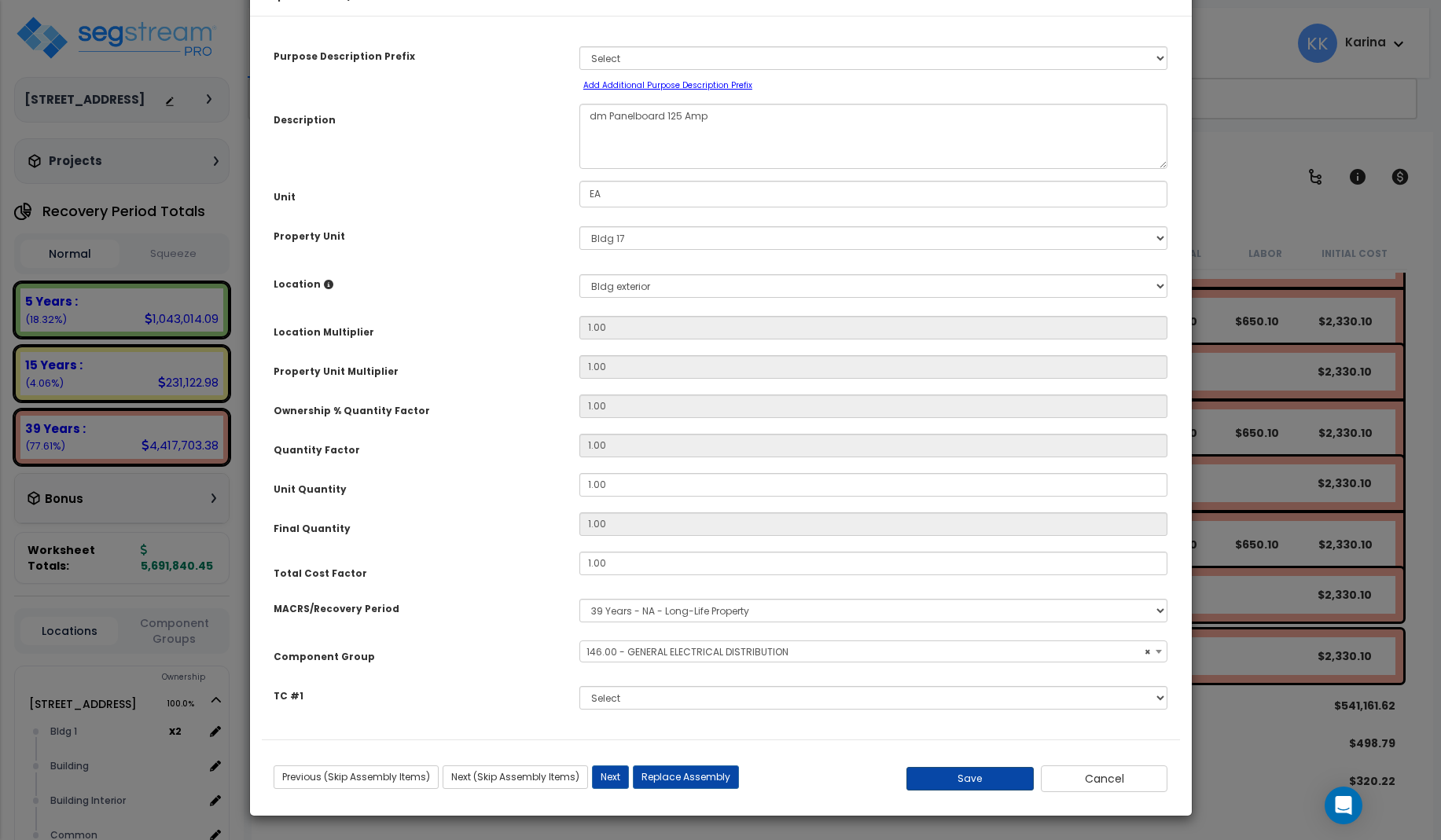
type textarea "dm Panelboard 125 Amp"
click at [944, 775] on button "Save" at bounding box center [970, 779] width 127 height 24
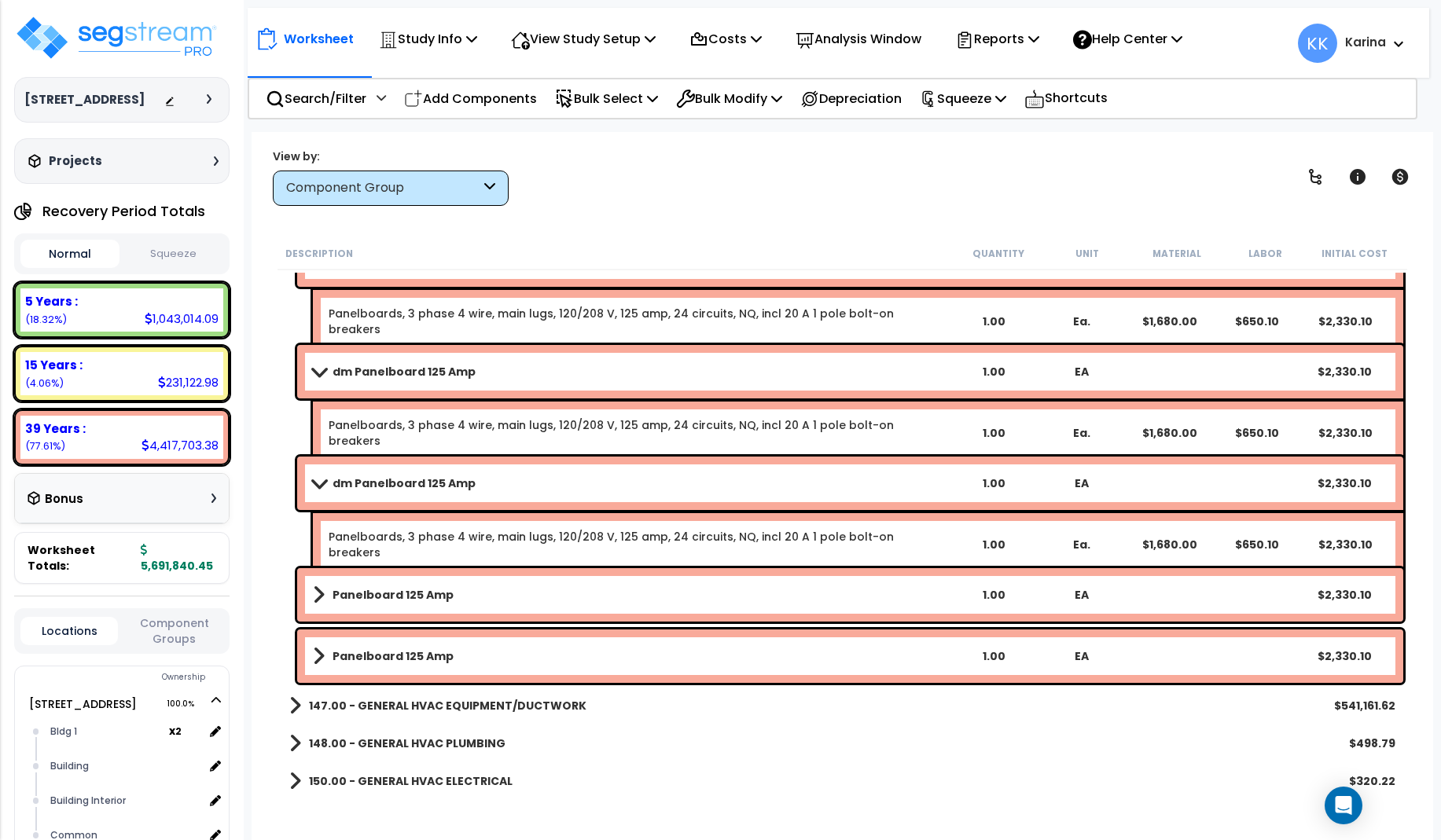
click at [440, 597] on b "Panelboard 125 Amp" at bounding box center [393, 594] width 121 height 16
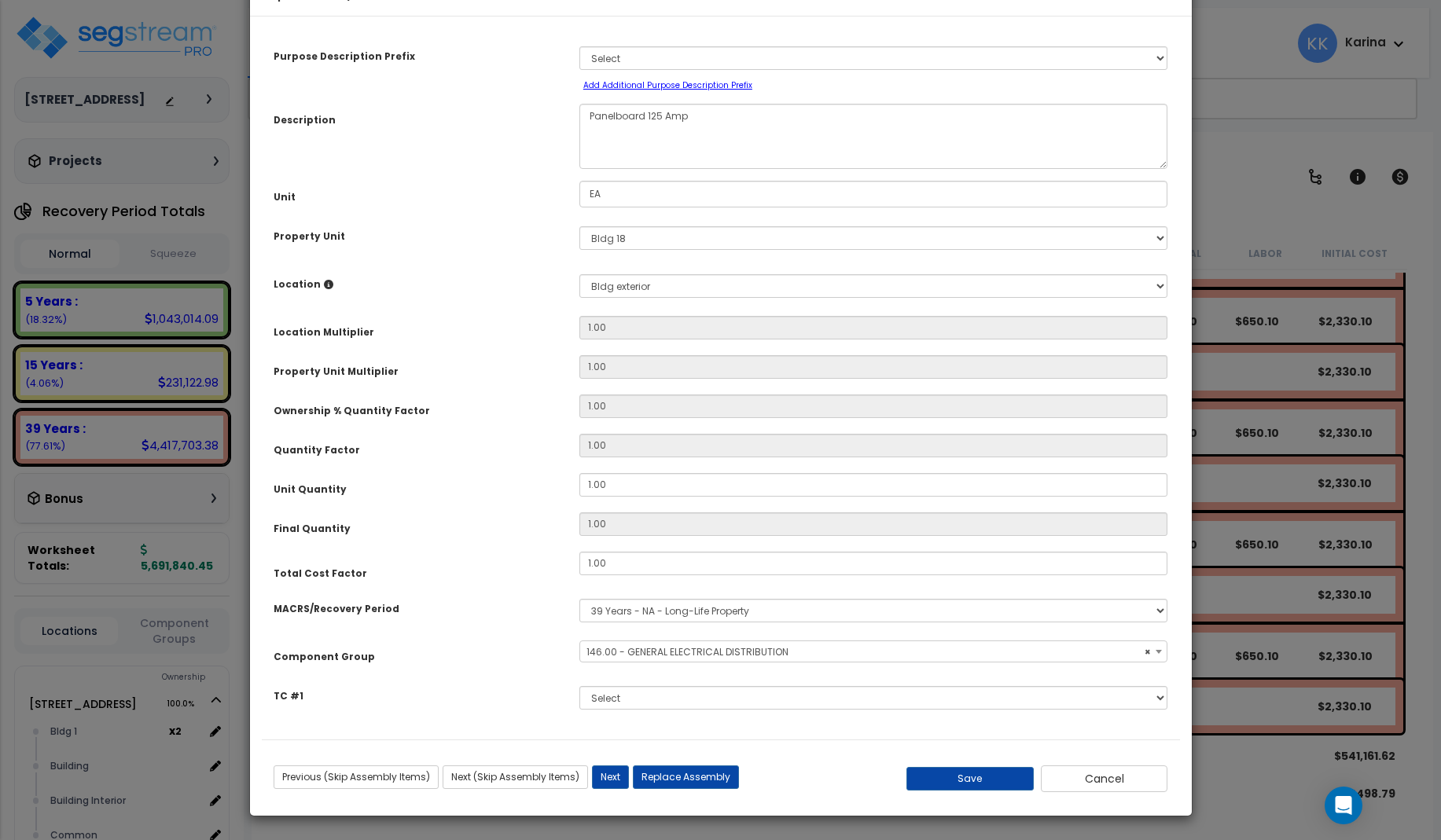
select select "56956"
click at [590, 166] on textarea "Panelboard 125 Amp" at bounding box center [874, 136] width 589 height 65
type textarea "dm Panelboard 125 Amp"
click at [960, 776] on button "Save" at bounding box center [970, 779] width 127 height 24
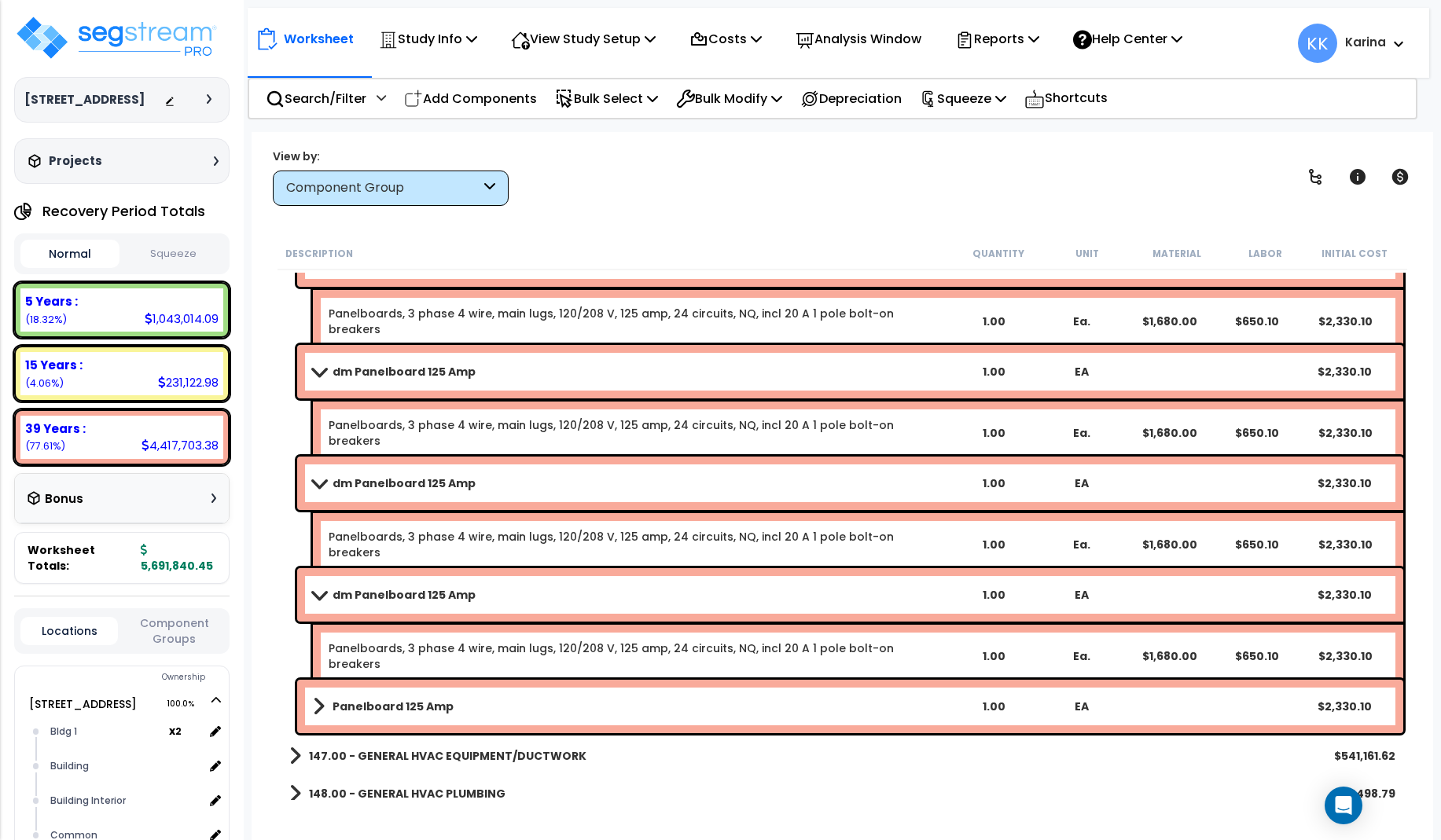
click at [365, 702] on b "Panelboard 125 Amp" at bounding box center [393, 706] width 121 height 16
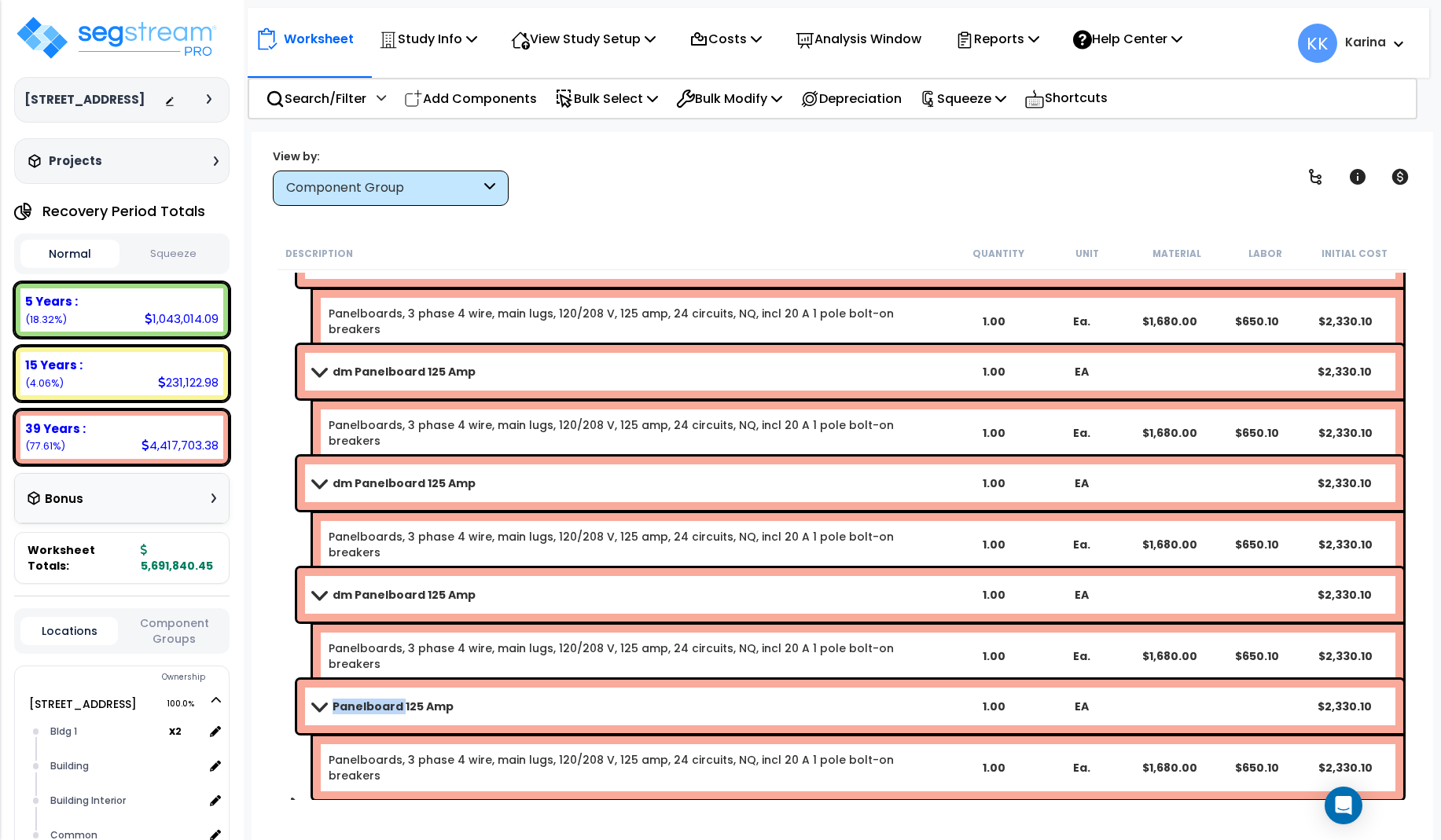
click at [365, 702] on b "Panelboard 125 Amp" at bounding box center [393, 706] width 121 height 16
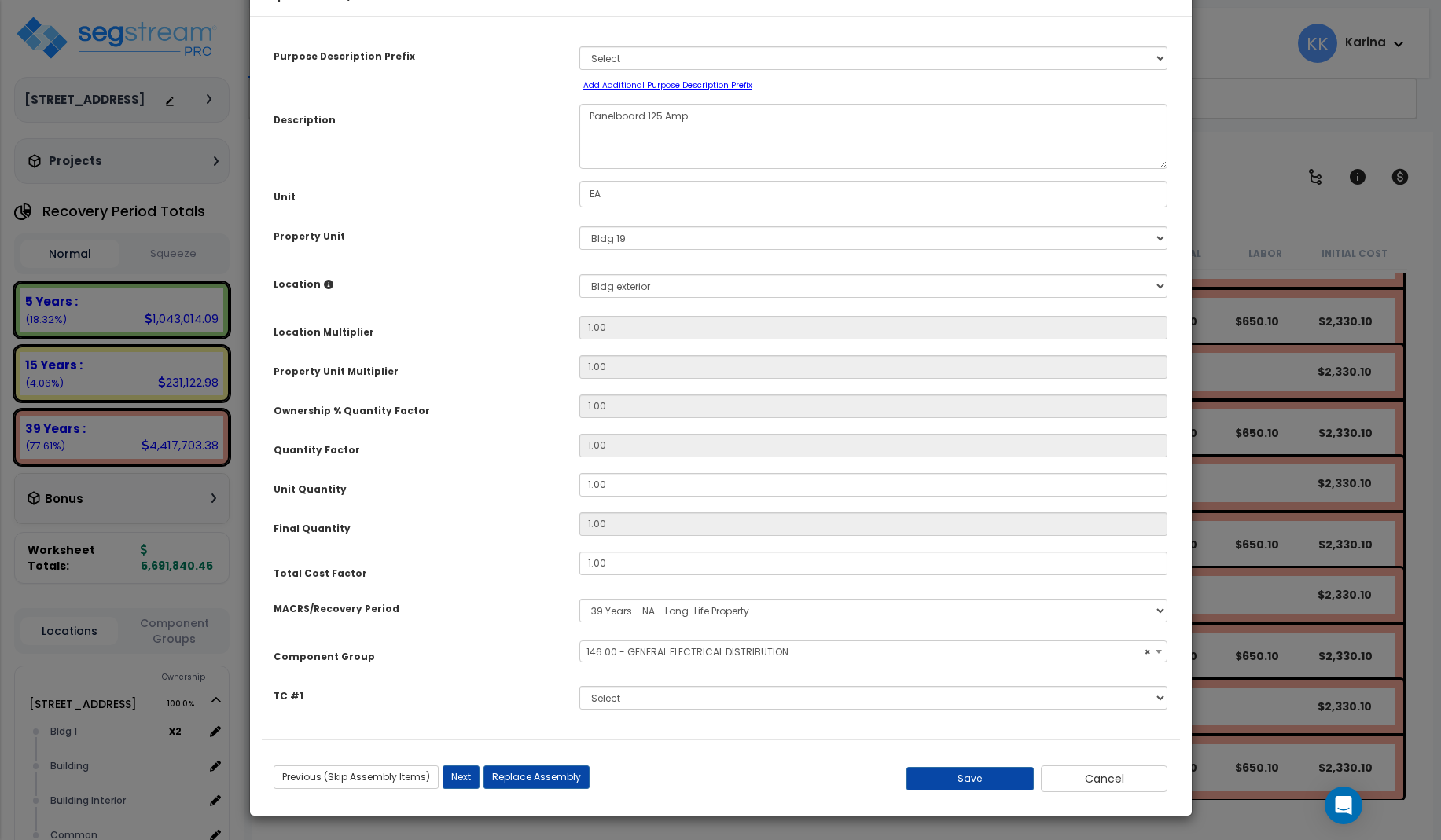
select select "56956"
click at [585, 167] on textarea "Panelboard 125 Amp" at bounding box center [874, 136] width 589 height 65
type textarea "dm Panelboard 125 Amp"
click at [956, 775] on button "Save" at bounding box center [970, 779] width 127 height 24
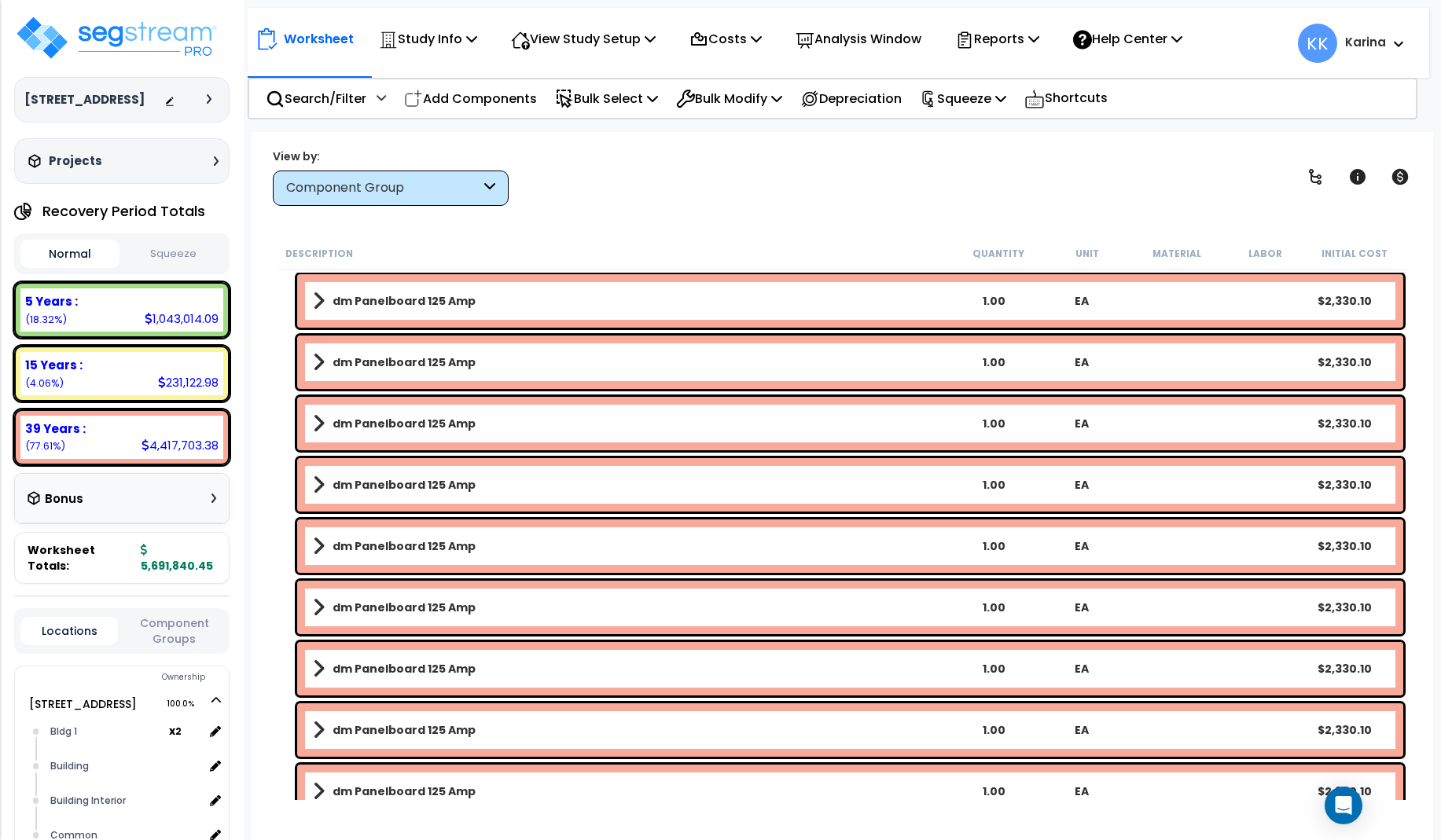
scroll to position [1038, 0]
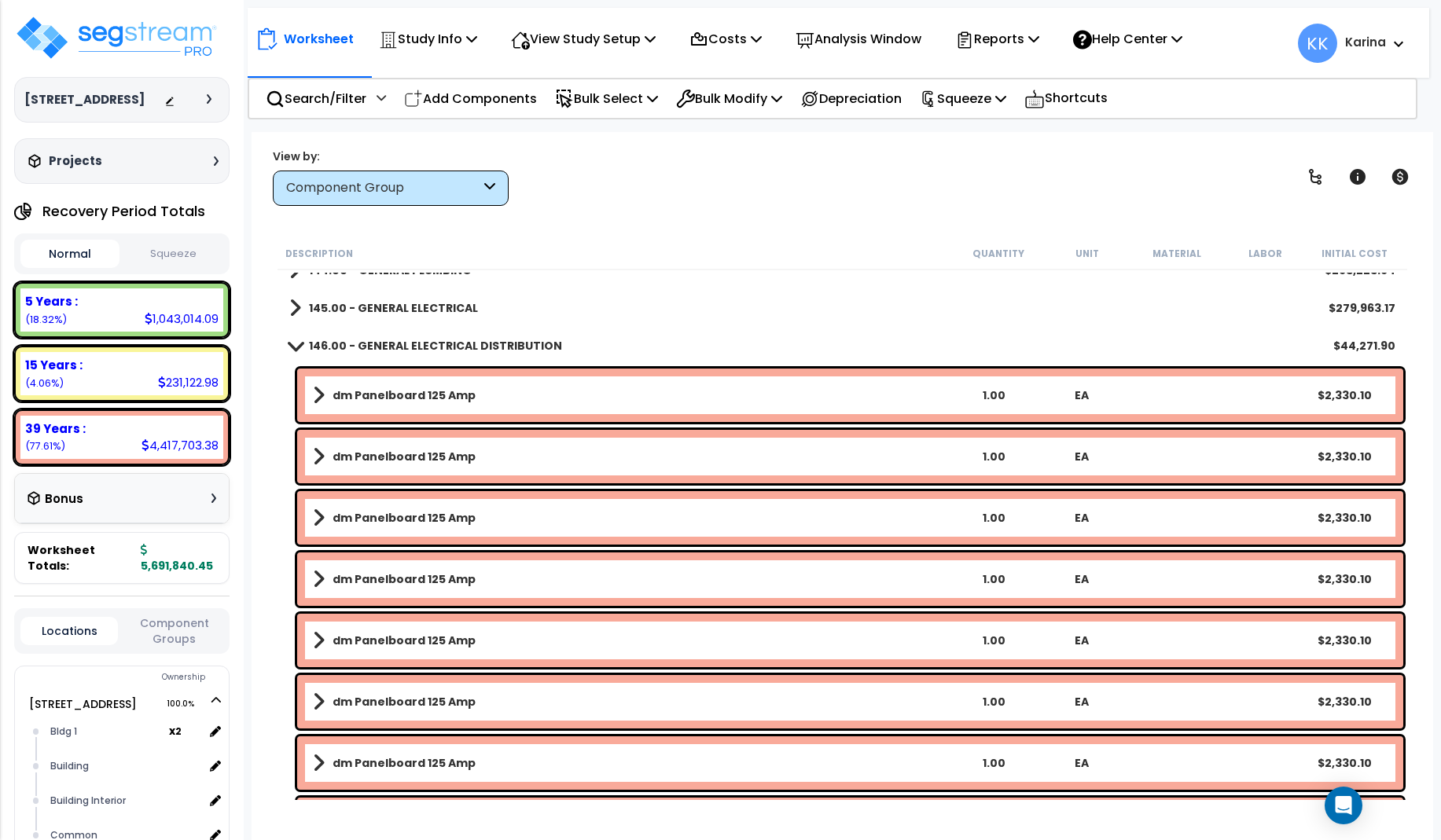
click at [296, 340] on span at bounding box center [294, 345] width 22 height 12
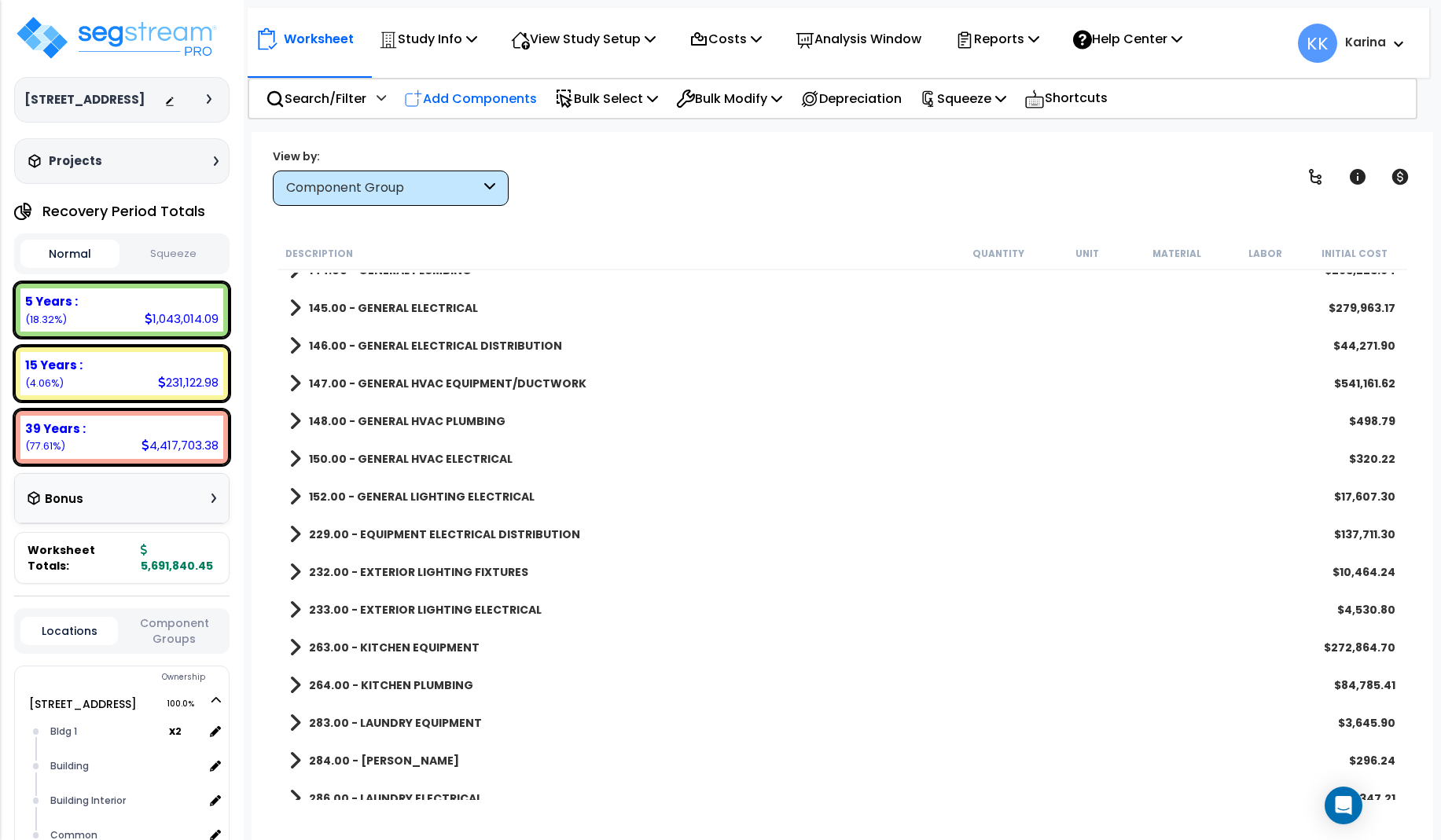
click at [477, 99] on p "Add Components" at bounding box center [470, 98] width 133 height 21
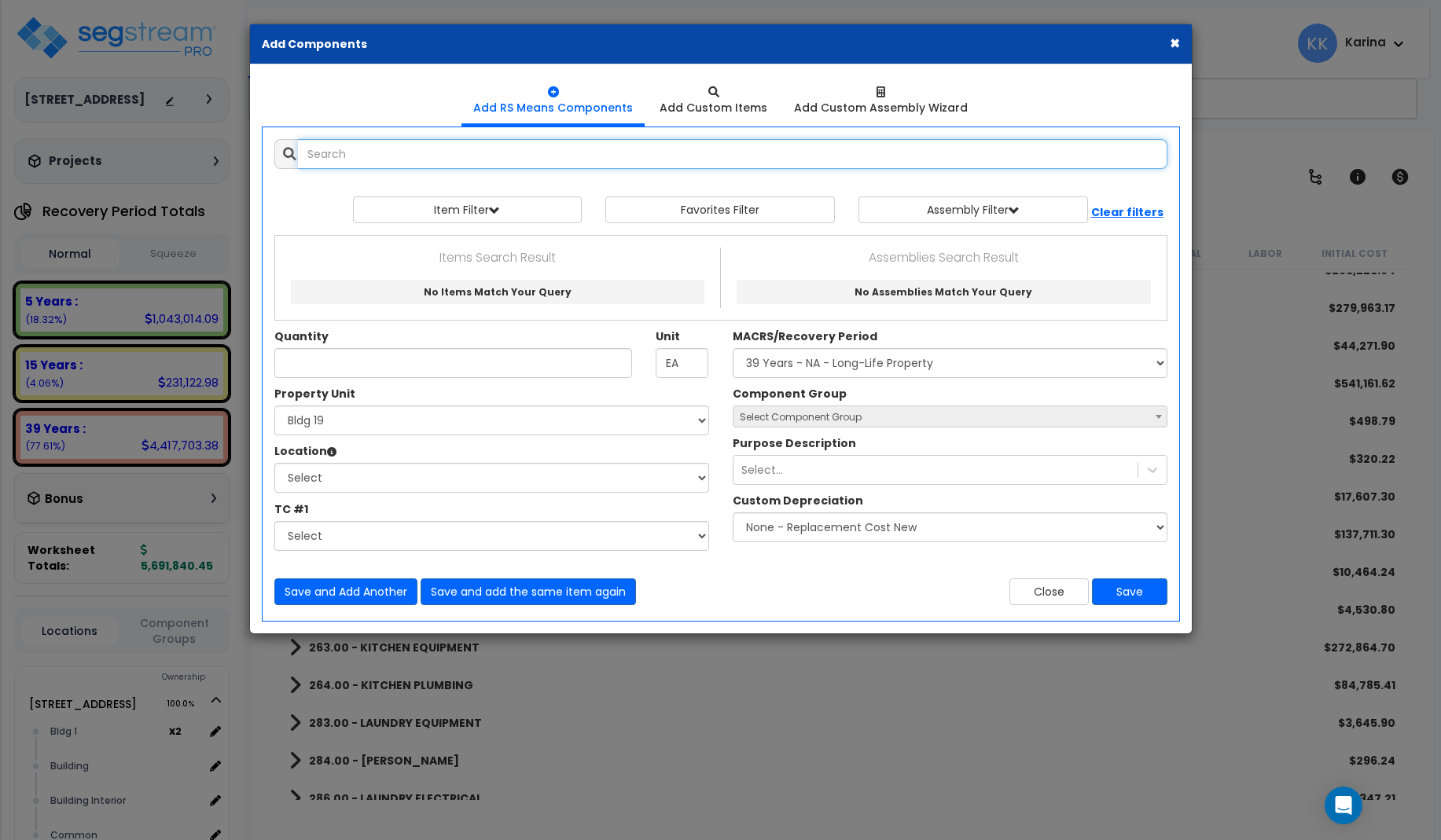
select select
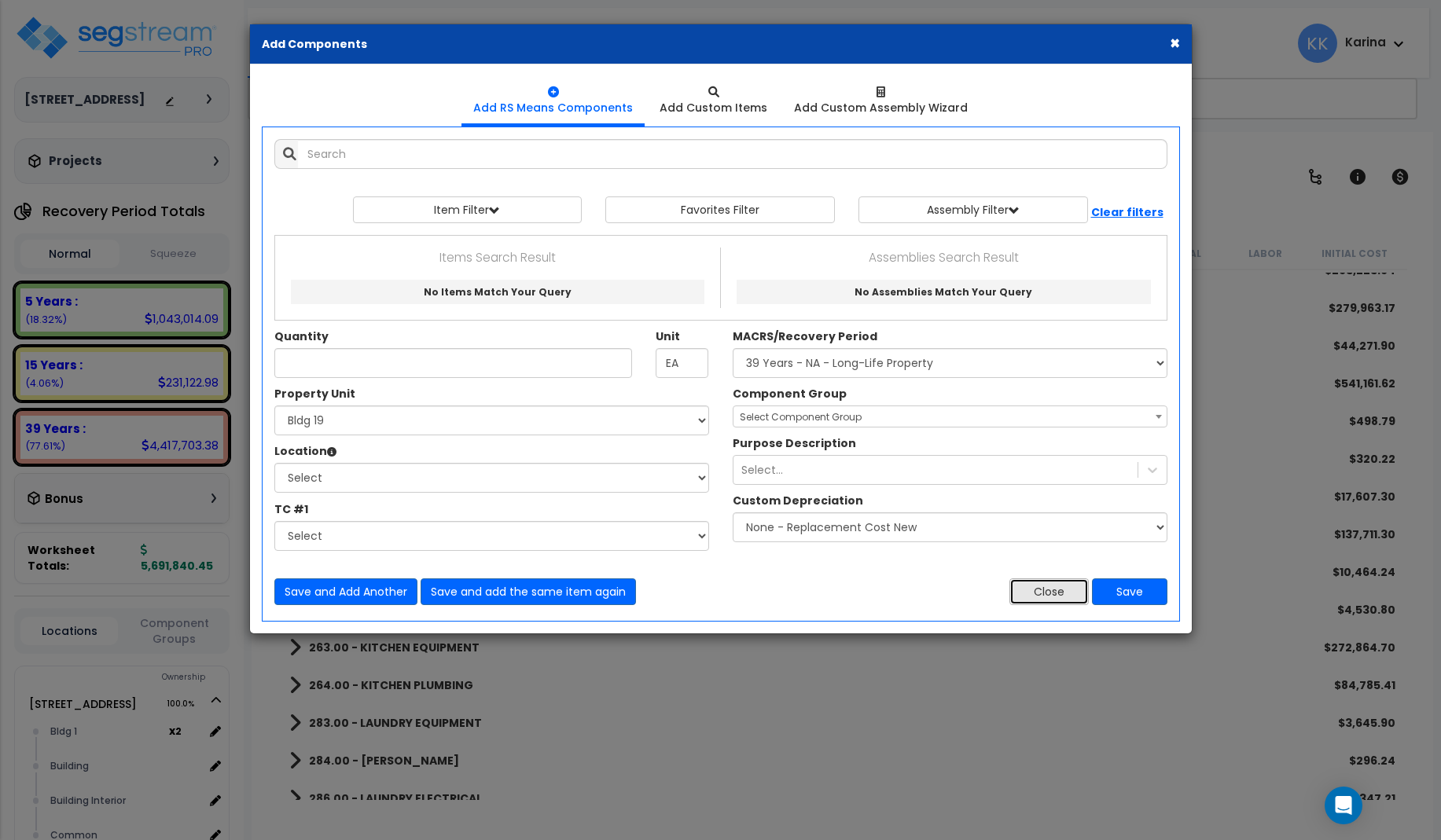
click at [1046, 591] on button "Close" at bounding box center [1049, 592] width 79 height 27
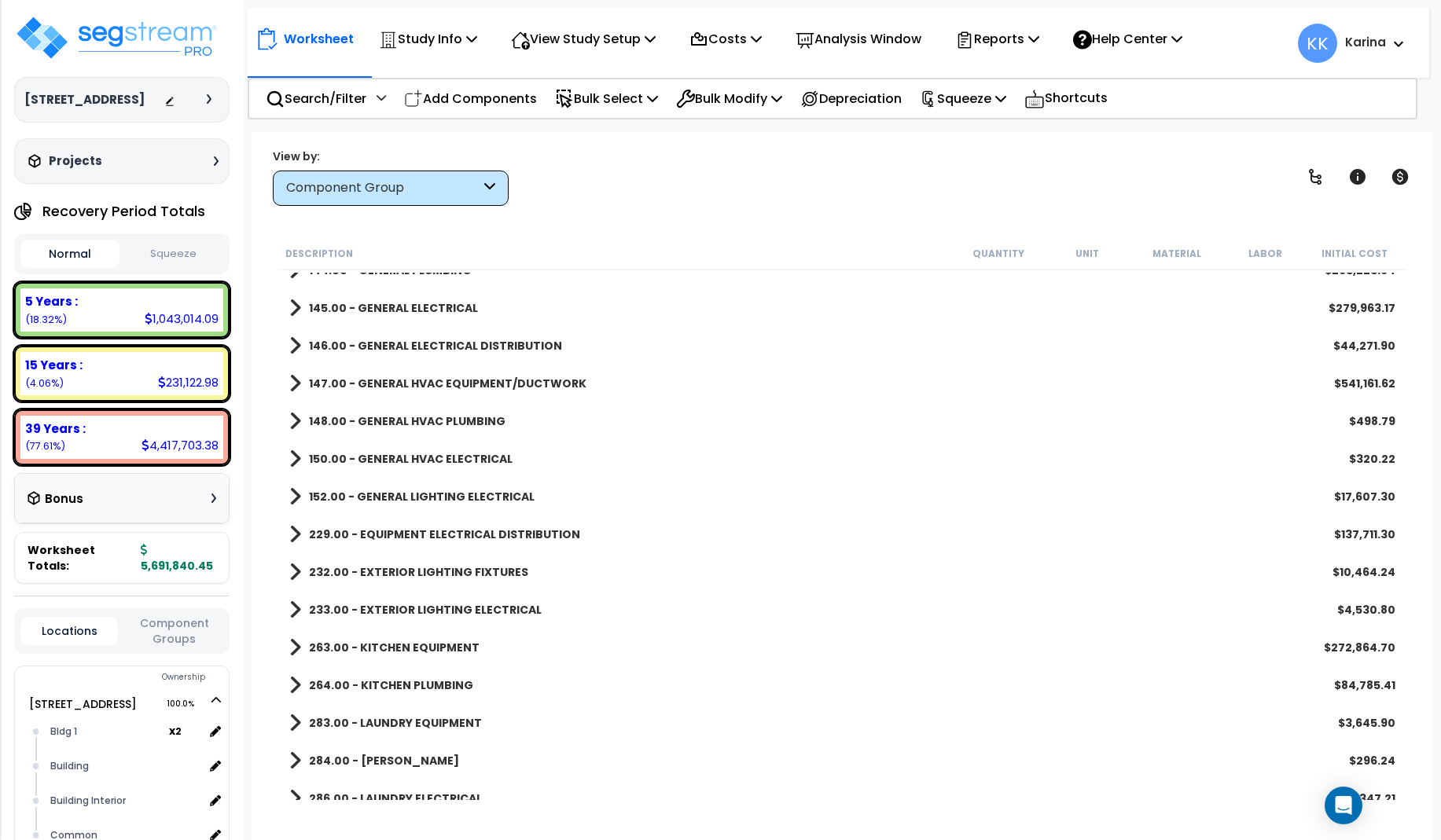
click at [294, 342] on span at bounding box center [294, 346] width 12 height 22
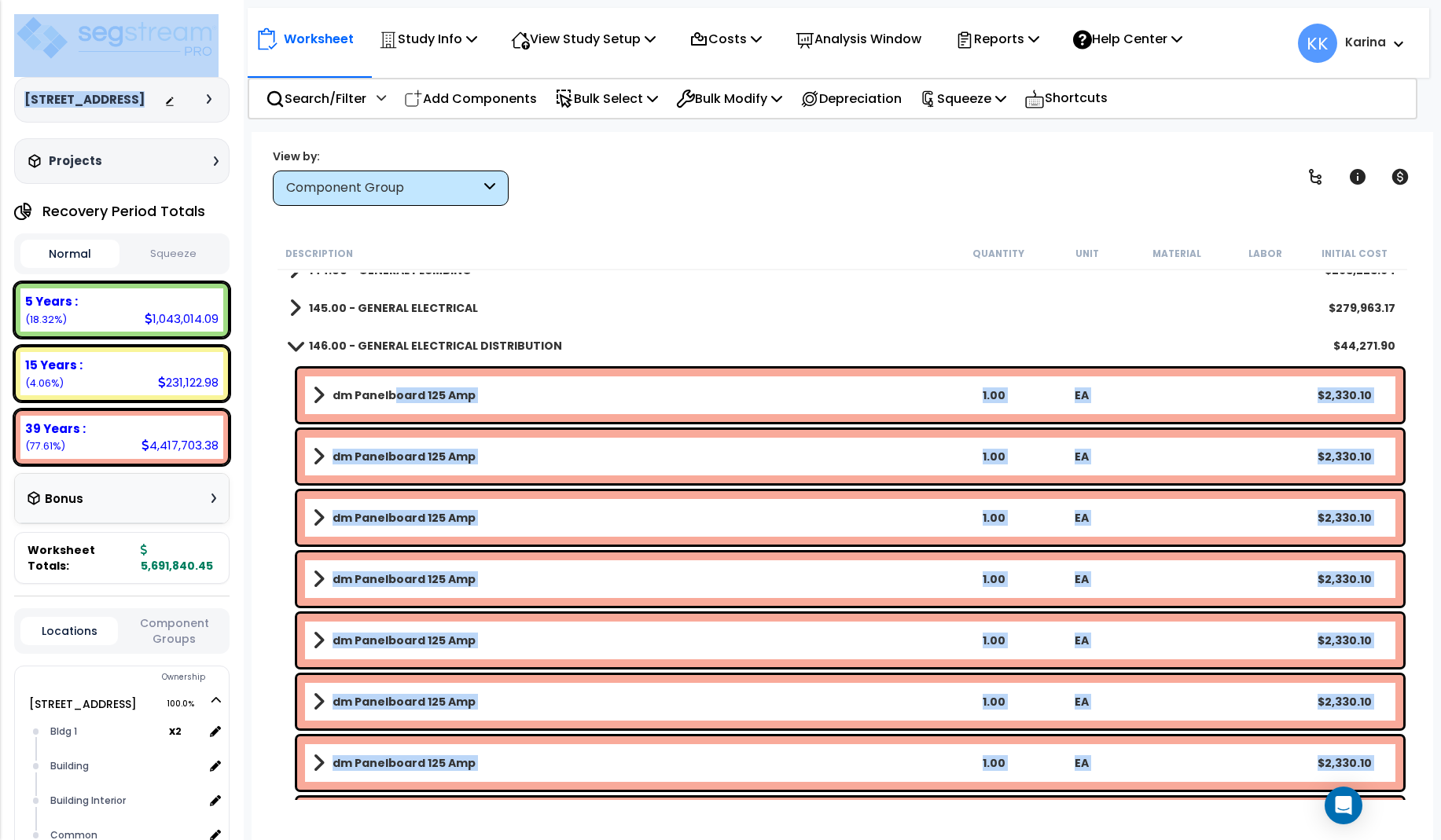
click at [393, 389] on b "dm Panelboard 125 Amp" at bounding box center [403, 395] width 143 height 16
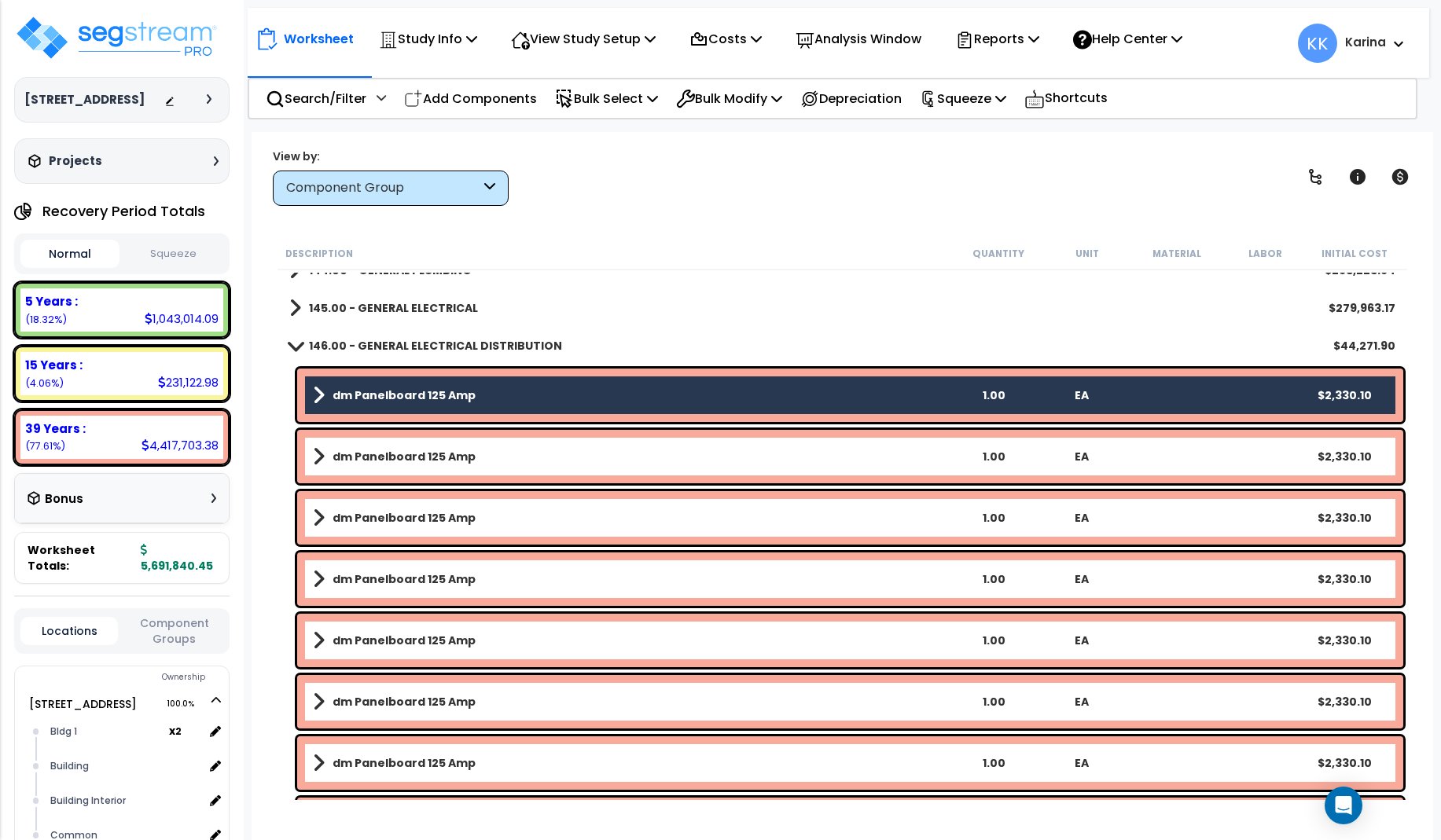
click at [414, 461] on b "dm Panelboard 125 Amp" at bounding box center [403, 456] width 143 height 16
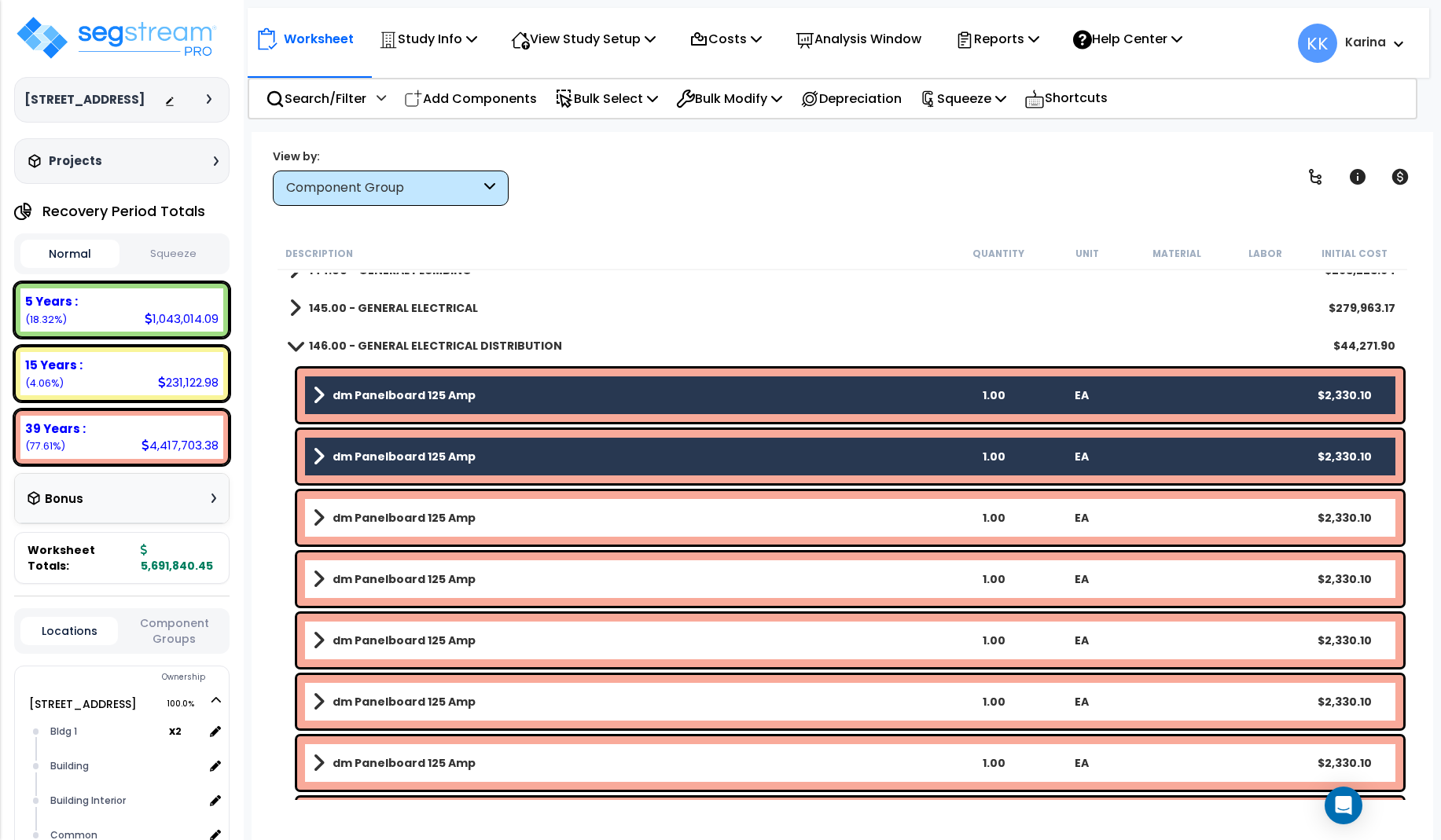
click at [415, 515] on b "dm Panelboard 125 Amp" at bounding box center [403, 517] width 143 height 16
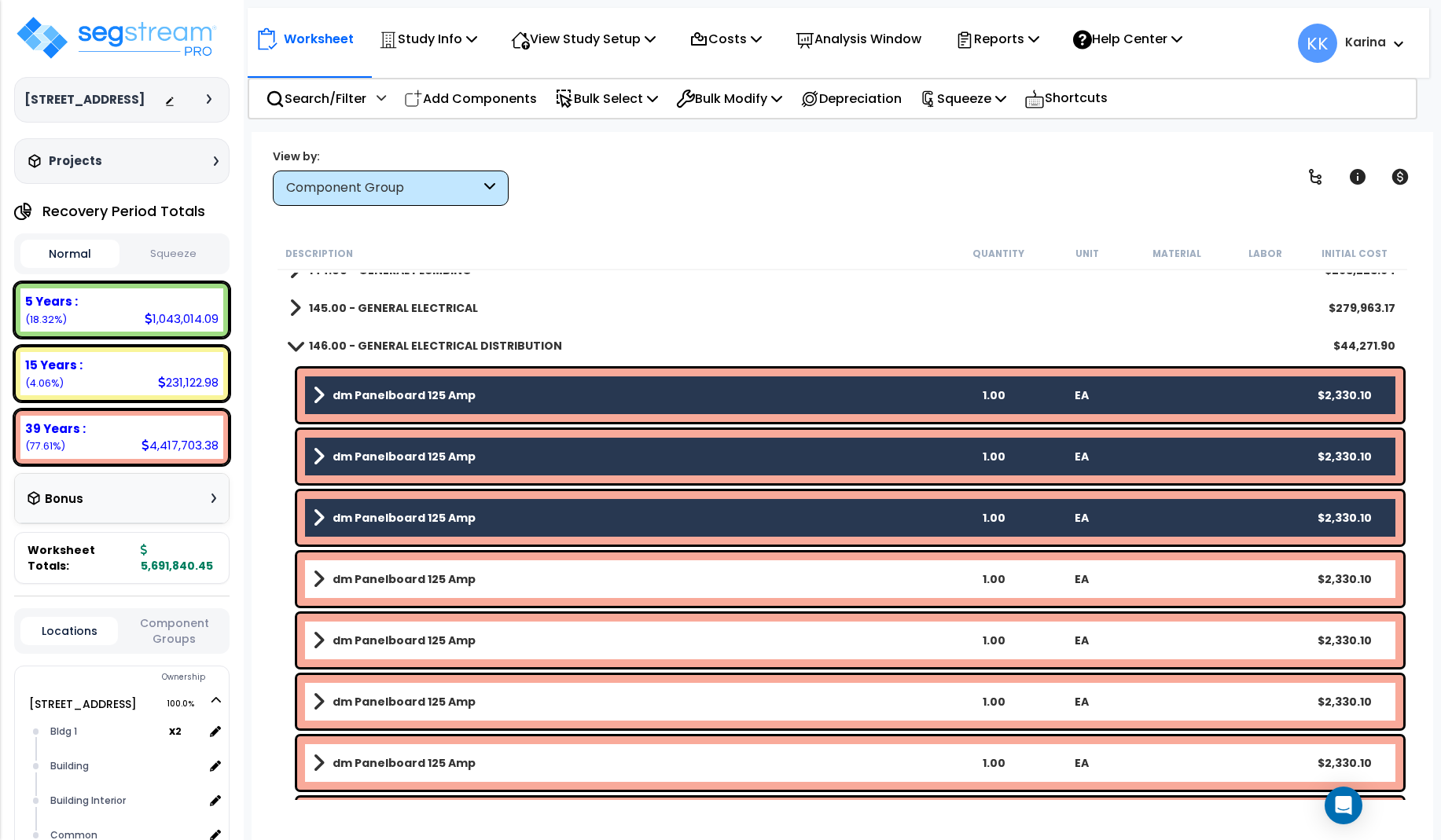
click at [426, 574] on b "dm Panelboard 125 Amp" at bounding box center [403, 579] width 143 height 16
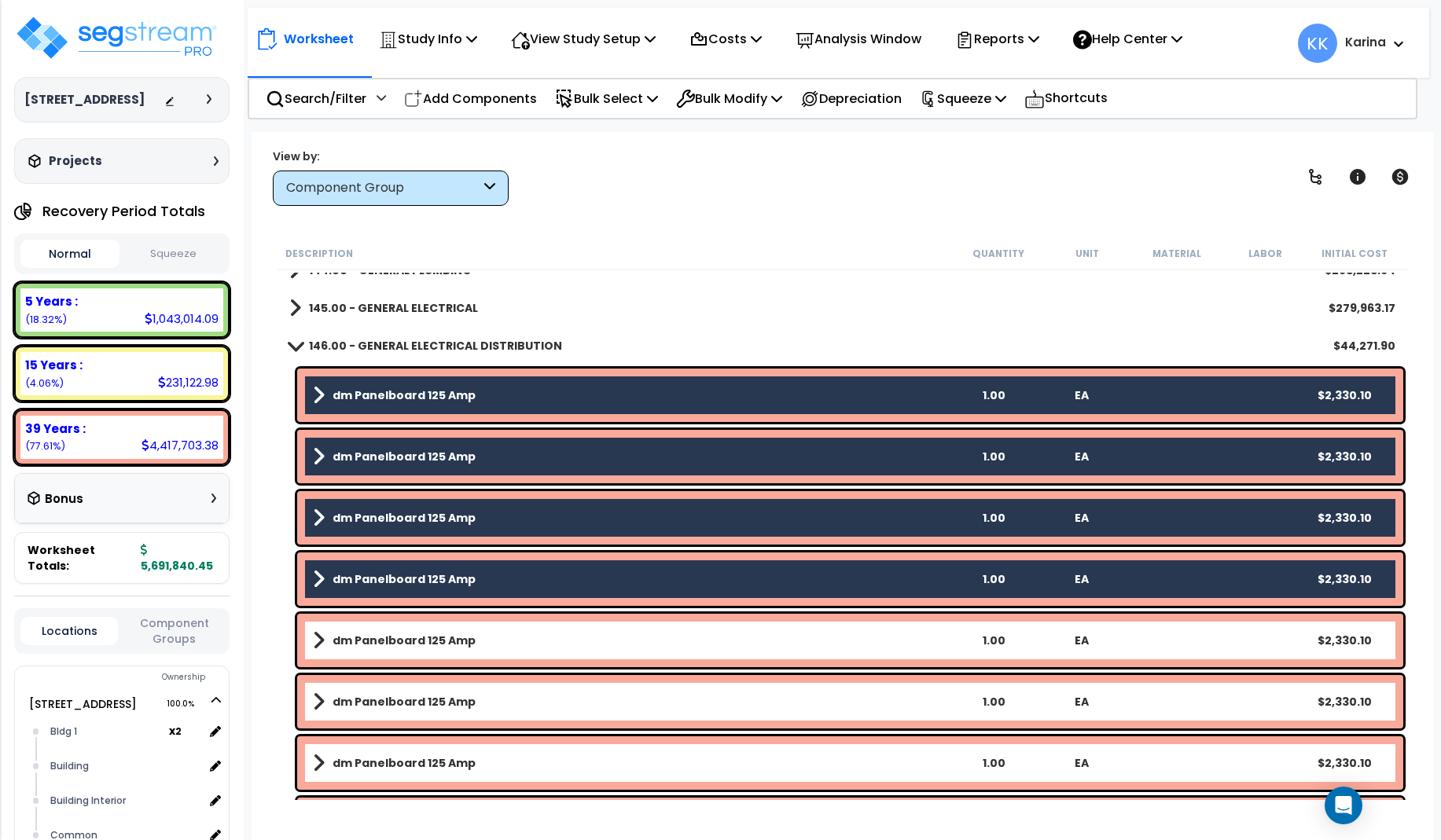
drag, startPoint x: 423, startPoint y: 623, endPoint x: 423, endPoint y: 639, distance: 16.0
click at [423, 626] on div "dm Panelboard 125 Amp 1.00 EA $2,330.10" at bounding box center [850, 640] width 1106 height 53
click at [422, 645] on b "dm Panelboard 125 Amp" at bounding box center [403, 640] width 143 height 16
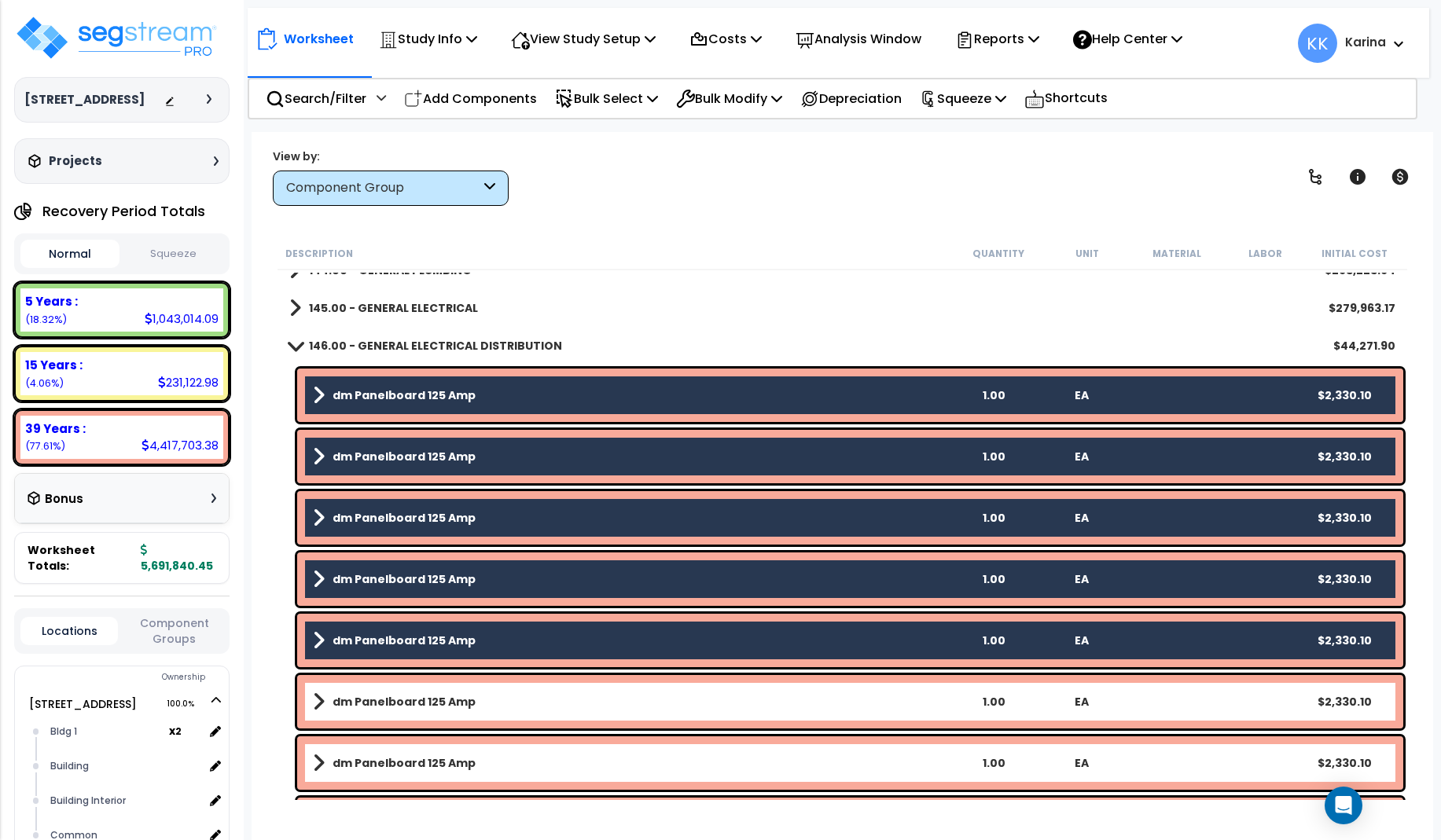
click at [422, 689] on div "dm Panelboard 125 Amp 1.00 EA $2,330.10" at bounding box center [850, 702] width 1106 height 53
click at [422, 692] on link "dm Panelboard 125 Amp" at bounding box center [631, 702] width 637 height 22
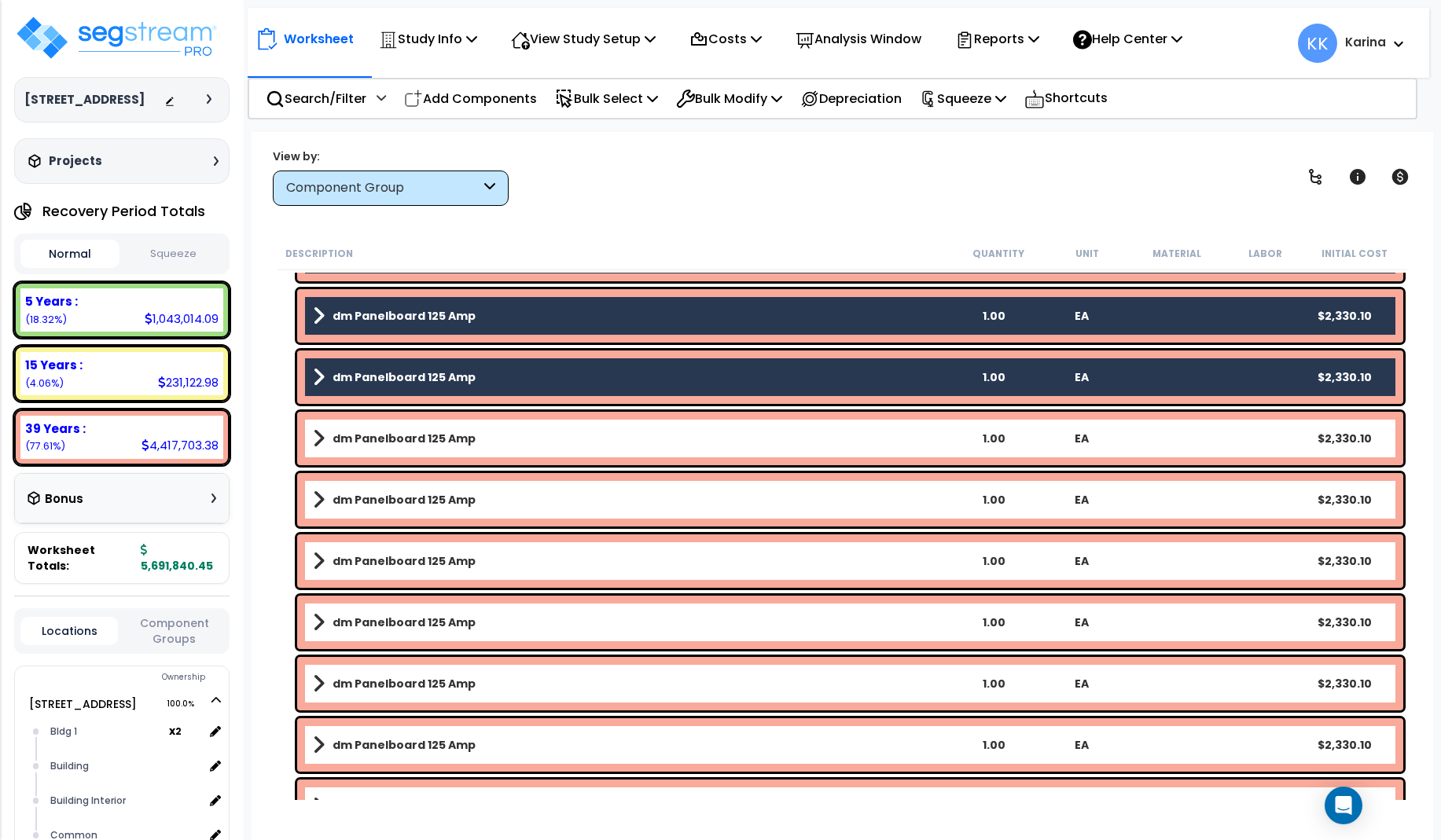
scroll to position [1415, 0]
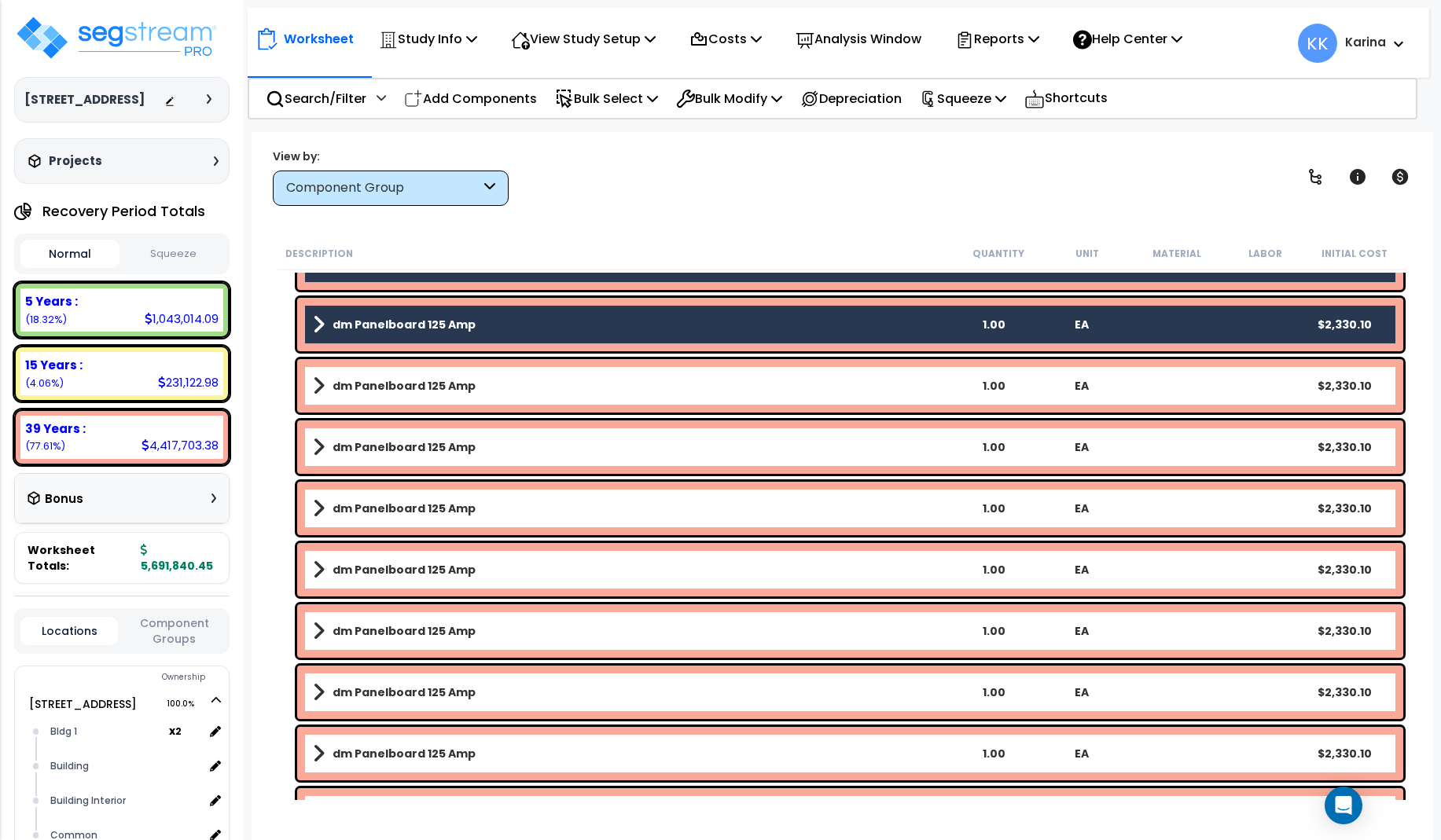
click at [407, 385] on b "dm Panelboard 125 Amp" at bounding box center [403, 385] width 143 height 16
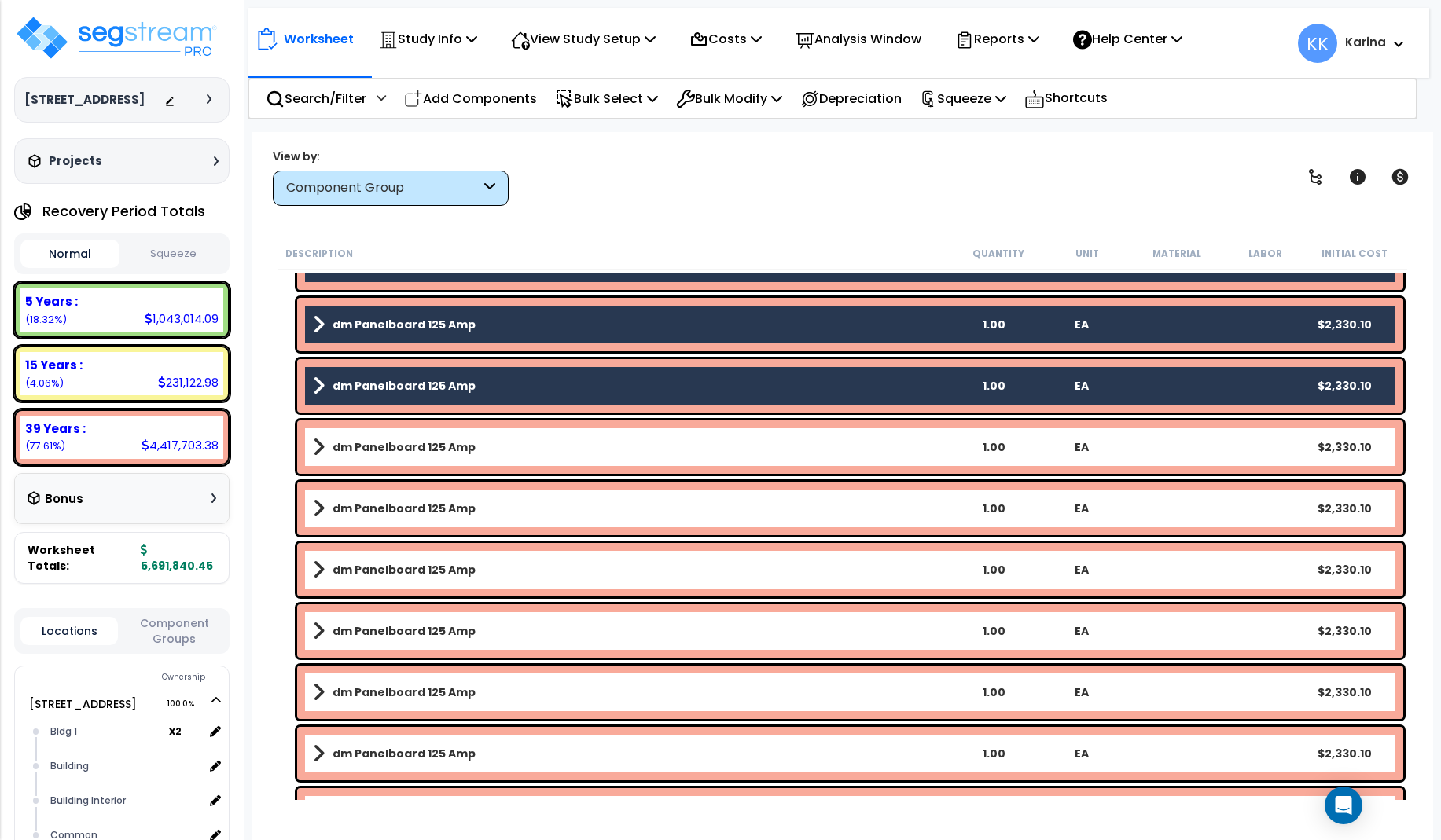
click at [437, 444] on b "dm Panelboard 125 Amp" at bounding box center [403, 447] width 143 height 16
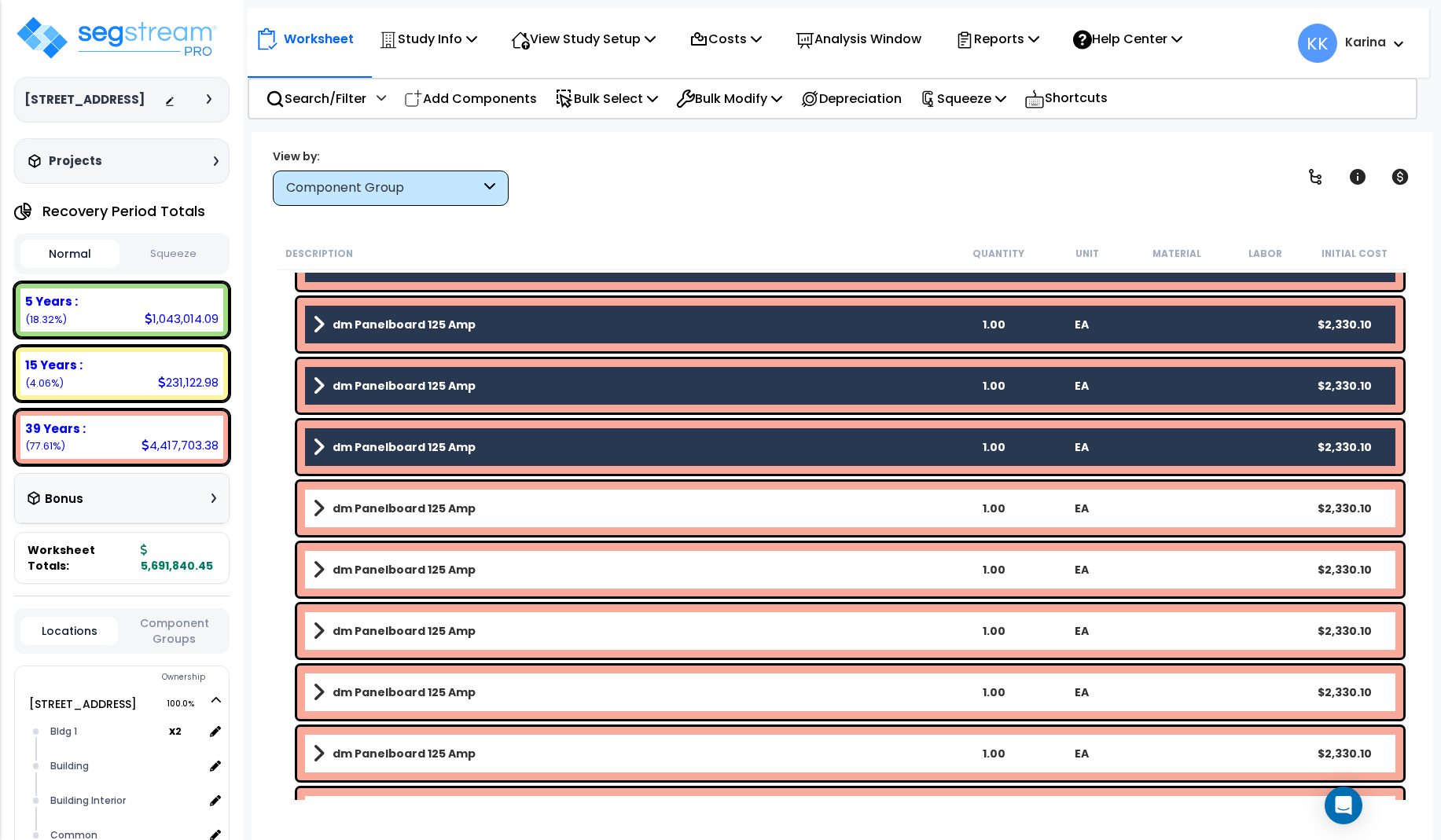
click at [486, 509] on link "dm Panelboard 125 Amp" at bounding box center [631, 509] width 637 height 22
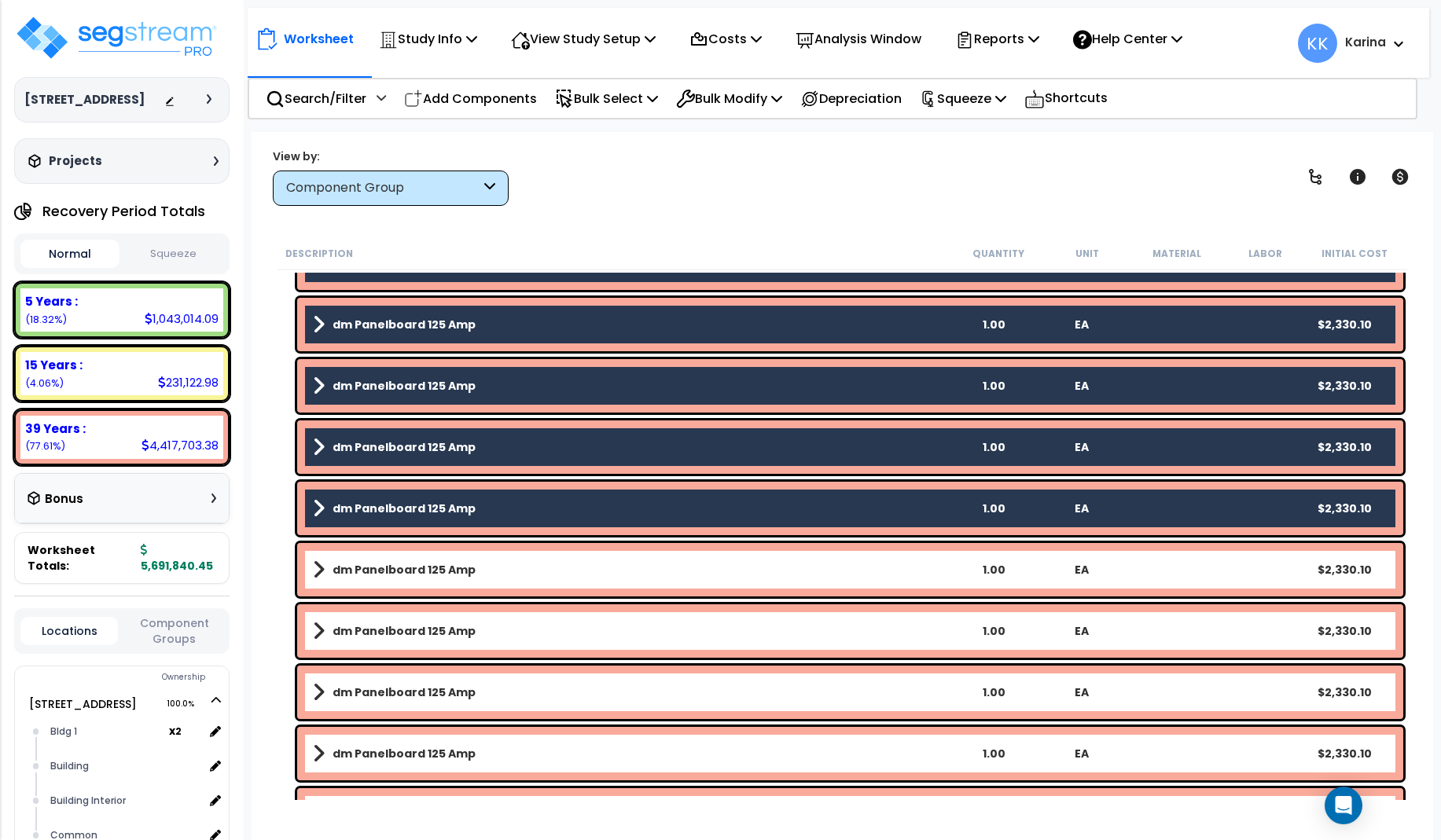
click at [469, 573] on link "dm Panelboard 125 Amp" at bounding box center [631, 570] width 637 height 22
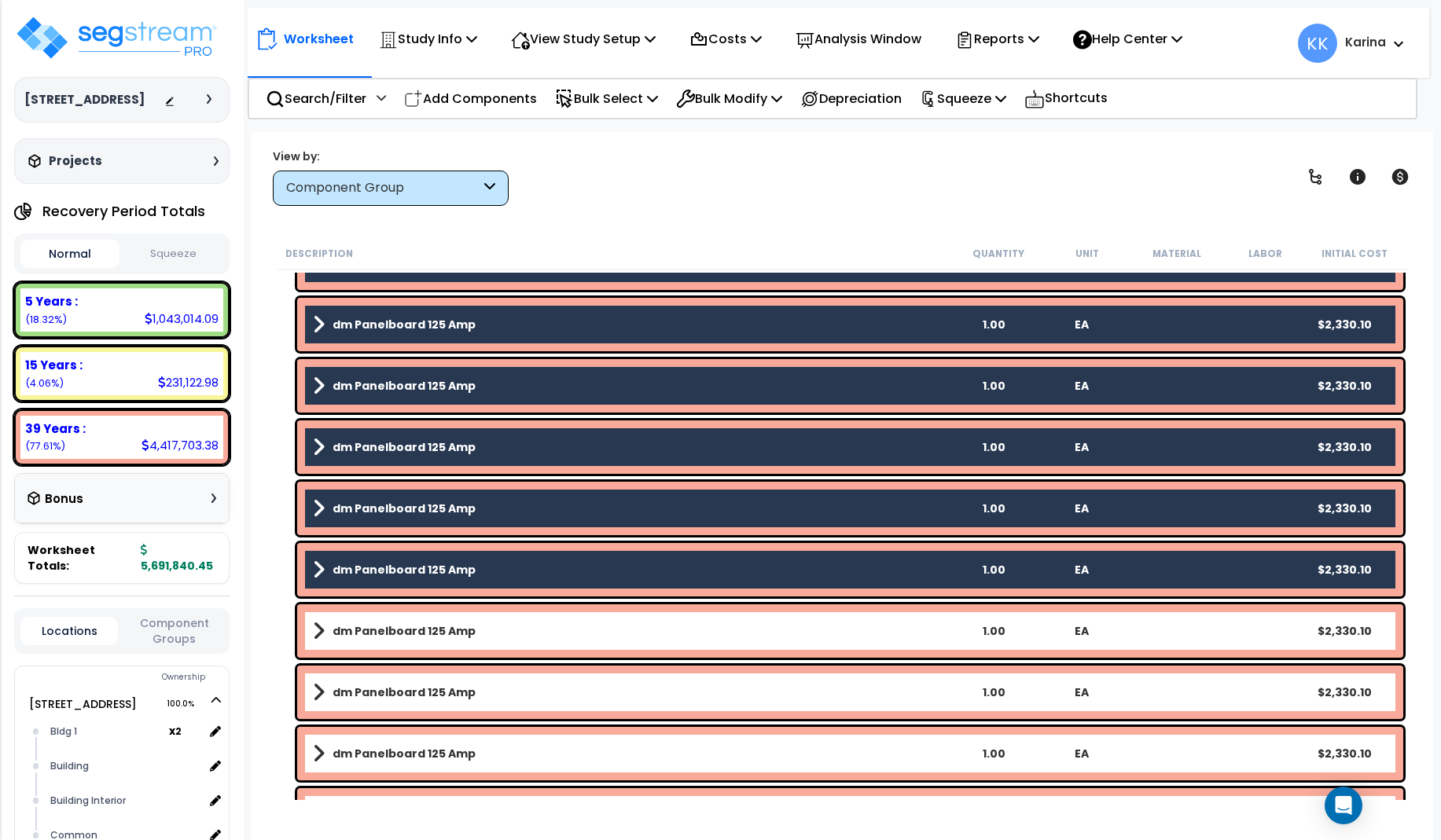
click at [496, 632] on link "dm Panelboard 125 Amp" at bounding box center [631, 631] width 637 height 22
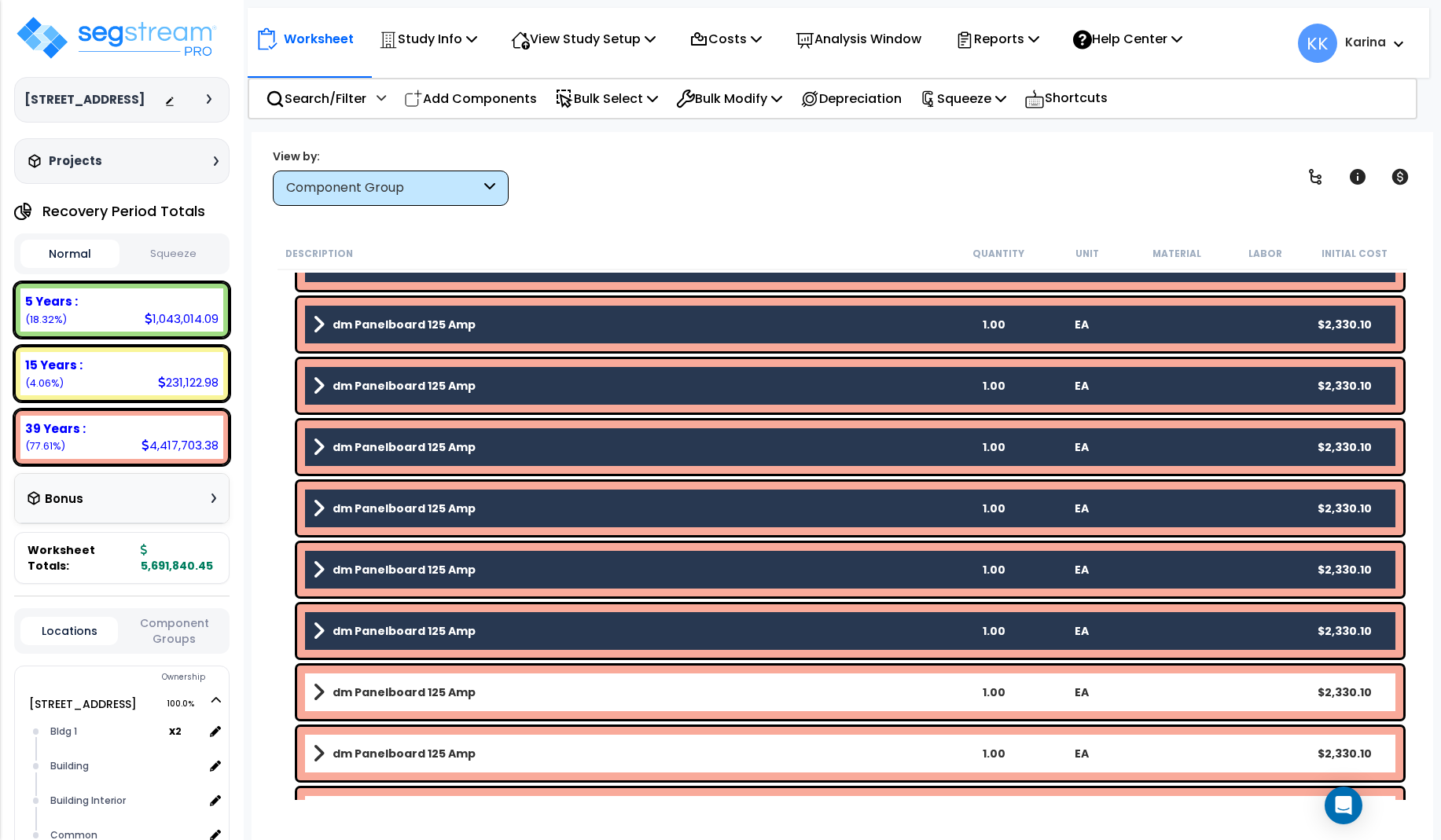
click at [489, 705] on div "dm Panelboard 125 Amp 1.00 EA $2,330.10" at bounding box center [850, 693] width 1106 height 53
click at [499, 752] on link "dm Panelboard 125 Amp" at bounding box center [631, 754] width 637 height 22
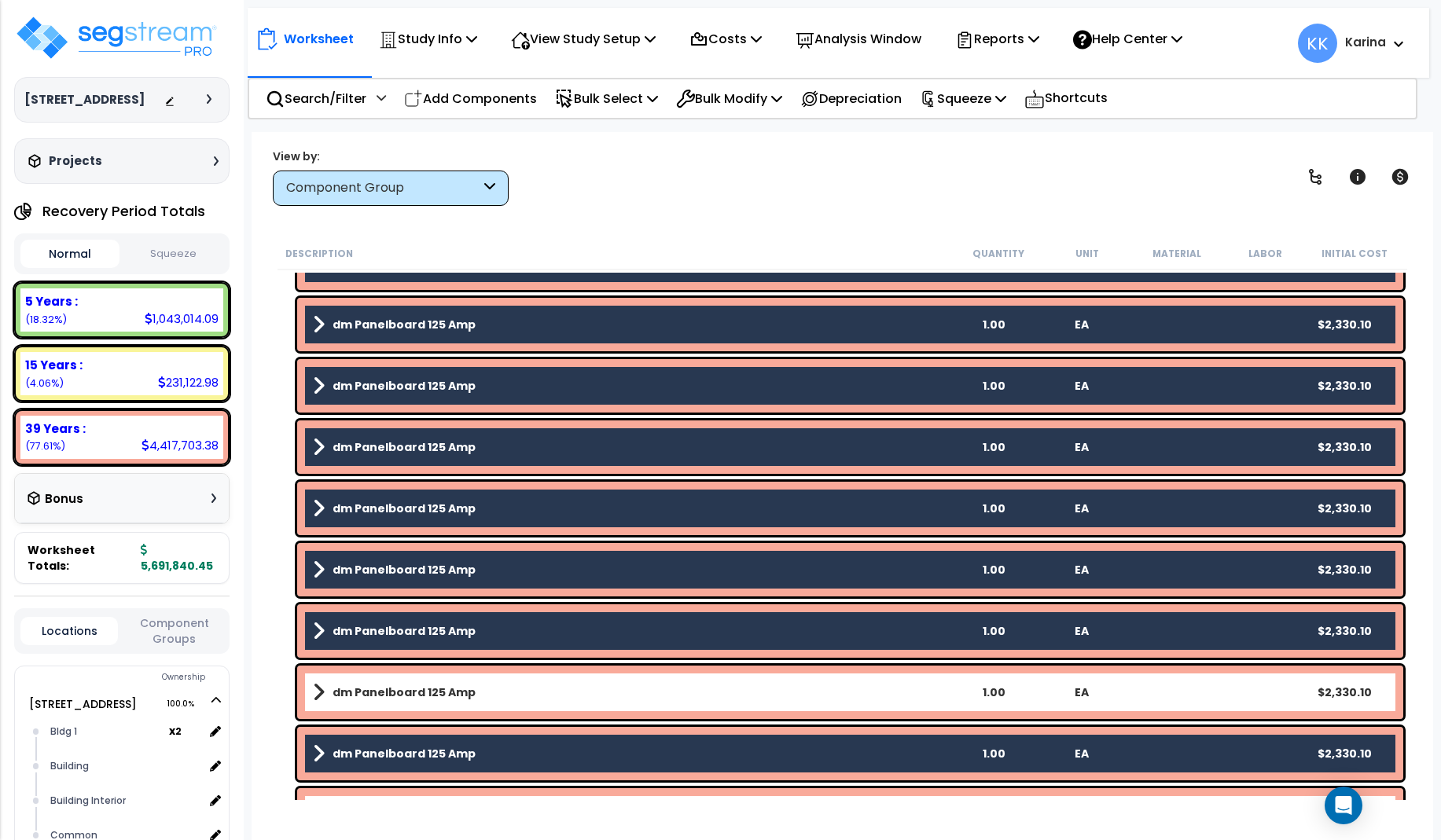
click at [487, 697] on link "dm Panelboard 125 Amp" at bounding box center [631, 693] width 637 height 22
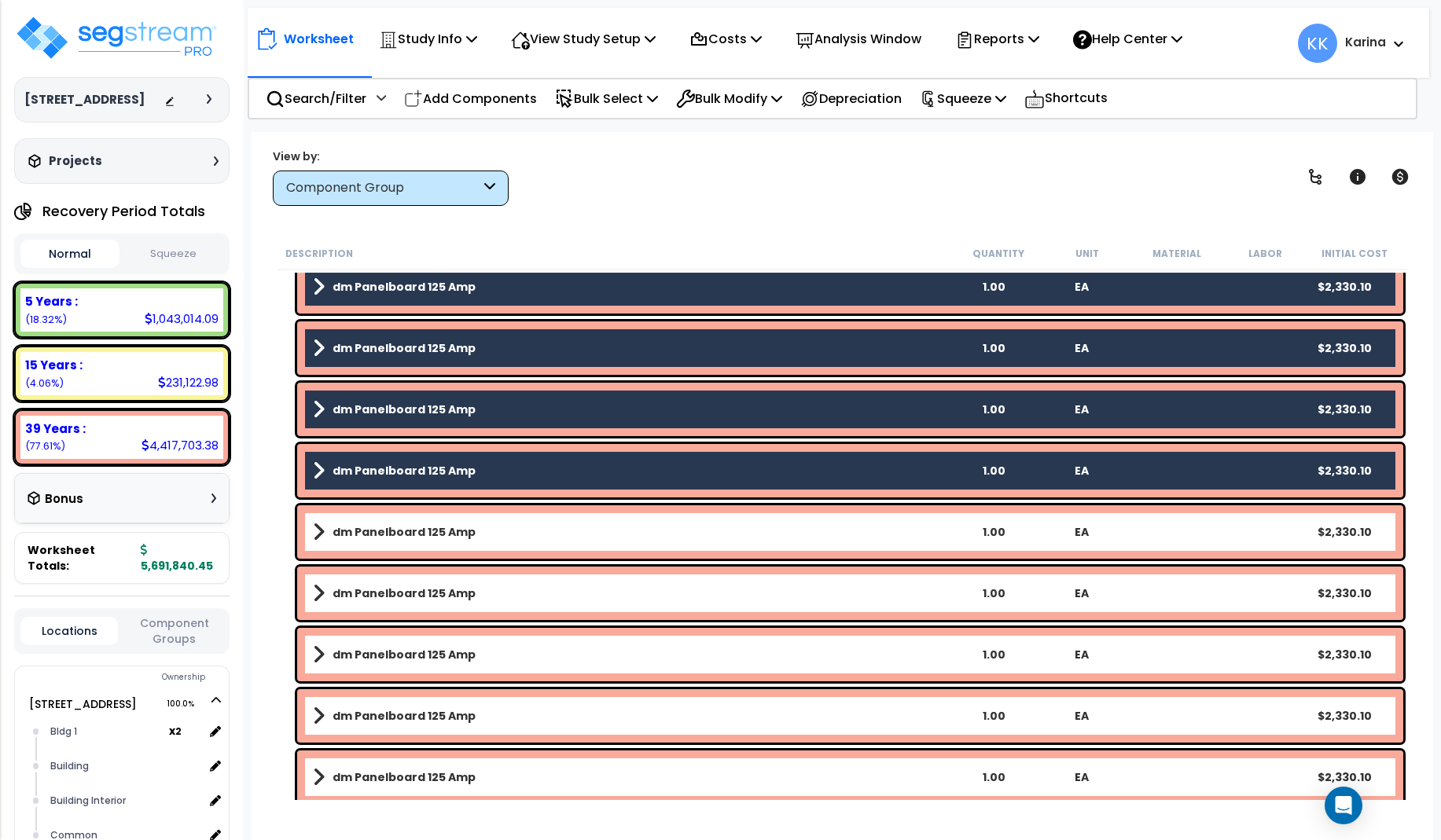
scroll to position [1792, 0]
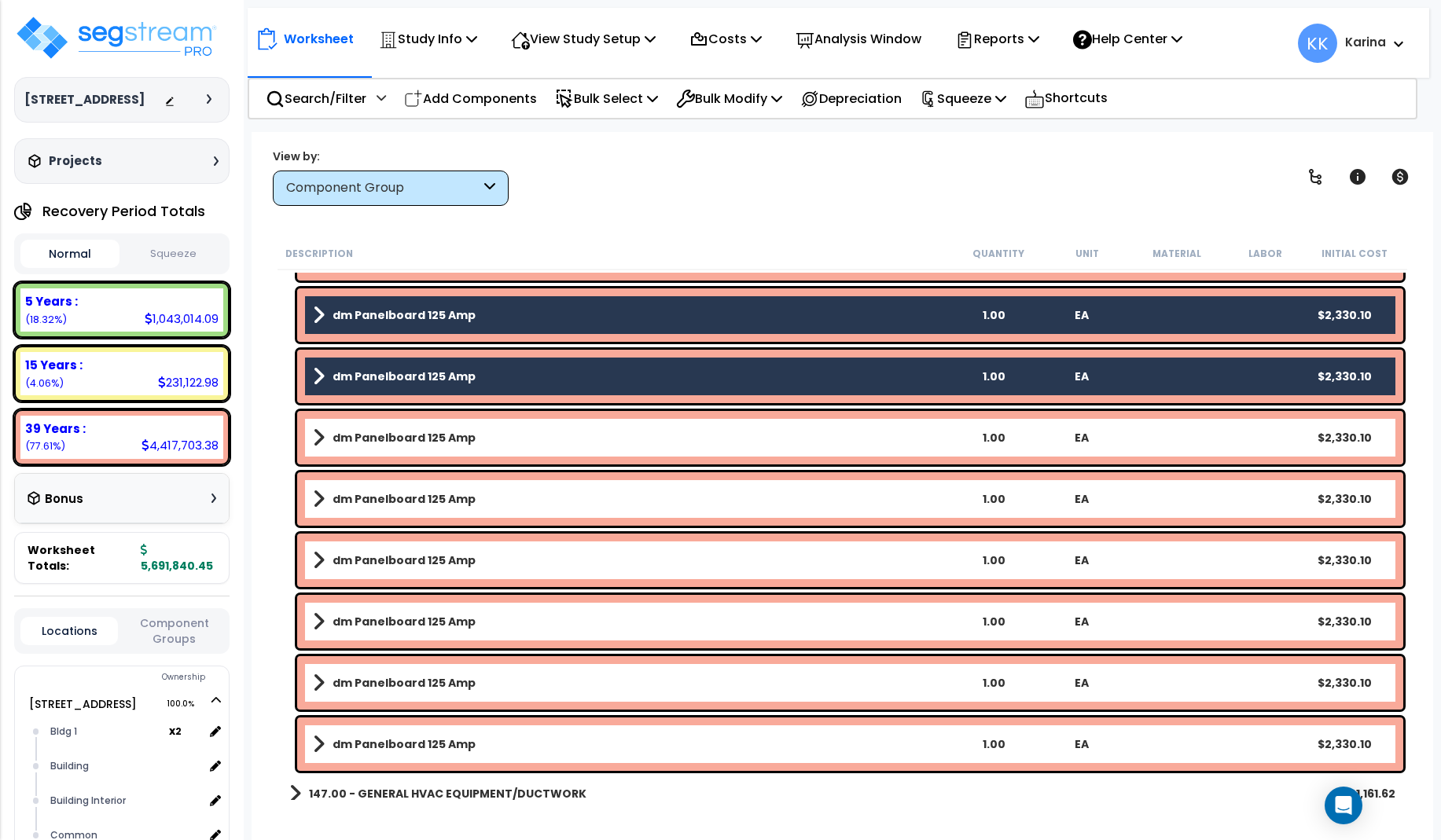
click at [478, 430] on link "dm Panelboard 125 Amp" at bounding box center [631, 438] width 637 height 22
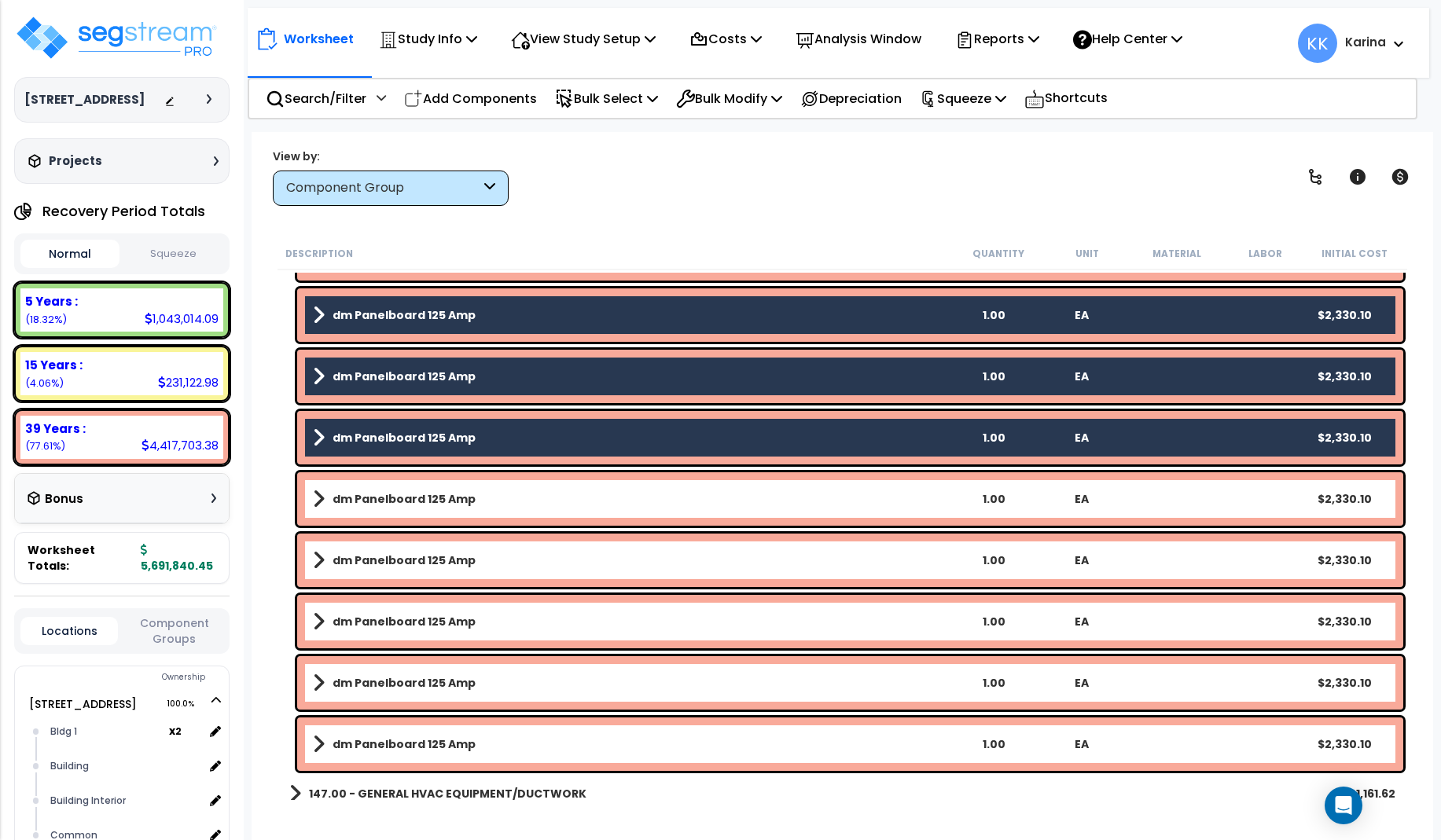
click at [477, 495] on link "dm Panelboard 125 Amp" at bounding box center [631, 499] width 637 height 22
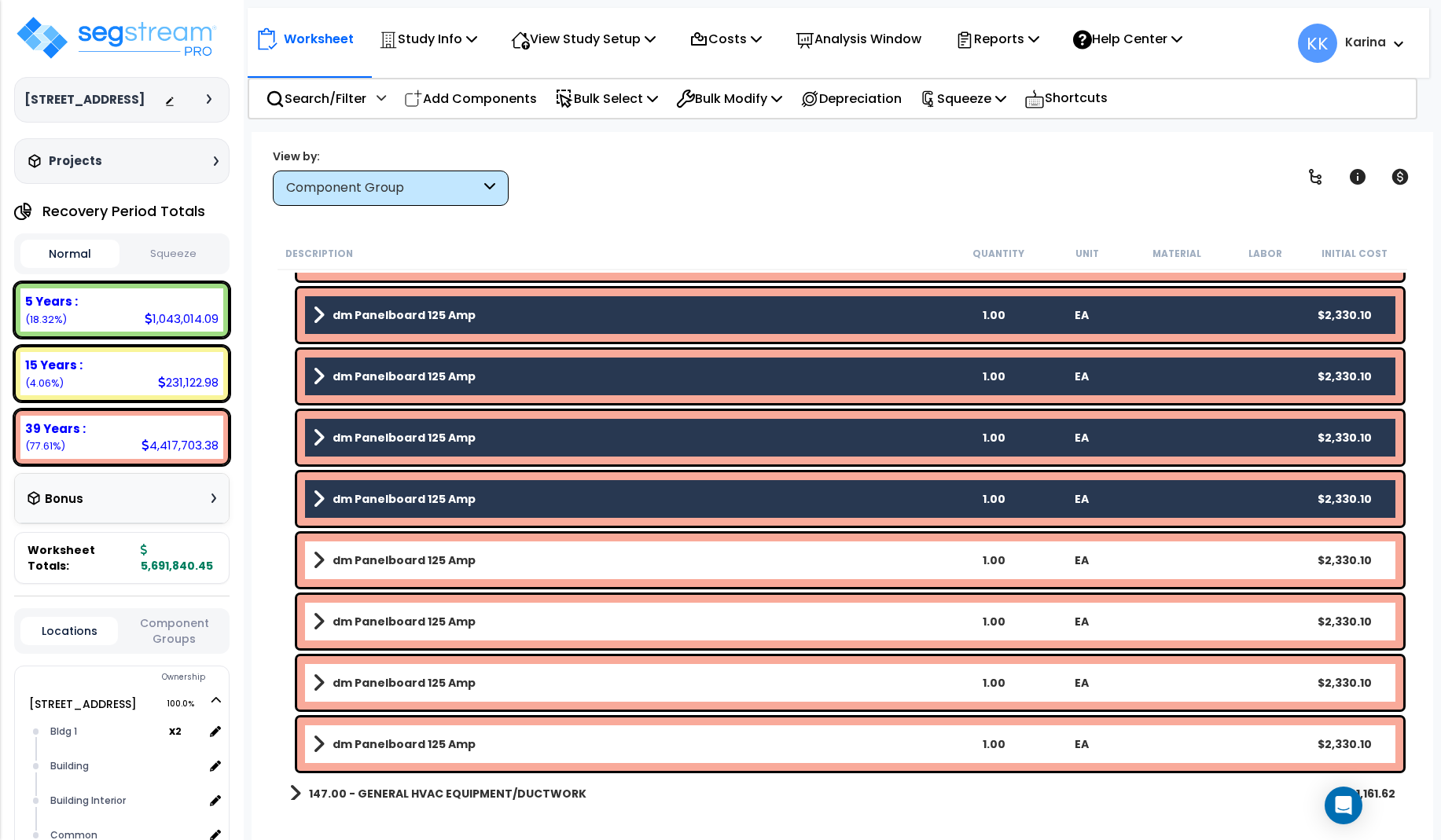
click at [483, 554] on link "dm Panelboard 125 Amp" at bounding box center [631, 560] width 637 height 22
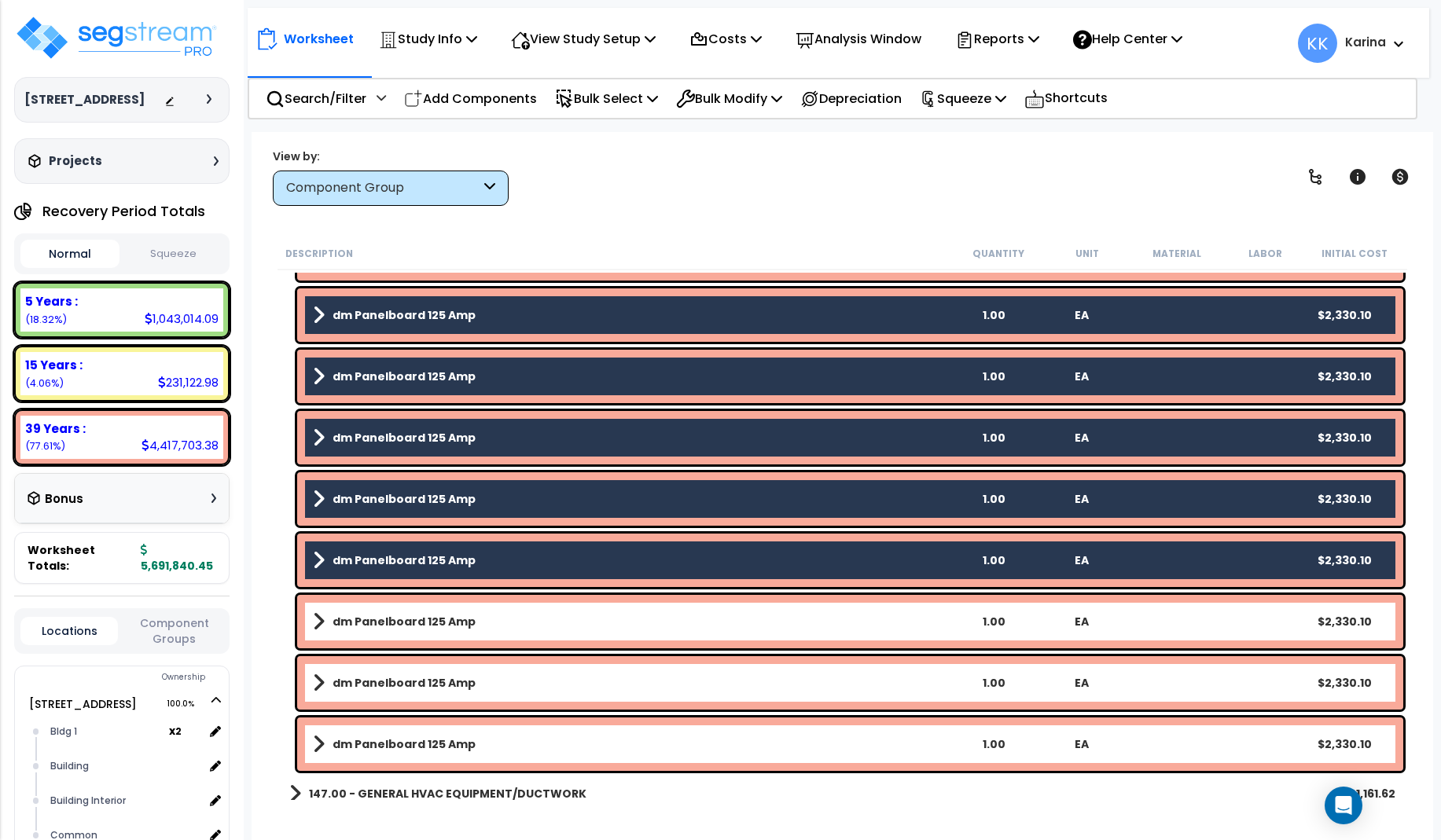
click at [486, 619] on link "dm Panelboard 125 Amp" at bounding box center [631, 622] width 637 height 22
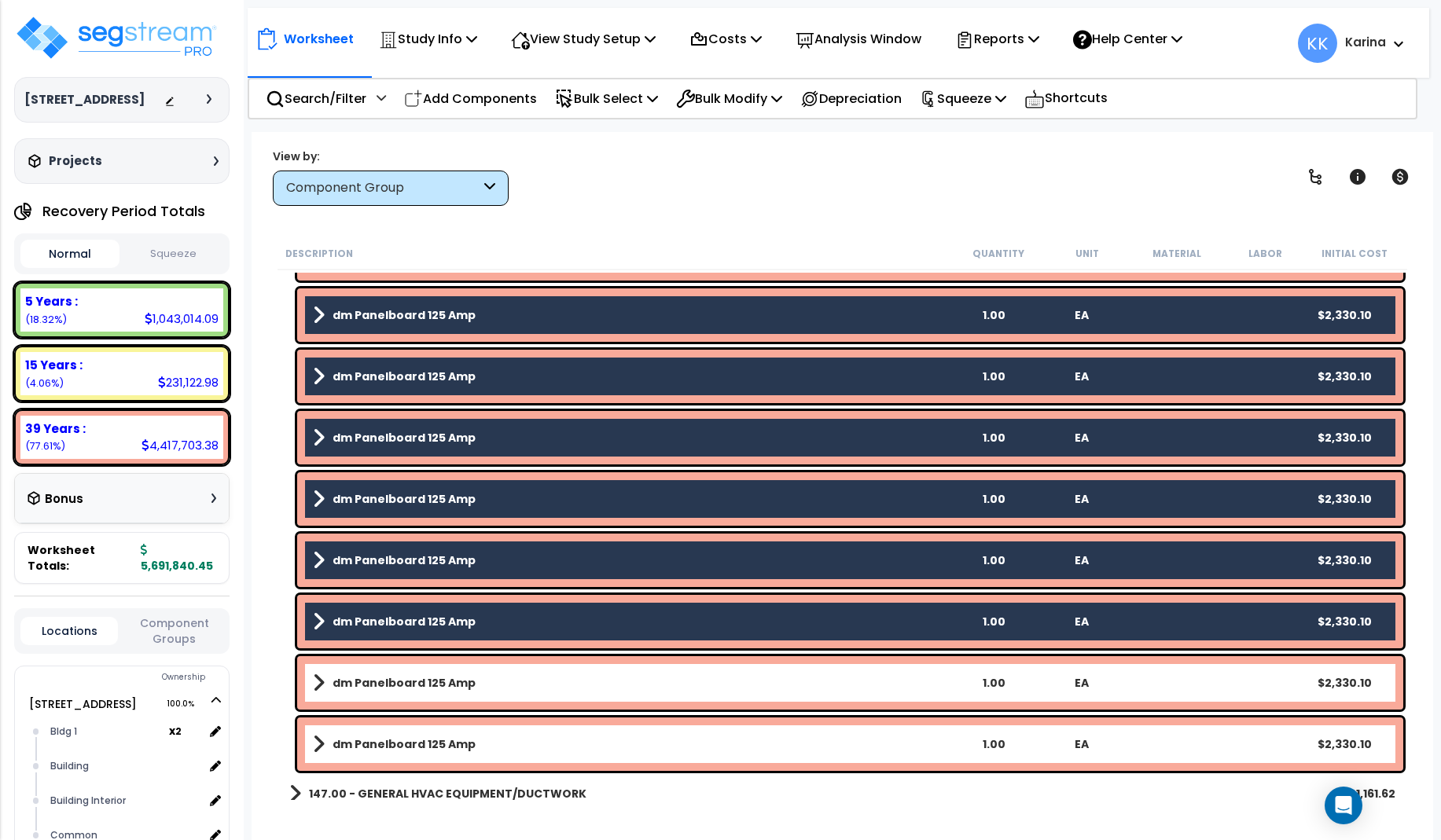
click at [482, 685] on link "dm Panelboard 125 Amp" at bounding box center [631, 683] width 637 height 22
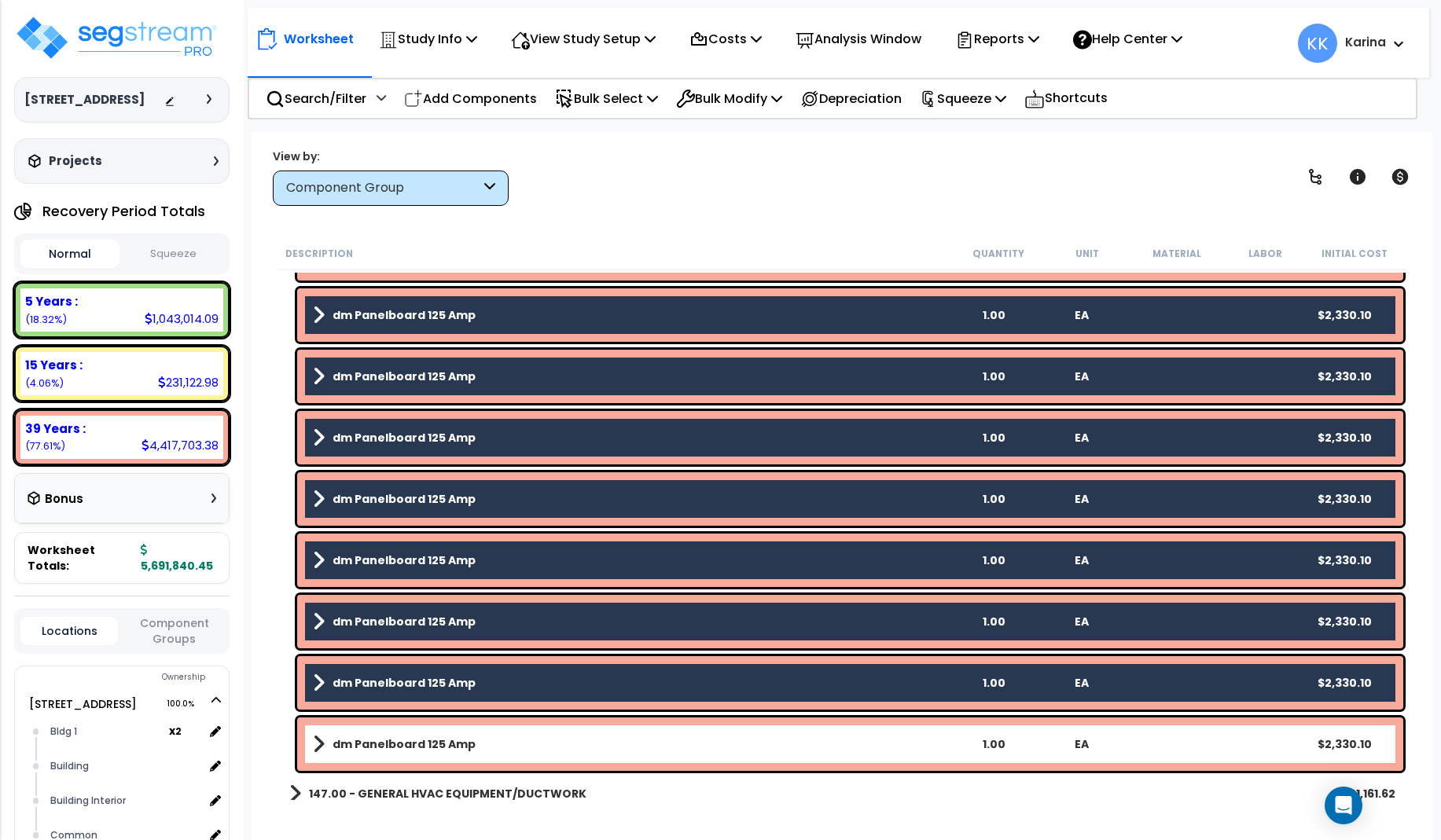
click at [485, 737] on link "dm Panelboard 125 Amp" at bounding box center [631, 744] width 637 height 22
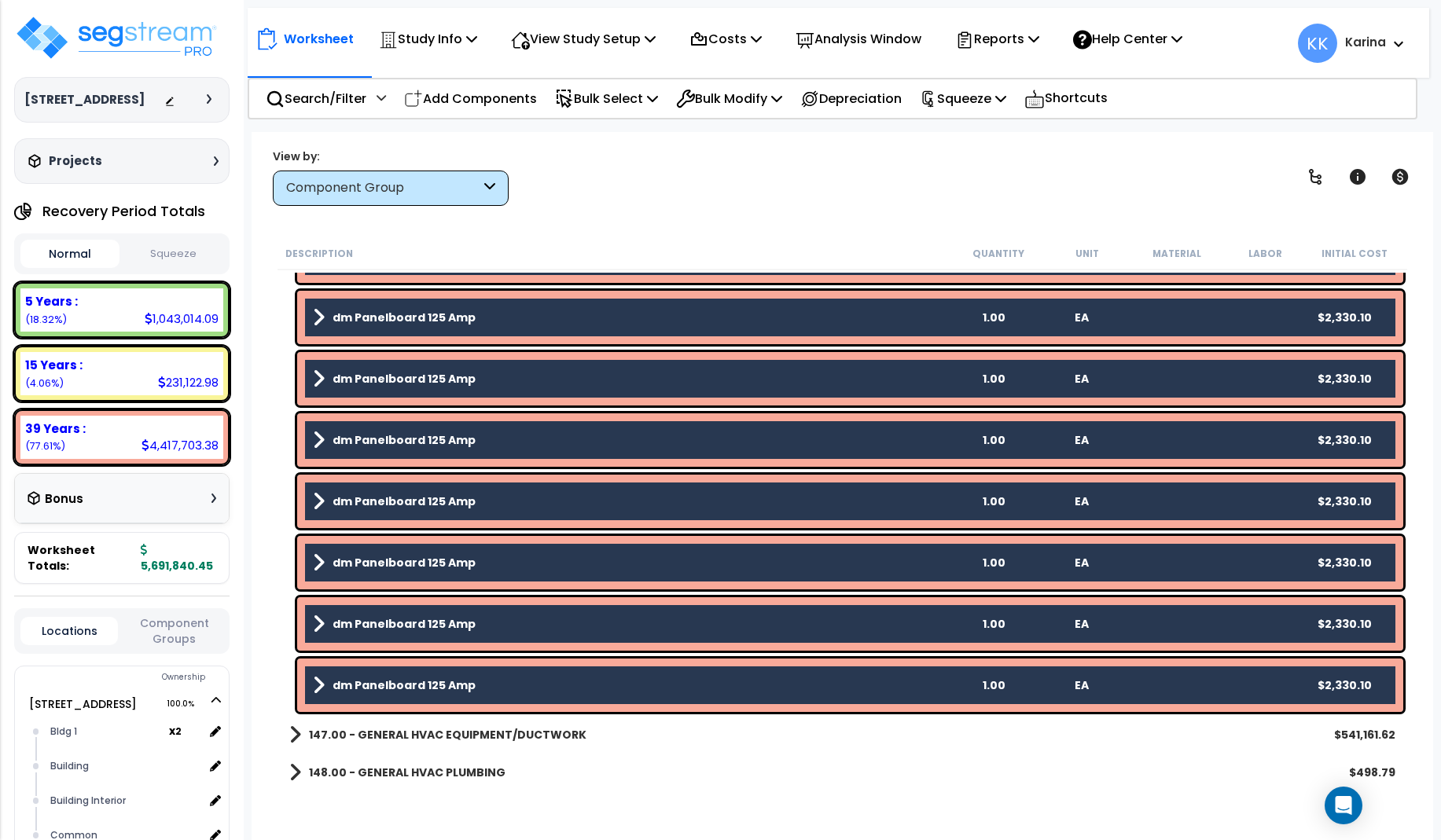
scroll to position [1886, 0]
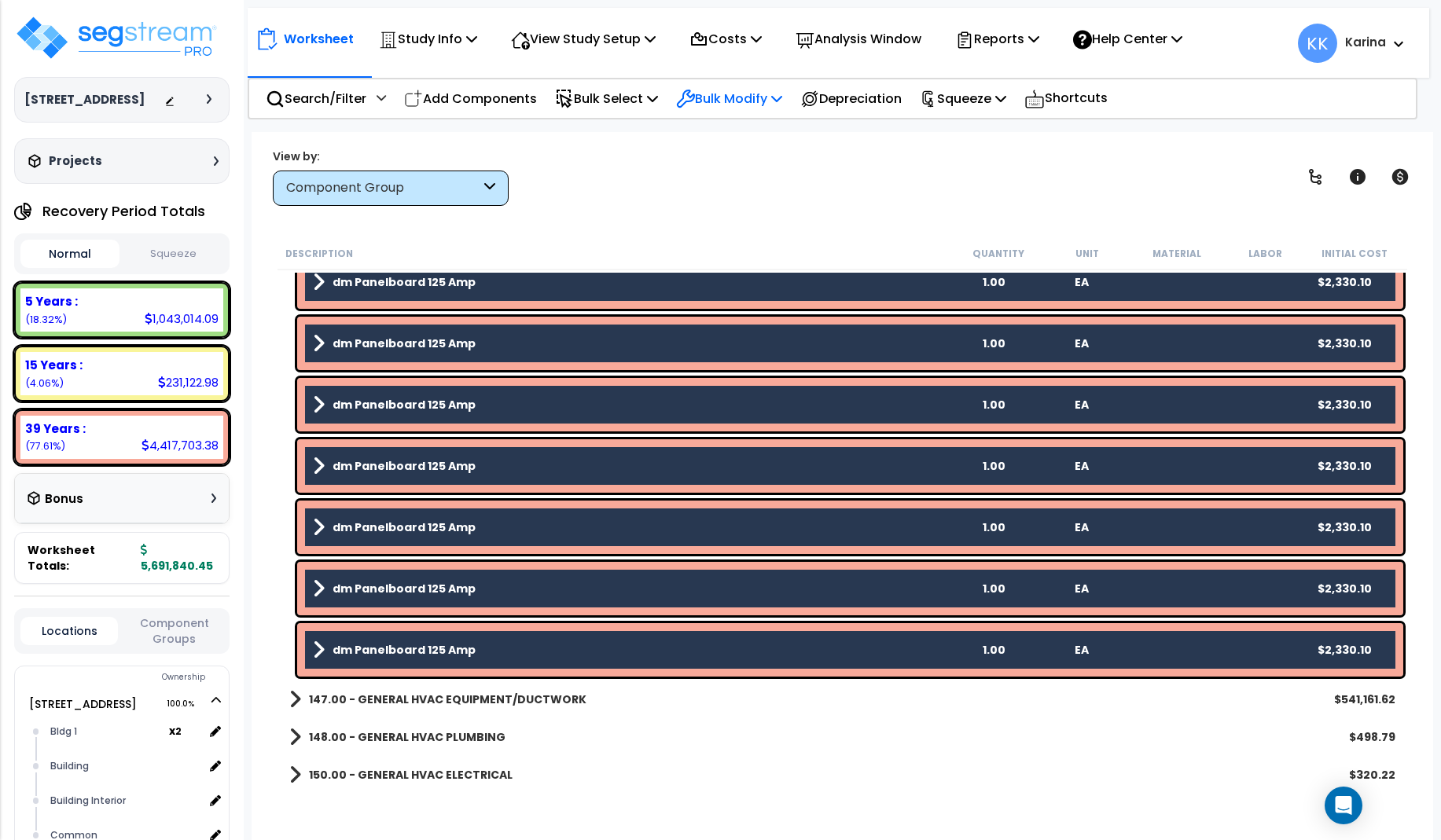
click at [744, 92] on p "Bulk Modify" at bounding box center [729, 98] width 106 height 21
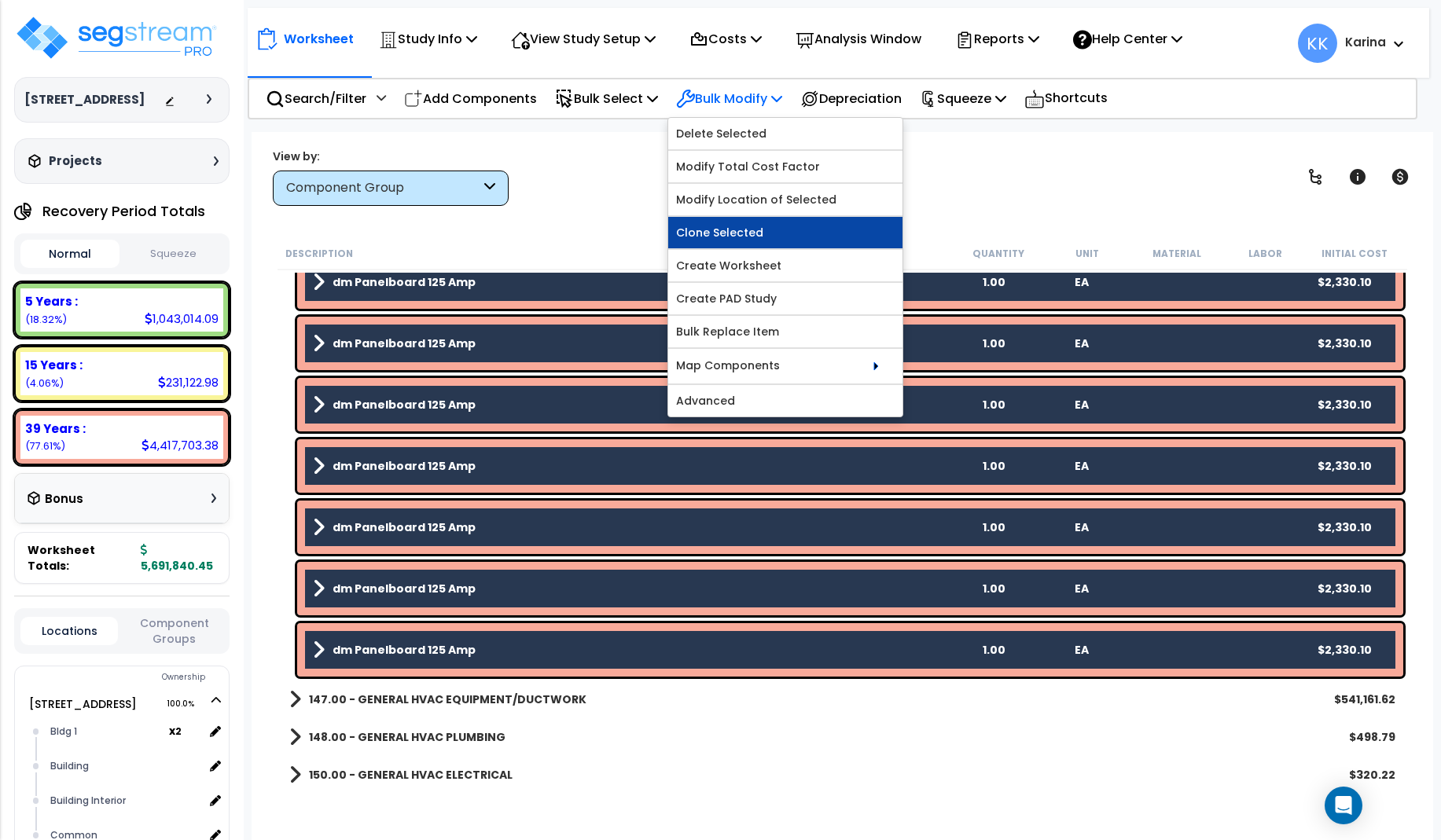
click at [746, 234] on link "Clone Selected" at bounding box center [785, 233] width 235 height 31
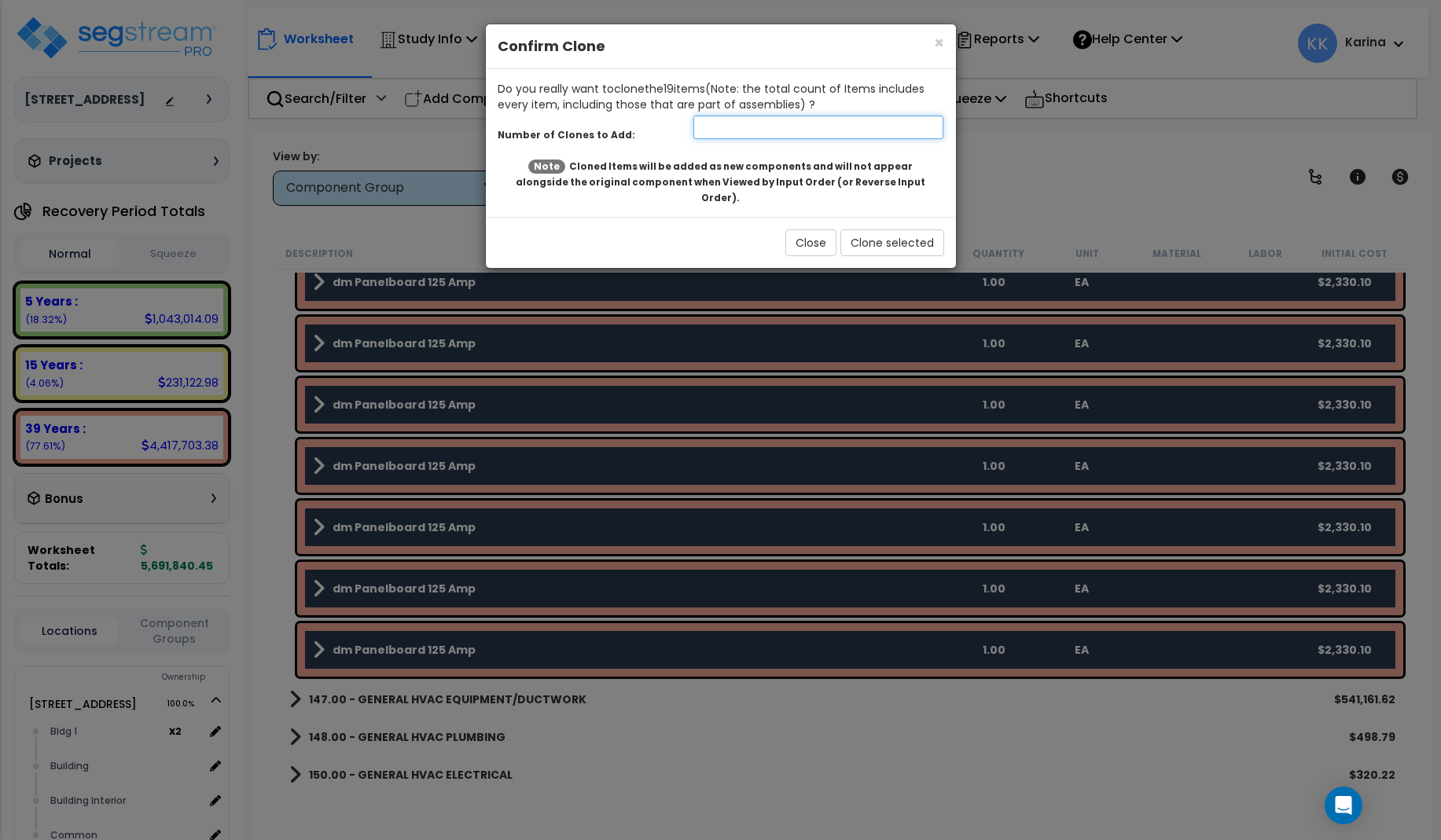
click at [725, 127] on input "number" at bounding box center [818, 128] width 250 height 24
type input "1"
click at [860, 229] on button "Clone selected" at bounding box center [892, 242] width 104 height 27
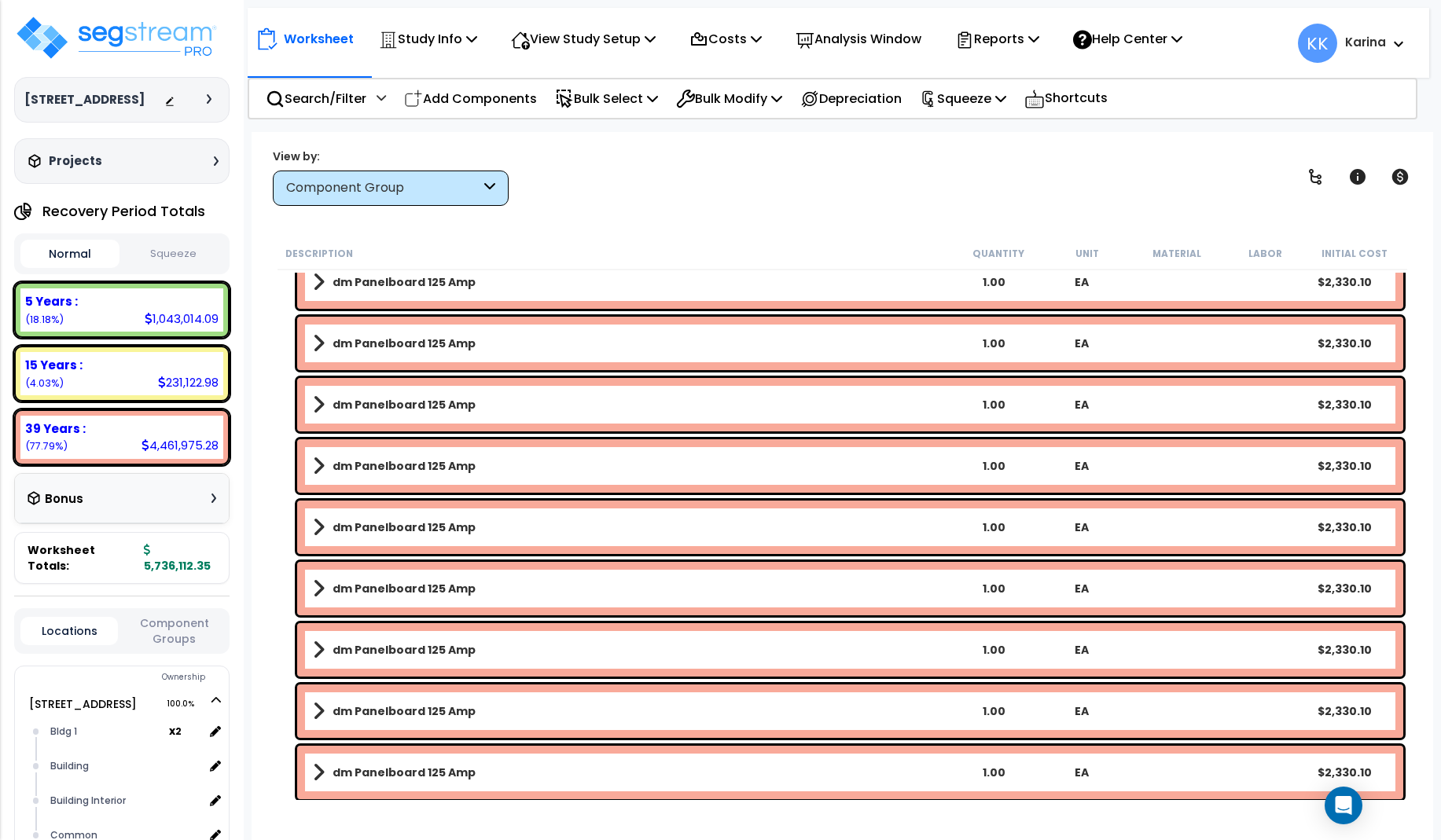
scroll to position [1697, 0]
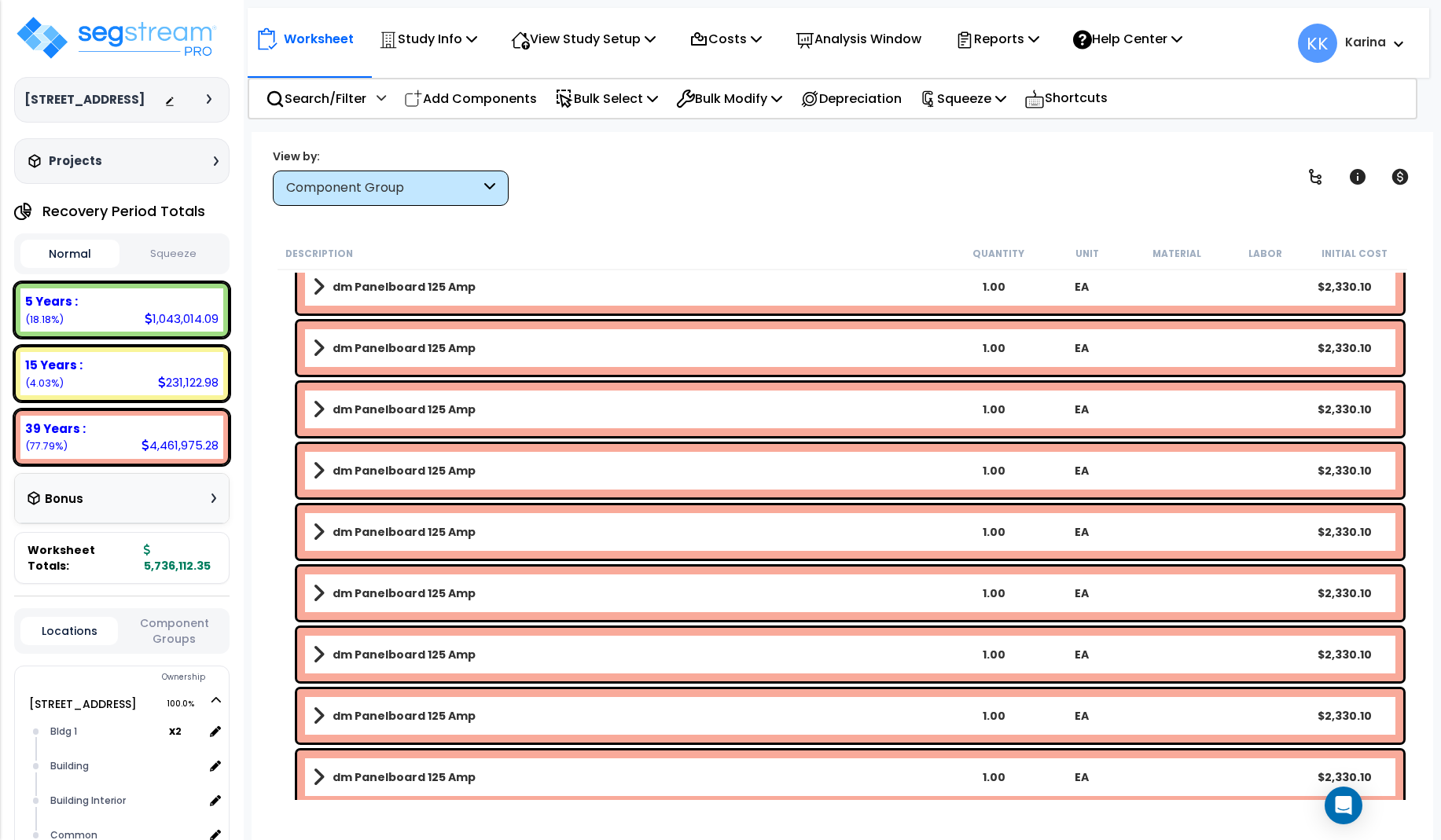
click at [373, 466] on b "dm Panelboard 125 Amp" at bounding box center [403, 470] width 143 height 16
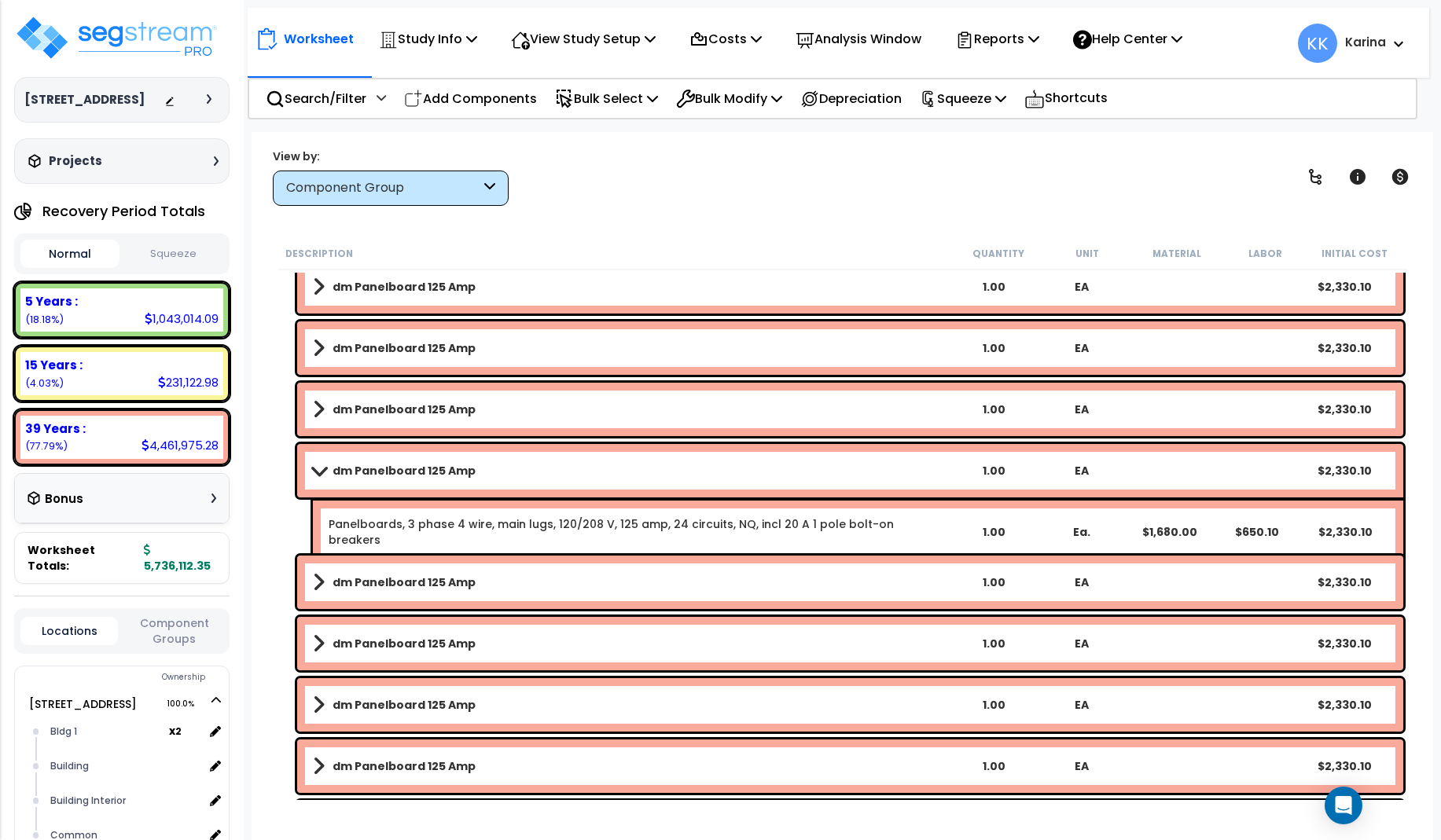
click at [373, 466] on b "dm Panelboard 125 Amp" at bounding box center [403, 470] width 143 height 16
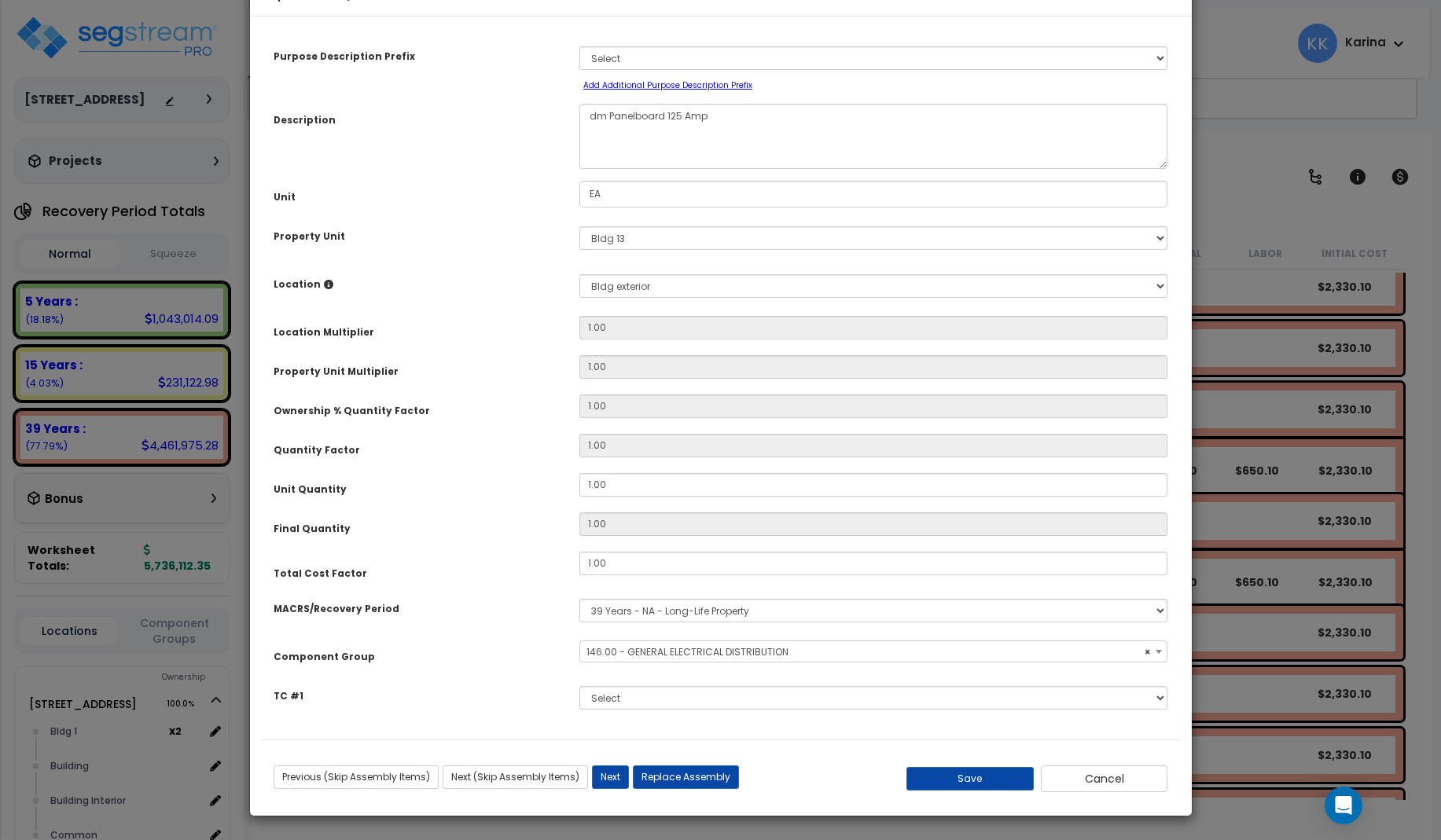
select select "56956"
click at [1092, 792] on button "Cancel" at bounding box center [1104, 778] width 127 height 27
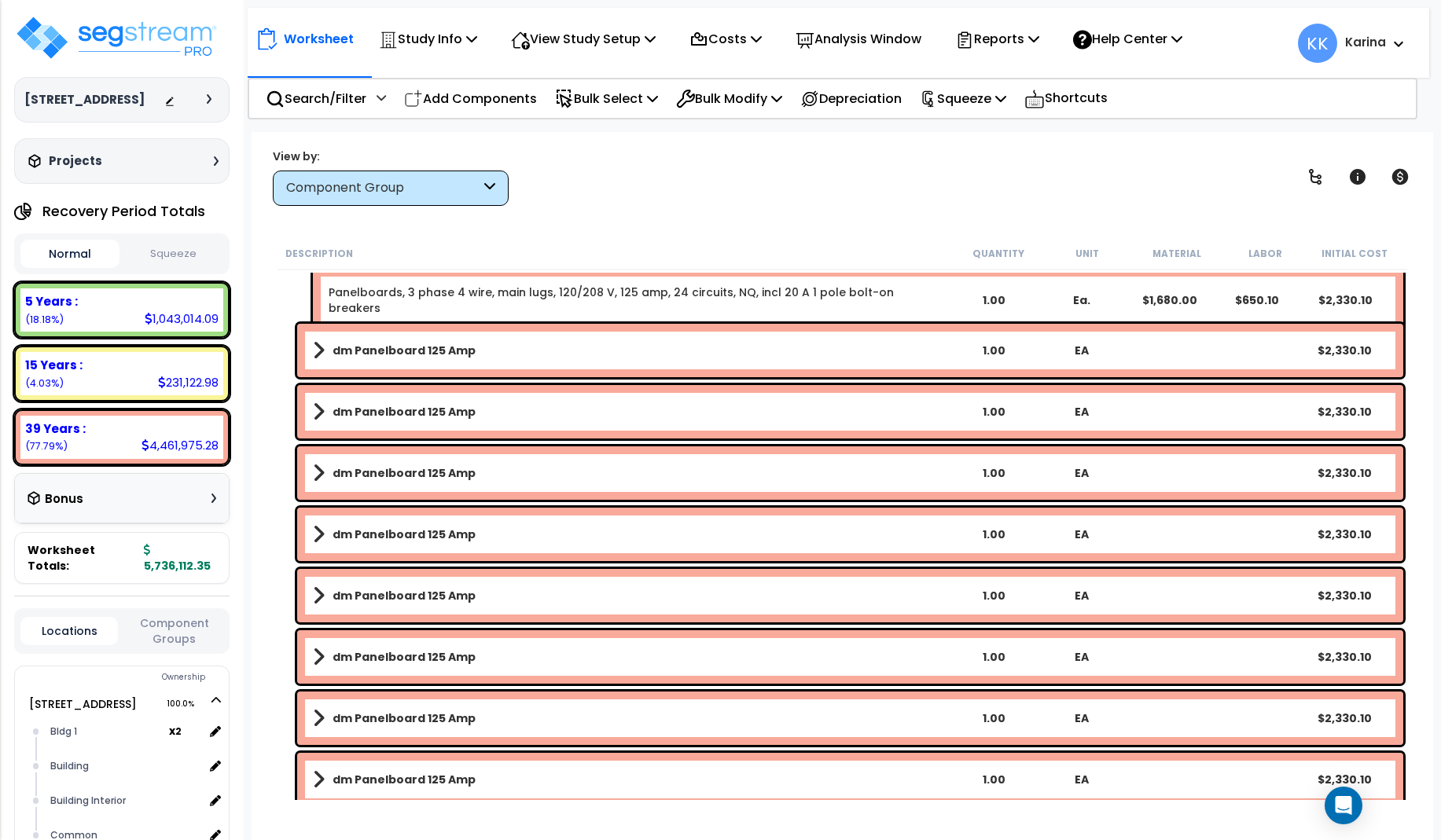
scroll to position [1981, 0]
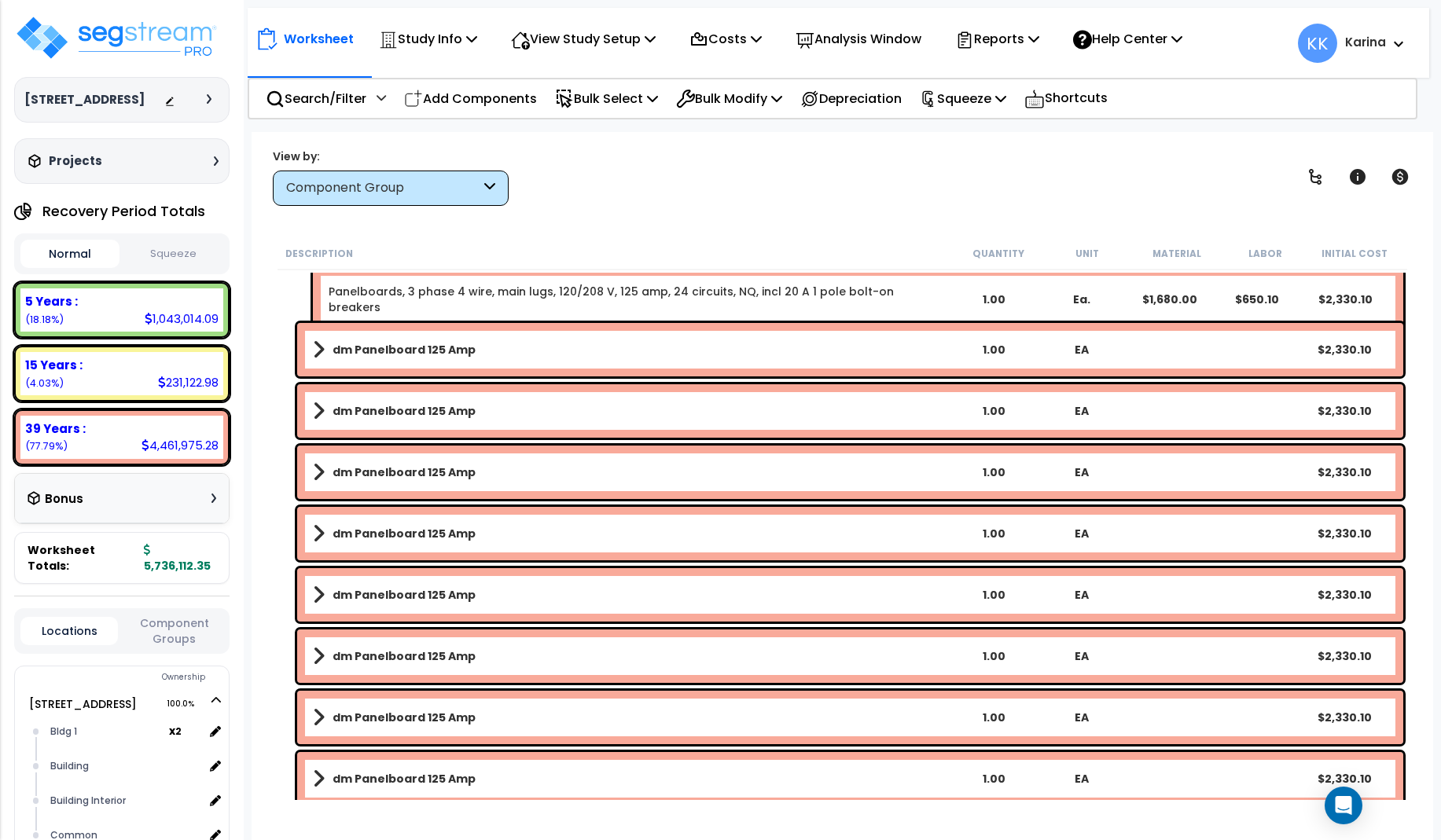
click at [384, 646] on link "dm Panelboard 125 Amp" at bounding box center [631, 656] width 637 height 22
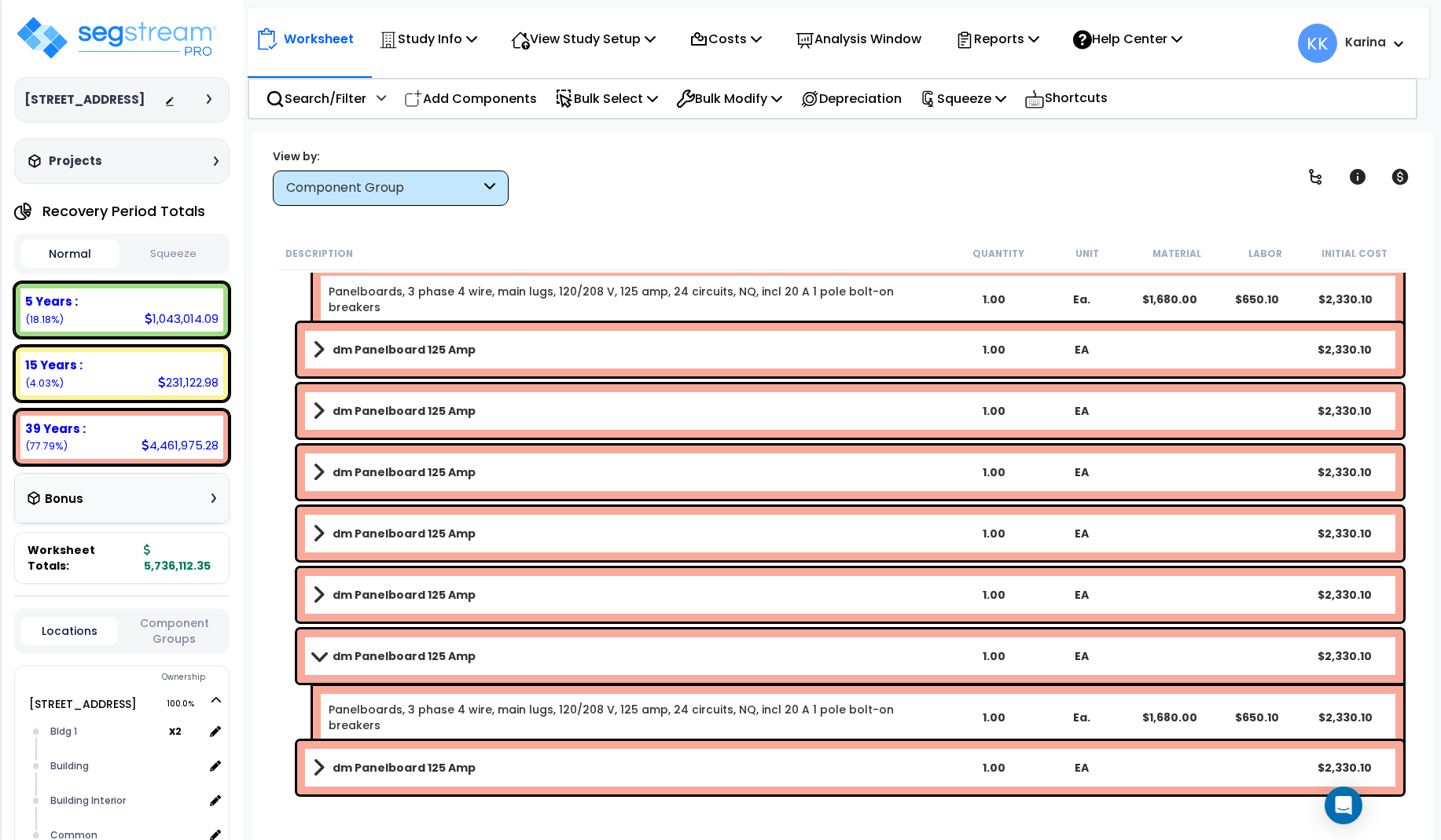
click at [384, 646] on link "dm Panelboard 125 Amp" at bounding box center [631, 656] width 637 height 22
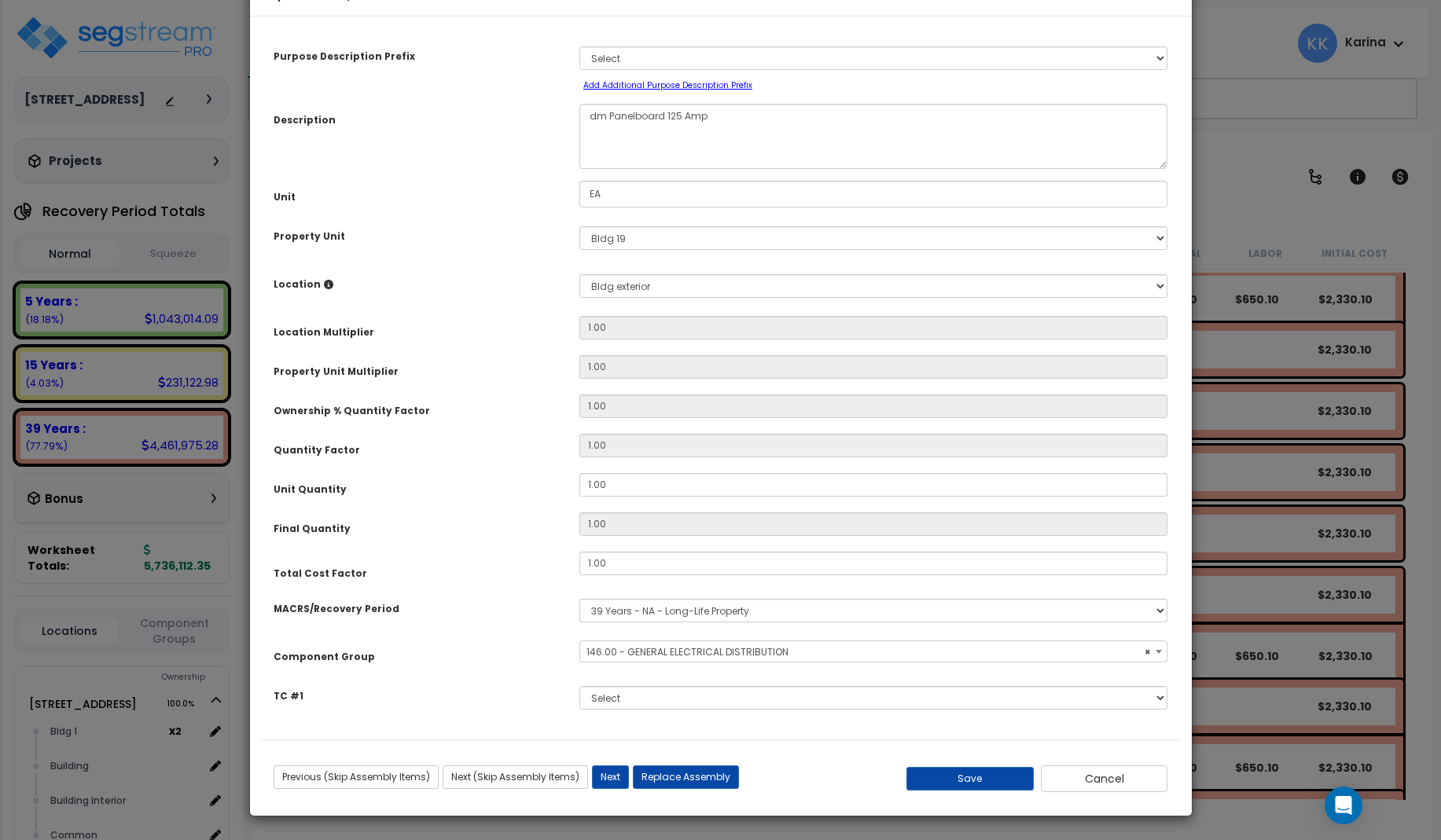
select select "56956"
click at [1073, 792] on button "Cancel" at bounding box center [1104, 778] width 127 height 27
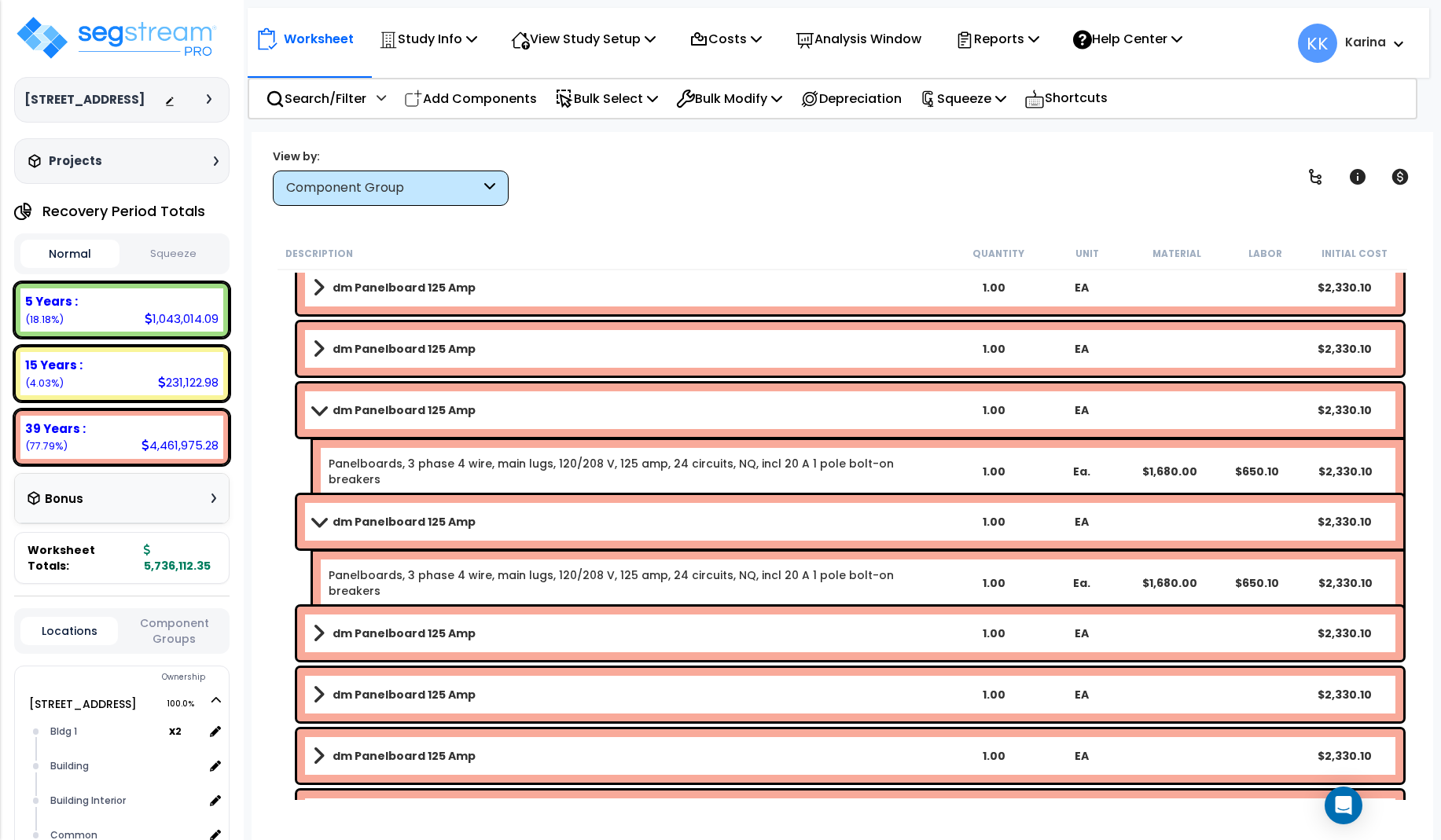
scroll to position [2169, 0]
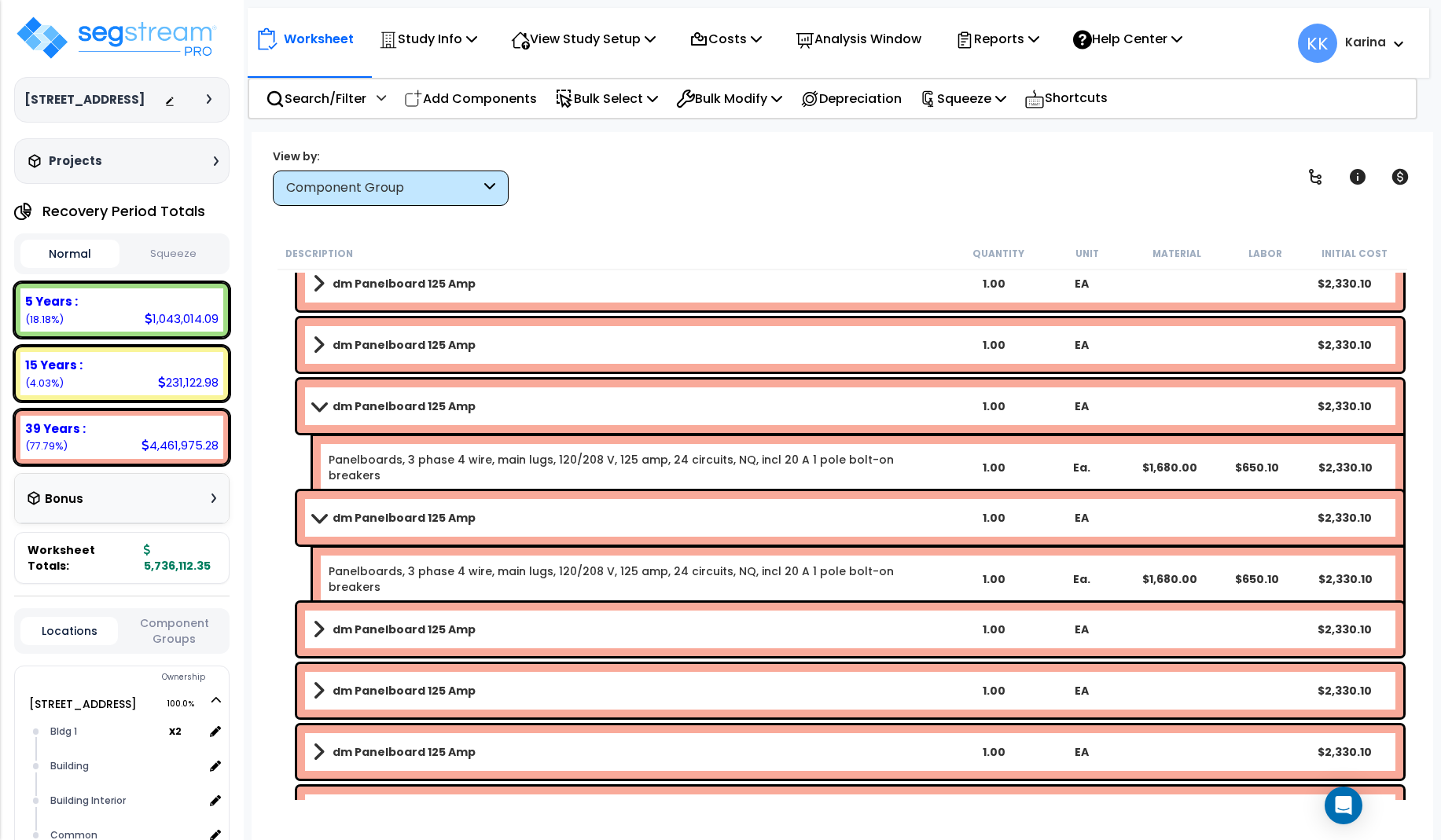
click at [383, 513] on b "dm Panelboard 125 Amp" at bounding box center [403, 517] width 143 height 16
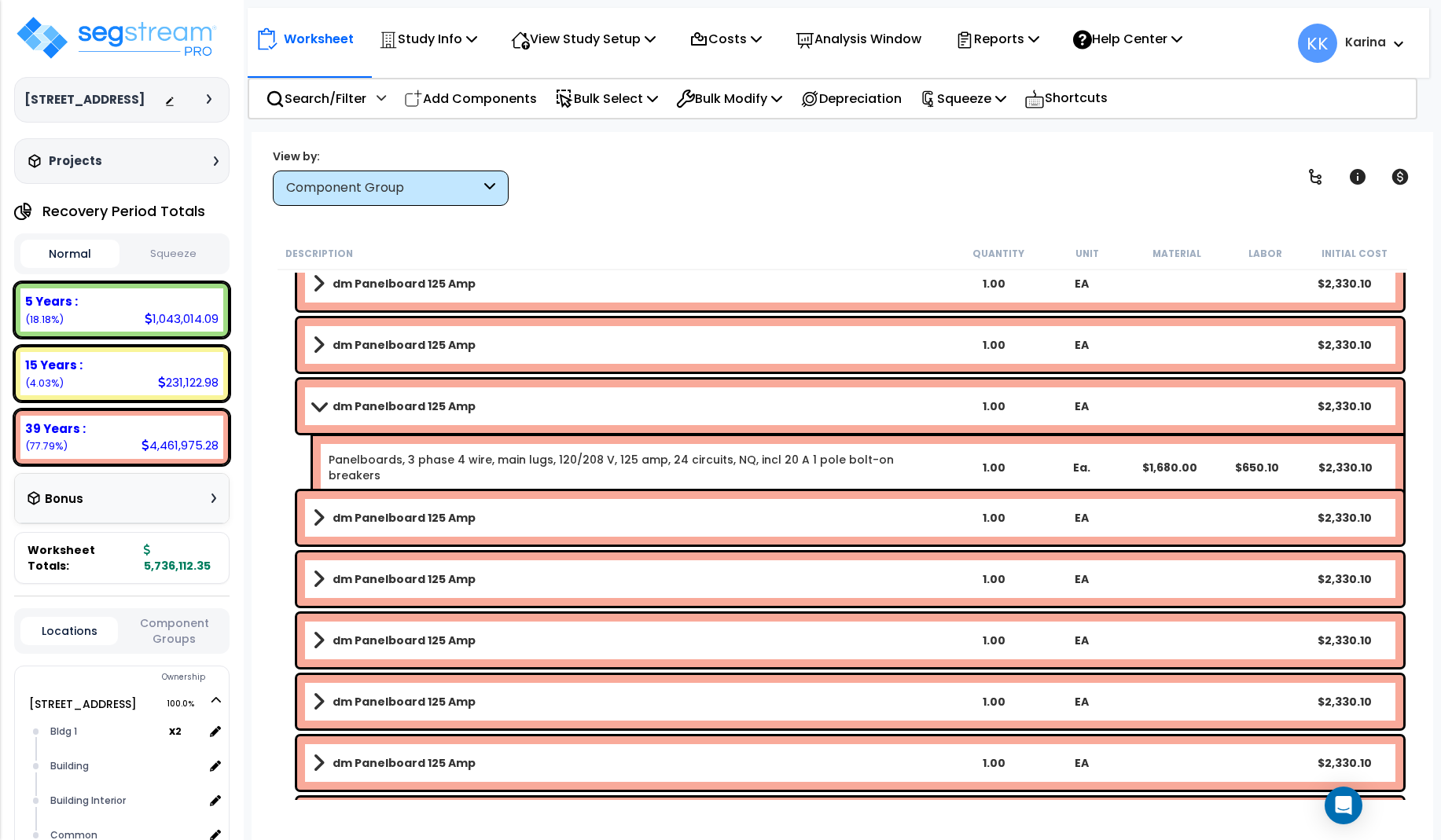
click at [383, 513] on b "dm Panelboard 125 Amp" at bounding box center [403, 517] width 143 height 16
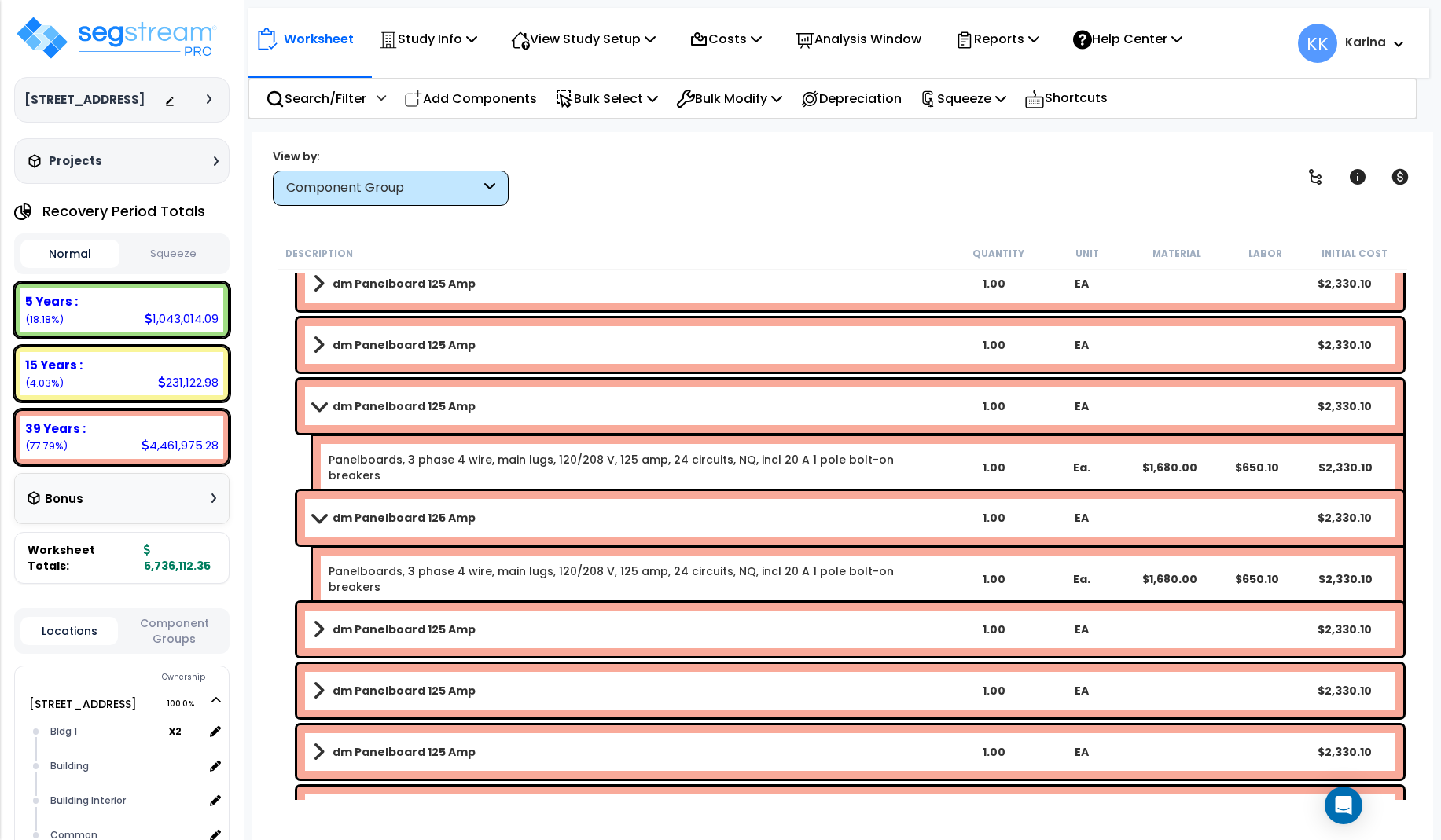
click at [383, 513] on b "dm Panelboard 125 Amp" at bounding box center [403, 517] width 143 height 16
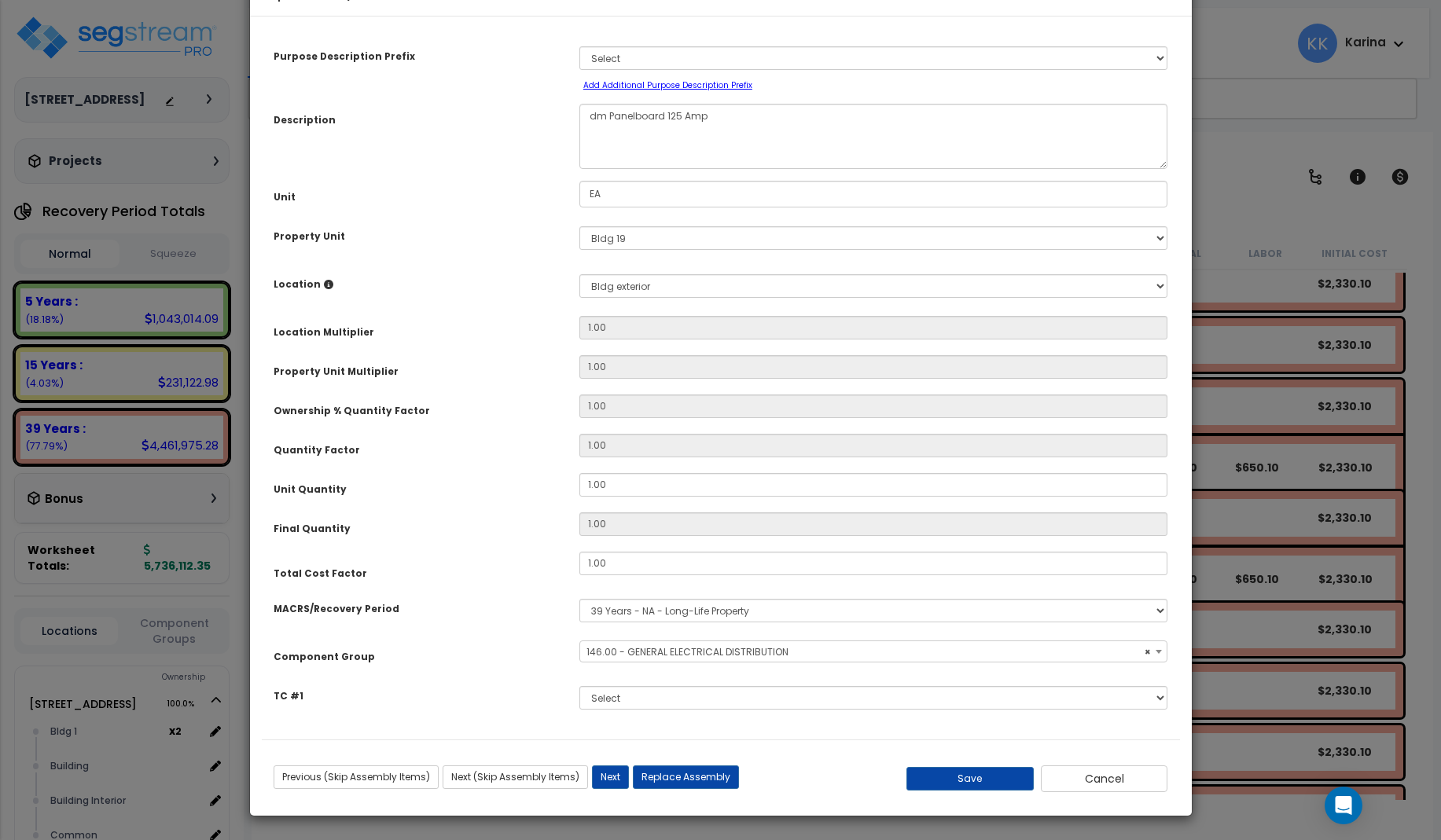
select select "56956"
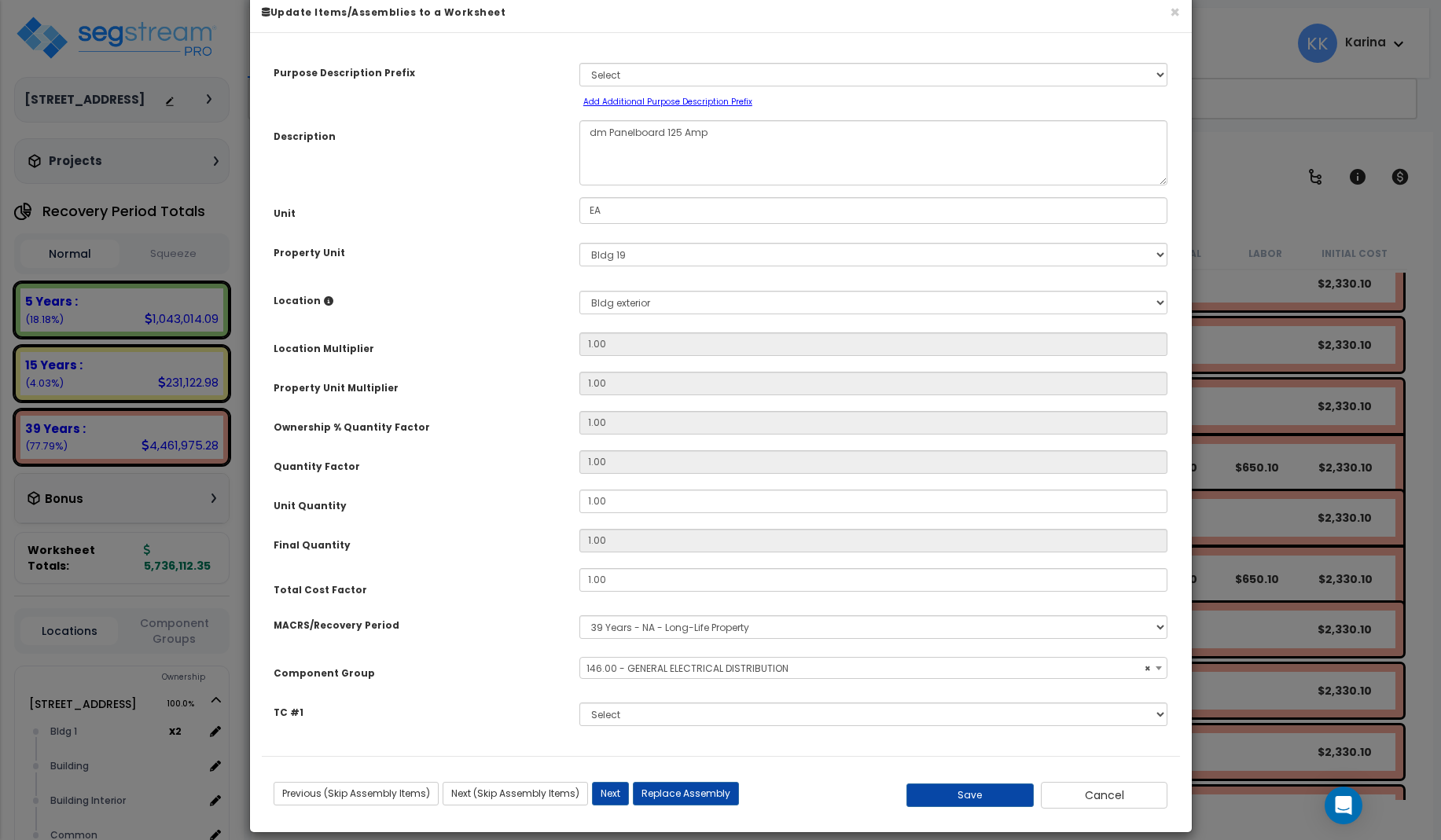
scroll to position [47, 0]
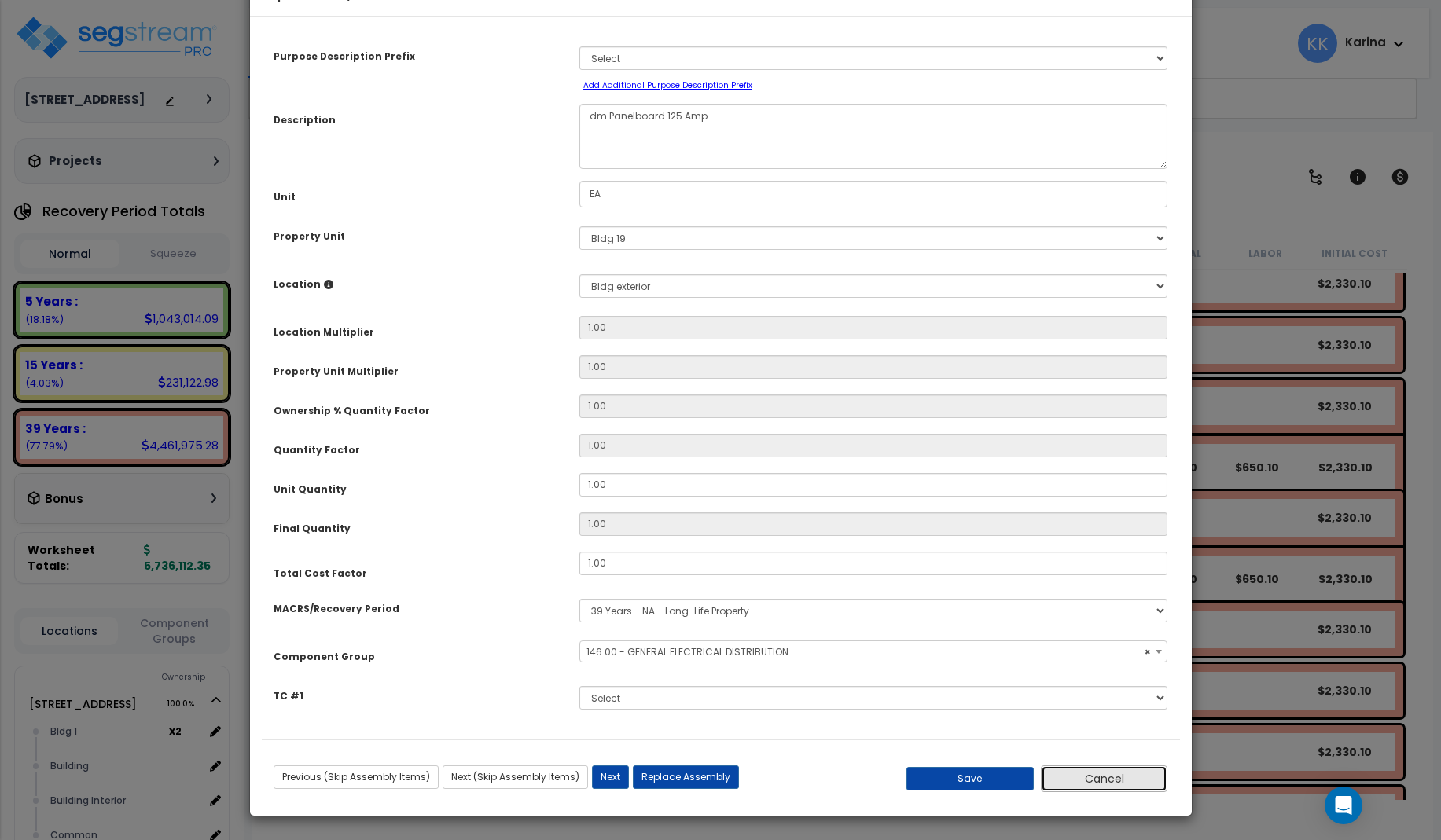
click at [1107, 772] on button "Cancel" at bounding box center [1104, 778] width 127 height 27
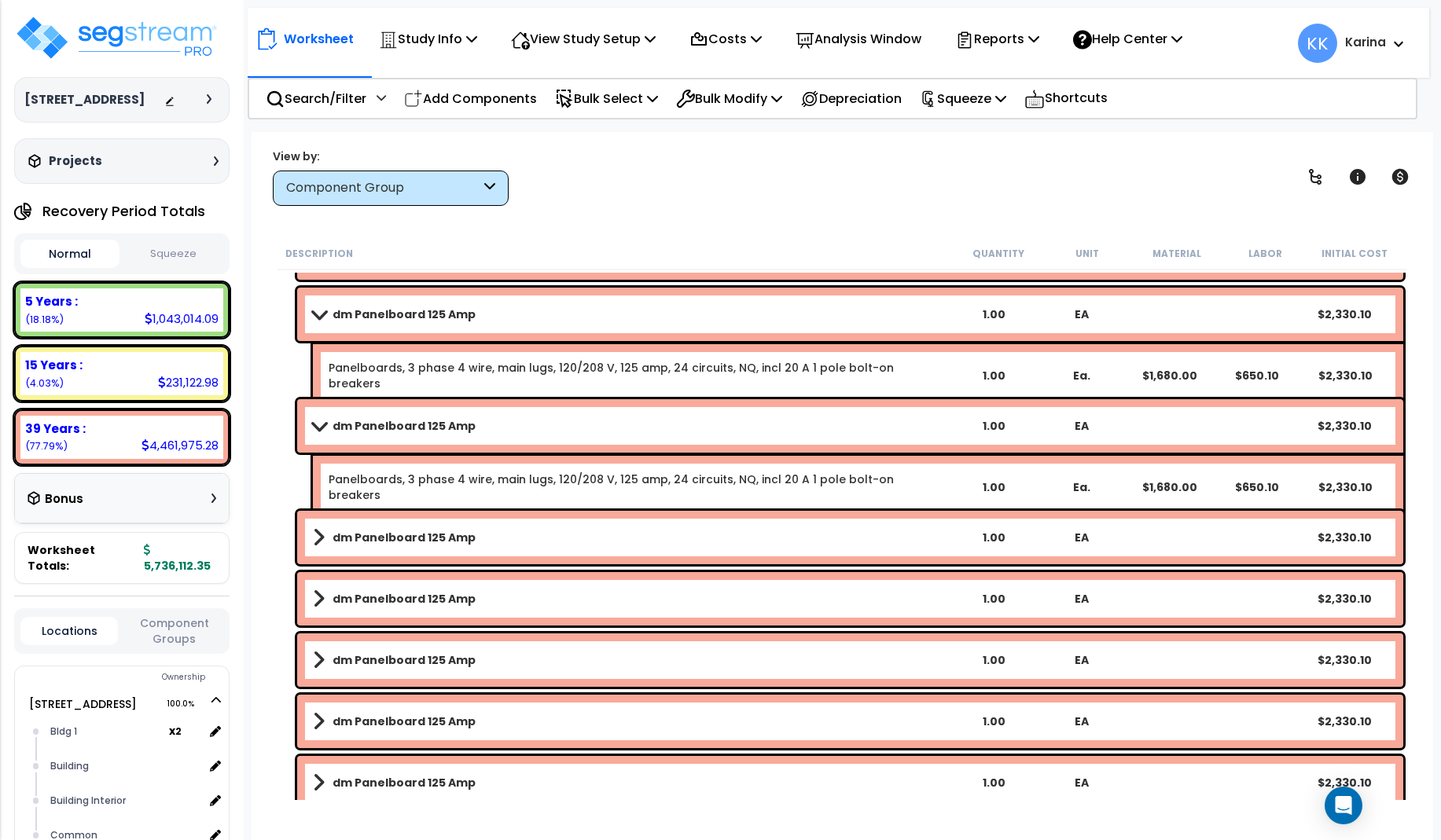
scroll to position [2263, 0]
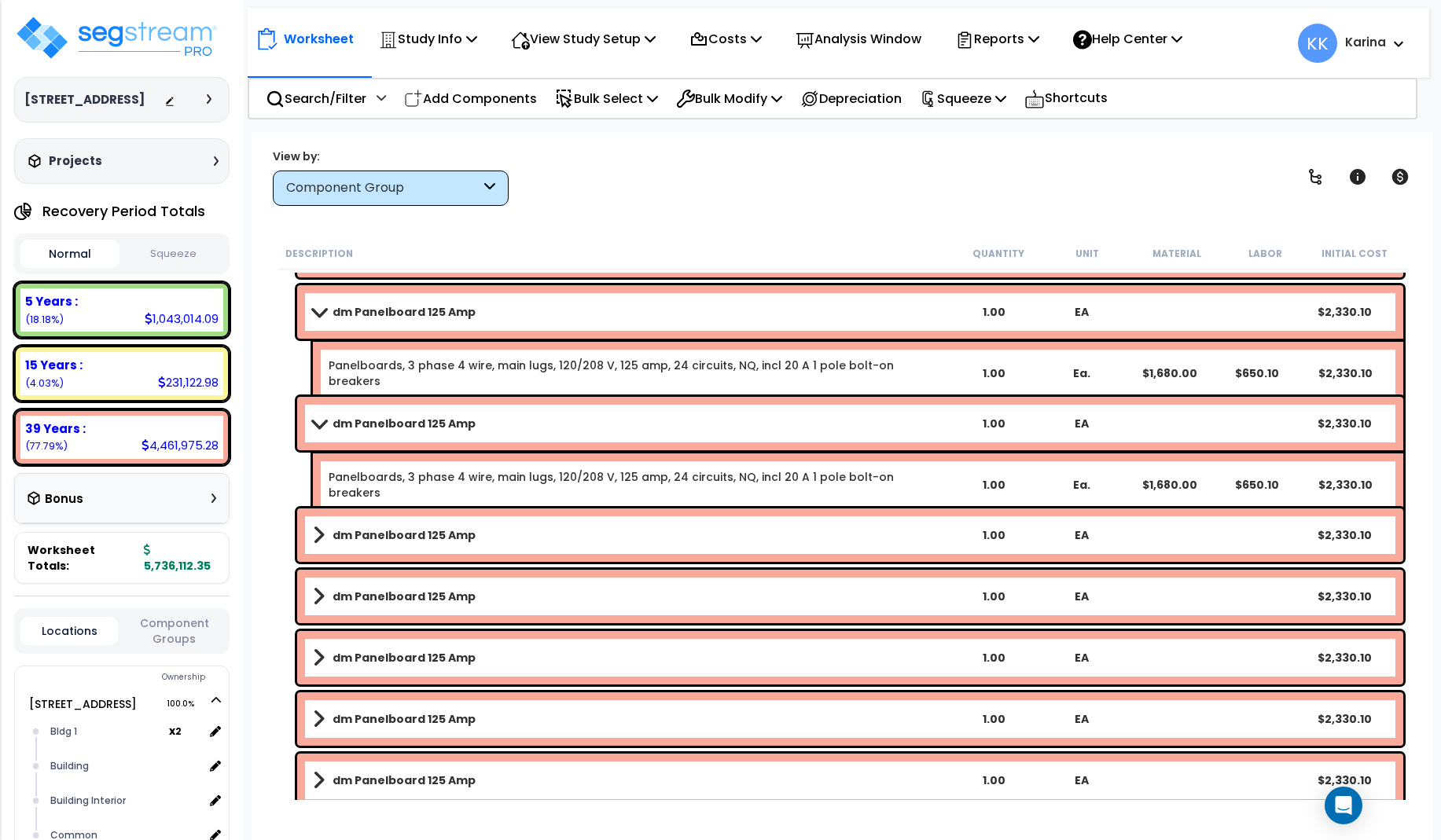
click at [406, 532] on b "dm Panelboard 125 Amp" at bounding box center [403, 535] width 143 height 16
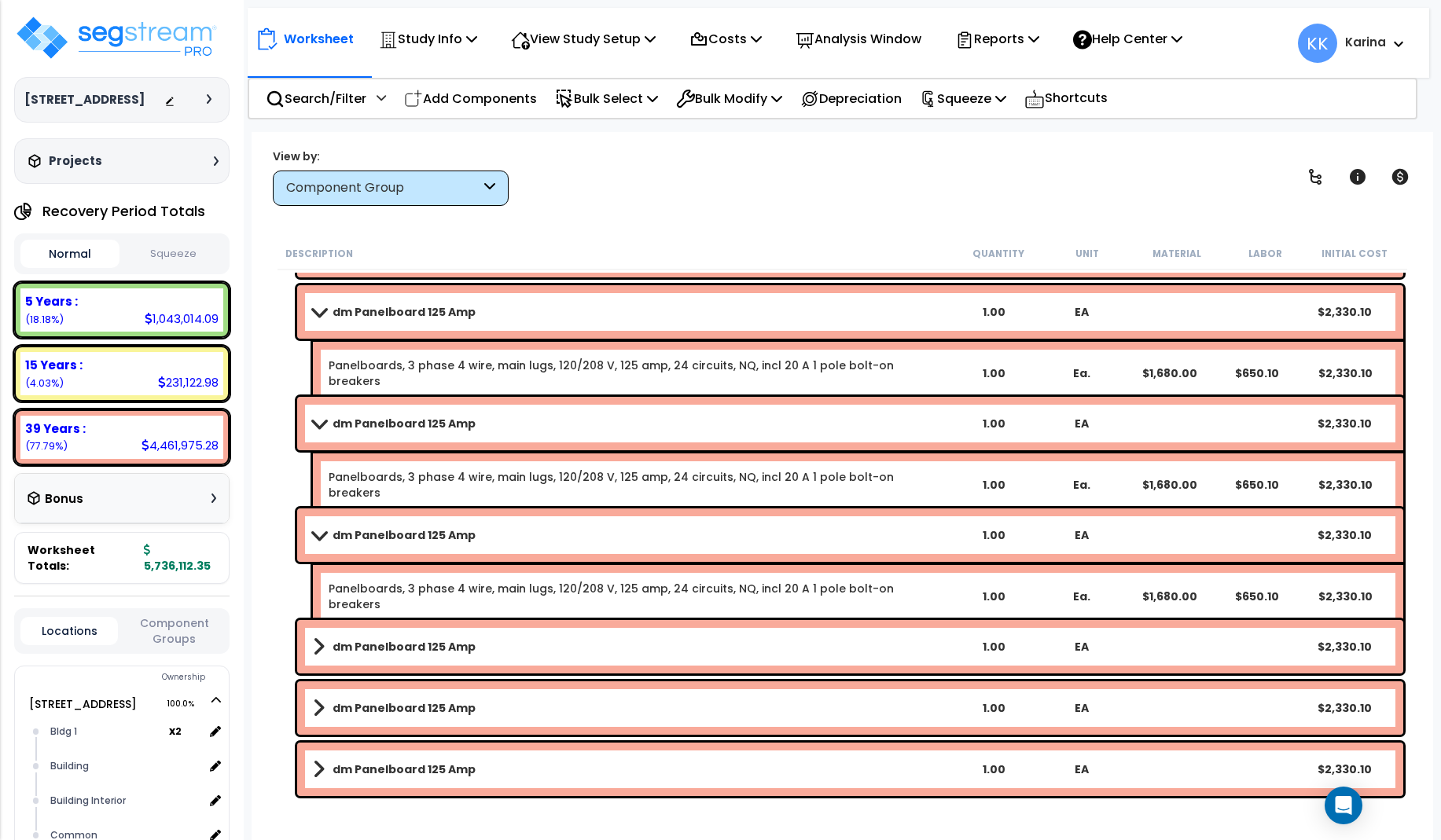
click at [406, 532] on b "dm Panelboard 125 Amp" at bounding box center [403, 535] width 143 height 16
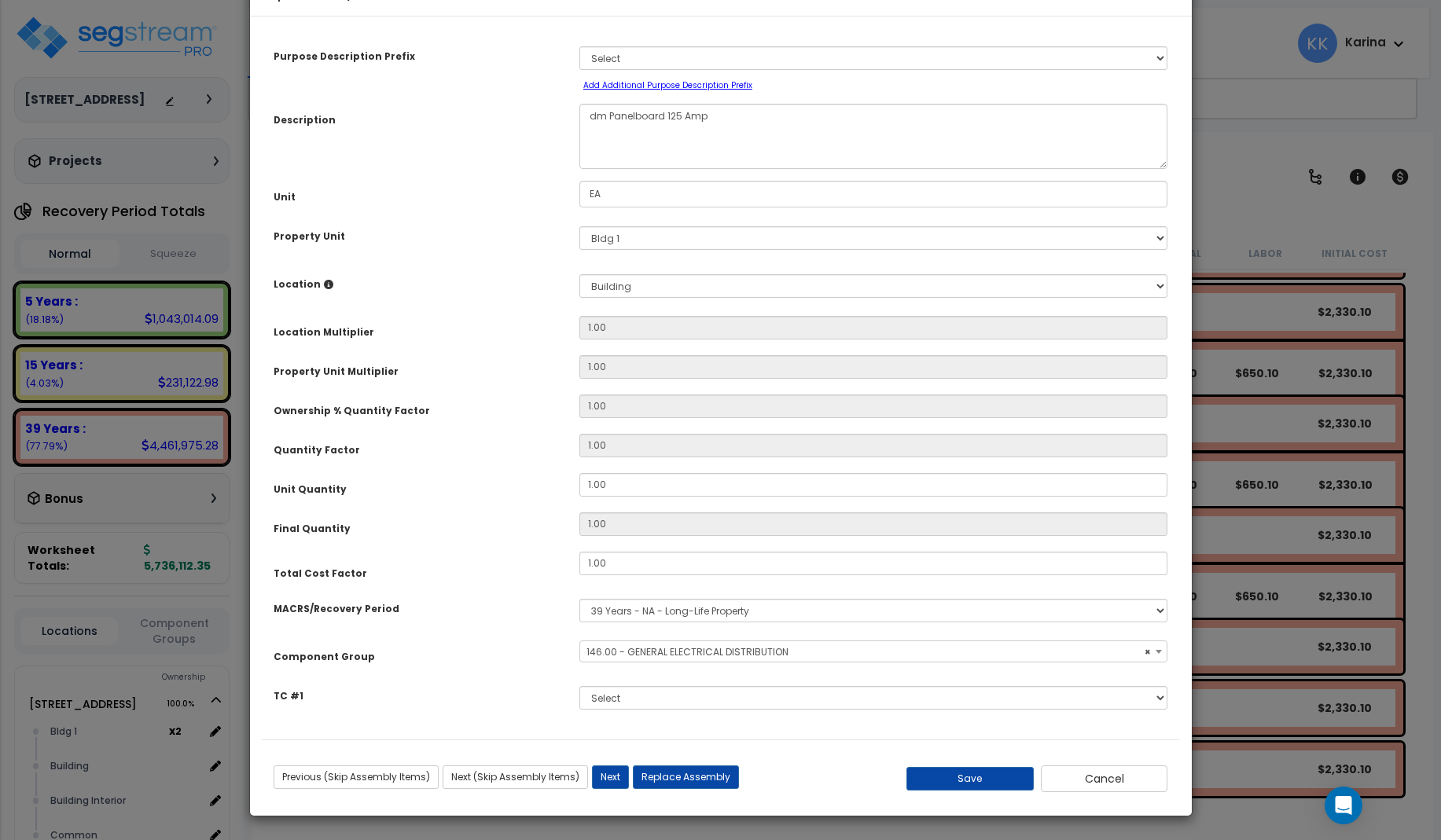
select select "56956"
click at [580, 599] on select "Select MACRS/Recovery Period 5 Years - 57.0 - Distributive Trades & Services 5 …" at bounding box center [874, 611] width 589 height 24
select select "3667"
click option "5 Years - 57.0 - Distributive Trades & Services" at bounding box center [0, 0] width 0 height 0
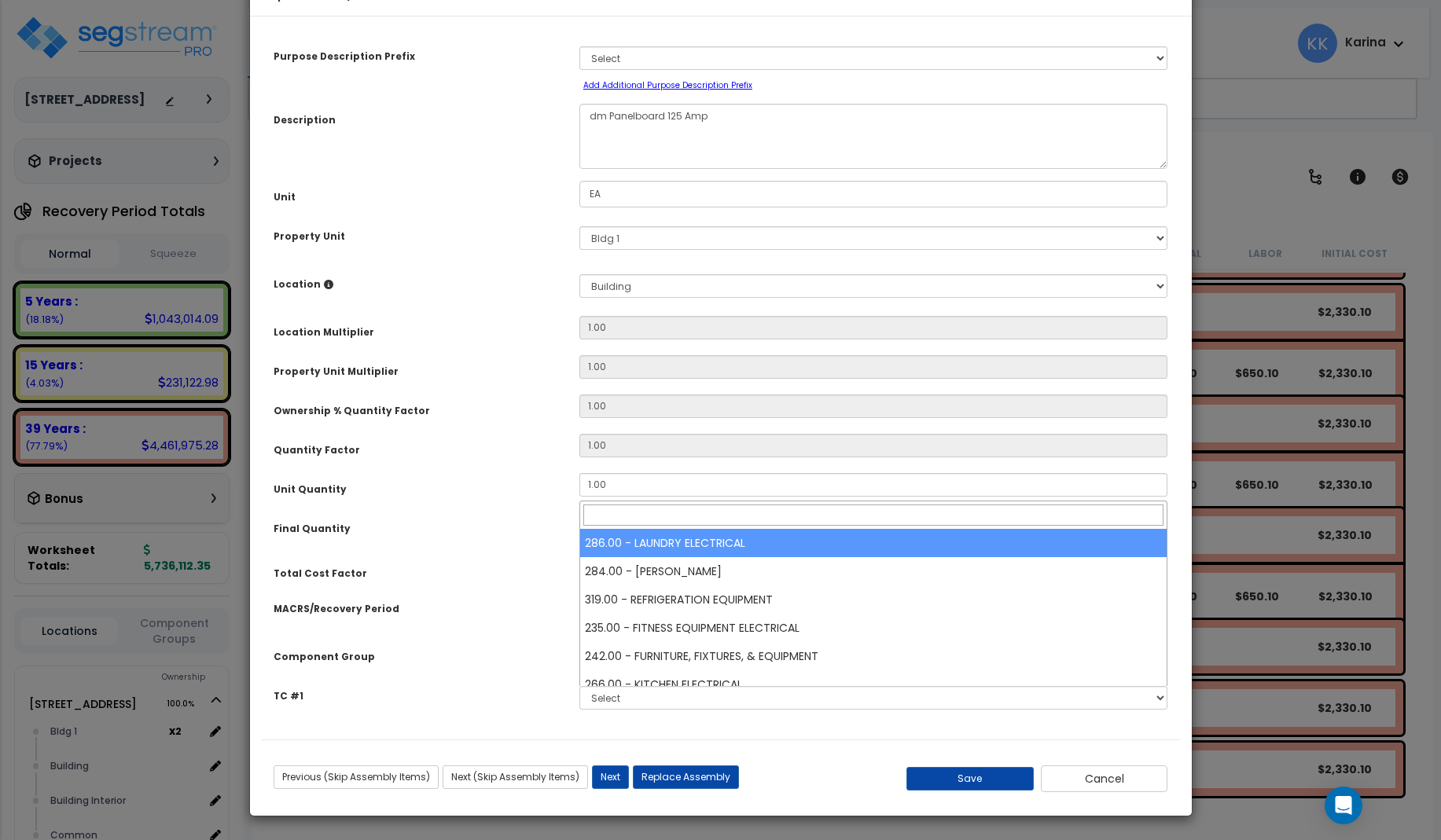
click at [646, 659] on span "Select Component Group" at bounding box center [647, 651] width 121 height 14
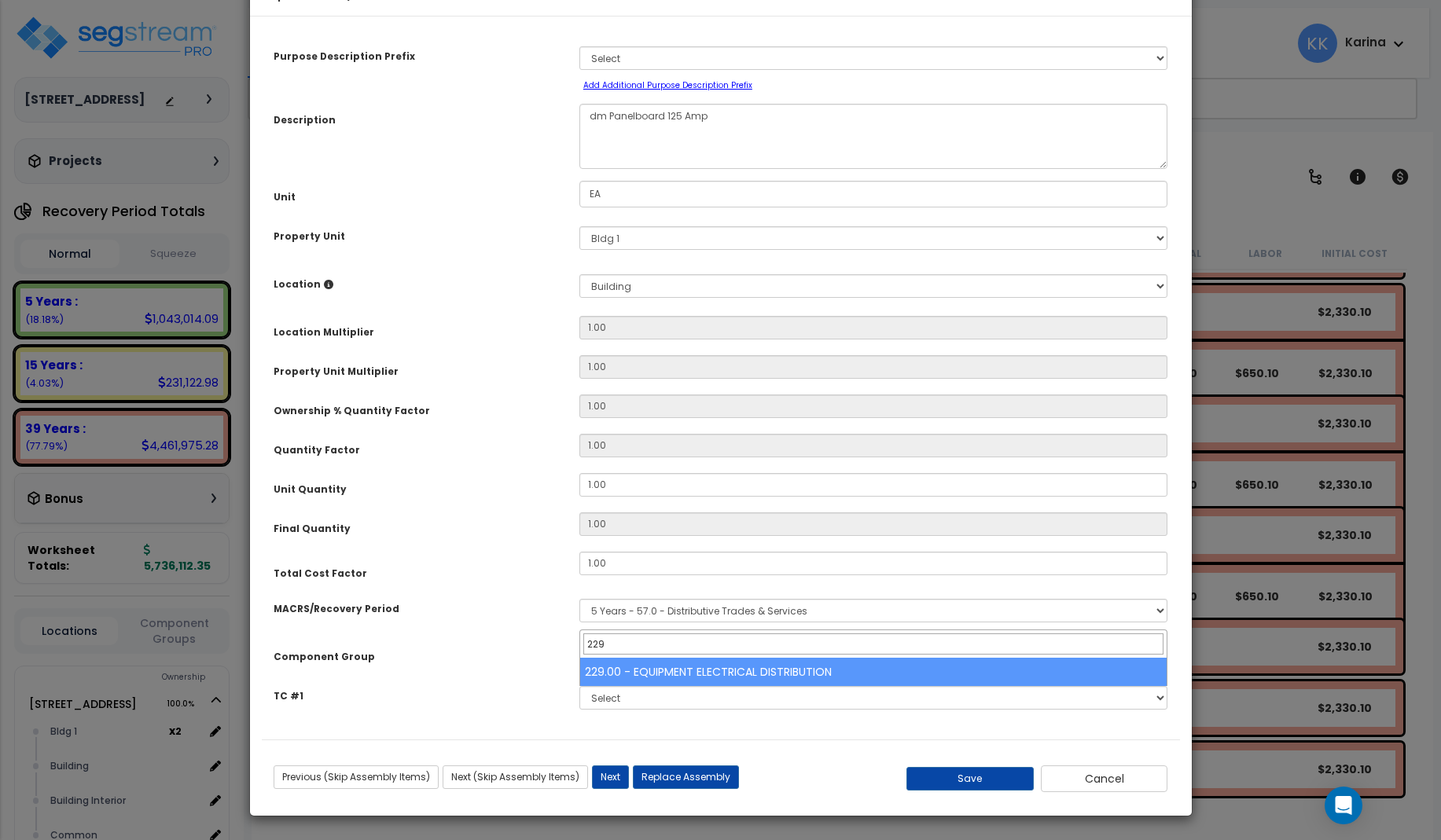
type input "229"
select select "57033"
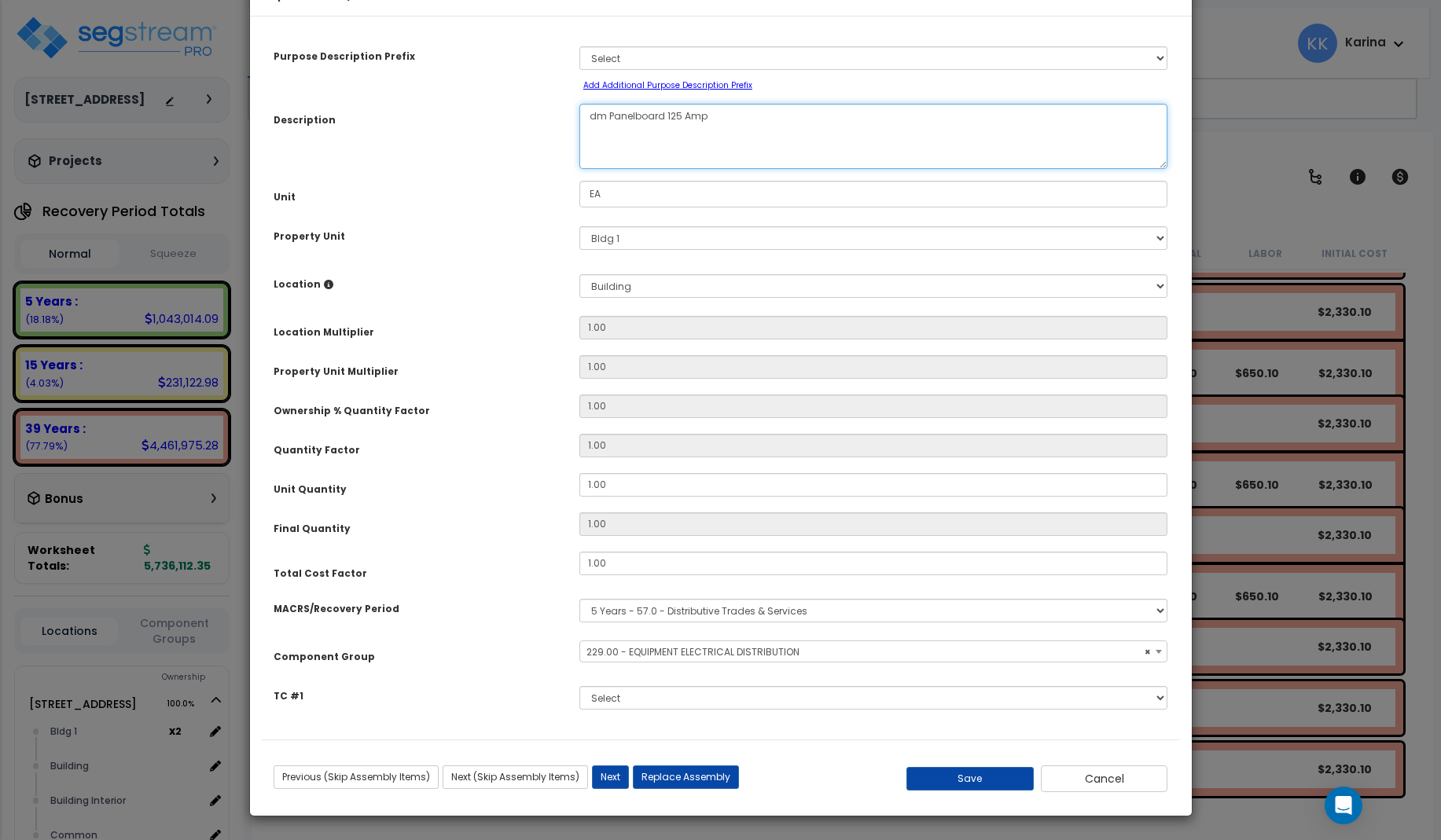
drag, startPoint x: 605, startPoint y: 164, endPoint x: 583, endPoint y: 163, distance: 22.0
click at [583, 163] on textarea "dm Panelboard 125 Amp" at bounding box center [874, 136] width 589 height 65
type textarea "eq Panelboard 125 Amp"
click at [971, 775] on button "Save" at bounding box center [970, 779] width 127 height 24
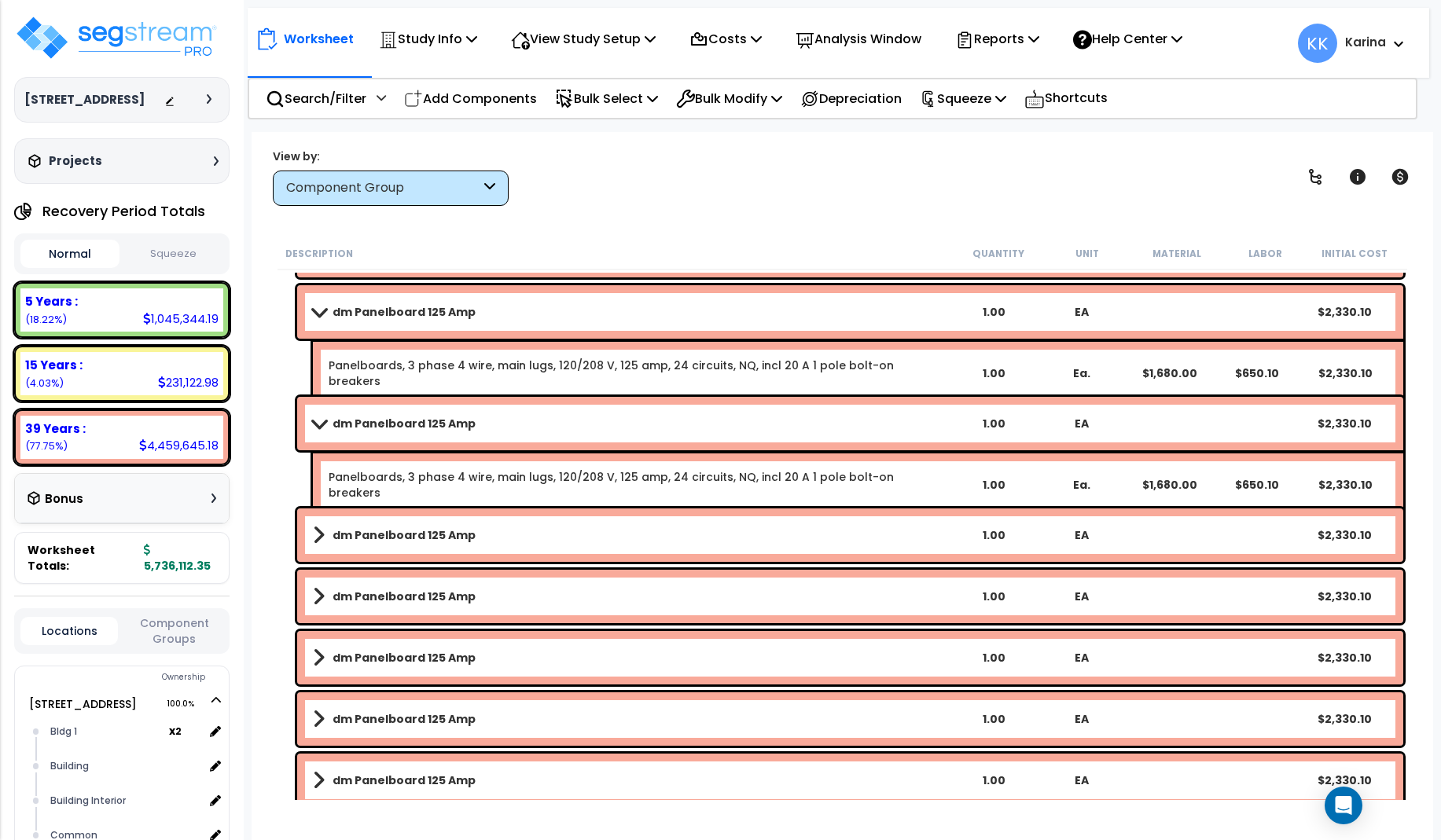
click at [437, 531] on b "dm Panelboard 125 Amp" at bounding box center [403, 535] width 143 height 16
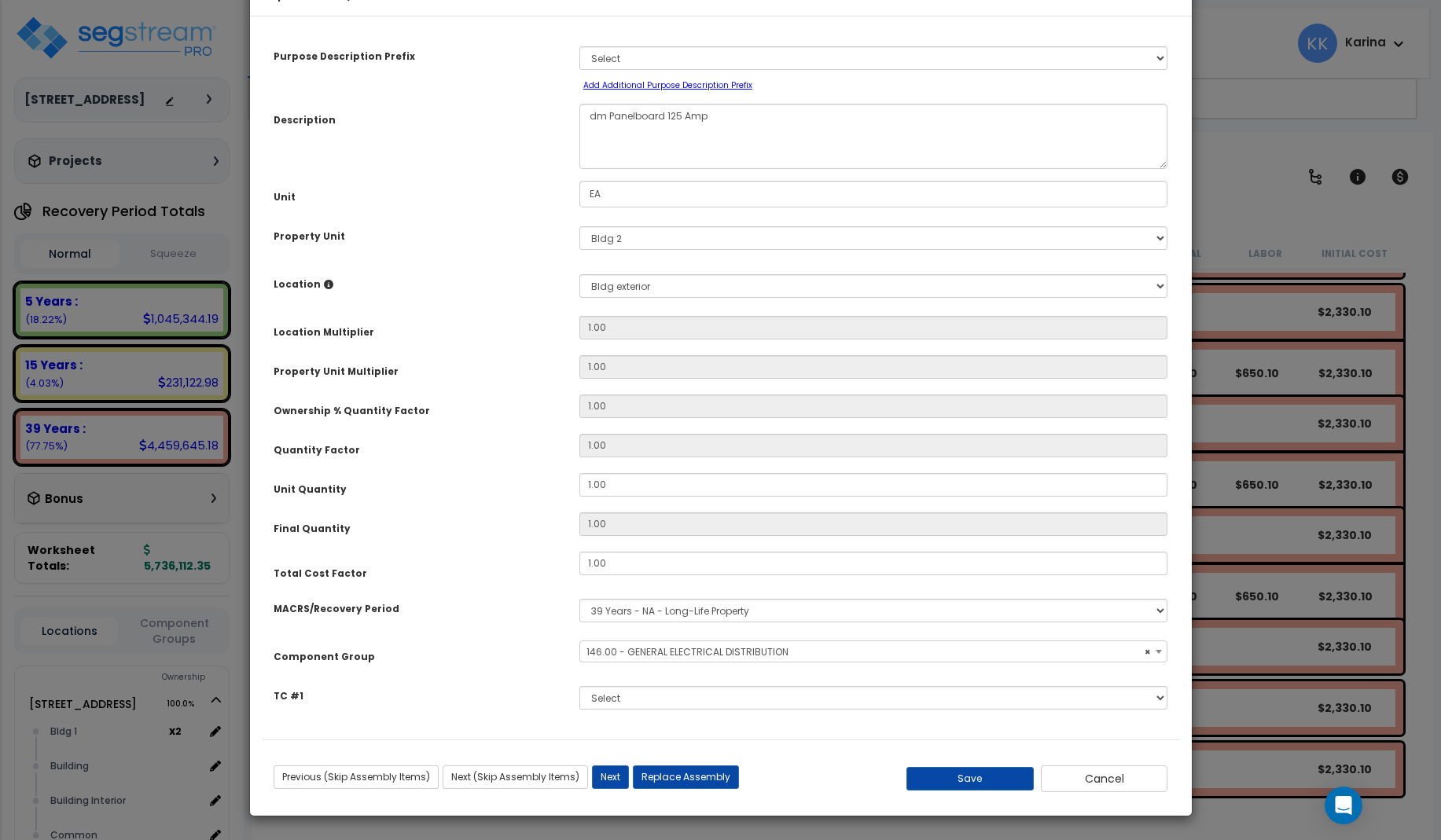
select select "56956"
drag, startPoint x: 604, startPoint y: 167, endPoint x: 577, endPoint y: 165, distance: 27.1
click at [580, 165] on textarea "dm Panelboard 125 Amp" at bounding box center [874, 136] width 589 height 65
type textarea "eq Panelboard 125 Amp"
click at [580, 599] on select "Select MACRS/Recovery Period 5 Years - 57.0 - Distributive Trades & Services 5 …" at bounding box center [874, 611] width 589 height 24
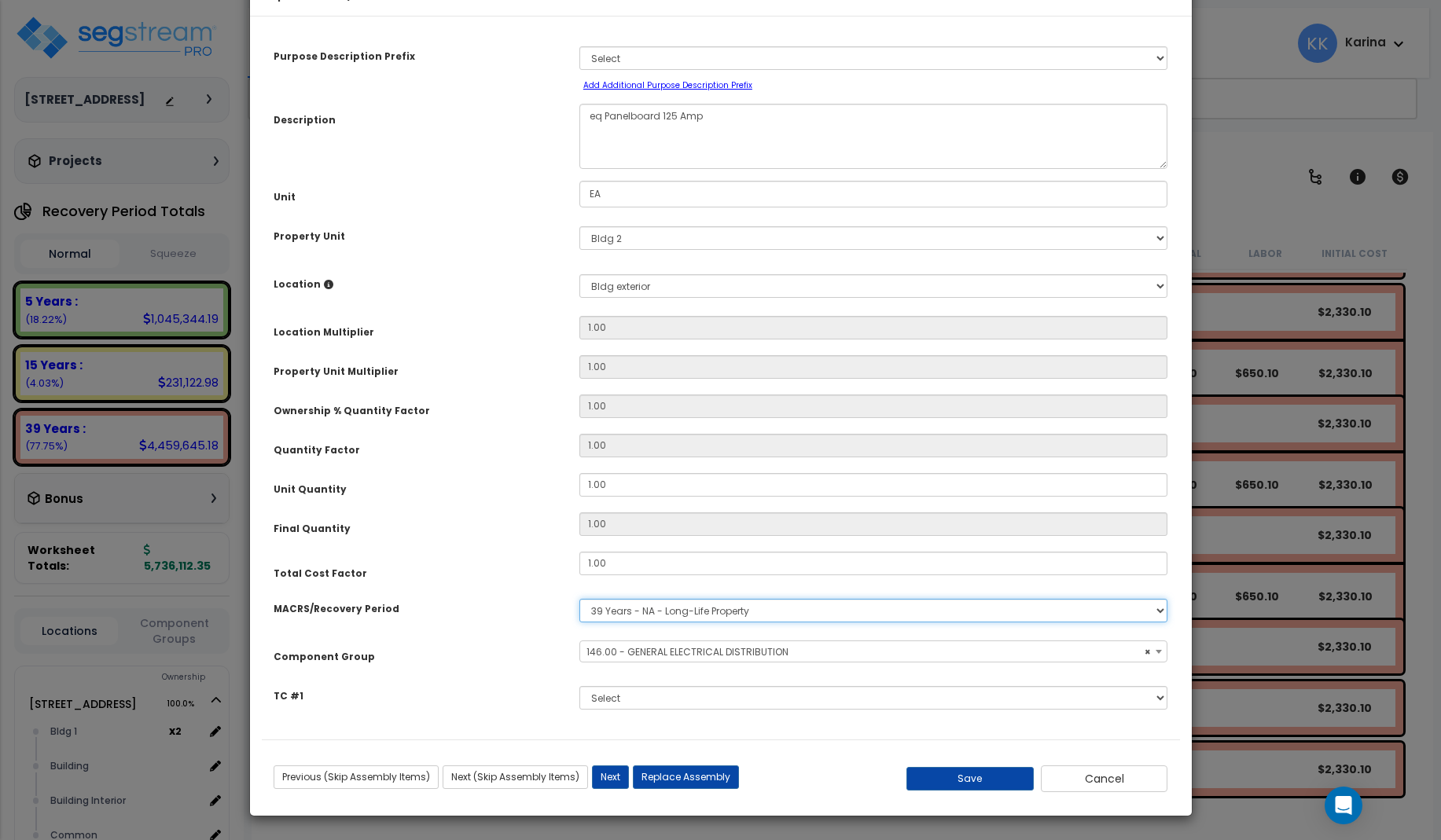
select select "3667"
click option "5 Years - 57.0 - Distributive Trades & Services" at bounding box center [0, 0] width 0 height 0
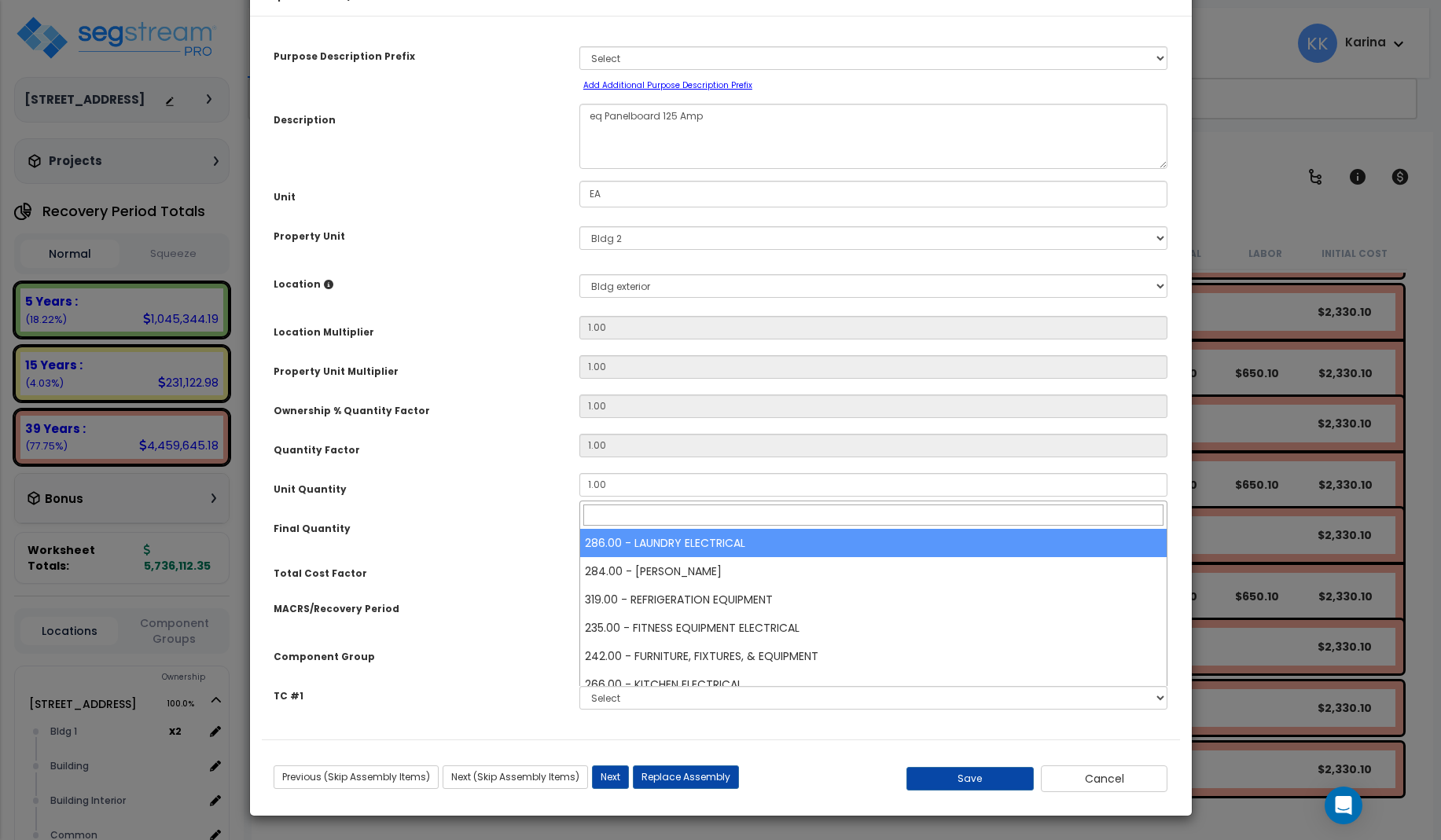
click at [634, 659] on span "Select Component Group" at bounding box center [647, 651] width 121 height 14
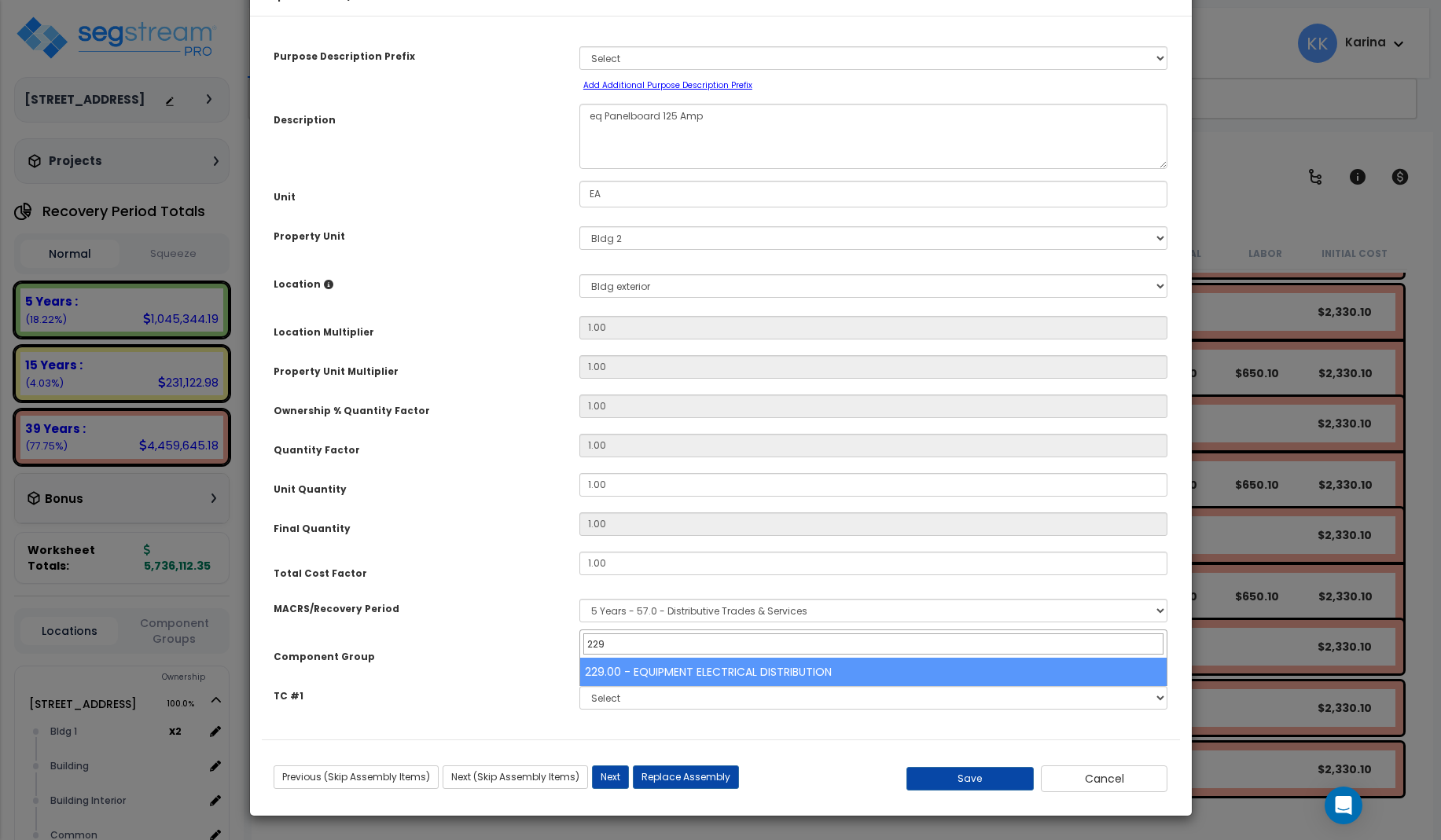
type input "229"
select select "57033"
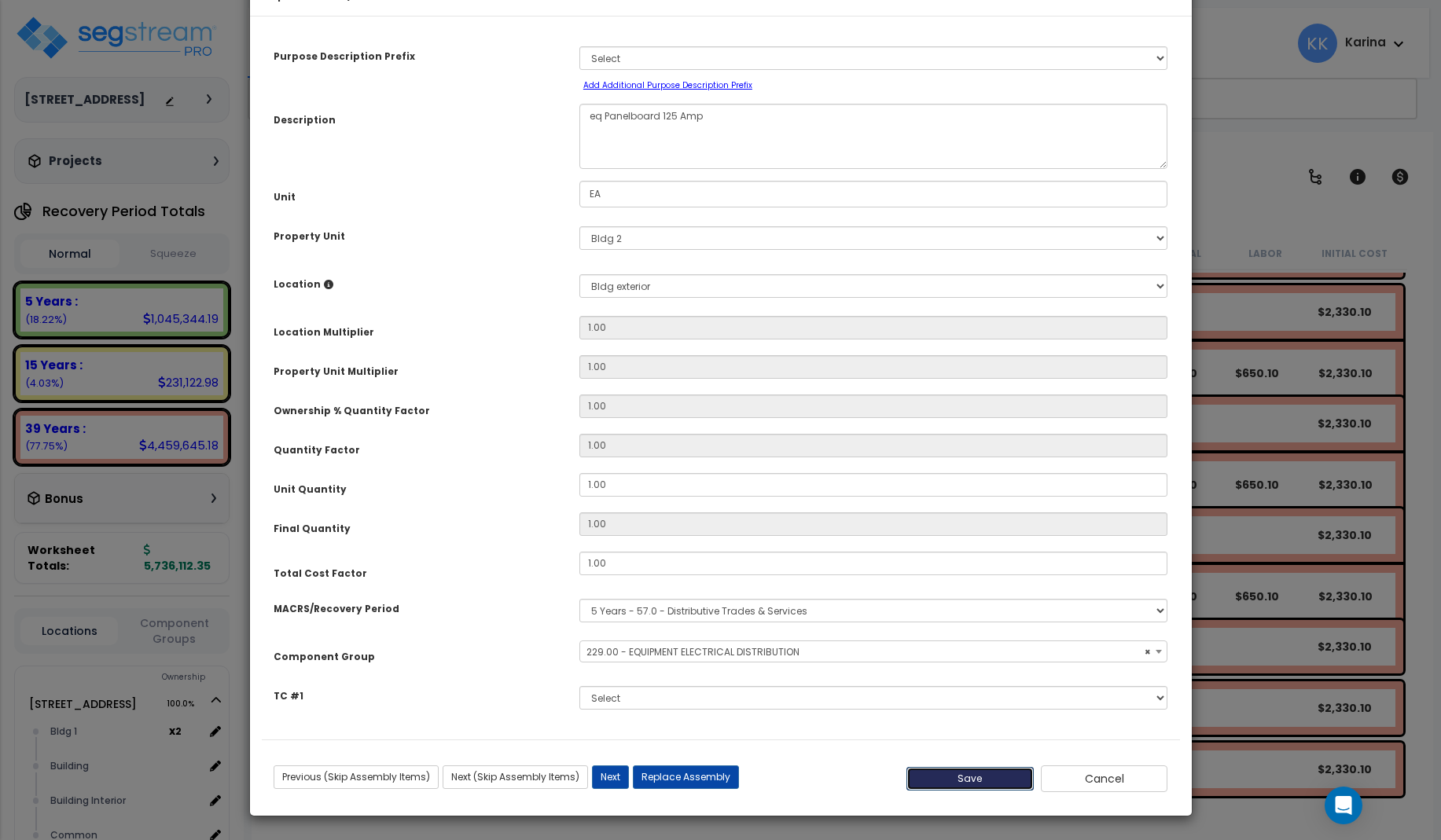
click at [995, 775] on button "Save" at bounding box center [970, 779] width 127 height 24
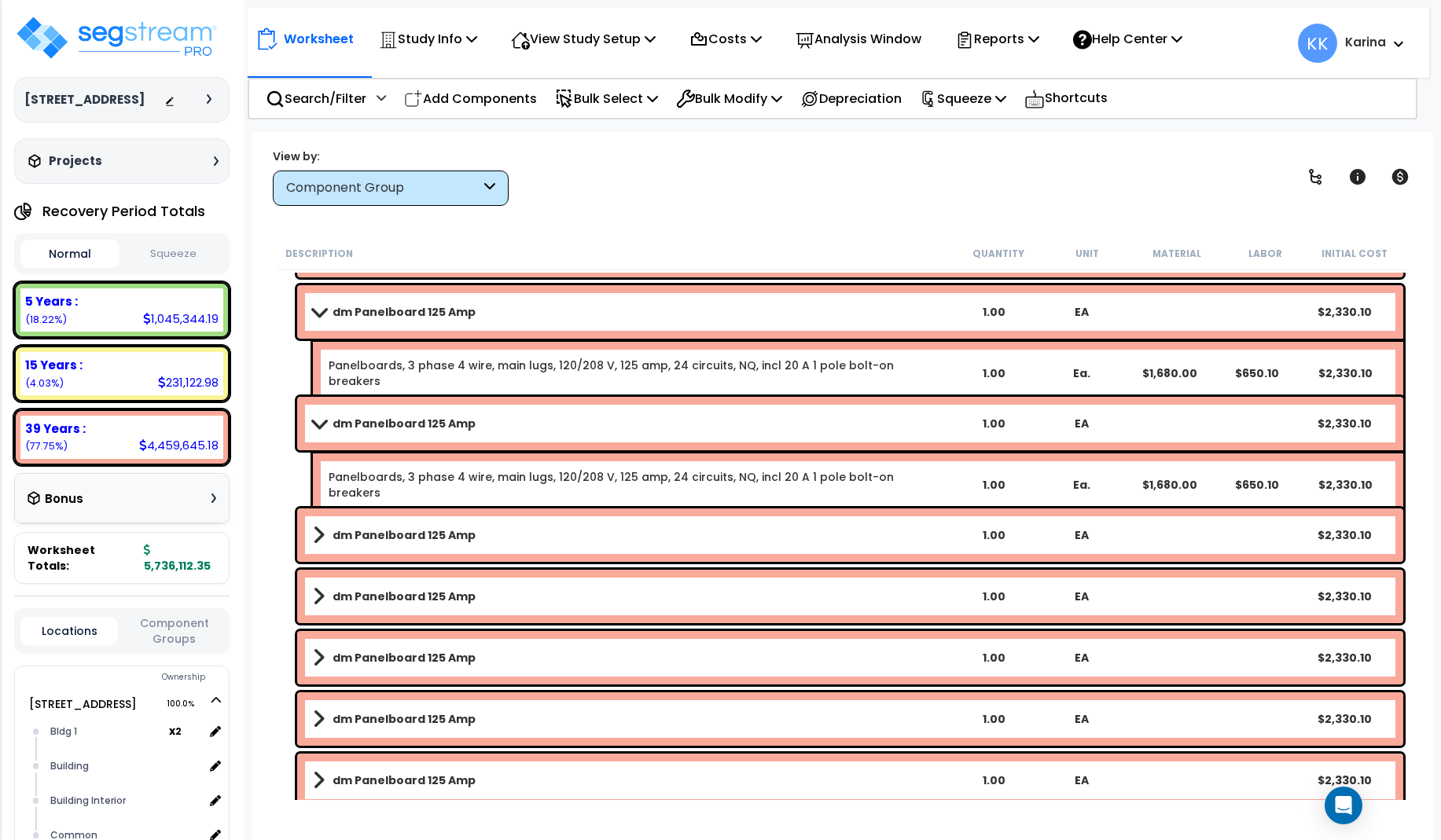
click at [391, 536] on b "dm Panelboard 125 Amp" at bounding box center [403, 535] width 143 height 16
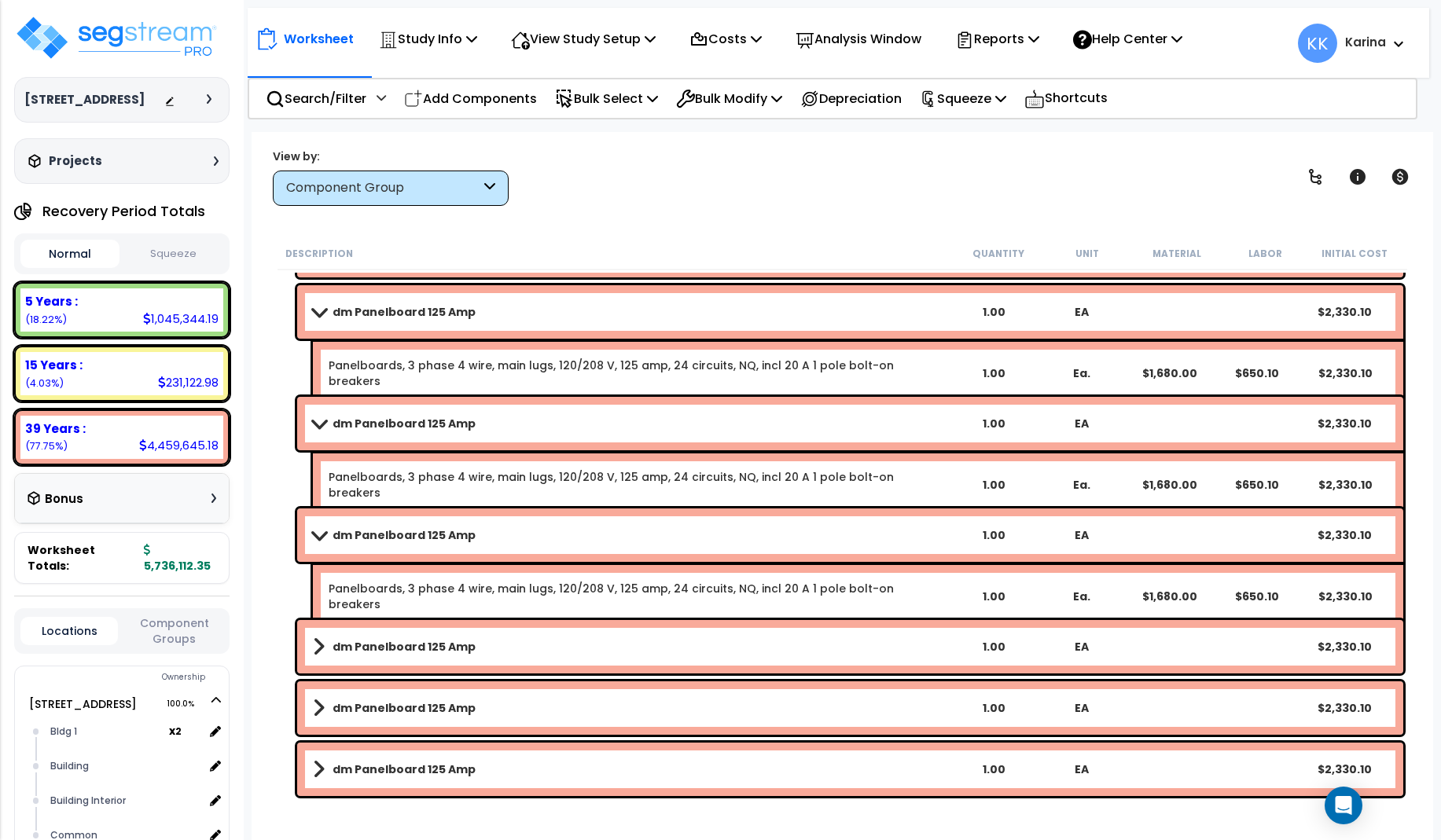
click at [391, 536] on b "dm Panelboard 125 Amp" at bounding box center [403, 535] width 143 height 16
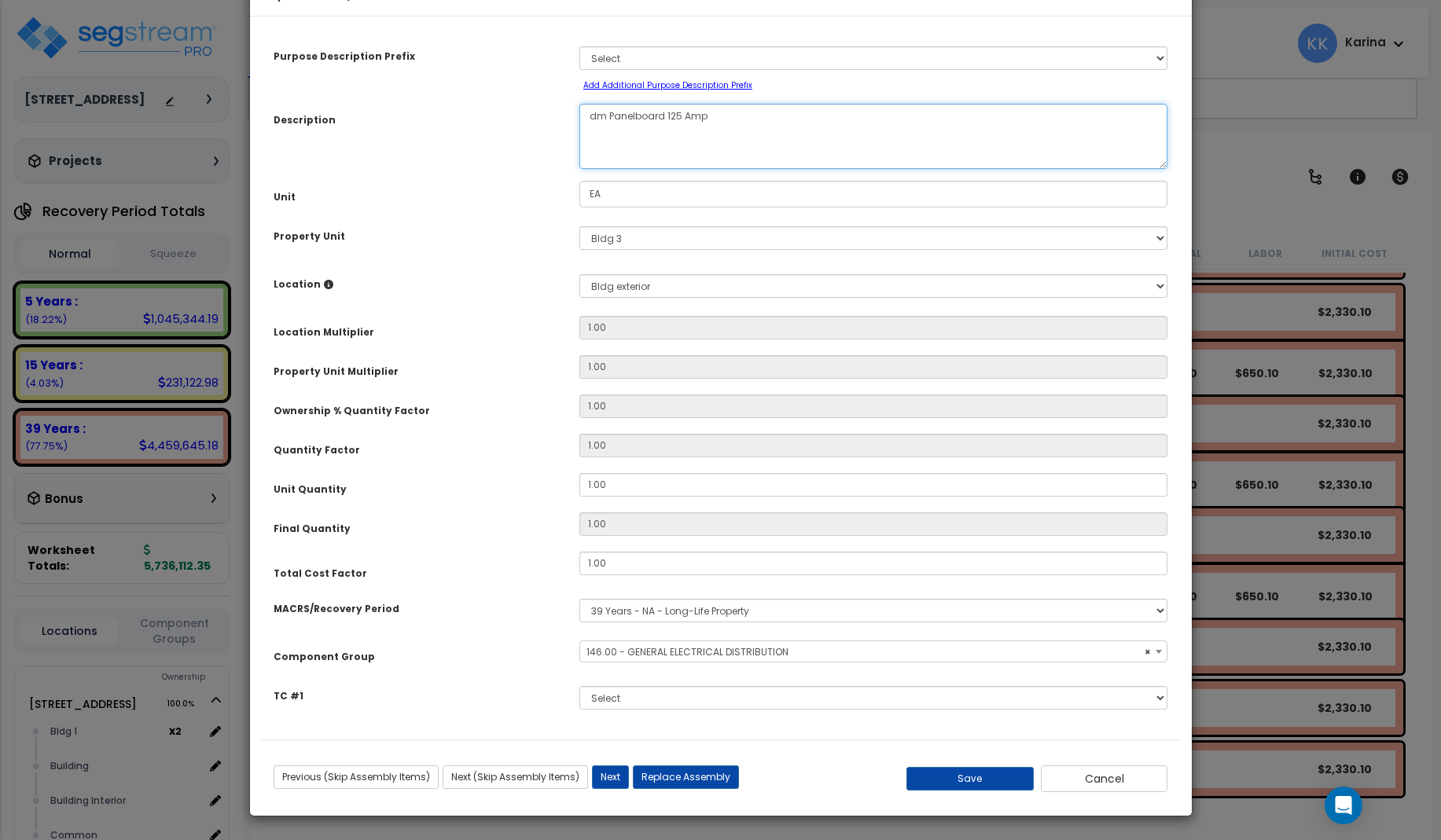
drag, startPoint x: 605, startPoint y: 168, endPoint x: 575, endPoint y: 169, distance: 30.0
click at [580, 169] on textarea "dm Panelboard 125 Amp" at bounding box center [874, 136] width 589 height 65
select select "56956"
type textarea "eq Panelboard 125 Amp"
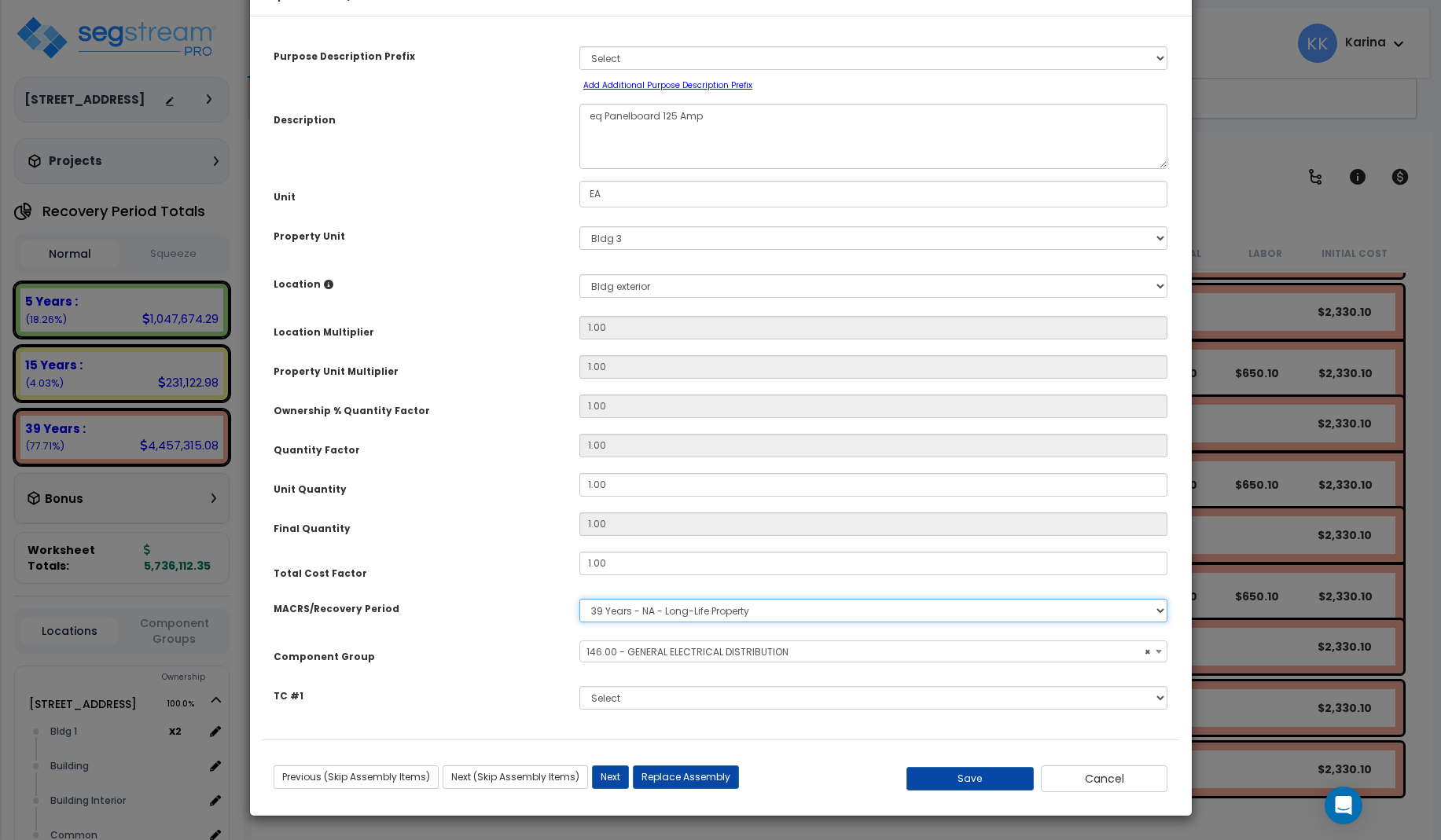
click at [580, 599] on select "Select MACRS/Recovery Period 5 Years - 57.0 - Distributive Trades & Services 5 …" at bounding box center [874, 611] width 589 height 24
select select "3667"
click option "5 Years - 57.0 - Distributive Trades & Services" at bounding box center [0, 0] width 0 height 0
click at [629, 659] on span "Select Component Group" at bounding box center [647, 651] width 121 height 14
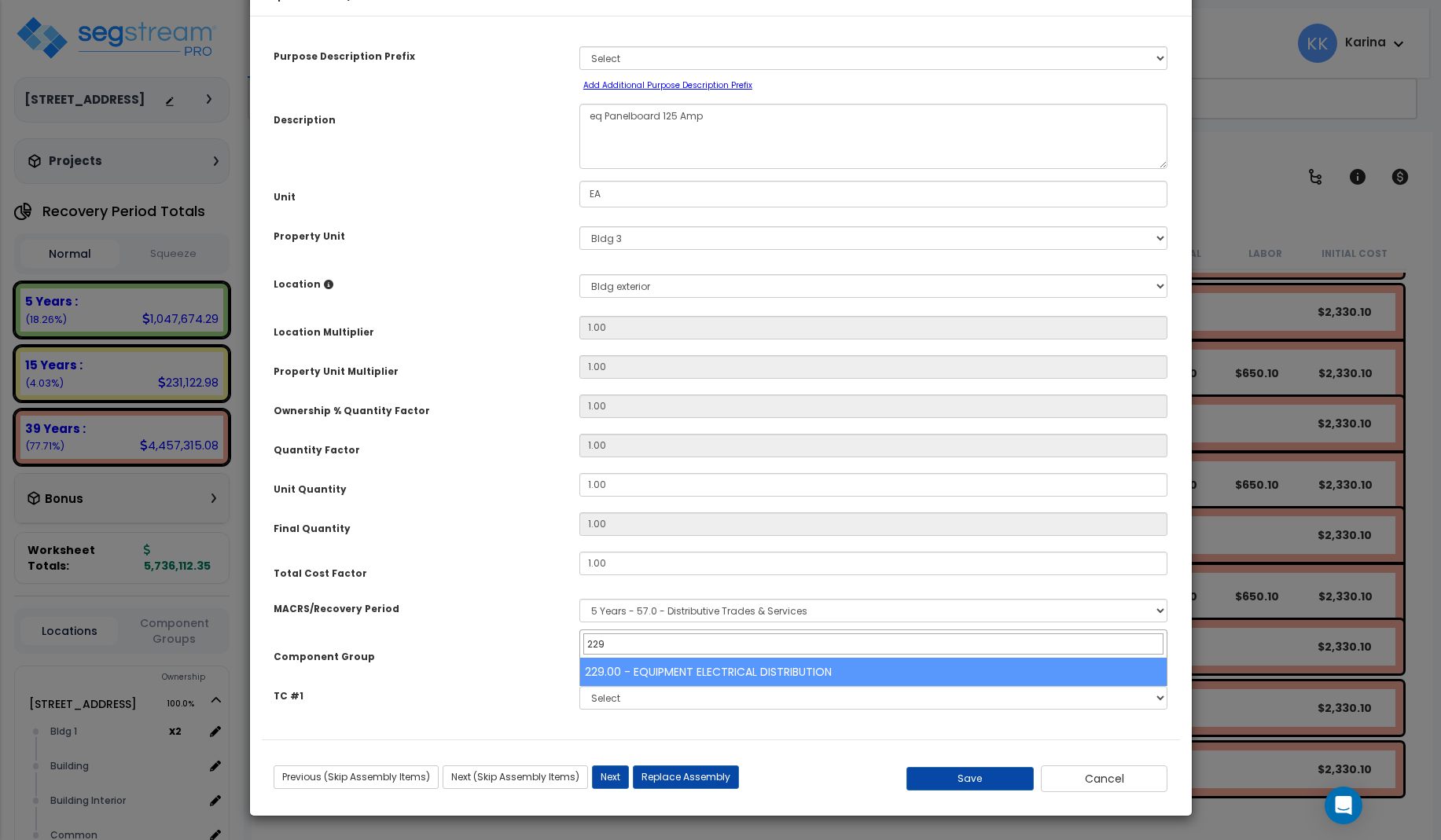
type input "229"
select select "57033"
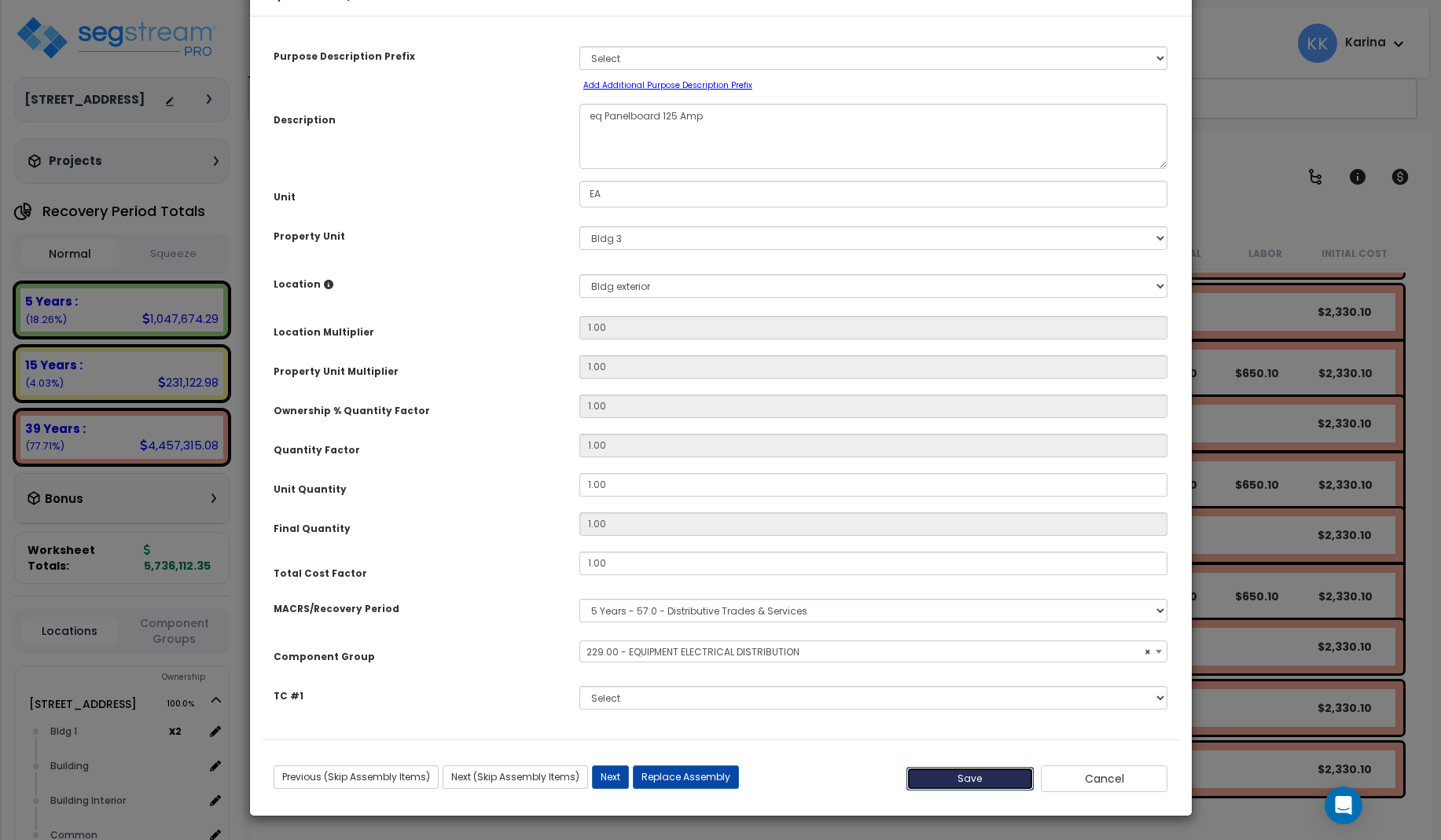
click at [964, 790] on button "Save" at bounding box center [970, 779] width 127 height 24
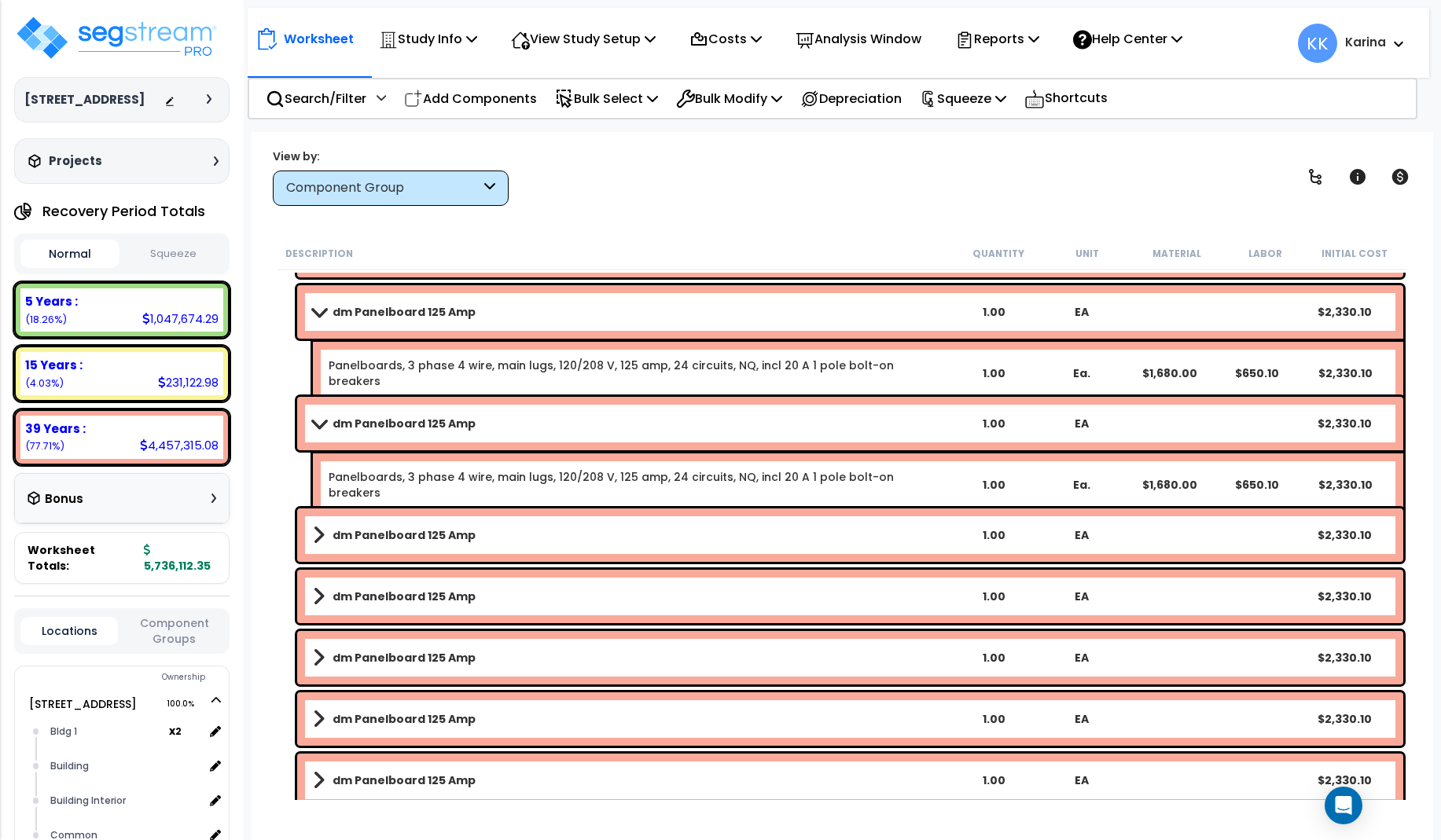
click at [359, 534] on b "dm Panelboard 125 Amp" at bounding box center [403, 535] width 143 height 16
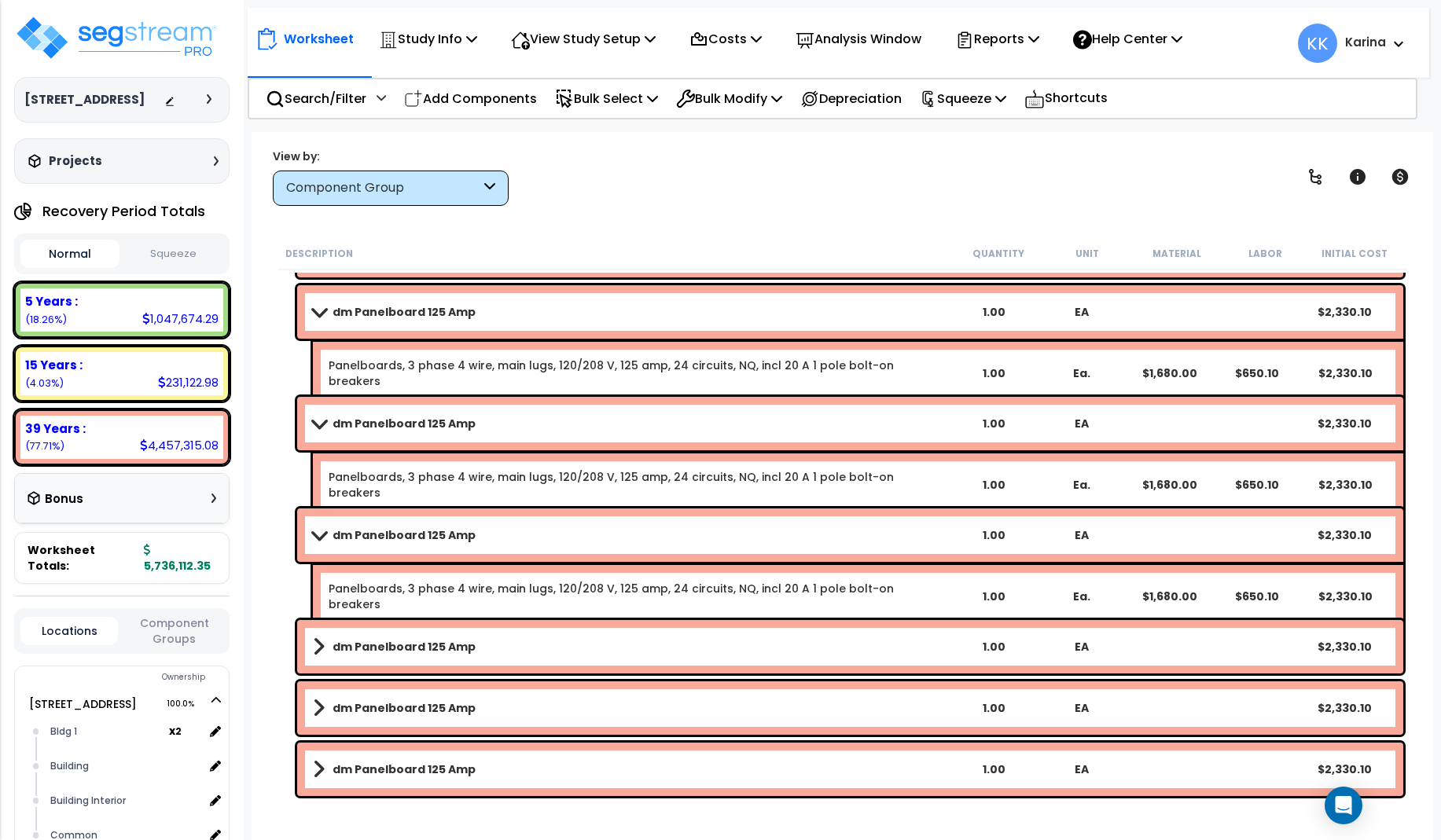
click at [359, 534] on b "dm Panelboard 125 Amp" at bounding box center [403, 535] width 143 height 16
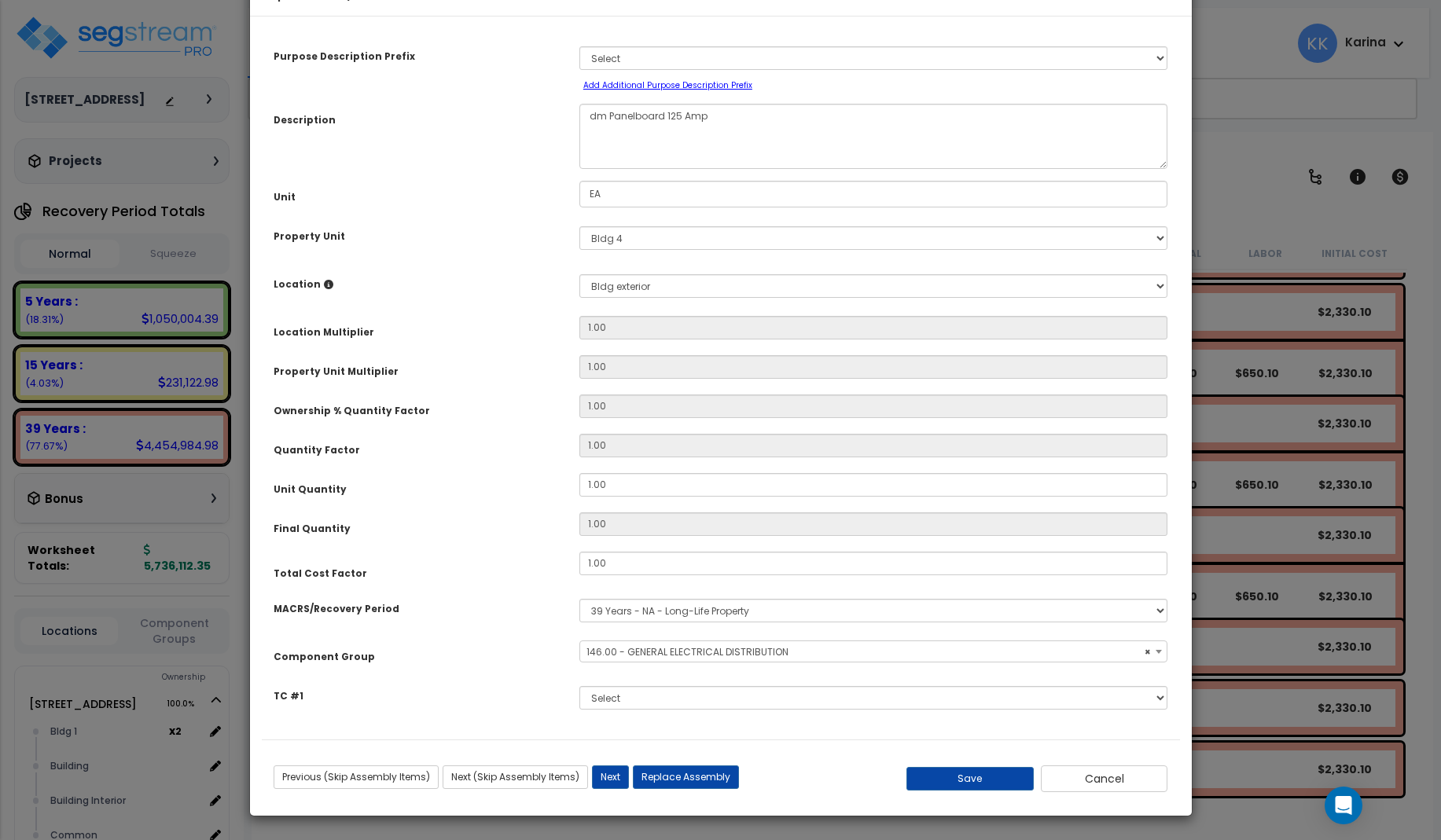
select select "56956"
drag, startPoint x: 605, startPoint y: 168, endPoint x: 582, endPoint y: 167, distance: 23.0
click at [582, 167] on textarea "dm Panelboard 125 Amp" at bounding box center [874, 136] width 589 height 65
type textarea "eq Panelboard 125 Amp"
click at [580, 599] on select "Select MACRS/Recovery Period 5 Years - 57.0 - Distributive Trades & Services 5 …" at bounding box center [874, 611] width 589 height 24
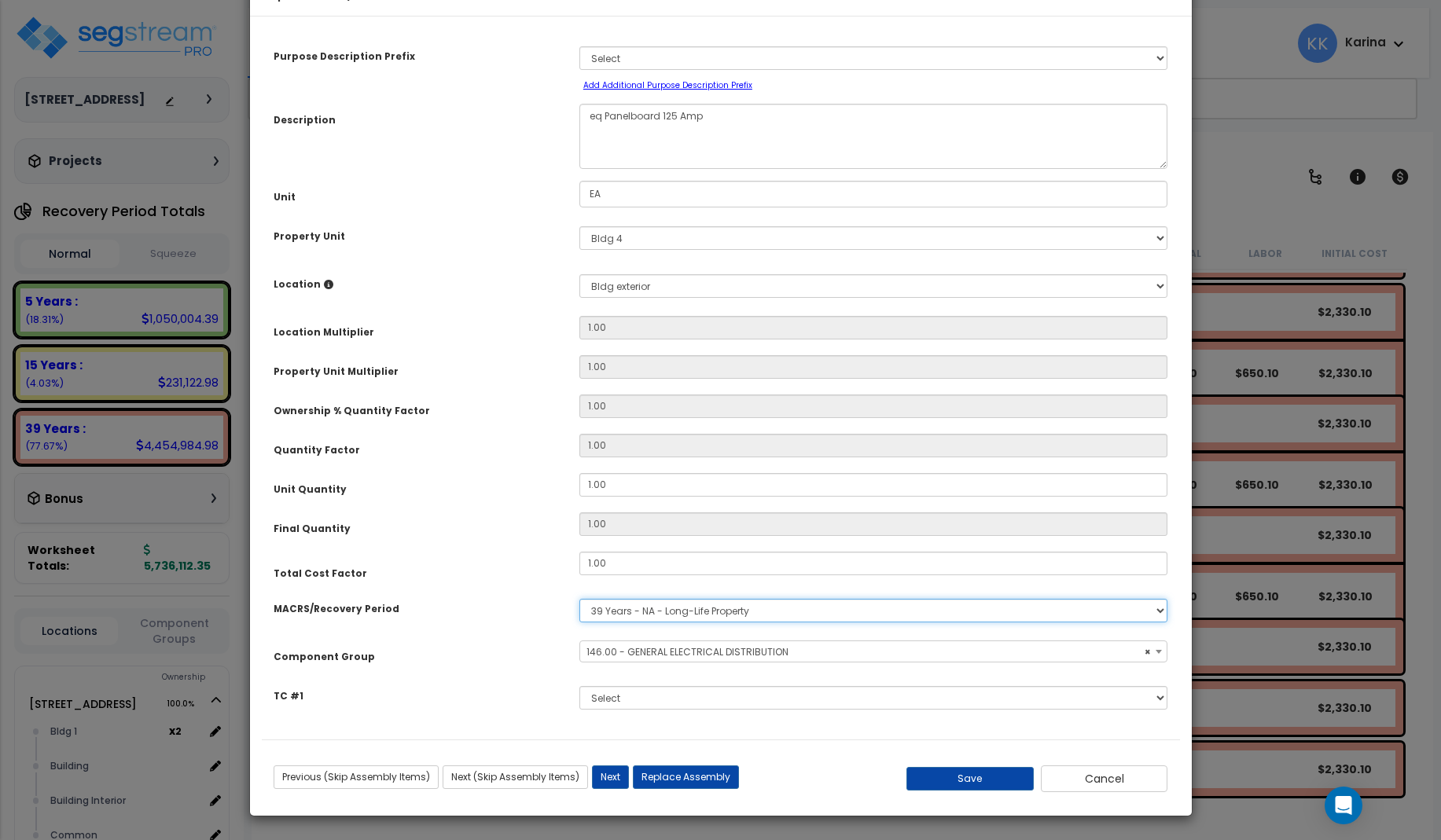
select select "3667"
click option "5 Years - 57.0 - Distributive Trades & Services" at bounding box center [0, 0] width 0 height 0
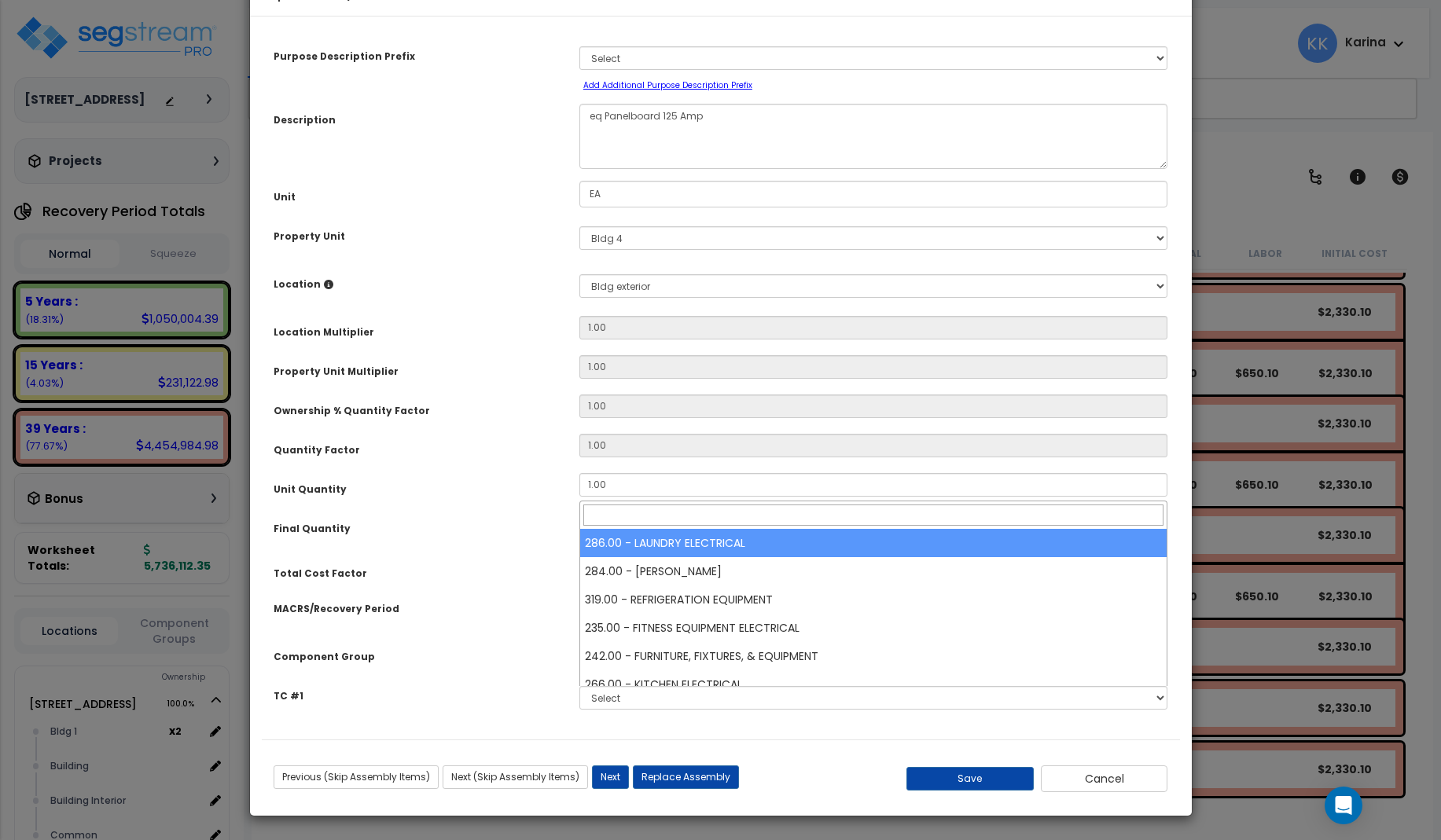
click at [637, 659] on span "Select Component Group" at bounding box center [647, 651] width 121 height 14
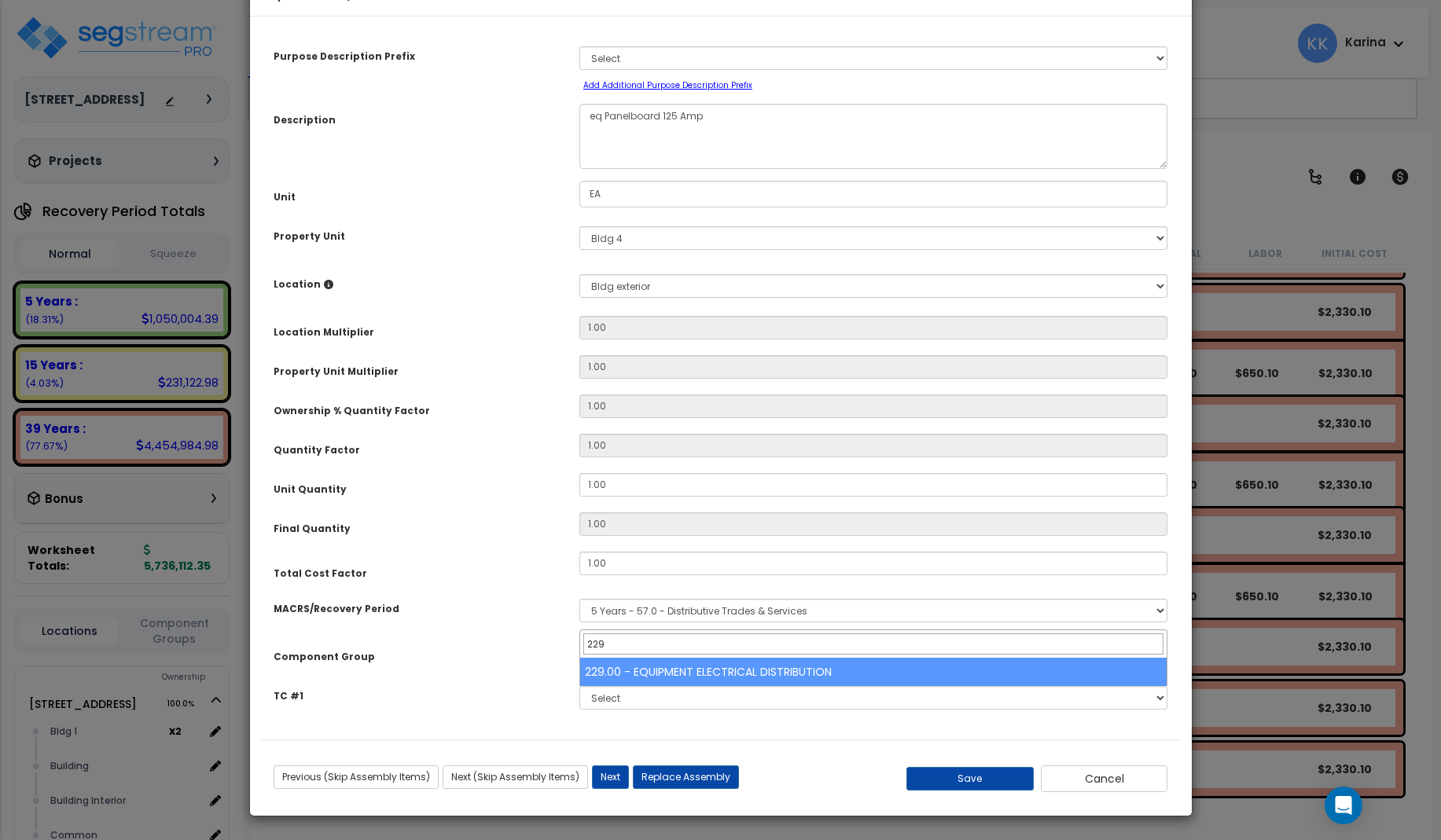
type input "229"
select select "57033"
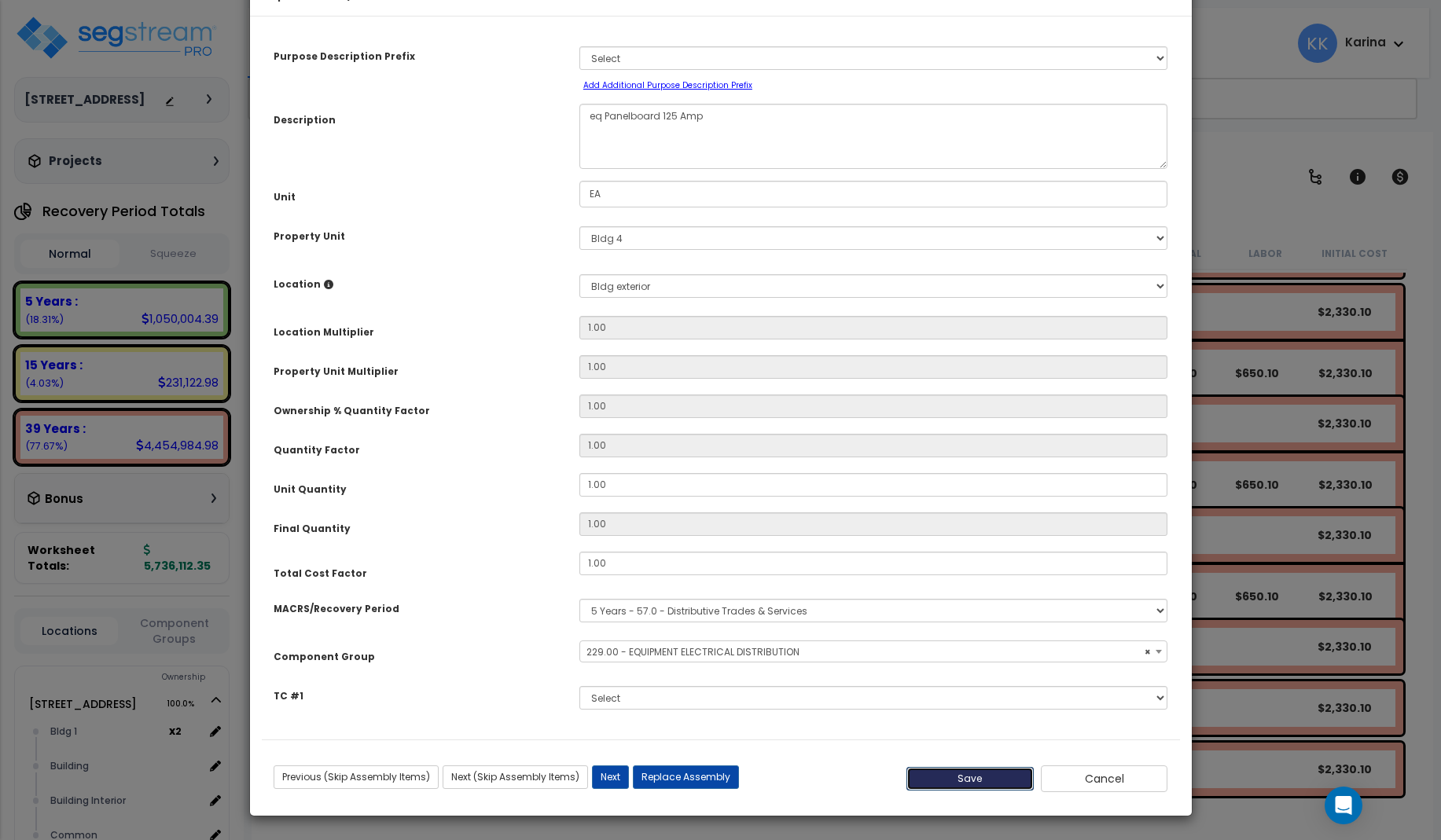
click at [968, 790] on button "Save" at bounding box center [970, 779] width 127 height 24
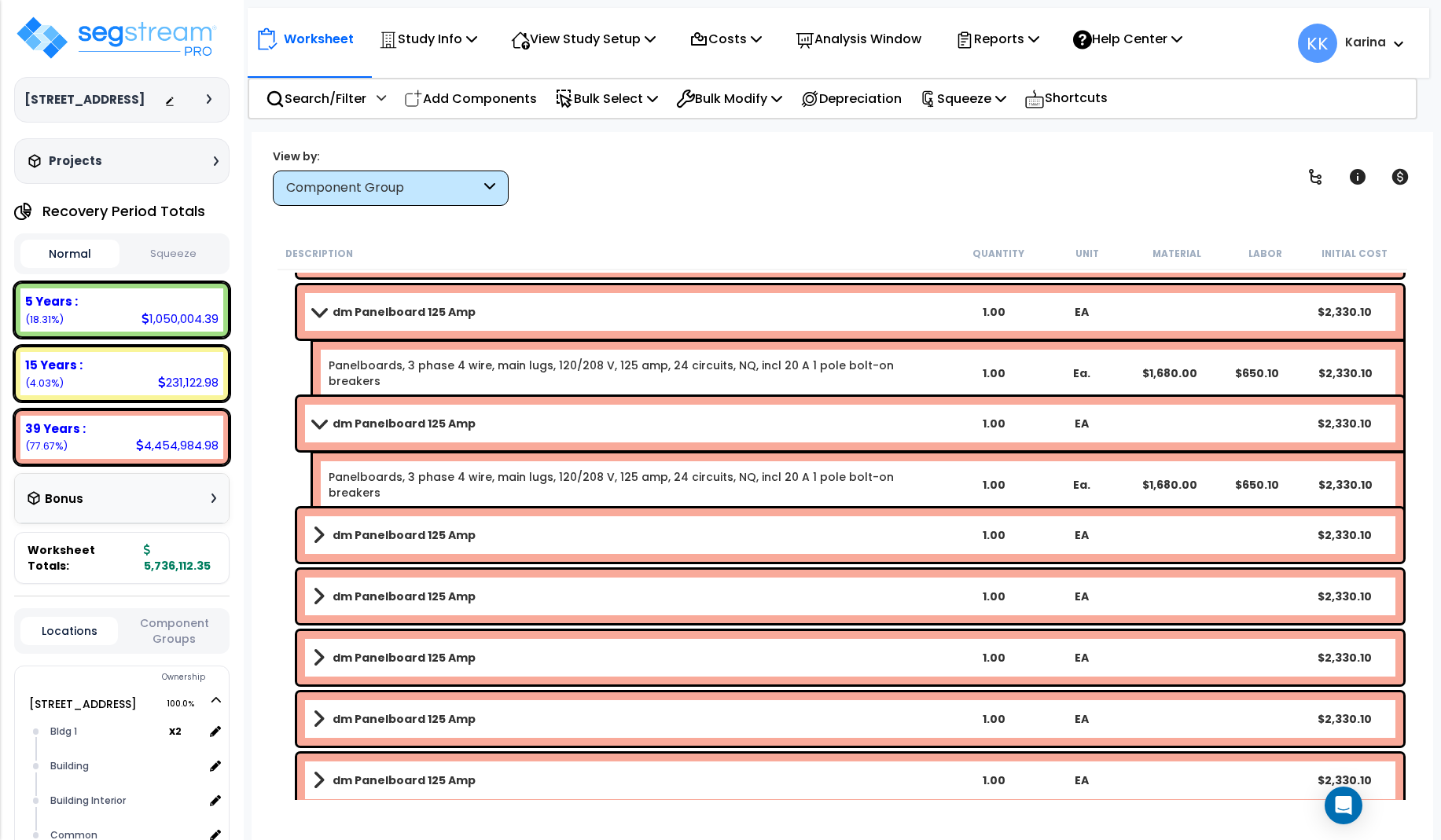
click at [390, 540] on b "dm Panelboard 125 Amp" at bounding box center [403, 535] width 143 height 16
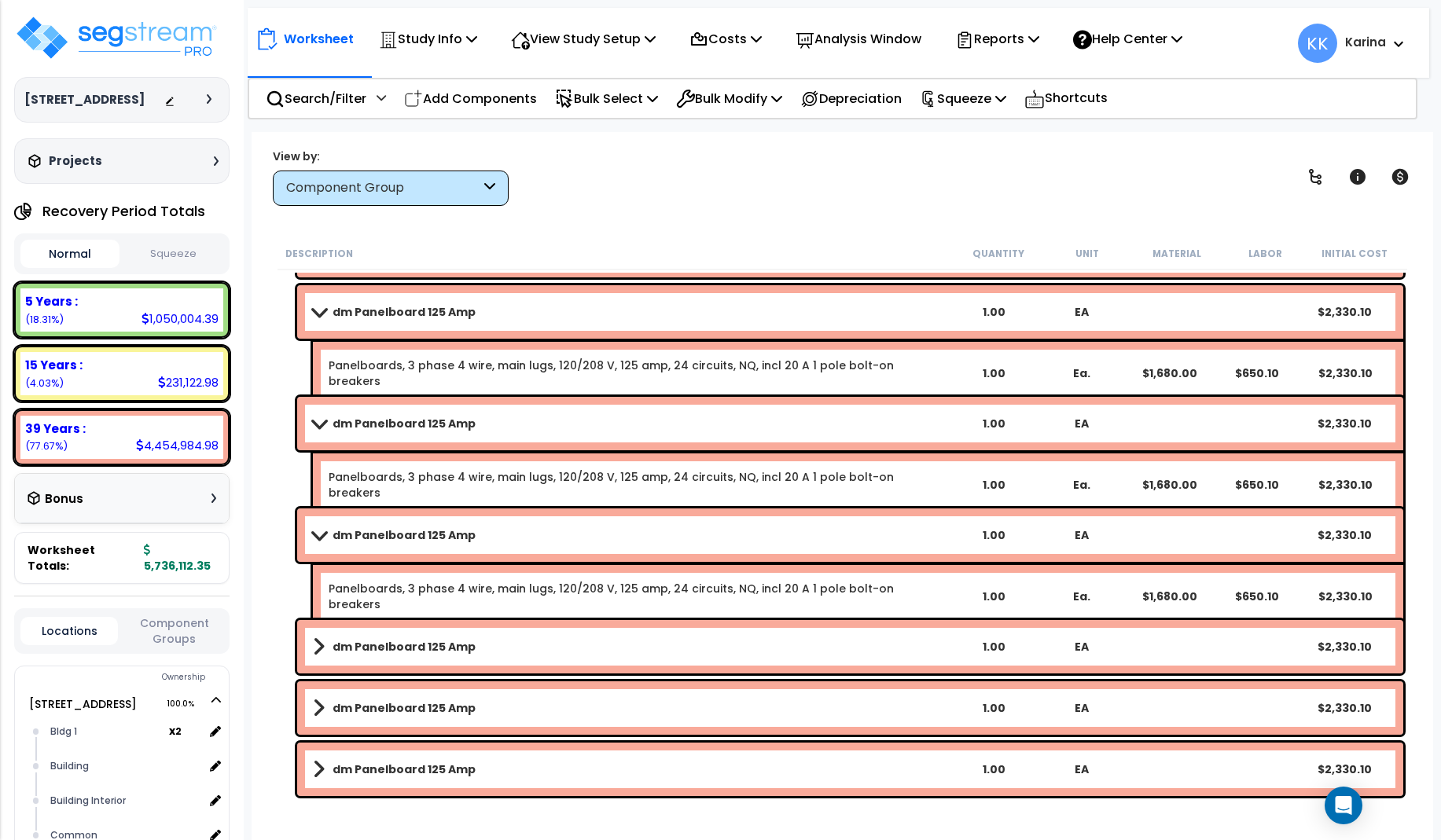
click at [390, 540] on b "dm Panelboard 125 Amp" at bounding box center [403, 535] width 143 height 16
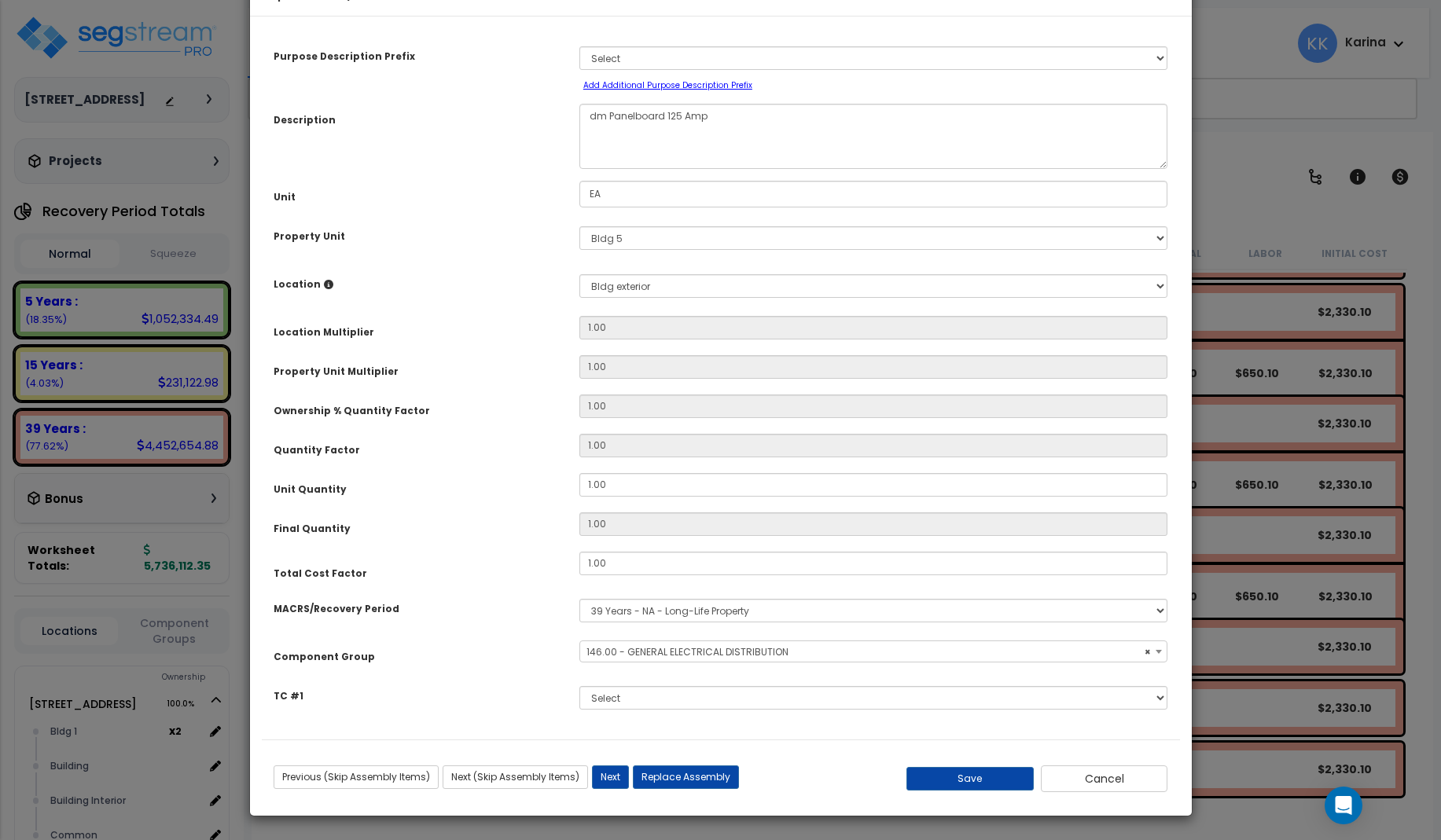
select select "56956"
drag, startPoint x: 605, startPoint y: 158, endPoint x: 583, endPoint y: 164, distance: 22.8
click at [583, 164] on textarea "dm Panelboard 125 Amp" at bounding box center [874, 136] width 589 height 65
type textarea "eq Panelboard 125 Amp"
click at [580, 599] on select "Select MACRS/Recovery Period 5 Years - 57.0 - Distributive Trades & Services 5 …" at bounding box center [874, 611] width 589 height 24
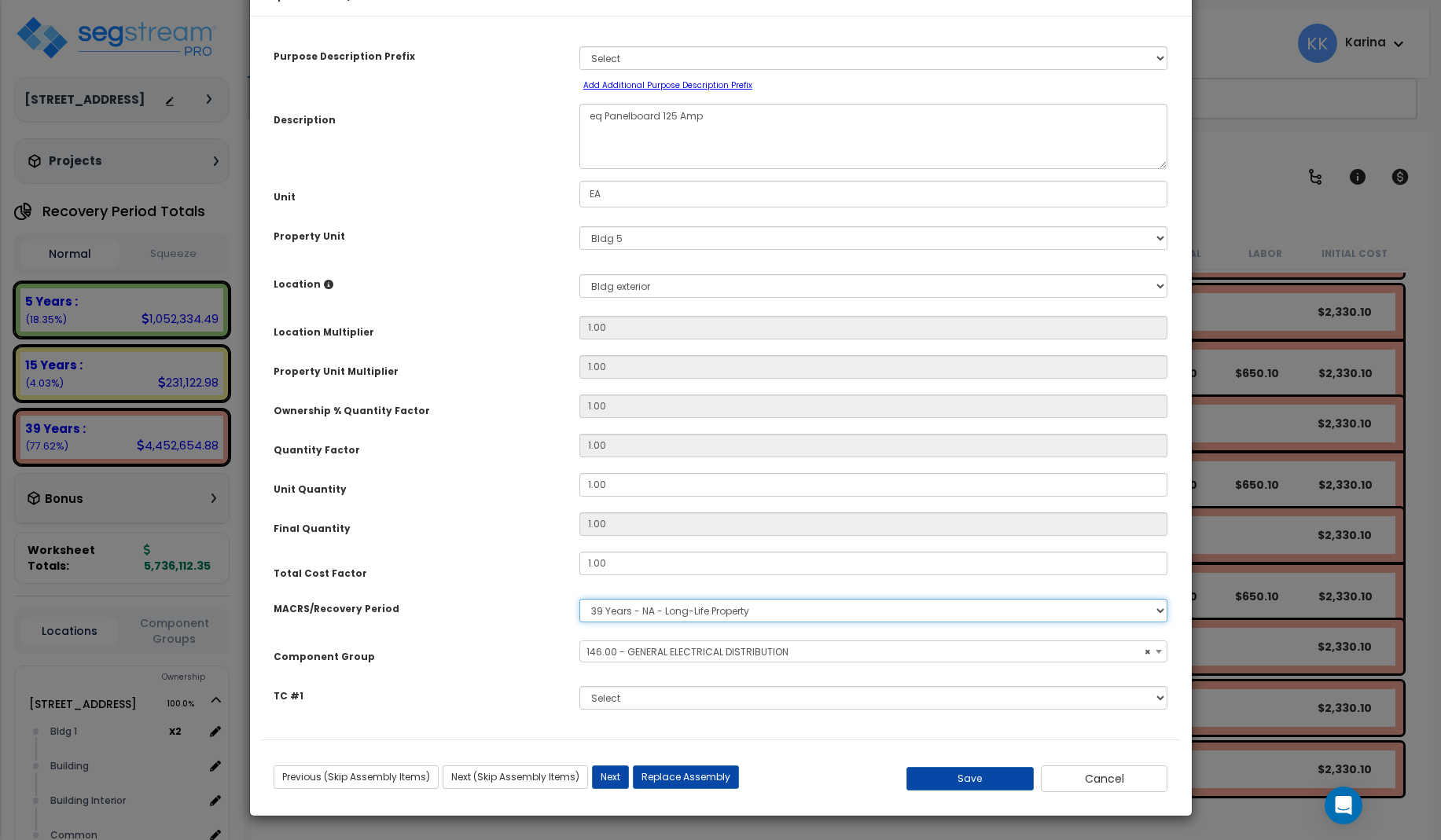
select select "3667"
click option "5 Years - 57.0 - Distributive Trades & Services" at bounding box center [0, 0] width 0 height 0
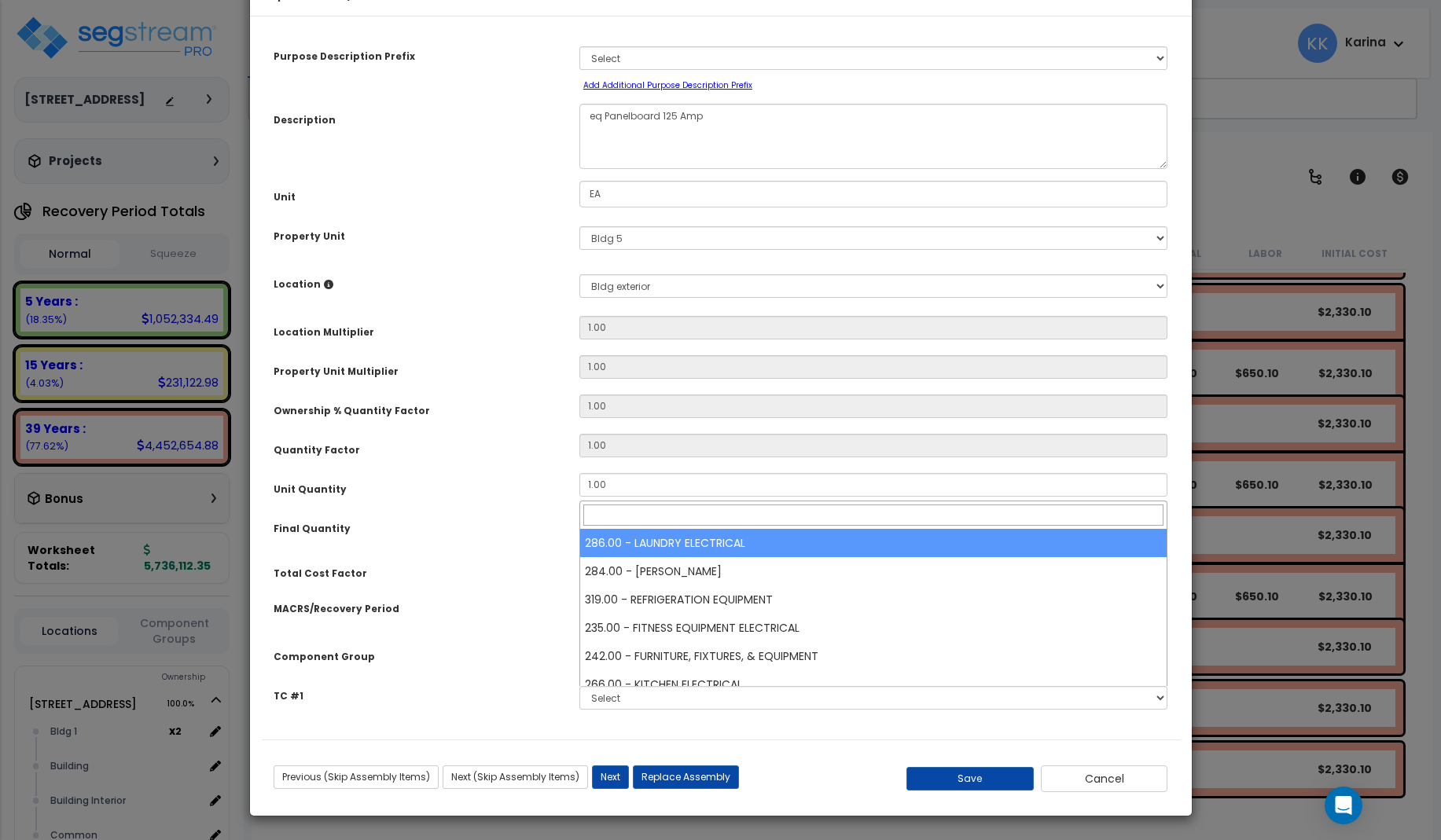
click at [621, 659] on span "Select Component Group" at bounding box center [647, 651] width 121 height 14
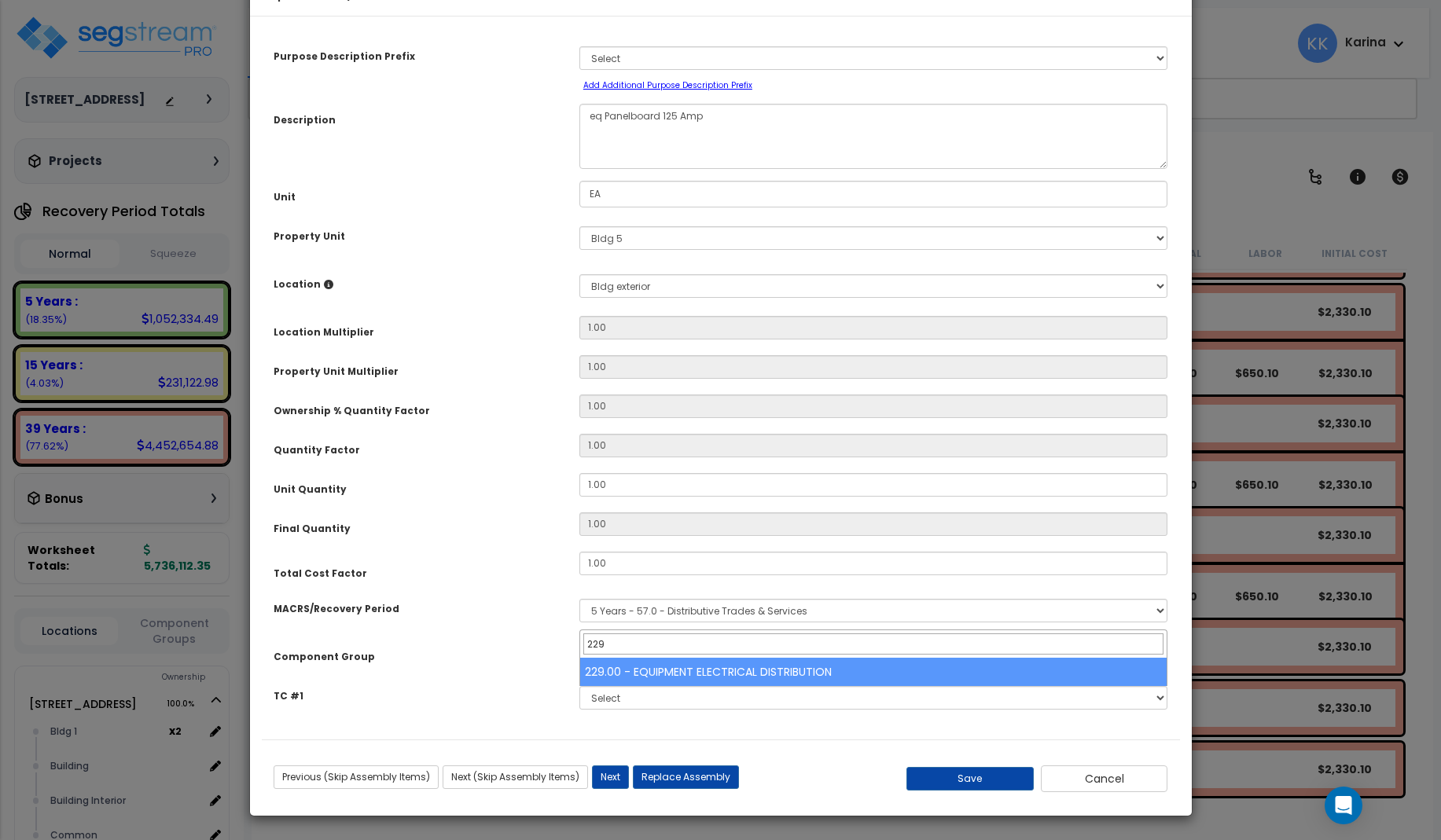
type input "229"
select select "57033"
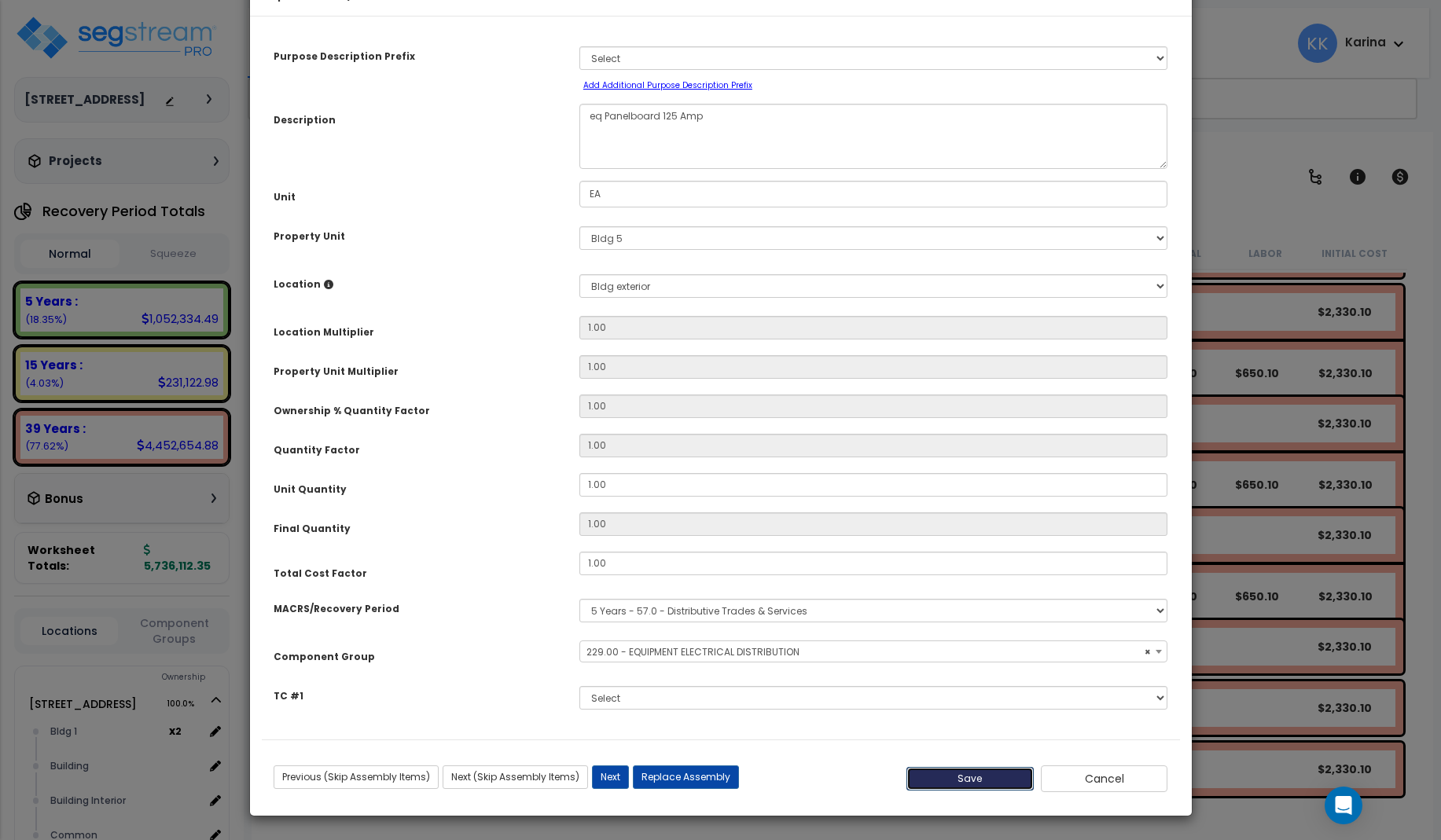
click at [951, 790] on button "Save" at bounding box center [970, 779] width 127 height 24
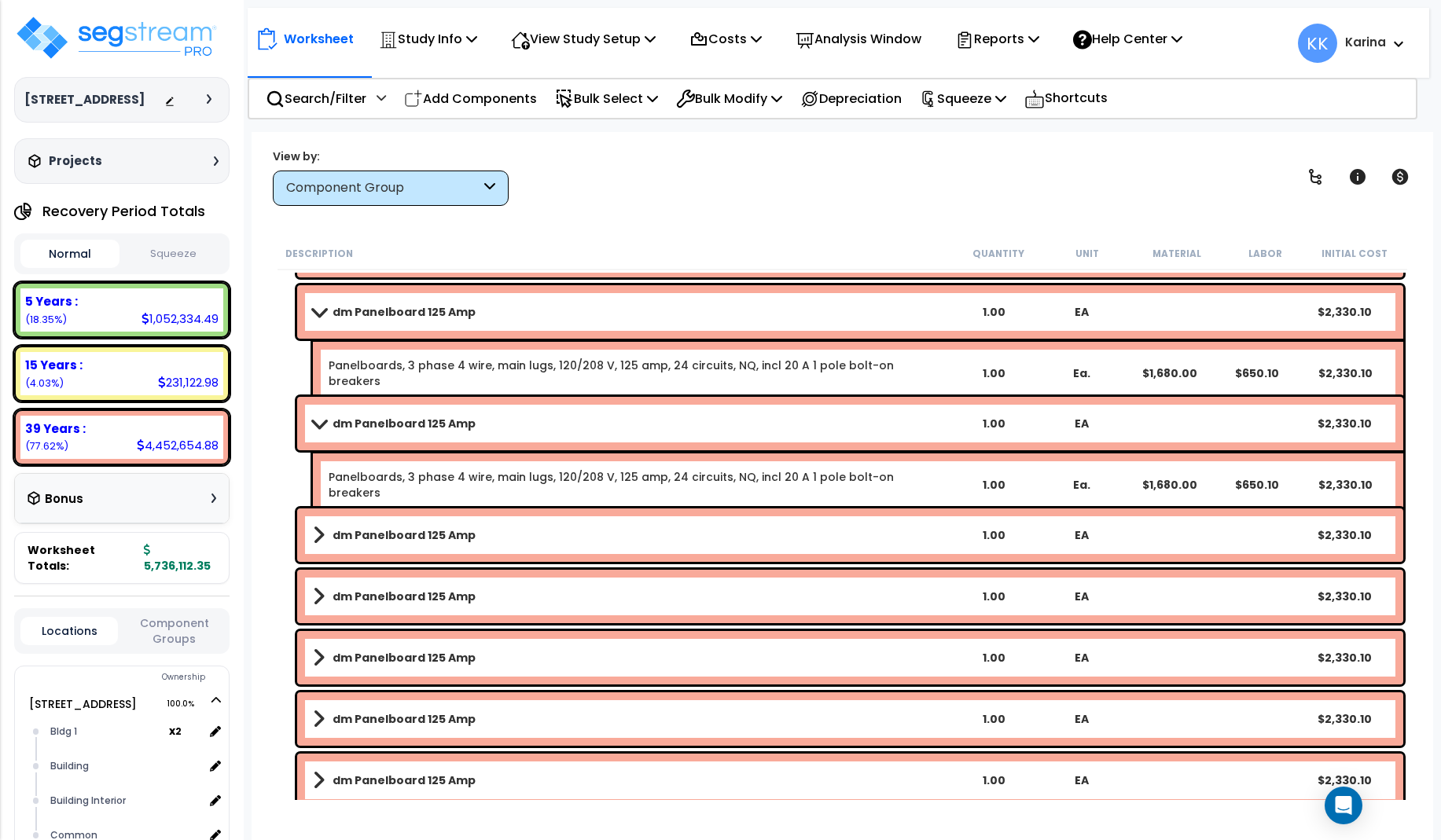
click at [401, 532] on b "dm Panelboard 125 Amp" at bounding box center [403, 535] width 143 height 16
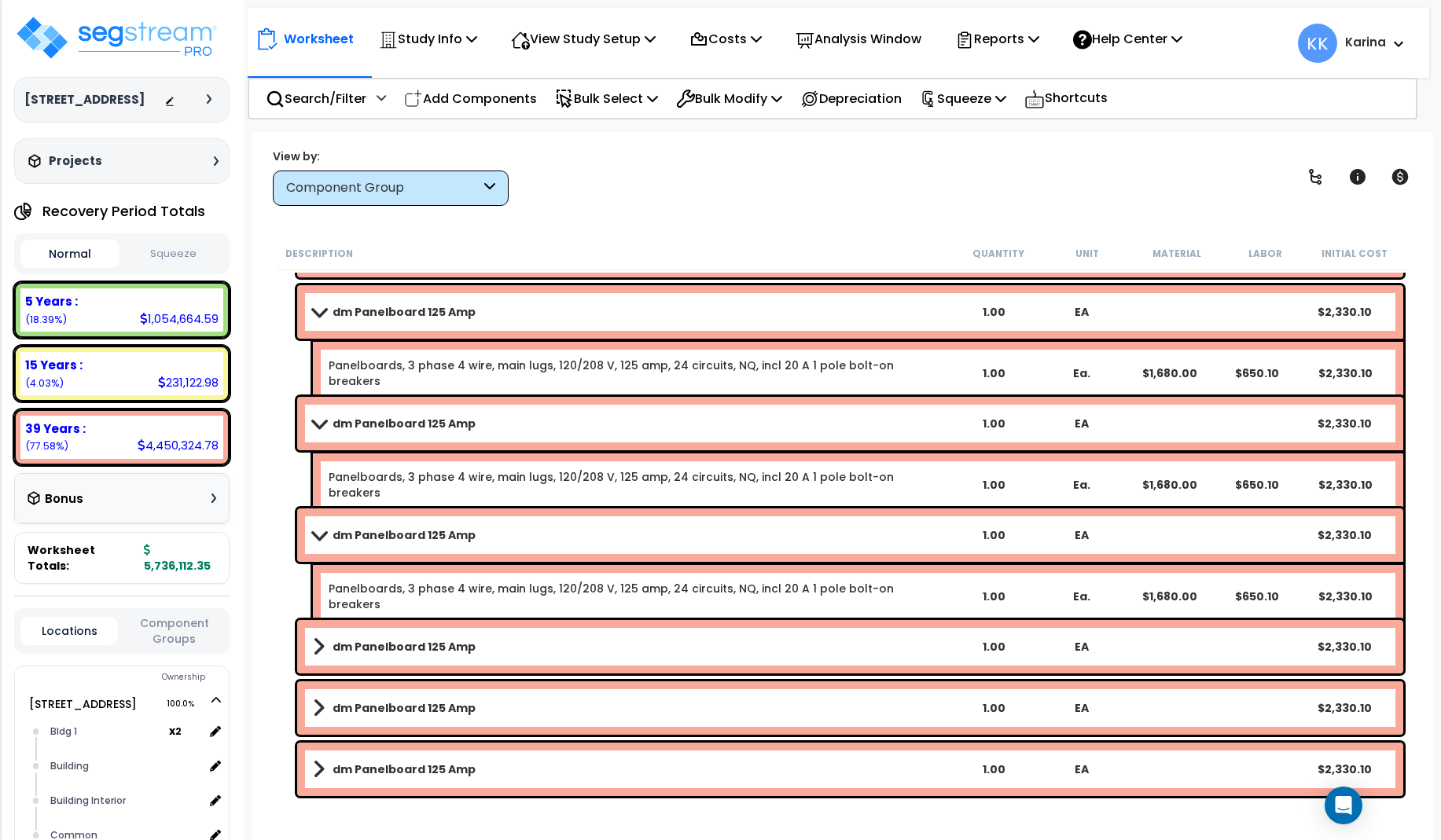
click at [401, 532] on b "dm Panelboard 125 Amp" at bounding box center [403, 535] width 143 height 16
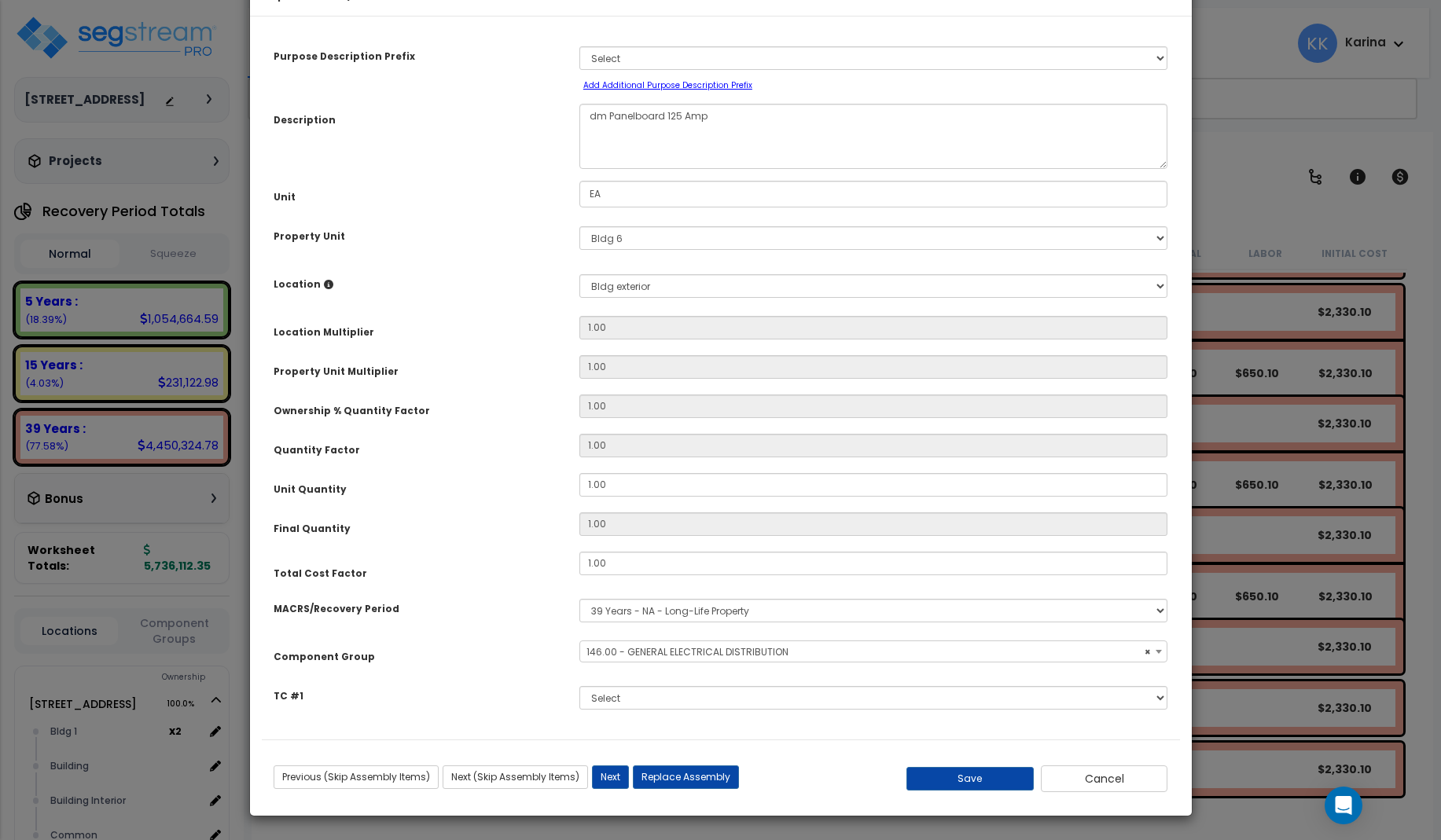
select select "56956"
drag, startPoint x: 605, startPoint y: 160, endPoint x: 577, endPoint y: 167, distance: 28.9
click at [580, 167] on textarea "dm Panelboard 125 Amp" at bounding box center [874, 136] width 589 height 65
type textarea "eq Panelboard 125 Amp"
click at [580, 599] on select "Select MACRS/Recovery Period 5 Years - 57.0 - Distributive Trades & Services 5 …" at bounding box center [874, 611] width 589 height 24
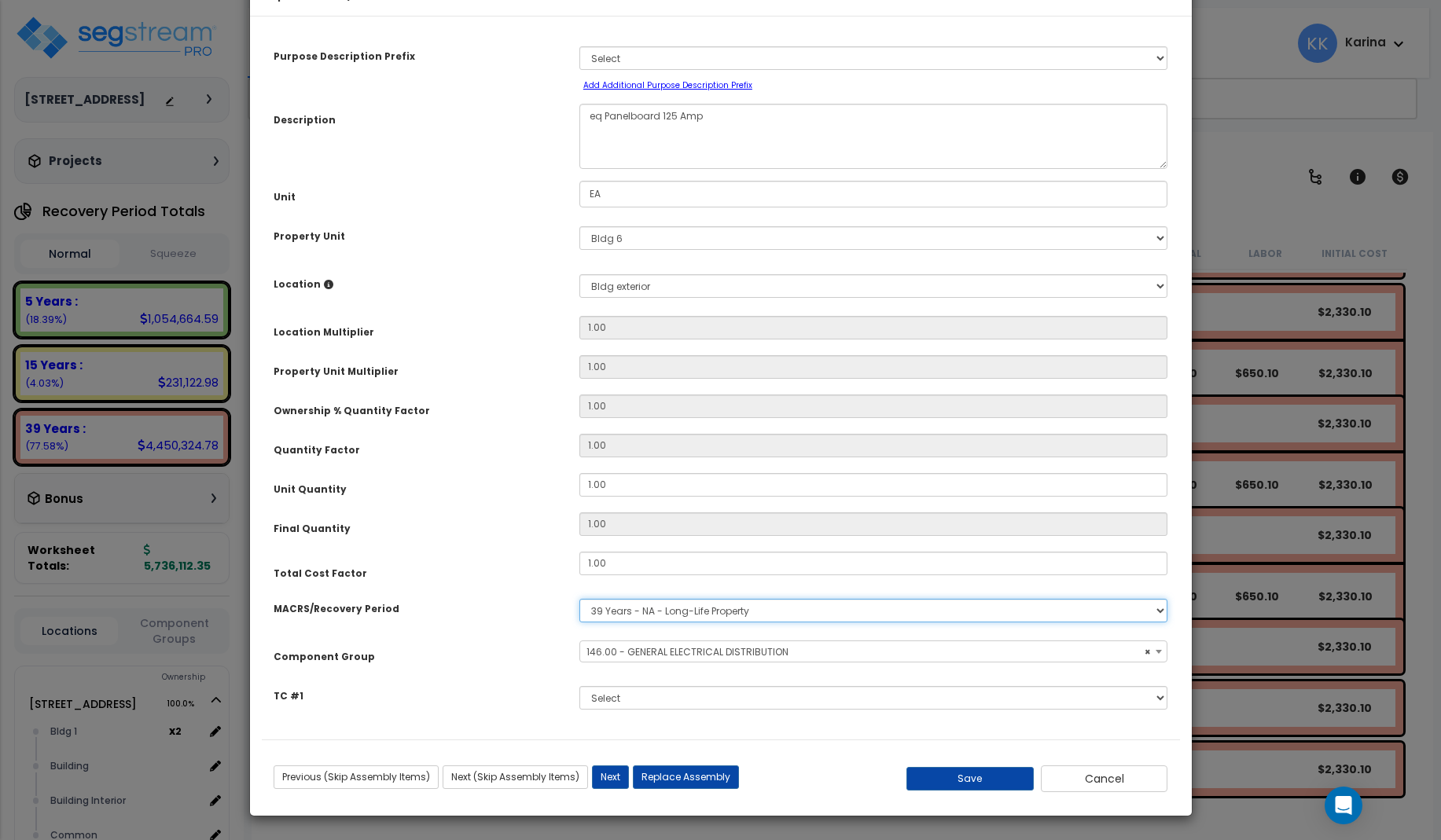
select select "3667"
click option "5 Years - 57.0 - Distributive Trades & Services" at bounding box center [0, 0] width 0 height 0
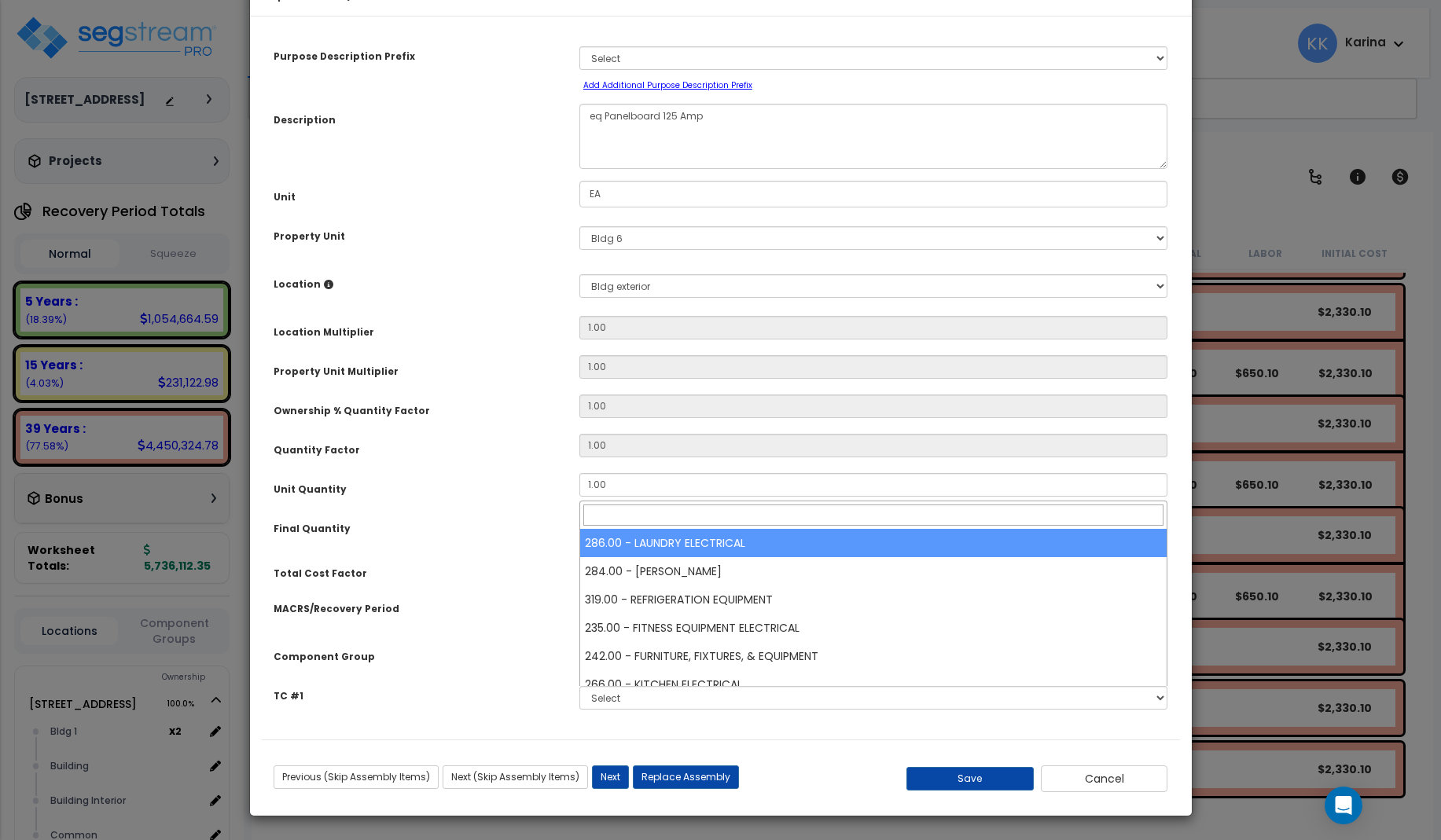
click at [612, 659] on span "Select Component Group" at bounding box center [647, 651] width 121 height 14
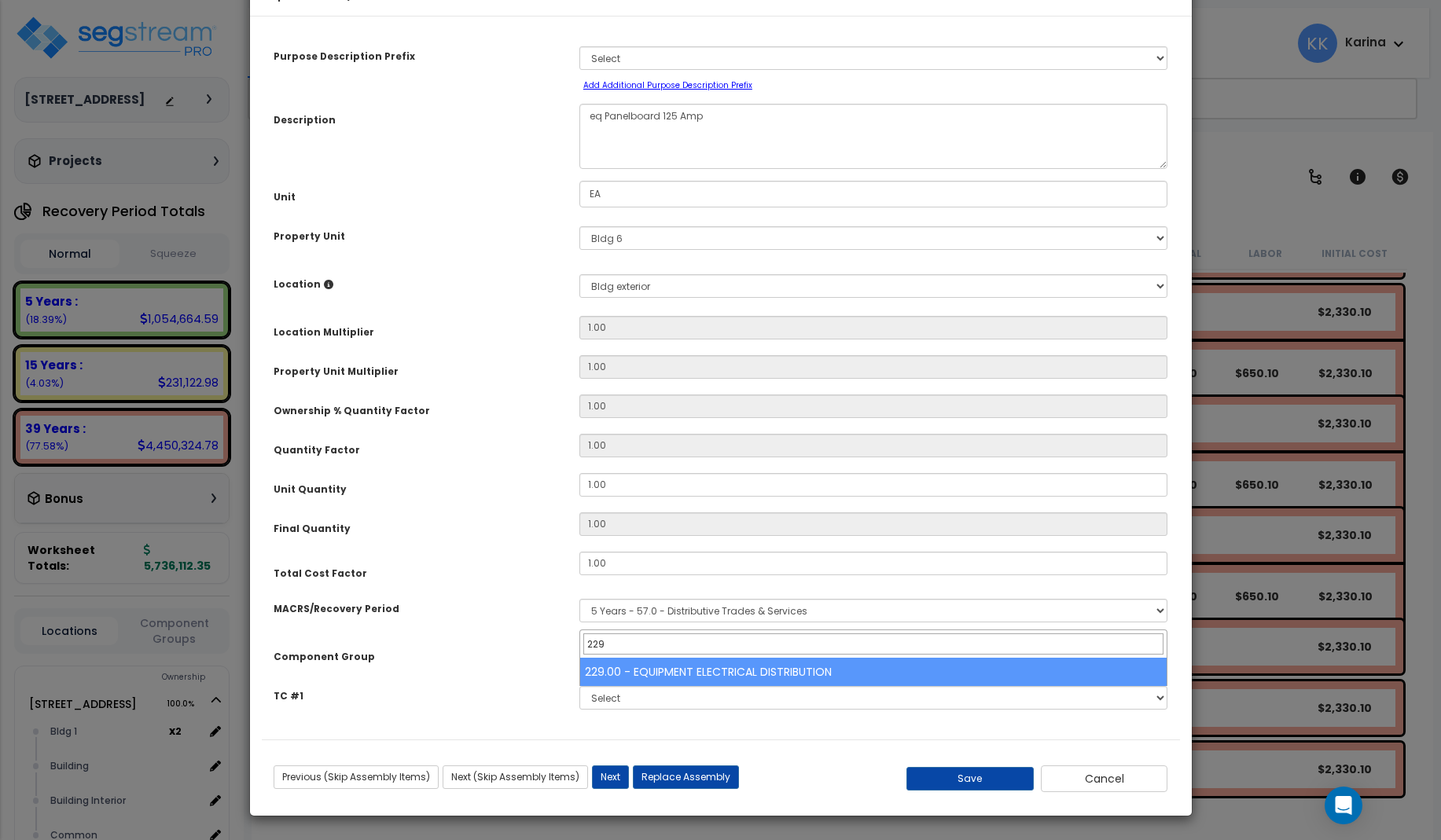
type input "229"
select select "57033"
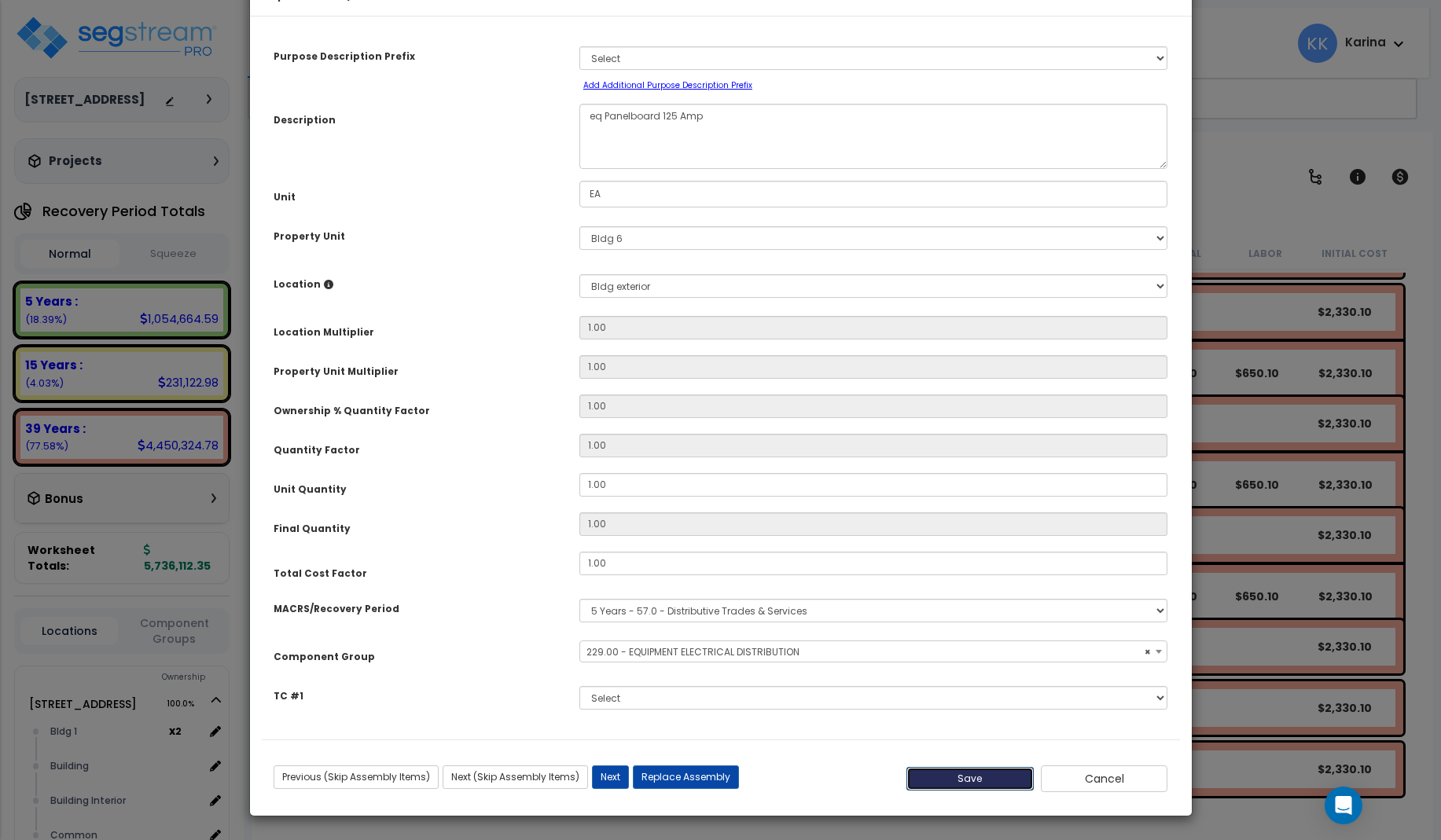
click at [963, 790] on button "Save" at bounding box center [970, 779] width 127 height 24
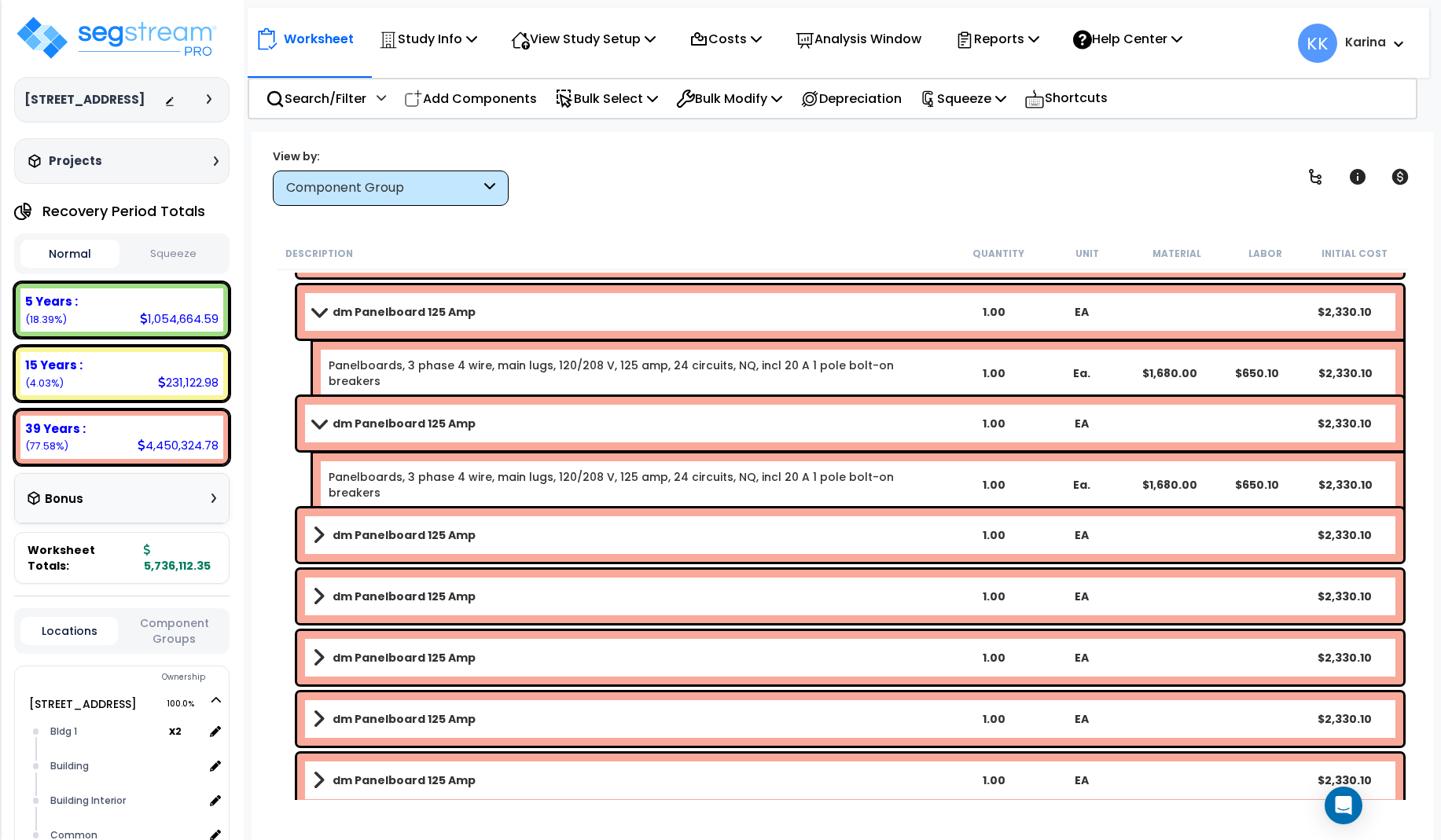
click at [451, 535] on b "dm Panelboard 125 Amp" at bounding box center [403, 535] width 143 height 16
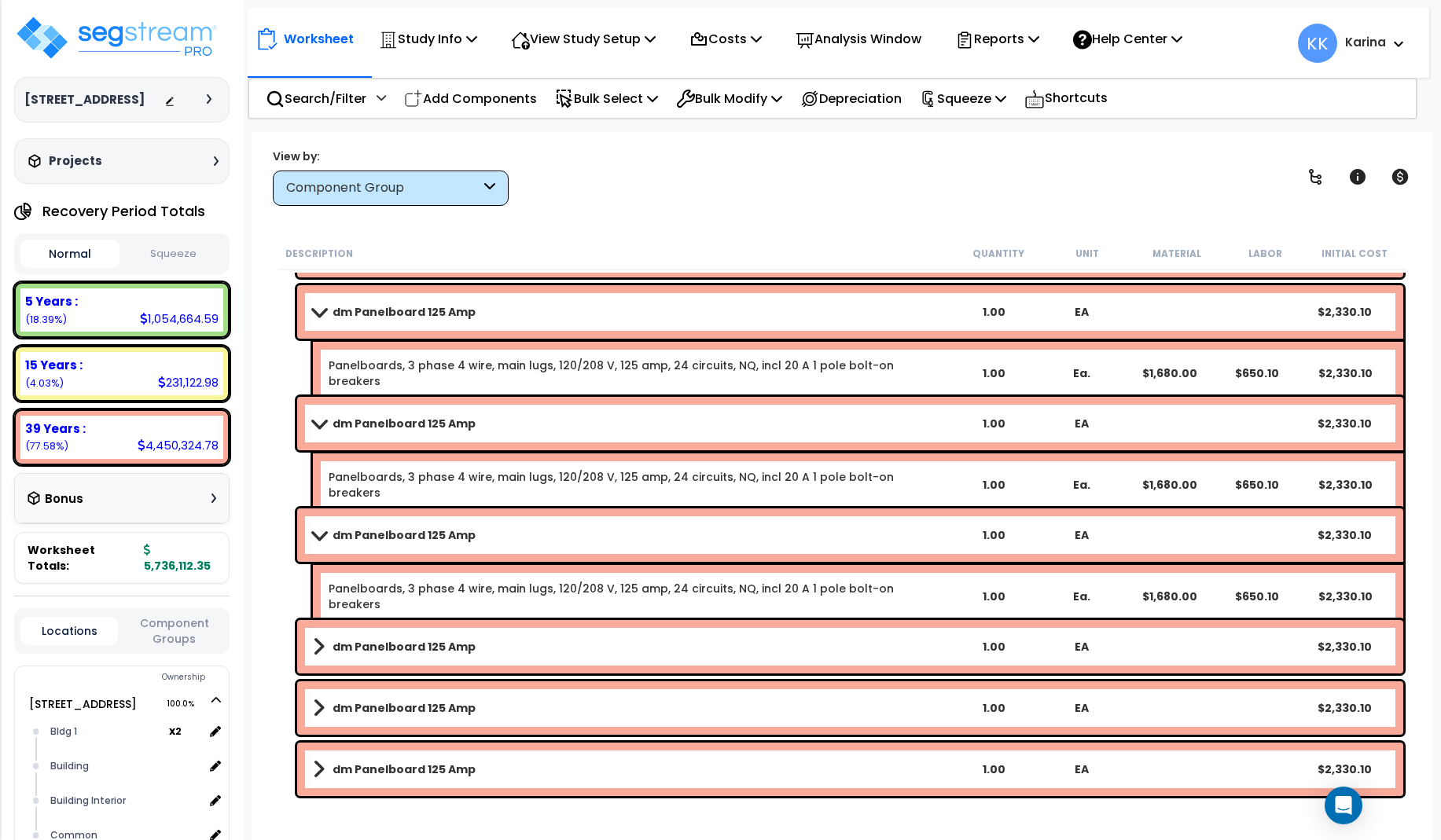
click at [451, 535] on b "dm Panelboard 125 Amp" at bounding box center [403, 535] width 143 height 16
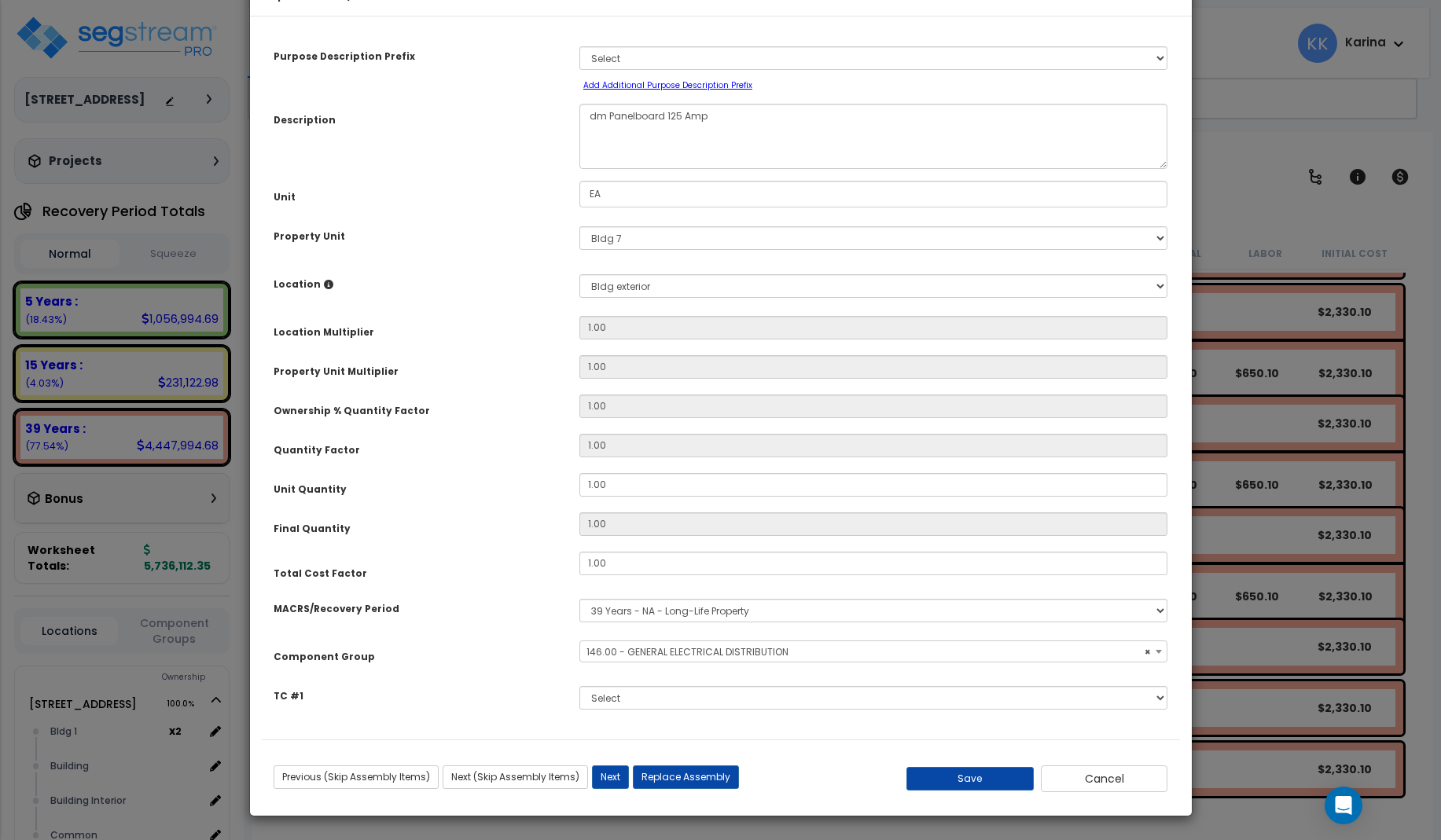
select select "56956"
drag, startPoint x: 603, startPoint y: 159, endPoint x: 587, endPoint y: 160, distance: 16.0
click at [587, 160] on textarea "dm Panelboard 125 Amp" at bounding box center [874, 136] width 589 height 65
type textarea "eq Panelboard 125 Amp"
click at [580, 599] on select "Select MACRS/Recovery Period 5 Years - 57.0 - Distributive Trades & Services 5 …" at bounding box center [874, 611] width 589 height 24
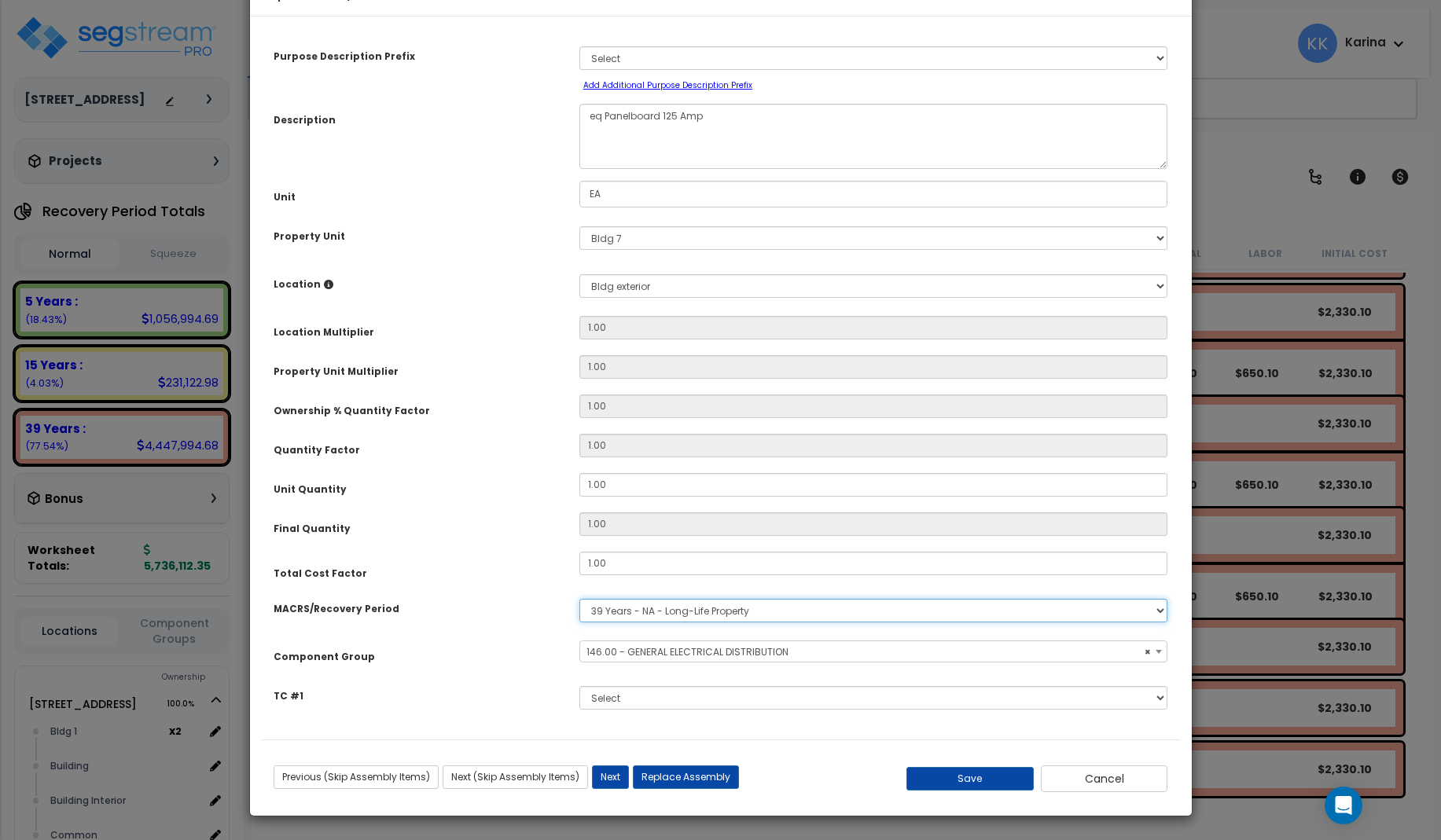
select select "3667"
click option "5 Years - 57.0 - Distributive Trades & Services" at bounding box center [0, 0] width 0 height 0
click at [614, 659] on span "Select Component Group" at bounding box center [647, 651] width 121 height 14
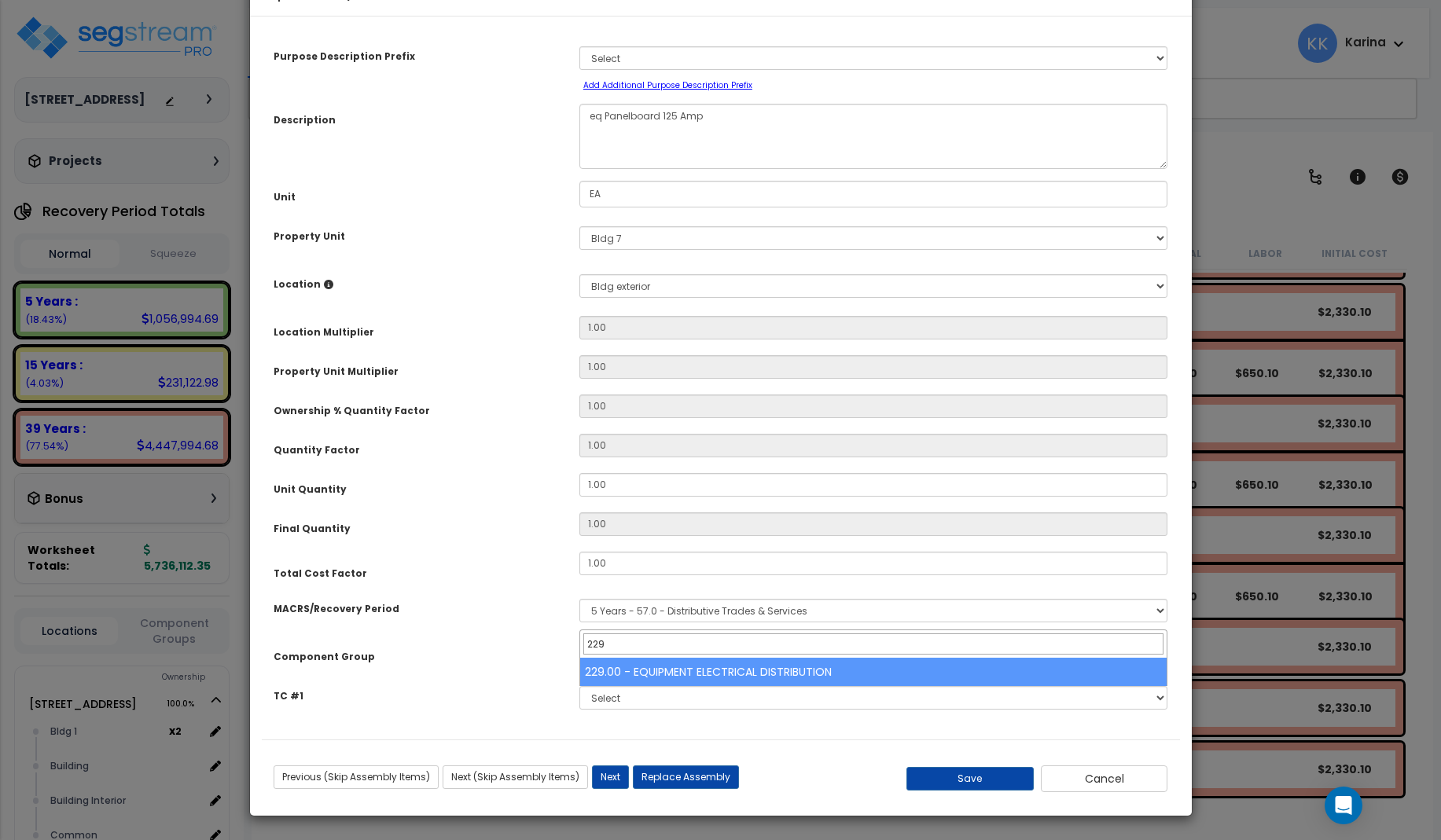
type input "229"
select select "57033"
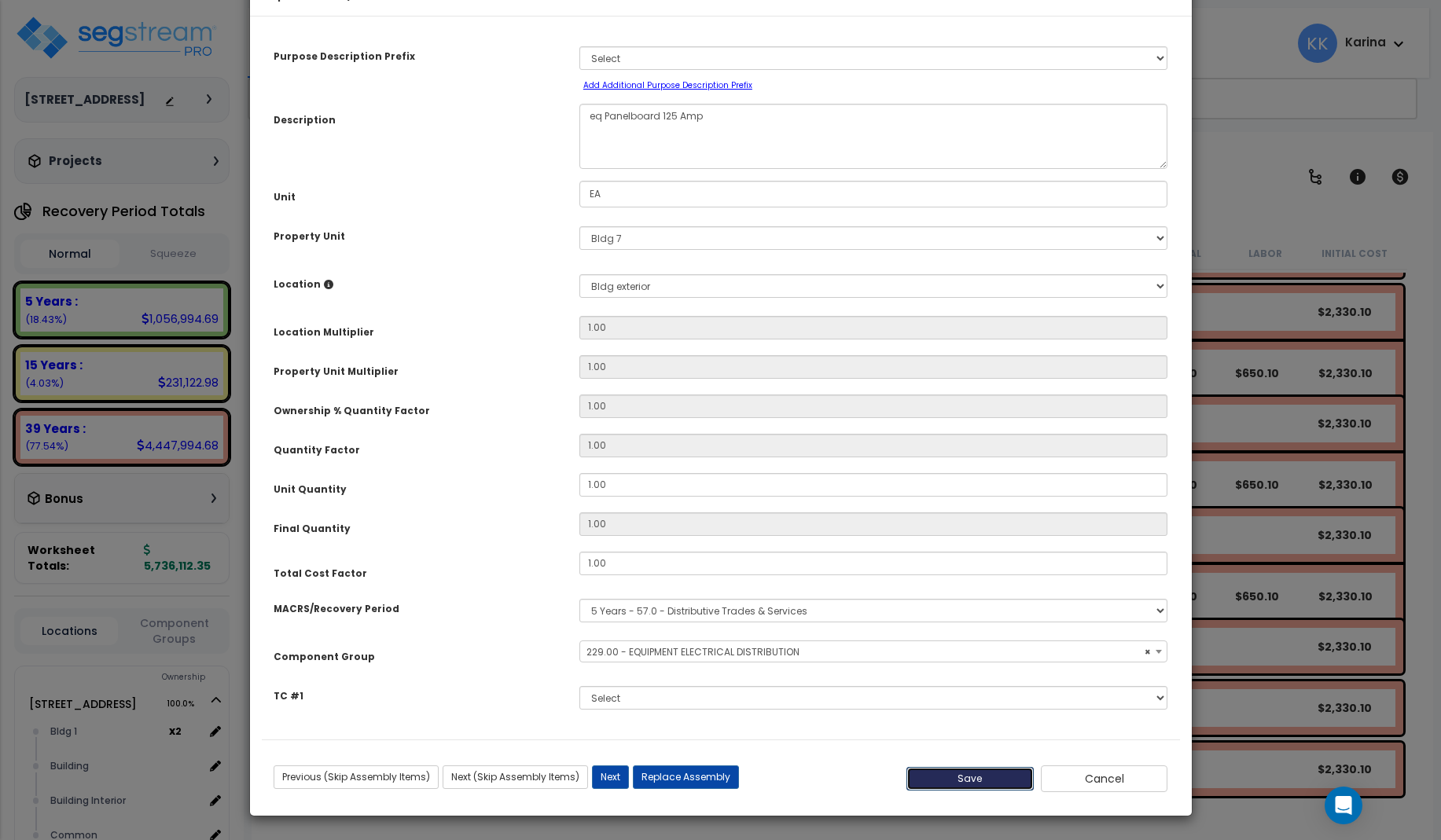
click at [957, 790] on button "Save" at bounding box center [970, 779] width 127 height 24
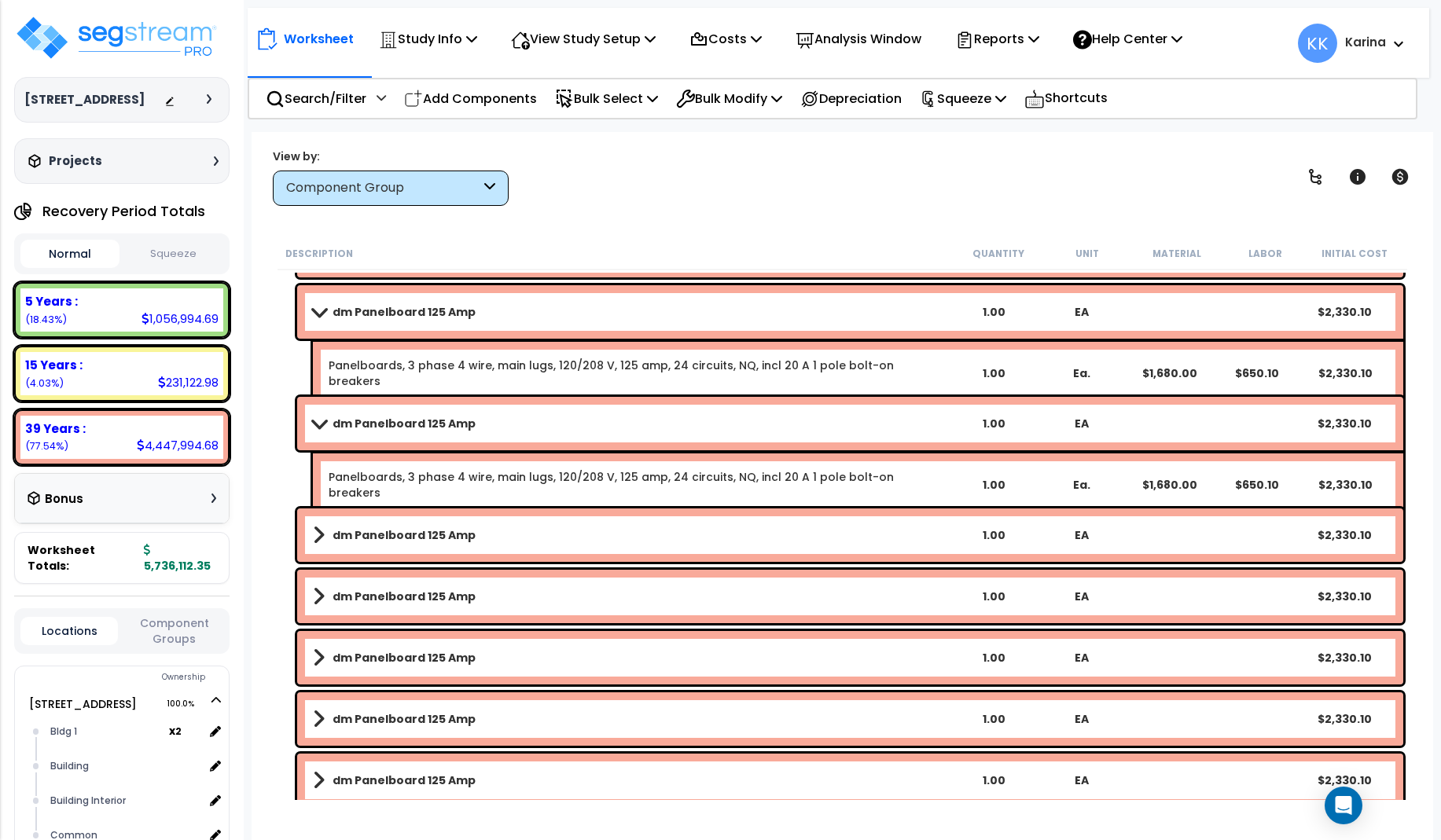
click at [406, 533] on b "dm Panelboard 125 Amp" at bounding box center [403, 535] width 143 height 16
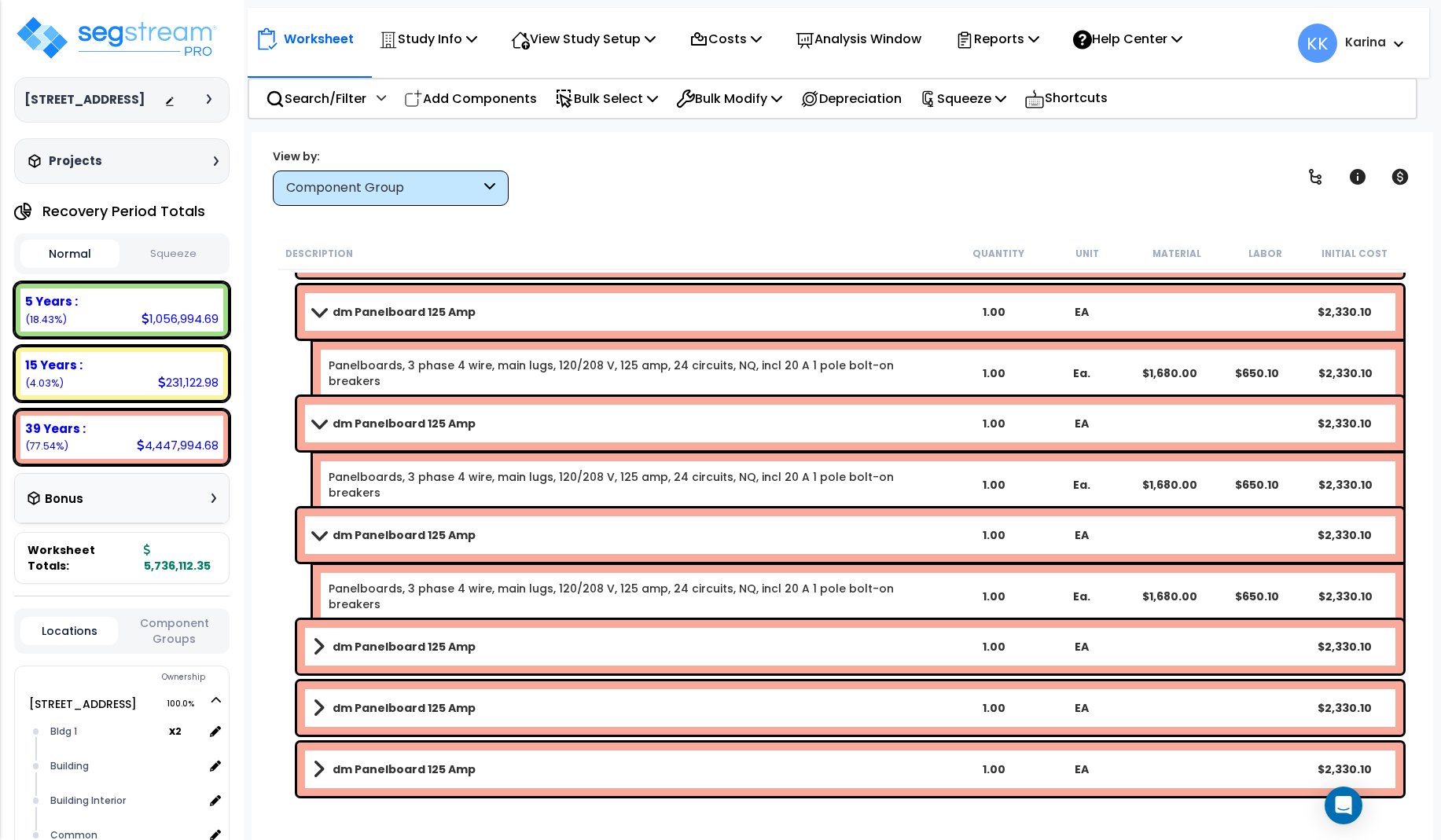
click at [406, 533] on b "dm Panelboard 125 Amp" at bounding box center [403, 535] width 143 height 16
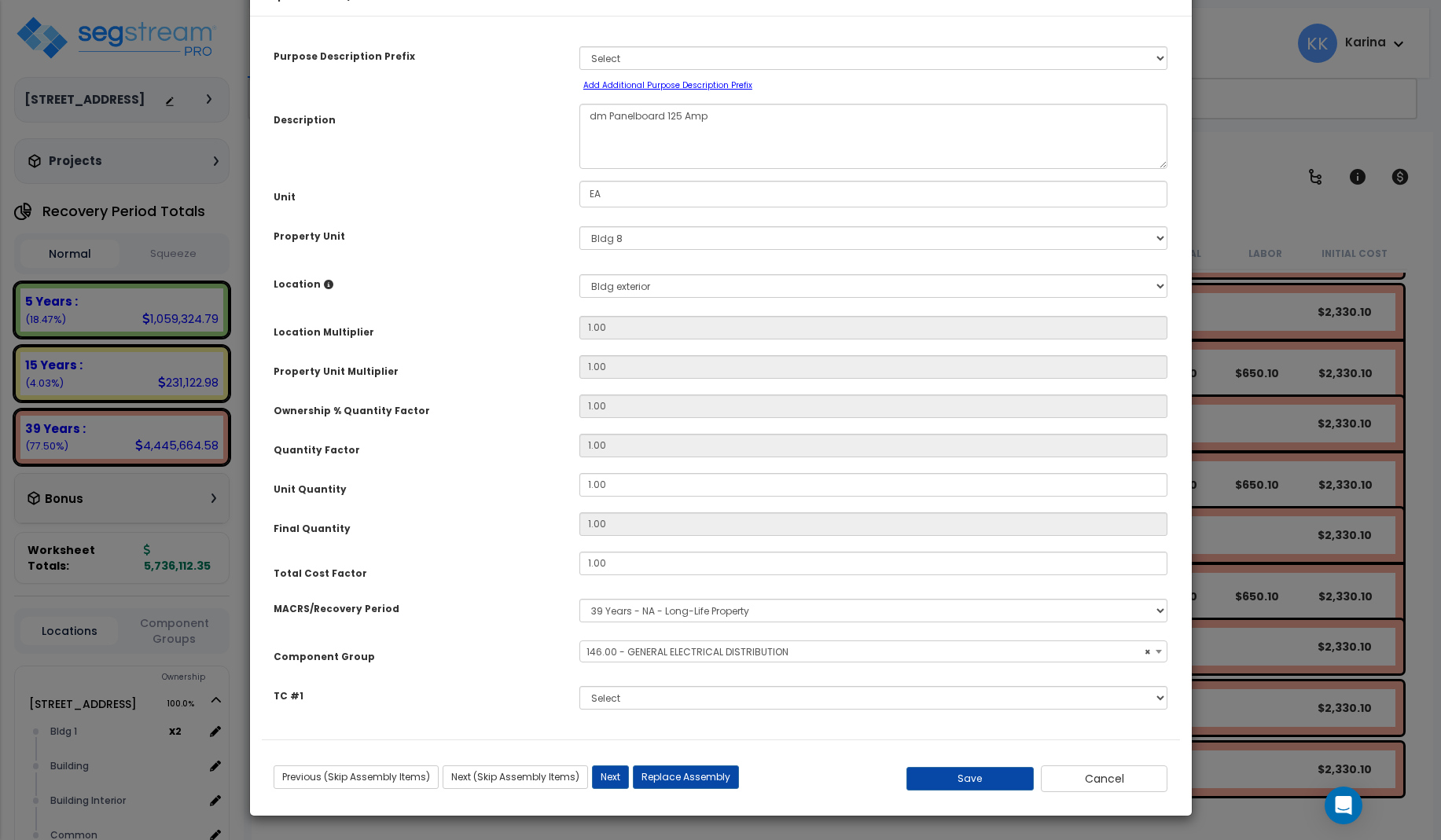
select select "56956"
drag, startPoint x: 602, startPoint y: 167, endPoint x: 582, endPoint y: 168, distance: 20.0
click at [582, 168] on textarea "dm Panelboard 125 Amp" at bounding box center [874, 136] width 589 height 65
type textarea "eq Panelboard 125 Amp"
click at [580, 599] on select "Select MACRS/Recovery Period 5 Years - 57.0 - Distributive Trades & Services 5 …" at bounding box center [874, 611] width 589 height 24
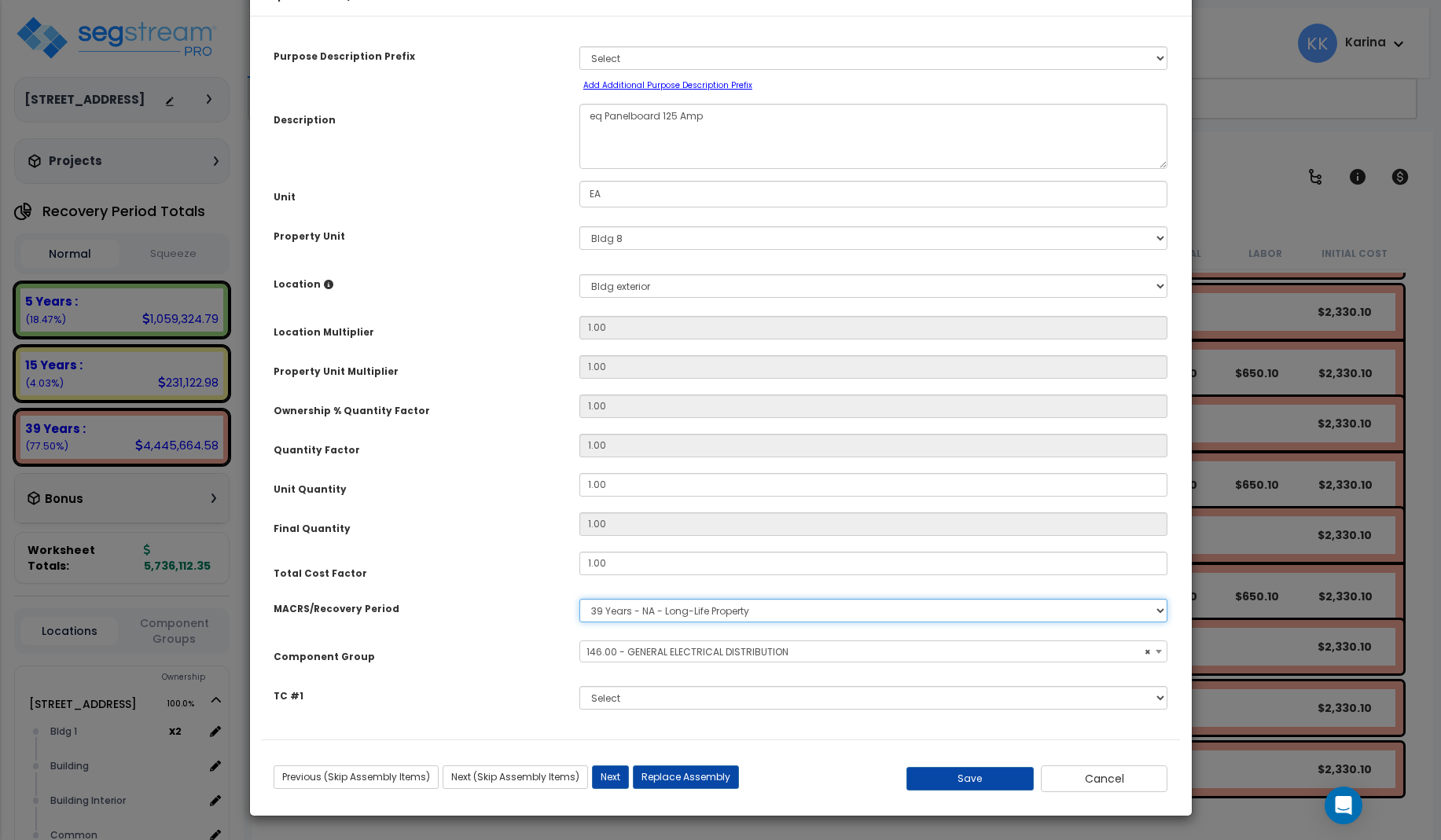
select select "3667"
click option "5 Years - 57.0 - Distributive Trades & Services" at bounding box center [0, 0] width 0 height 0
click at [617, 659] on span "Select Component Group" at bounding box center [647, 651] width 121 height 14
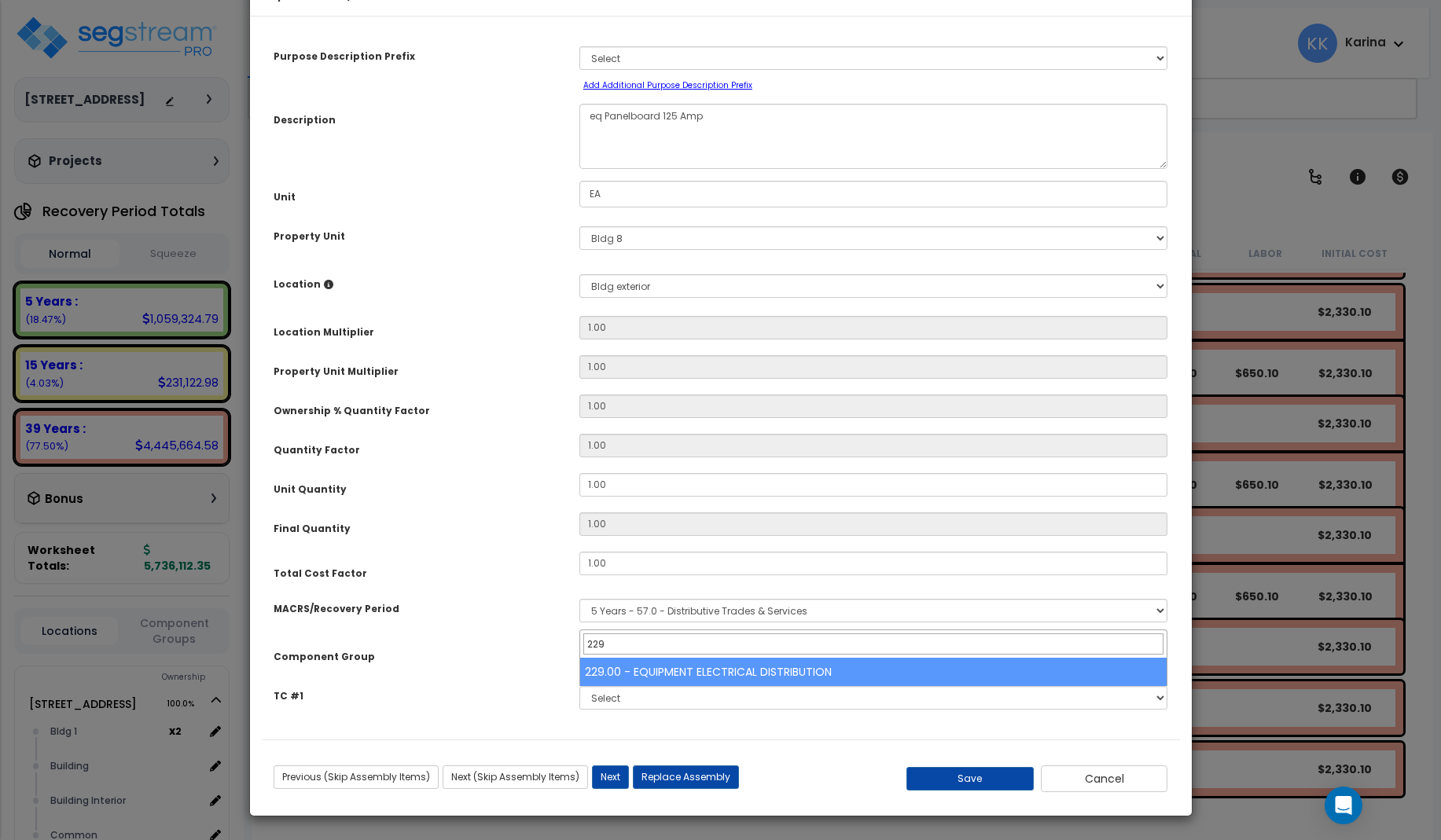
type input "229"
select select "57033"
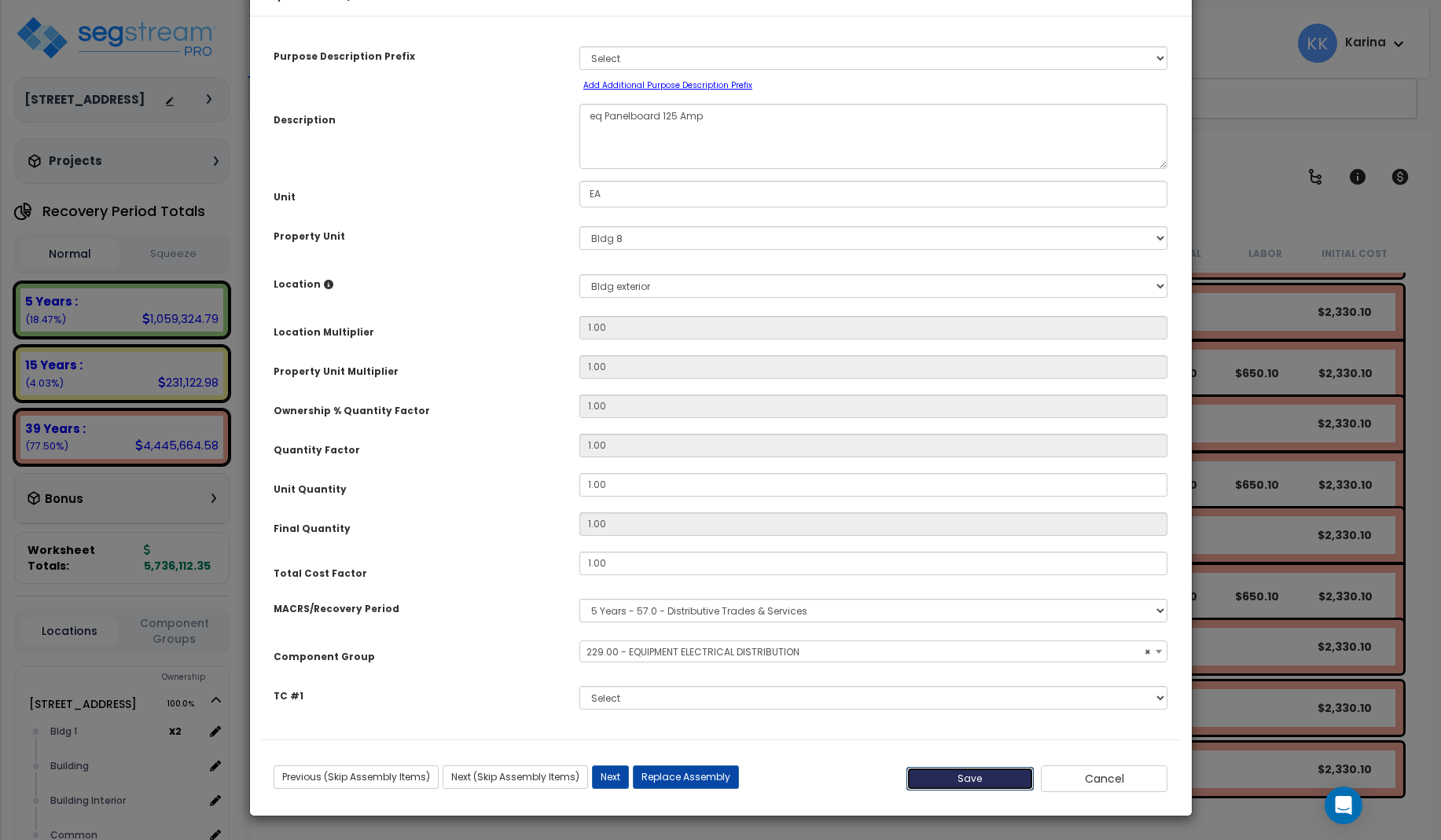
click at [955, 790] on button "Save" at bounding box center [970, 779] width 127 height 24
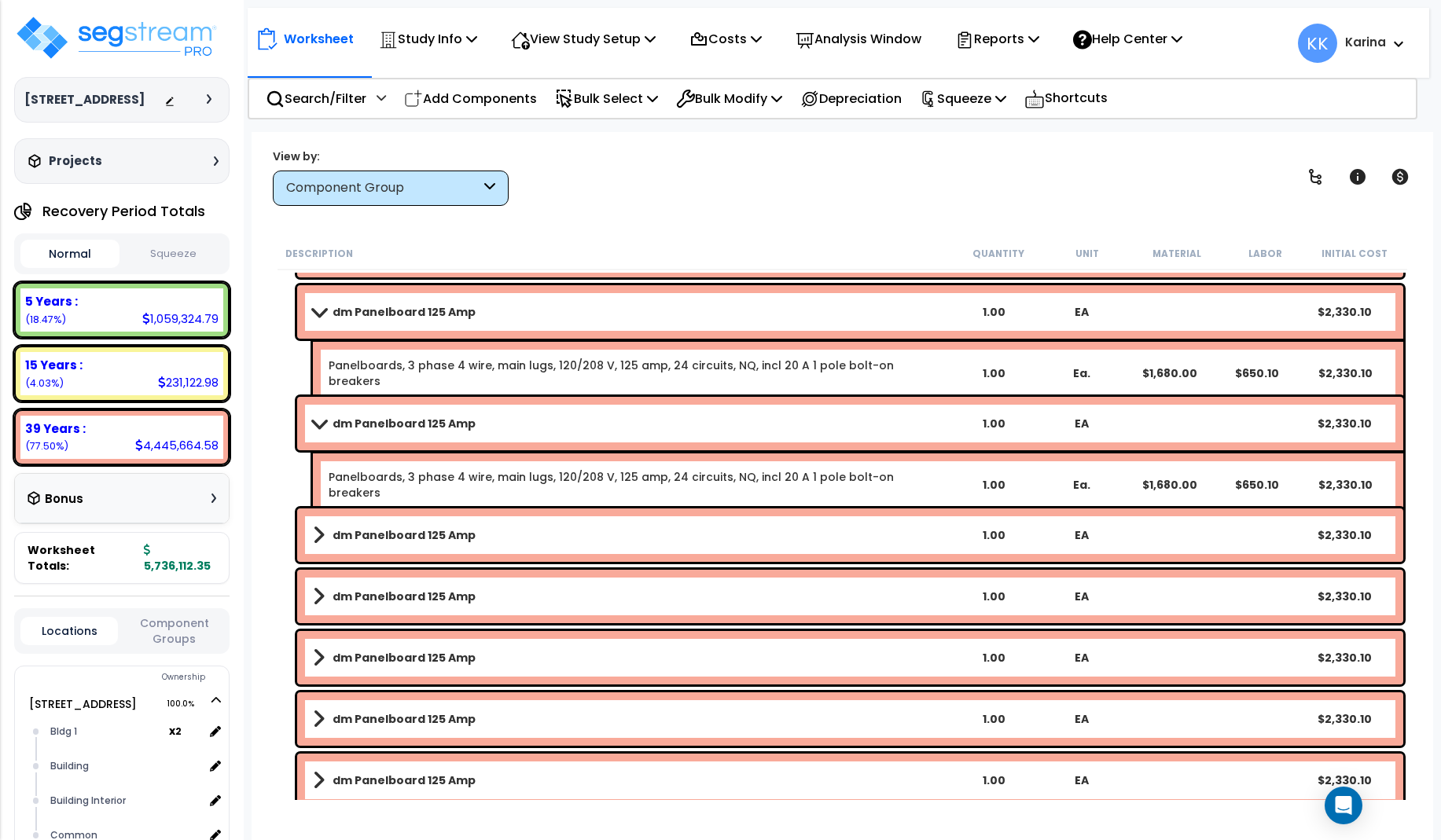
click at [462, 534] on b "dm Panelboard 125 Amp" at bounding box center [403, 535] width 143 height 16
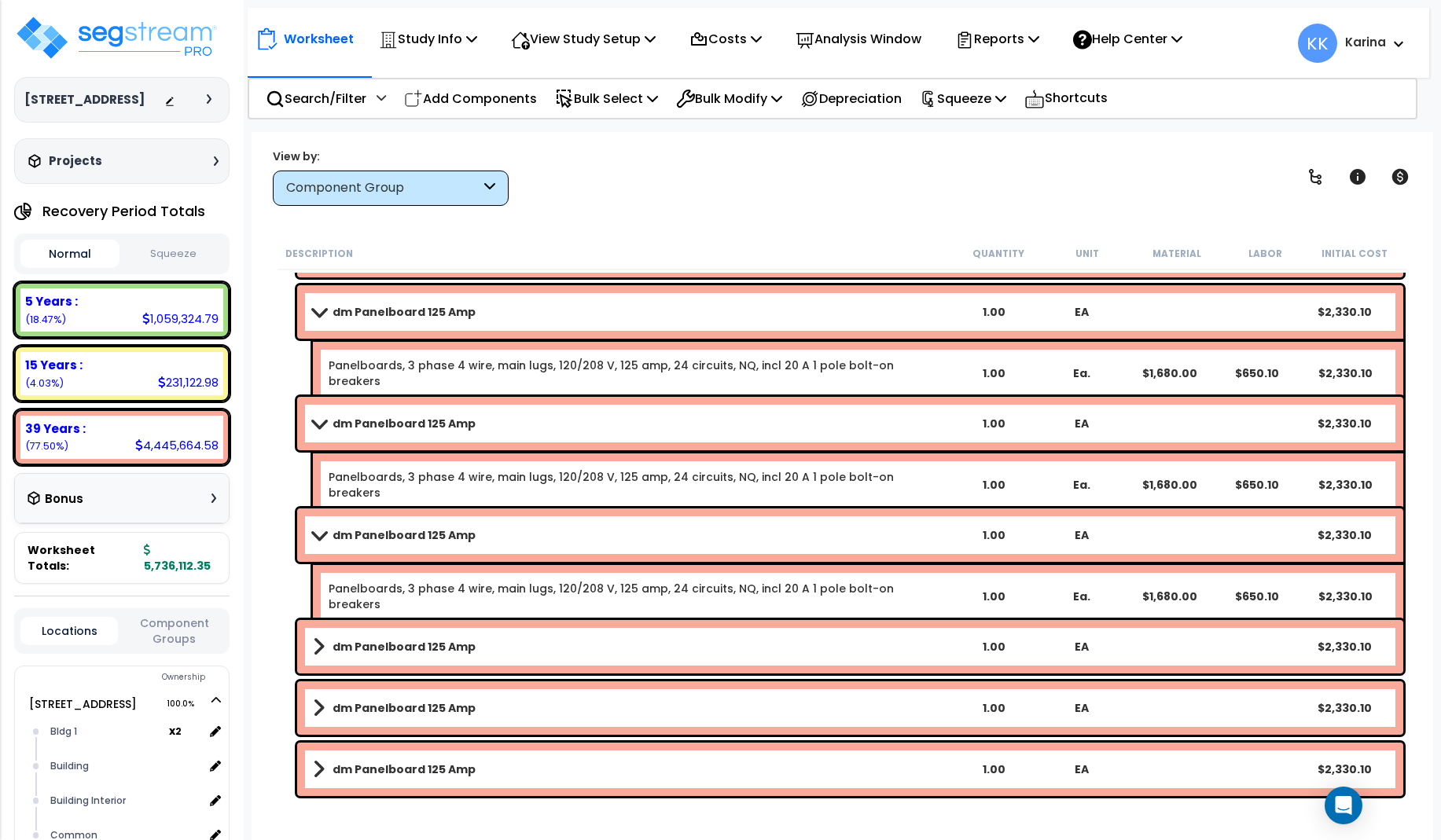
click at [462, 534] on b "dm Panelboard 125 Amp" at bounding box center [403, 535] width 143 height 16
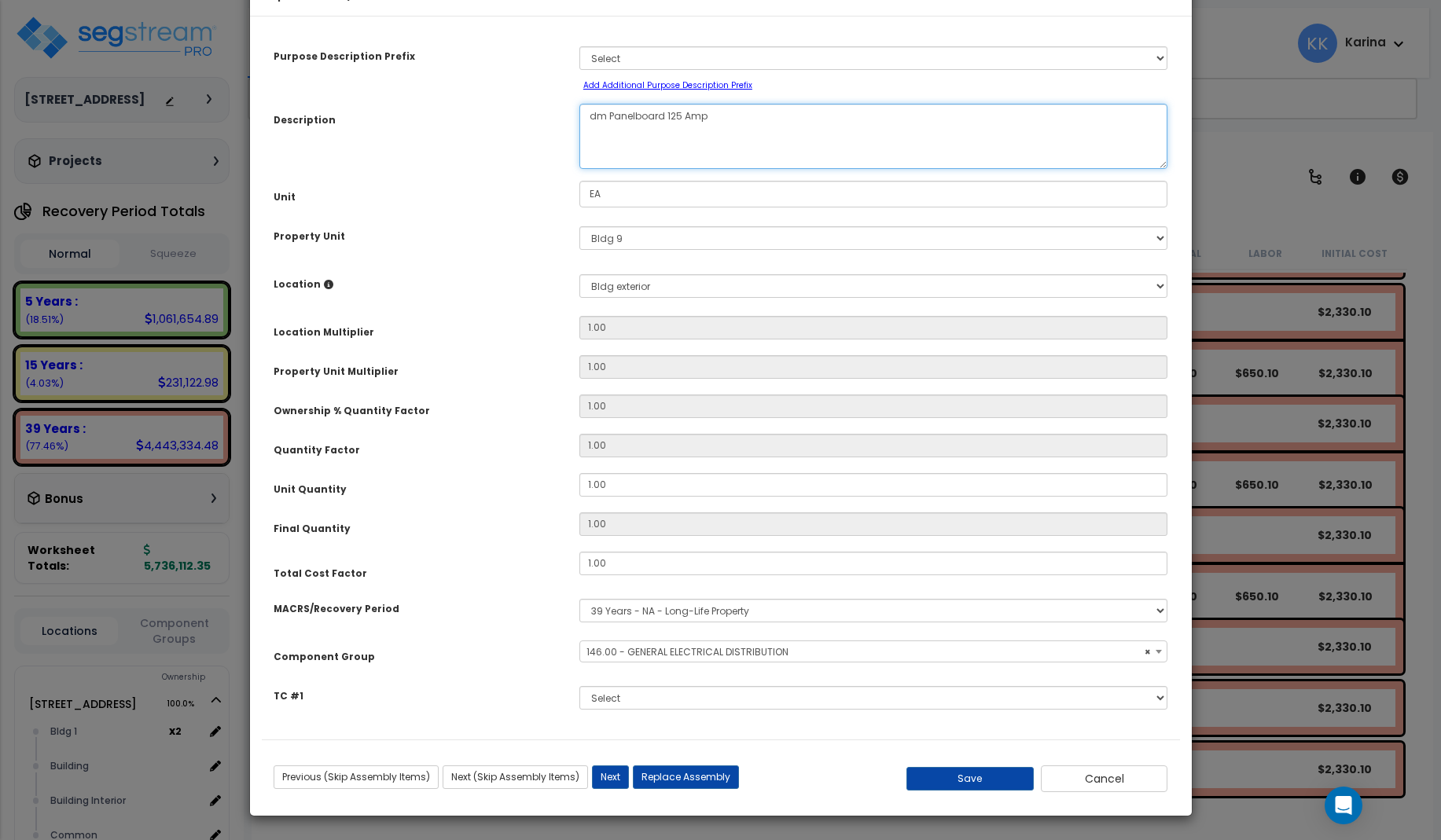
select select "56956"
drag, startPoint x: 602, startPoint y: 158, endPoint x: 580, endPoint y: 162, distance: 22.4
click at [580, 162] on textarea "dm Panelboard 125 Amp" at bounding box center [874, 136] width 589 height 65
type textarea "eq Panelboard 125 Amp"
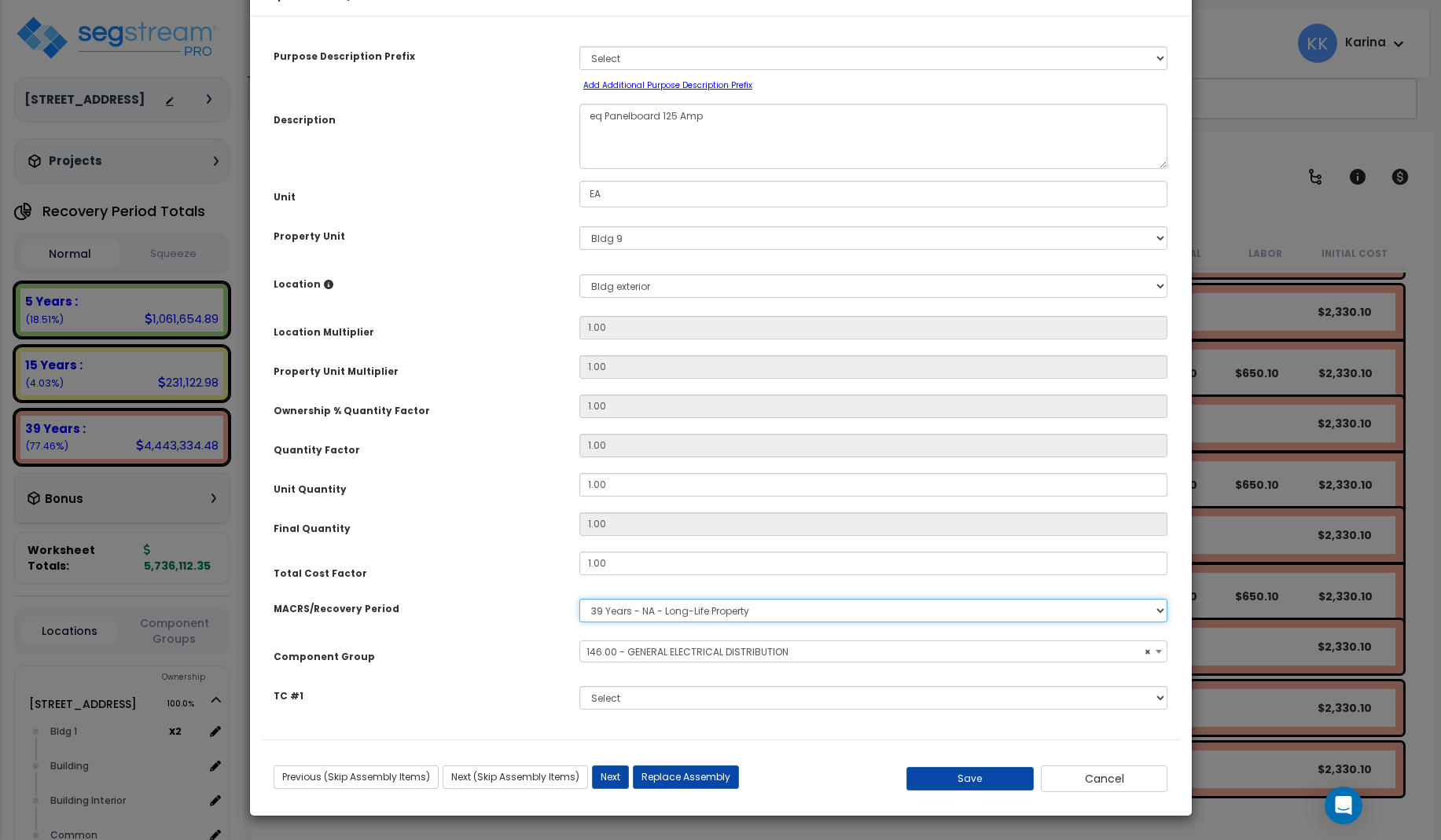
click at [580, 599] on select "Select MACRS/Recovery Period 5 Years - 57.0 - Distributive Trades & Services 5 …" at bounding box center [874, 611] width 589 height 24
select select "3667"
click option "5 Years - 57.0 - Distributive Trades & Services" at bounding box center [0, 0] width 0 height 0
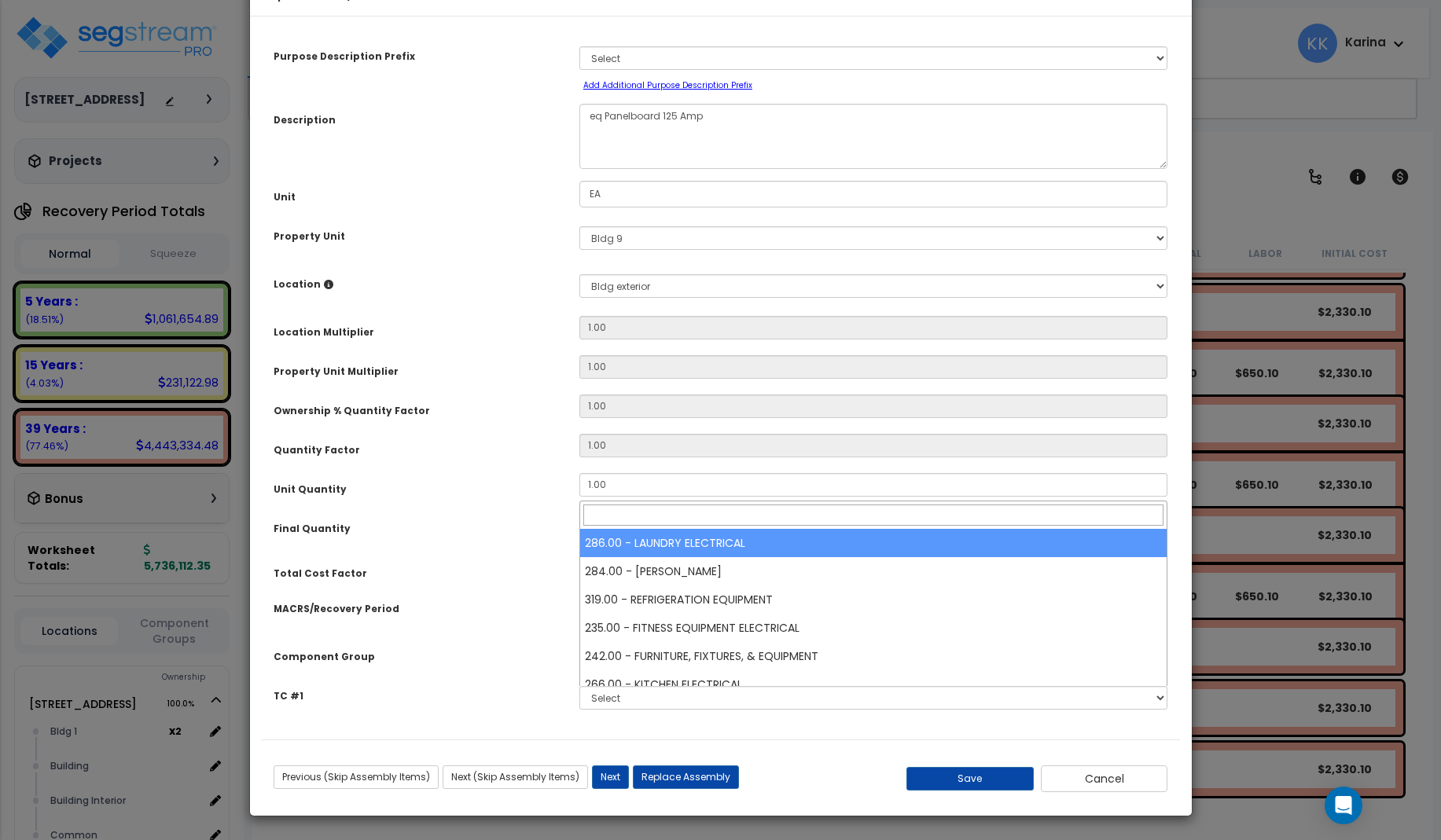
click at [617, 659] on span "Select Component Group" at bounding box center [647, 651] width 121 height 14
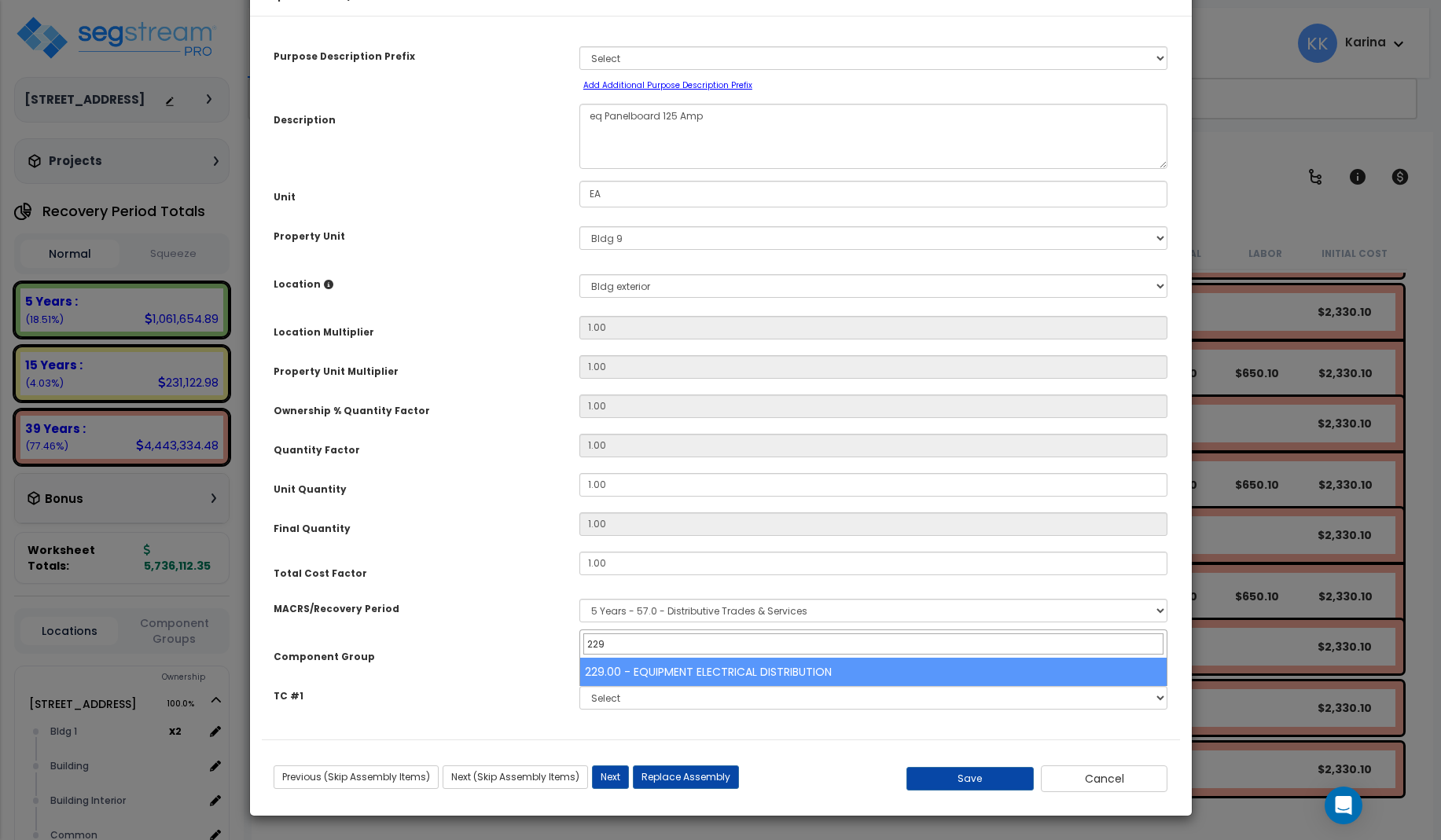
type input "229"
select select "57033"
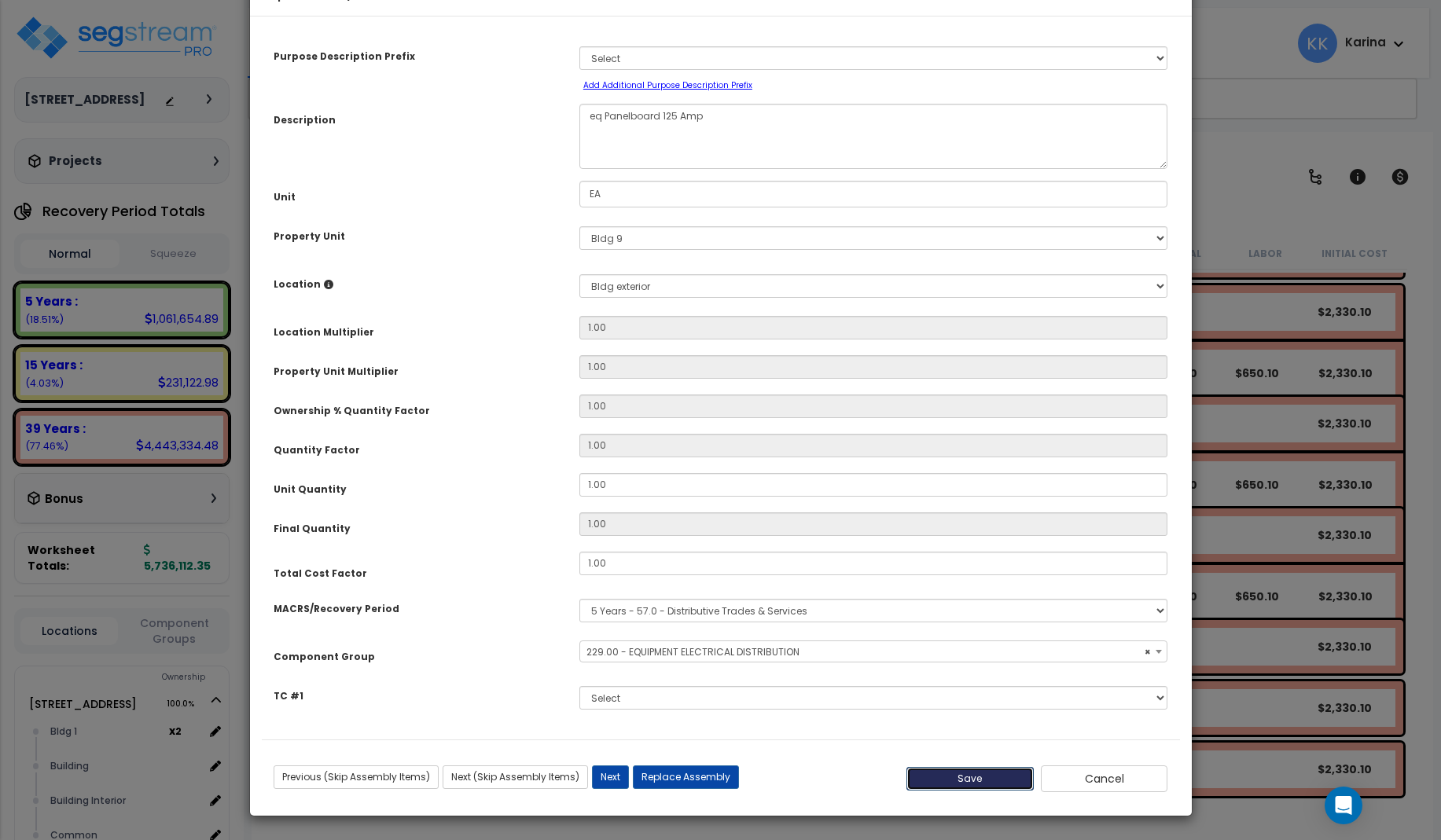
click at [968, 790] on button "Save" at bounding box center [970, 779] width 127 height 24
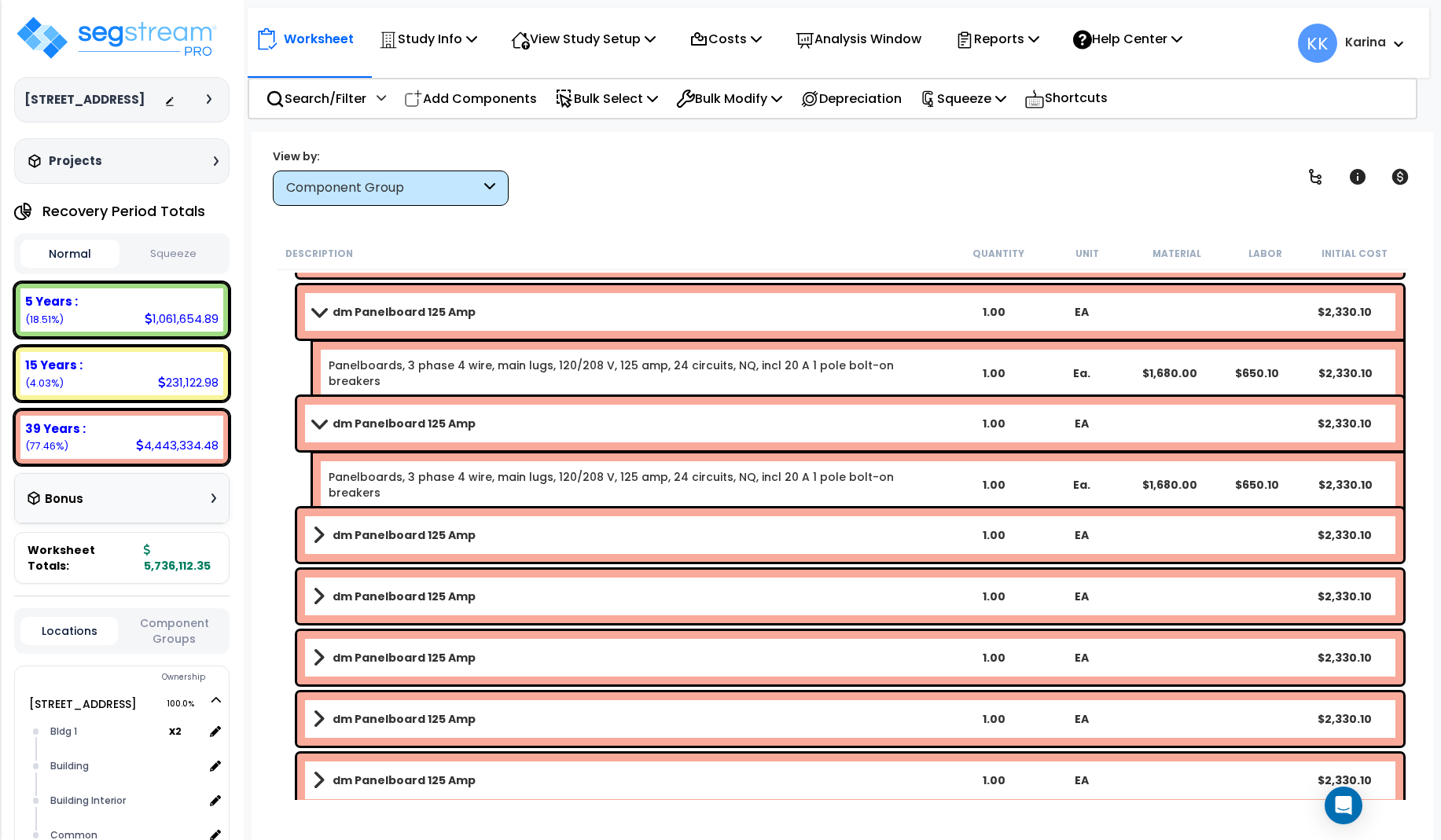
click at [444, 539] on b "dm Panelboard 125 Amp" at bounding box center [403, 535] width 143 height 16
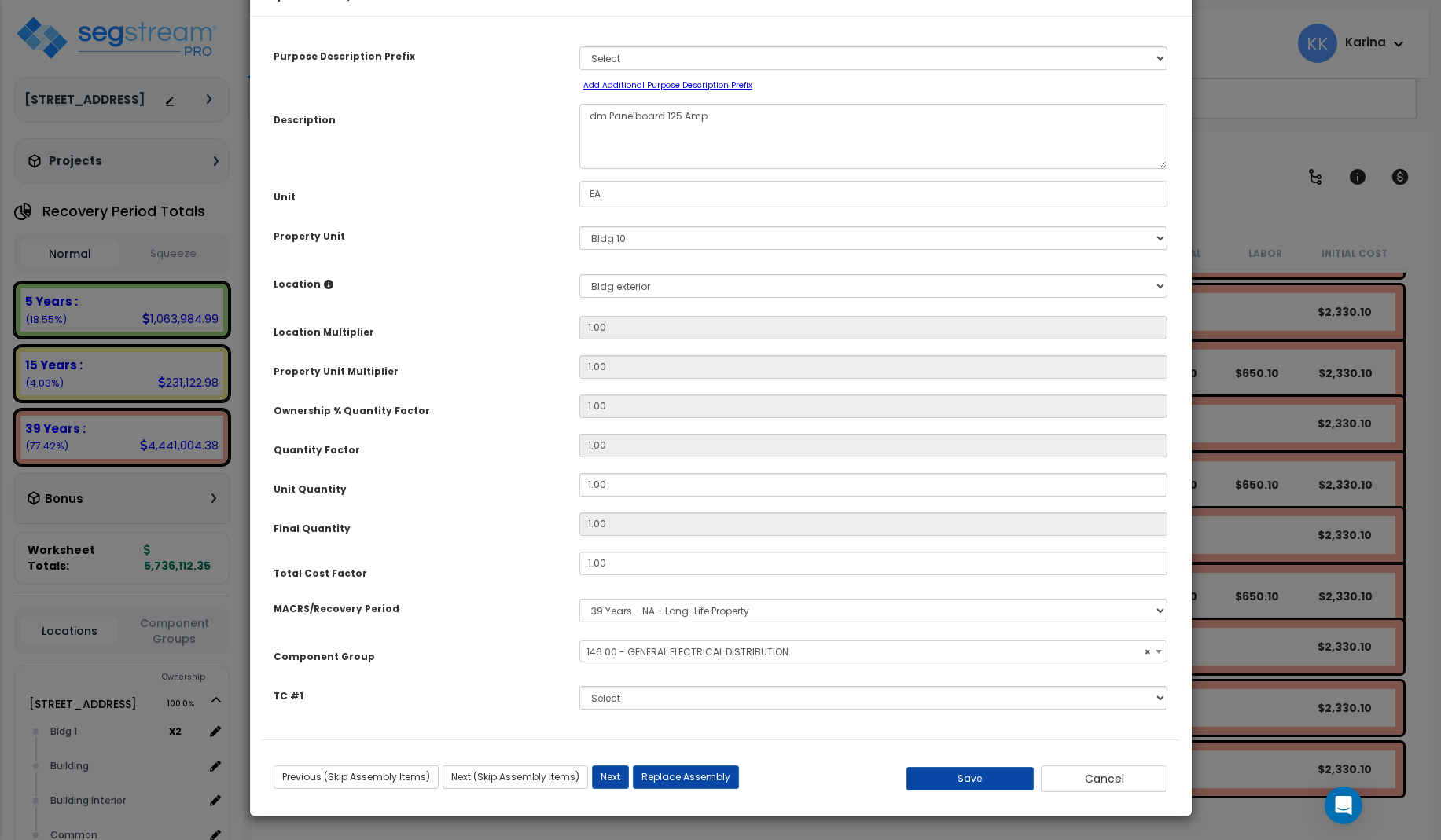
select select "56956"
drag, startPoint x: 603, startPoint y: 165, endPoint x: 583, endPoint y: 167, distance: 20.1
click at [583, 167] on textarea "dm Panelboard 125 Amp" at bounding box center [874, 136] width 589 height 65
type textarea "eq Panelboard 125 Amp"
click at [580, 599] on select "Select MACRS/Recovery Period 5 Years - 57.0 - Distributive Trades & Services 5 …" at bounding box center [874, 611] width 589 height 24
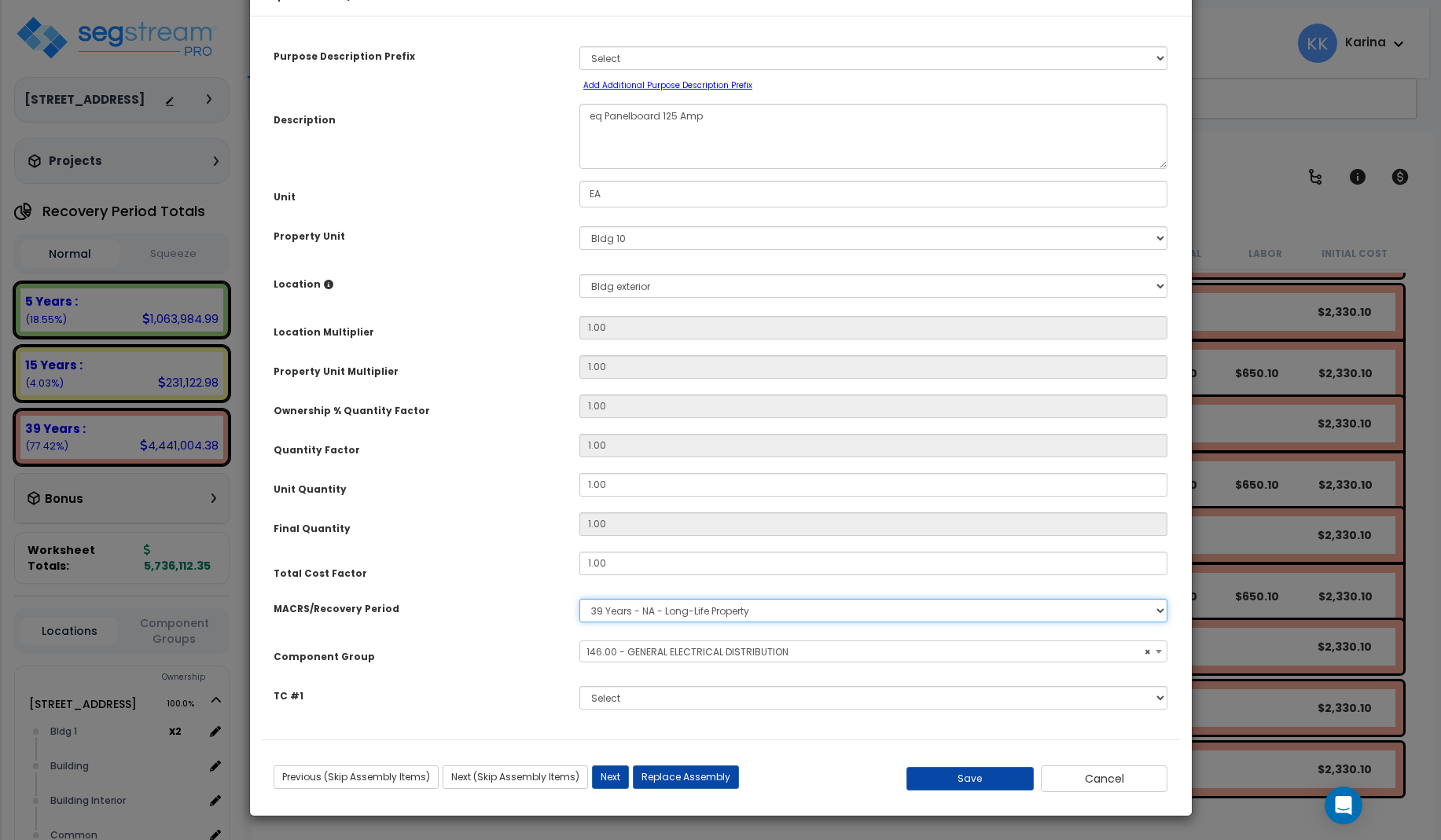
select select "3667"
click option "5 Years - 57.0 - Distributive Trades & Services" at bounding box center [0, 0] width 0 height 0
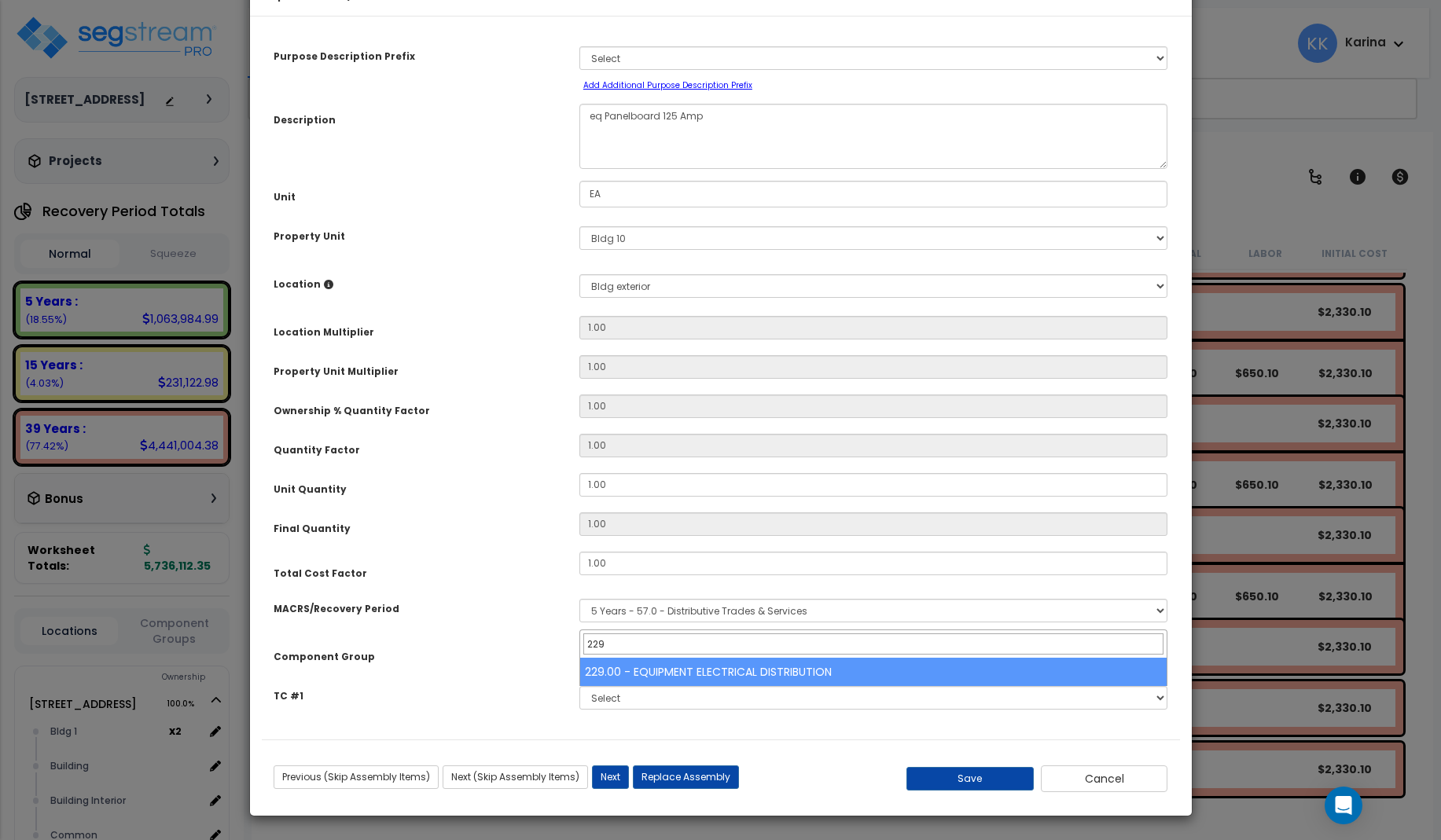
type input "229"
select select "57033"
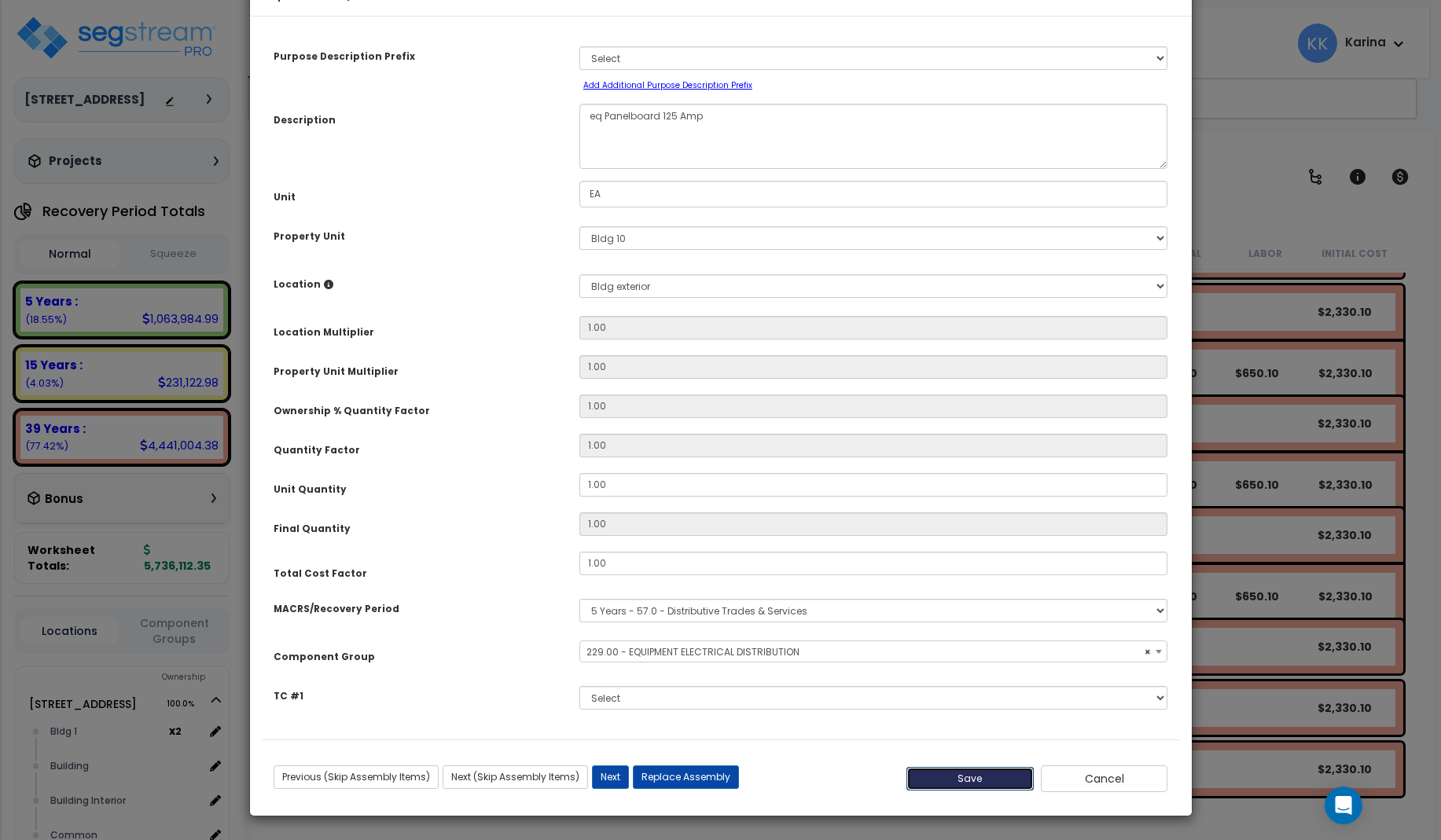
click at [951, 790] on button "Save" at bounding box center [970, 779] width 127 height 24
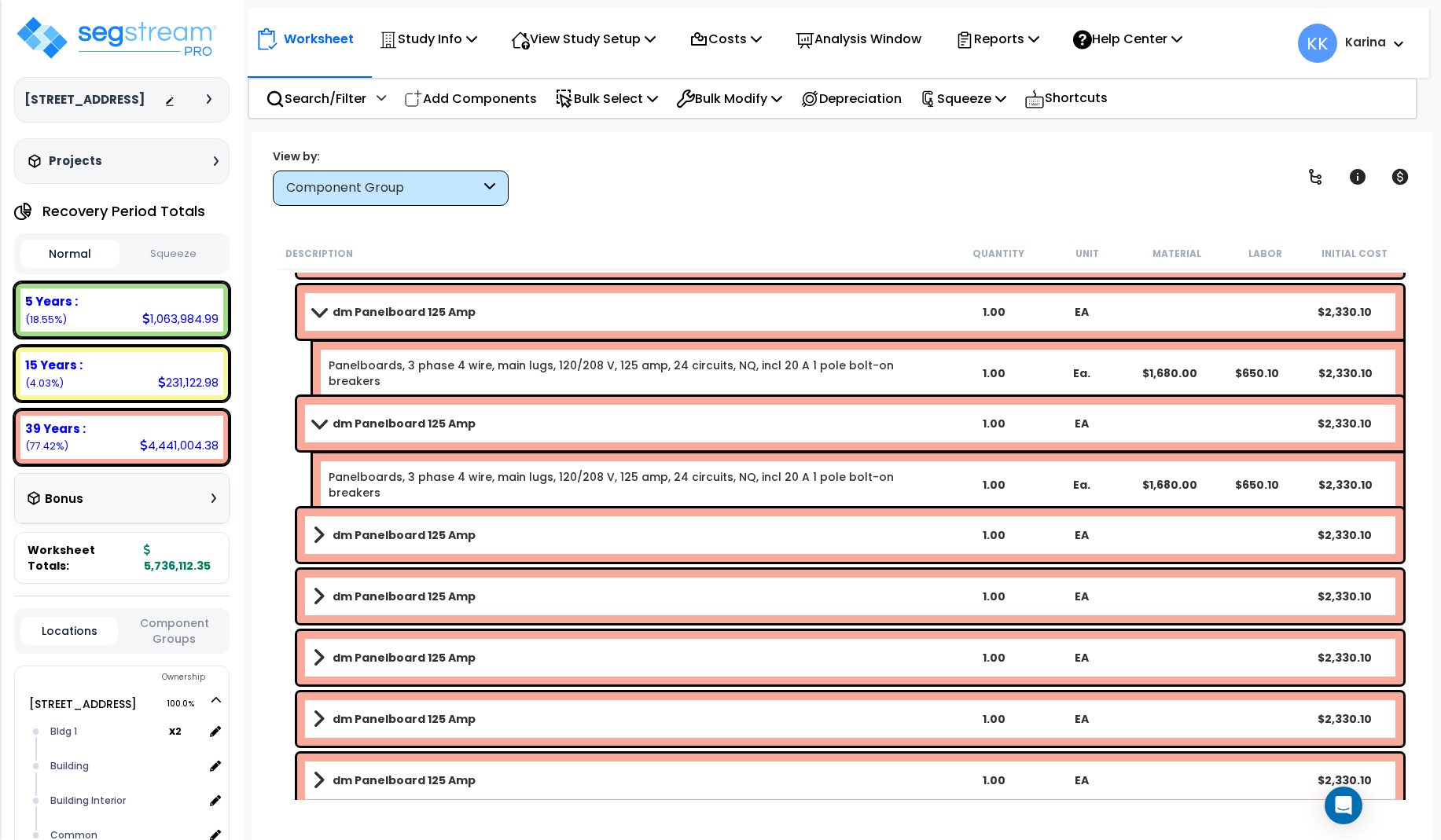
click at [455, 530] on b "dm Panelboard 125 Amp" at bounding box center [403, 535] width 143 height 16
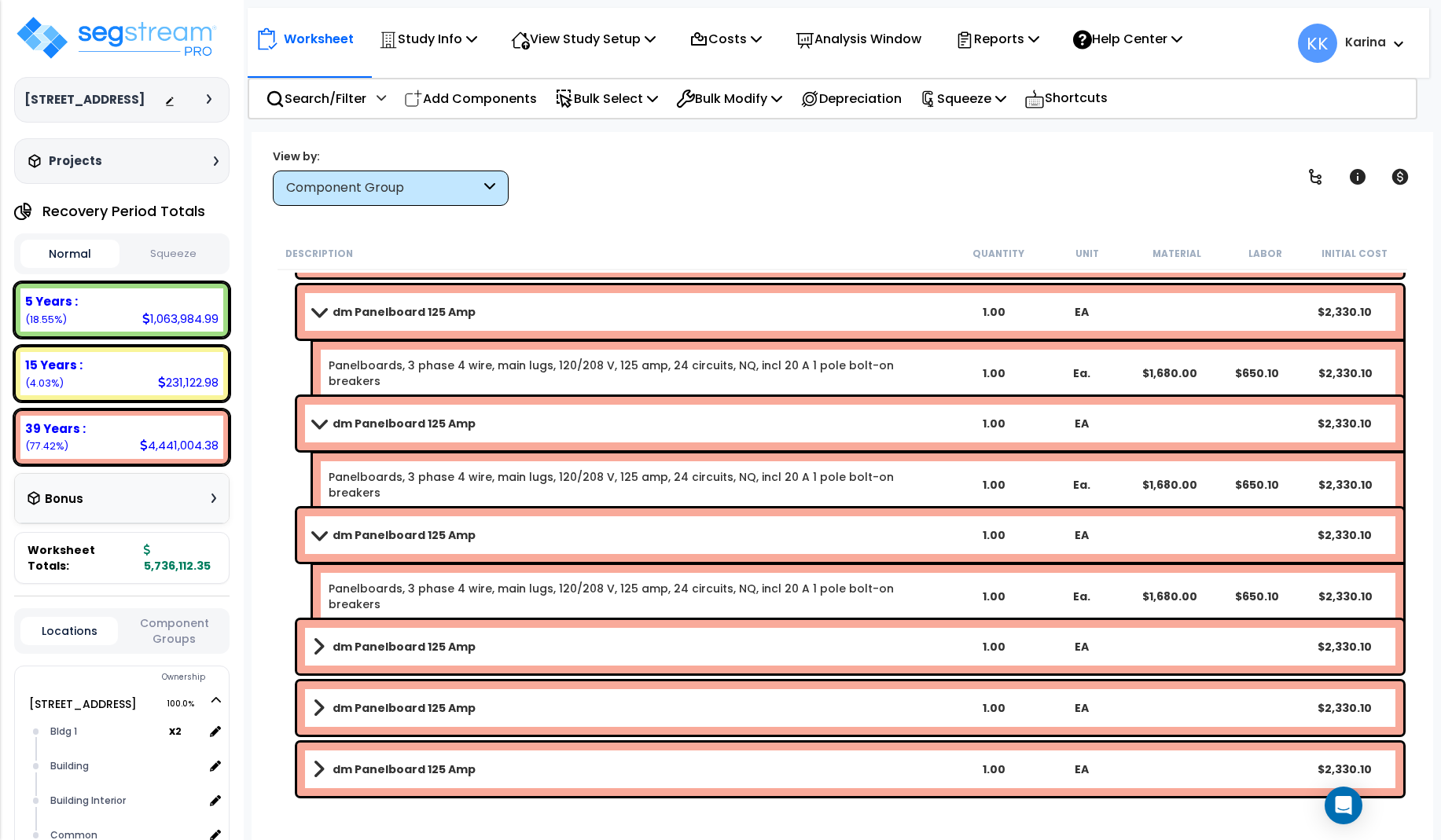
click at [455, 530] on b "dm Panelboard 125 Amp" at bounding box center [403, 535] width 143 height 16
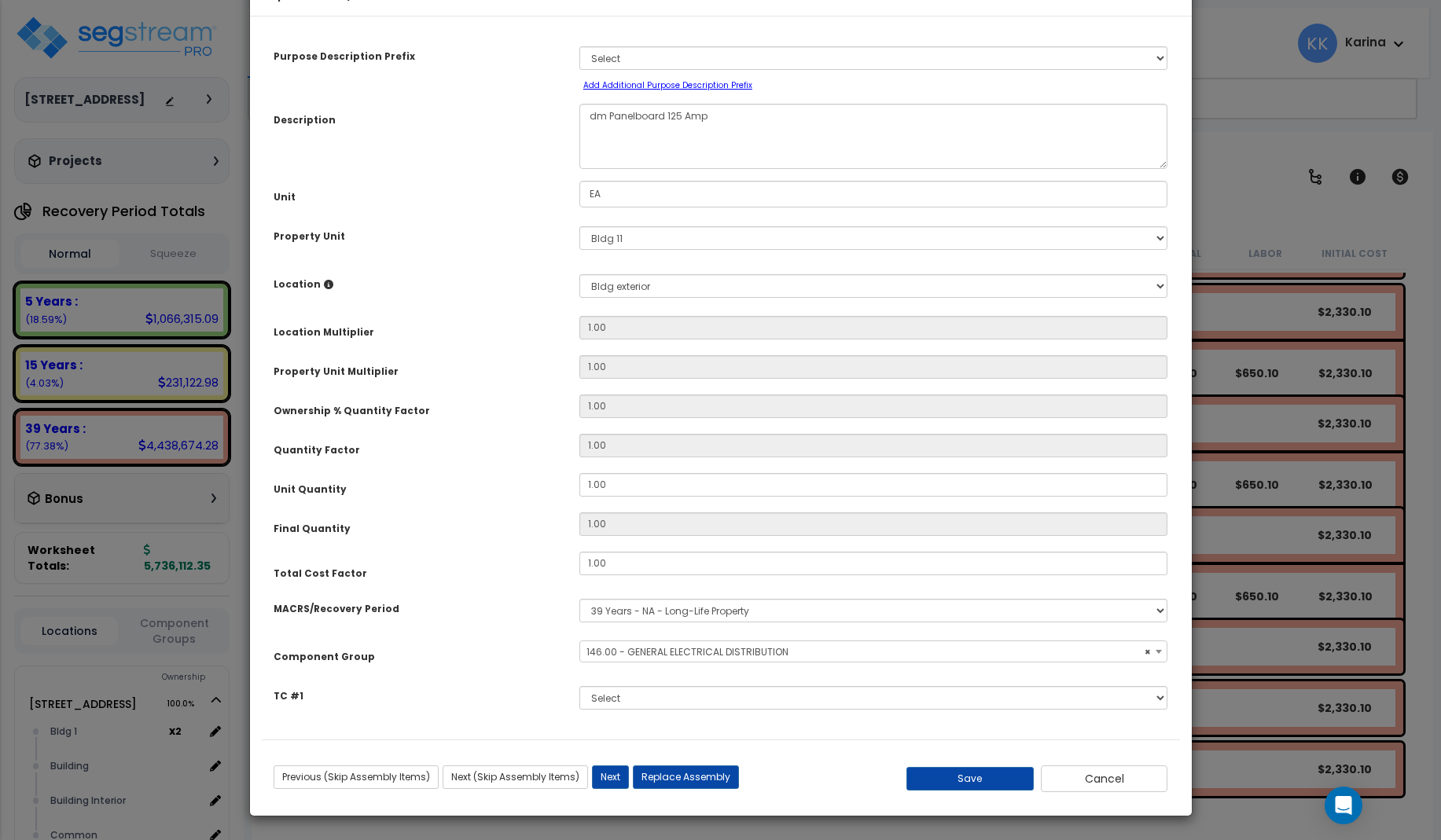
select select "56956"
drag, startPoint x: 606, startPoint y: 171, endPoint x: 587, endPoint y: 171, distance: 19.0
click at [587, 169] on textarea "dm Panelboard 125 Amp" at bounding box center [874, 136] width 589 height 65
type textarea "eq Panelboard 125 Amp"
click at [580, 599] on select "Select MACRS/Recovery Period 5 Years - 57.0 - Distributive Trades & Services 5 …" at bounding box center [874, 611] width 589 height 24
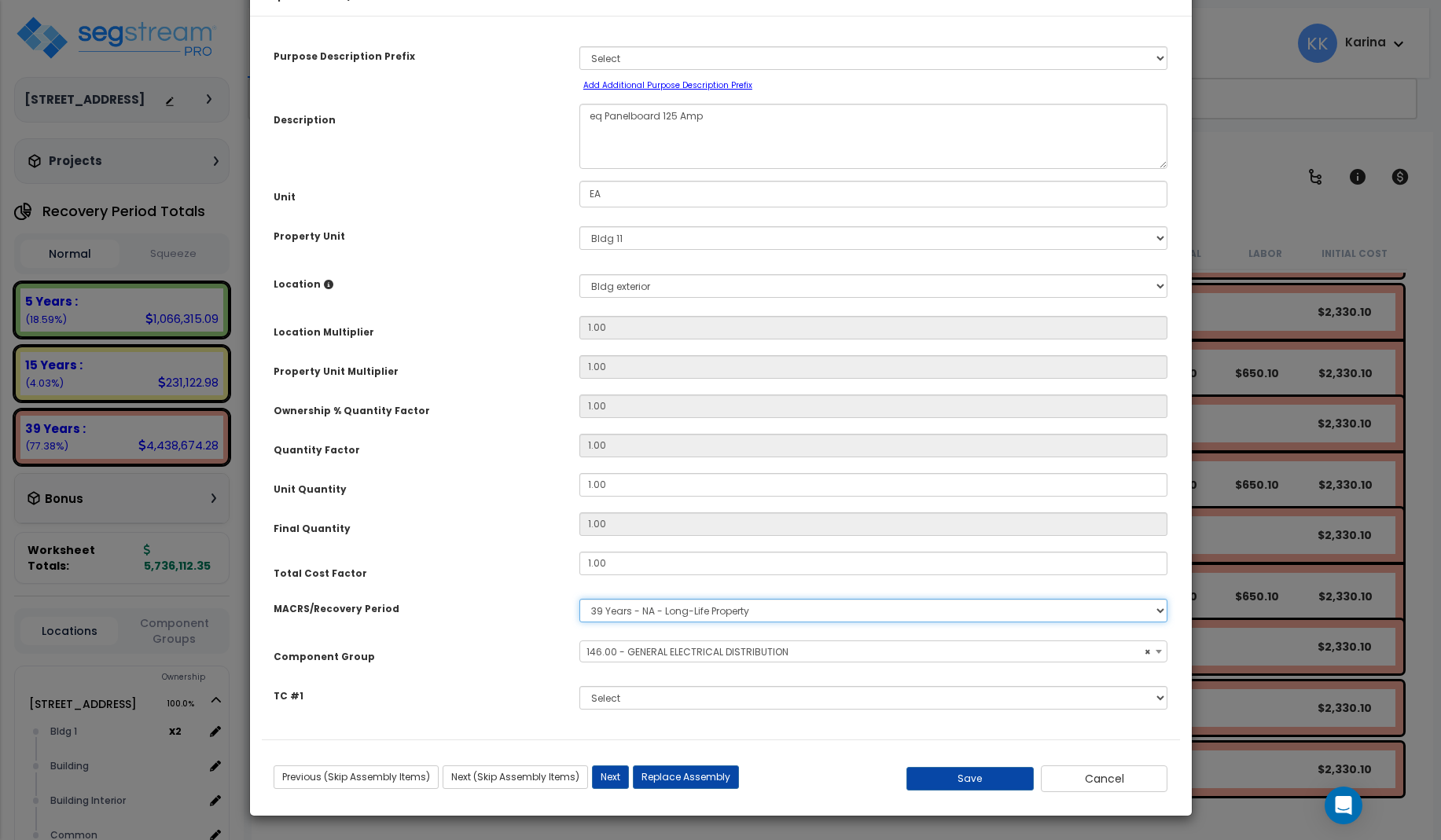
select select "3667"
click option "5 Years - 57.0 - Distributive Trades & Services" at bounding box center [0, 0] width 0 height 0
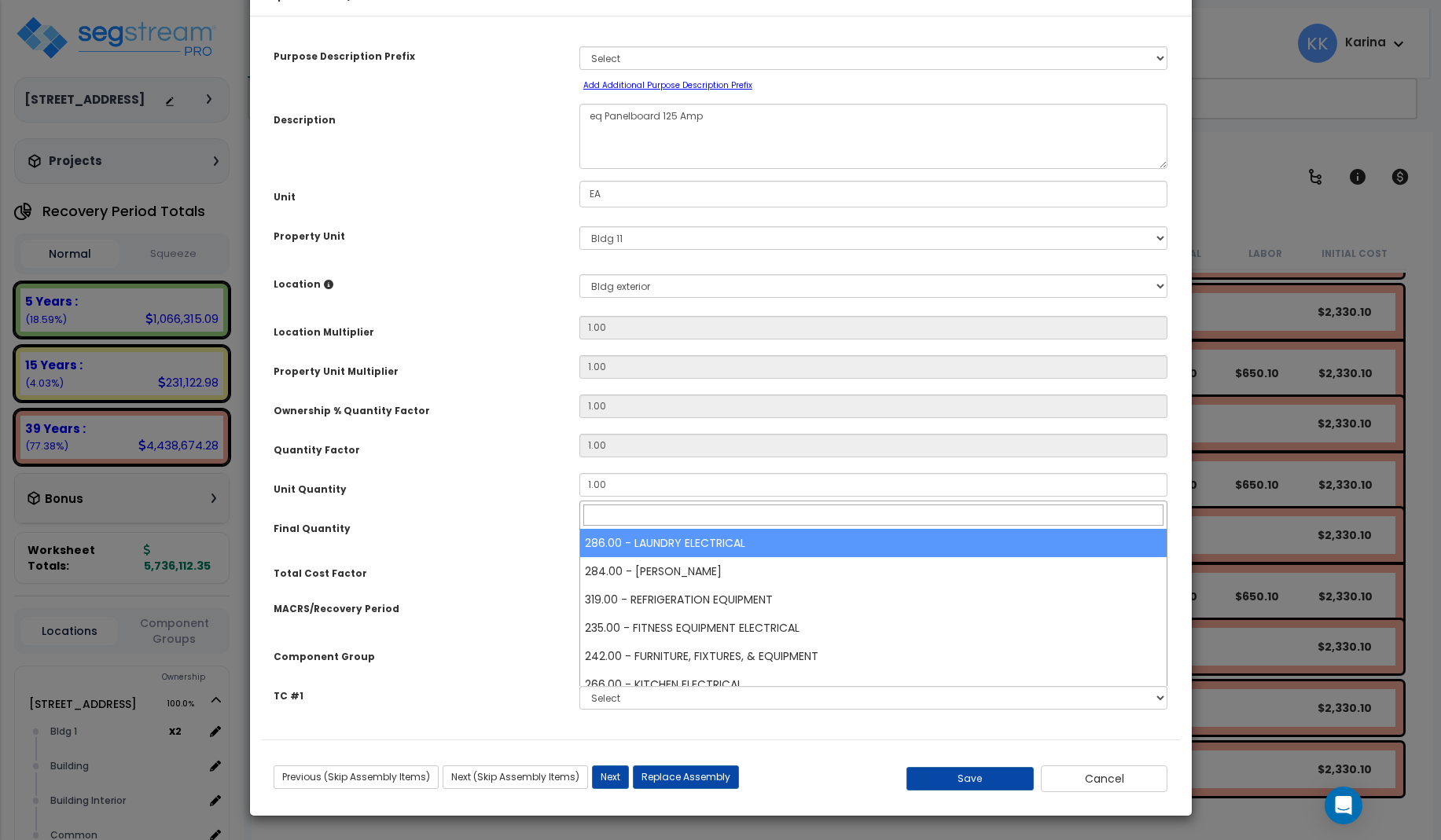
click at [644, 659] on span "Select Component Group" at bounding box center [647, 651] width 121 height 14
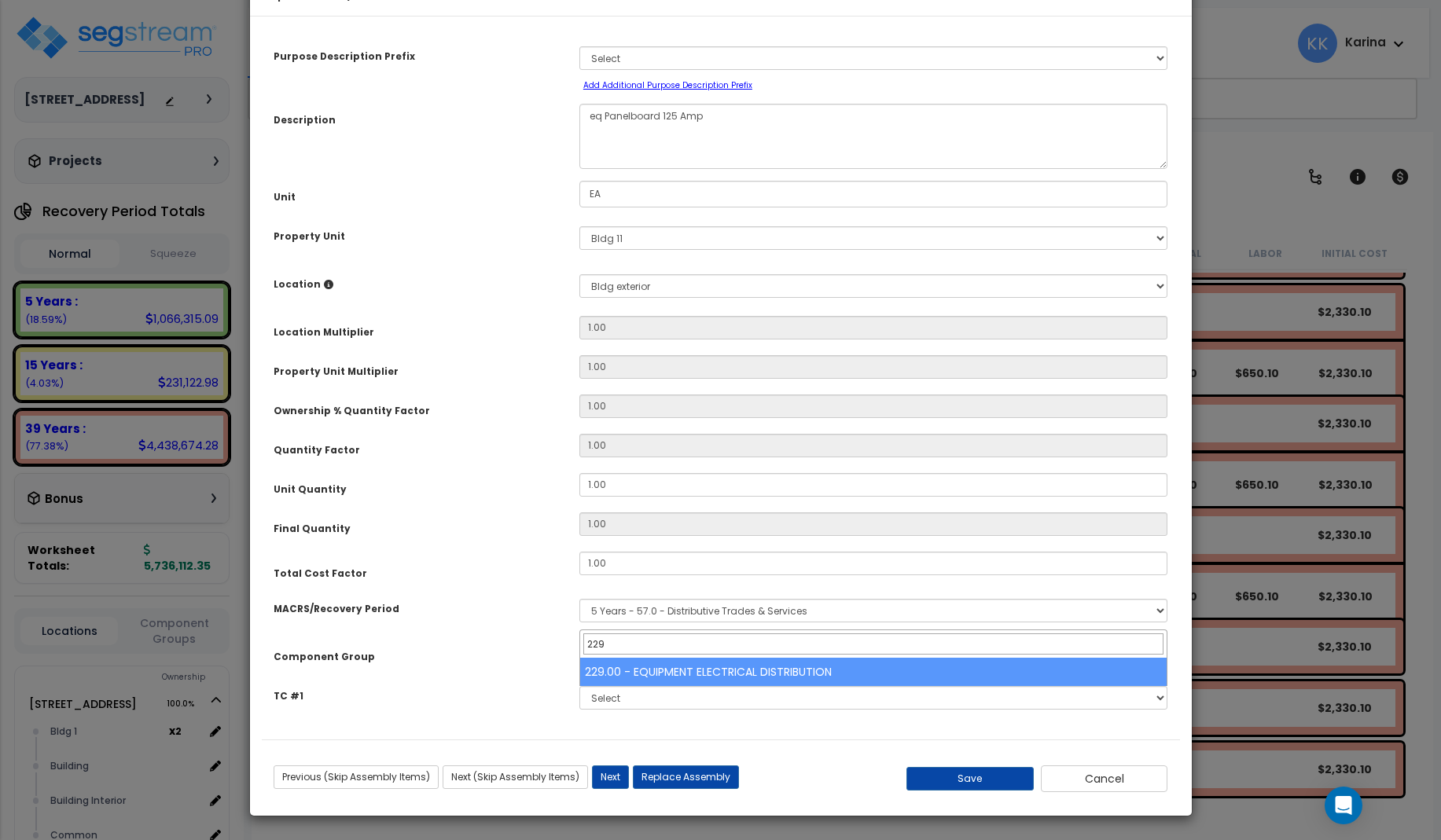
type input "229"
select select "57033"
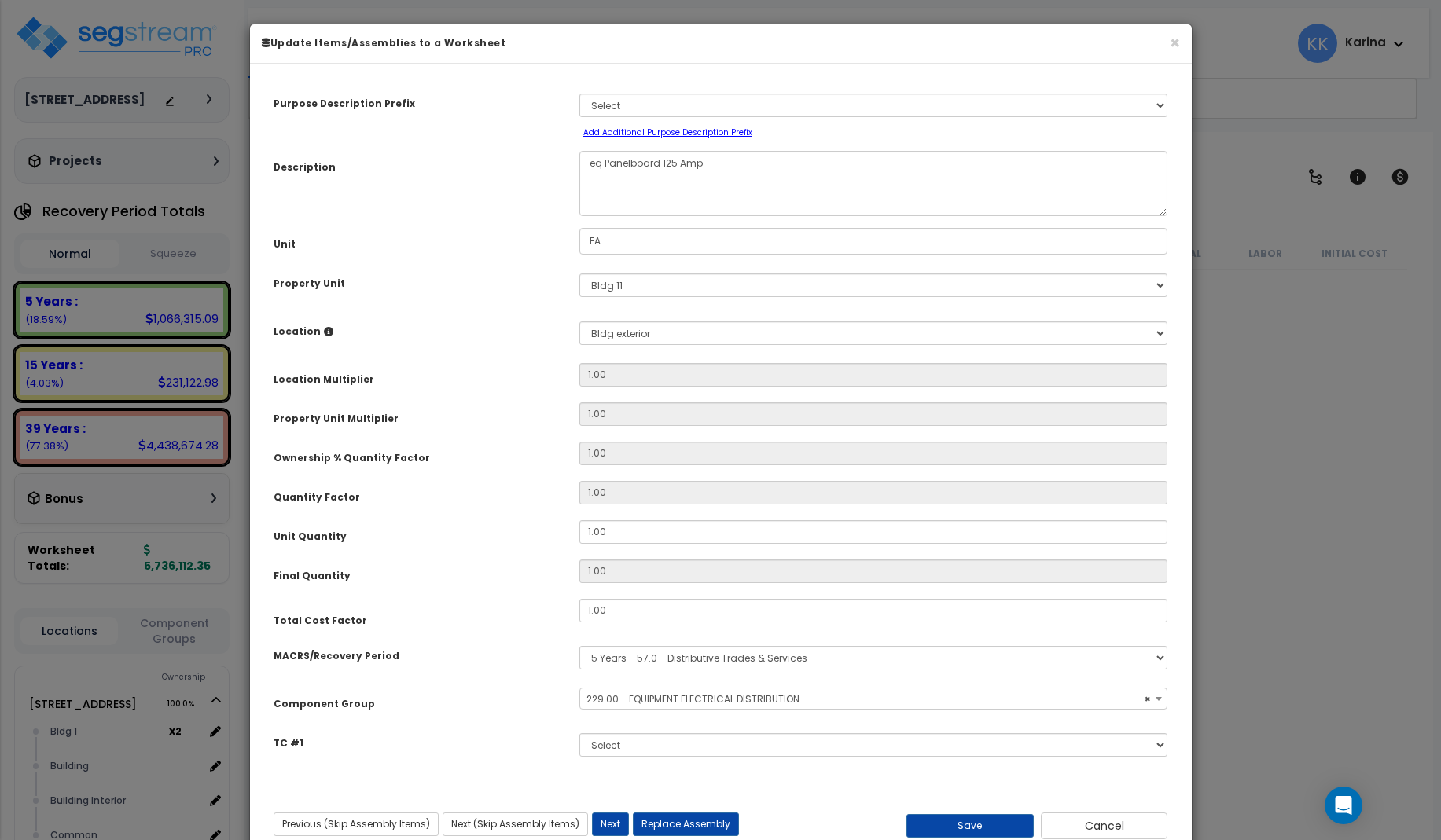
select select "3667"
select select "57033"
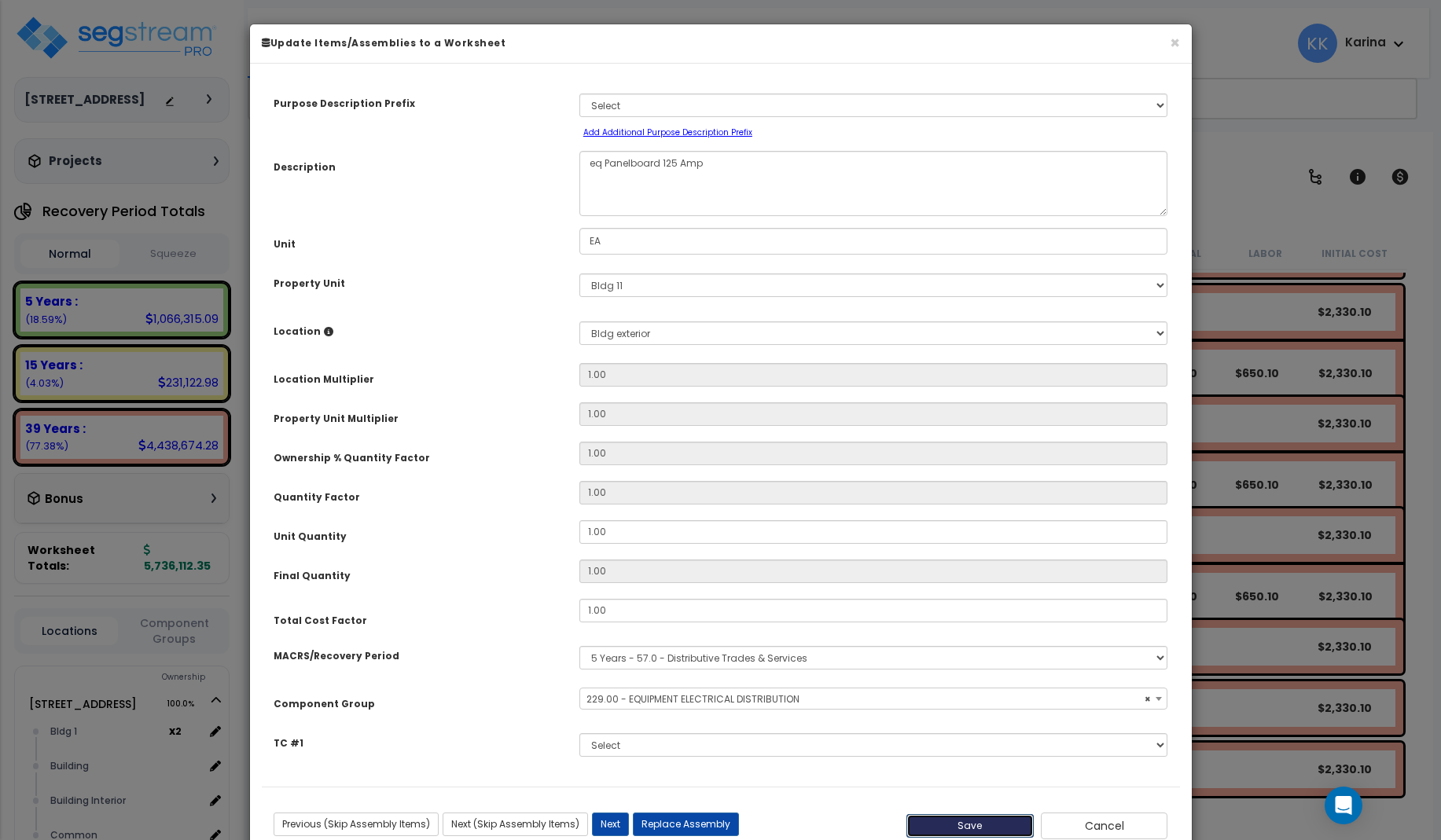
click at [962, 826] on button "Save" at bounding box center [970, 826] width 127 height 24
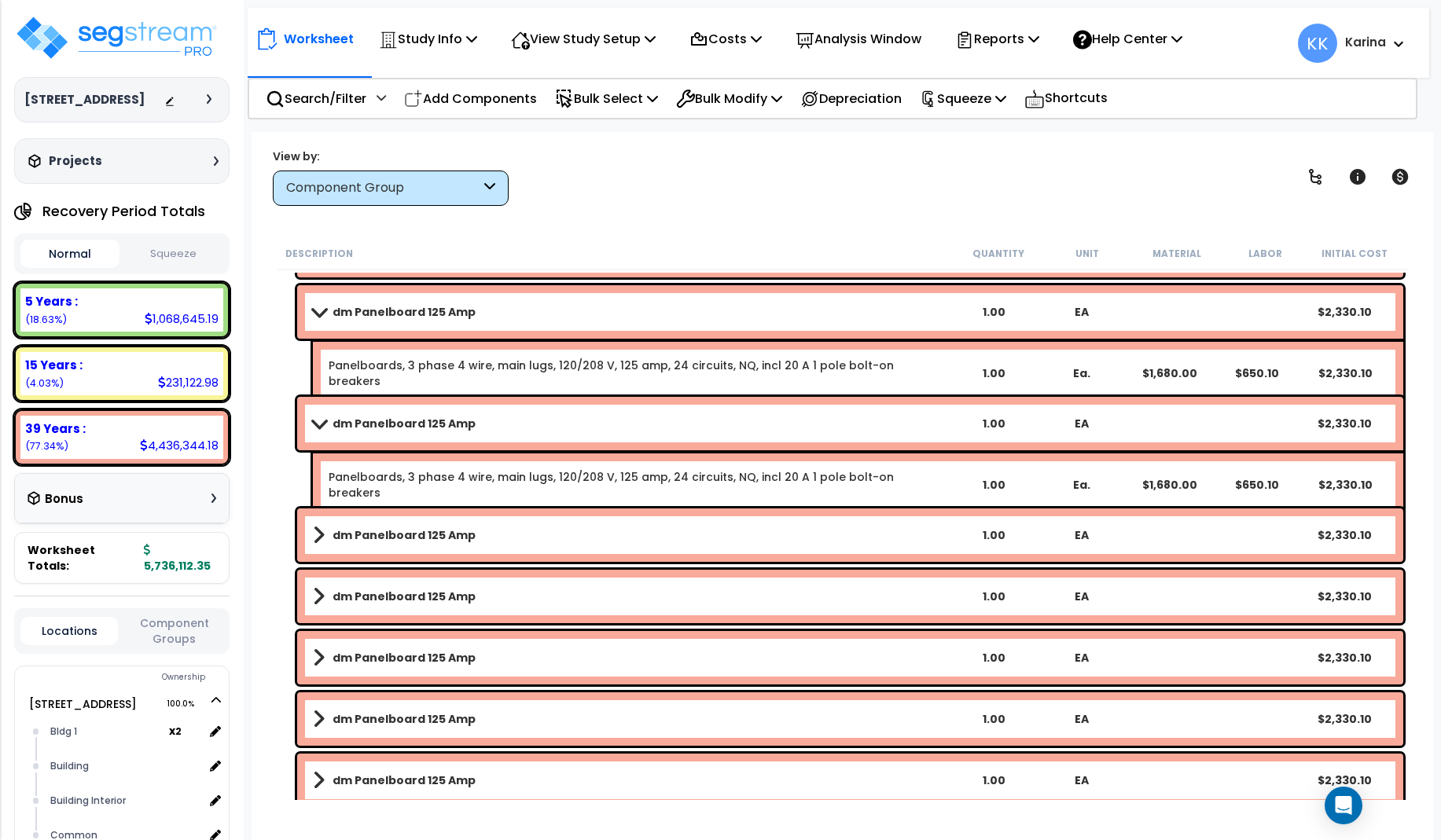
click at [494, 536] on link "dm Panelboard 125 Amp" at bounding box center [631, 535] width 637 height 22
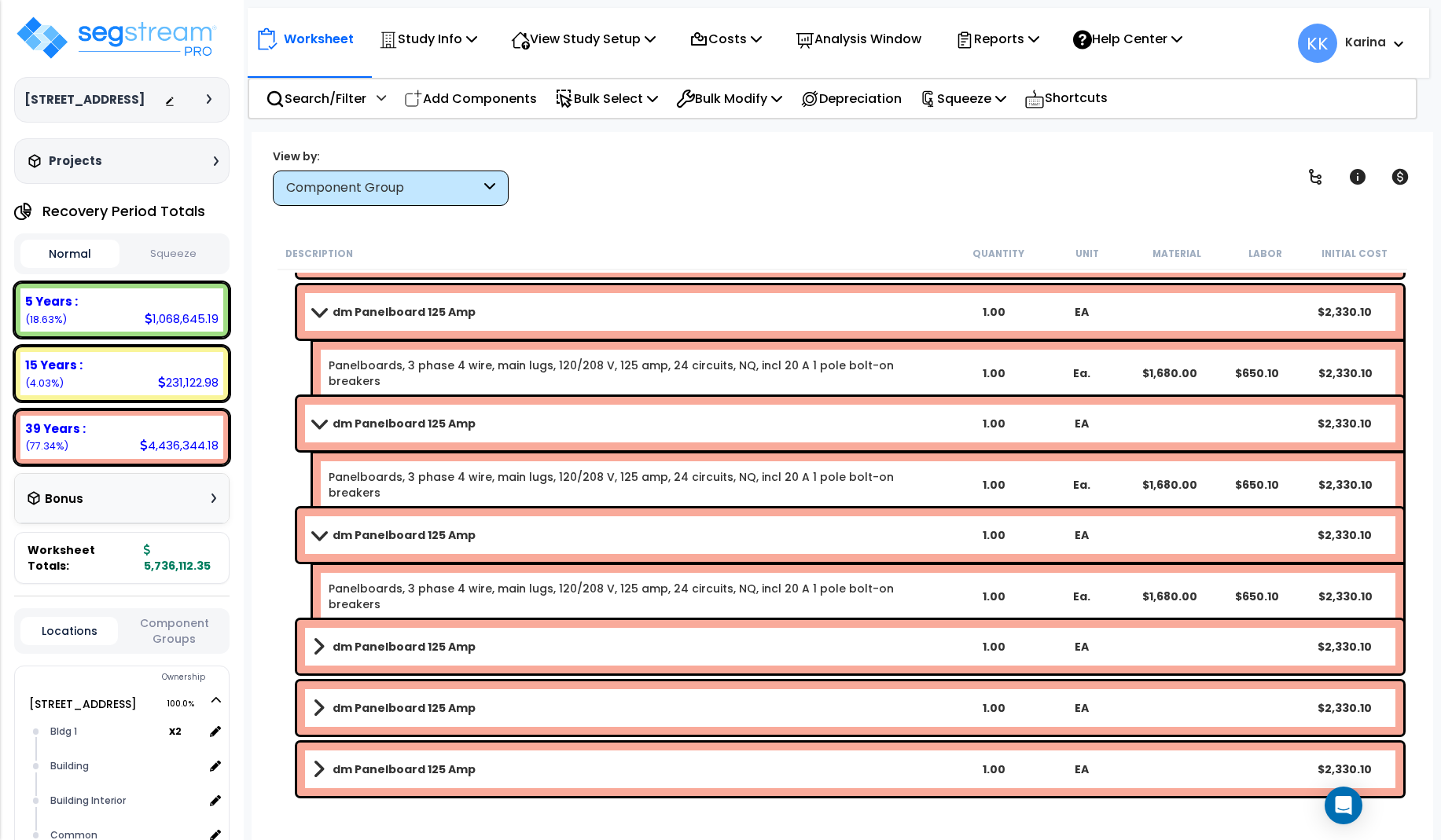
click at [494, 536] on link "dm Panelboard 125 Amp" at bounding box center [631, 535] width 637 height 22
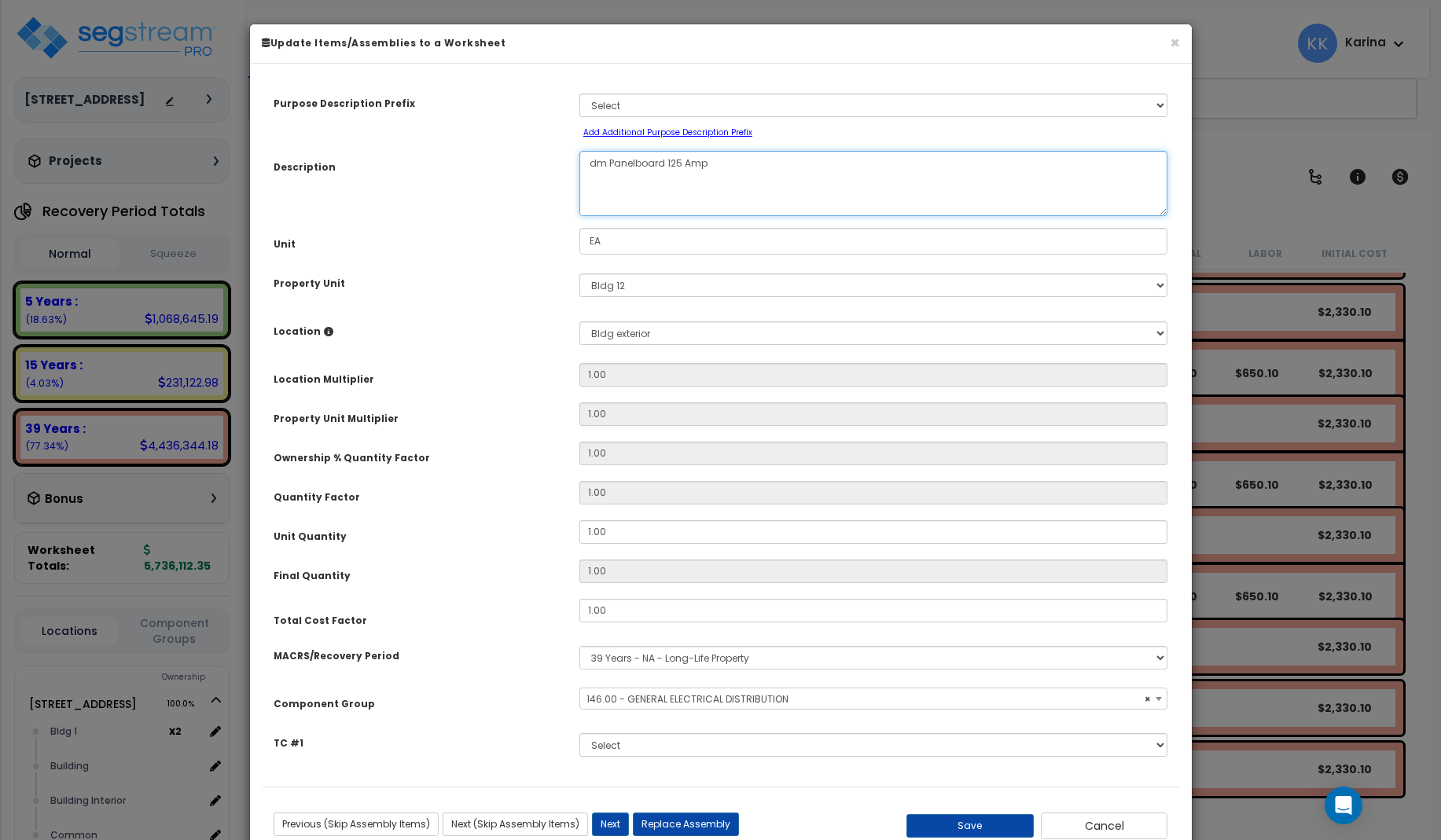
select select "56956"
drag, startPoint x: 605, startPoint y: 167, endPoint x: 581, endPoint y: 167, distance: 24.0
click at [581, 167] on textarea "dm Panelboard 125 Amp" at bounding box center [874, 183] width 589 height 65
type textarea "eq Panelboard 125 Amp"
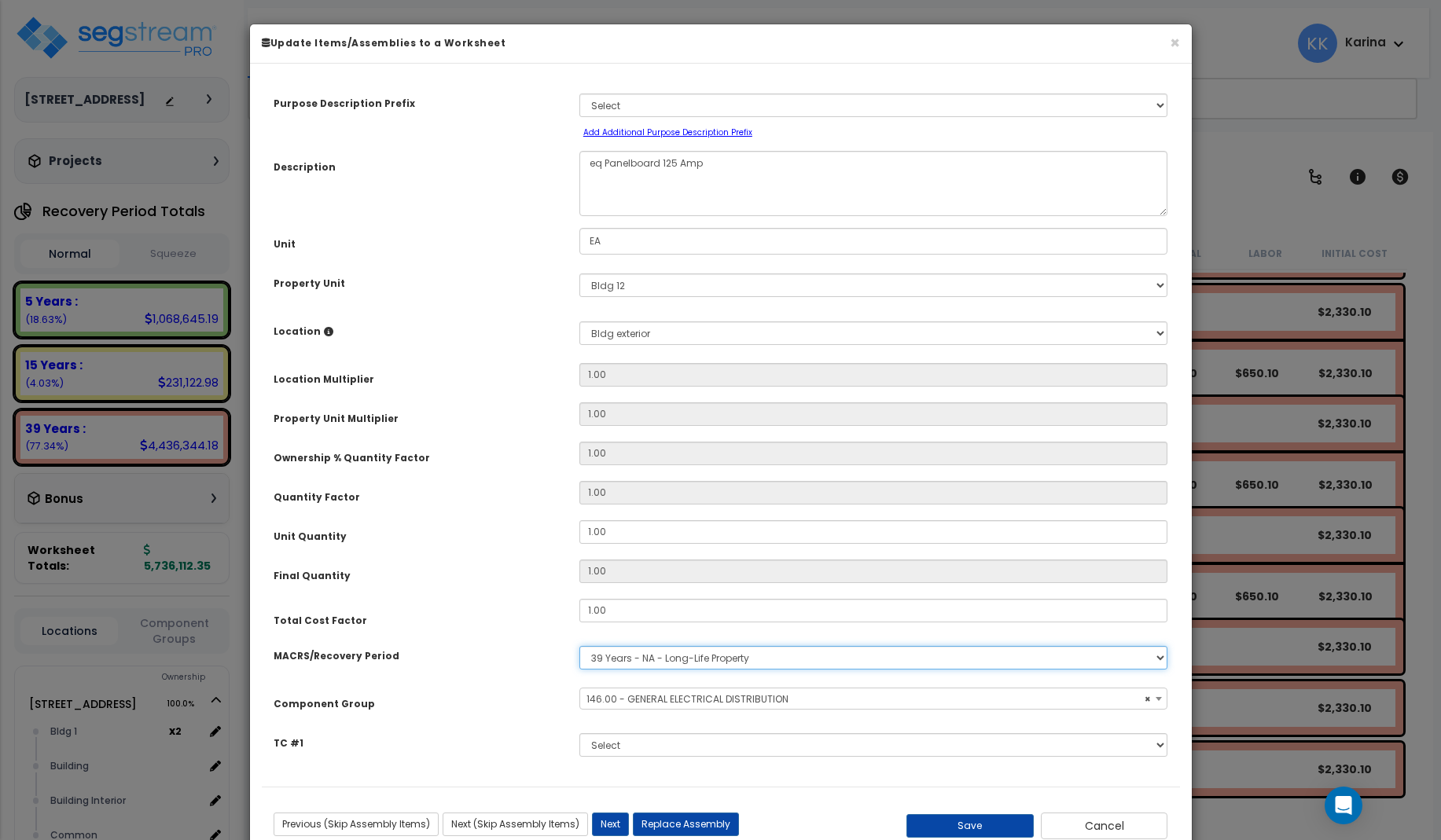
click at [580, 646] on select "Select MACRS/Recovery Period 5 Years - 57.0 - Distributive Trades & Services 5 …" at bounding box center [874, 658] width 589 height 24
select select "3667"
click option "5 Years - 57.0 - Distributive Trades & Services" at bounding box center [0, 0] width 0 height 0
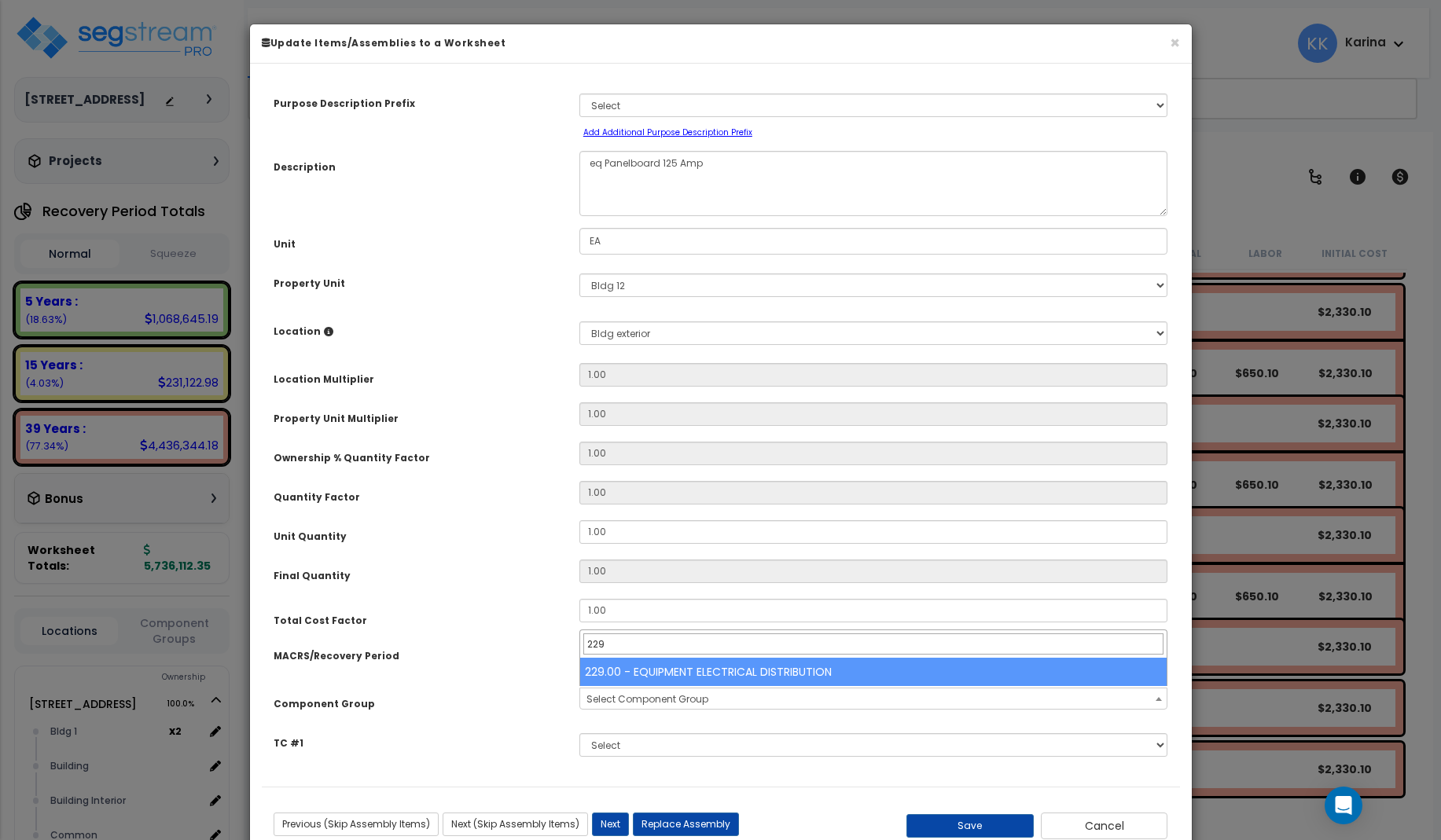
type input "229"
select select "57033"
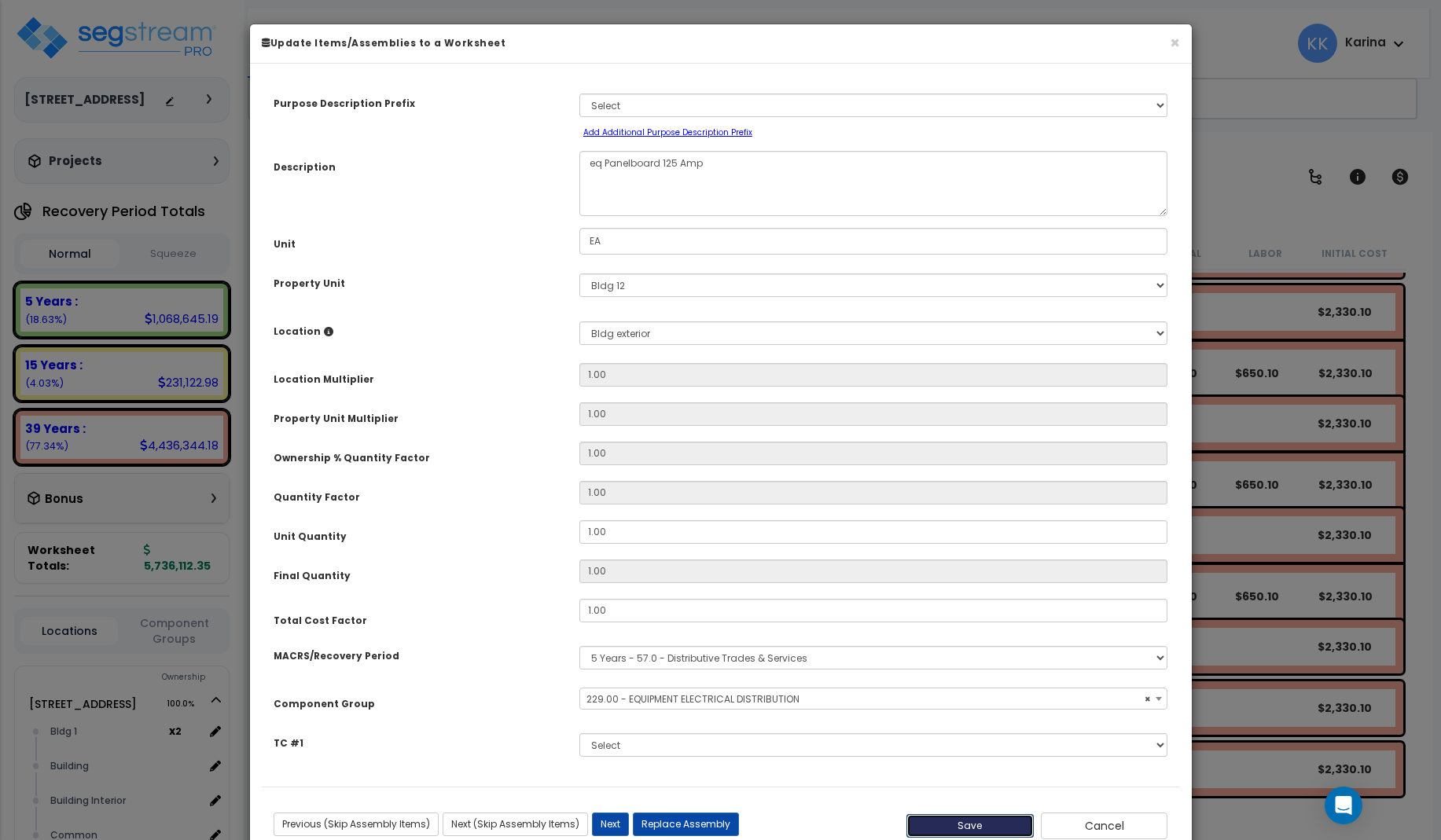
click at [1006, 823] on button "Save" at bounding box center [970, 826] width 127 height 24
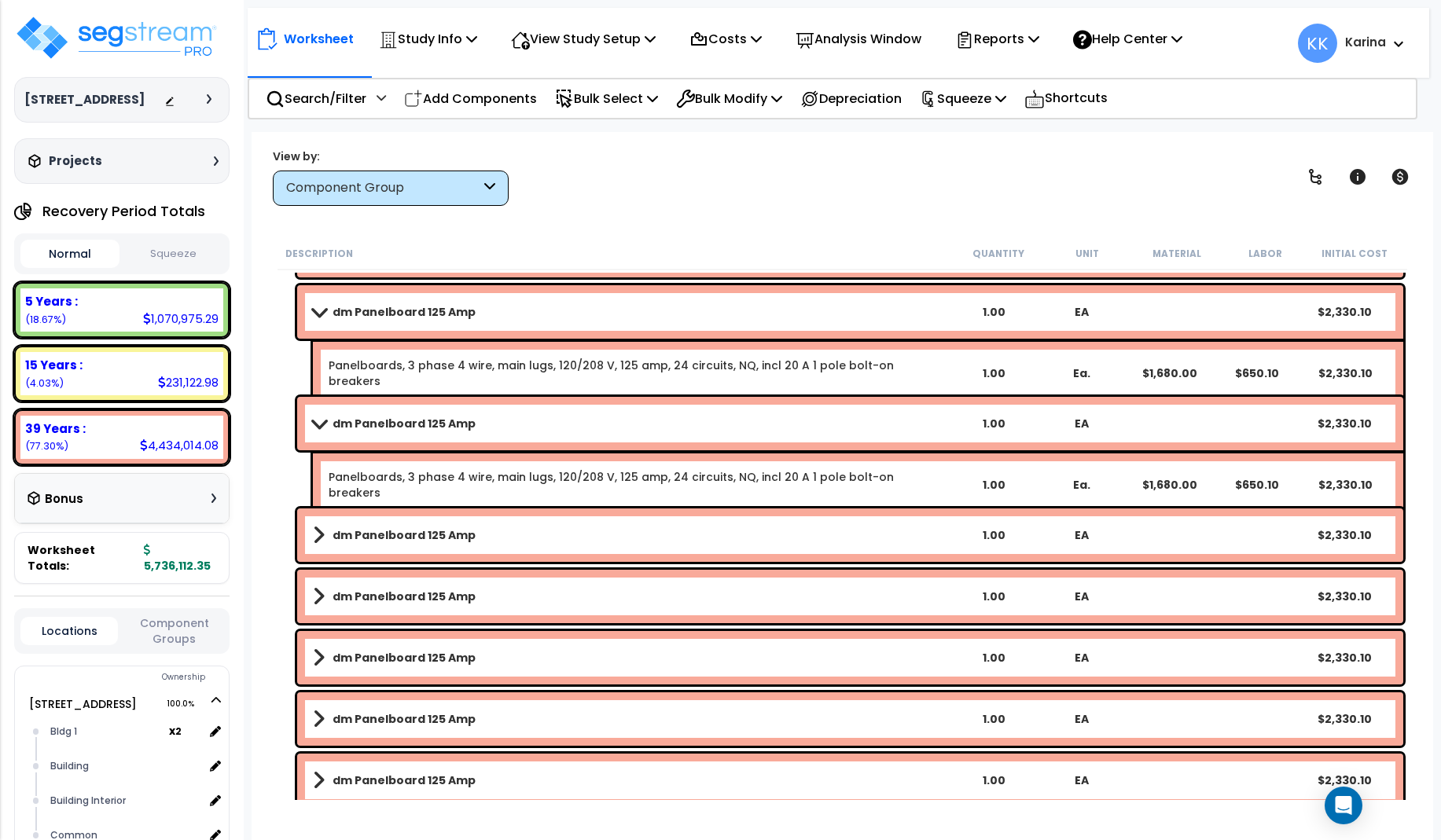
click at [490, 530] on link "dm Panelboard 125 Amp" at bounding box center [631, 535] width 637 height 22
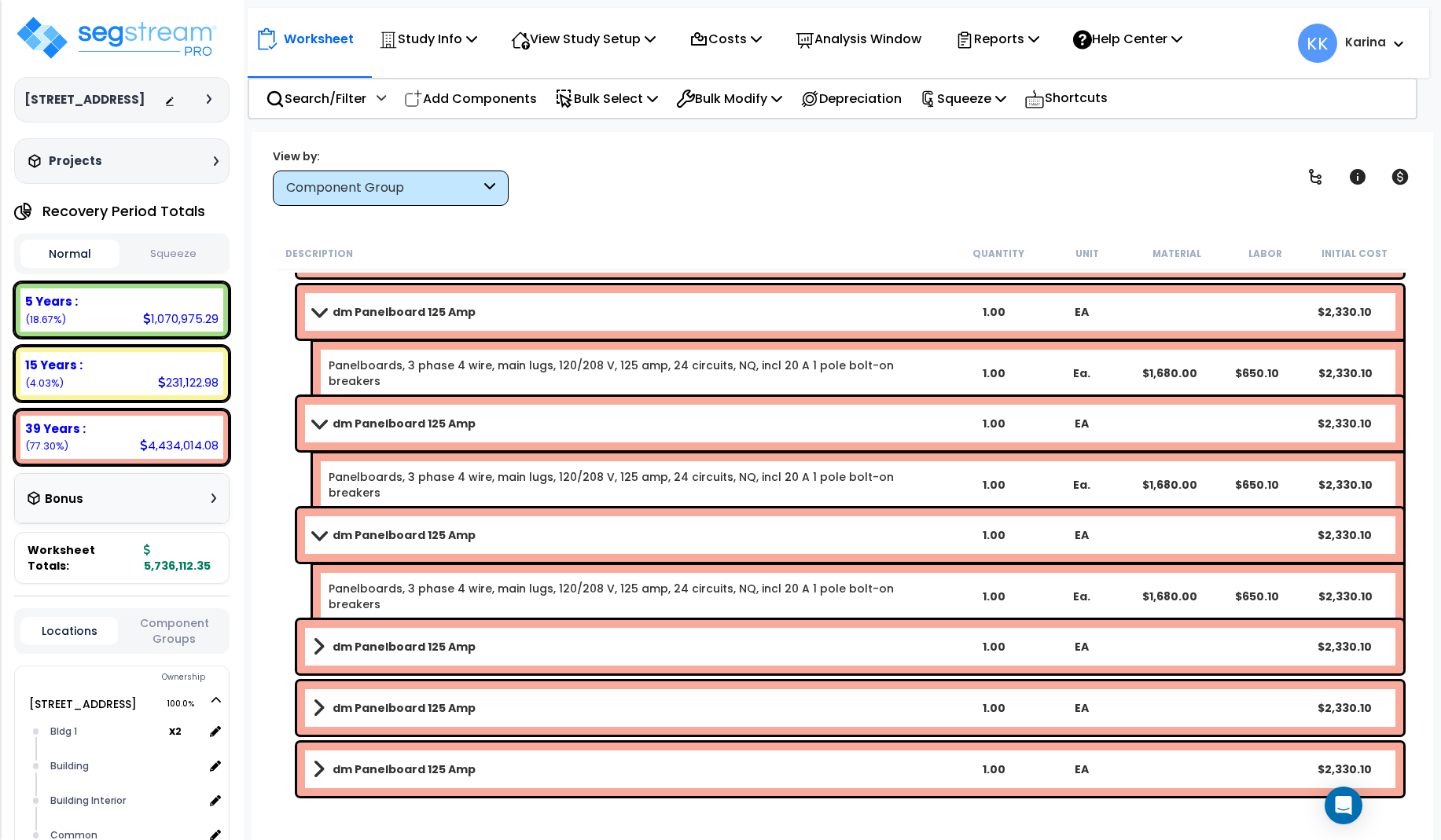
click at [490, 530] on link "dm Panelboard 125 Amp" at bounding box center [631, 535] width 637 height 22
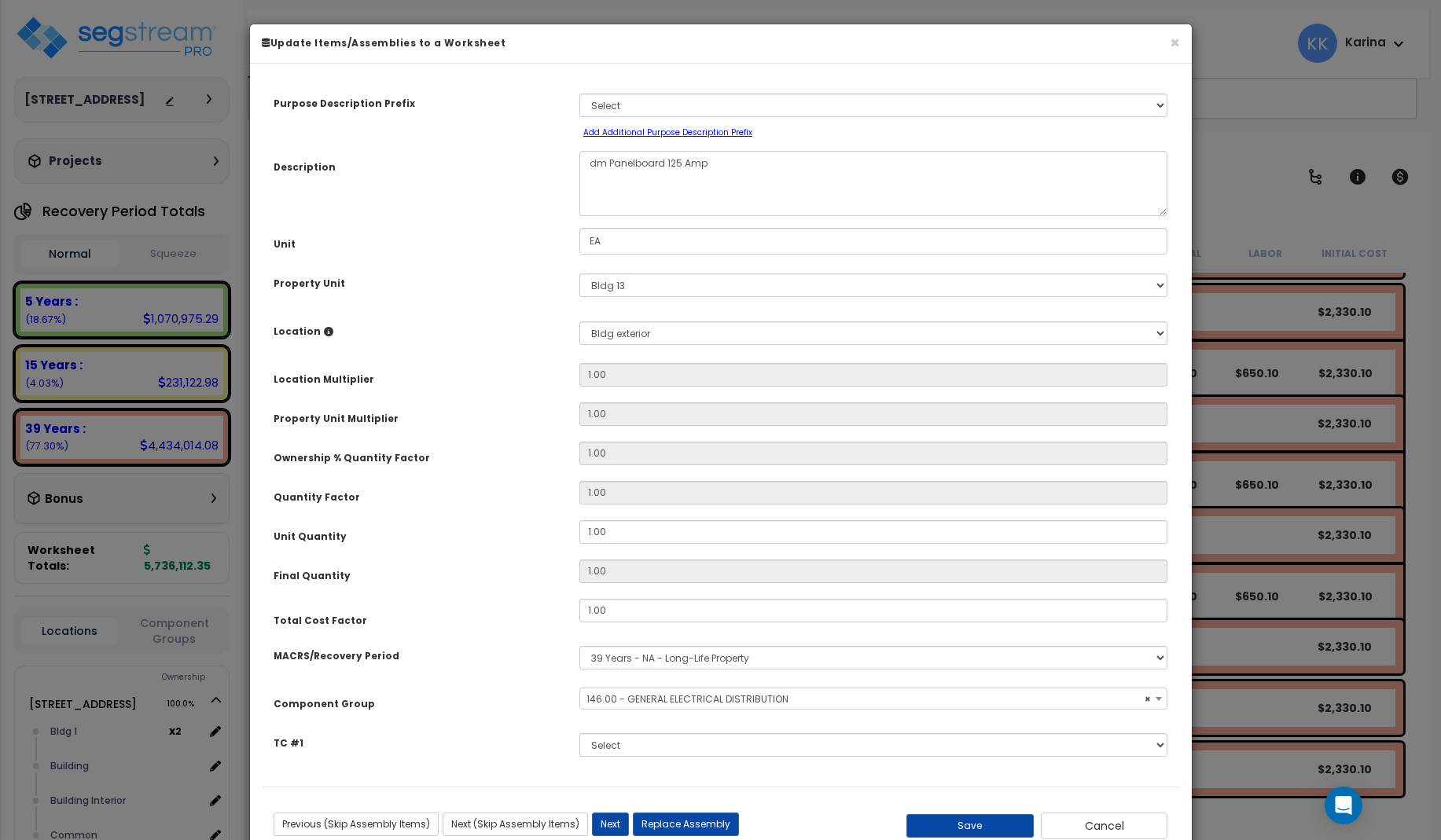
select select "56956"
drag, startPoint x: 602, startPoint y: 157, endPoint x: 584, endPoint y: 159, distance: 18.1
click at [584, 159] on textarea "dm Panelboard 125 Amp" at bounding box center [874, 183] width 589 height 65
type textarea "eq Panelboard 125 Amp"
click at [580, 646] on select "Select MACRS/Recovery Period 5 Years - 57.0 - Distributive Trades & Services 5 …" at bounding box center [874, 658] width 589 height 24
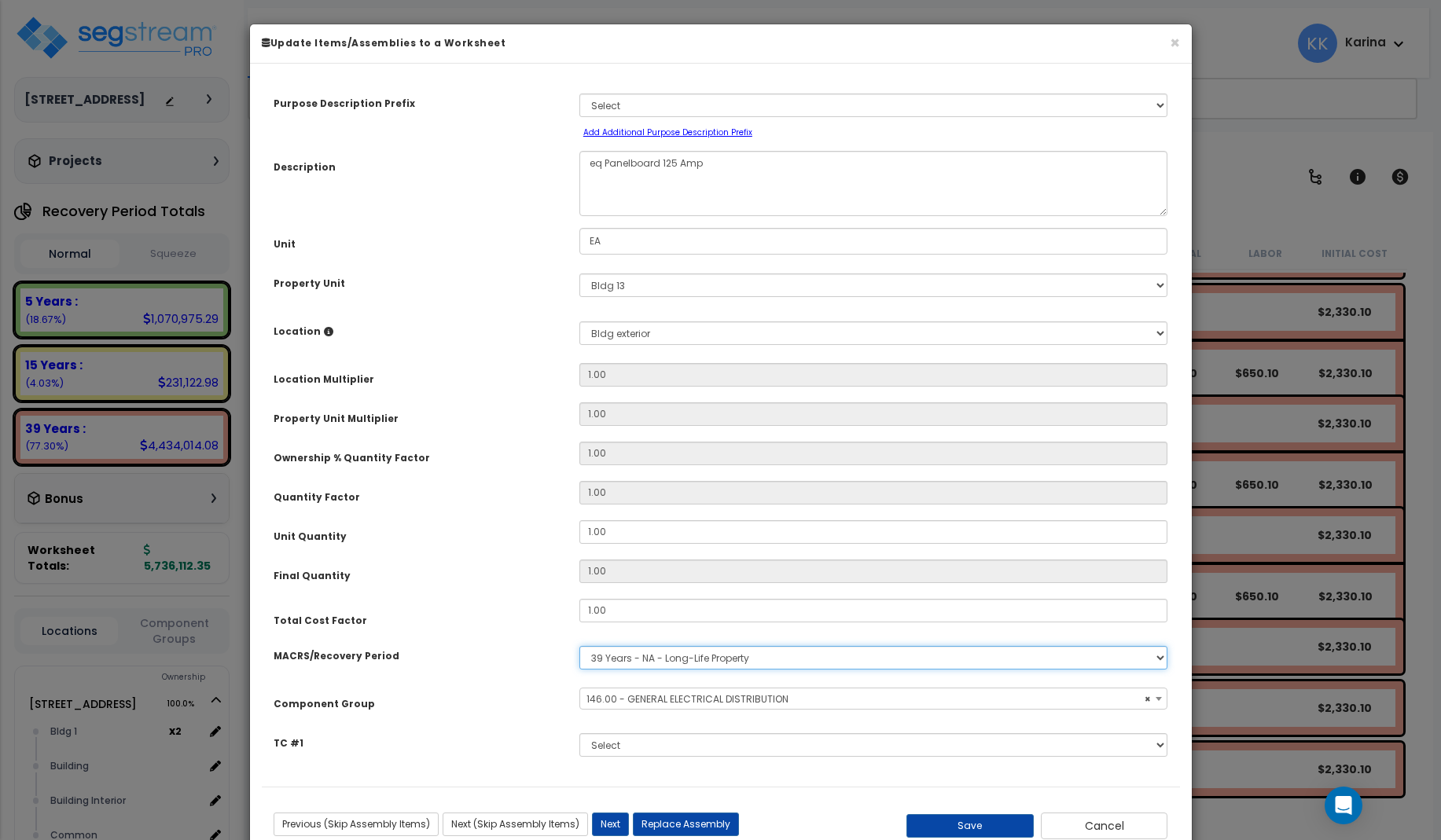
select select "3667"
click option "5 Years - 57.0 - Distributive Trades & Services" at bounding box center [0, 0] width 0 height 0
click at [628, 702] on span "Select Component Group" at bounding box center [647, 699] width 121 height 14
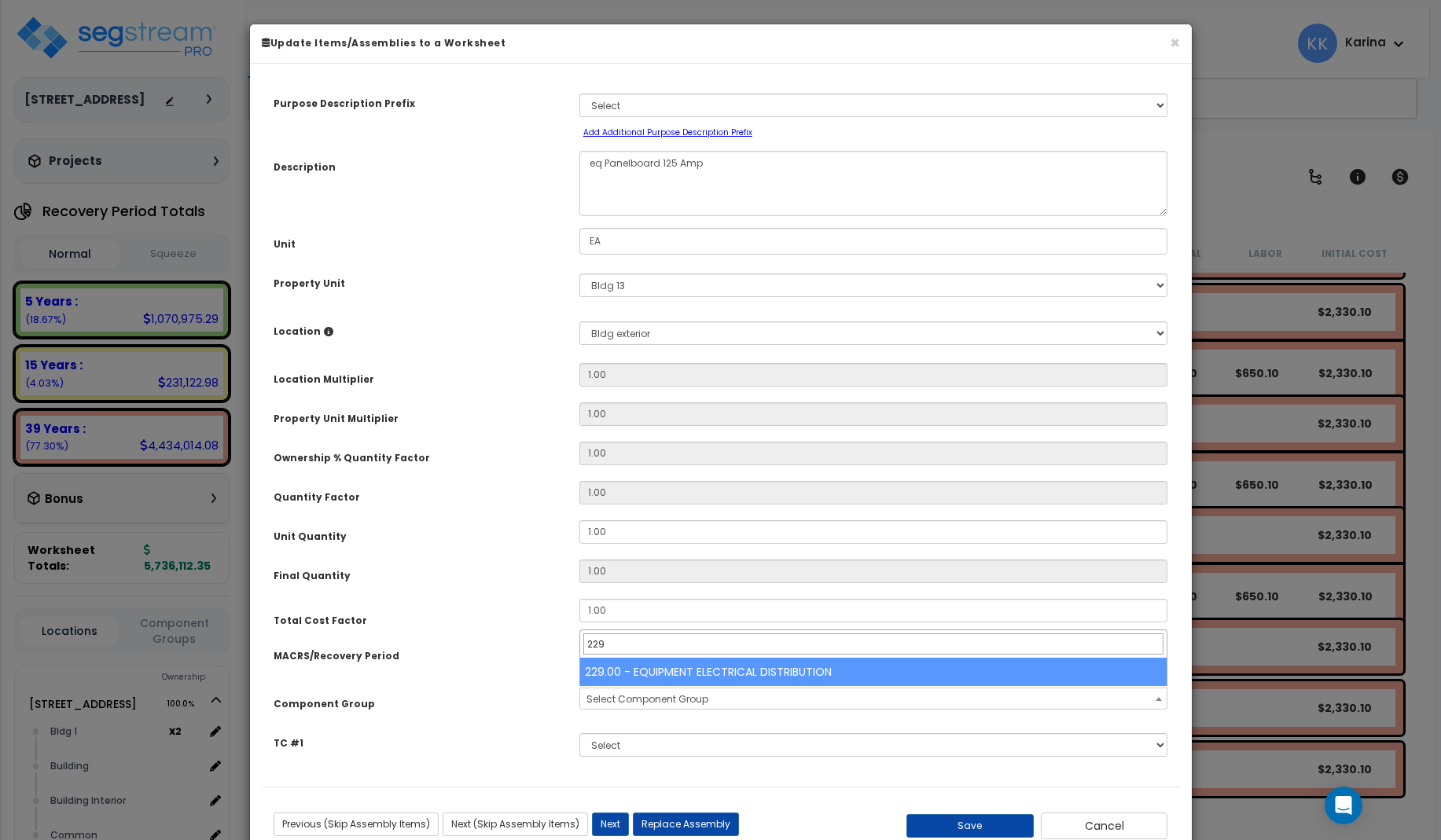
type input "229"
select select "57033"
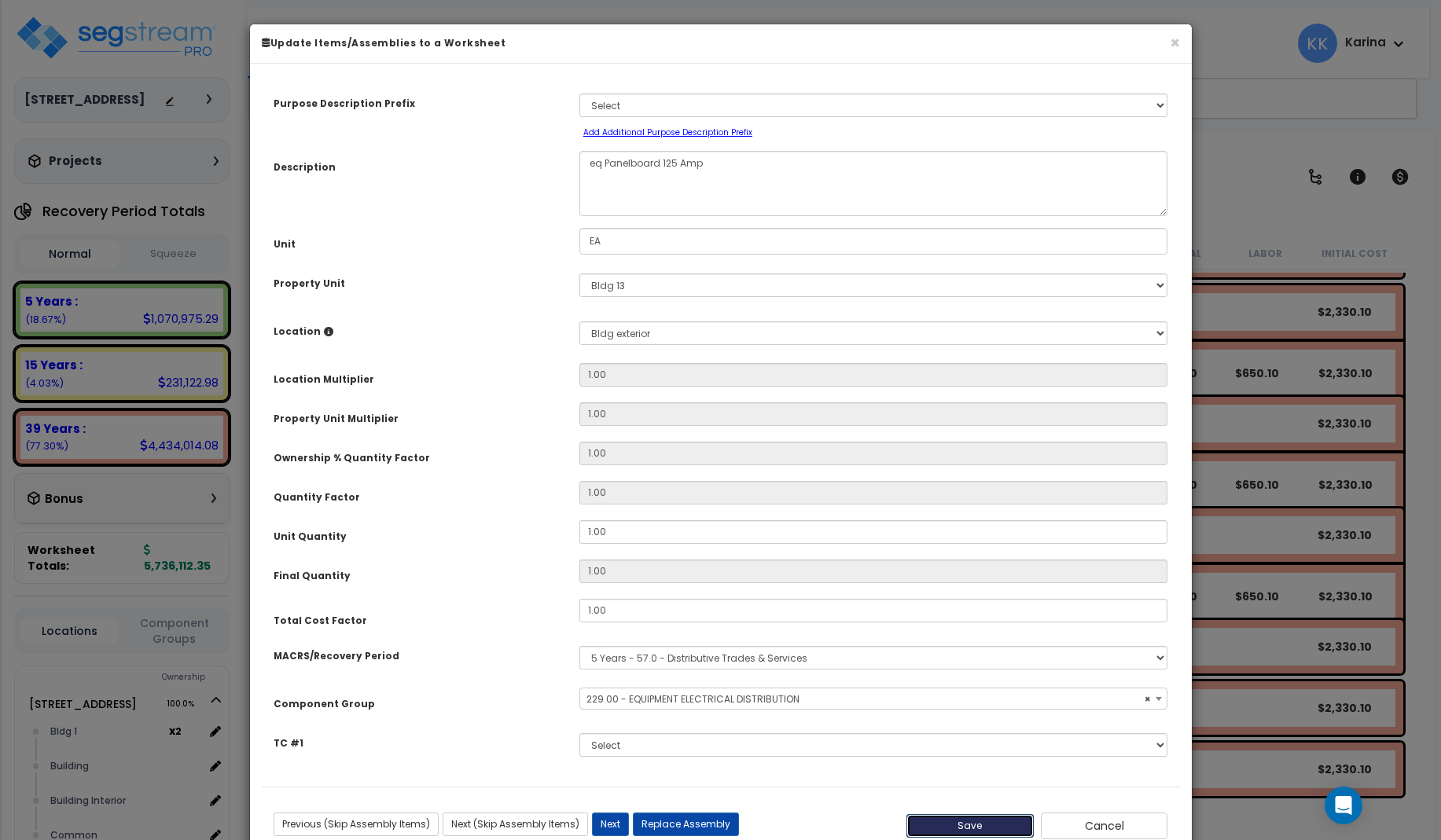
click at [958, 820] on button "Save" at bounding box center [970, 826] width 127 height 24
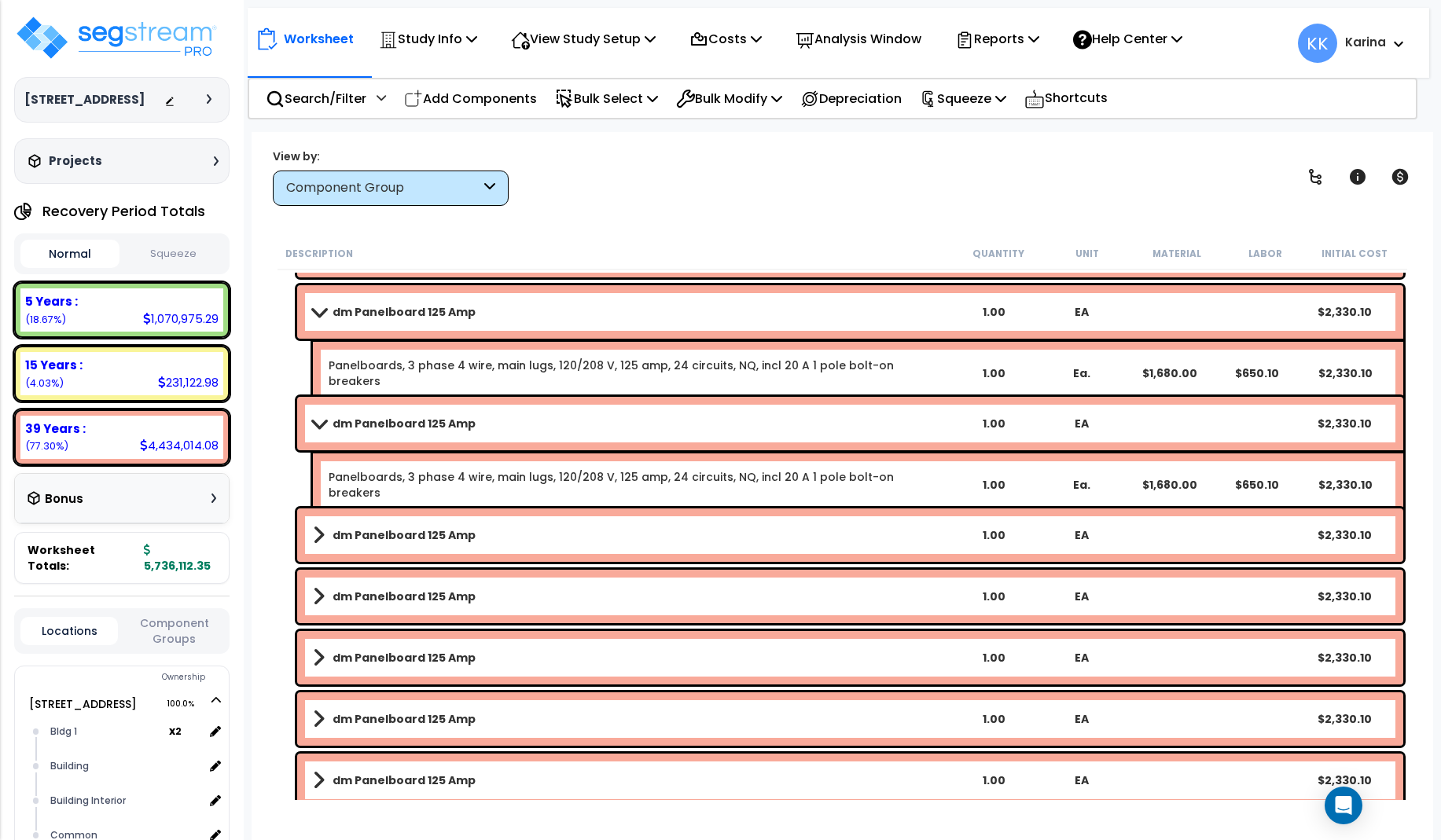
click at [509, 534] on link "dm Panelboard 125 Amp" at bounding box center [631, 535] width 637 height 22
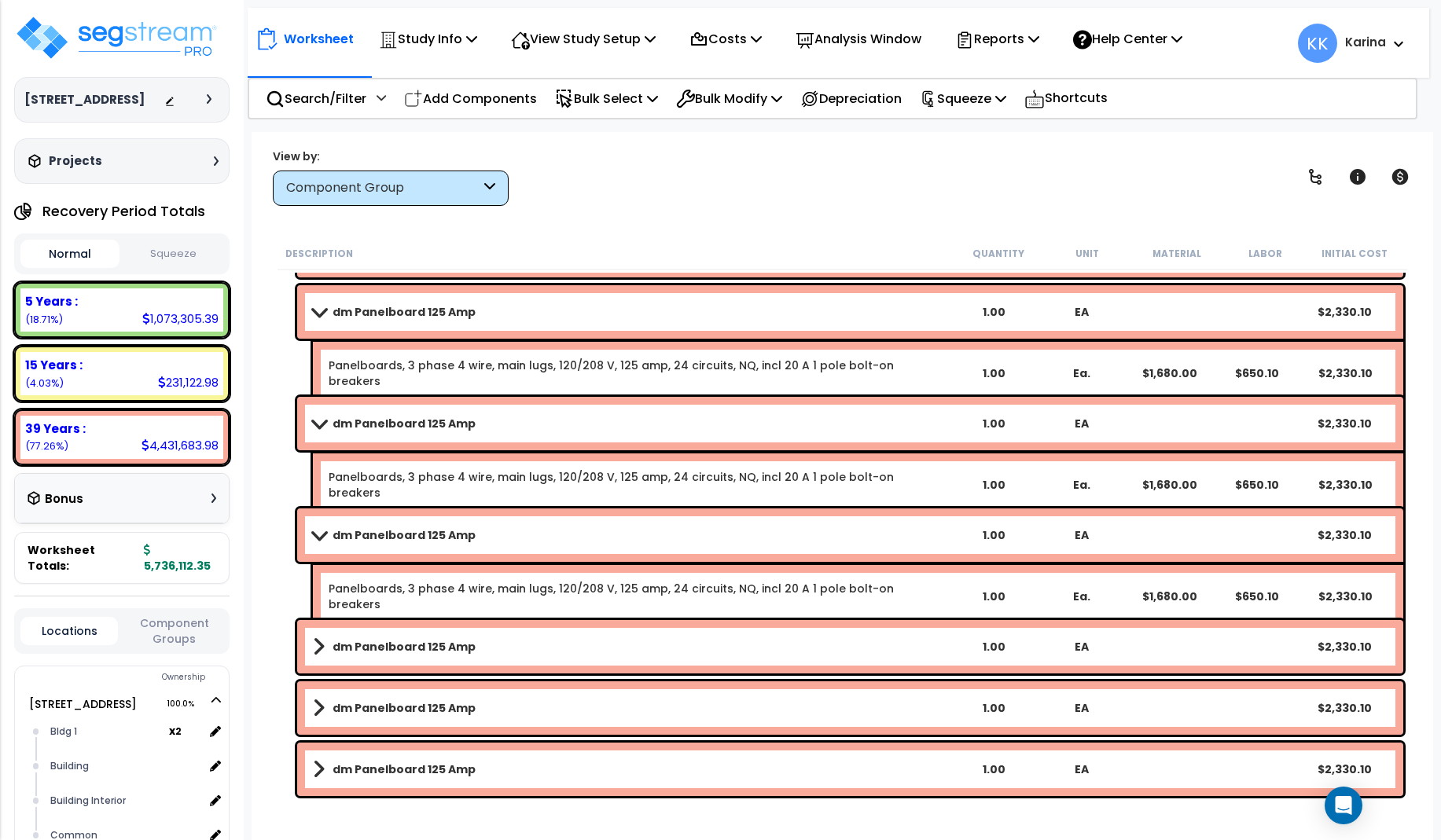
click at [509, 534] on link "dm Panelboard 125 Amp" at bounding box center [631, 535] width 637 height 22
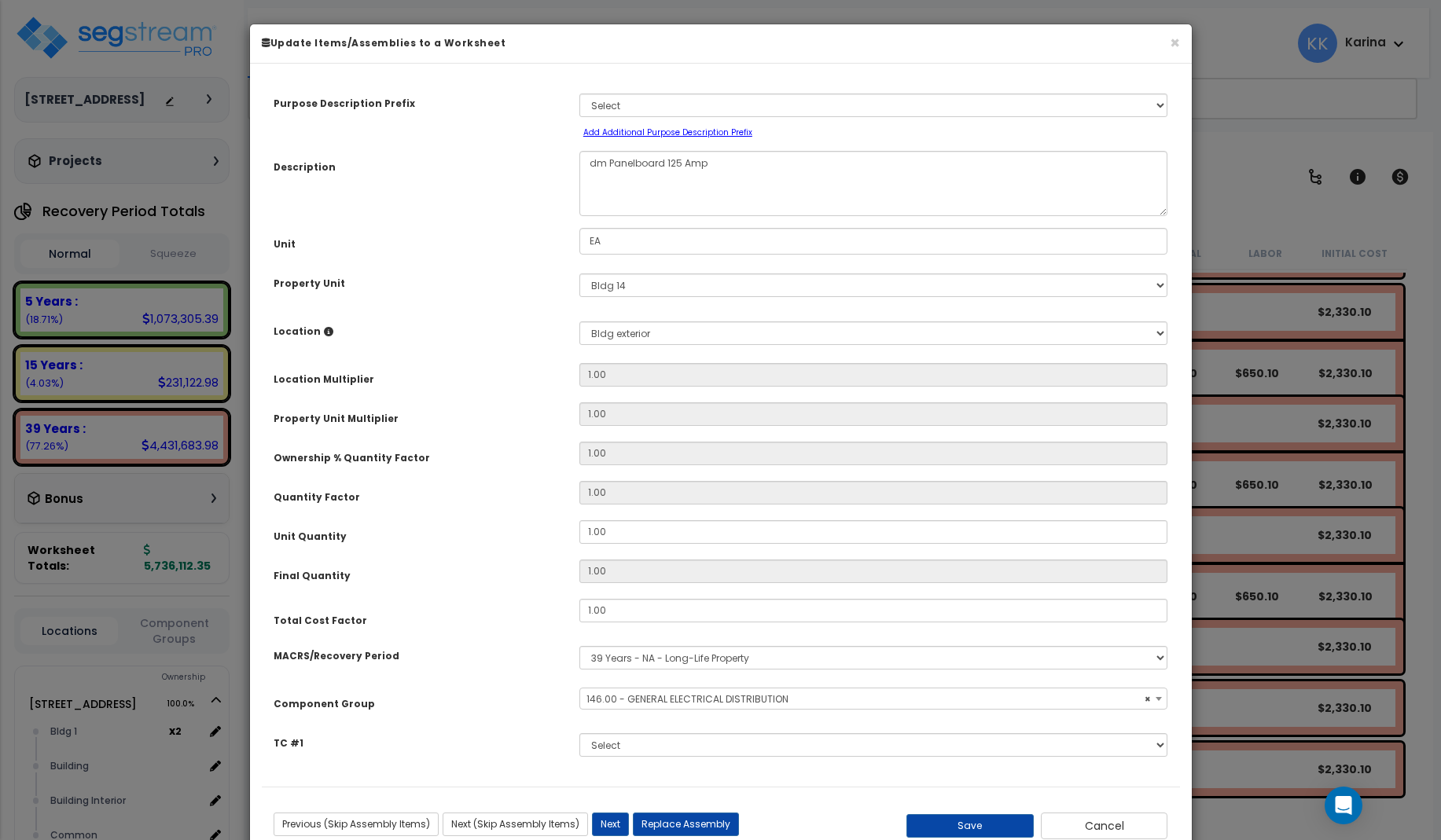
select select "56956"
drag, startPoint x: 604, startPoint y: 163, endPoint x: 587, endPoint y: 163, distance: 17.0
click at [587, 163] on textarea "dm Panelboard 125 Amp" at bounding box center [874, 183] width 589 height 65
type textarea "eq Panelboard 125 Amp"
click at [580, 646] on select "Select MACRS/Recovery Period 5 Years - 57.0 - Distributive Trades & Services 5 …" at bounding box center [874, 658] width 589 height 24
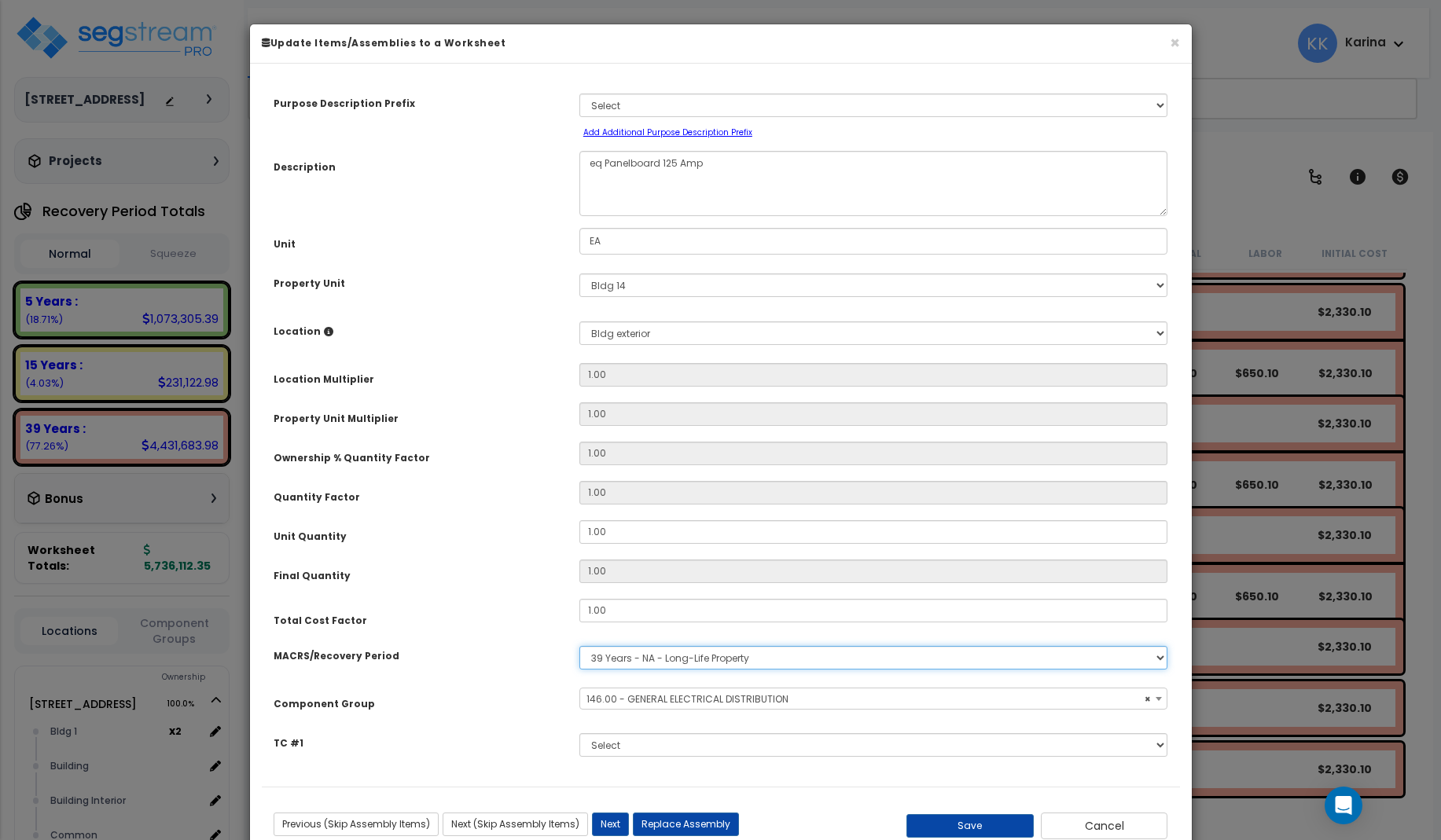
select select "3667"
click option "5 Years - 57.0 - Distributive Trades & Services" at bounding box center [0, 0] width 0 height 0
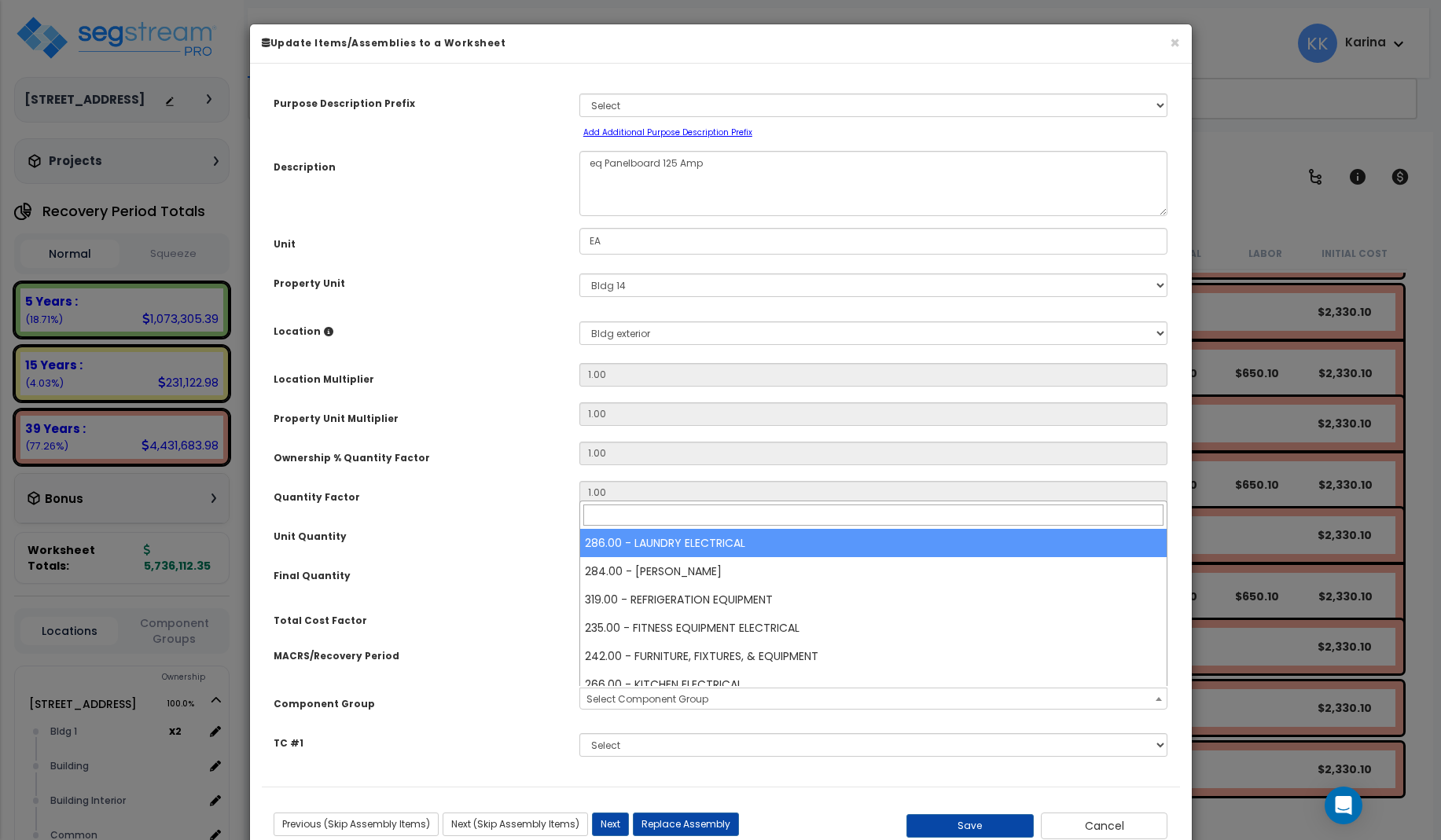
click at [635, 697] on span "Select Component Group" at bounding box center [647, 699] width 121 height 14
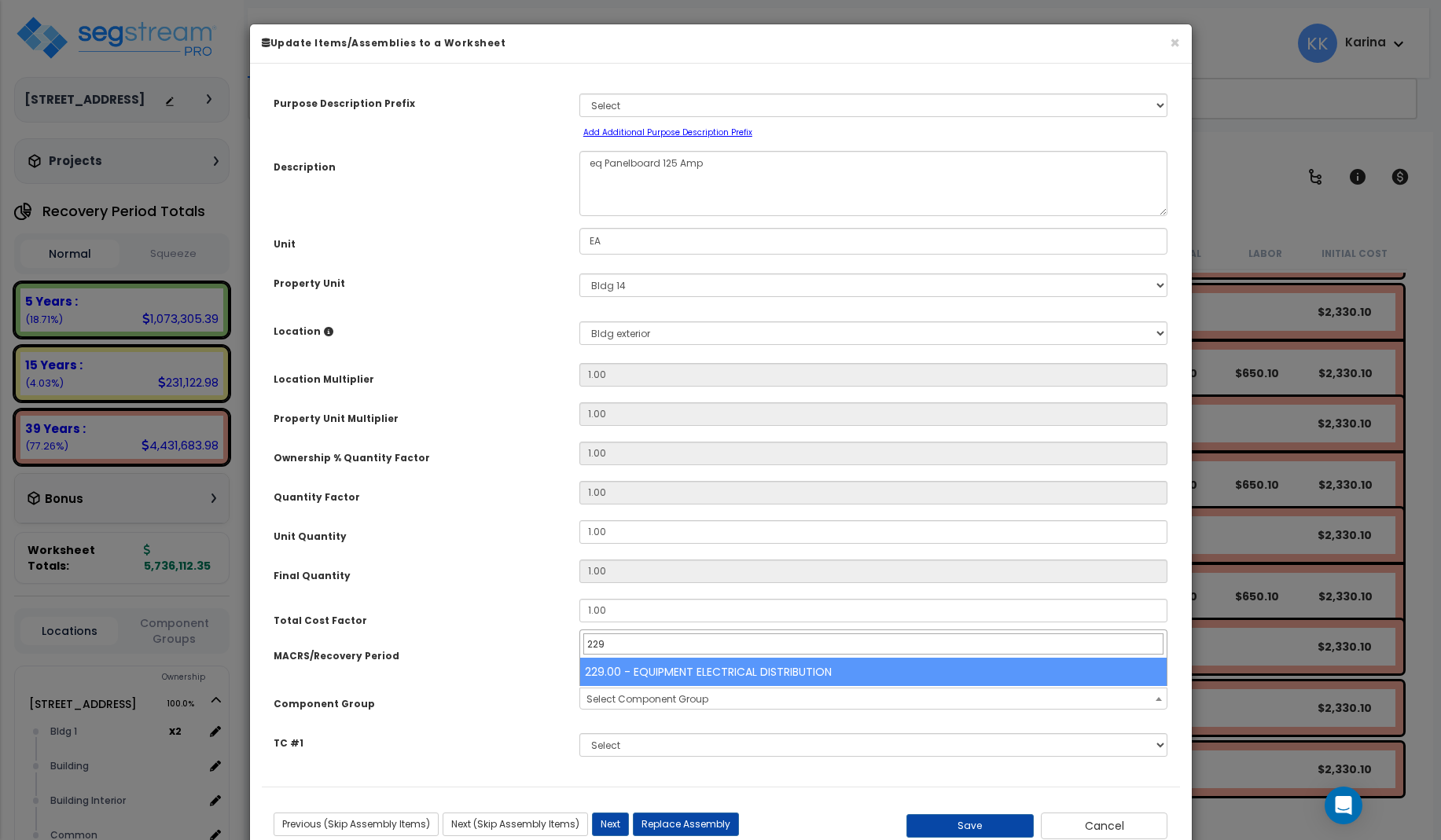
type input "229"
select select "57033"
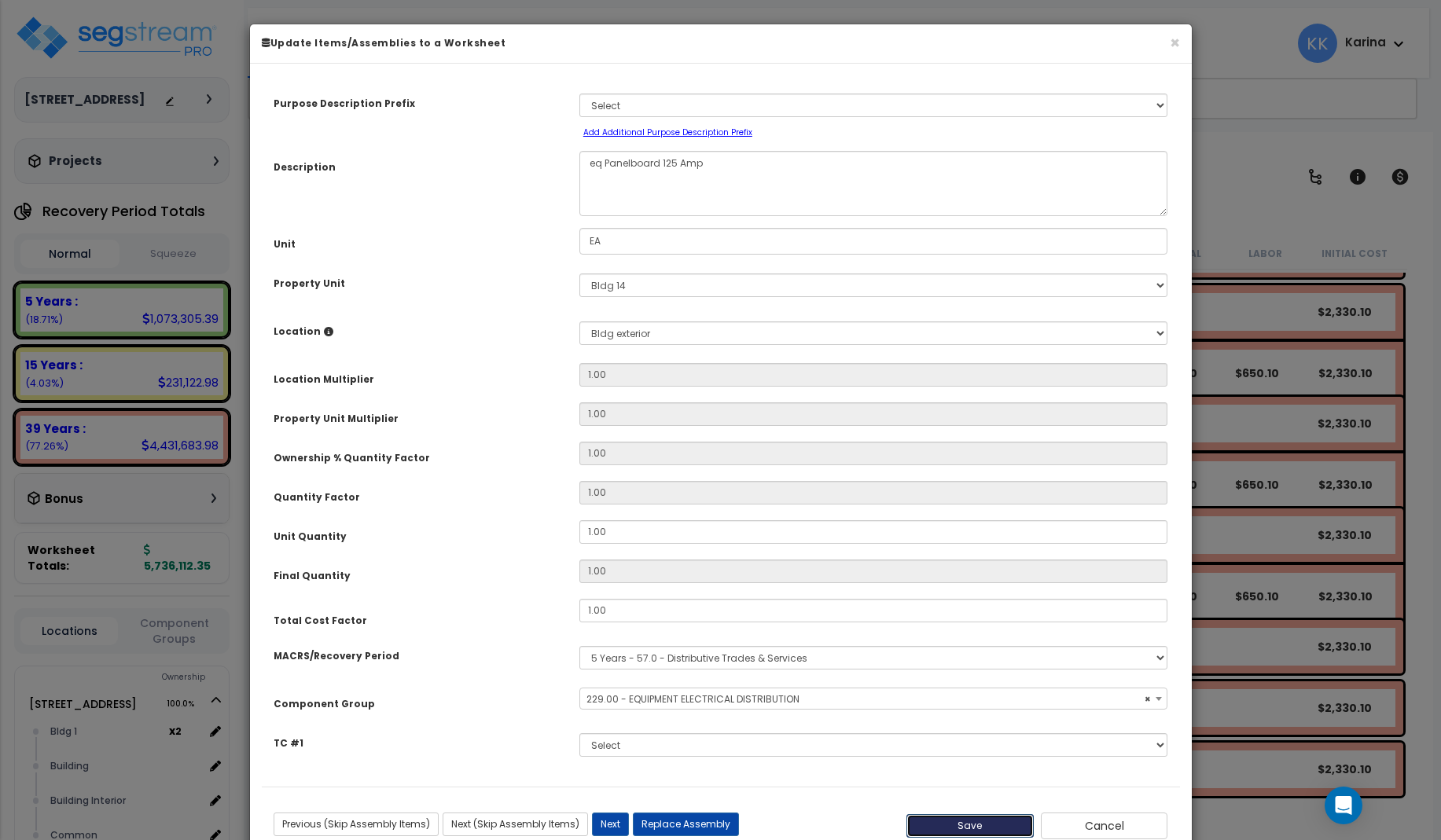
click at [966, 826] on button "Save" at bounding box center [970, 826] width 127 height 24
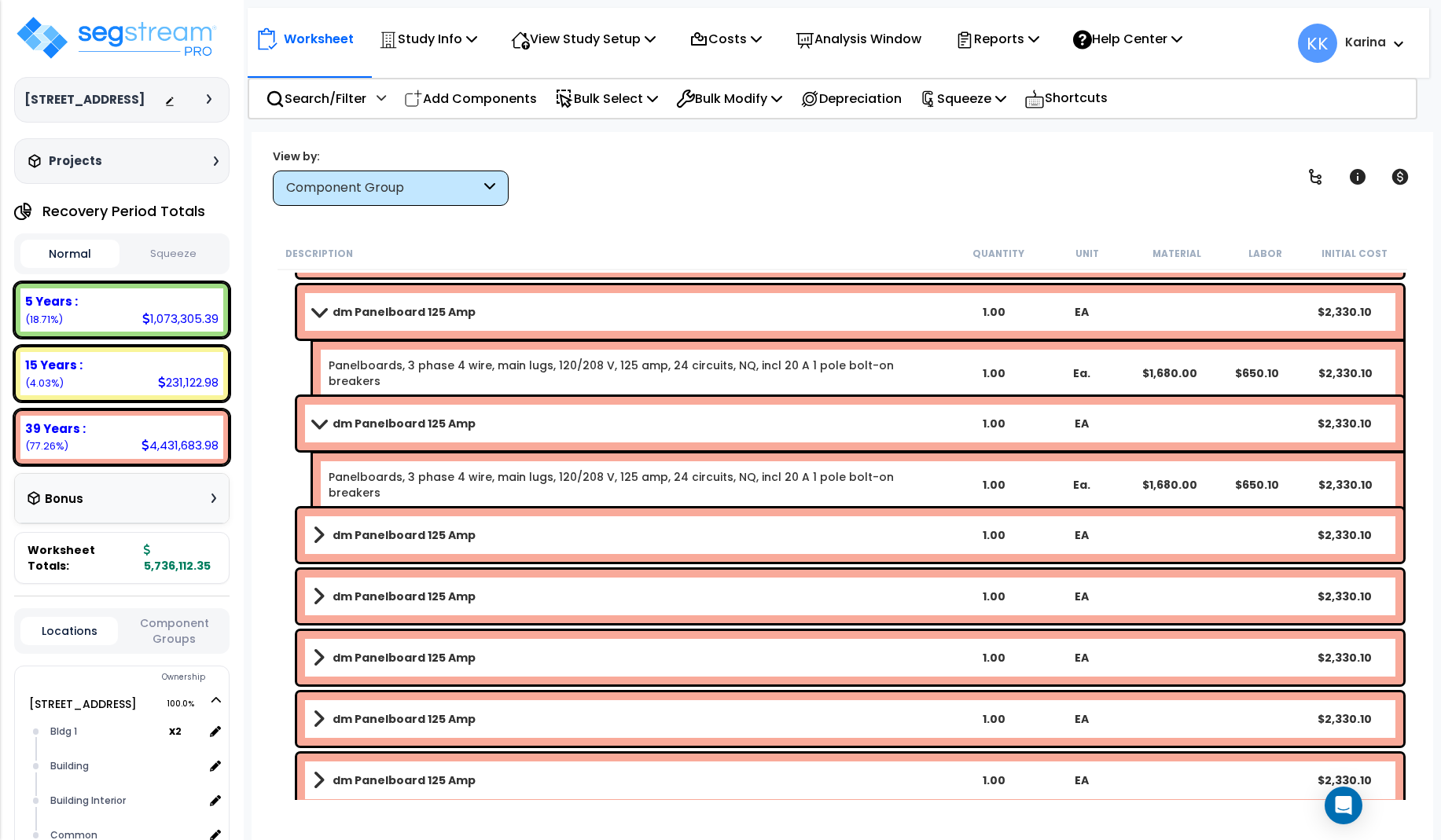
click at [539, 529] on link "dm Panelboard 125 Amp" at bounding box center [631, 535] width 637 height 22
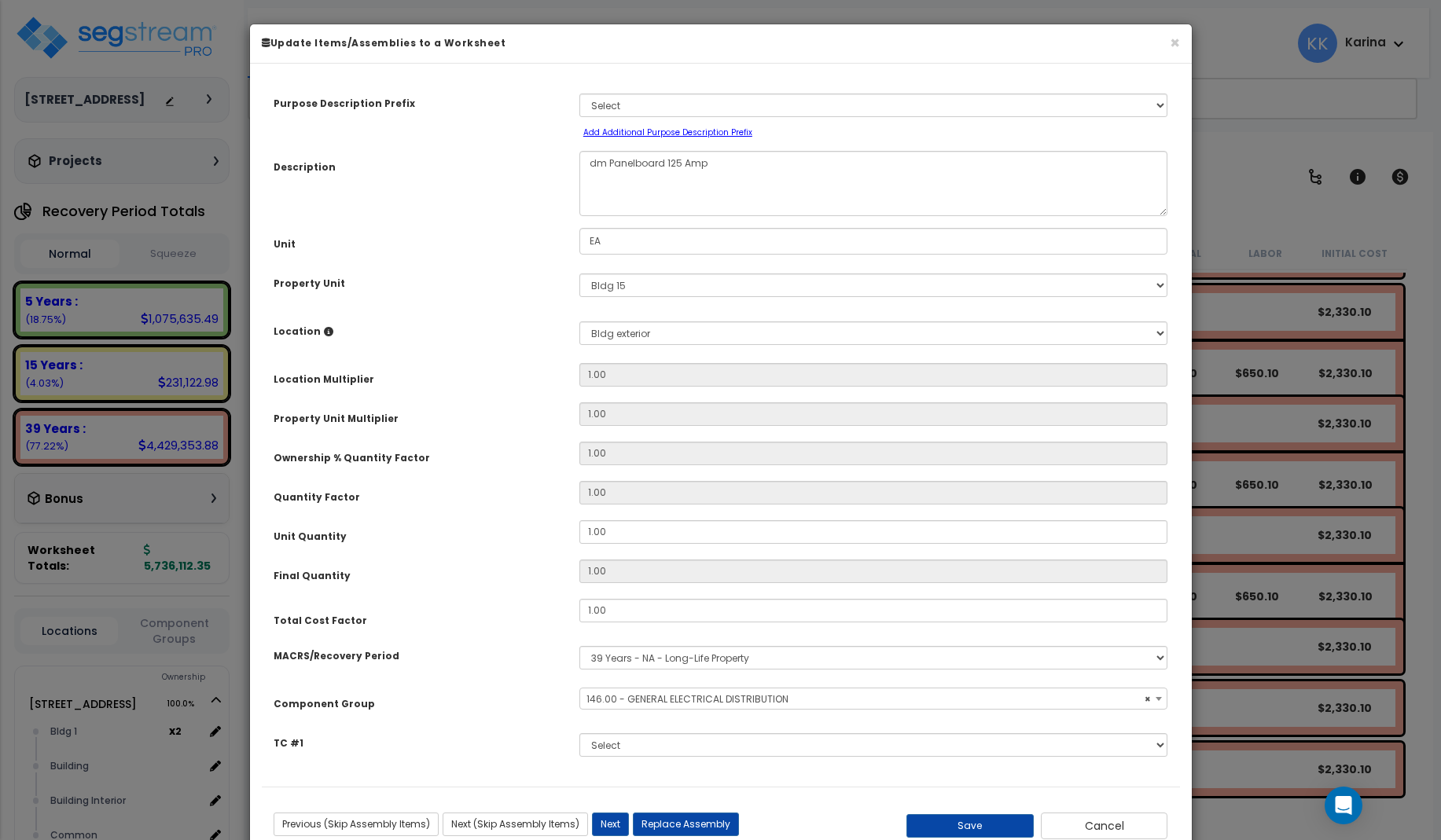
select select "56956"
drag, startPoint x: 601, startPoint y: 167, endPoint x: 585, endPoint y: 165, distance: 16.1
click at [585, 165] on textarea "dm Panelboard 125 Amp" at bounding box center [874, 183] width 589 height 65
type textarea "eq Panelboard 125 Amp"
click at [580, 646] on select "Select MACRS/Recovery Period 5 Years - 57.0 - Distributive Trades & Services 5 …" at bounding box center [874, 658] width 589 height 24
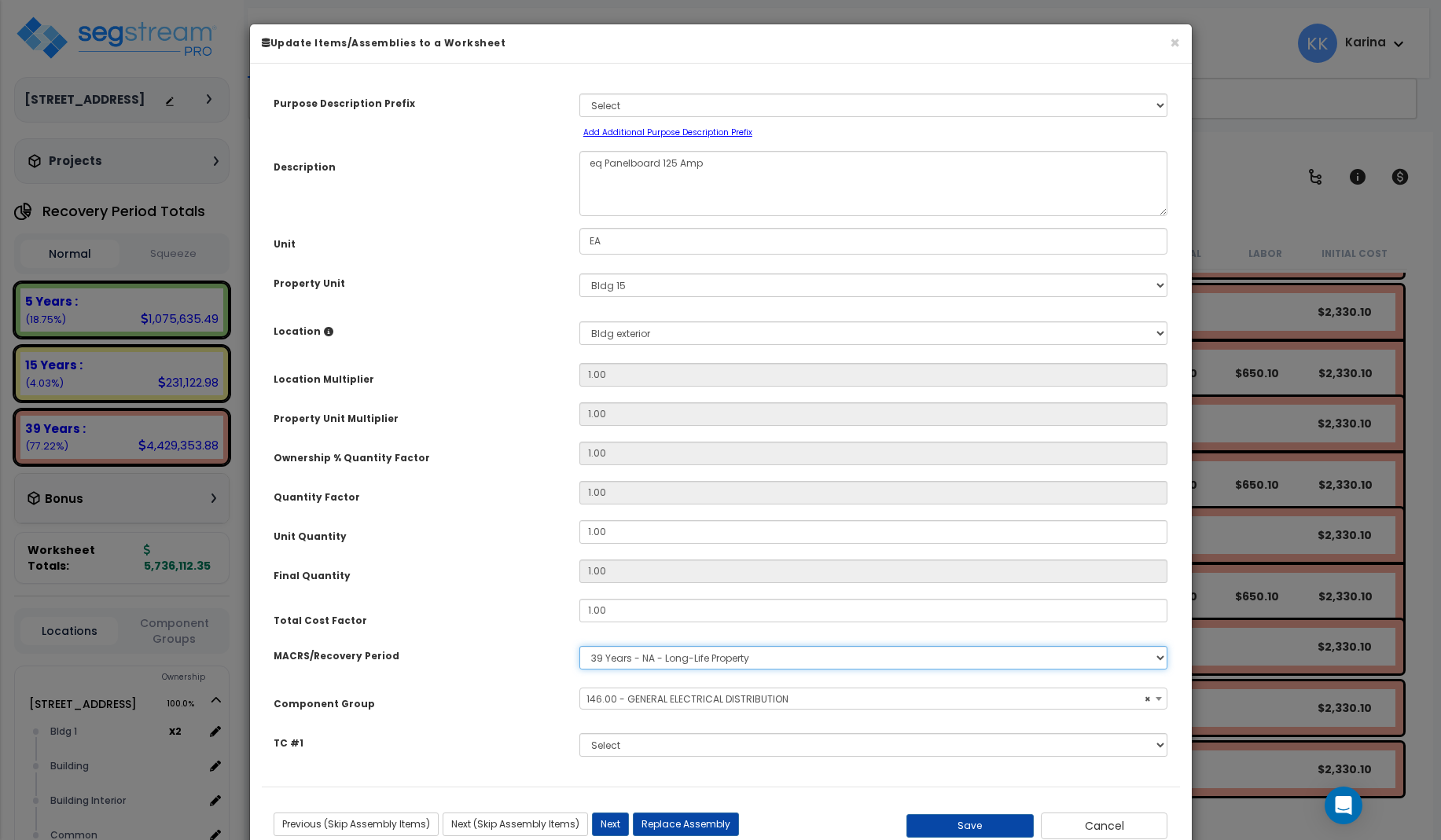
select select "3667"
click option "5 Years - 57.0 - Distributive Trades & Services" at bounding box center [0, 0] width 0 height 0
click at [618, 700] on span "Select Component Group" at bounding box center [647, 699] width 121 height 14
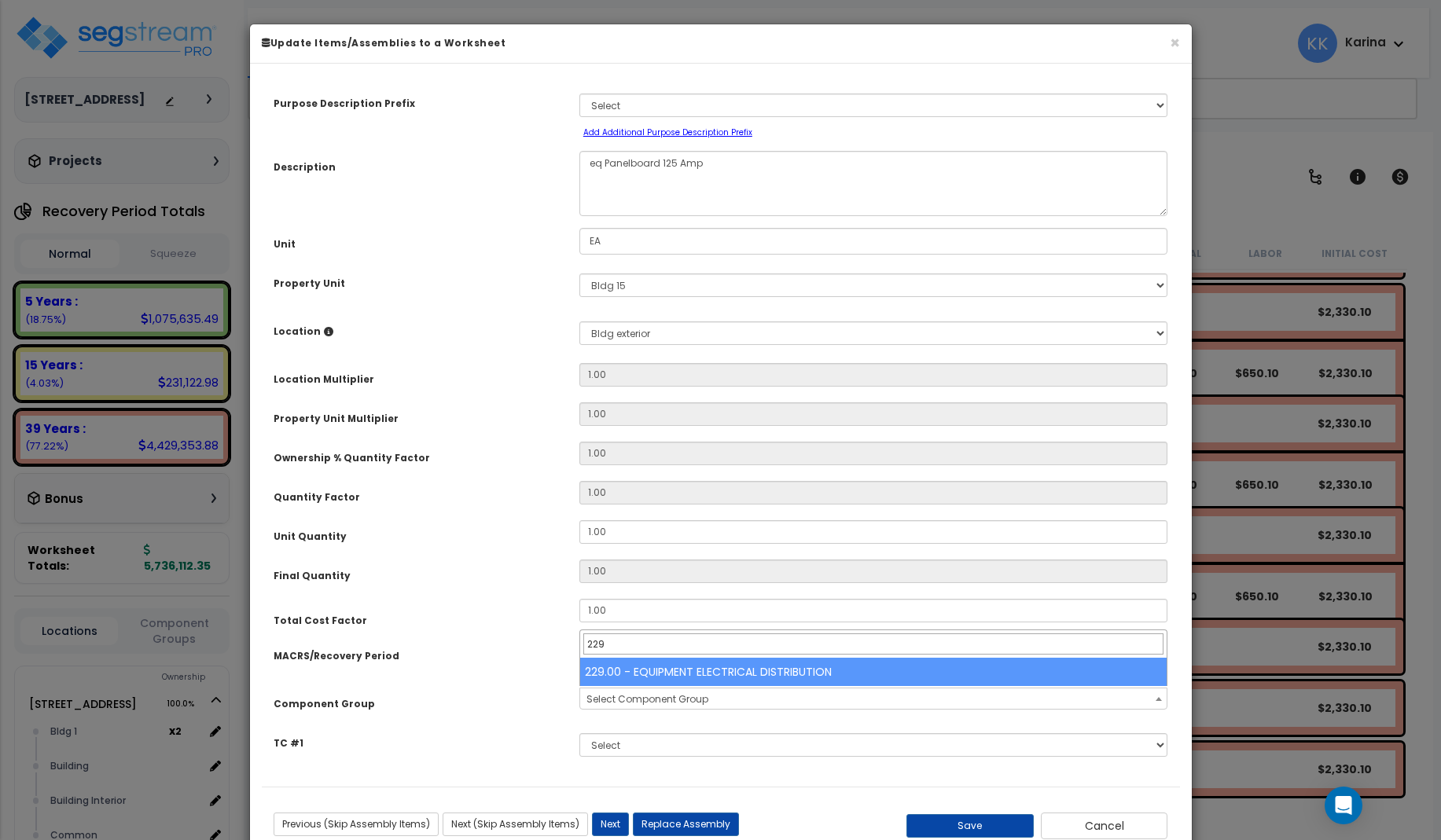
type input "229"
select select "57033"
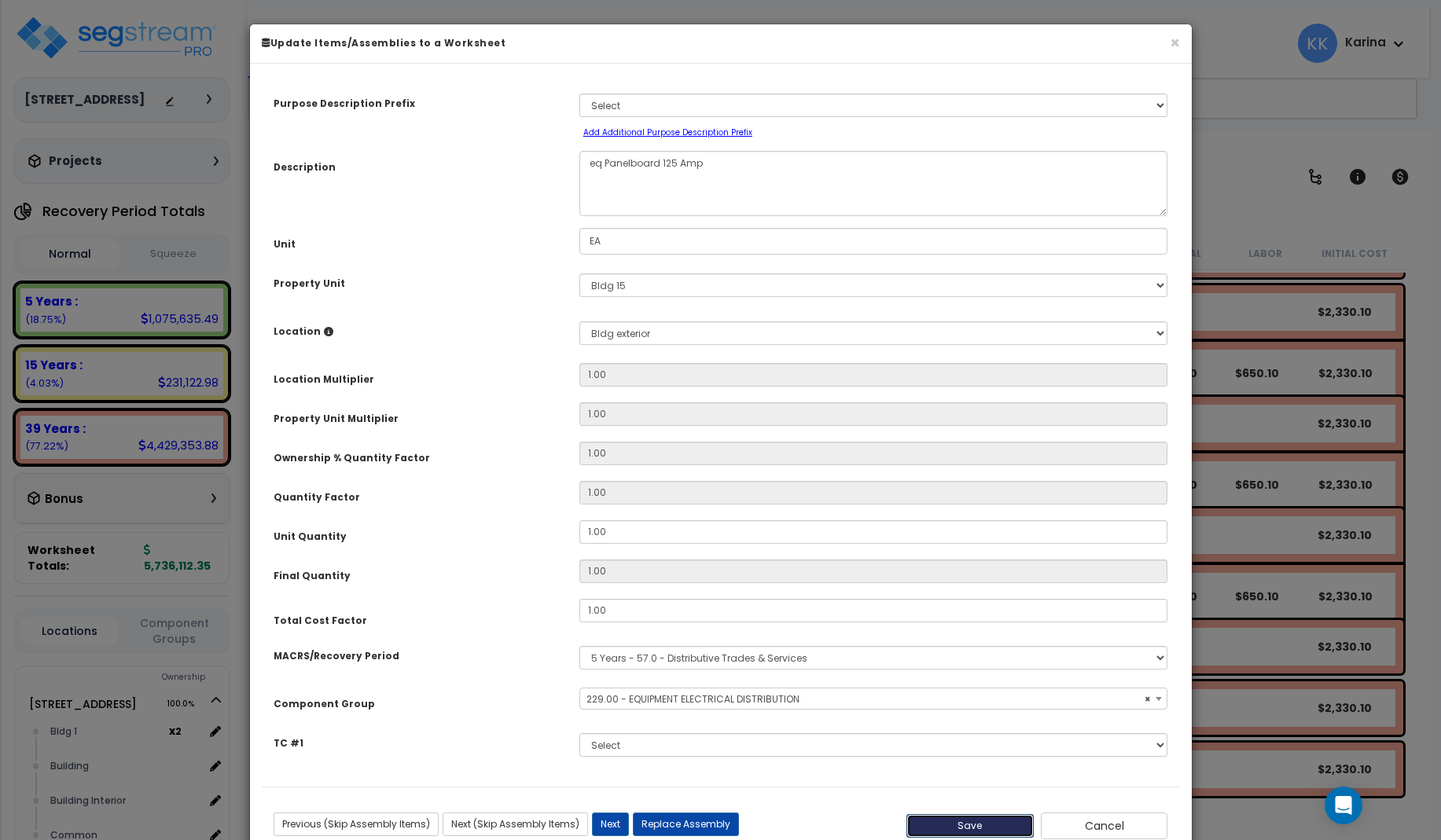
click at [963, 823] on button "Save" at bounding box center [970, 826] width 127 height 24
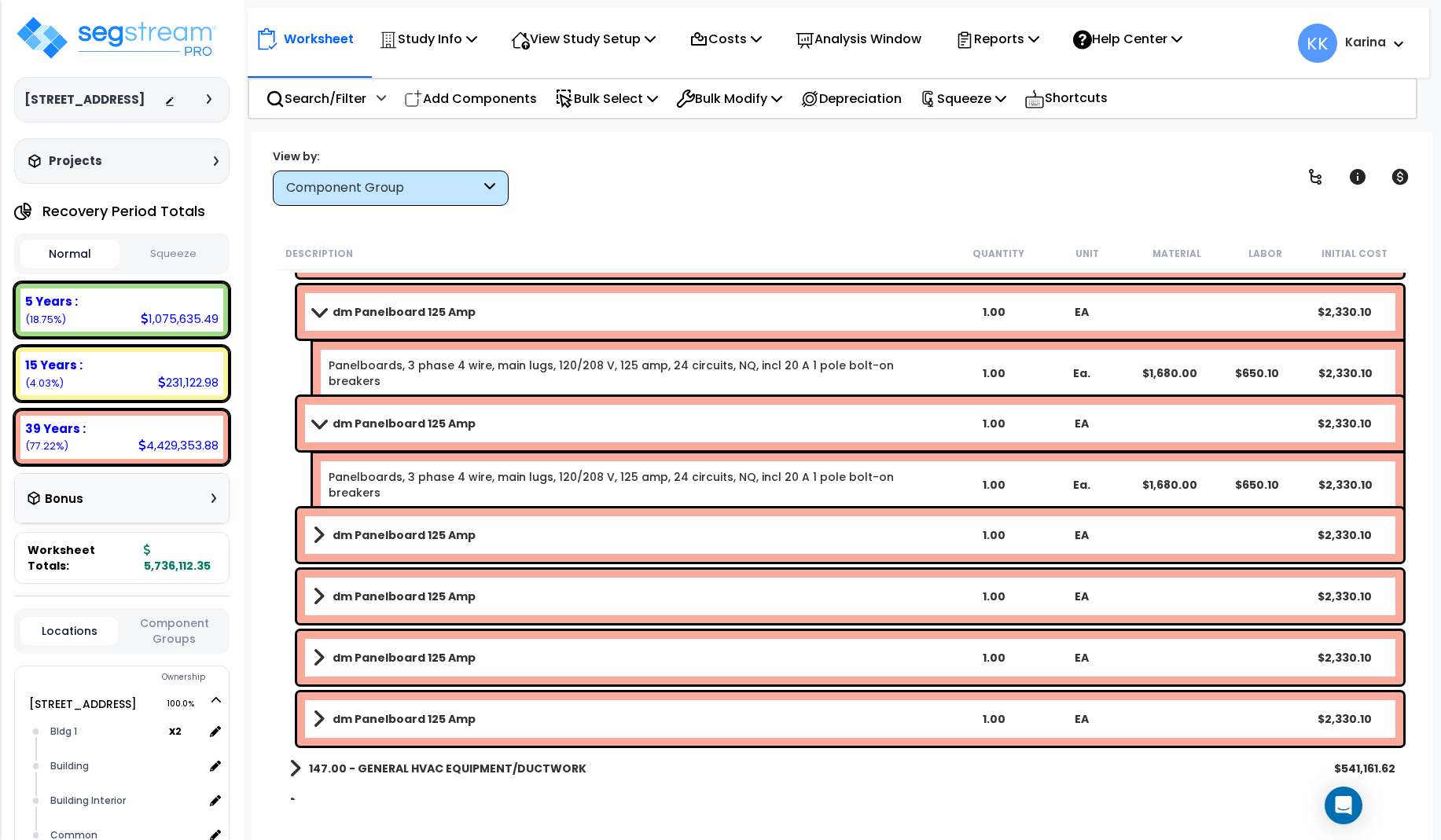
click at [483, 531] on link "dm Panelboard 125 Amp" at bounding box center [631, 535] width 637 height 22
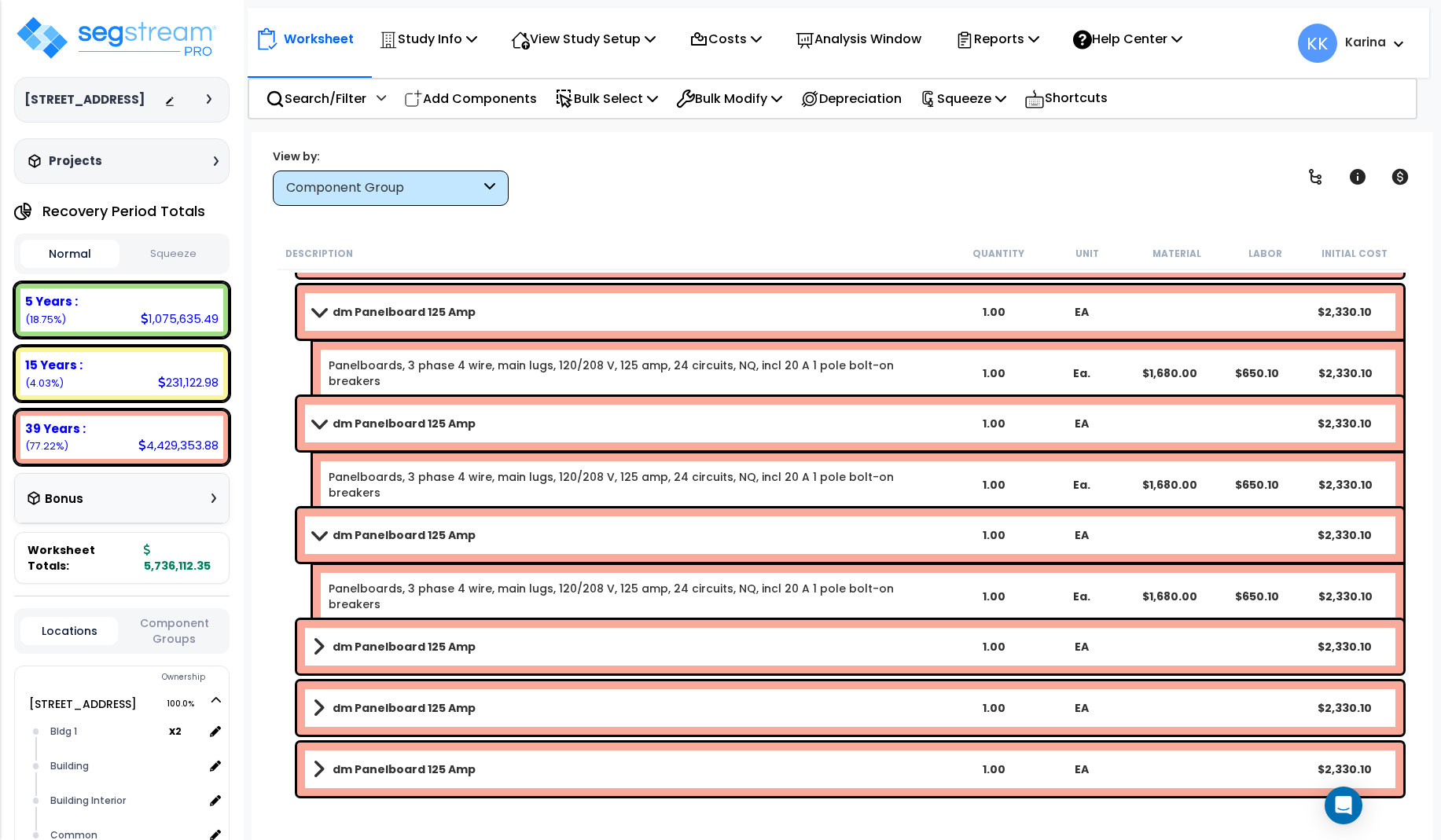
click at [483, 531] on link "dm Panelboard 125 Amp" at bounding box center [631, 535] width 637 height 22
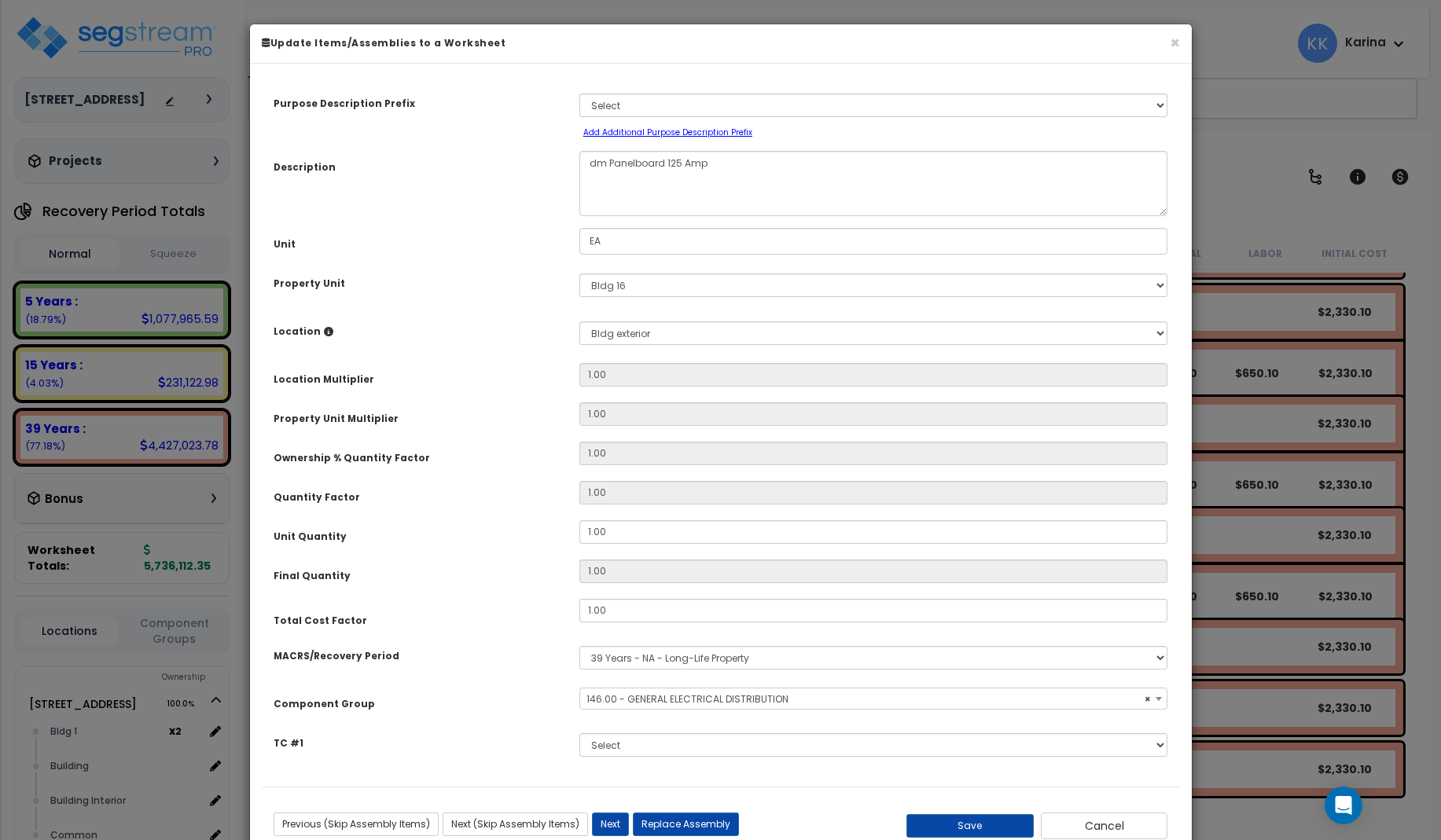
select select "56956"
drag, startPoint x: 603, startPoint y: 159, endPoint x: 572, endPoint y: 164, distance: 31.4
click at [580, 164] on textarea "dm Panelboard 125 Amp" at bounding box center [874, 183] width 589 height 65
type textarea "eq Panelboard 125 Amp"
click at [580, 646] on select "Select MACRS/Recovery Period 5 Years - 57.0 - Distributive Trades & Services 5 …" at bounding box center [874, 658] width 589 height 24
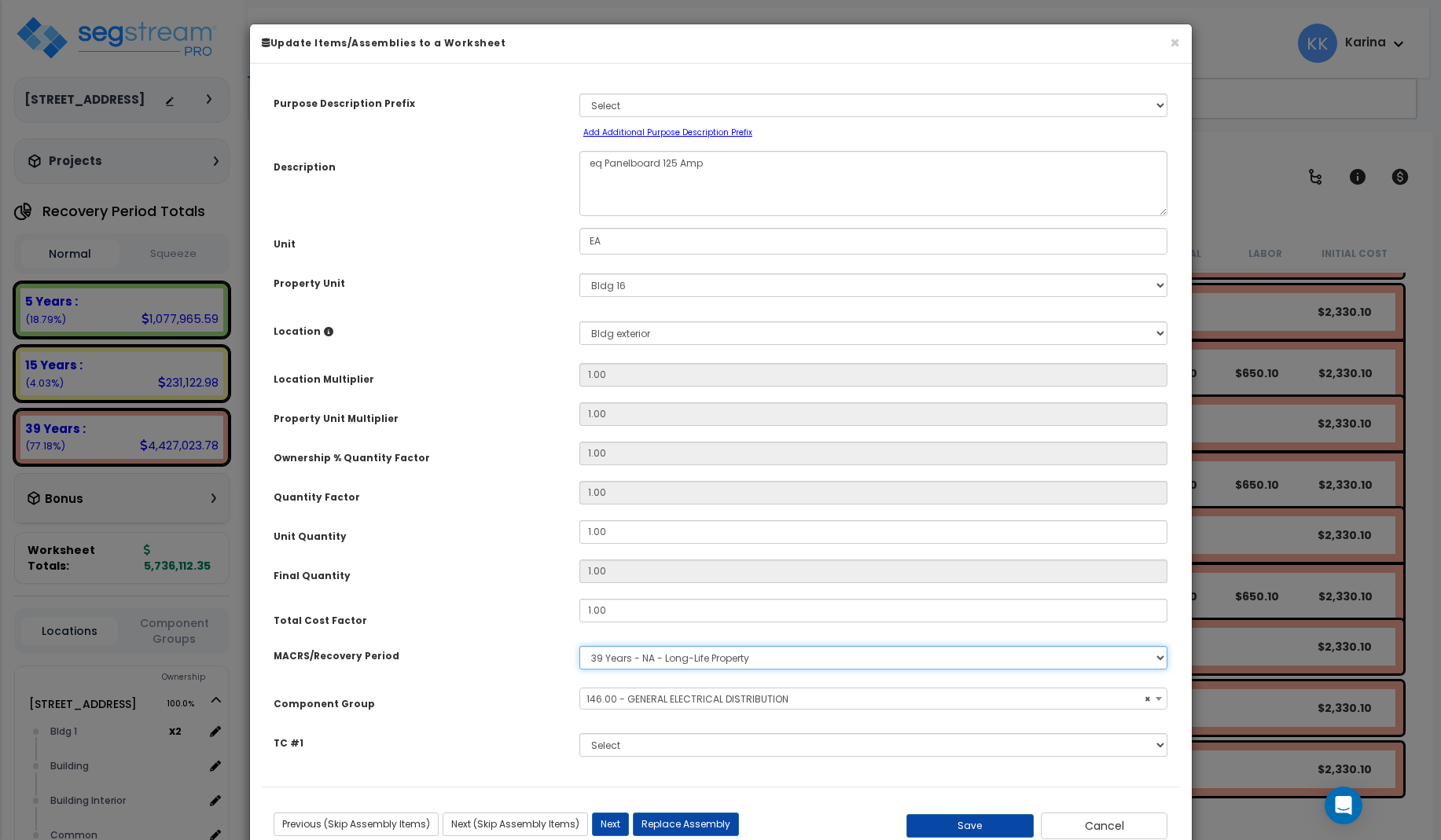
select select "3667"
click option "5 Years - 57.0 - Distributive Trades & Services" at bounding box center [0, 0] width 0 height 0
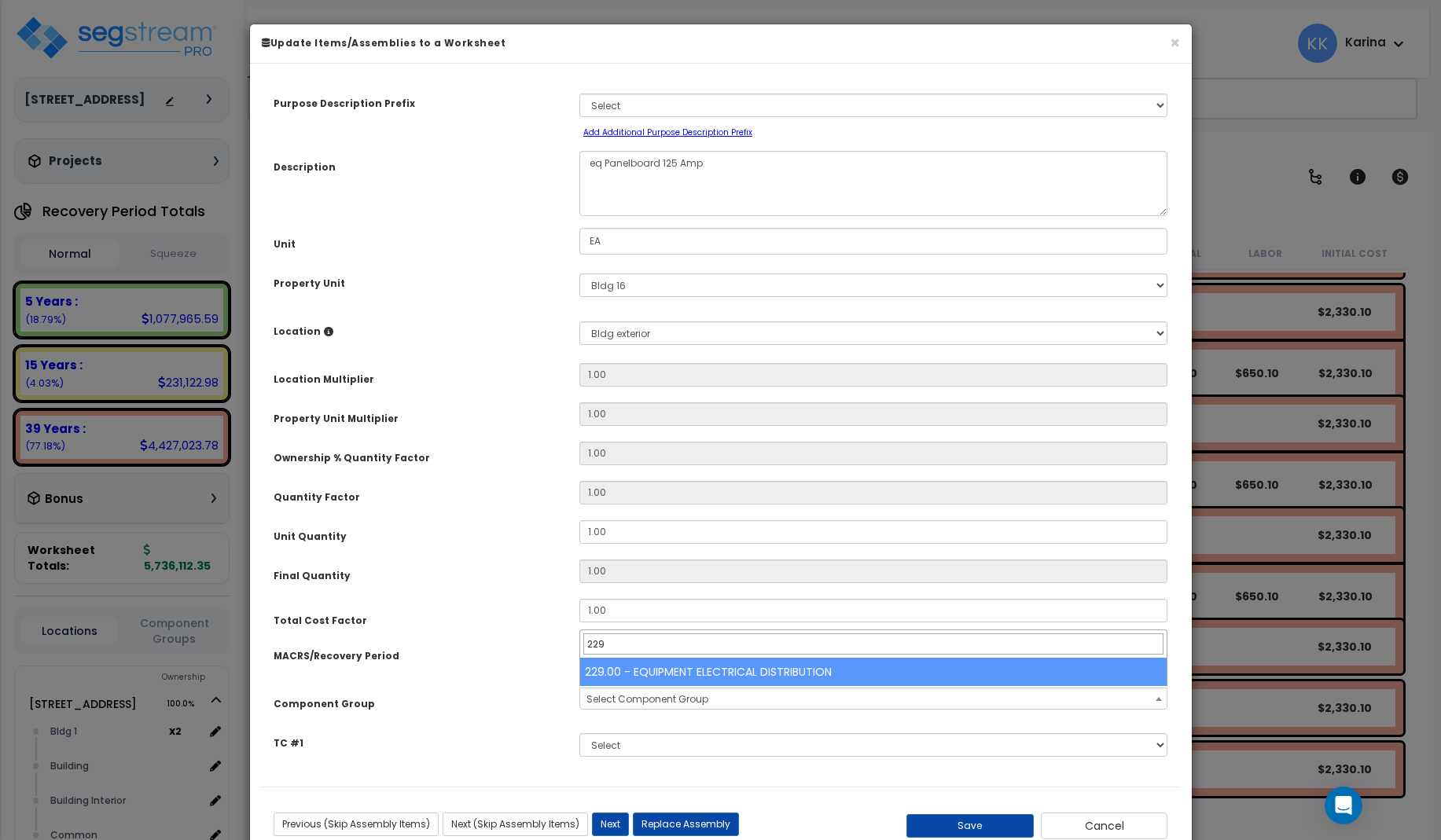
type input "229"
select select "57033"
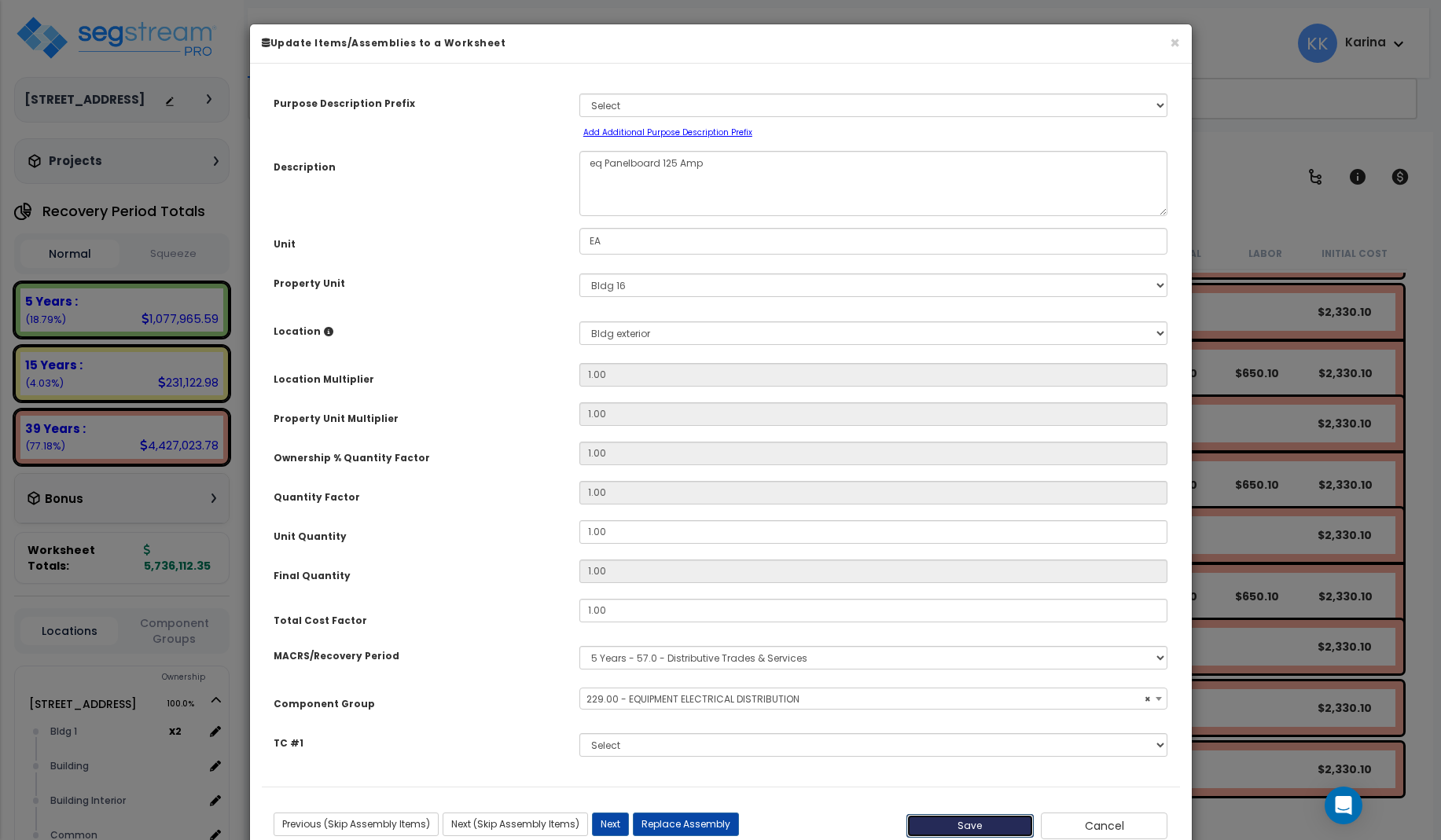
click at [970, 824] on button "Save" at bounding box center [970, 826] width 127 height 24
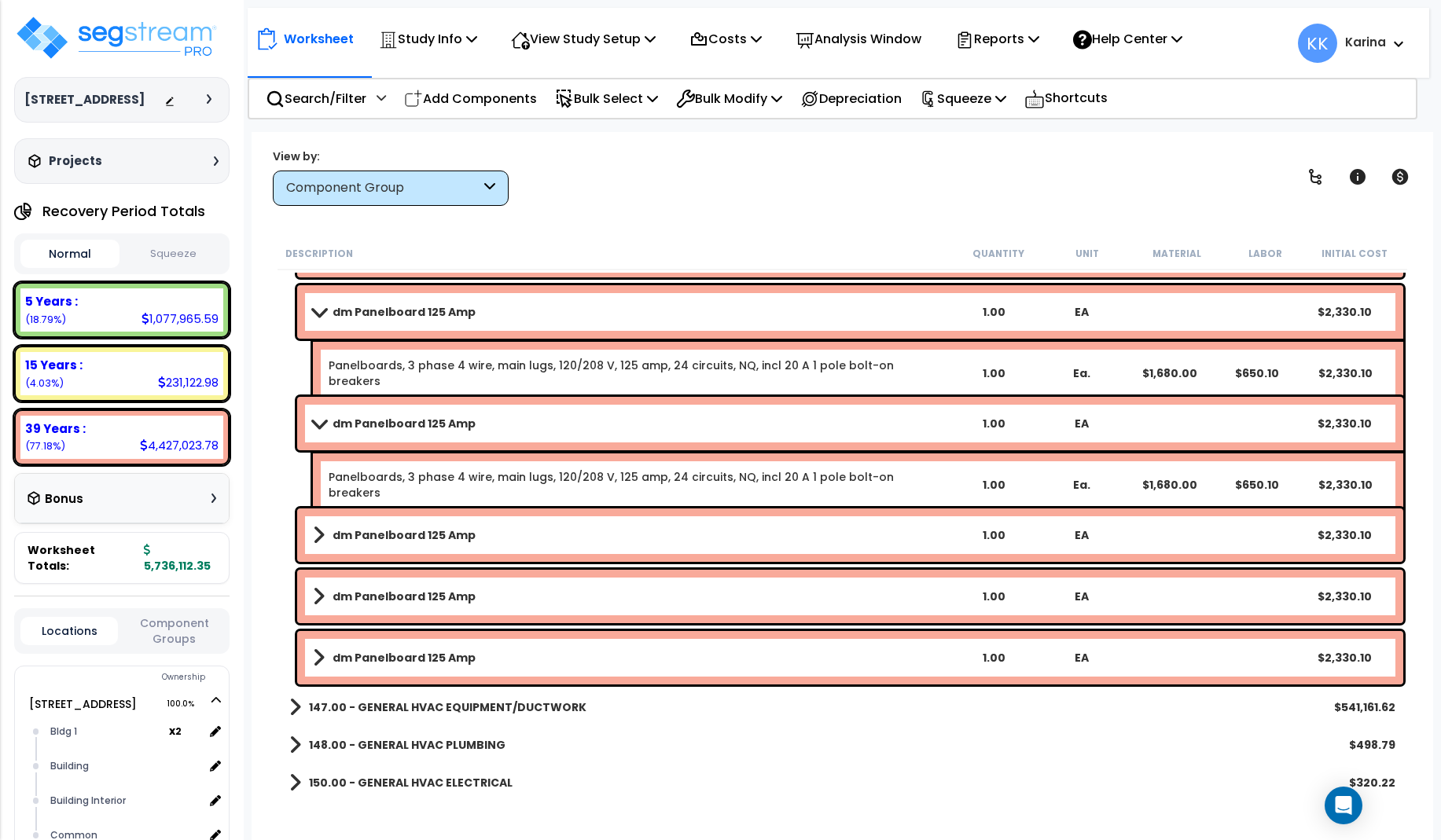
click at [454, 536] on b "dm Panelboard 125 Amp" at bounding box center [403, 535] width 143 height 16
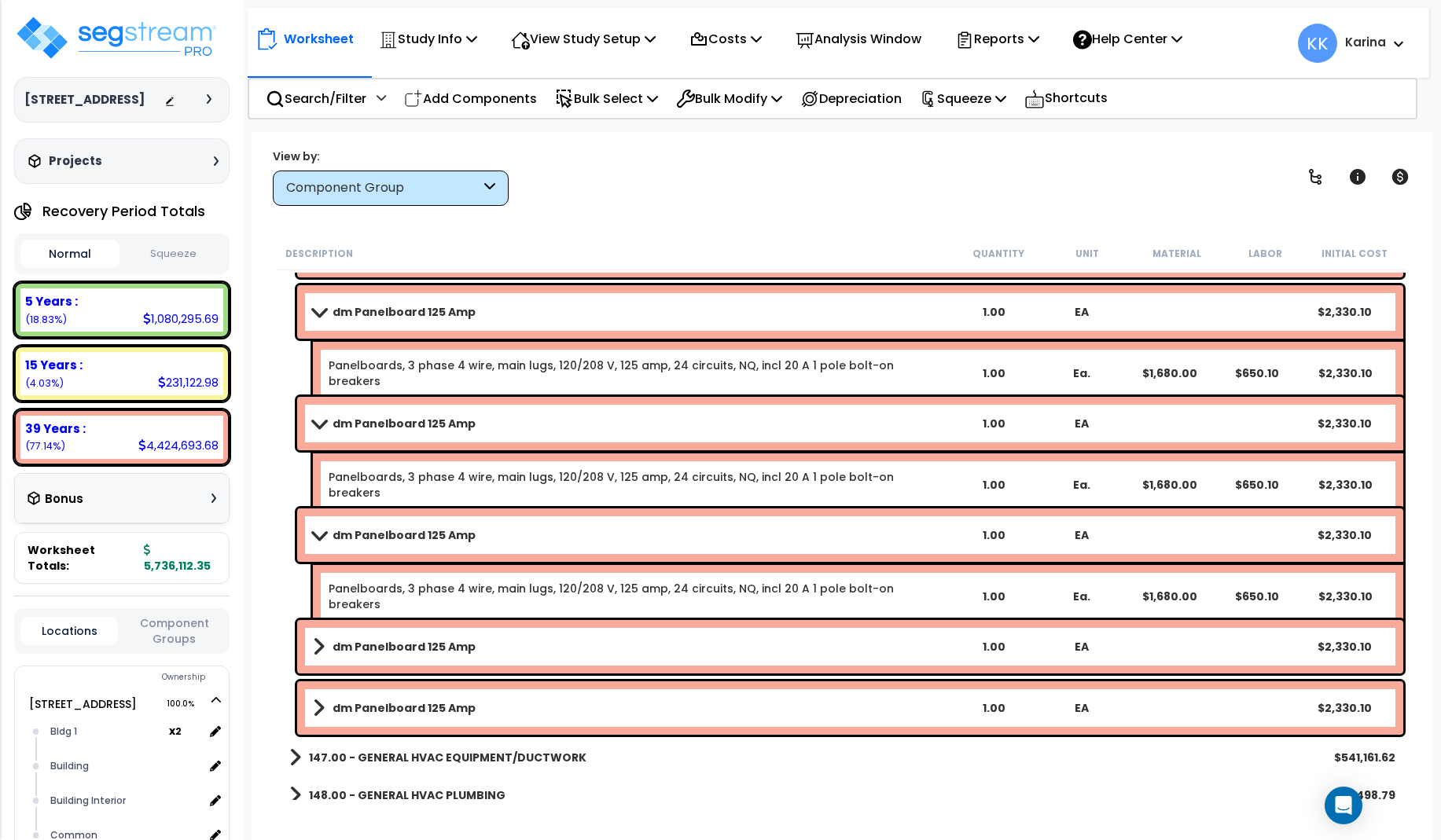
click at [454, 536] on b "dm Panelboard 125 Amp" at bounding box center [403, 535] width 143 height 16
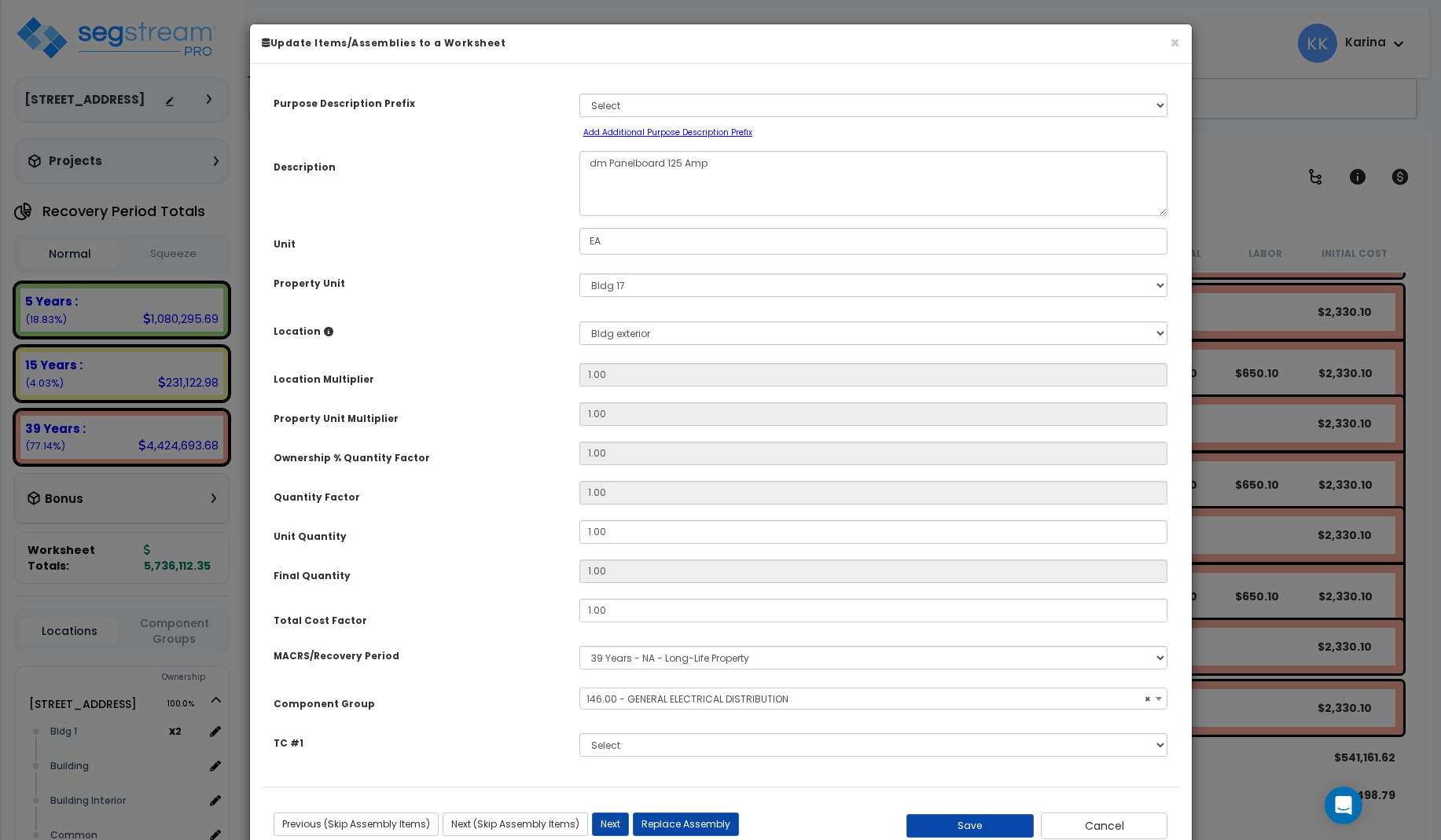
select select "56956"
drag, startPoint x: 605, startPoint y: 161, endPoint x: 571, endPoint y: 166, distance: 34.4
click at [580, 166] on textarea "dm Panelboard 125 Amp" at bounding box center [874, 183] width 589 height 65
type textarea "eq Panelboard 125 Amp"
click at [580, 646] on select "Select MACRS/Recovery Period 5 Years - 57.0 - Distributive Trades & Services 5 …" at bounding box center [874, 658] width 589 height 24
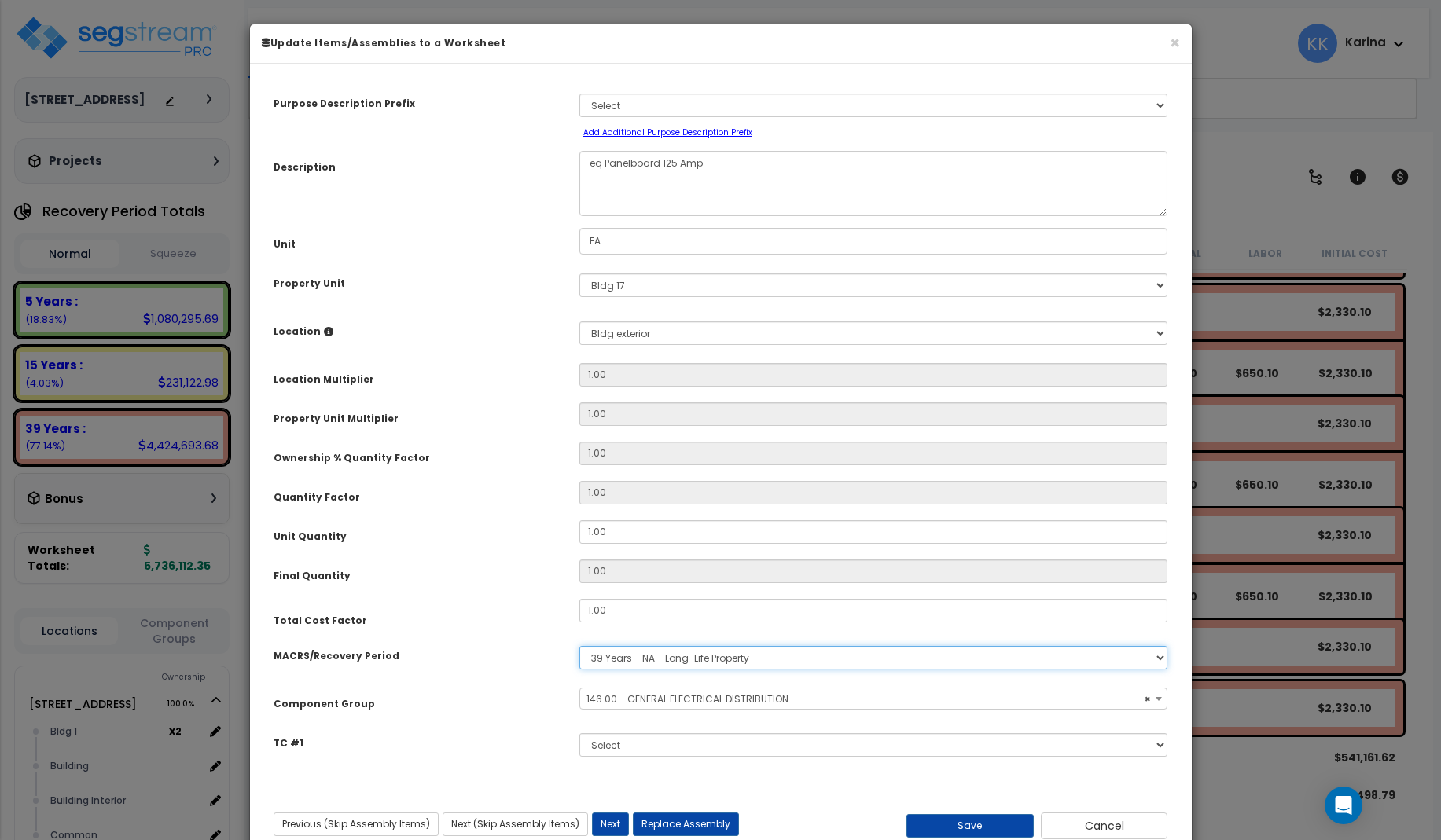
select select "3667"
click option "5 Years - 57.0 - Distributive Trades & Services" at bounding box center [0, 0] width 0 height 0
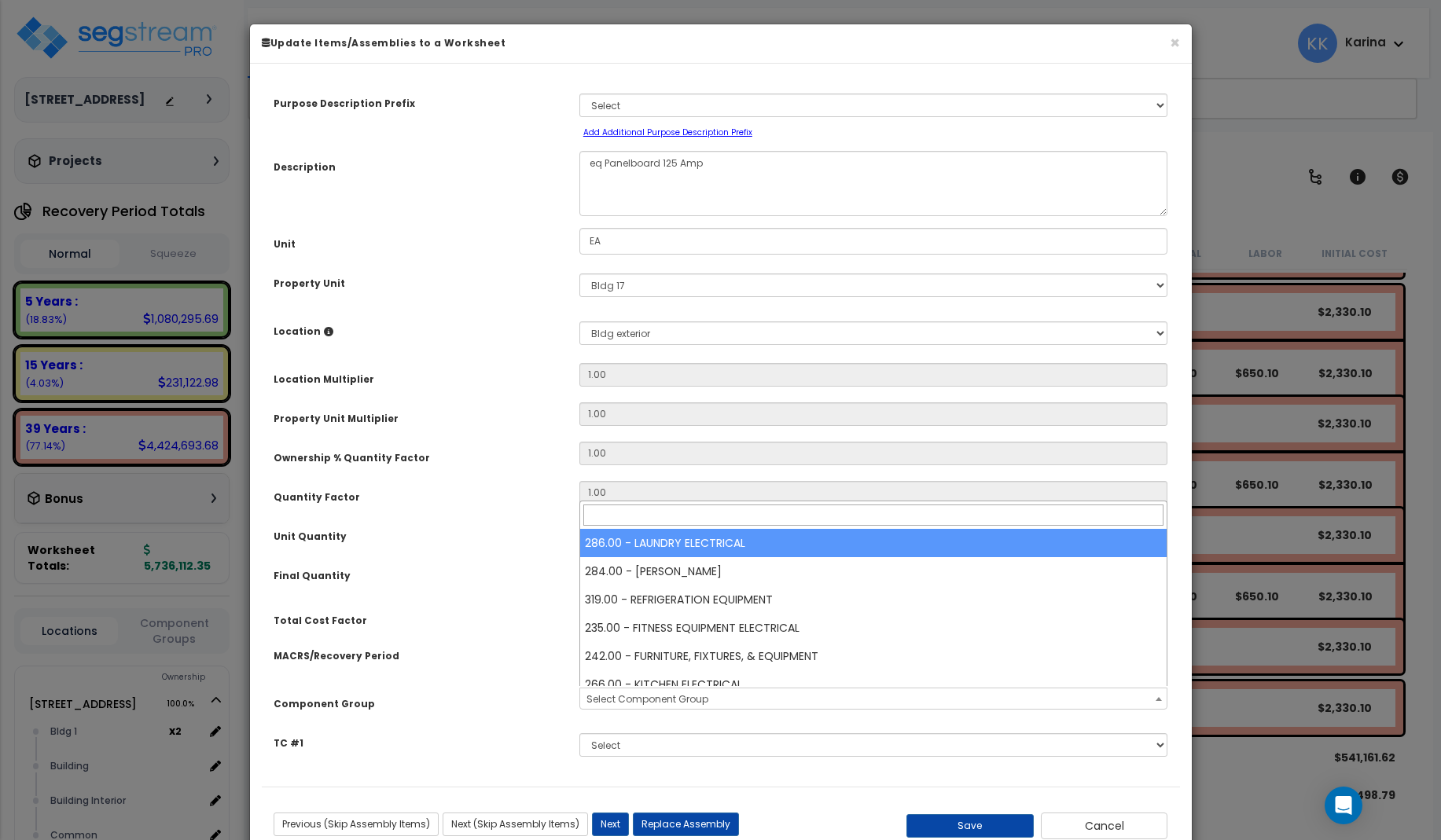
click at [631, 696] on span "Select Component Group" at bounding box center [647, 699] width 121 height 14
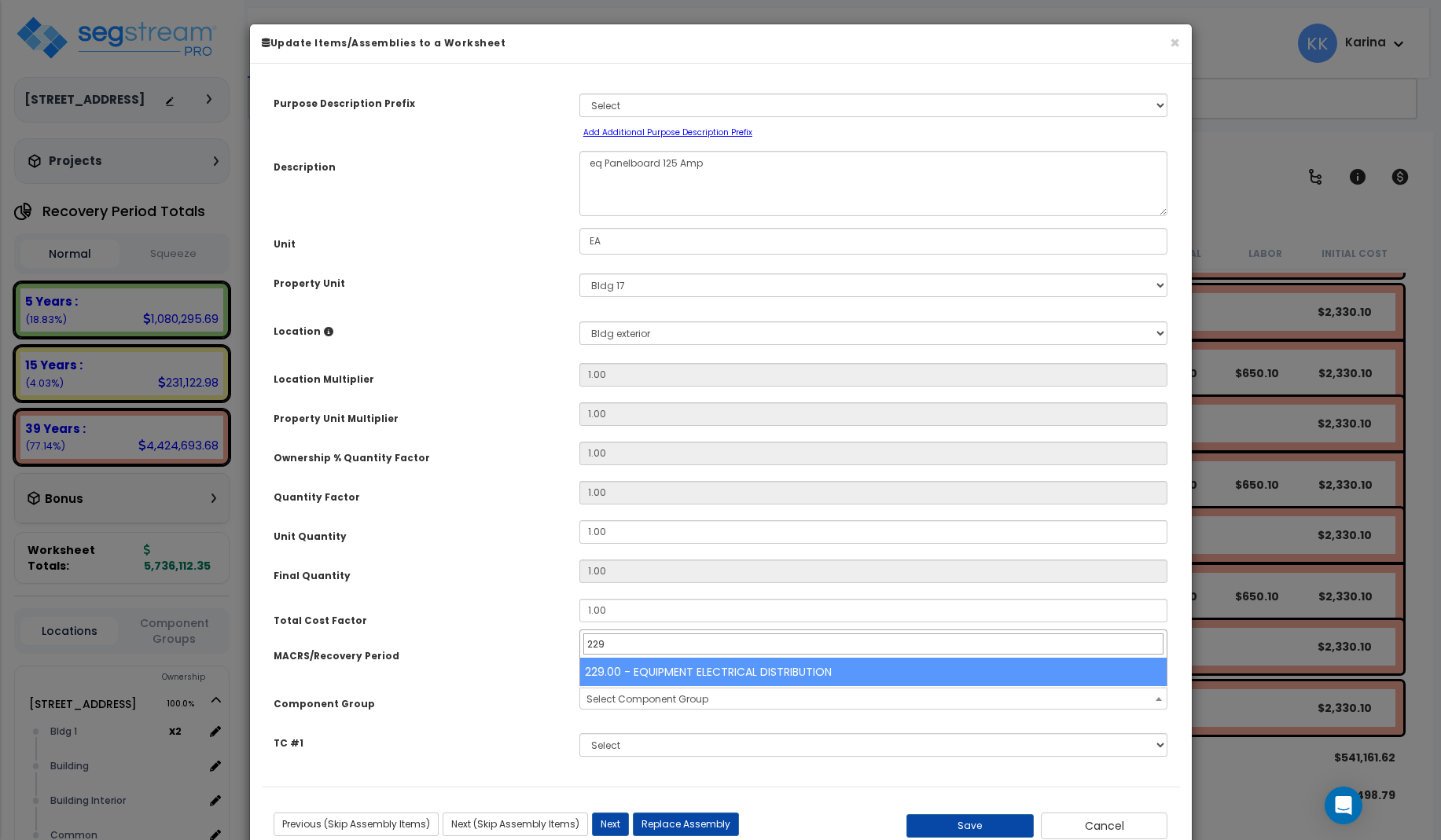
type input "229"
select select "57033"
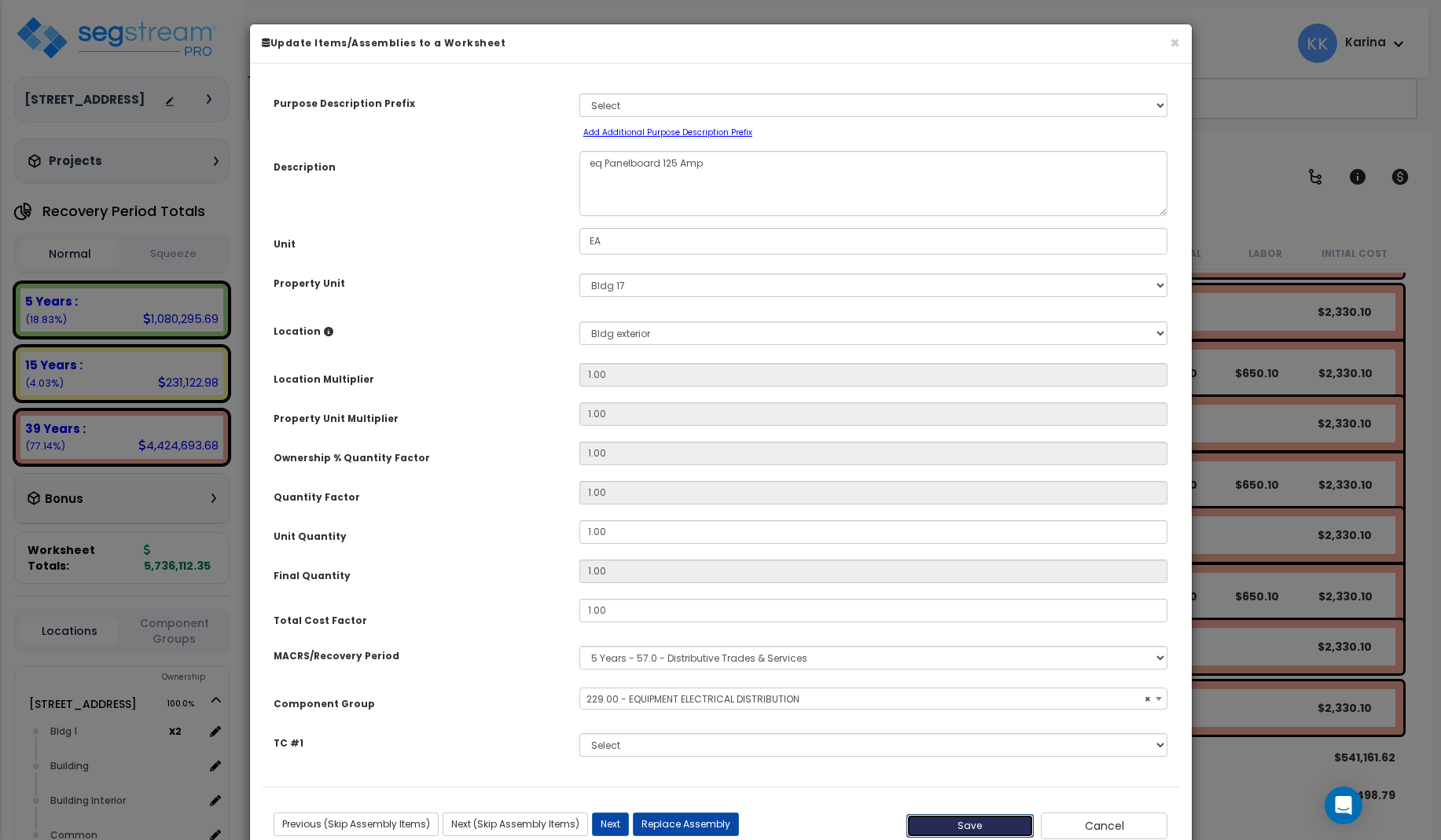
click at [970, 823] on button "Save" at bounding box center [970, 826] width 127 height 24
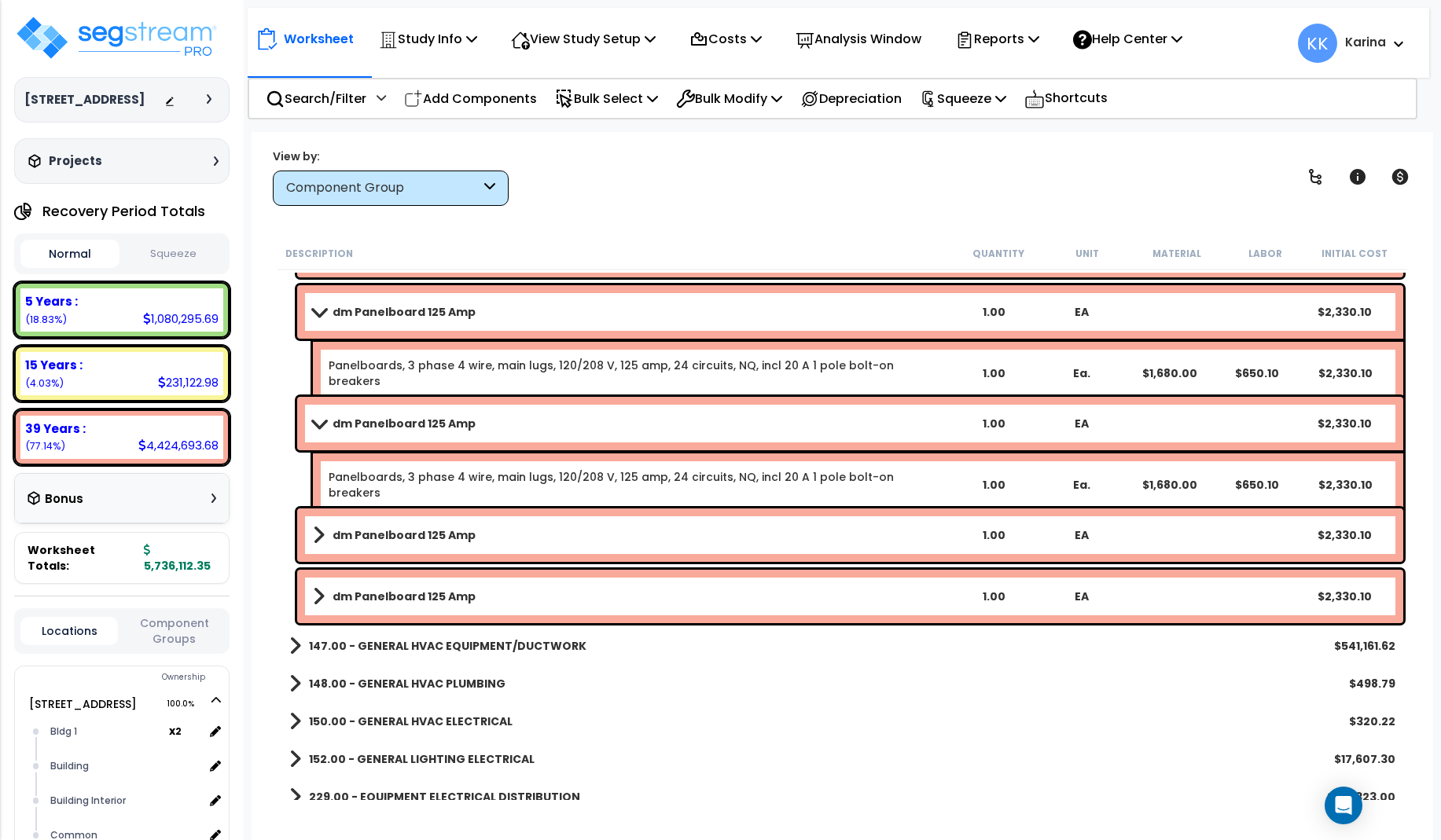
click at [437, 536] on b "dm Panelboard 125 Amp" at bounding box center [403, 535] width 143 height 16
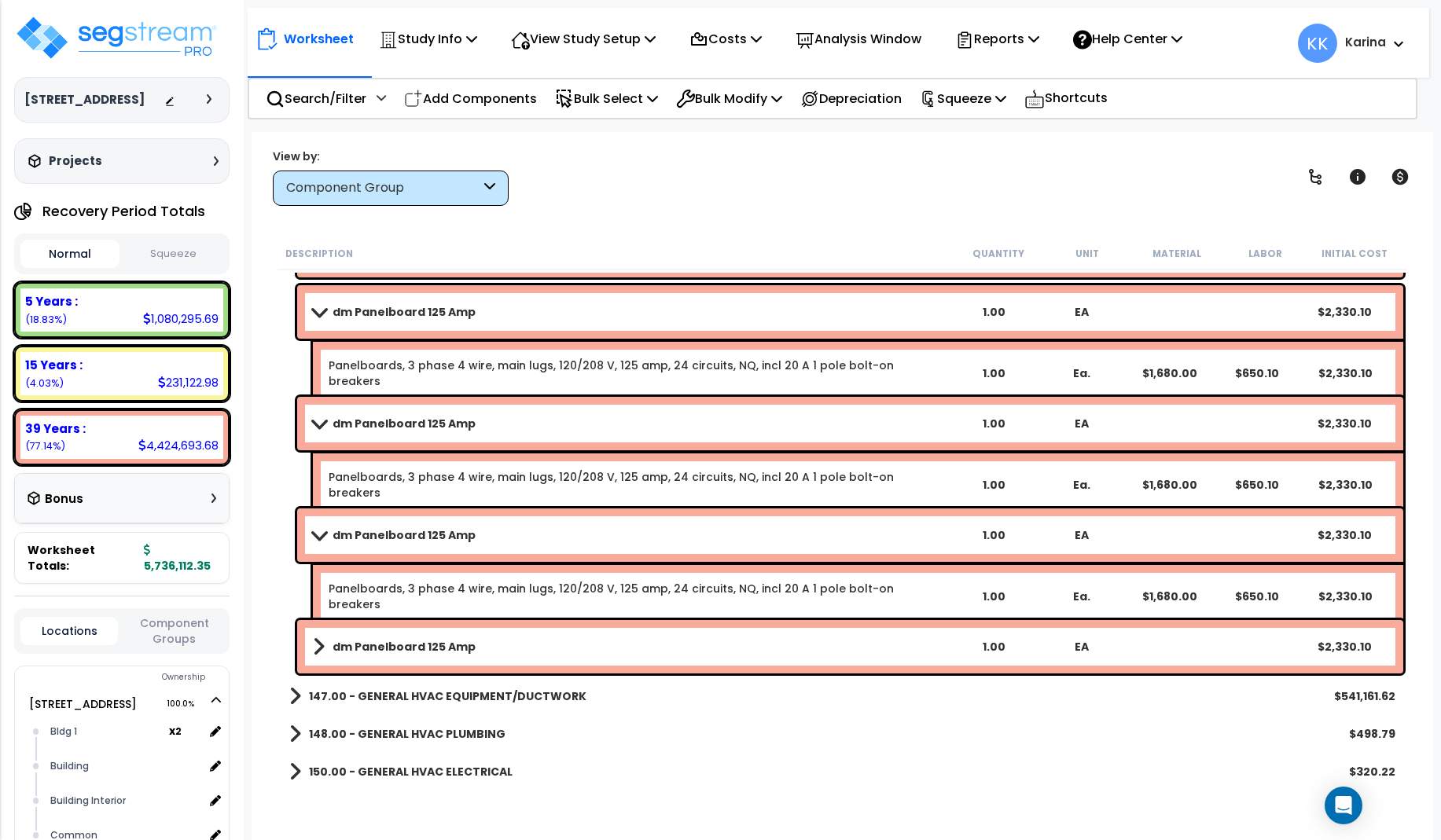
click at [437, 536] on b "dm Panelboard 125 Amp" at bounding box center [403, 535] width 143 height 16
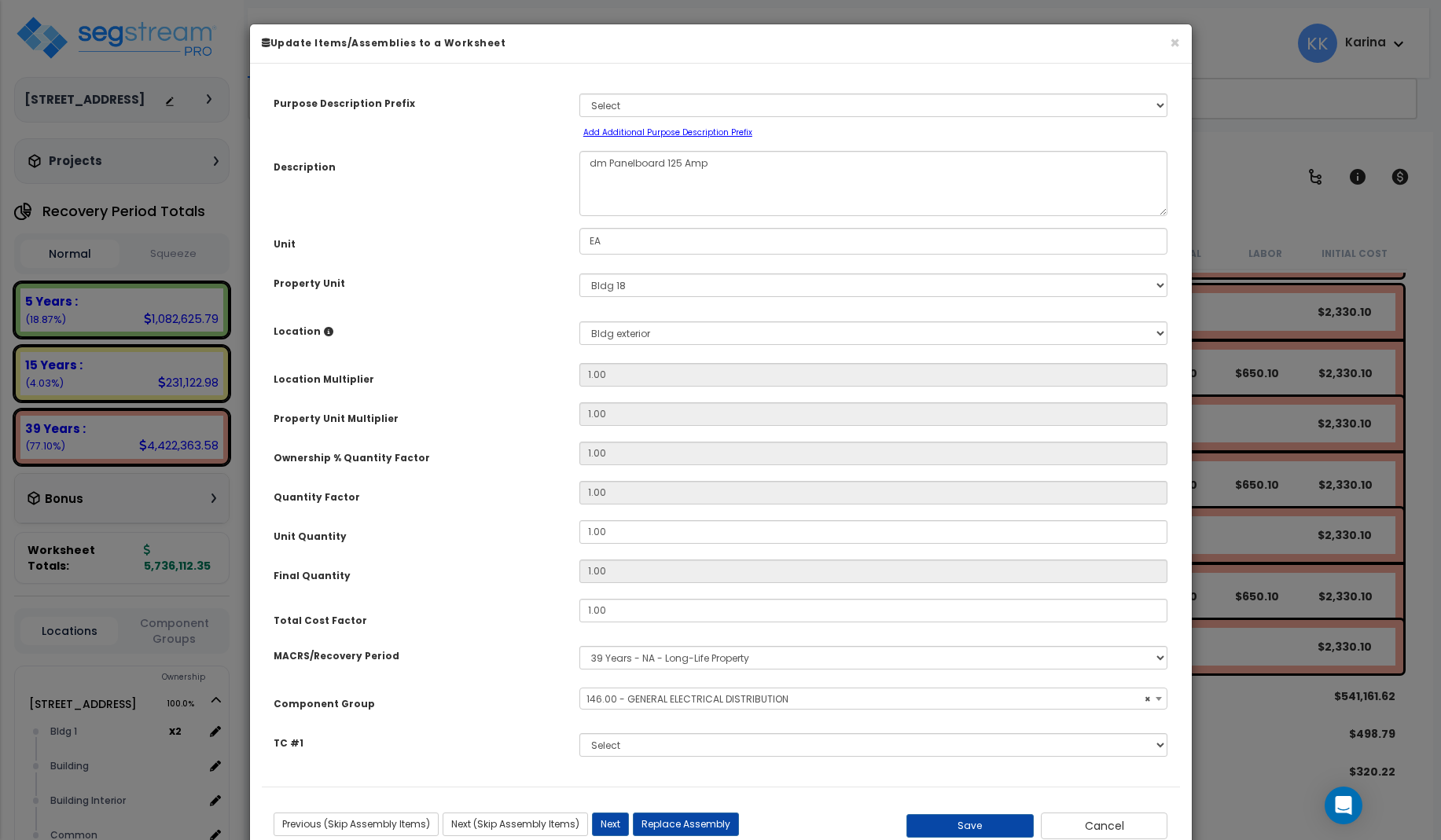
select select "56956"
drag, startPoint x: 605, startPoint y: 167, endPoint x: 565, endPoint y: 167, distance: 40.0
click at [580, 167] on textarea "dm Panelboard 125 Amp" at bounding box center [874, 183] width 589 height 65
type textarea "eq Panelboard 125 Amp"
click at [580, 646] on select "Select MACRS/Recovery Period 5 Years - 57.0 - Distributive Trades & Services 5 …" at bounding box center [874, 658] width 589 height 24
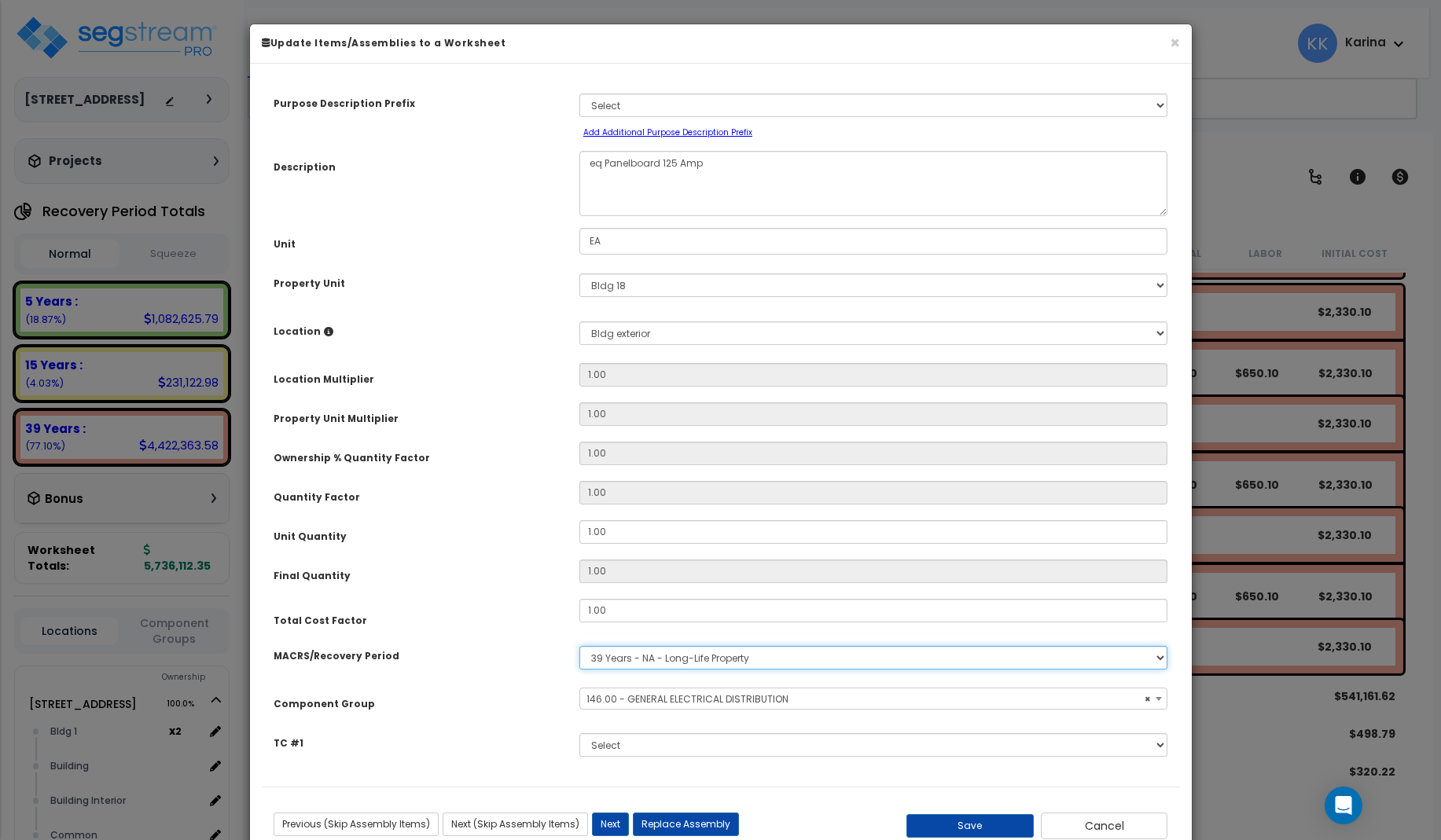
select select "3667"
click option "5 Years - 57.0 - Distributive Trades & Services" at bounding box center [0, 0] width 0 height 0
click at [635, 694] on span "Select Component Group" at bounding box center [647, 699] width 121 height 14
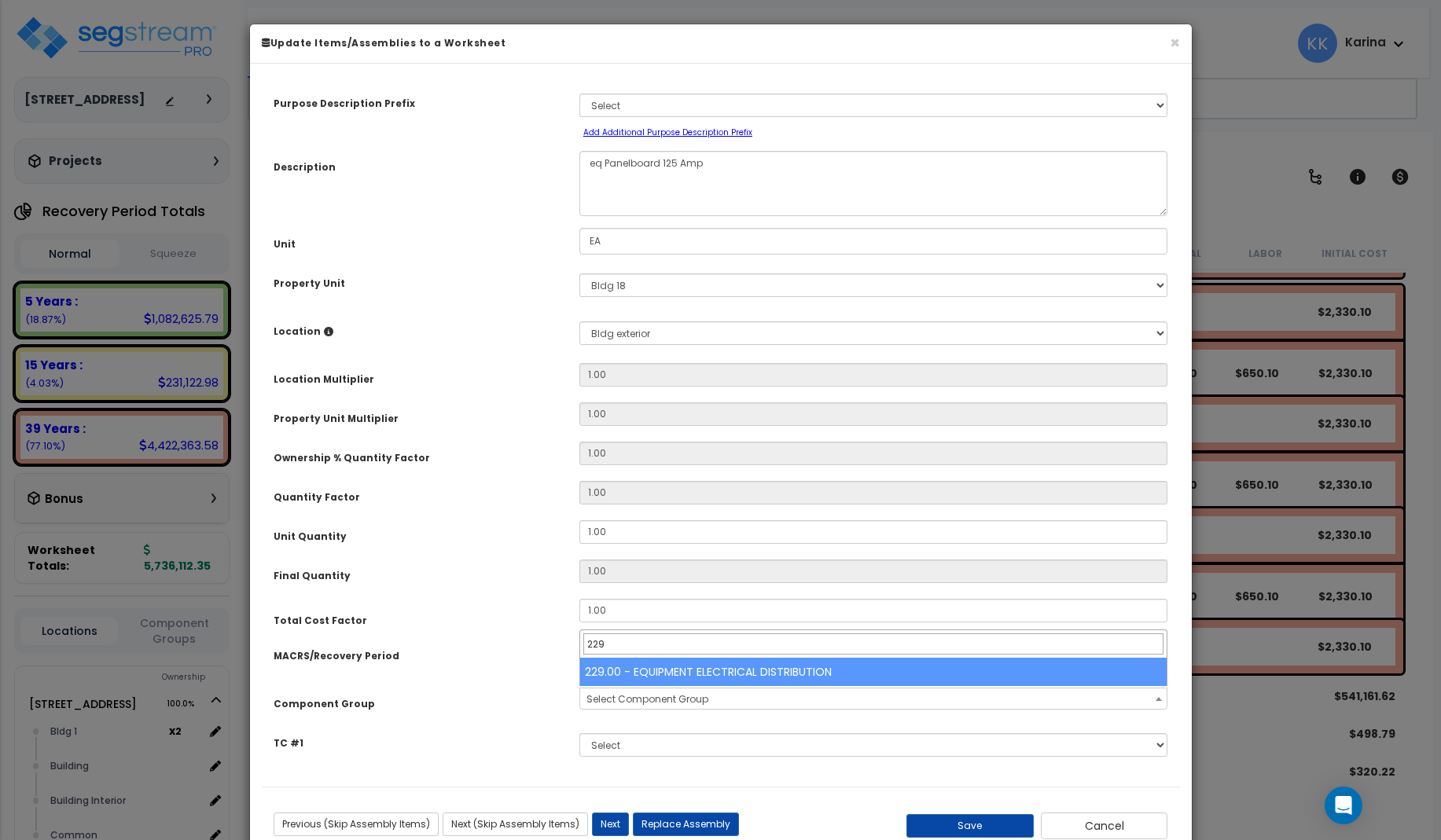
type input "229"
select select "57033"
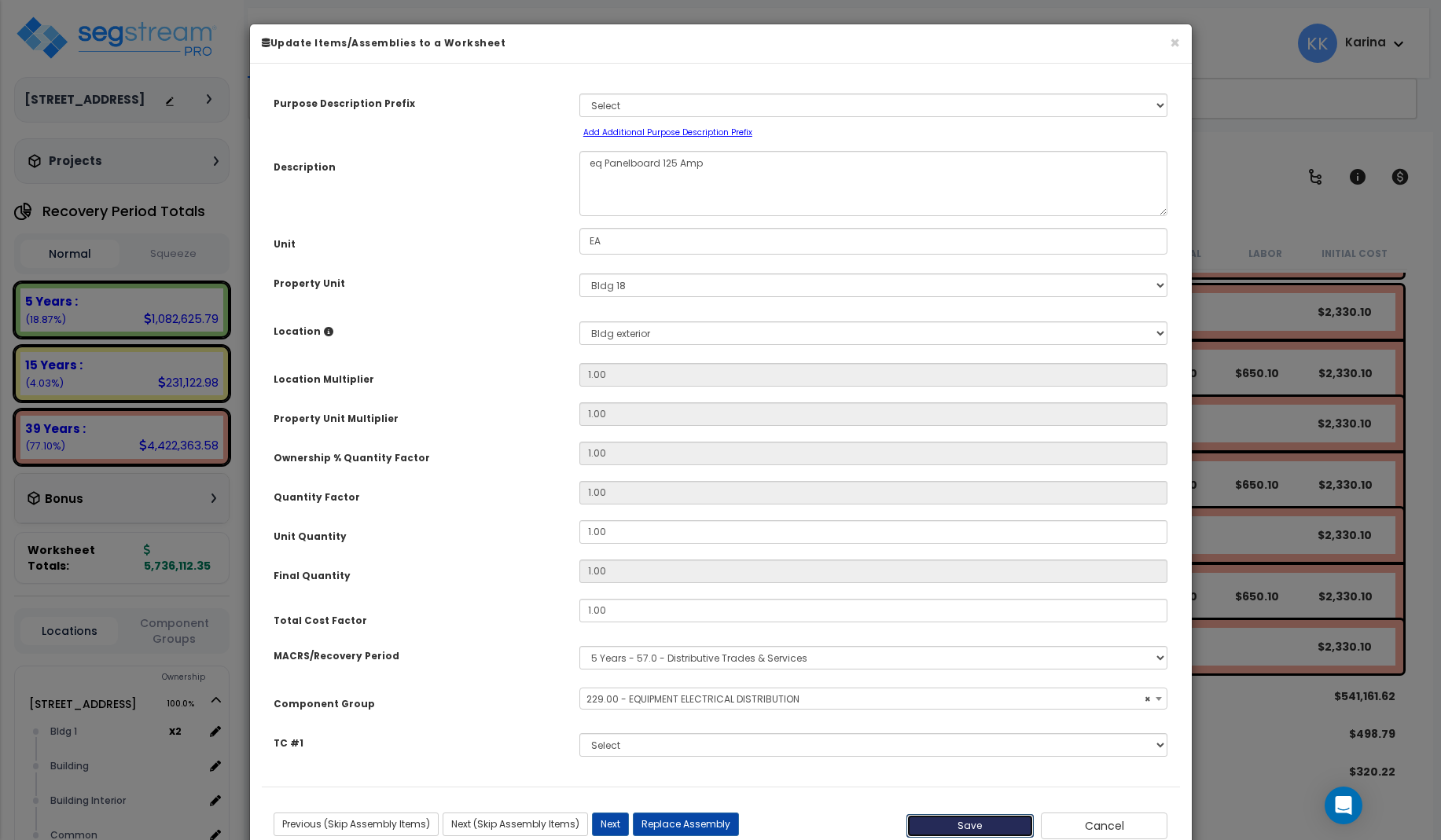
click at [963, 826] on button "Save" at bounding box center [970, 826] width 127 height 24
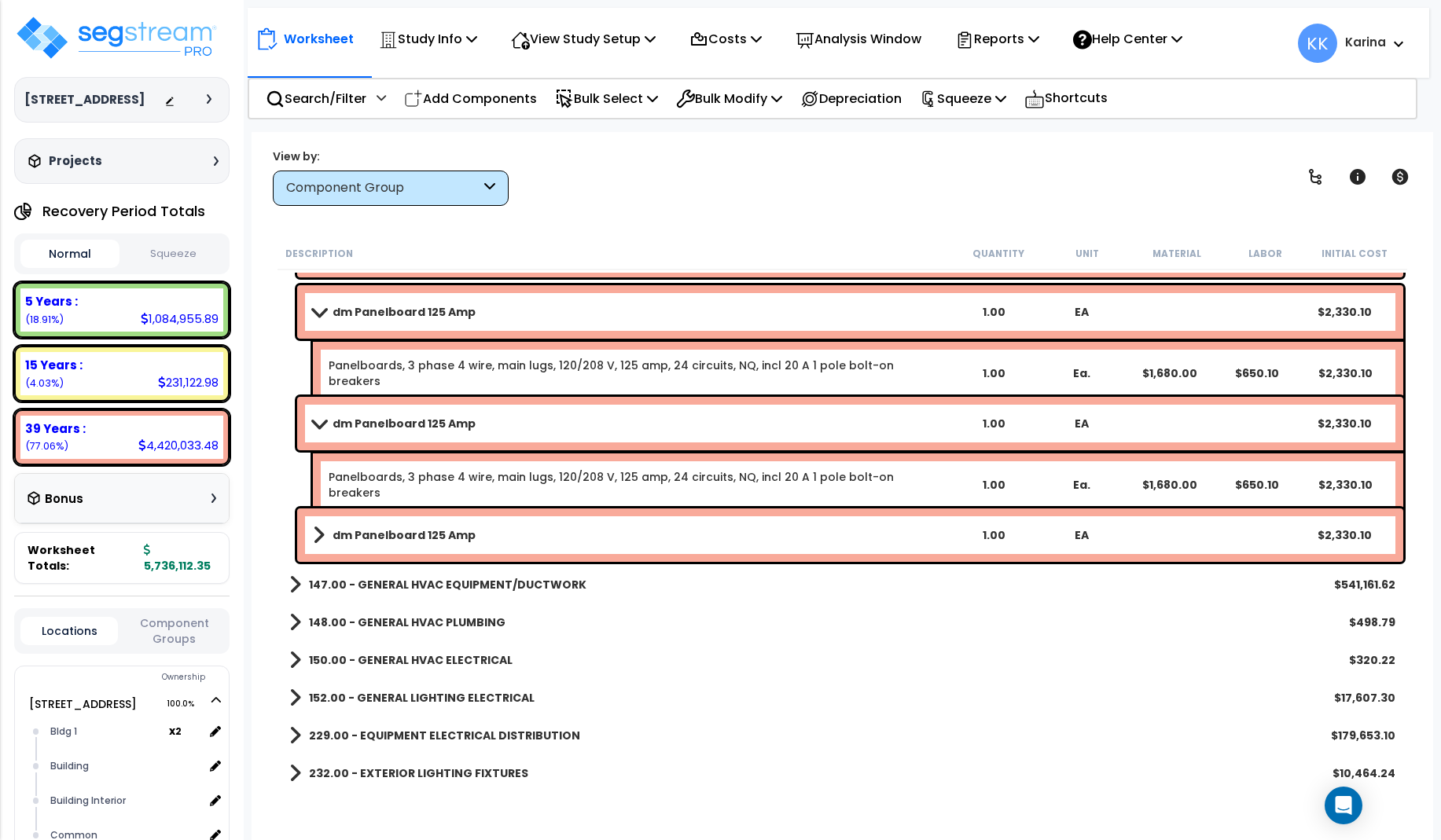
click at [442, 540] on b "dm Panelboard 125 Amp" at bounding box center [403, 535] width 143 height 16
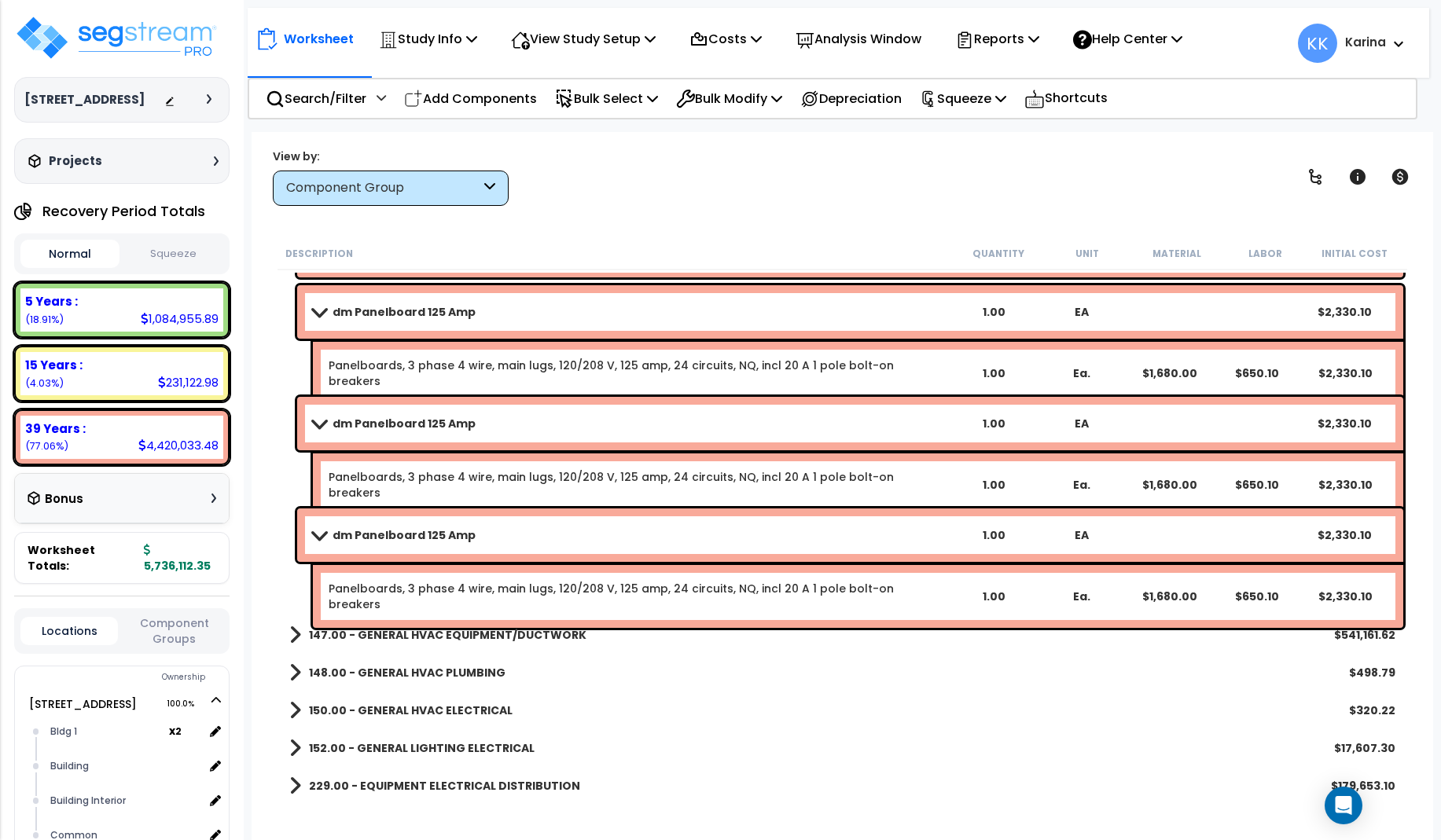
click at [442, 540] on b "dm Panelboard 125 Amp" at bounding box center [403, 535] width 143 height 16
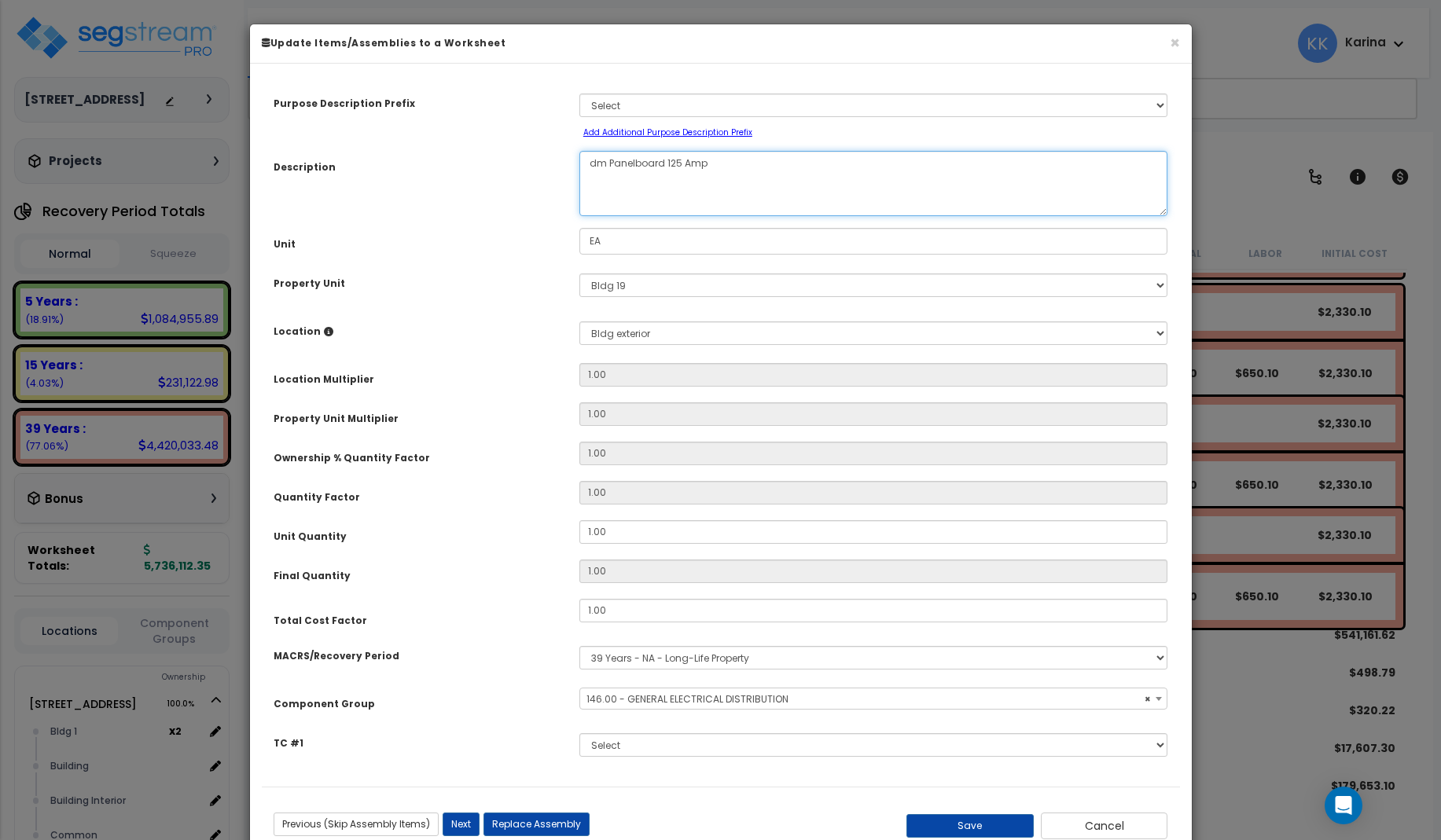
drag, startPoint x: 605, startPoint y: 155, endPoint x: 577, endPoint y: 162, distance: 28.9
click at [580, 162] on textarea "dm Panelboard 125 Amp" at bounding box center [874, 183] width 589 height 65
select select "56956"
type textarea "eq Panelboard 125 Amp"
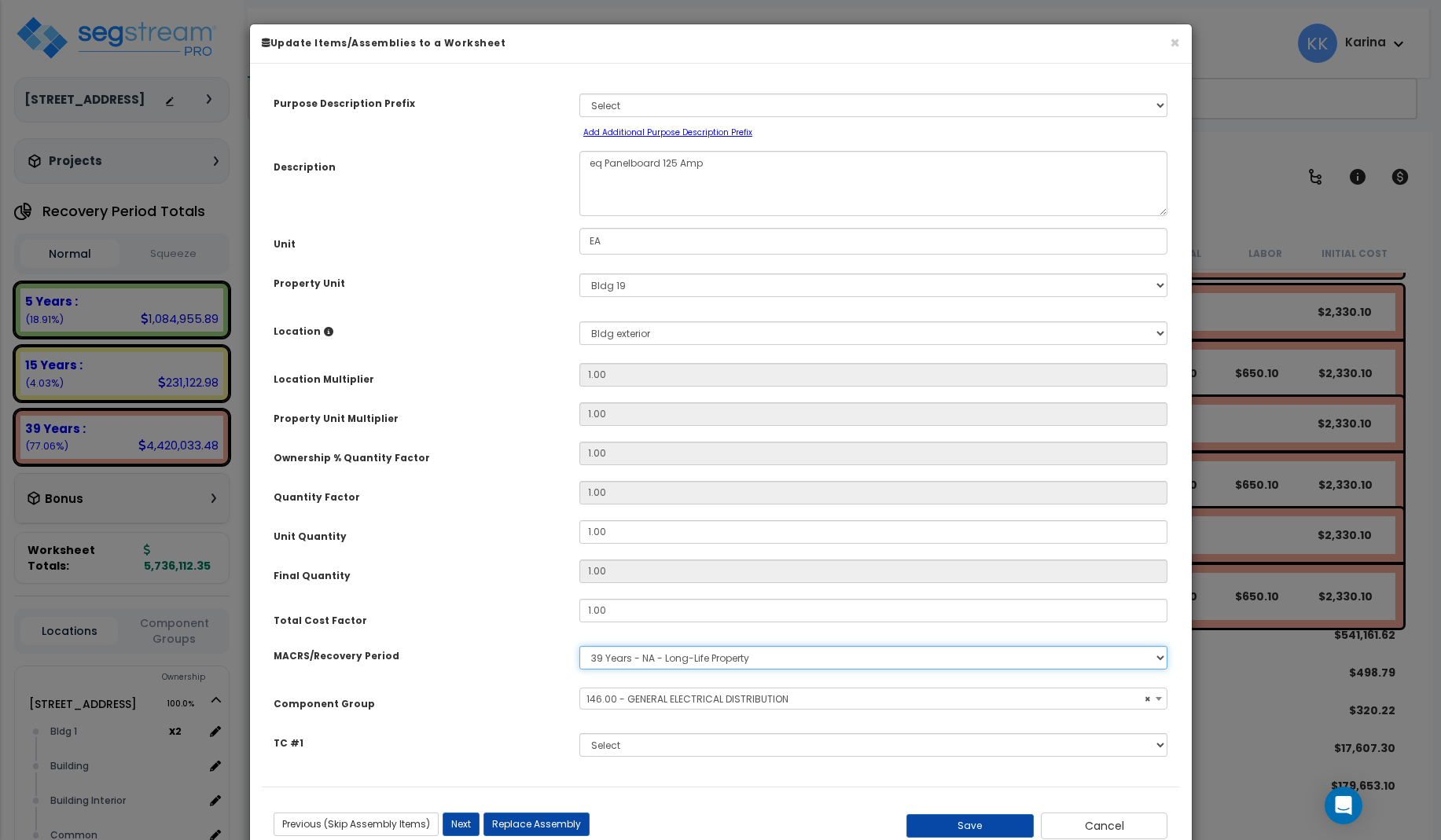
click at [580, 646] on select "Select MACRS/Recovery Period 5 Years - 57.0 - Distributive Trades & Services 5 …" at bounding box center [874, 658] width 589 height 24
select select "3667"
click option "5 Years - 57.0 - Distributive Trades & Services" at bounding box center [0, 0] width 0 height 0
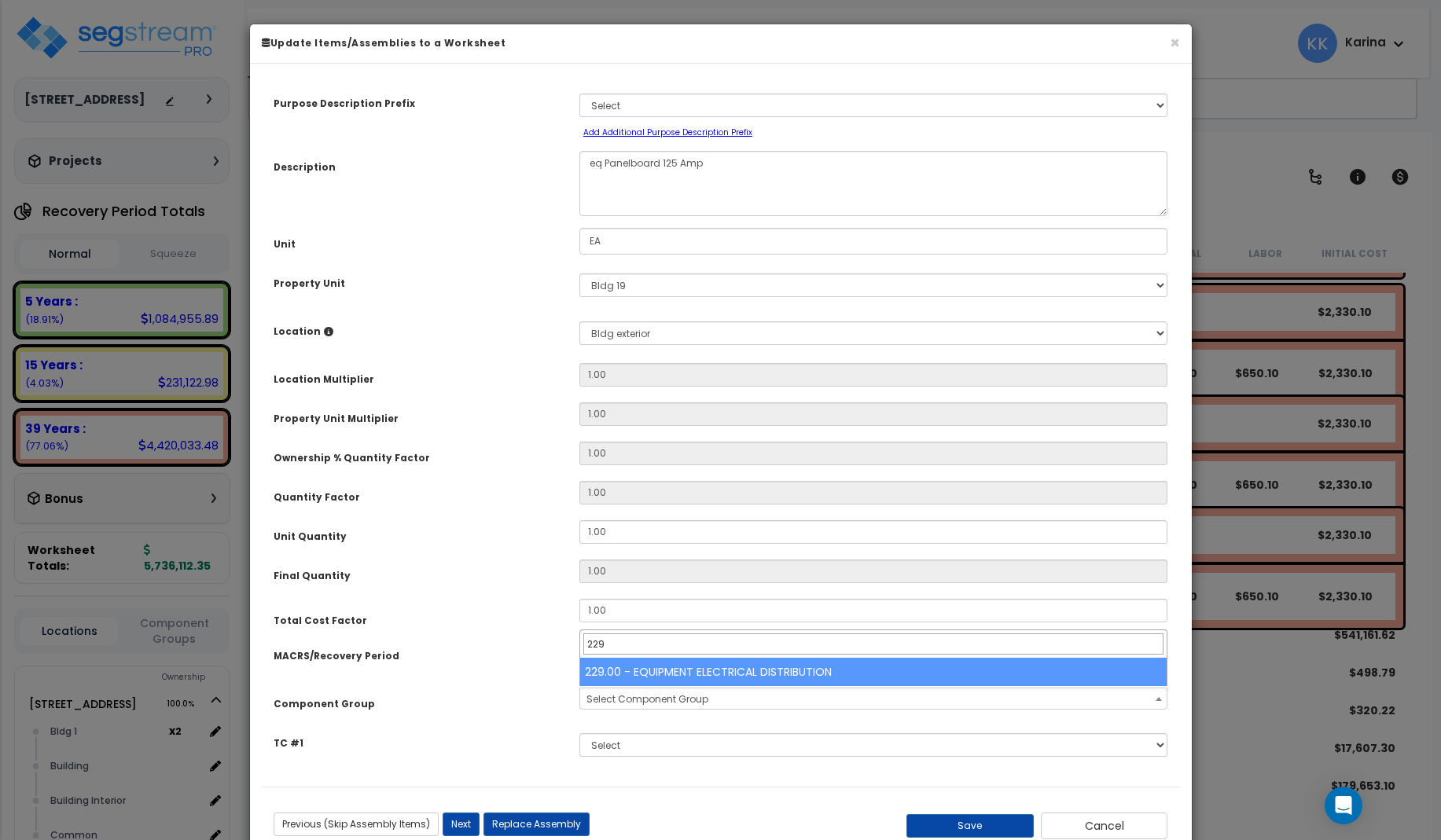
type input "229"
select select "57033"
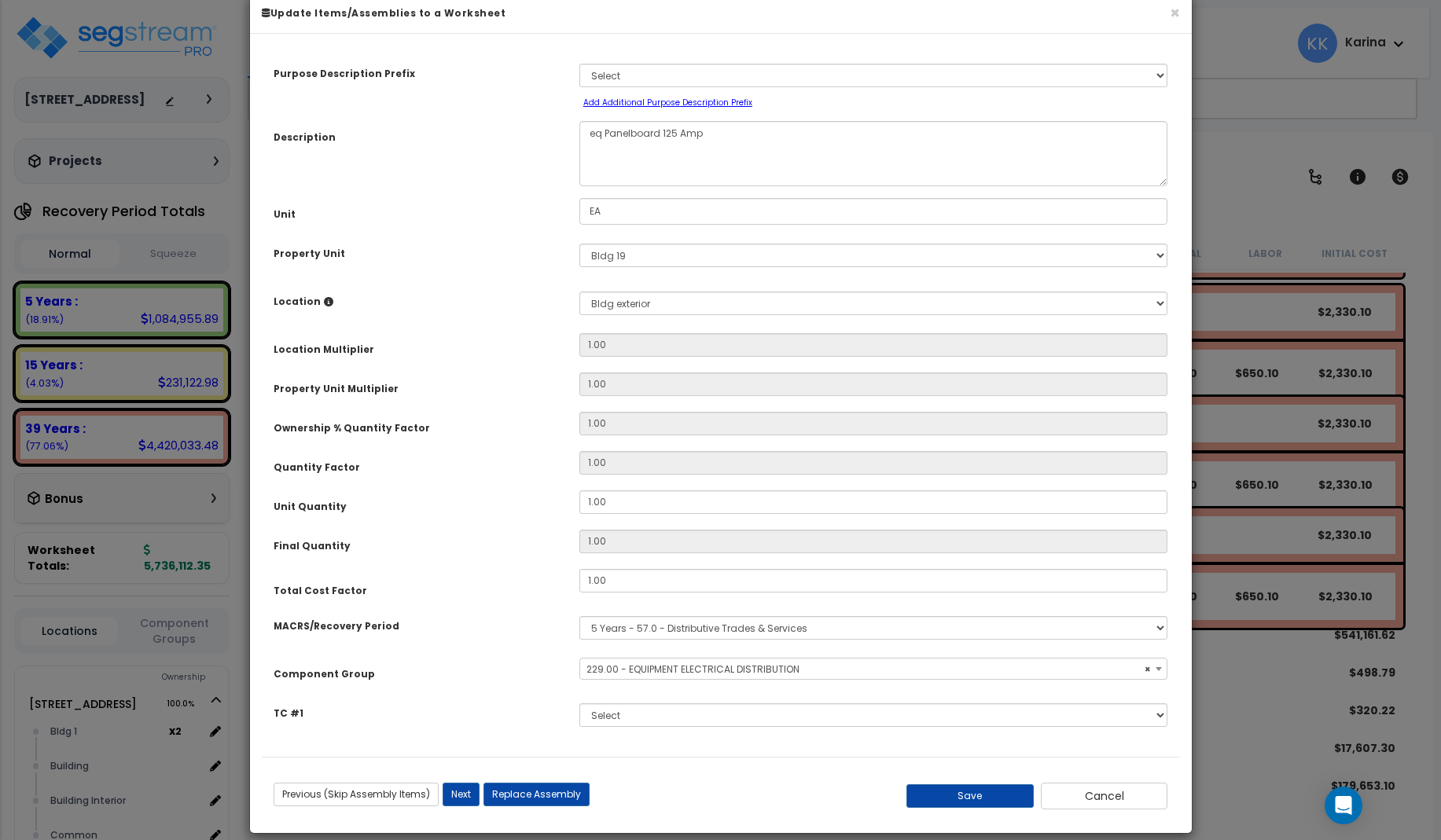
scroll to position [47, 0]
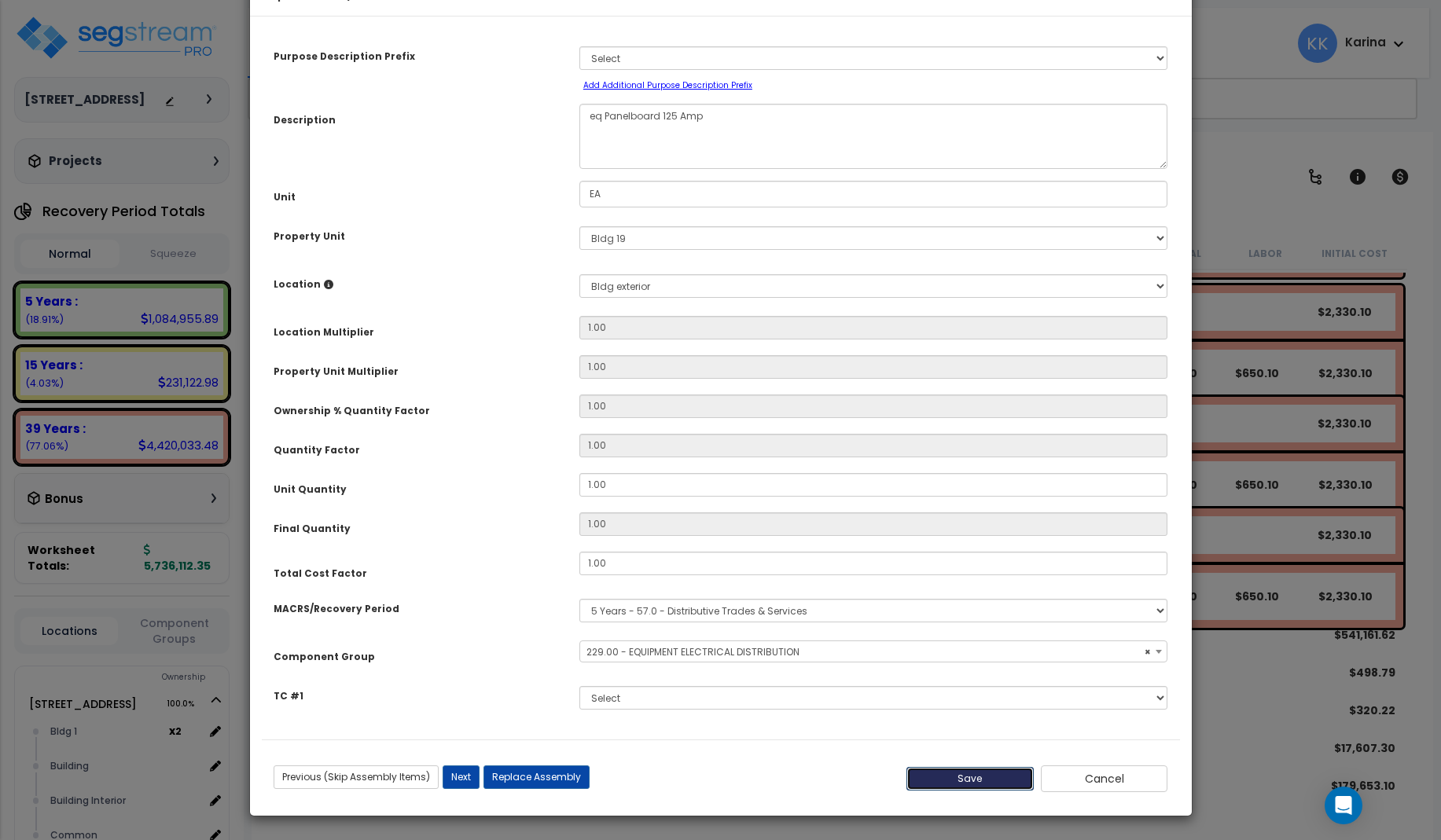
click at [984, 777] on button "Save" at bounding box center [970, 779] width 127 height 24
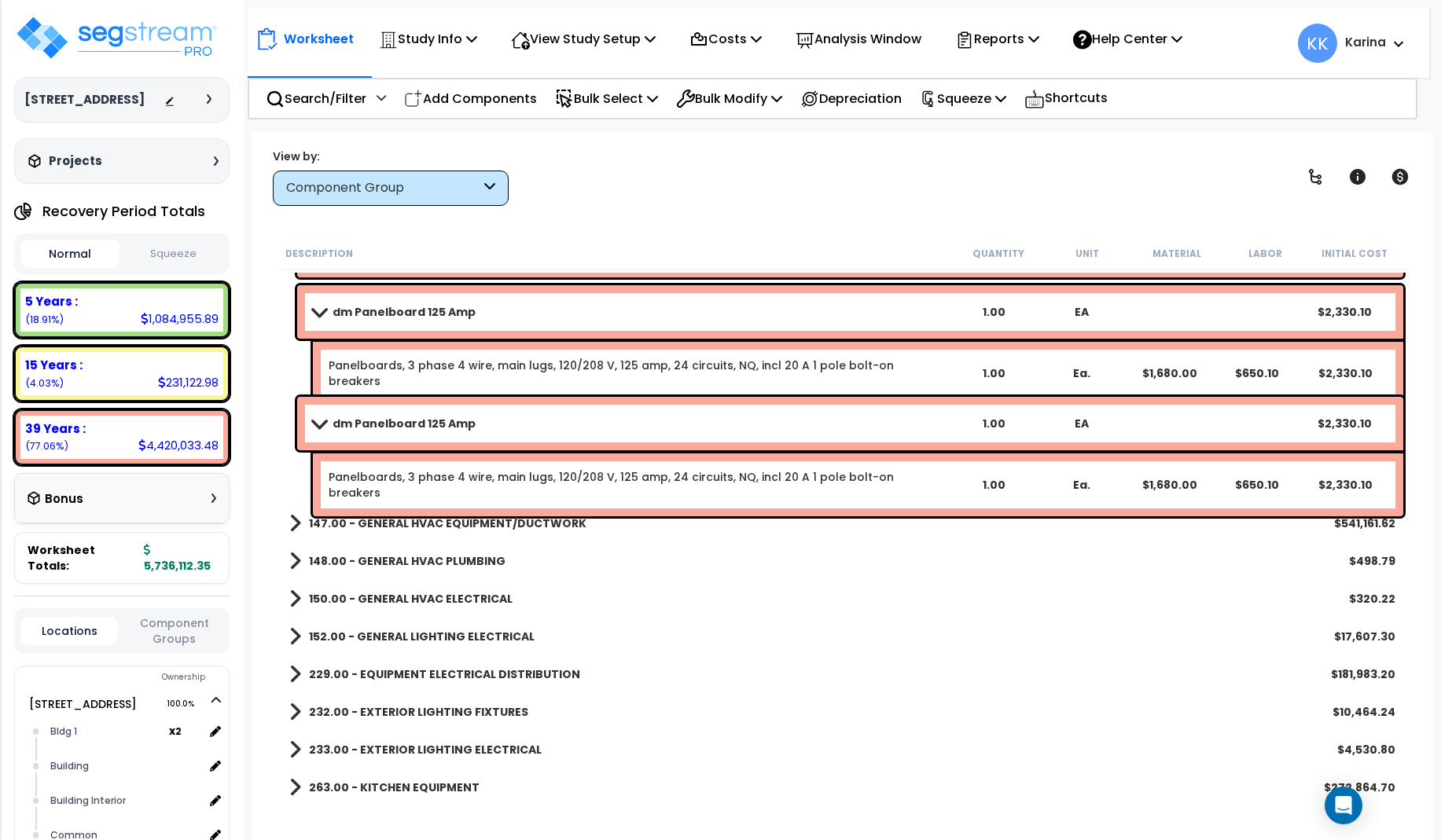
click at [582, 429] on link "dm Panelboard 125 Amp" at bounding box center [631, 423] width 637 height 22
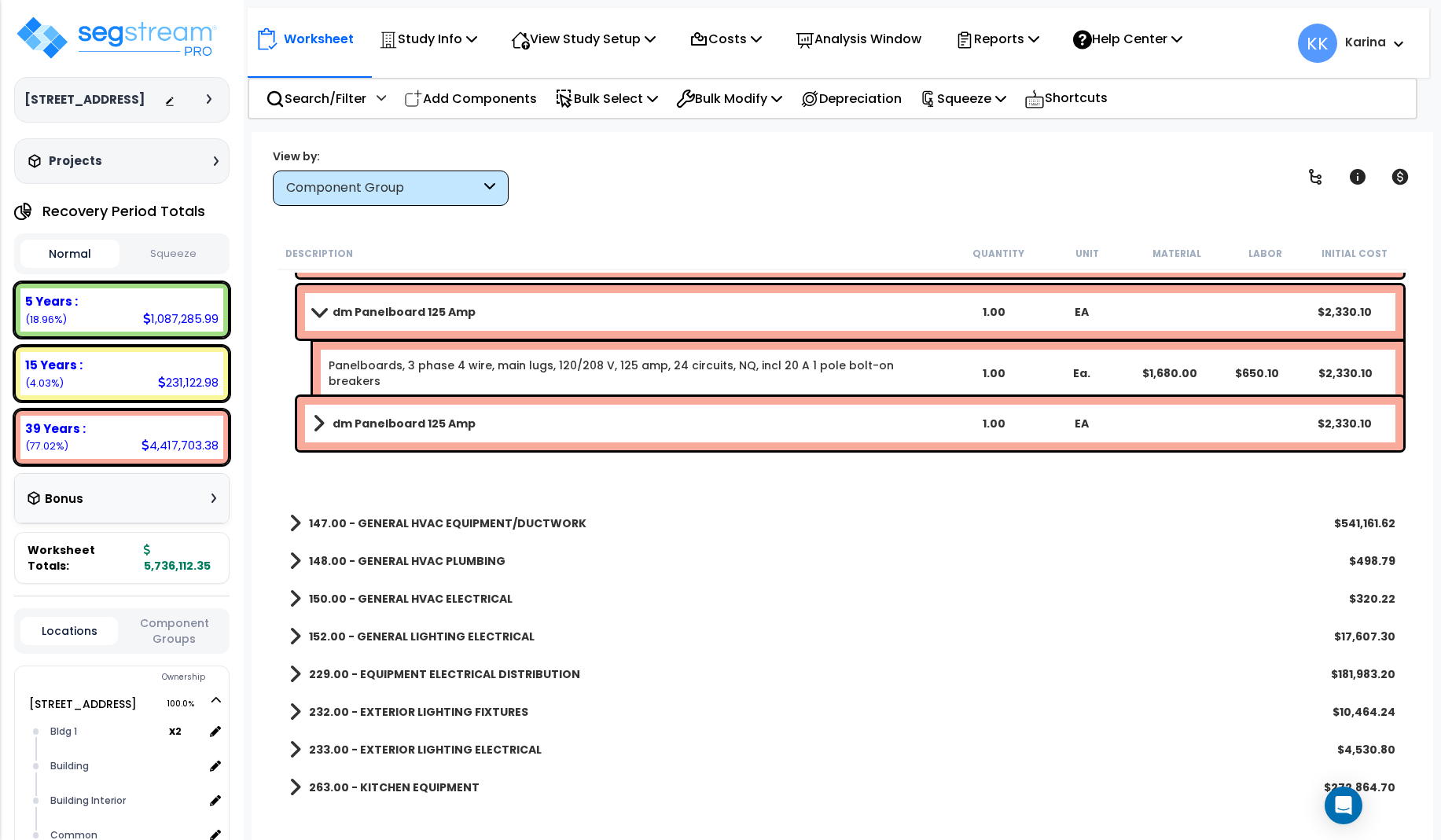
click at [582, 429] on link "dm Panelboard 125 Amp" at bounding box center [631, 423] width 637 height 22
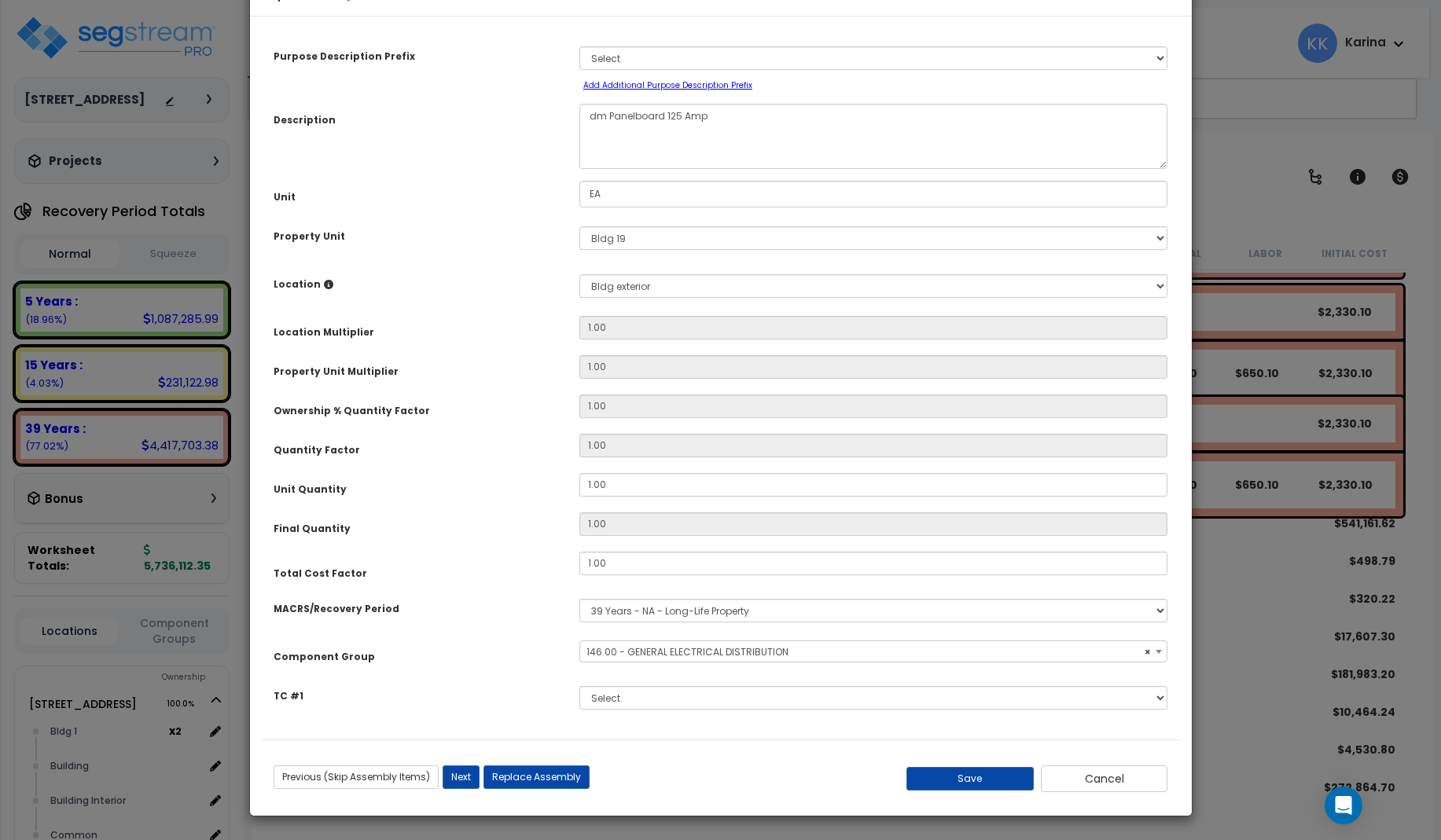
select select "56956"
click at [1069, 792] on button "Cancel" at bounding box center [1104, 778] width 127 height 27
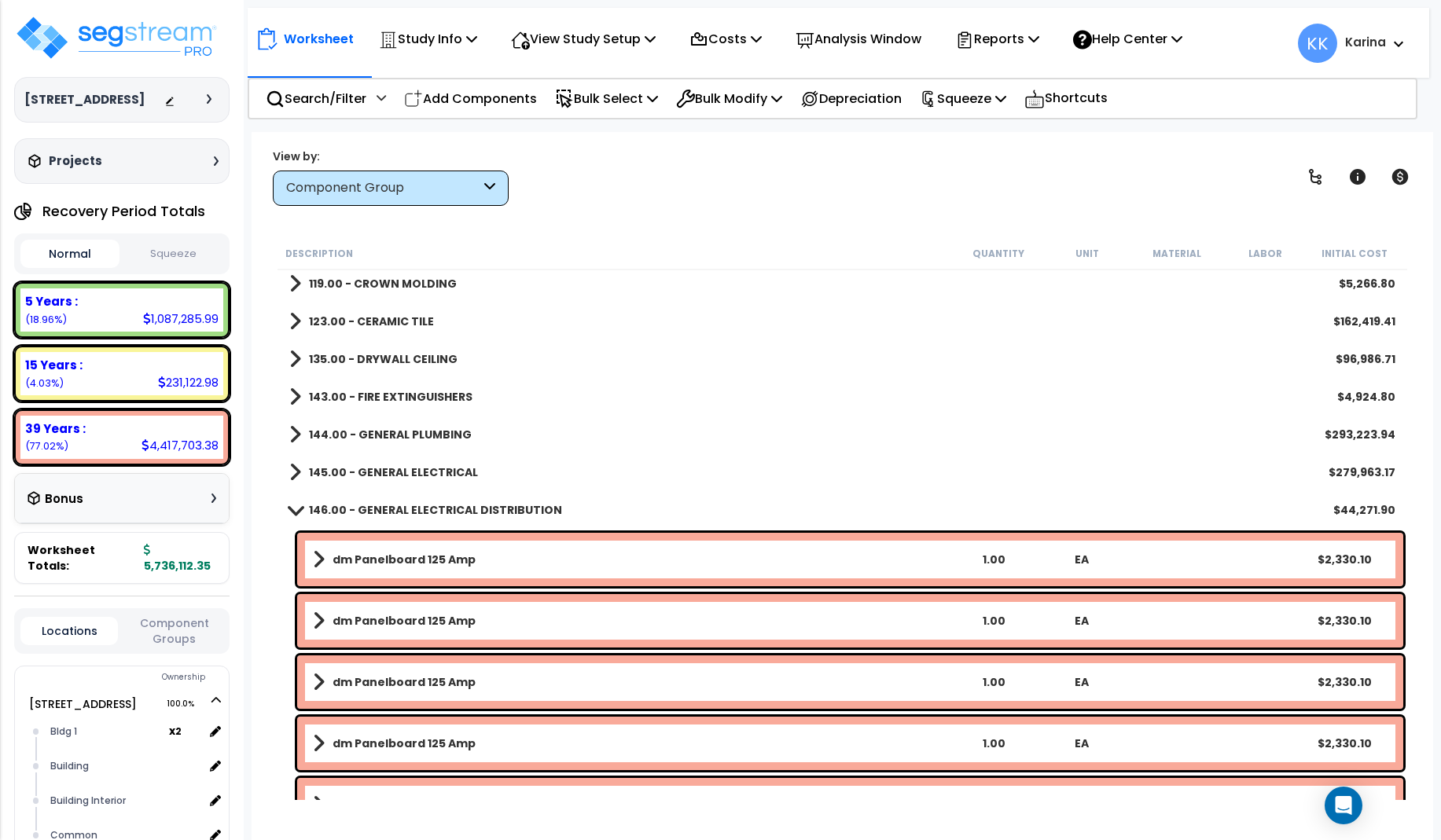
scroll to position [849, 0]
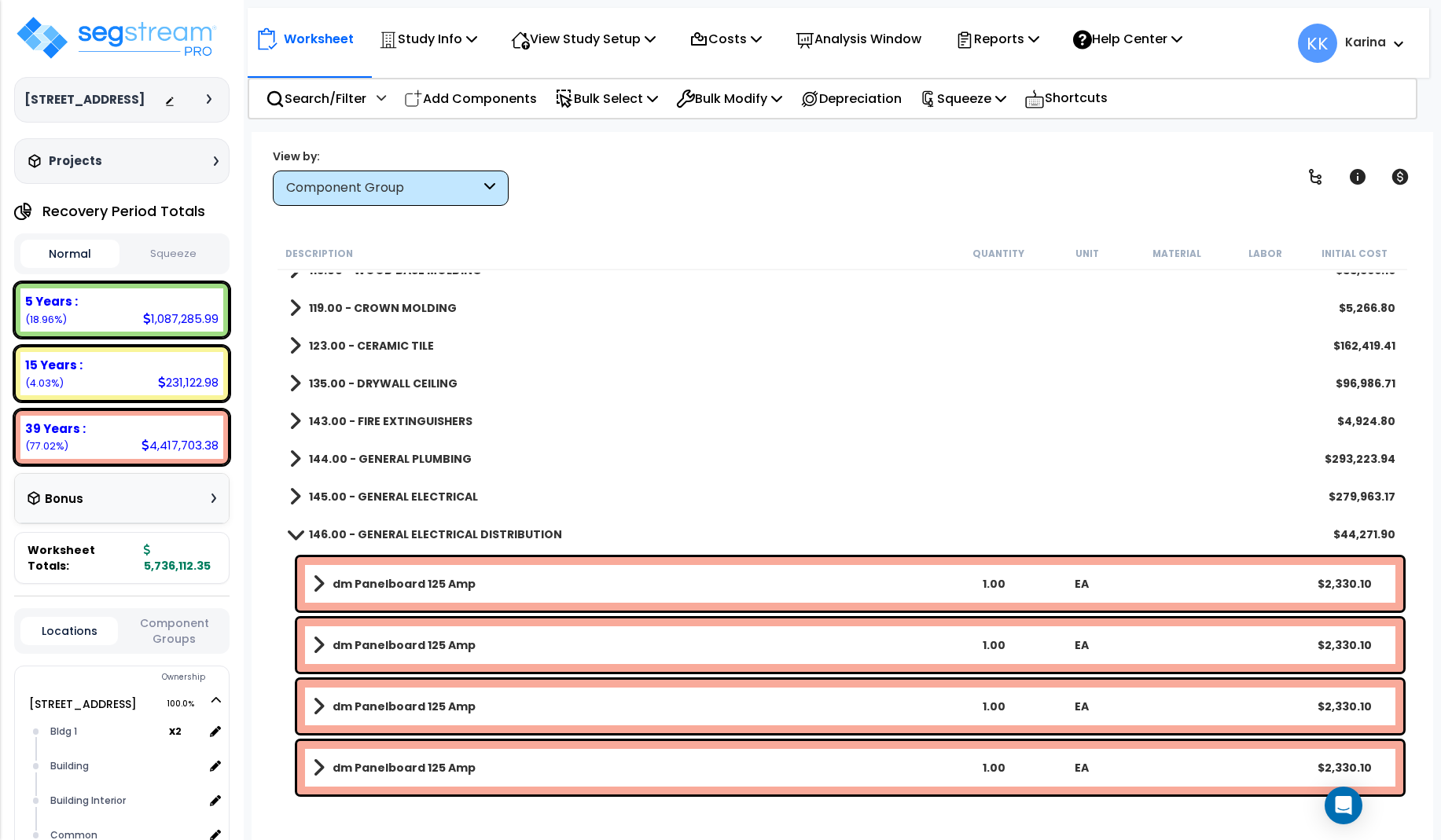
click at [295, 531] on span at bounding box center [294, 534] width 22 height 12
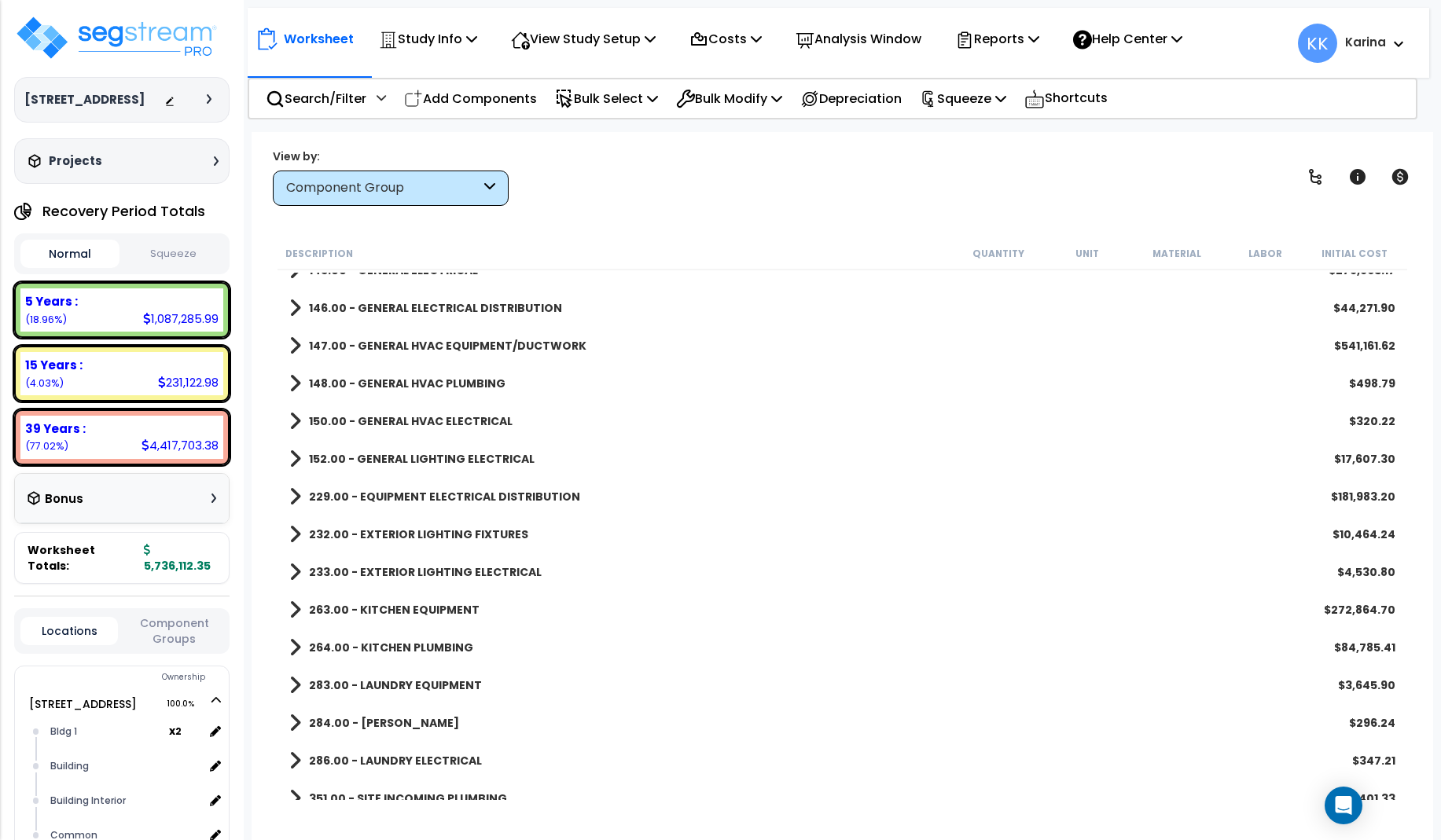
scroll to position [1074, 0]
click at [294, 499] on span at bounding box center [294, 499] width 12 height 22
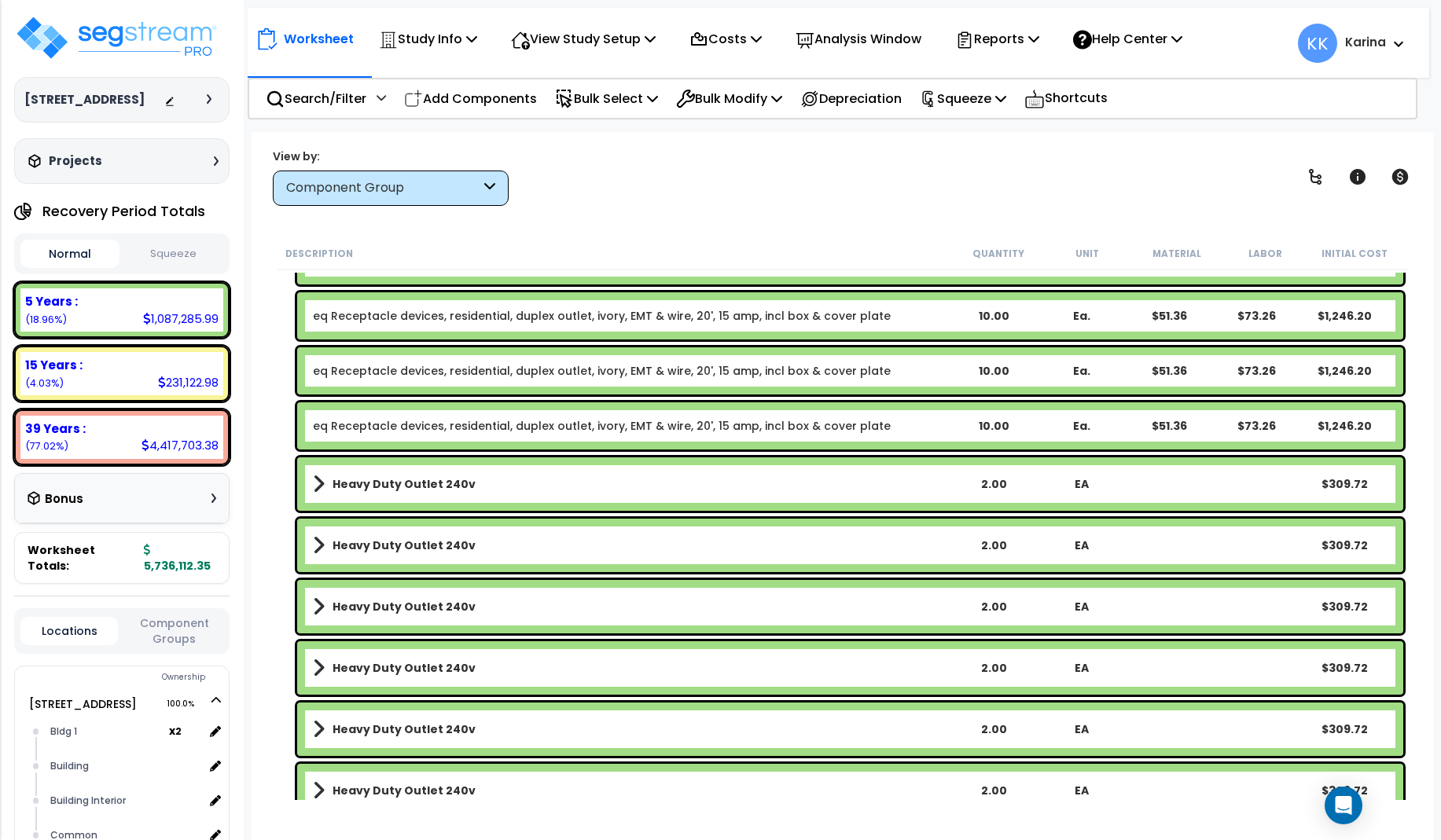
scroll to position [3620, 0]
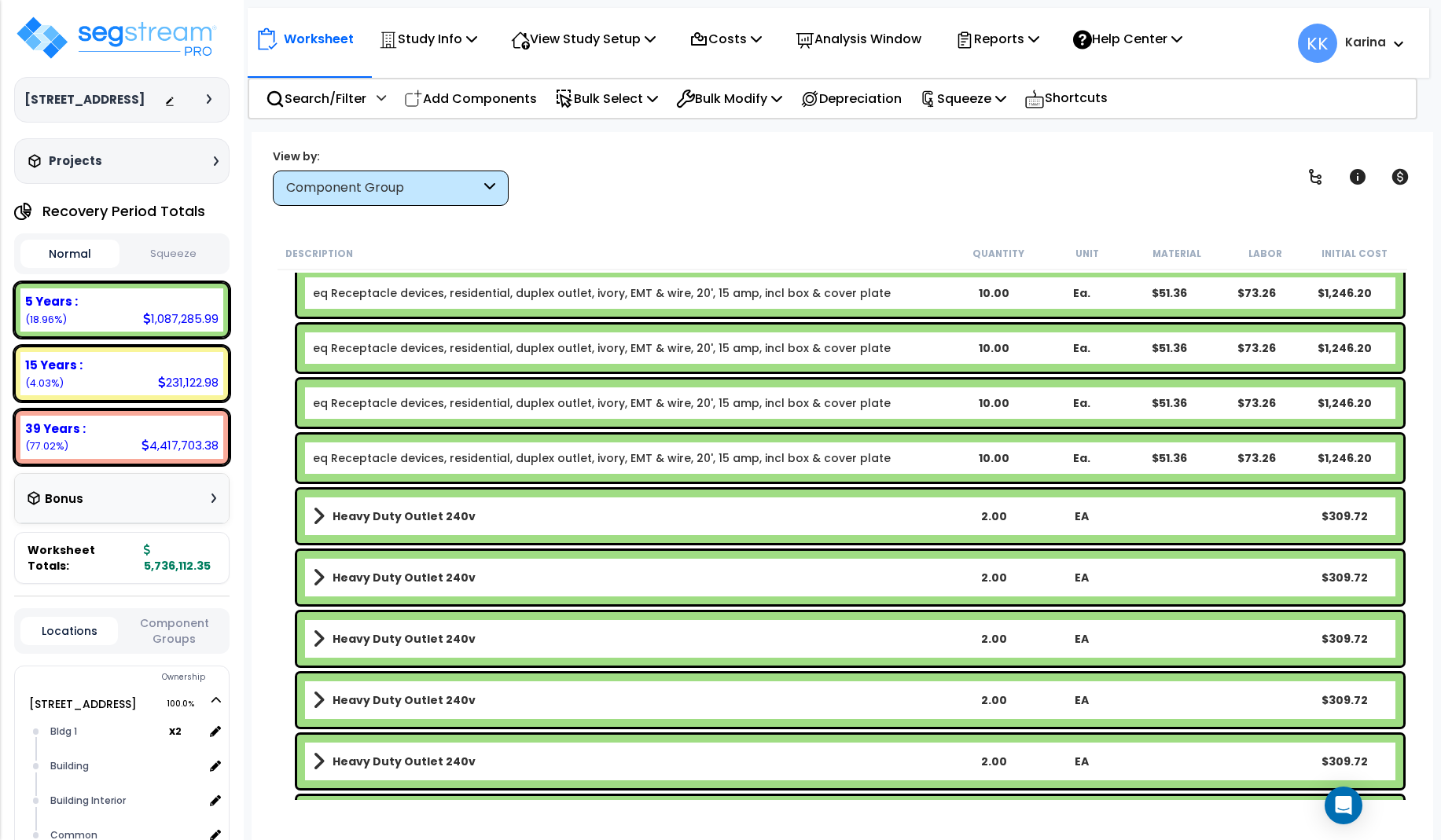
click at [352, 520] on b "Heavy Duty Outlet 240v" at bounding box center [403, 516] width 143 height 16
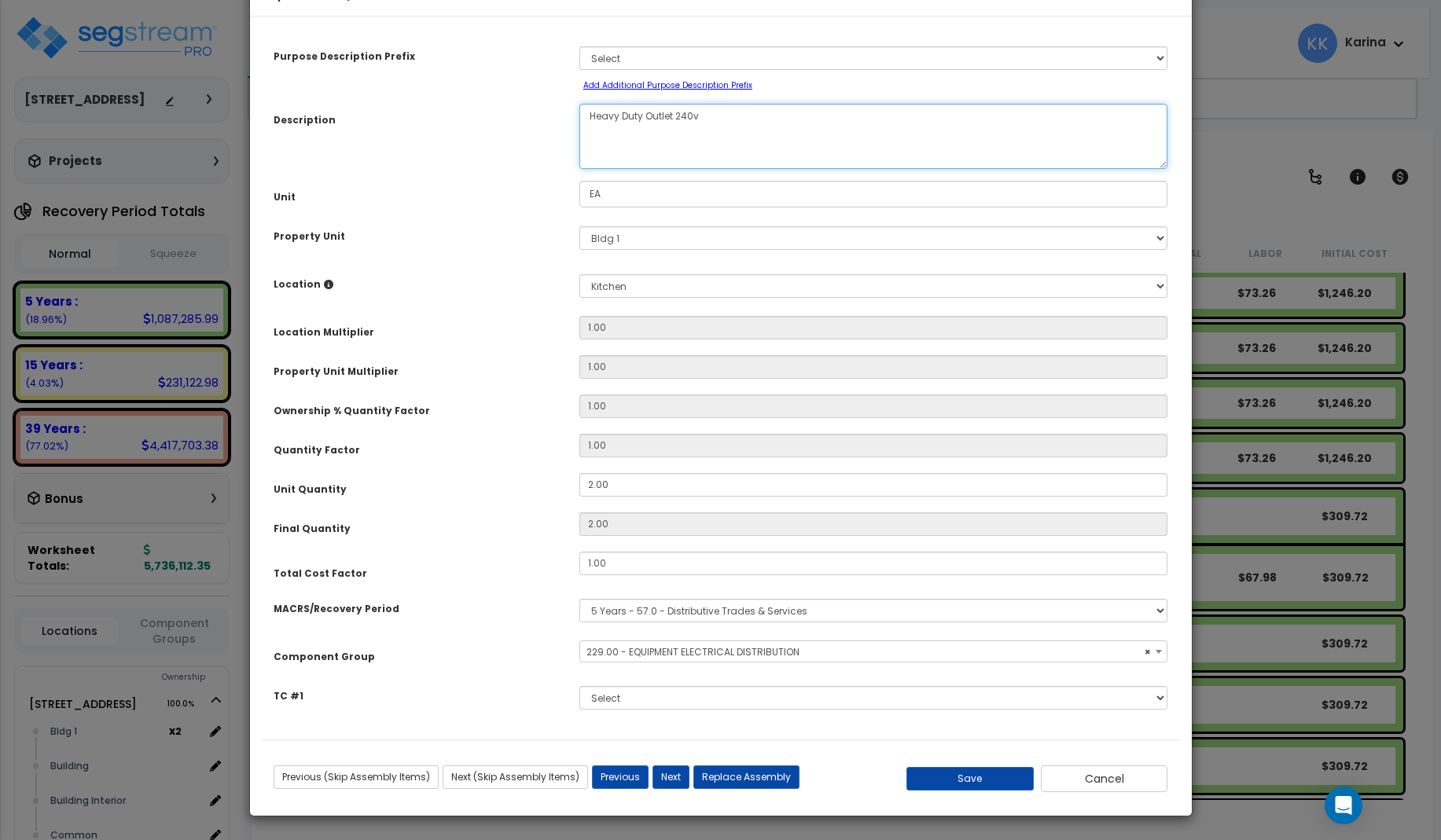
click at [584, 164] on textarea "Heavy Duty Outlet 240v" at bounding box center [874, 136] width 589 height 65
select select "57033"
type textarea "eq Heavy Duty Outlet 240v"
click at [1000, 790] on button "Save" at bounding box center [970, 779] width 127 height 24
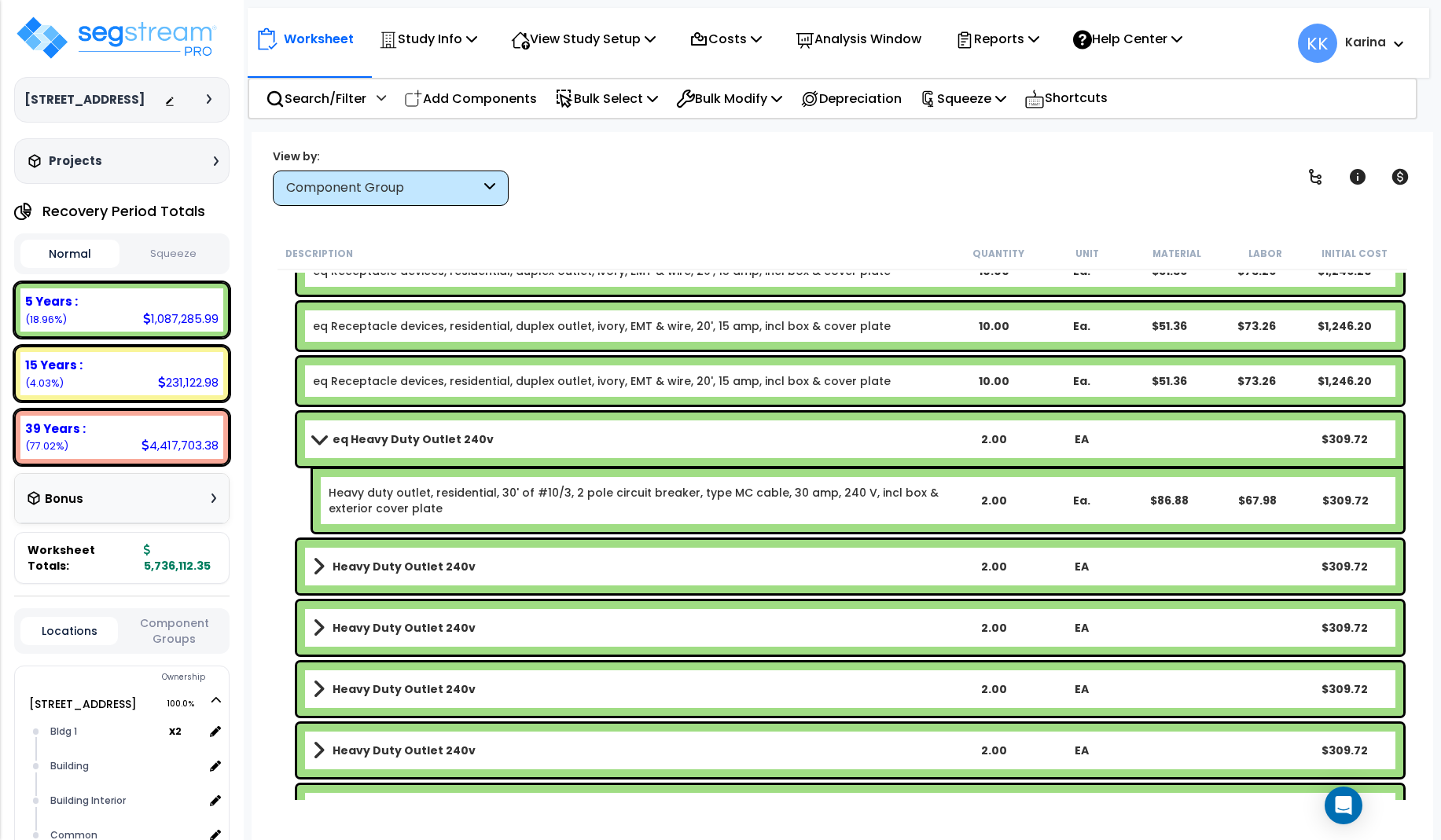
scroll to position [3714, 0]
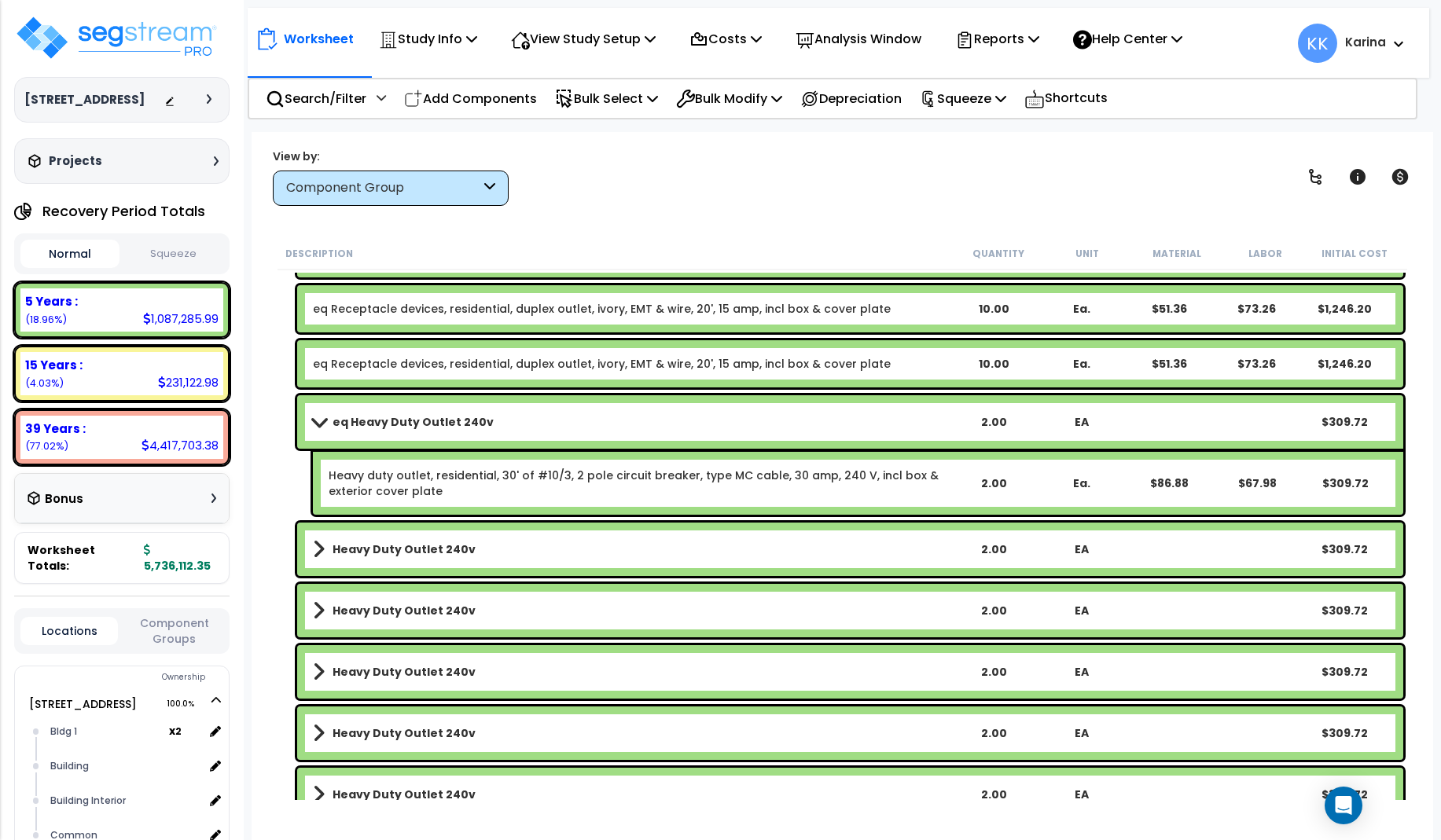
click at [370, 542] on b "Heavy Duty Outlet 240v" at bounding box center [403, 549] width 143 height 16
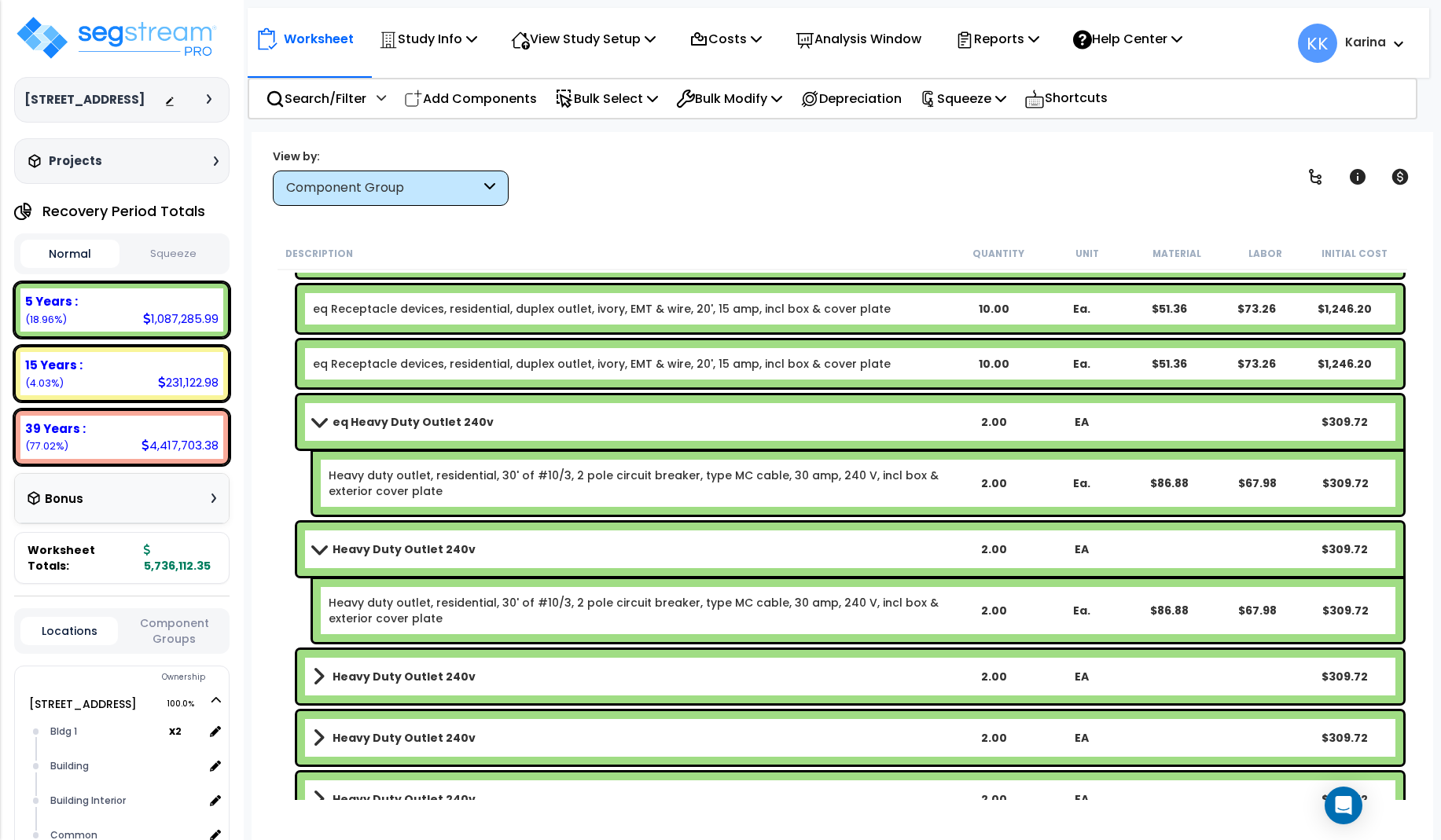
click at [370, 542] on b "Heavy Duty Outlet 240v" at bounding box center [403, 549] width 143 height 16
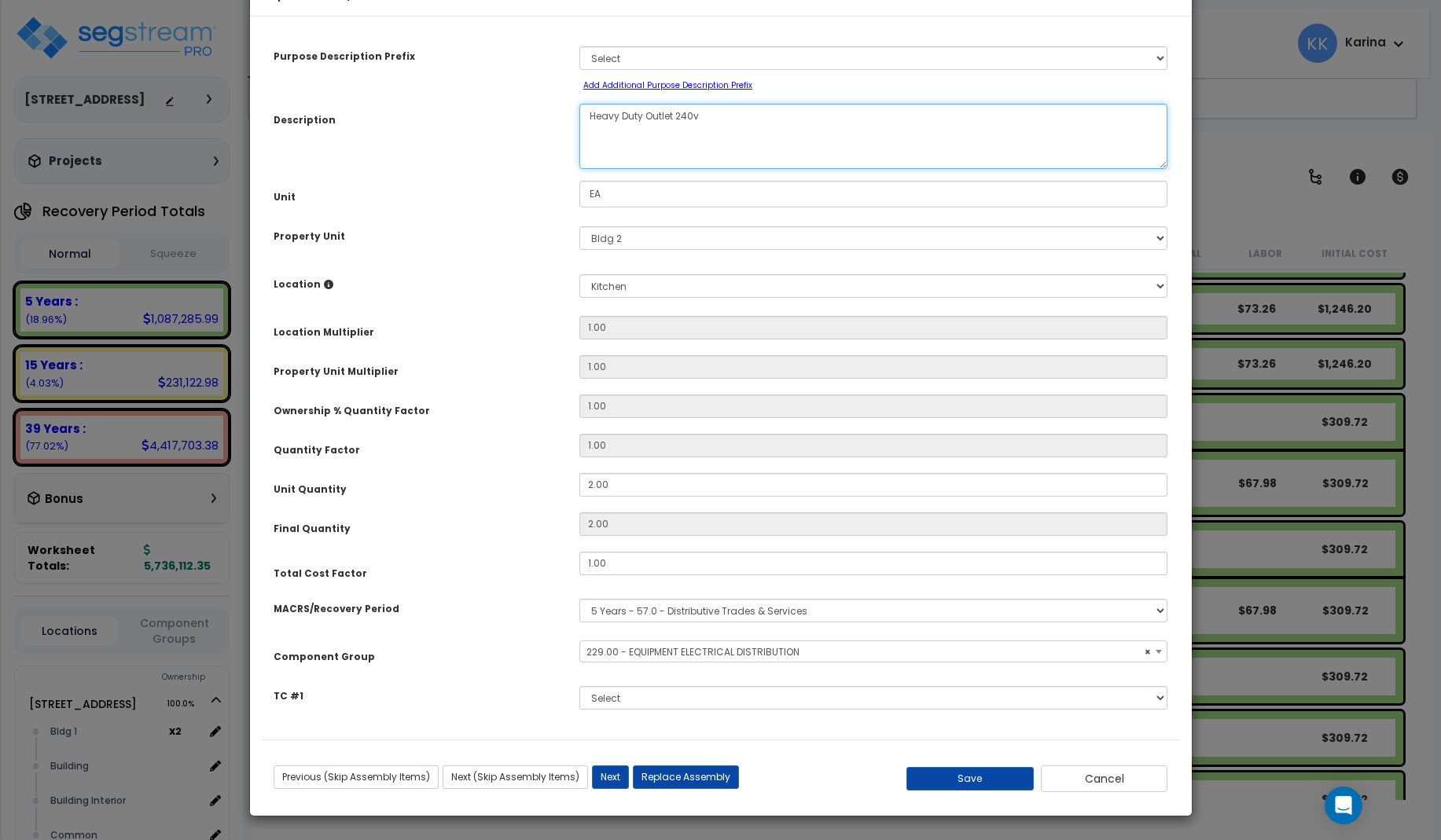
click at [587, 165] on textarea "Heavy Duty Outlet 240v" at bounding box center [874, 136] width 589 height 65
select select "57033"
type textarea "eqHeavy Duty Outlet 240v"
select select "57033"
type textarea "eq Heavy Duty Outlet 240v"
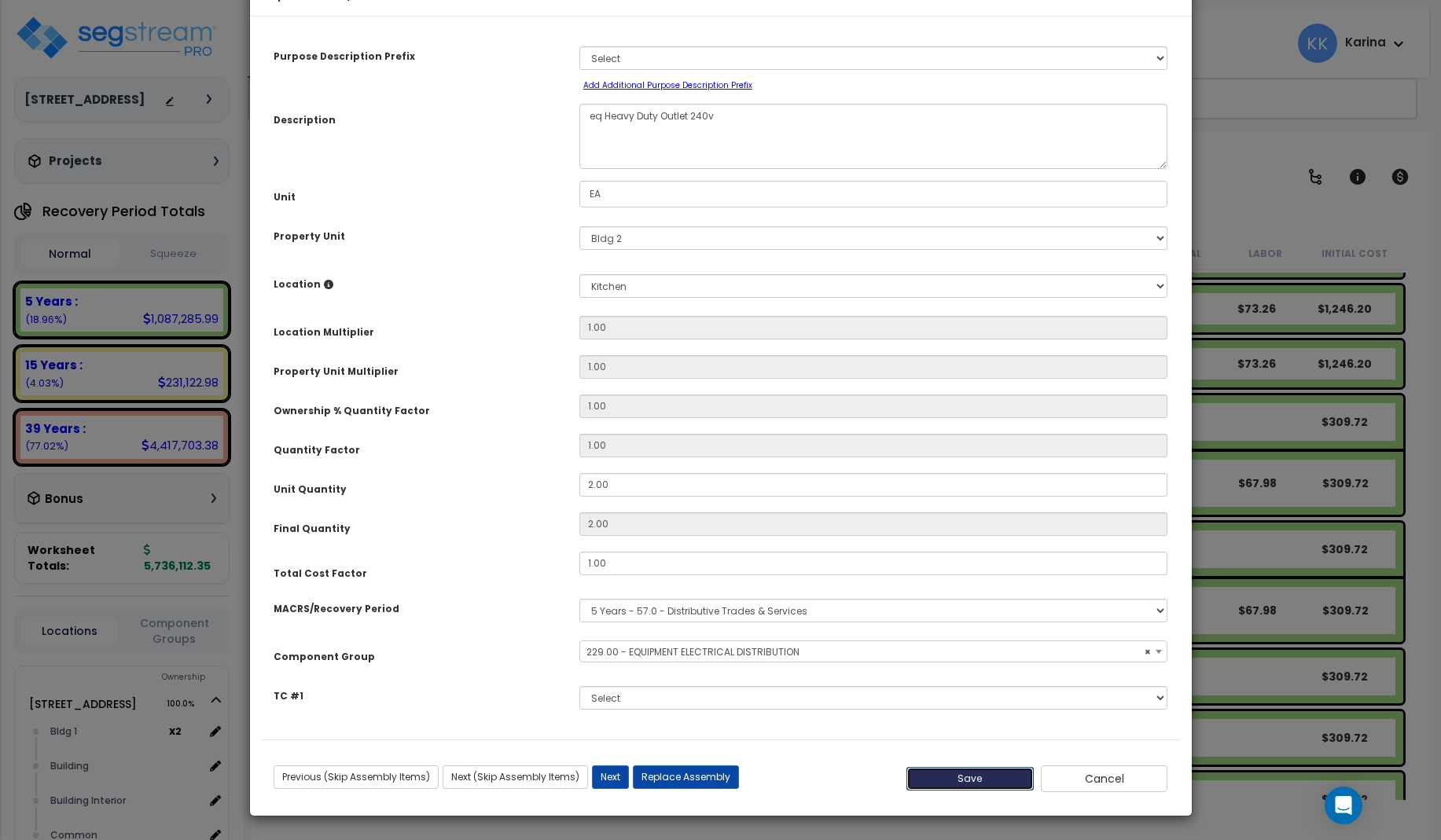
click at [976, 790] on button "Save" at bounding box center [970, 779] width 127 height 24
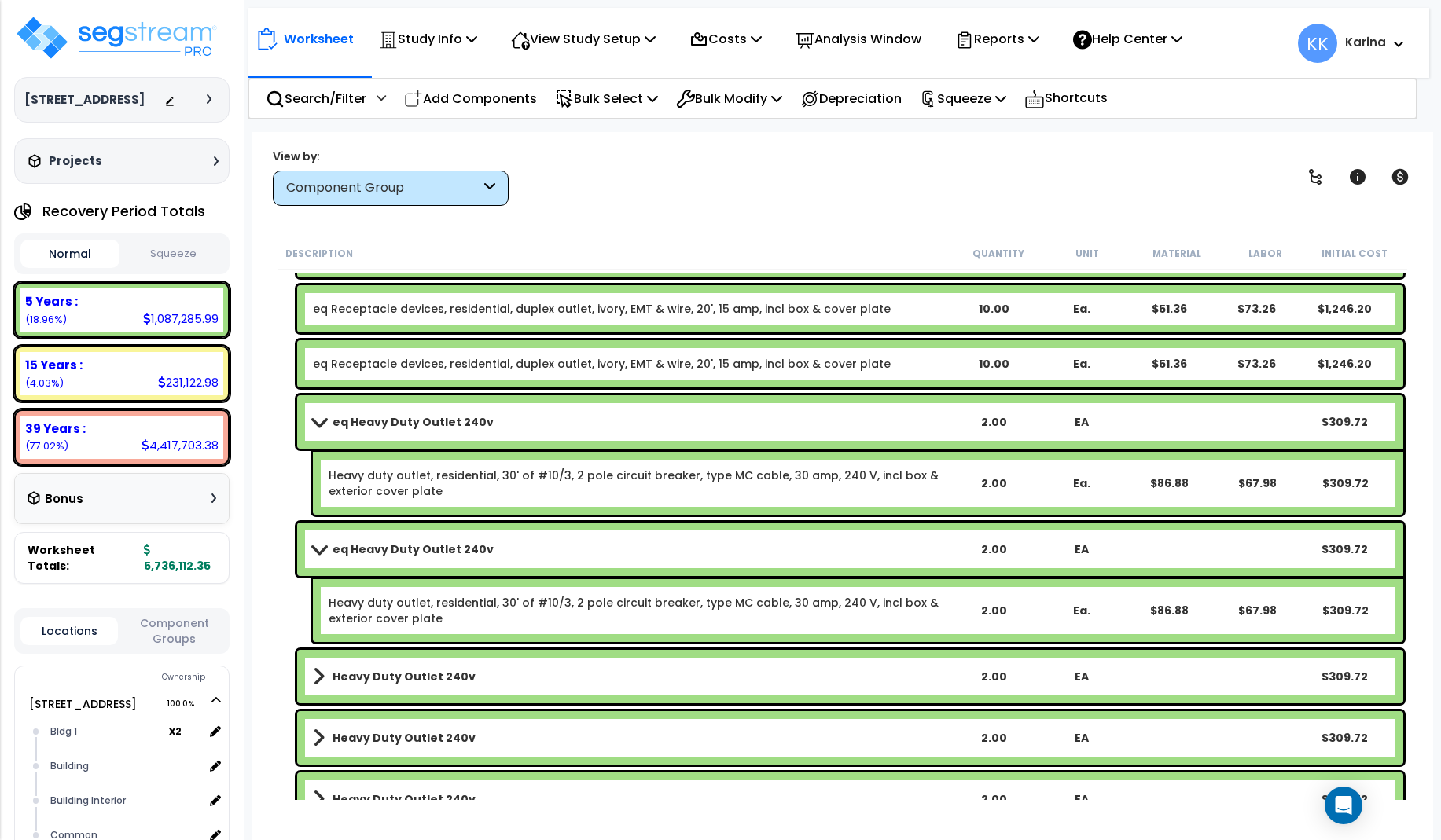
click at [407, 680] on b "Heavy Duty Outlet 240v" at bounding box center [403, 676] width 143 height 16
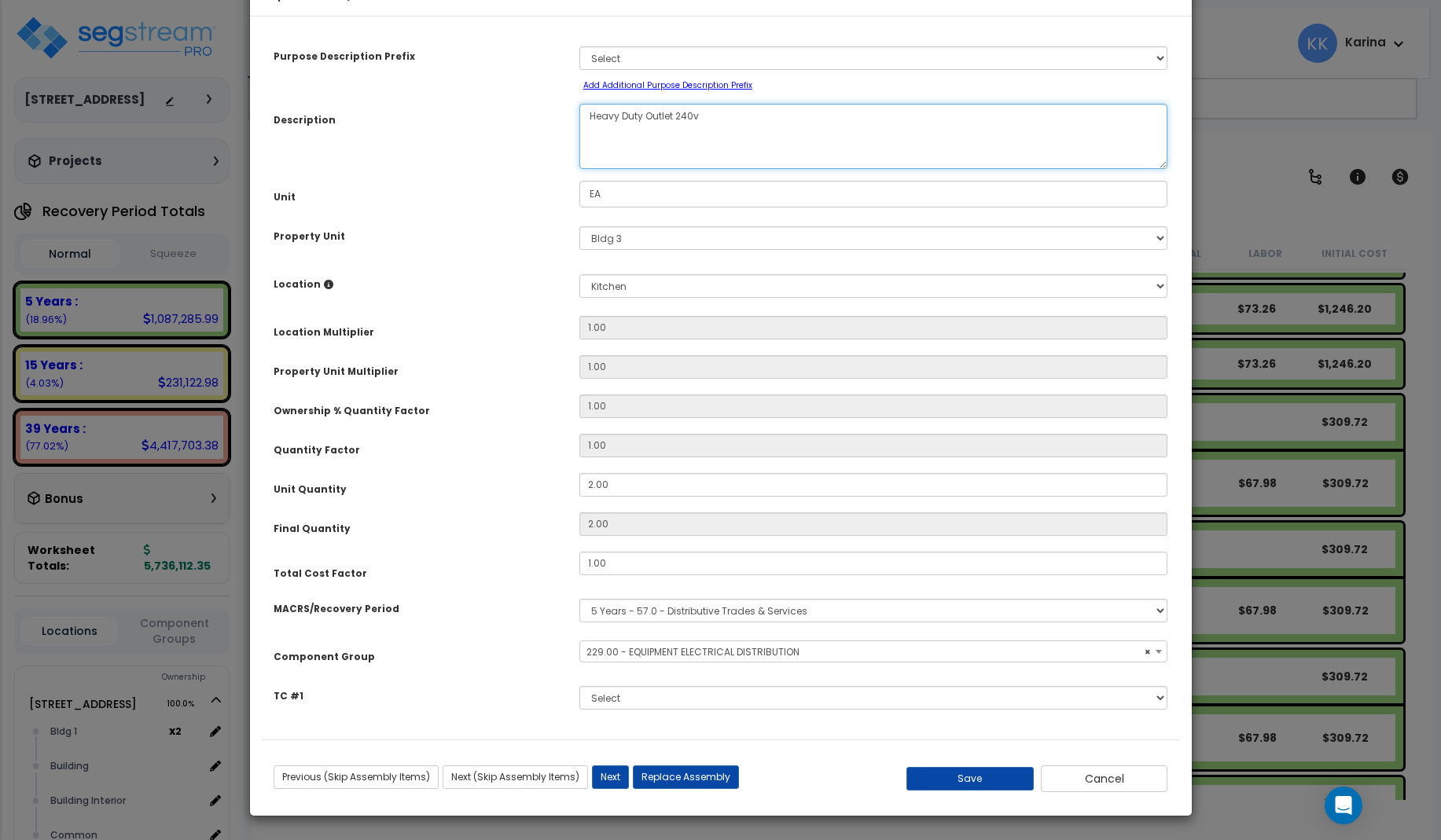
click at [585, 165] on textarea "Heavy Duty Outlet 240v" at bounding box center [874, 136] width 589 height 65
select select "57033"
type textarea "eq Heavy Duty Outlet 240v"
select select "57033"
type textarea "eq Heavy Duty Outlet 240v"
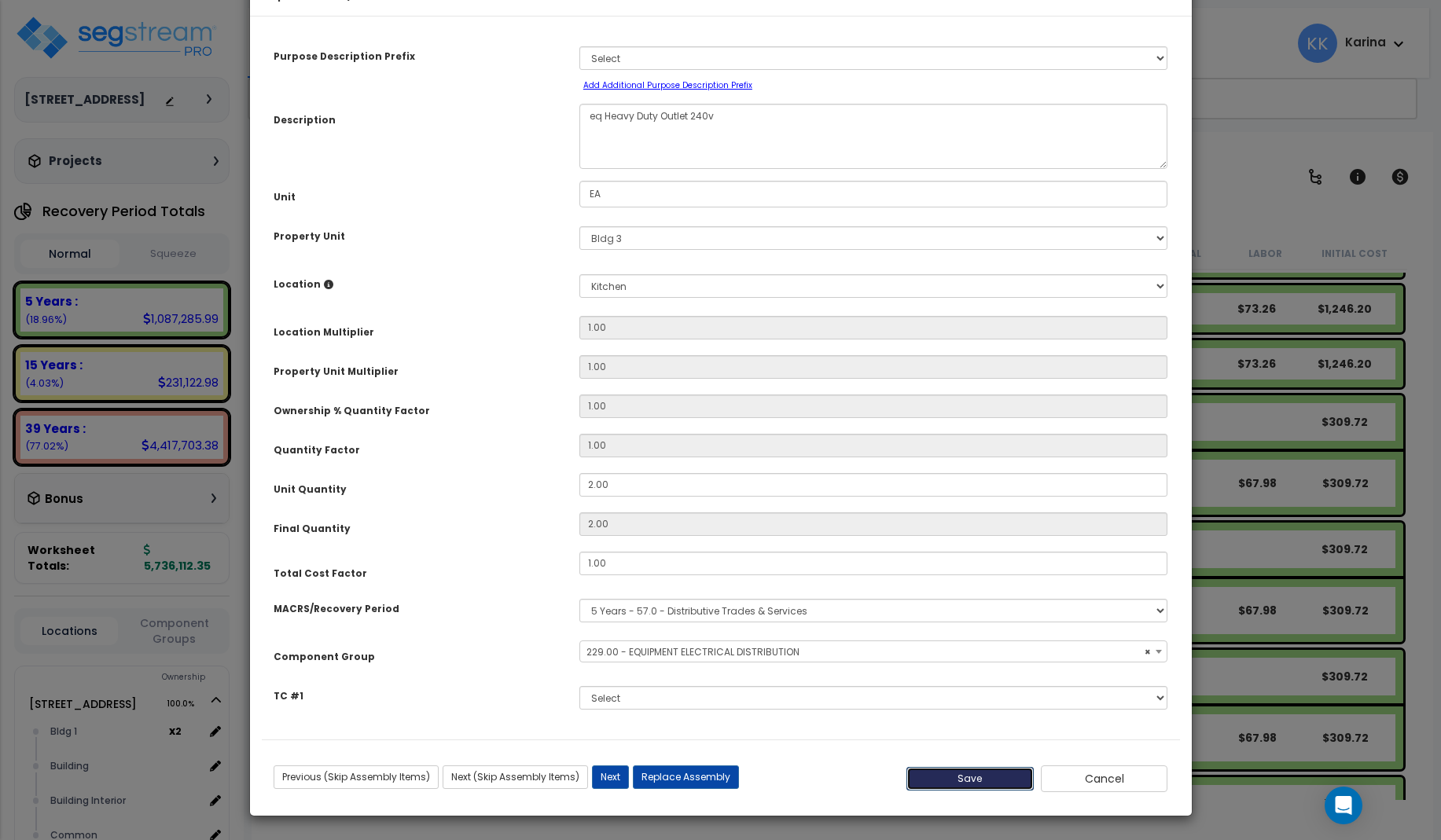
click at [976, 790] on button "Save" at bounding box center [970, 779] width 127 height 24
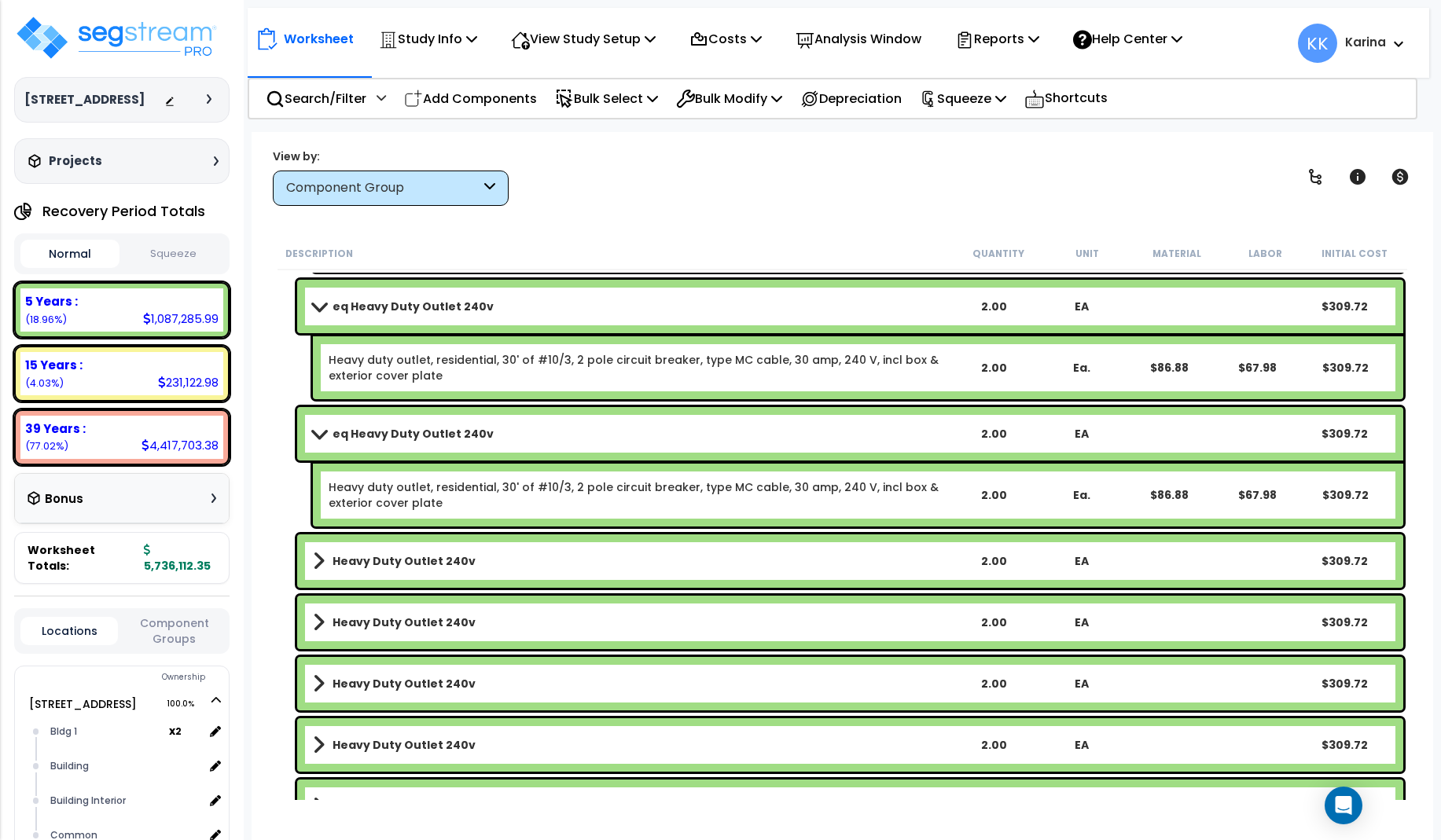
scroll to position [3998, 0]
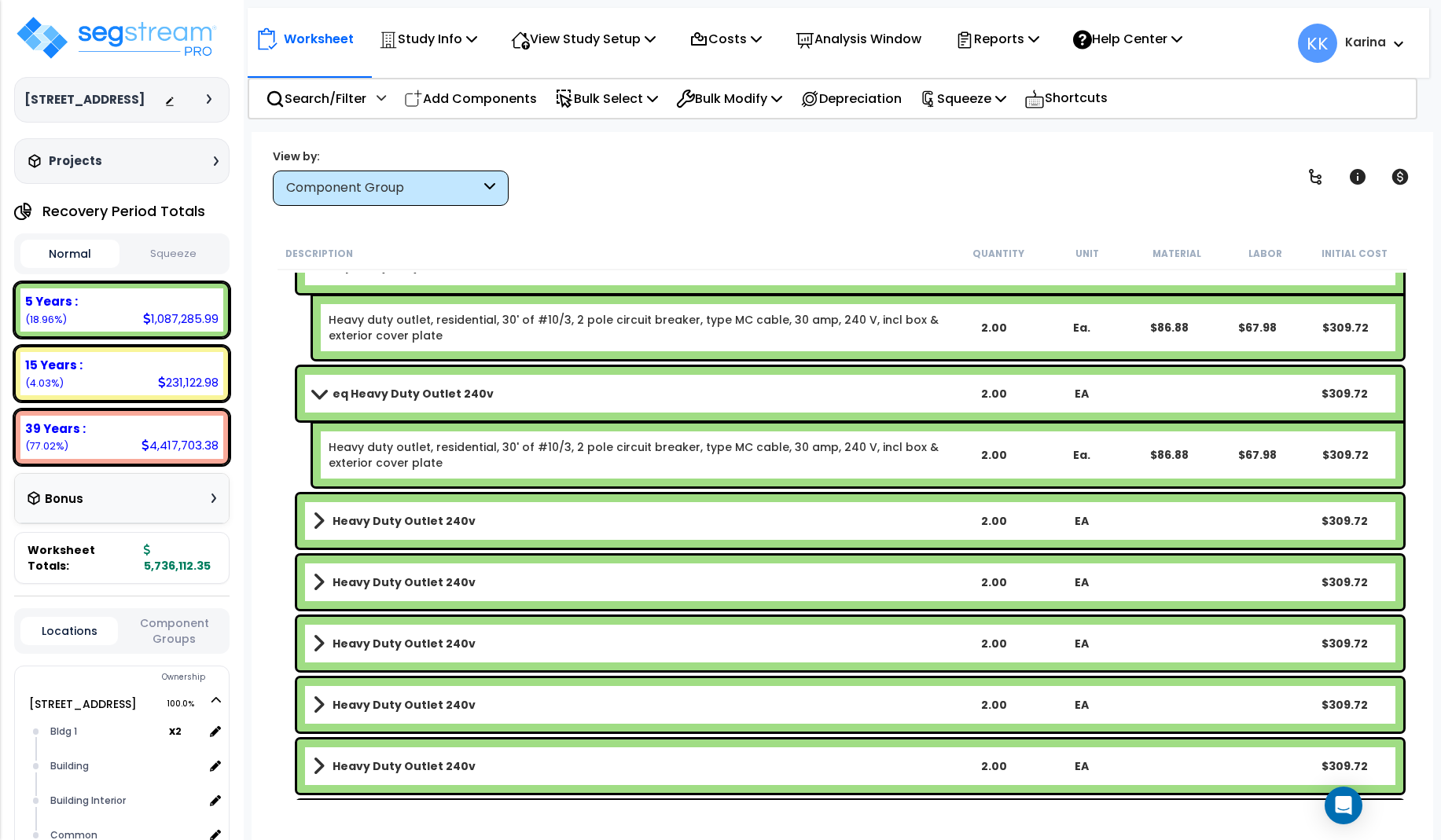
click at [466, 516] on link "Heavy Duty Outlet 240v" at bounding box center [631, 521] width 637 height 22
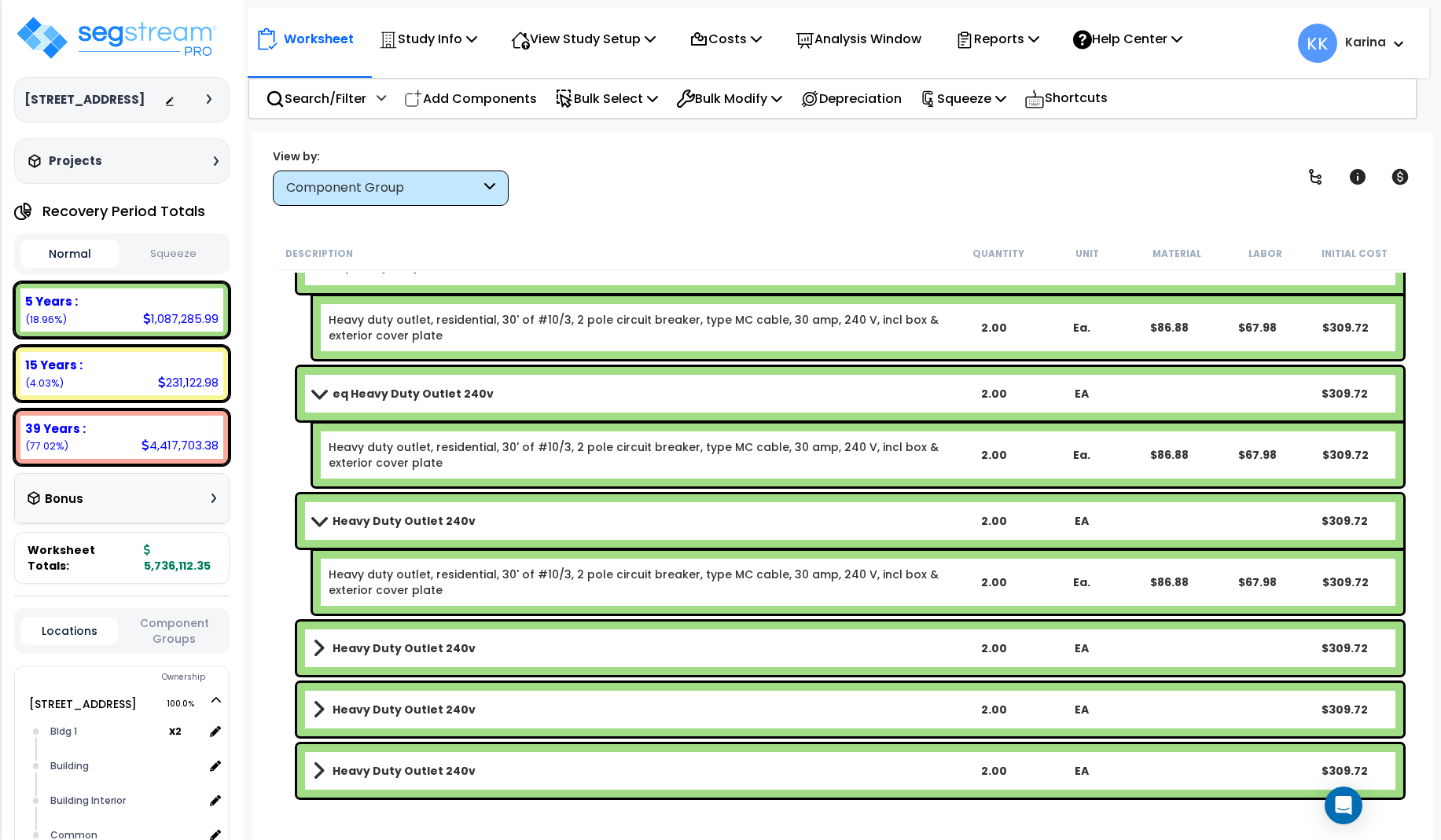
click at [466, 516] on link "Heavy Duty Outlet 240v" at bounding box center [631, 521] width 637 height 22
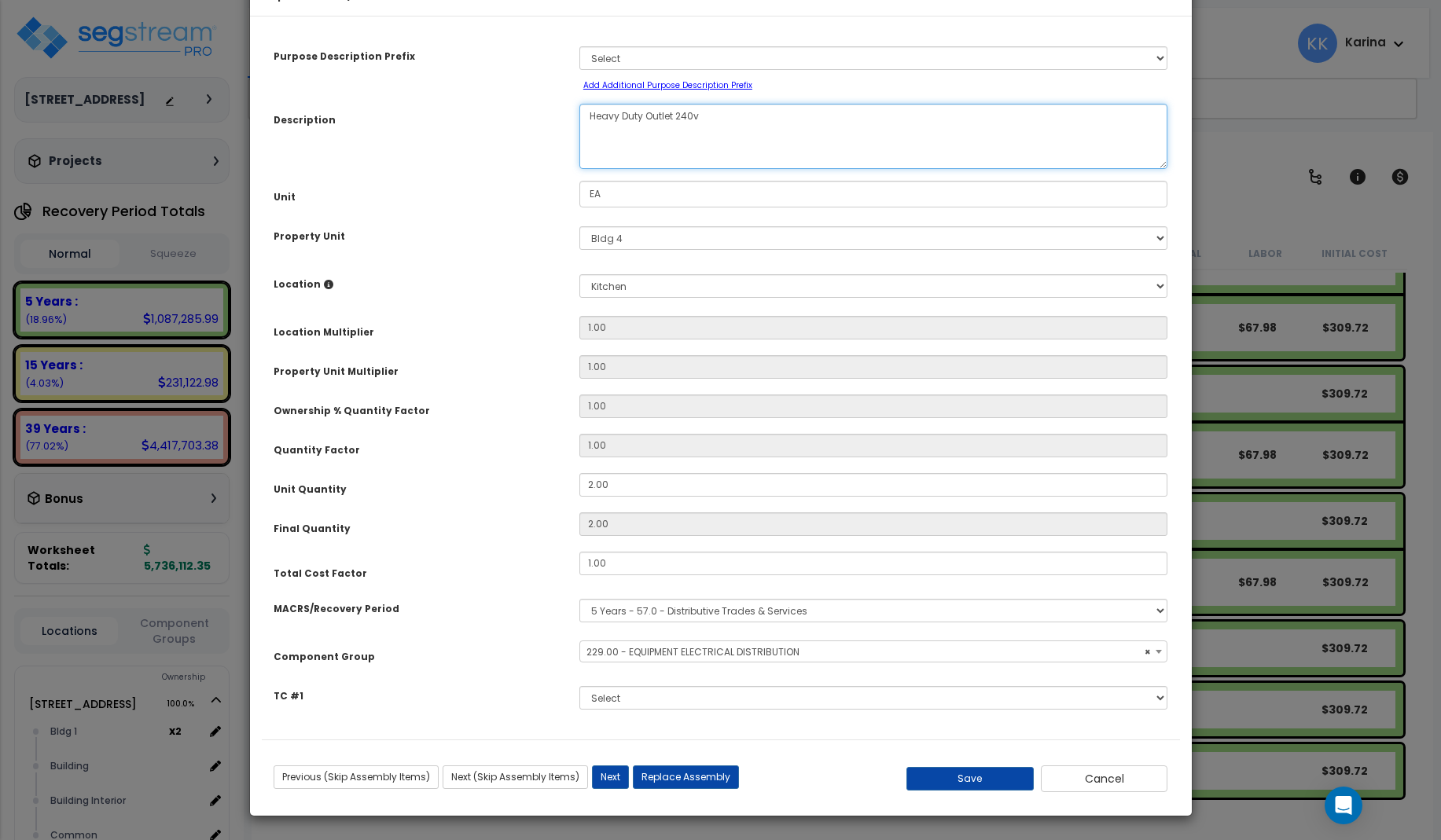
click at [586, 162] on textarea "Heavy Duty Outlet 240v" at bounding box center [874, 136] width 589 height 65
select select "57033"
type textarea "eHeavy Duty Outlet 240v"
select select "57033"
type textarea "eq Heavy Duty Outlet 240v"
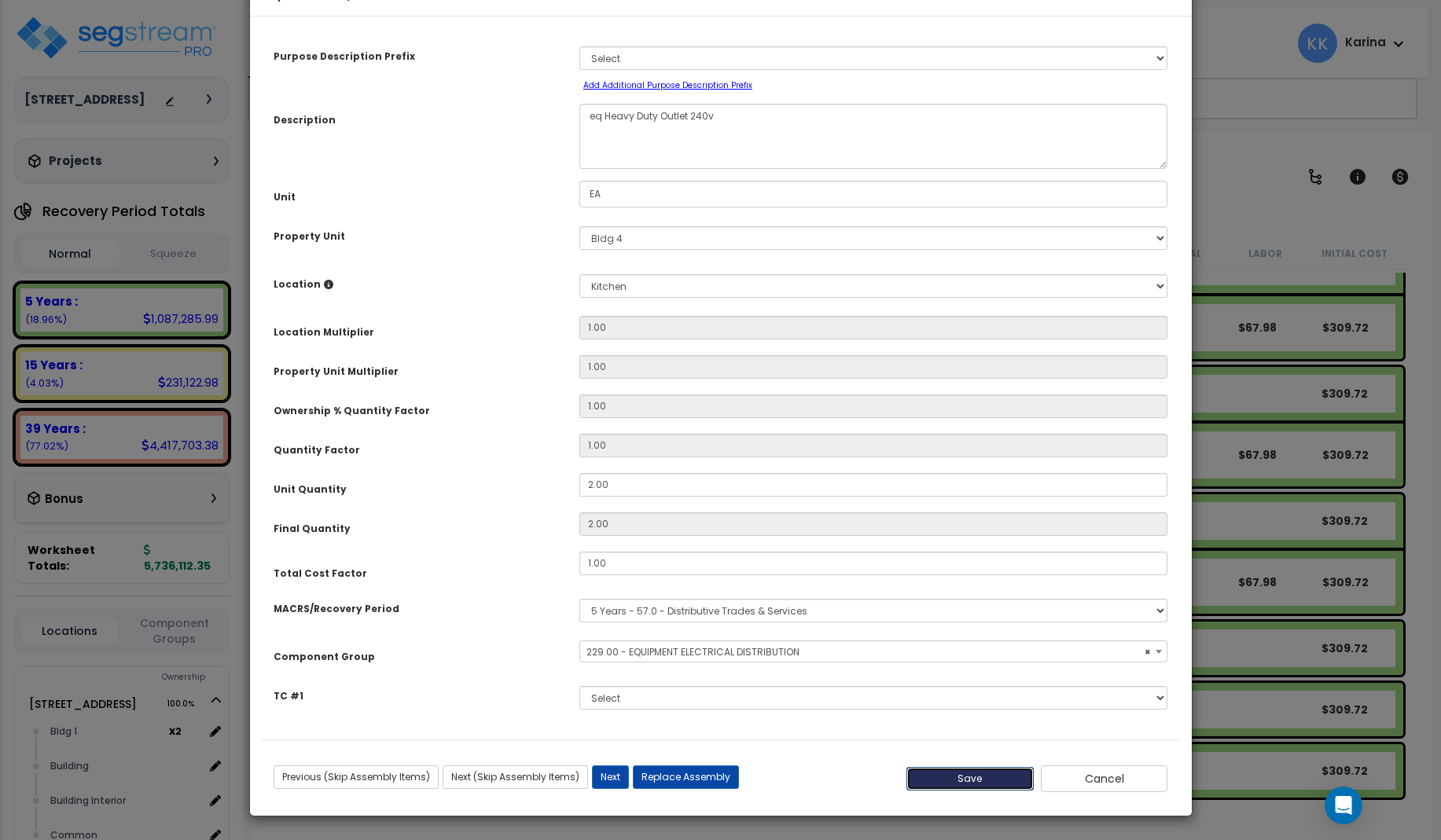
click at [950, 790] on button "Save" at bounding box center [970, 779] width 127 height 24
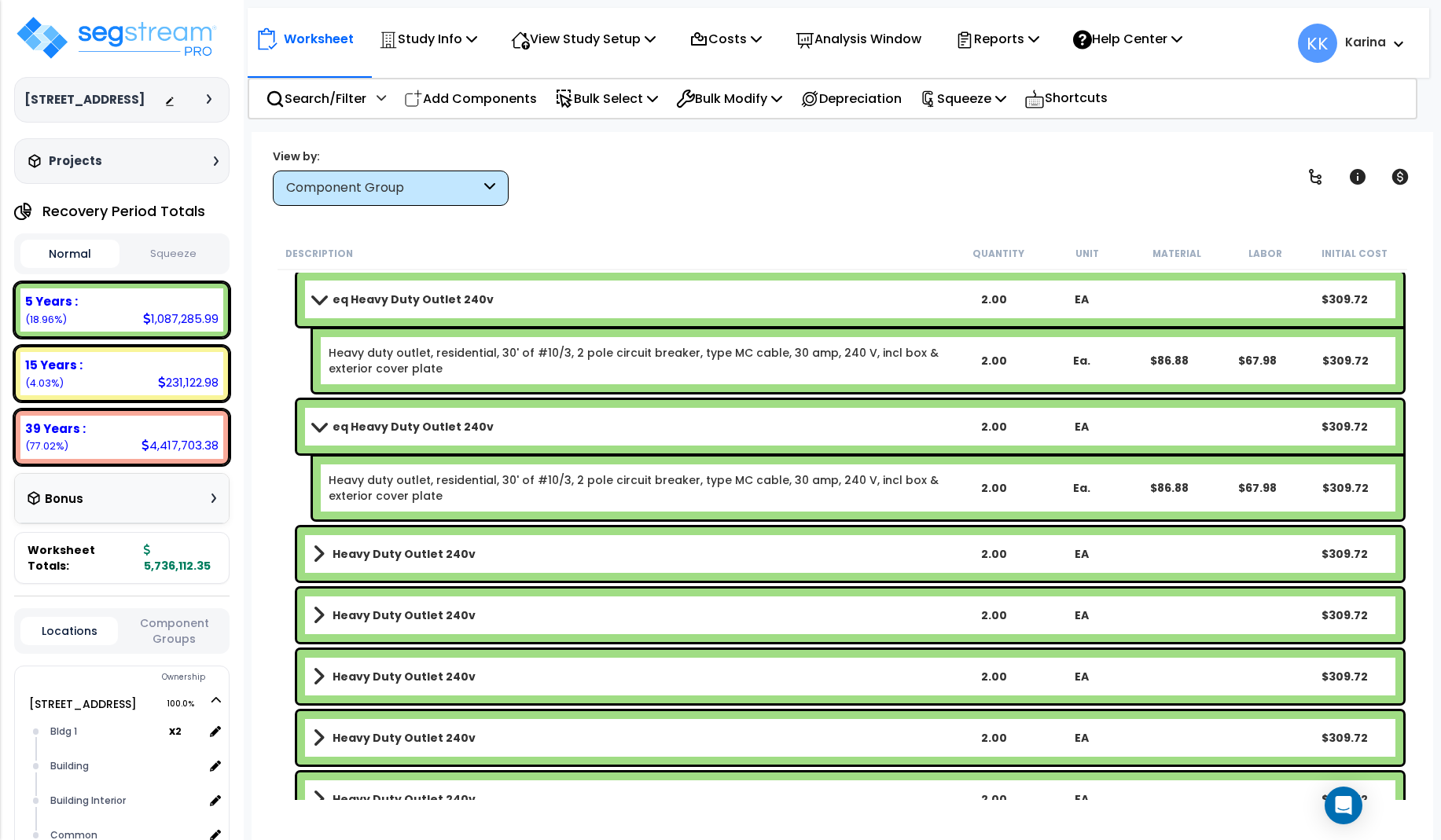
scroll to position [4186, 0]
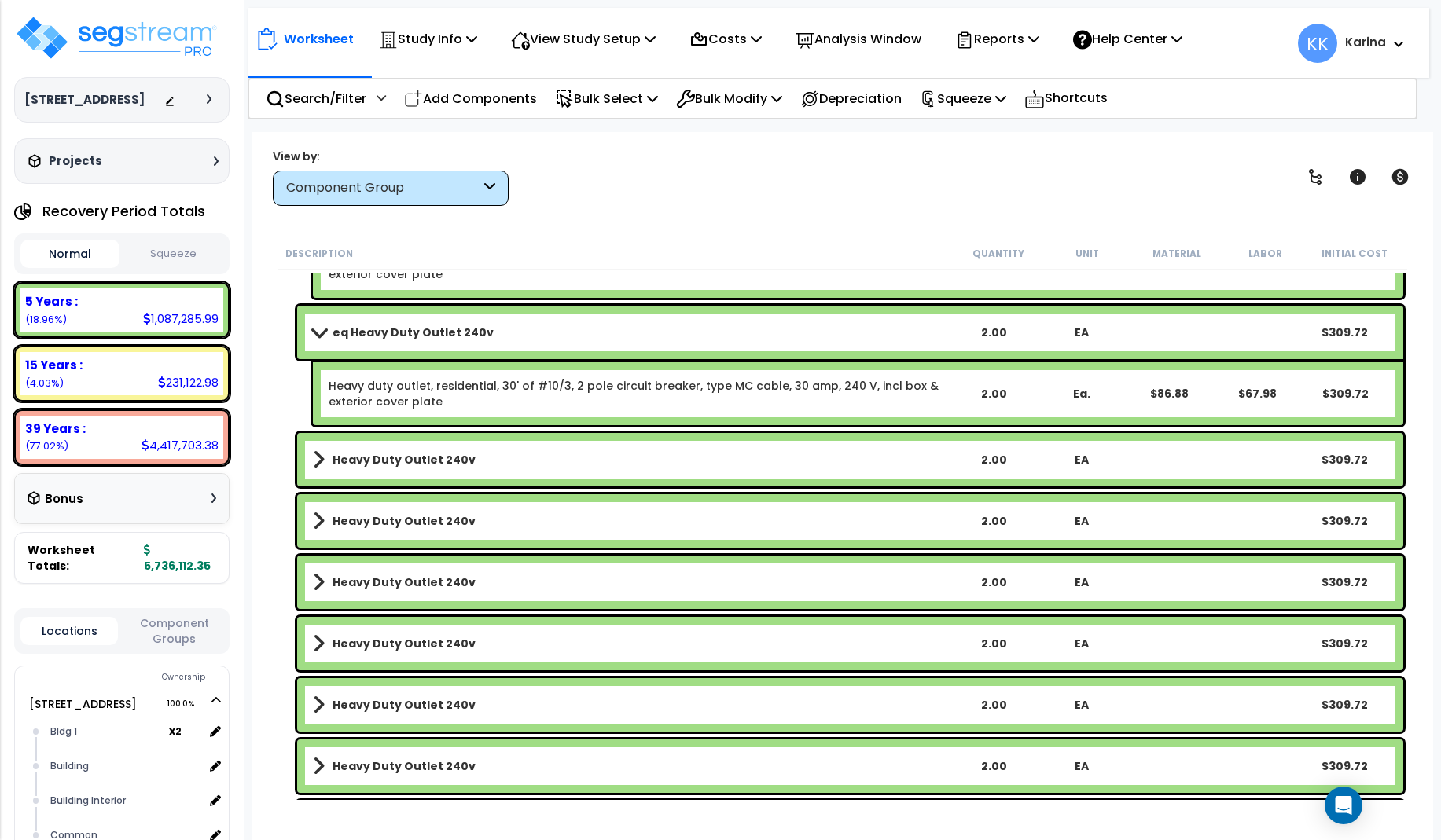
click at [391, 461] on b "Heavy Duty Outlet 240v" at bounding box center [403, 459] width 143 height 16
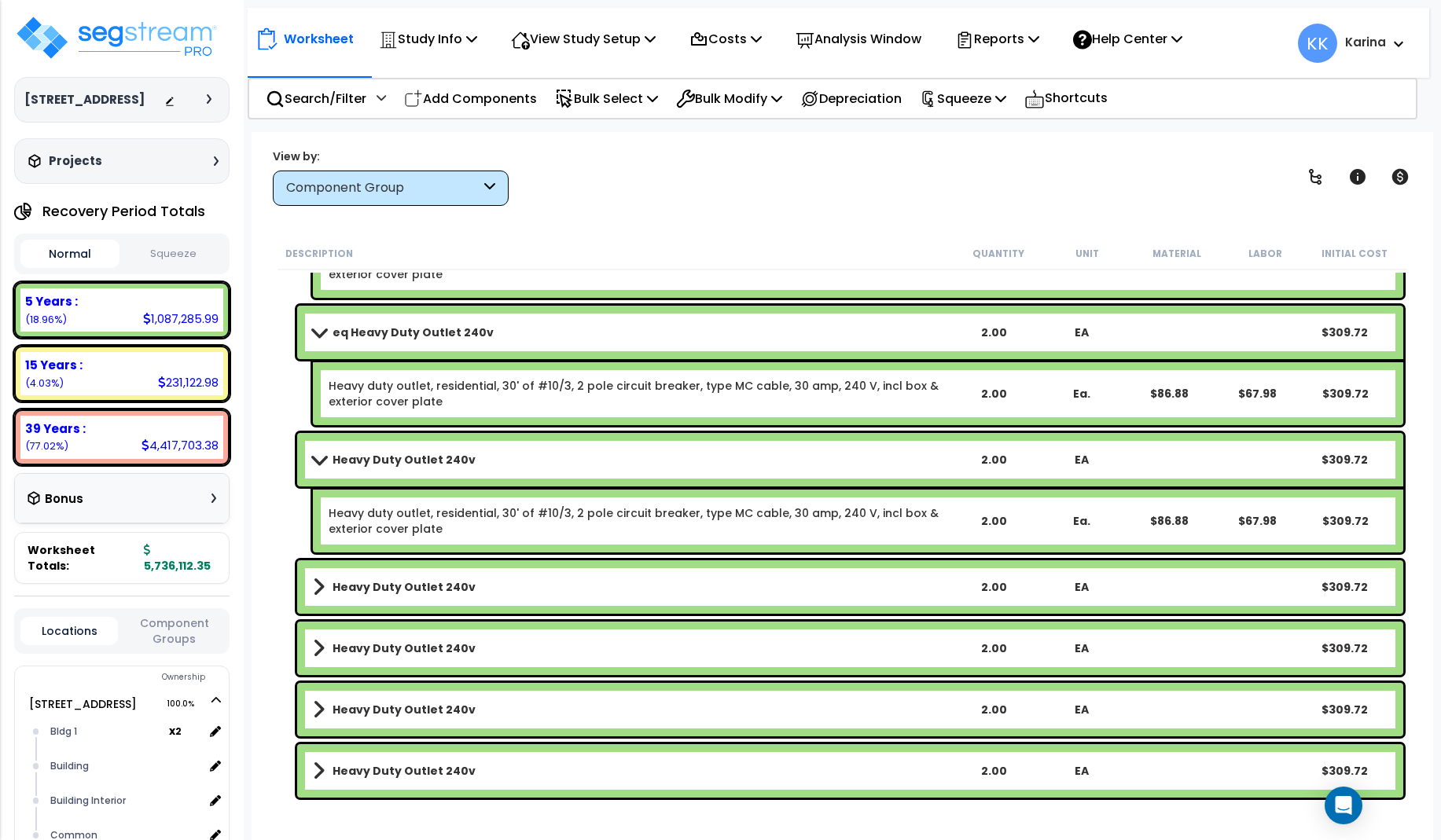
click at [388, 455] on b "Heavy Duty Outlet 240v" at bounding box center [403, 459] width 143 height 16
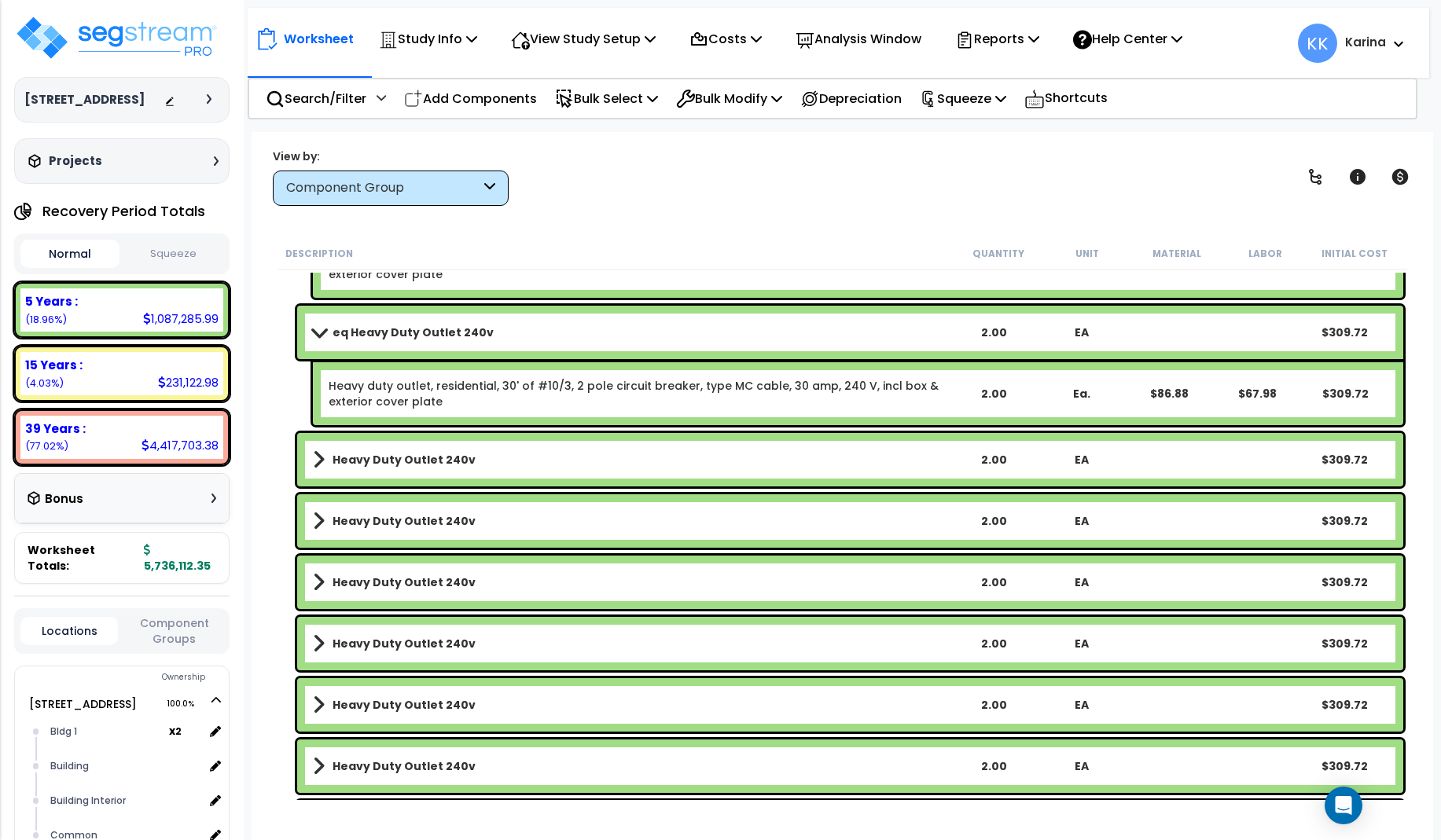
click at [388, 455] on b "Heavy Duty Outlet 240v" at bounding box center [403, 459] width 143 height 16
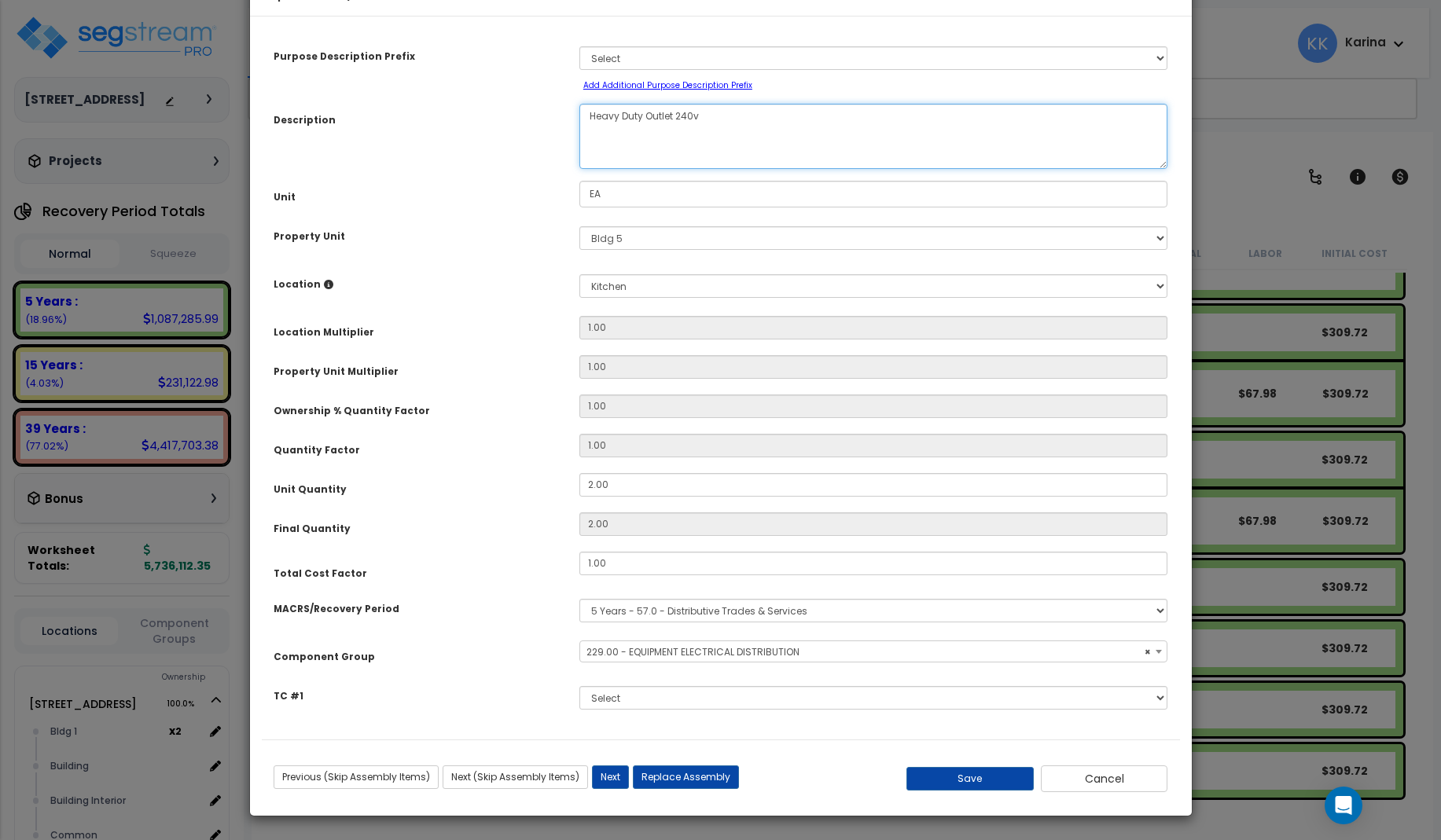
click at [586, 162] on textarea "Heavy Duty Outlet 240v" at bounding box center [874, 136] width 589 height 65
select select "57033"
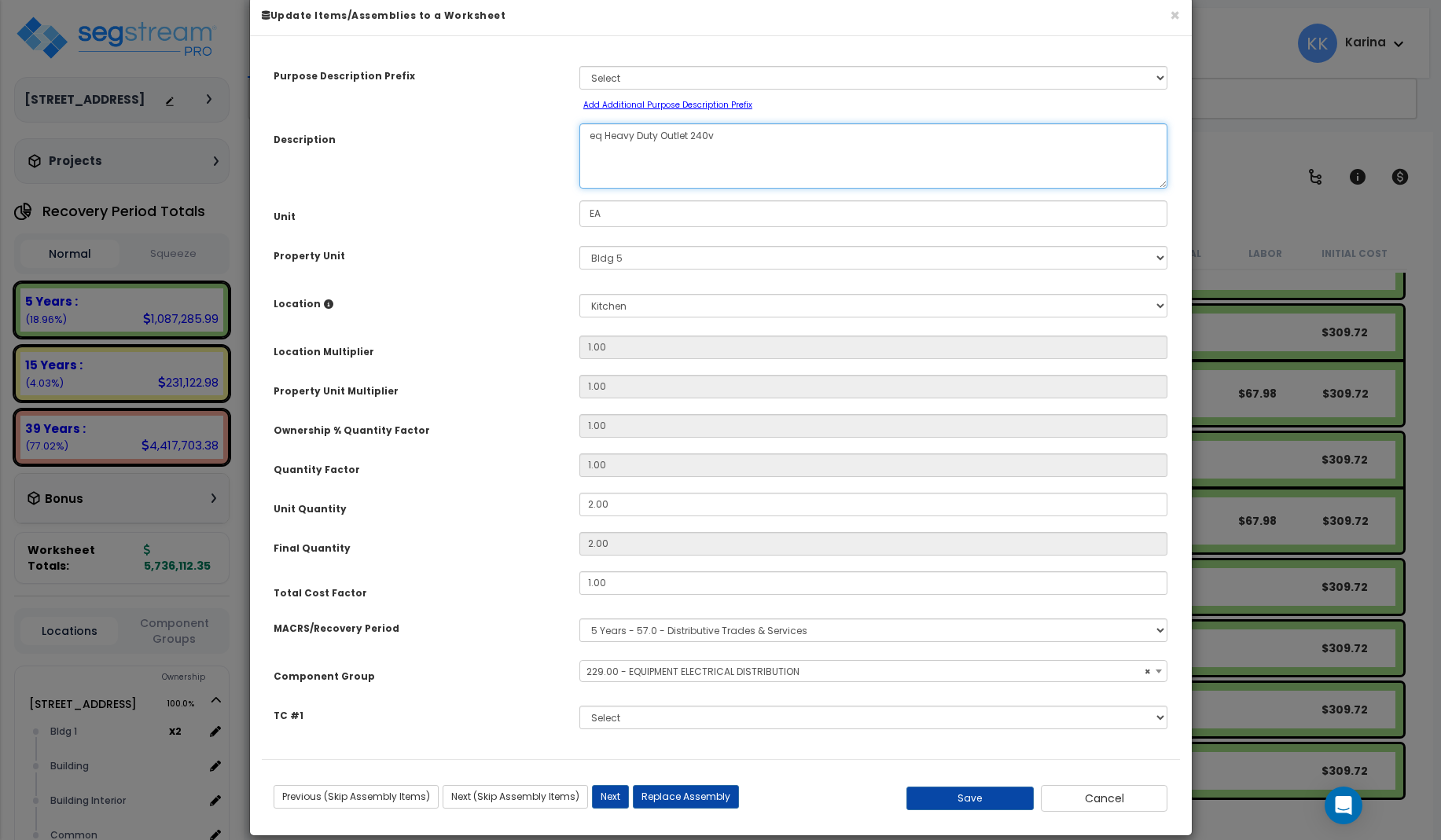
scroll to position [47, 0]
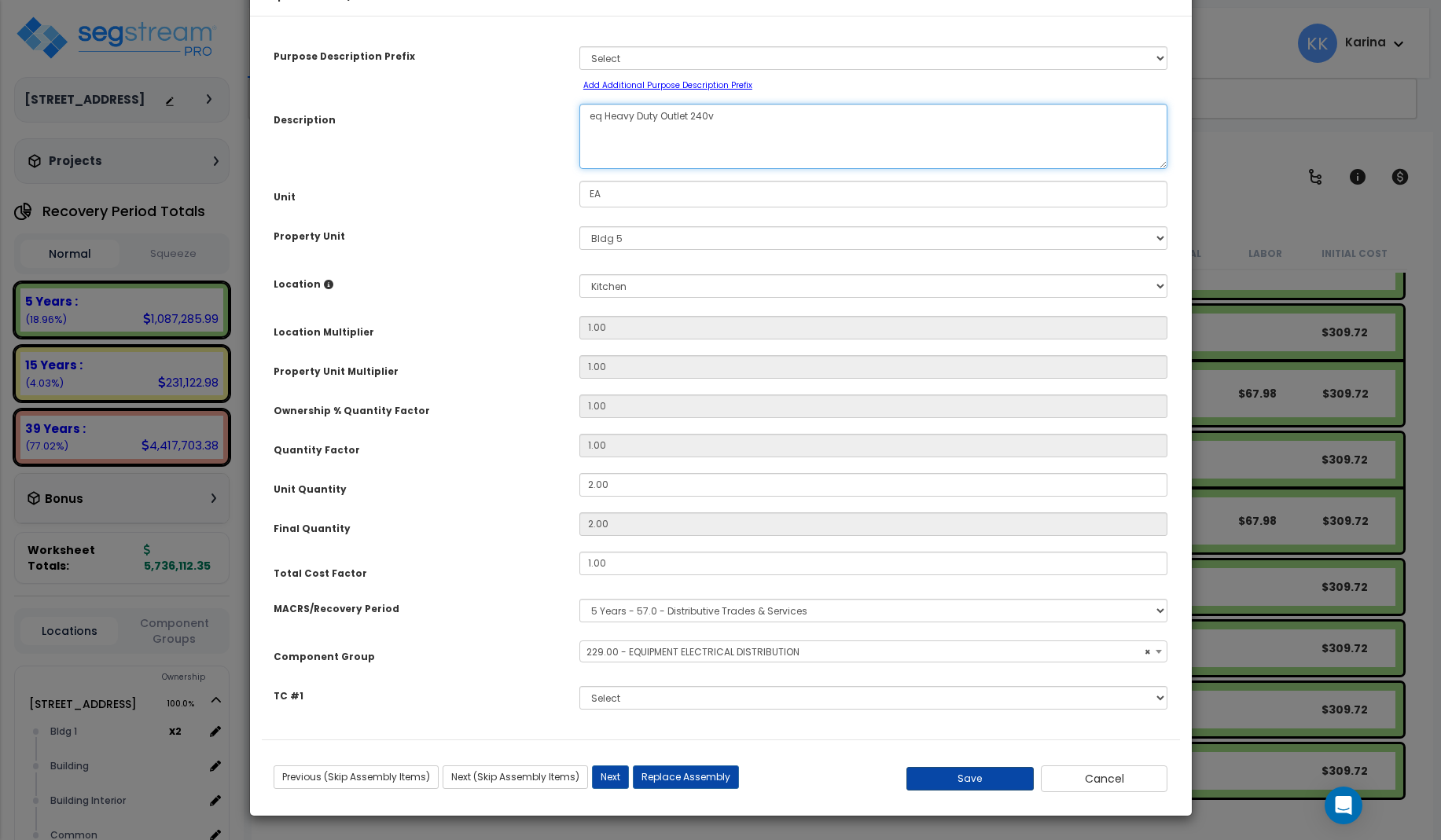
type textarea "eq Heavy Duty Outlet 240v"
click at [978, 780] on button "Save" at bounding box center [970, 779] width 127 height 24
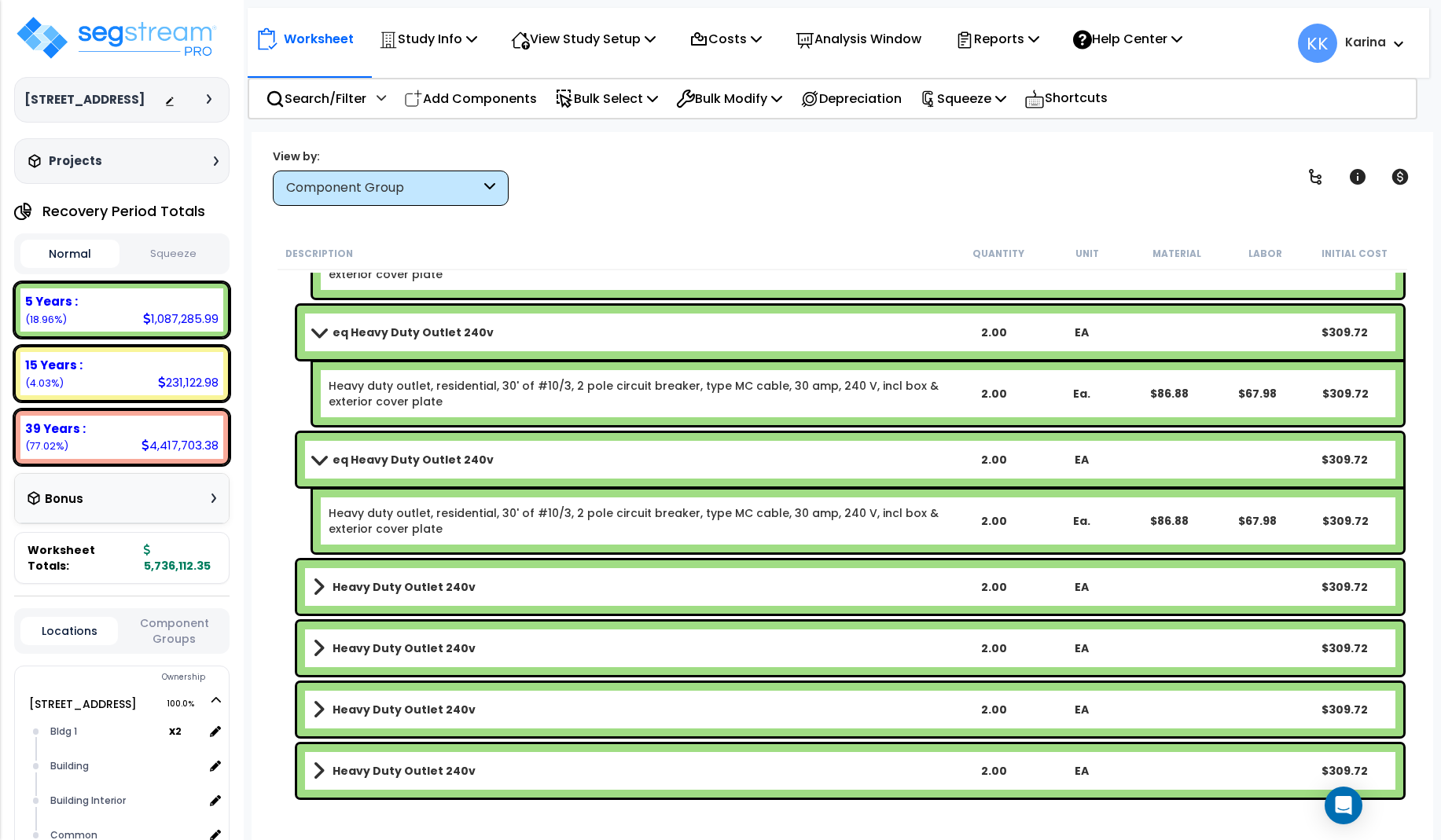
click at [402, 585] on b "Heavy Duty Outlet 240v" at bounding box center [403, 587] width 143 height 16
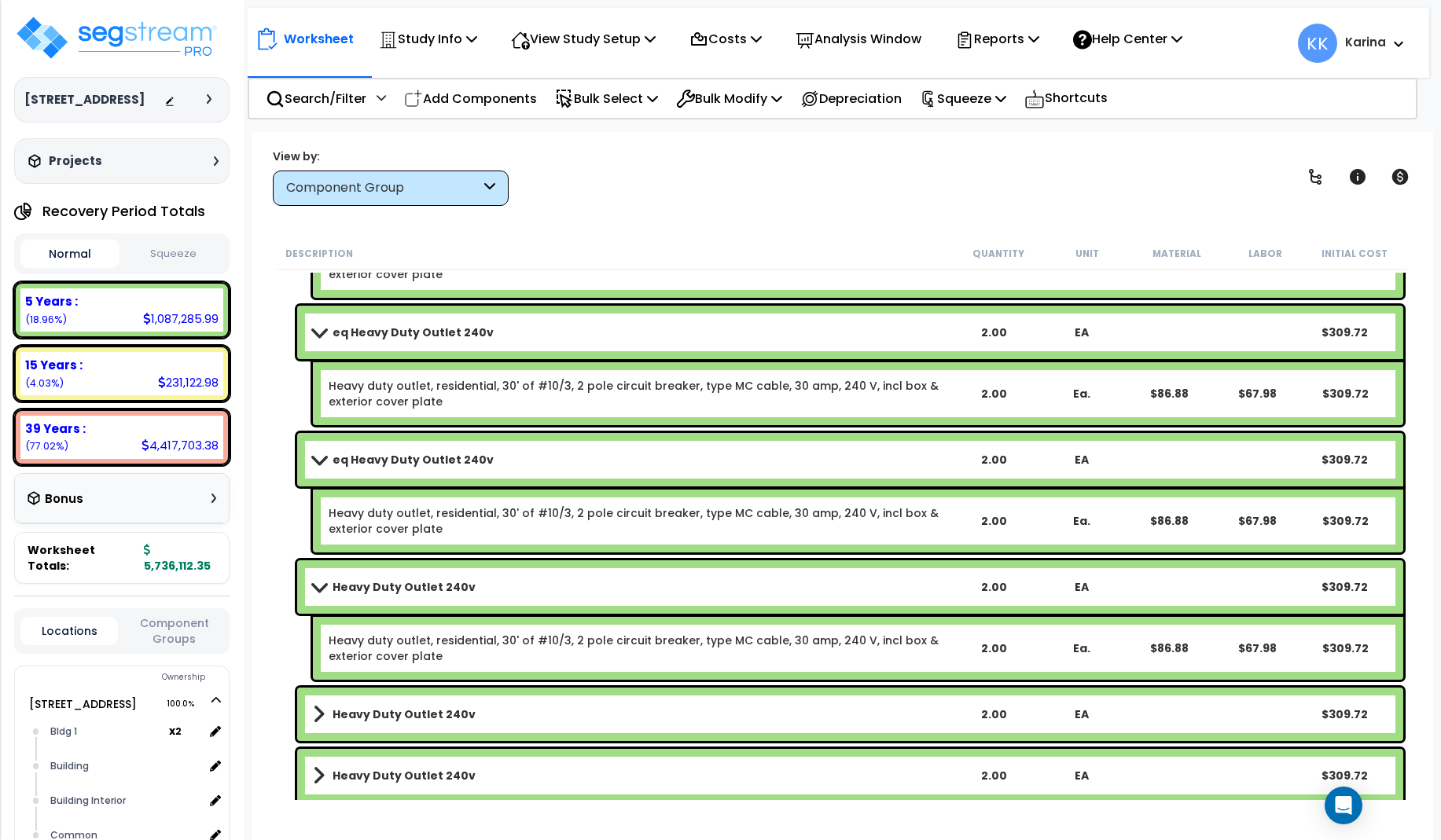
click at [402, 585] on b "Heavy Duty Outlet 240v" at bounding box center [403, 587] width 143 height 16
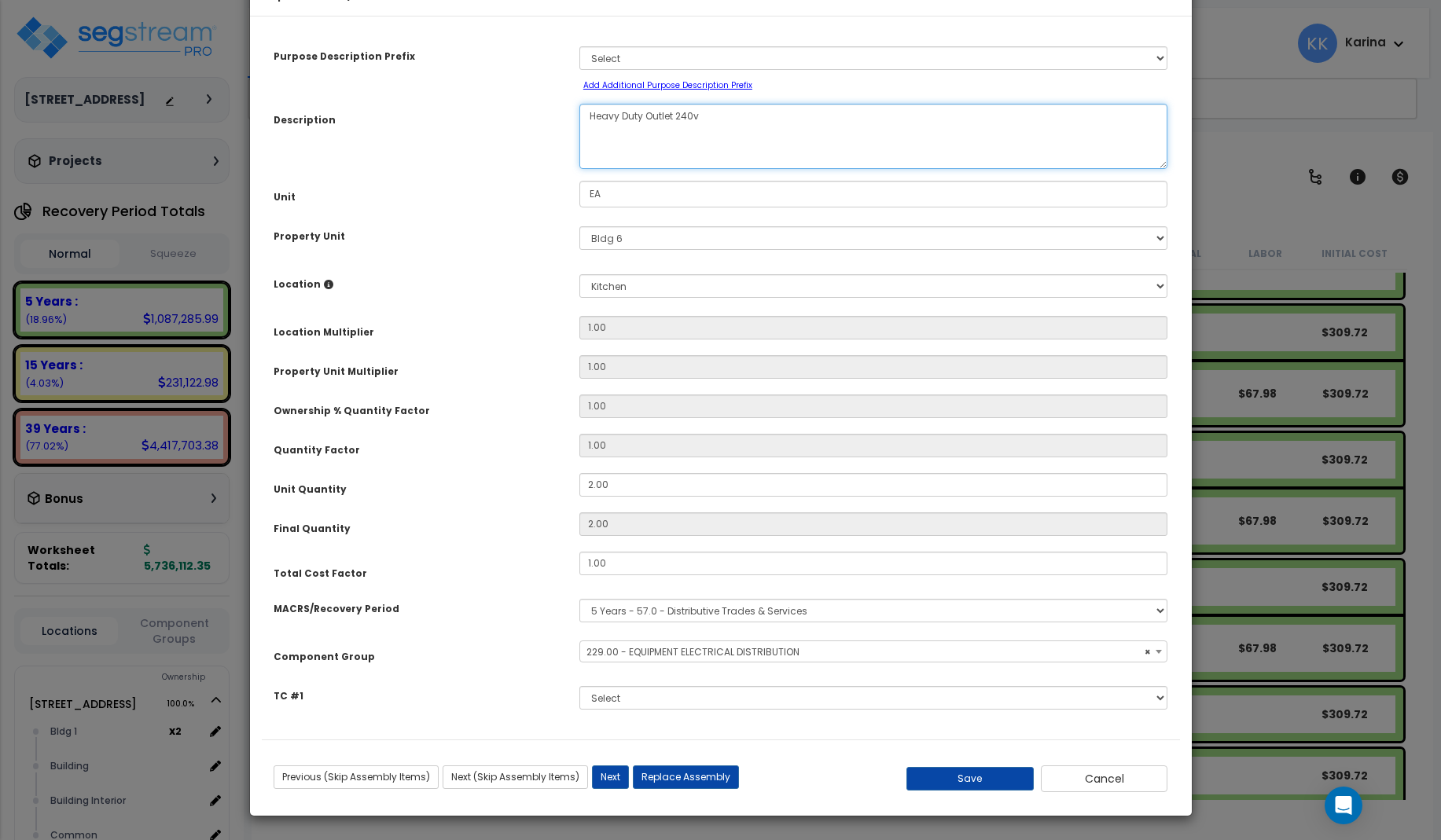
click at [586, 165] on textarea "Heavy Duty Outlet 240v" at bounding box center [874, 136] width 589 height 65
select select "57033"
type textarea "eHeavy Duty Outlet 240v"
select select "57033"
type textarea "eq Heavy Duty Outlet 240v"
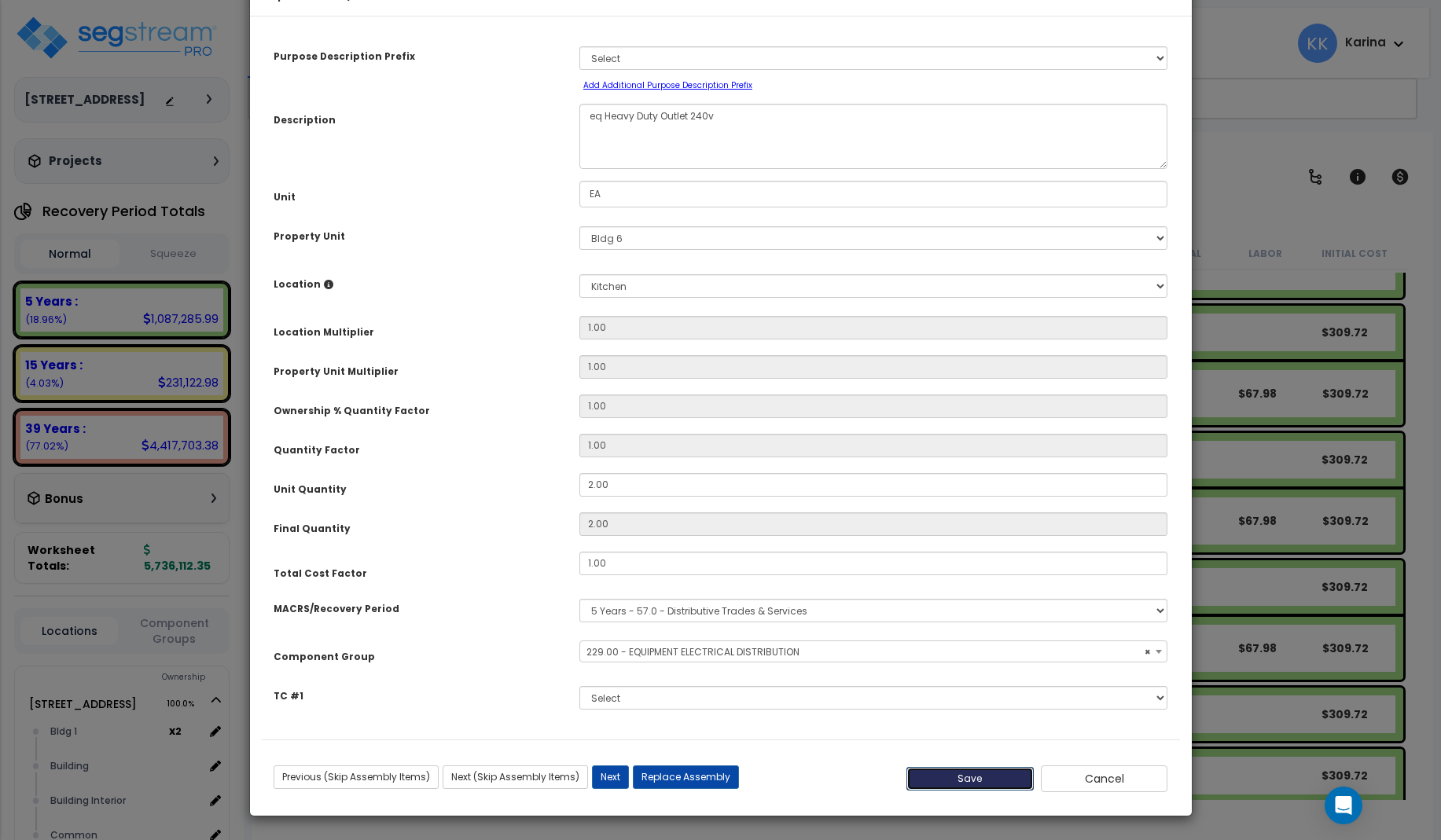
click at [952, 790] on button "Save" at bounding box center [970, 779] width 127 height 24
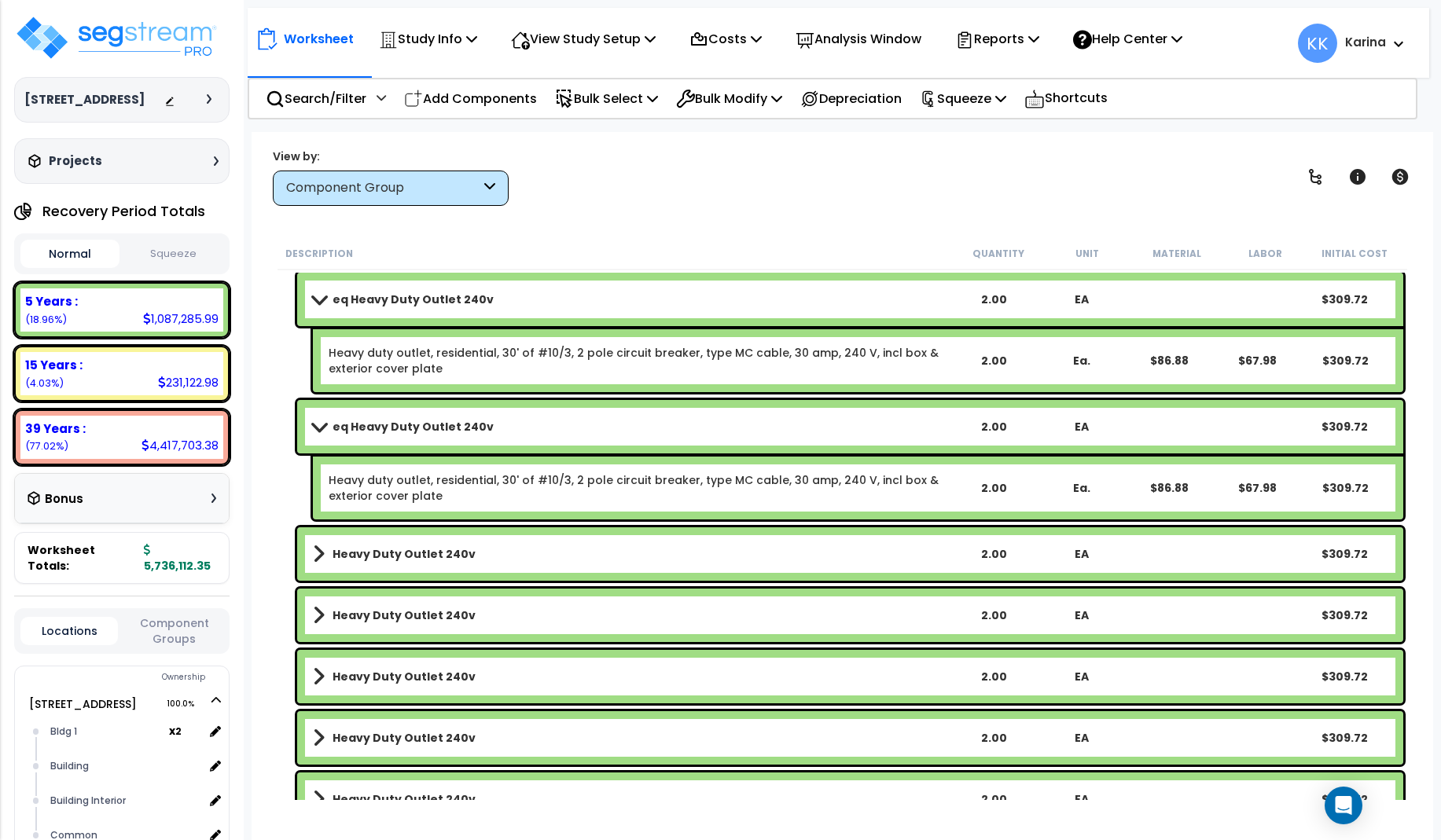
scroll to position [4469, 0]
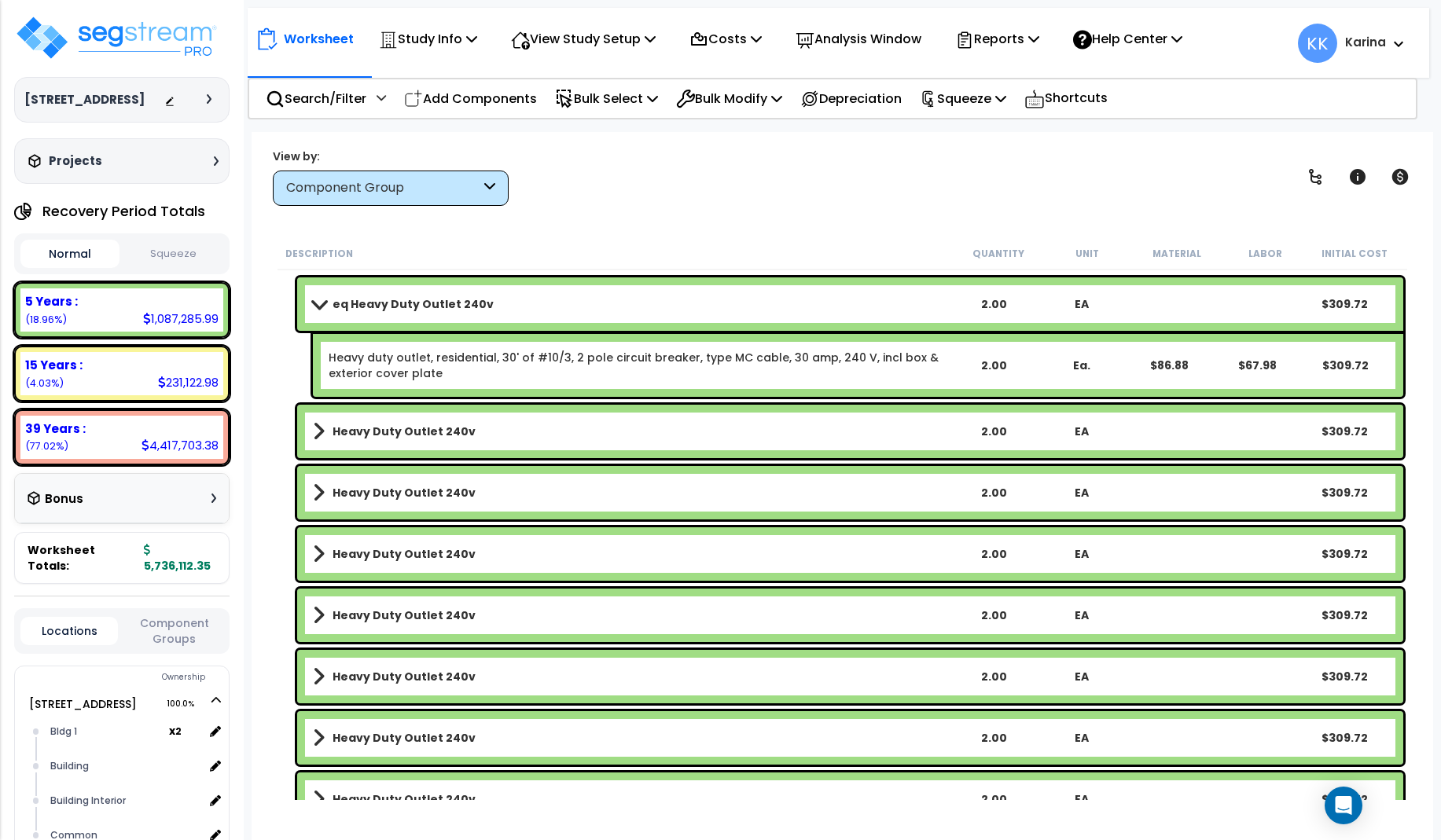
click at [412, 430] on b "Heavy Duty Outlet 240v" at bounding box center [403, 431] width 143 height 16
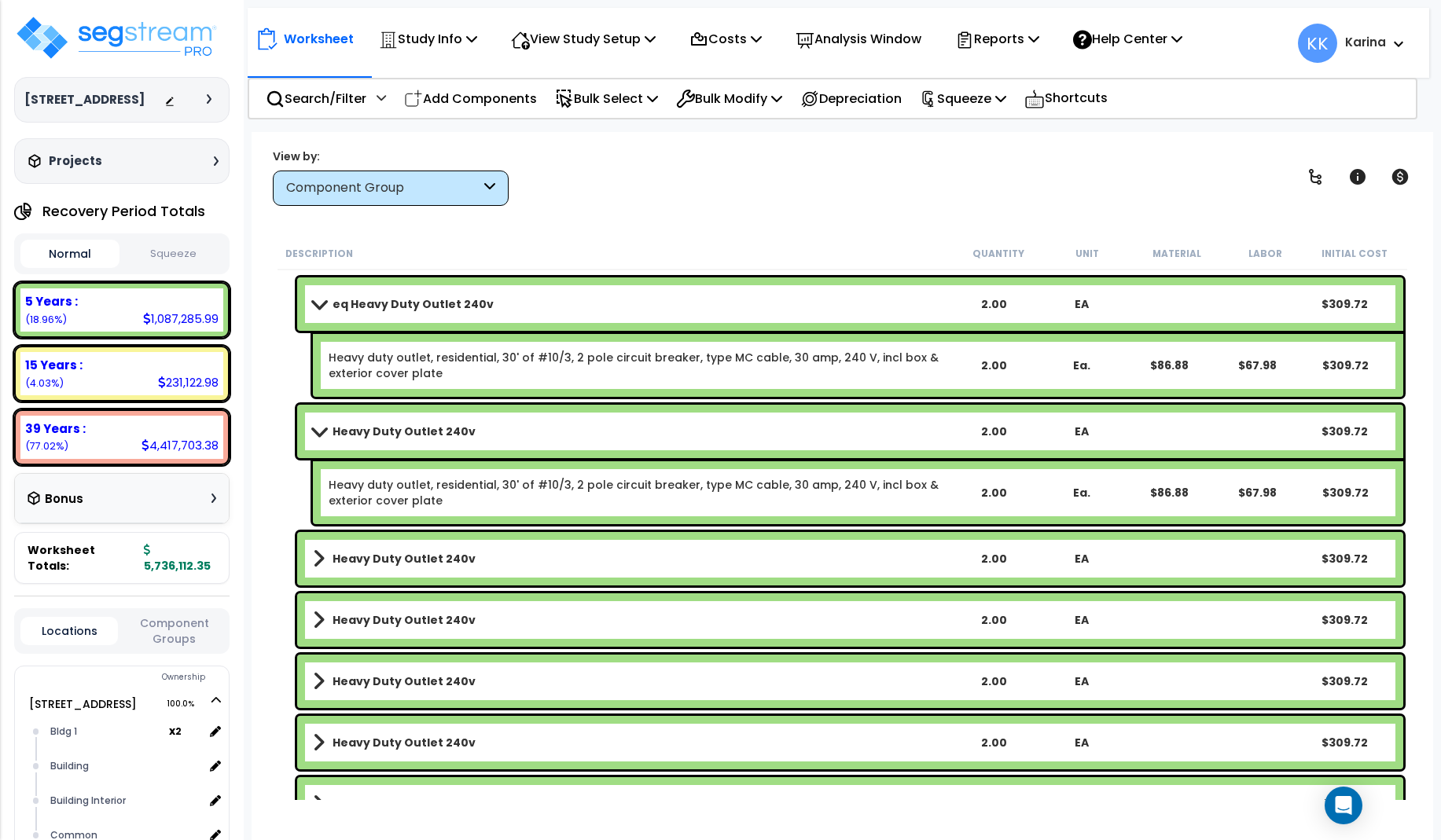
click at [412, 430] on b "Heavy Duty Outlet 240v" at bounding box center [403, 431] width 143 height 16
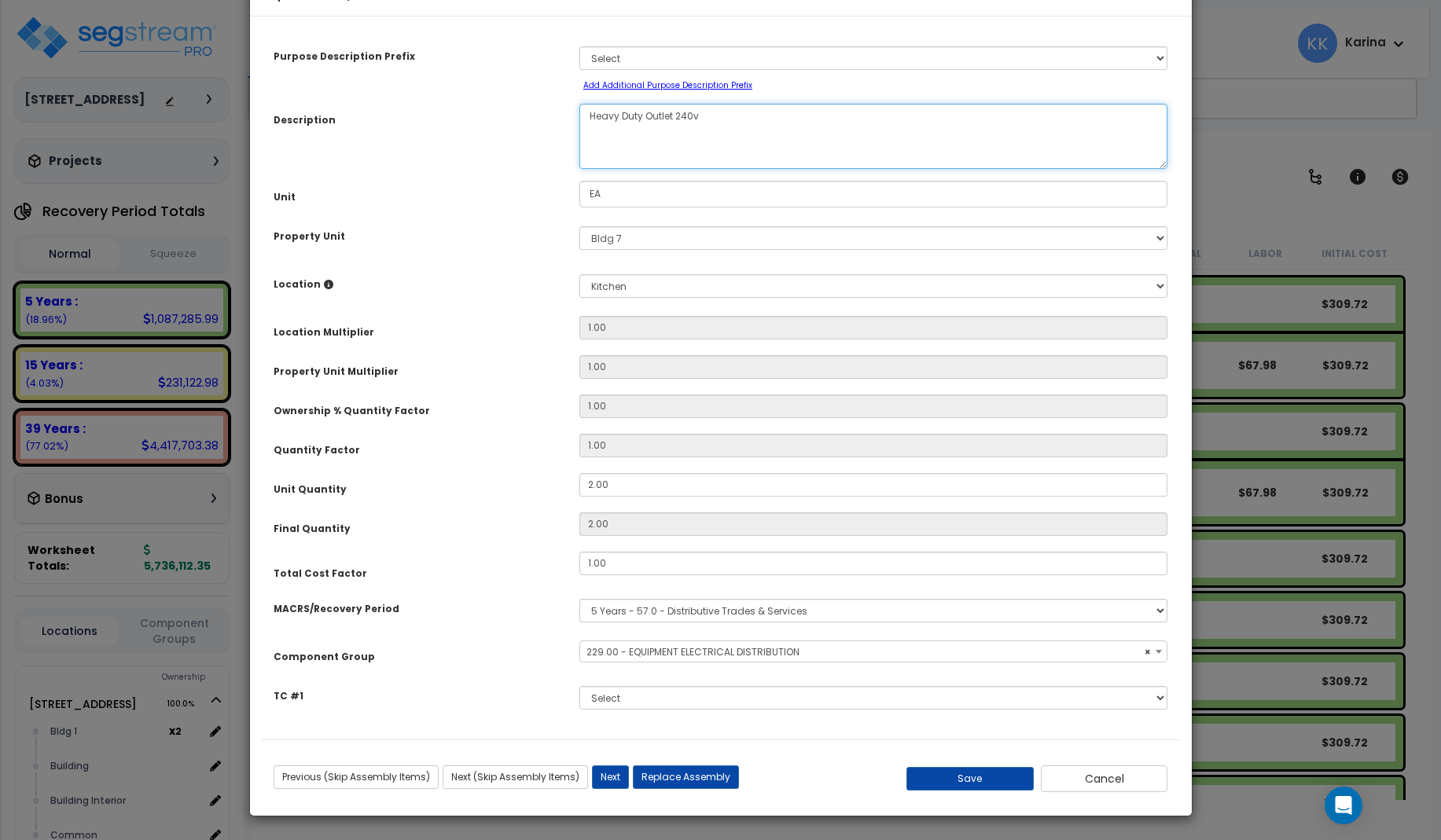
select select "57033"
click at [585, 157] on textarea "Heavy Duty Outlet 240v" at bounding box center [874, 136] width 589 height 65
type textarea "eqHeavy Duty Outlet 240v"
select select "57033"
type textarea "eq Heavy Duty Outlet 240v"
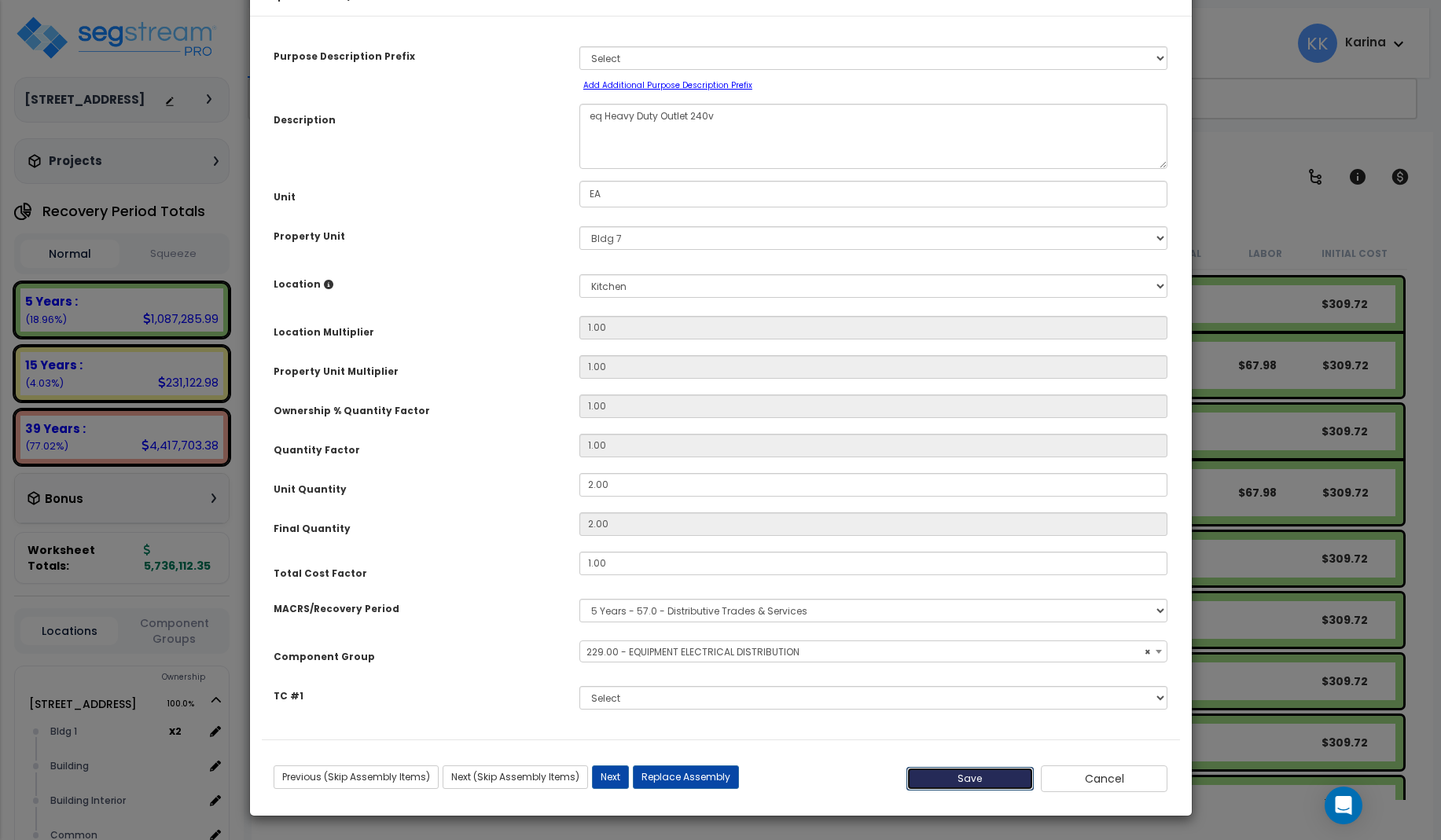
click at [963, 790] on button "Save" at bounding box center [970, 779] width 127 height 24
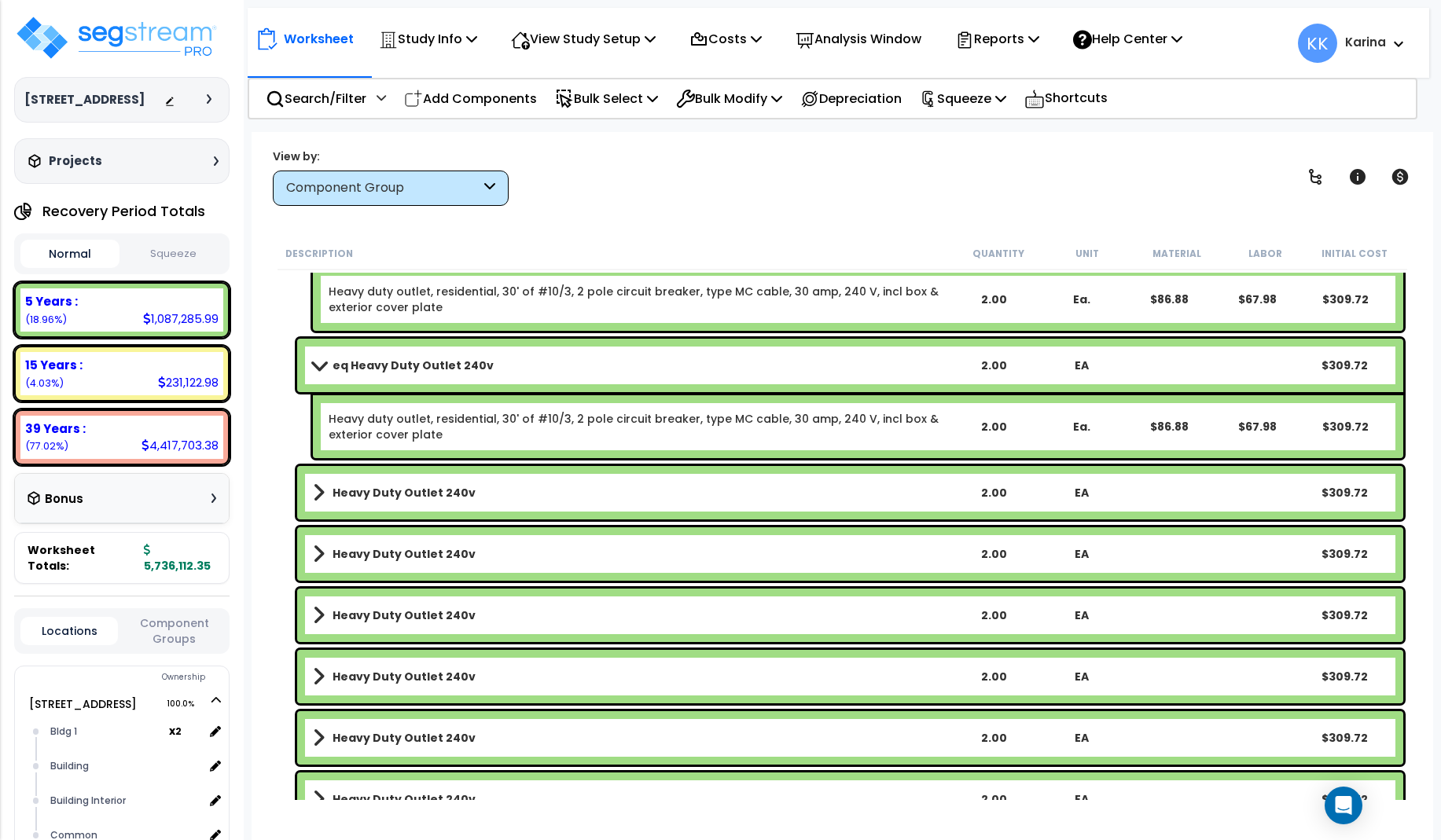
click at [486, 496] on link "Heavy Duty Outlet 240v" at bounding box center [631, 493] width 637 height 22
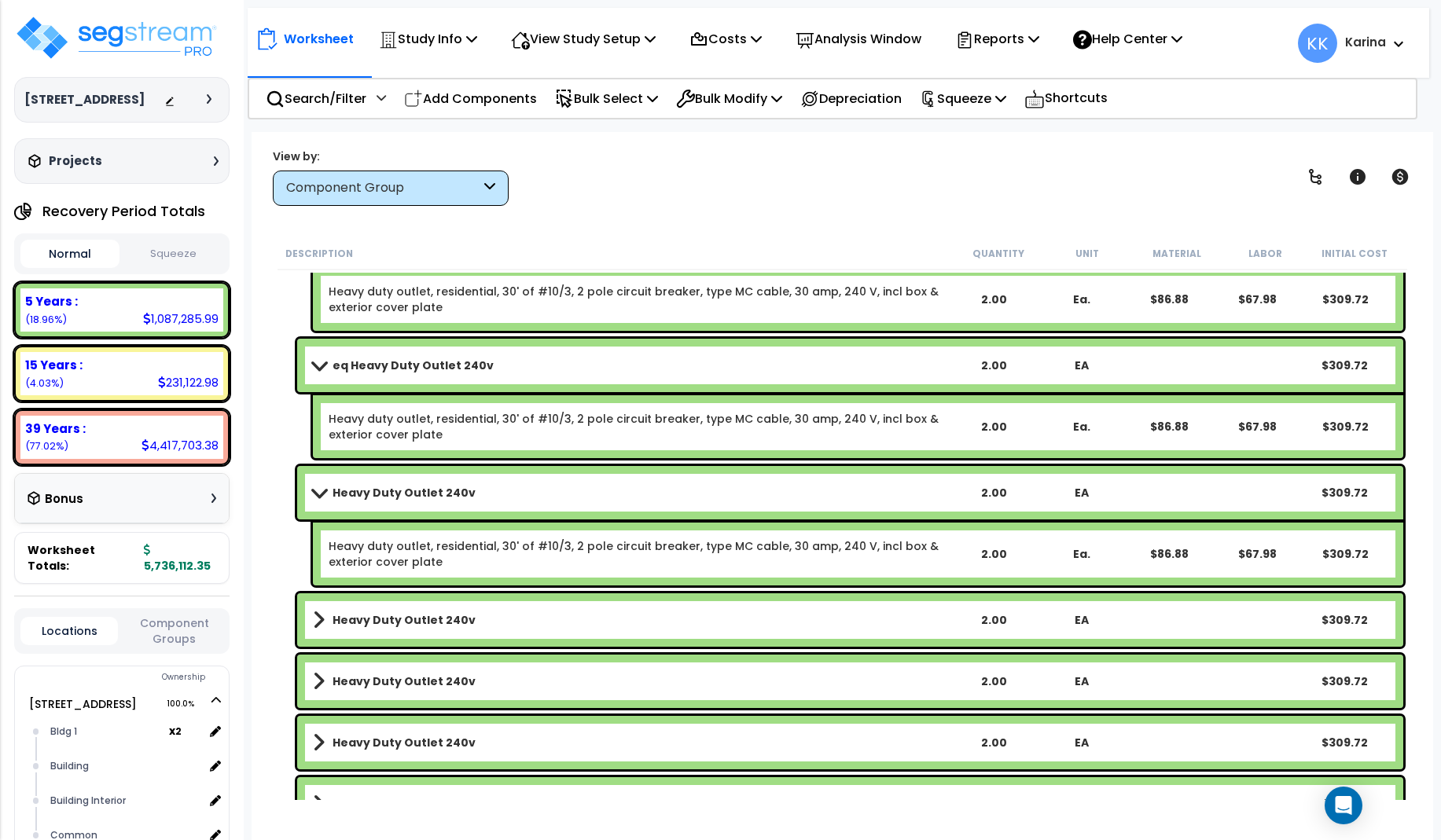
click at [486, 496] on link "Heavy Duty Outlet 240v" at bounding box center [631, 493] width 637 height 22
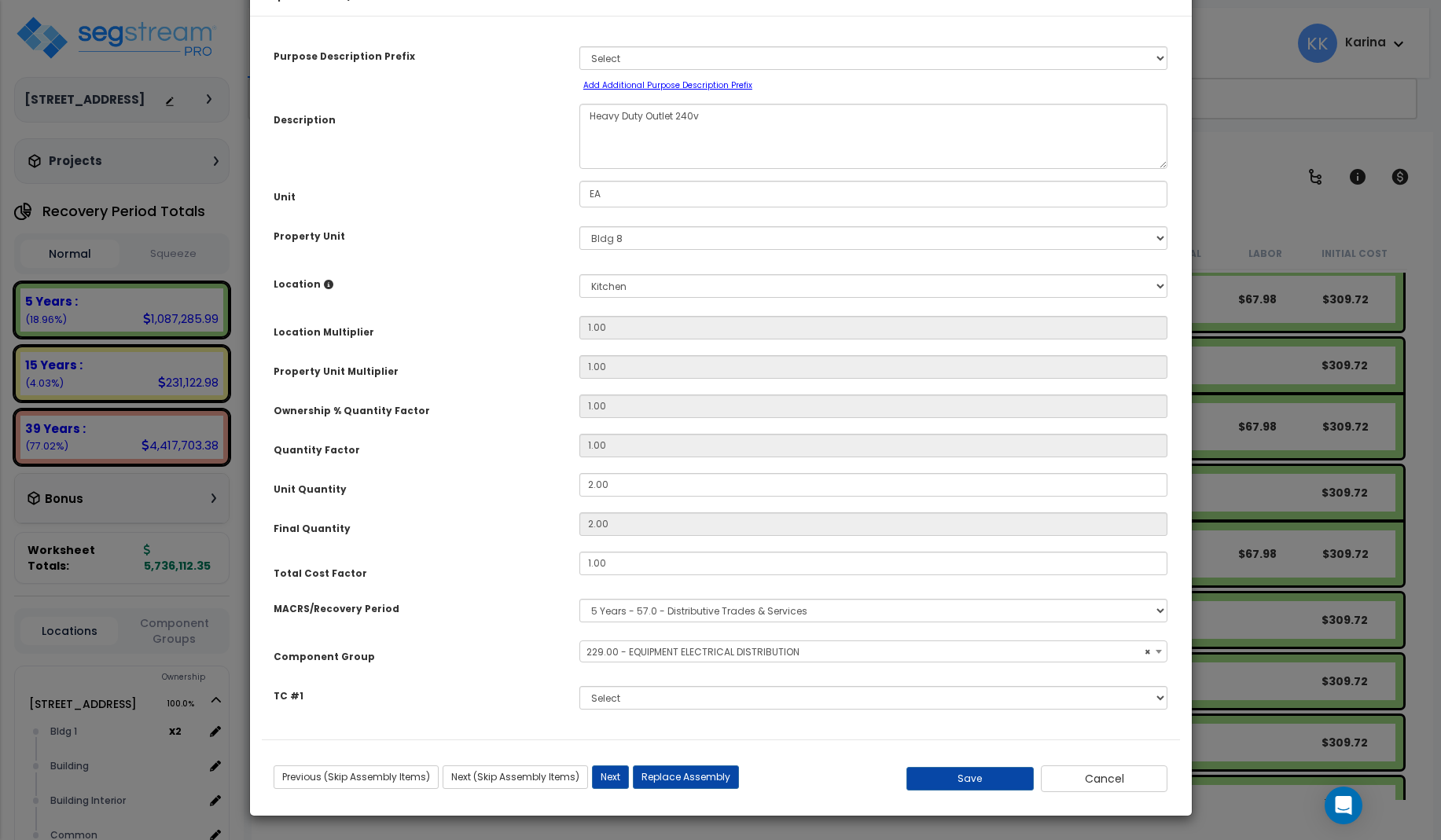
select select "57033"
drag, startPoint x: 590, startPoint y: 167, endPoint x: 582, endPoint y: 170, distance: 8.5
click at [589, 167] on textarea "Heavy Duty Outlet 240v" at bounding box center [874, 136] width 589 height 65
type textarea "eq Heavy Duty Outlet 240v"
click at [987, 790] on button "Save" at bounding box center [970, 779] width 127 height 24
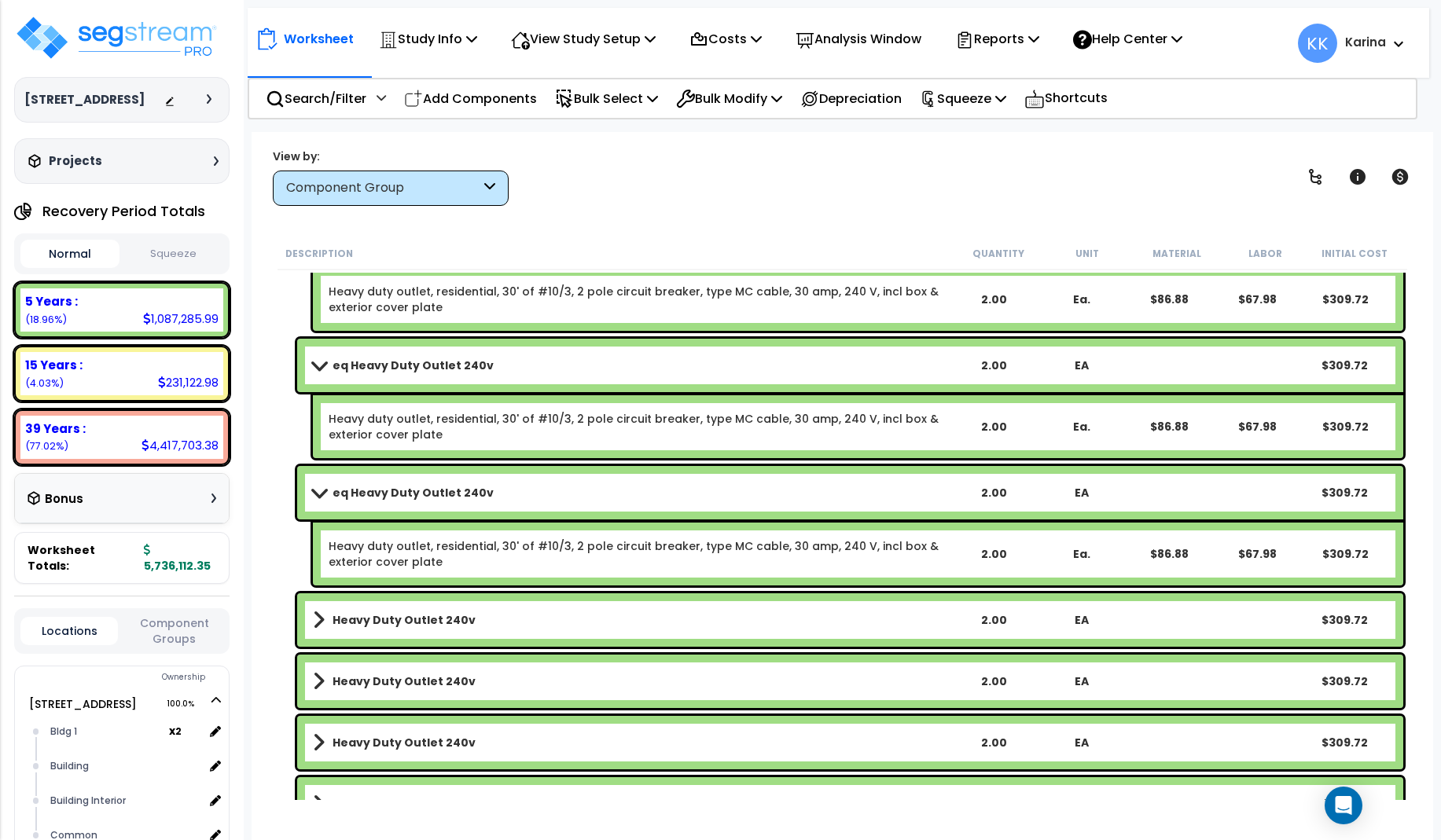
click at [406, 612] on b "Heavy Duty Outlet 240v" at bounding box center [403, 619] width 143 height 16
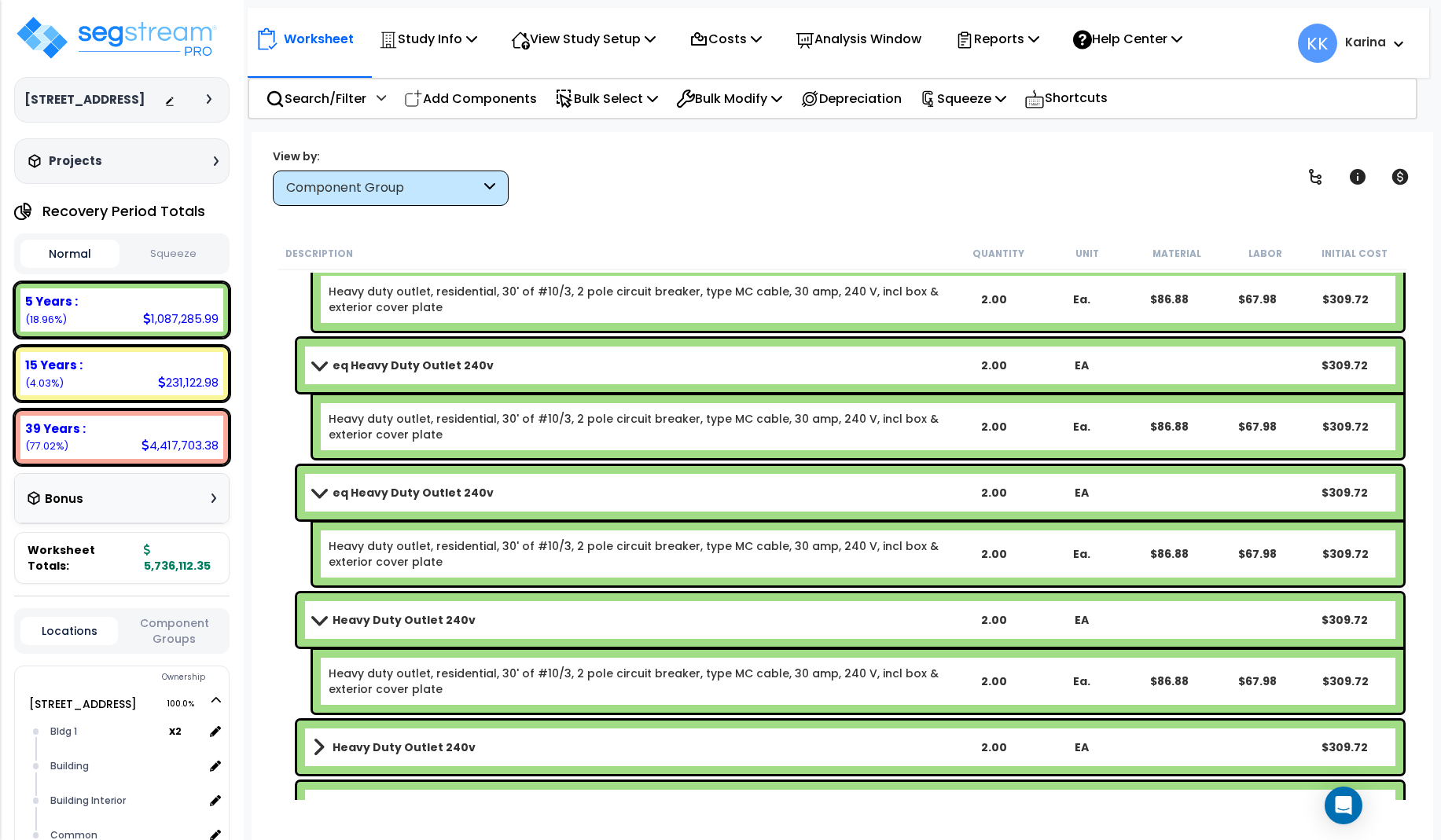
click at [406, 612] on b "Heavy Duty Outlet 240v" at bounding box center [403, 619] width 143 height 16
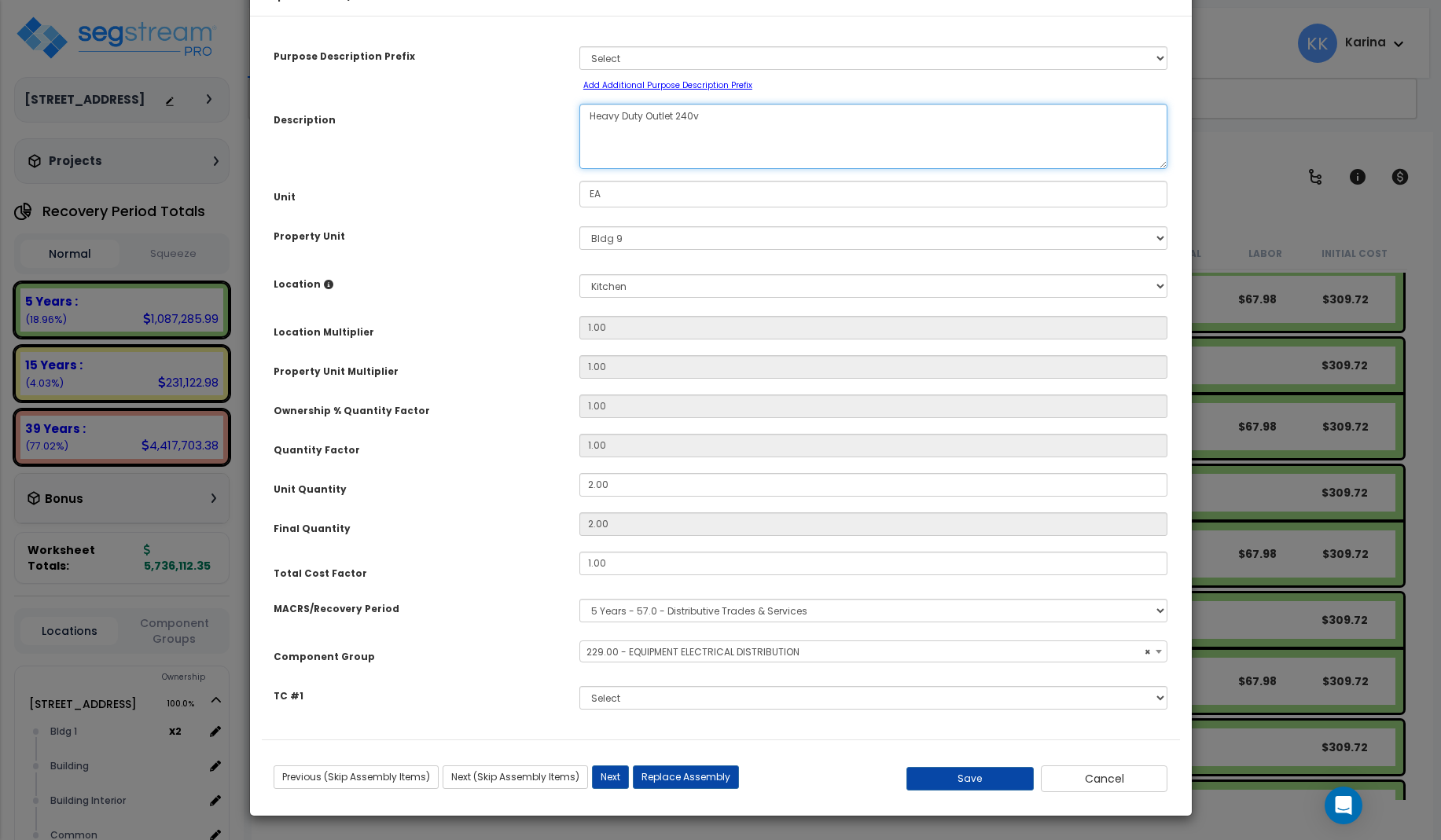
click at [586, 163] on textarea "Heavy Duty Outlet 240v" at bounding box center [874, 136] width 589 height 65
select select "57033"
type textarea "eqHeavy Duty Outlet 240v"
select select "57033"
type textarea "eq Heavy Duty Outlet 240v"
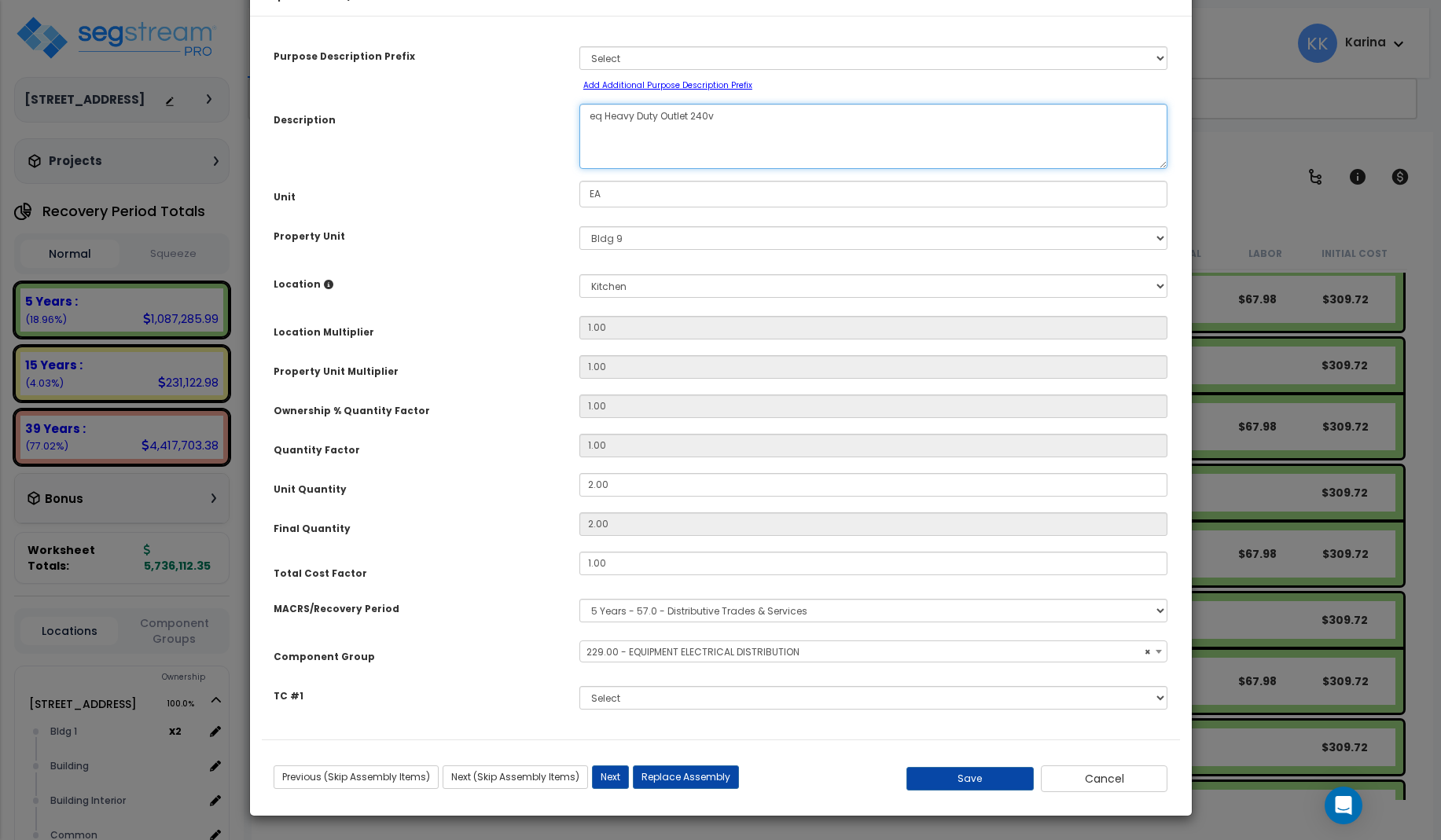
select select "57033"
type textarea "eq Heavy Duty Outlet 240v"
click at [974, 790] on button "Save" at bounding box center [970, 779] width 127 height 24
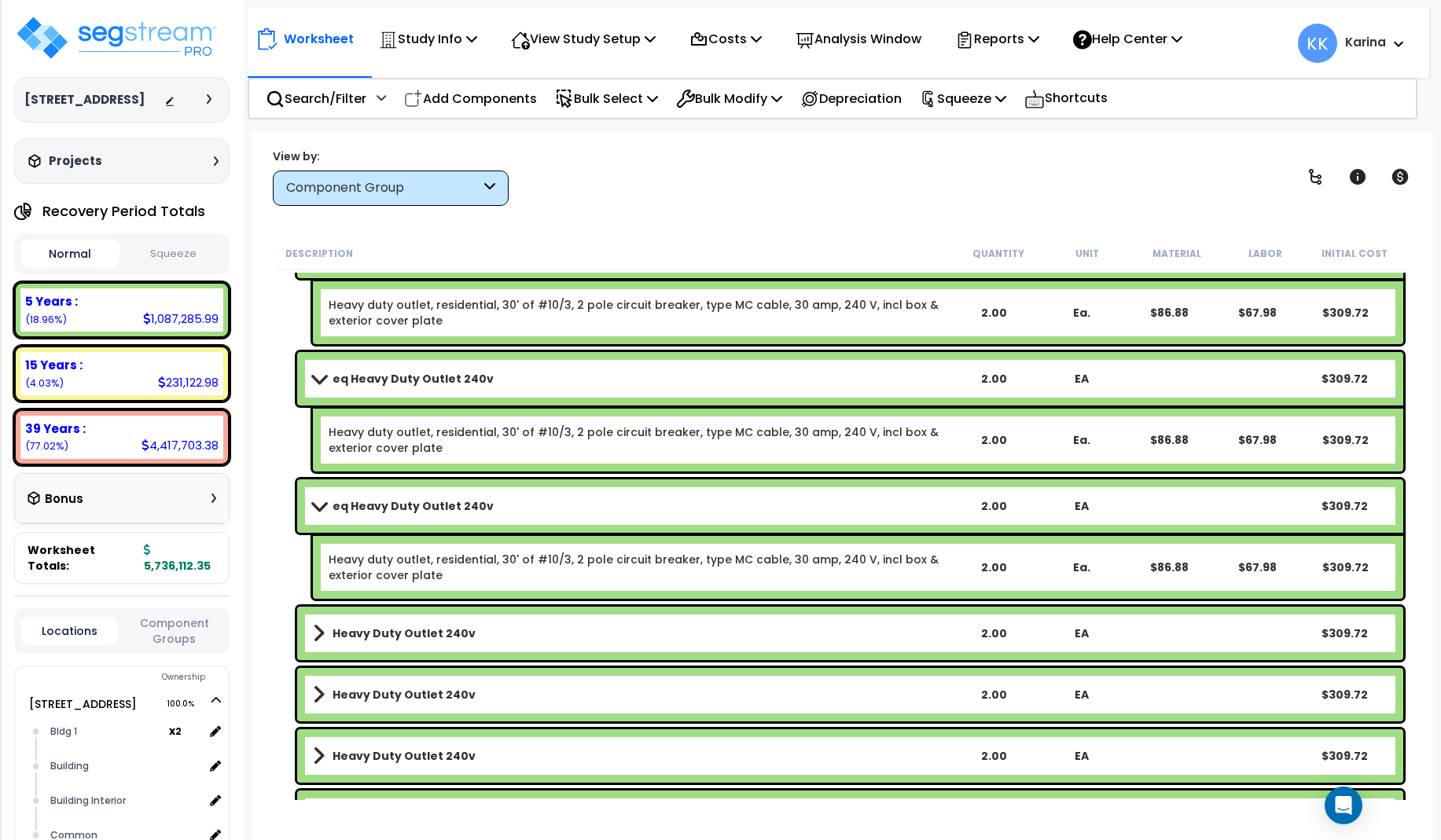
scroll to position [4657, 0]
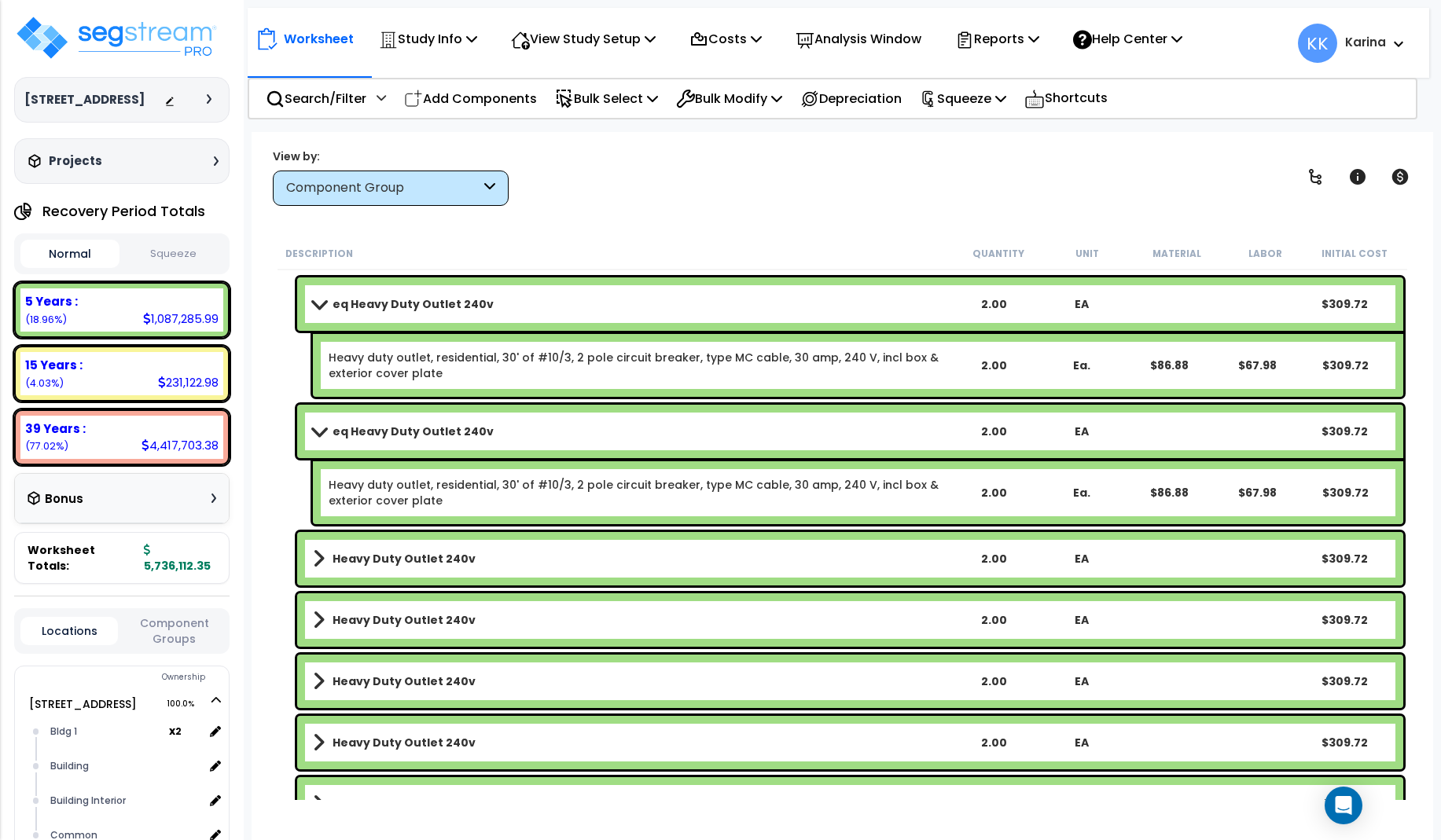
click at [384, 561] on b "Heavy Duty Outlet 240v" at bounding box center [403, 558] width 143 height 16
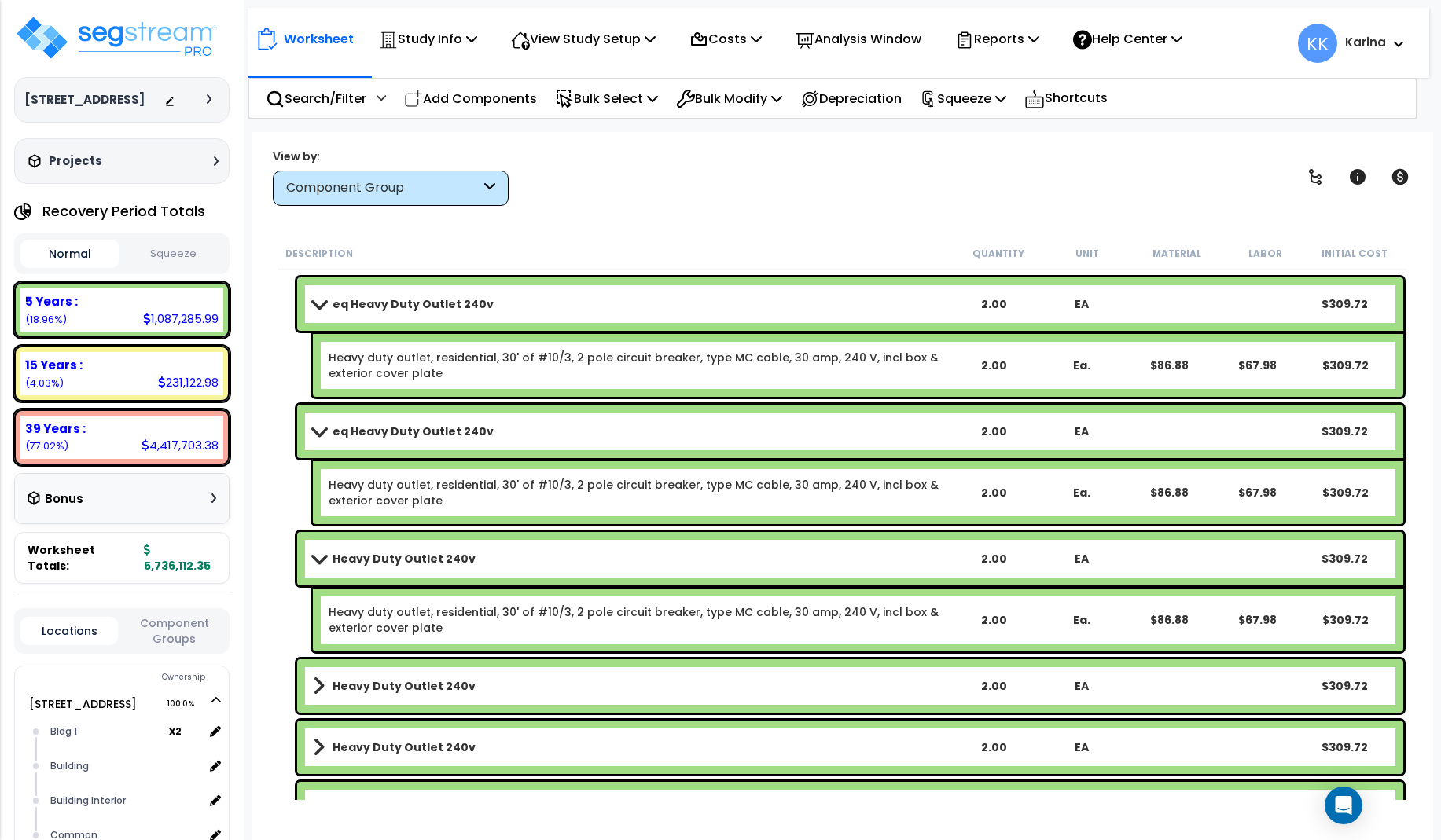
click at [384, 561] on b "Heavy Duty Outlet 240v" at bounding box center [403, 558] width 143 height 16
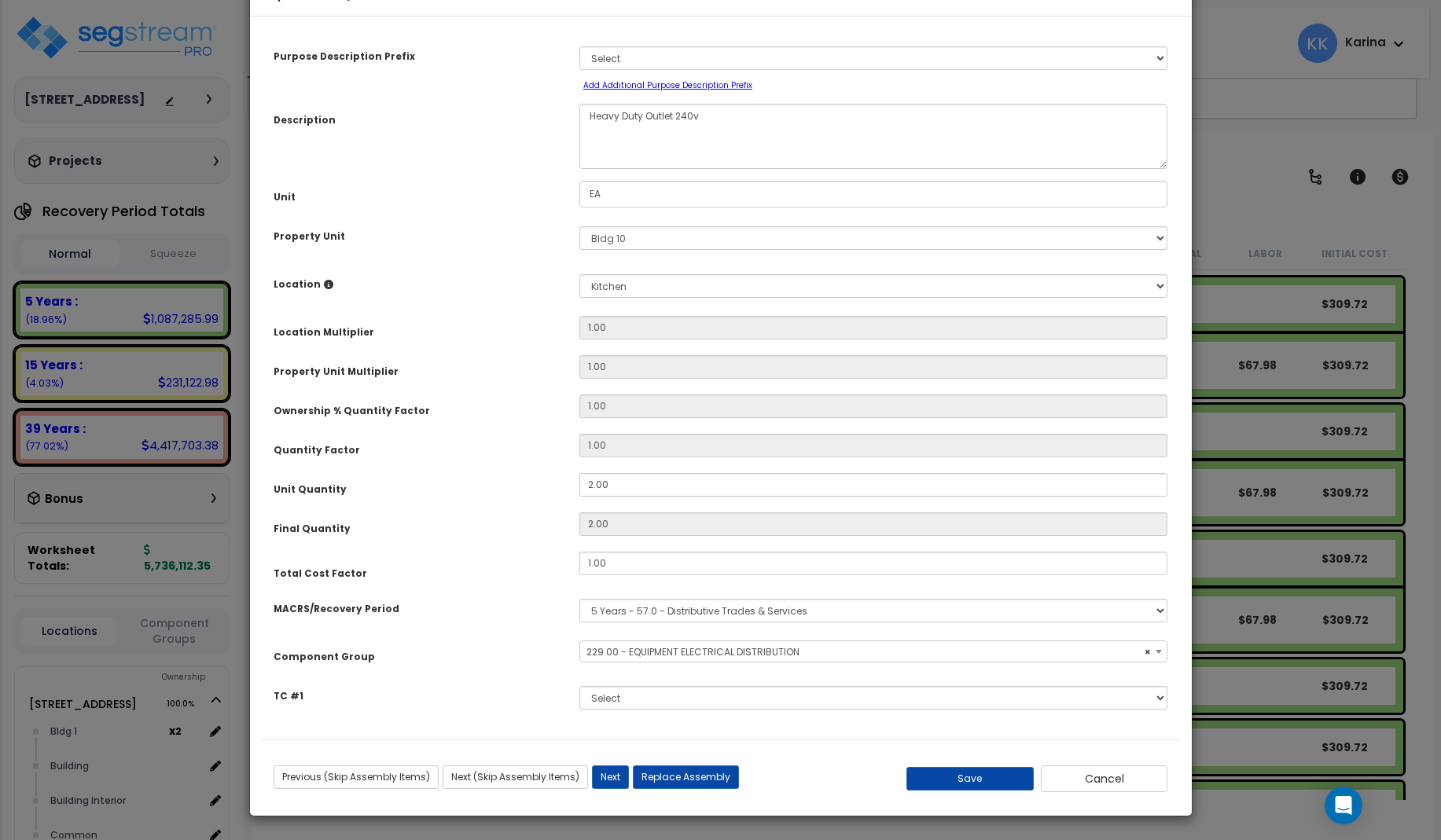
select select "57033"
click at [581, 164] on textarea "Heavy Duty Outlet 240v" at bounding box center [874, 136] width 589 height 65
type textarea "eq Heavy Duty Outlet 240v"
click at [951, 790] on button "Save" at bounding box center [970, 779] width 127 height 24
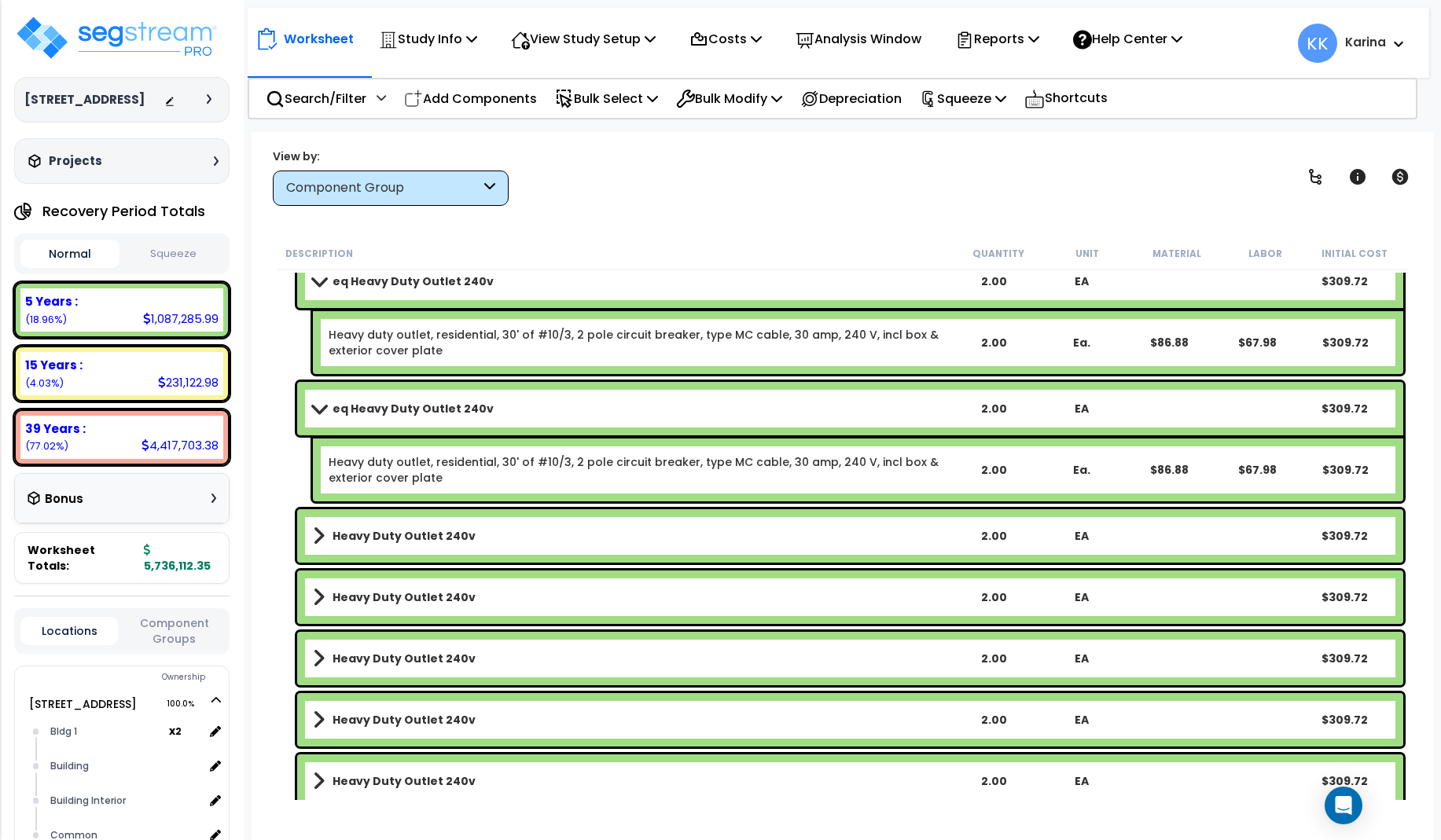
scroll to position [4846, 0]
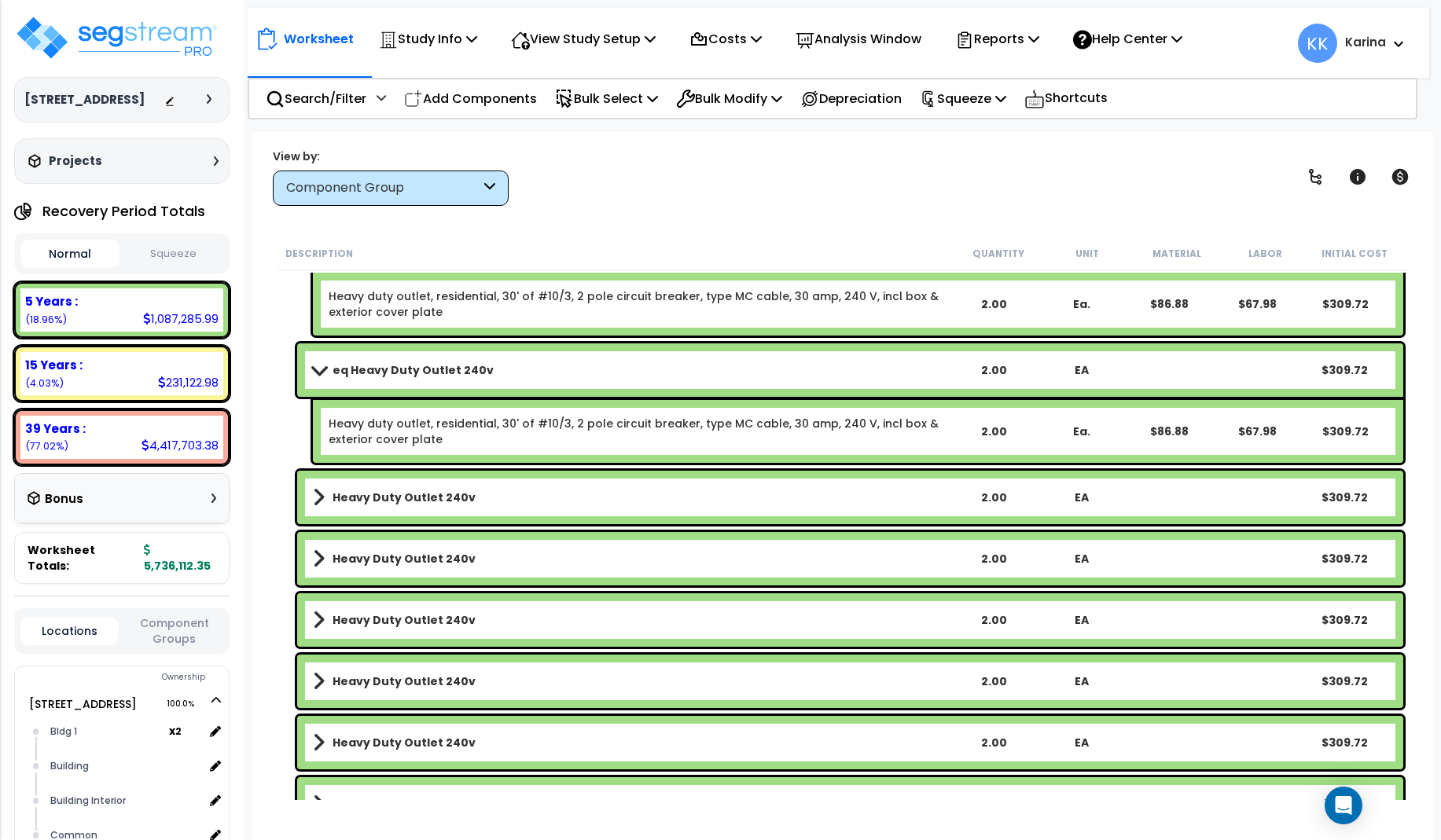
click at [390, 499] on b "Heavy Duty Outlet 240v" at bounding box center [403, 497] width 143 height 16
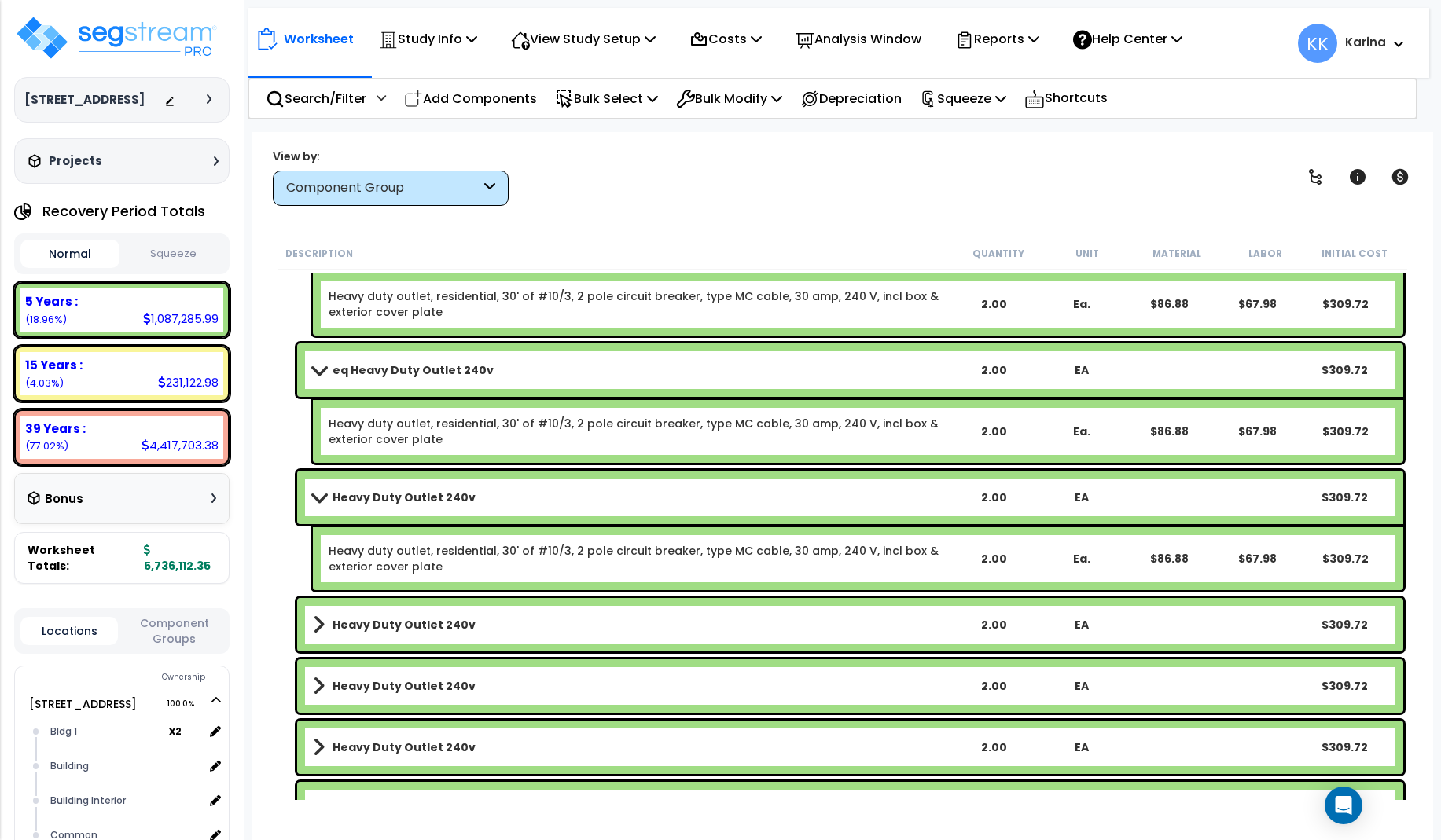
click at [390, 499] on b "Heavy Duty Outlet 240v" at bounding box center [403, 497] width 143 height 16
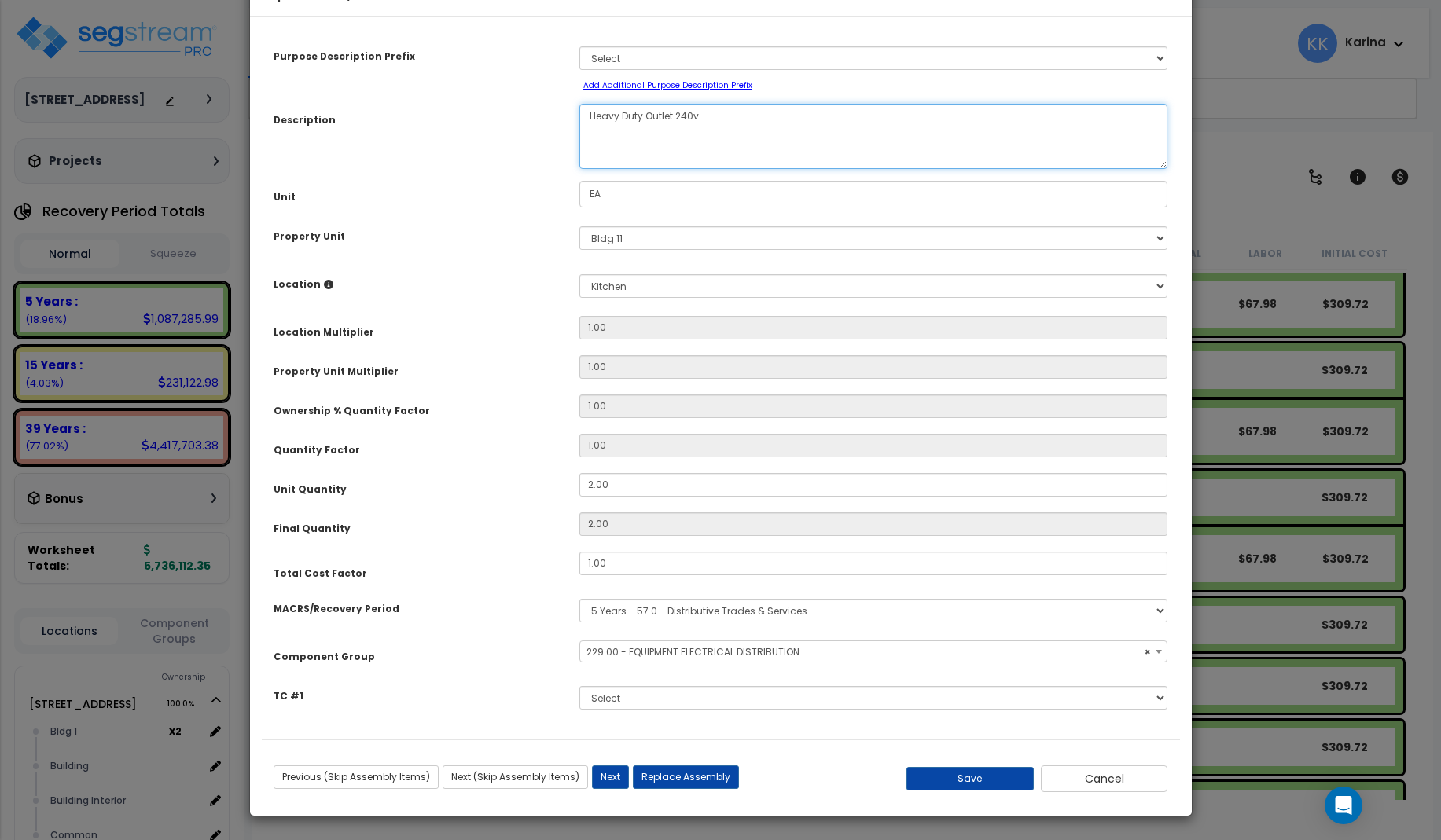
click at [584, 166] on textarea "Heavy Duty Outlet 240v" at bounding box center [874, 136] width 589 height 65
select select "57033"
type textarea "eqHeavy Duty Outlet 240v"
select select "57033"
type textarea "eq Heavy Duty Outlet 240v"
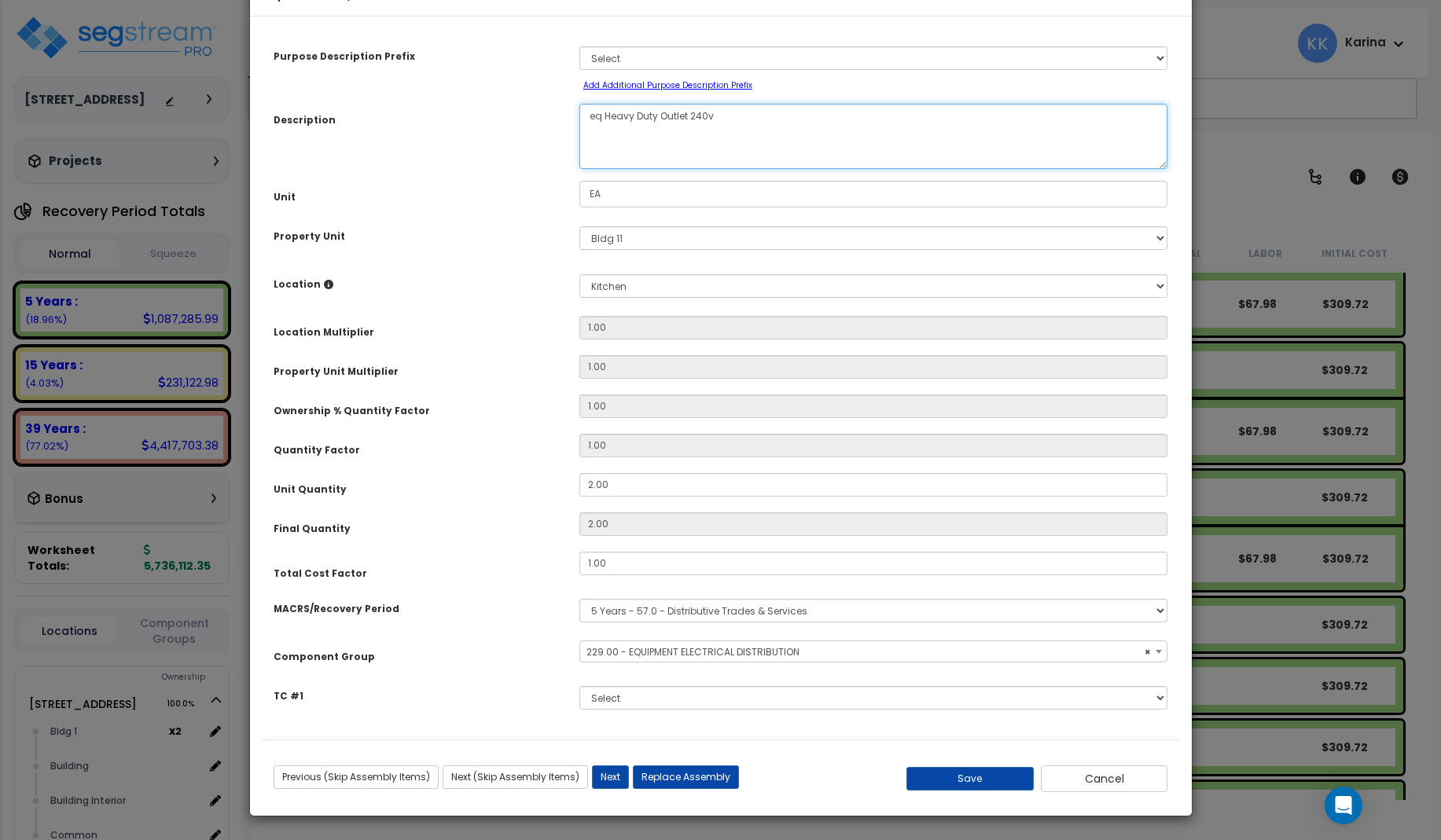
select select "57033"
type textarea "eq Heavy Duty Outlet 240v"
click at [966, 790] on button "Save" at bounding box center [970, 779] width 127 height 24
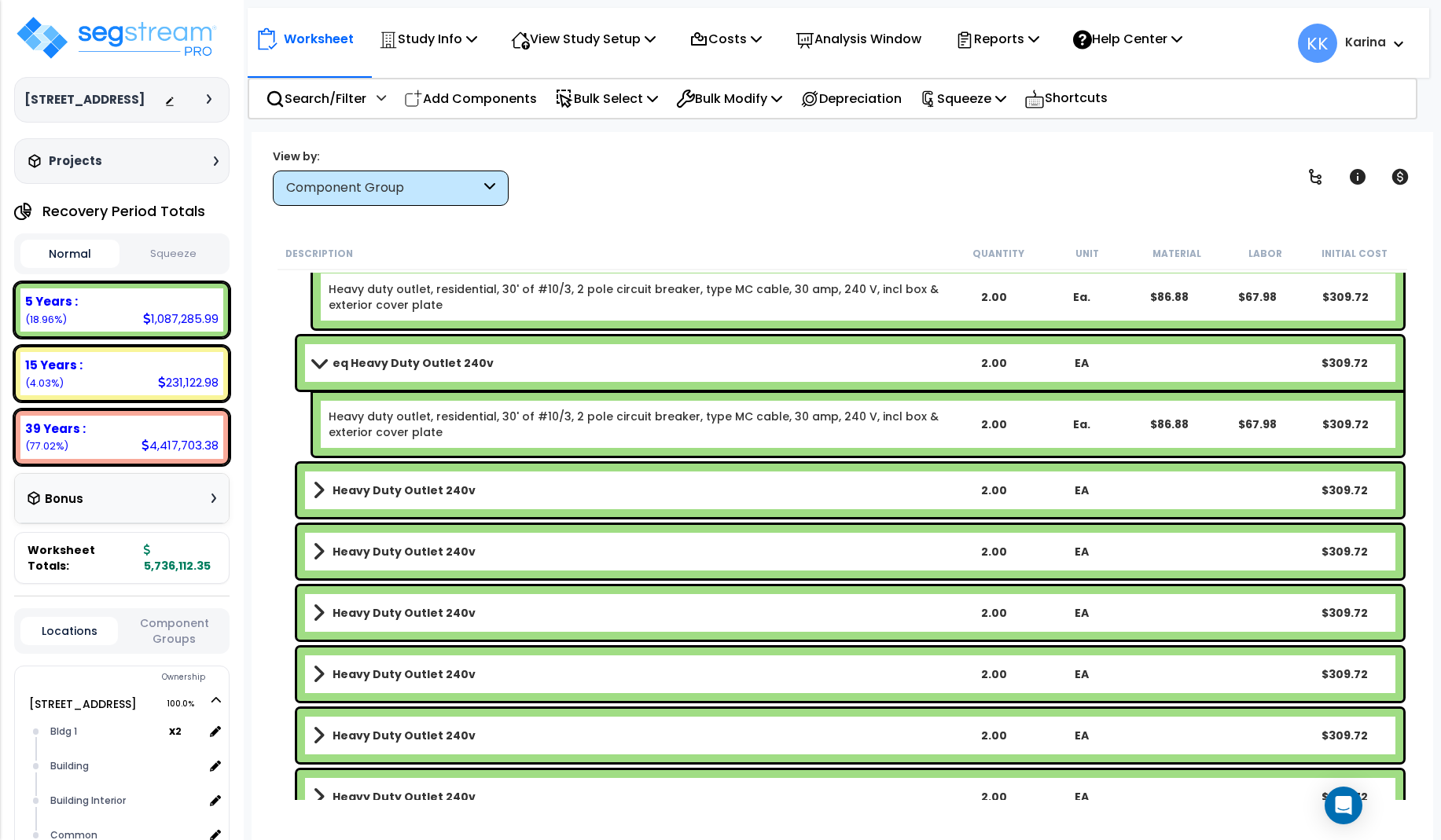
scroll to position [4941, 0]
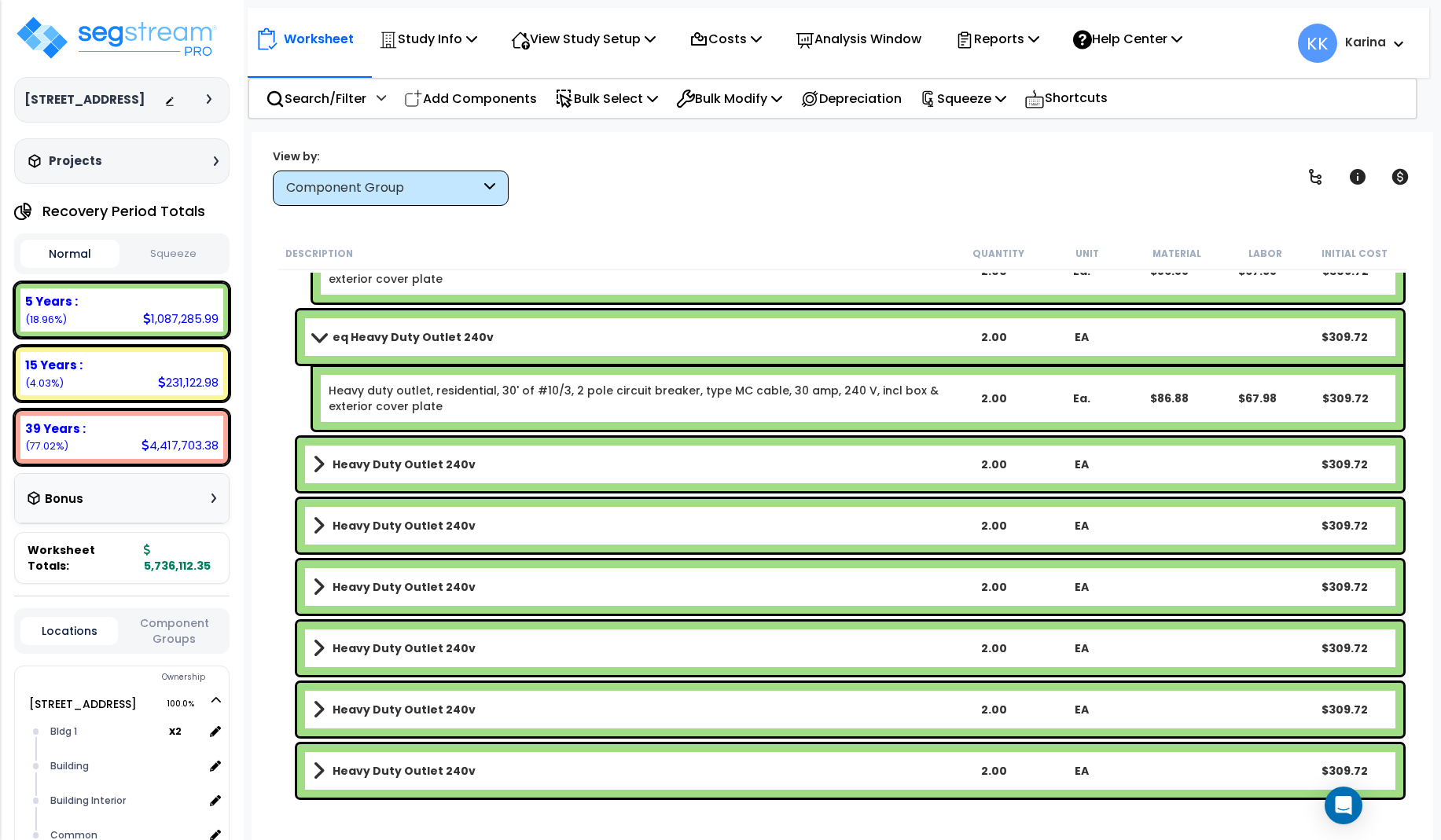
click at [390, 464] on b "Heavy Duty Outlet 240v" at bounding box center [403, 464] width 143 height 16
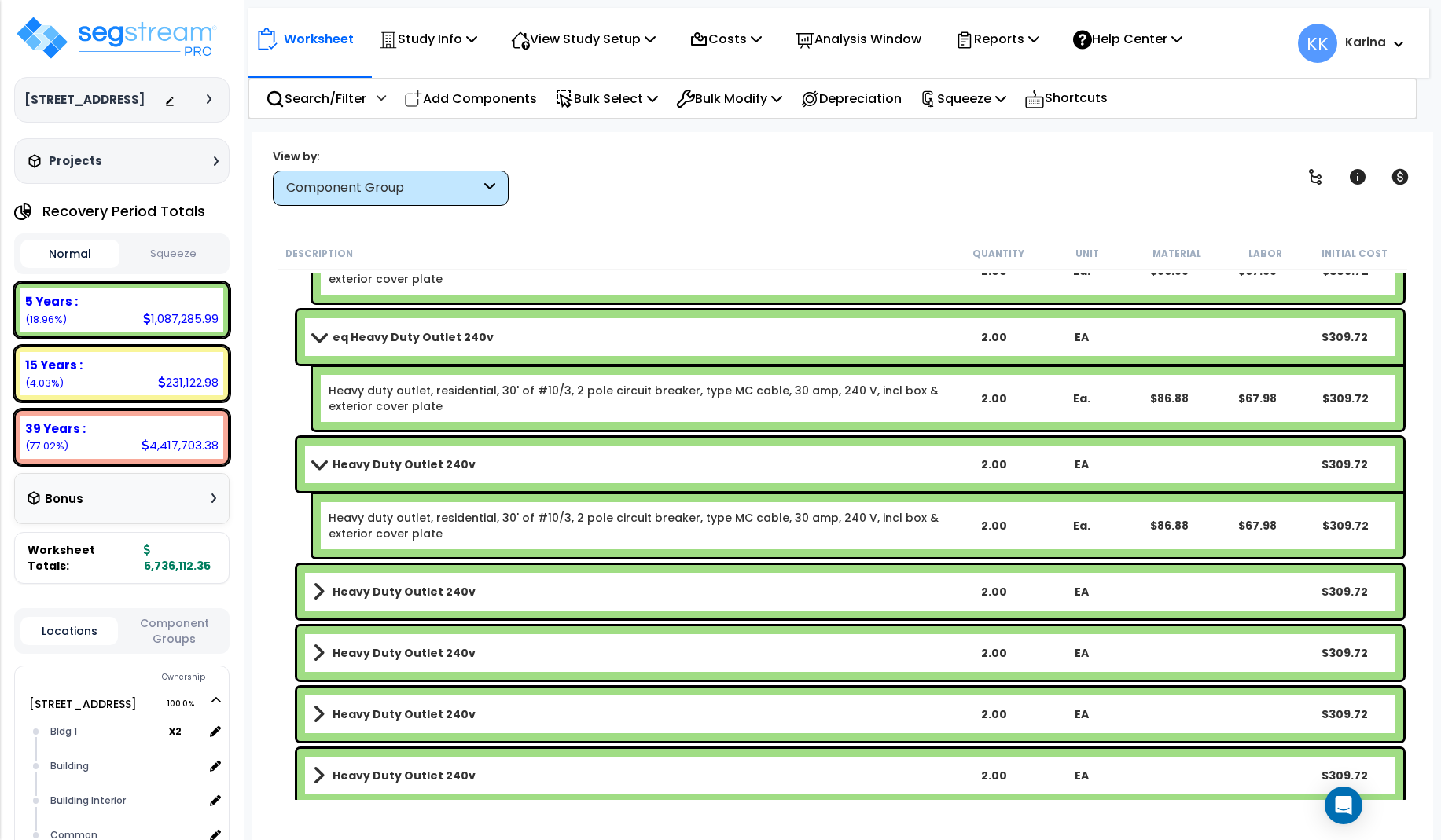
click at [390, 464] on b "Heavy Duty Outlet 240v" at bounding box center [403, 464] width 143 height 16
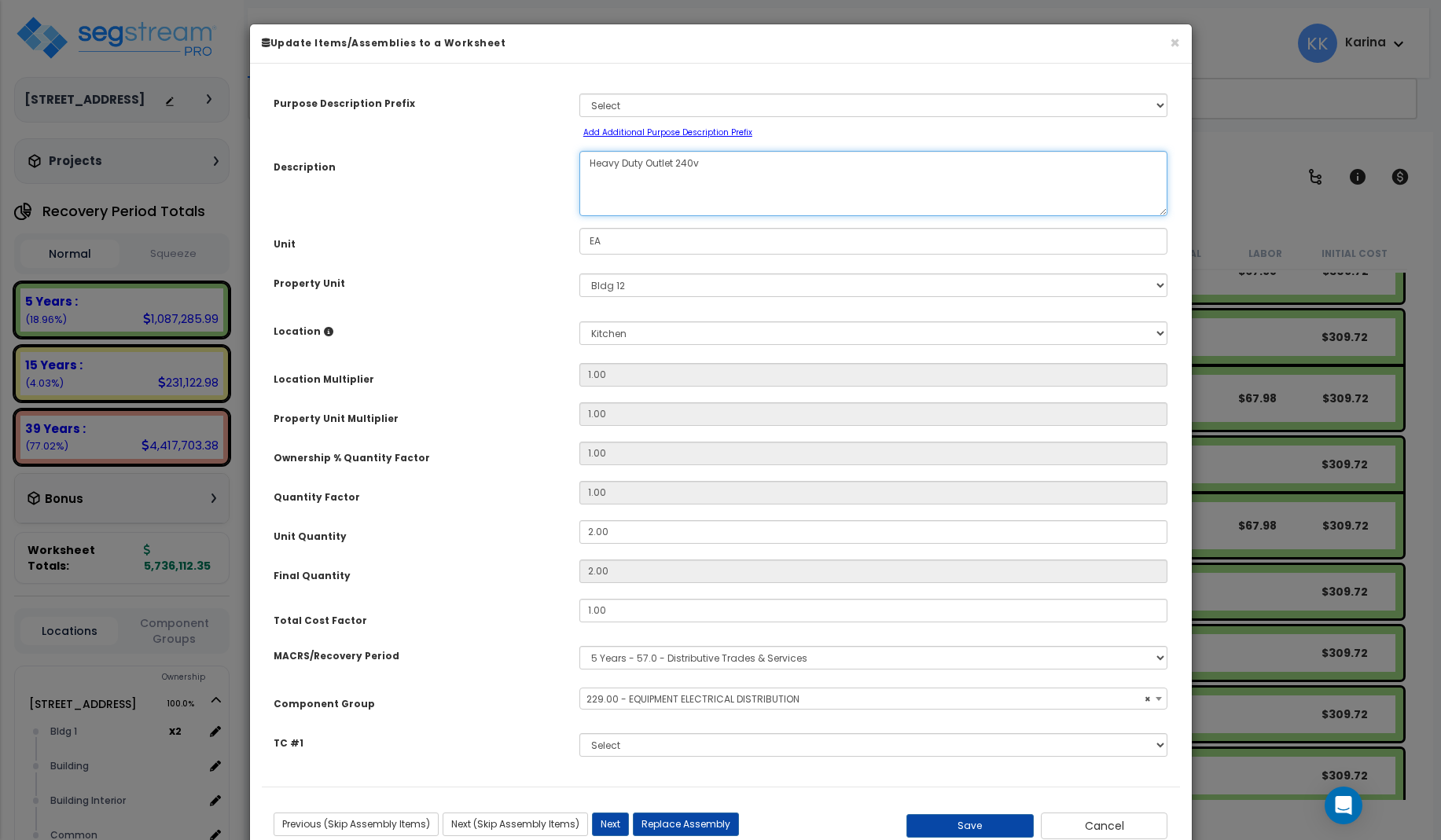
click at [587, 167] on textarea "Heavy Duty Outlet 240v" at bounding box center [874, 183] width 589 height 65
select select "57033"
type textarea "eq Heavy Duty Outlet 240v"
click at [975, 818] on button "Save" at bounding box center [970, 826] width 127 height 24
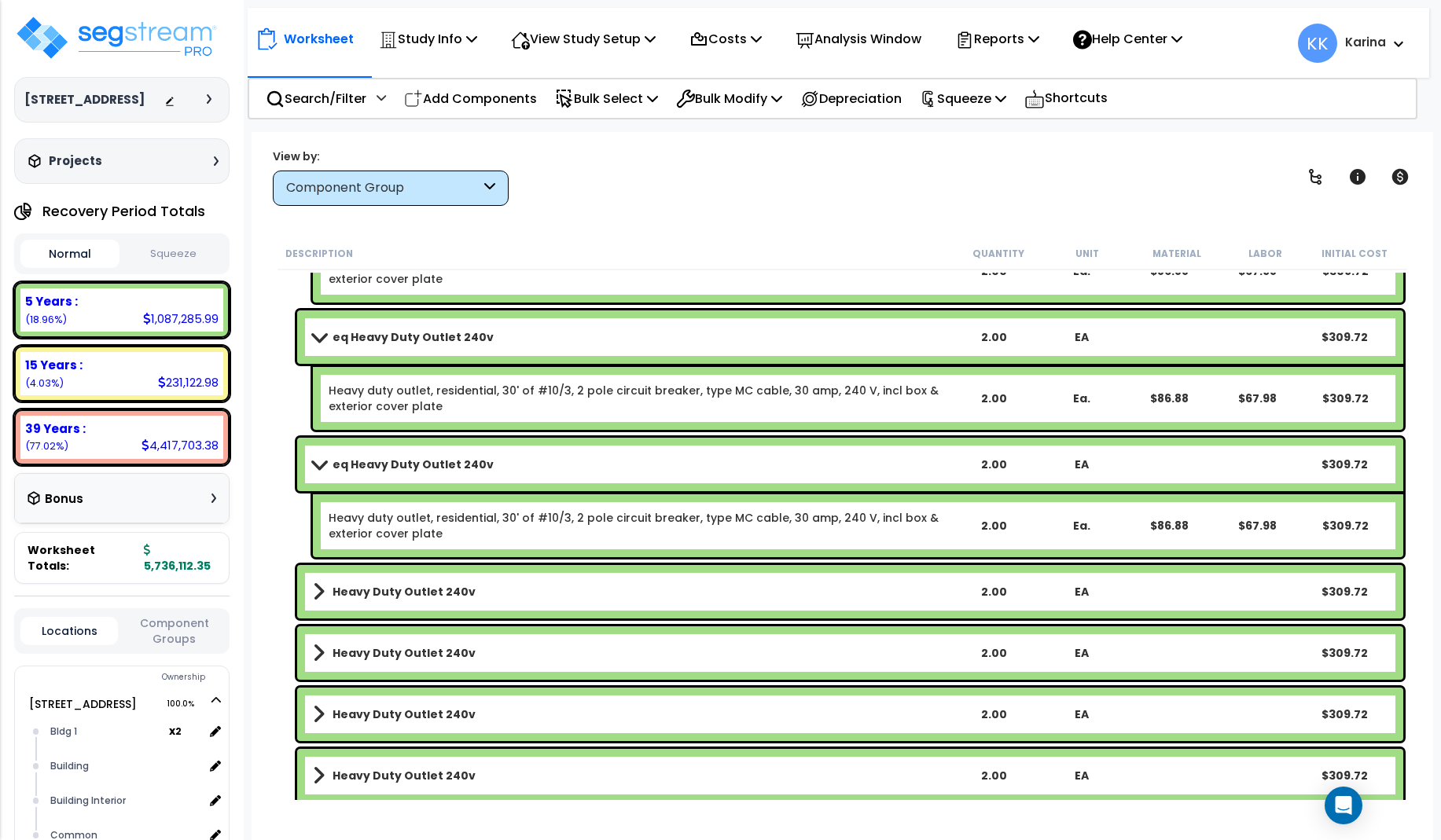
click at [398, 586] on b "Heavy Duty Outlet 240v" at bounding box center [403, 592] width 143 height 16
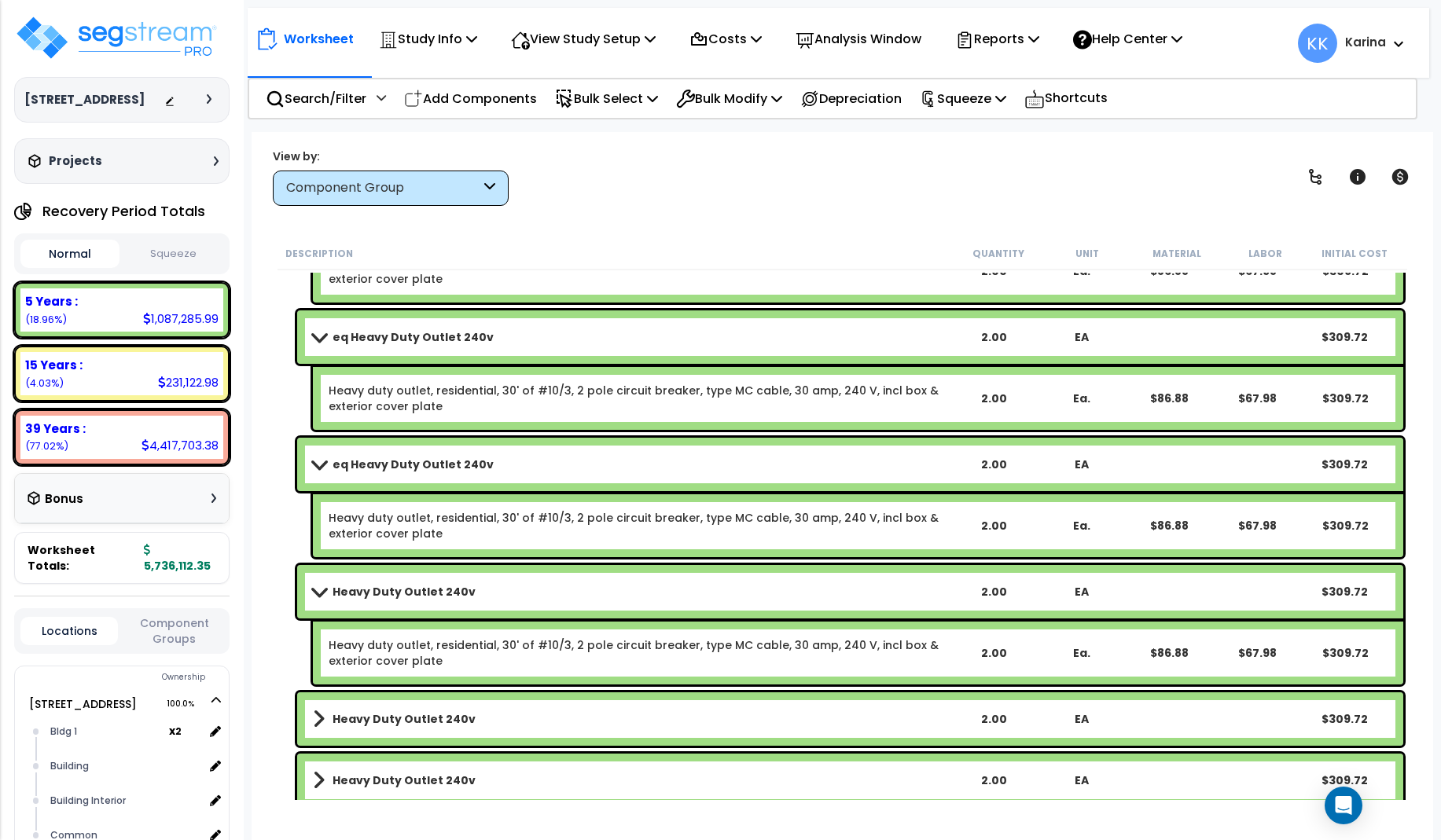
click at [398, 586] on b "Heavy Duty Outlet 240v" at bounding box center [403, 592] width 143 height 16
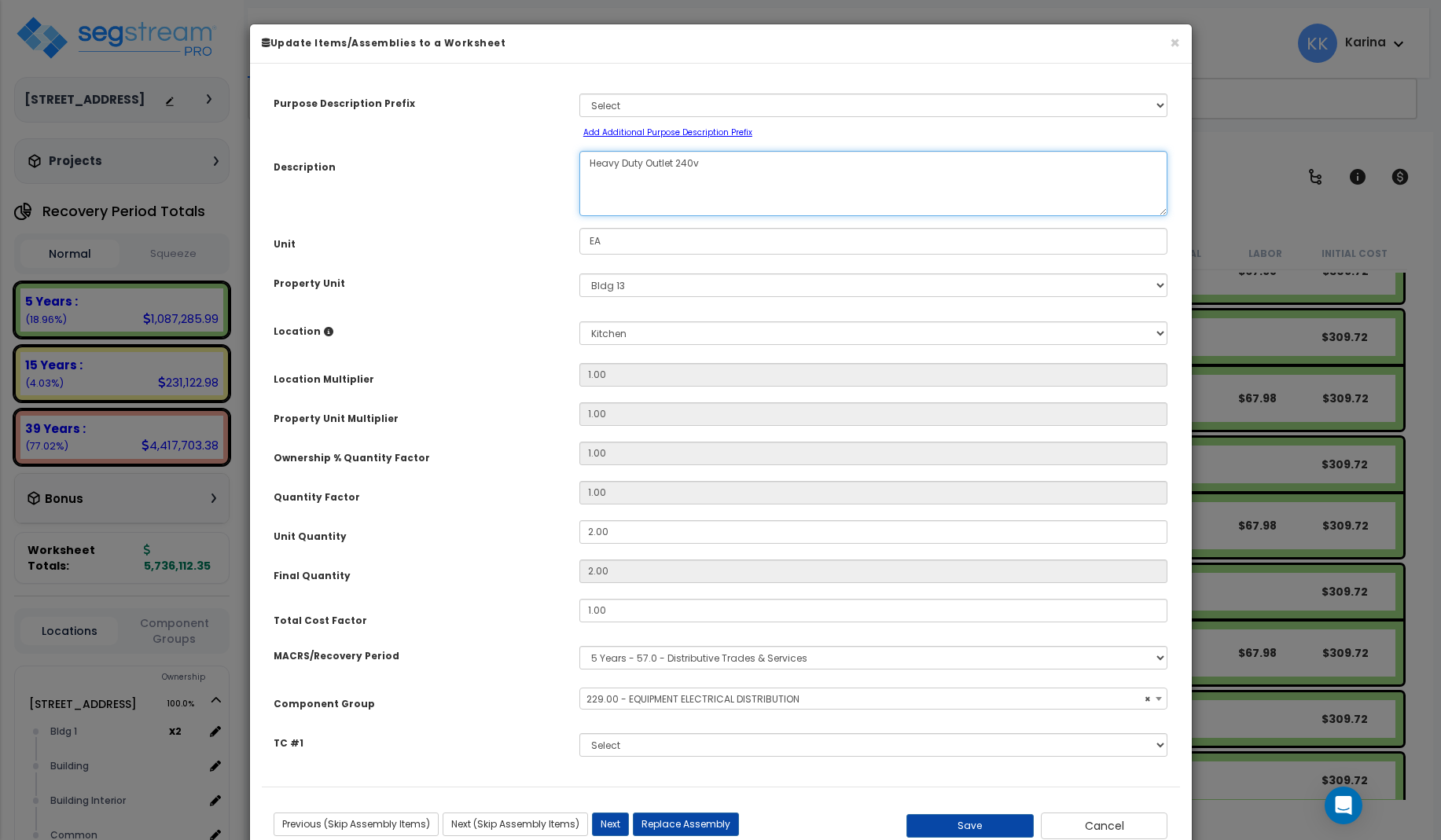
click at [585, 157] on textarea "Heavy Duty Outlet 240v" at bounding box center [874, 183] width 589 height 65
select select "57033"
type textarea "eq Heavy Duty Outlet 240v"
click at [972, 823] on button "Save" at bounding box center [970, 826] width 127 height 24
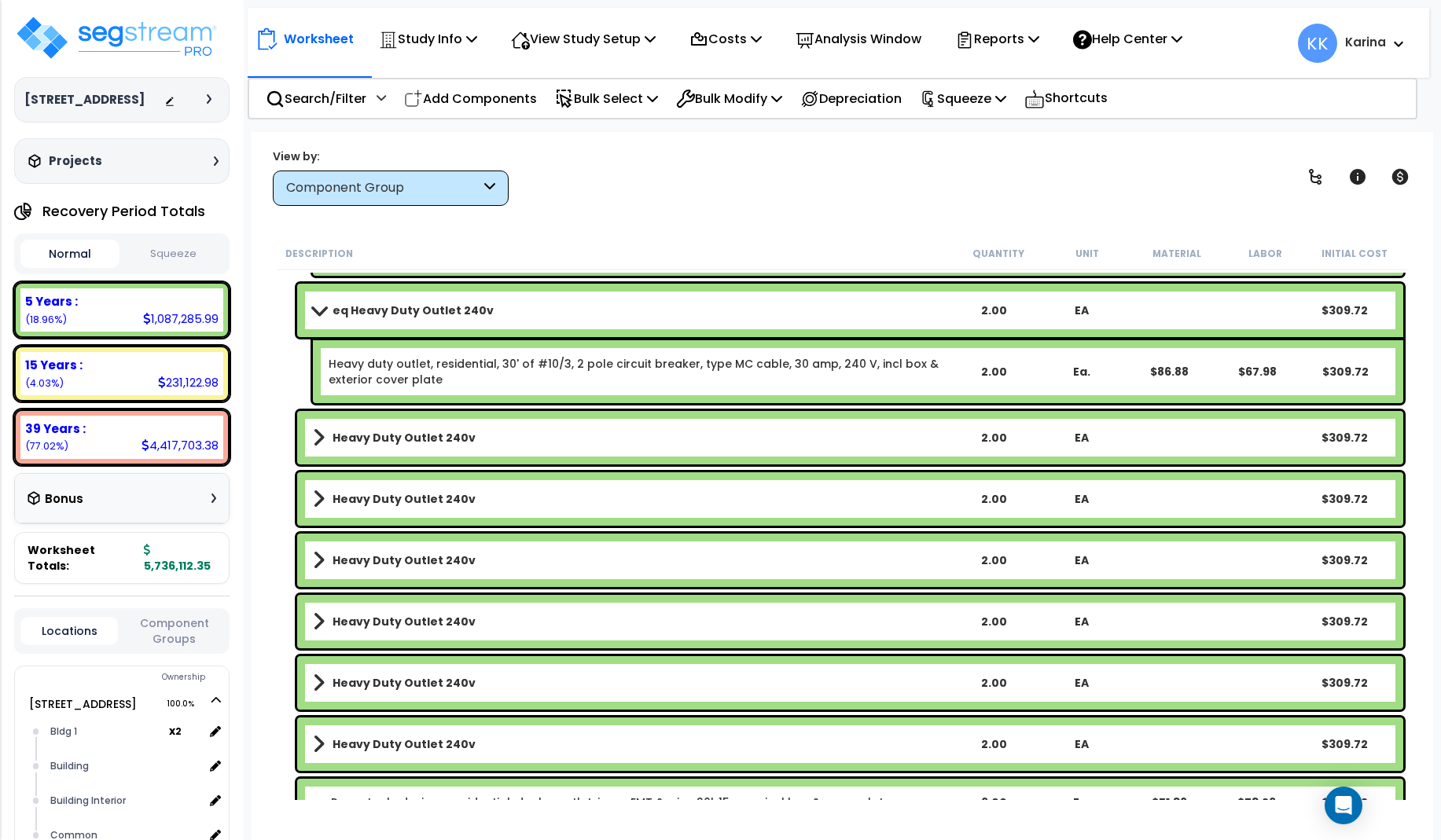
scroll to position [5223, 0]
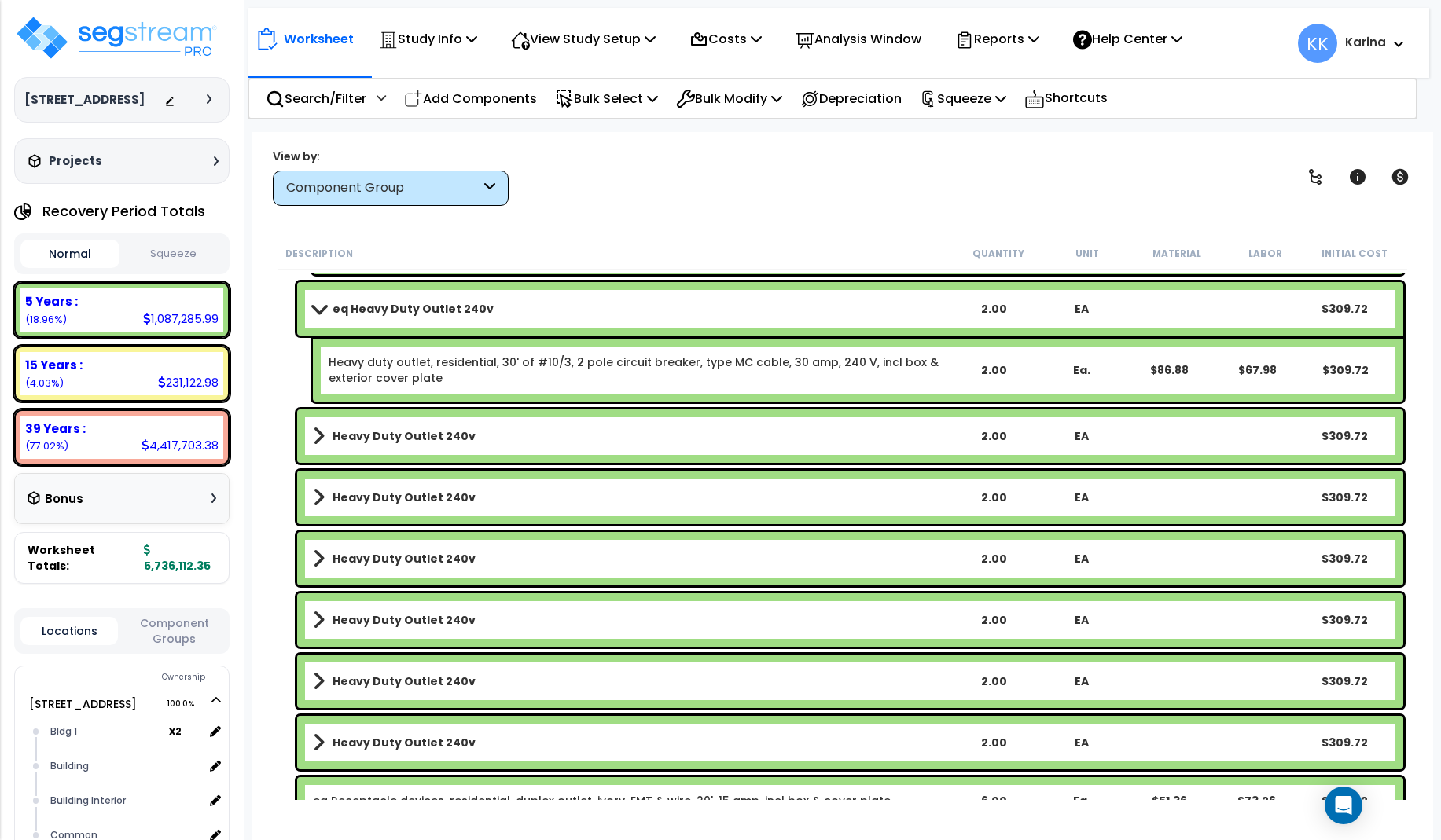
click at [363, 437] on b "Heavy Duty Outlet 240v" at bounding box center [403, 436] width 143 height 16
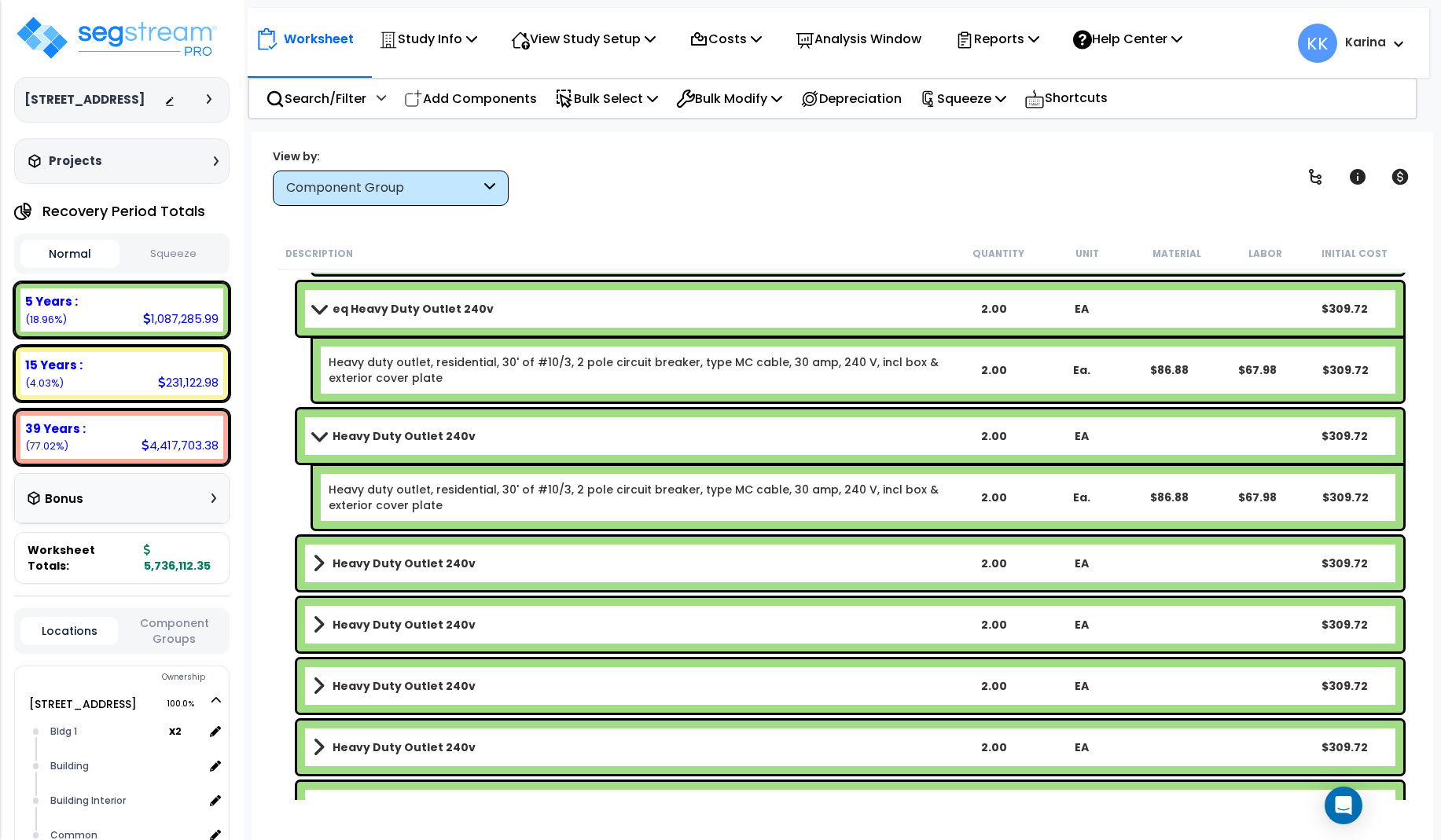
click at [363, 437] on b "Heavy Duty Outlet 240v" at bounding box center [403, 436] width 143 height 16
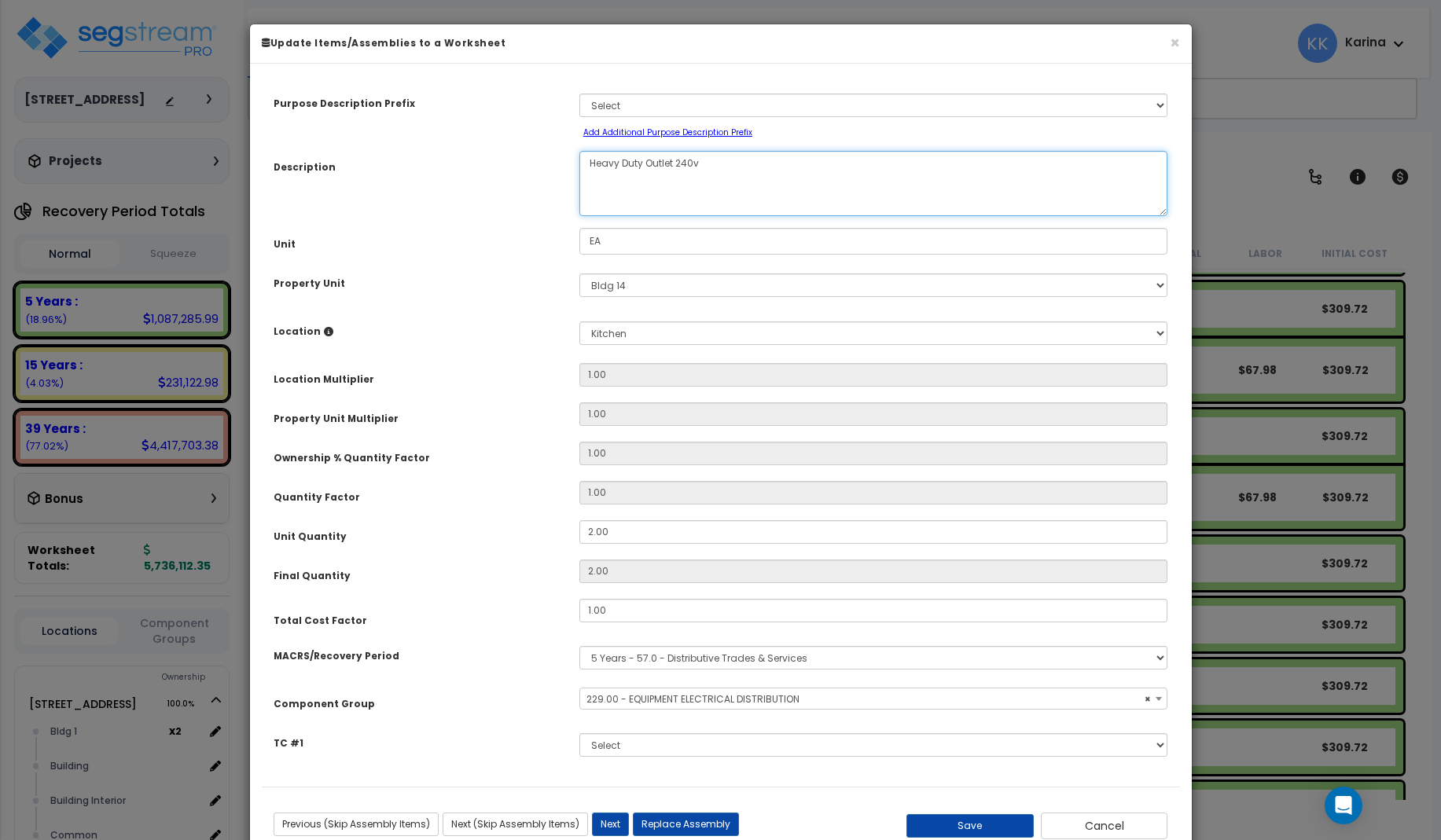
click at [586, 167] on textarea "Heavy Duty Outlet 240v" at bounding box center [874, 183] width 589 height 65
select select "57033"
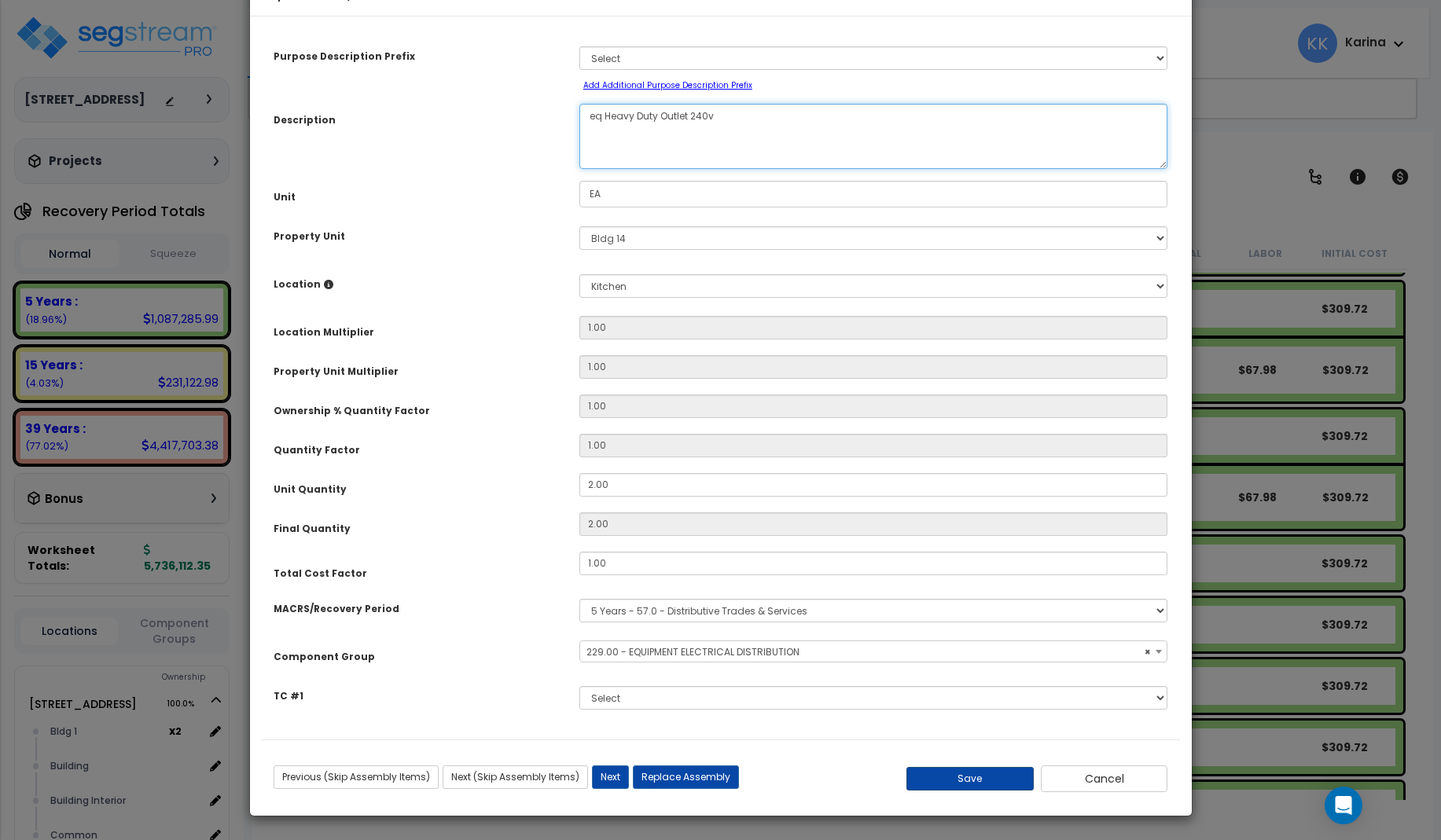
type textarea "eq Heavy Duty Outlet 240v"
click at [976, 770] on button "Save" at bounding box center [970, 779] width 127 height 24
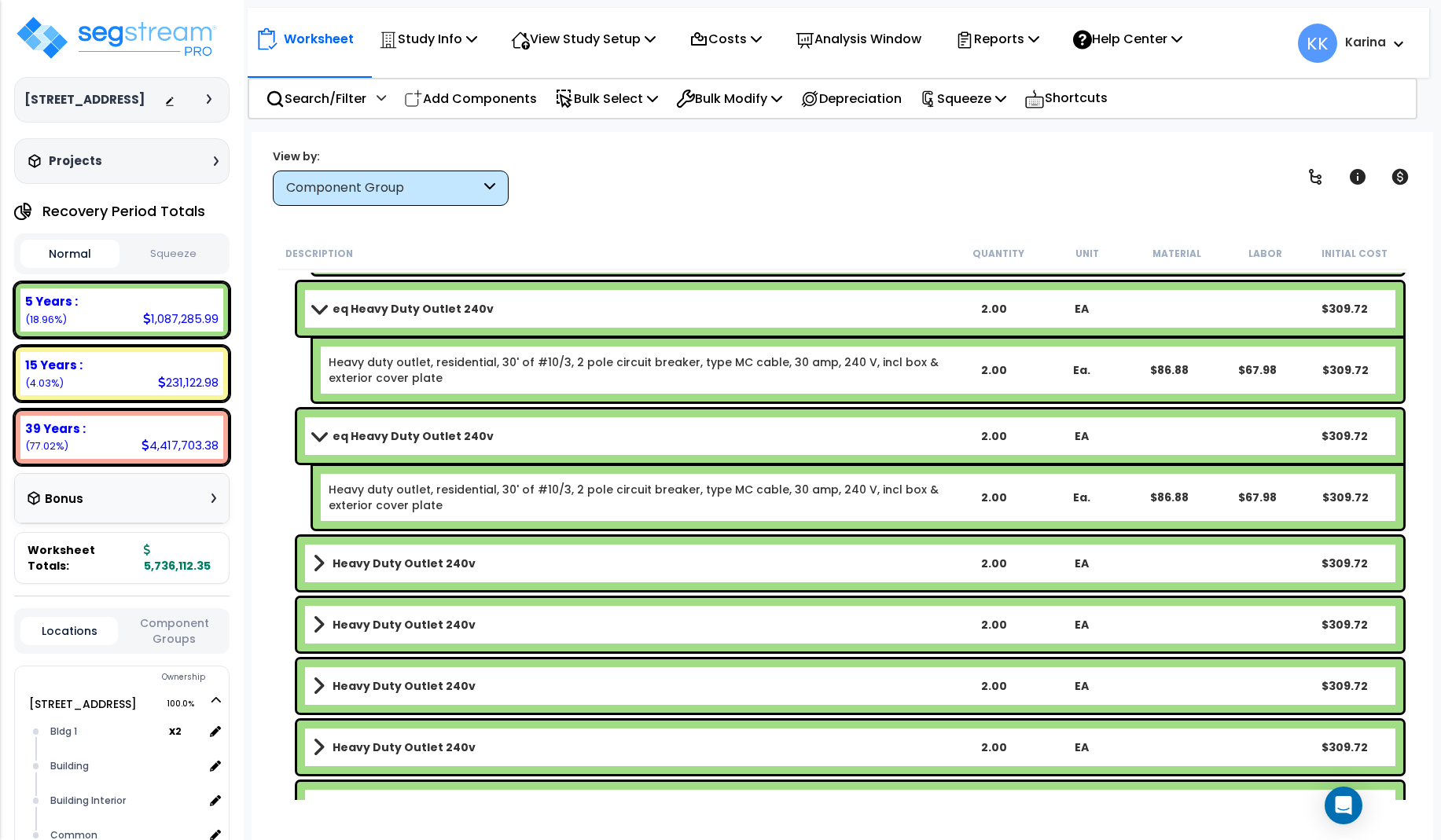
click at [365, 565] on b "Heavy Duty Outlet 240v" at bounding box center [403, 563] width 143 height 16
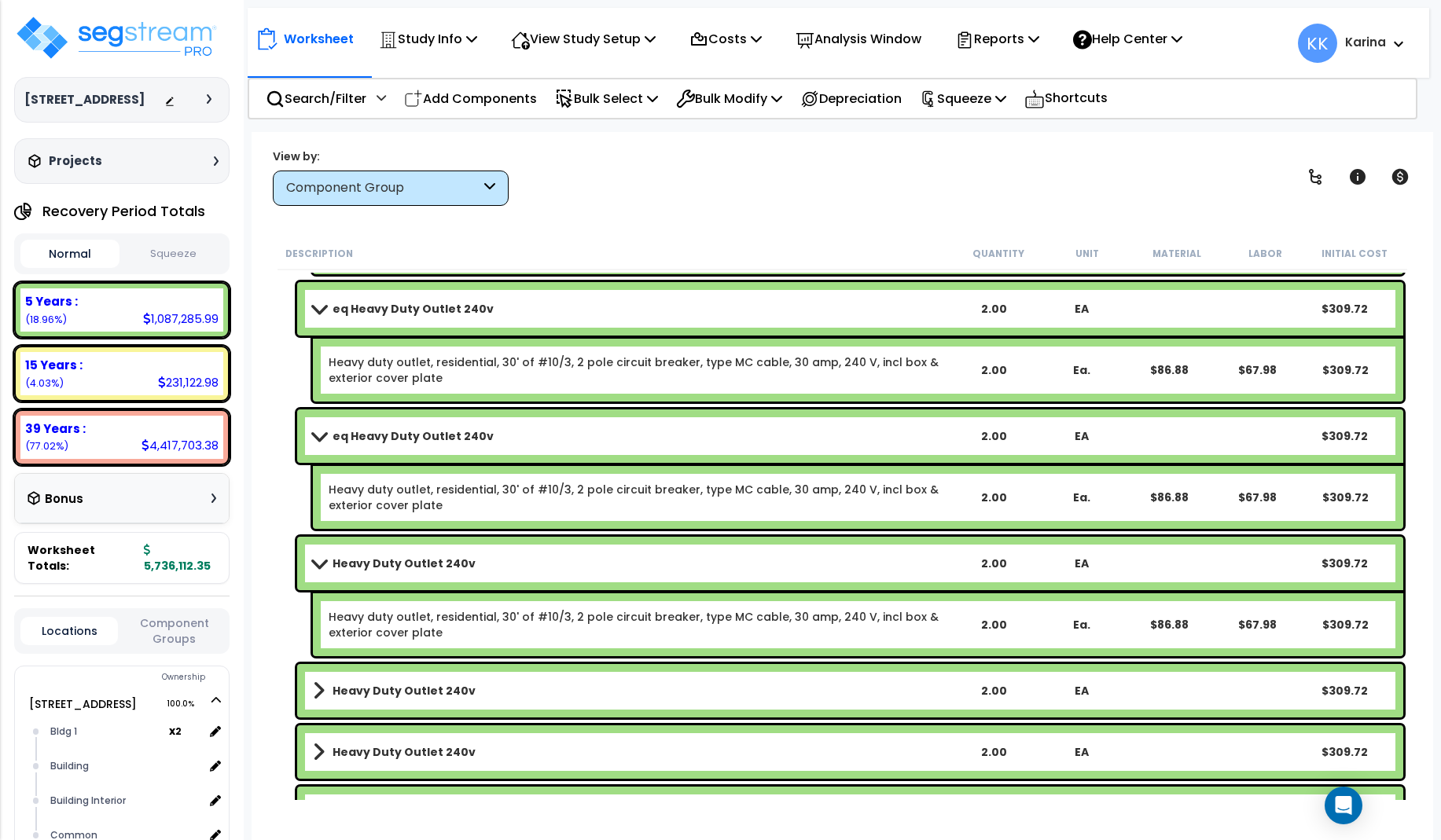
click at [365, 565] on b "Heavy Duty Outlet 240v" at bounding box center [403, 563] width 143 height 16
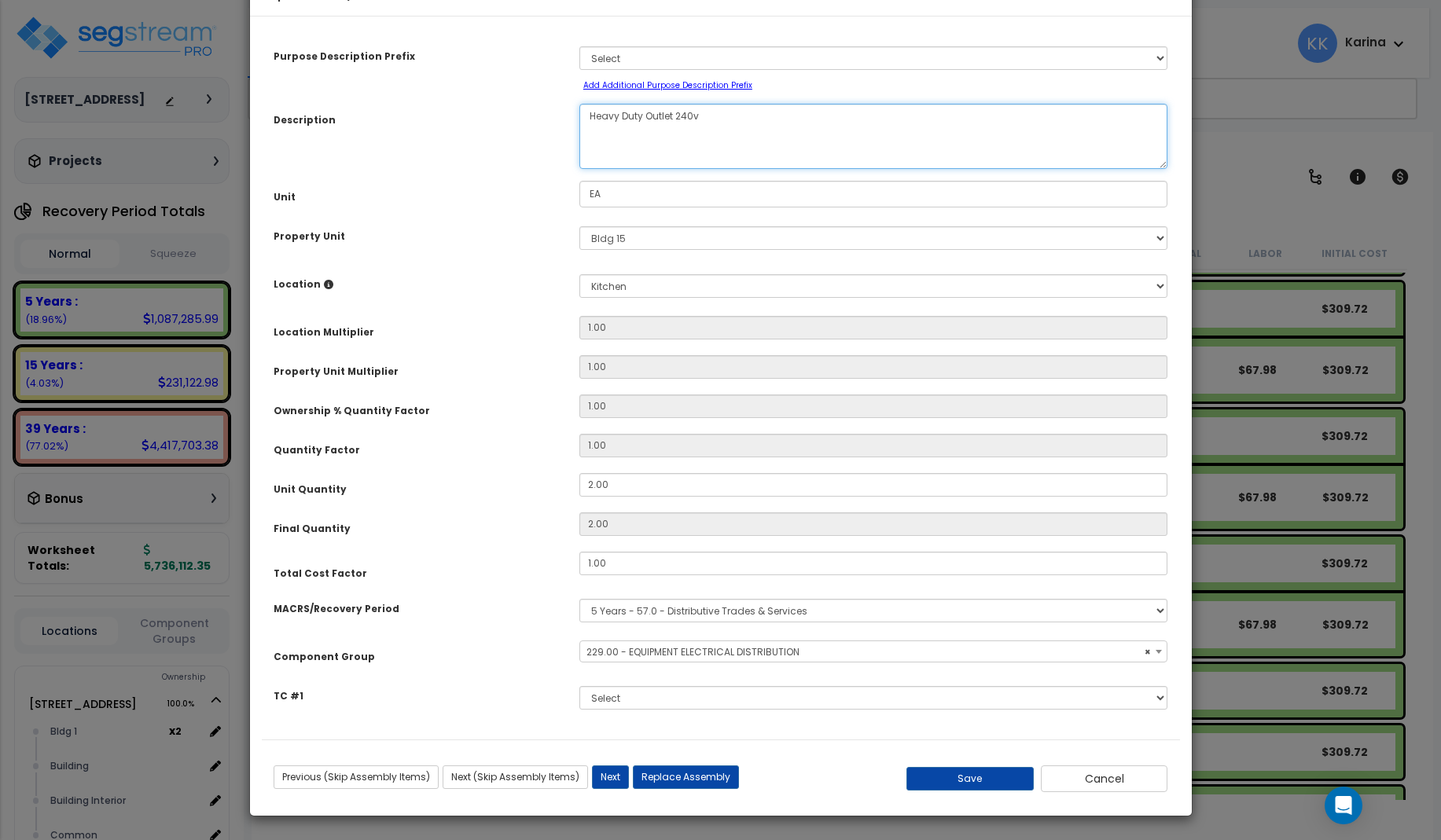
click at [586, 164] on textarea "Heavy Duty Outlet 240v" at bounding box center [874, 136] width 589 height 65
select select "57033"
type textarea "eq Heavy Duty Outlet 240v"
click at [981, 790] on button "Save" at bounding box center [970, 779] width 127 height 24
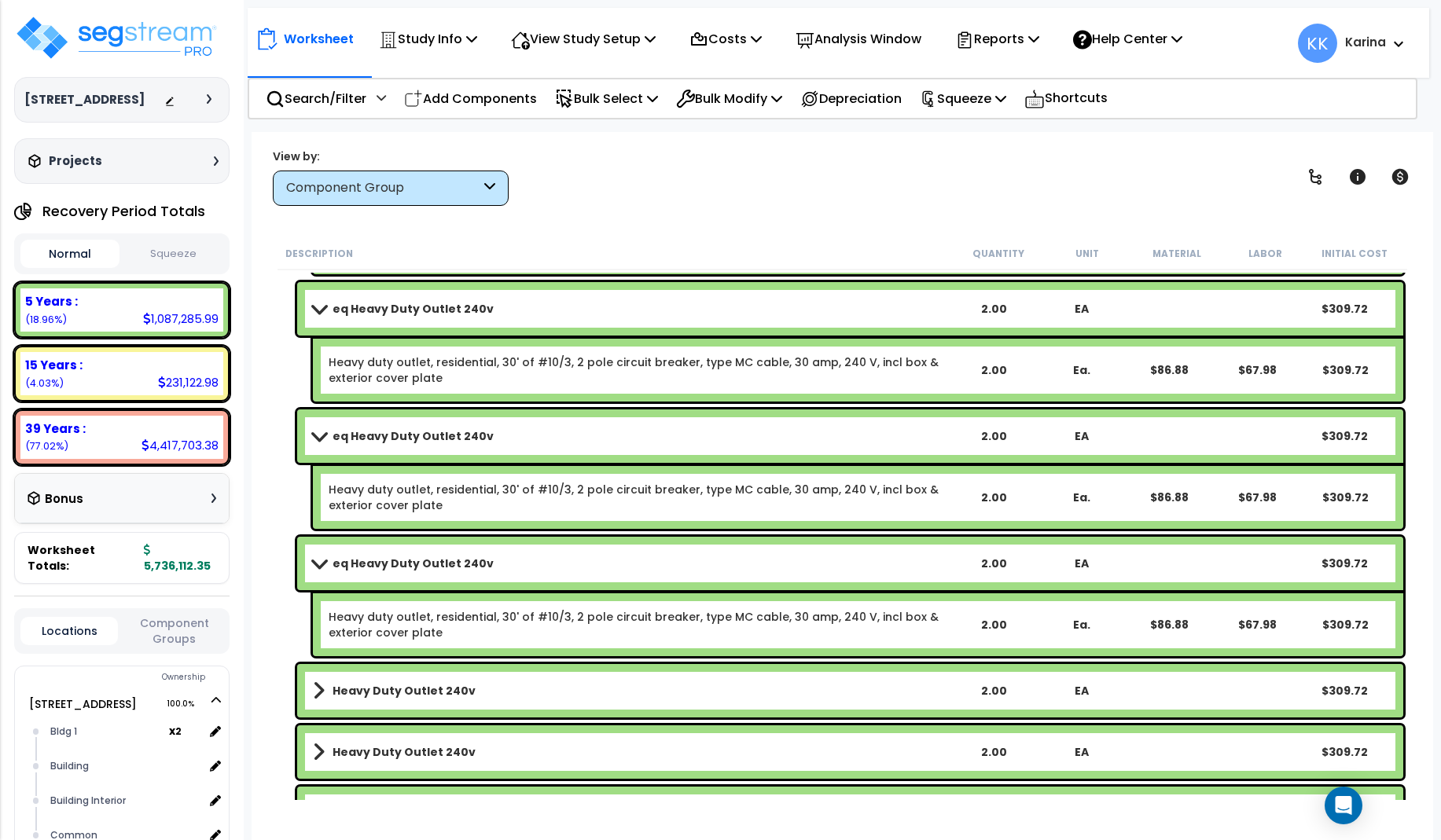
click at [401, 689] on b "Heavy Duty Outlet 240v" at bounding box center [403, 690] width 143 height 16
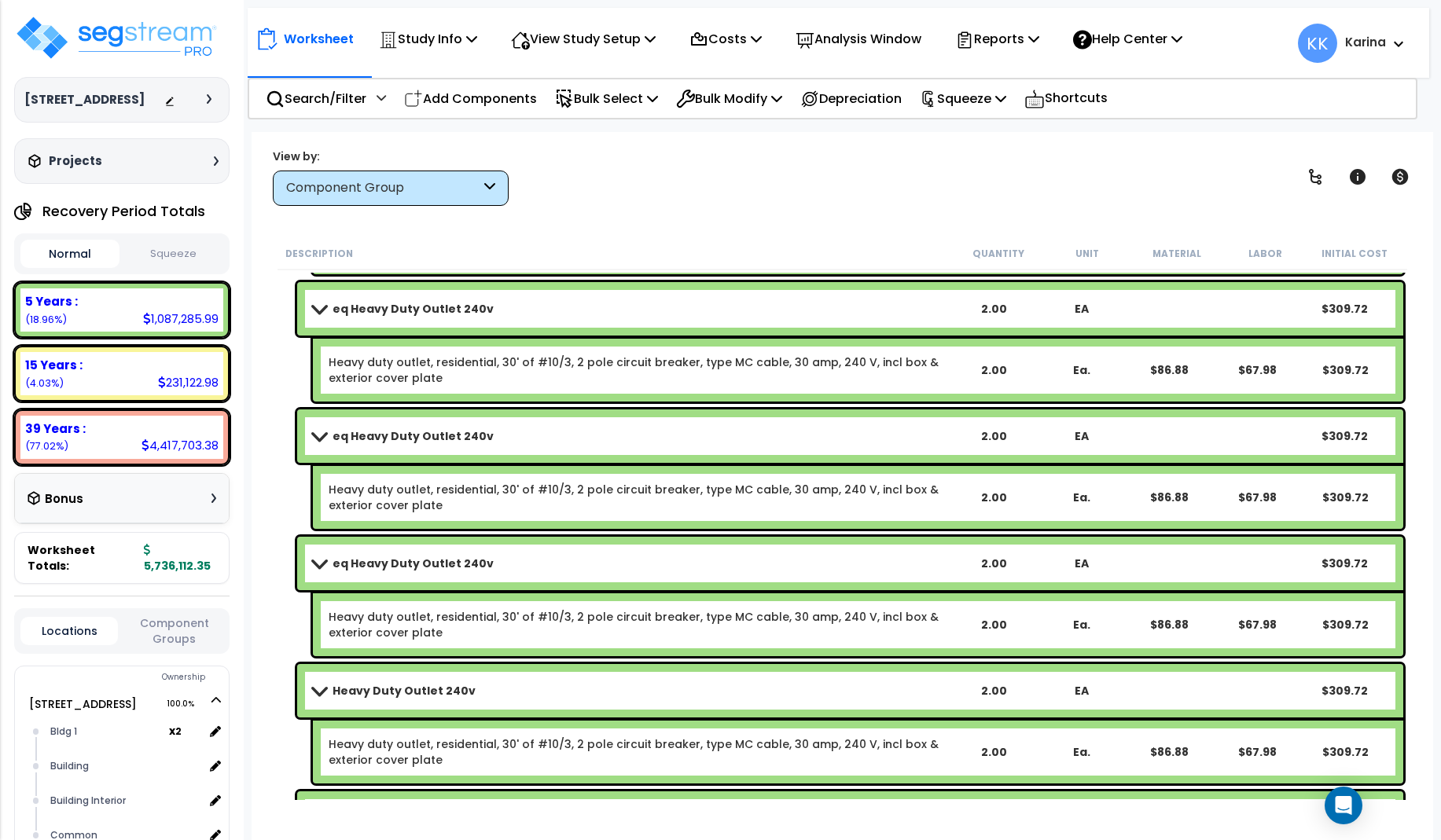
click at [401, 689] on b "Heavy Duty Outlet 240v" at bounding box center [403, 690] width 143 height 16
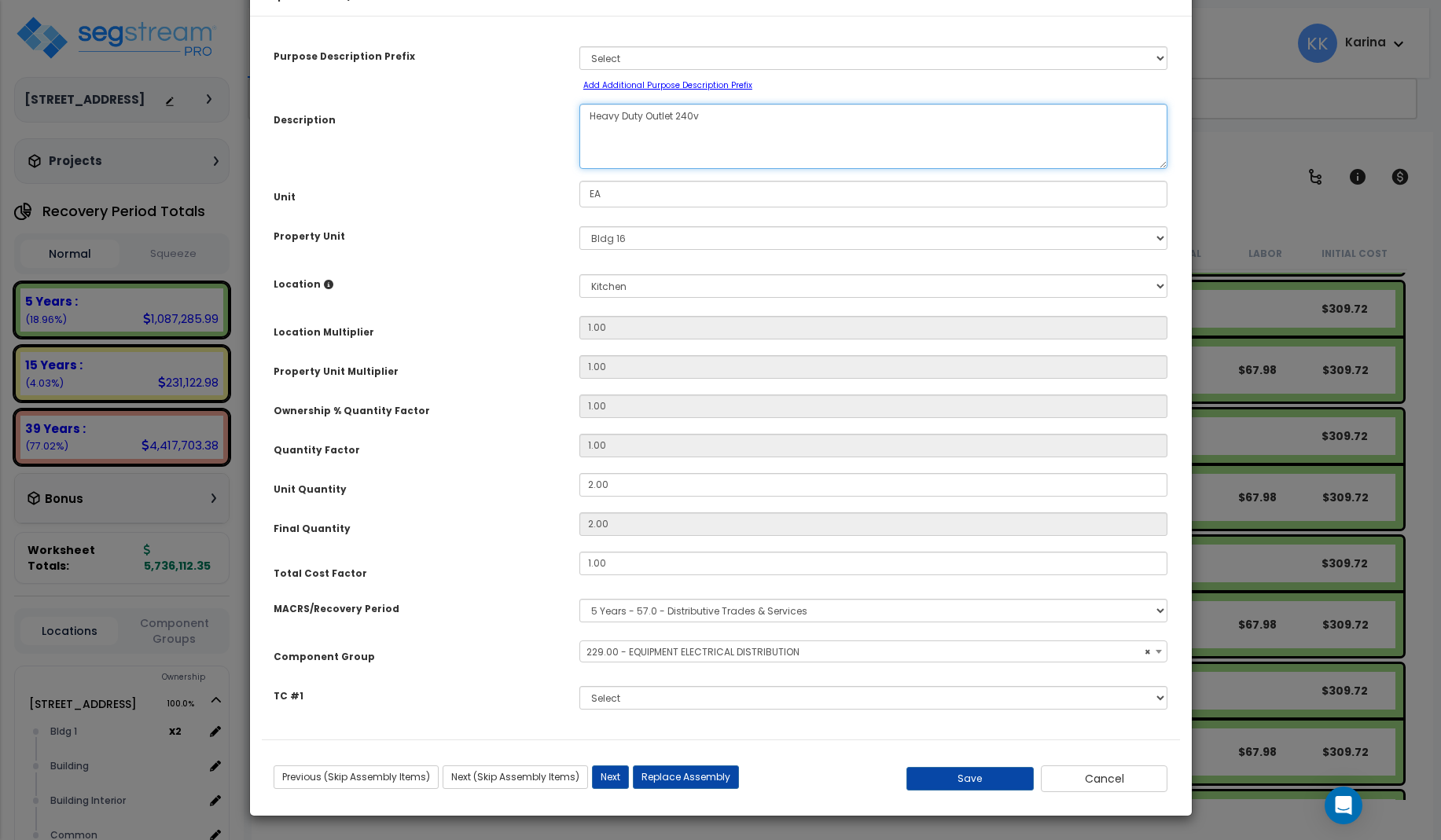
click at [589, 165] on textarea "Heavy Duty Outlet 240v" at bounding box center [874, 136] width 589 height 65
select select "57033"
type textarea "eHeavy Duty Outlet 240v"
select select "57033"
type textarea "eqHeavy Duty Outlet 240v"
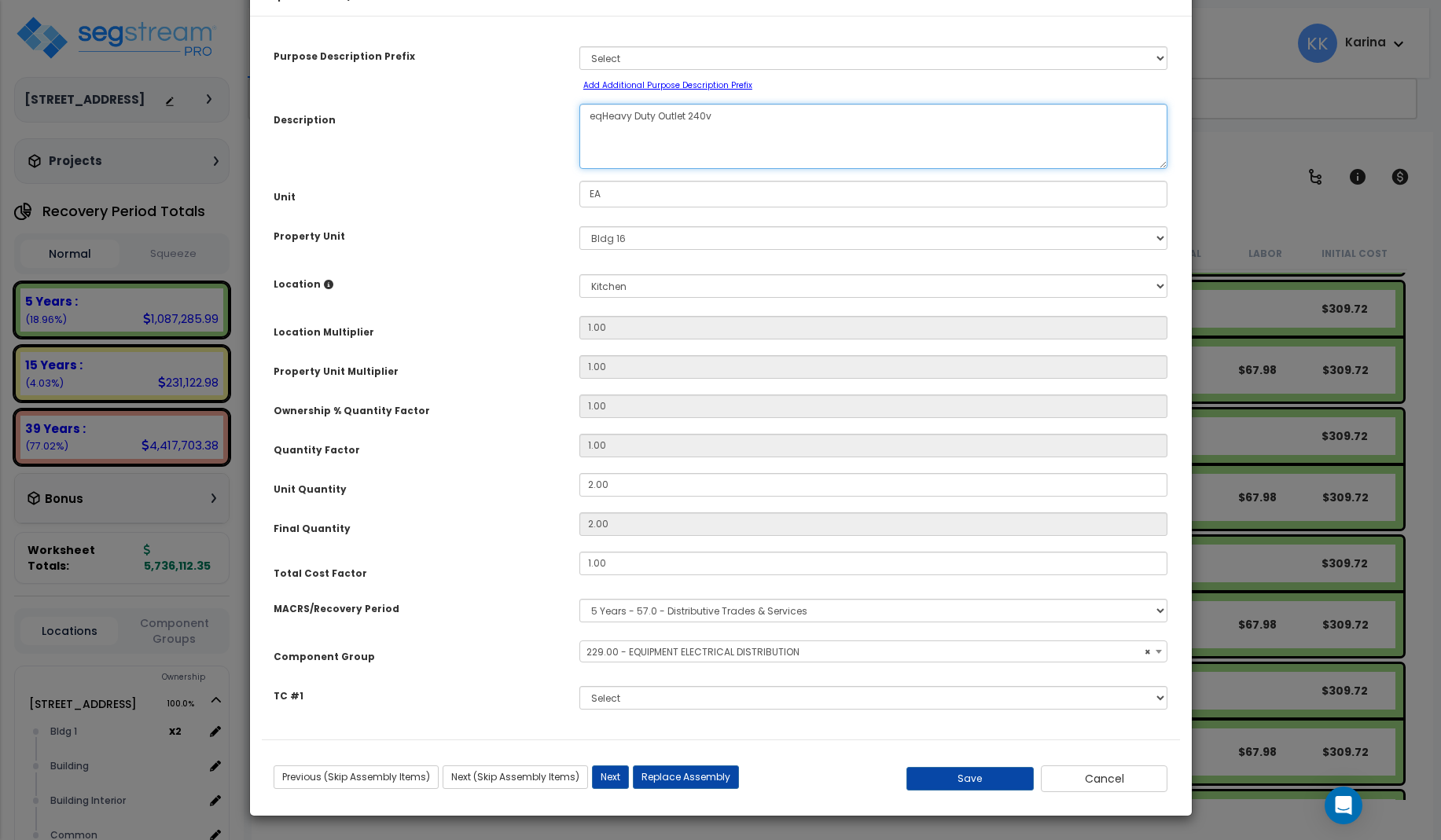
select select "57033"
type textarea "eq Heavy Duty Outlet 240v"
select select "57033"
type textarea "eq Heavy Duty Outlet 240v"
drag, startPoint x: 998, startPoint y: 829, endPoint x: 971, endPoint y: 797, distance: 41.9
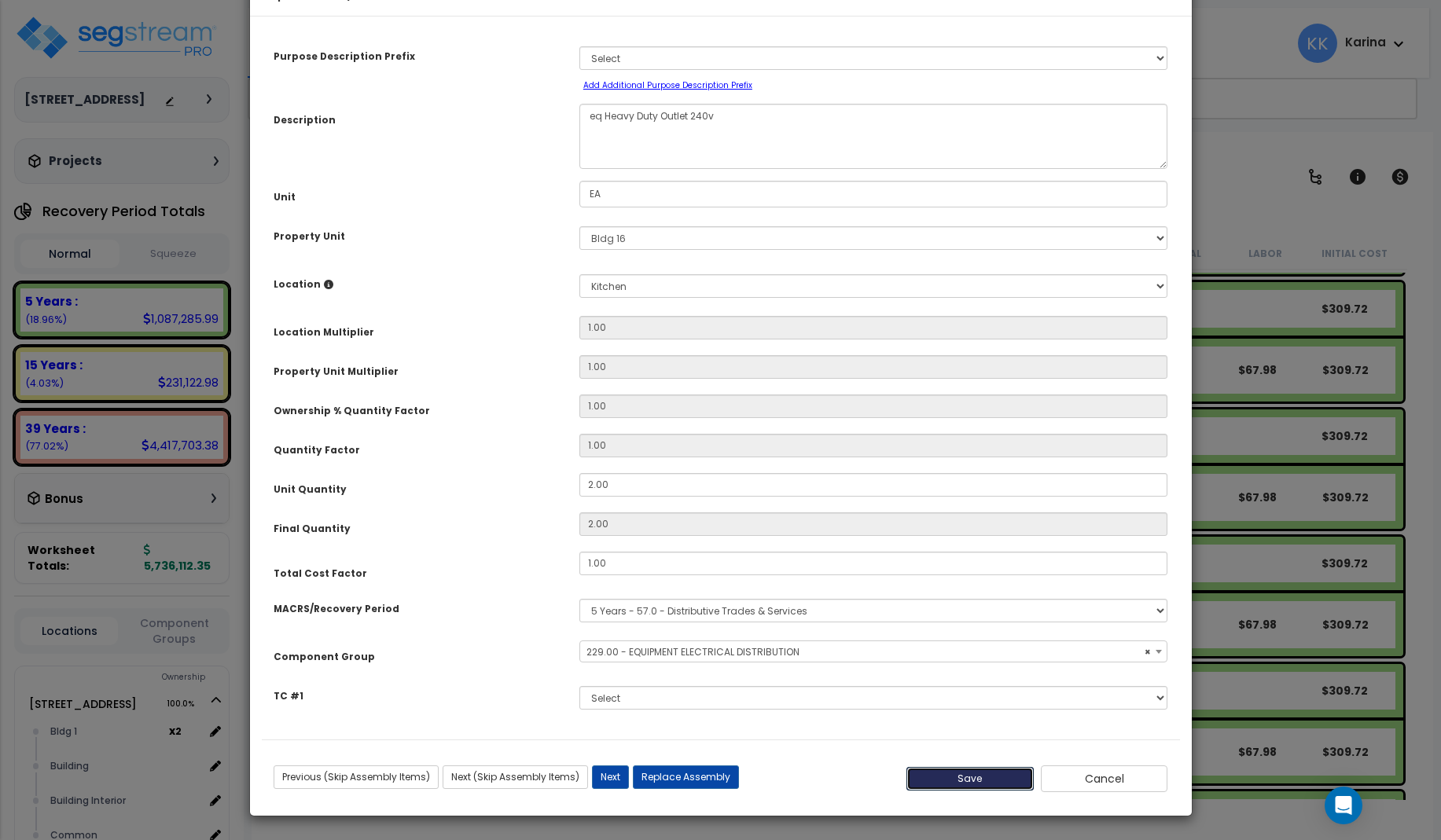
click at [998, 790] on button "Save" at bounding box center [970, 779] width 127 height 24
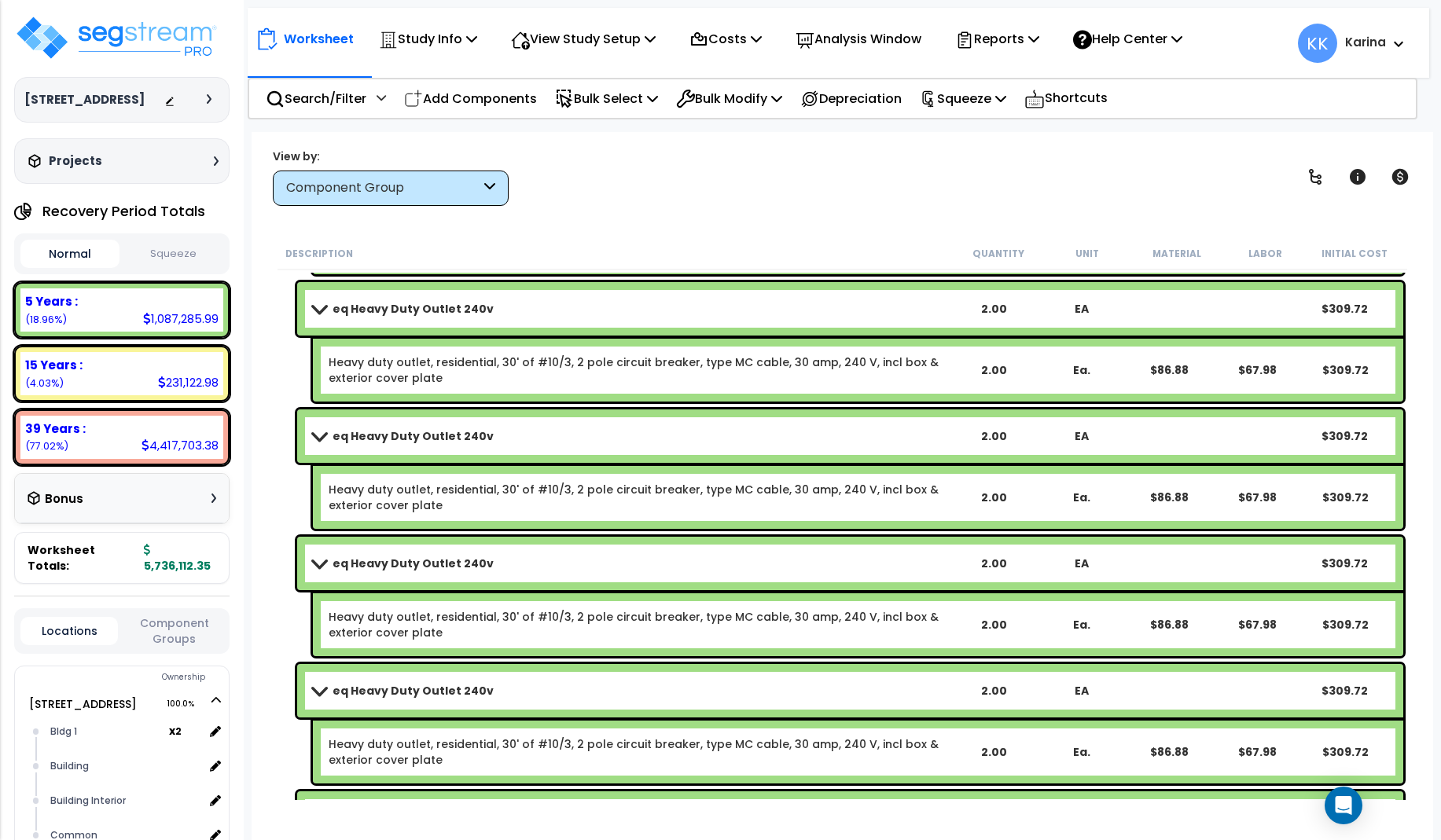
scroll to position [5412, 0]
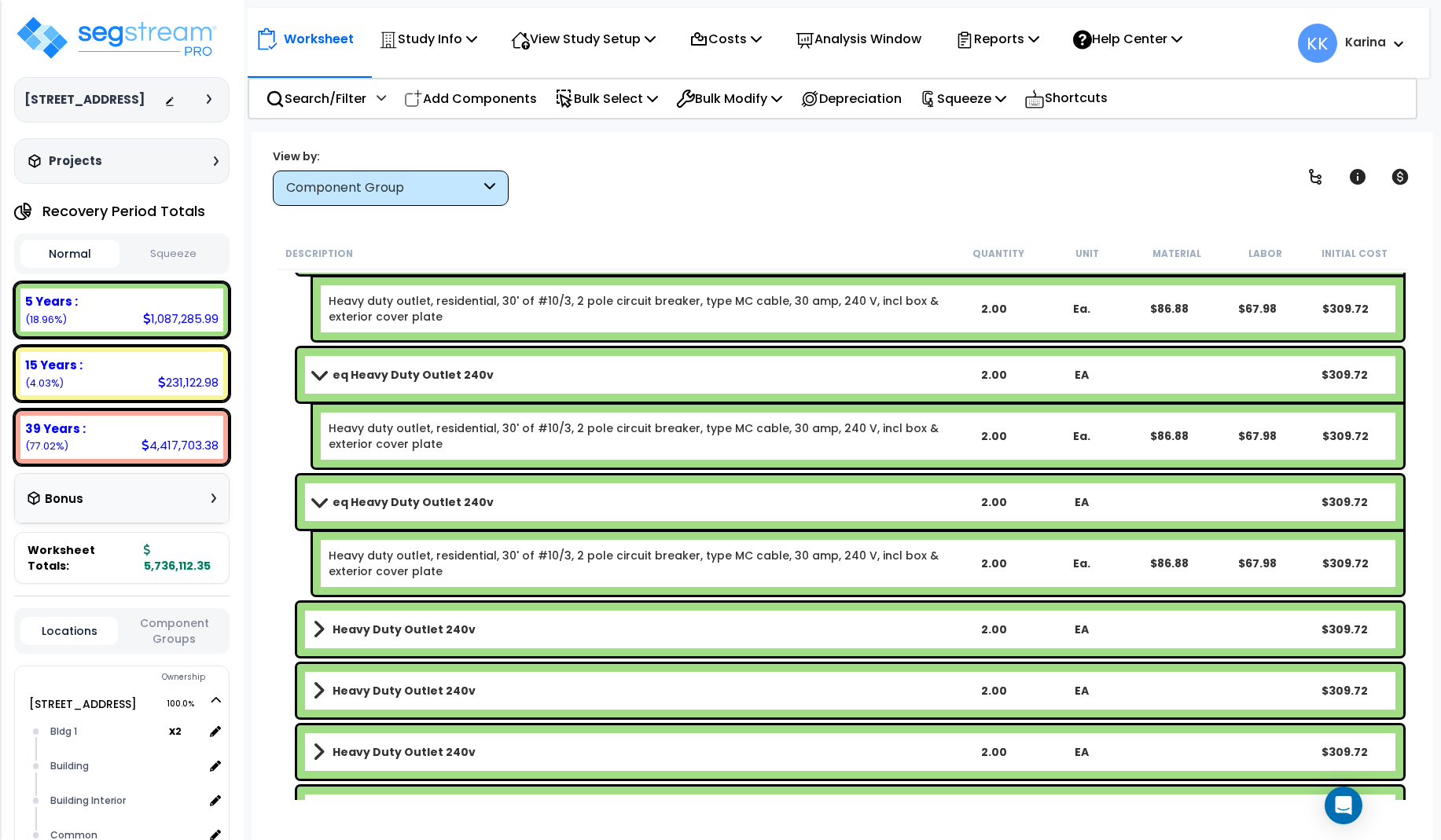
click at [397, 633] on b "Heavy Duty Outlet 240v" at bounding box center [403, 629] width 143 height 16
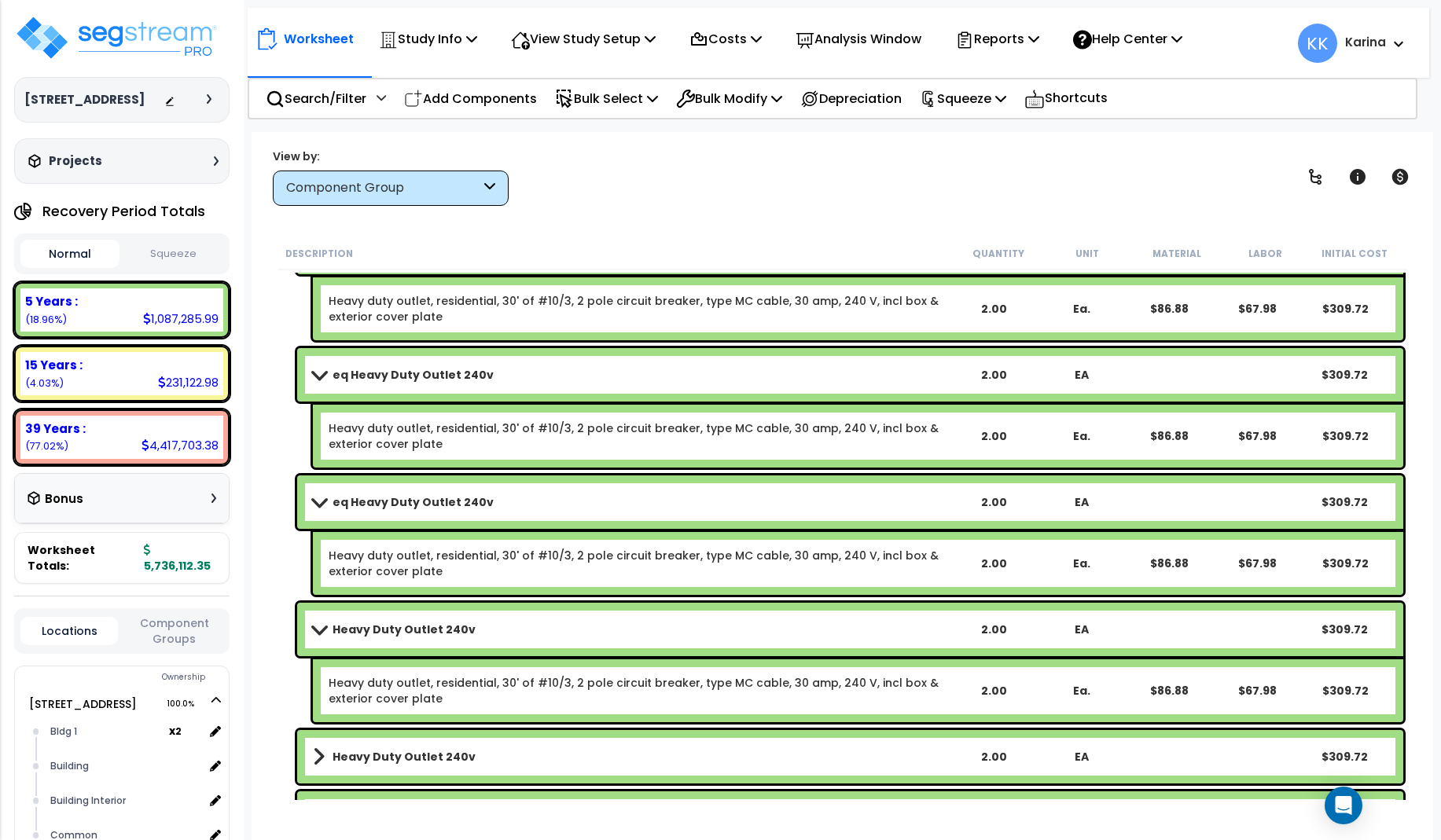
click at [397, 633] on b "Heavy Duty Outlet 240v" at bounding box center [403, 629] width 143 height 16
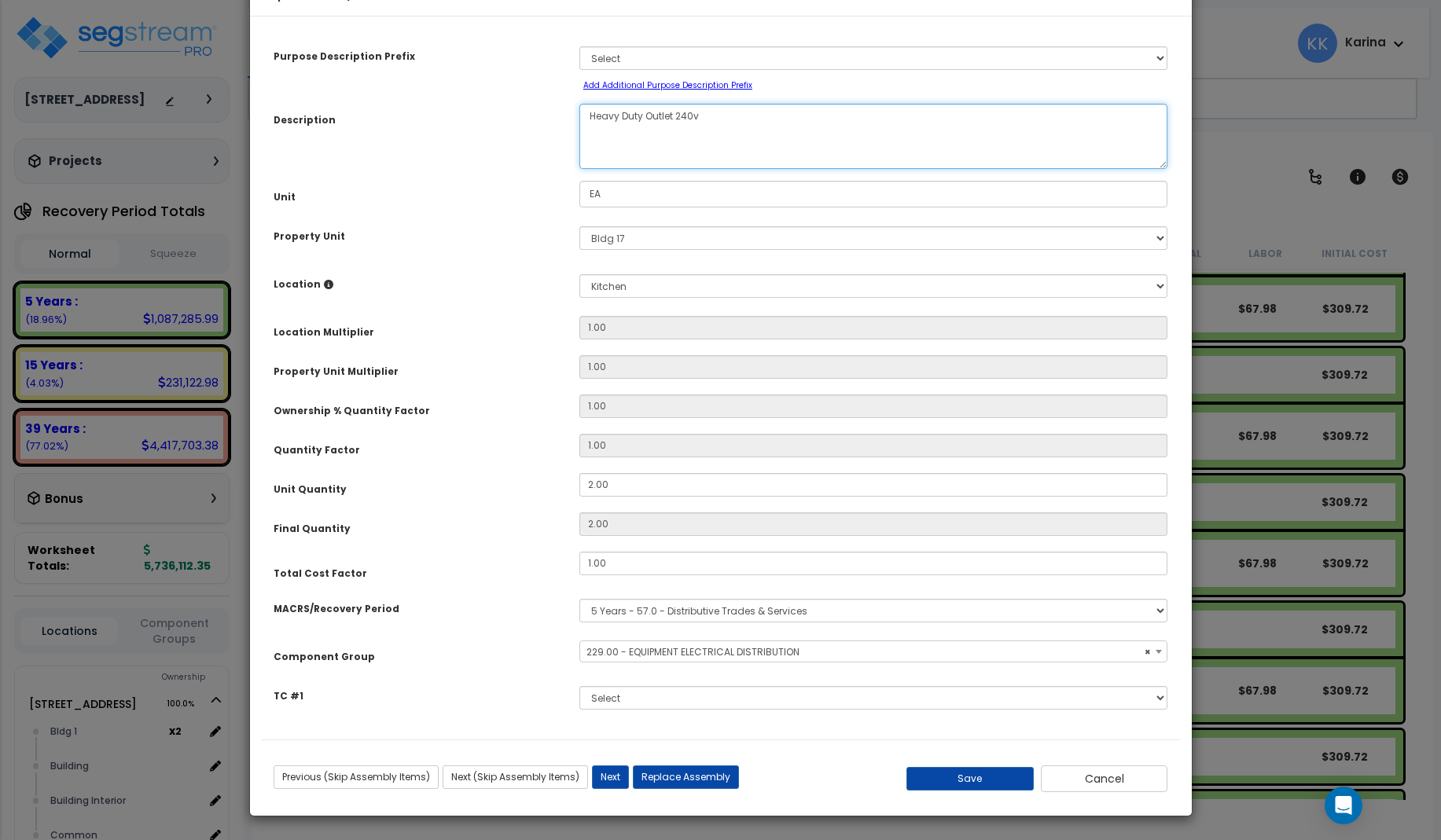
click at [581, 163] on textarea "Heavy Duty Outlet 240v" at bounding box center [874, 136] width 589 height 65
select select "57033"
type textarea "eq Heavy Duty Outlet 240v"
click at [944, 790] on button "Save" at bounding box center [970, 779] width 127 height 24
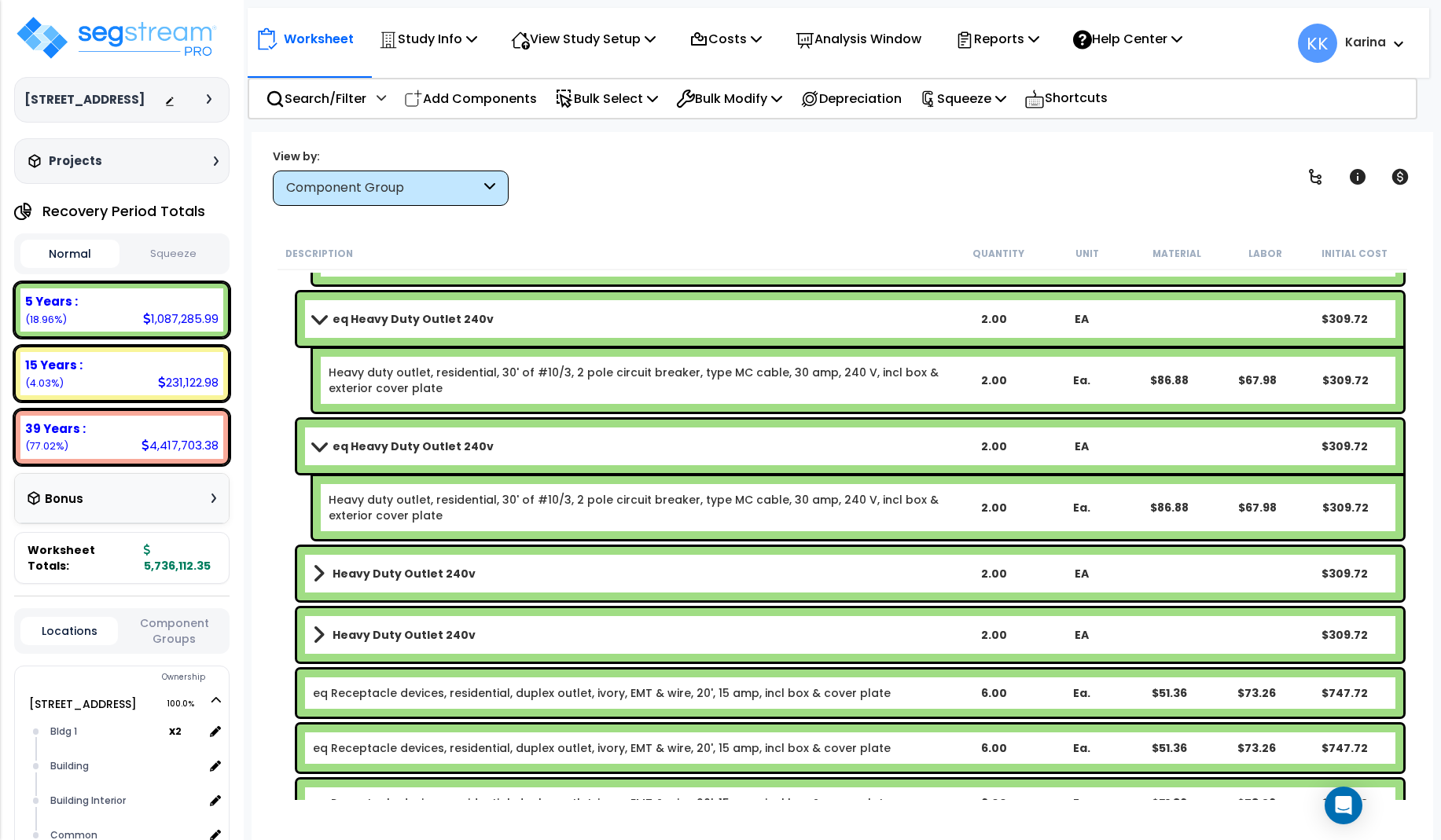
scroll to position [5600, 0]
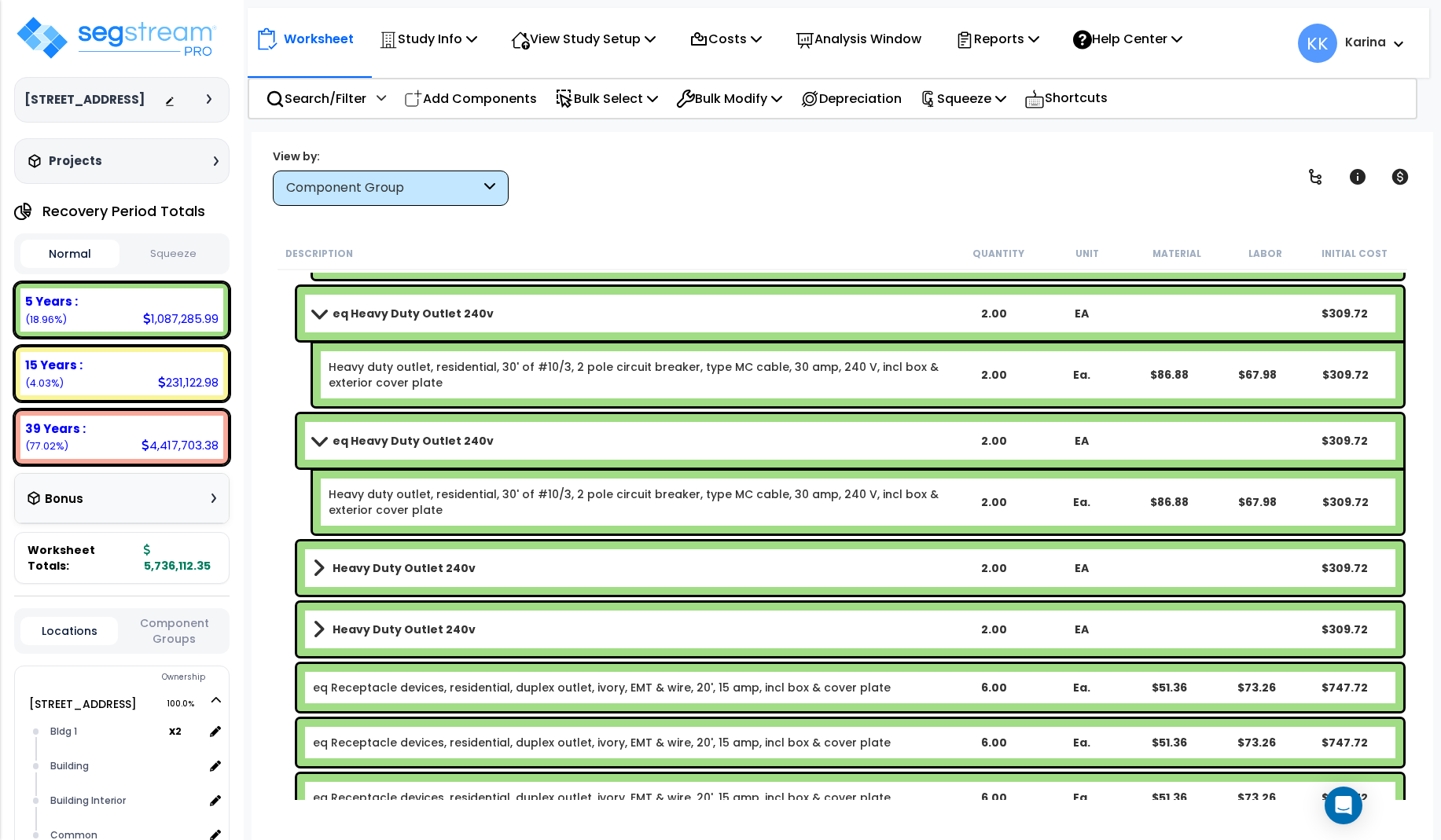
click at [435, 569] on b "Heavy Duty Outlet 240v" at bounding box center [403, 568] width 143 height 16
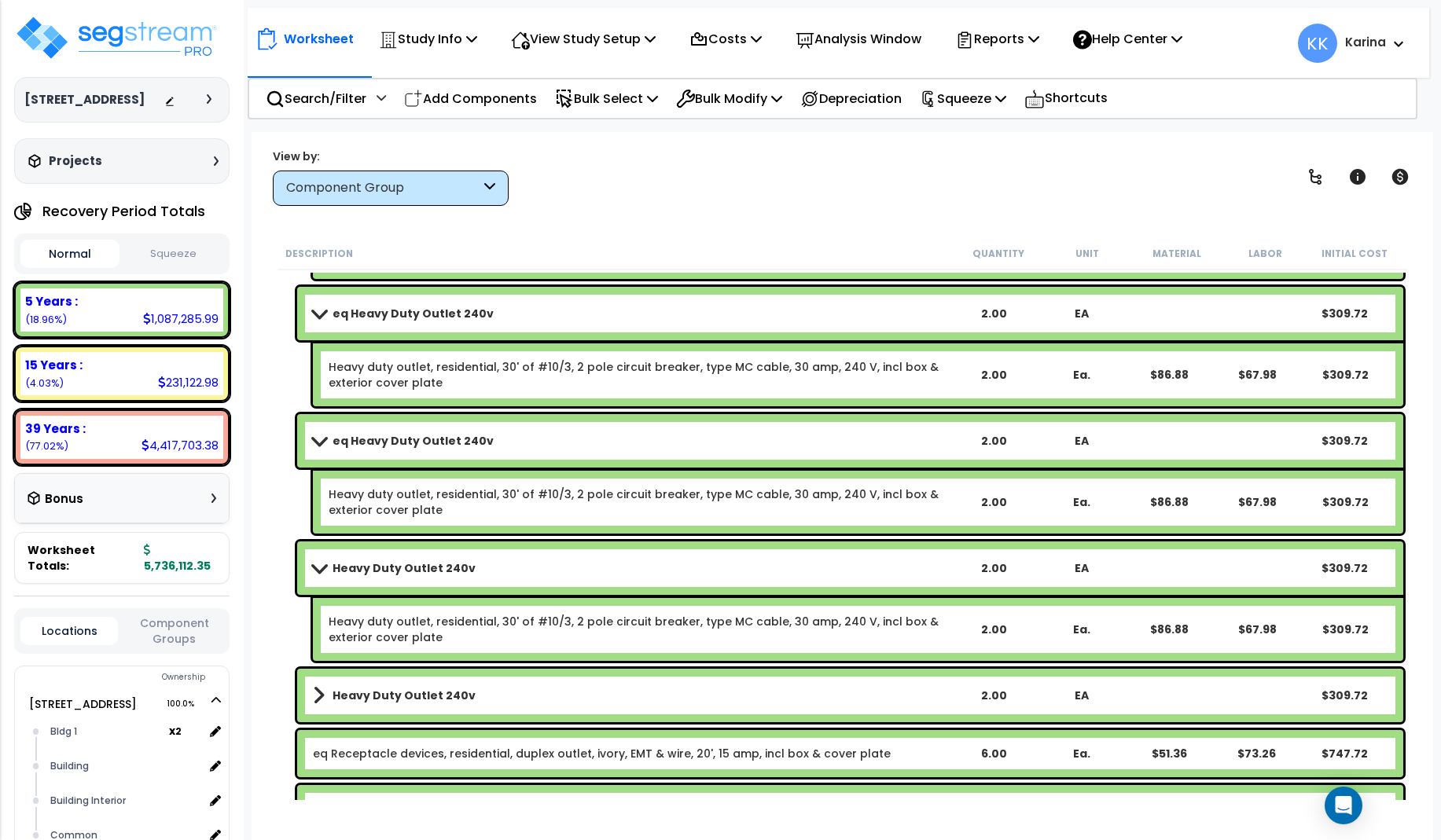
click at [435, 569] on b "Heavy Duty Outlet 240v" at bounding box center [403, 568] width 143 height 16
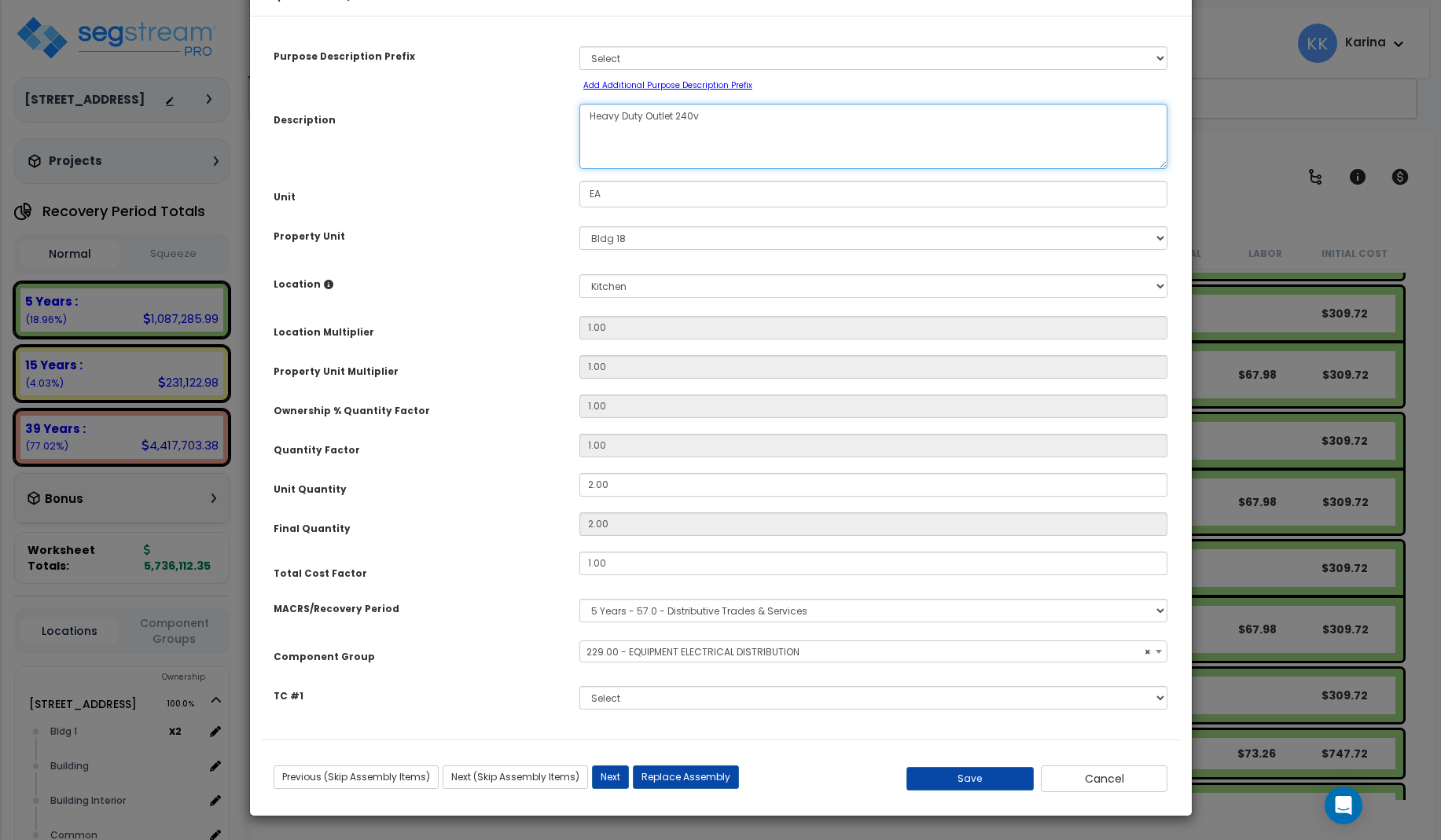
click at [585, 162] on textarea "Heavy Duty Outlet 240v" at bounding box center [874, 136] width 589 height 65
select select "57033"
type textarea "eq Heavy Duty Outlet 240v"
click at [968, 790] on button "Save" at bounding box center [970, 779] width 127 height 24
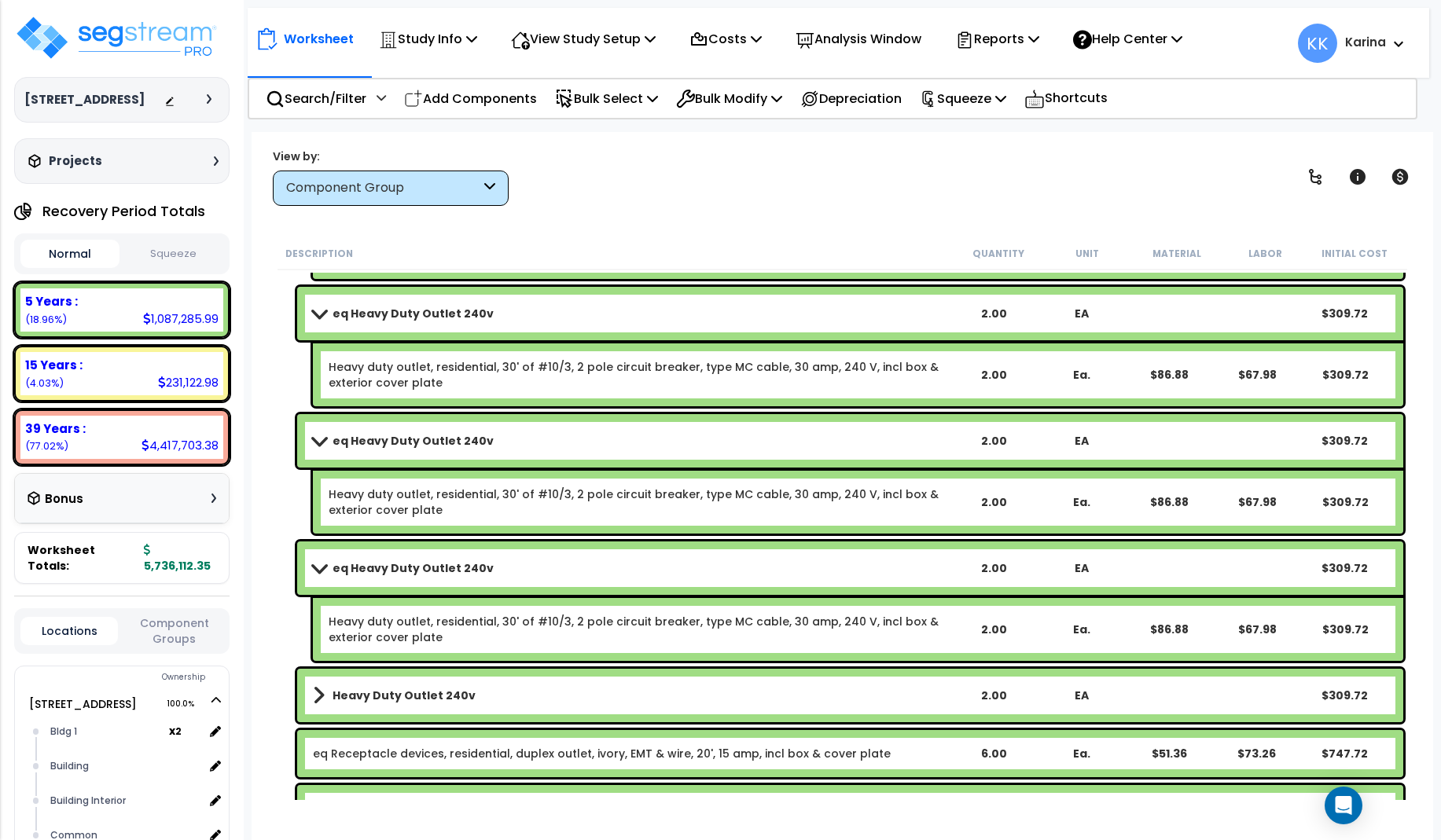
scroll to position [5695, 0]
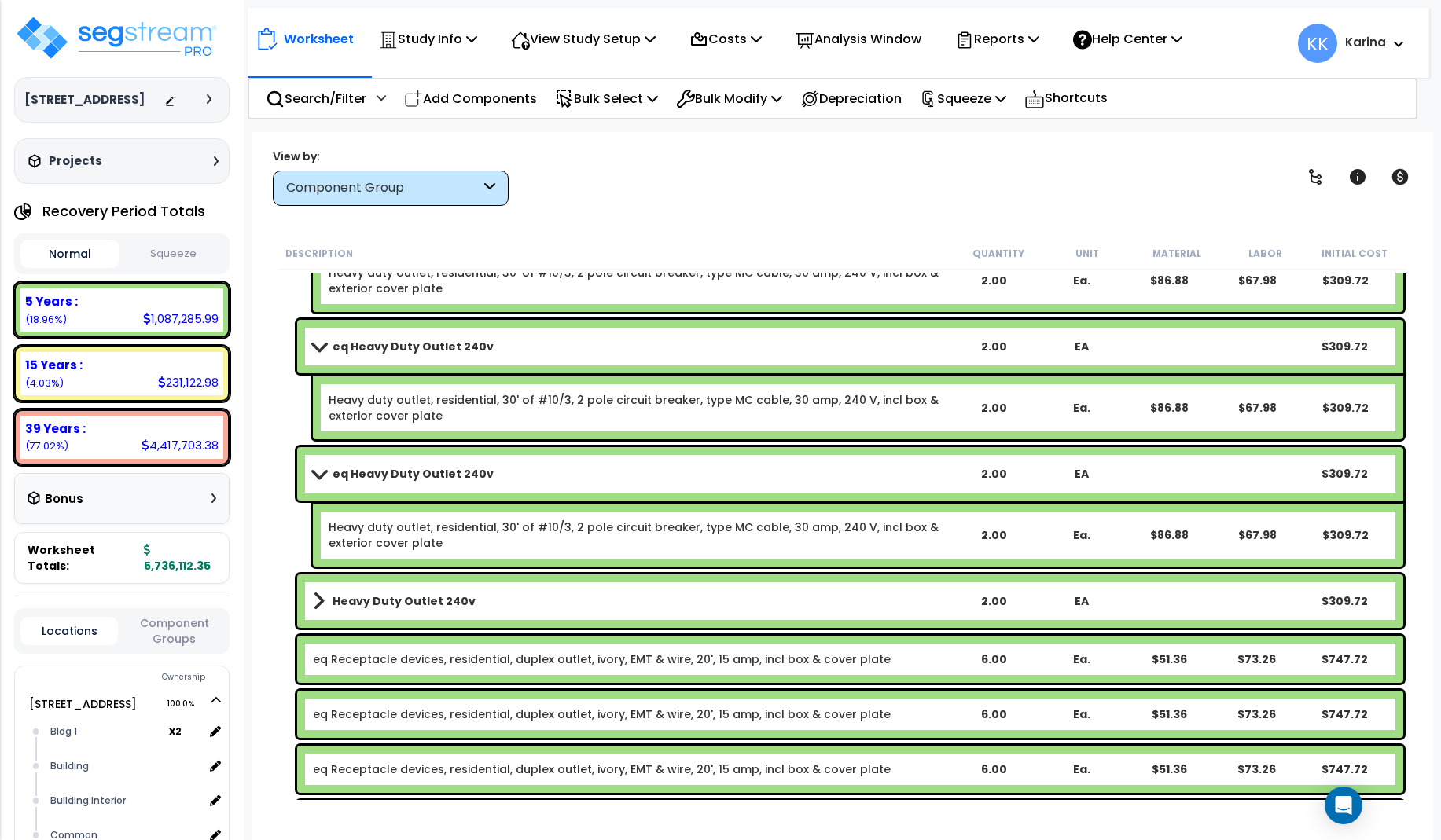
click at [381, 595] on b "Heavy Duty Outlet 240v" at bounding box center [403, 601] width 143 height 16
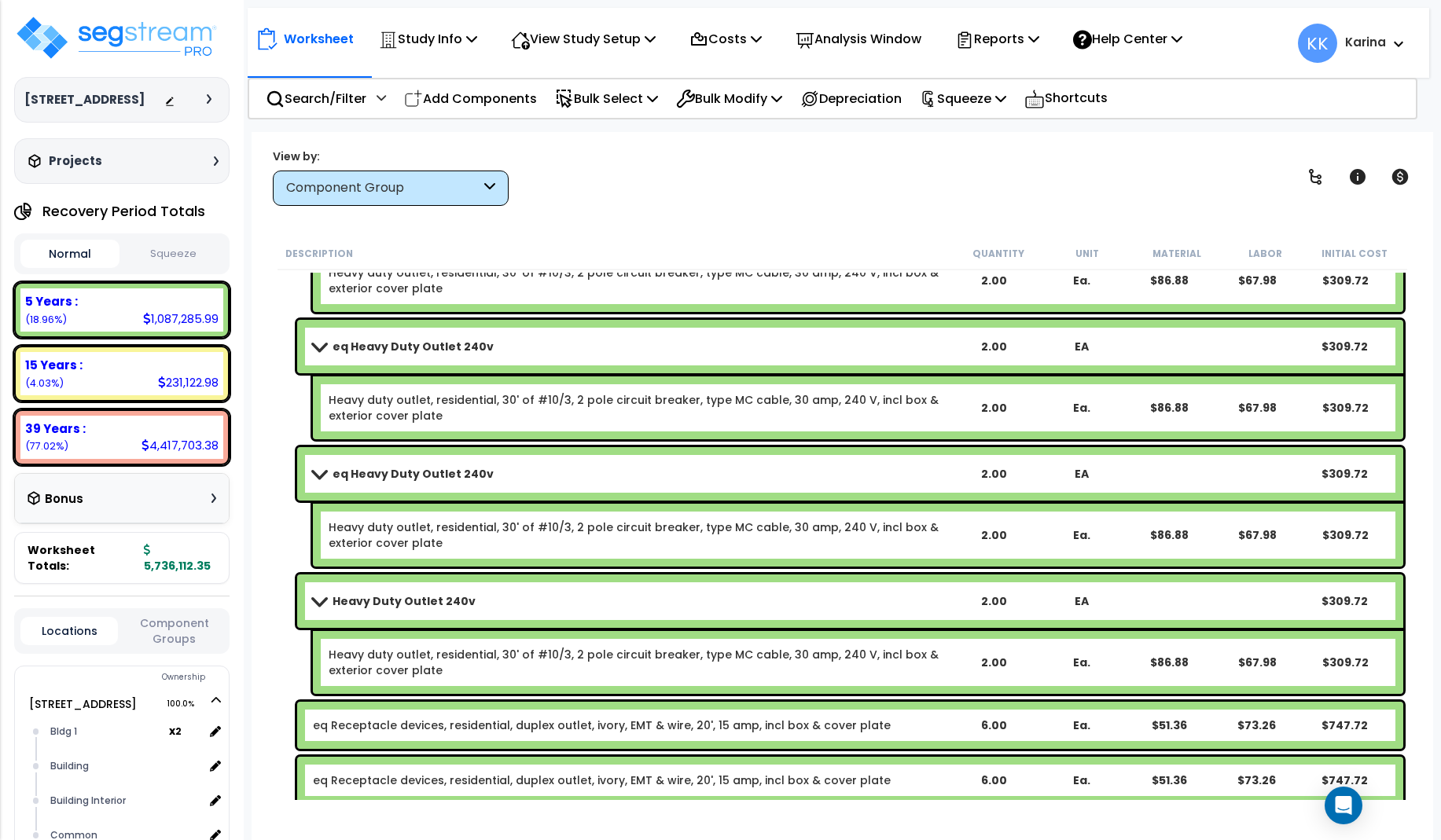
click at [381, 595] on b "Heavy Duty Outlet 240v" at bounding box center [403, 601] width 143 height 16
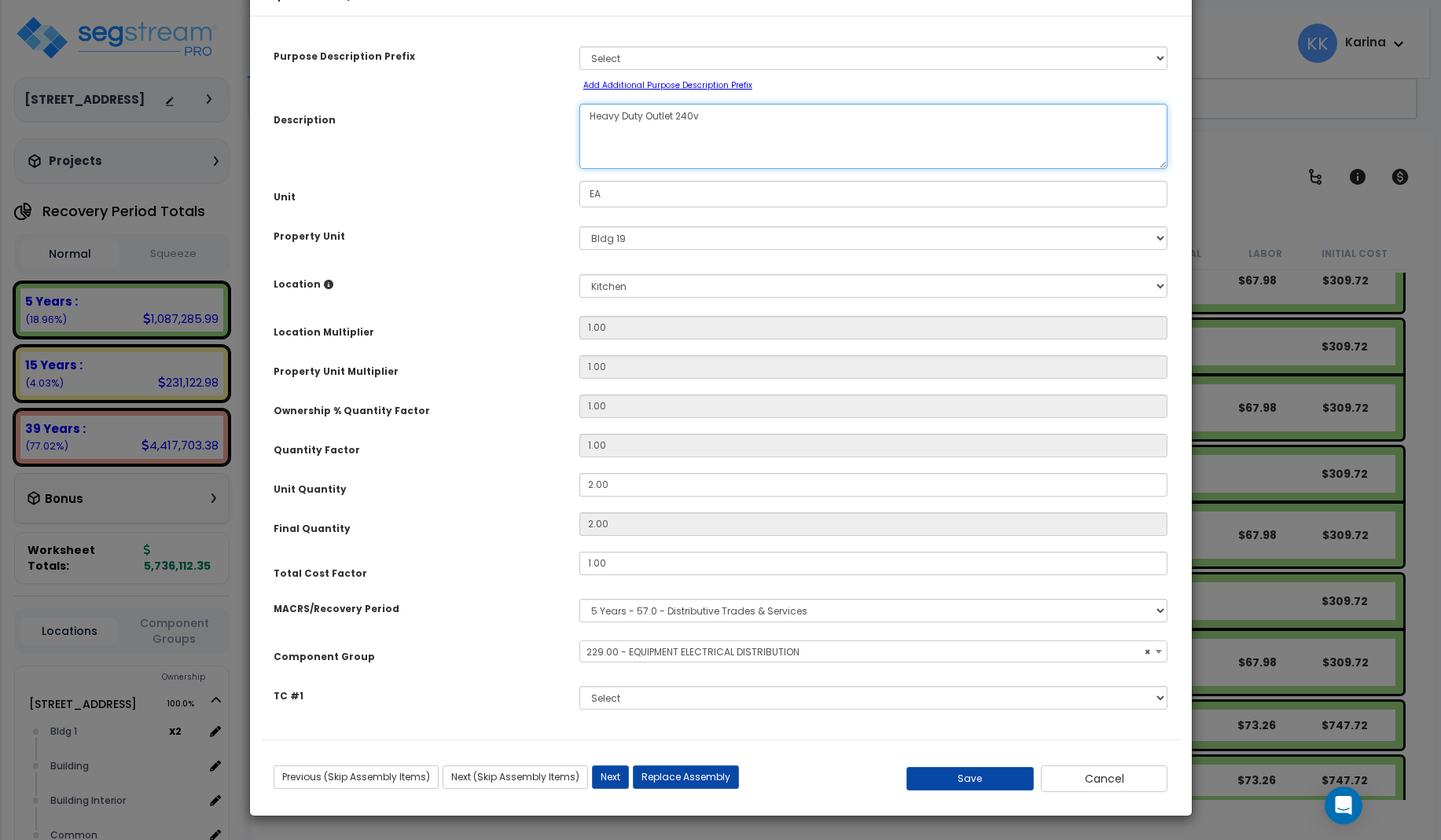
click at [584, 159] on textarea "Heavy Duty Outlet 240v" at bounding box center [874, 136] width 589 height 65
select select "57033"
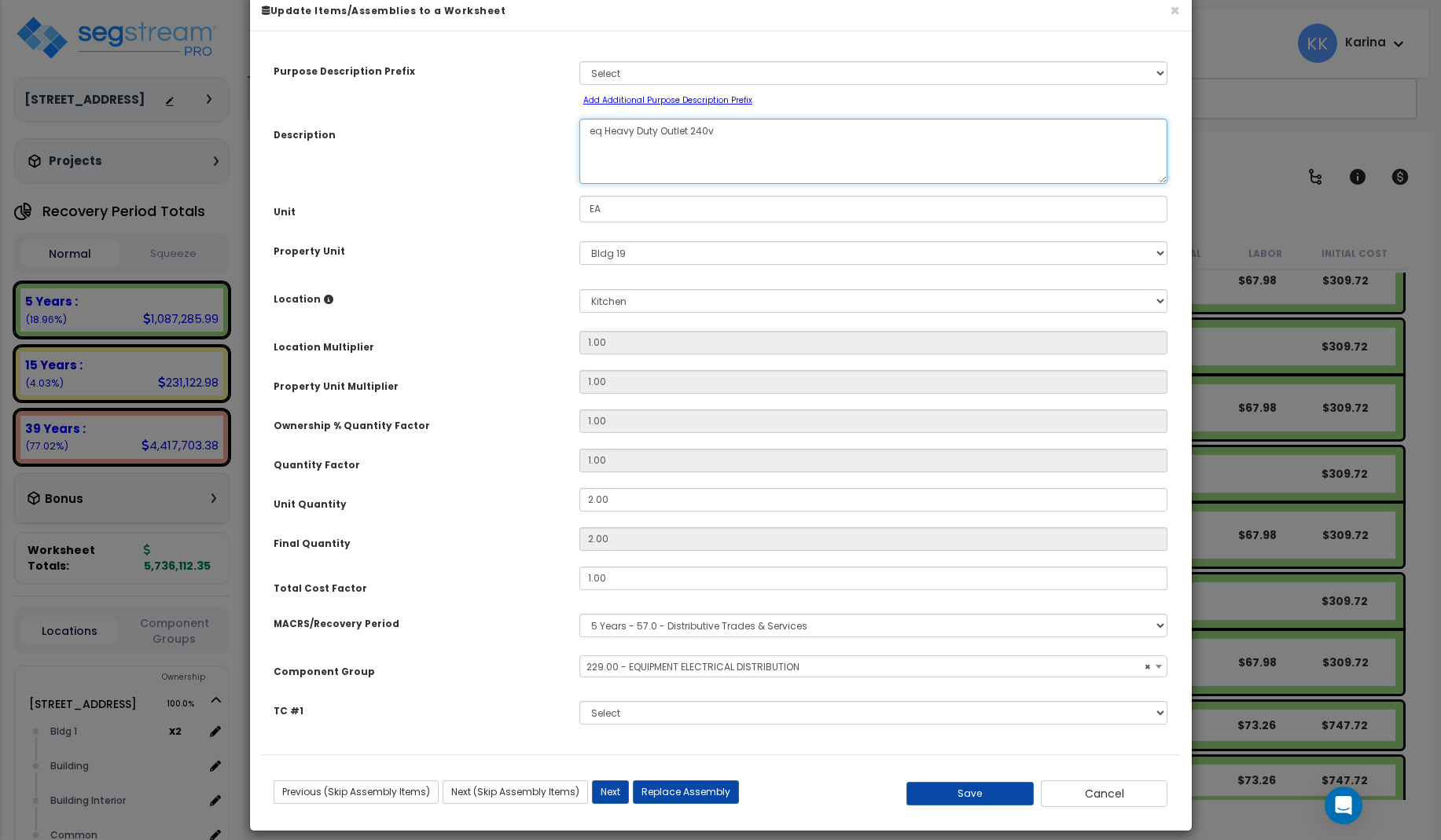
scroll to position [47, 0]
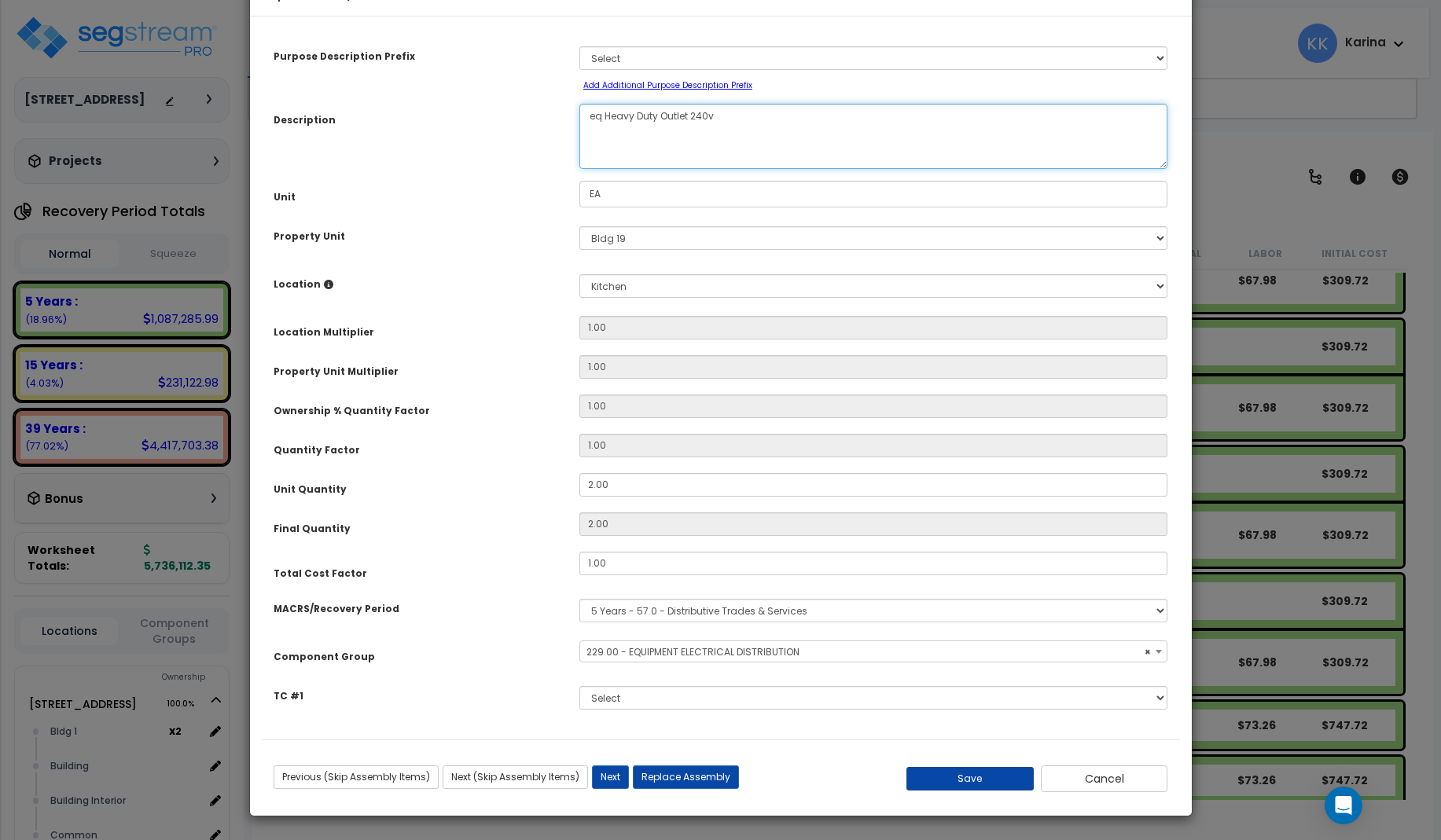
type textarea "eq Heavy Duty Outlet 240v"
click at [949, 779] on button "Save" at bounding box center [970, 779] width 127 height 24
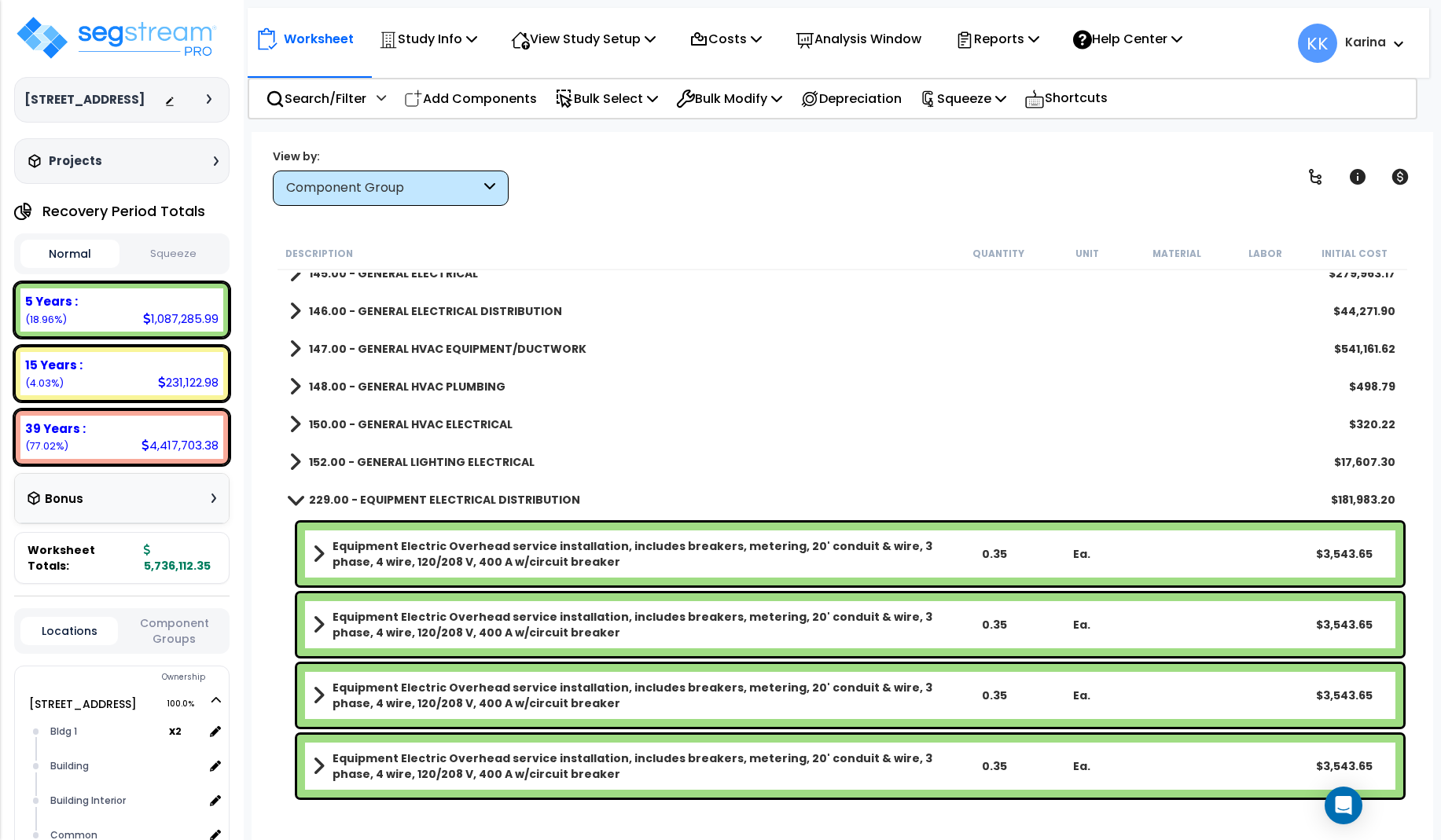
scroll to position [1074, 0]
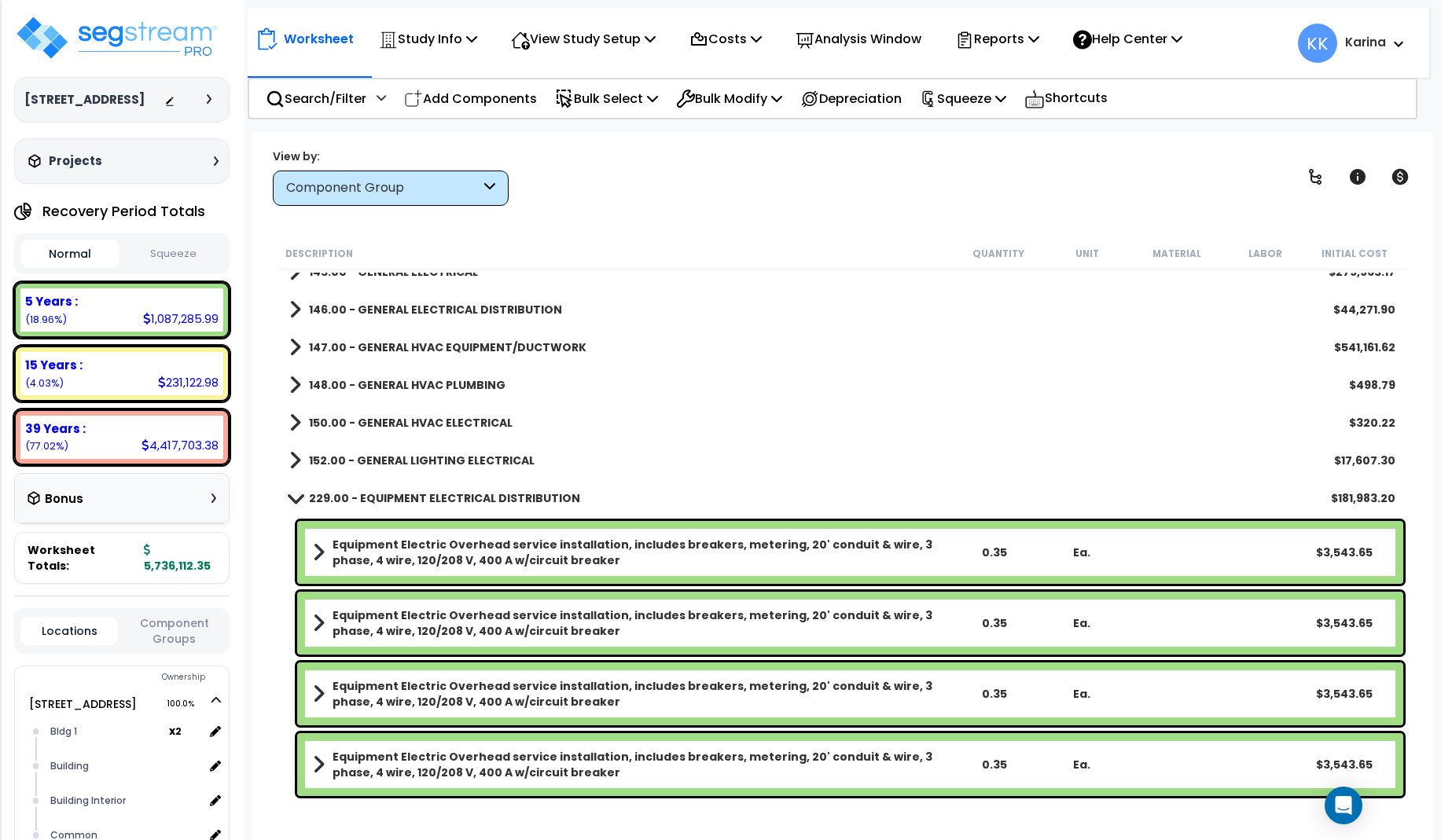
click at [294, 497] on span at bounding box center [294, 498] width 22 height 12
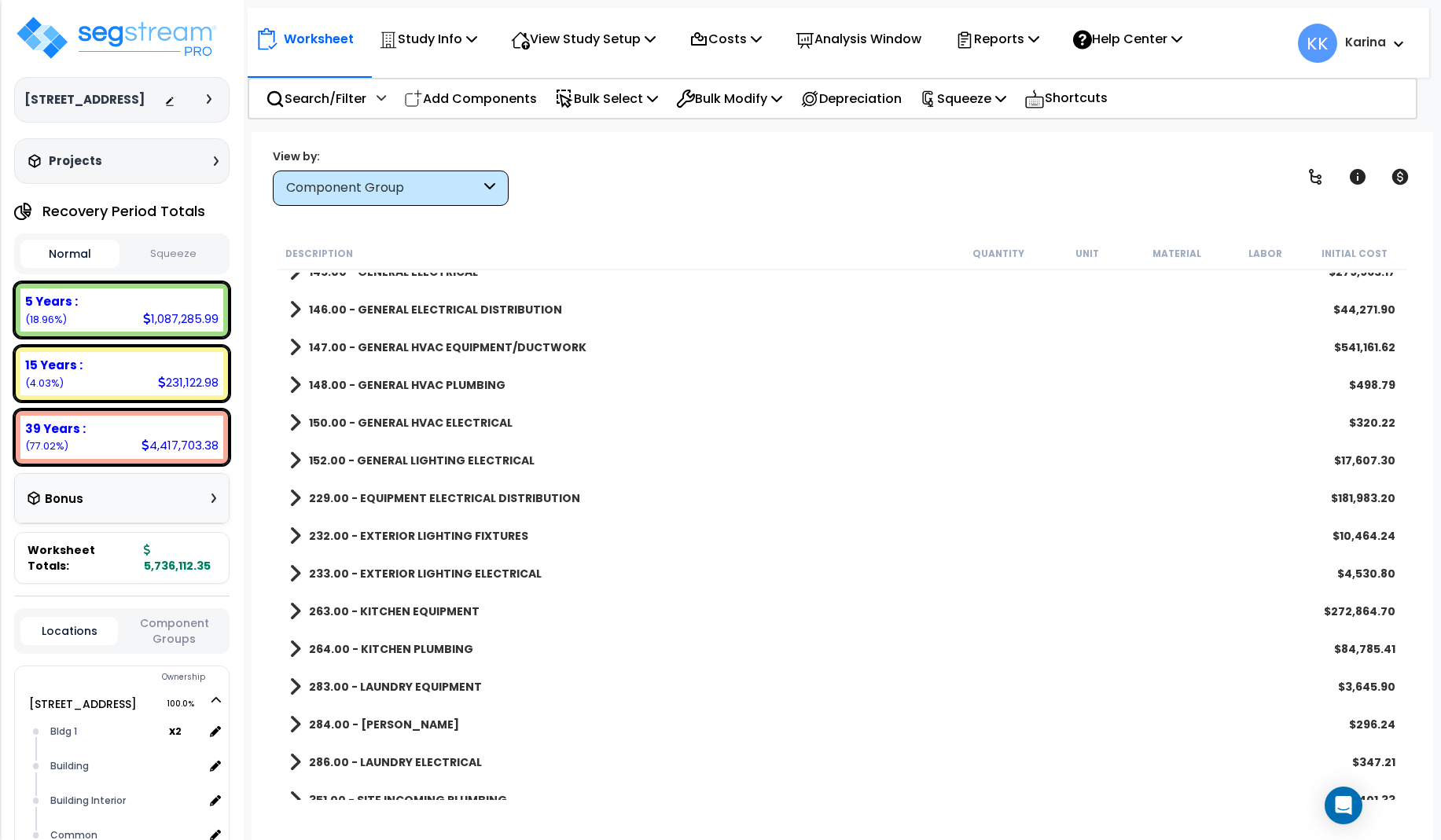
click at [633, 773] on div "286.00 - LAUNDRY ELECTRICAL $347.21" at bounding box center [842, 762] width 1122 height 38
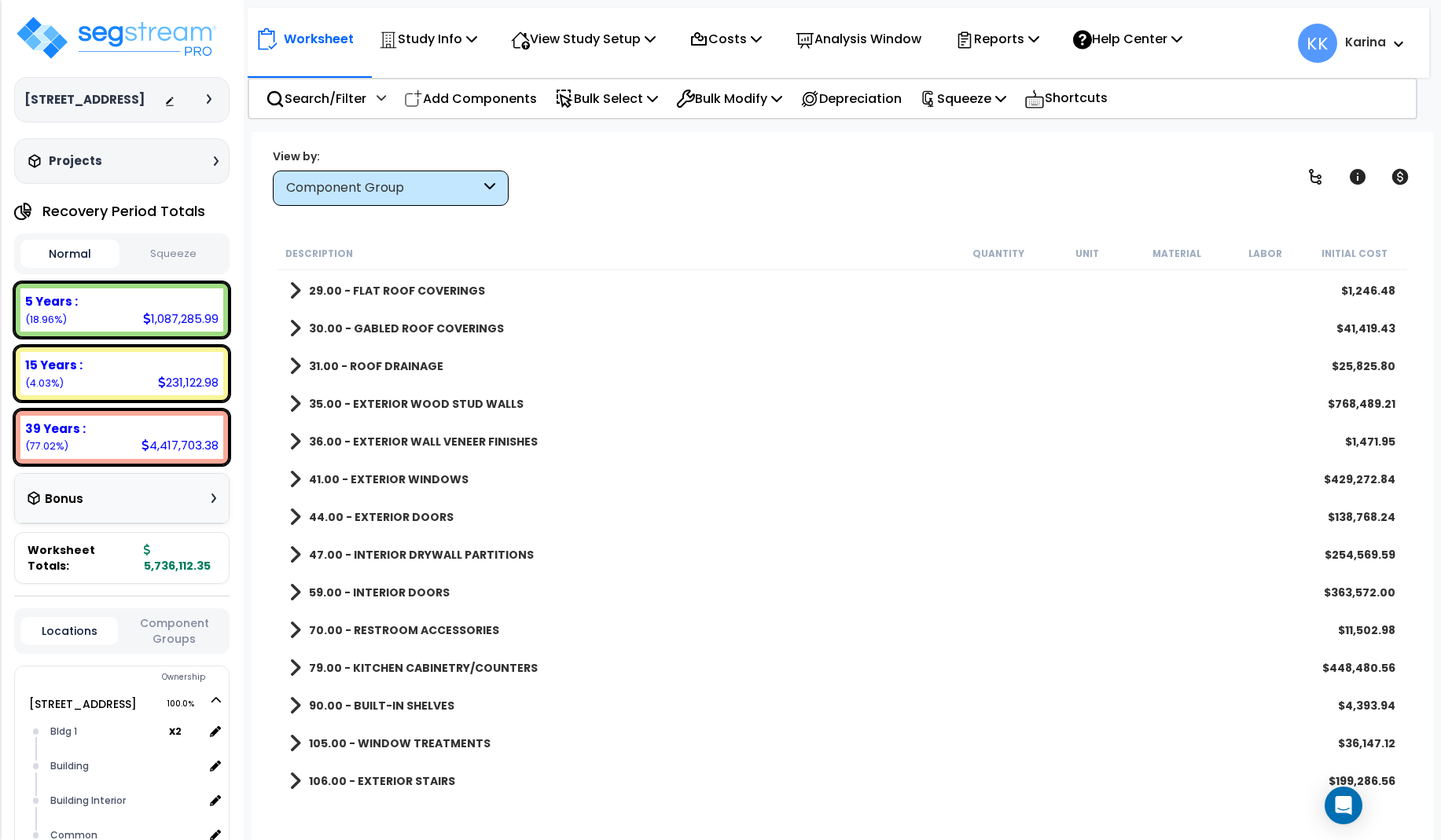
scroll to position [0, 0]
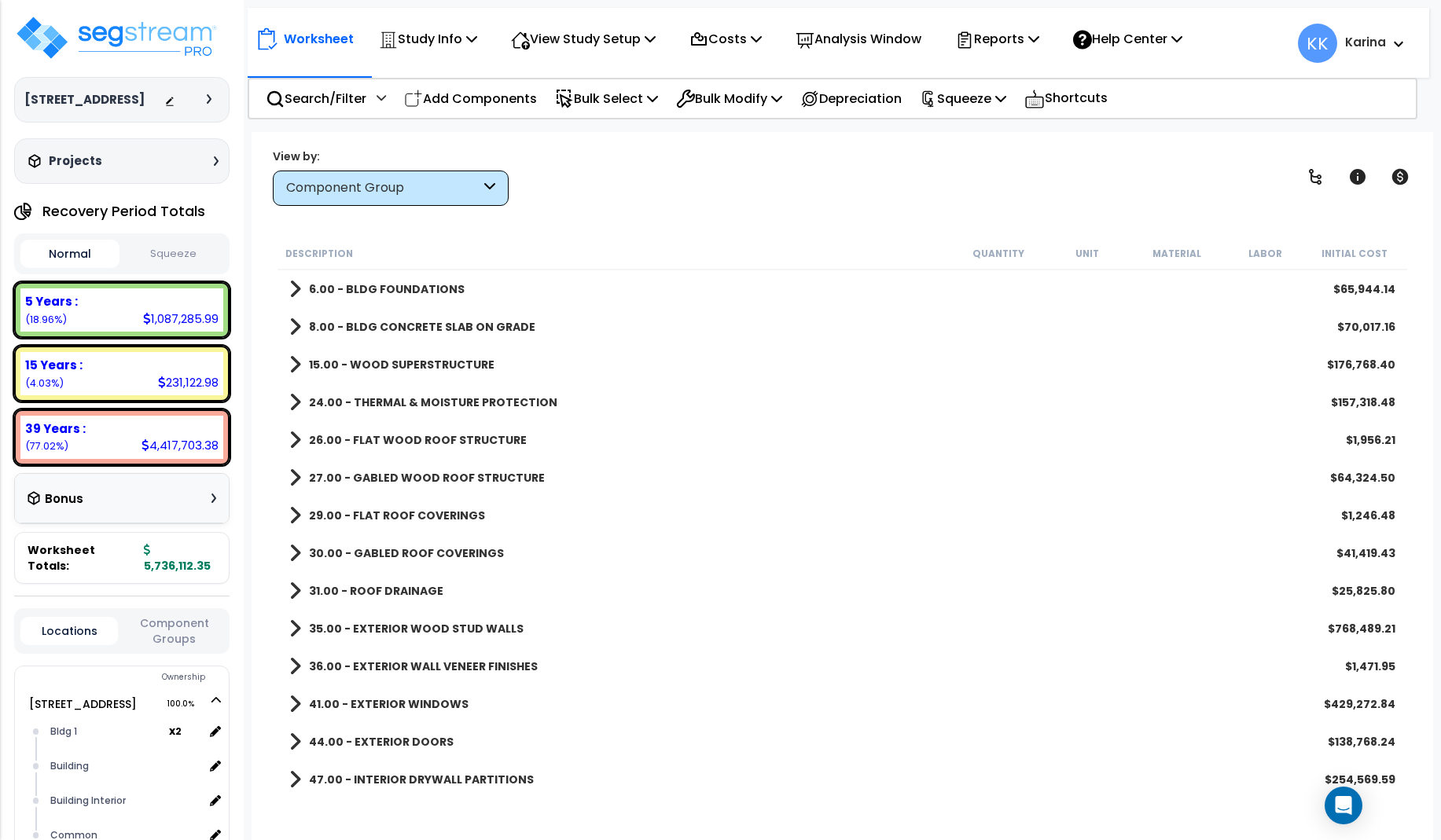
click at [291, 289] on span at bounding box center [294, 289] width 12 height 22
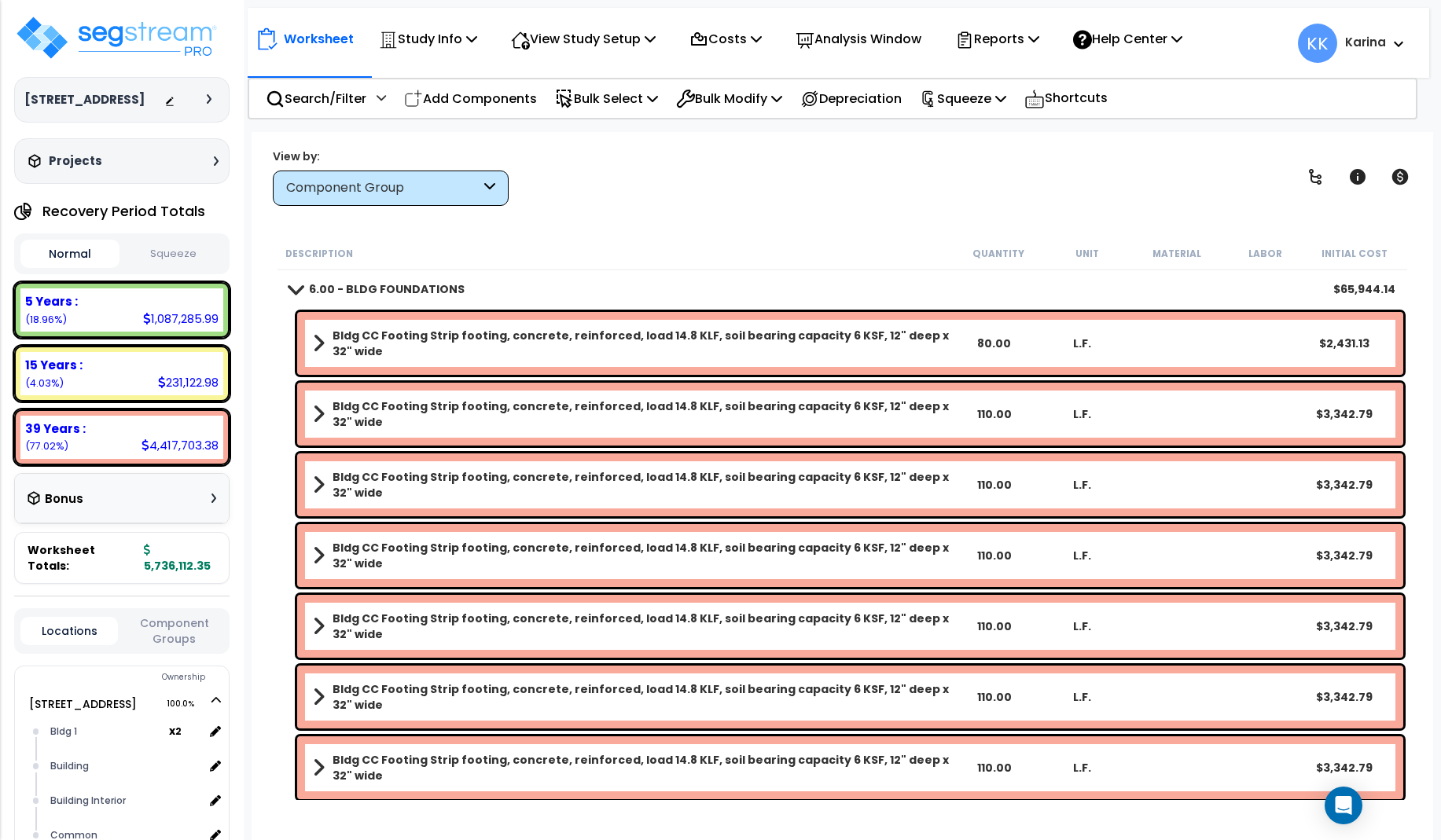
click at [294, 292] on span at bounding box center [294, 289] width 22 height 12
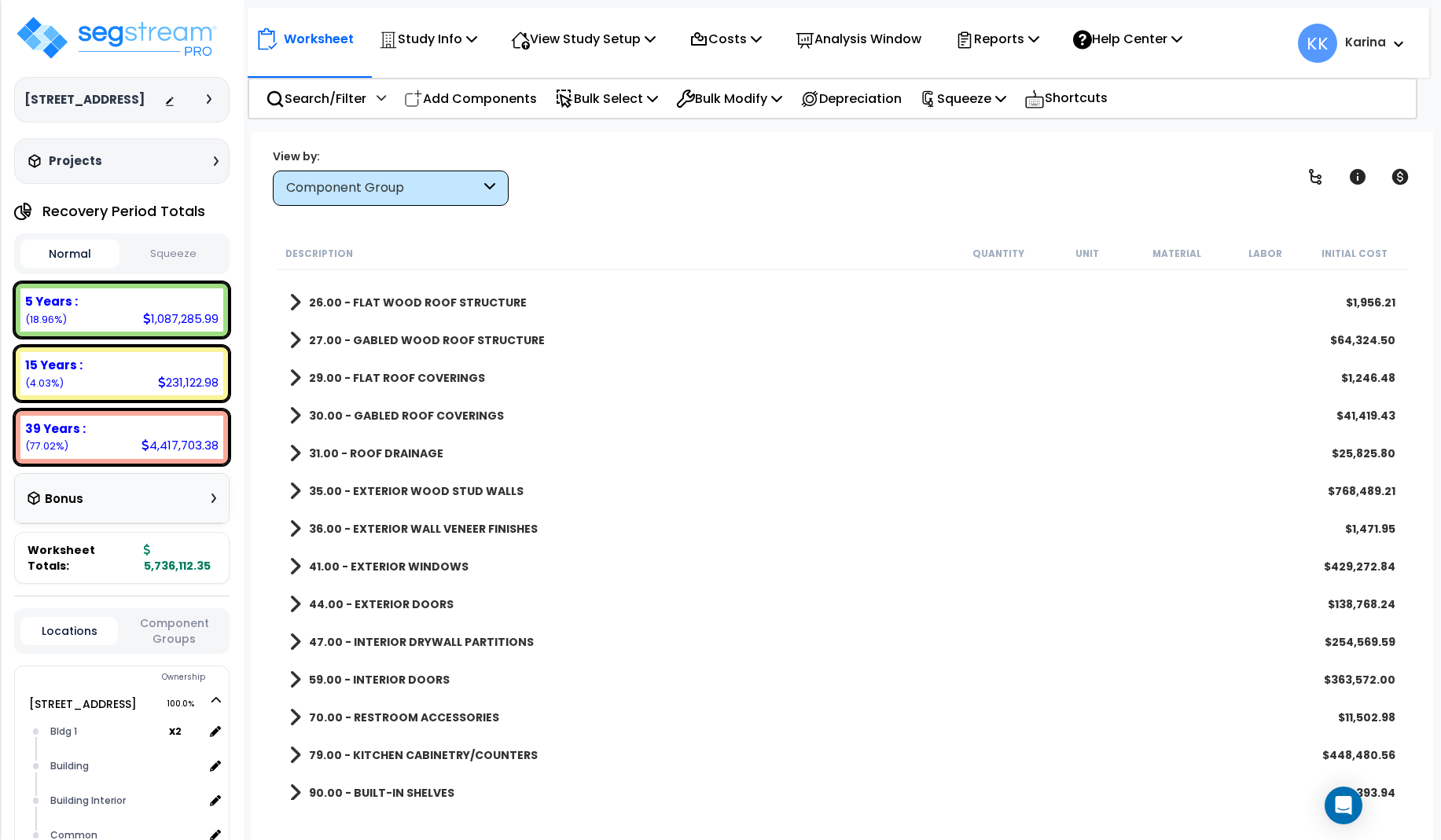
scroll to position [189, 0]
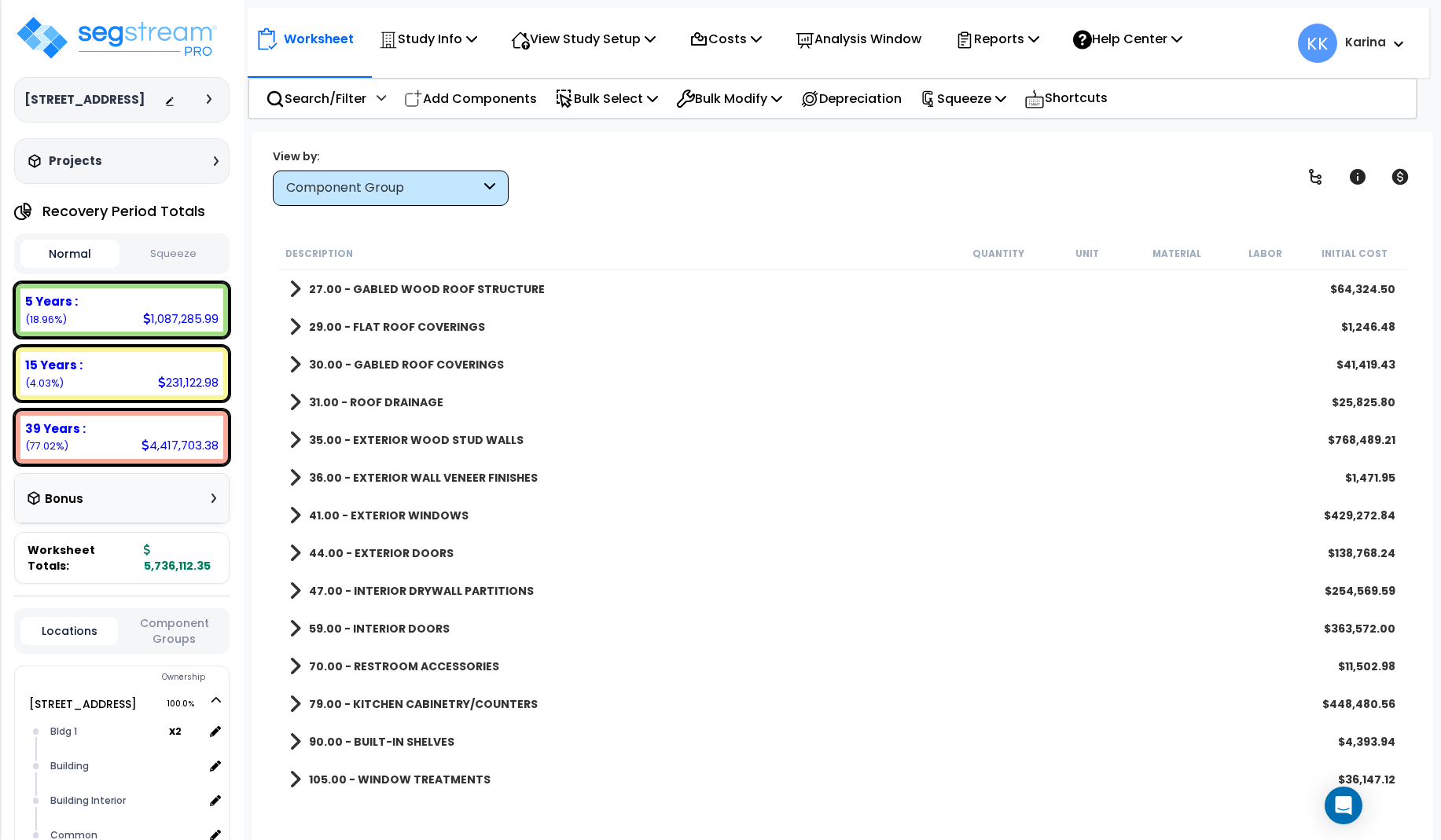
click at [294, 619] on span at bounding box center [294, 628] width 12 height 22
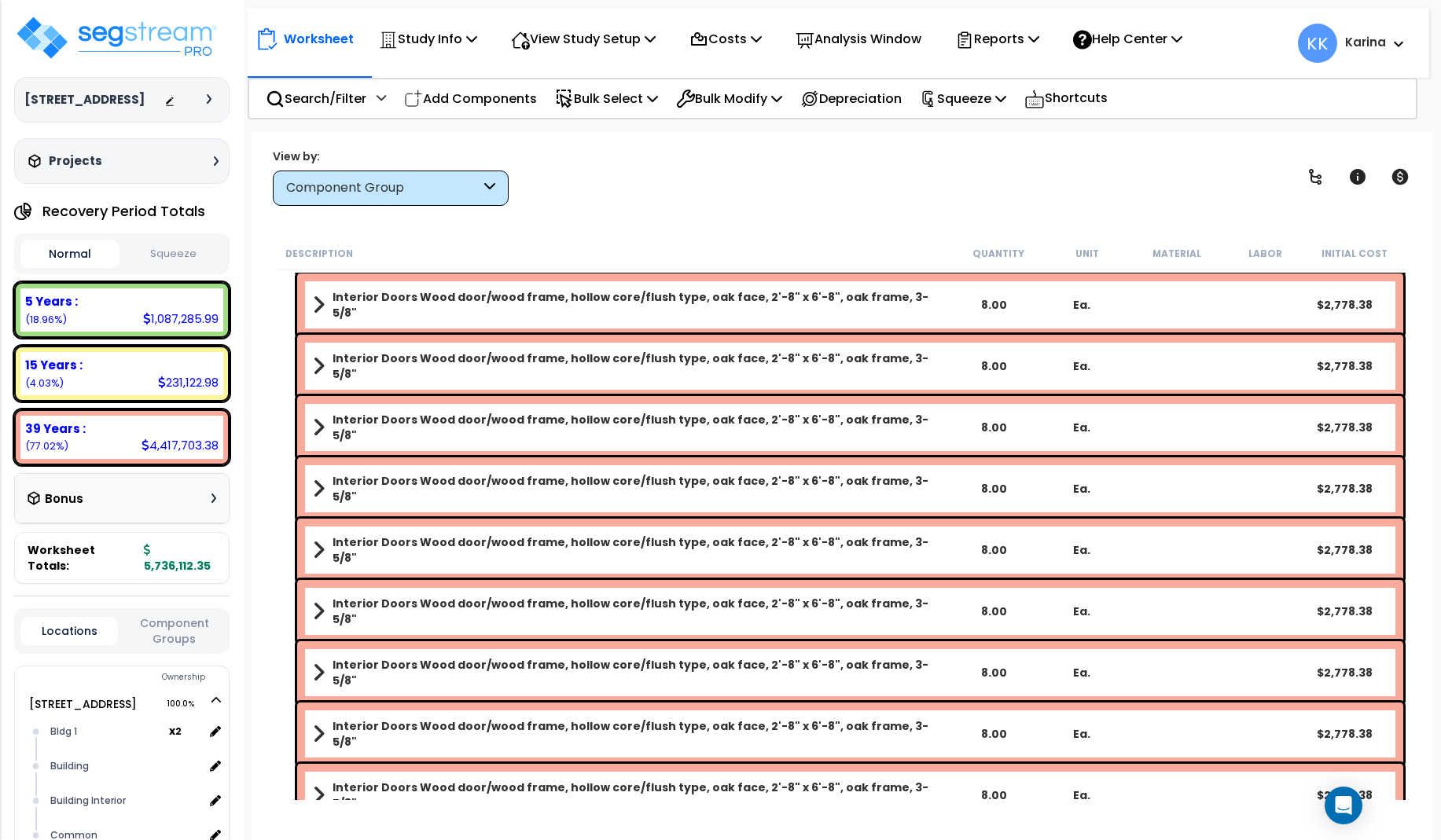
scroll to position [1886, 0]
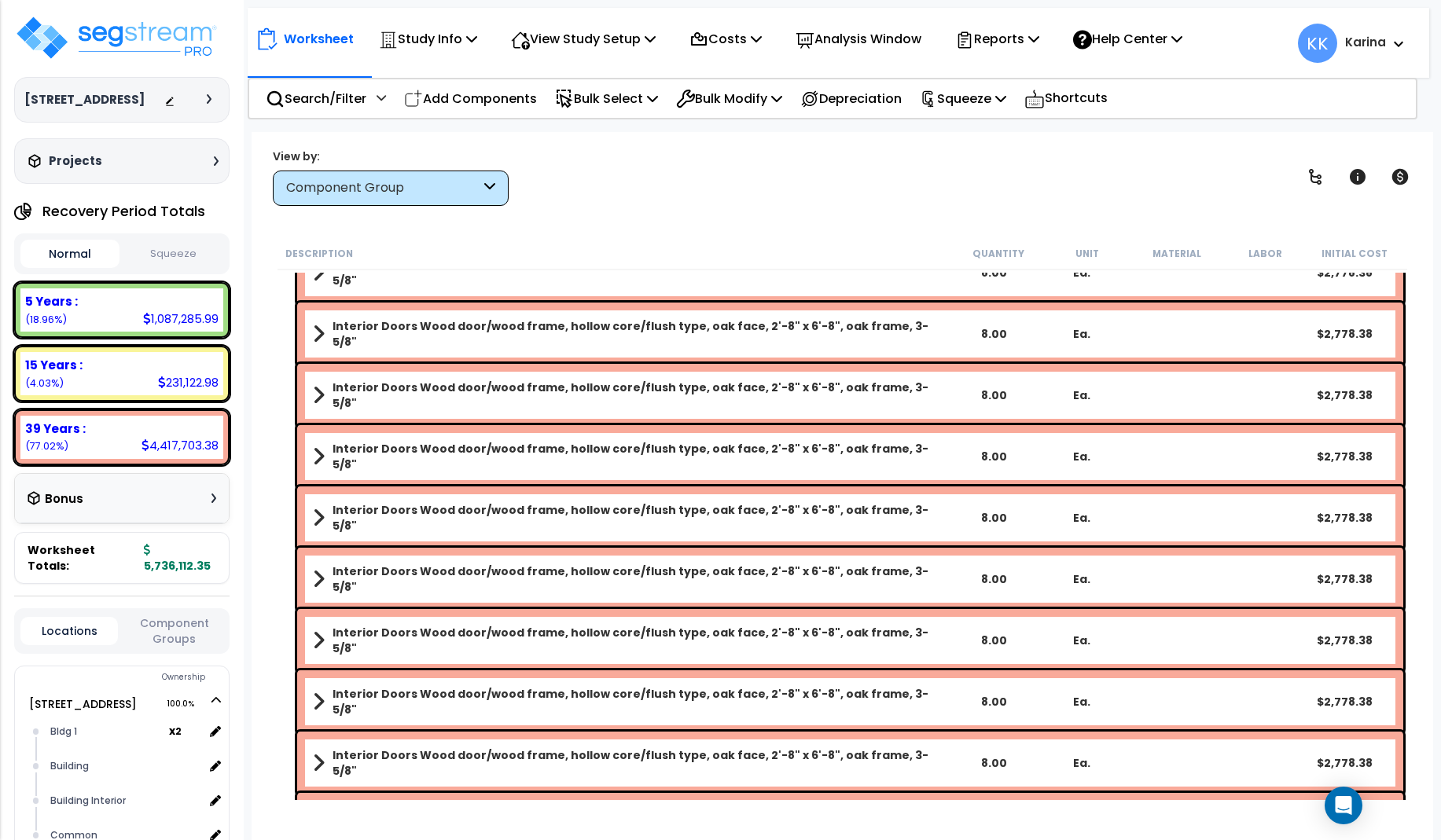
click at [475, 392] on b "Interior Doors Wood door/wood frame, hollow core/flush type, oak face, 2'-8" x …" at bounding box center [640, 396] width 617 height 31
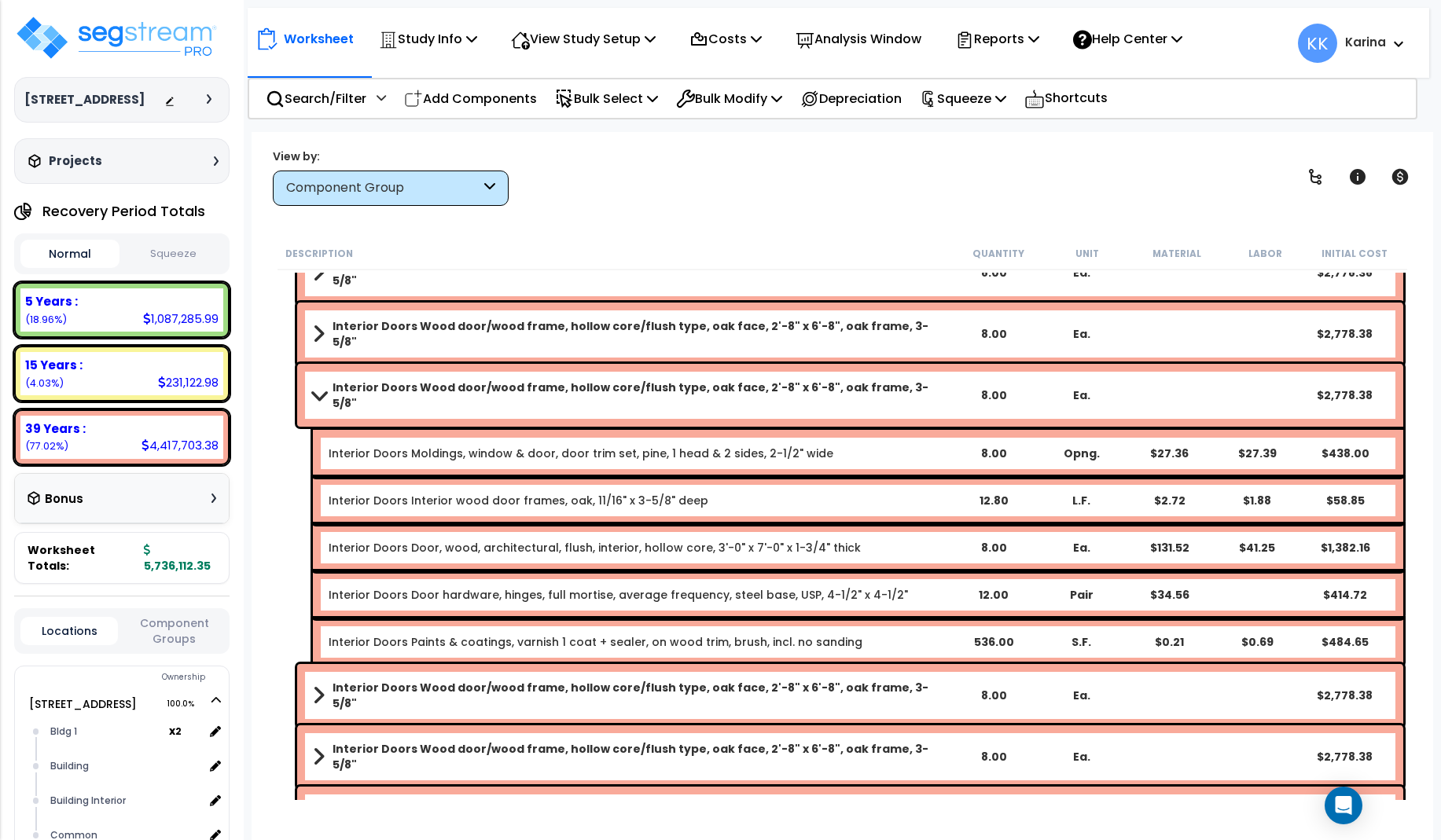
click at [475, 392] on b "Interior Doors Wood door/wood frame, hollow core/flush type, oak face, 2'-8" x …" at bounding box center [640, 396] width 617 height 31
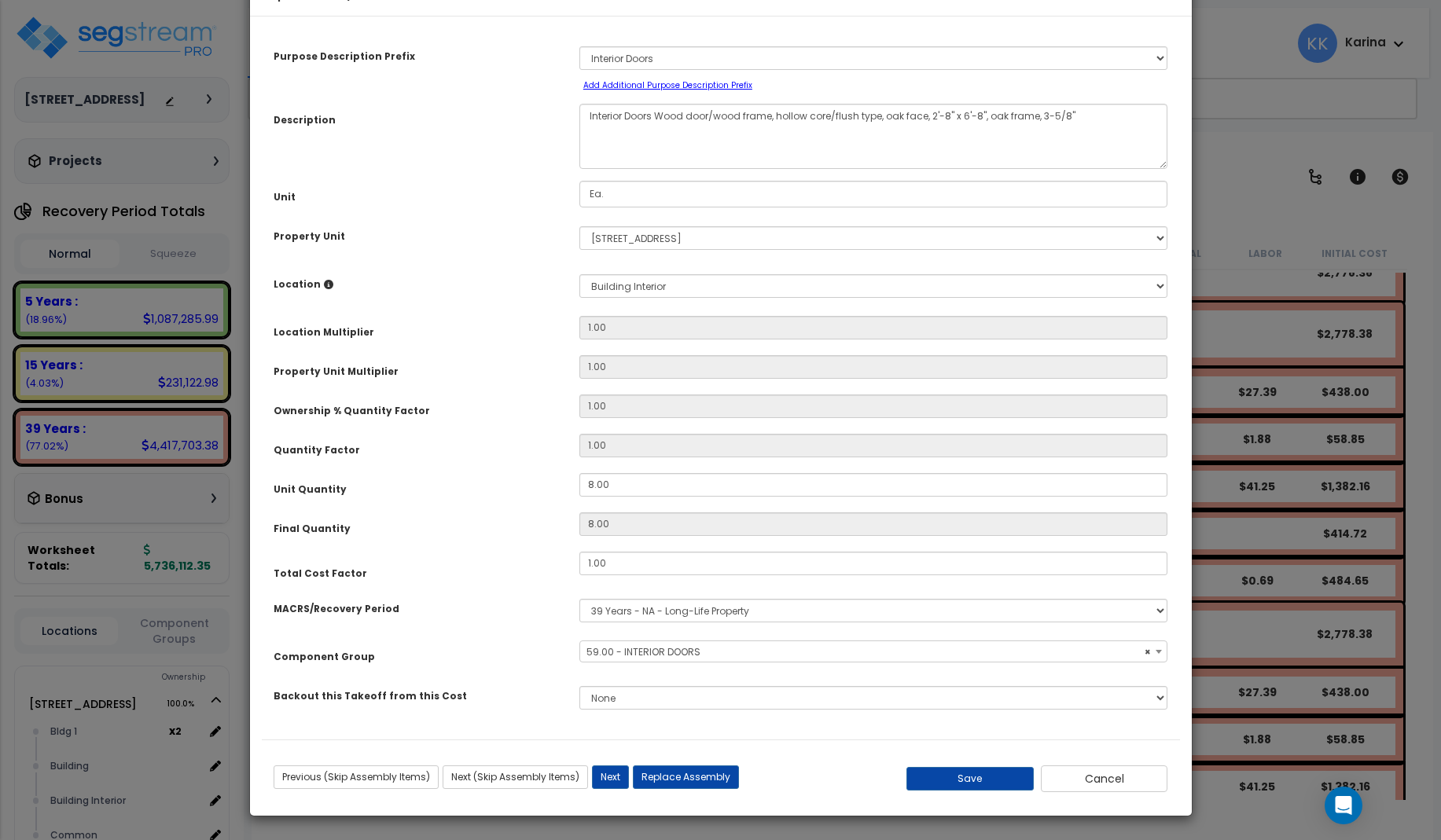
select select "56882"
click at [1080, 792] on button "Cancel" at bounding box center [1104, 778] width 127 height 27
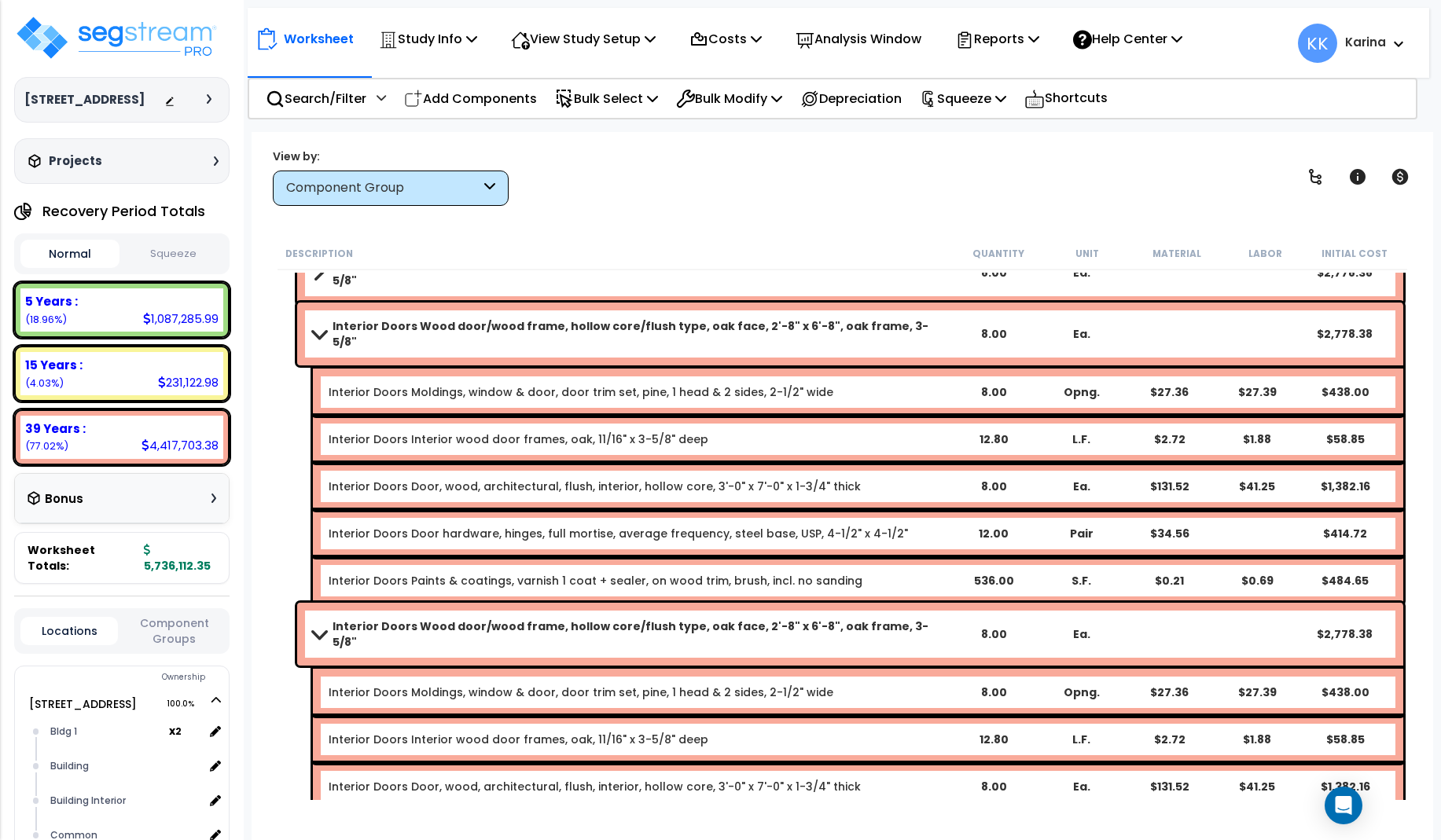
click at [311, 328] on span at bounding box center [318, 333] width 22 height 12
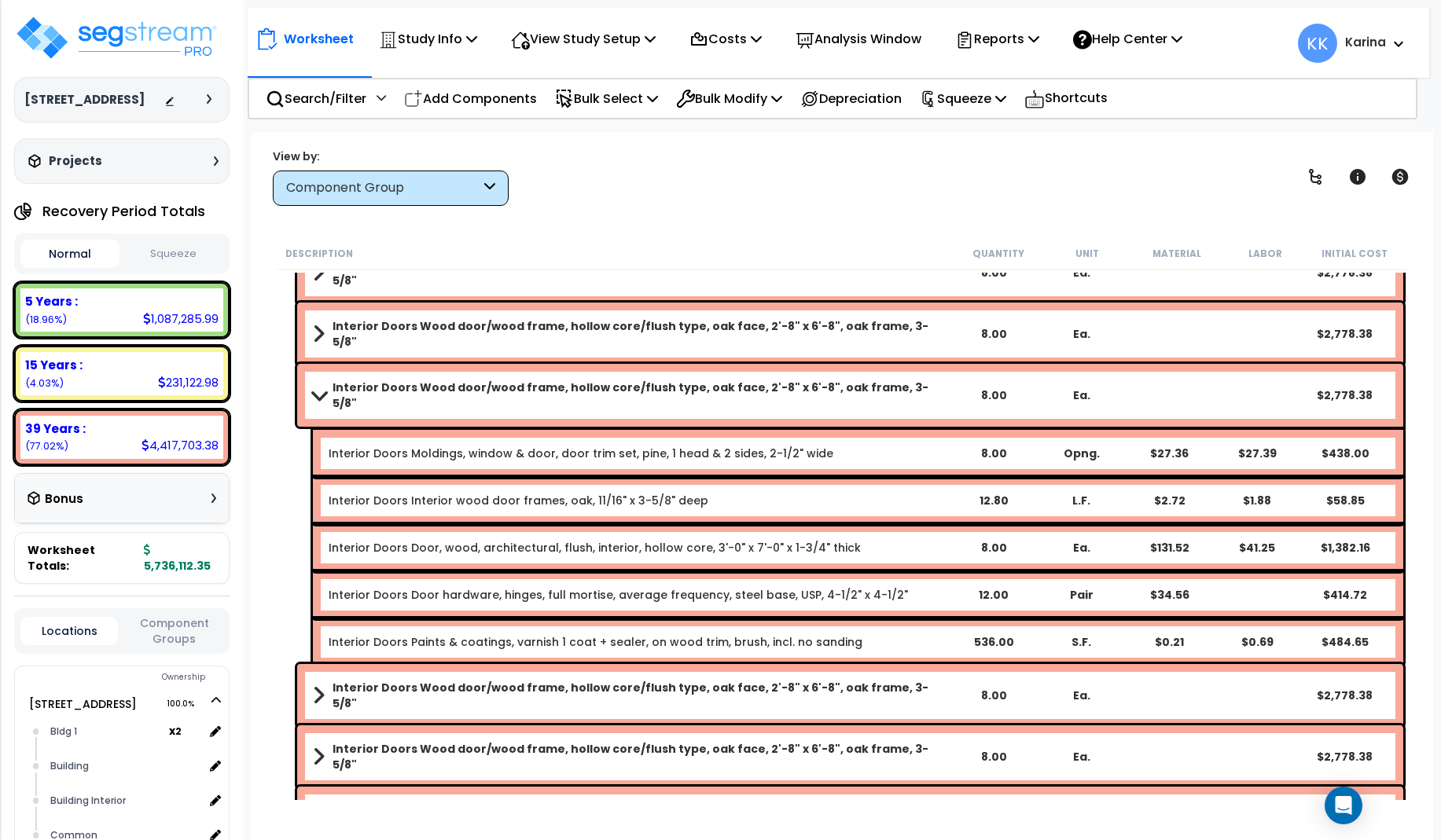
click at [317, 382] on link "Interior Doors Wood door/wood frame, hollow core/flush type, oak face, 2'-8" x …" at bounding box center [631, 396] width 637 height 31
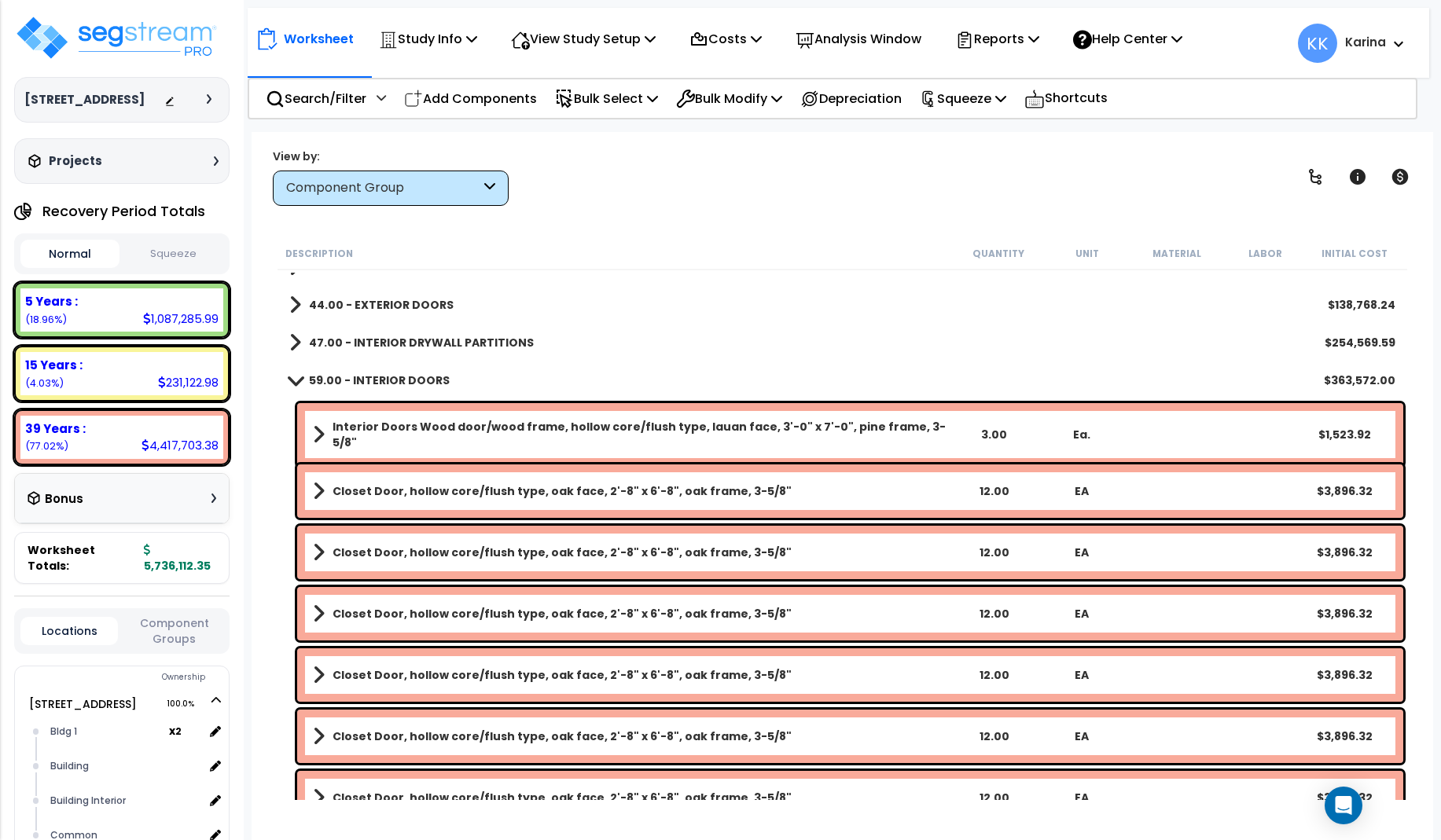
scroll to position [283, 0]
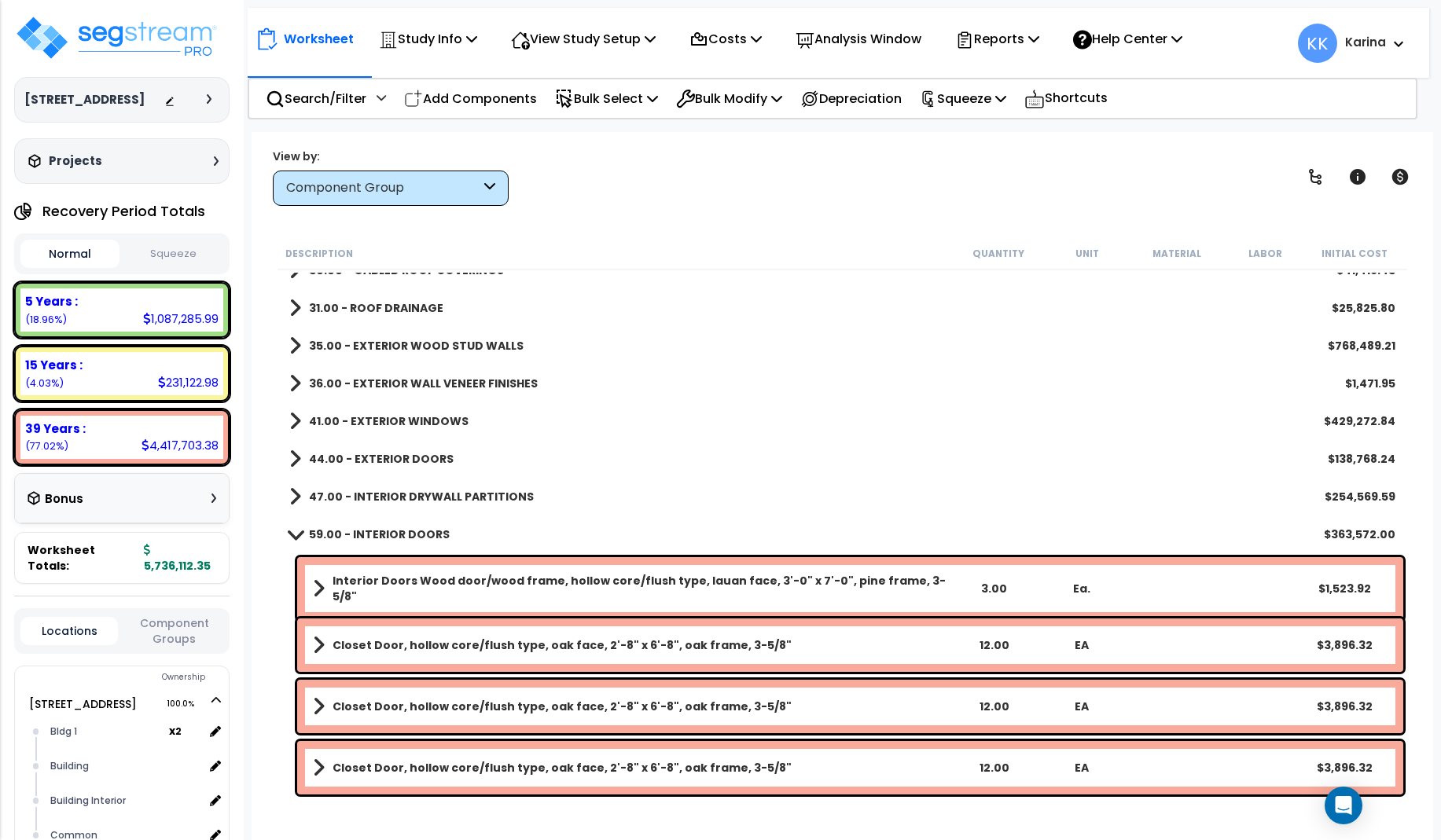
click at [294, 531] on span at bounding box center [294, 534] width 22 height 12
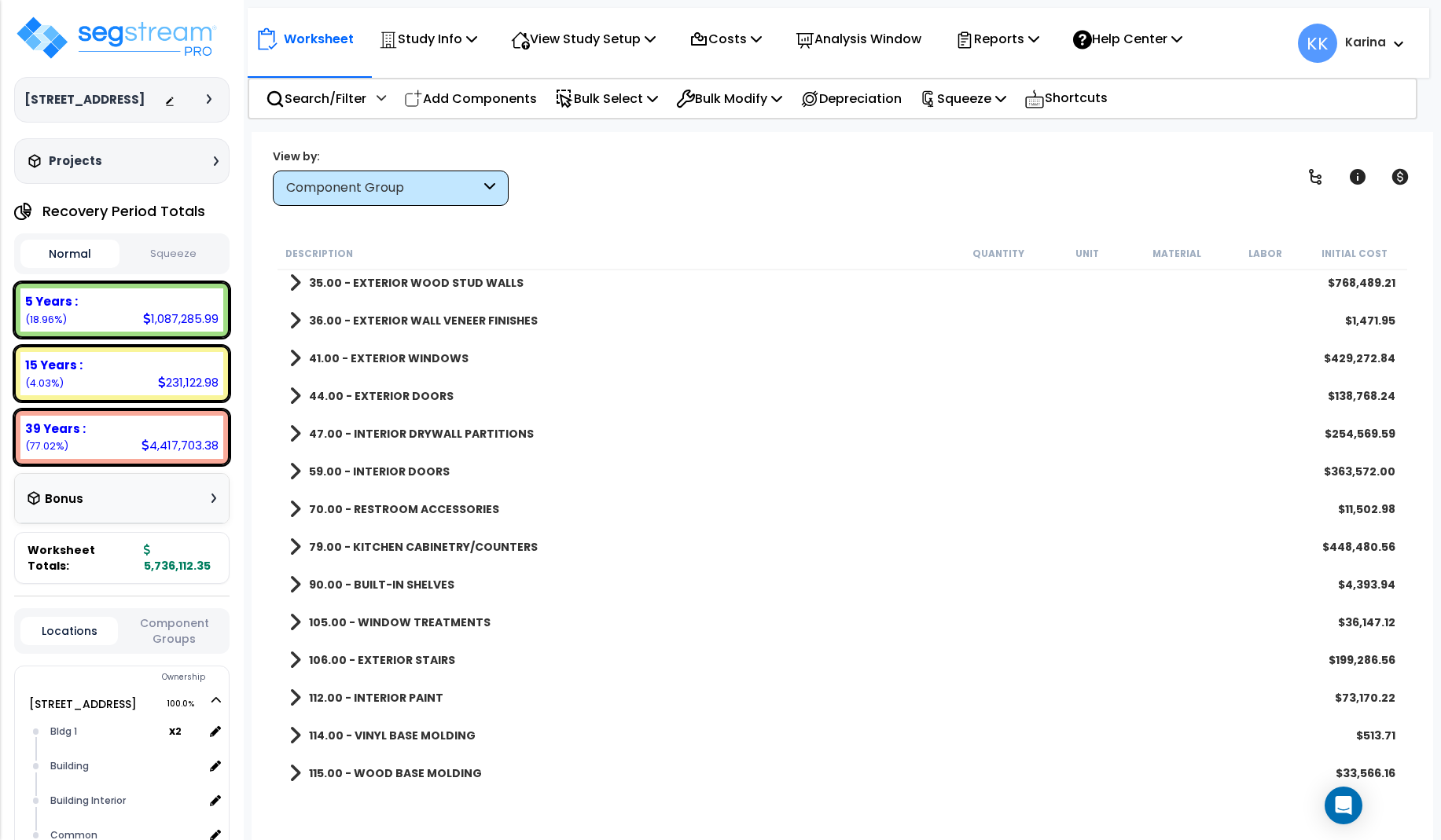
scroll to position [472, 0]
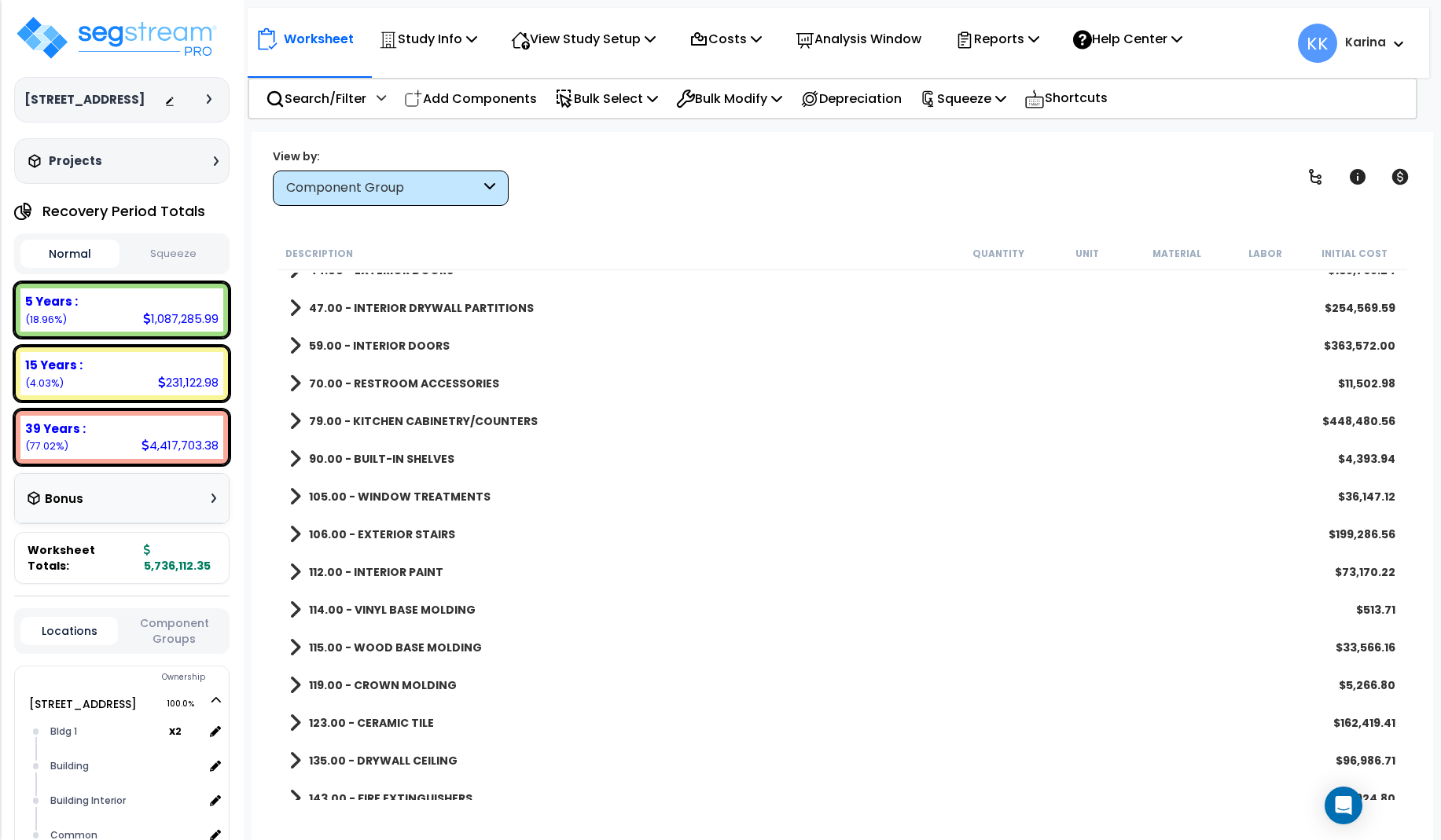
click at [290, 423] on span at bounding box center [294, 421] width 12 height 22
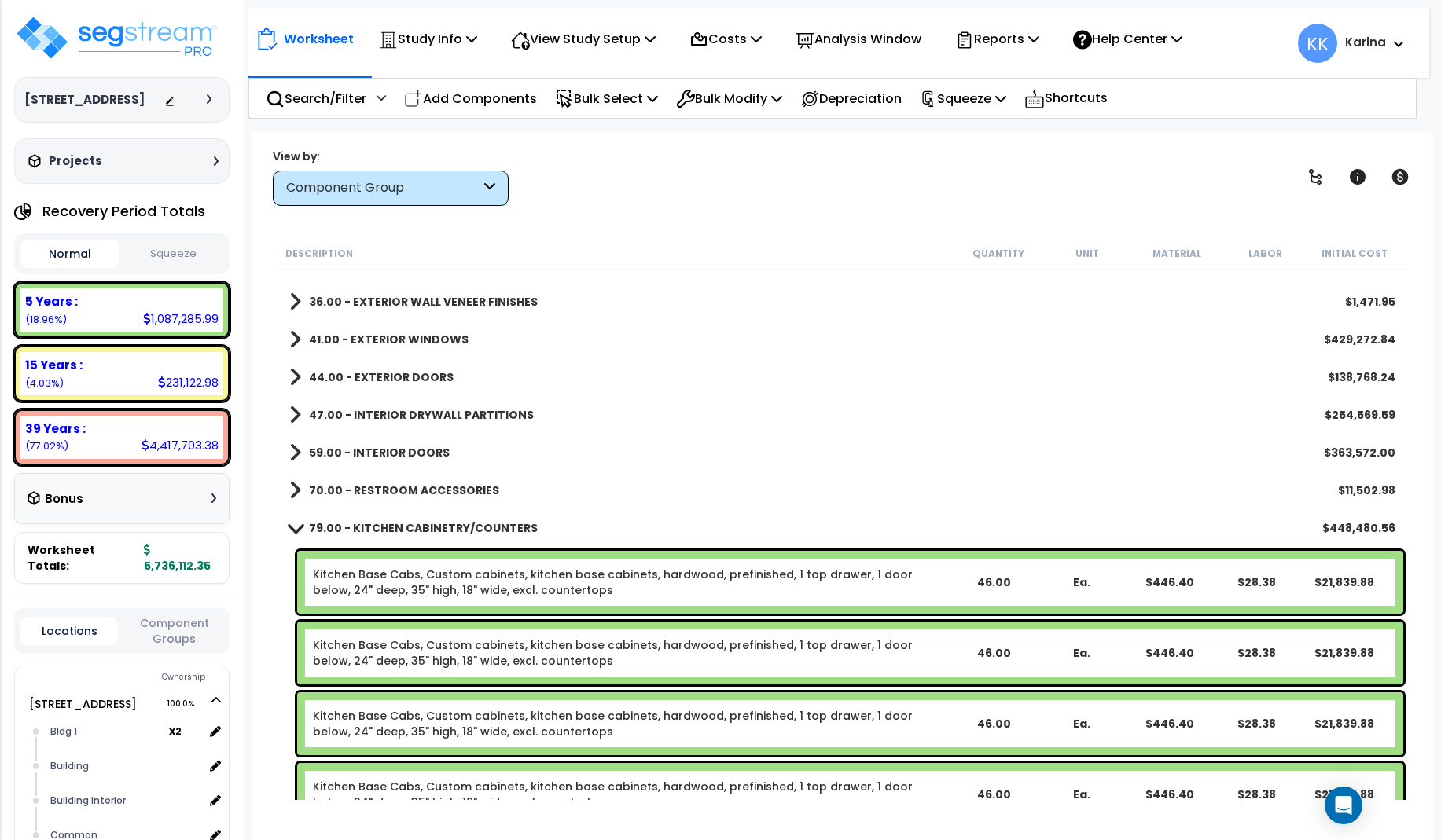
scroll to position [283, 0]
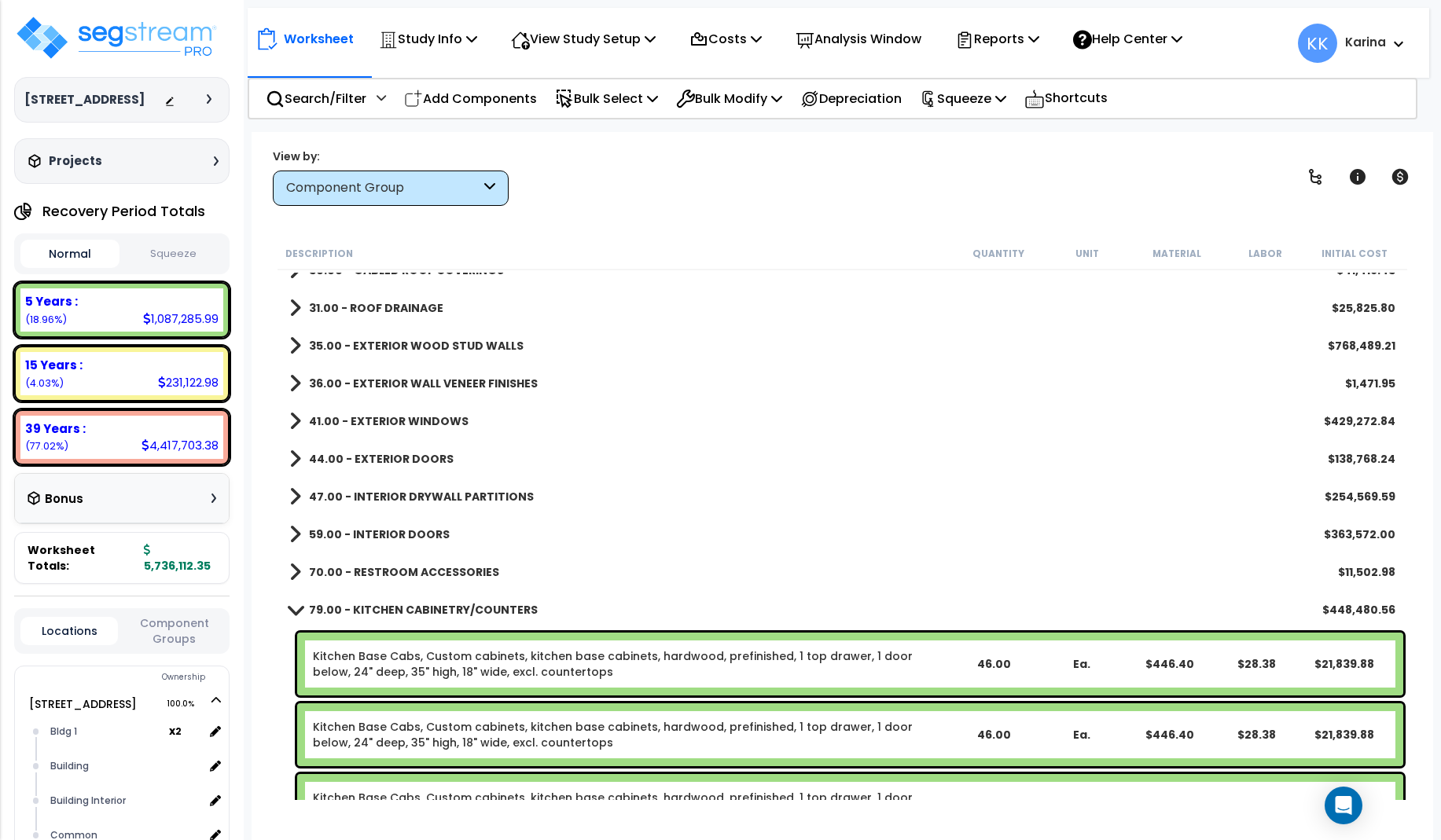
click at [294, 607] on span at bounding box center [294, 609] width 22 height 12
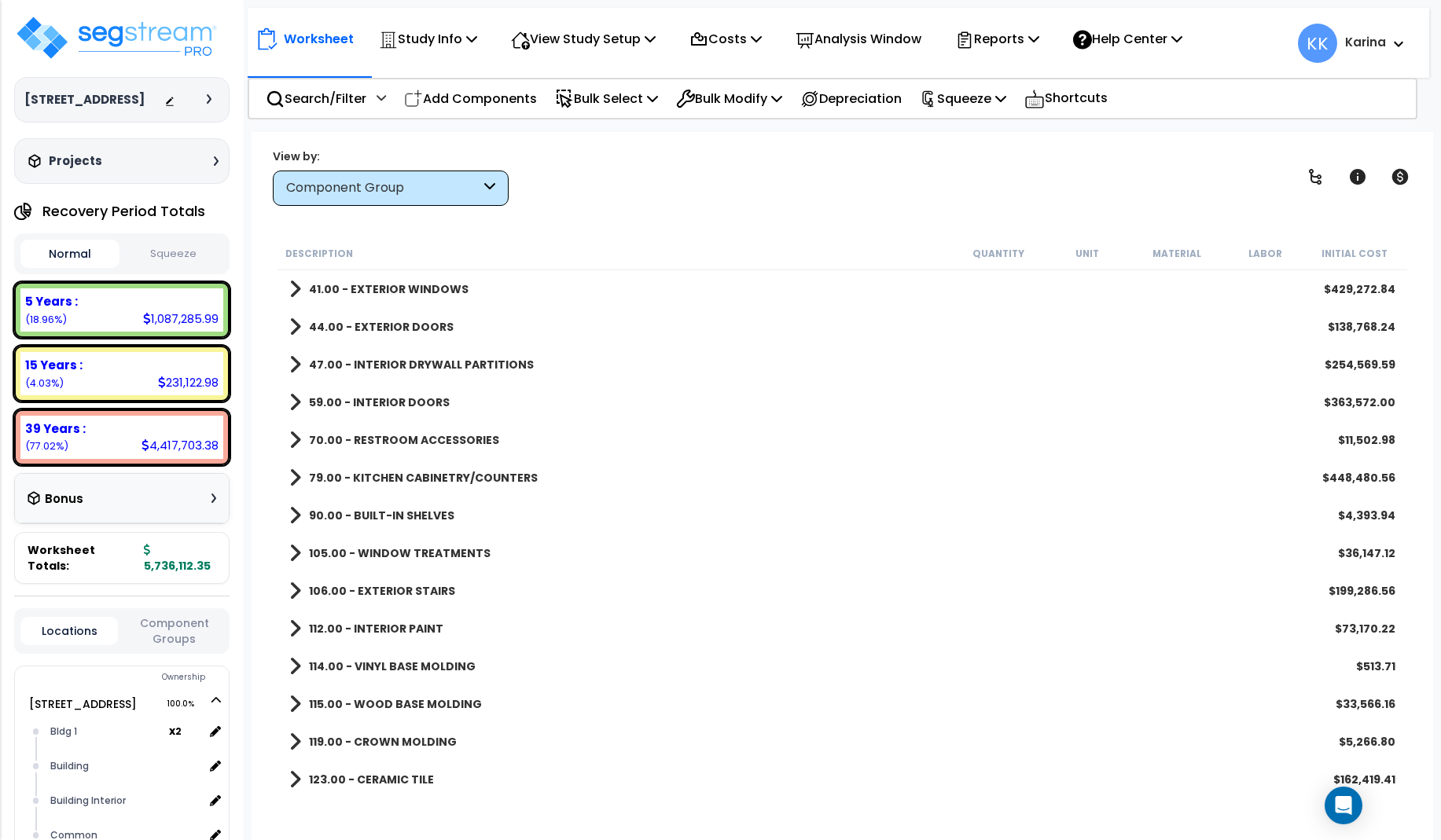
scroll to position [472, 0]
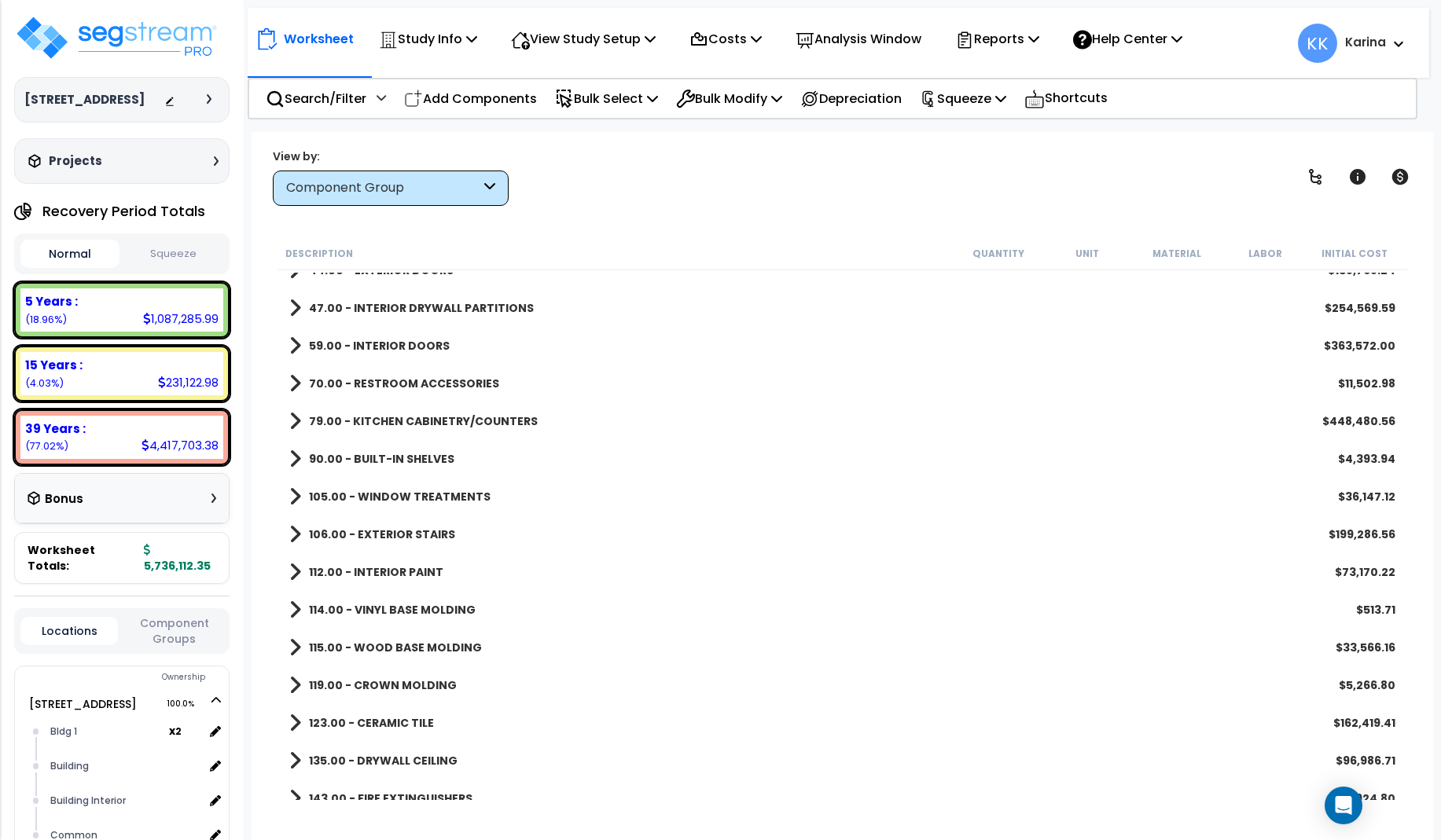
click at [992, 588] on div "112.00 - INTERIOR PAINT $73,170.22" at bounding box center [842, 571] width 1122 height 38
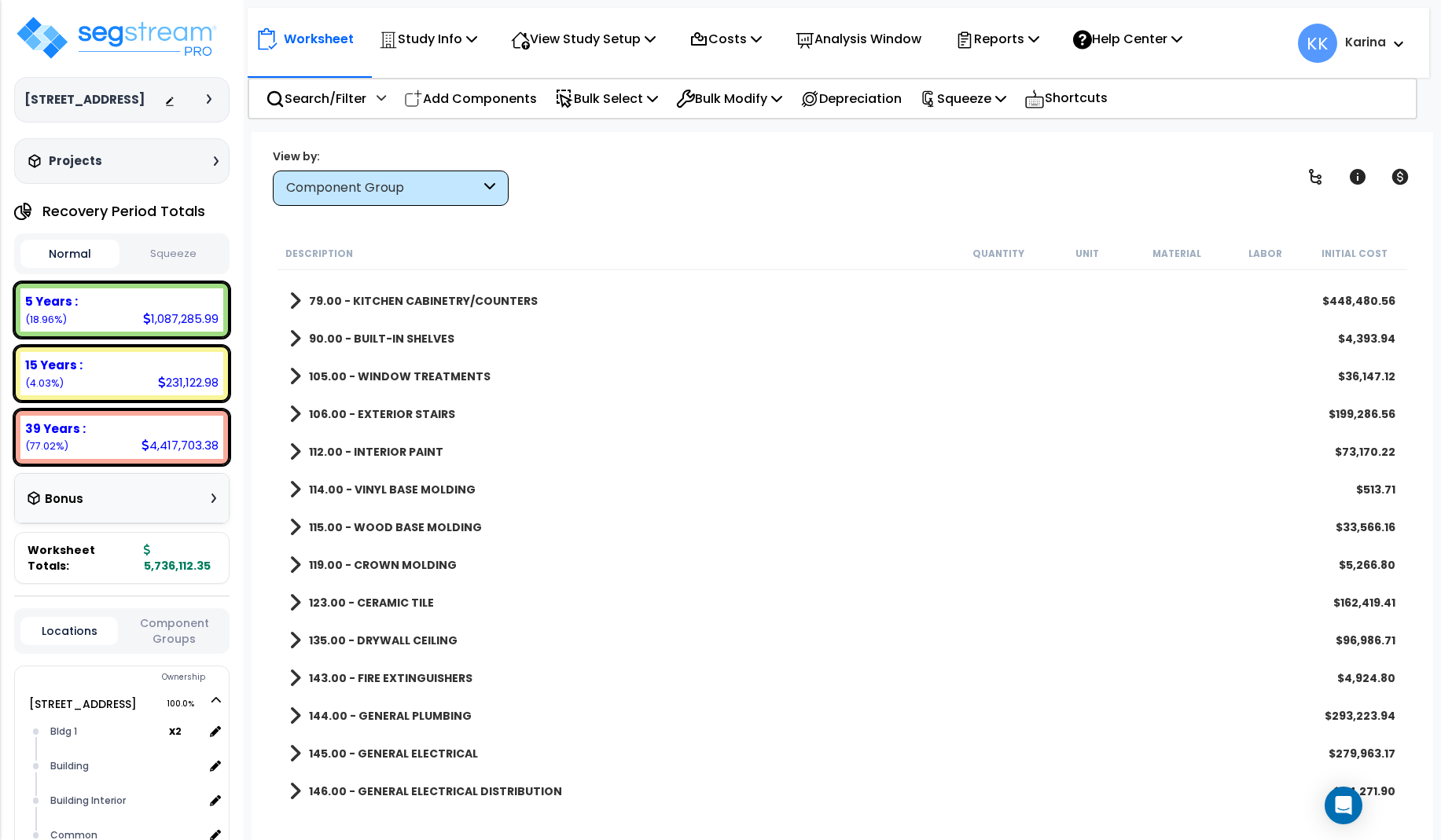
scroll to position [661, 0]
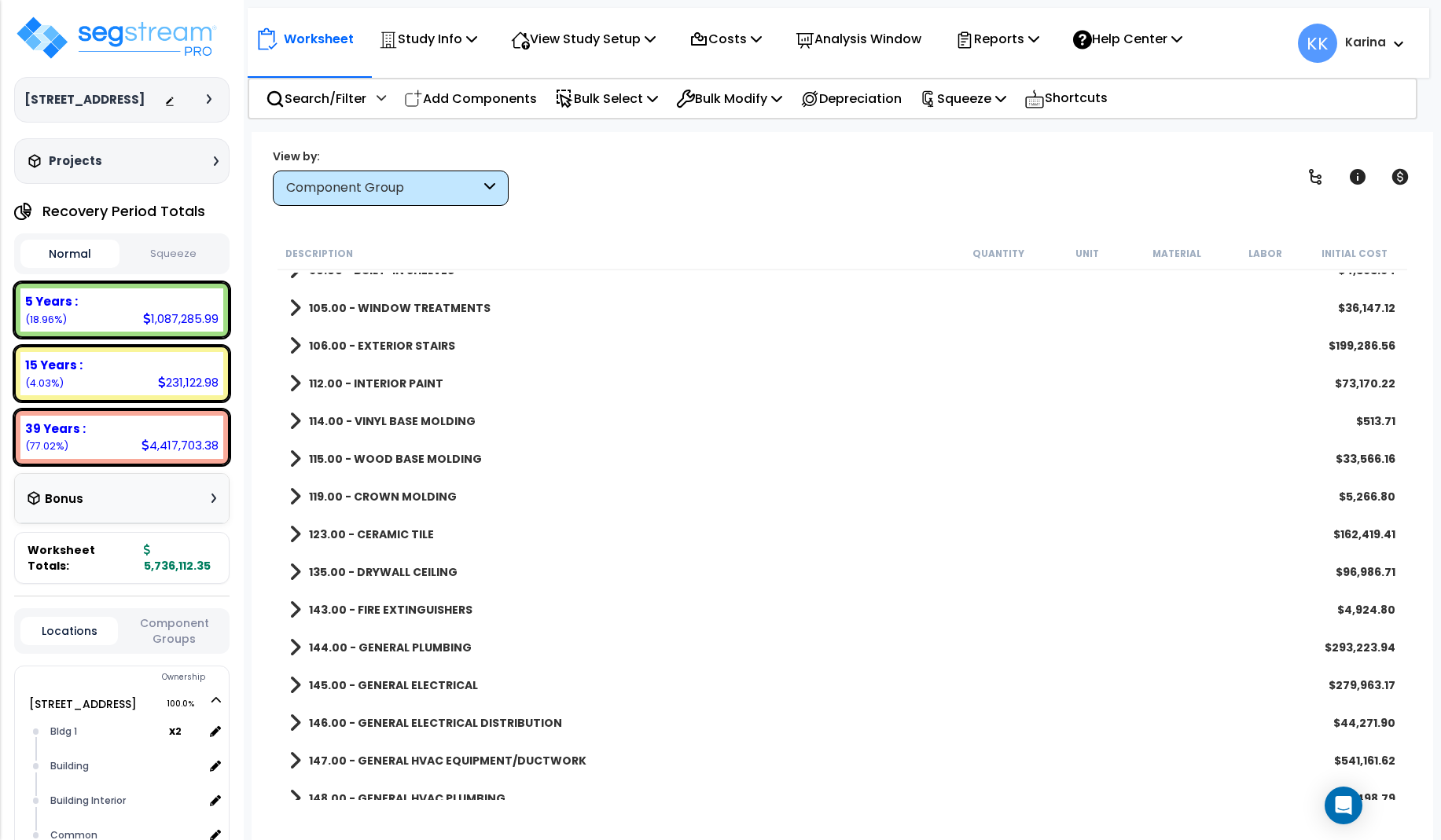
click at [293, 489] on span at bounding box center [294, 497] width 12 height 22
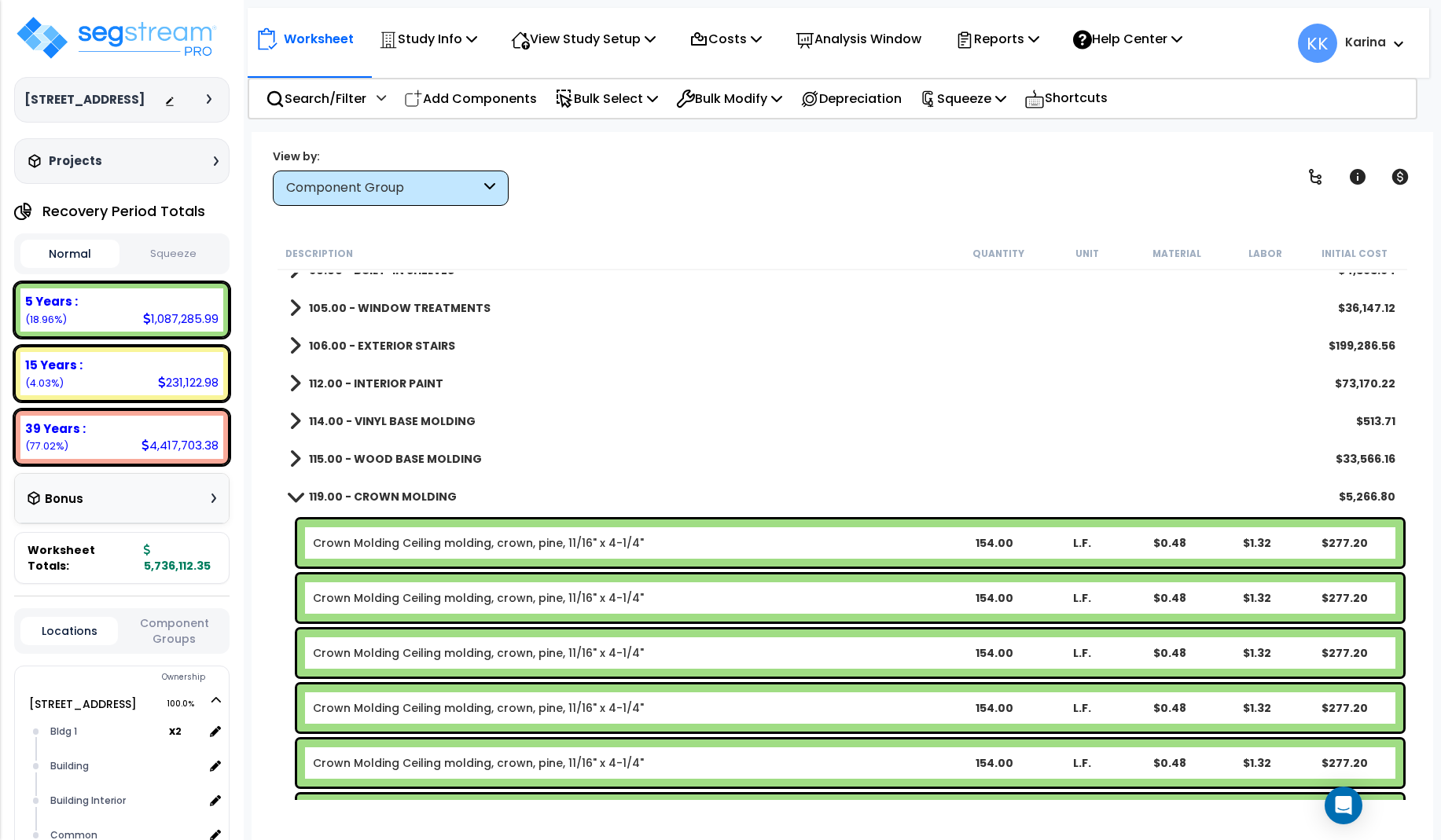
click at [290, 497] on span at bounding box center [294, 496] width 22 height 12
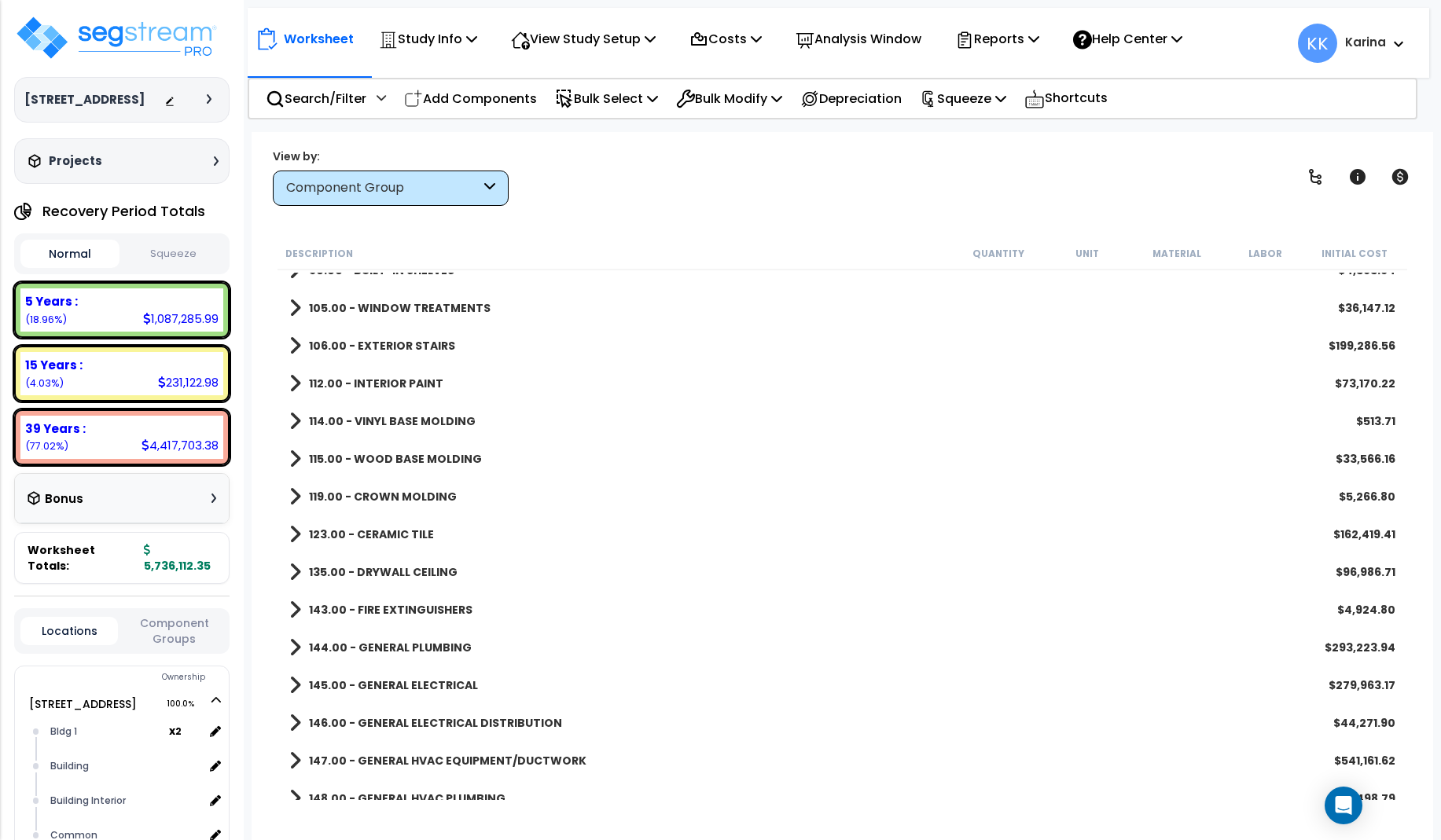
scroll to position [754, 0]
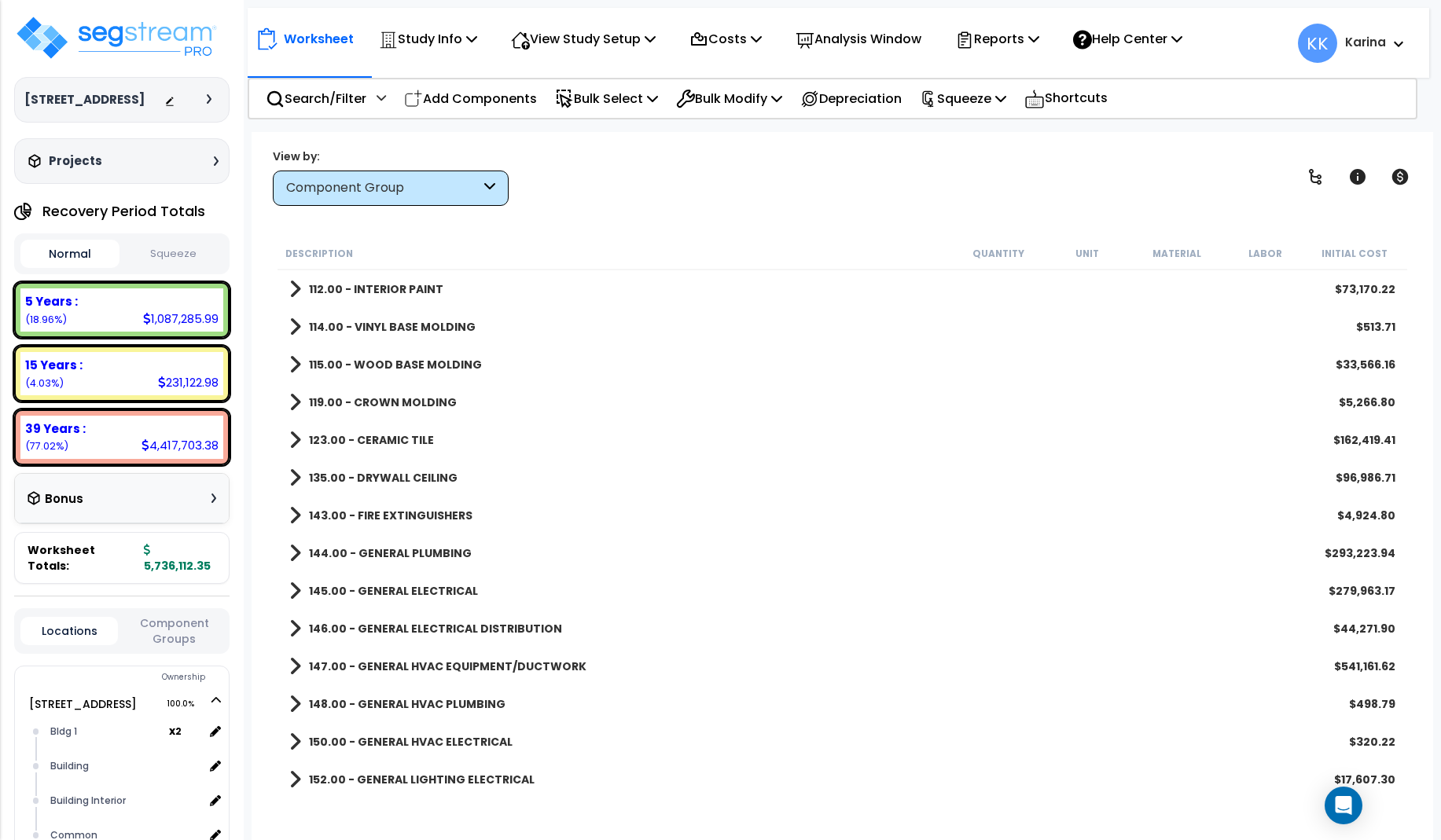
click at [798, 460] on div "135.00 - DRYWALL CEILING $96,986.71" at bounding box center [842, 478] width 1122 height 38
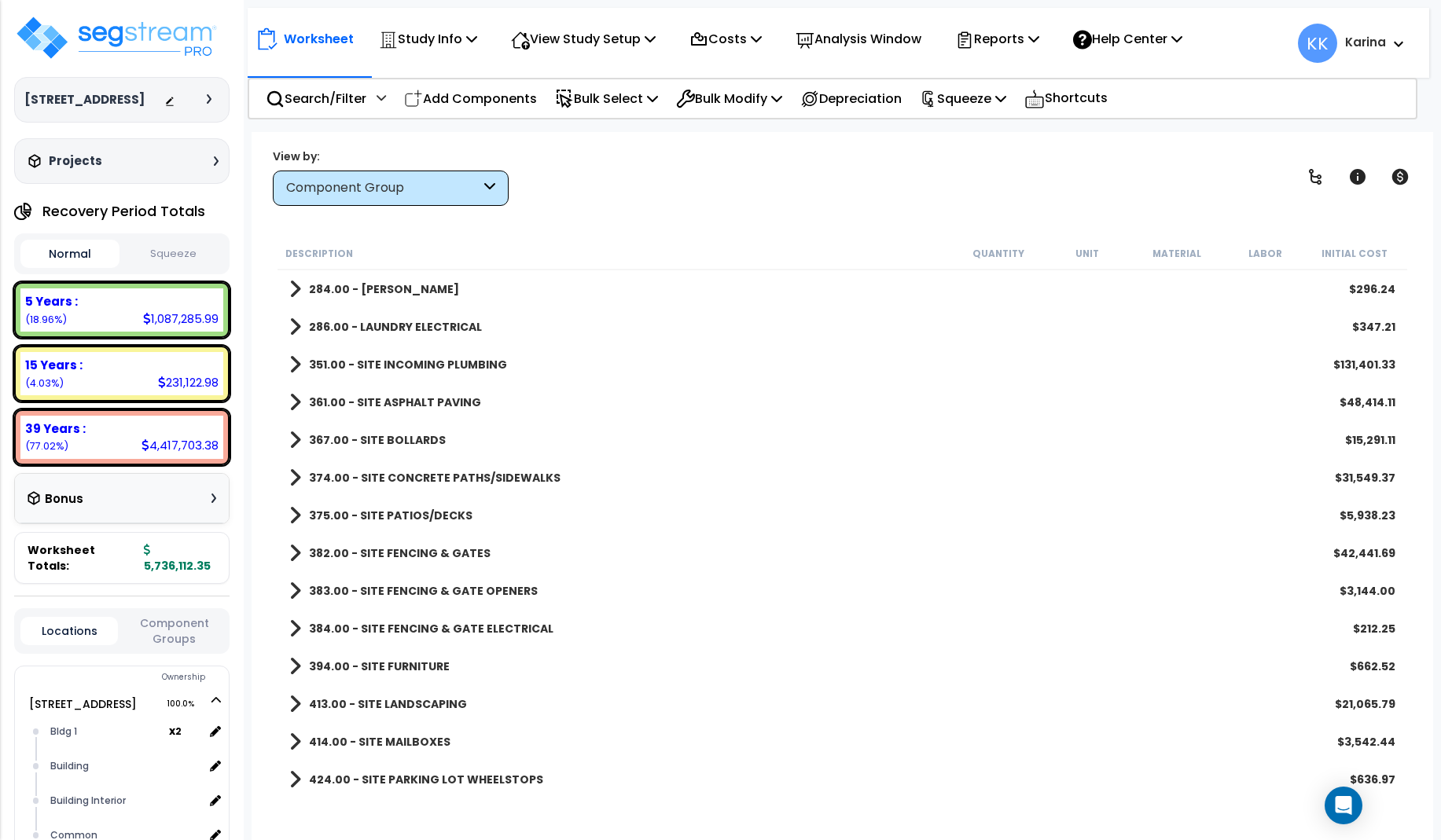
scroll to position [1545, 0]
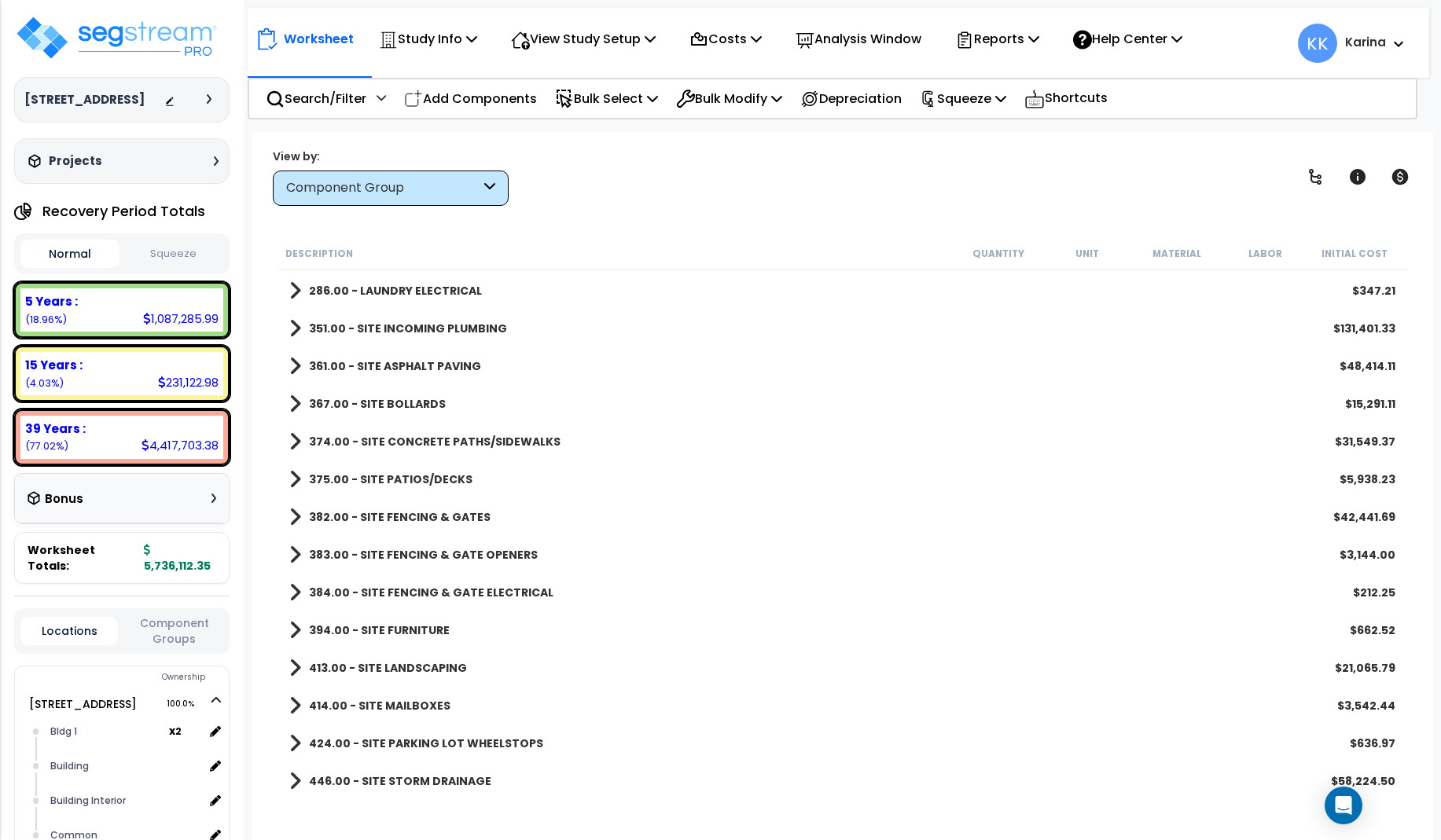
click at [293, 668] on span at bounding box center [294, 668] width 12 height 22
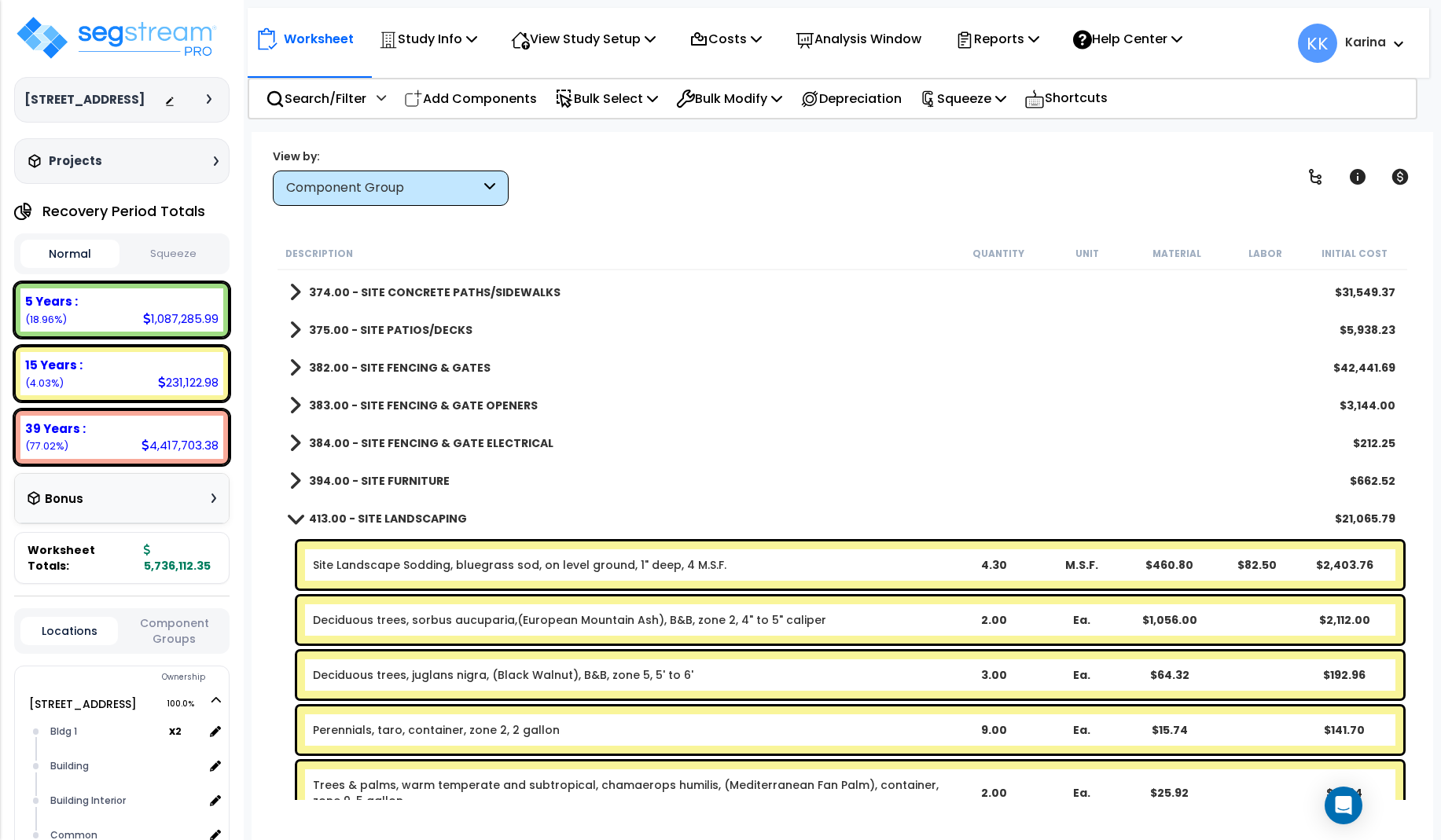
scroll to position [1733, 0]
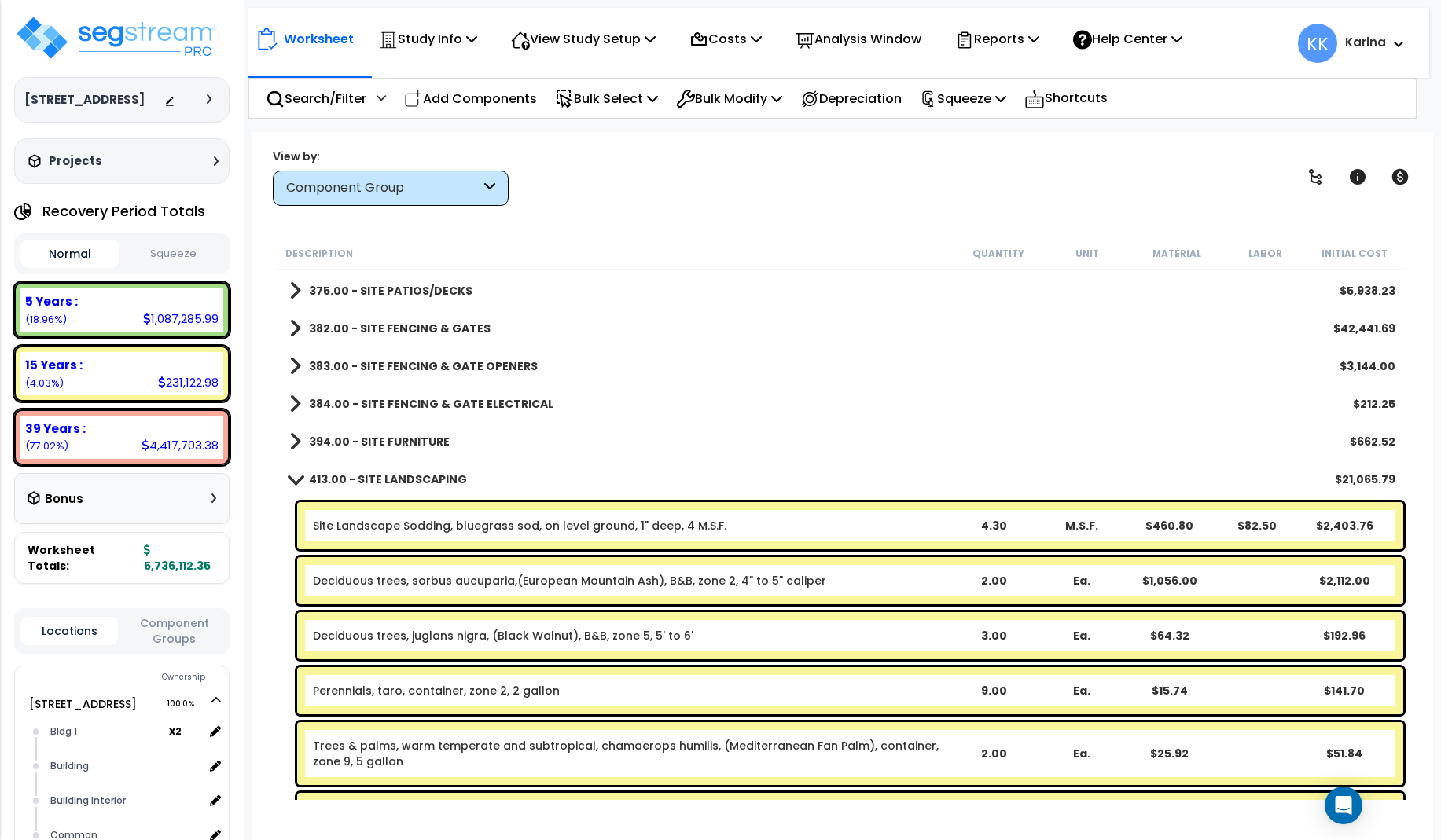
click at [294, 477] on span at bounding box center [294, 478] width 22 height 12
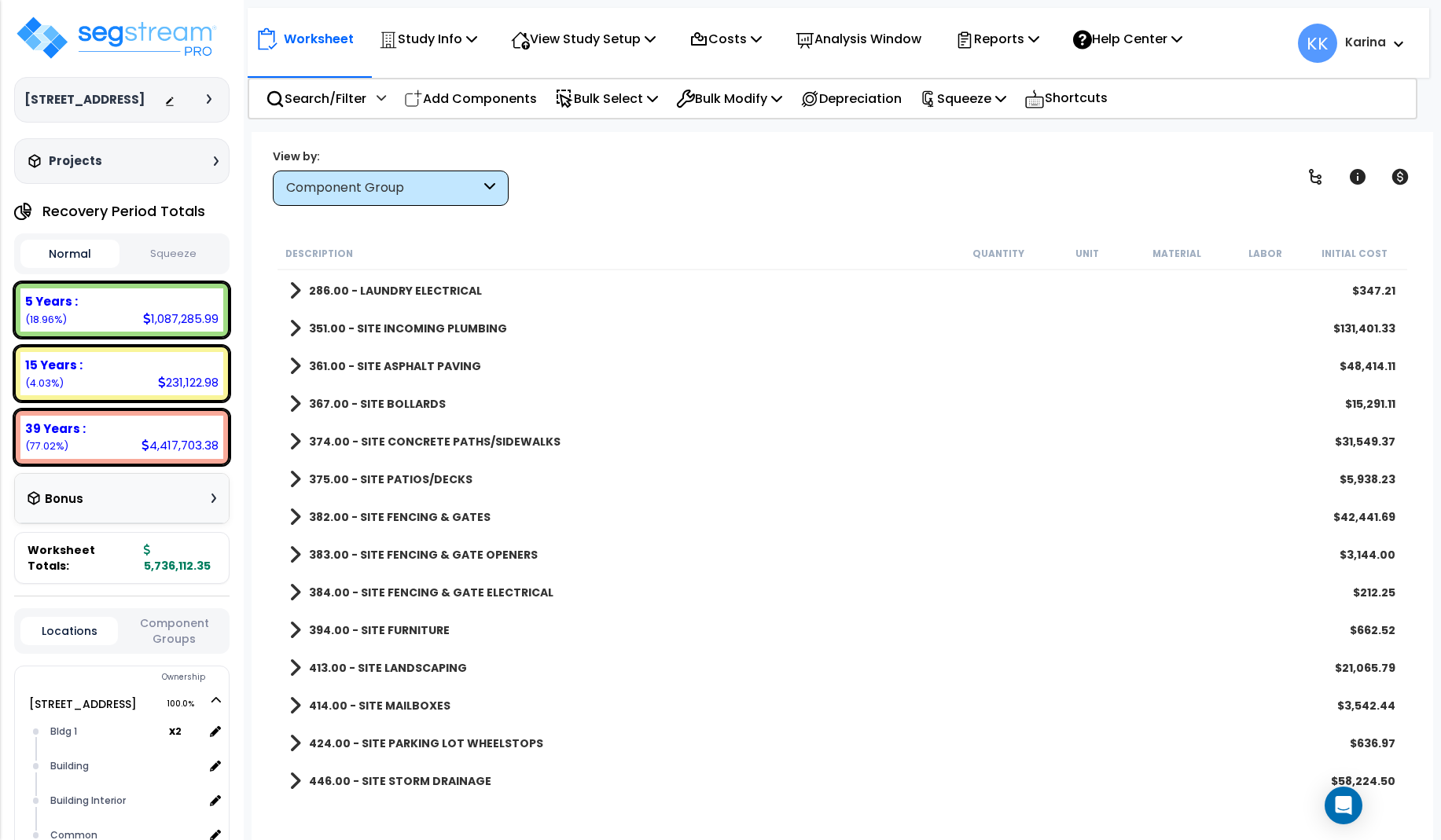
scroll to position [1545, 0]
